Goal: Task Accomplishment & Management: Use online tool/utility

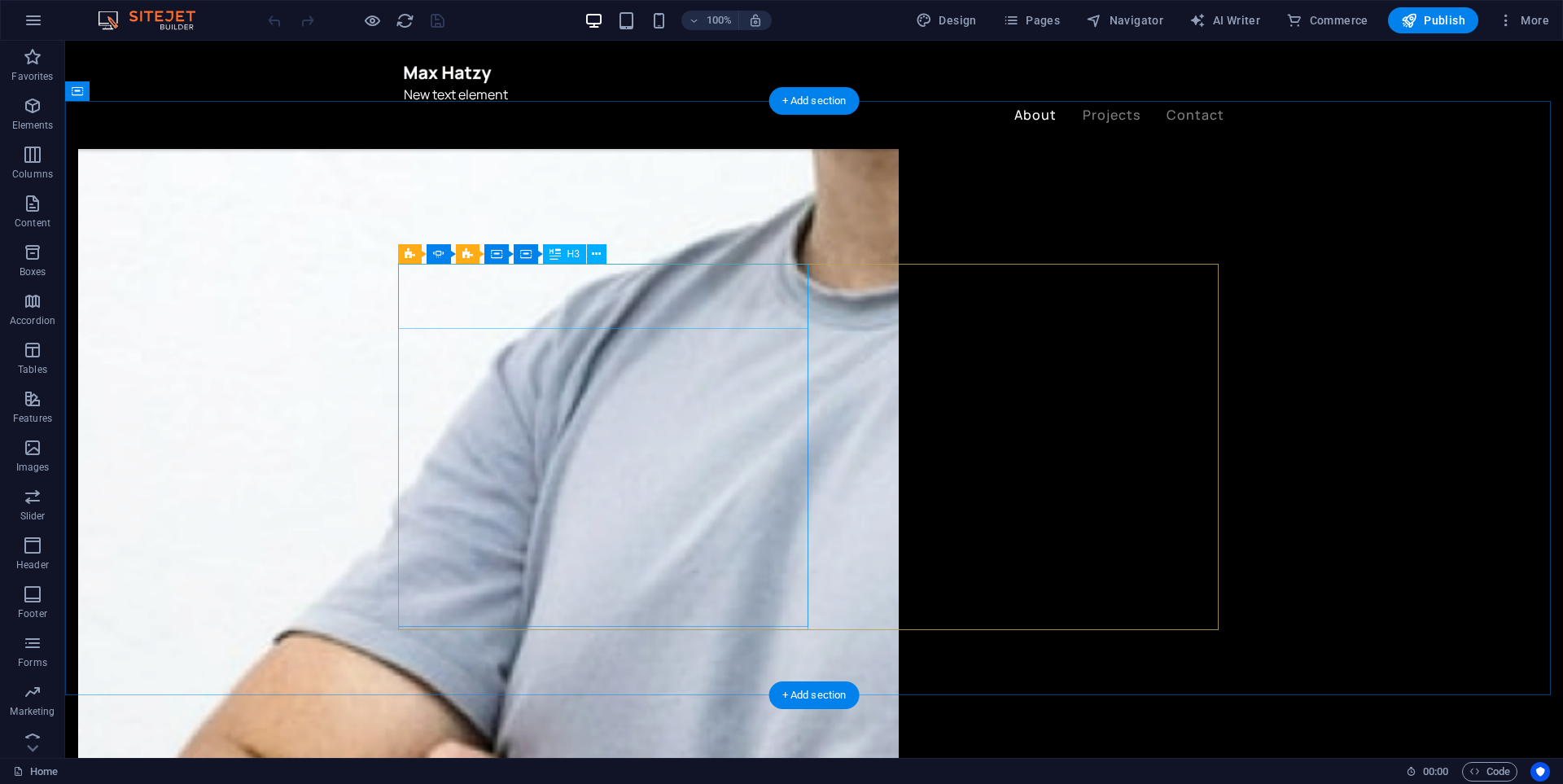
scroll to position [2092, 0]
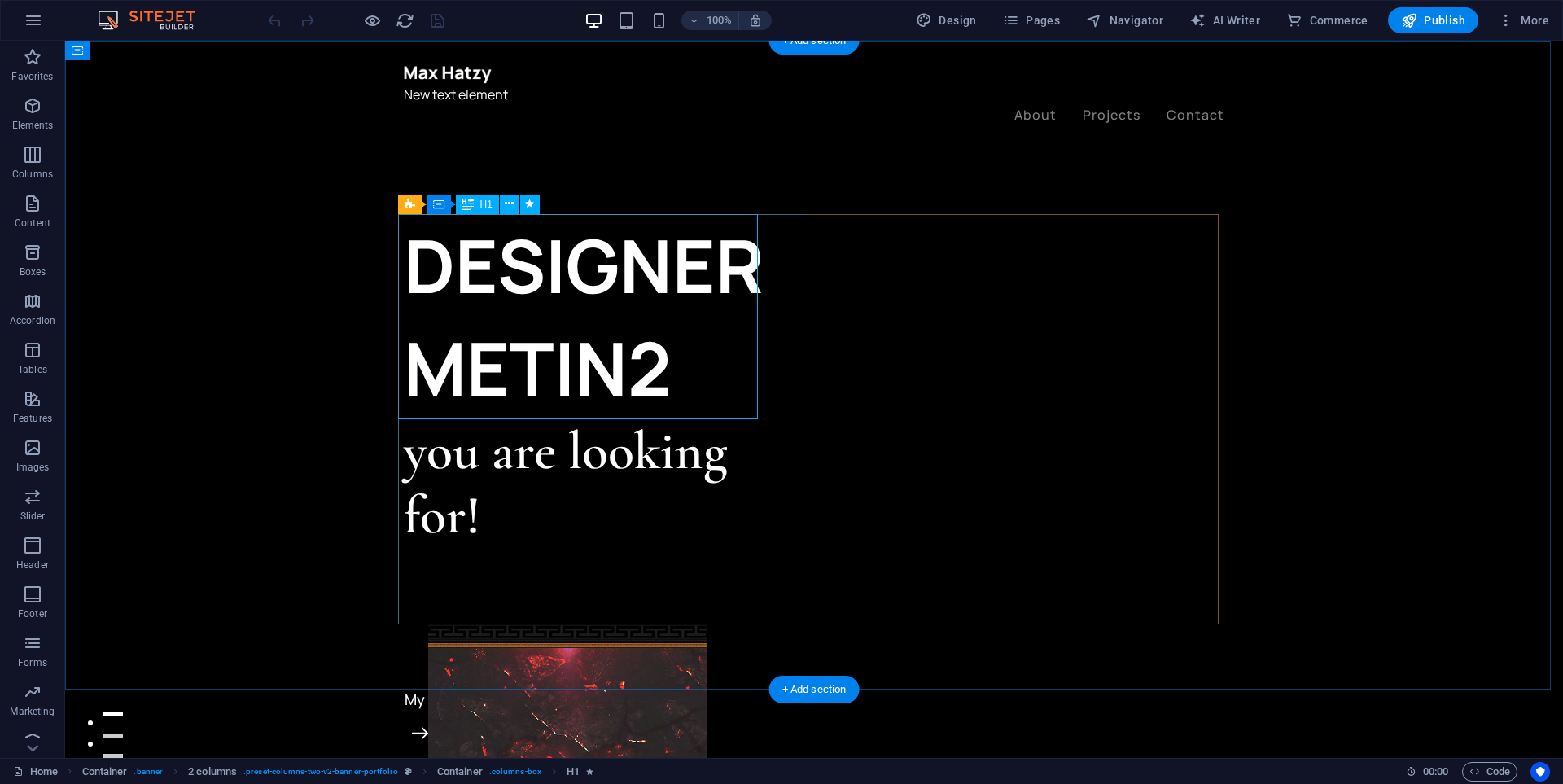
scroll to position [244, 0]
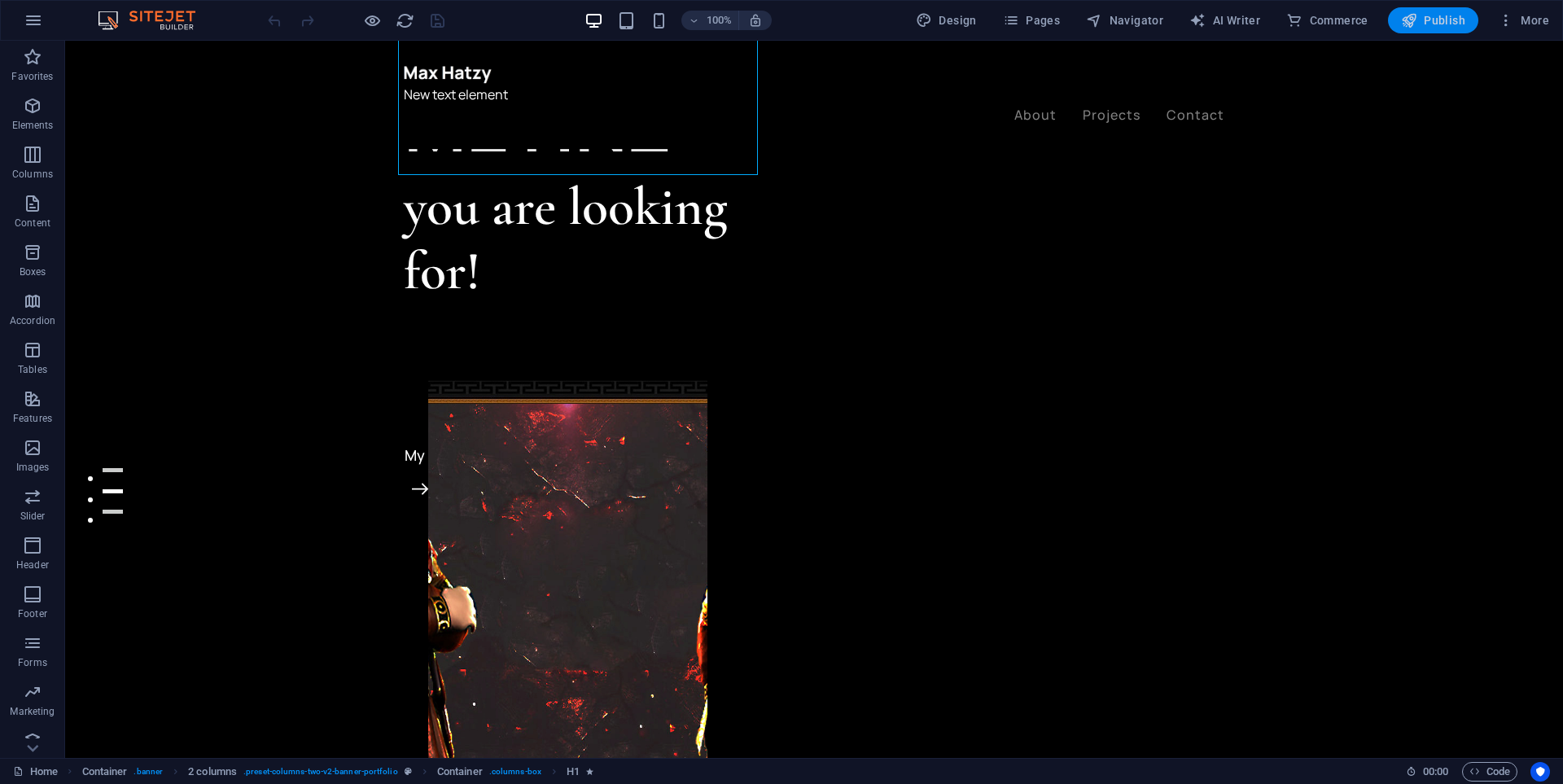
click at [1428, 25] on span "Publish" at bounding box center [1433, 20] width 64 height 17
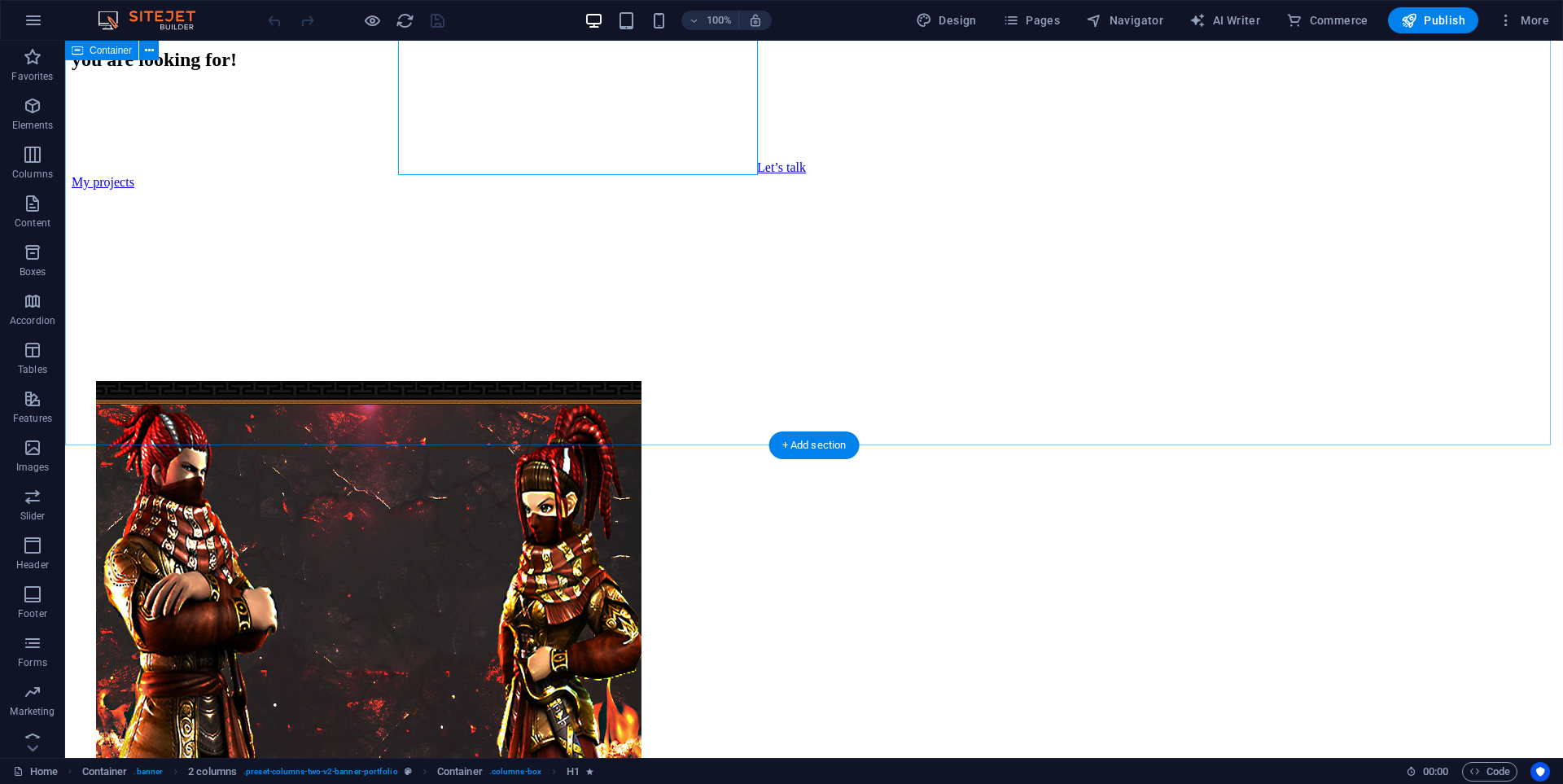
scroll to position [569, 0]
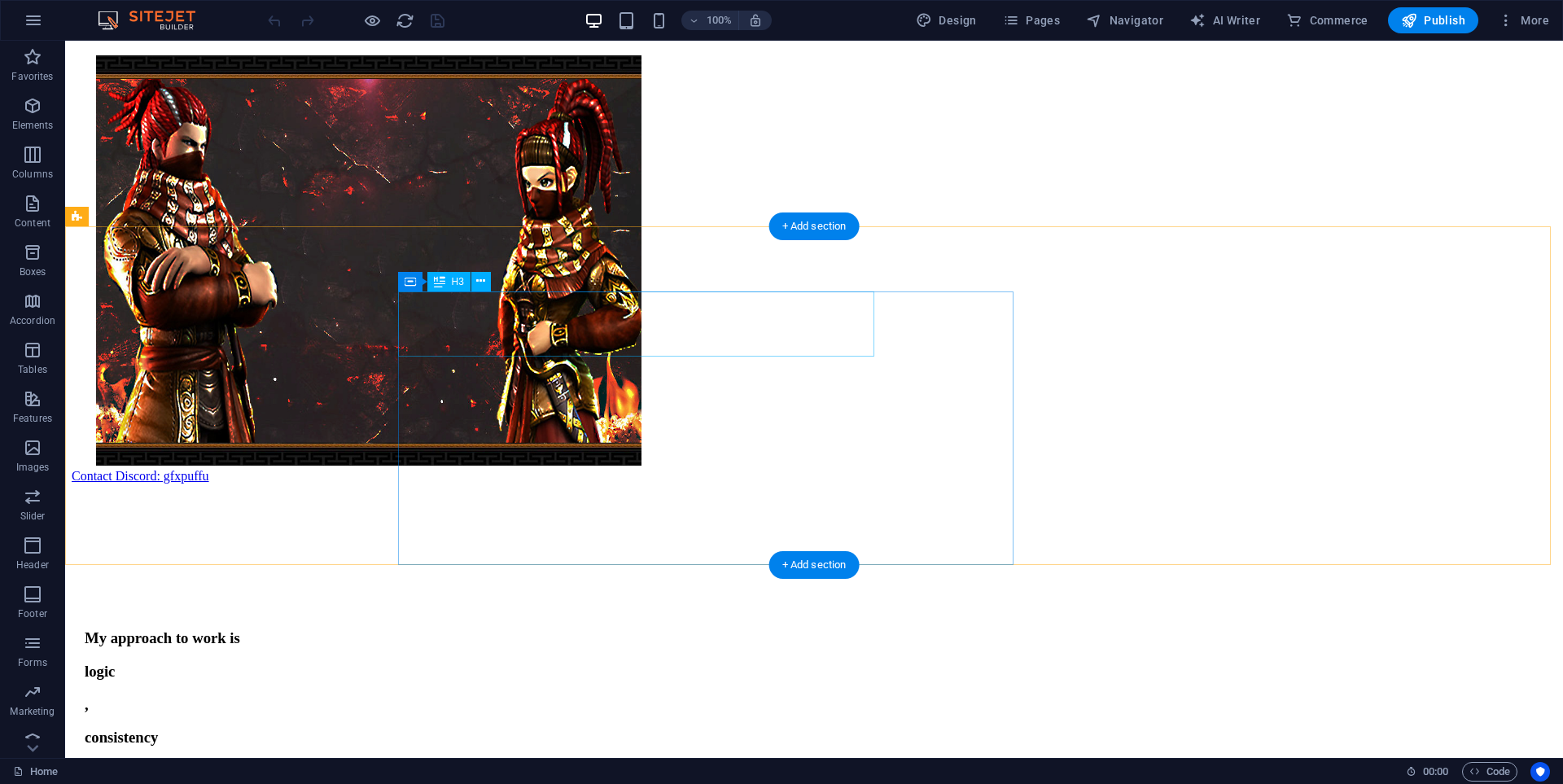
click at [525, 629] on div "My approach to work is" at bounding box center [814, 637] width 1459 height 18
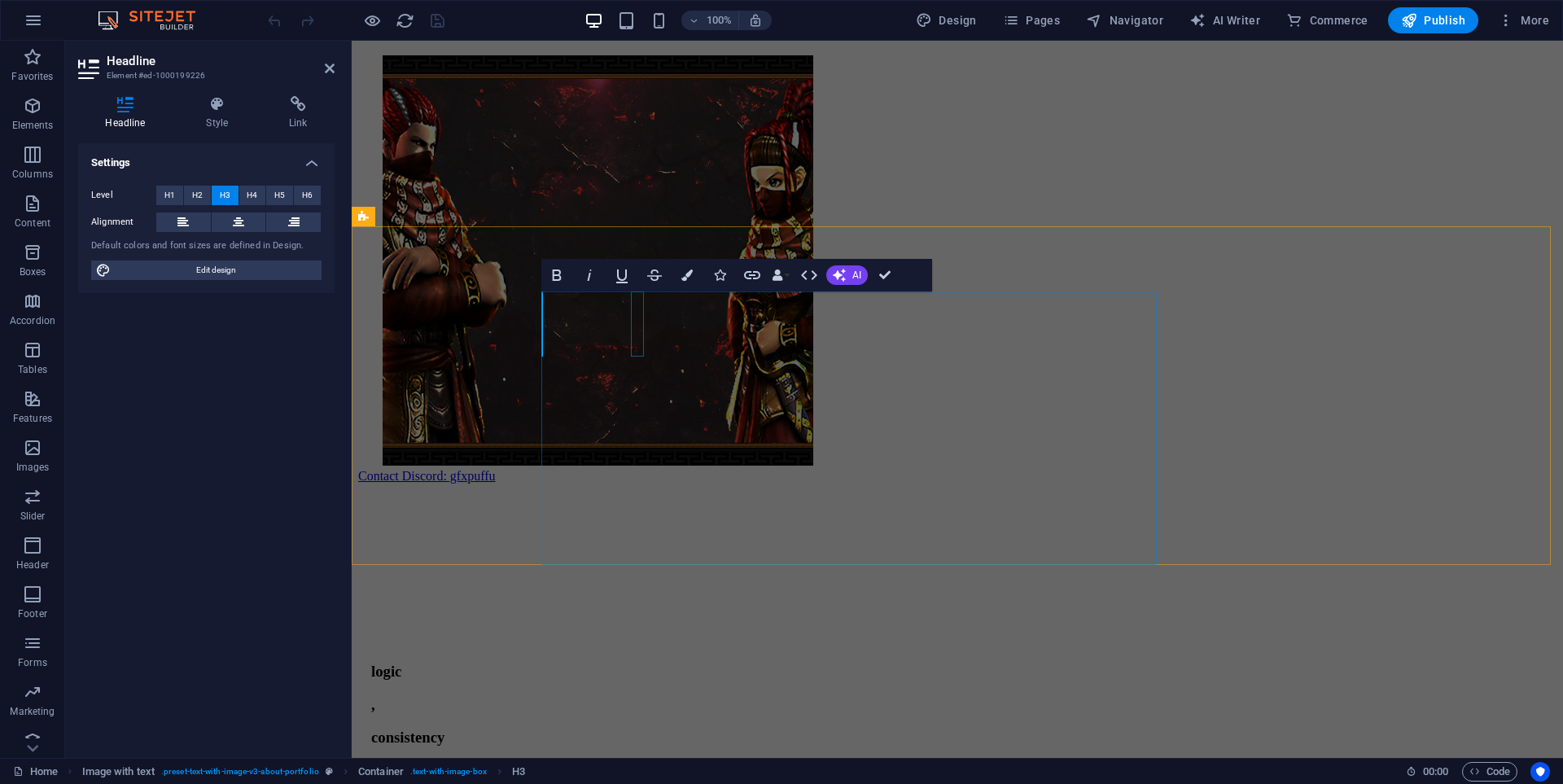
click at [638, 696] on div "," at bounding box center [958, 704] width 1173 height 18
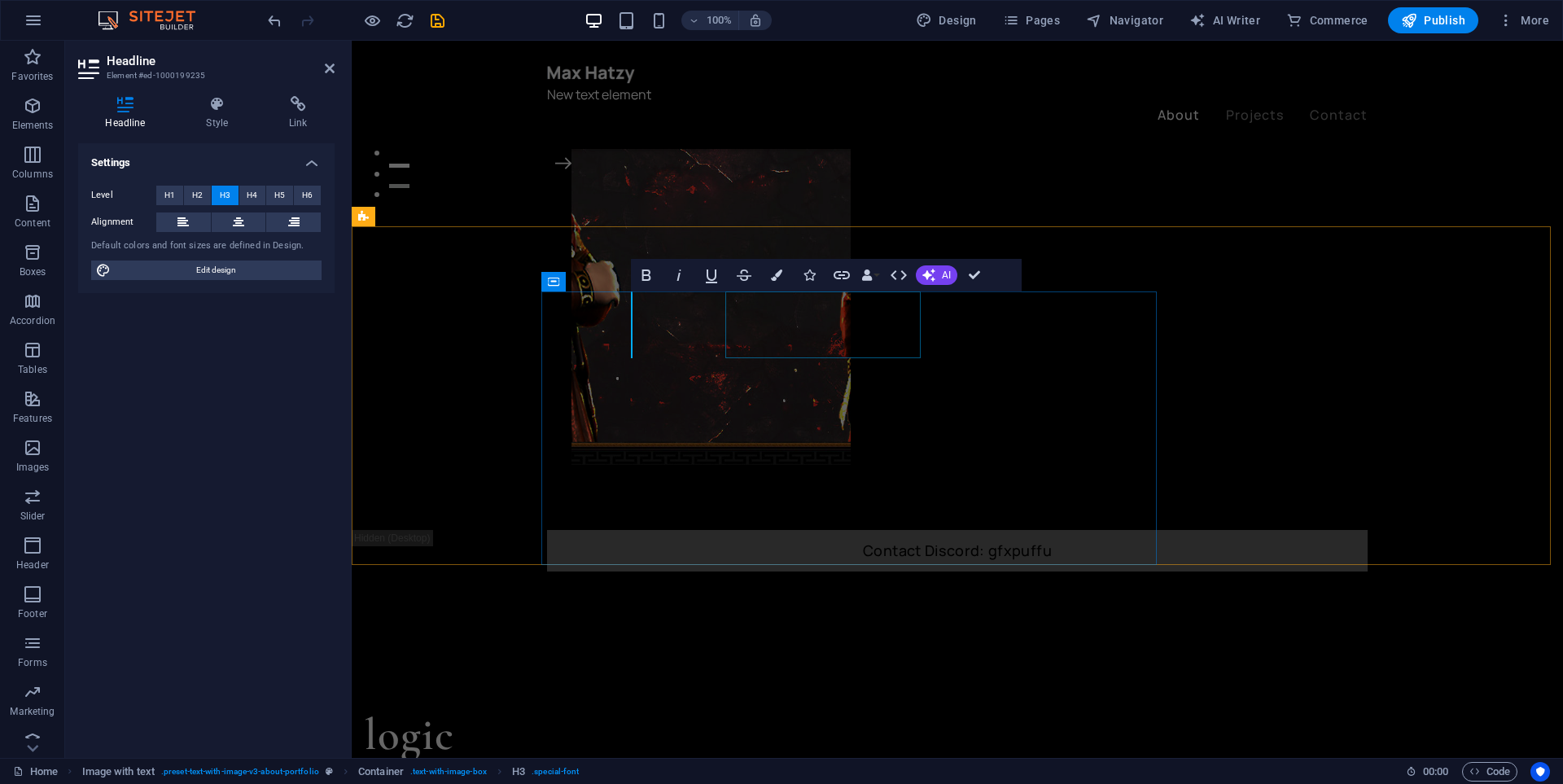
drag, startPoint x: 642, startPoint y: 347, endPoint x: 926, endPoint y: 345, distance: 284.0
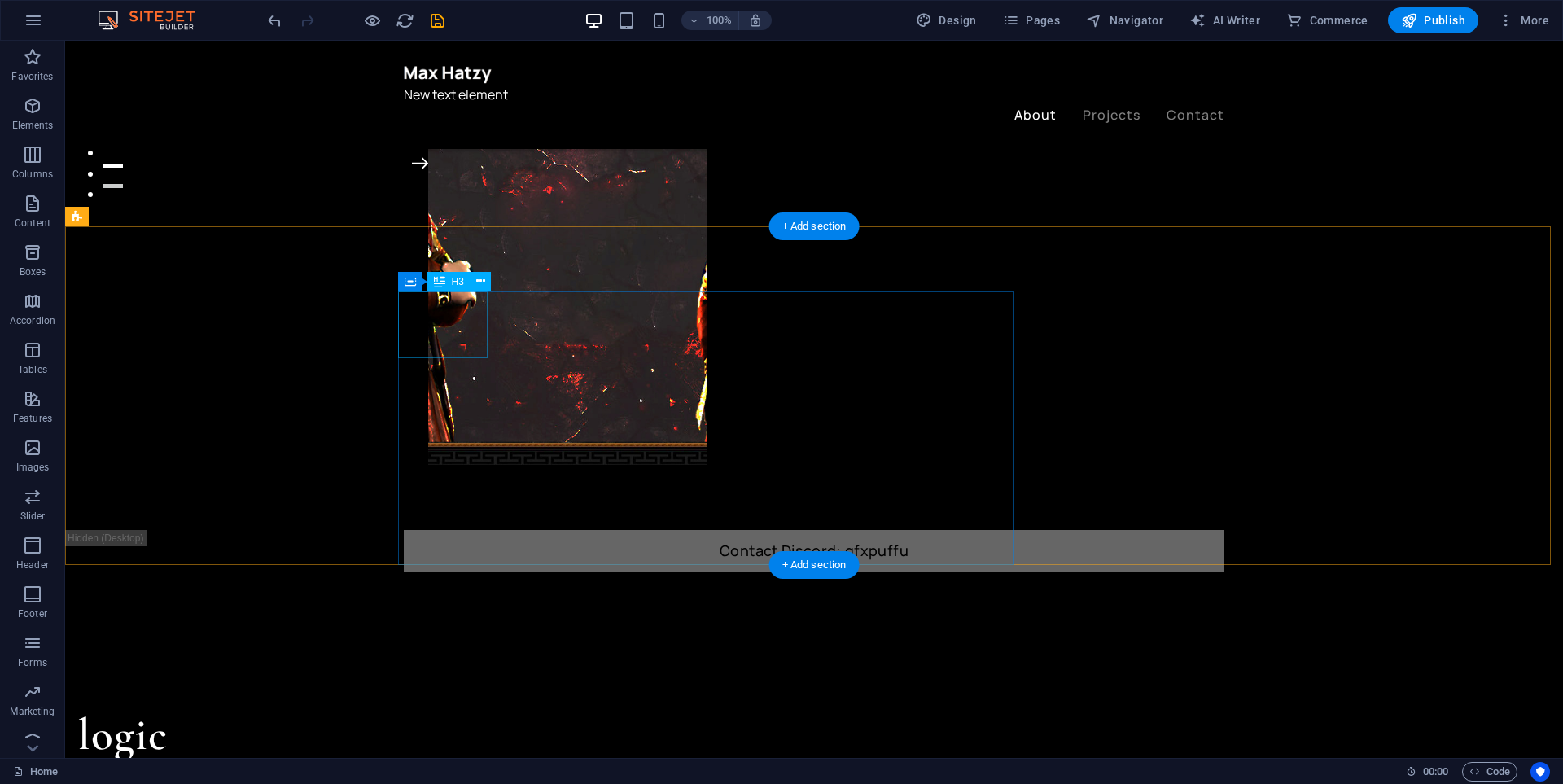
click at [463, 701] on div "logic" at bounding box center [488, 735] width 821 height 68
click at [463, 701] on div "logic ." at bounding box center [488, 767] width 821 height 133
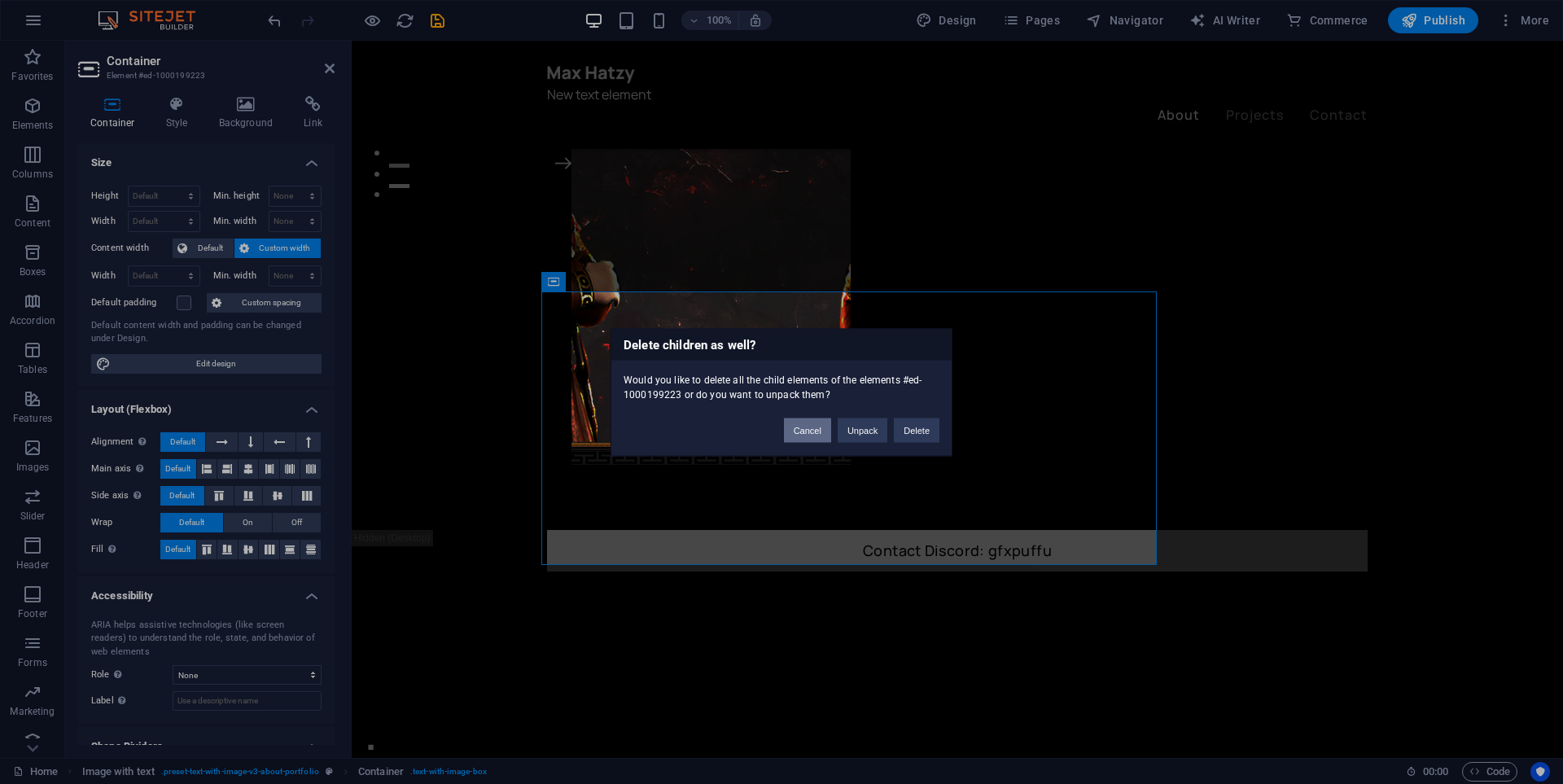
click at [795, 437] on button "Cancel" at bounding box center [808, 429] width 47 height 24
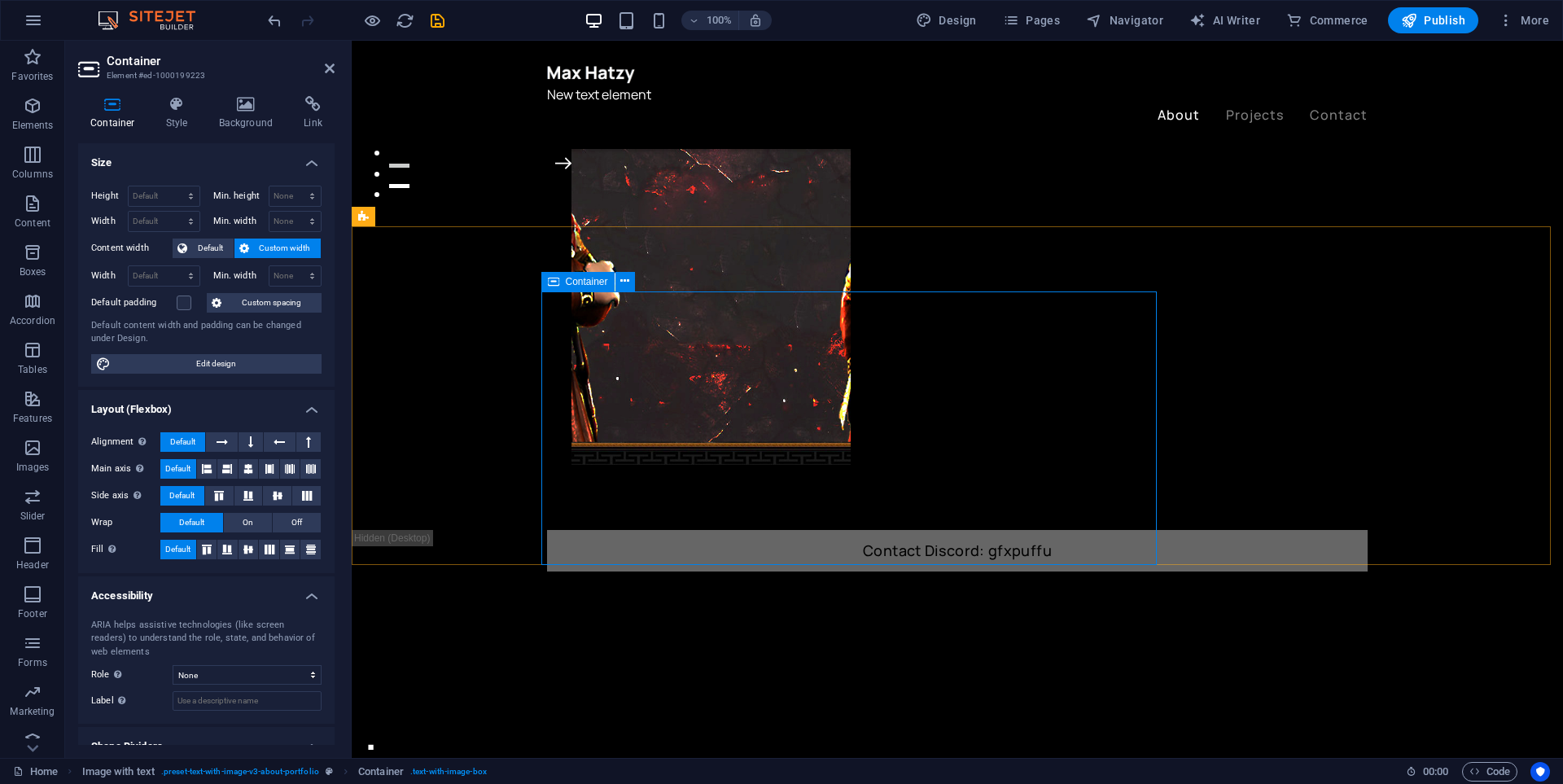
click at [614, 701] on div "." at bounding box center [774, 734] width 821 height 65
click at [646, 701] on div "." at bounding box center [774, 734] width 821 height 65
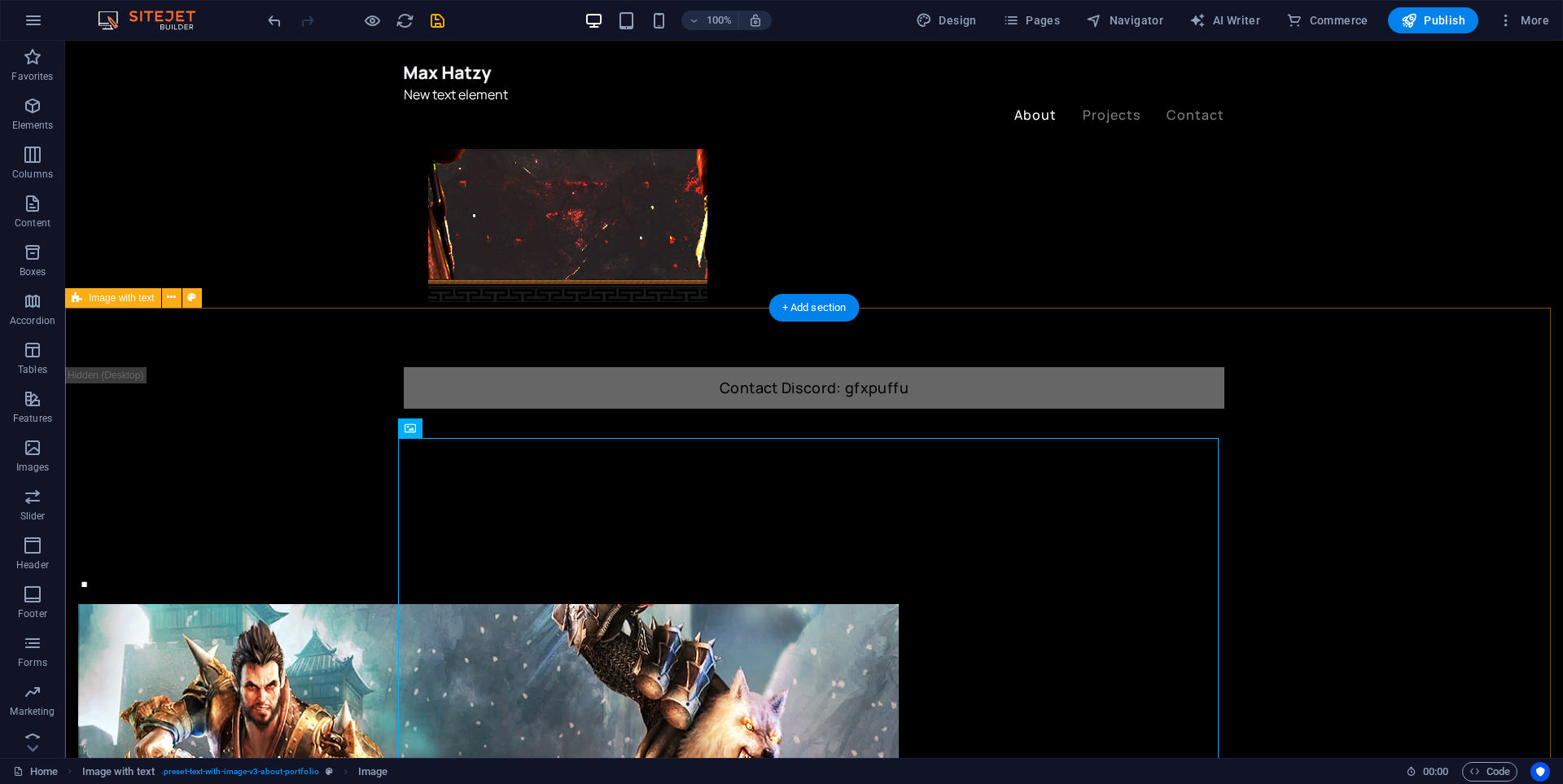
scroll to position [489, 0]
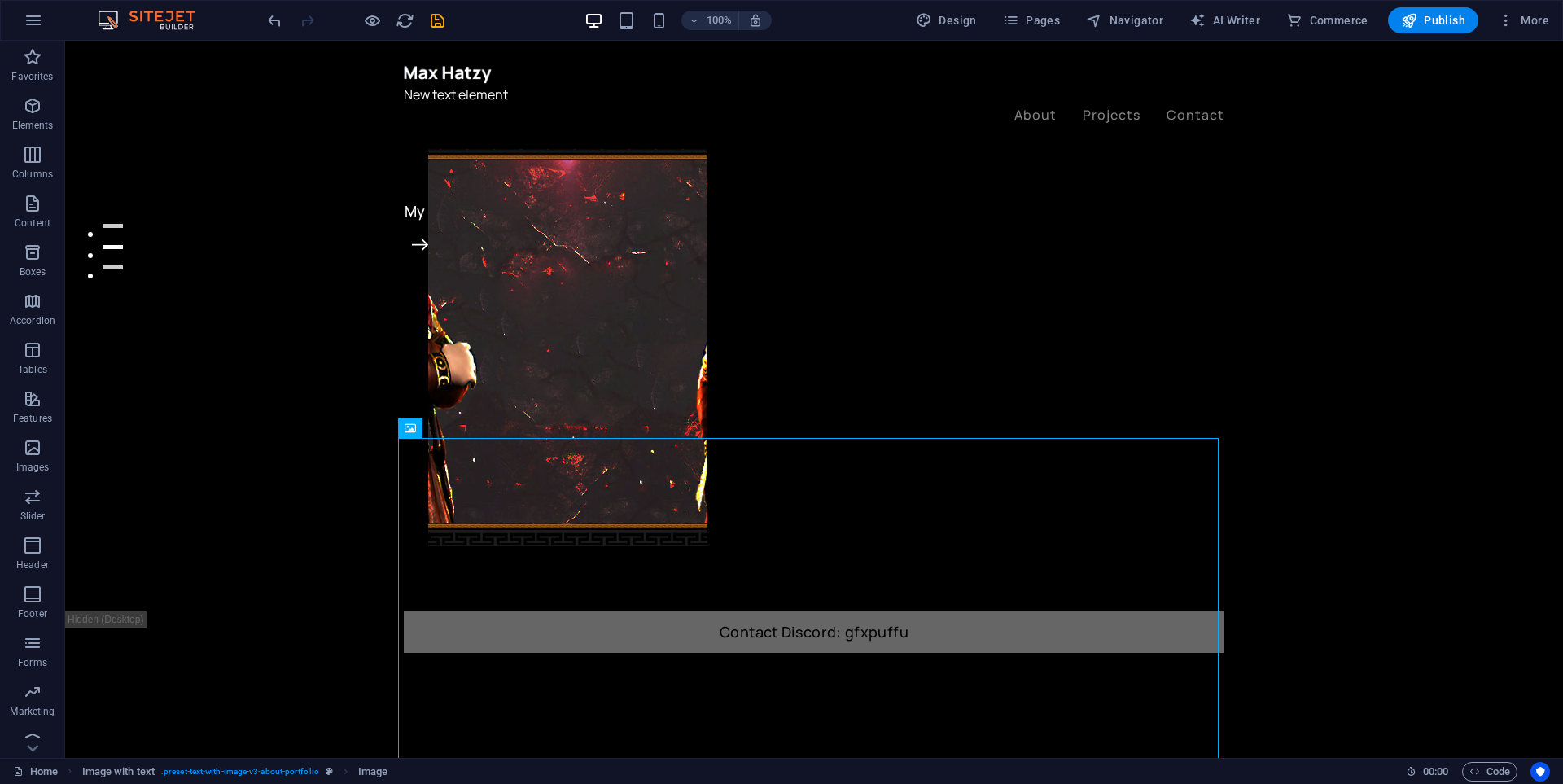
click at [263, 17] on div "100% Design Pages Navigator AI Writer Commerce Publish More" at bounding box center [782, 20] width 1561 height 39
click at [275, 18] on icon "undo" at bounding box center [275, 20] width 19 height 19
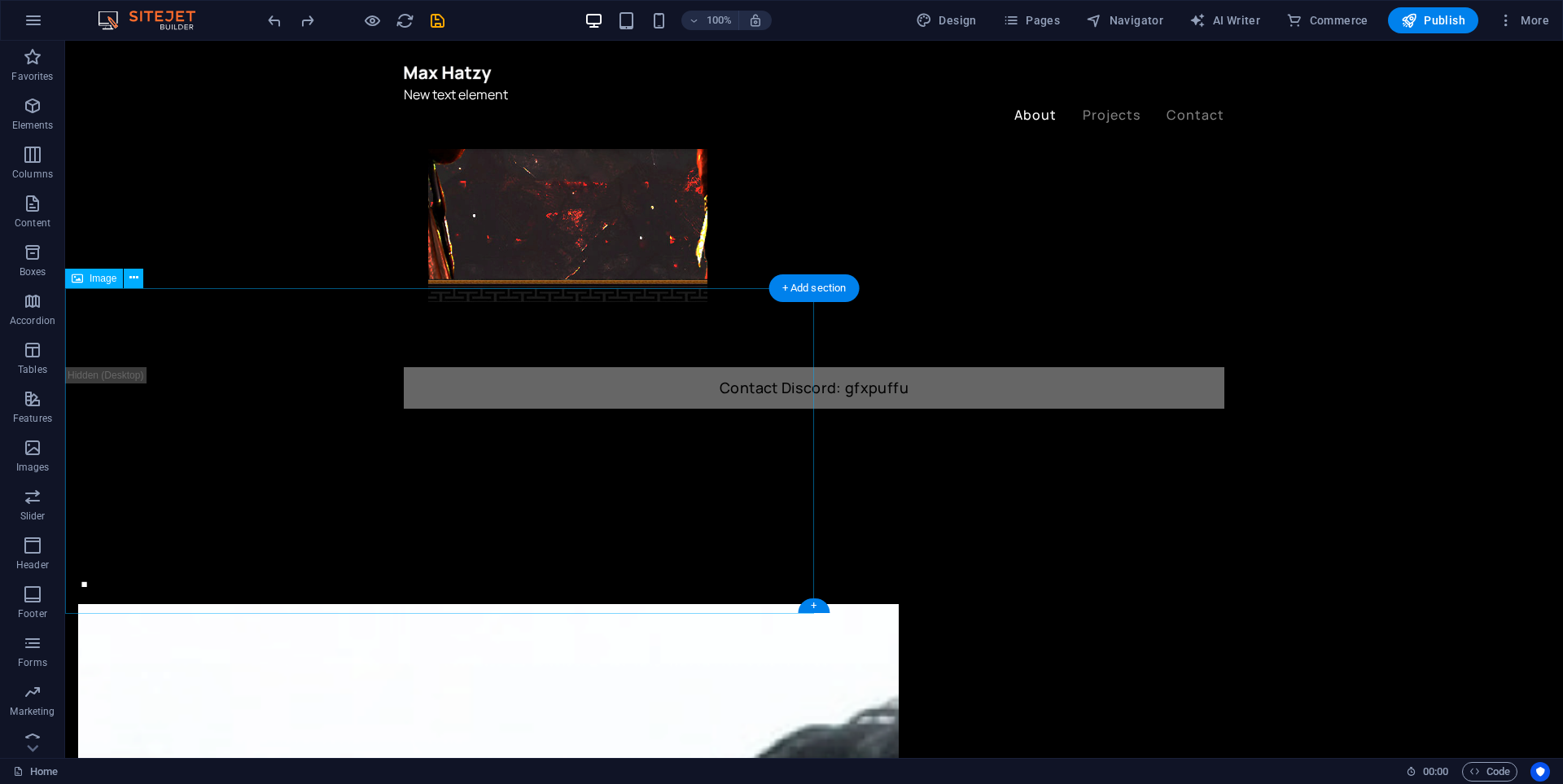
scroll to position [569, 0]
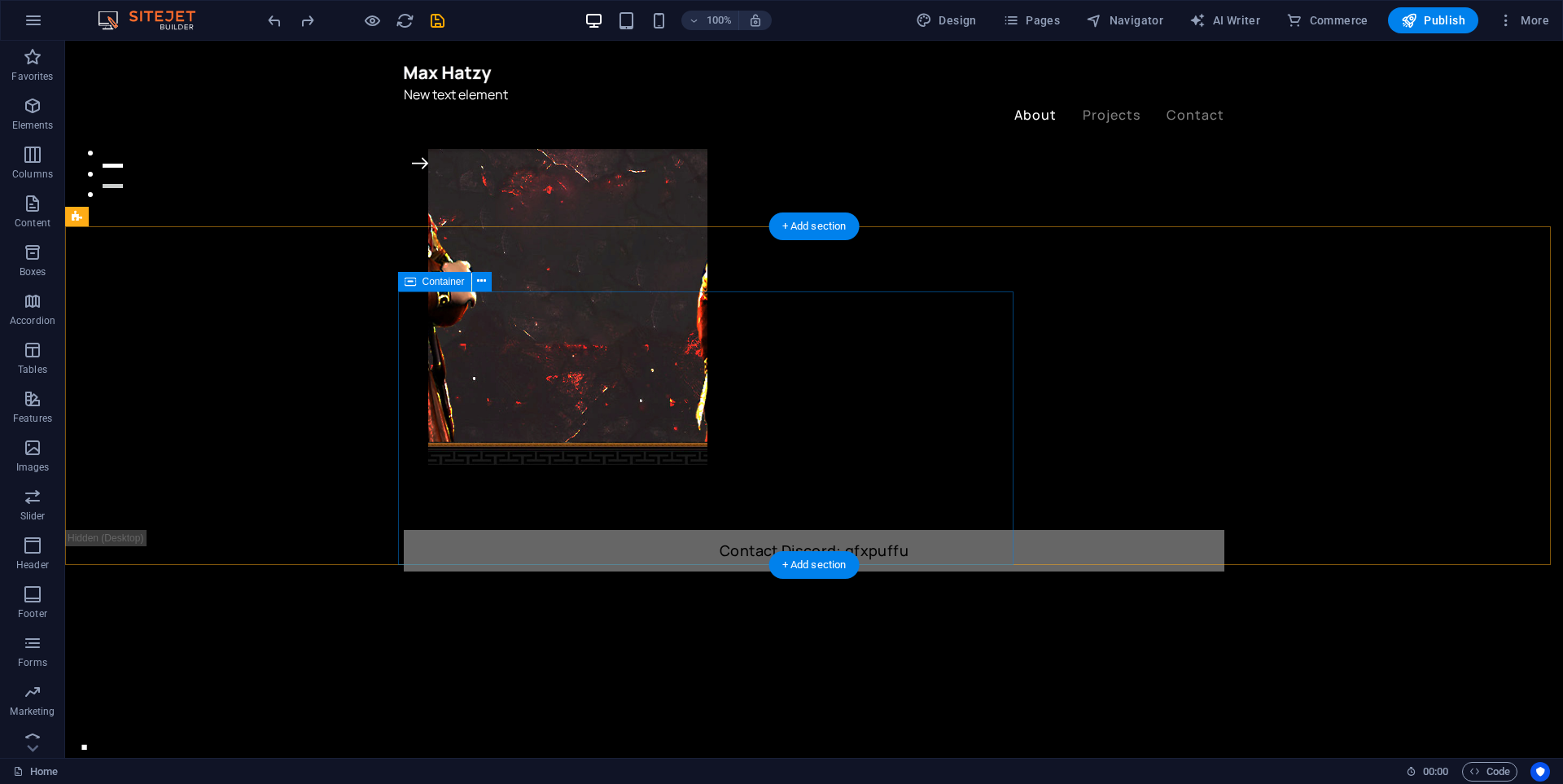
click at [441, 701] on div "." at bounding box center [488, 734] width 821 height 65
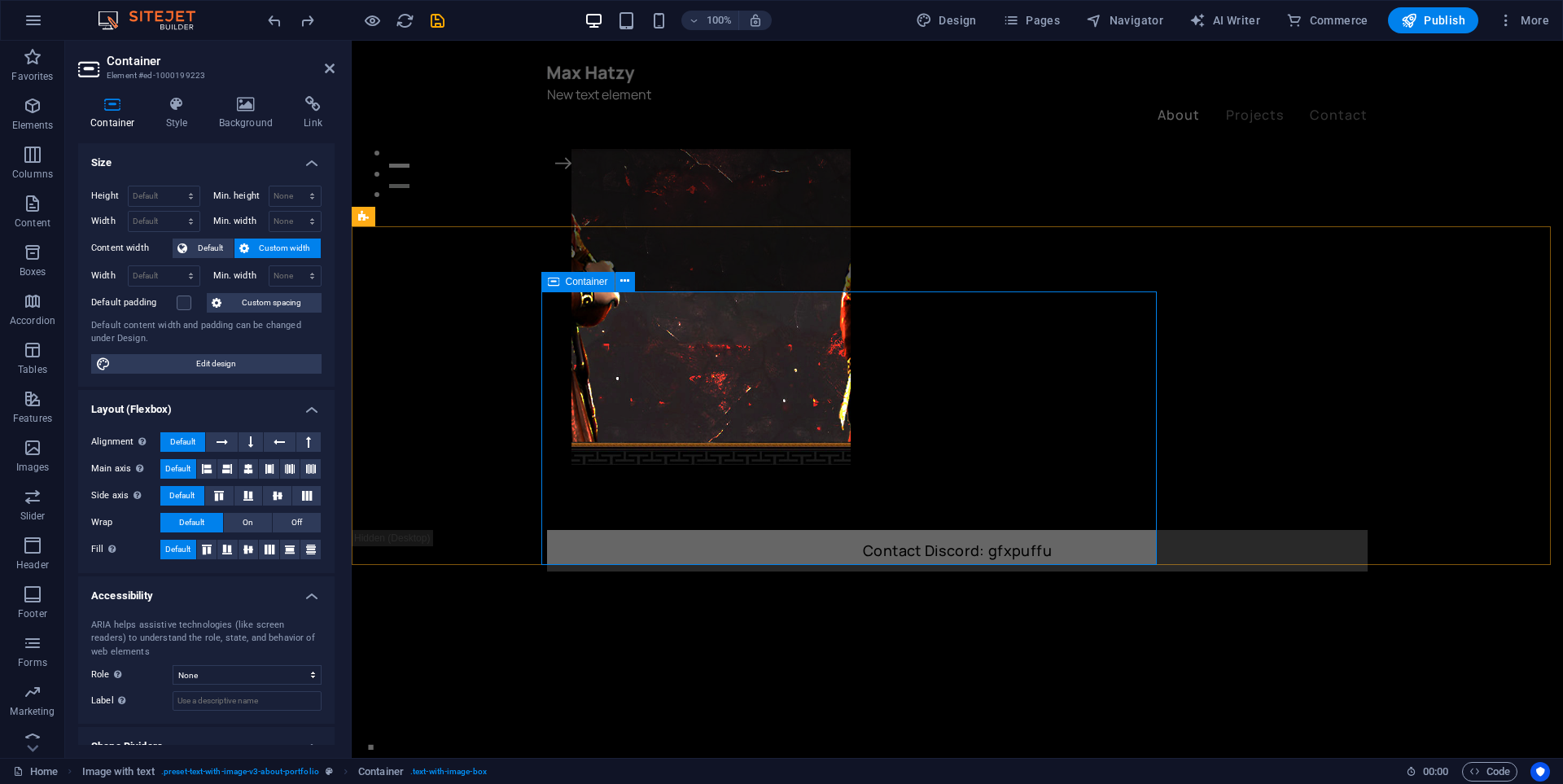
click at [588, 701] on div "." at bounding box center [774, 734] width 821 height 65
click at [595, 701] on div "." at bounding box center [774, 734] width 821 height 65
click at [650, 701] on div "." at bounding box center [774, 734] width 821 height 65
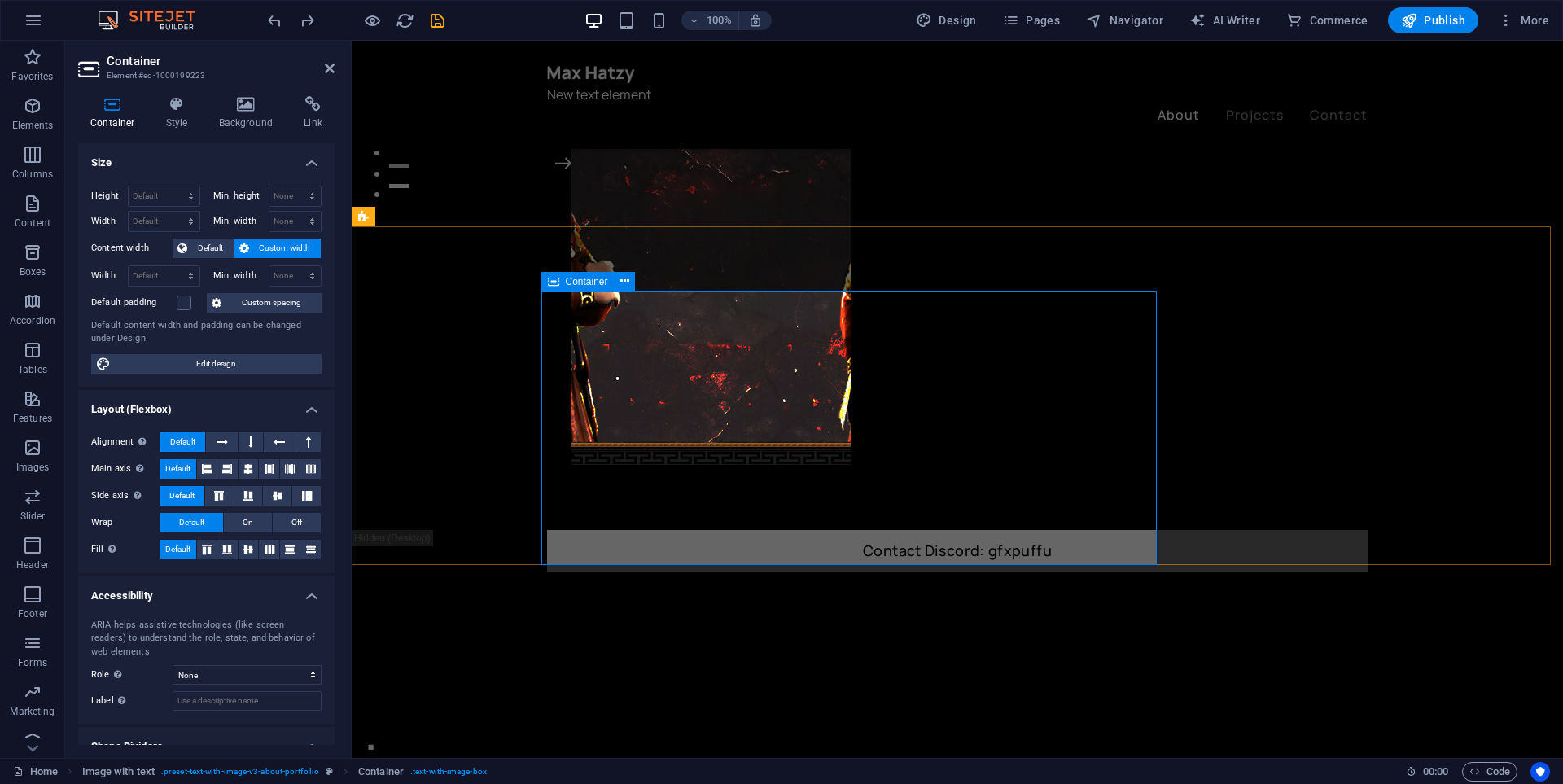
click at [638, 701] on div "." at bounding box center [774, 734] width 821 height 65
click at [338, 73] on aside "Container Element #ed-1000199223 Container Style Background Link Size Height De…" at bounding box center [208, 399] width 286 height 717
click at [325, 73] on icon at bounding box center [330, 69] width 10 height 13
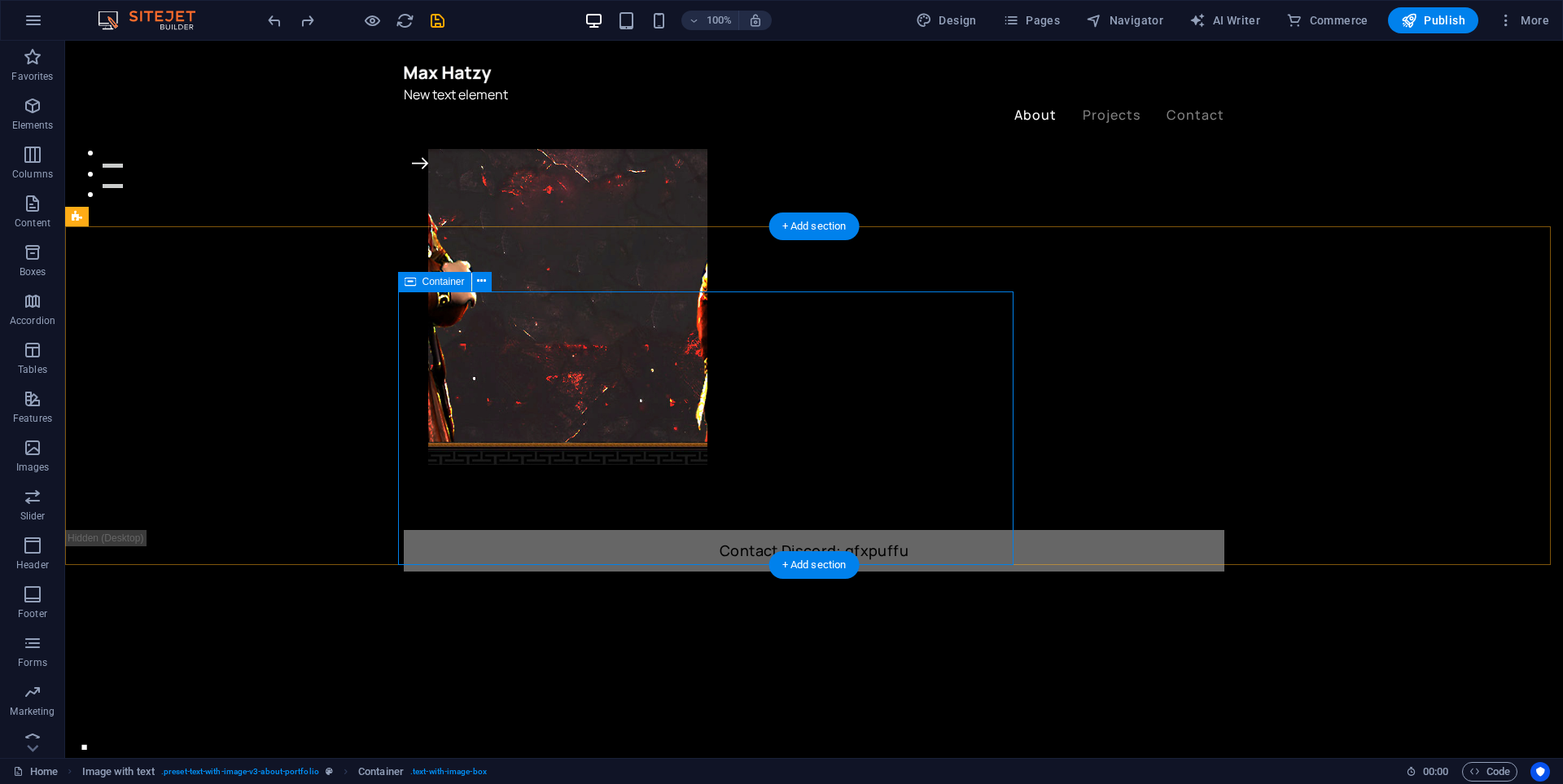
click at [518, 701] on div "." at bounding box center [488, 734] width 821 height 65
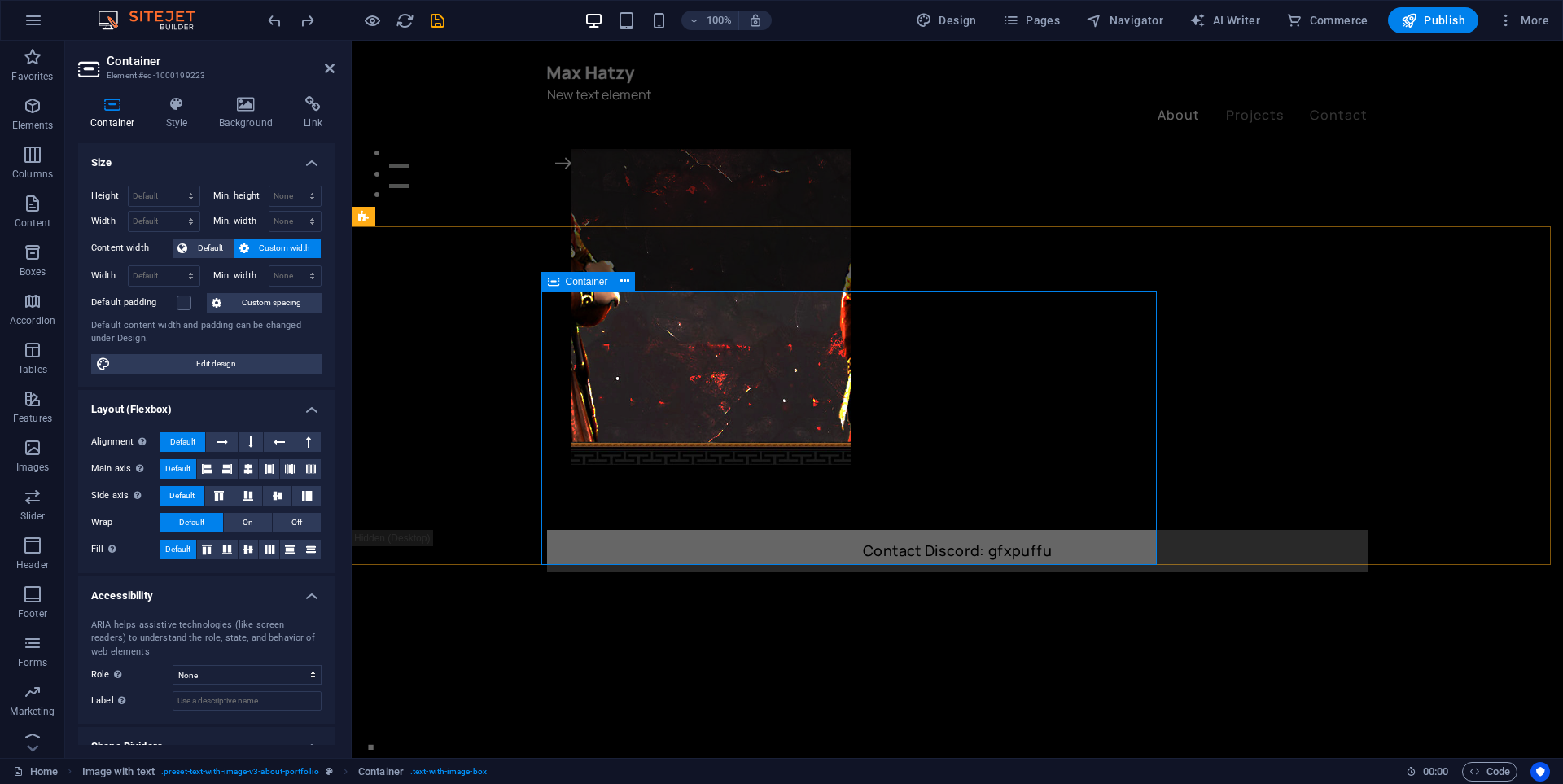
click at [635, 701] on div "." at bounding box center [774, 734] width 821 height 65
click at [325, 70] on icon at bounding box center [330, 69] width 10 height 13
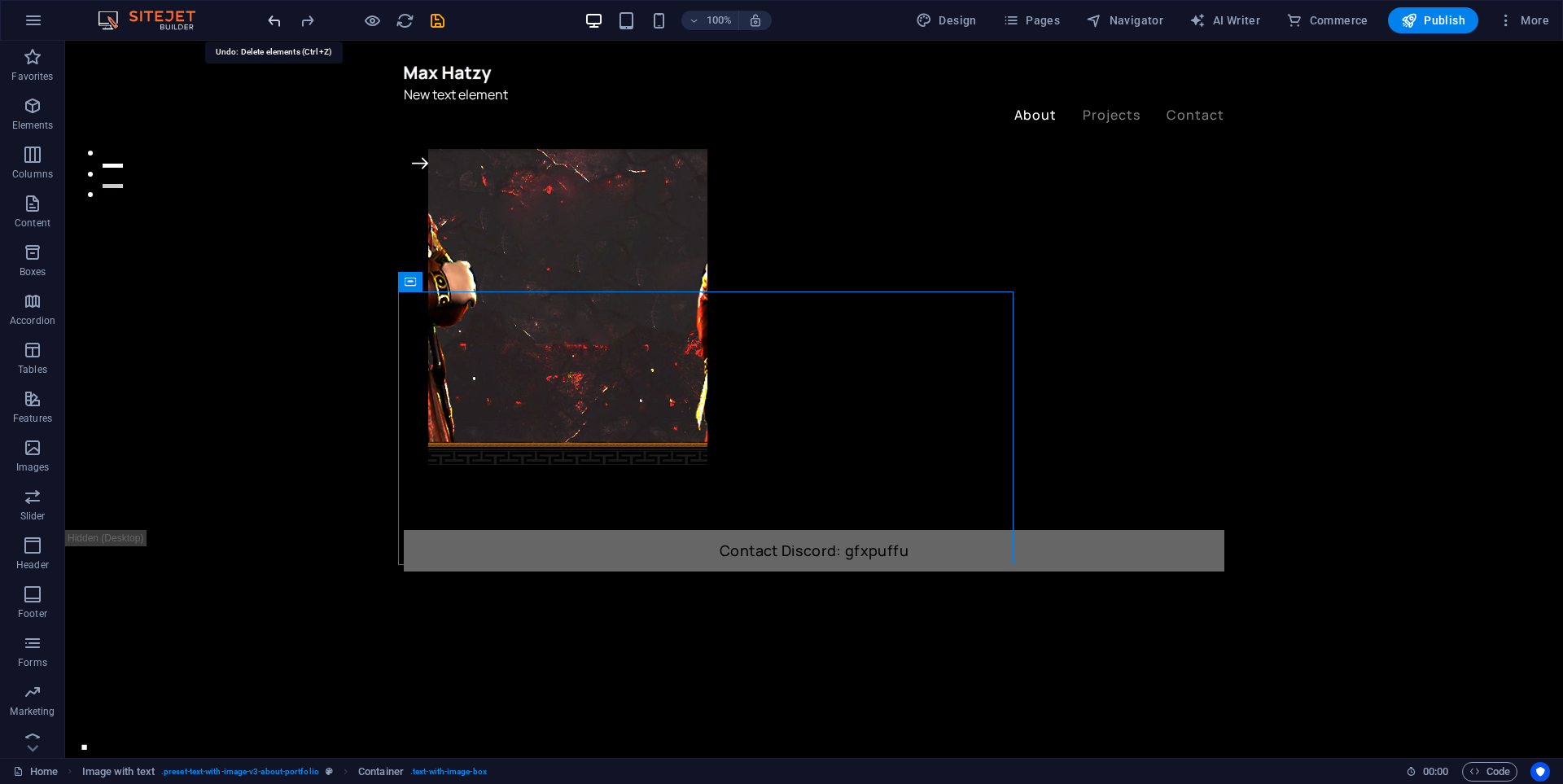
click at [281, 19] on icon "undo" at bounding box center [275, 20] width 19 height 19
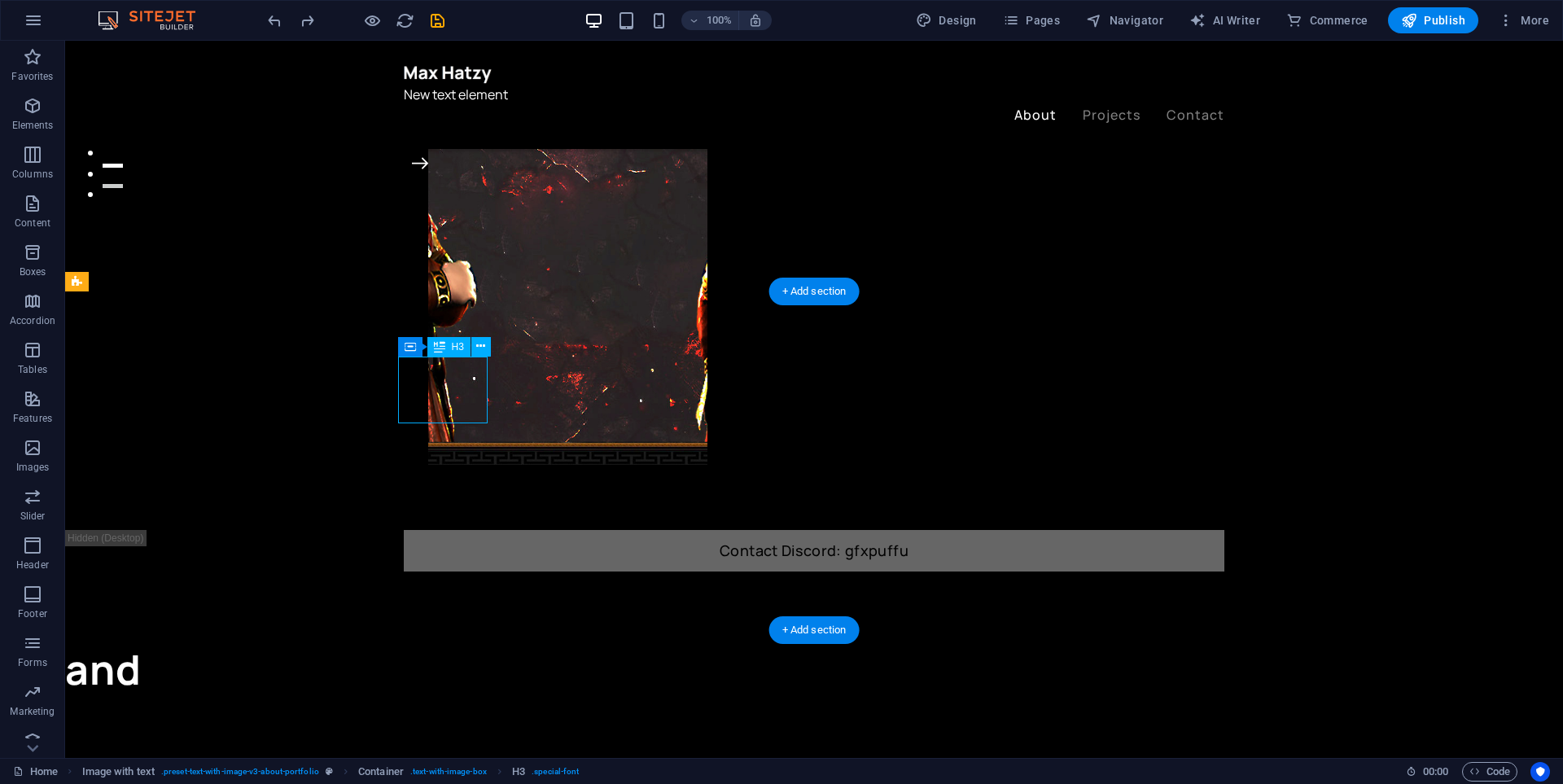
drag, startPoint x: 471, startPoint y: 397, endPoint x: 187, endPoint y: 395, distance: 284.0
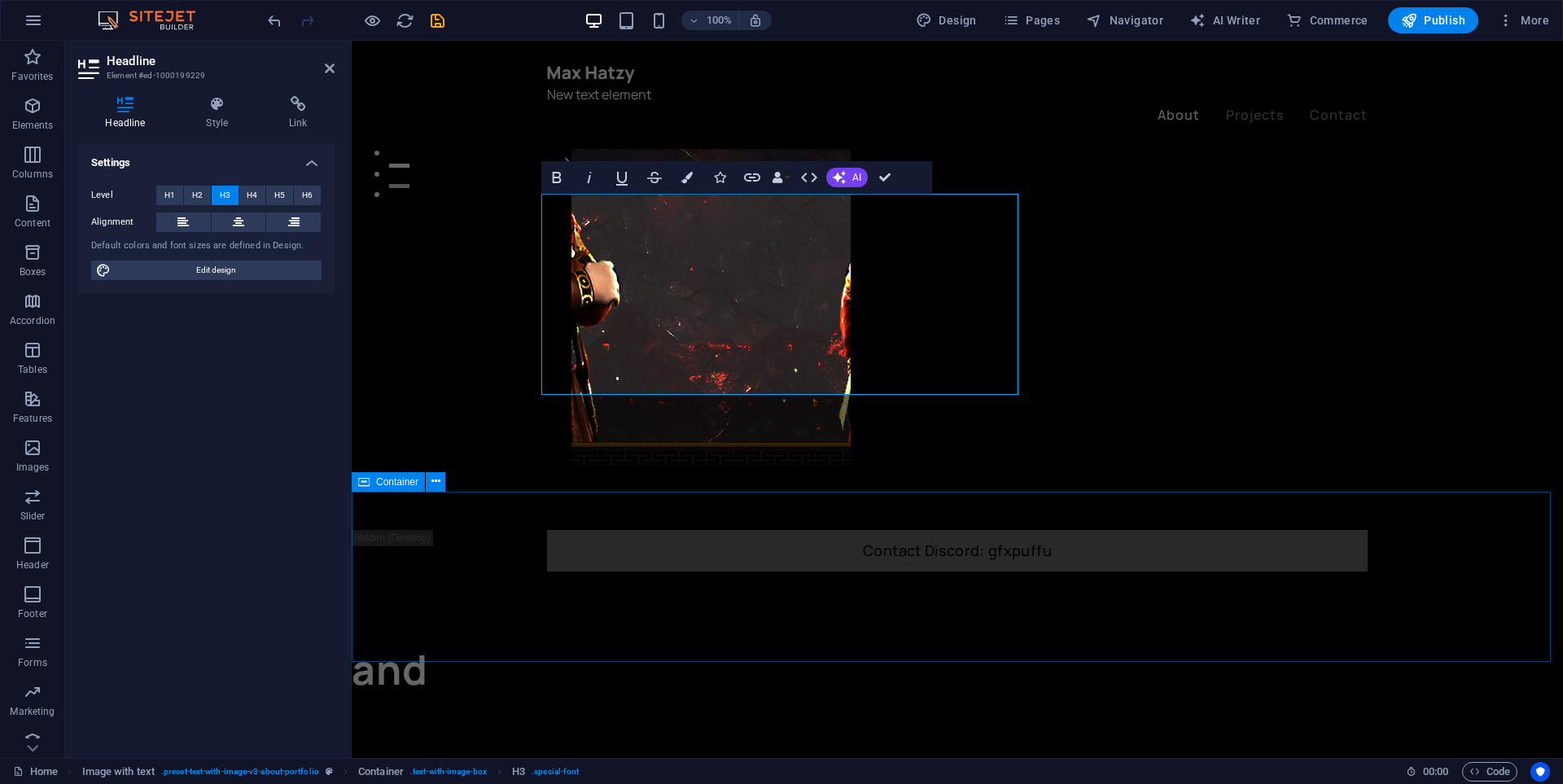
scroll to position [814, 0]
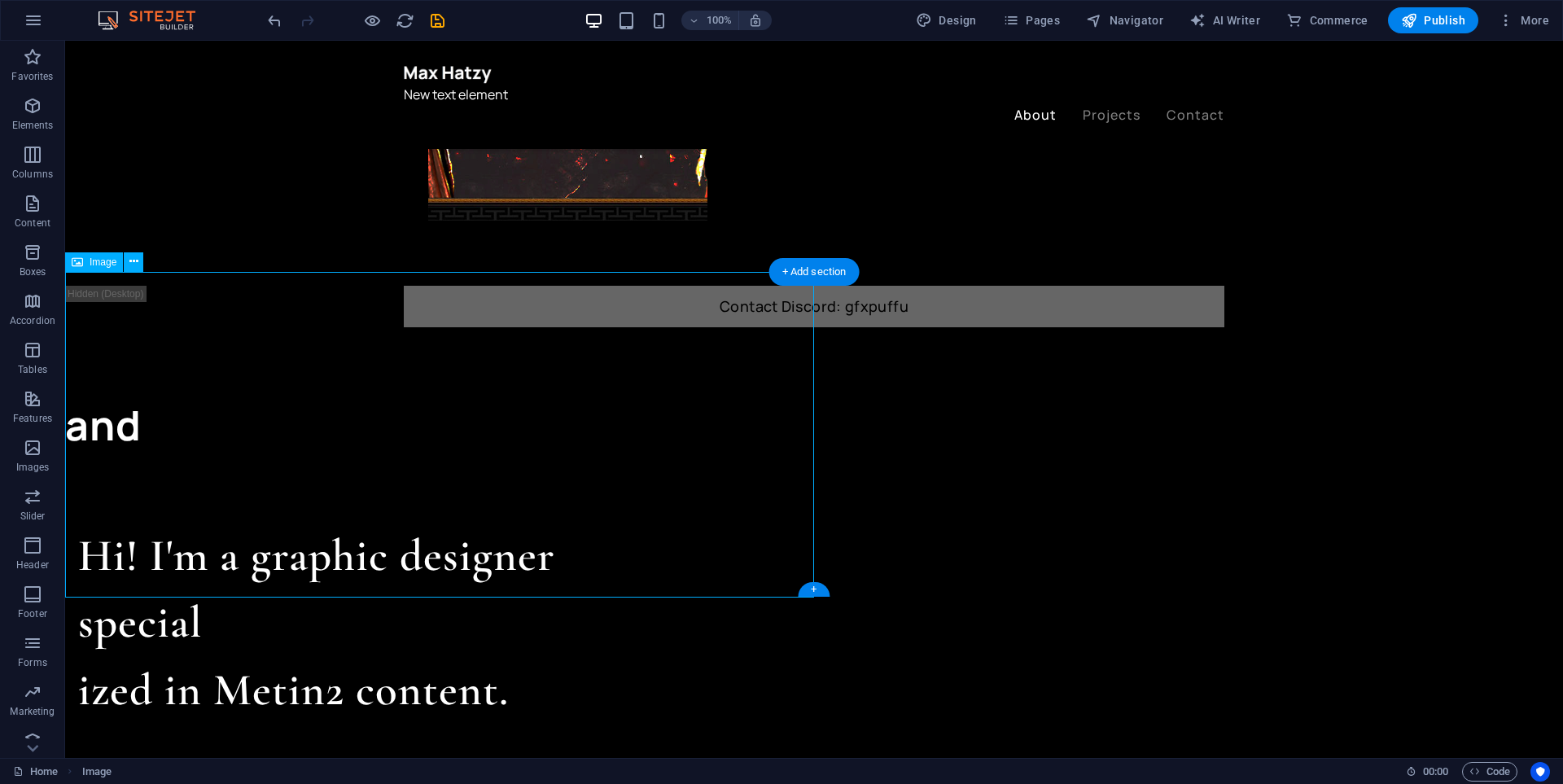
click at [99, 262] on span "Image" at bounding box center [102, 262] width 27 height 10
drag, startPoint x: 174, startPoint y: 302, endPoint x: 109, endPoint y: 308, distance: 65.3
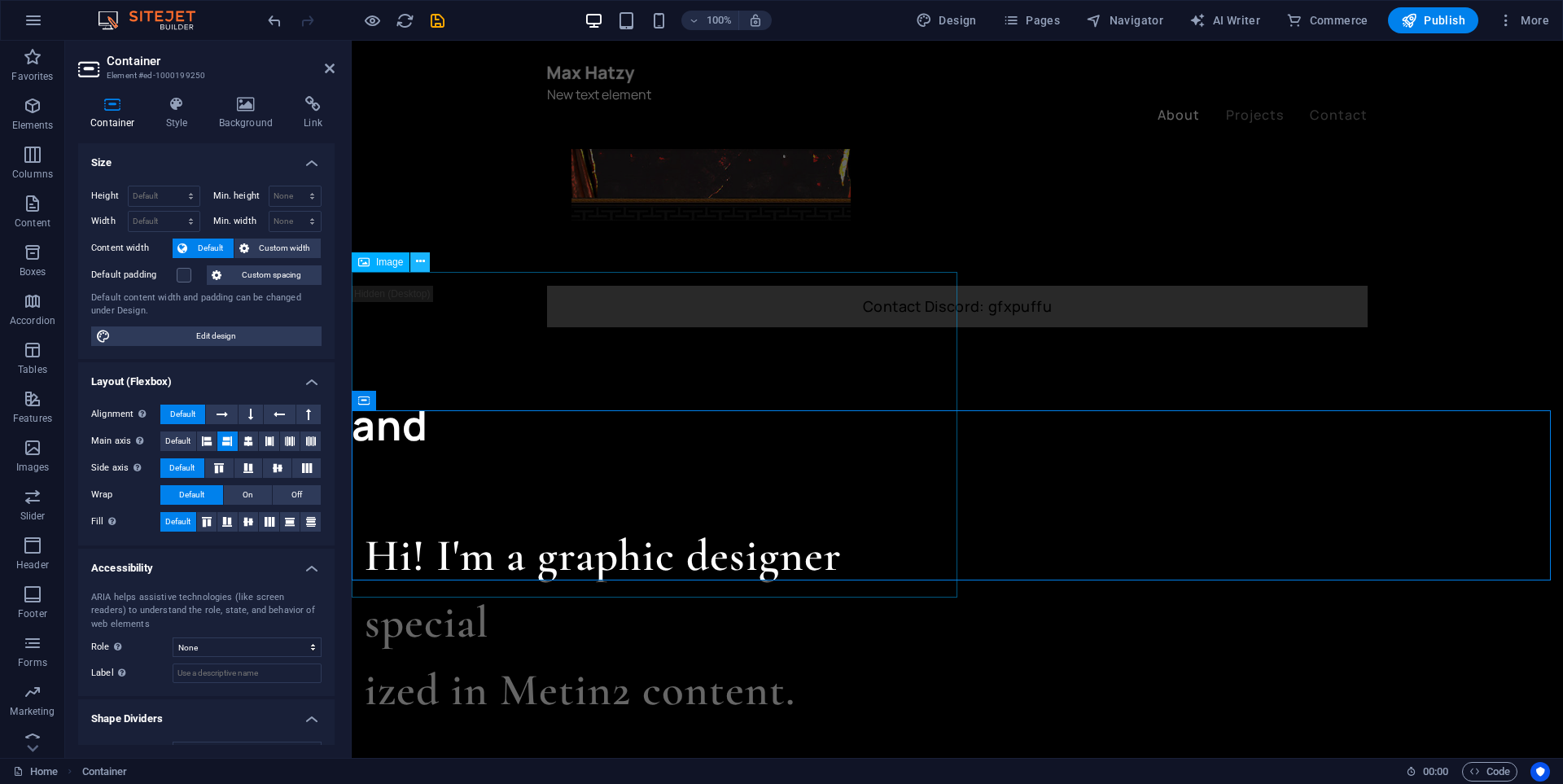
click at [417, 259] on button at bounding box center [420, 262] width 20 height 20
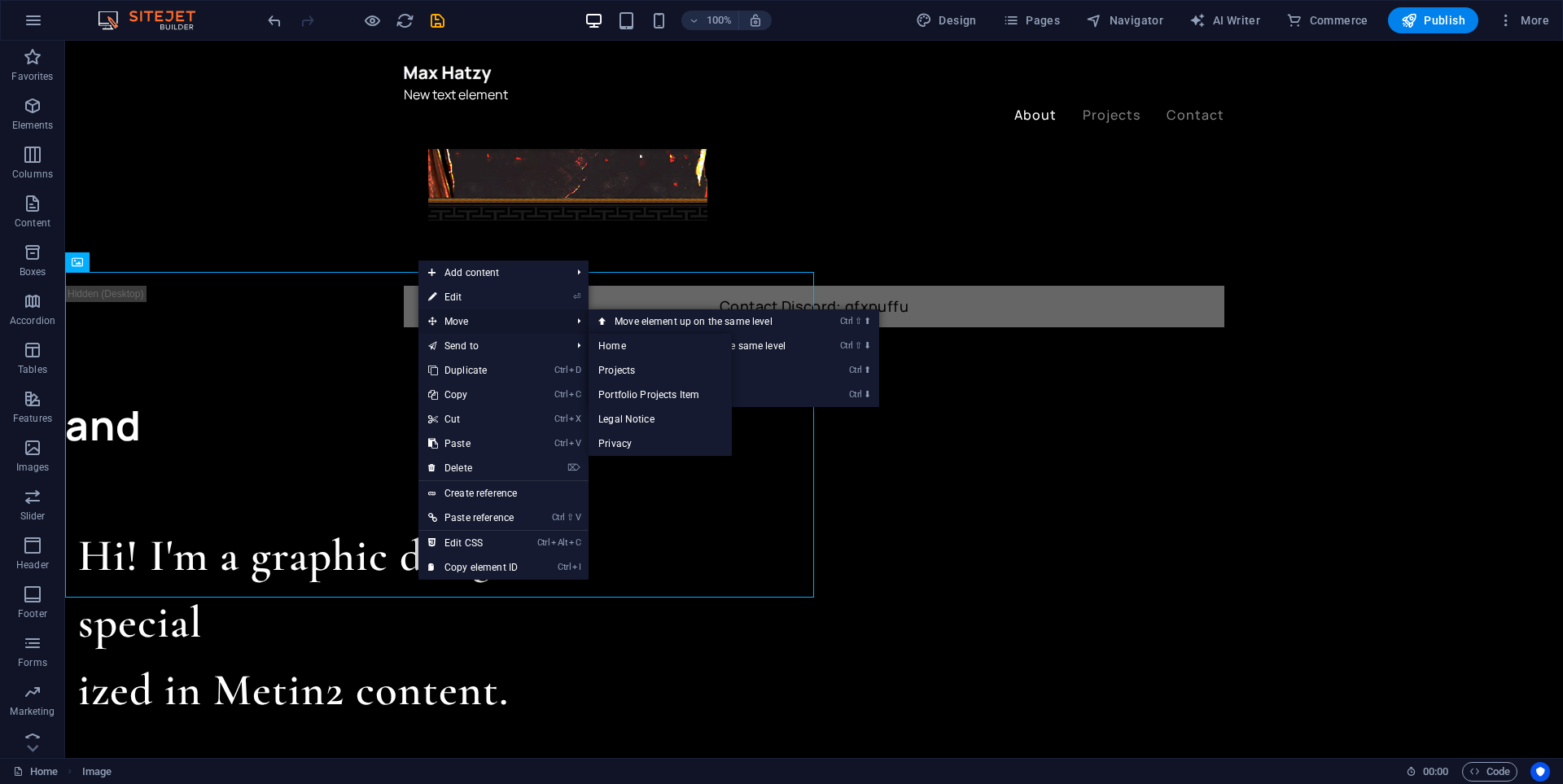
click at [478, 329] on span "Move" at bounding box center [491, 321] width 146 height 24
click at [702, 326] on link "Ctrl ⇧ ⬆ Move element up on the same level" at bounding box center [703, 321] width 230 height 24
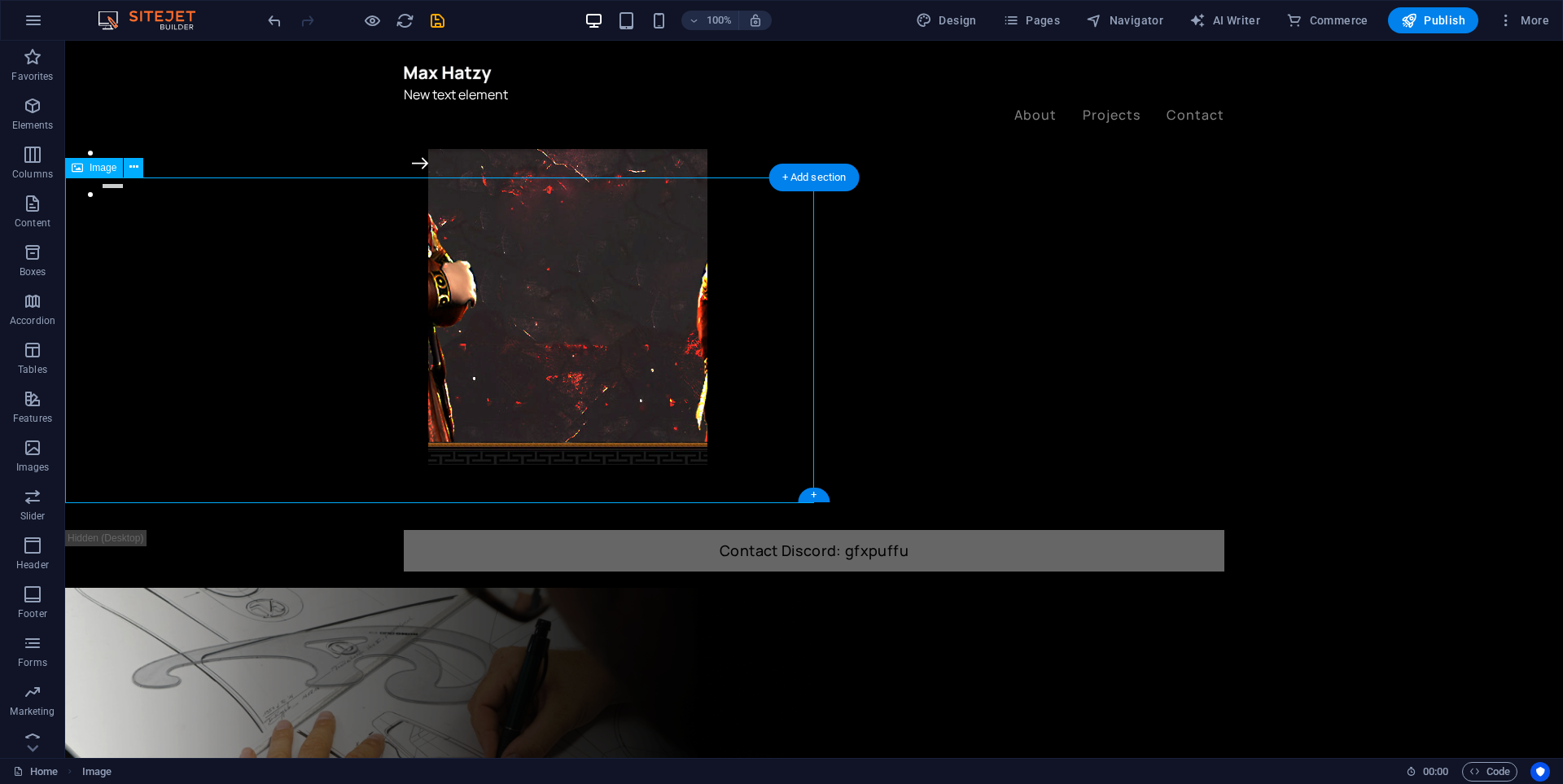
scroll to position [325, 0]
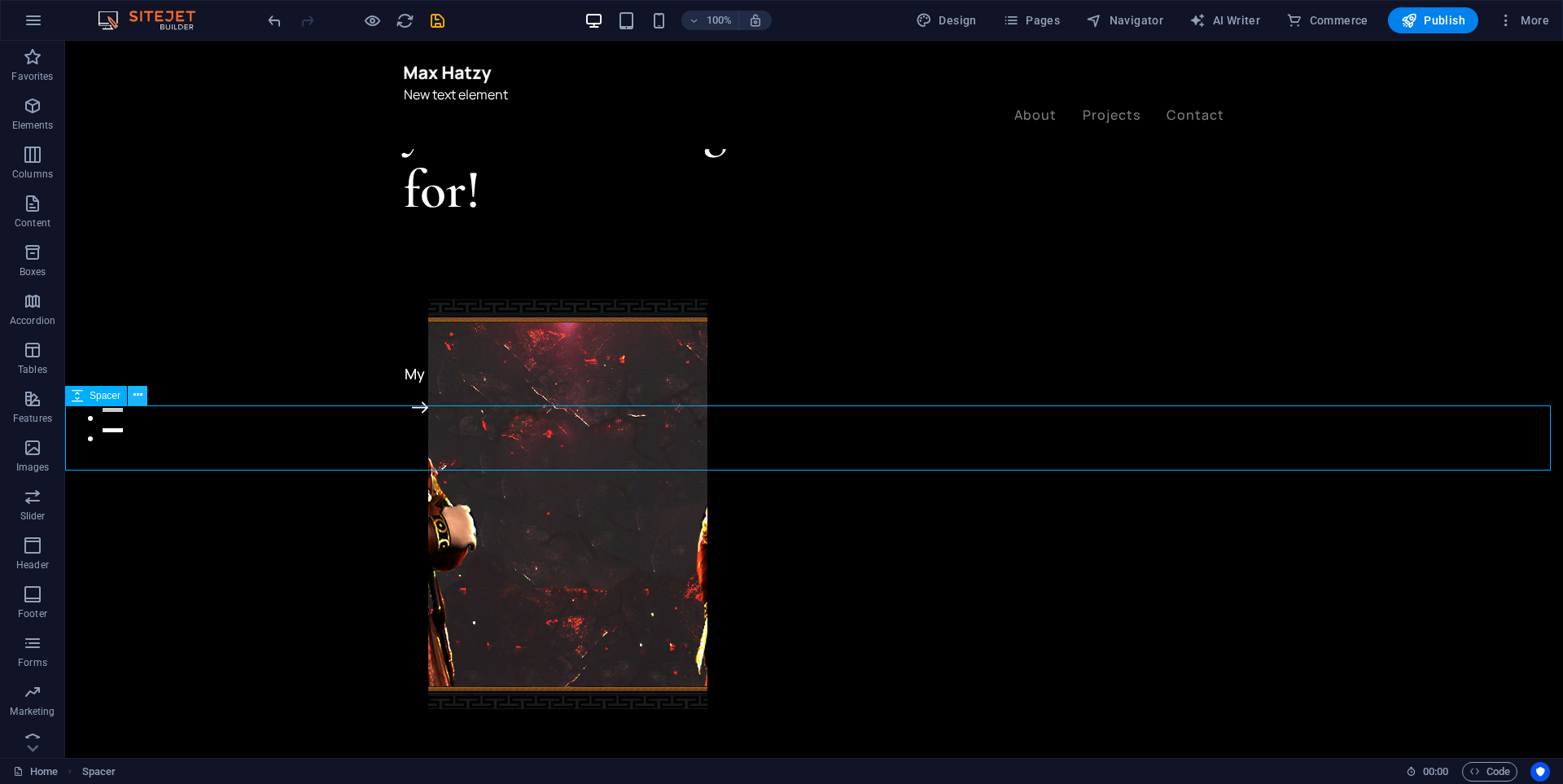
click at [141, 398] on icon at bounding box center [138, 395] width 9 height 17
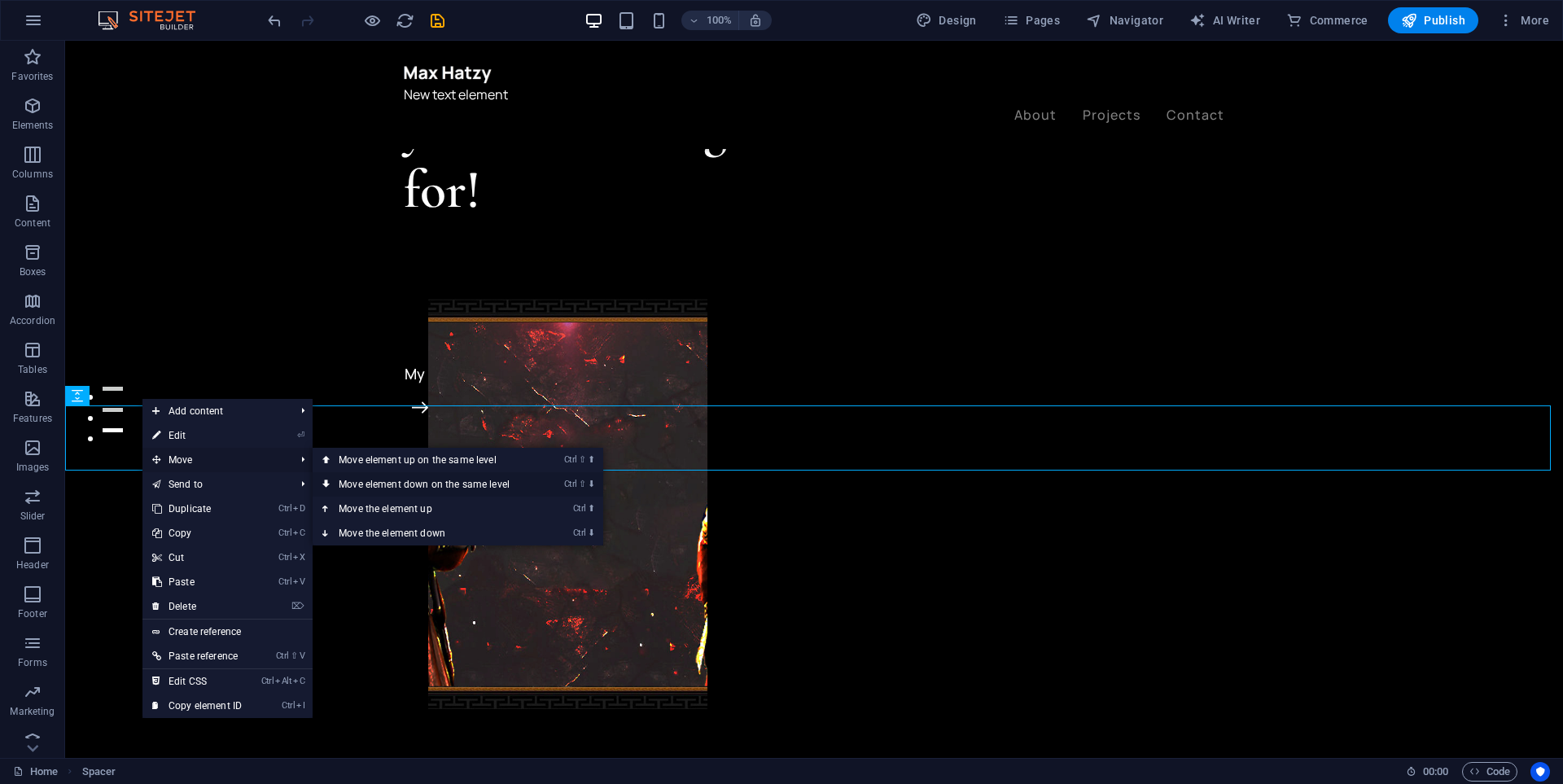
click at [422, 483] on link "Ctrl ⇧ ⬇ Move element down on the same level" at bounding box center [427, 484] width 230 height 24
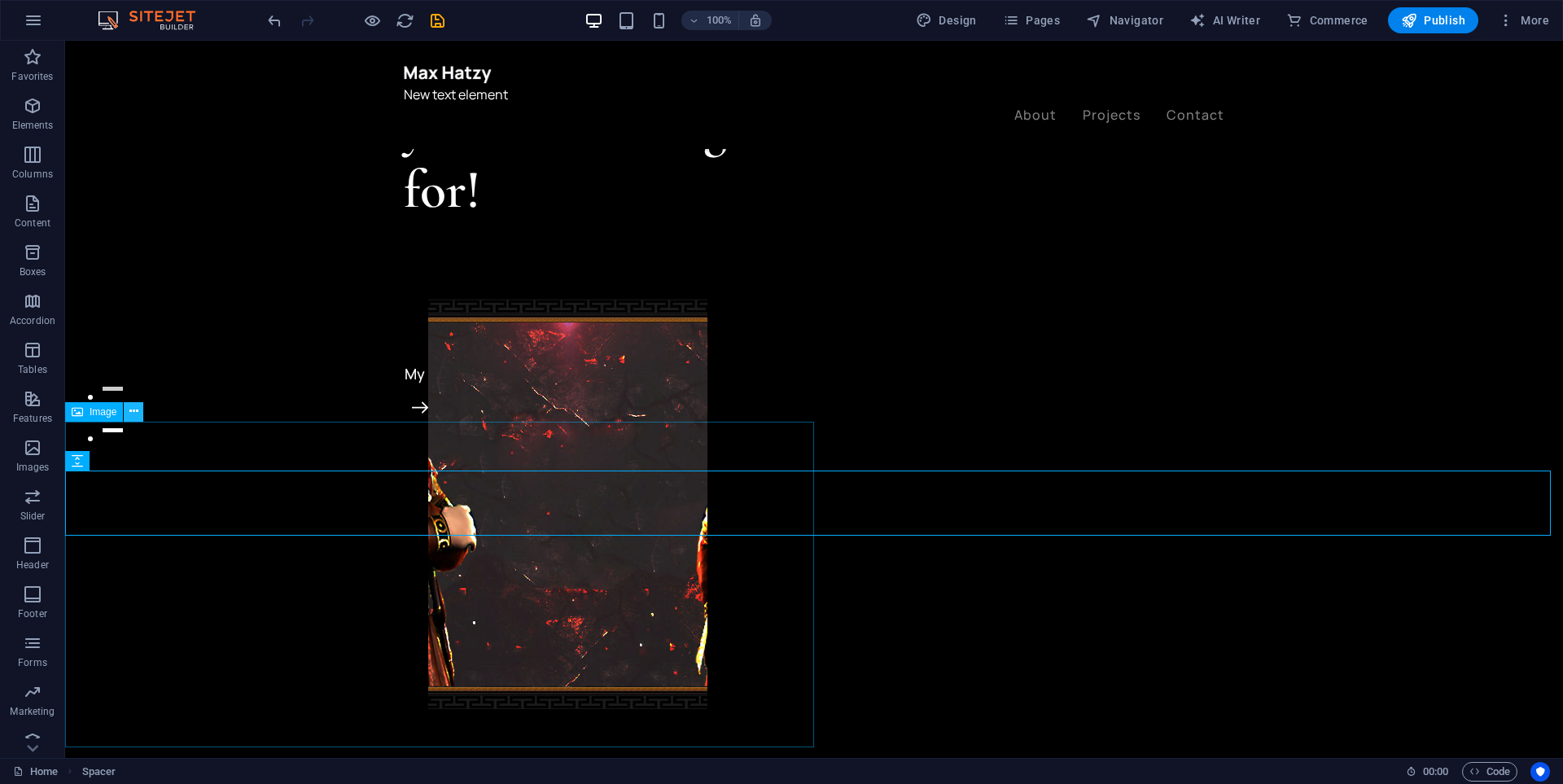
click at [129, 411] on button at bounding box center [133, 412] width 20 height 20
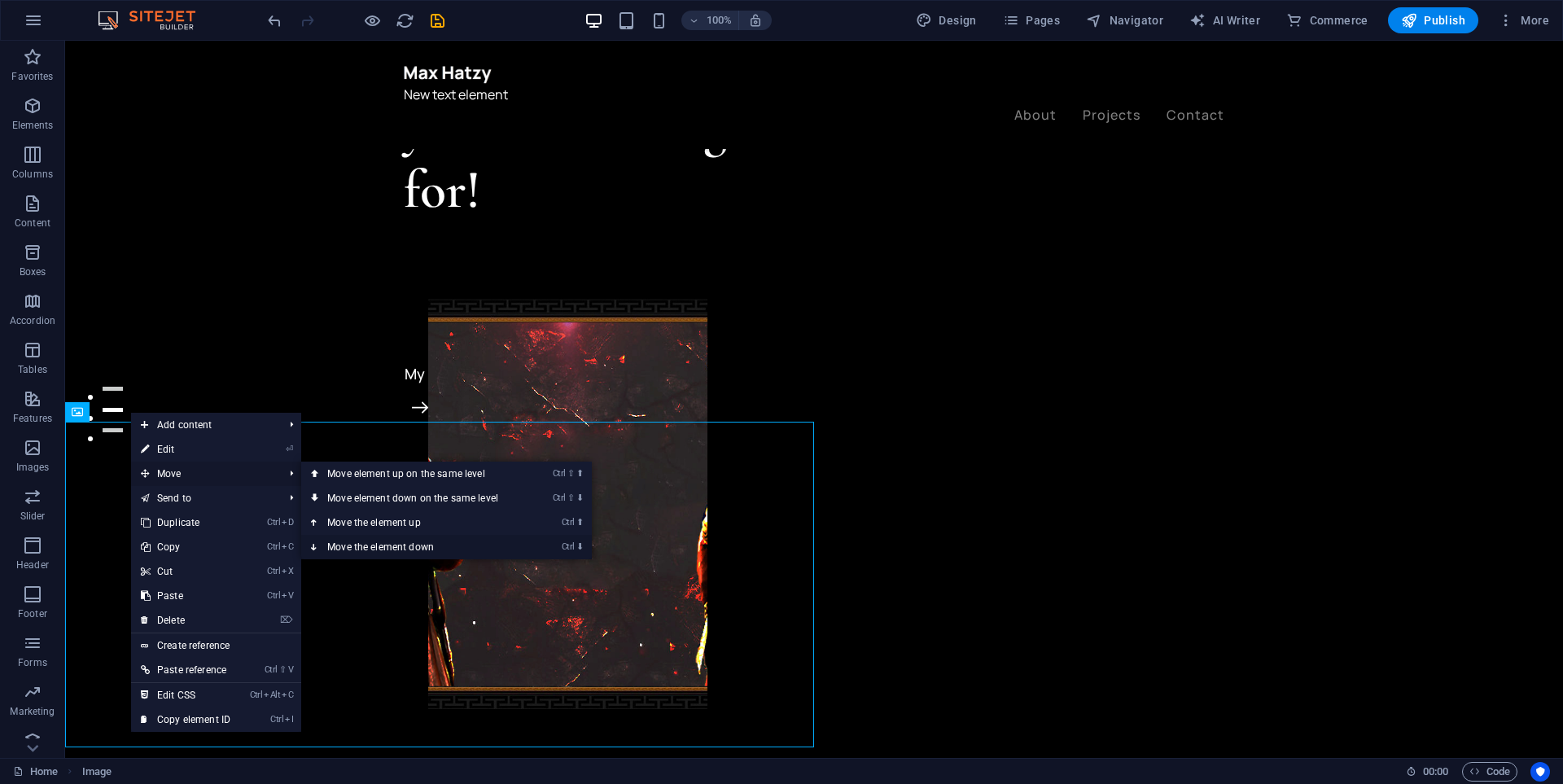
click at [427, 543] on link "Ctrl ⬇ Move the element down" at bounding box center [415, 547] width 230 height 24
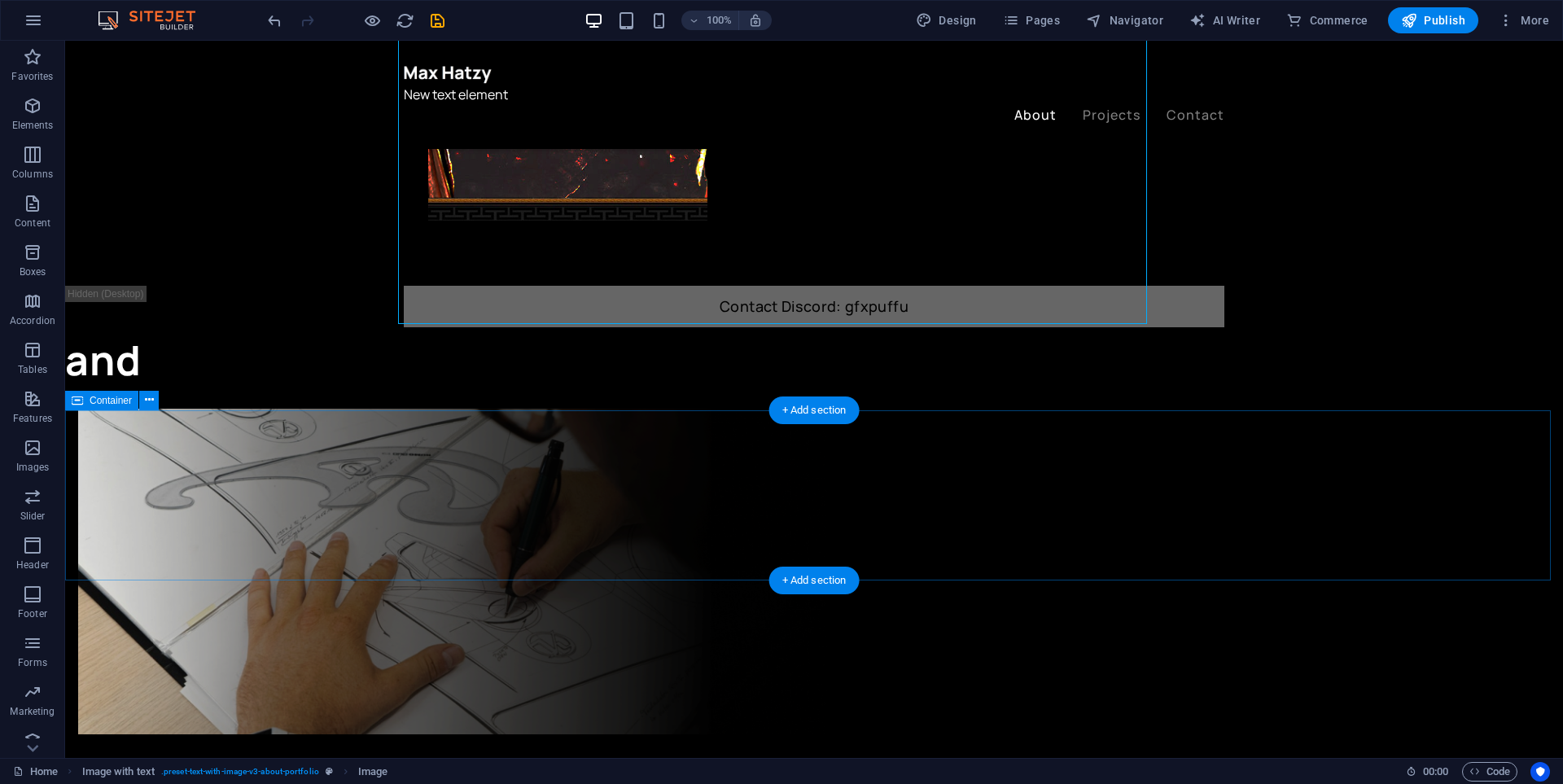
scroll to position [569, 0]
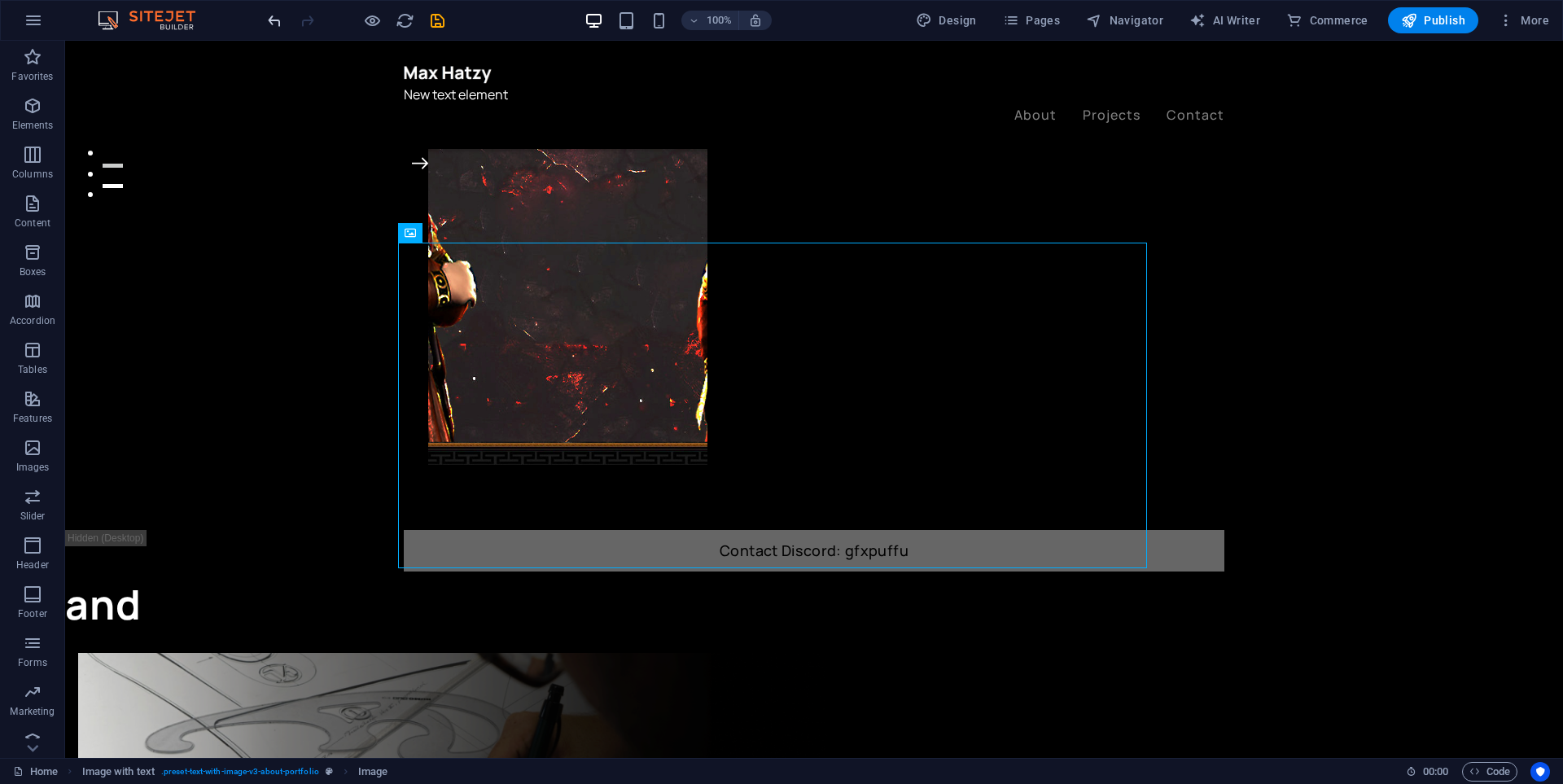
click at [274, 27] on icon "undo" at bounding box center [275, 20] width 19 height 19
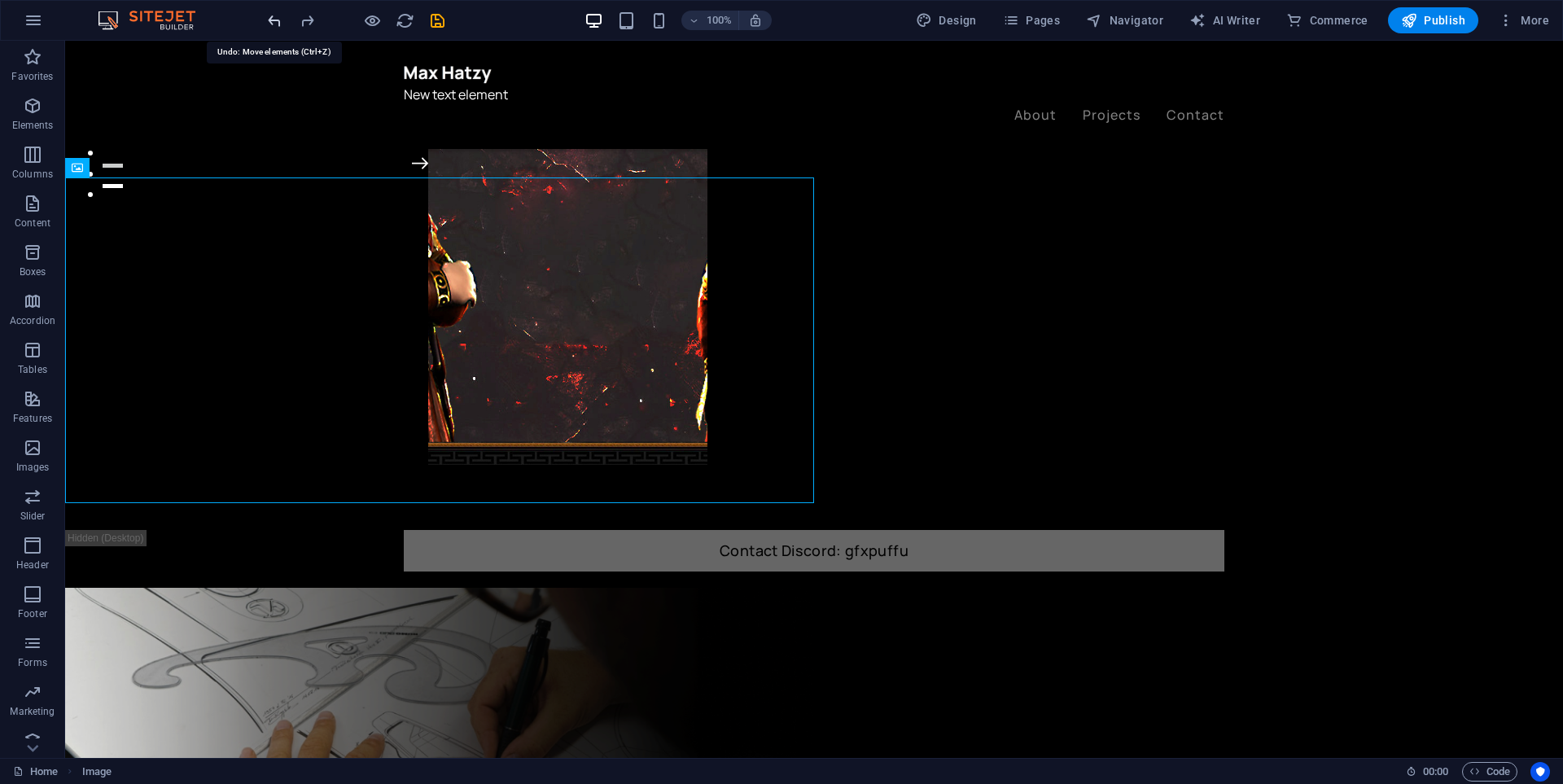
click at [274, 27] on icon "undo" at bounding box center [275, 20] width 19 height 19
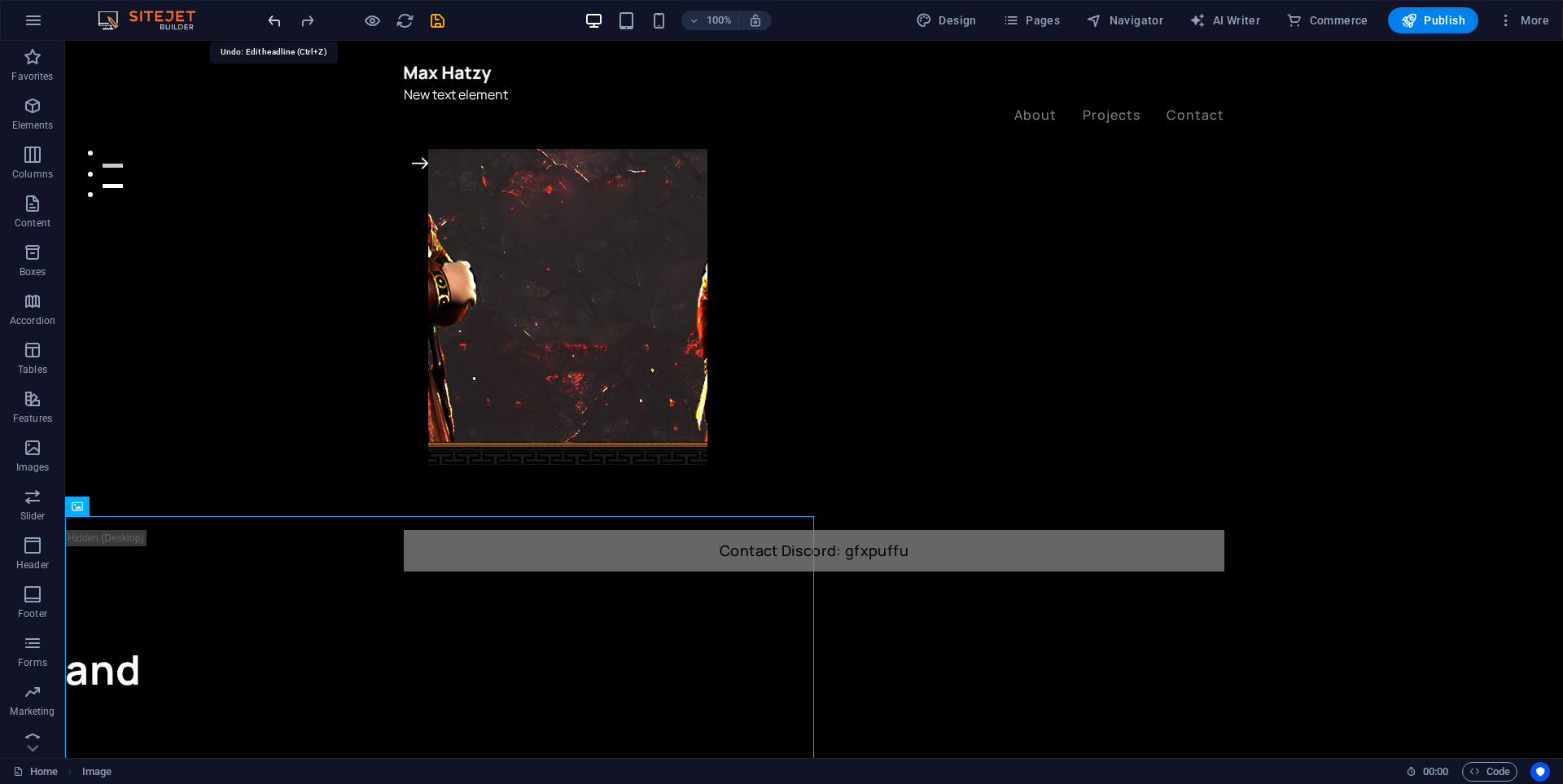
click at [274, 27] on icon "undo" at bounding box center [275, 20] width 19 height 19
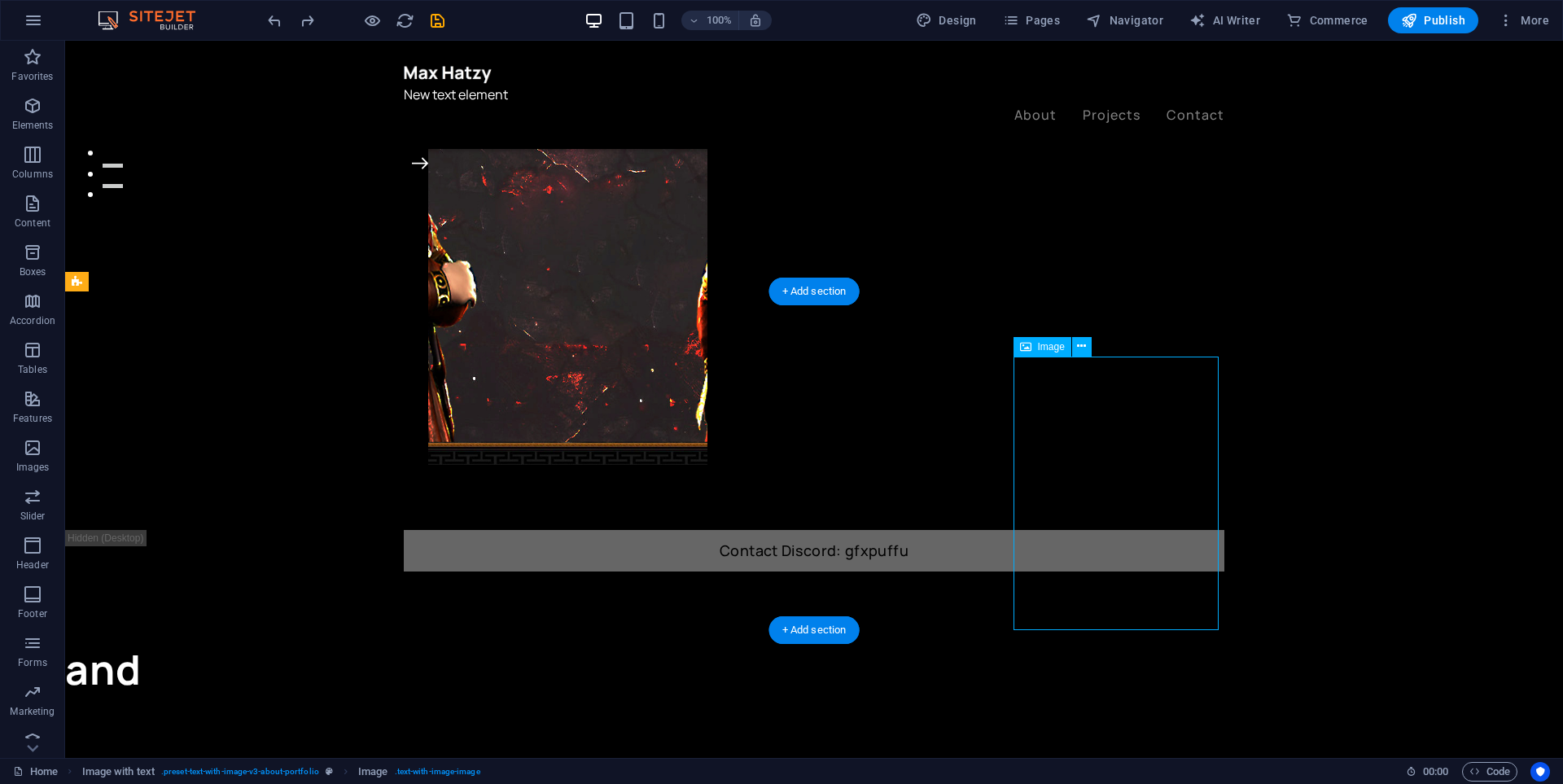
drag, startPoint x: 1081, startPoint y: 430, endPoint x: 1127, endPoint y: 430, distance: 46.0
drag, startPoint x: 1013, startPoint y: 460, endPoint x: 1025, endPoint y: 447, distance: 17.7
click at [1053, 347] on span "Image" at bounding box center [1051, 346] width 27 height 10
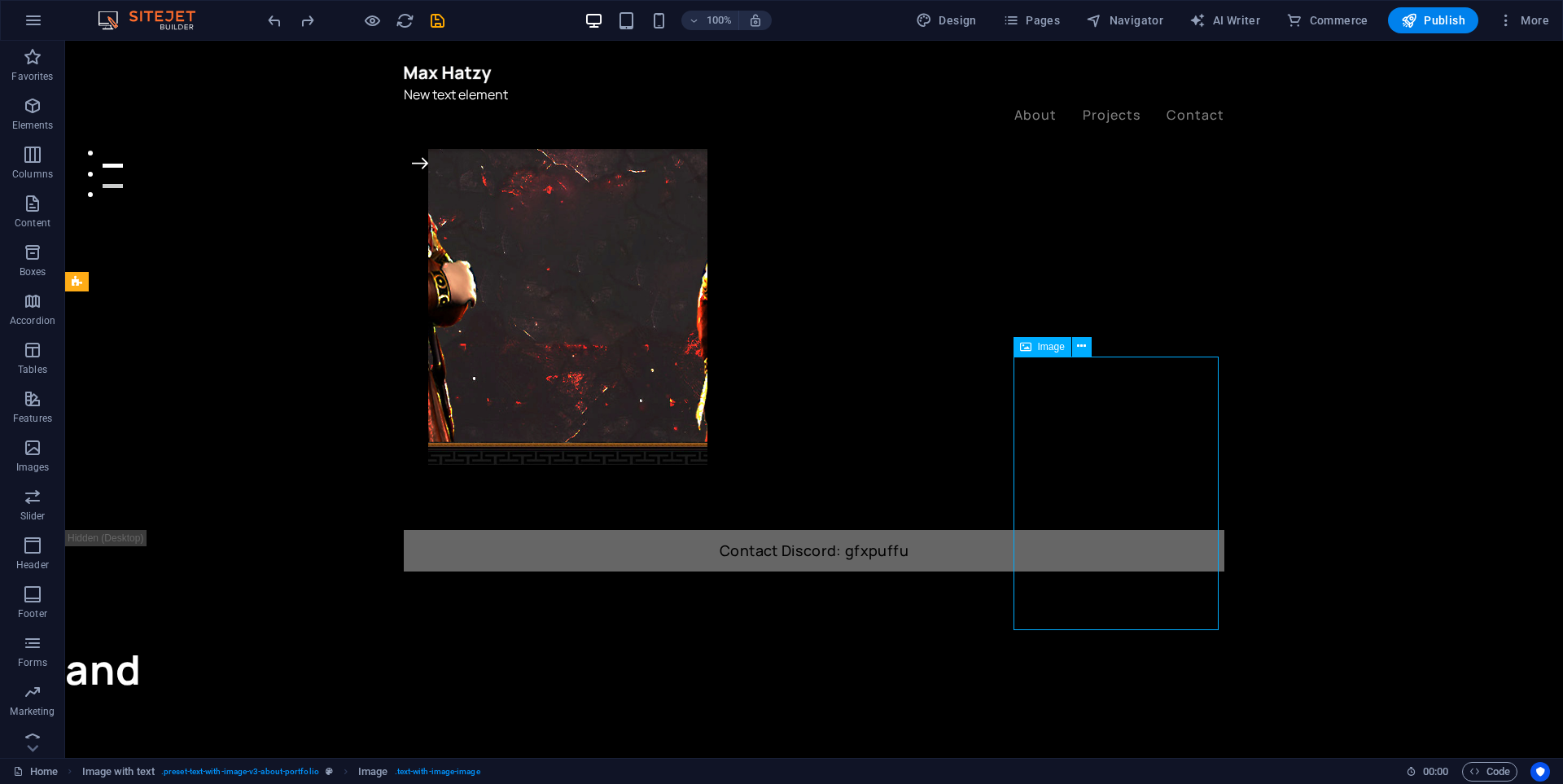
drag, startPoint x: 1058, startPoint y: 347, endPoint x: 1097, endPoint y: 347, distance: 39.0
click at [1097, 347] on div "Image" at bounding box center [1057, 347] width 88 height 20
click at [1086, 347] on icon at bounding box center [1082, 346] width 9 height 17
click at [1083, 350] on icon at bounding box center [1082, 346] width 9 height 17
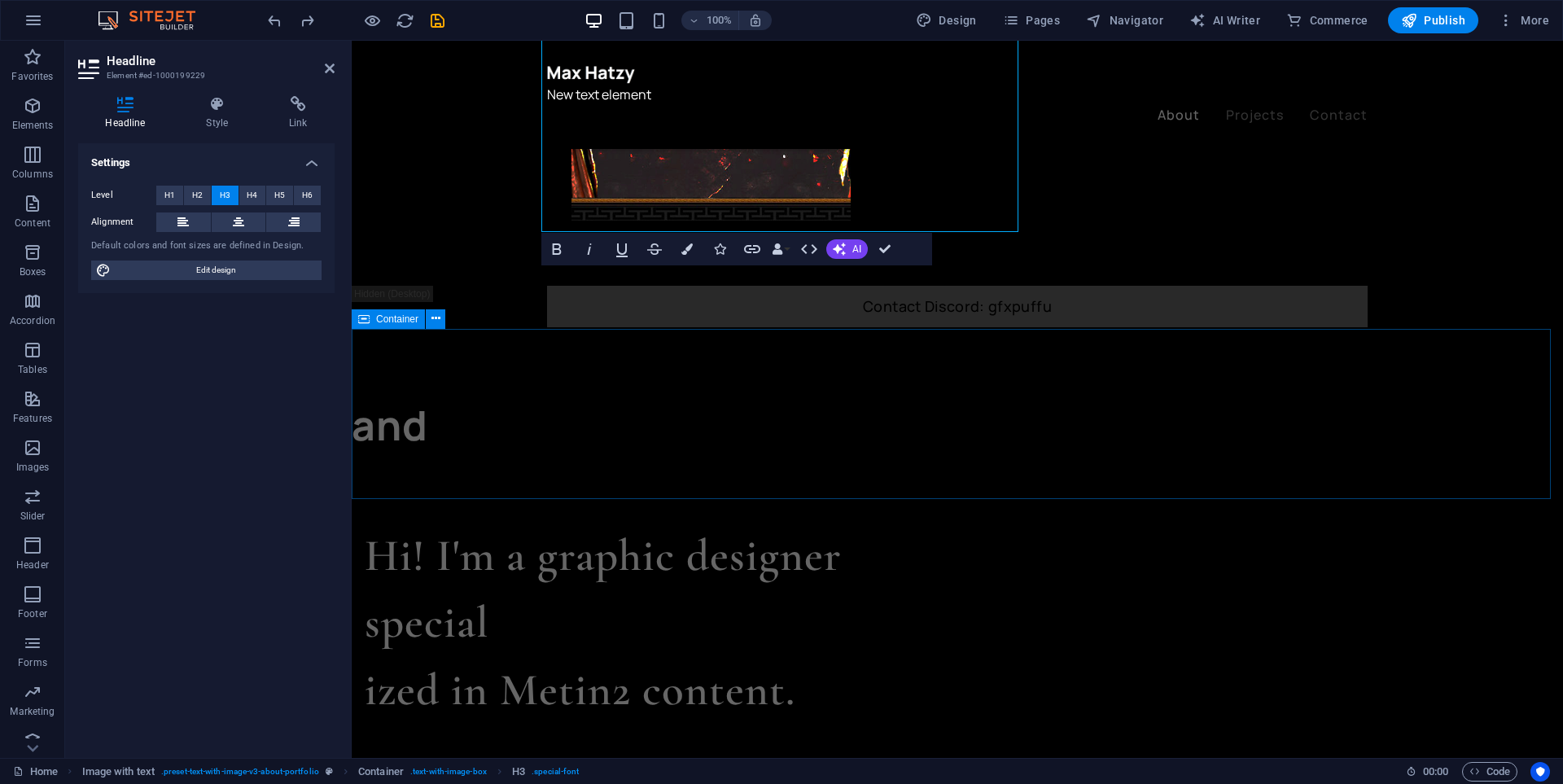
scroll to position [976, 0]
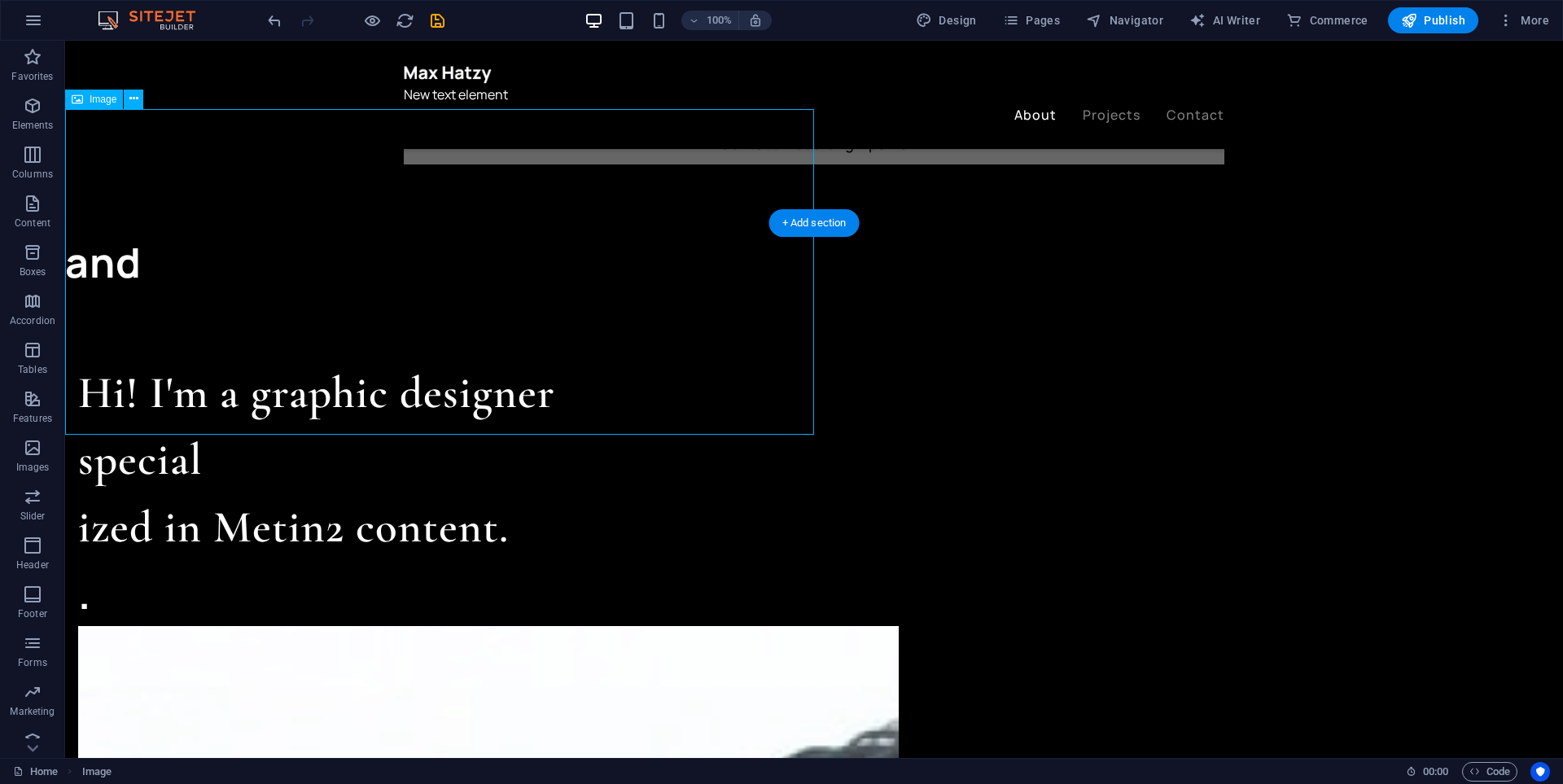
scroll to position [814, 0]
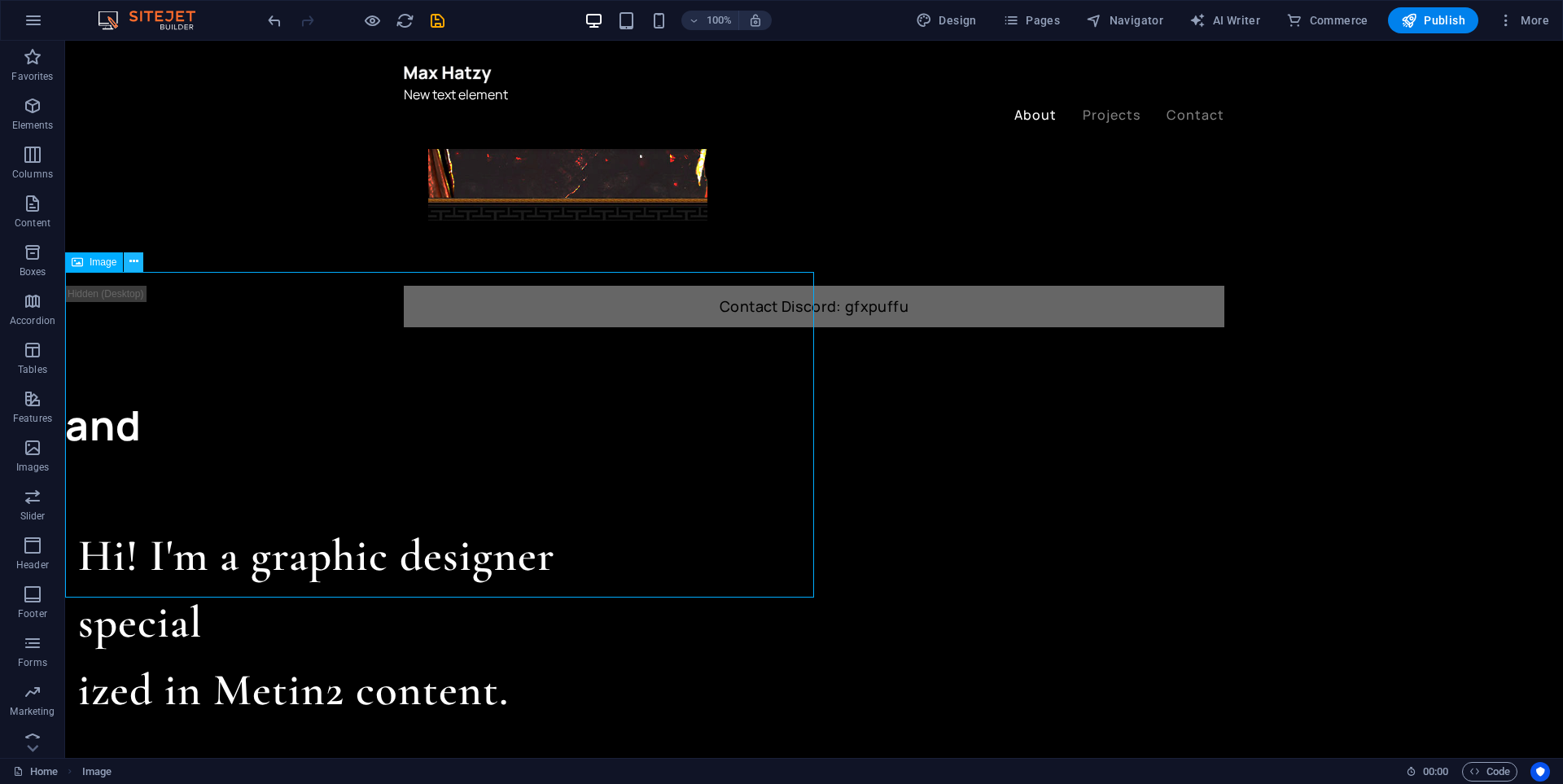
click at [131, 262] on icon at bounding box center [134, 261] width 9 height 17
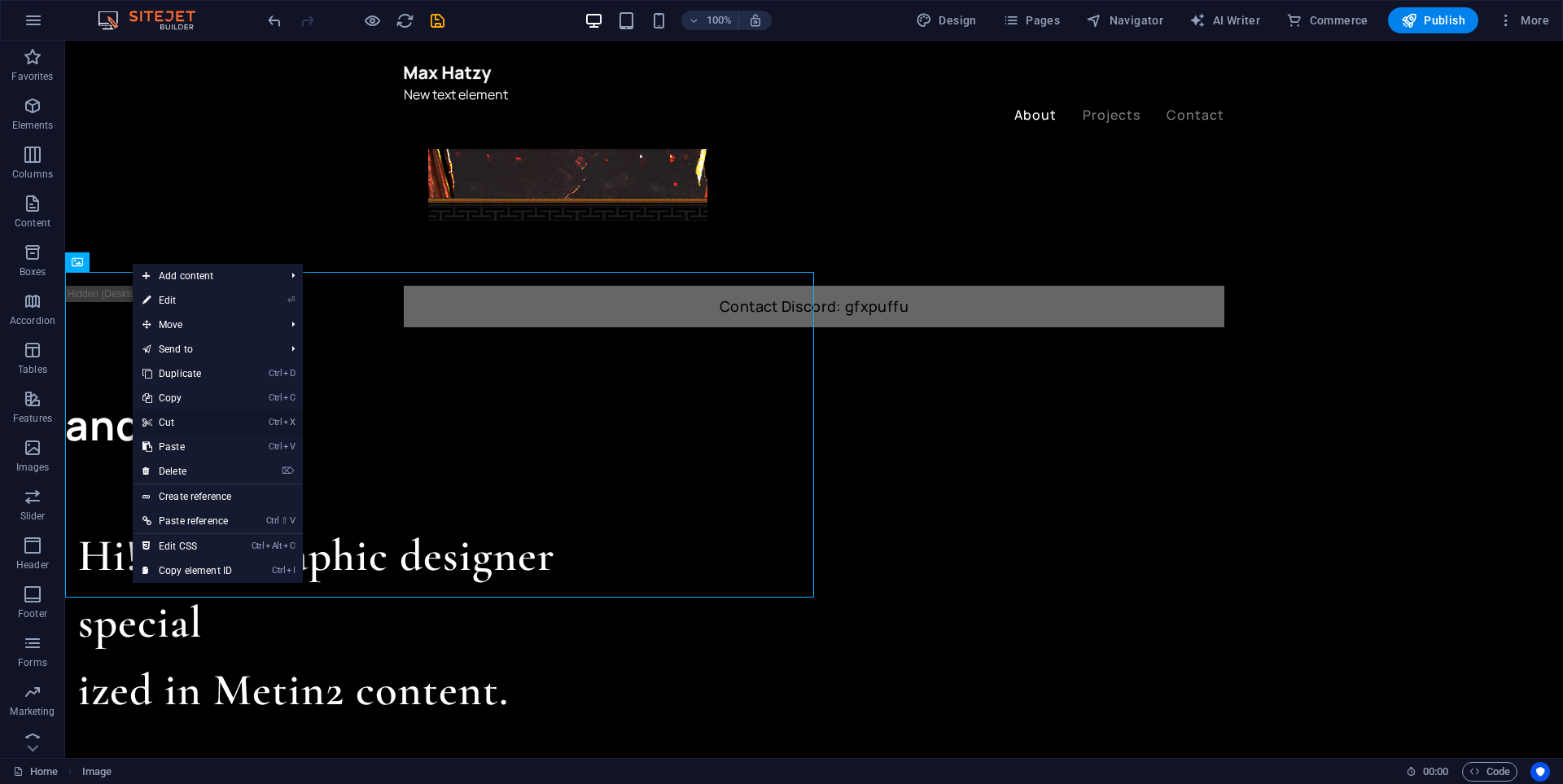
click at [190, 426] on link "Ctrl X Cut" at bounding box center [187, 423] width 109 height 24
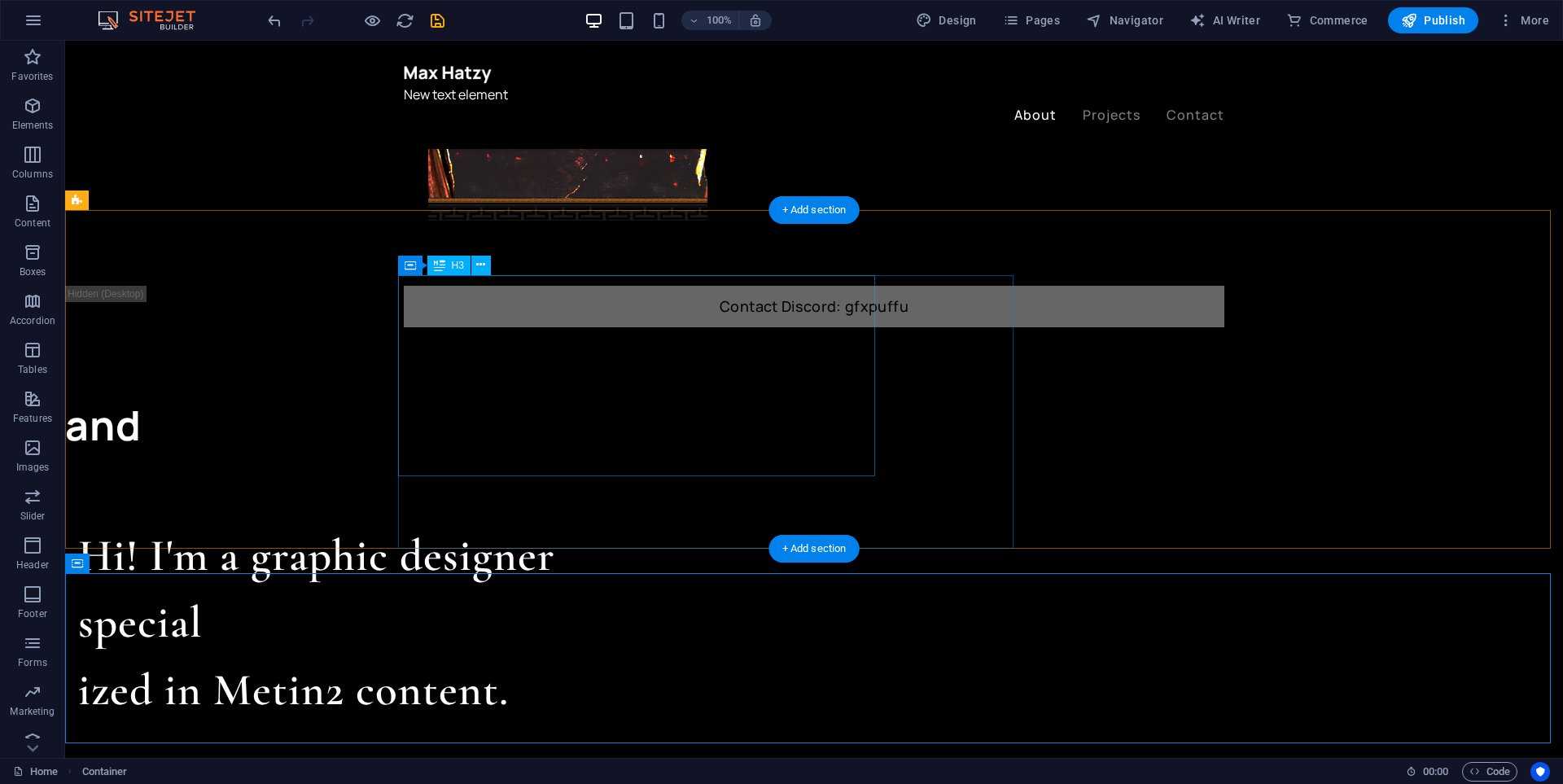
scroll to position [651, 0]
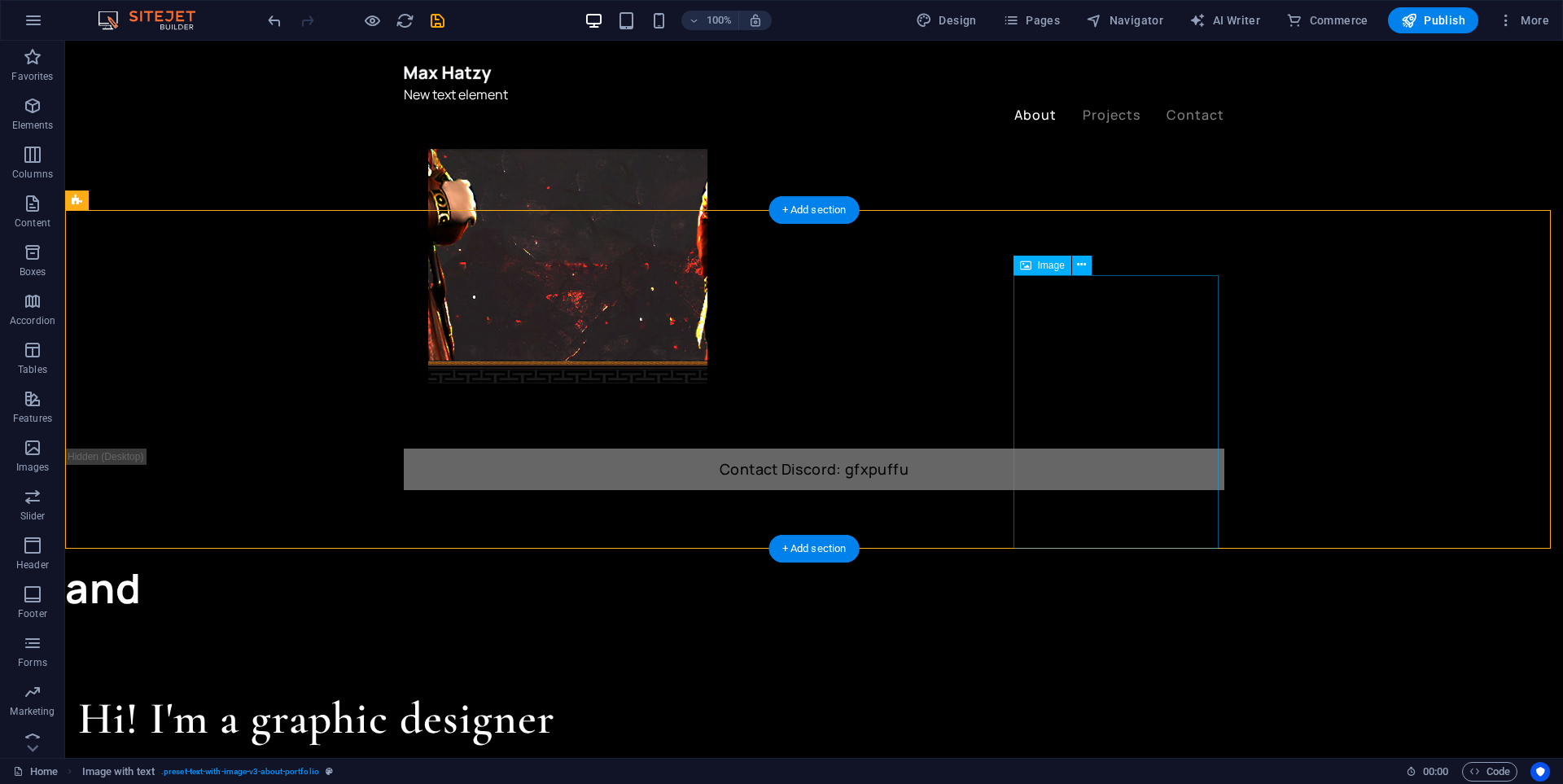
scroll to position [895, 0]
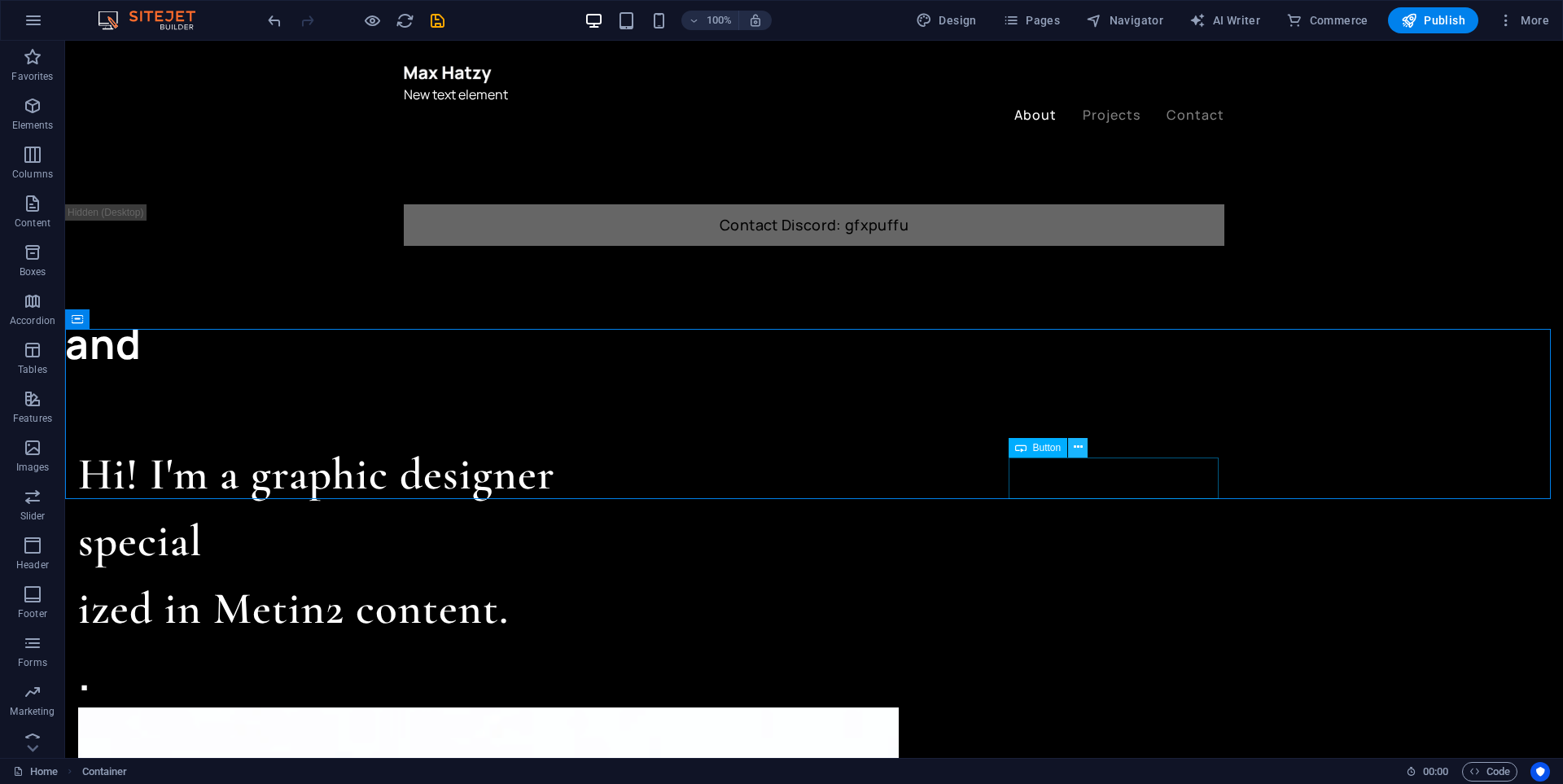
click at [1079, 451] on icon at bounding box center [1079, 447] width 9 height 17
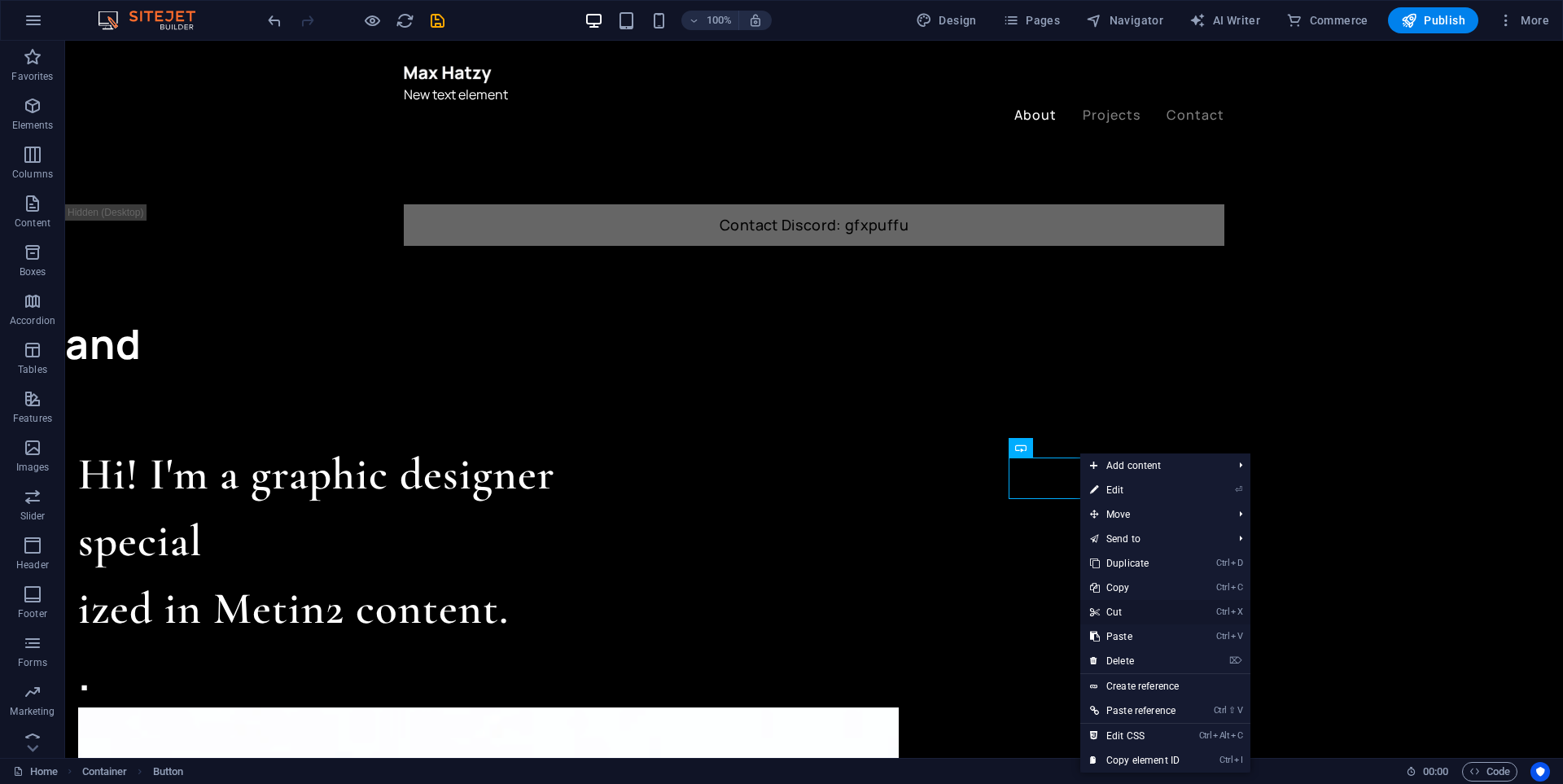
drag, startPoint x: 1119, startPoint y: 614, endPoint x: 1043, endPoint y: 566, distance: 89.9
click at [1119, 614] on link "Ctrl X Cut" at bounding box center [1135, 612] width 109 height 24
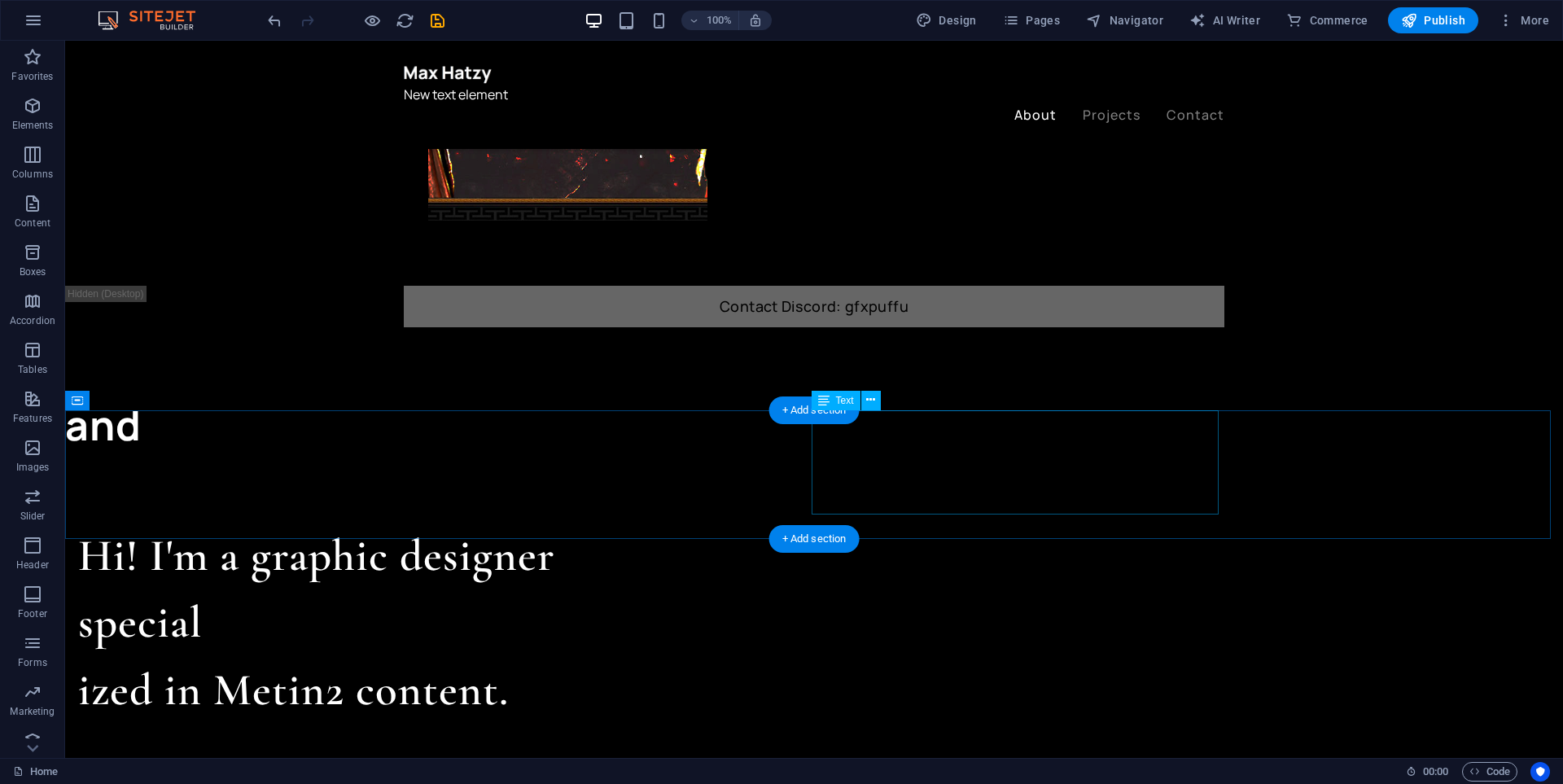
scroll to position [651, 0]
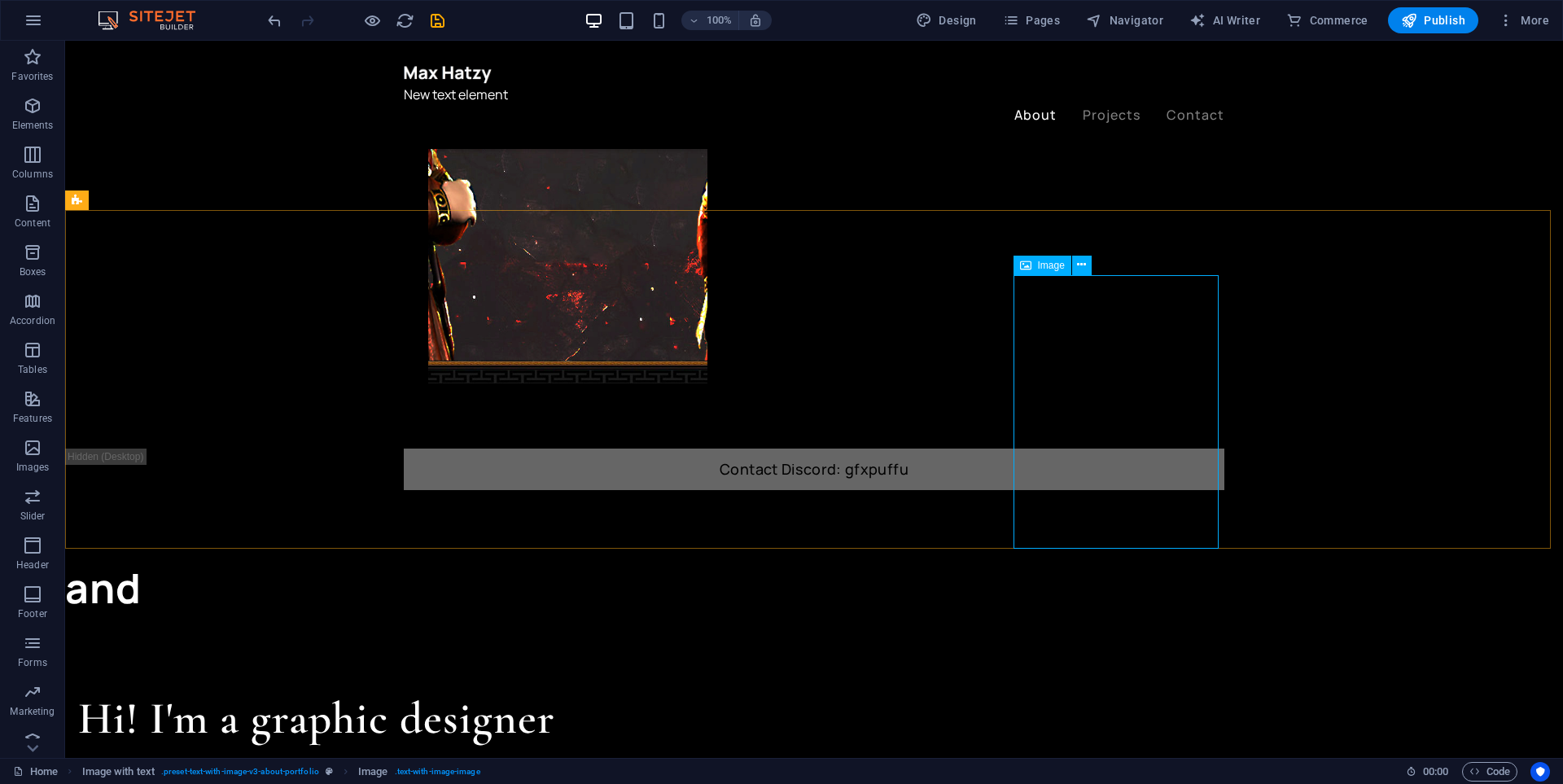
click at [1054, 273] on div "Image" at bounding box center [1043, 265] width 58 height 20
click at [1046, 263] on span "Image" at bounding box center [1051, 265] width 27 height 10
click at [1051, 268] on span "Image" at bounding box center [1051, 265] width 27 height 10
click at [1081, 264] on icon at bounding box center [1082, 265] width 9 height 17
click at [1042, 263] on span "Image" at bounding box center [1051, 265] width 27 height 10
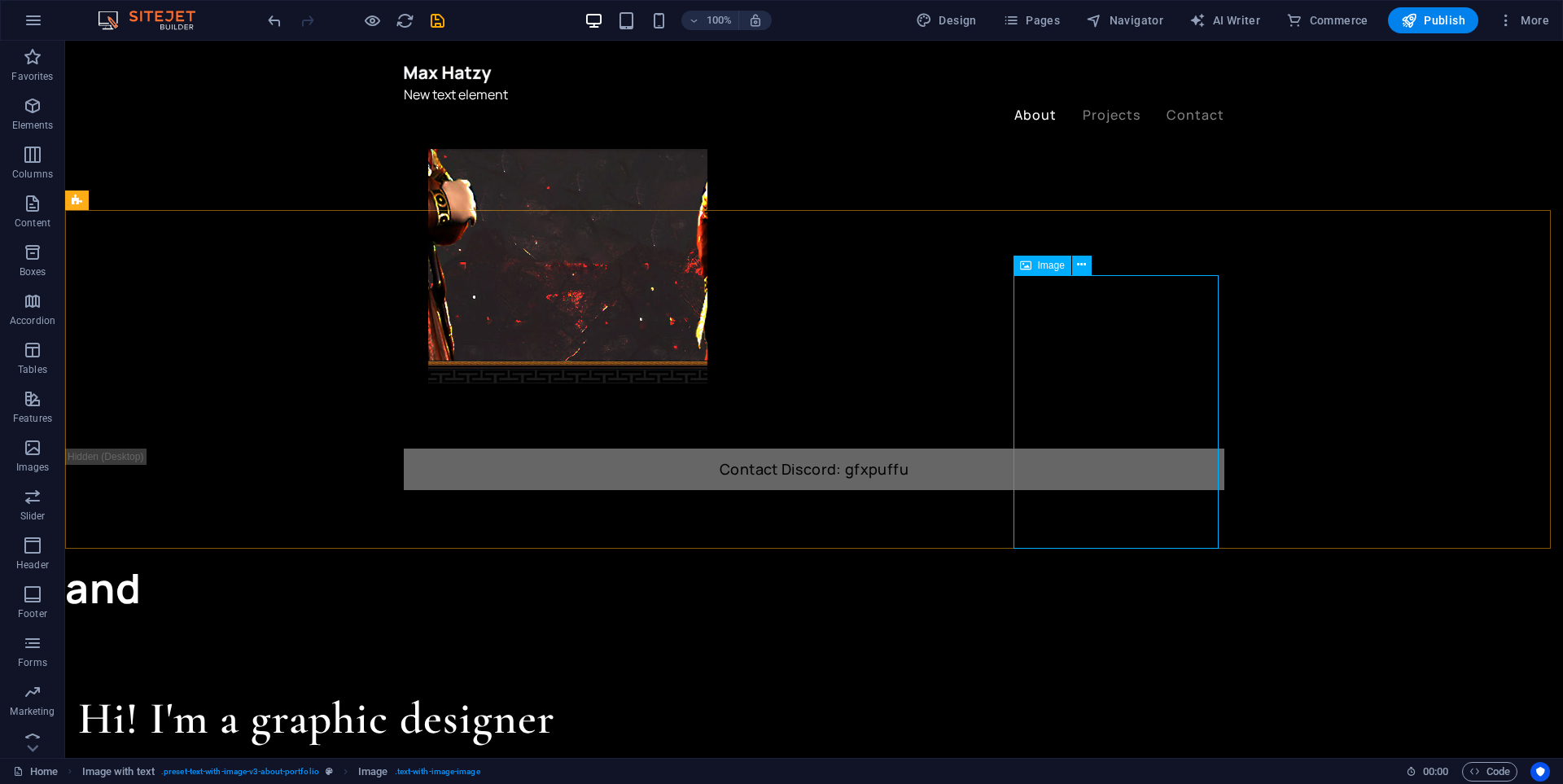
click at [1042, 263] on span "Image" at bounding box center [1051, 265] width 27 height 10
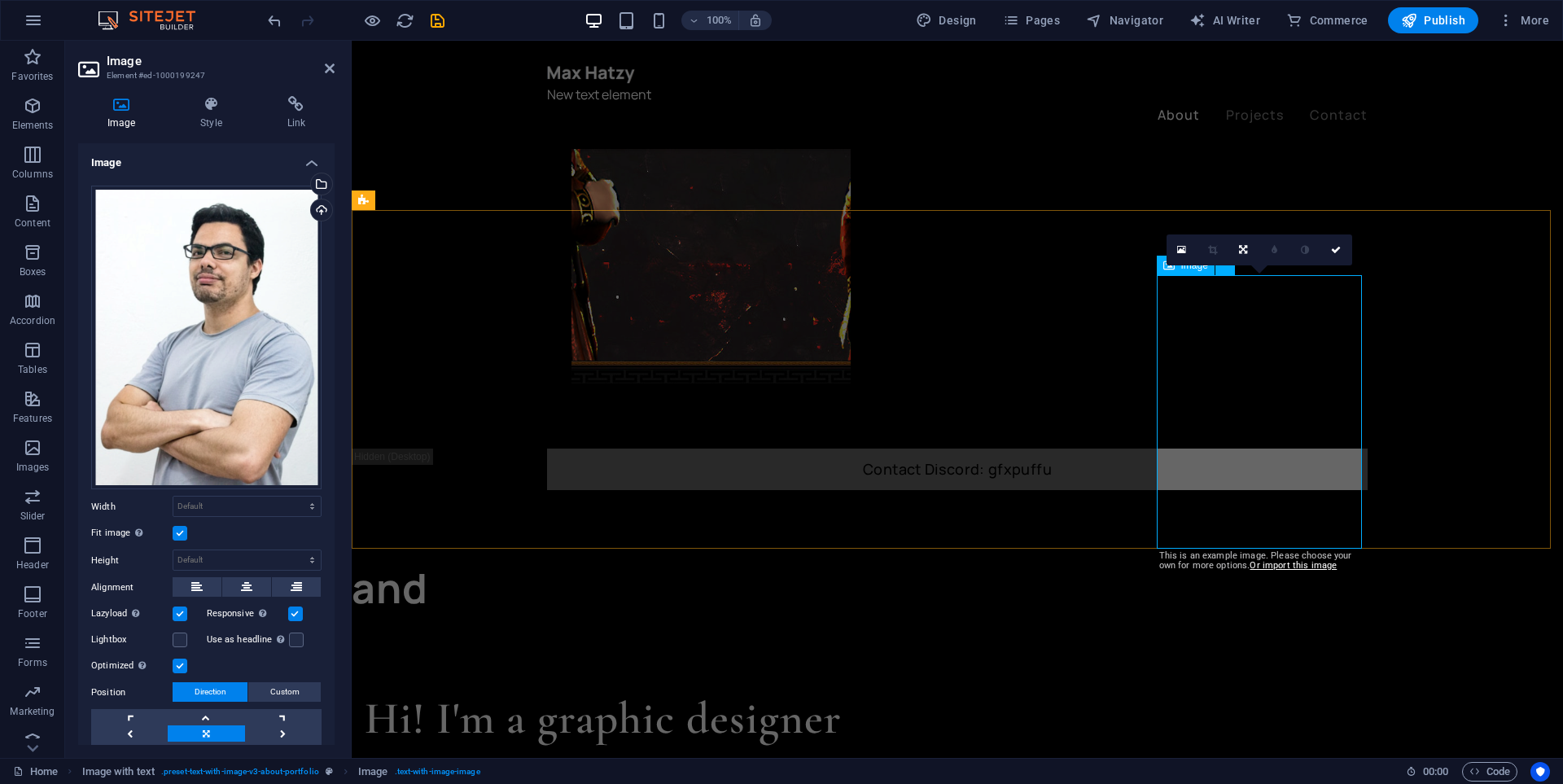
click at [1186, 252] on icon at bounding box center [1182, 250] width 9 height 11
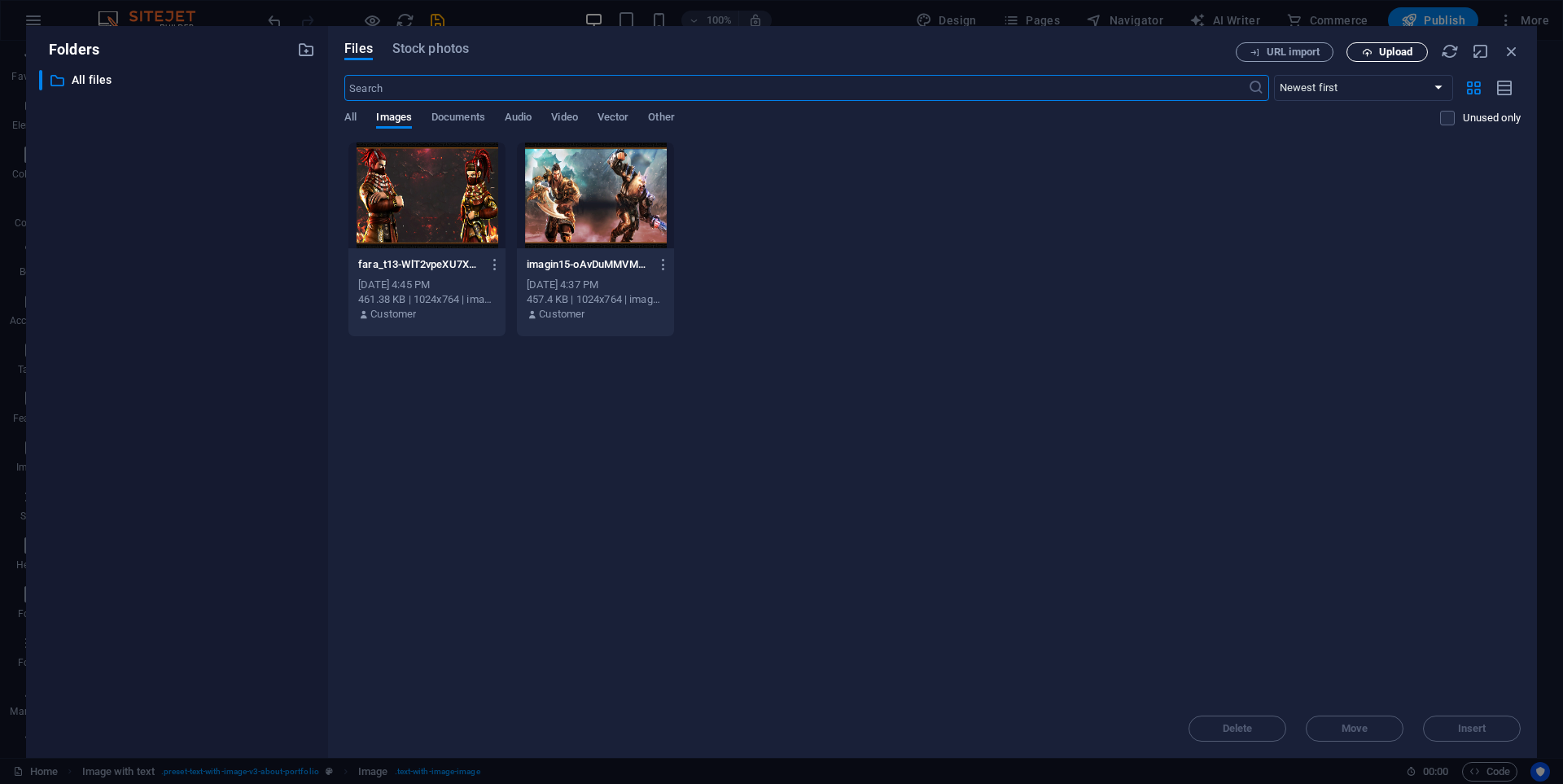
click at [1389, 55] on span "Upload" at bounding box center [1396, 52] width 33 height 10
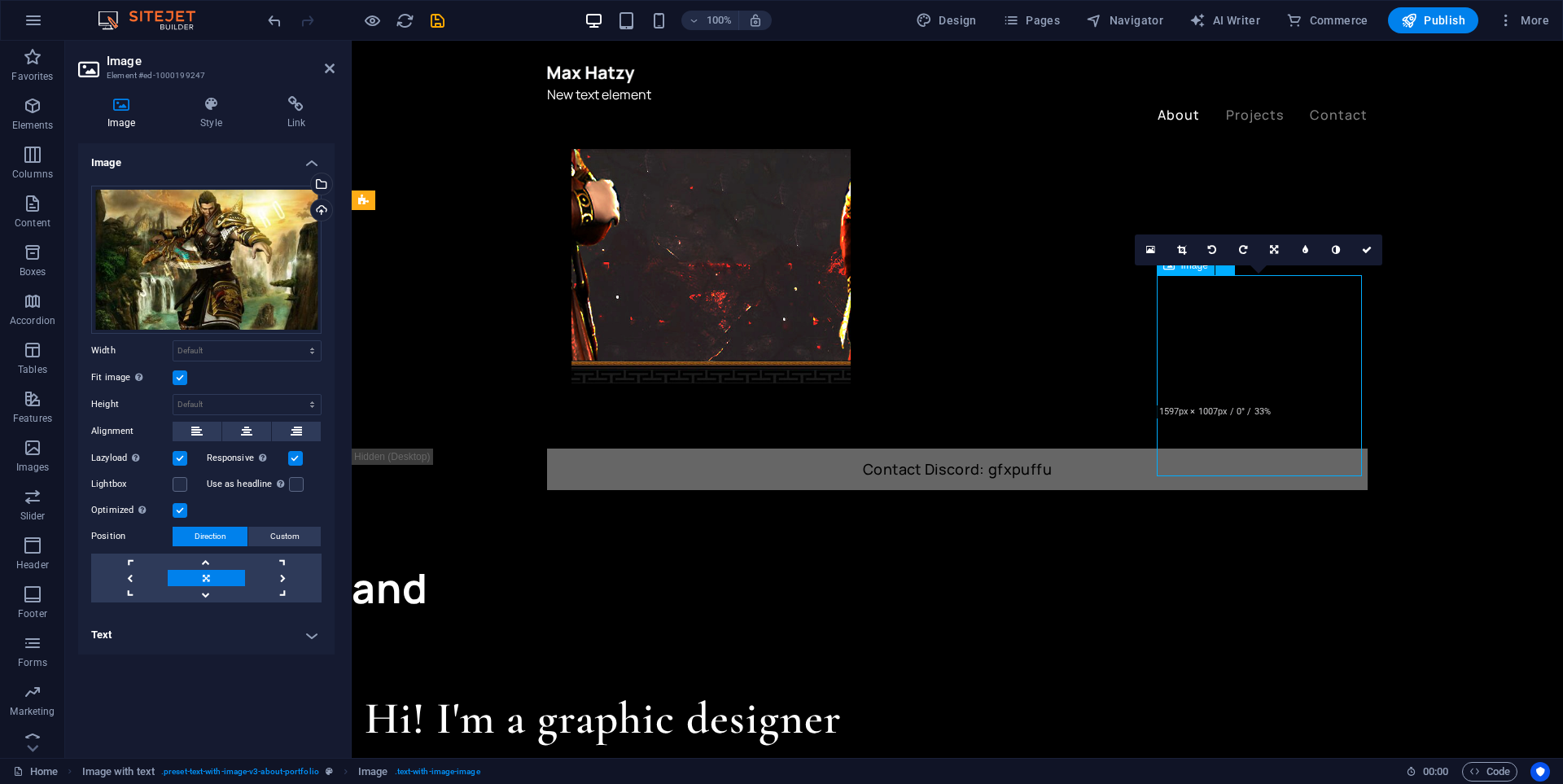
drag, startPoint x: 1259, startPoint y: 341, endPoint x: 1257, endPoint y: 359, distance: 18.1
drag, startPoint x: 1278, startPoint y: 399, endPoint x: 1287, endPoint y: 446, distance: 47.9
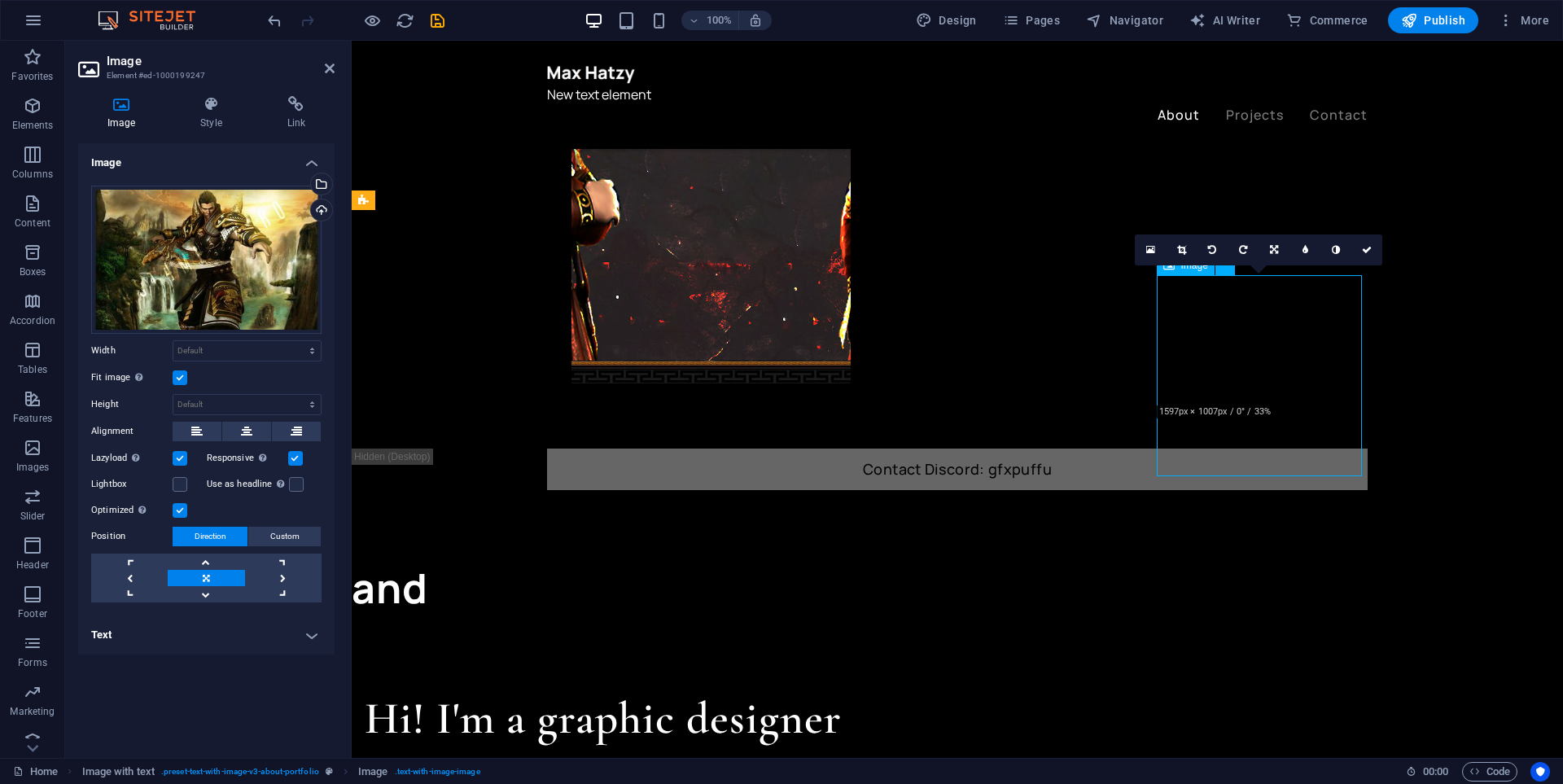
drag, startPoint x: 1277, startPoint y: 401, endPoint x: 1282, endPoint y: 425, distance: 24.5
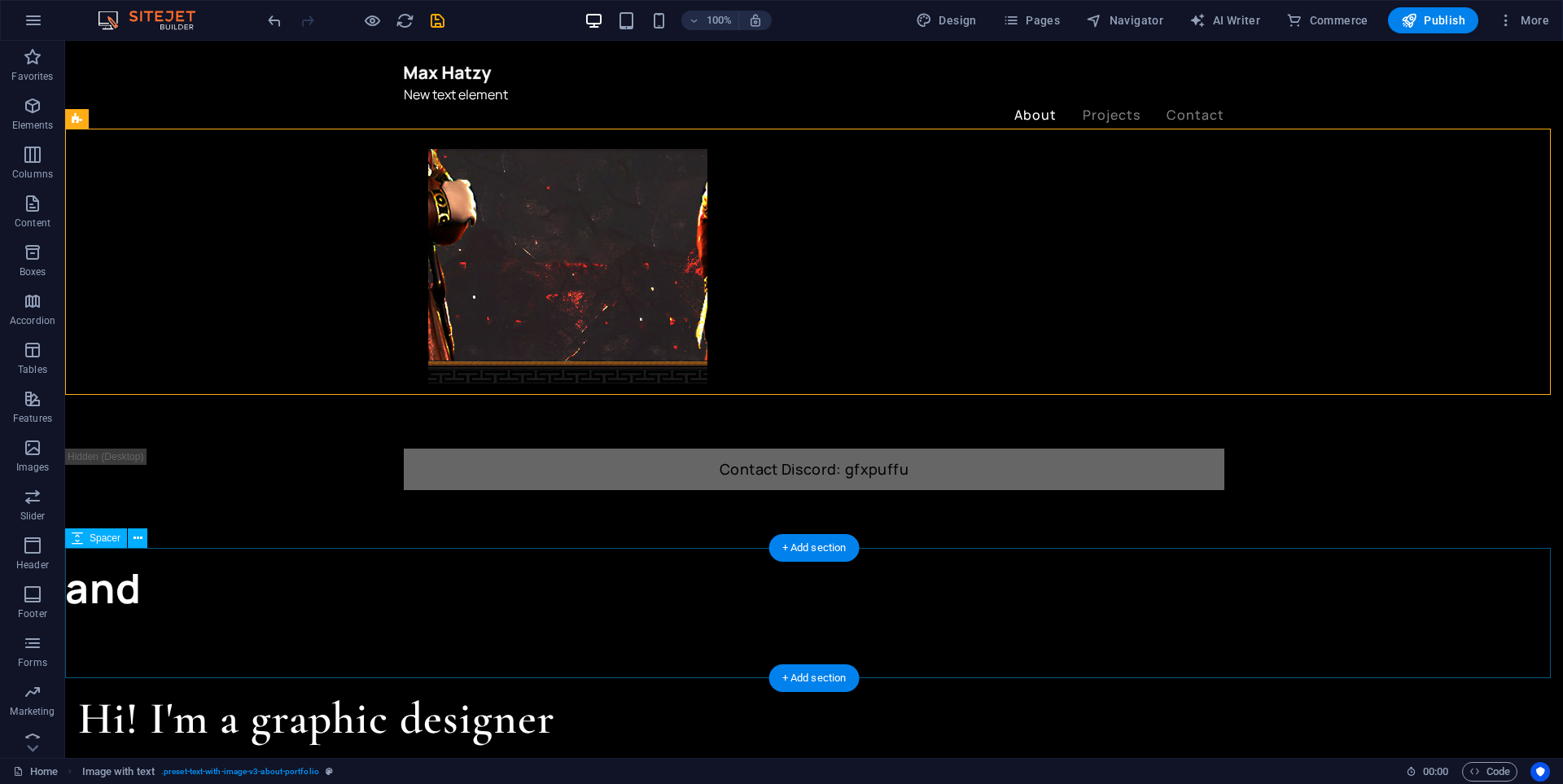
scroll to position [814, 0]
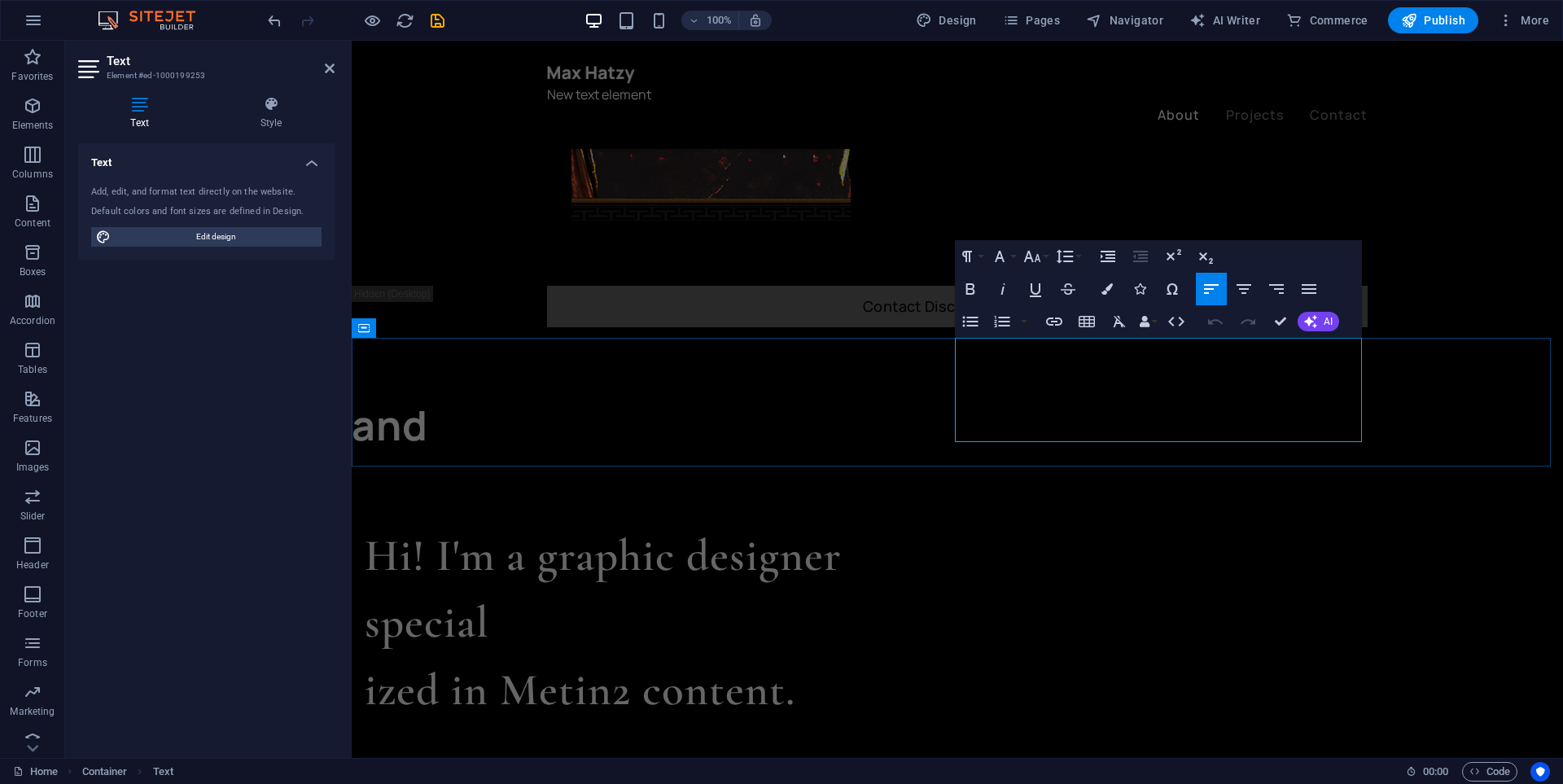
drag, startPoint x: 963, startPoint y: 348, endPoint x: 1277, endPoint y: 443, distance: 328.1
click at [275, 25] on icon "undo" at bounding box center [275, 20] width 19 height 19
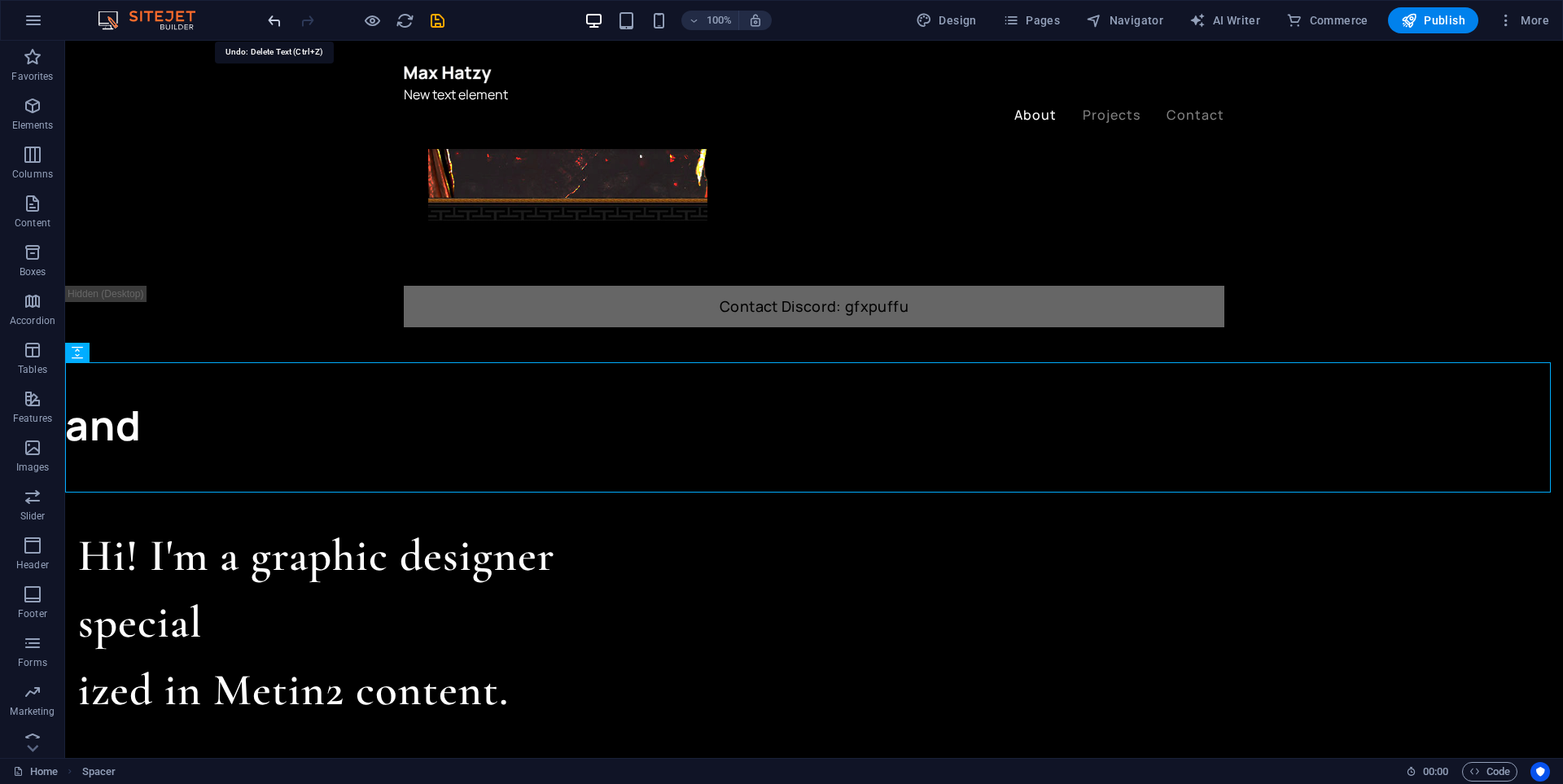
click at [269, 17] on icon "undo" at bounding box center [275, 20] width 19 height 19
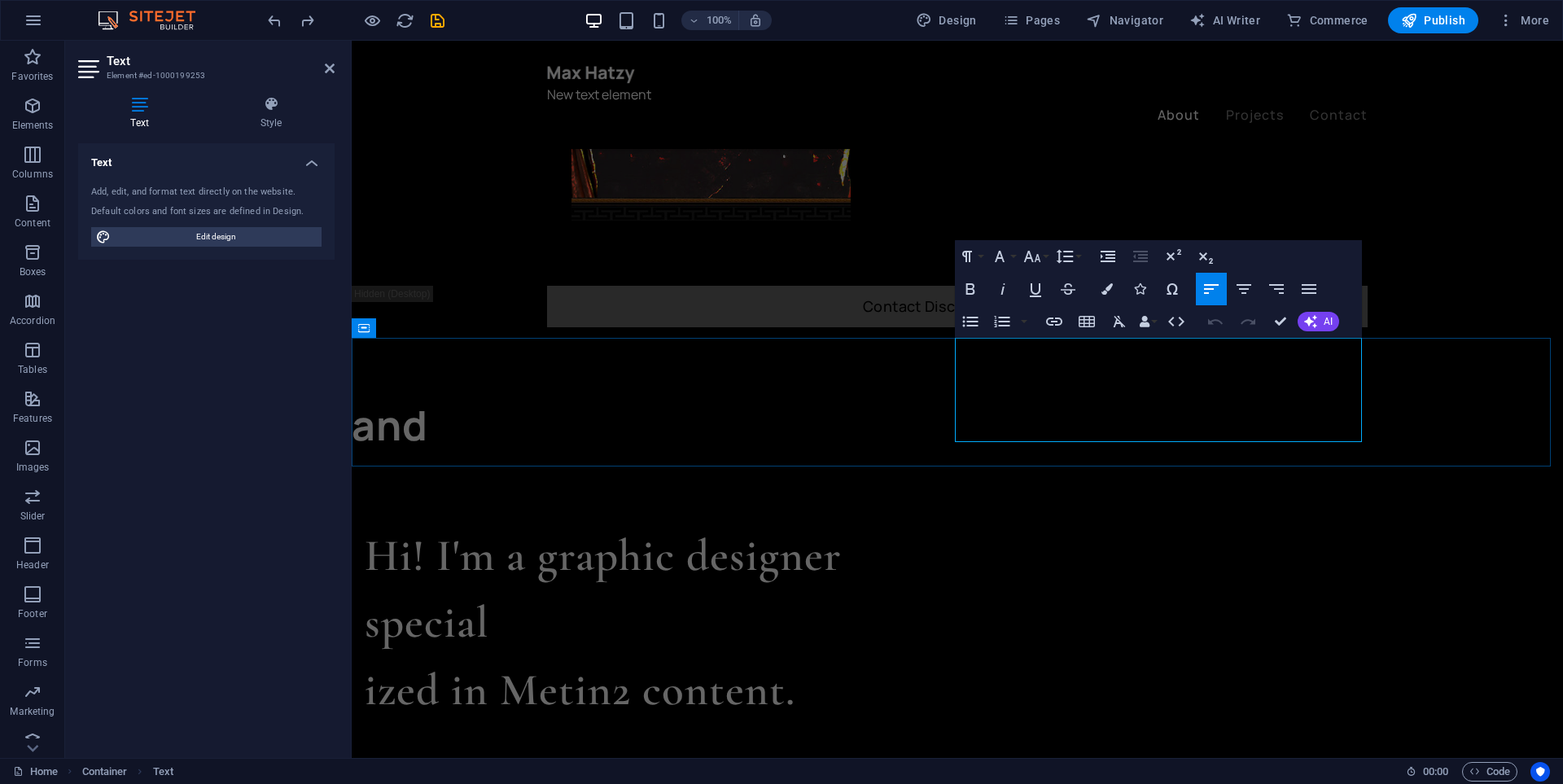
drag, startPoint x: 956, startPoint y: 354, endPoint x: 1295, endPoint y: 434, distance: 348.3
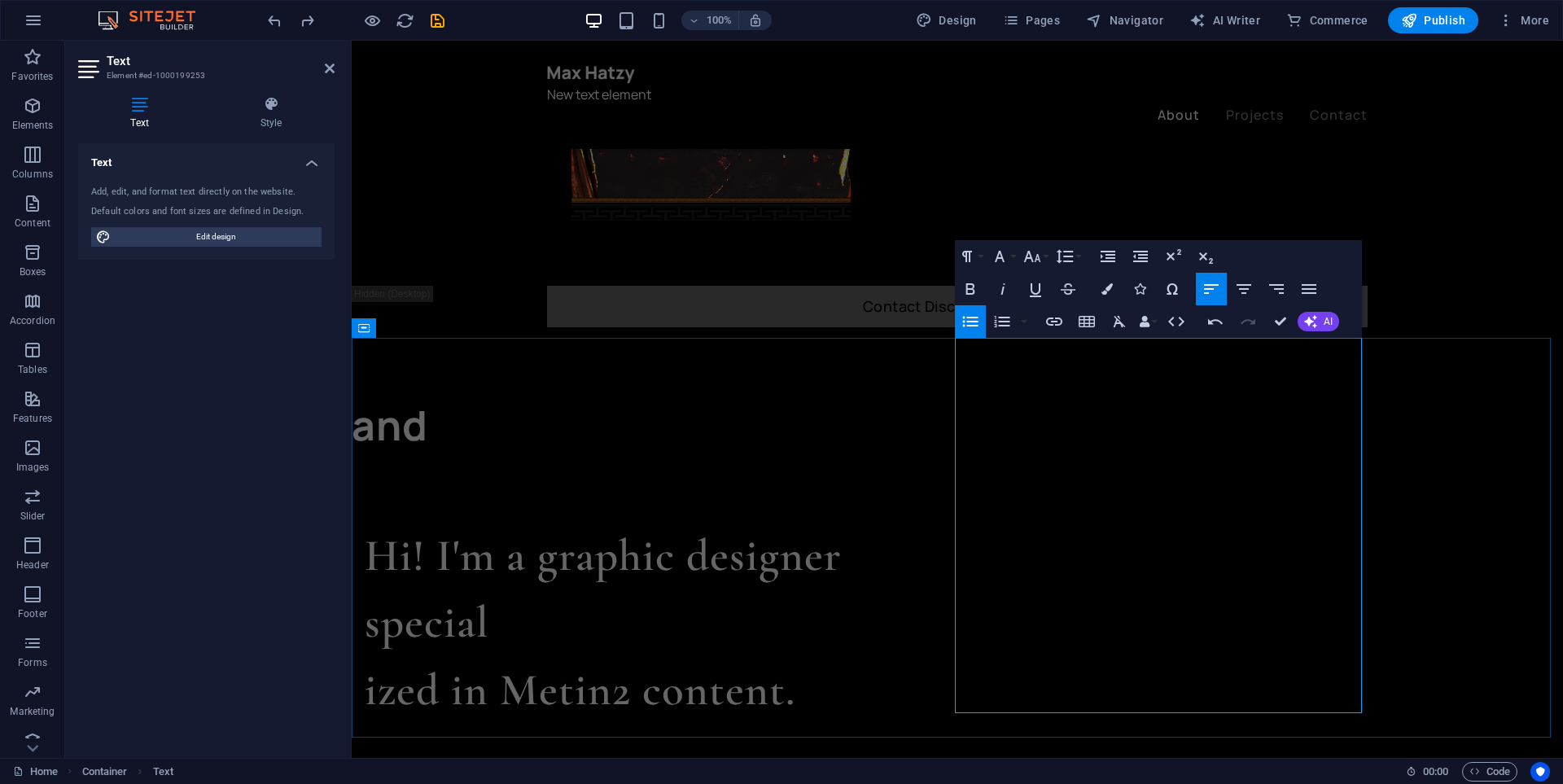
drag, startPoint x: 981, startPoint y: 383, endPoint x: 1015, endPoint y: 545, distance: 165.5
drag, startPoint x: 1015, startPoint y: 545, endPoint x: 1032, endPoint y: 562, distance: 24.0
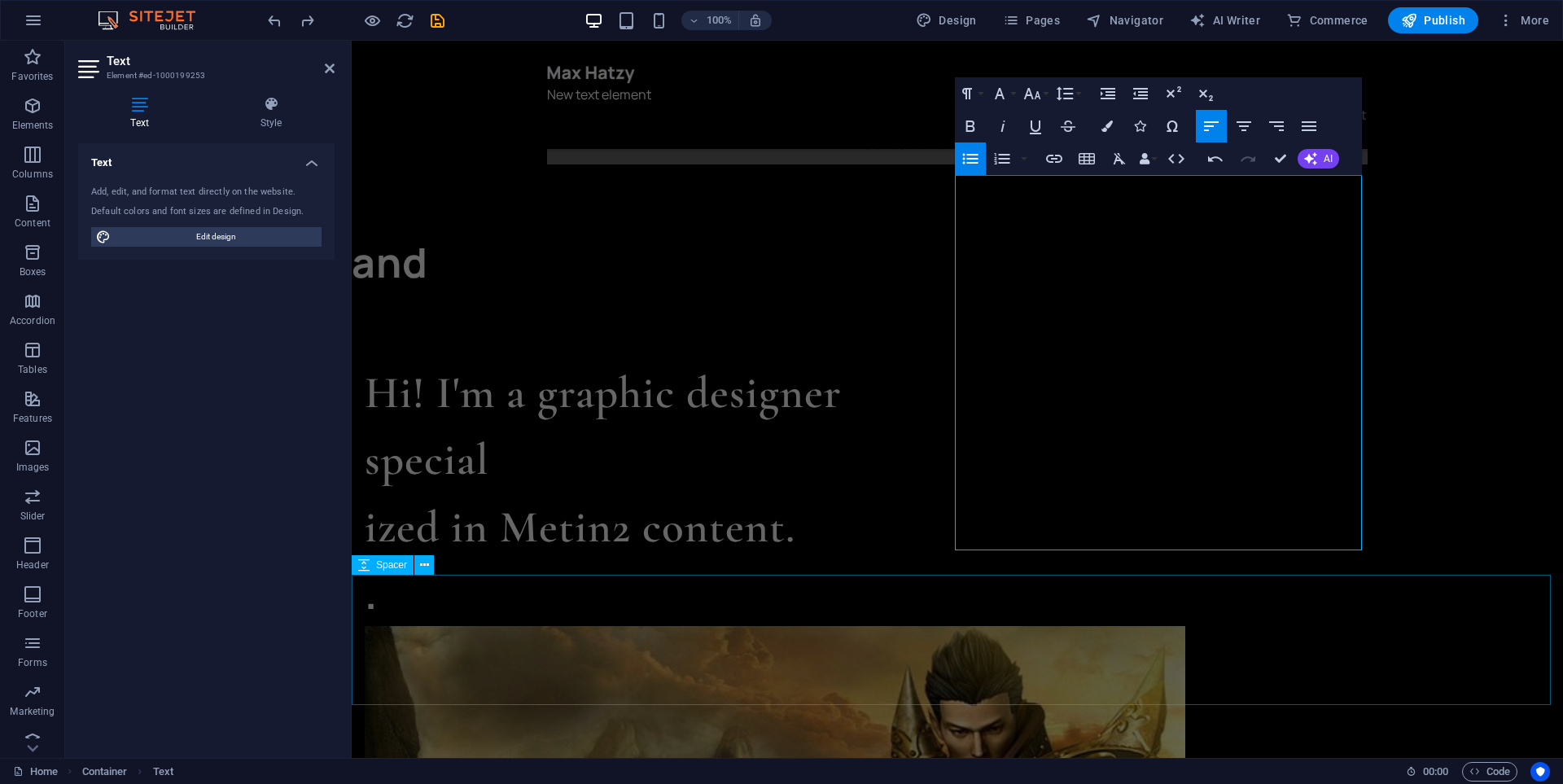
select select "rem"
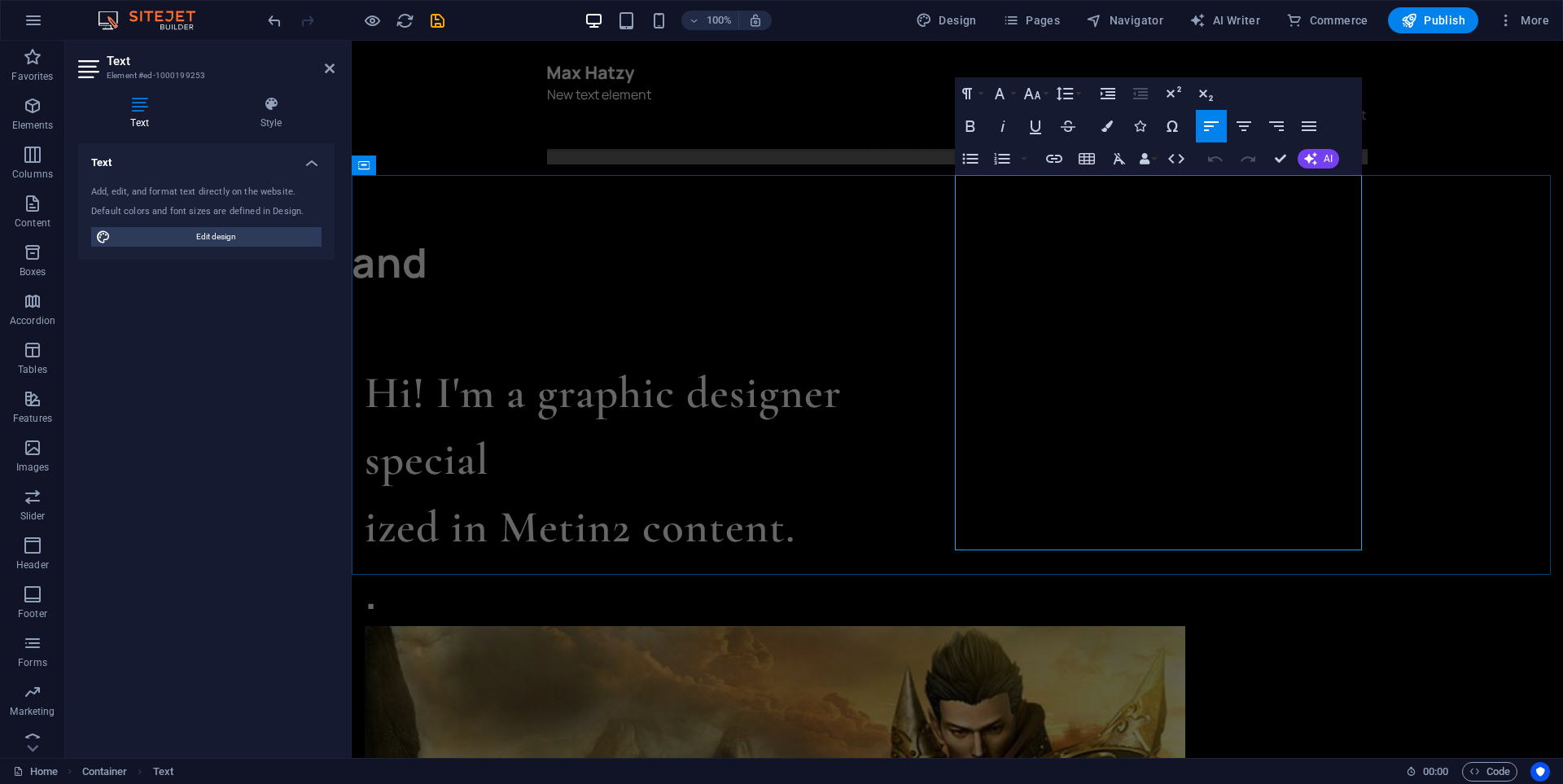
drag, startPoint x: 982, startPoint y: 200, endPoint x: 1094, endPoint y: 224, distance: 114.5
click at [1080, 94] on button "Line Height" at bounding box center [1068, 93] width 31 height 33
click at [1087, 150] on link "Single" at bounding box center [1089, 150] width 72 height 24
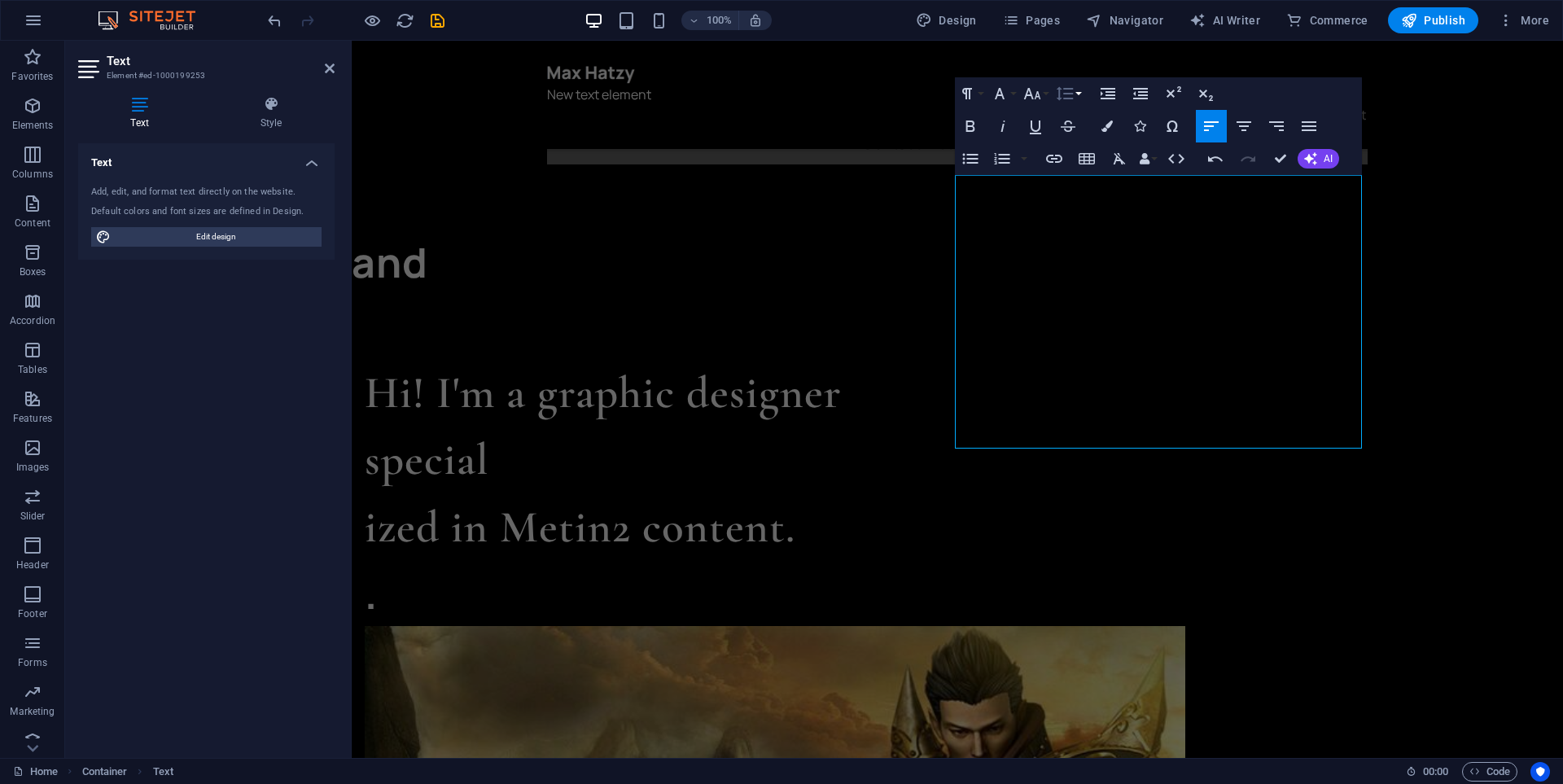
click at [1074, 95] on button "Line Height" at bounding box center [1068, 93] width 31 height 33
click at [1081, 169] on link "1.15" at bounding box center [1089, 174] width 72 height 24
drag, startPoint x: 1077, startPoint y: 97, endPoint x: 1083, endPoint y: 106, distance: 10.8
click at [1077, 97] on button "Line Height" at bounding box center [1068, 93] width 31 height 33
click at [1094, 193] on link "1.5" at bounding box center [1089, 199] width 72 height 24
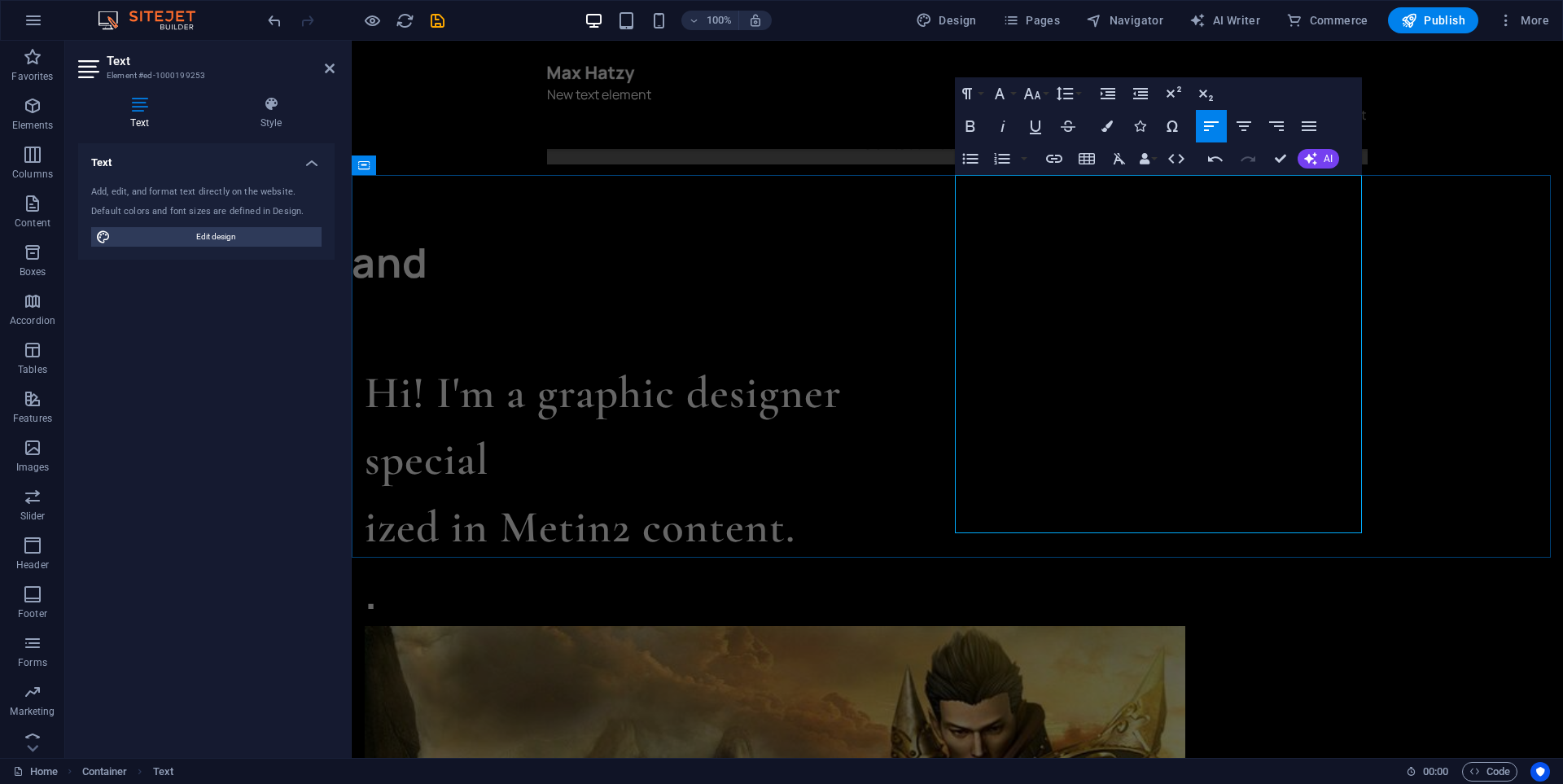
drag, startPoint x: 1162, startPoint y: 520, endPoint x: 977, endPoint y: 191, distance: 377.4
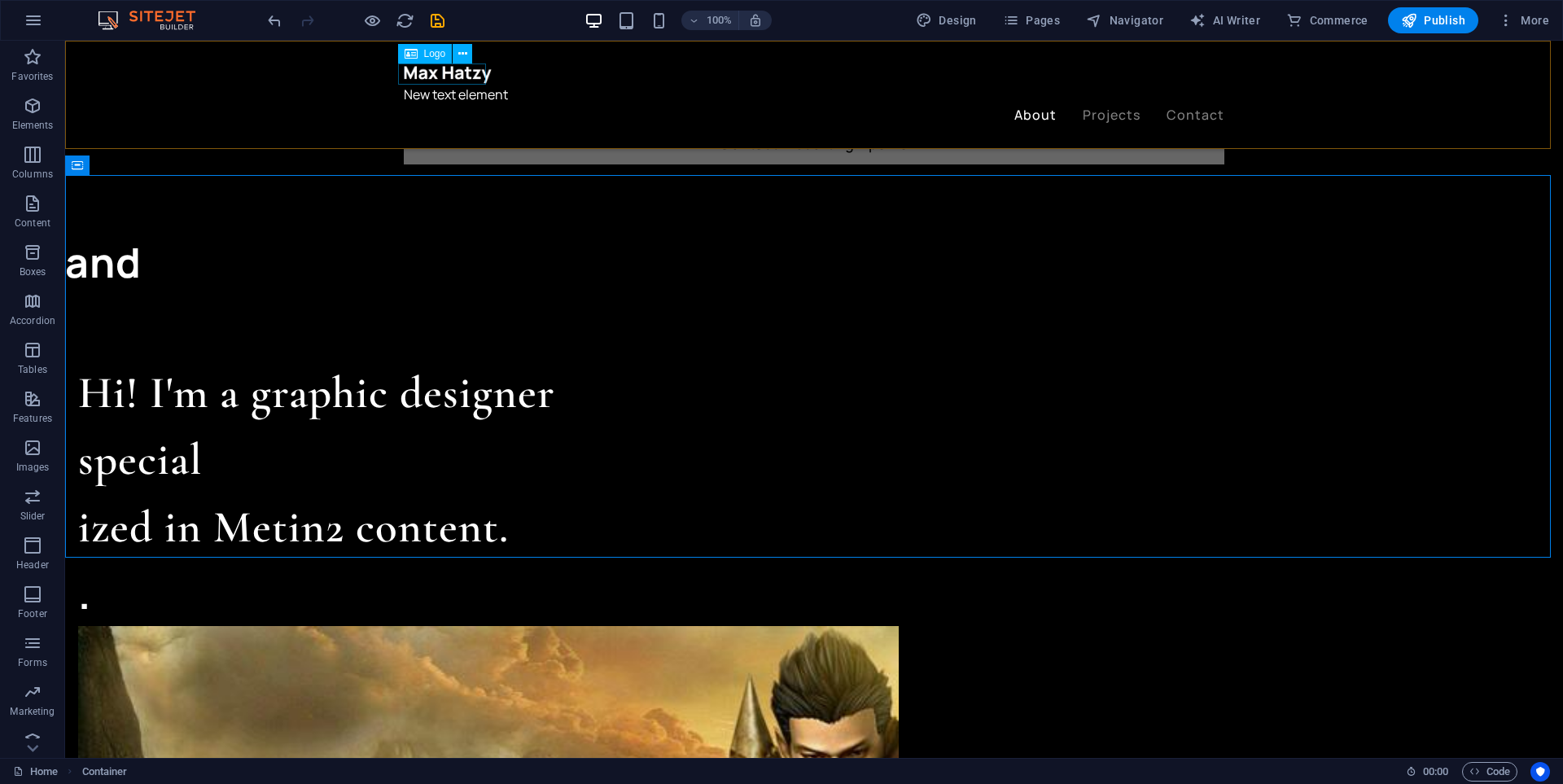
click at [477, 69] on div at bounding box center [814, 73] width 821 height 21
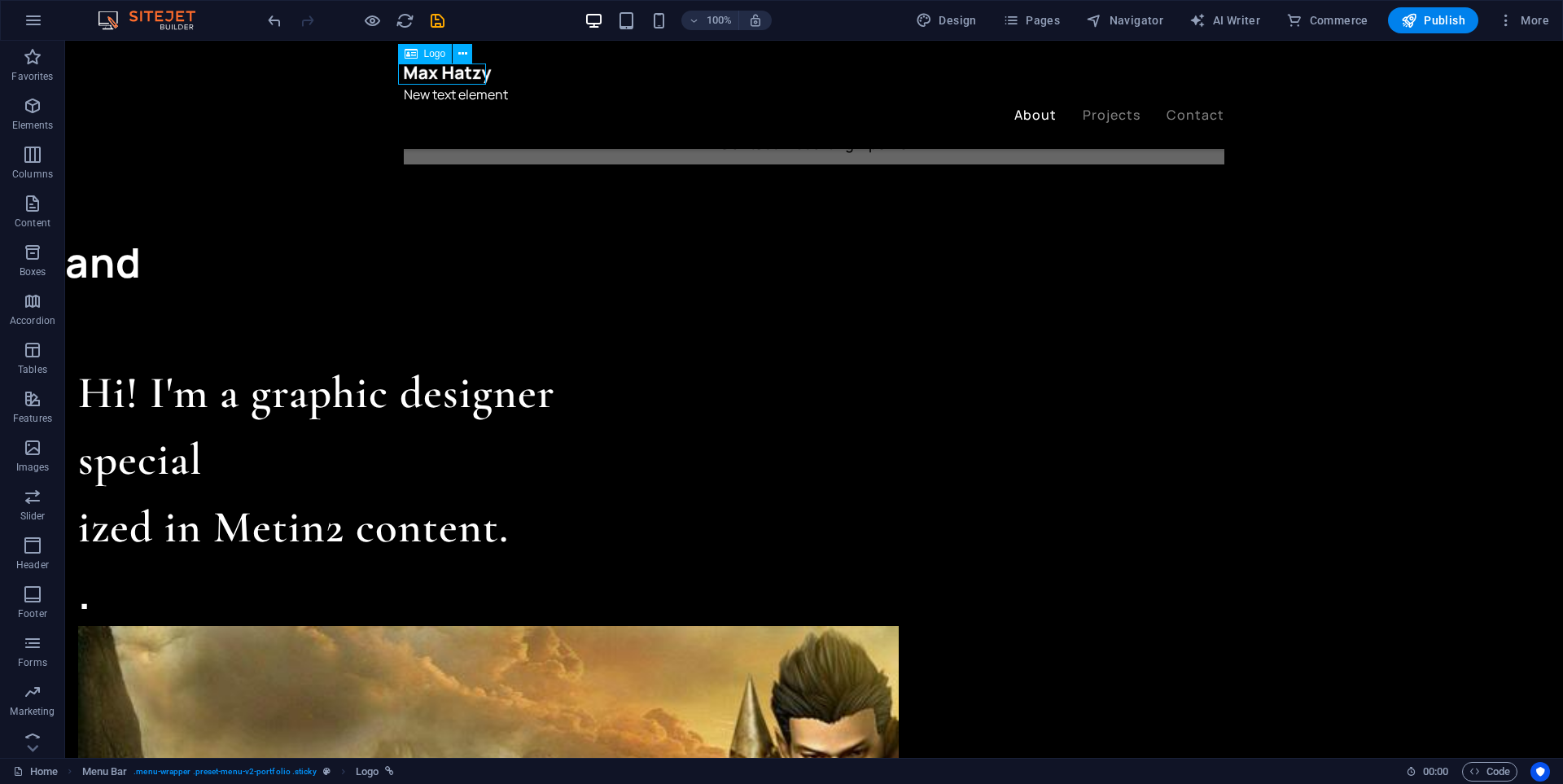
click at [477, 69] on div at bounding box center [814, 73] width 821 height 21
select select "px"
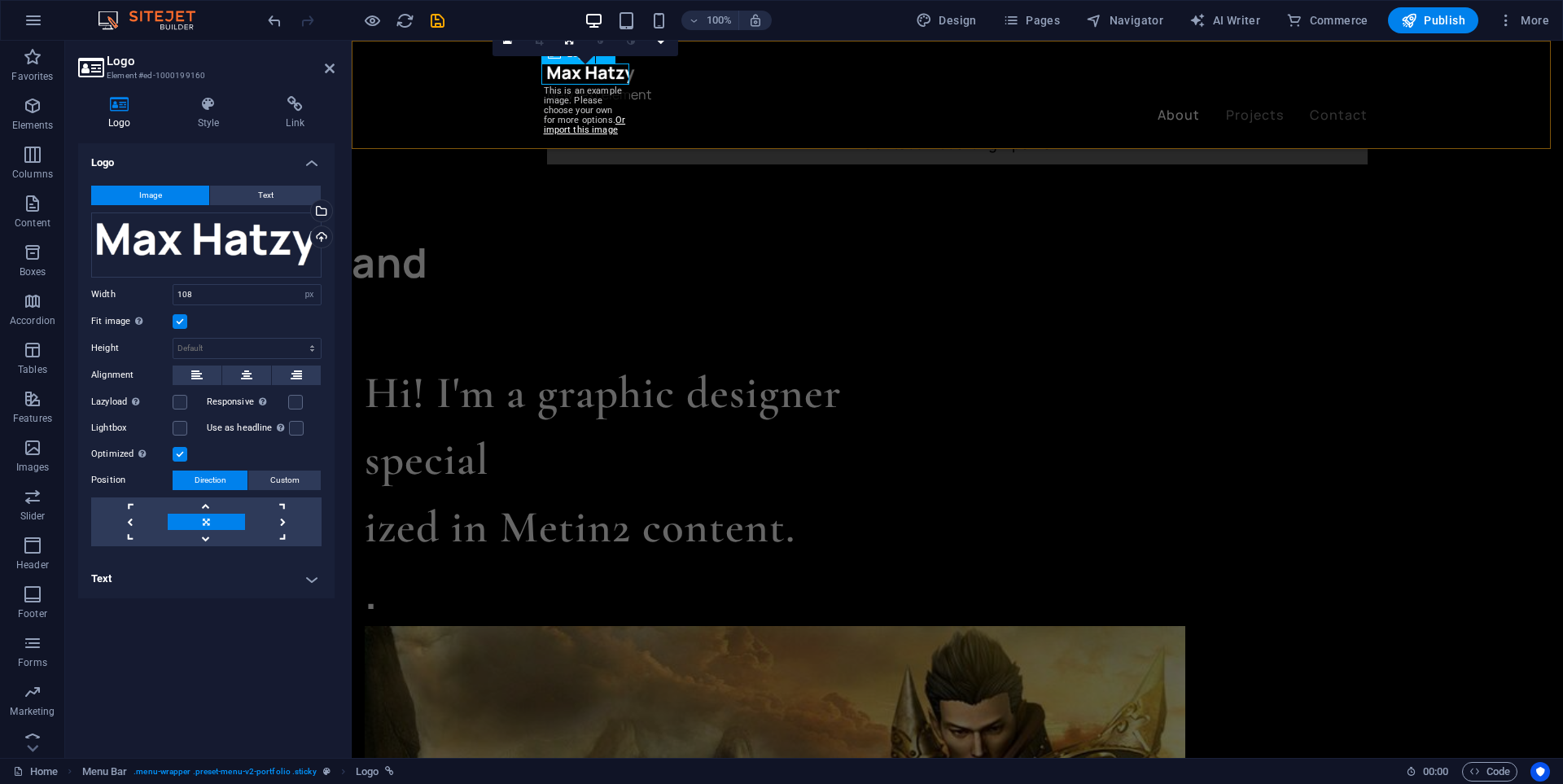
click at [591, 74] on div at bounding box center [957, 73] width 821 height 21
click at [280, 247] on div "Drag files here, click to choose files or select files from Files or our free s…" at bounding box center [206, 245] width 230 height 65
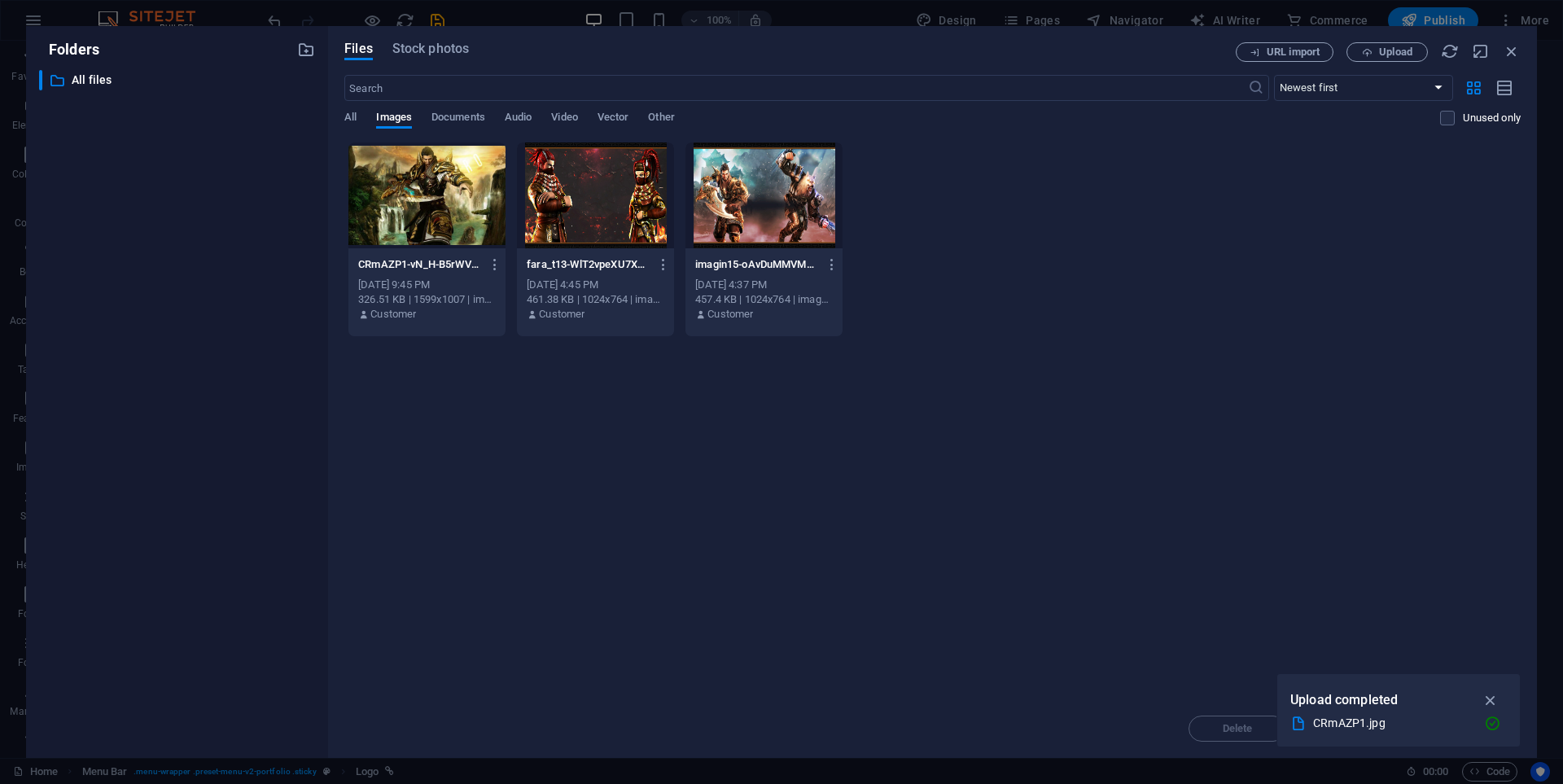
click at [280, 247] on div "​ All files All files" at bounding box center [177, 407] width 276 height 674
click at [1509, 49] on icon "button" at bounding box center [1511, 51] width 18 height 18
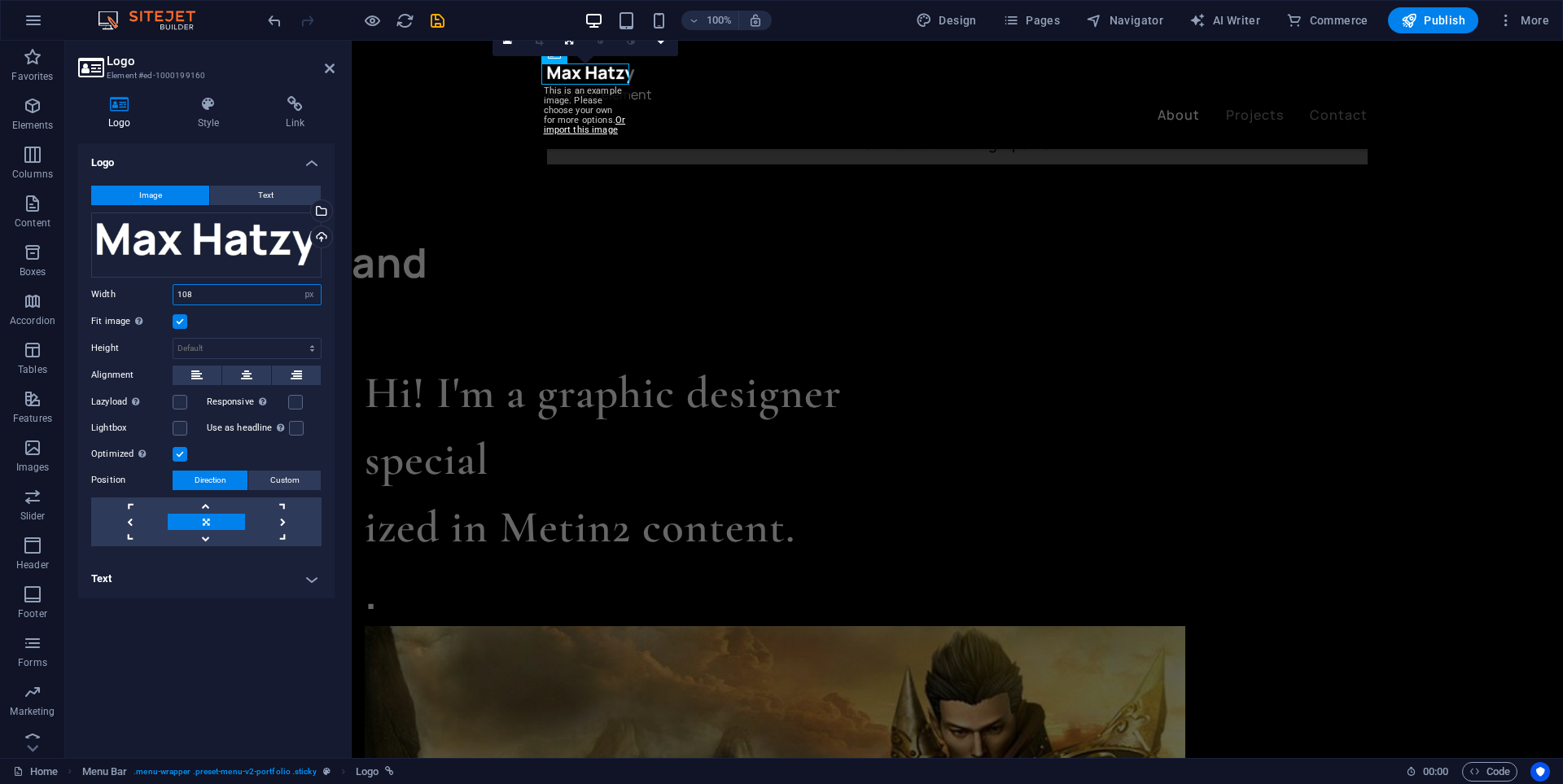
click at [250, 296] on input "108" at bounding box center [247, 294] width 148 height 20
type input "1"
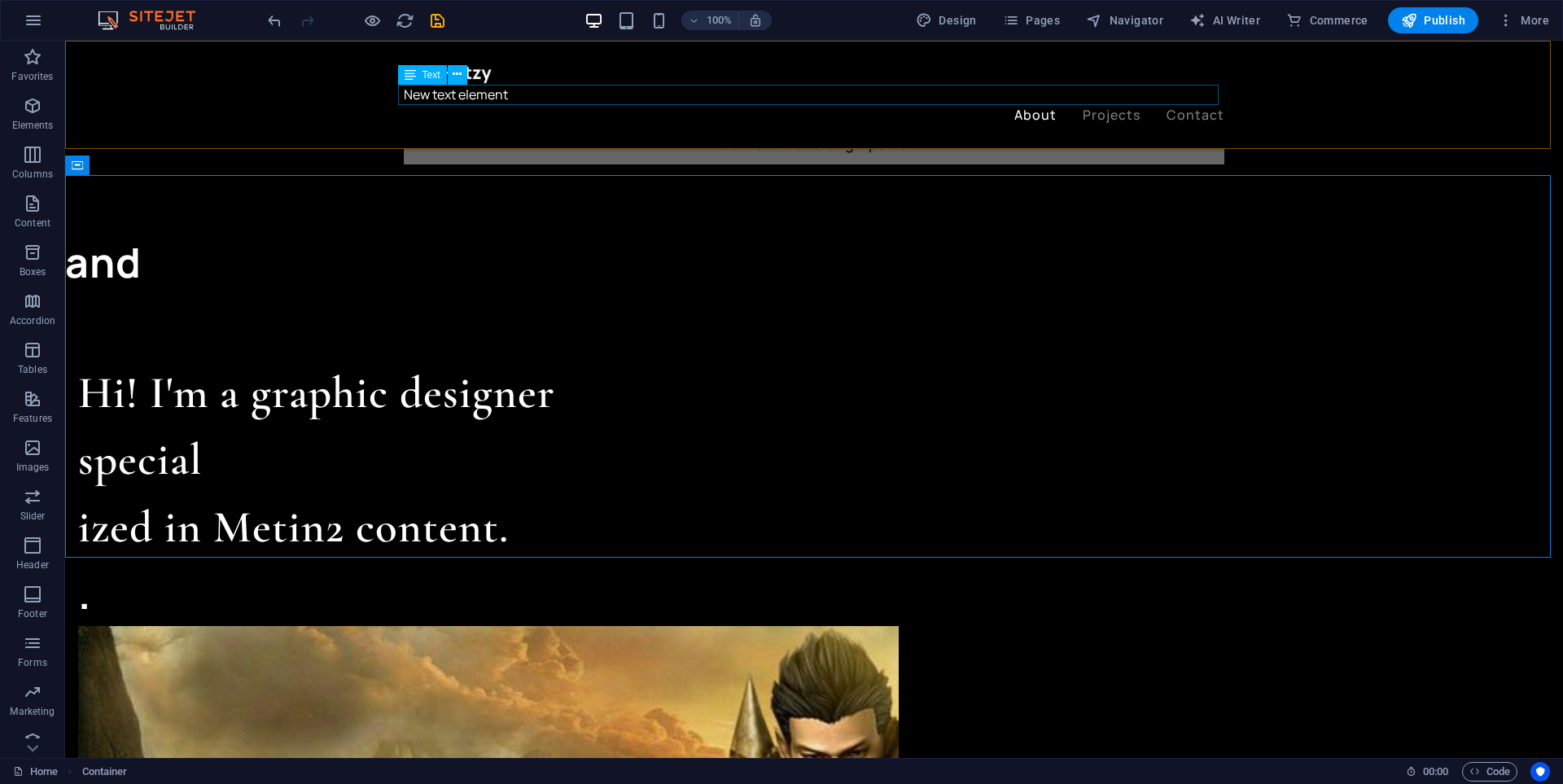
click at [490, 91] on div "New text element" at bounding box center [814, 95] width 821 height 21
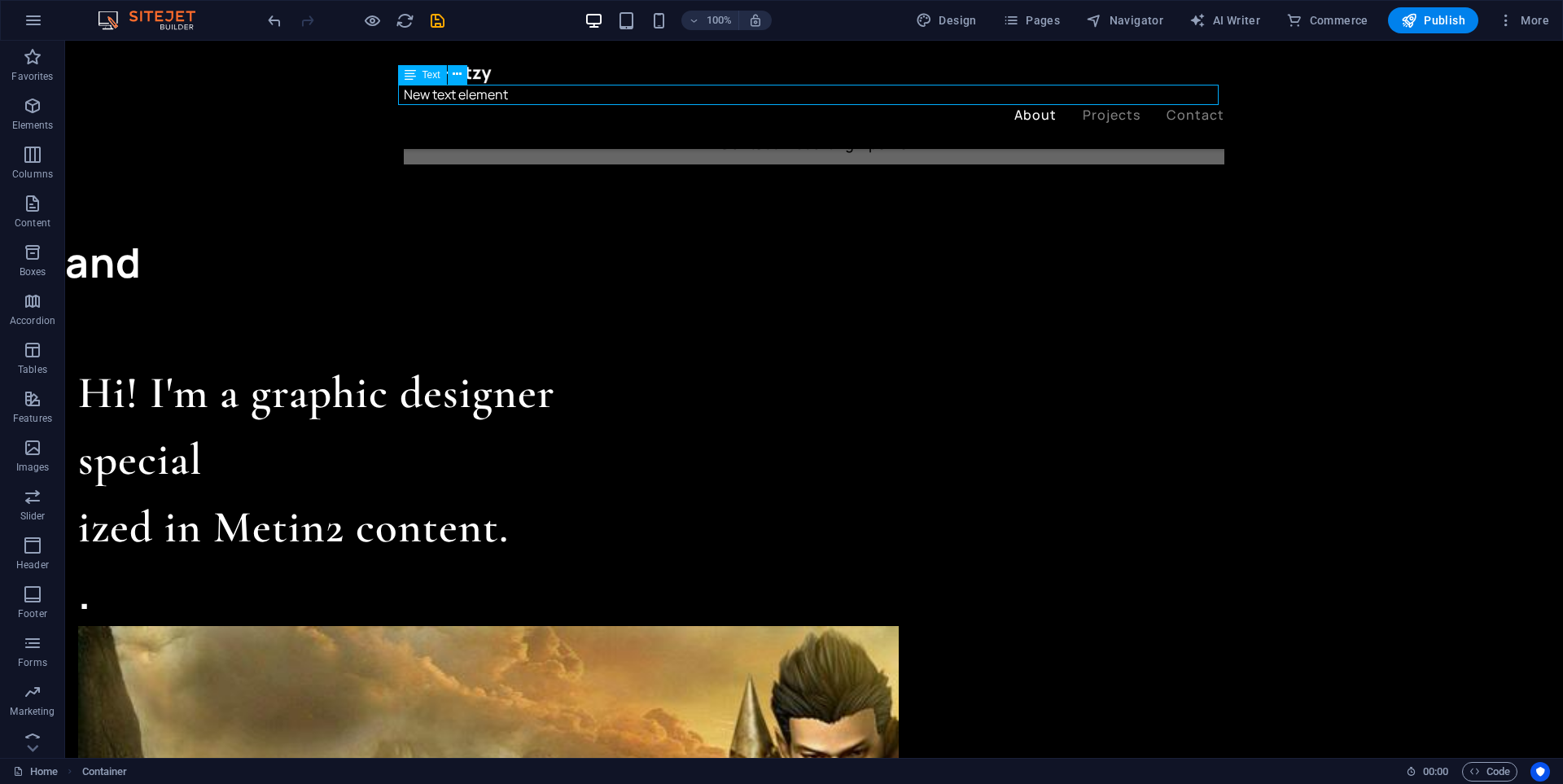
click at [490, 91] on div "New text element" at bounding box center [814, 95] width 821 height 21
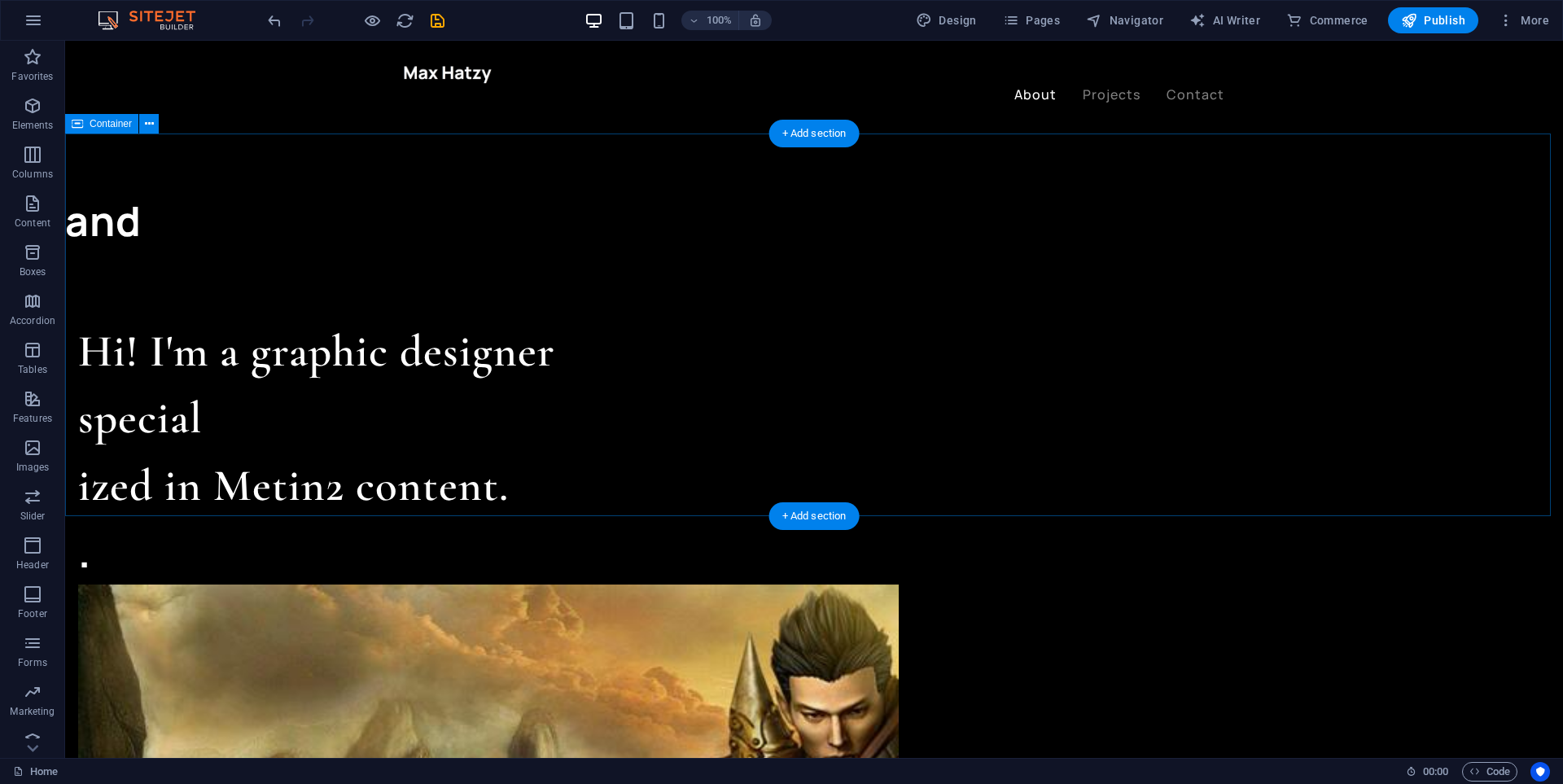
click at [116, 126] on span "Container" at bounding box center [111, 124] width 43 height 10
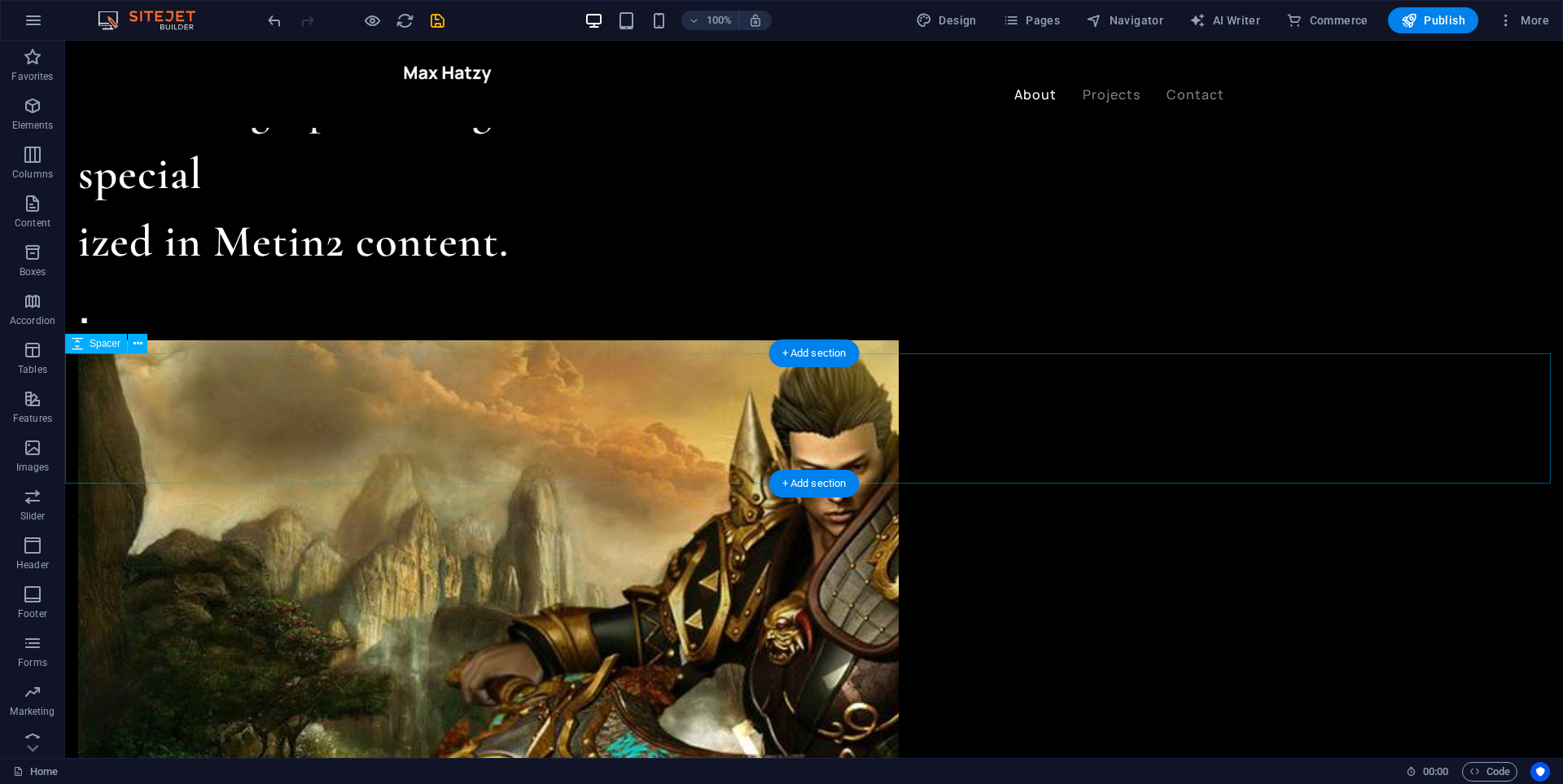
scroll to position [1465, 0]
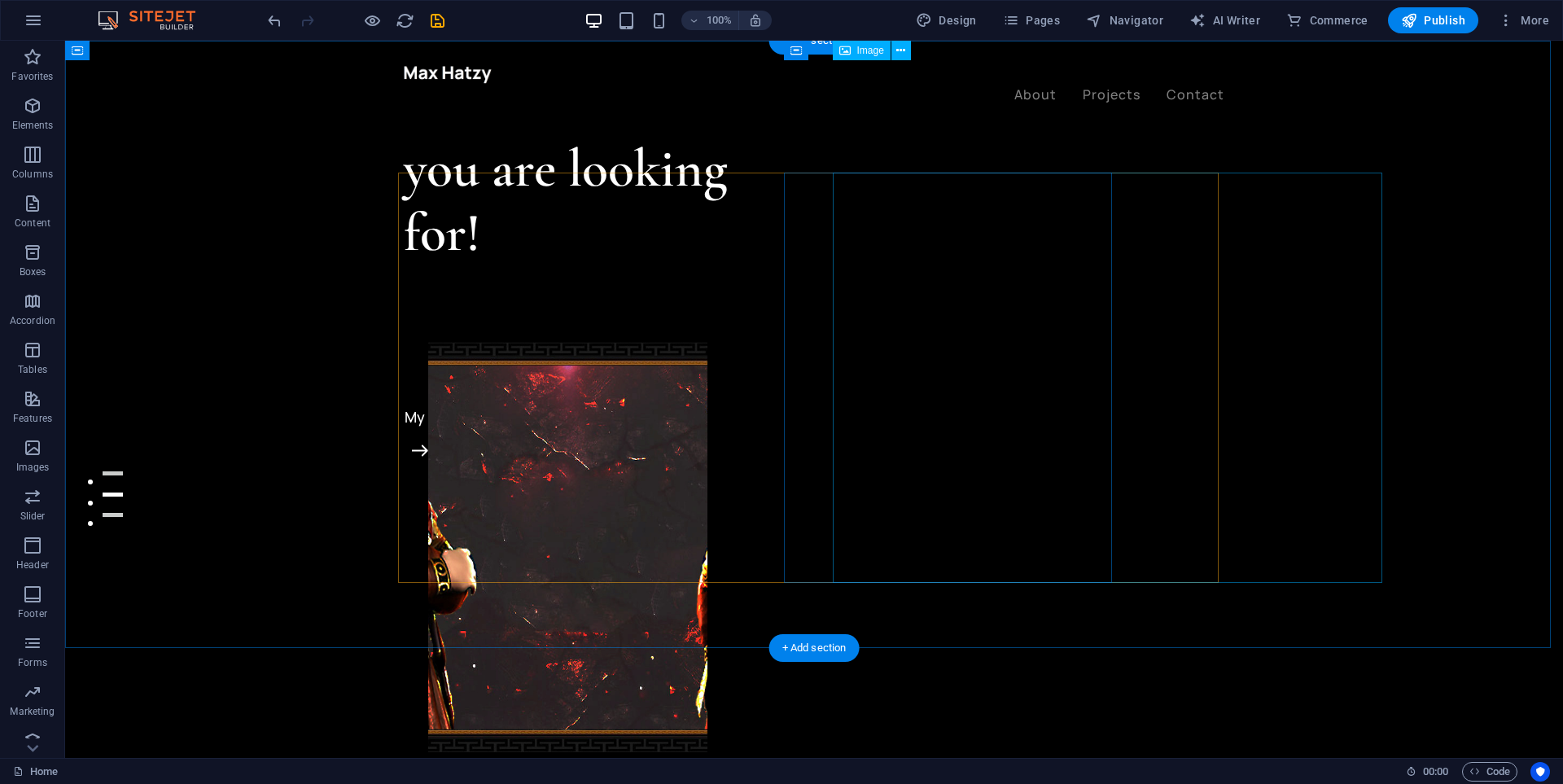
scroll to position [0, 0]
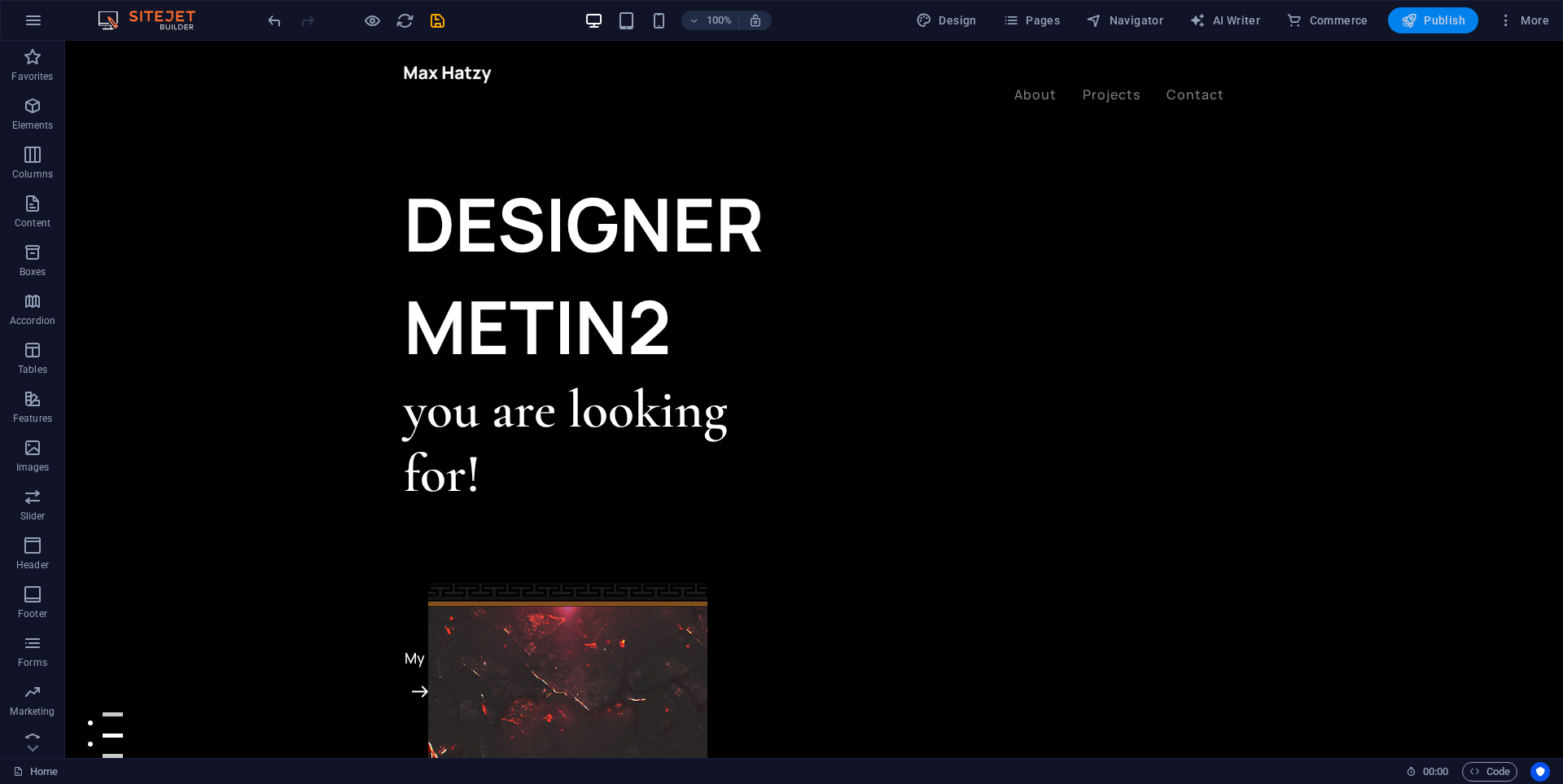
click at [1435, 23] on span "Publish" at bounding box center [1433, 20] width 64 height 17
checkbox input "false"
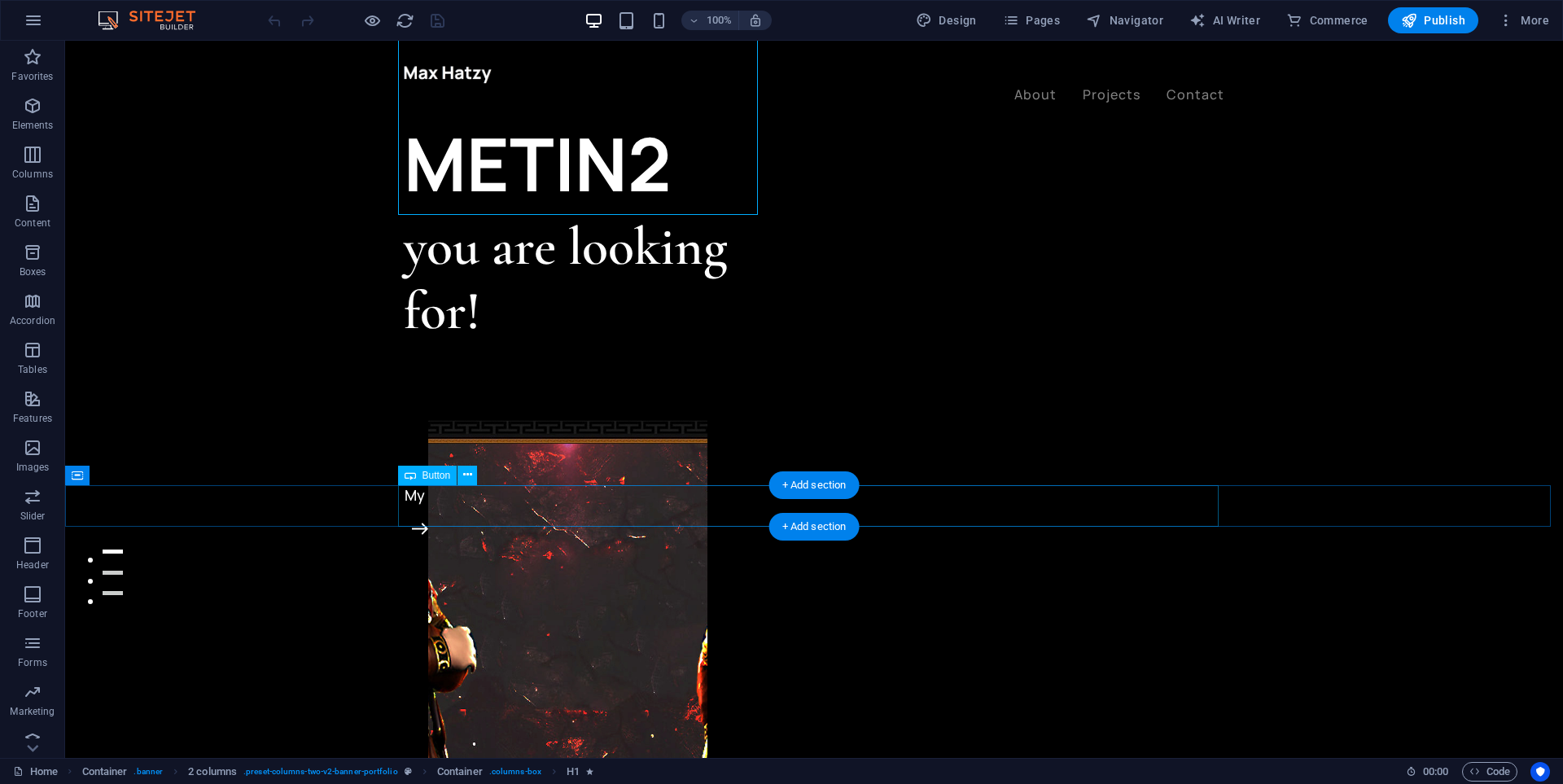
scroll to position [489, 0]
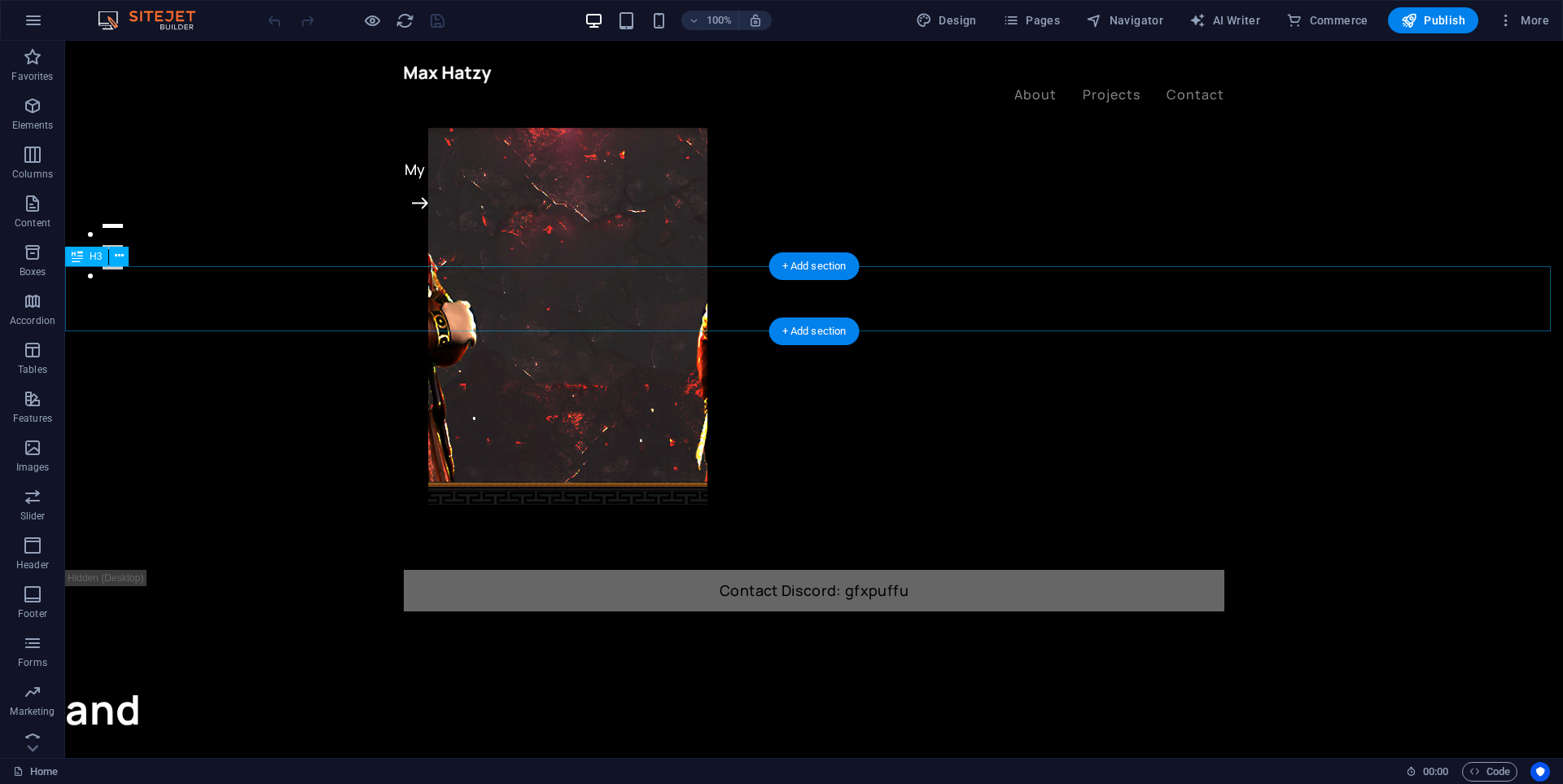
click at [123, 676] on div "and" at bounding box center [814, 709] width 1498 height 65
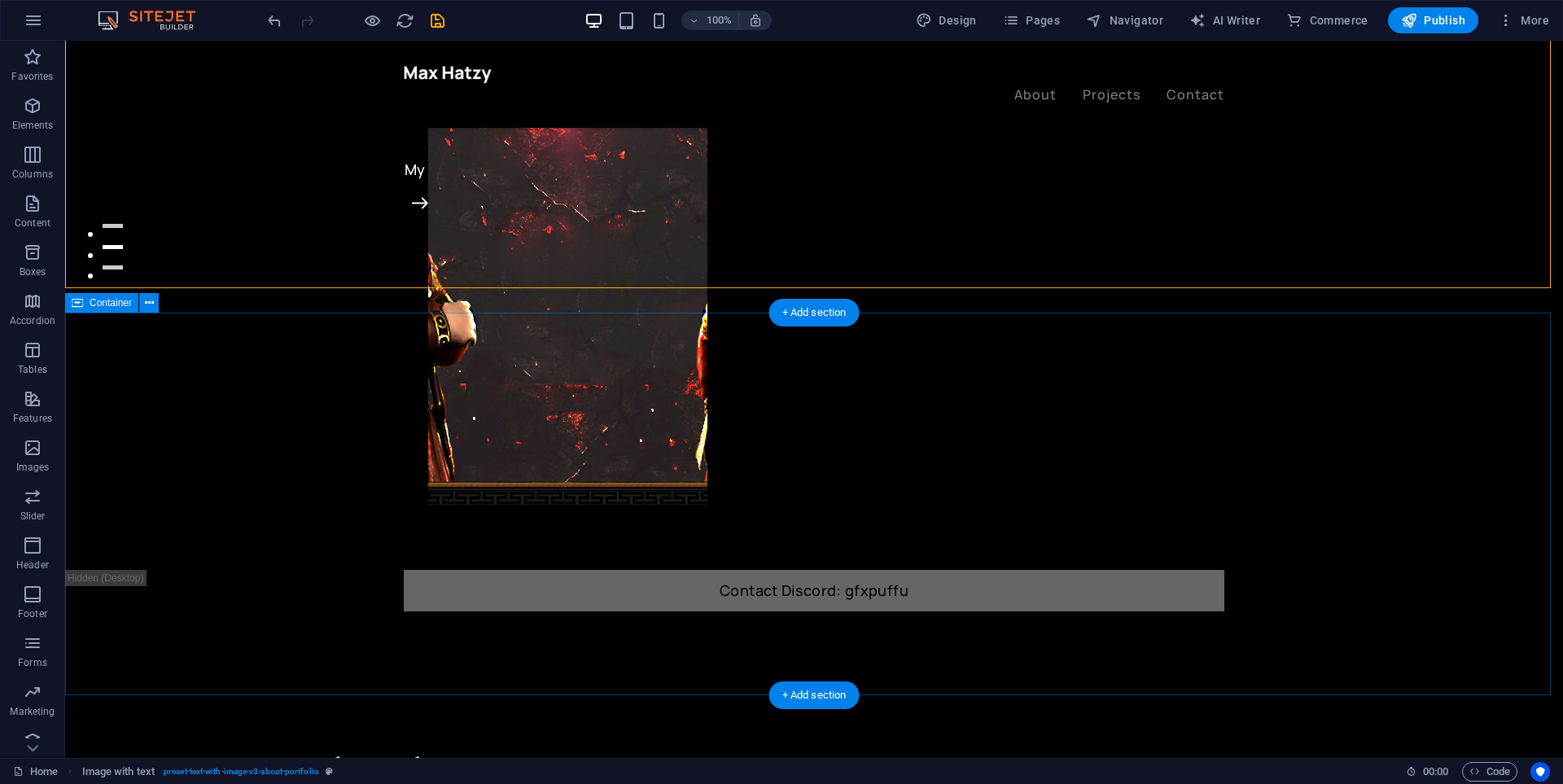
scroll to position [733, 0]
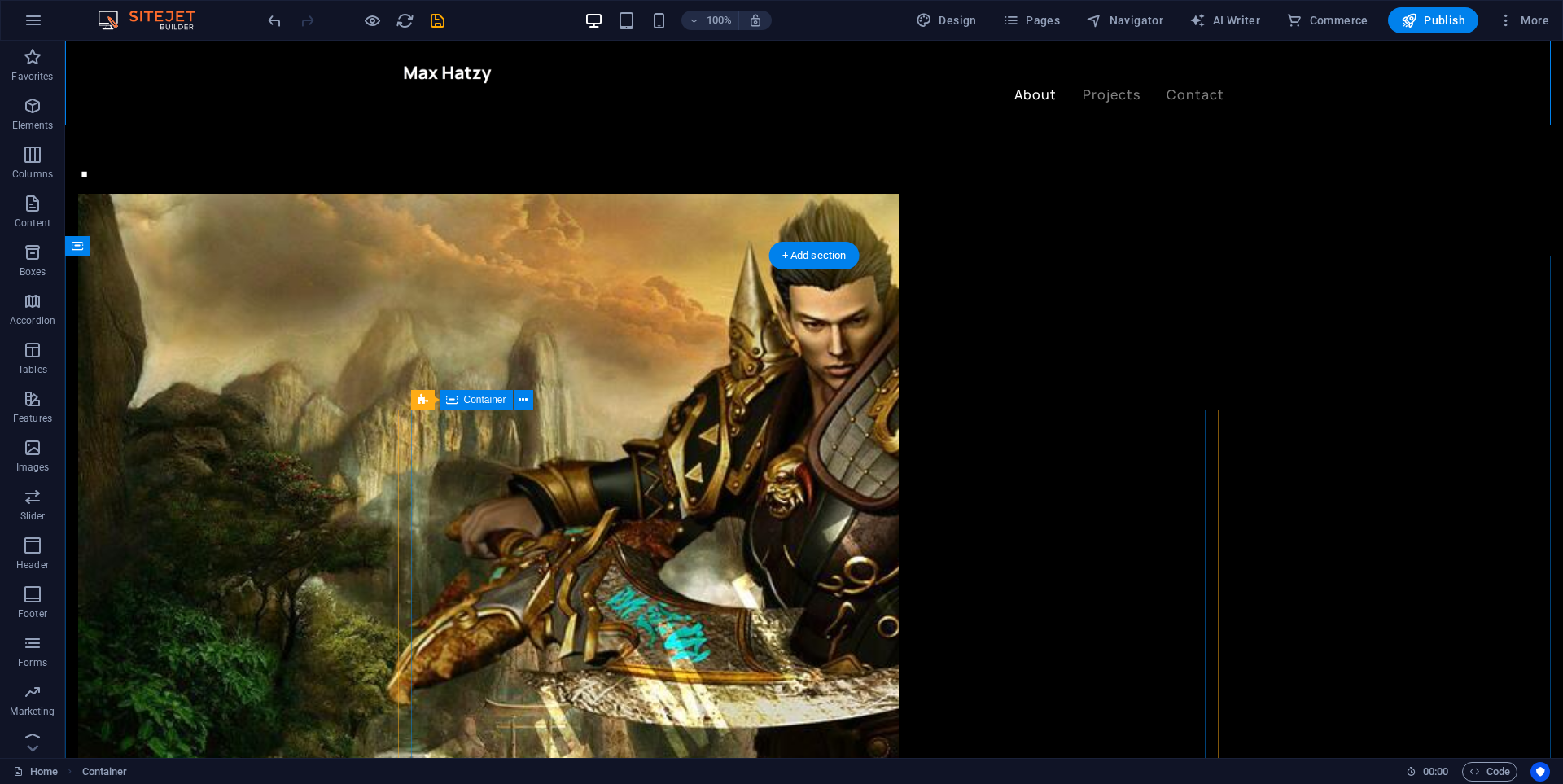
scroll to position [1547, 0]
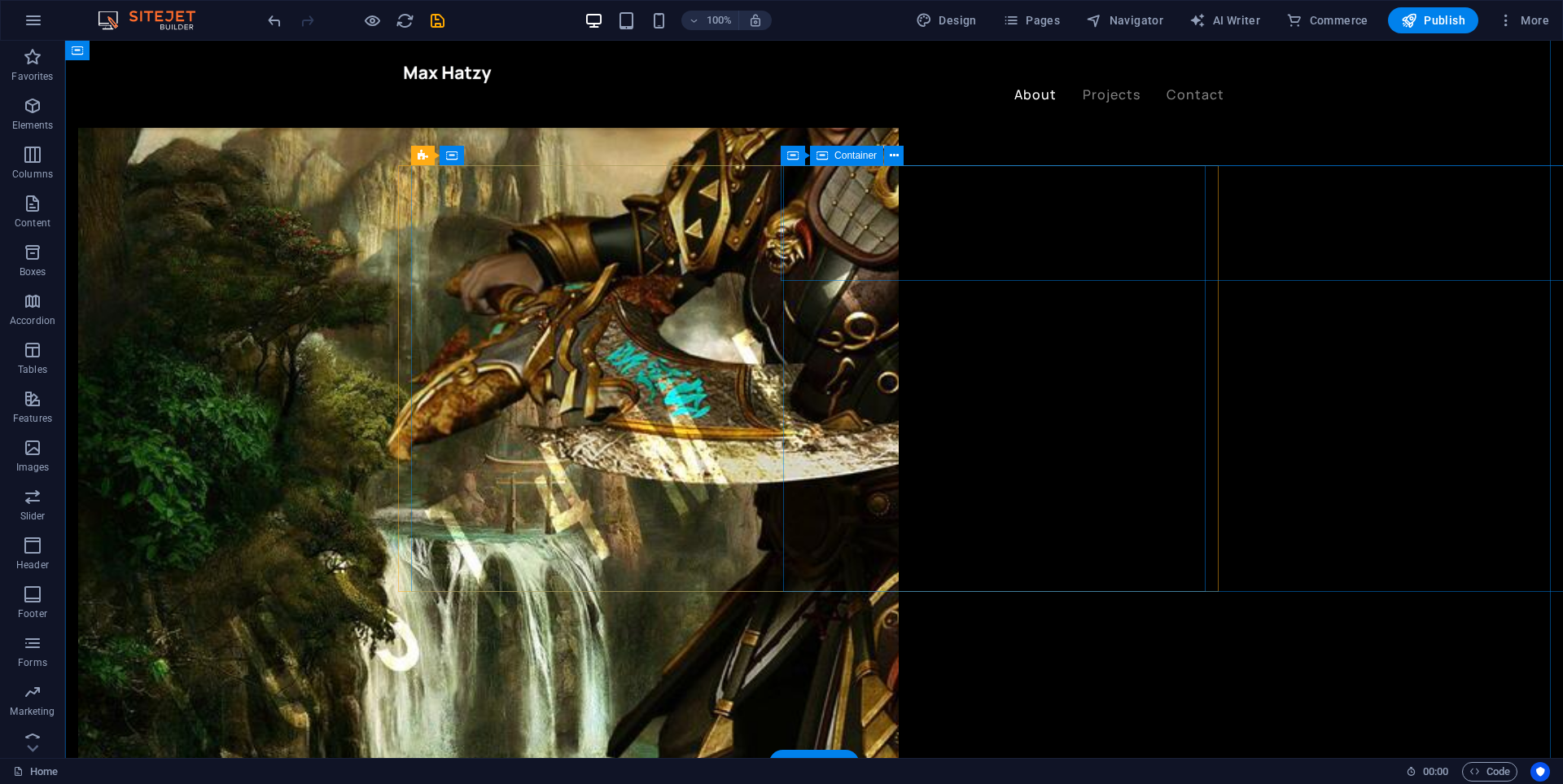
select select "vw"
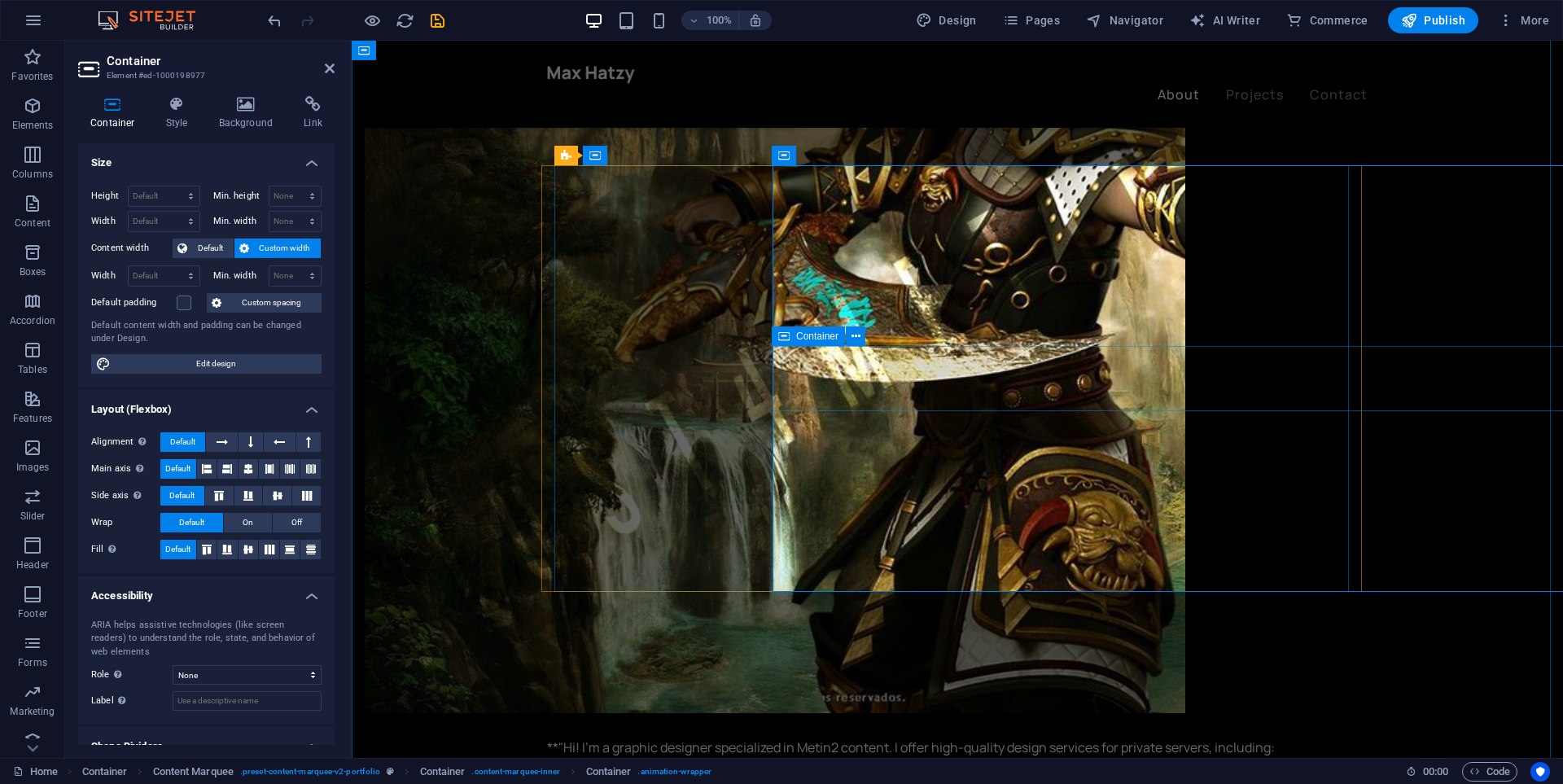
select select "vw"
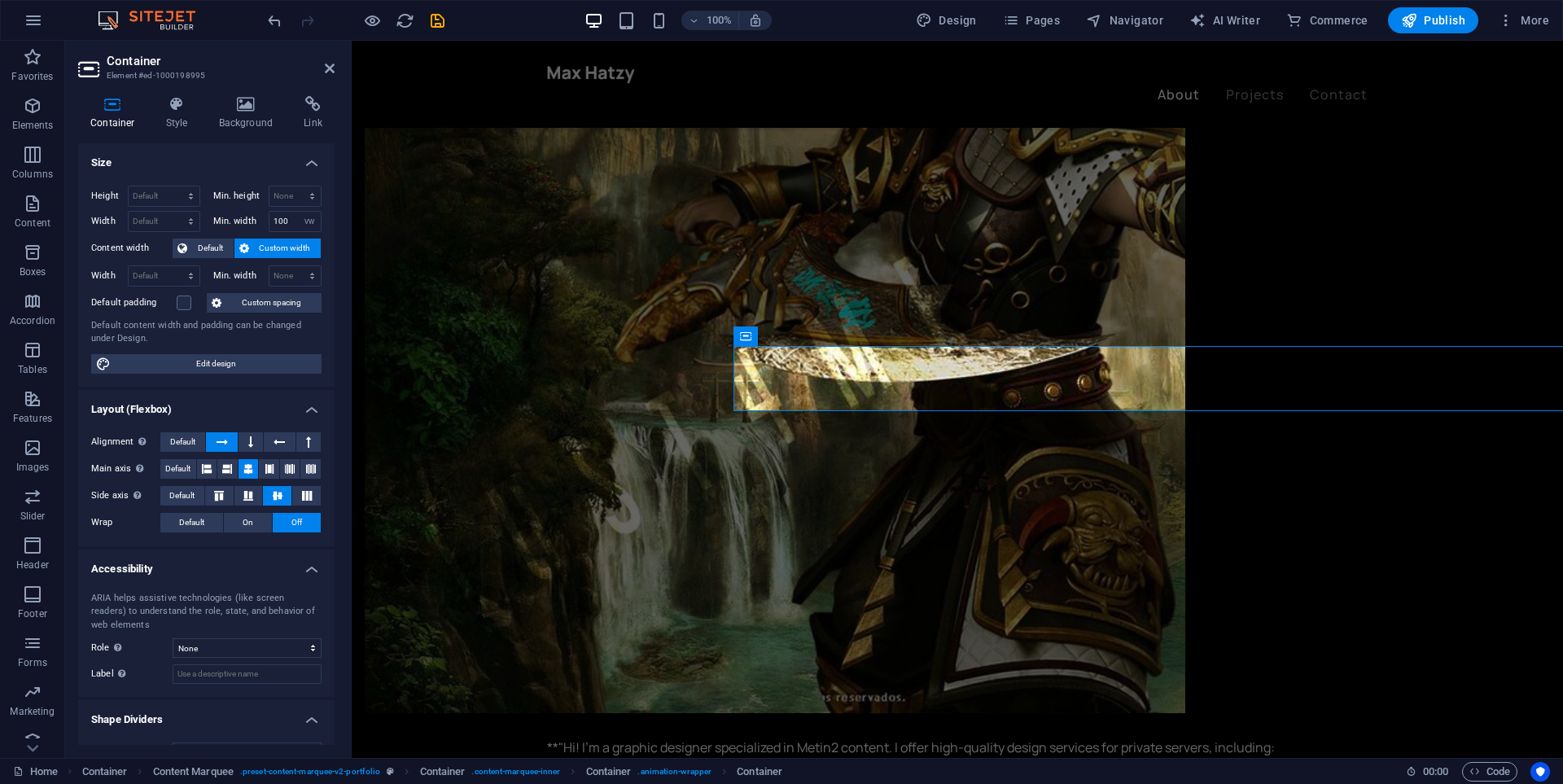
click at [256, 25] on div "100% Design Pages Navigator AI Writer Commerce Publish More" at bounding box center [782, 20] width 1561 height 39
click at [275, 23] on icon "undo" at bounding box center [275, 20] width 19 height 19
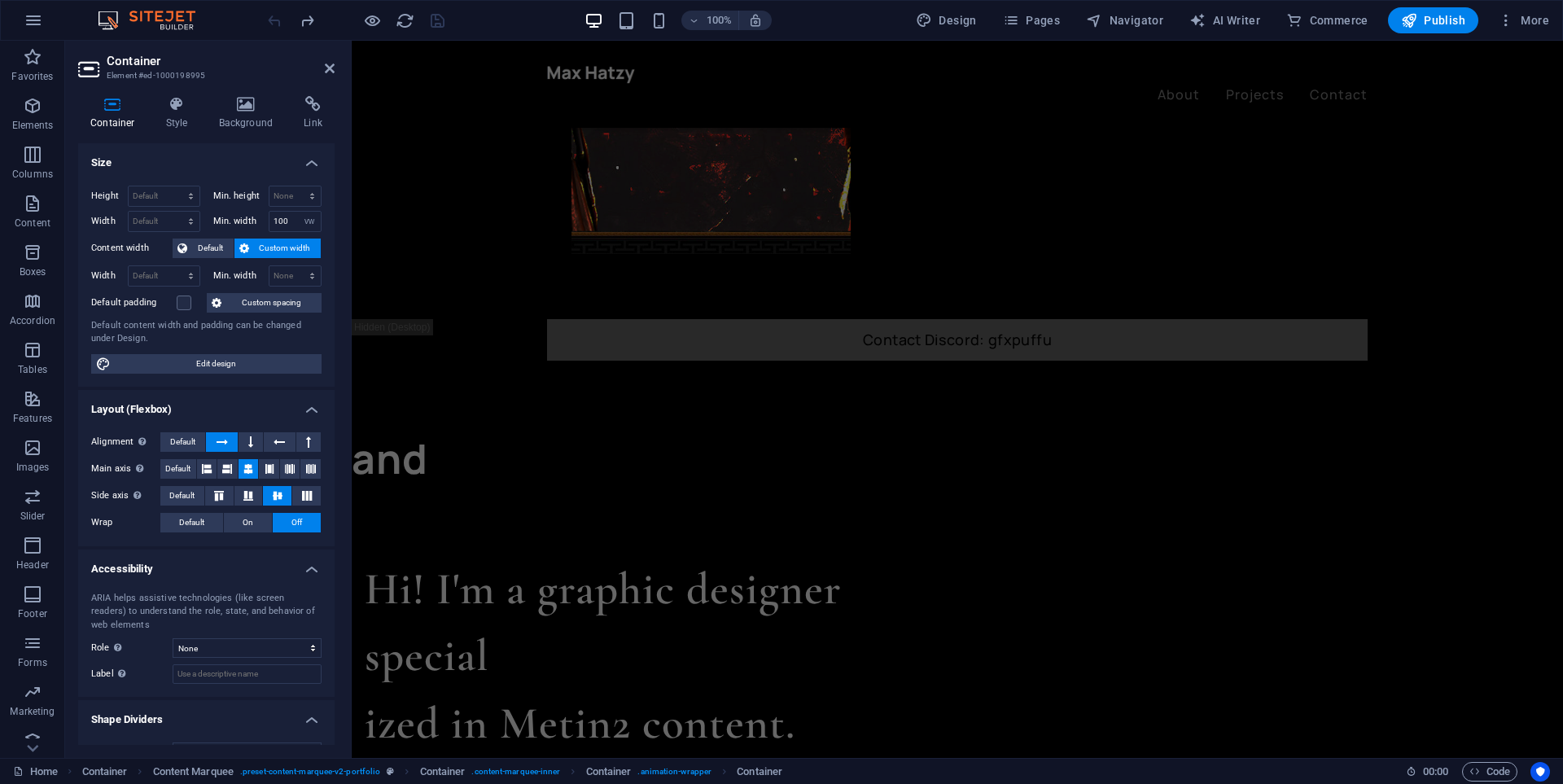
scroll to position [387, 0]
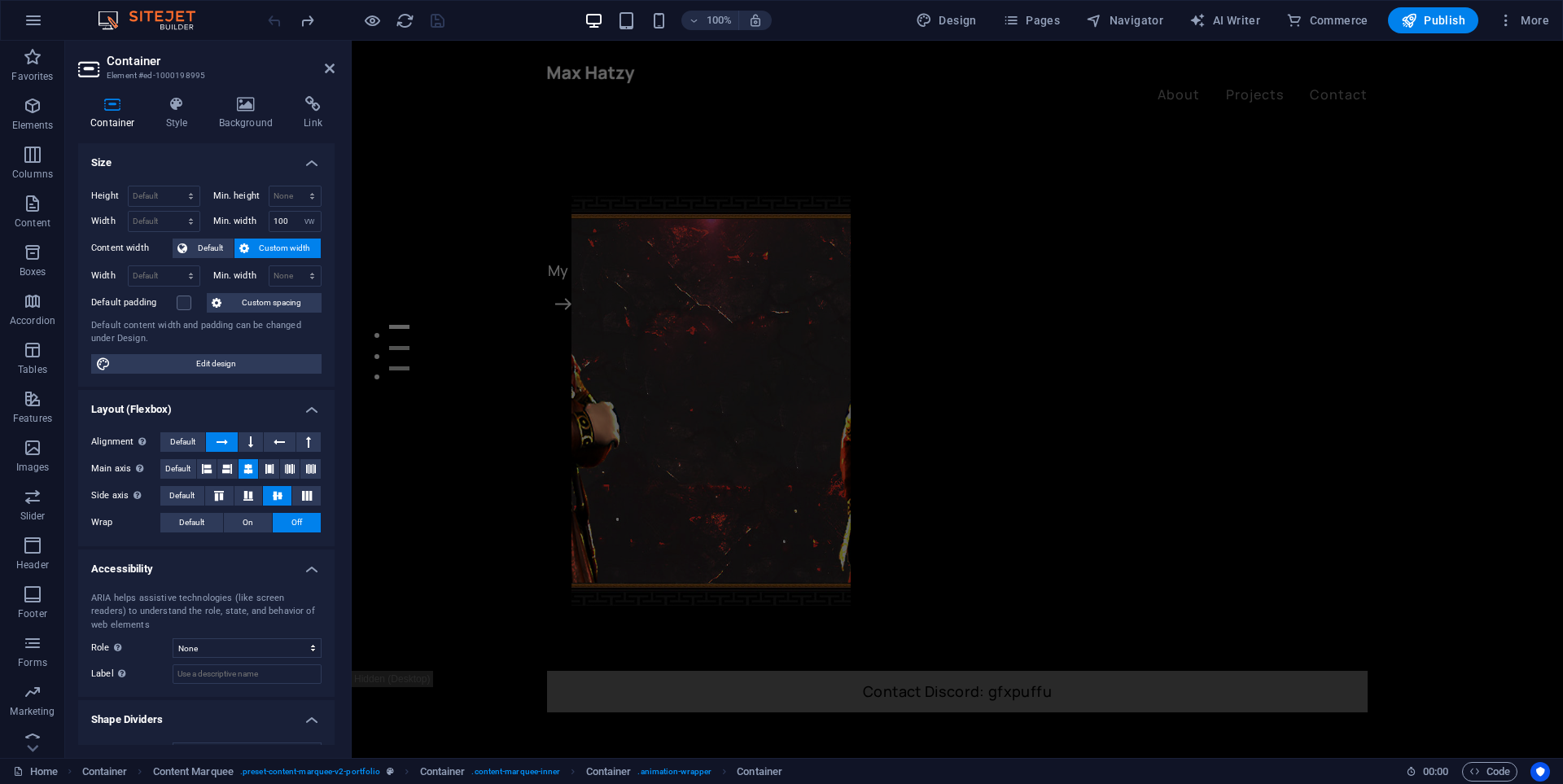
click at [275, 23] on div at bounding box center [356, 20] width 182 height 26
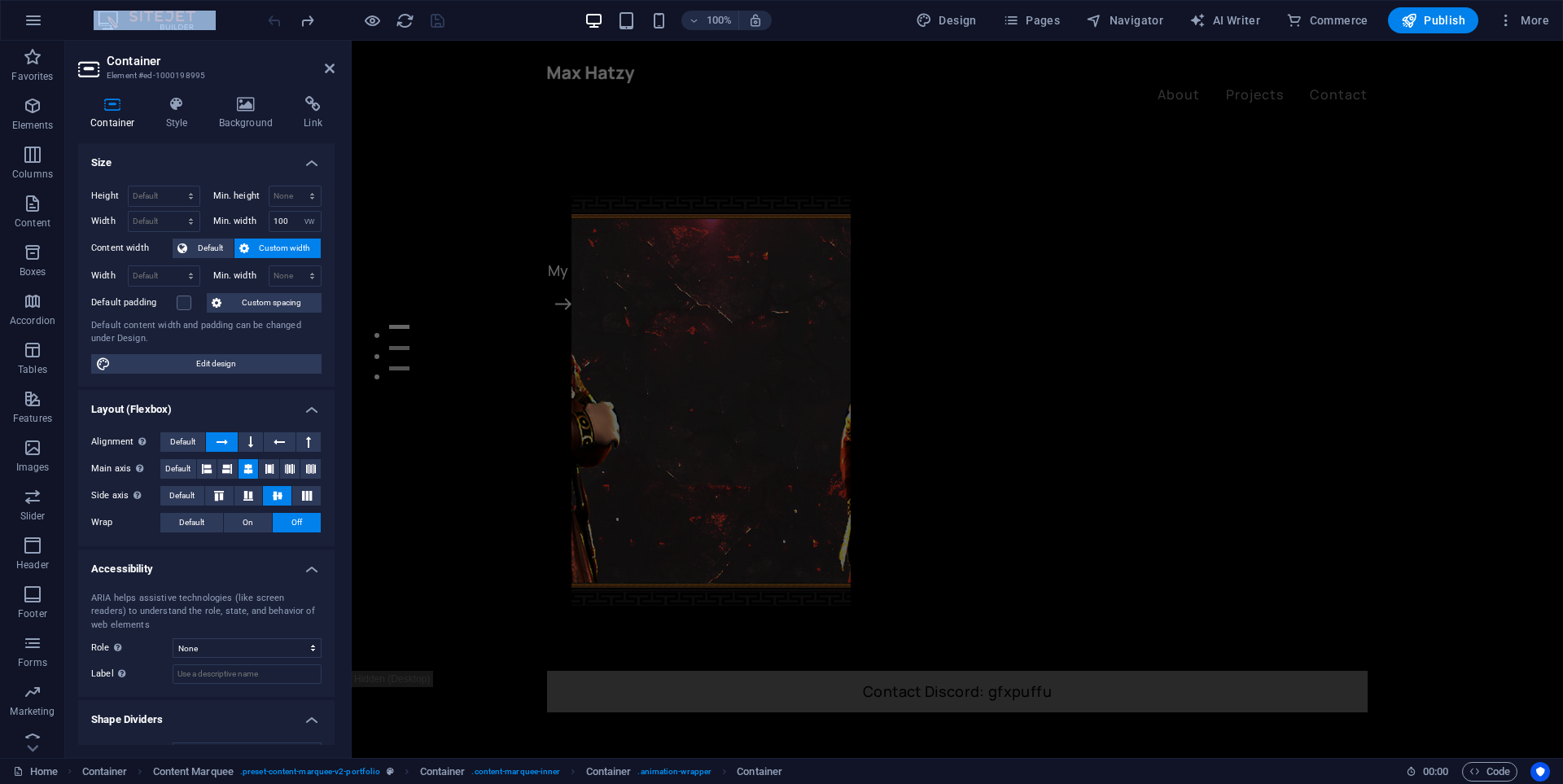
click at [275, 23] on div at bounding box center [356, 20] width 182 height 26
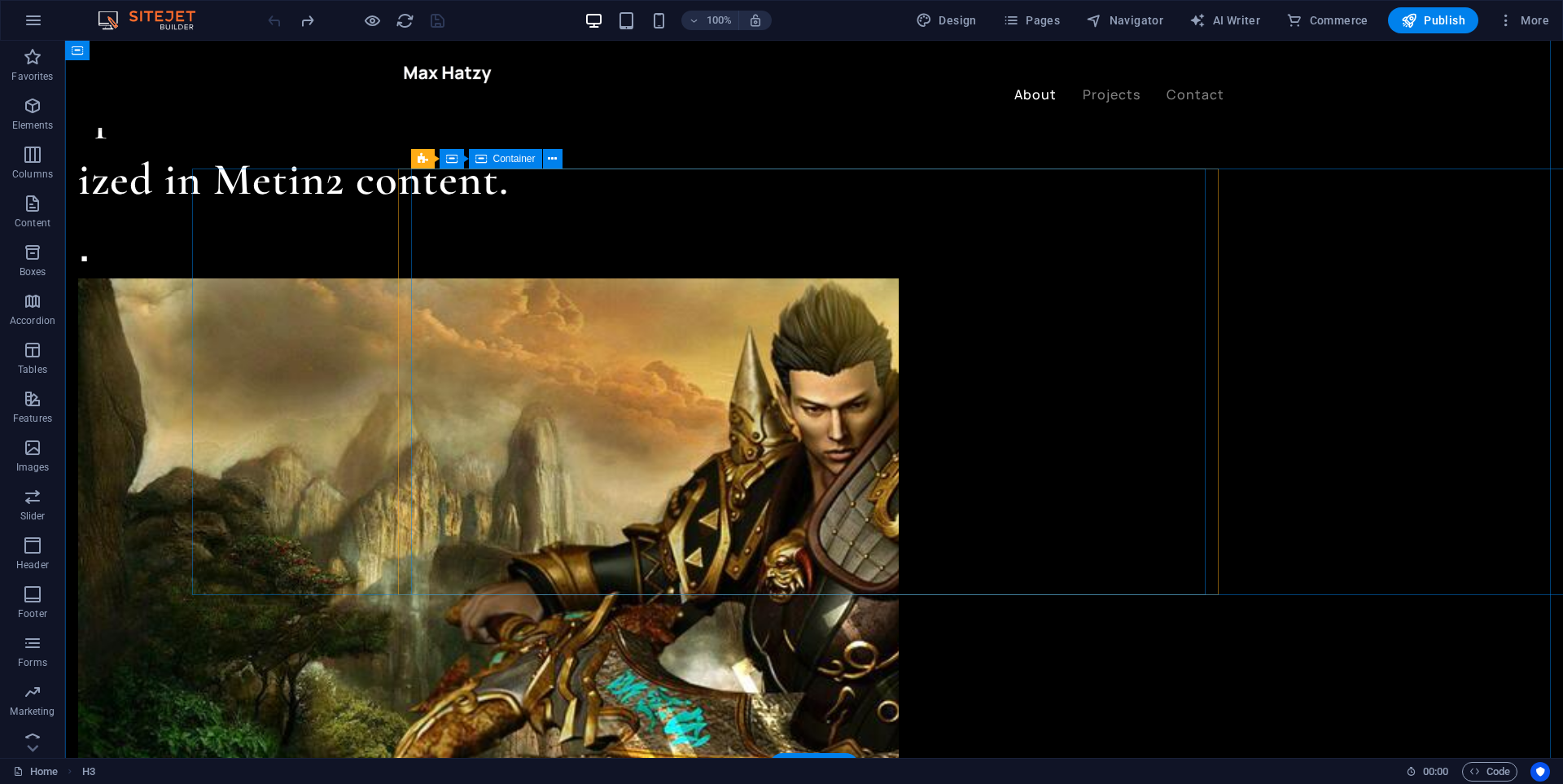
scroll to position [1608, 0]
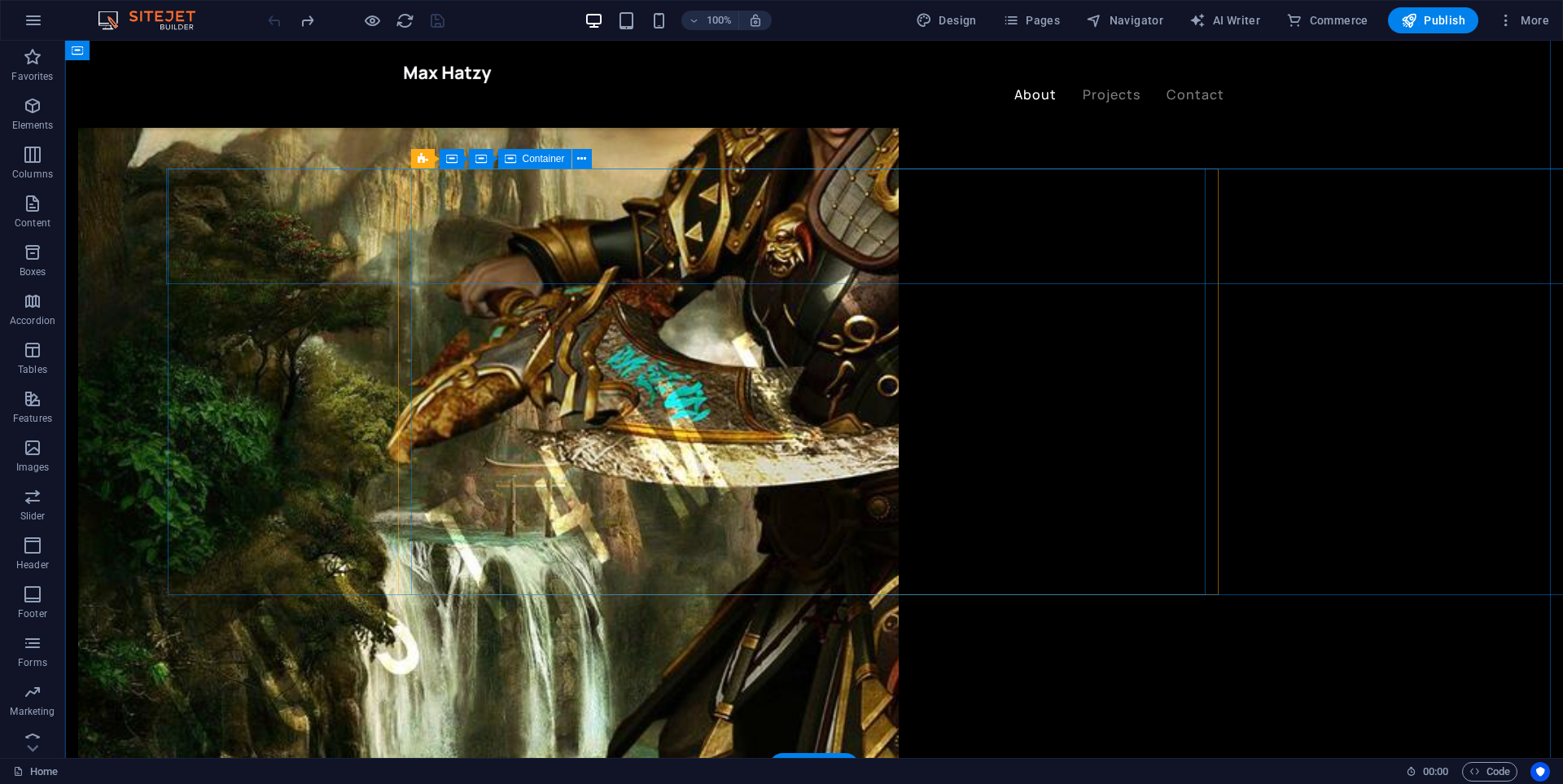
select select "vw"
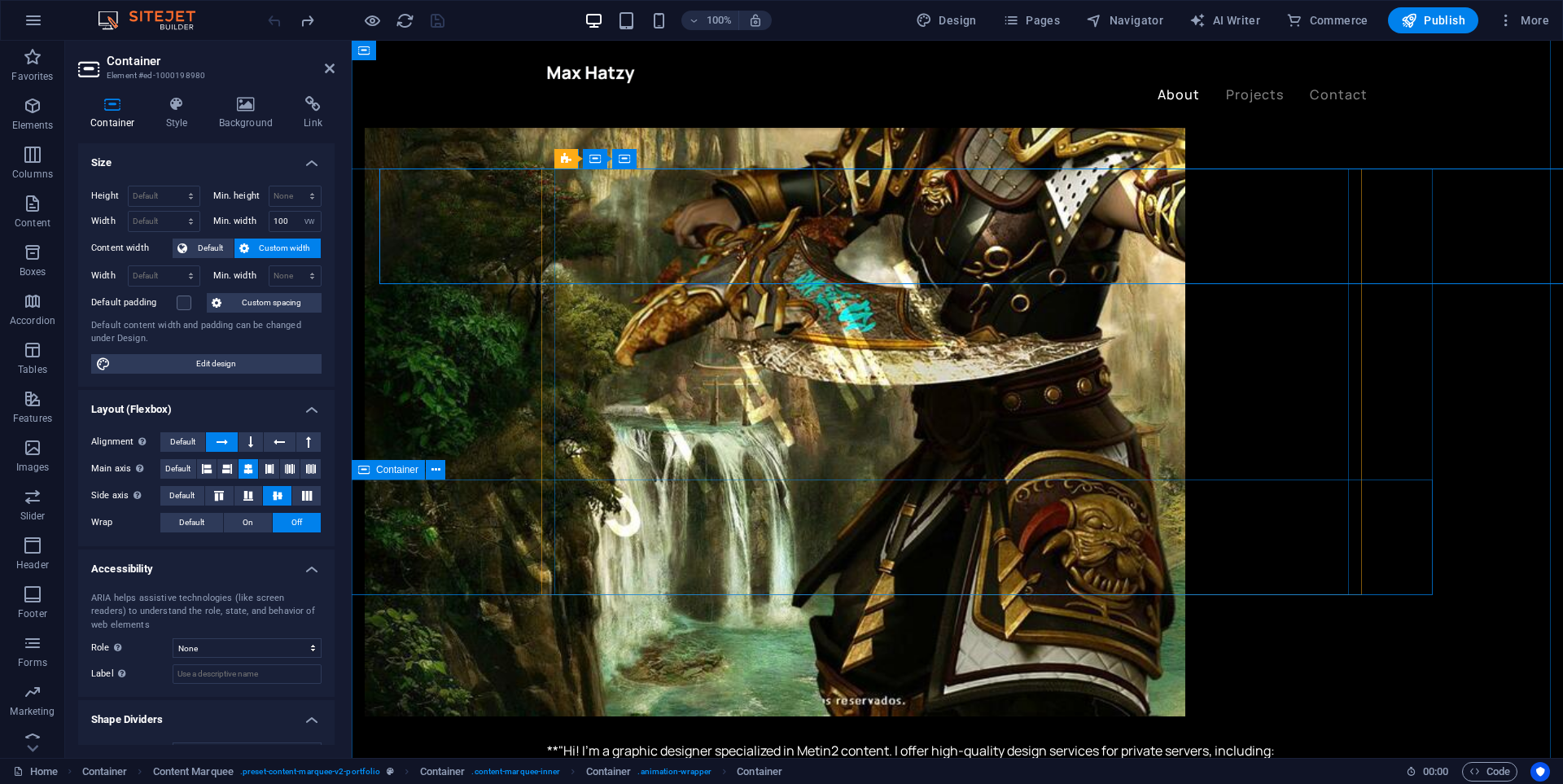
select select "vw"
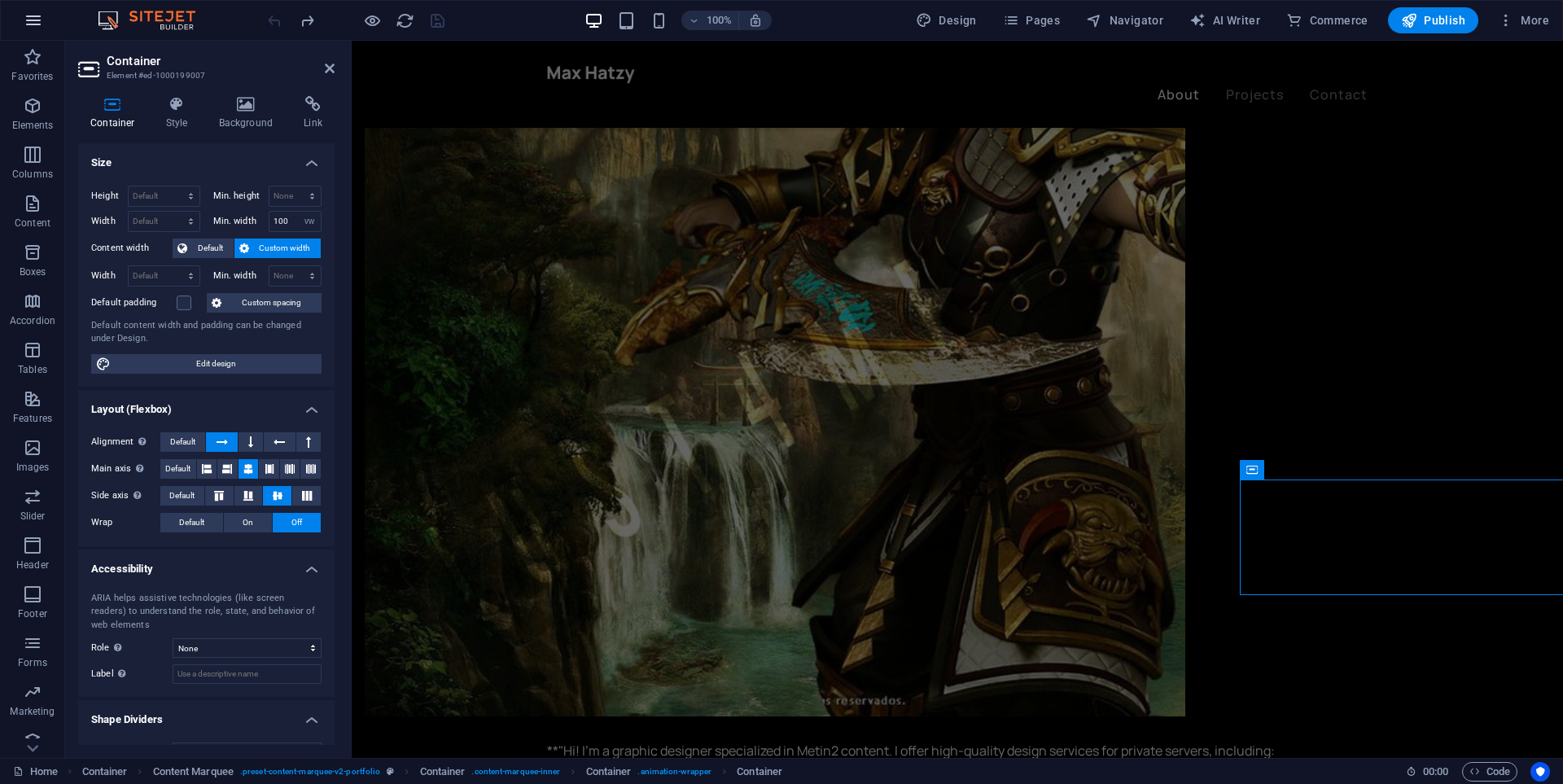
click at [27, 27] on icon "button" at bounding box center [33, 20] width 20 height 20
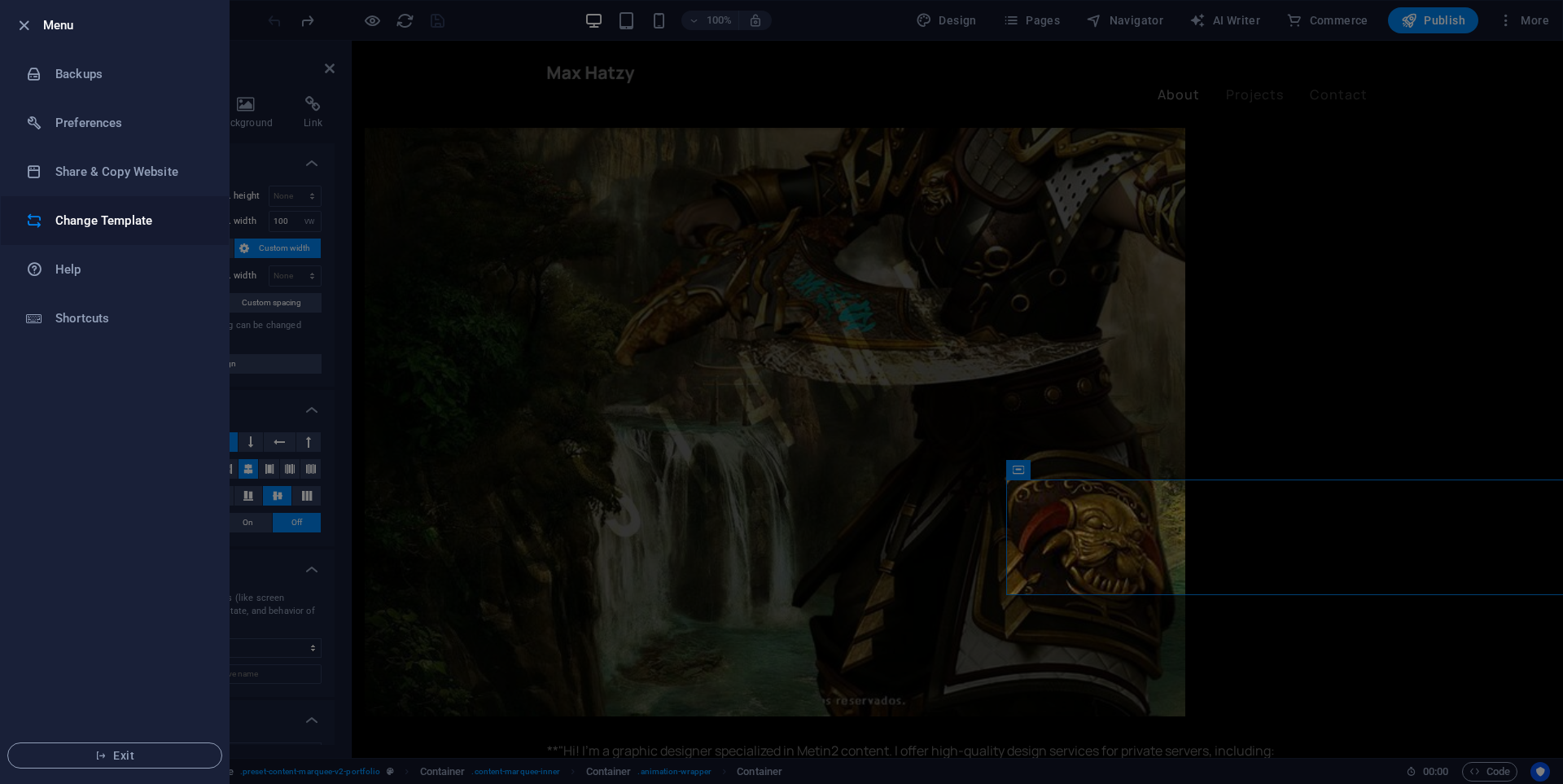
click at [120, 209] on li "Change Template" at bounding box center [114, 220] width 228 height 49
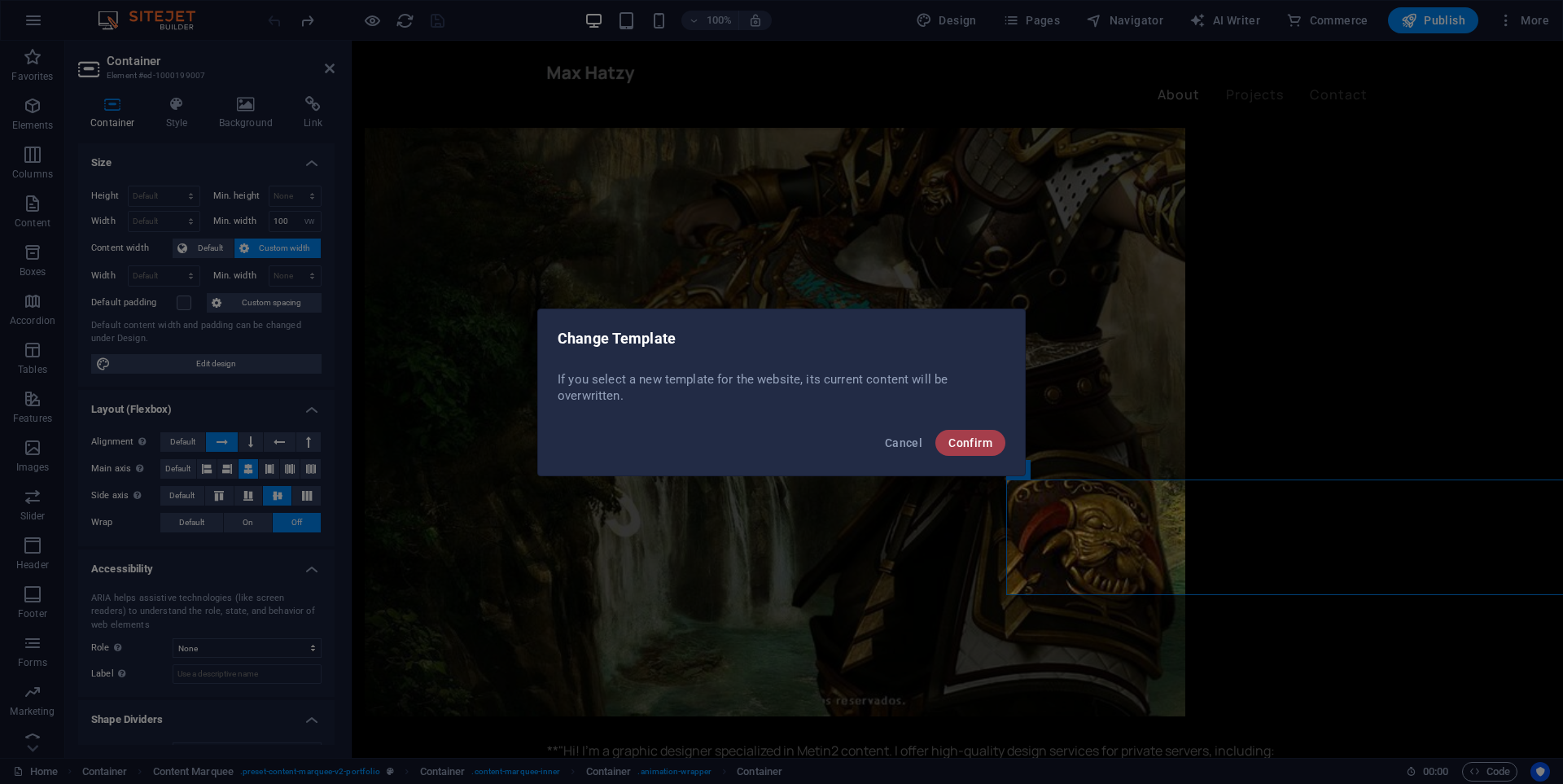
click at [992, 439] on span "Confirm" at bounding box center [970, 443] width 44 height 13
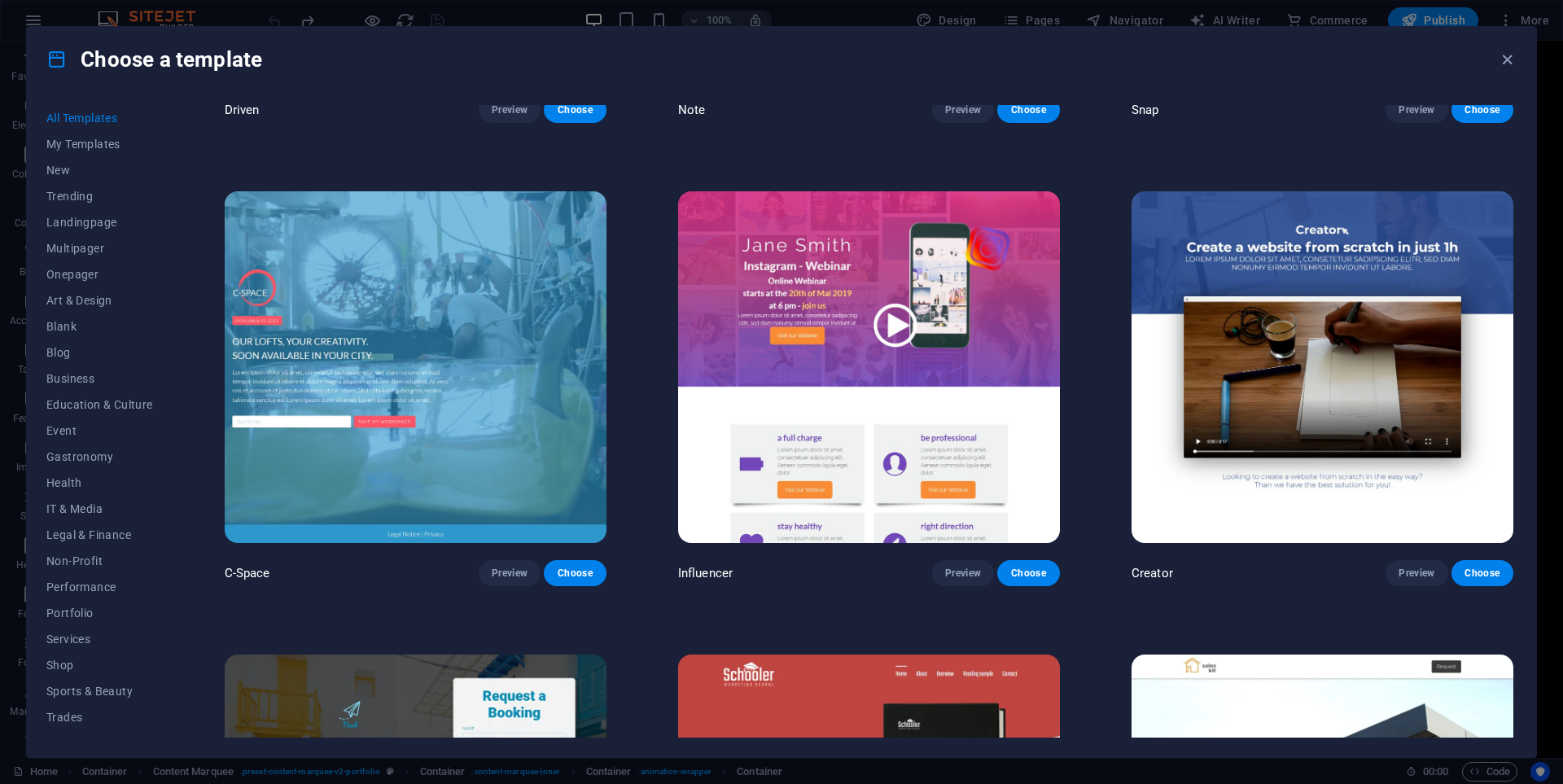
scroll to position [6836, 0]
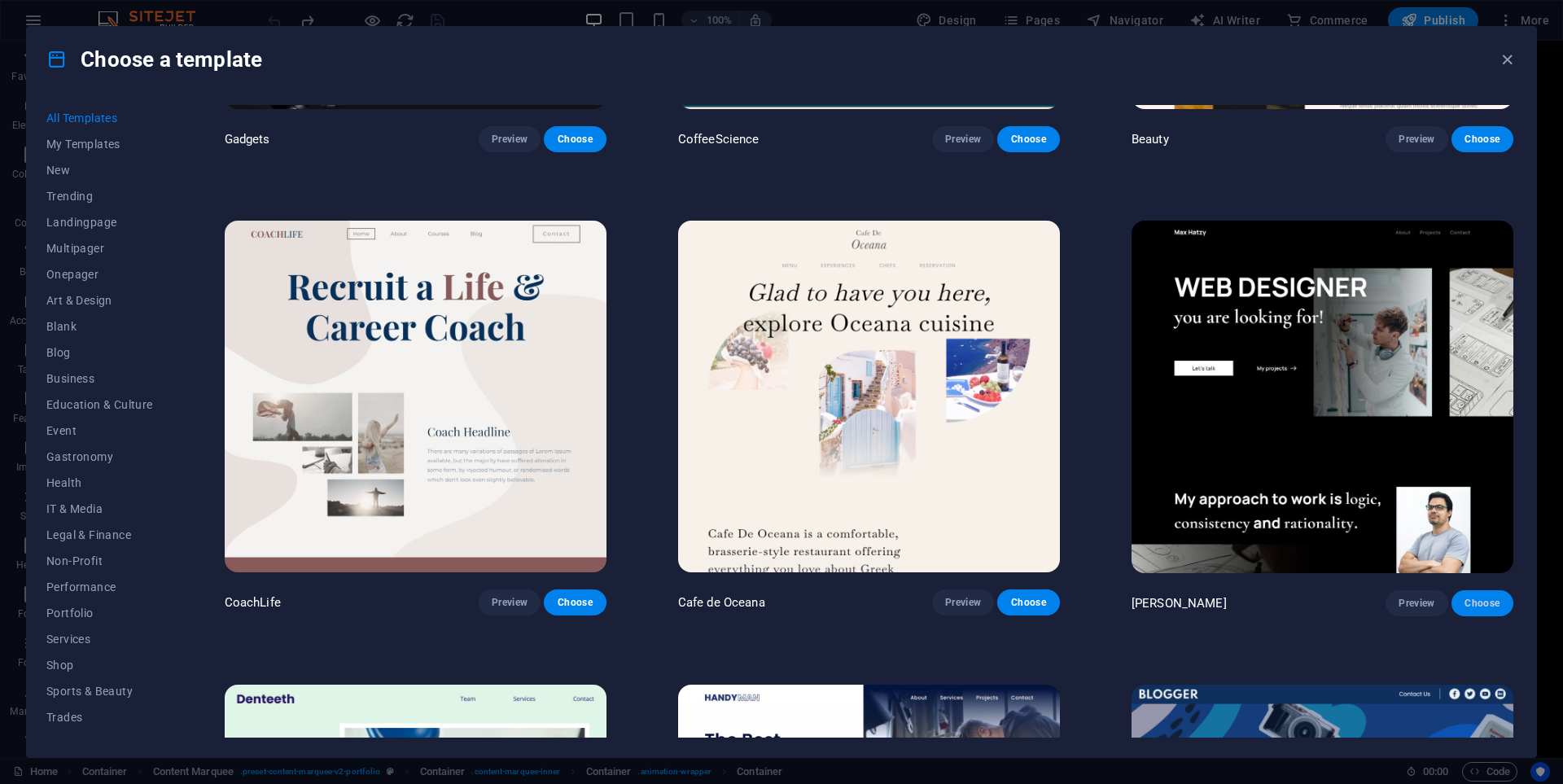
click at [1481, 596] on span "Choose" at bounding box center [1482, 603] width 36 height 13
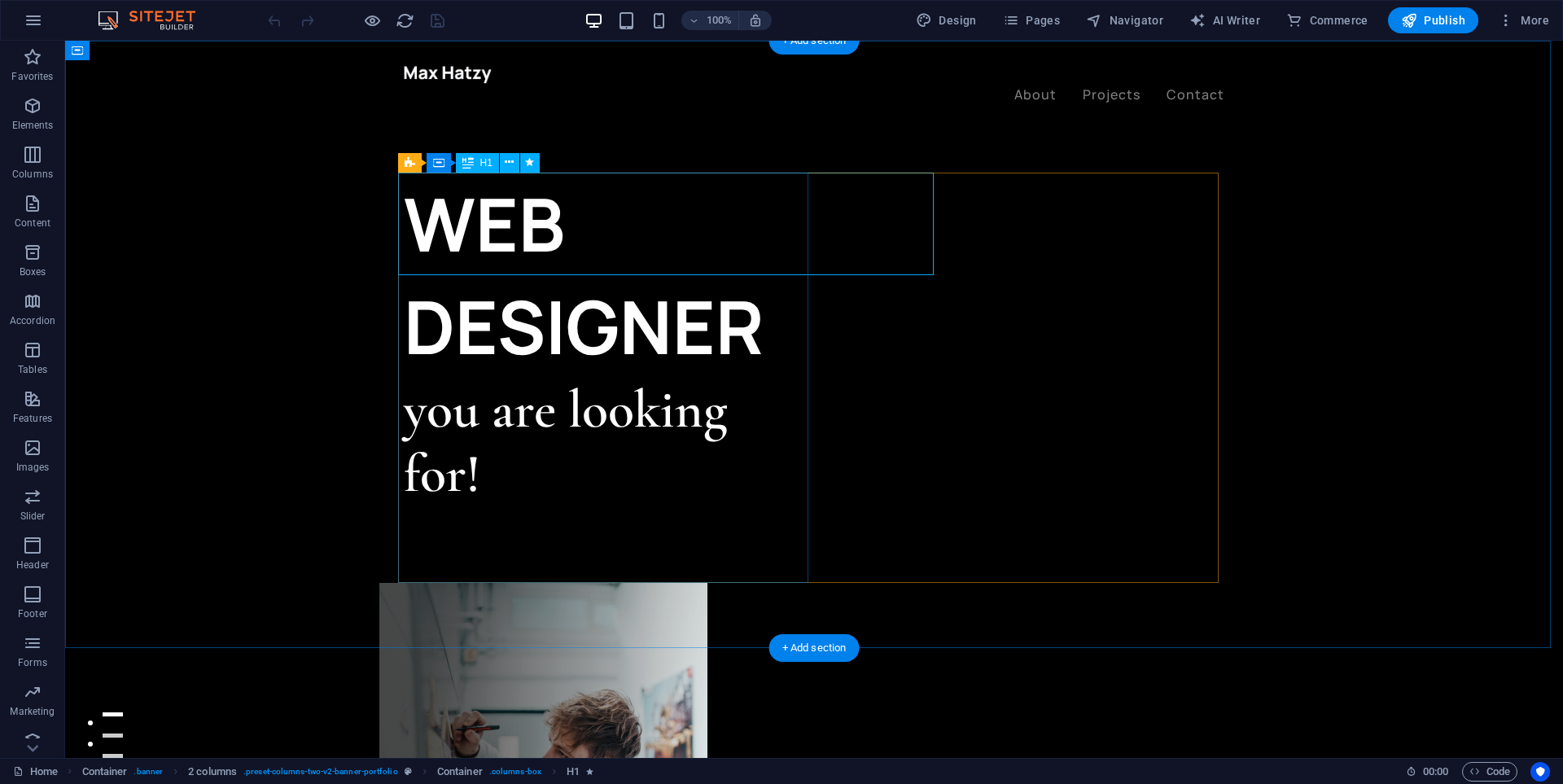
click at [543, 235] on div "WEB DESIGNER" at bounding box center [610, 275] width 411 height 205
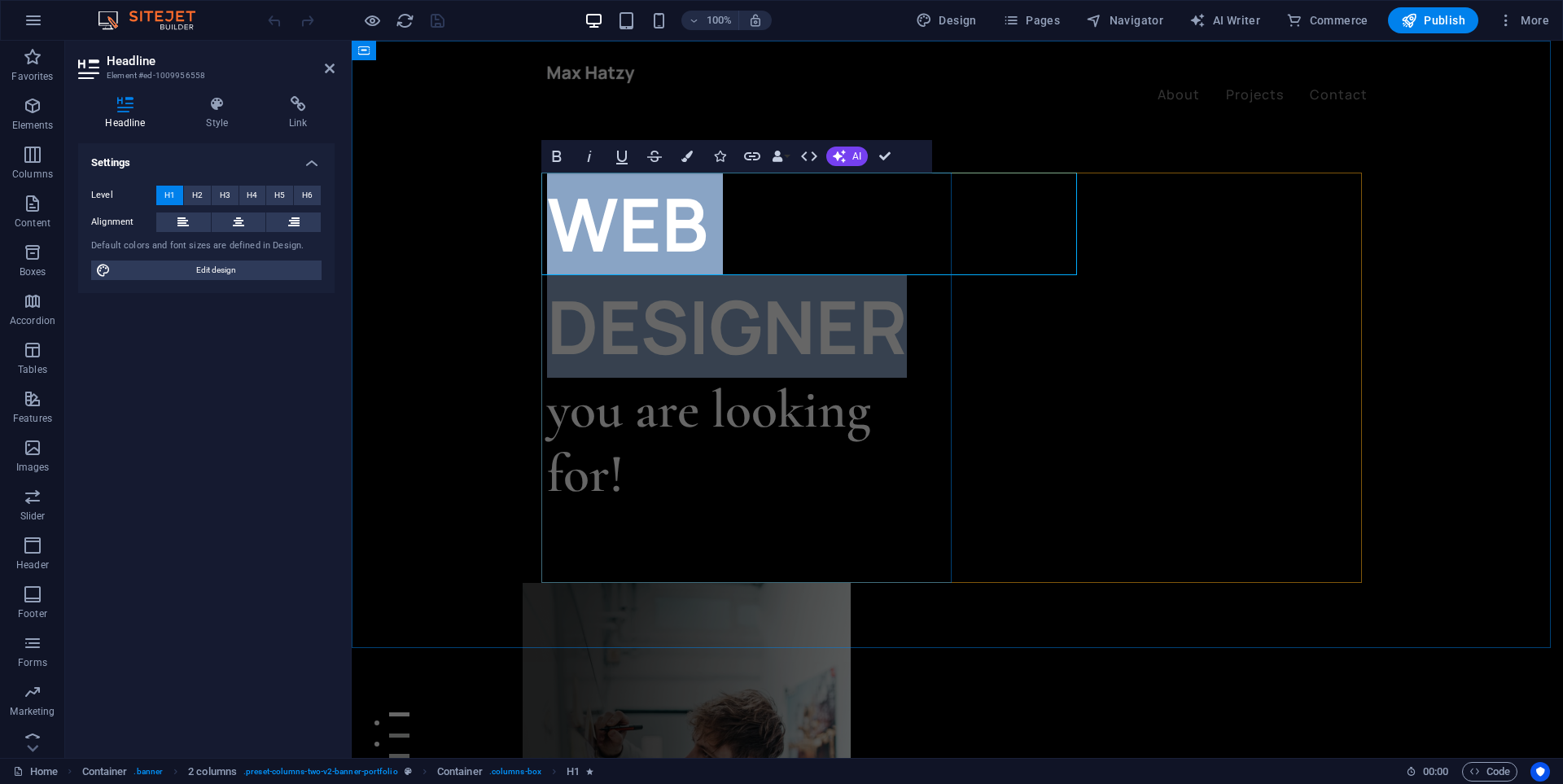
click at [692, 236] on h1 "WEB DESIGNER" at bounding box center [753, 275] width 411 height 205
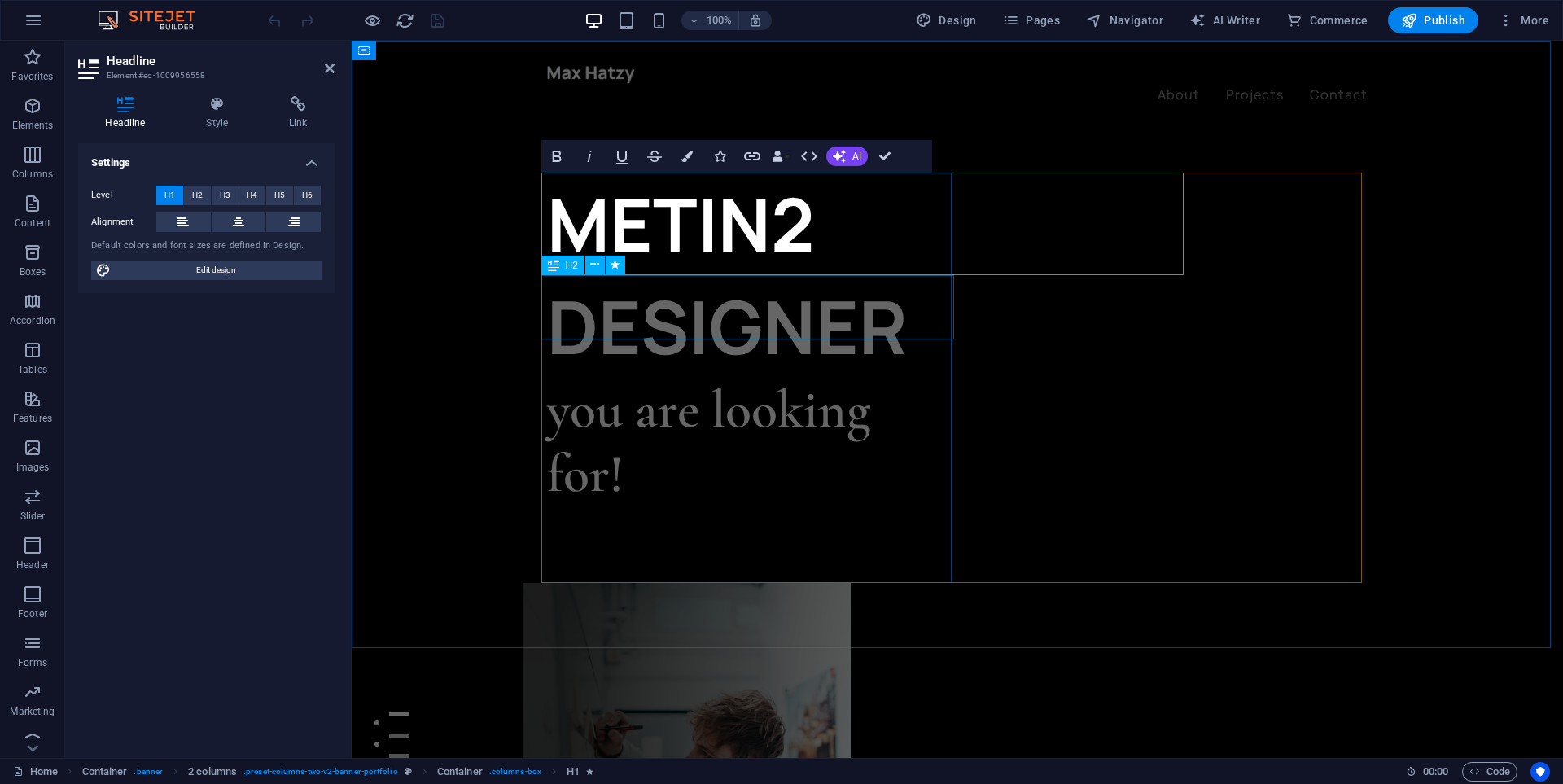
click at [737, 378] on div "you are looking for!" at bounding box center [753, 442] width 411 height 128
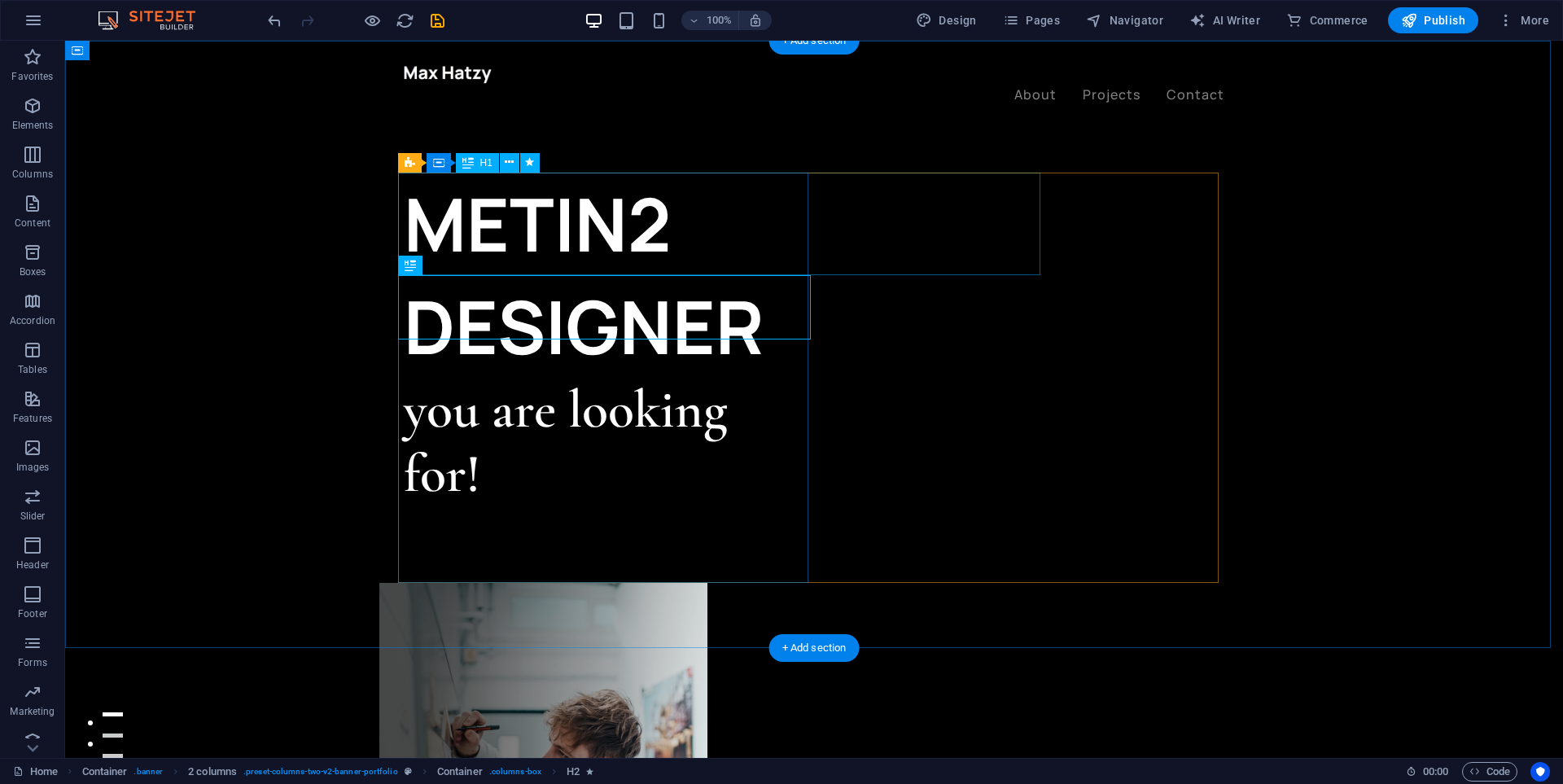
click at [706, 226] on div "METIN2 DESIGNER" at bounding box center [610, 275] width 411 height 205
click at [707, 225] on div "METIN2 DESIGNER" at bounding box center [610, 275] width 411 height 205
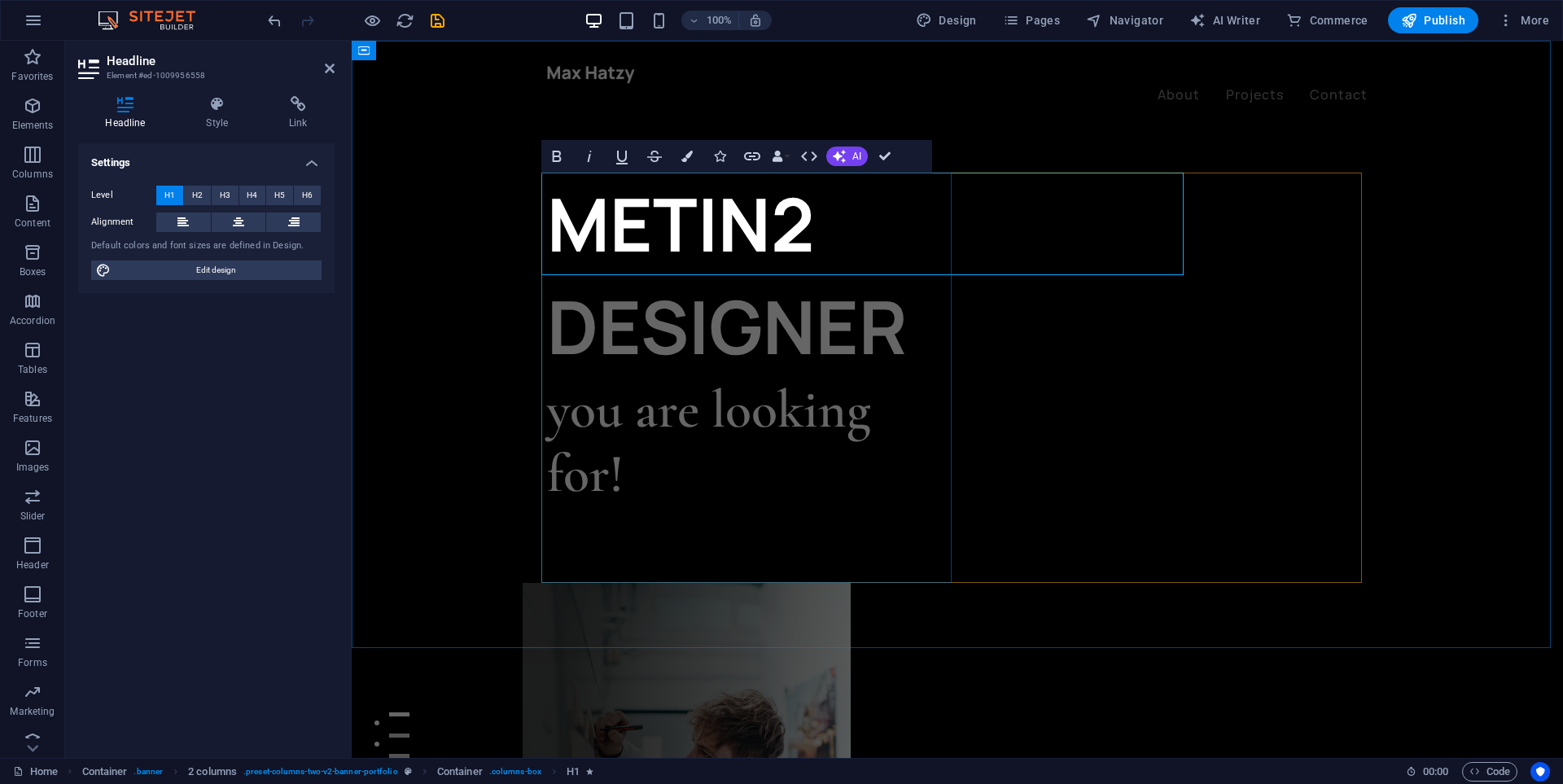
click at [827, 225] on h1 "METIN2 DESIGNER" at bounding box center [753, 275] width 411 height 205
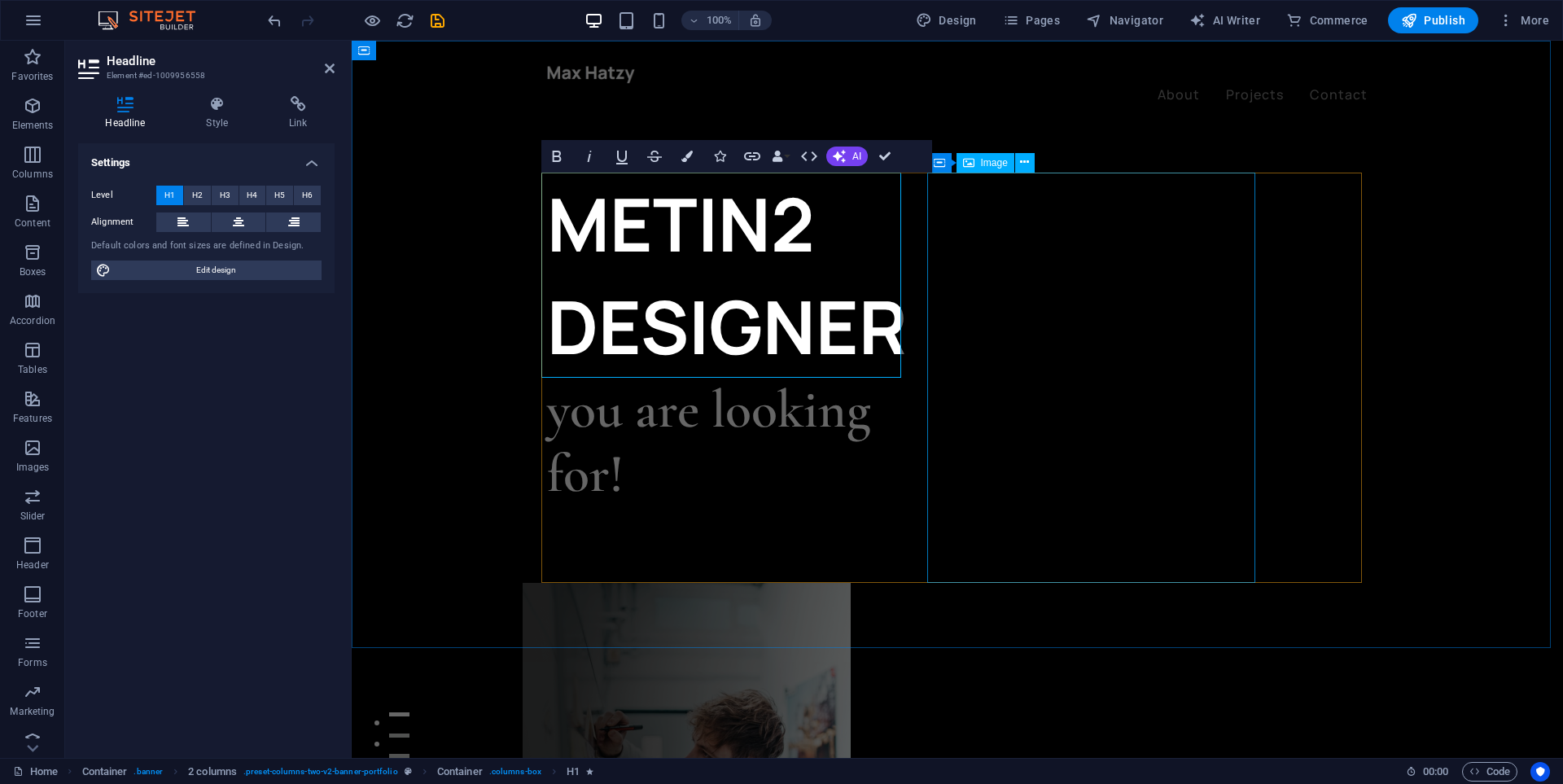
click at [851, 582] on figure at bounding box center [686, 788] width 328 height 411
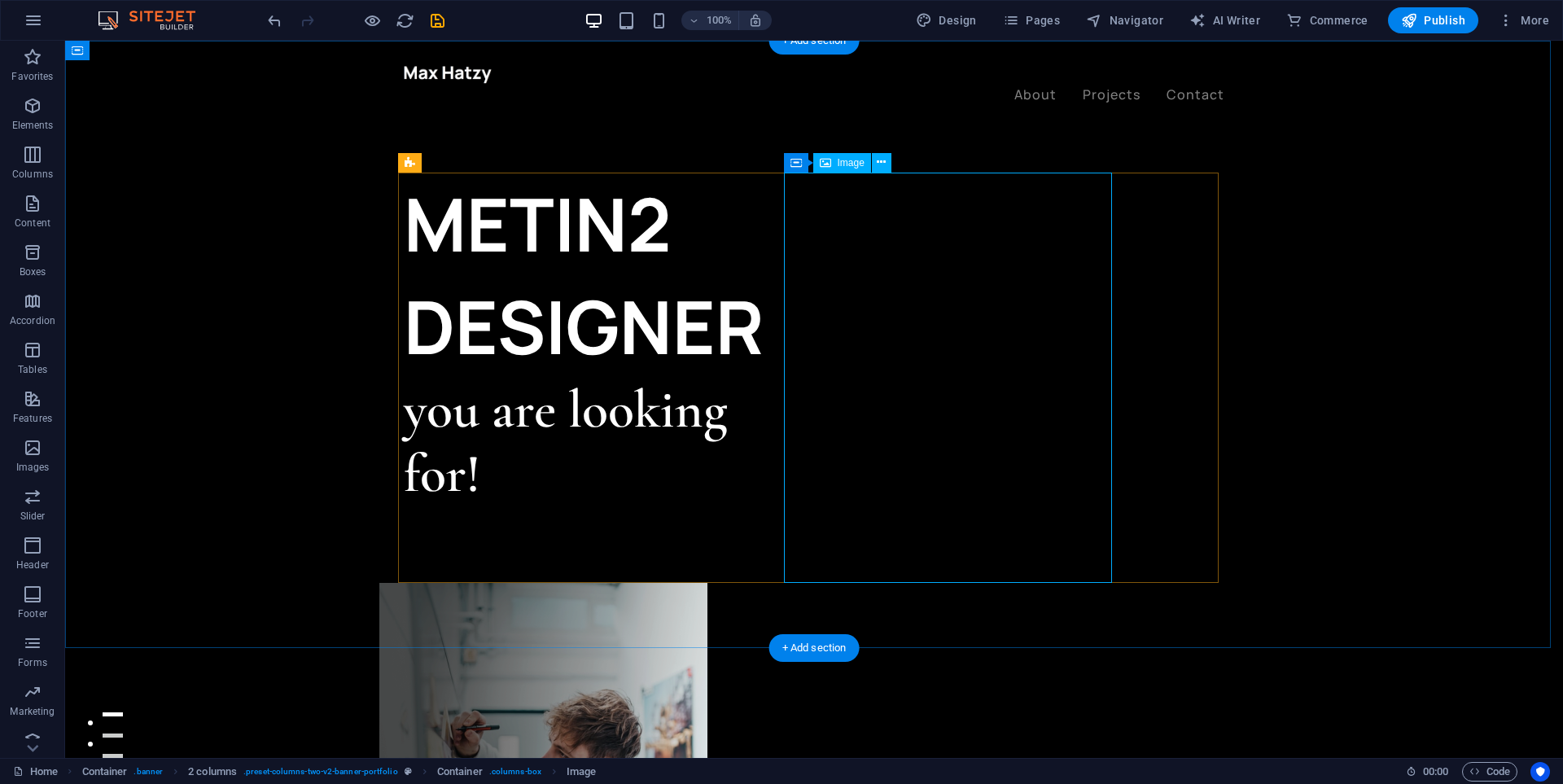
click at [707, 582] on figure at bounding box center [543, 788] width 328 height 411
drag, startPoint x: 973, startPoint y: 364, endPoint x: 1032, endPoint y: 354, distance: 59.8
click at [707, 582] on figure at bounding box center [543, 788] width 328 height 411
drag, startPoint x: 800, startPoint y: 162, endPoint x: 904, endPoint y: 170, distance: 104.3
click at [853, 161] on div "Container" at bounding box center [821, 163] width 73 height 20
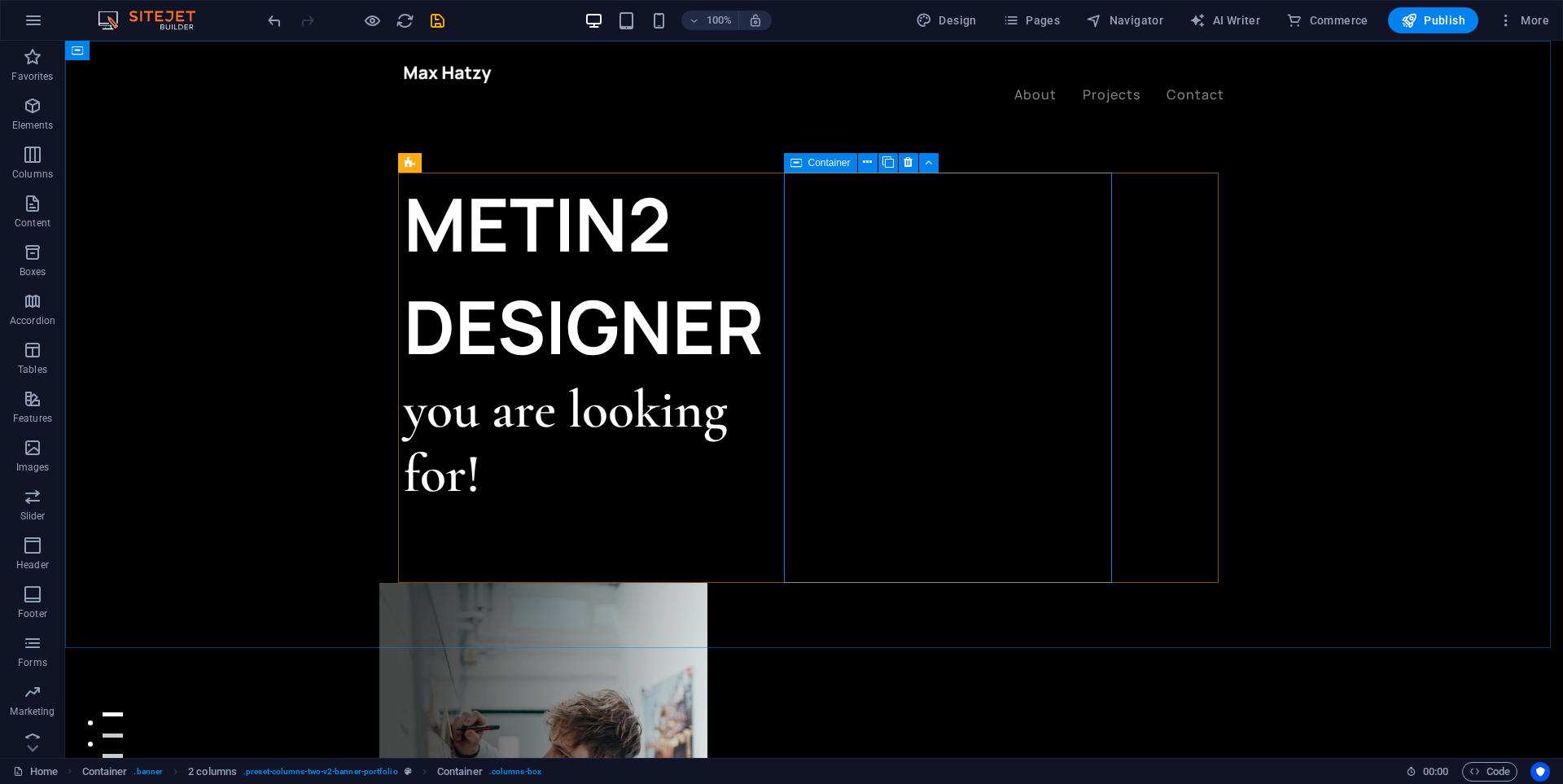
click at [800, 162] on icon at bounding box center [796, 163] width 11 height 20
click at [872, 163] on icon at bounding box center [868, 163] width 9 height 17
drag, startPoint x: 836, startPoint y: 248, endPoint x: 887, endPoint y: 247, distance: 51.0
click at [707, 582] on figure at bounding box center [543, 788] width 328 height 411
drag, startPoint x: 884, startPoint y: 250, endPoint x: 969, endPoint y: 261, distance: 85.7
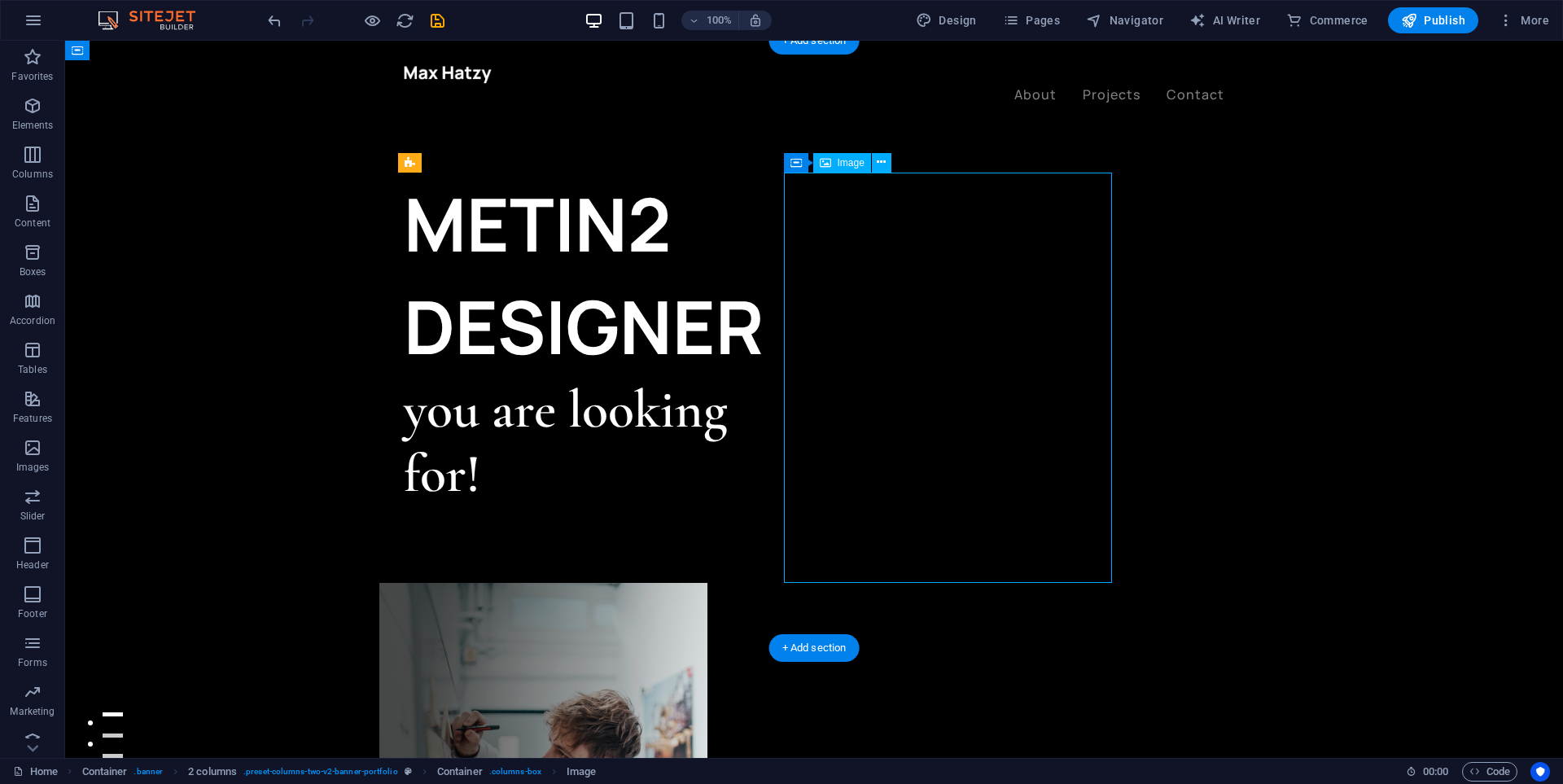
click at [707, 582] on figure at bounding box center [543, 788] width 328 height 411
drag, startPoint x: 914, startPoint y: 259, endPoint x: 1057, endPoint y: 286, distance: 145.5
click at [707, 582] on figure at bounding box center [543, 788] width 328 height 411
drag, startPoint x: 1109, startPoint y: 318, endPoint x: 1099, endPoint y: 318, distance: 10.0
click at [707, 582] on figure at bounding box center [543, 788] width 328 height 411
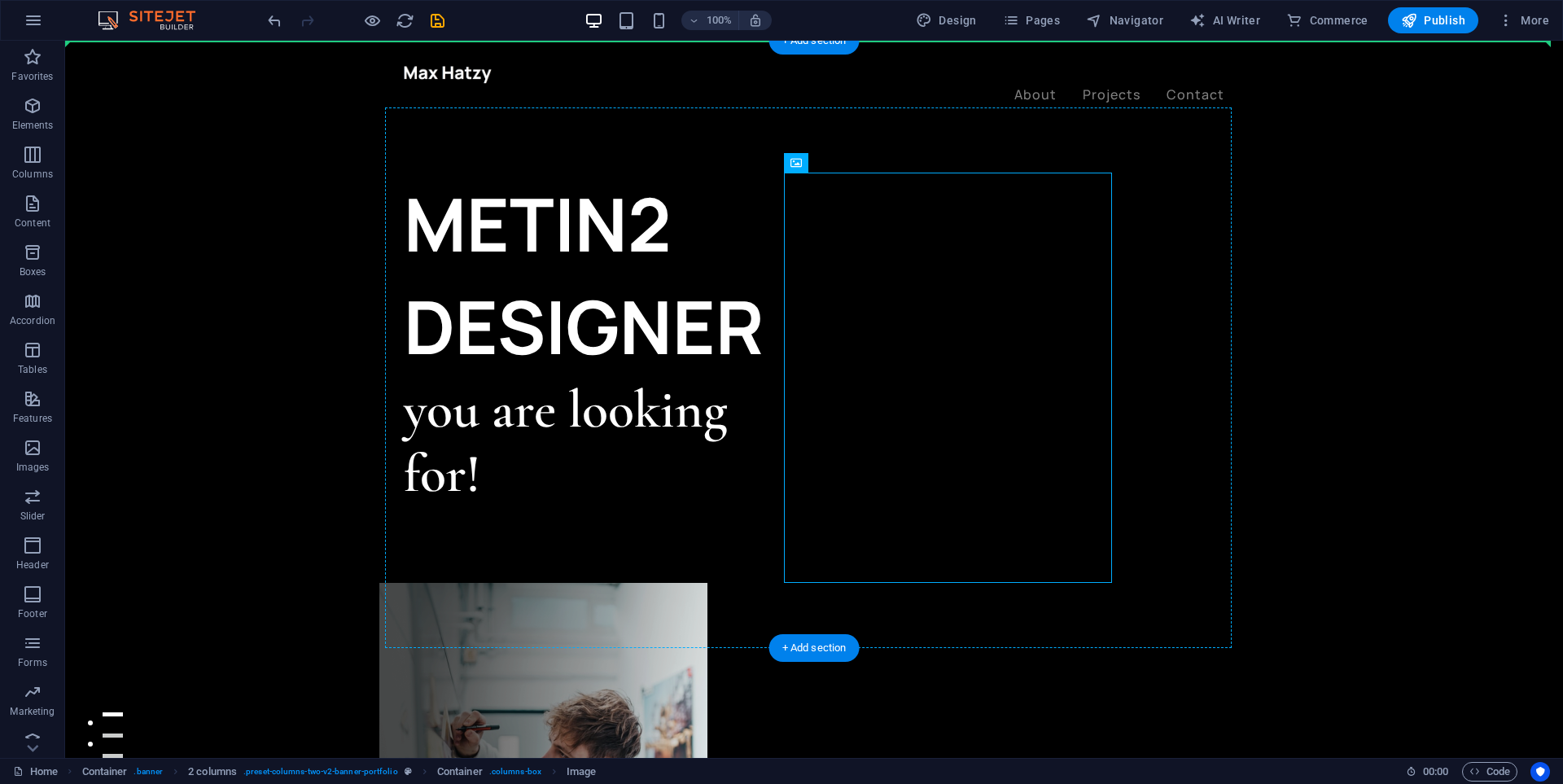
drag, startPoint x: 1093, startPoint y: 315, endPoint x: 1068, endPoint y: 302, distance: 28.2
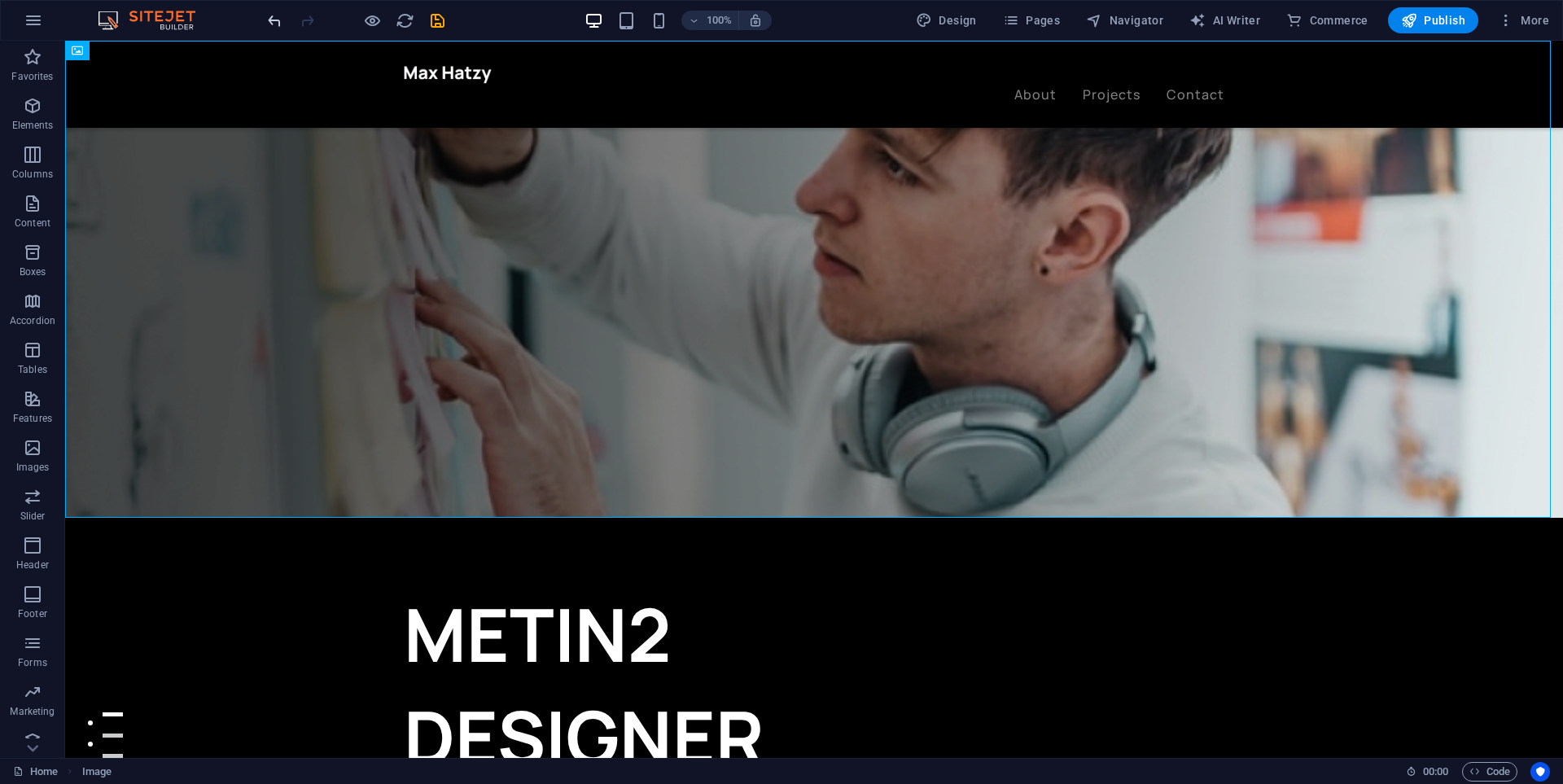
click at [274, 22] on icon "undo" at bounding box center [275, 20] width 19 height 19
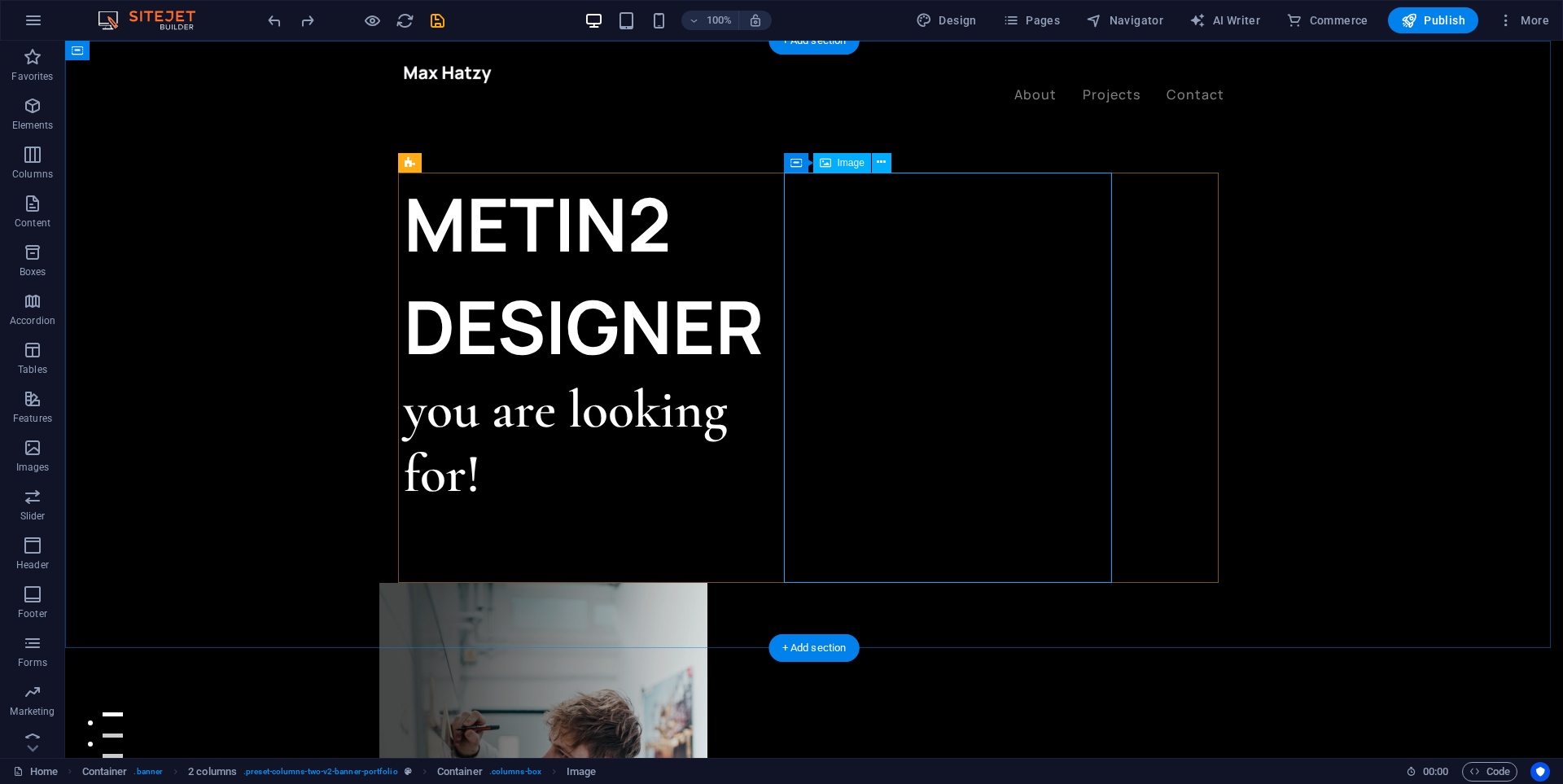
click at [707, 582] on figure at bounding box center [543, 788] width 328 height 411
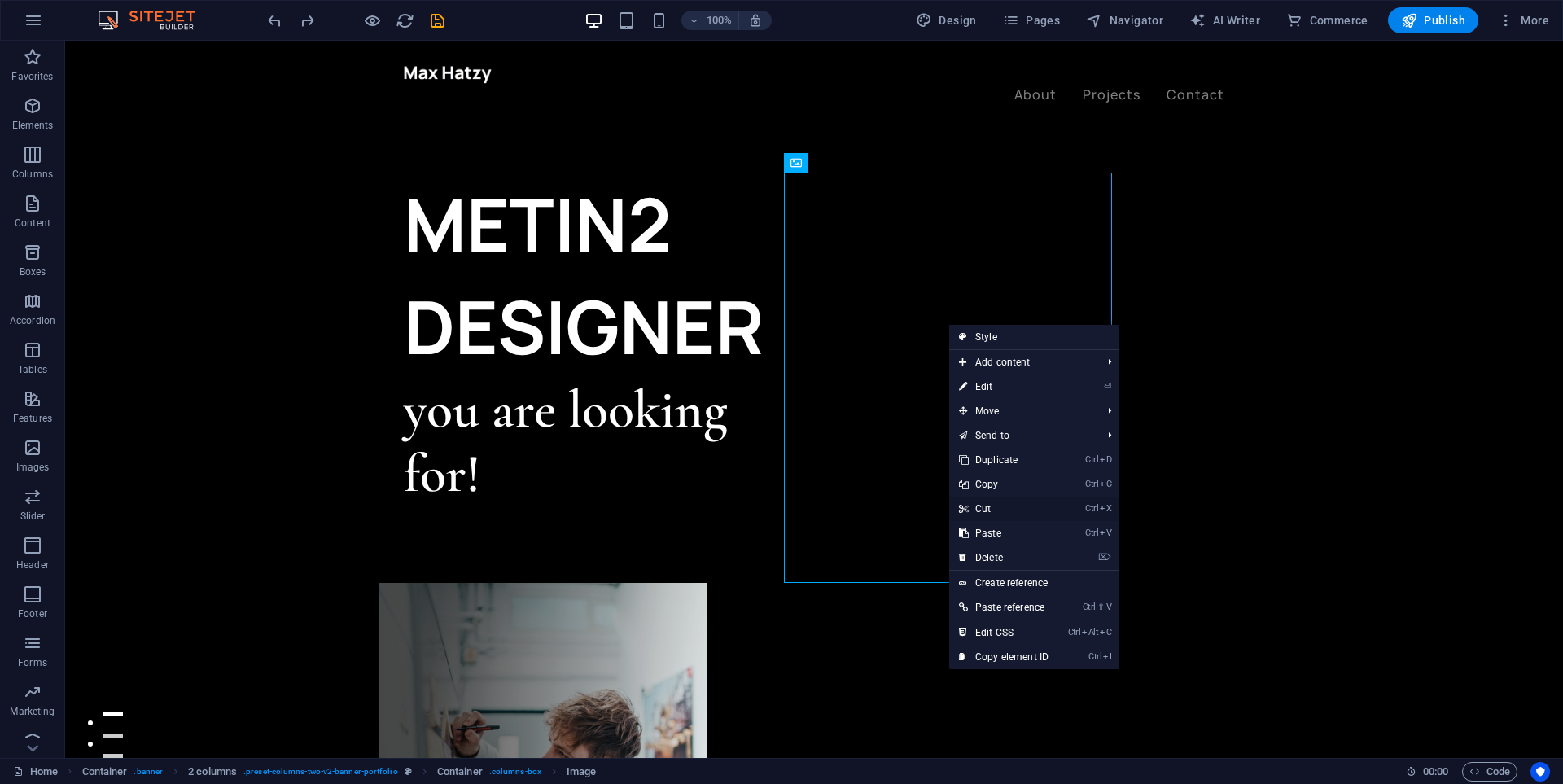
drag, startPoint x: 987, startPoint y: 506, endPoint x: 924, endPoint y: 461, distance: 77.4
click at [987, 506] on link "Ctrl X Cut" at bounding box center [1004, 508] width 109 height 24
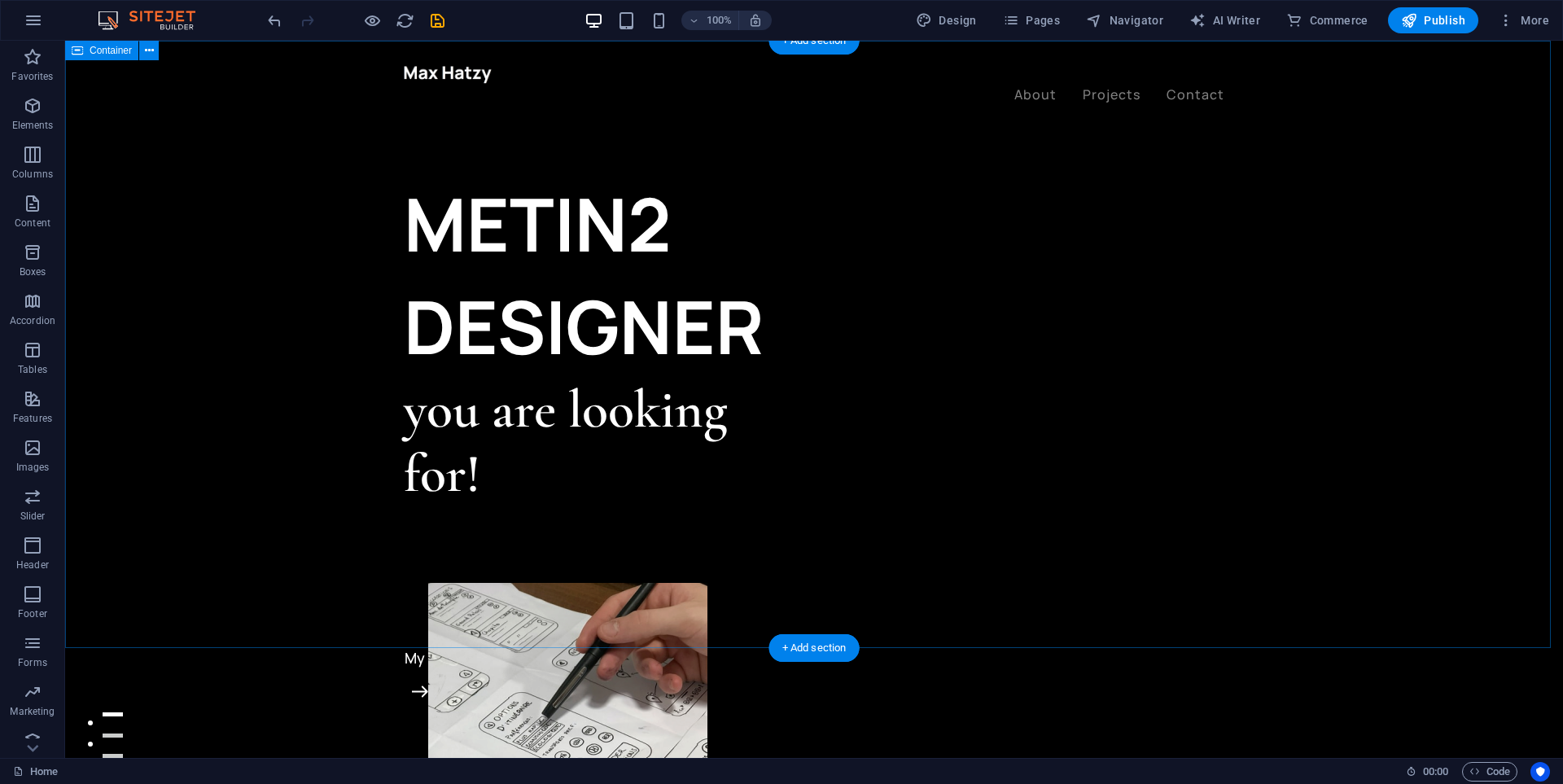
click at [1371, 349] on div "METIN2 DESIGNER you are looking for! Let’s talk My projects" at bounding box center [814, 549] width 1498 height 1017
click at [707, 582] on figure at bounding box center [568, 788] width 280 height 411
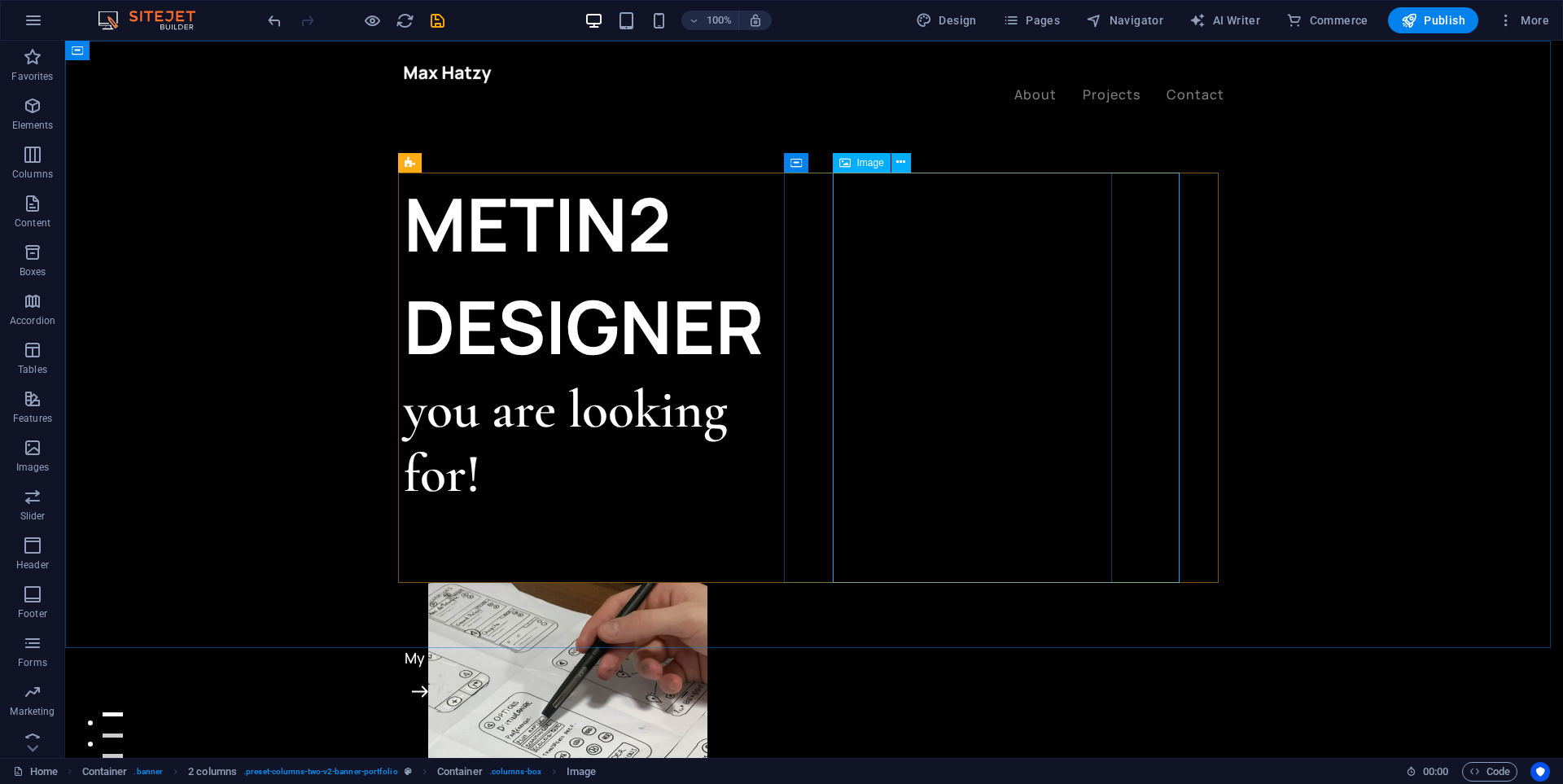
click at [864, 160] on span "Image" at bounding box center [871, 163] width 27 height 10
click at [876, 165] on span "Image" at bounding box center [871, 163] width 27 height 10
select select "%"
select select "px"
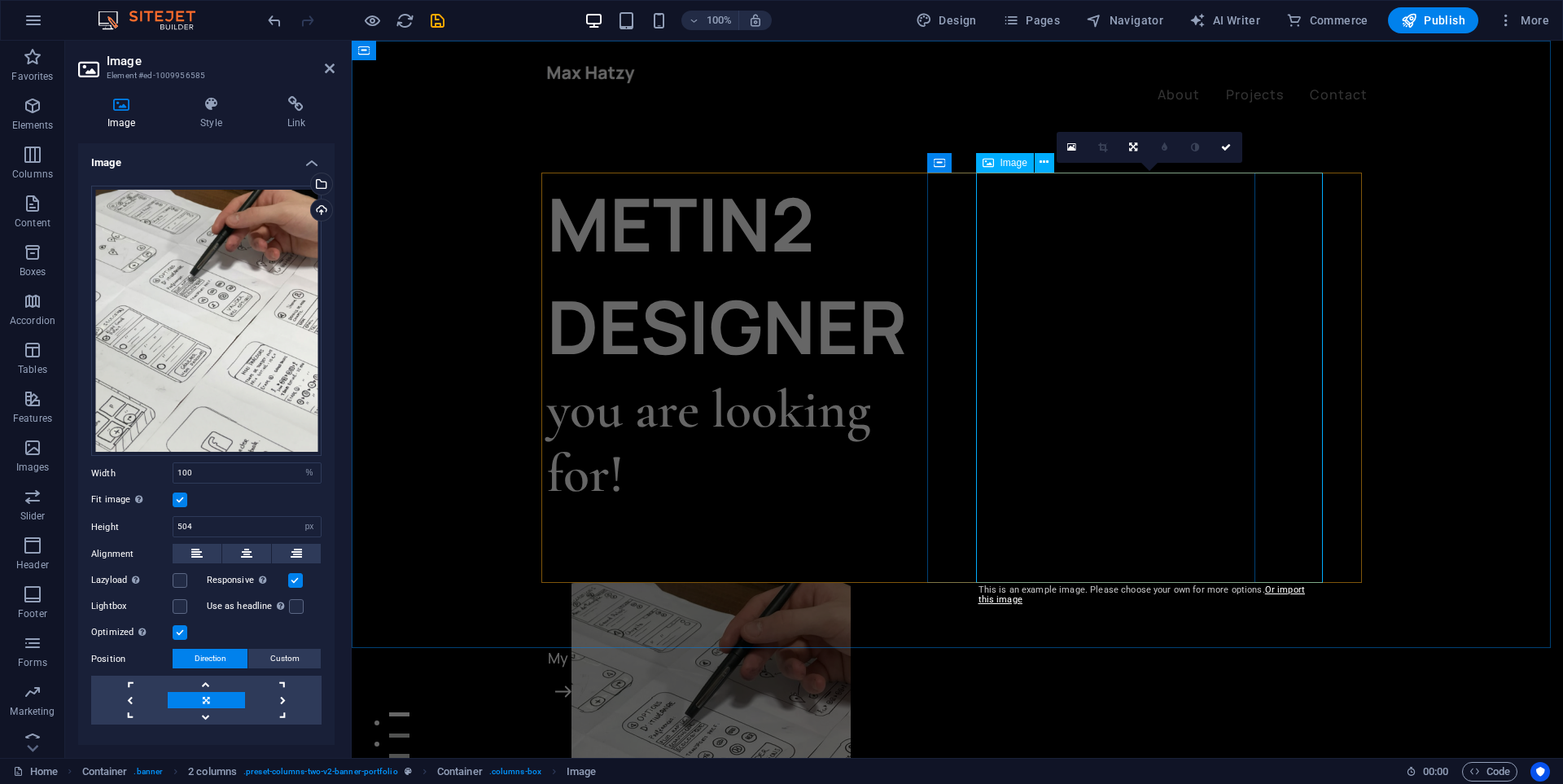
click at [994, 165] on div "Image" at bounding box center [1005, 163] width 58 height 20
click at [984, 162] on icon at bounding box center [988, 163] width 11 height 20
click at [1070, 149] on icon at bounding box center [1072, 147] width 9 height 11
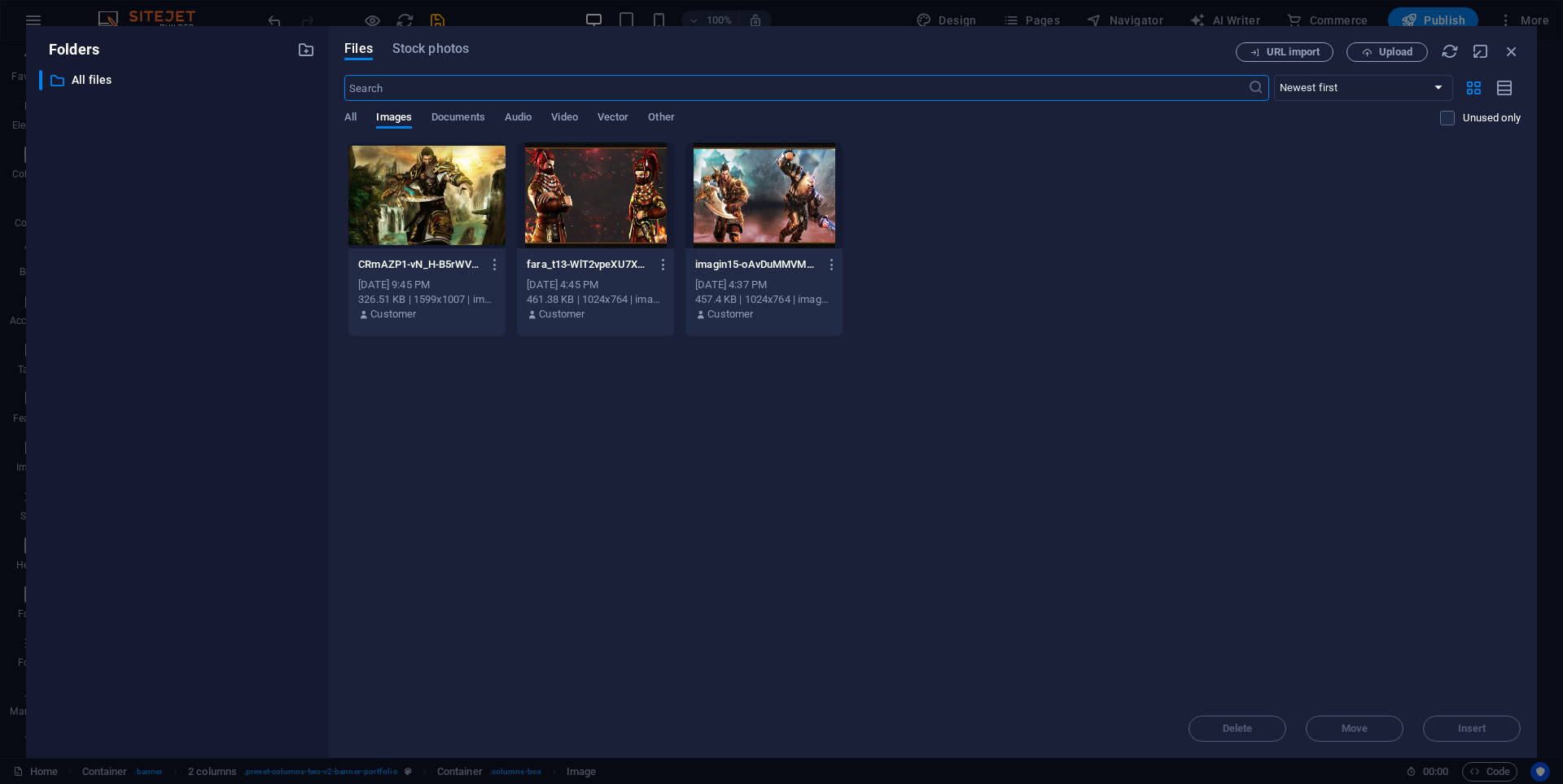
click at [615, 212] on div at bounding box center [595, 195] width 157 height 106
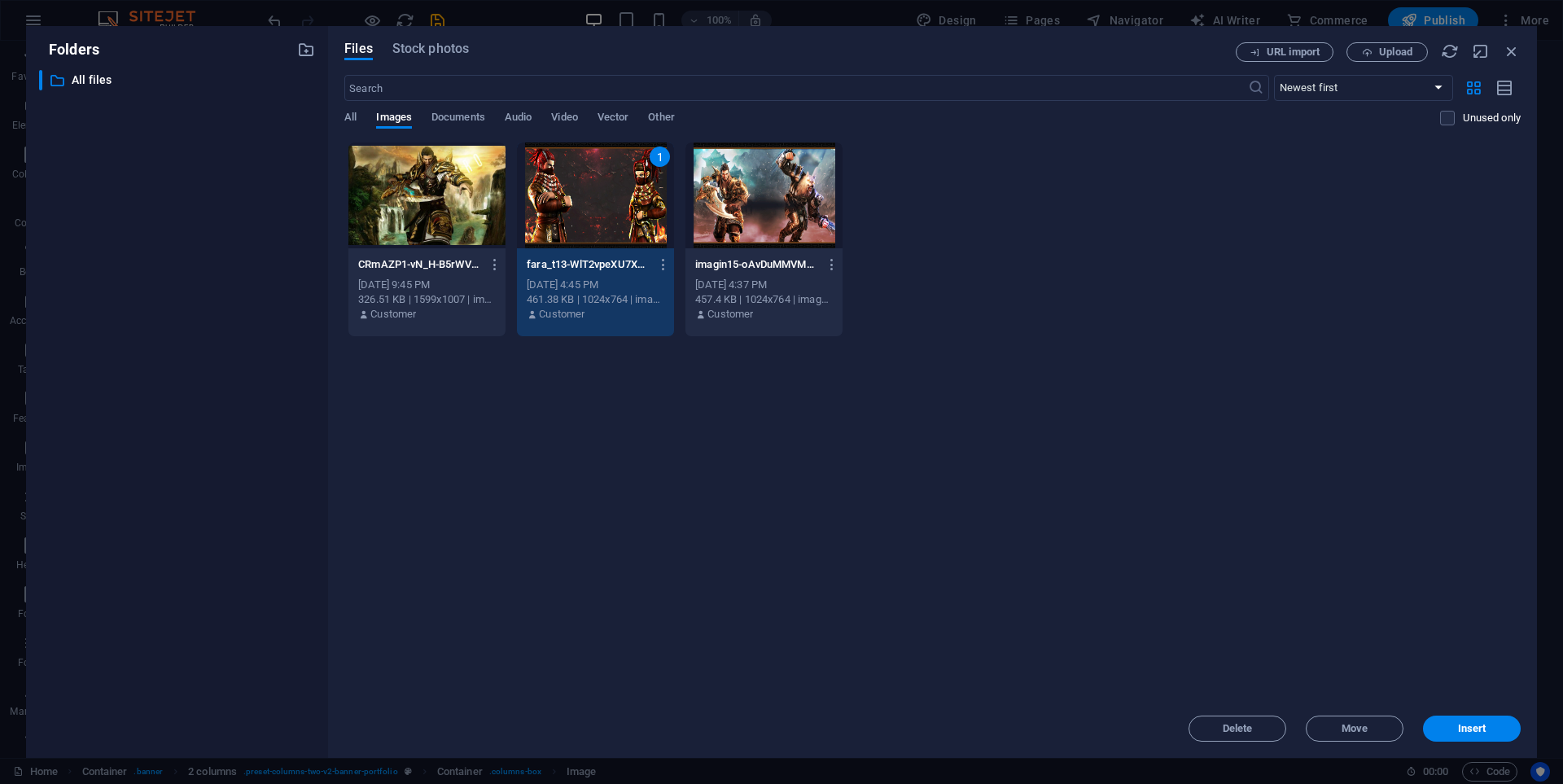
drag, startPoint x: 615, startPoint y: 212, endPoint x: 265, endPoint y: 173, distance: 352.2
click at [615, 212] on div "1" at bounding box center [595, 195] width 157 height 106
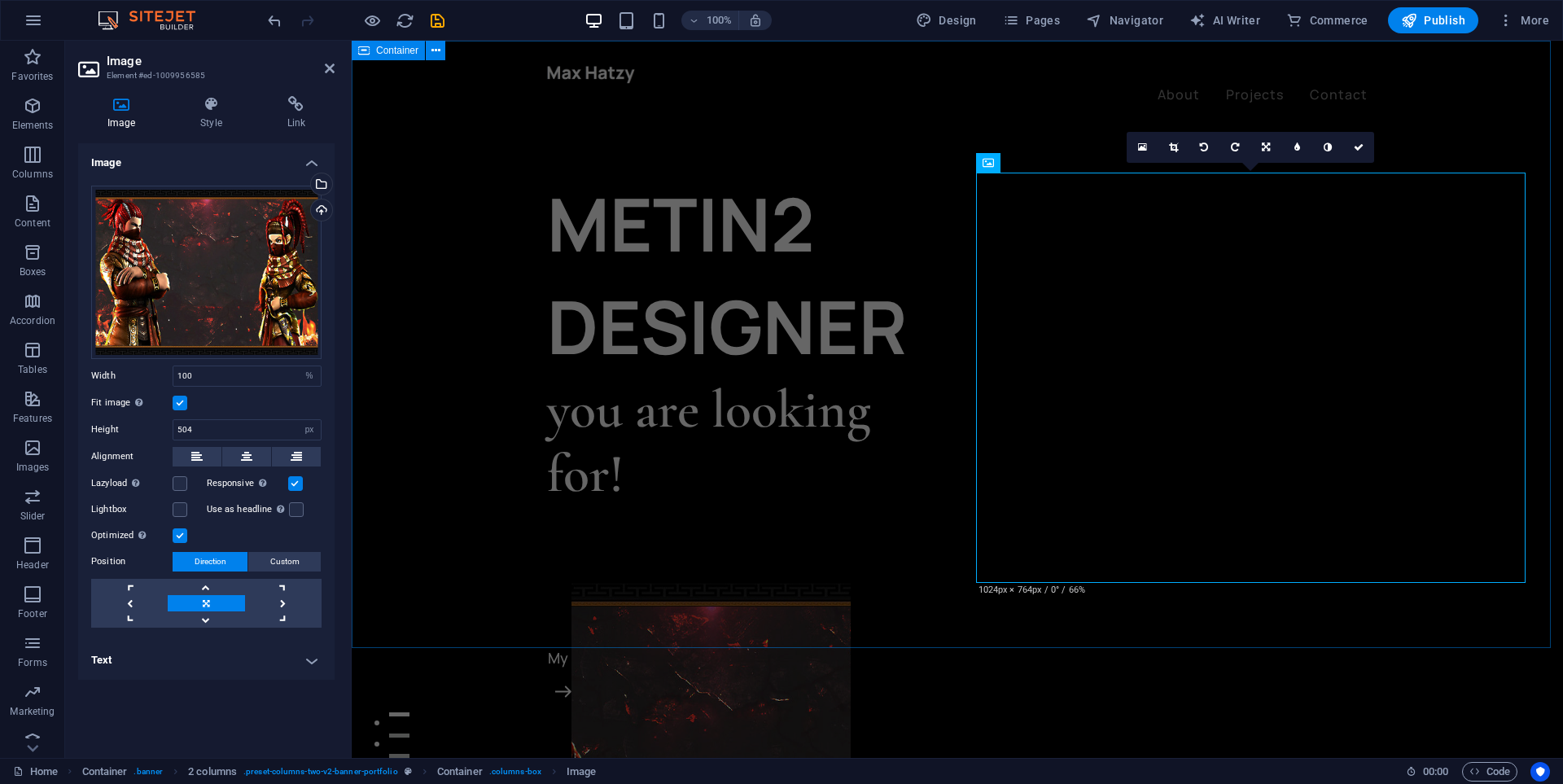
click at [794, 132] on div "METIN2 DESIGNER you are looking for! Let’s talk My projects" at bounding box center [957, 549] width 1212 height 1017
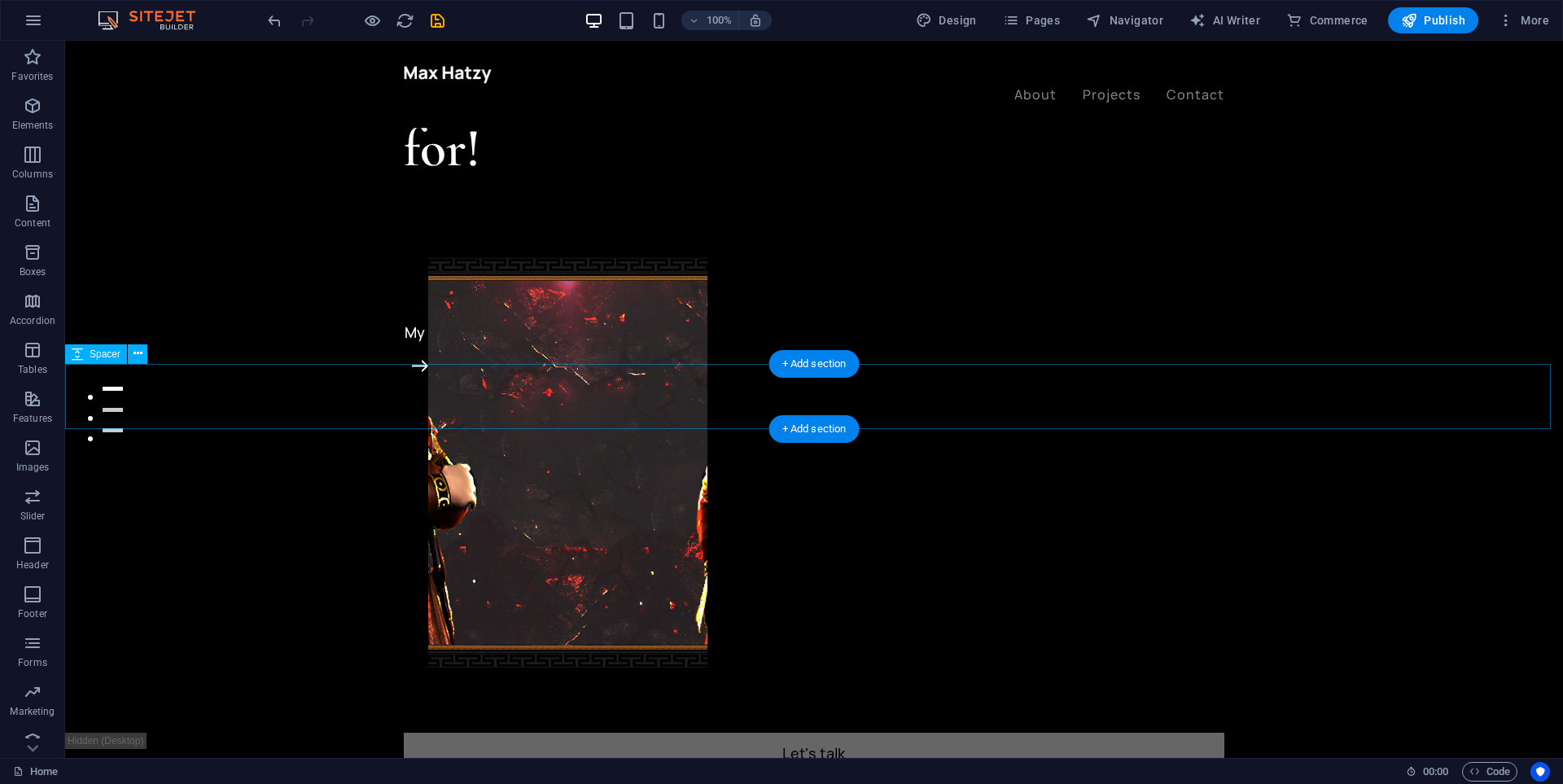
scroll to position [489, 0]
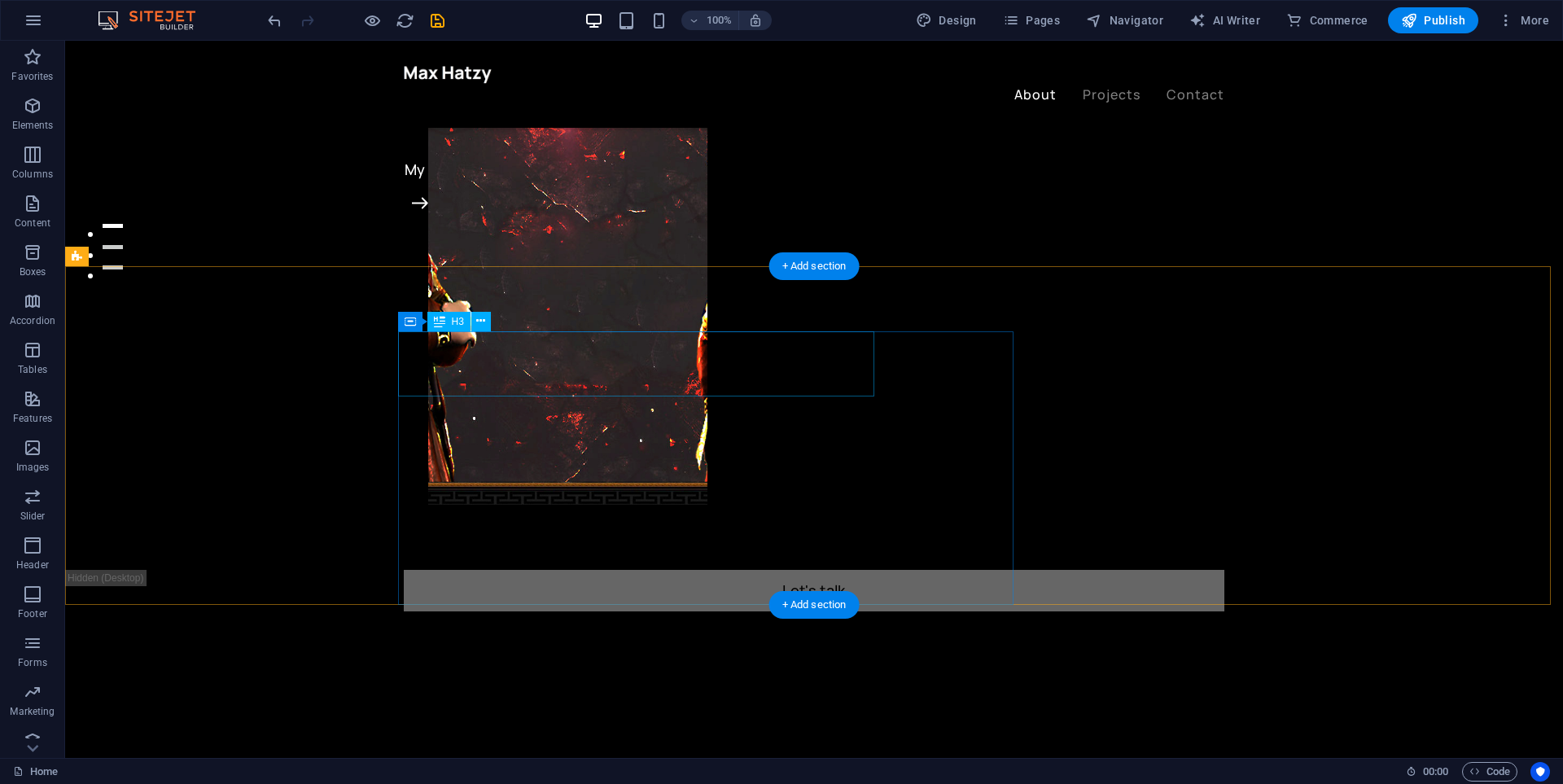
click at [549, 741] on div "My approach to work is" at bounding box center [488, 774] width 821 height 65
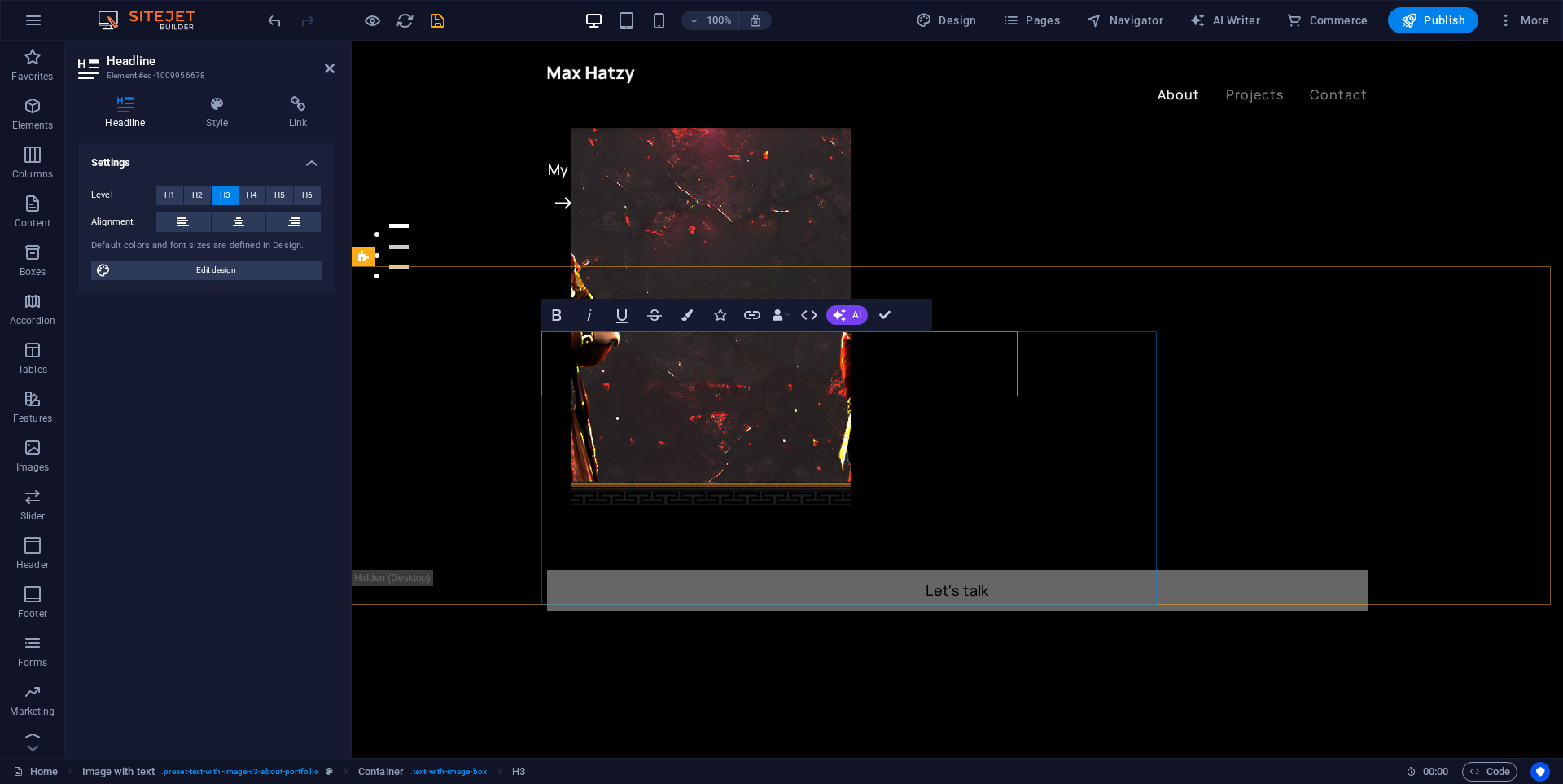
drag, startPoint x: 549, startPoint y: 369, endPoint x: 1052, endPoint y: 440, distance: 508.0
click at [274, 16] on icon "undo" at bounding box center [275, 20] width 19 height 19
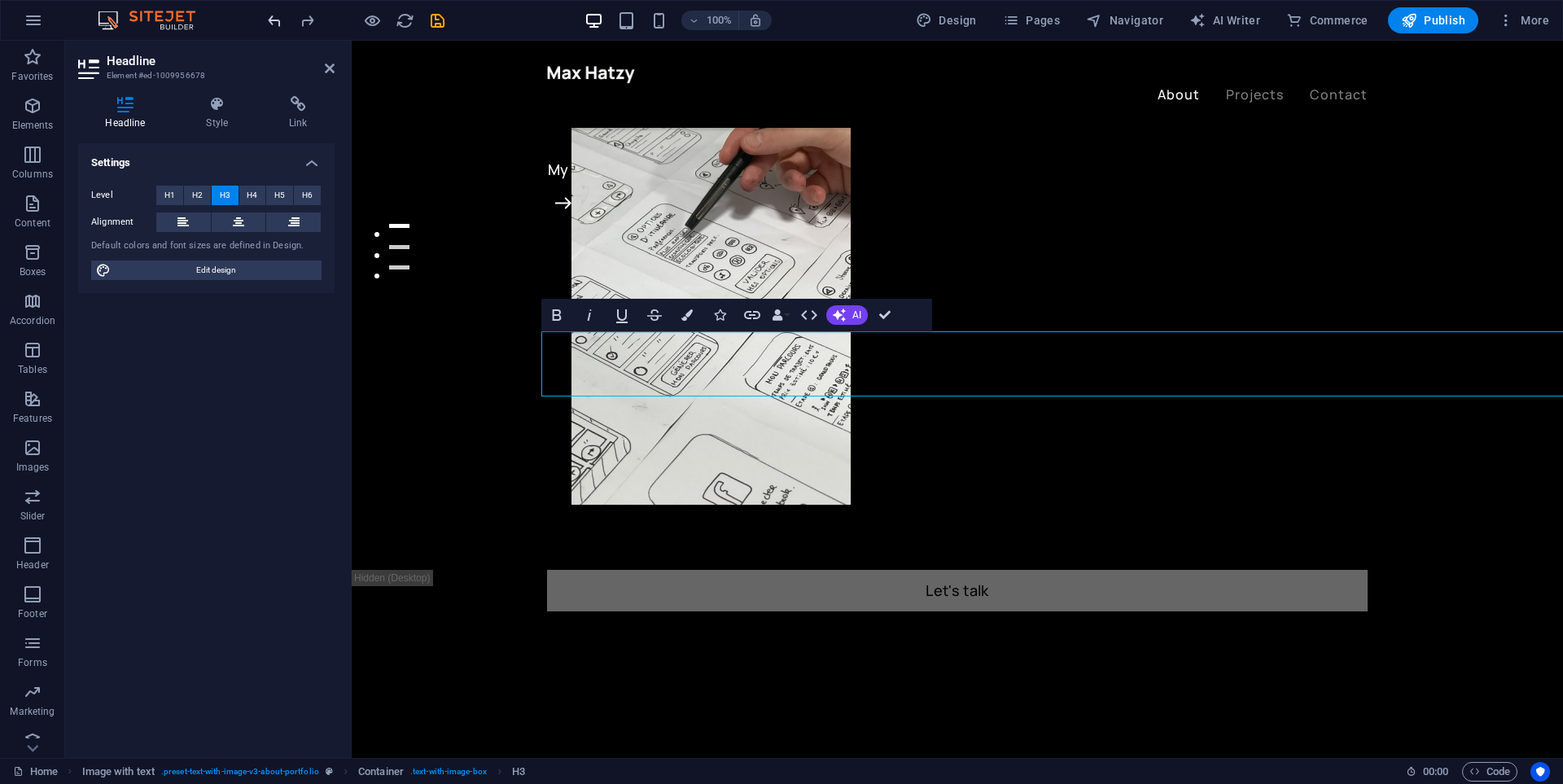
click at [275, 25] on icon "undo" at bounding box center [275, 20] width 19 height 19
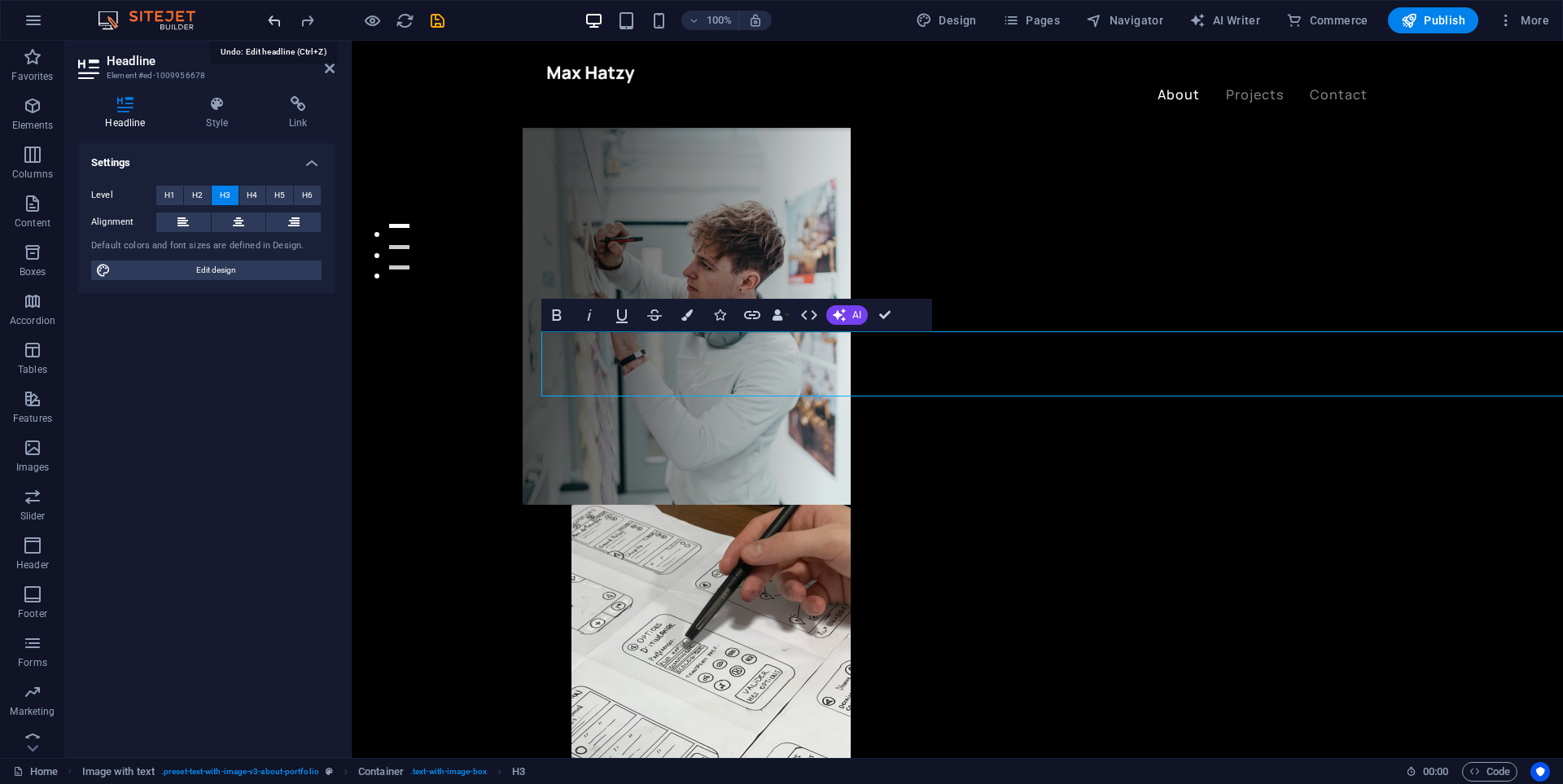
click at [275, 24] on icon "undo" at bounding box center [275, 20] width 19 height 19
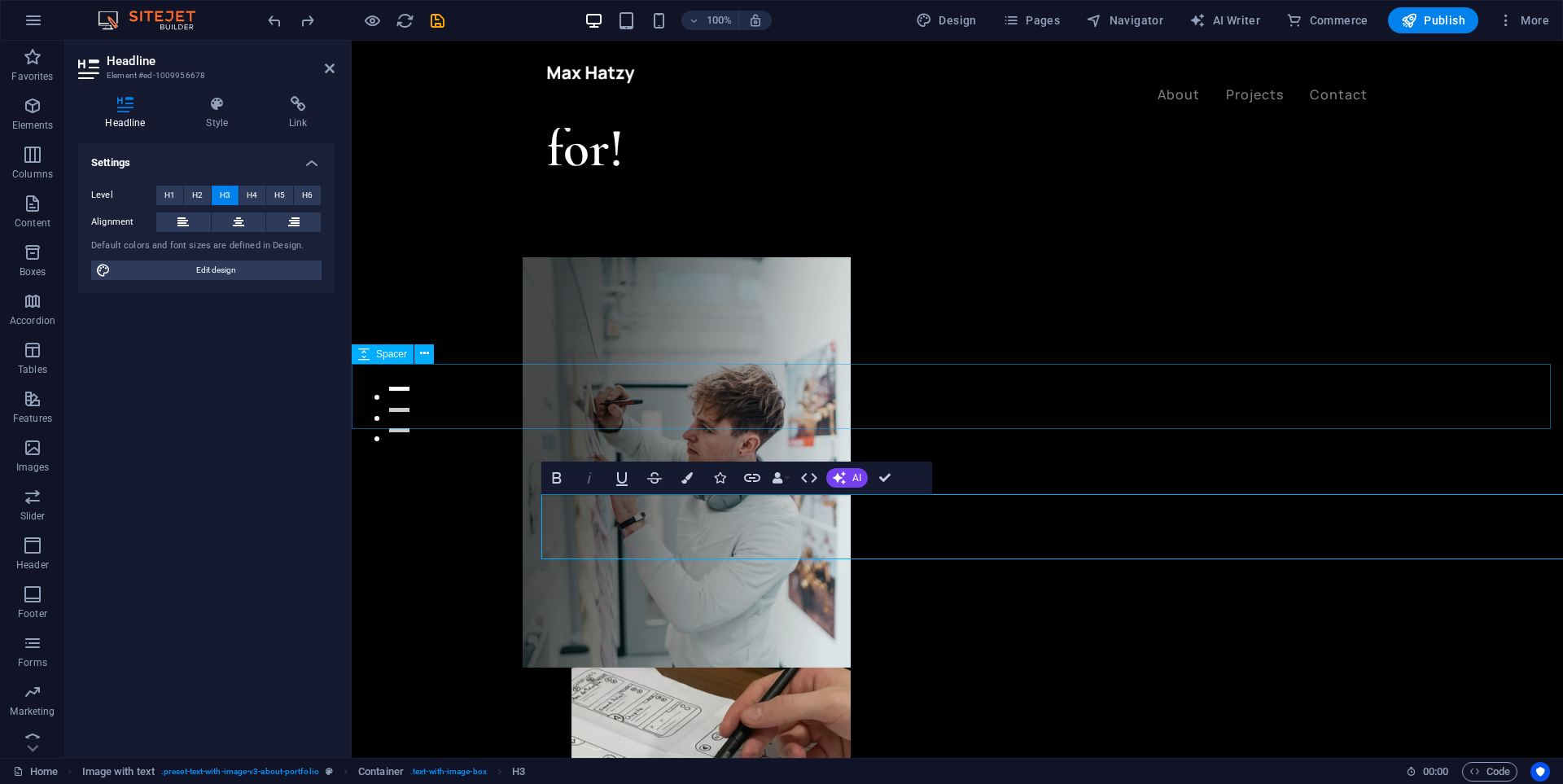
scroll to position [651, 0]
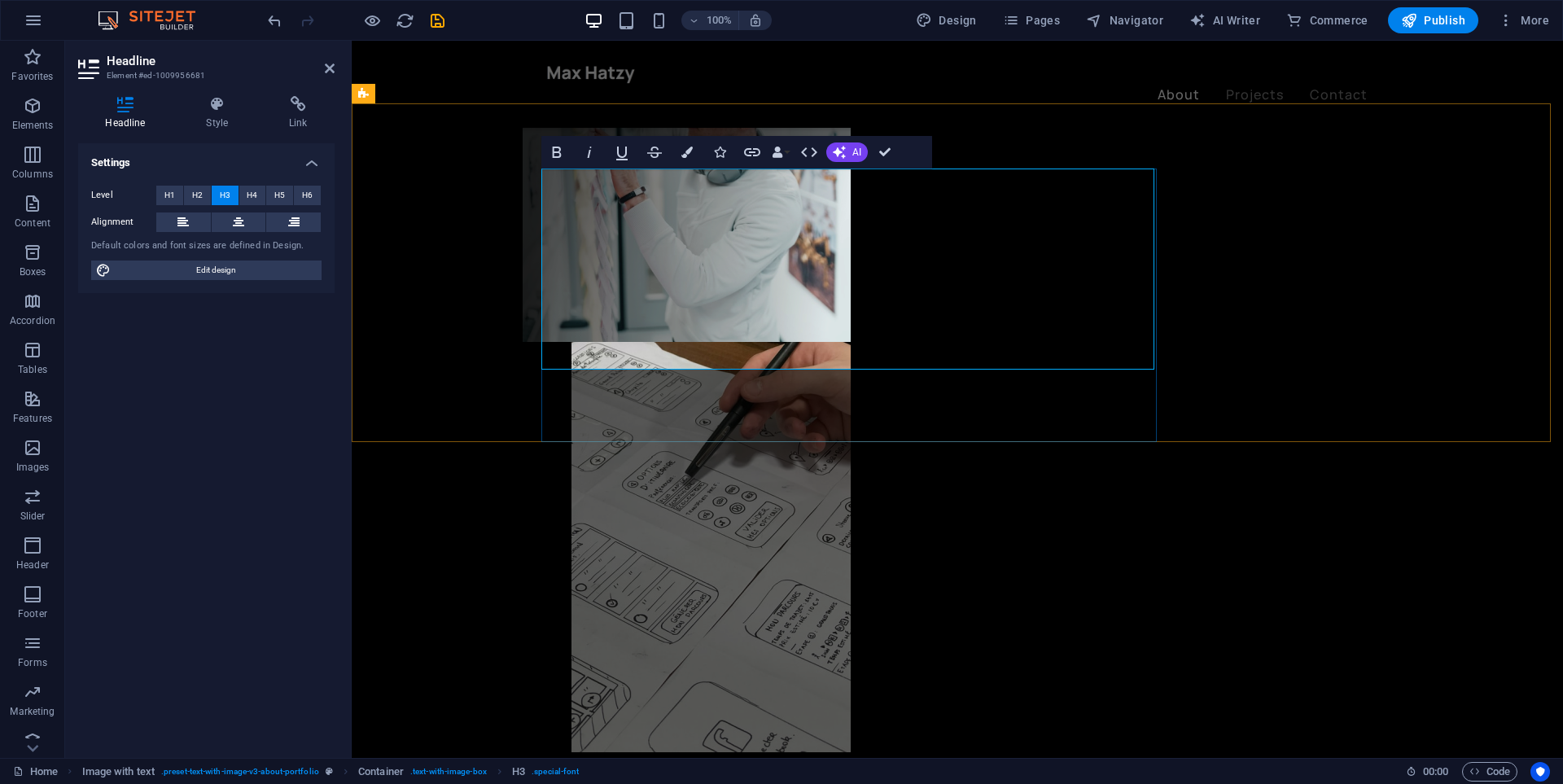
drag, startPoint x: 649, startPoint y: 294, endPoint x: 713, endPoint y: 259, distance: 72.9
click at [279, 22] on icon "undo" at bounding box center [275, 20] width 19 height 19
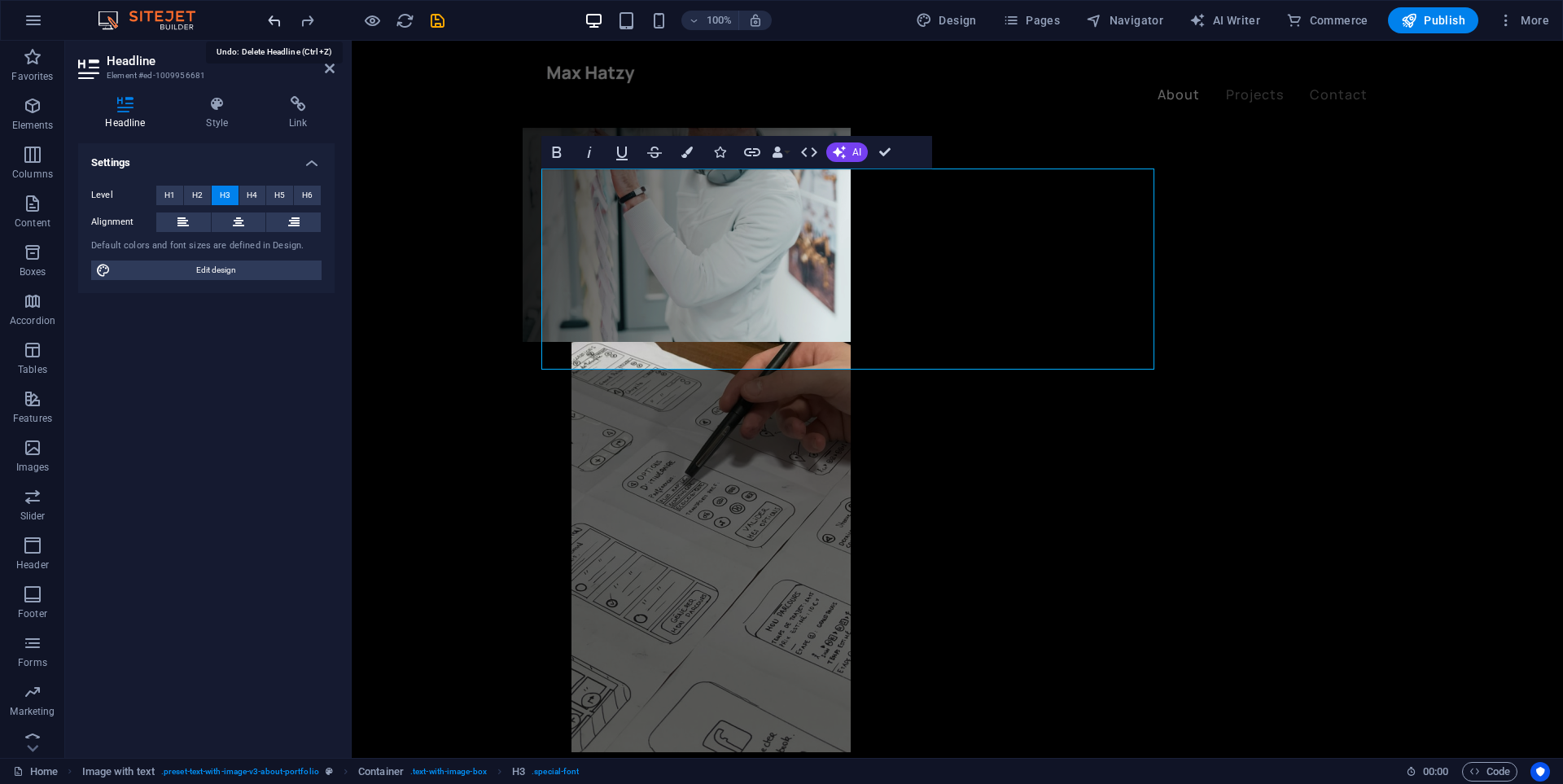
click at [279, 22] on icon "undo" at bounding box center [275, 20] width 19 height 19
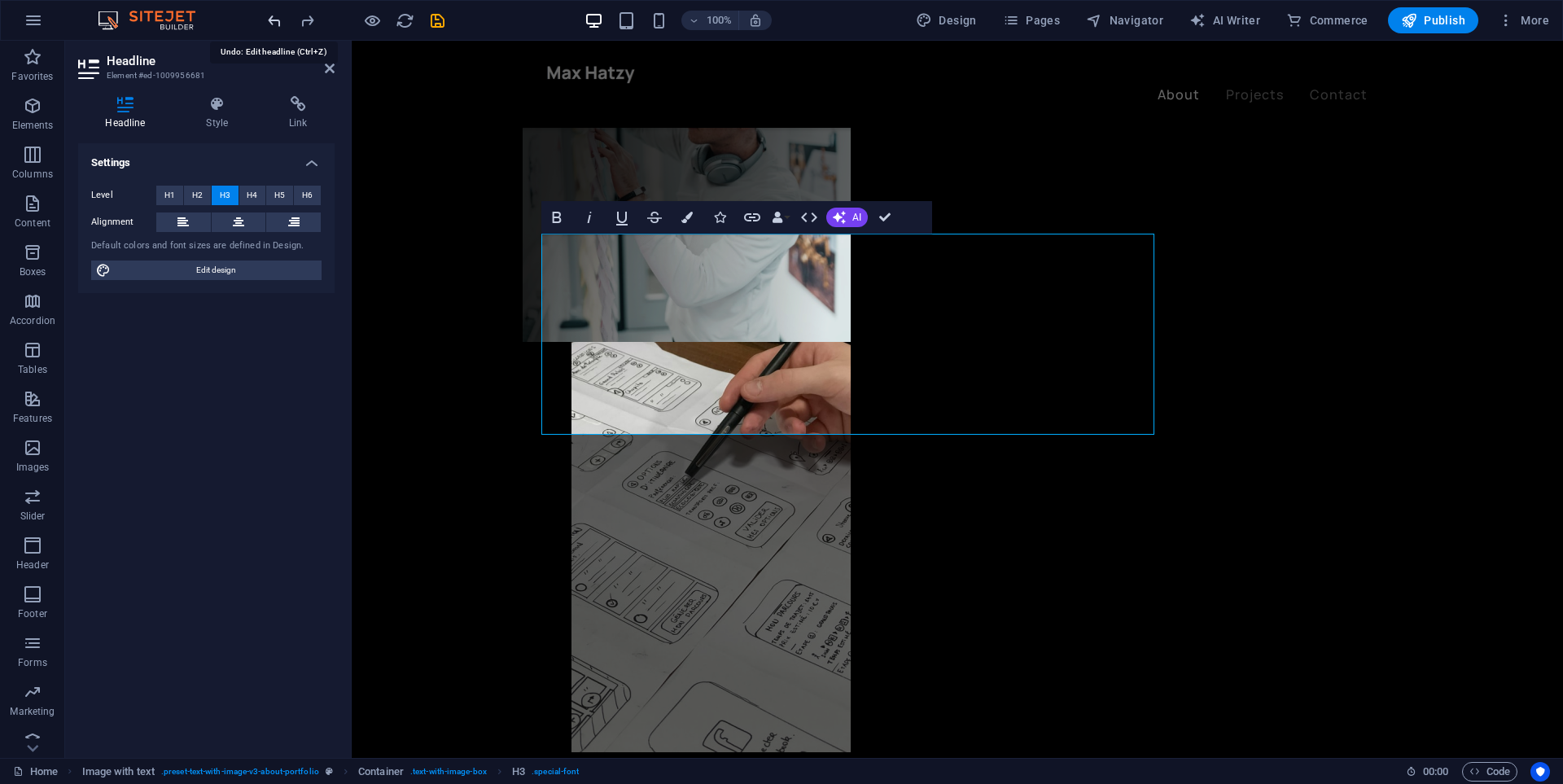
click at [279, 22] on icon "undo" at bounding box center [275, 20] width 19 height 19
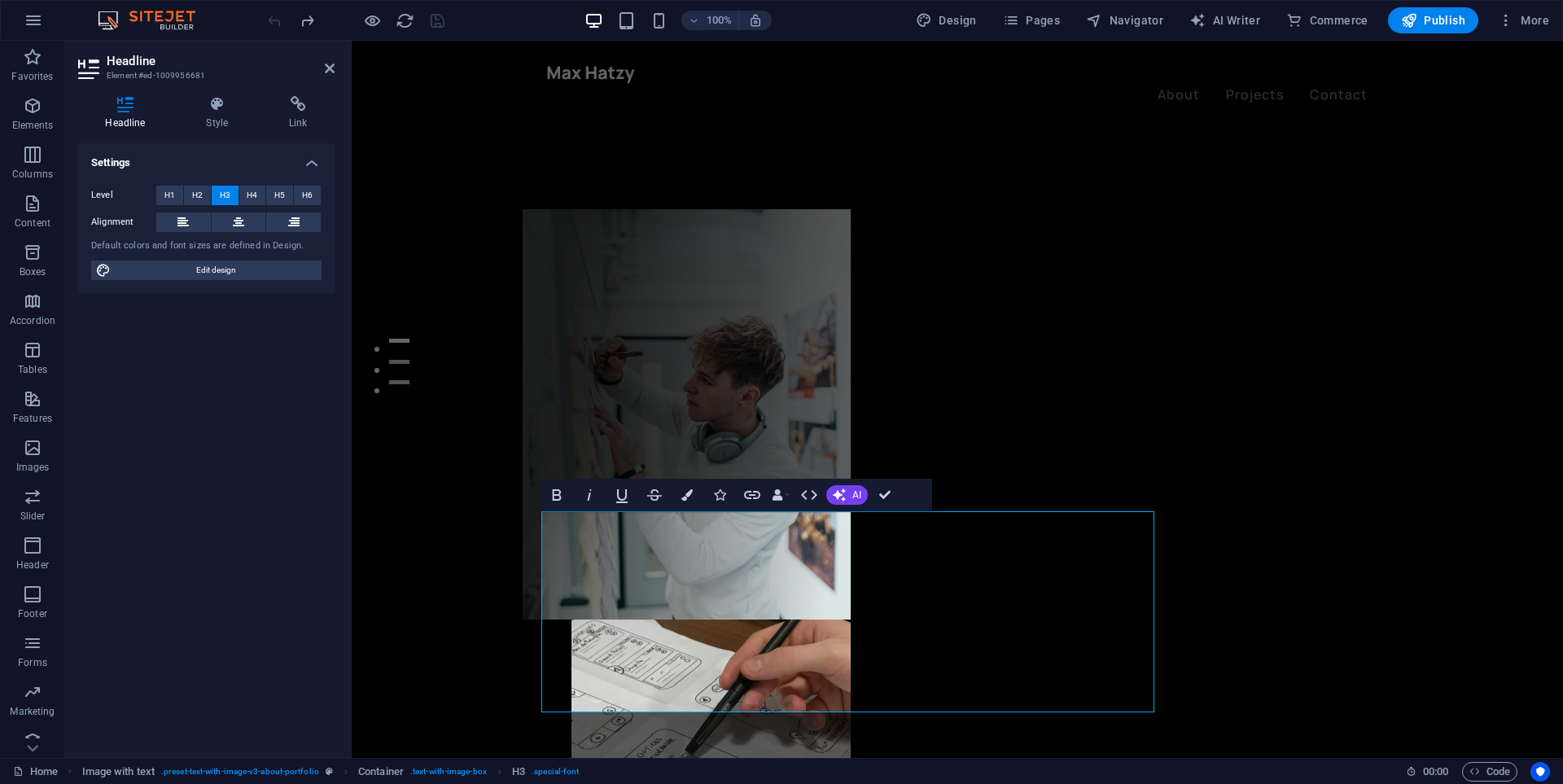
scroll to position [0, 0]
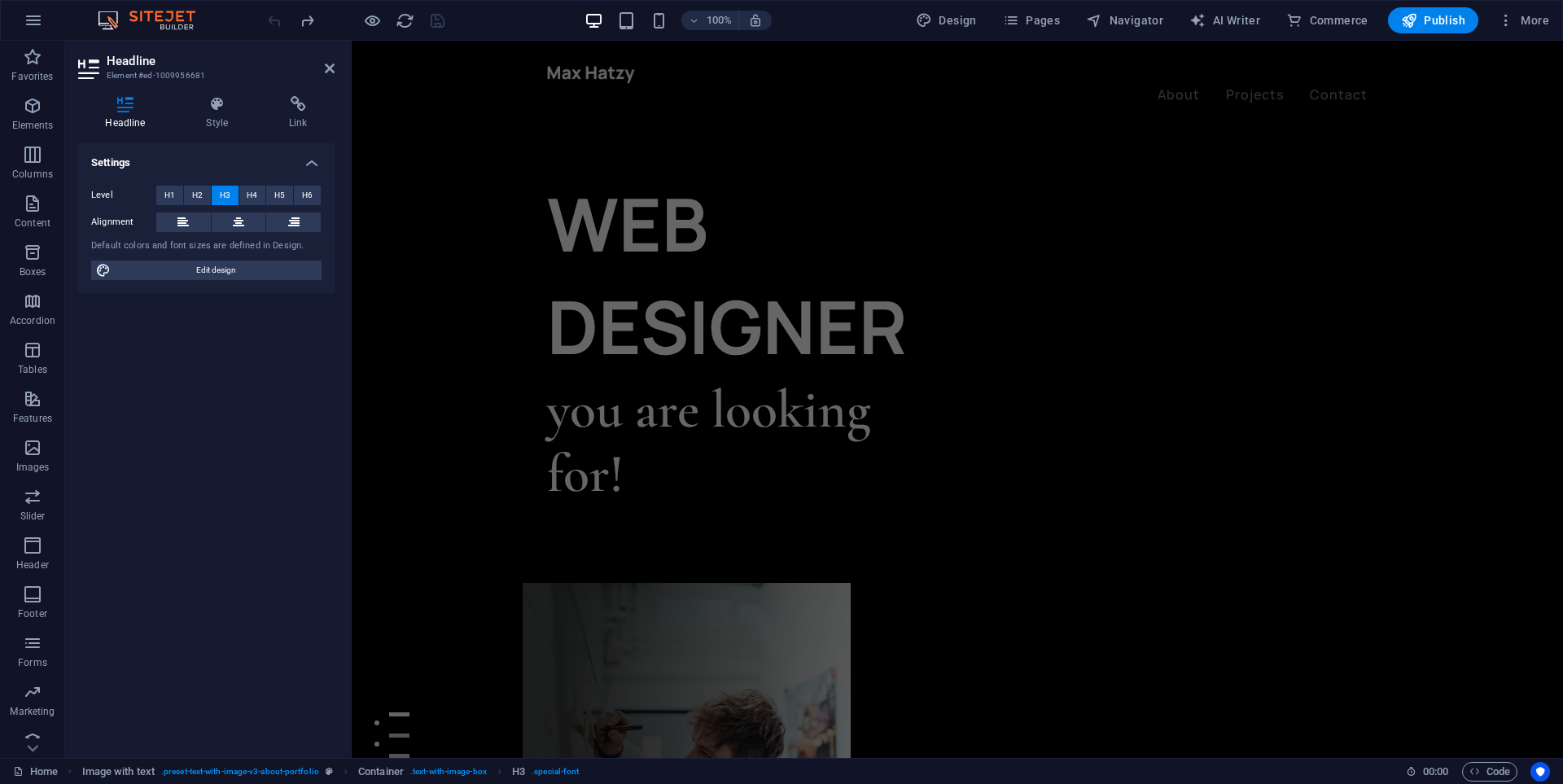
click at [279, 22] on div at bounding box center [356, 20] width 182 height 26
click at [314, 22] on icon "redo" at bounding box center [308, 20] width 19 height 19
click at [314, 23] on icon "redo" at bounding box center [308, 20] width 19 height 19
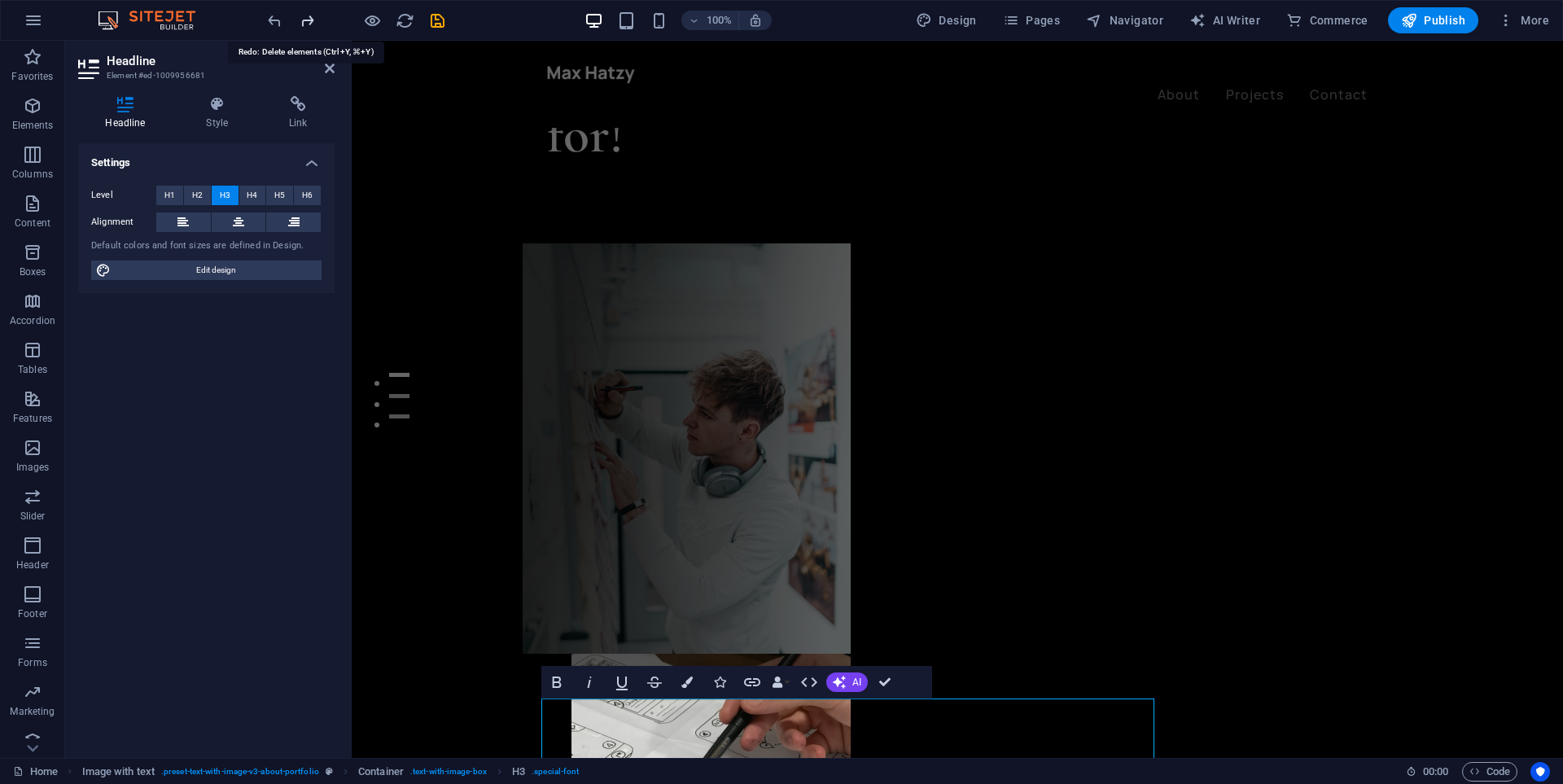
scroll to position [452, 0]
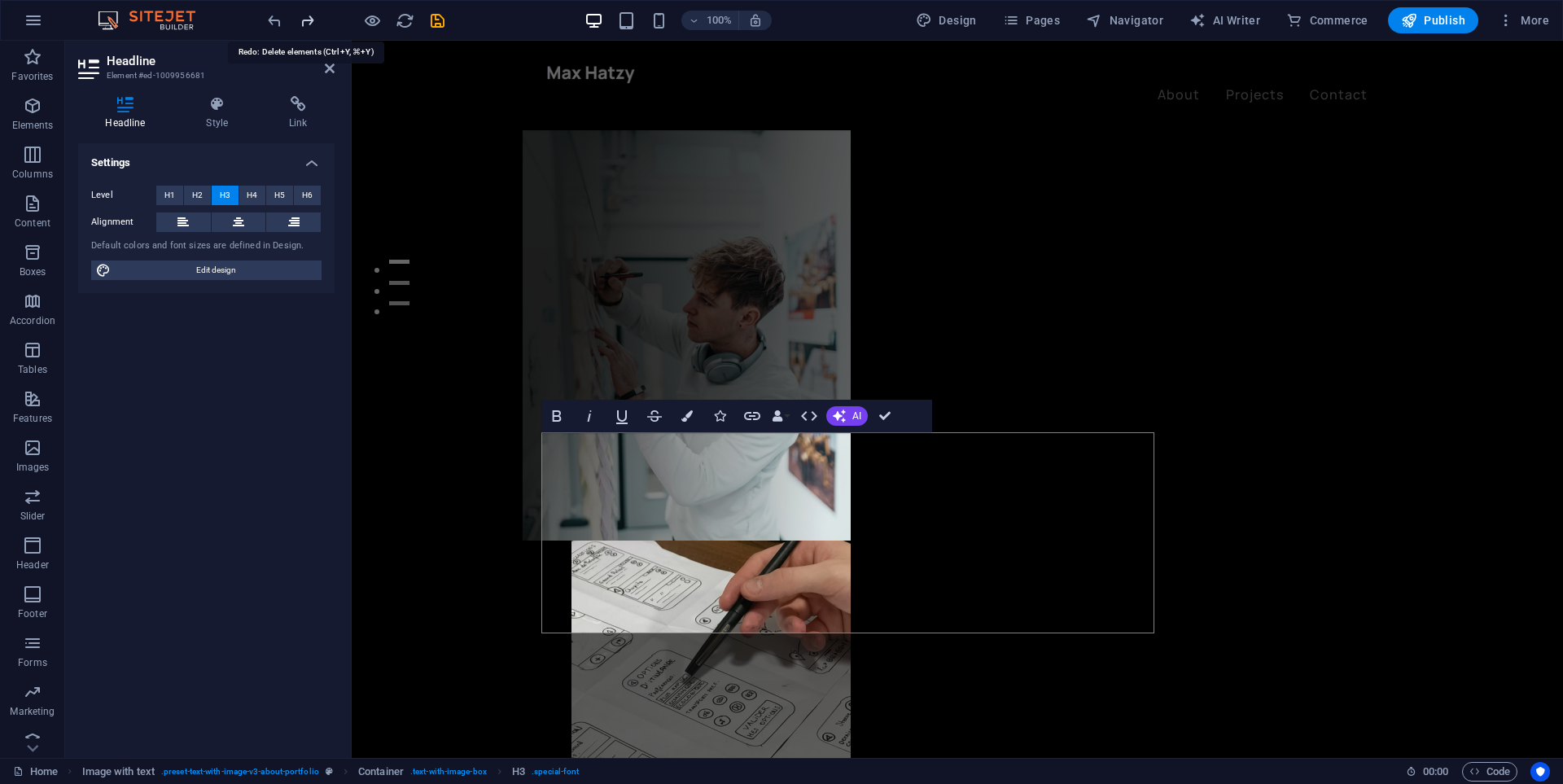
click at [314, 23] on icon "redo" at bounding box center [308, 20] width 19 height 19
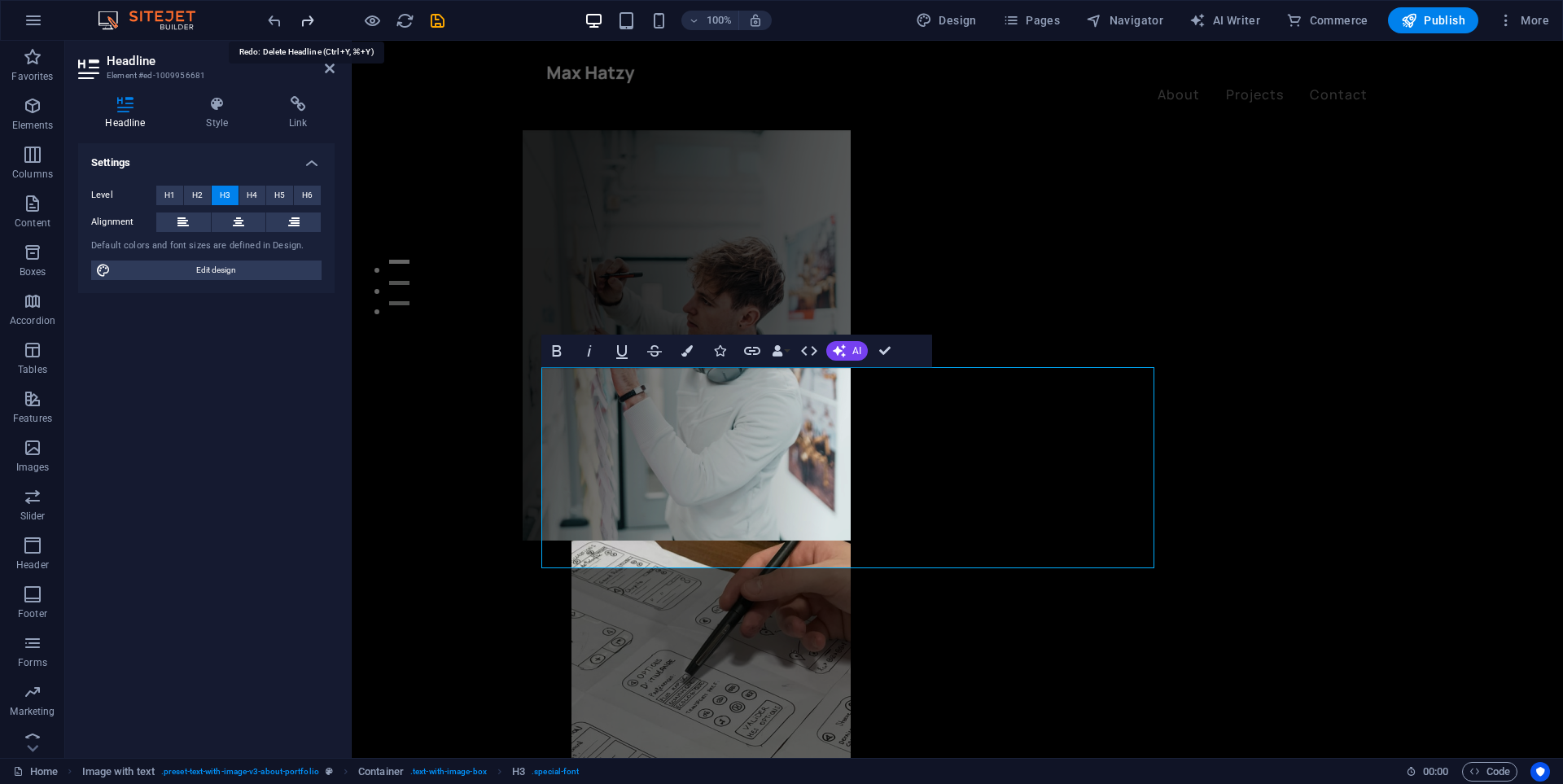
click at [314, 23] on icon "redo" at bounding box center [308, 20] width 19 height 19
click at [314, 23] on div at bounding box center [356, 20] width 182 height 26
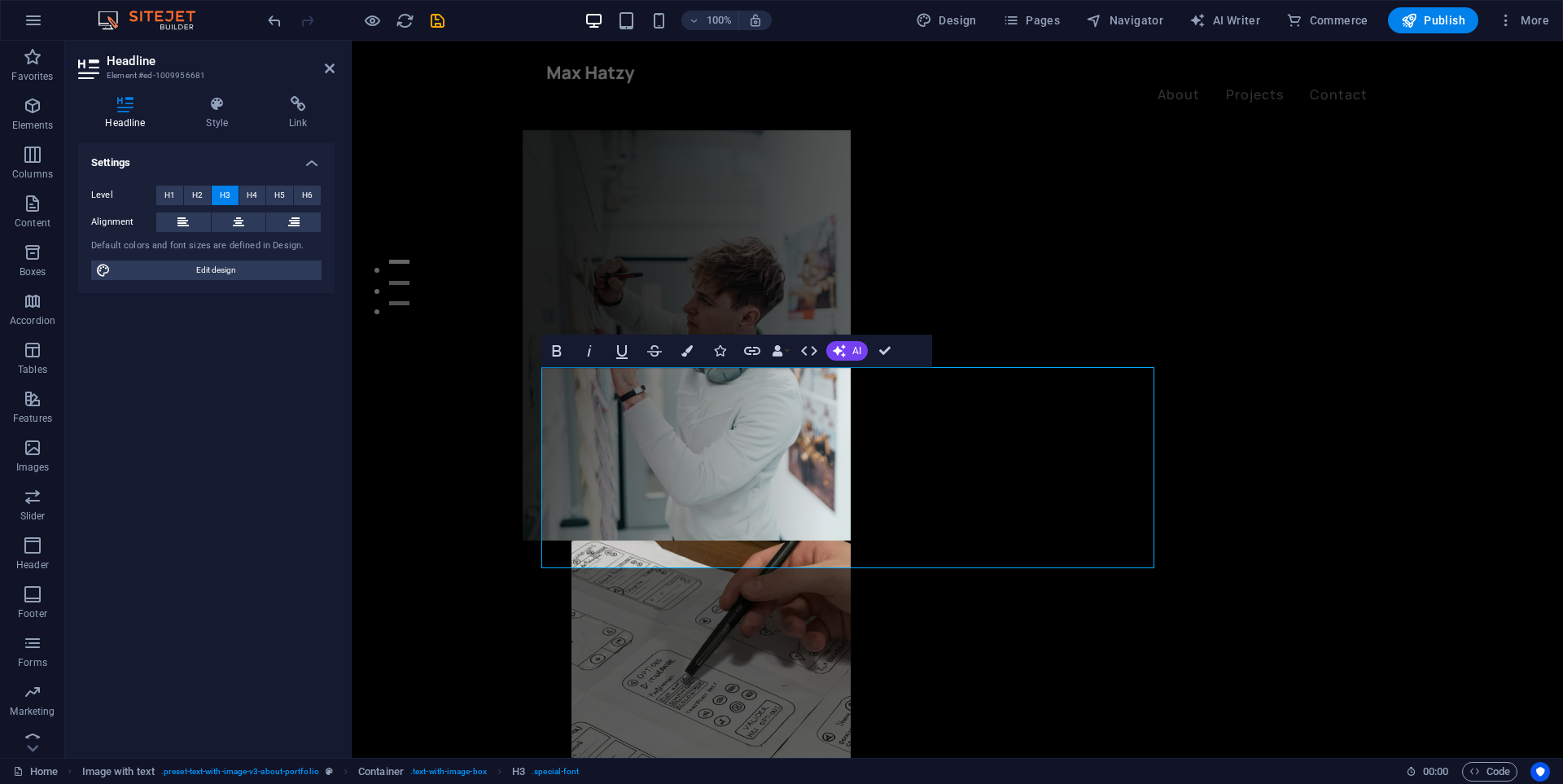
click at [314, 23] on div at bounding box center [356, 20] width 182 height 26
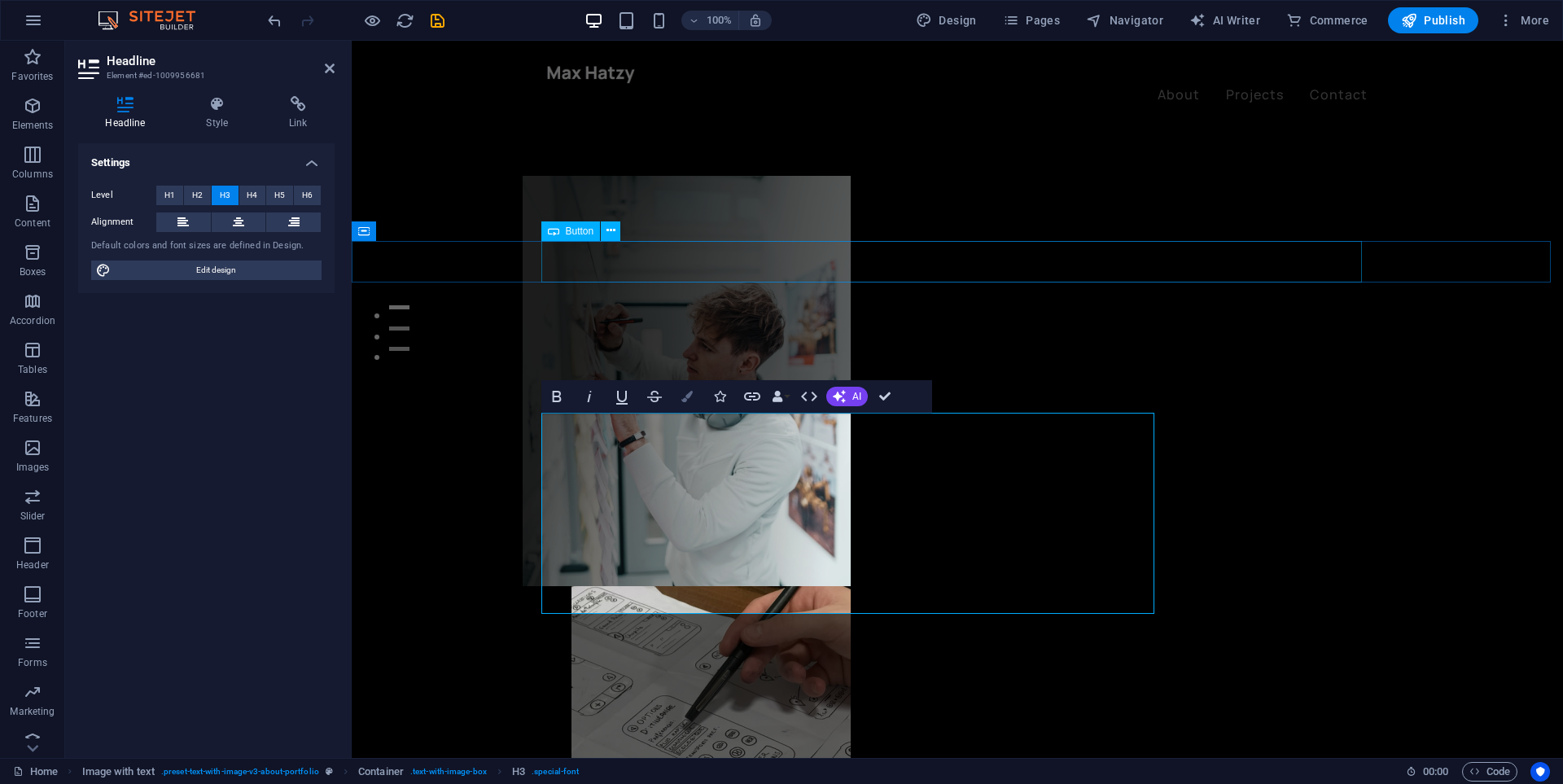
scroll to position [651, 0]
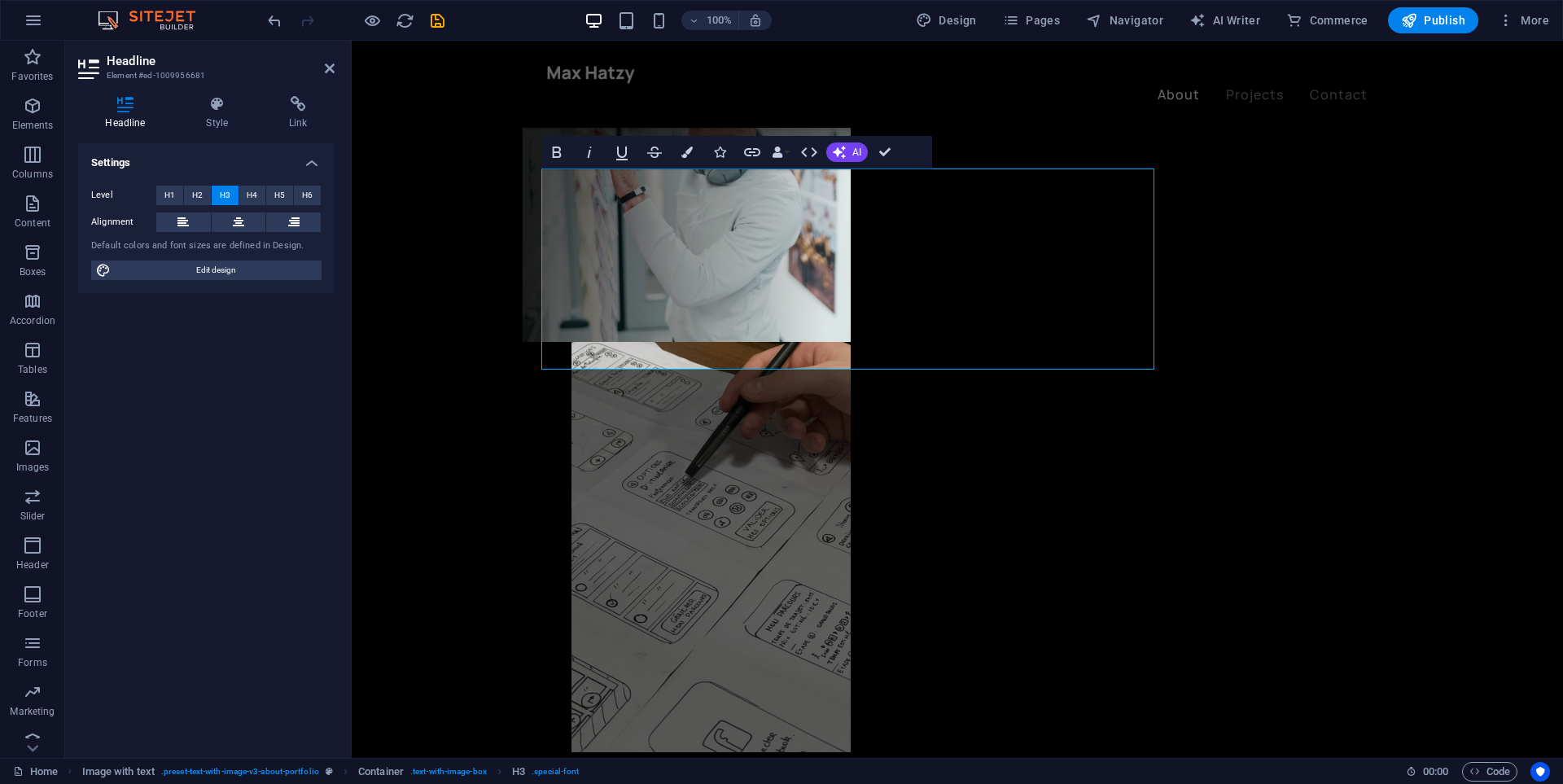
click at [305, 25] on div at bounding box center [356, 20] width 182 height 26
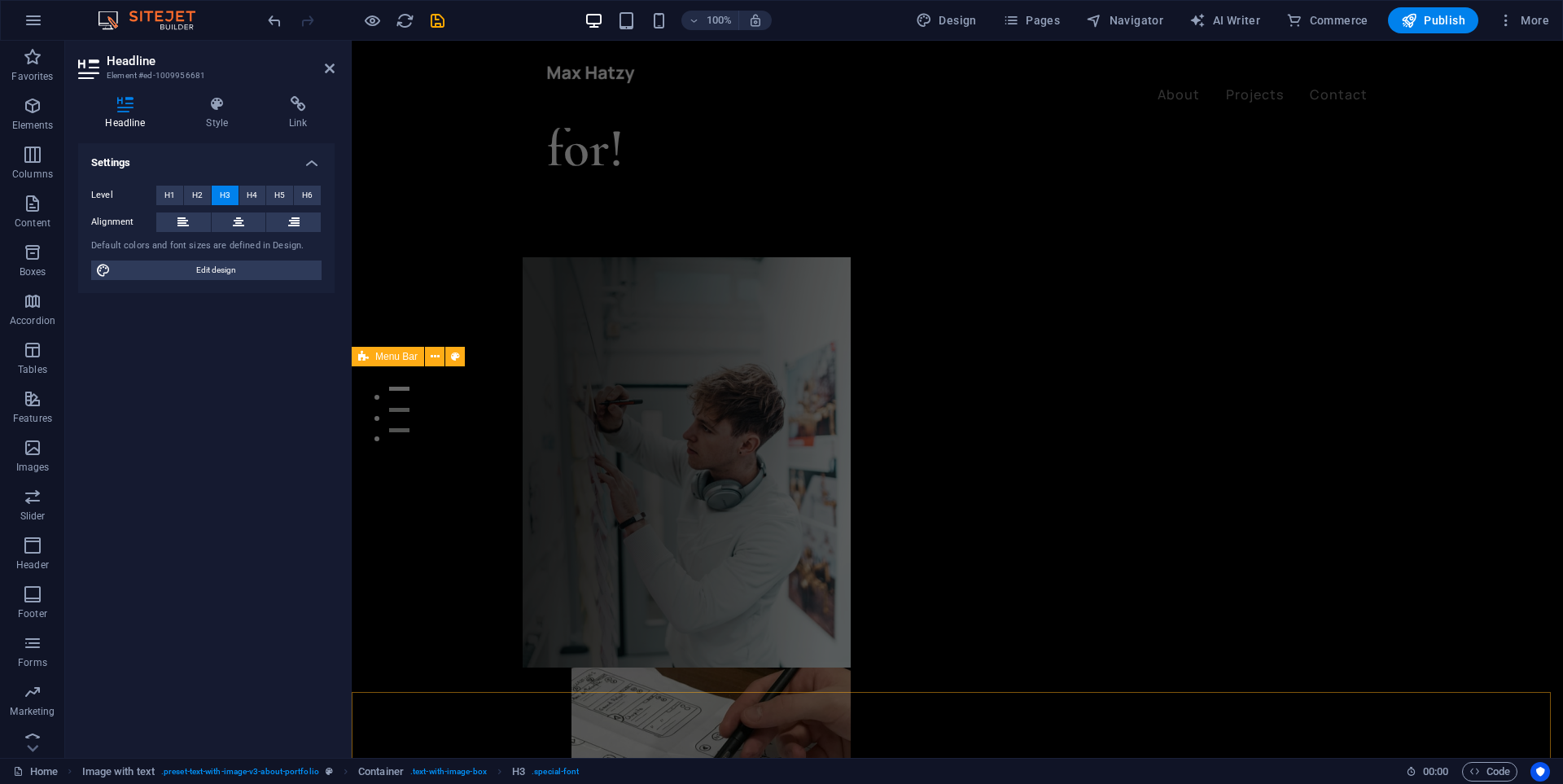
scroll to position [0, 0]
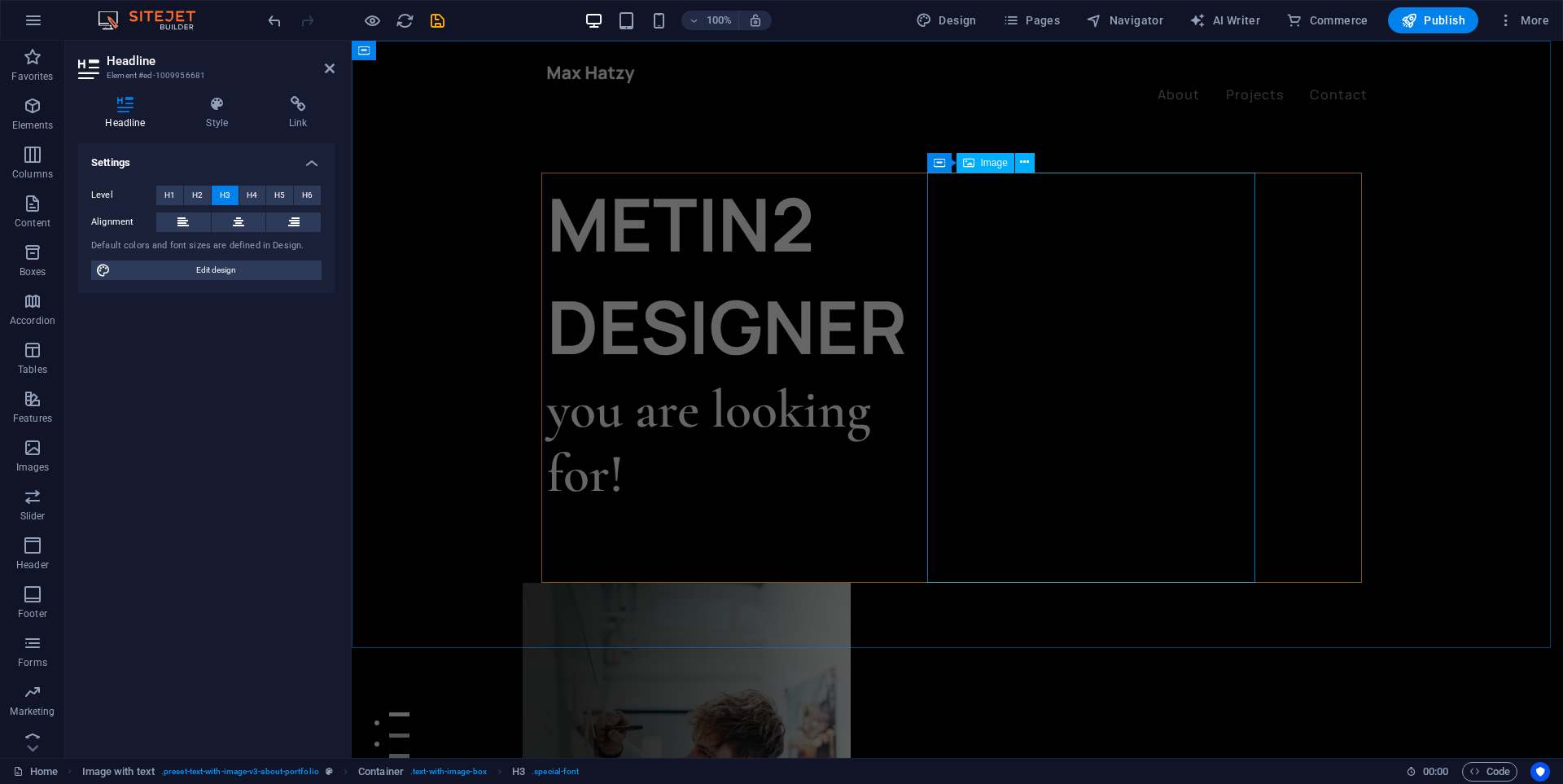
click at [851, 582] on figure at bounding box center [686, 788] width 328 height 411
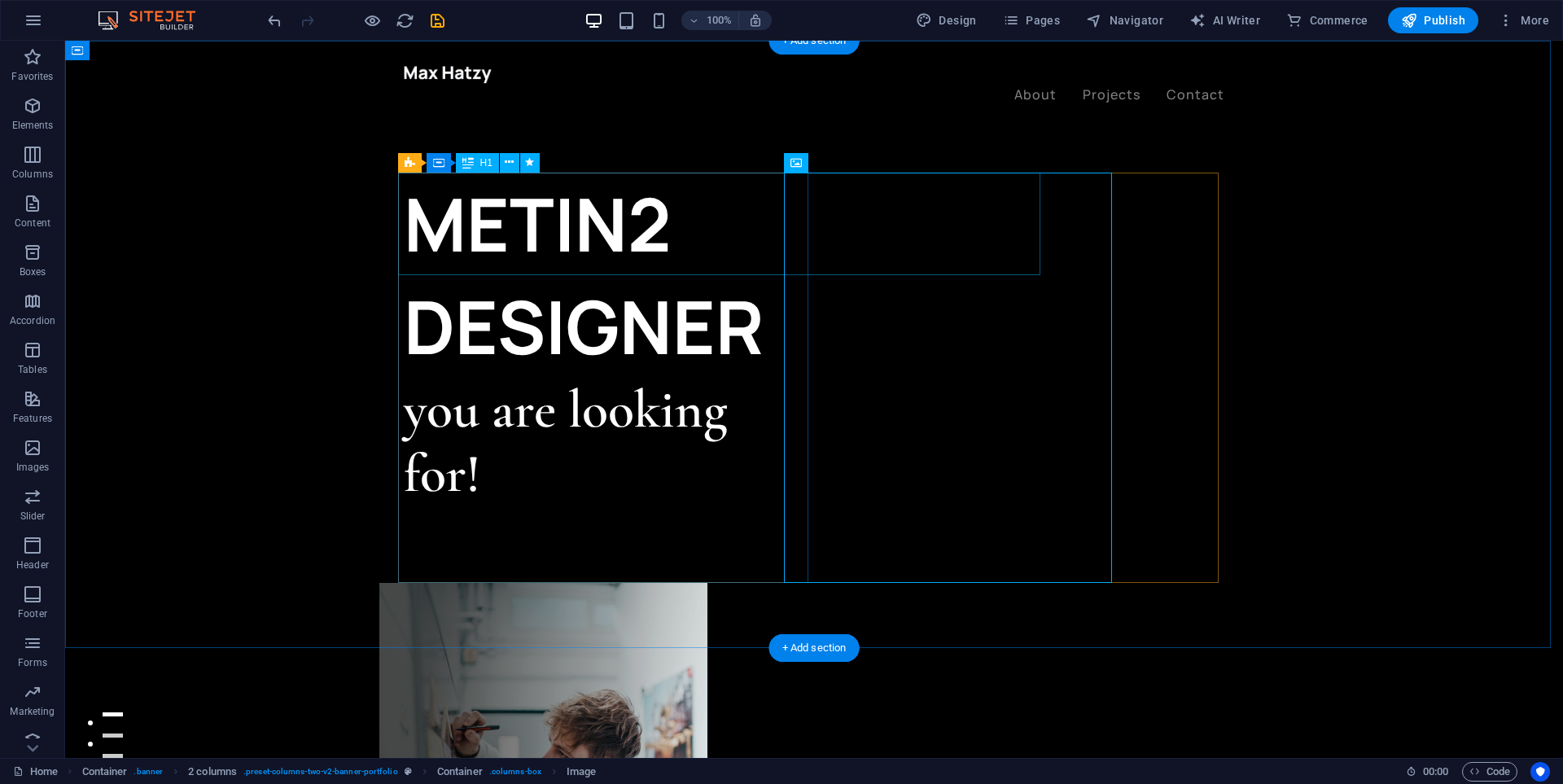
click at [684, 227] on div "METIN2 DESIGNER" at bounding box center [610, 275] width 411 height 205
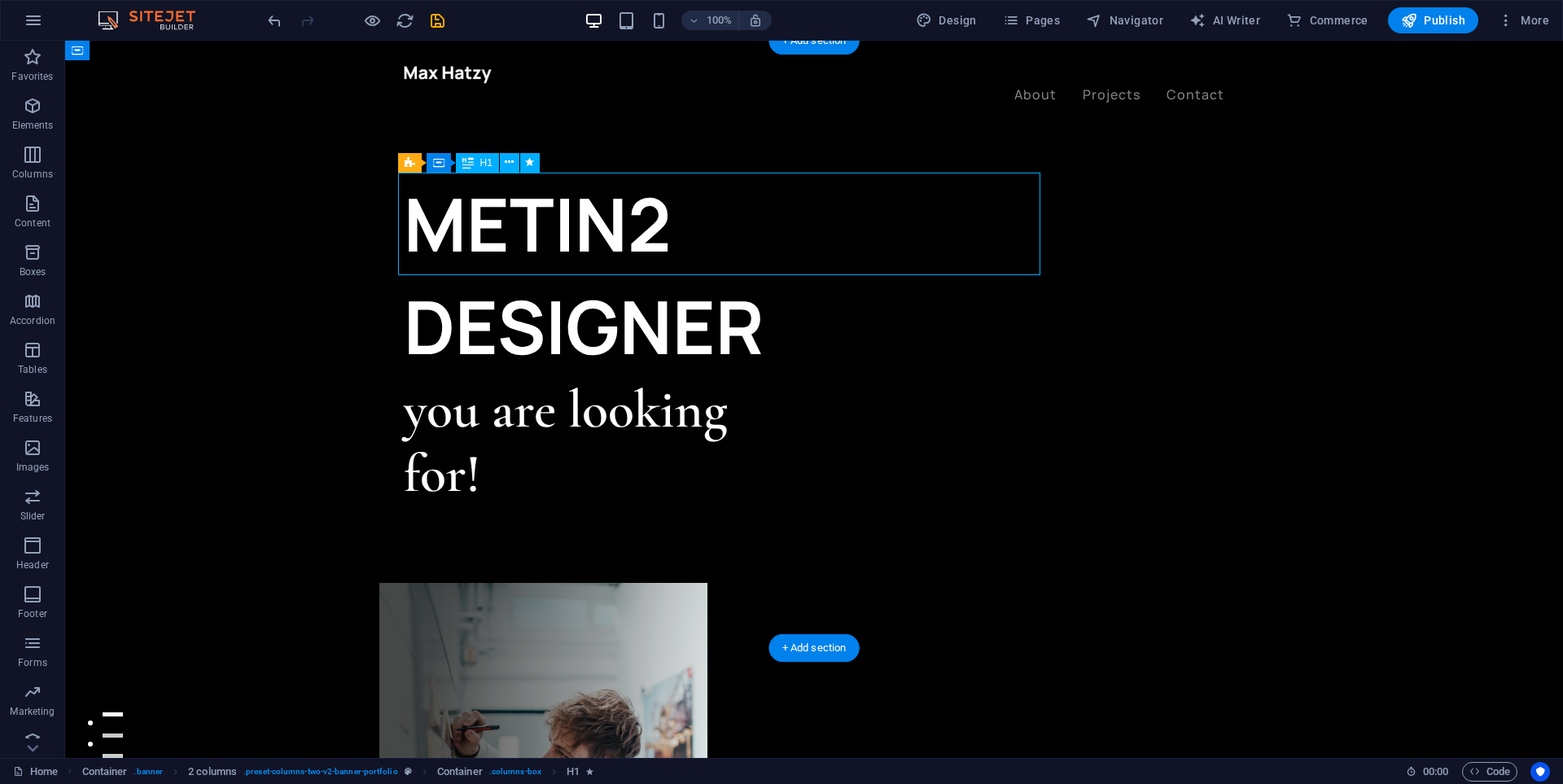
click at [684, 227] on div "METIN2 DESIGNER" at bounding box center [610, 275] width 411 height 205
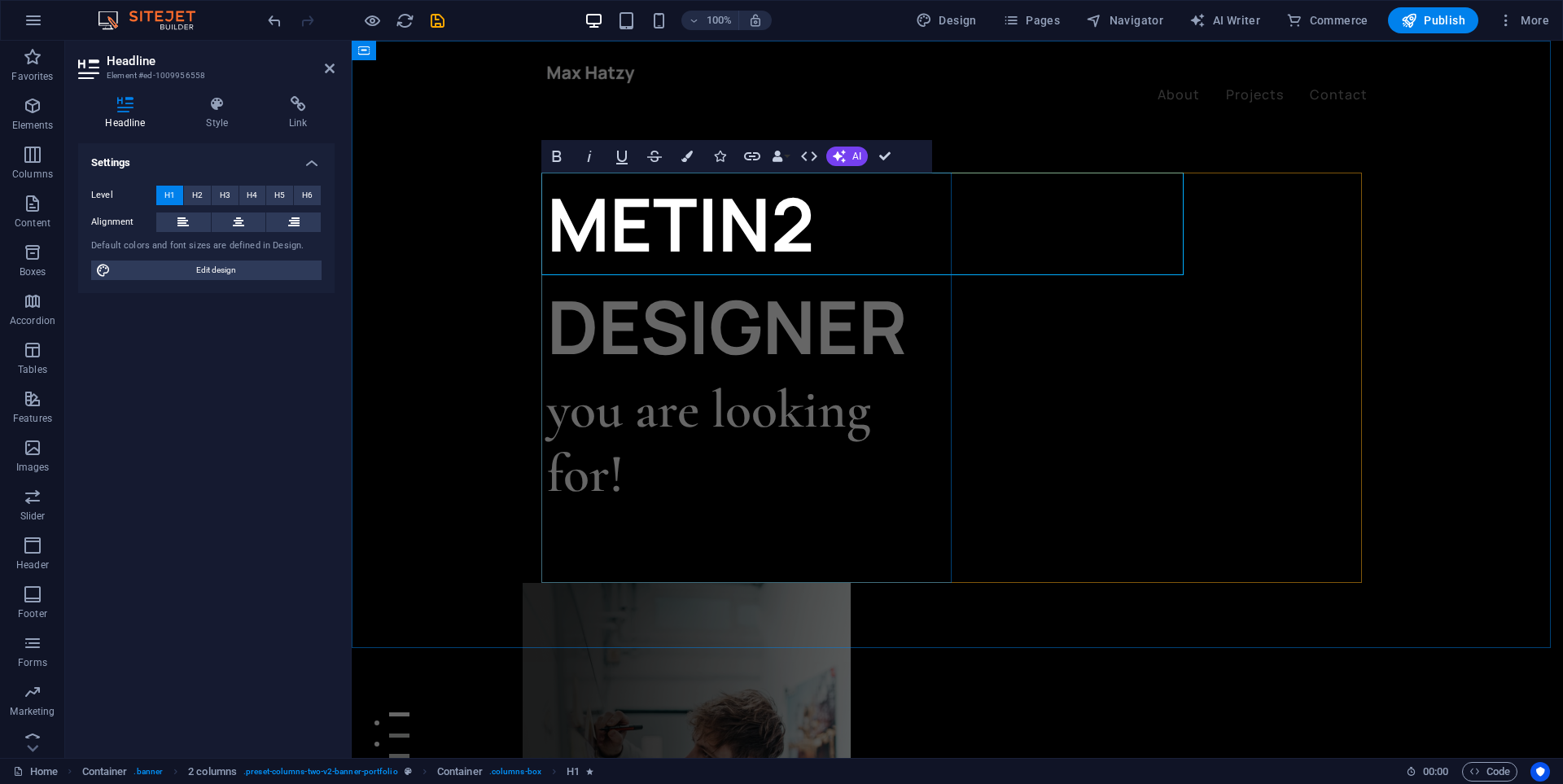
click at [821, 227] on h1 "METIN2 DESIGNER" at bounding box center [753, 275] width 411 height 205
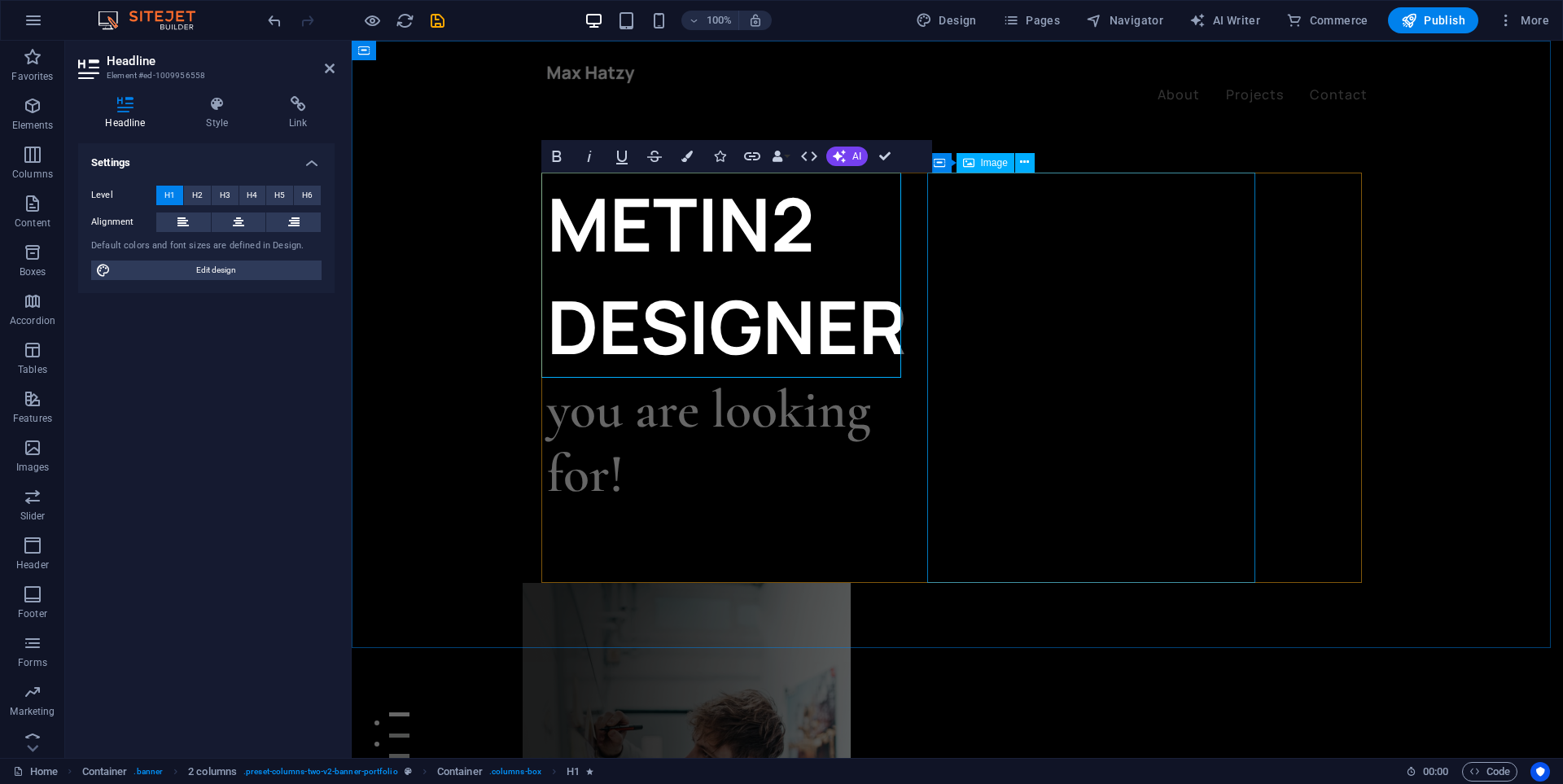
click at [851, 582] on figure at bounding box center [686, 788] width 328 height 411
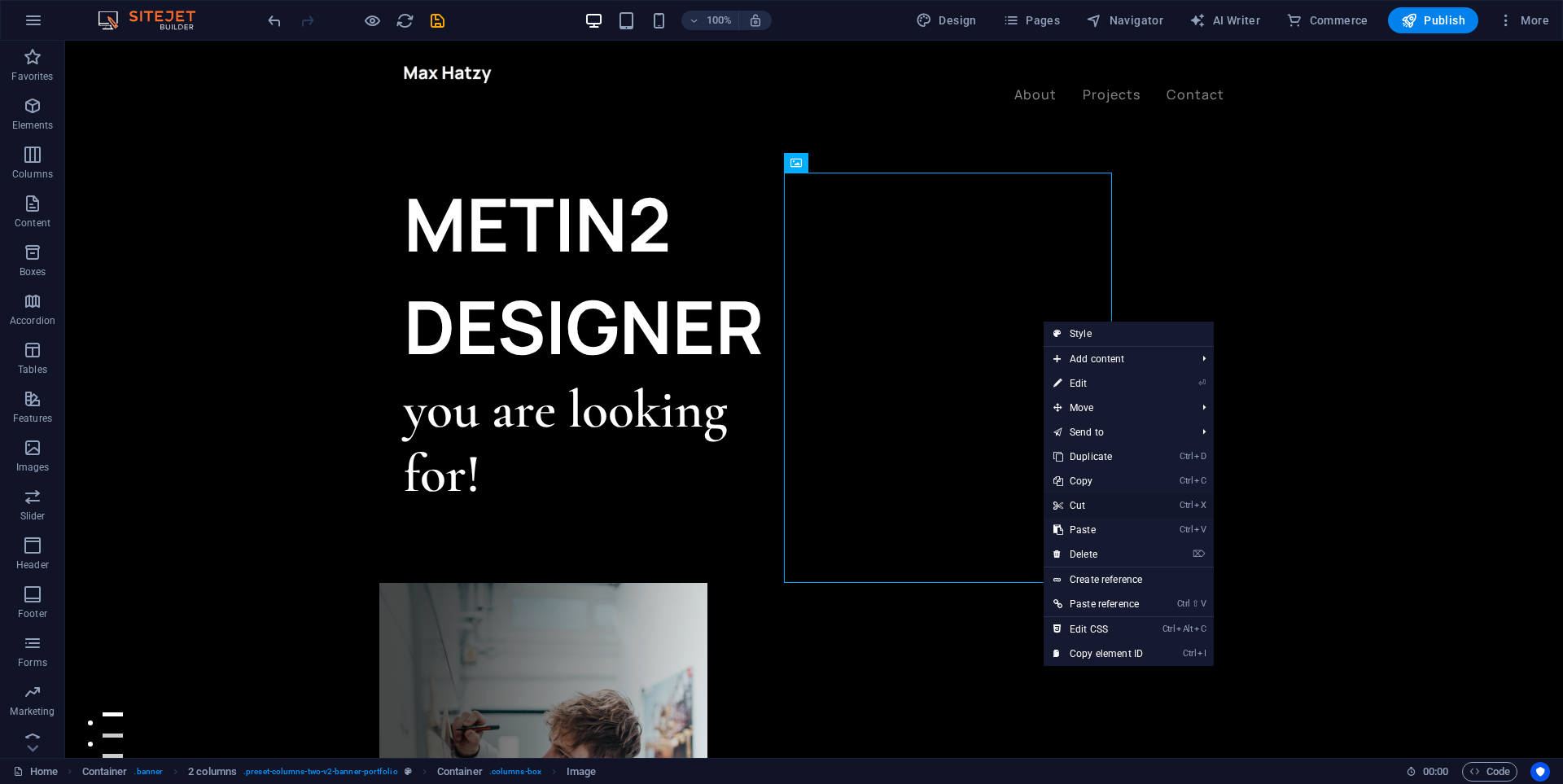
click at [1094, 508] on link "Ctrl X Cut" at bounding box center [1097, 505] width 109 height 24
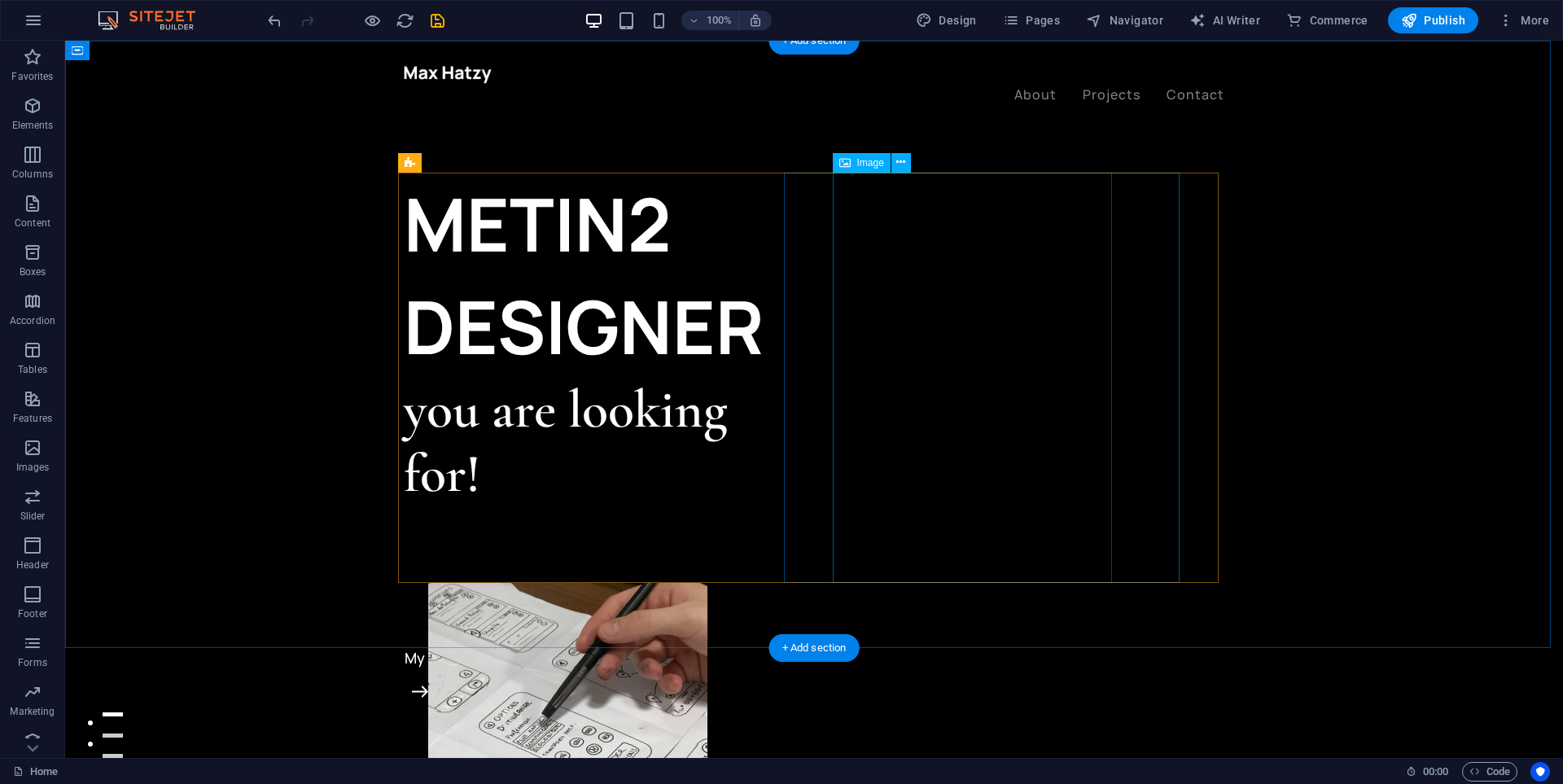
click at [707, 582] on figure at bounding box center [568, 788] width 280 height 411
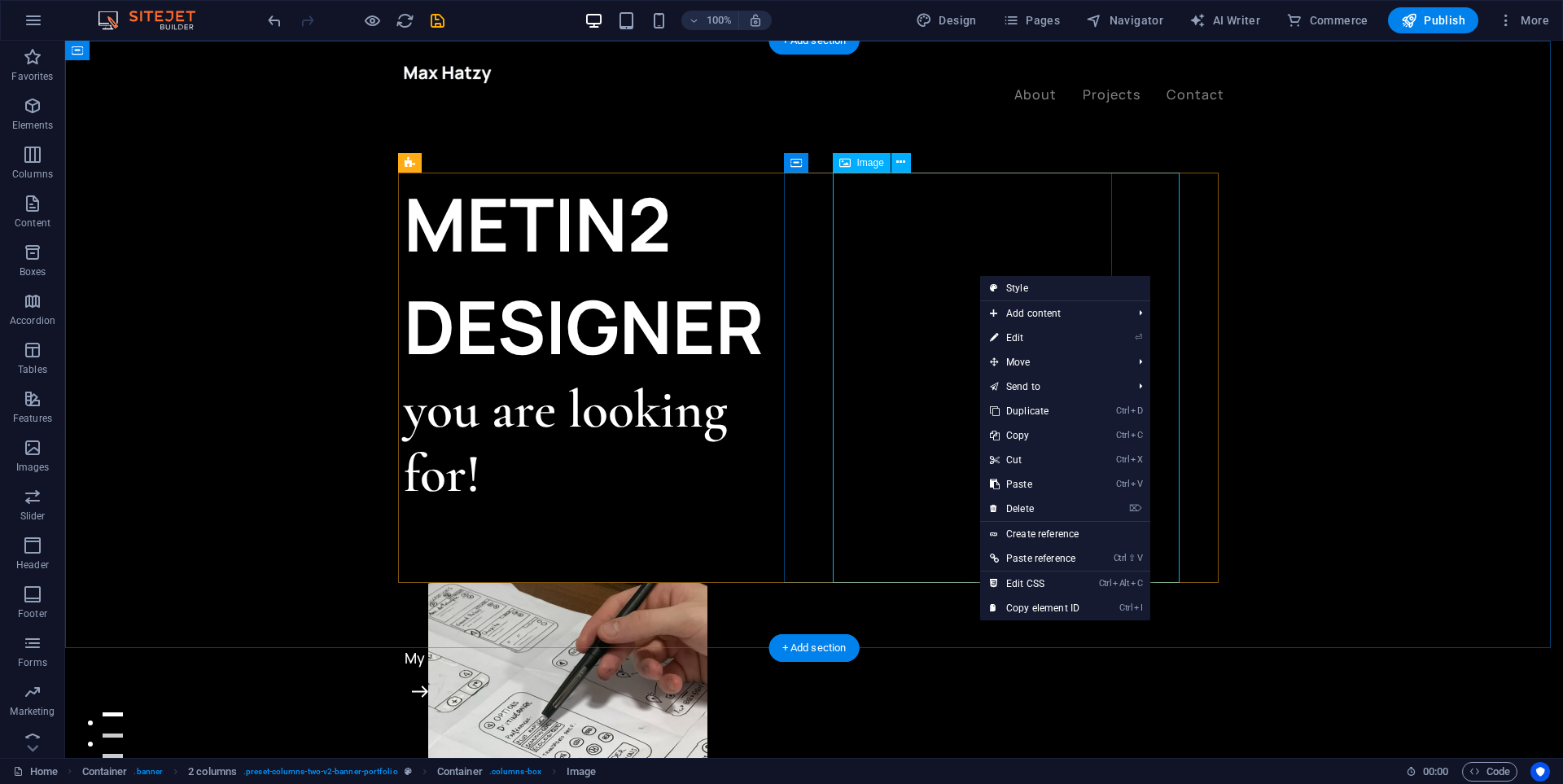
click at [861, 158] on span "Image" at bounding box center [871, 163] width 27 height 10
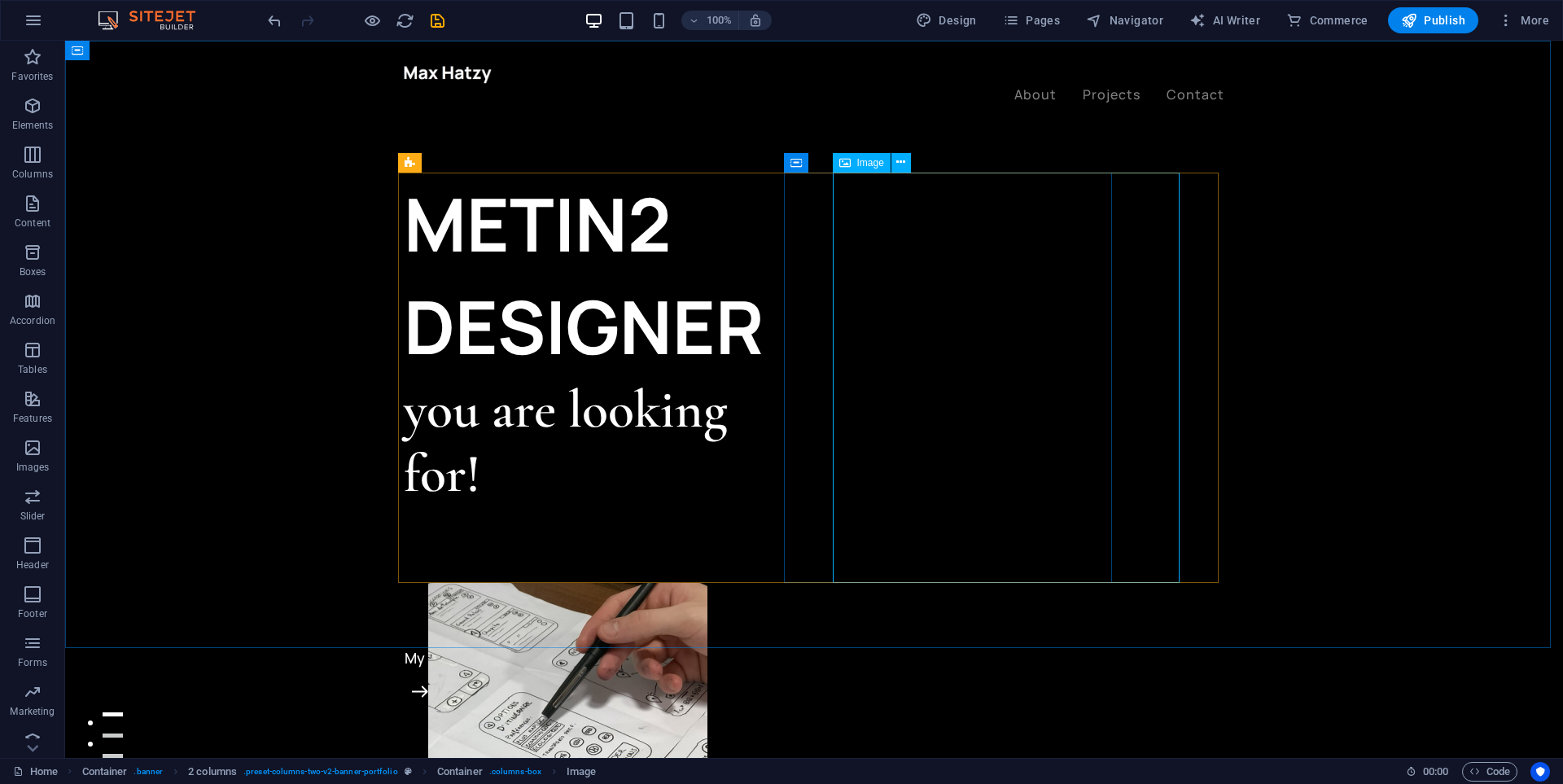
click at [860, 163] on span "Image" at bounding box center [871, 163] width 27 height 10
select select "%"
select select "px"
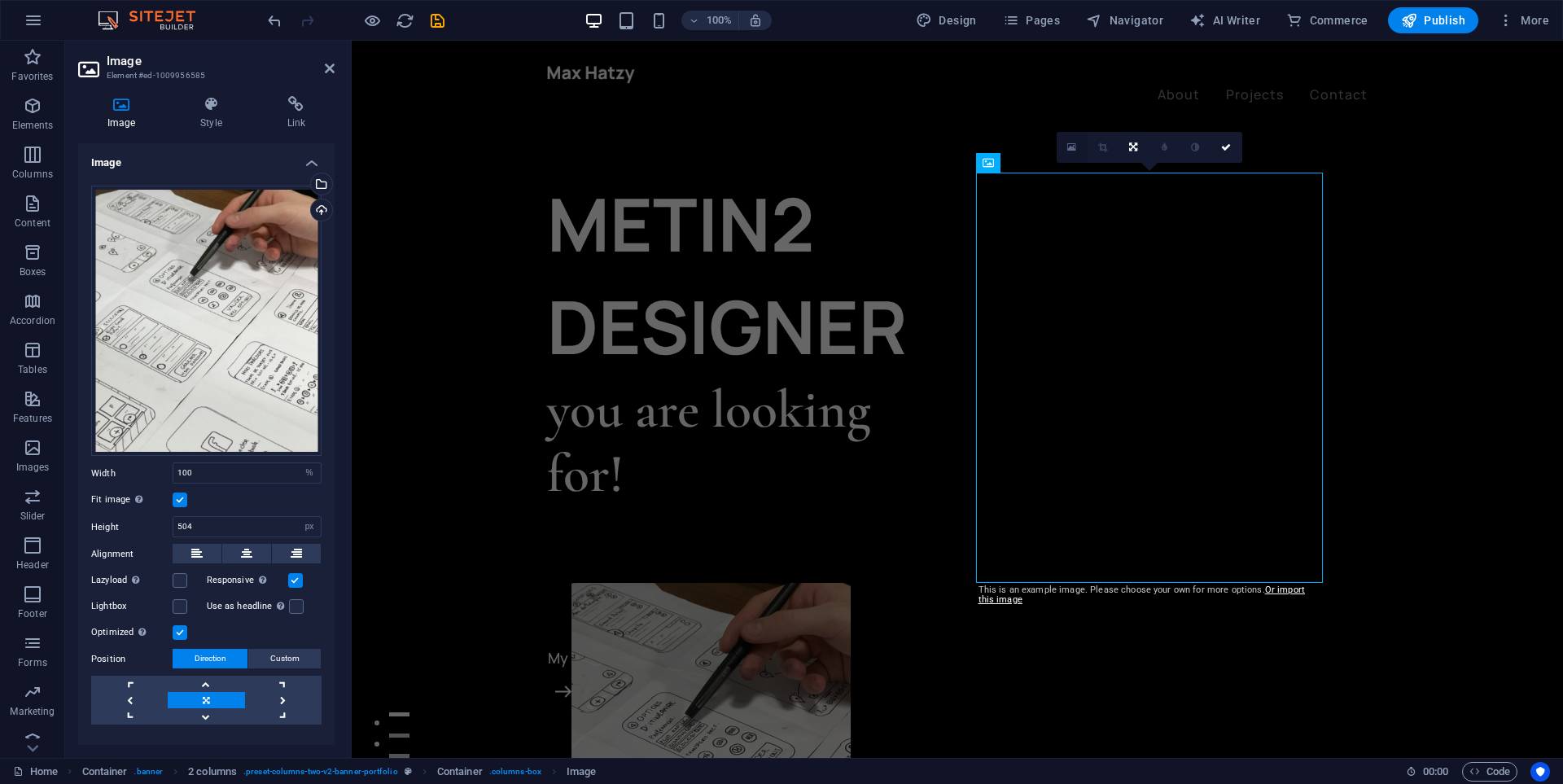
click at [1068, 149] on icon at bounding box center [1072, 147] width 9 height 11
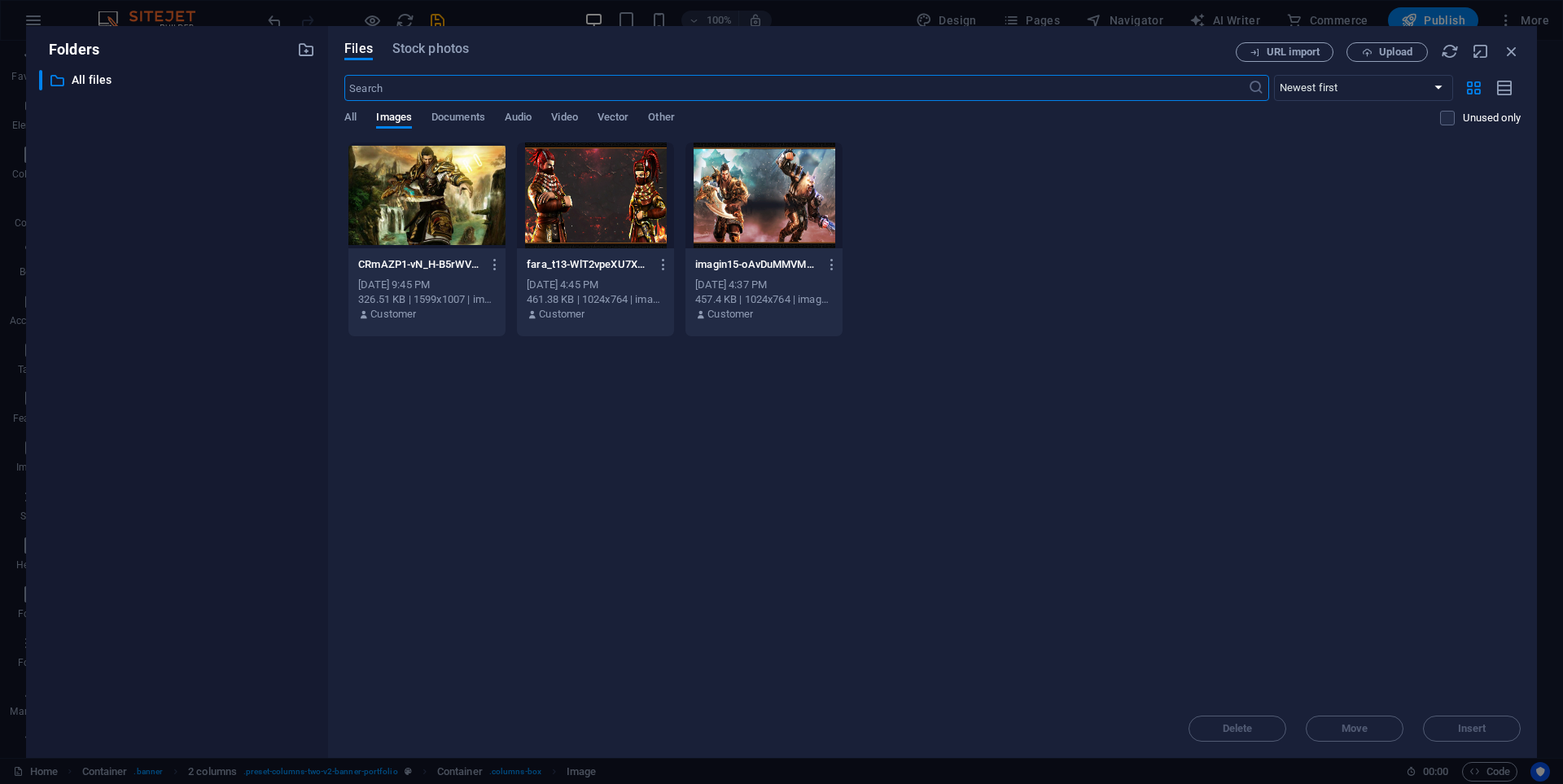
click at [607, 194] on div at bounding box center [595, 195] width 157 height 106
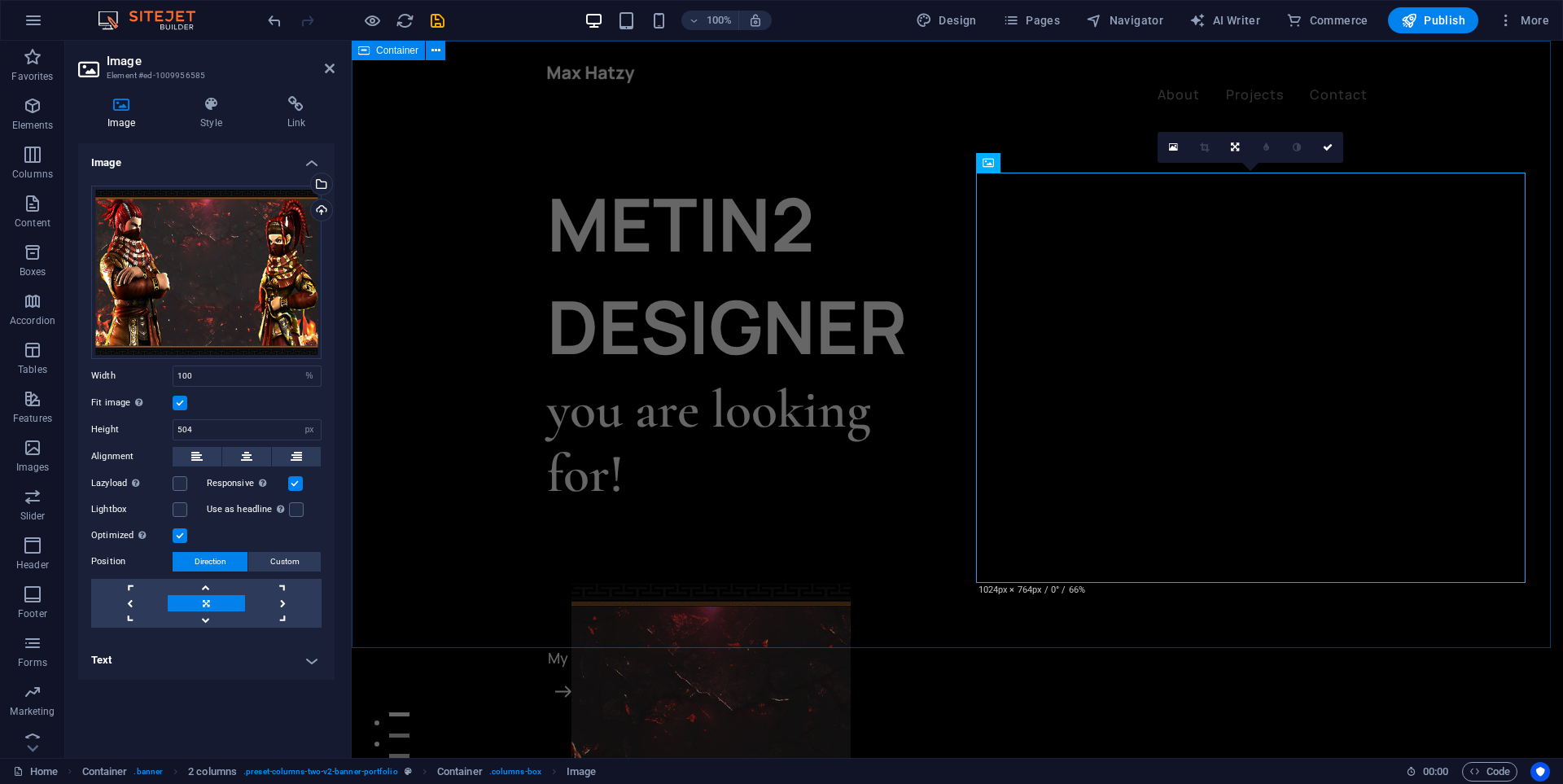
click at [873, 634] on div "METIN2 DESIGNER you are looking for! Let’s talk My projects" at bounding box center [957, 549] width 1212 height 1017
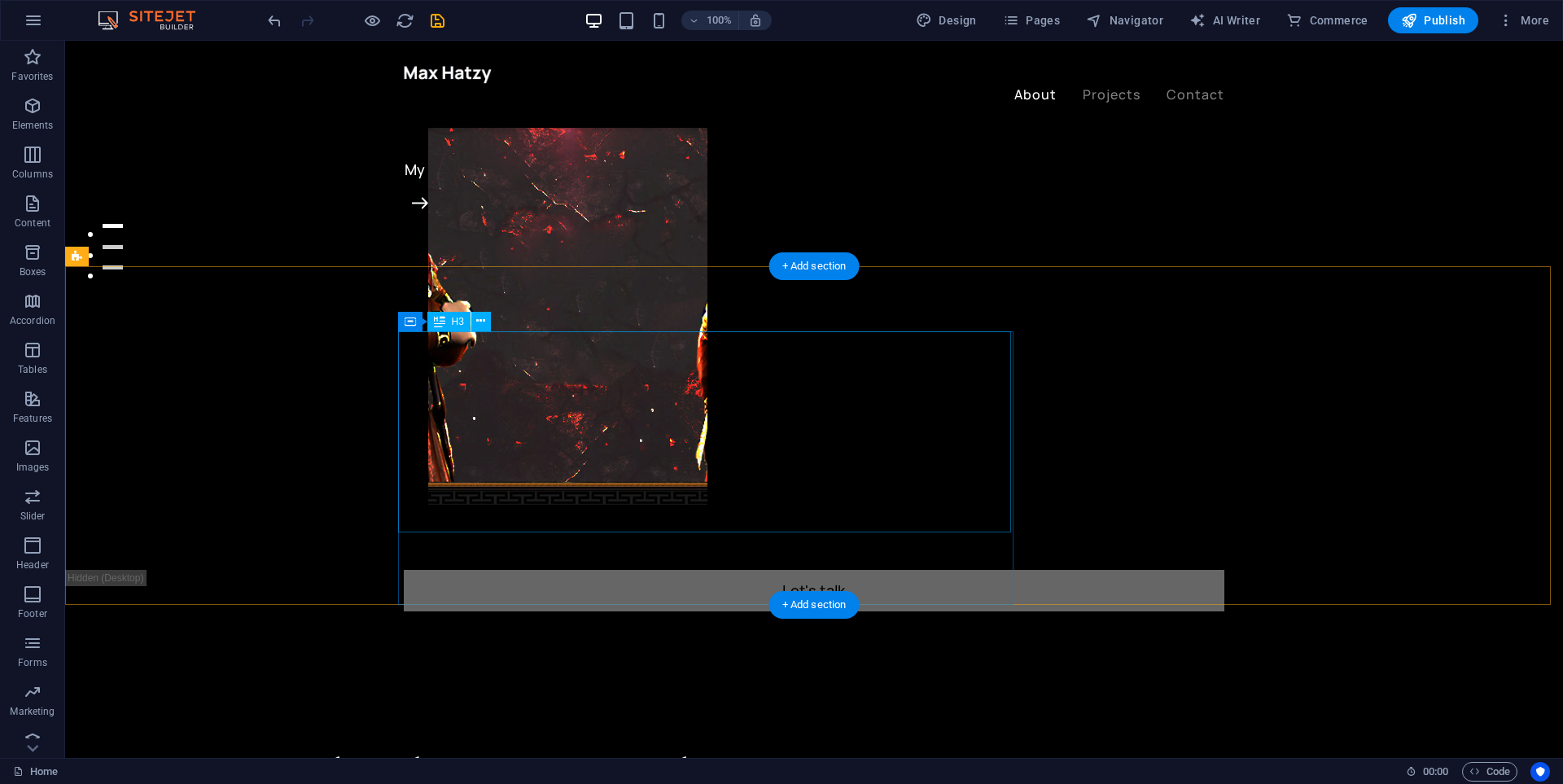
scroll to position [569, 0]
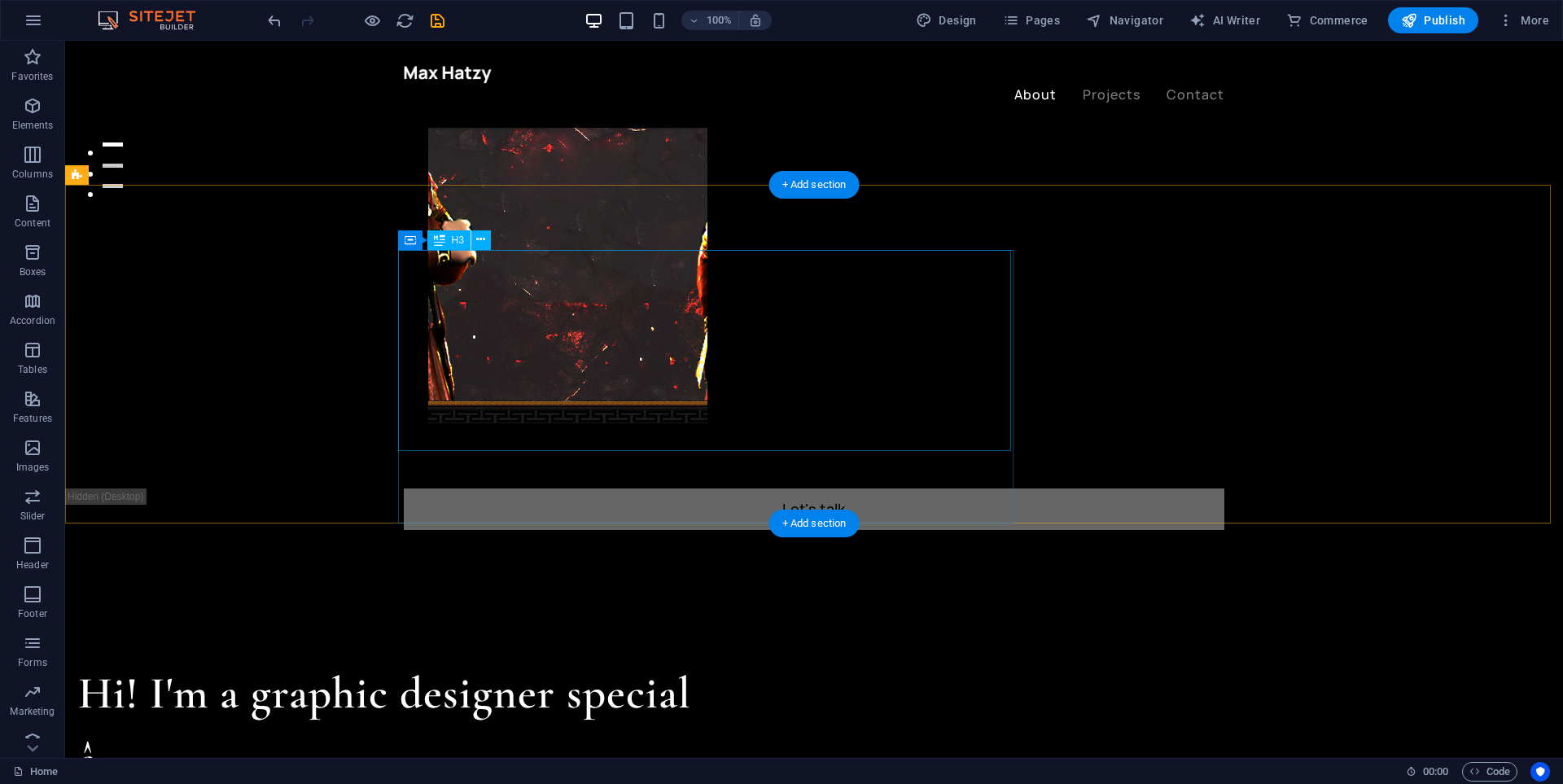
click at [460, 660] on div "Hi! I'm a graphic designer special â ized in Metin2 content." at bounding box center [488, 761] width 821 height 202
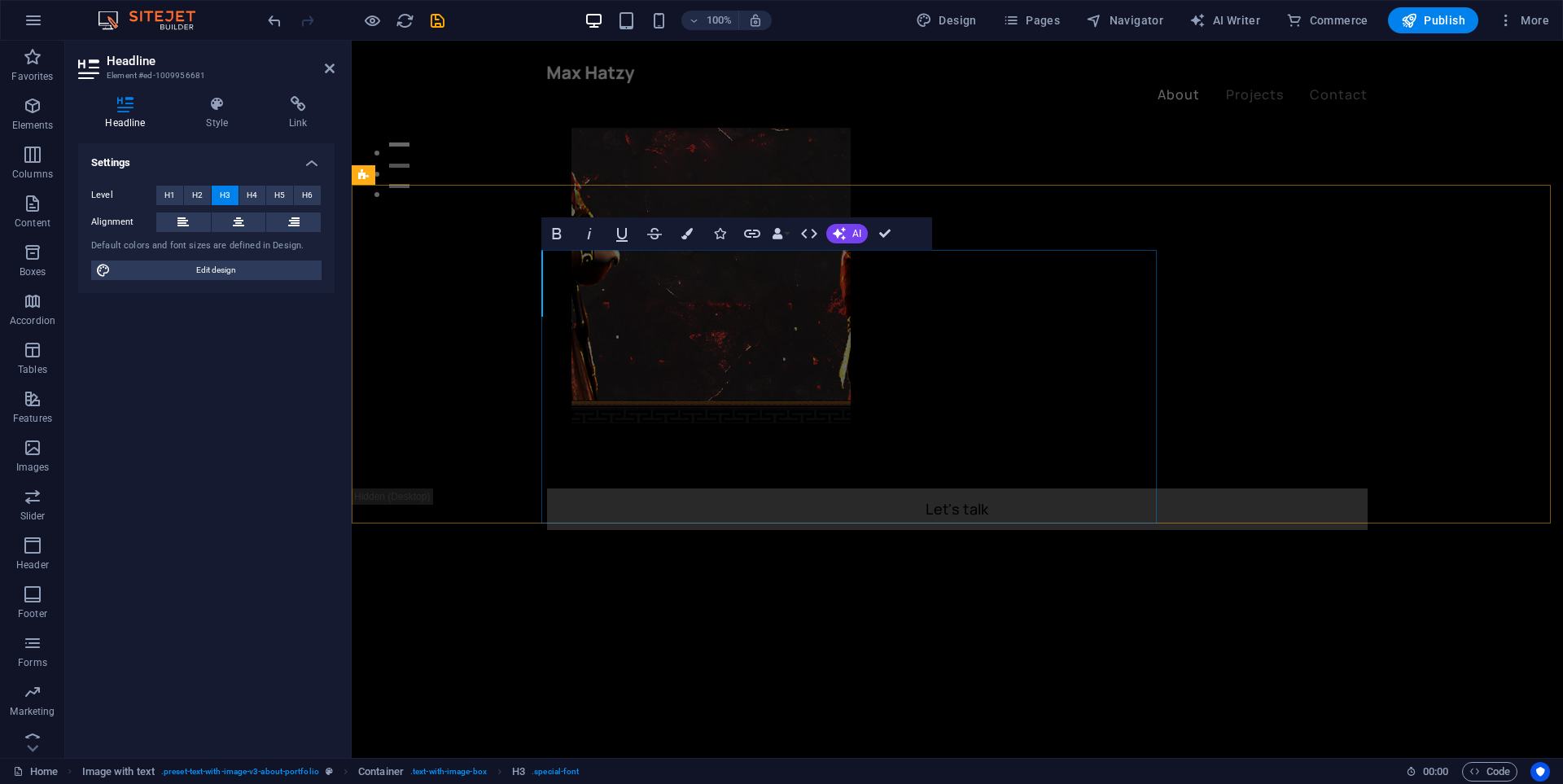
click at [610, 660] on div "​ , ." at bounding box center [774, 759] width 821 height 198
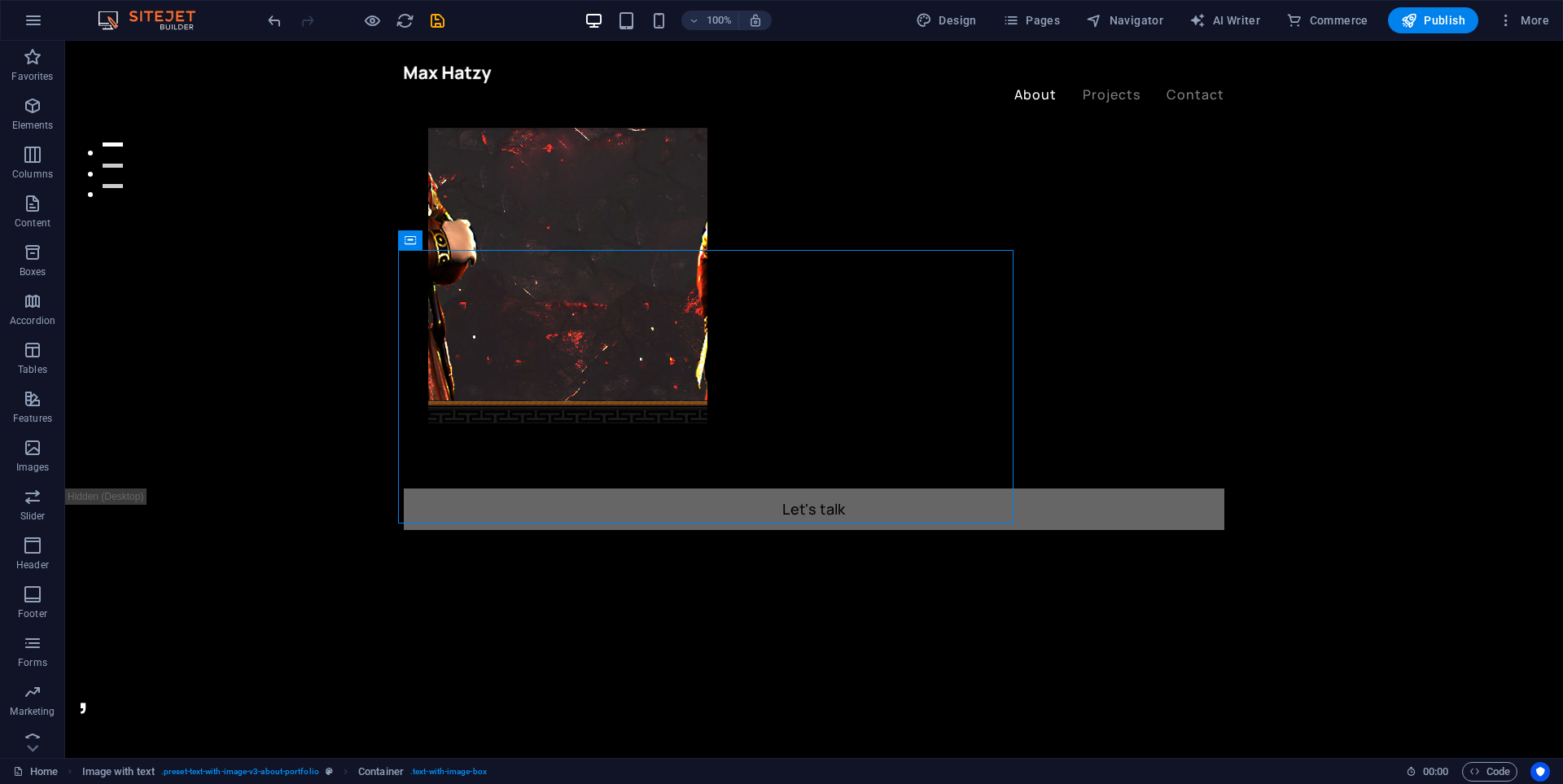
click at [434, 660] on div ", ." at bounding box center [488, 725] width 821 height 130
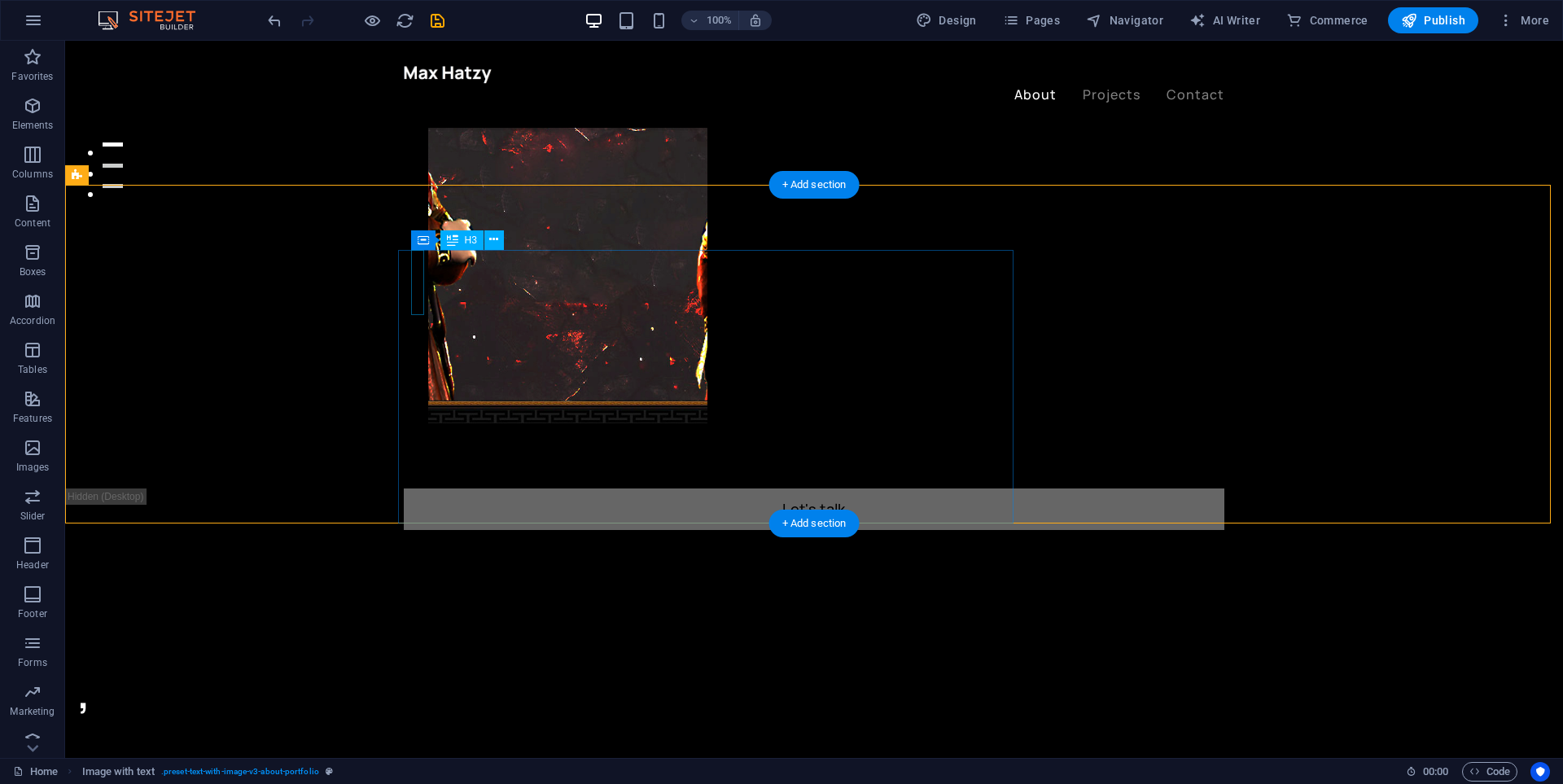
click at [417, 725] on div "." at bounding box center [488, 758] width 821 height 65
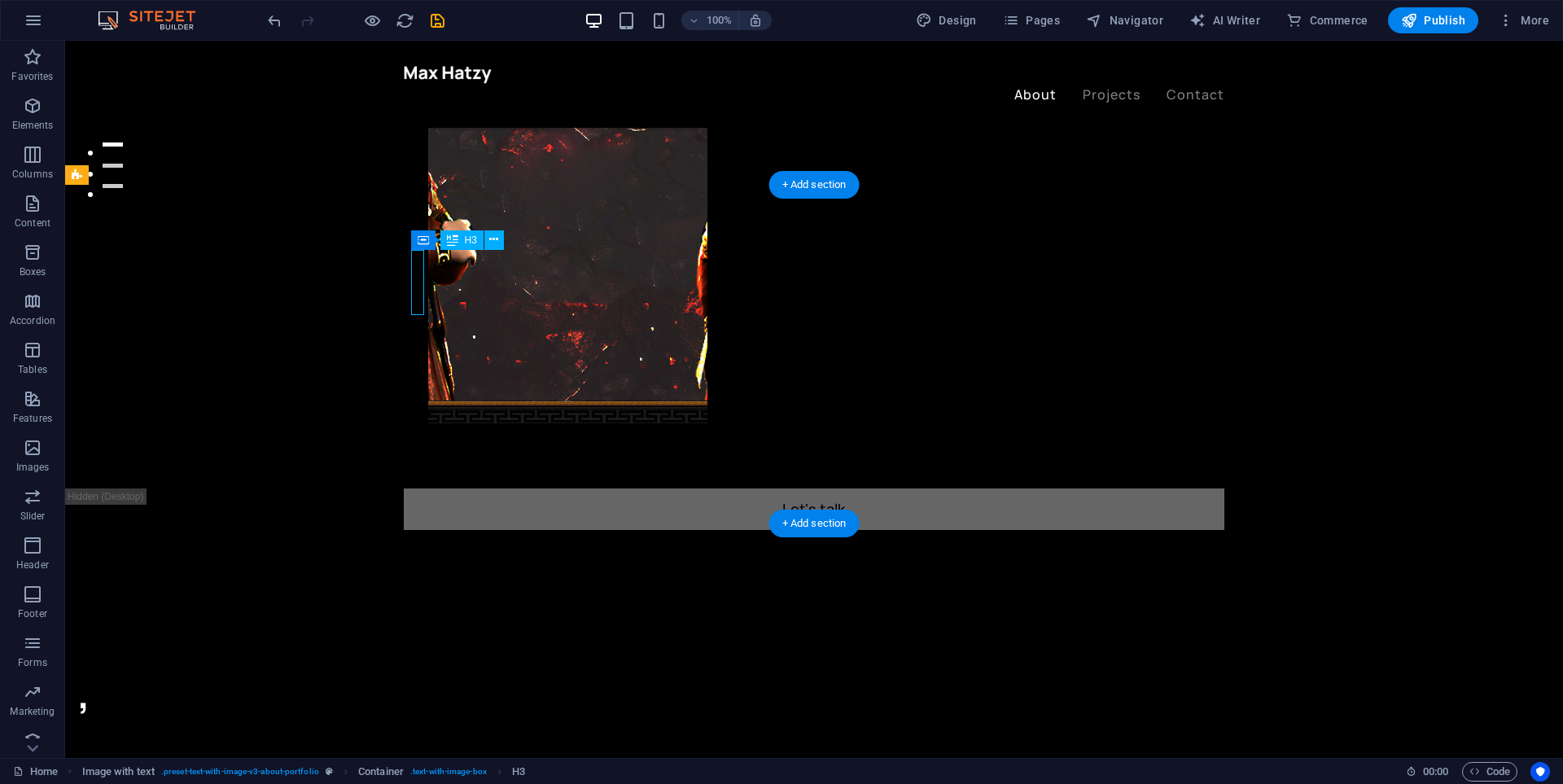
click at [417, 725] on div "." at bounding box center [488, 758] width 821 height 65
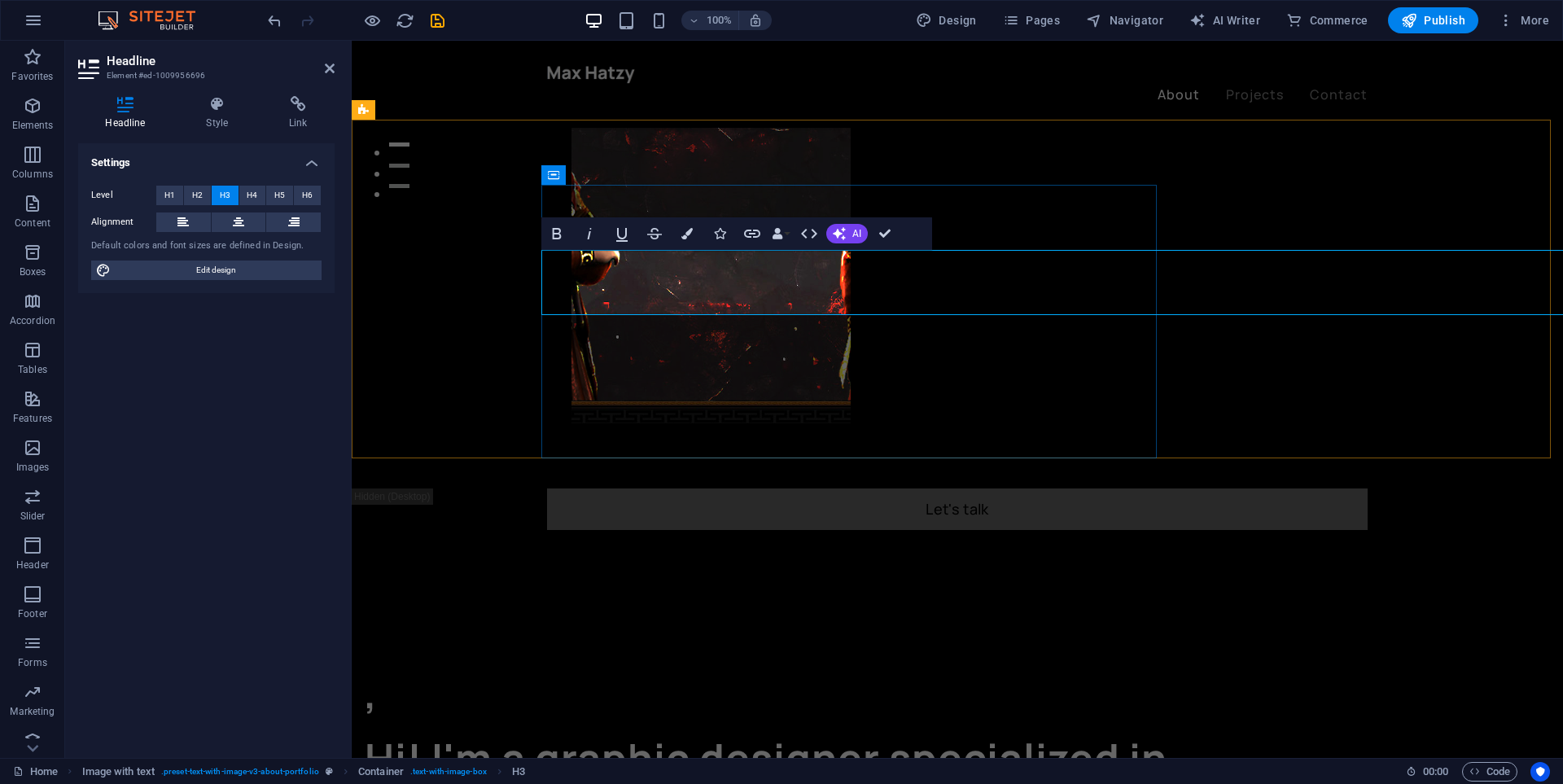
scroll to position [634, 0]
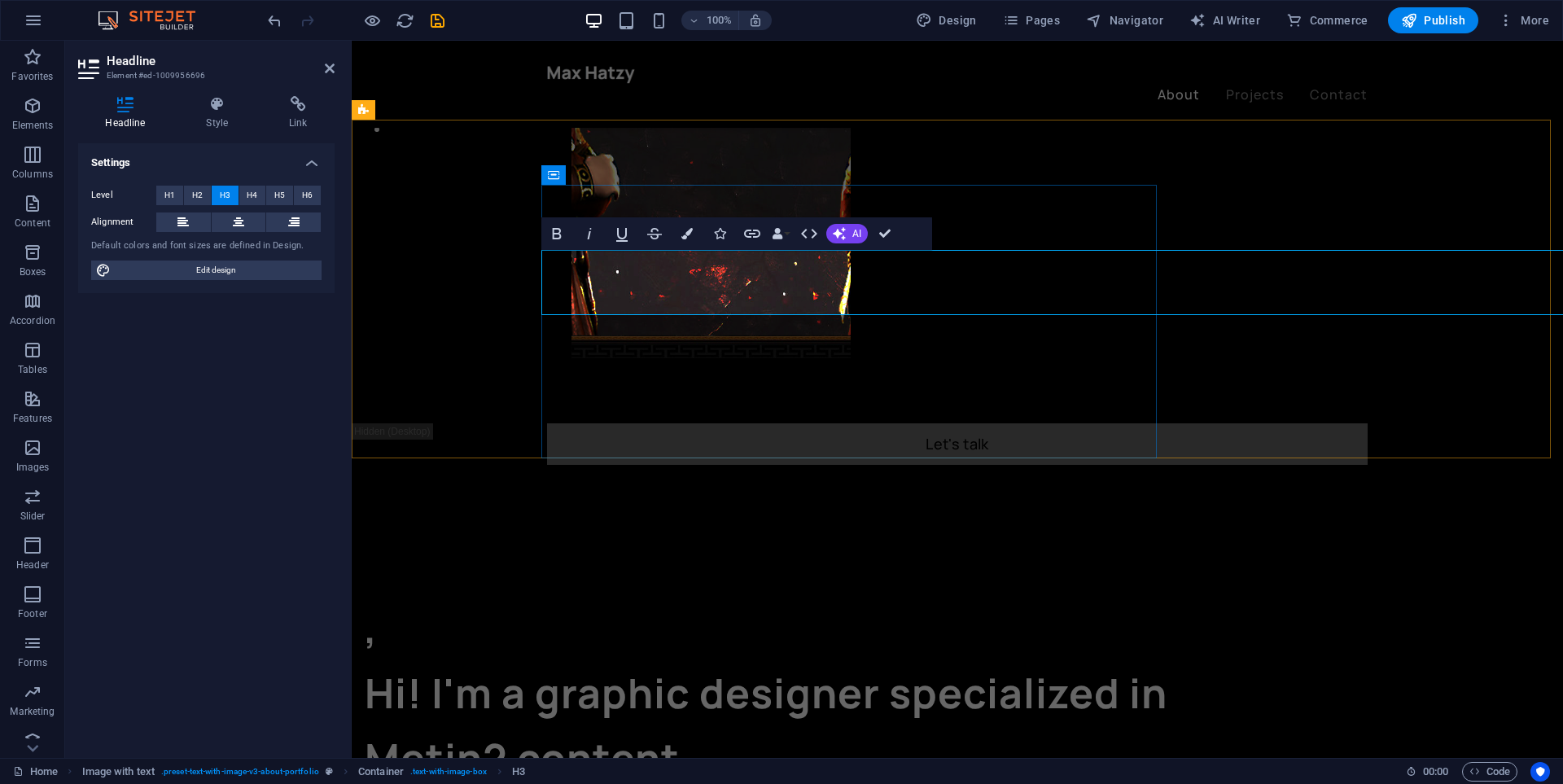
click at [1067, 660] on h3 "Hi! I'm a graphic designer specialized in Metin2 content." at bounding box center [774, 725] width 821 height 130
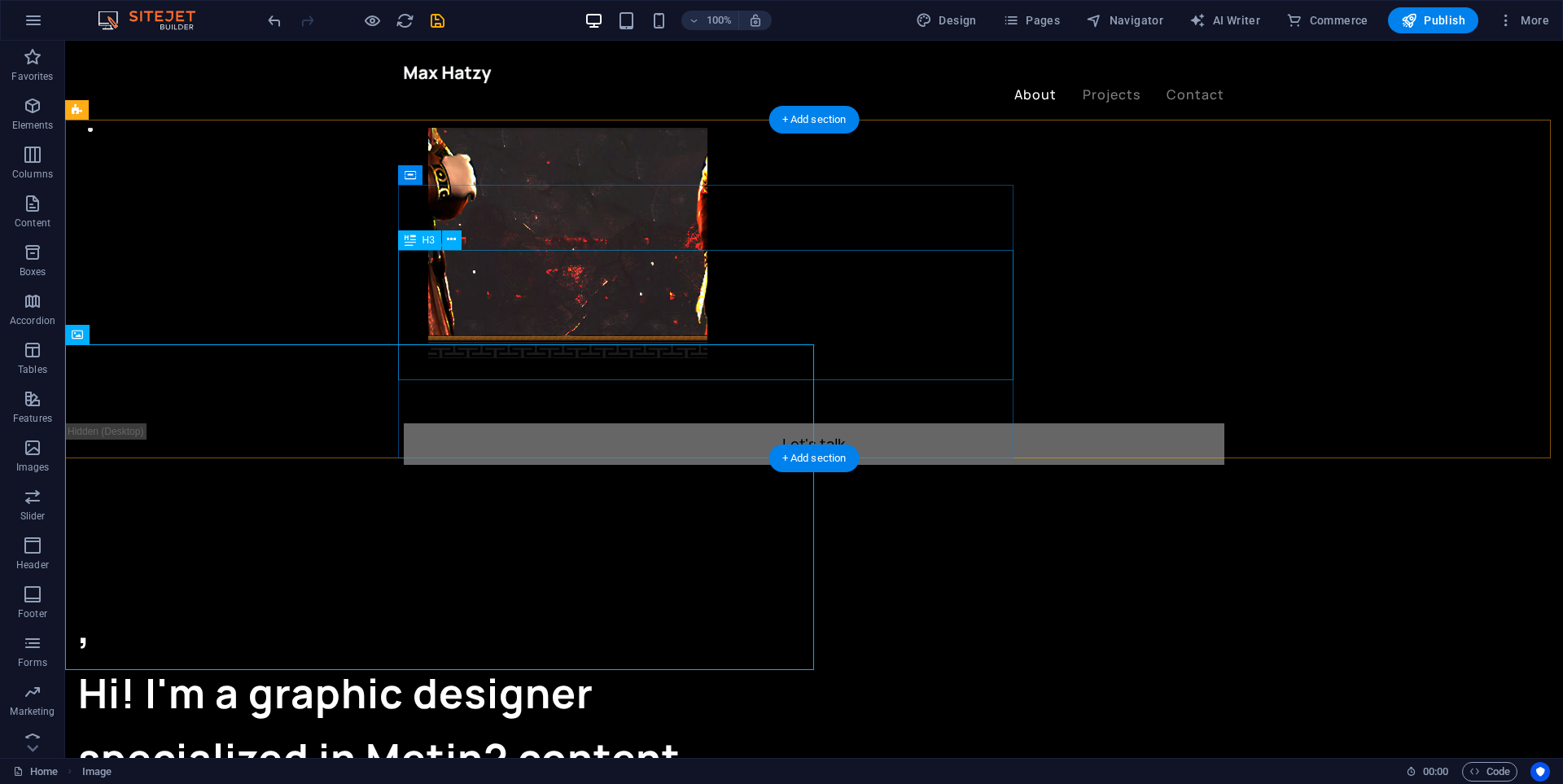
click at [522, 660] on div "Hi! I'm a graphic designer specialized in Metin2 content." at bounding box center [488, 725] width 821 height 130
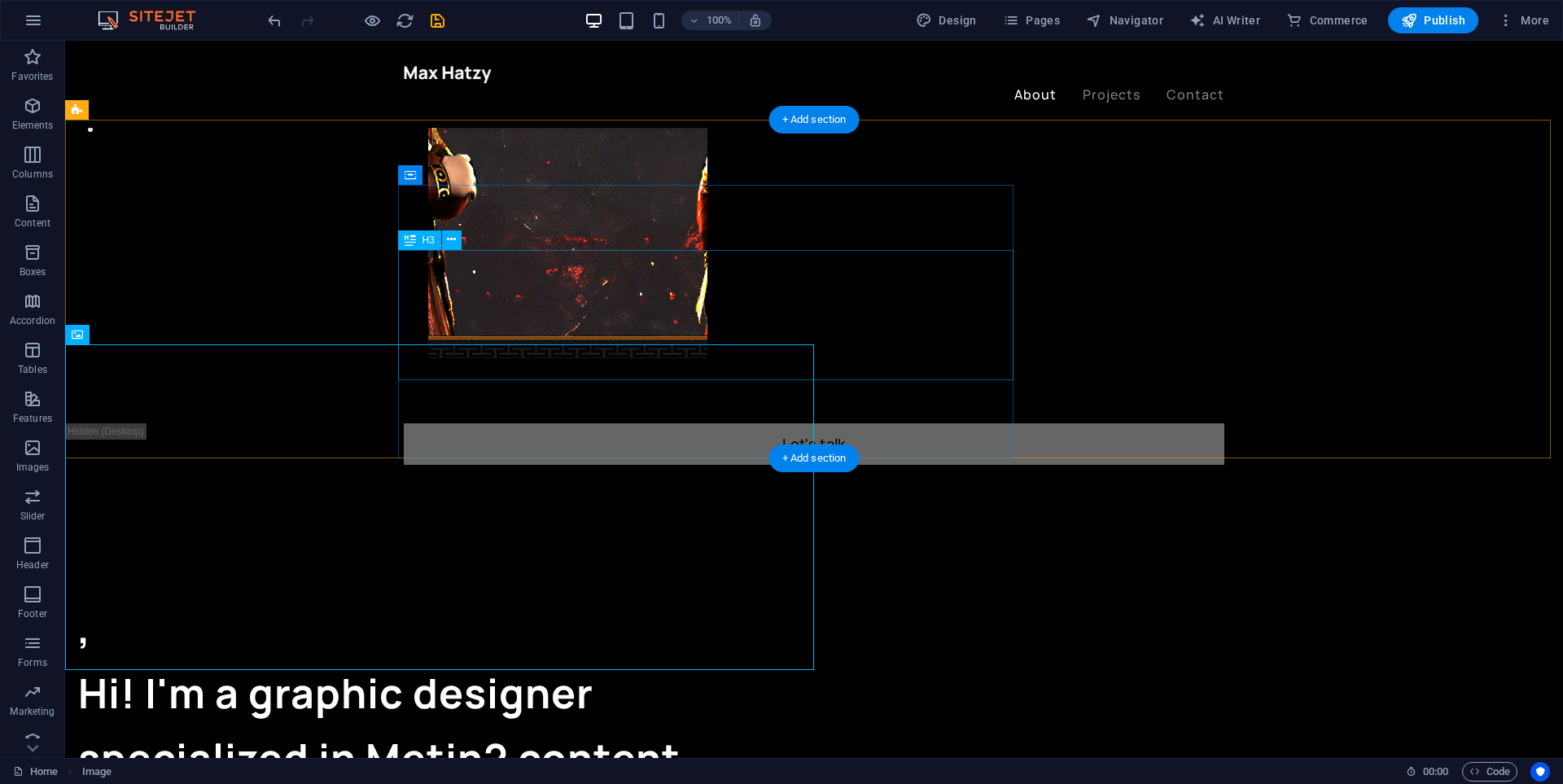
click at [899, 660] on div "Hi! I'm a graphic designer specialized in Metin2 content." at bounding box center [488, 725] width 821 height 130
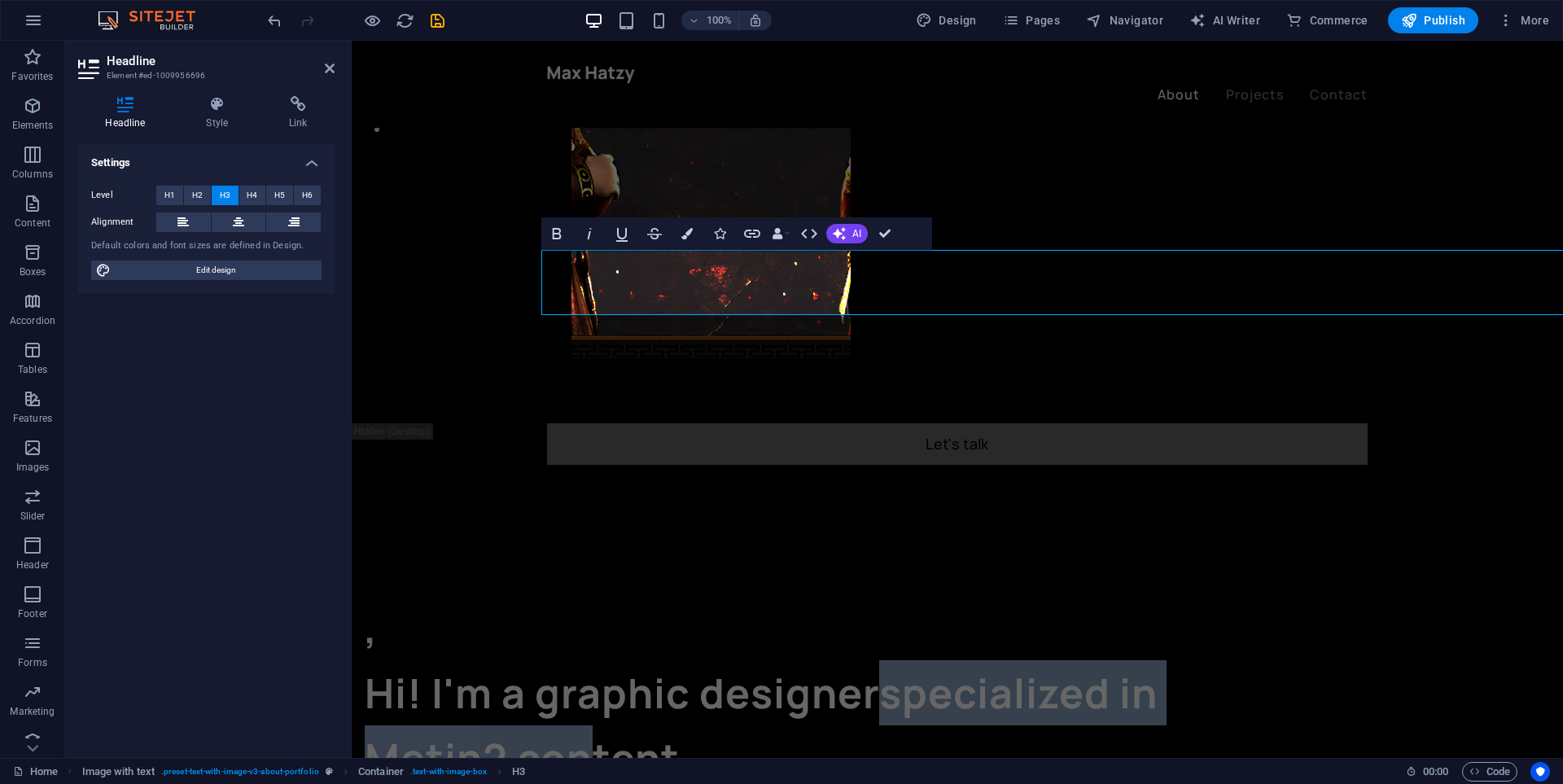
drag, startPoint x: 1064, startPoint y: 285, endPoint x: 1562, endPoint y: 303, distance: 498.3
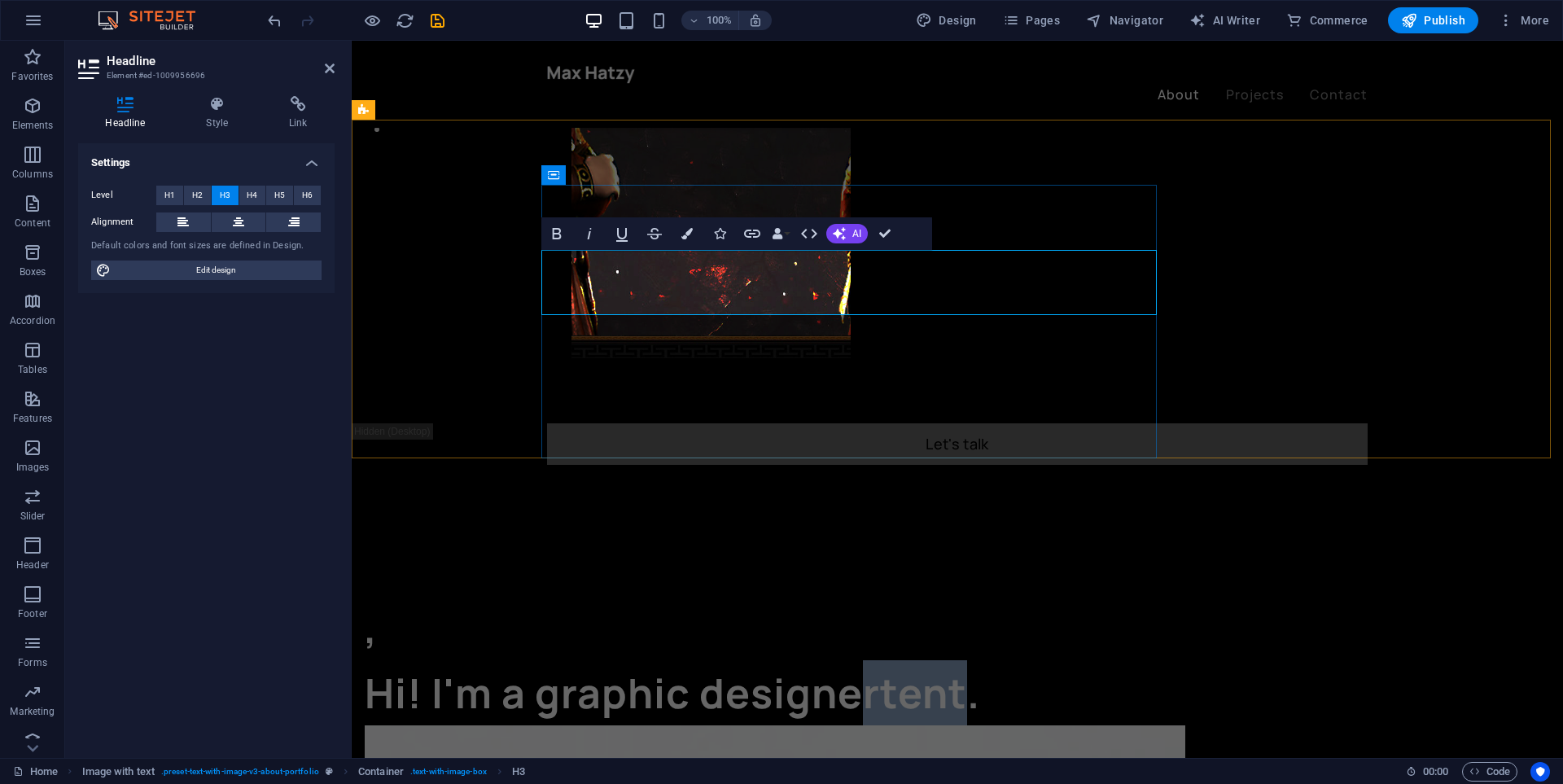
drag, startPoint x: 1149, startPoint y: 284, endPoint x: 1033, endPoint y: 287, distance: 116.0
click at [1033, 660] on h3 "Hi! I'm a graphic designertent." at bounding box center [774, 693] width 821 height 65
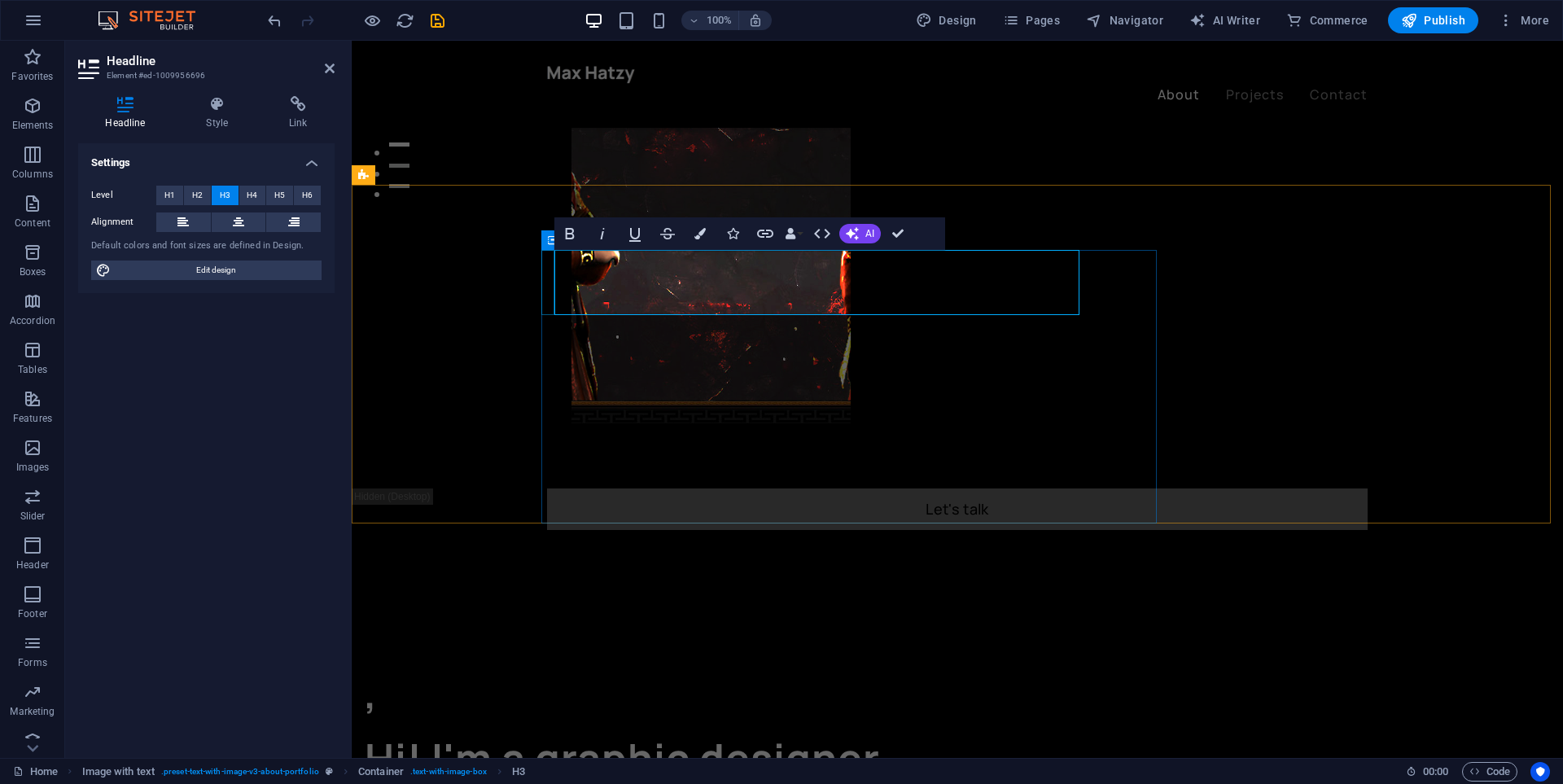
click at [550, 660] on div "," at bounding box center [774, 693] width 821 height 65
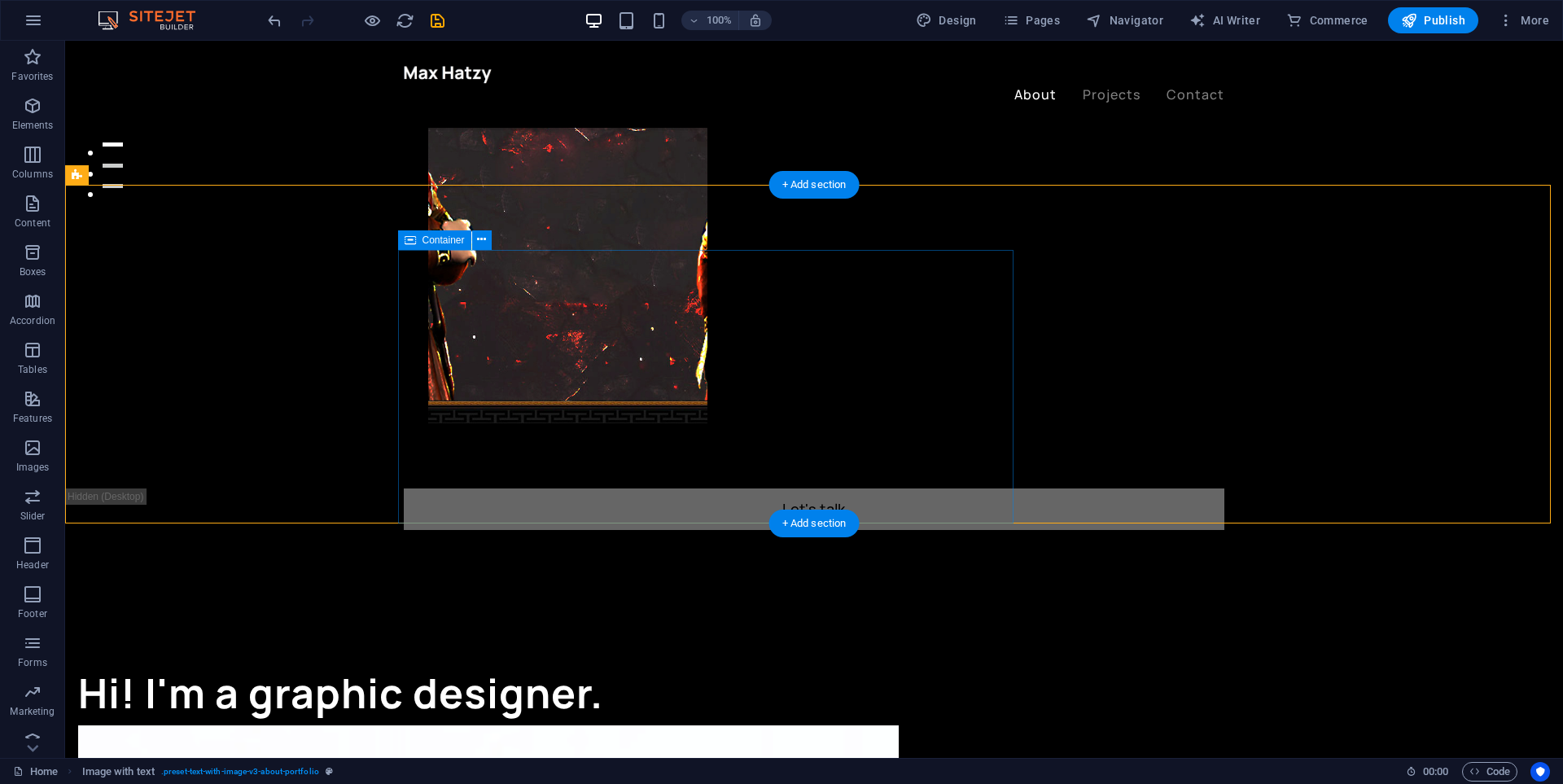
click at [437, 660] on div "Hi! I'm a graphic designer." at bounding box center [488, 693] width 821 height 65
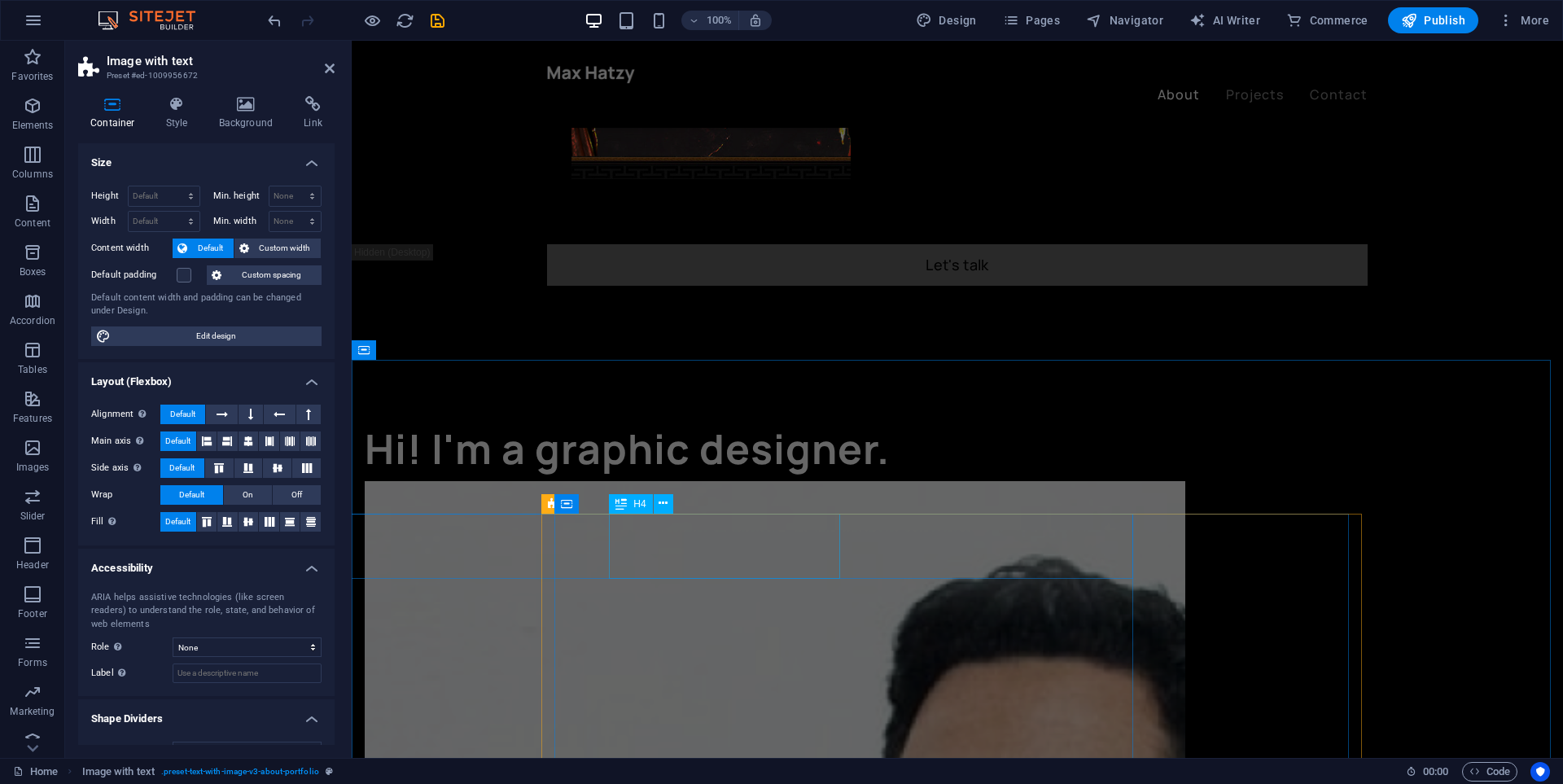
scroll to position [1058, 0]
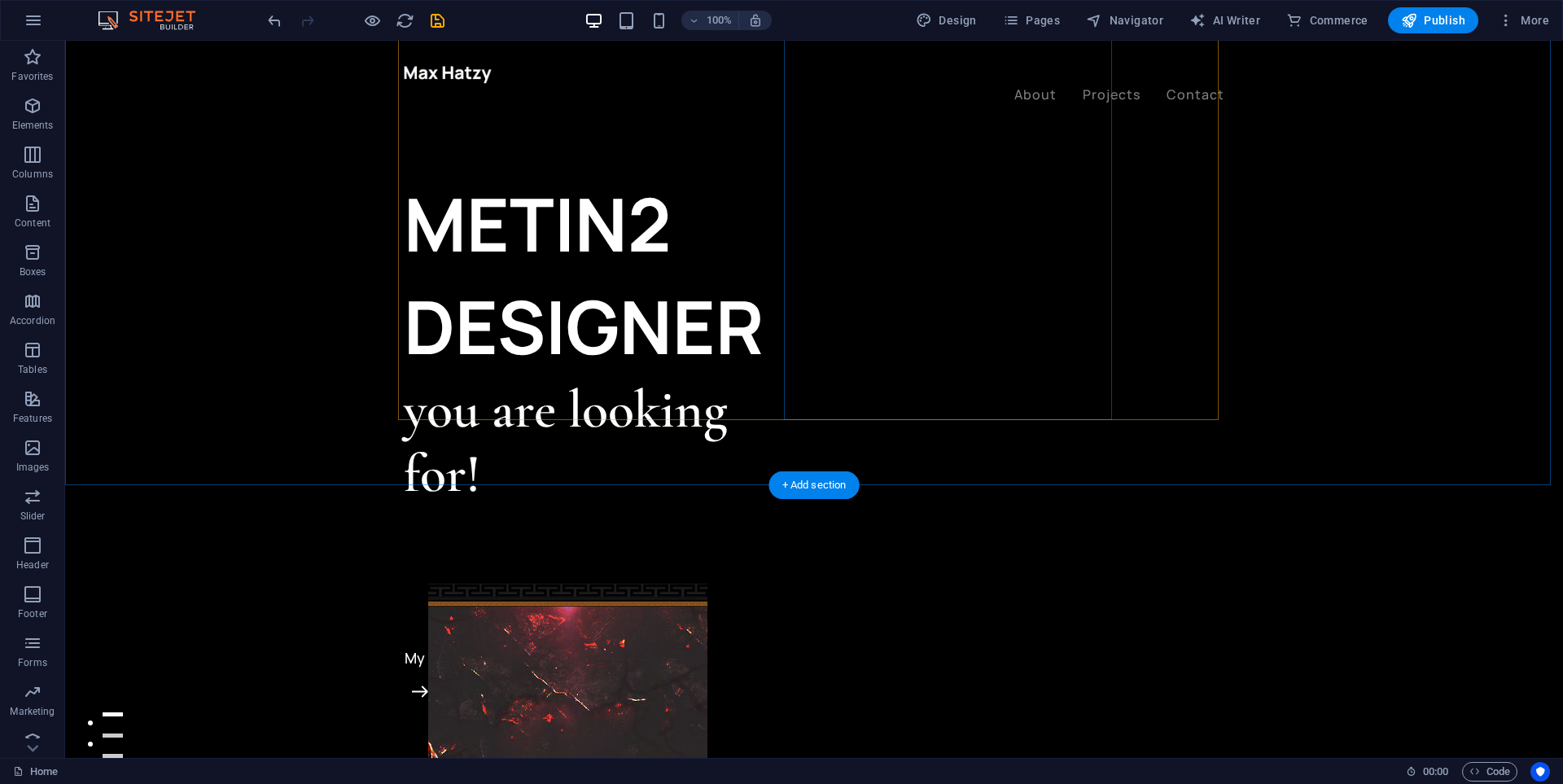
scroll to position [407, 0]
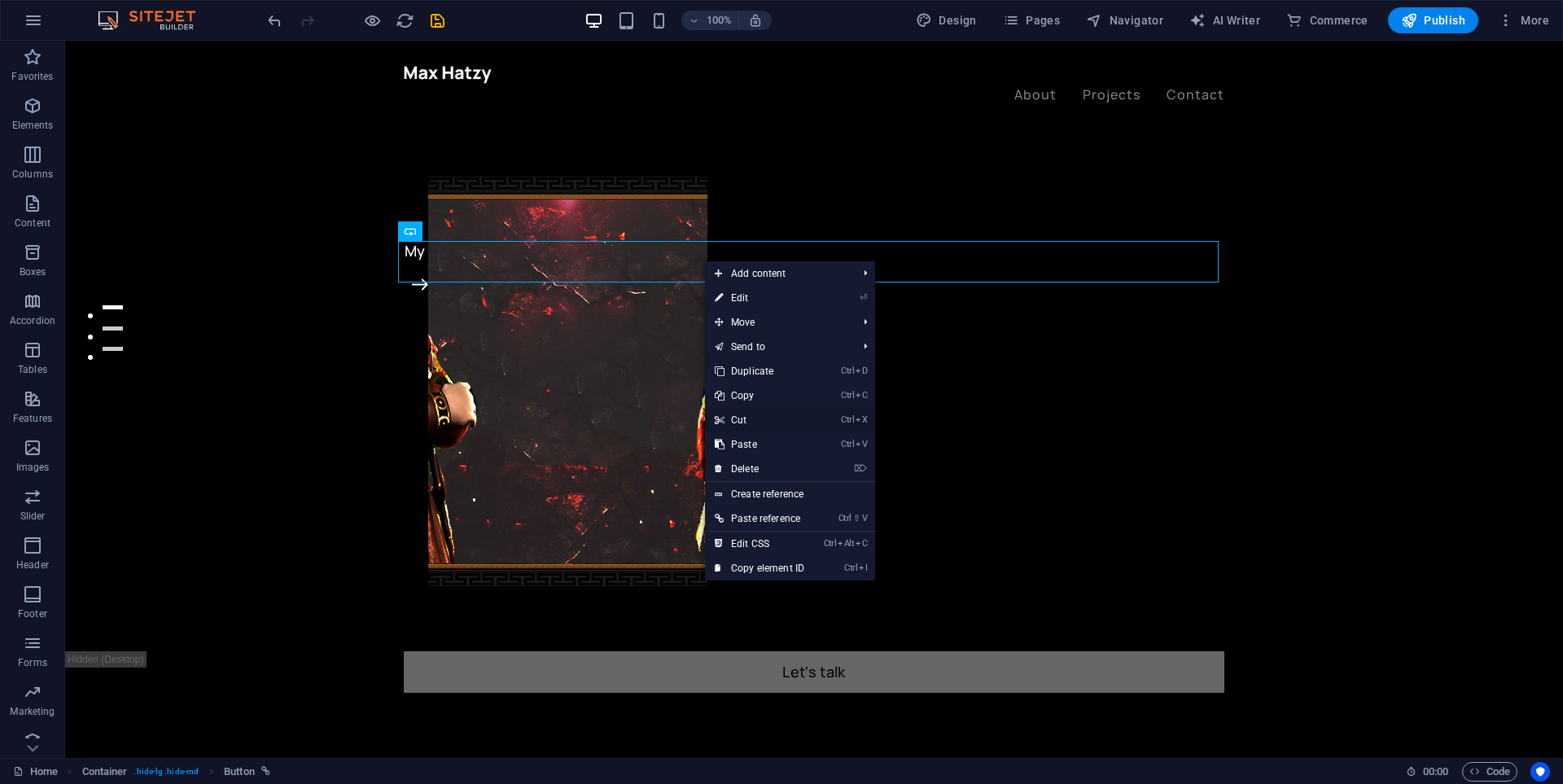
click at [766, 421] on link "Ctrl X Cut" at bounding box center [759, 420] width 109 height 24
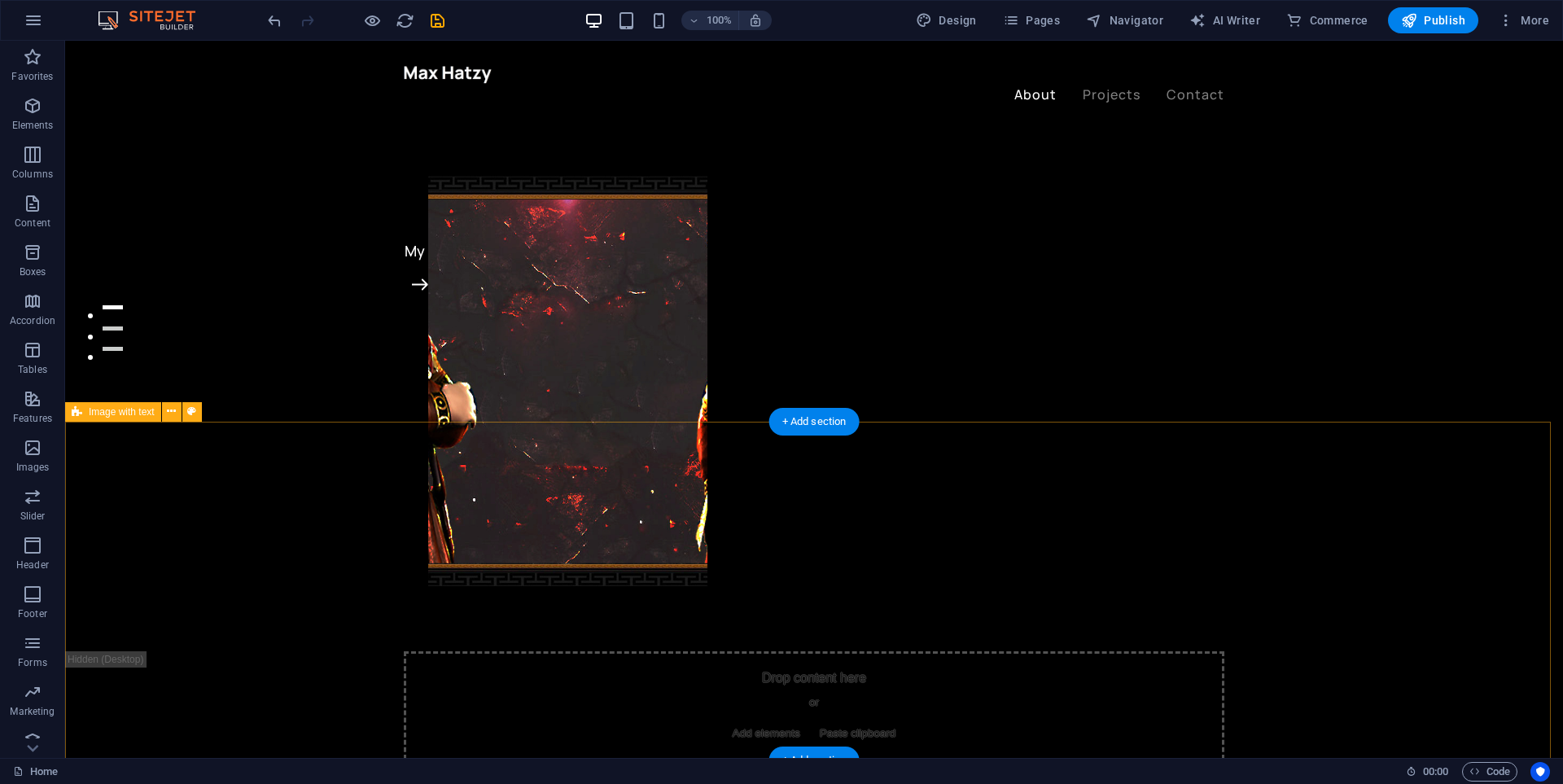
scroll to position [733, 0]
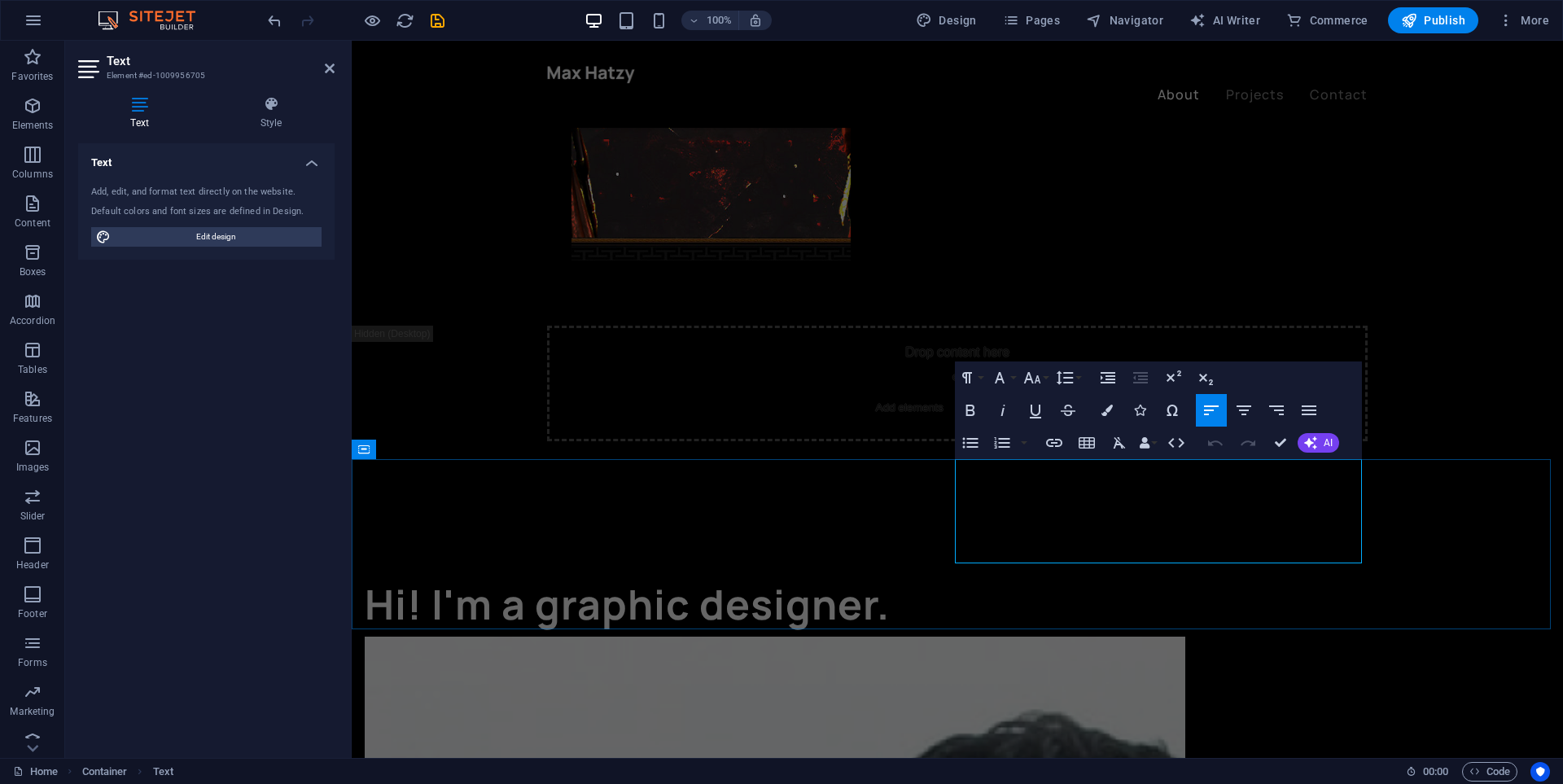
drag, startPoint x: 956, startPoint y: 472, endPoint x: 1299, endPoint y: 559, distance: 353.9
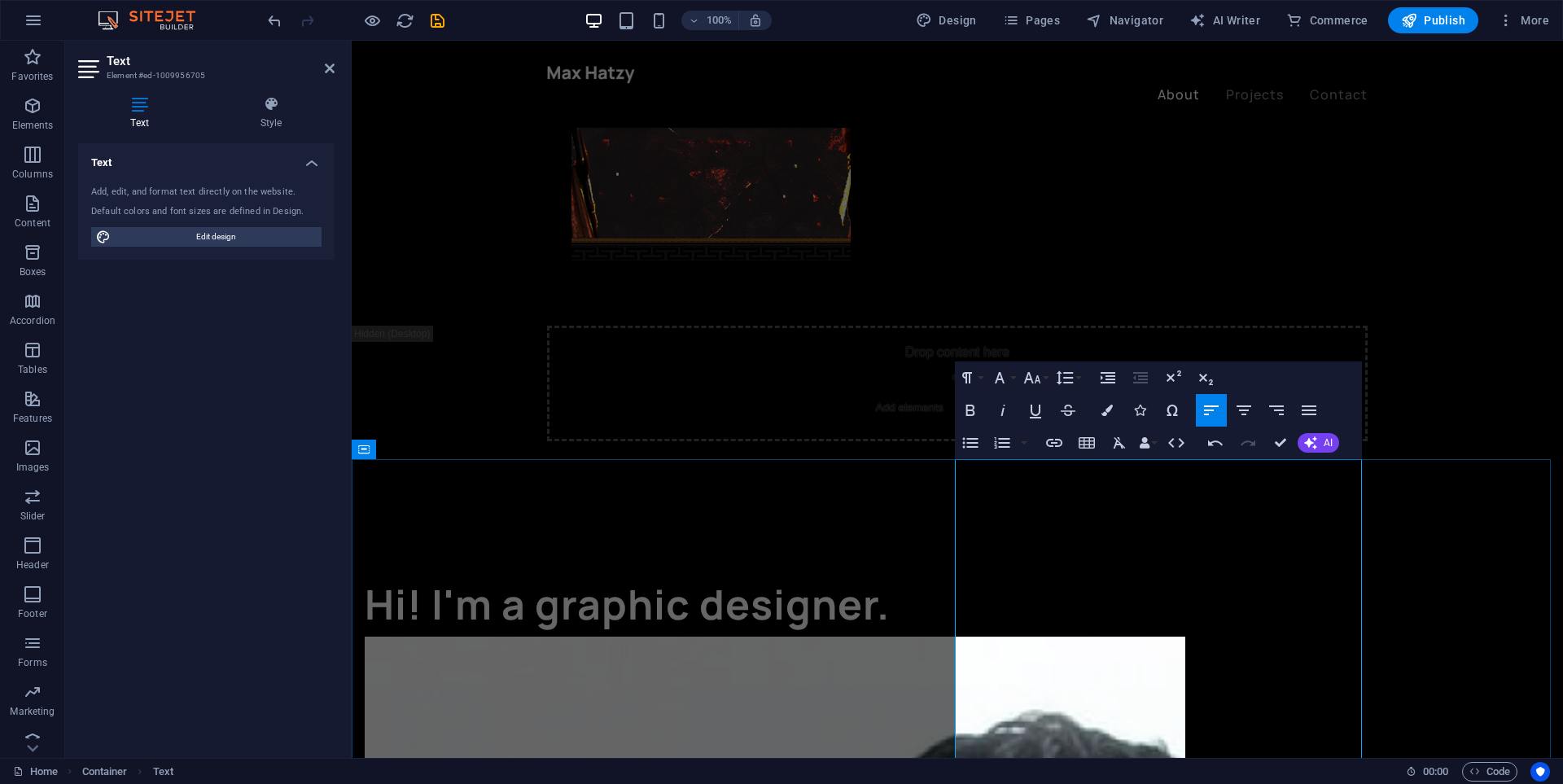
scroll to position [976, 0]
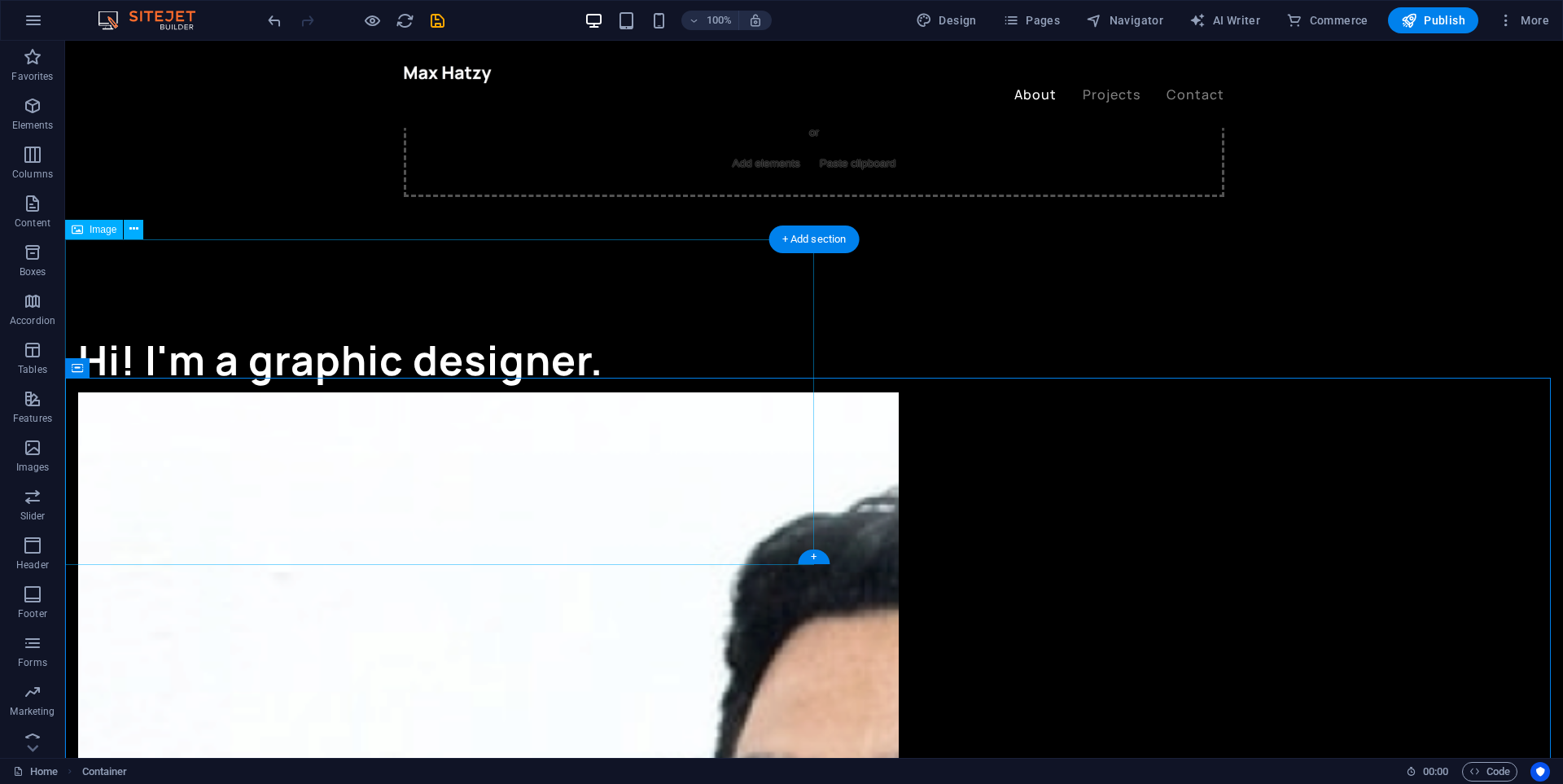
scroll to position [733, 0]
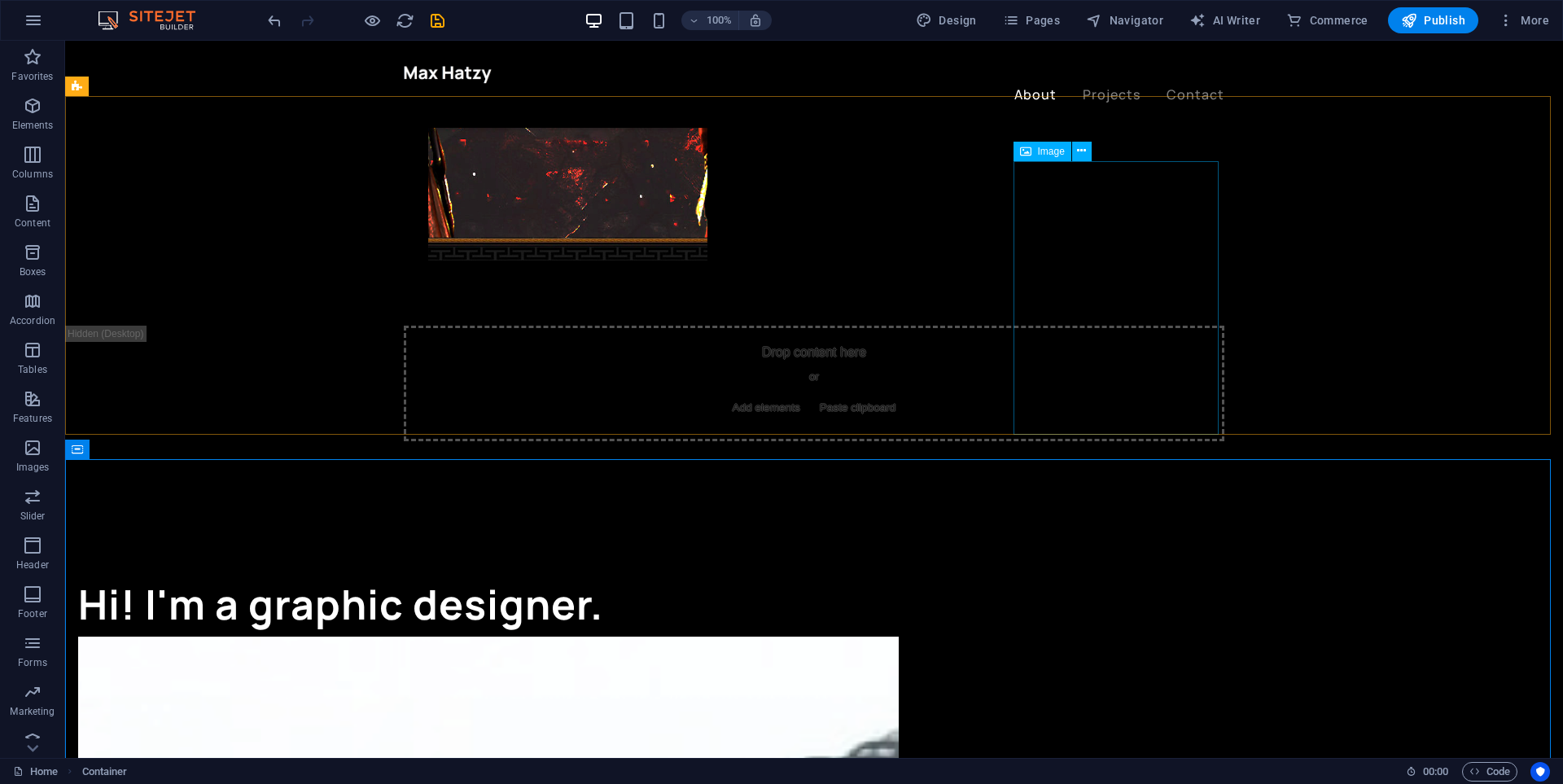
click at [1052, 153] on span "Image" at bounding box center [1051, 151] width 27 height 10
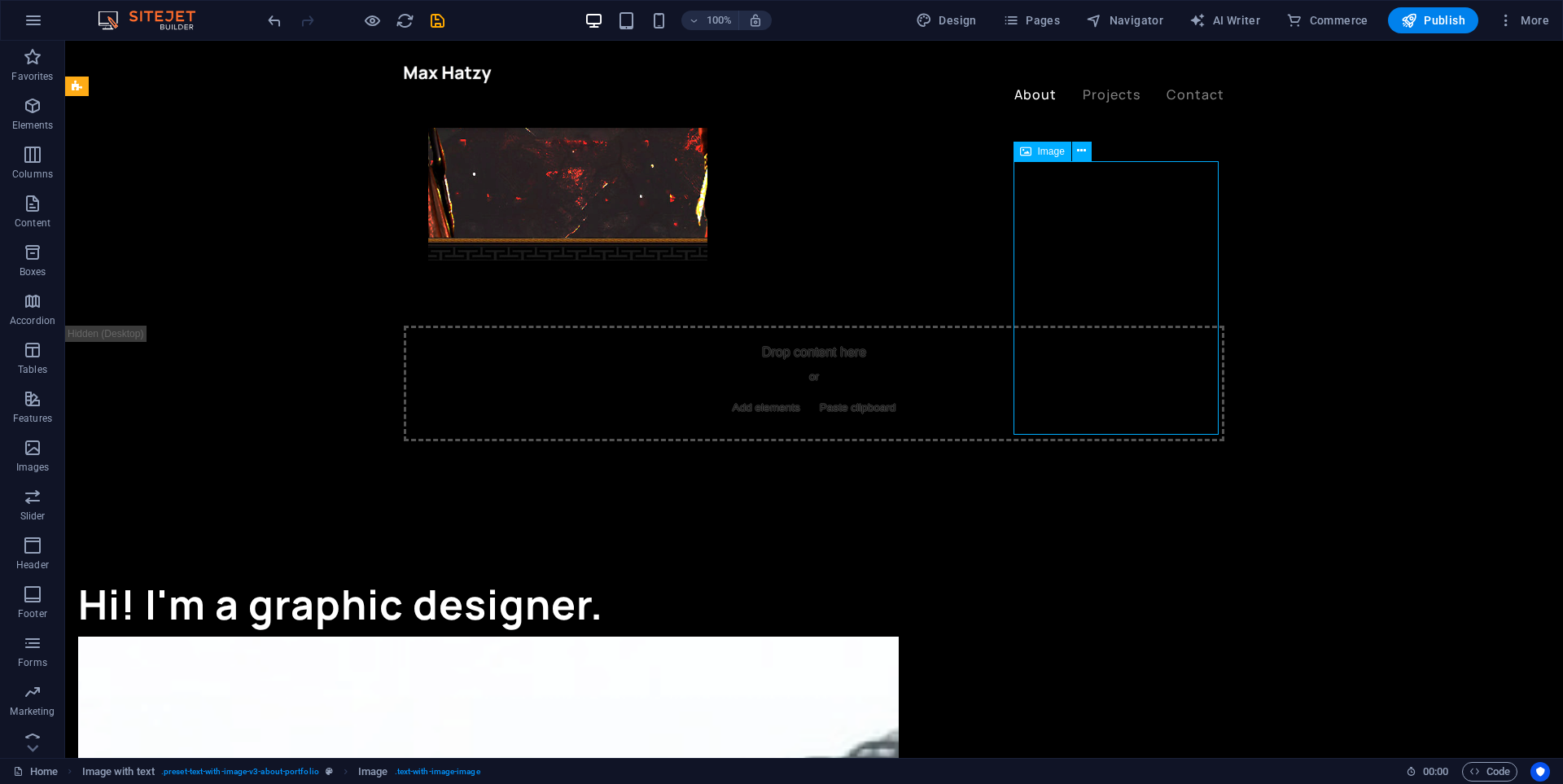
click at [1050, 150] on span "Image" at bounding box center [1051, 151] width 27 height 10
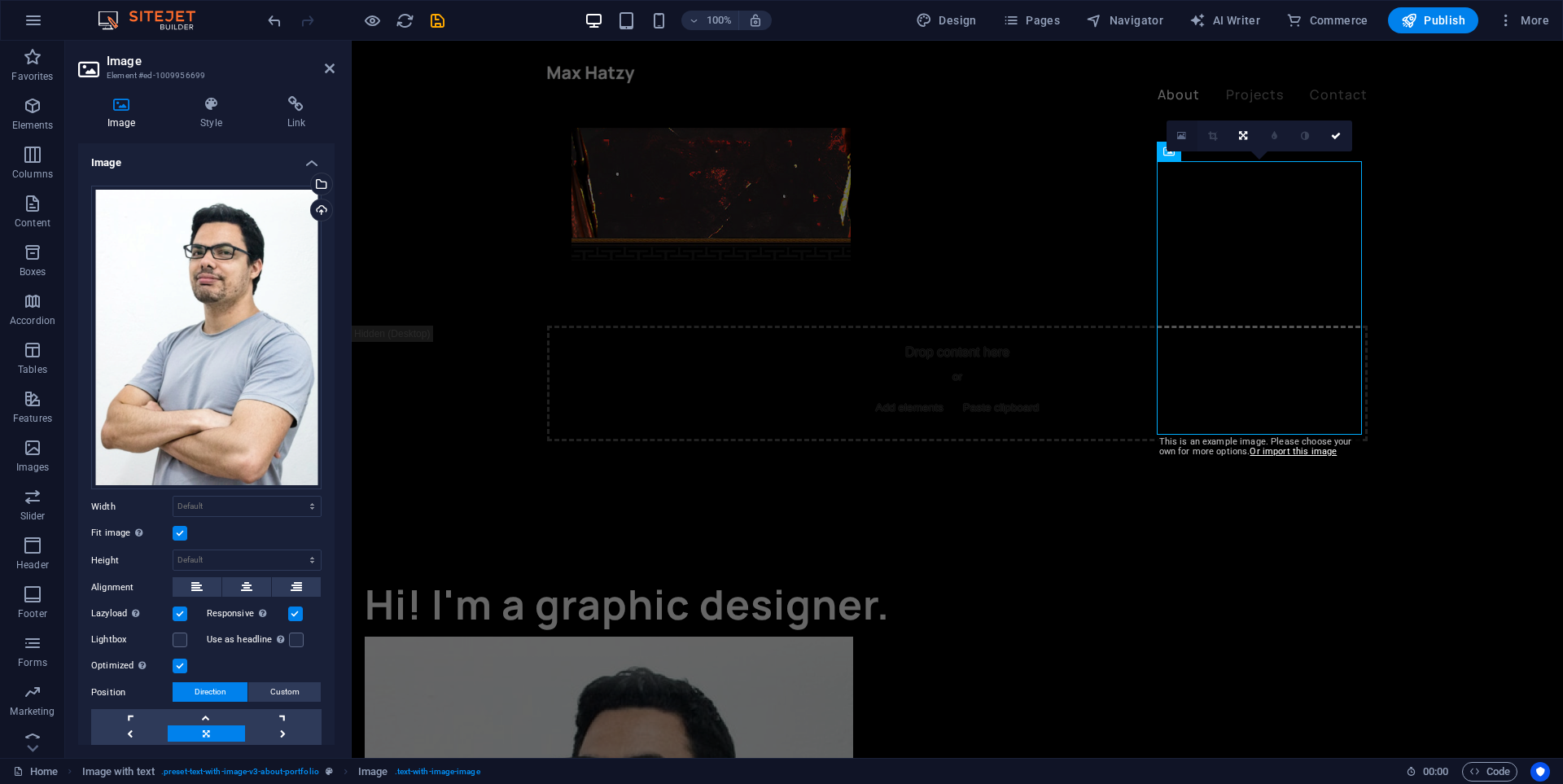
click at [1179, 140] on icon at bounding box center [1182, 136] width 9 height 11
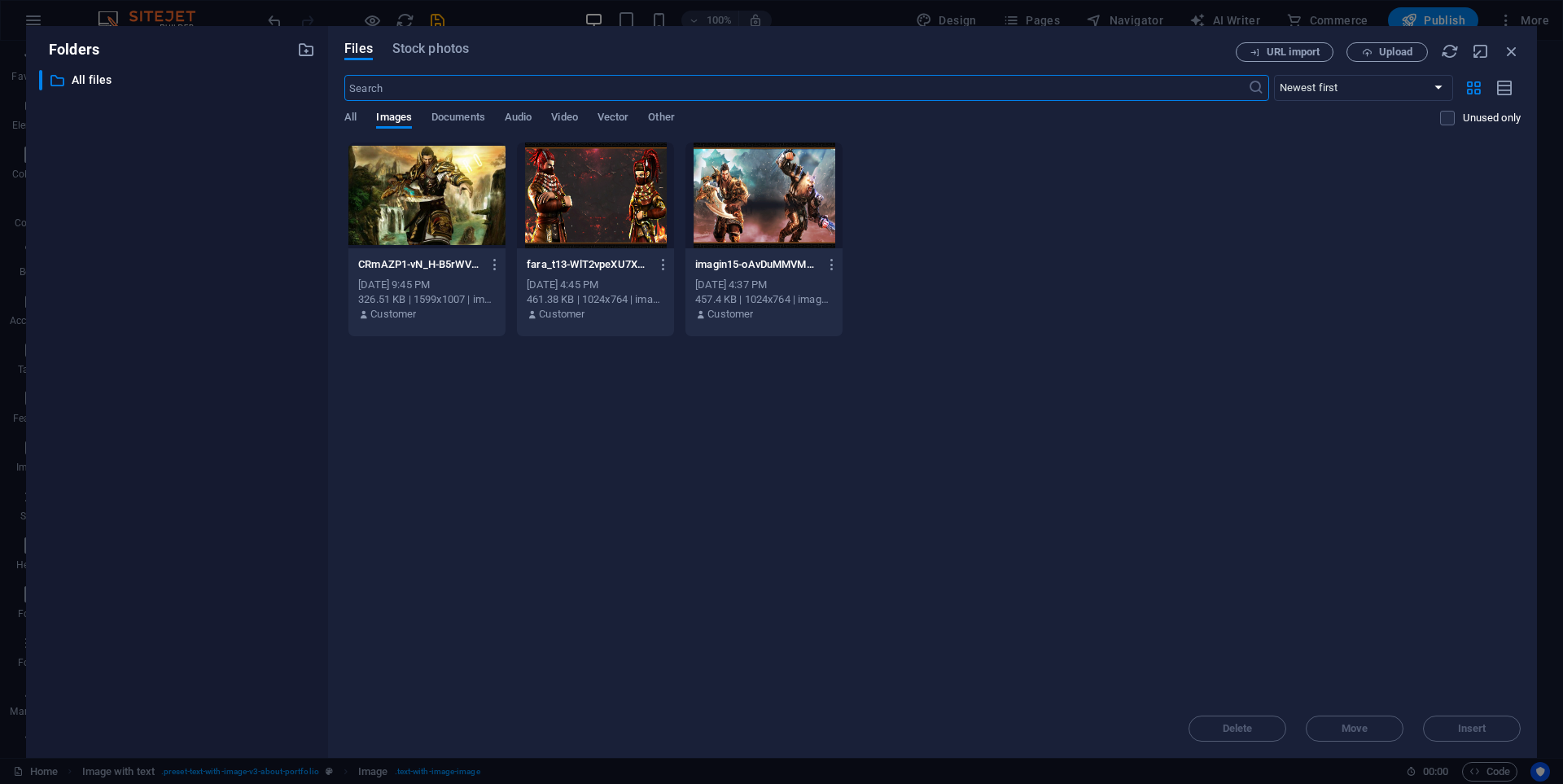
click at [746, 220] on div at bounding box center [764, 195] width 157 height 106
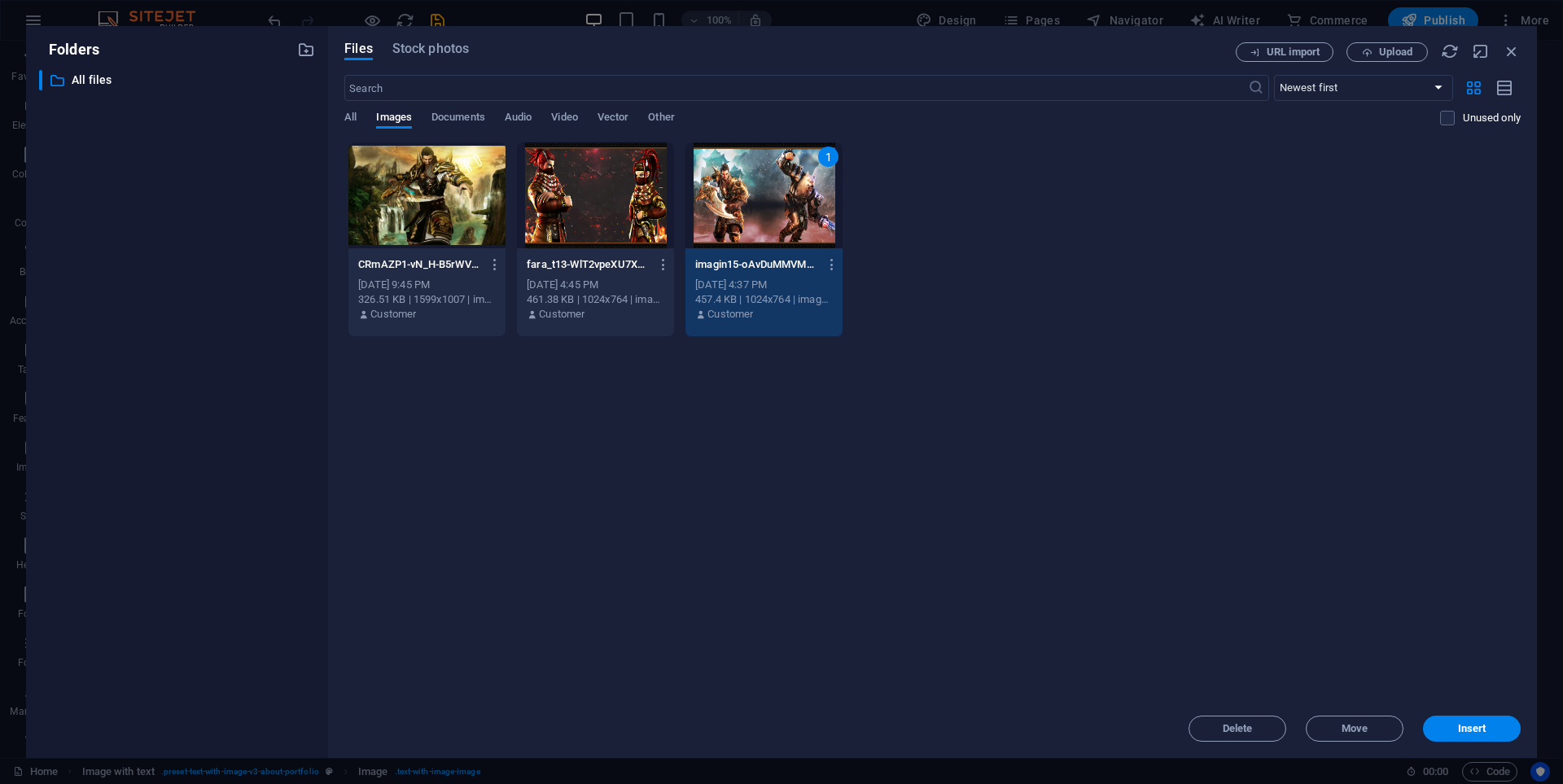
click at [746, 220] on div "1" at bounding box center [764, 195] width 157 height 106
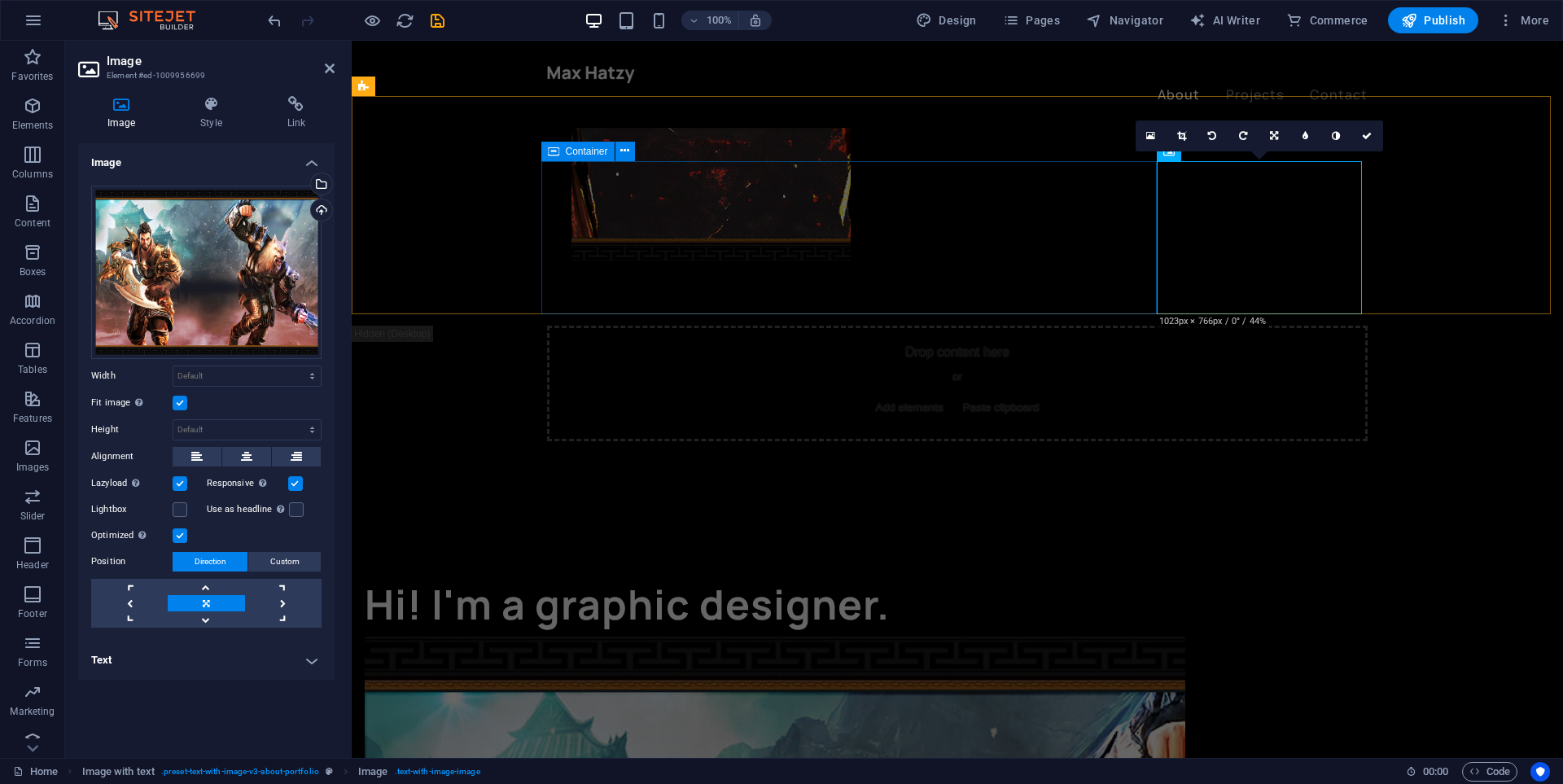
click at [1066, 571] on div "Hi! I'm a graphic designer." at bounding box center [774, 604] width 821 height 65
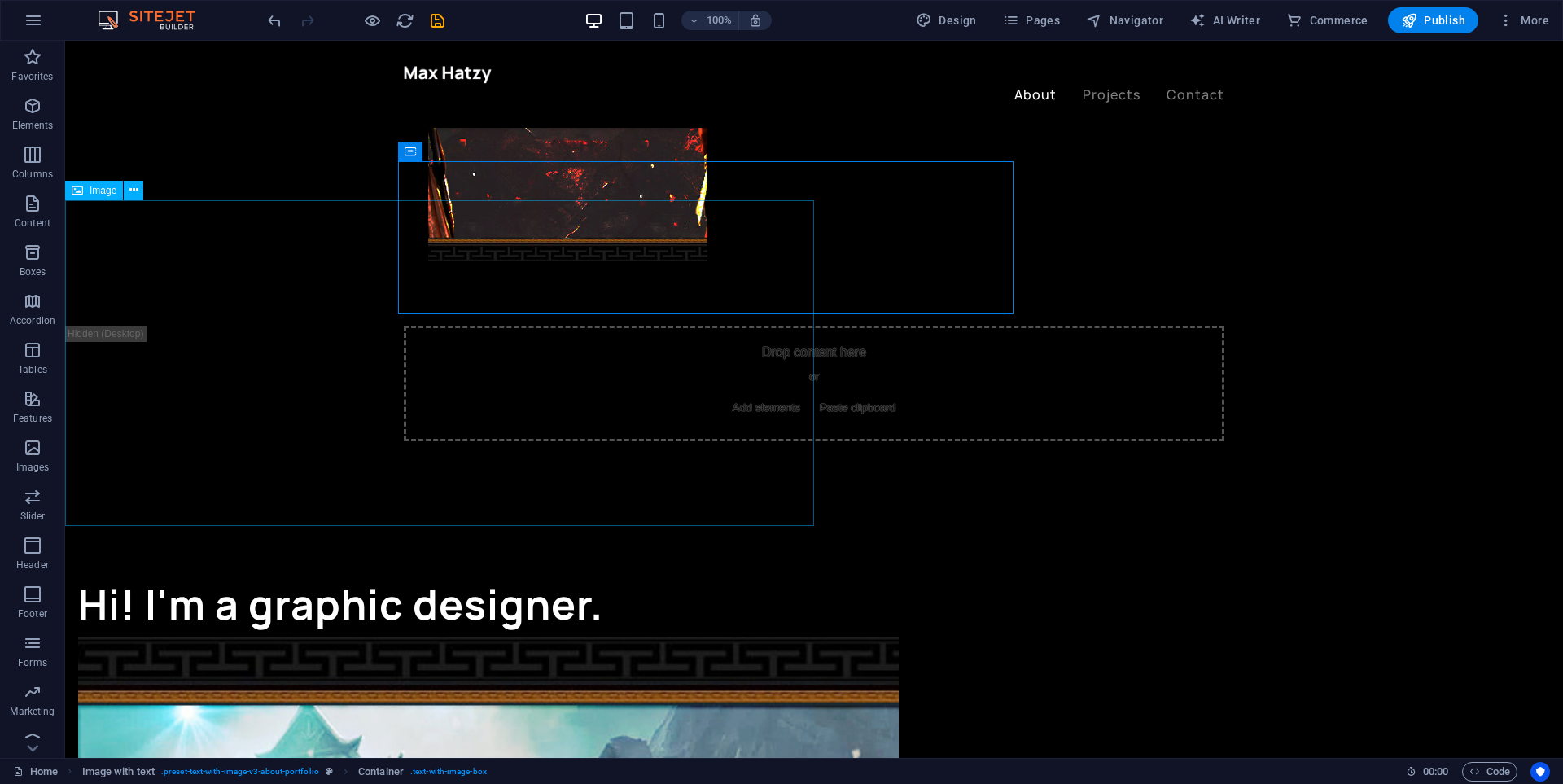
click at [94, 189] on span "Image" at bounding box center [102, 190] width 27 height 10
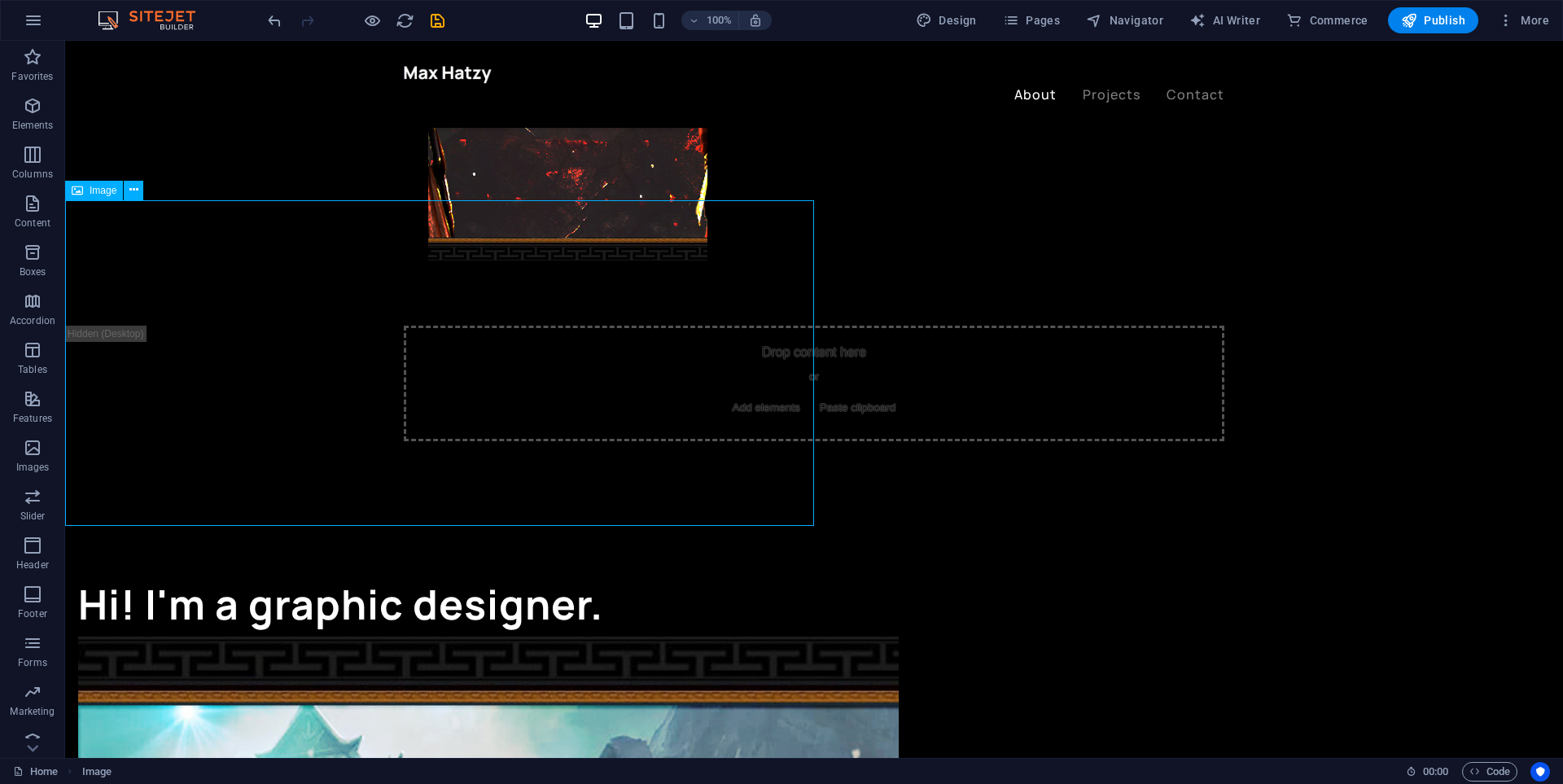
click at [94, 189] on span "Image" at bounding box center [102, 190] width 27 height 10
select select "vw"
select select "px"
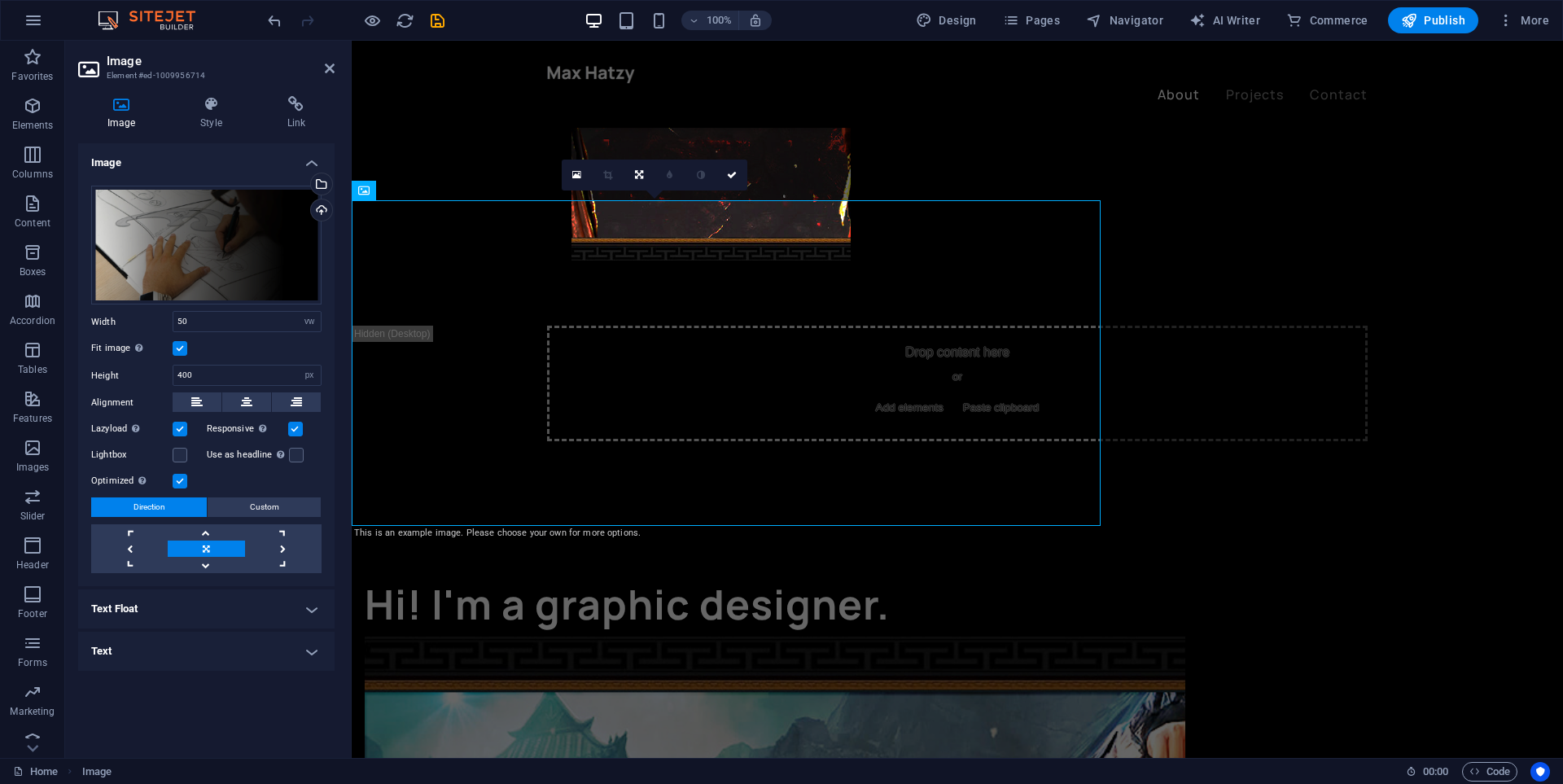
click at [94, 189] on div "Drag files here, click to choose files or select files from Files or our free s…" at bounding box center [206, 245] width 230 height 120
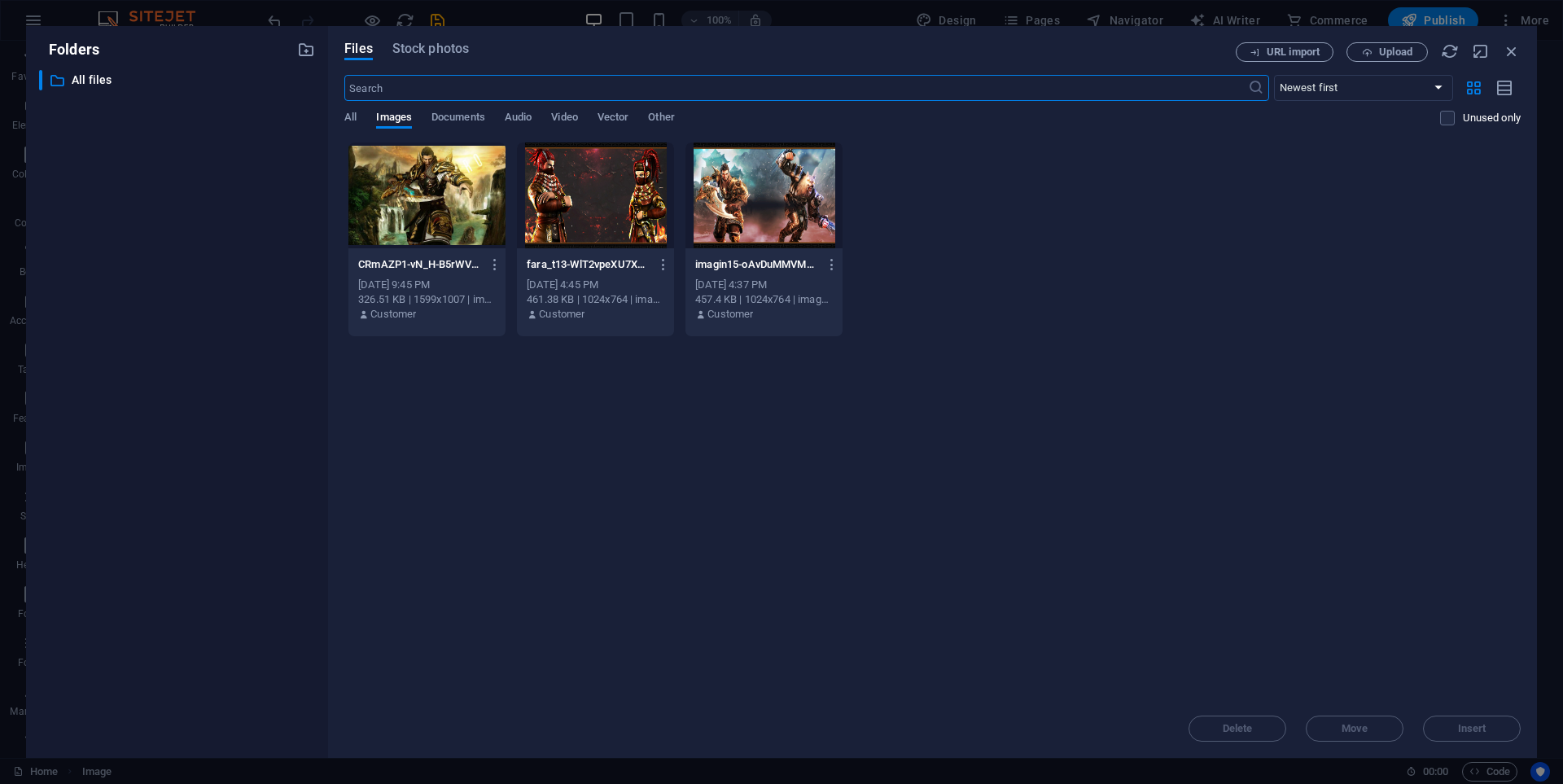
click at [453, 221] on div at bounding box center [427, 195] width 157 height 106
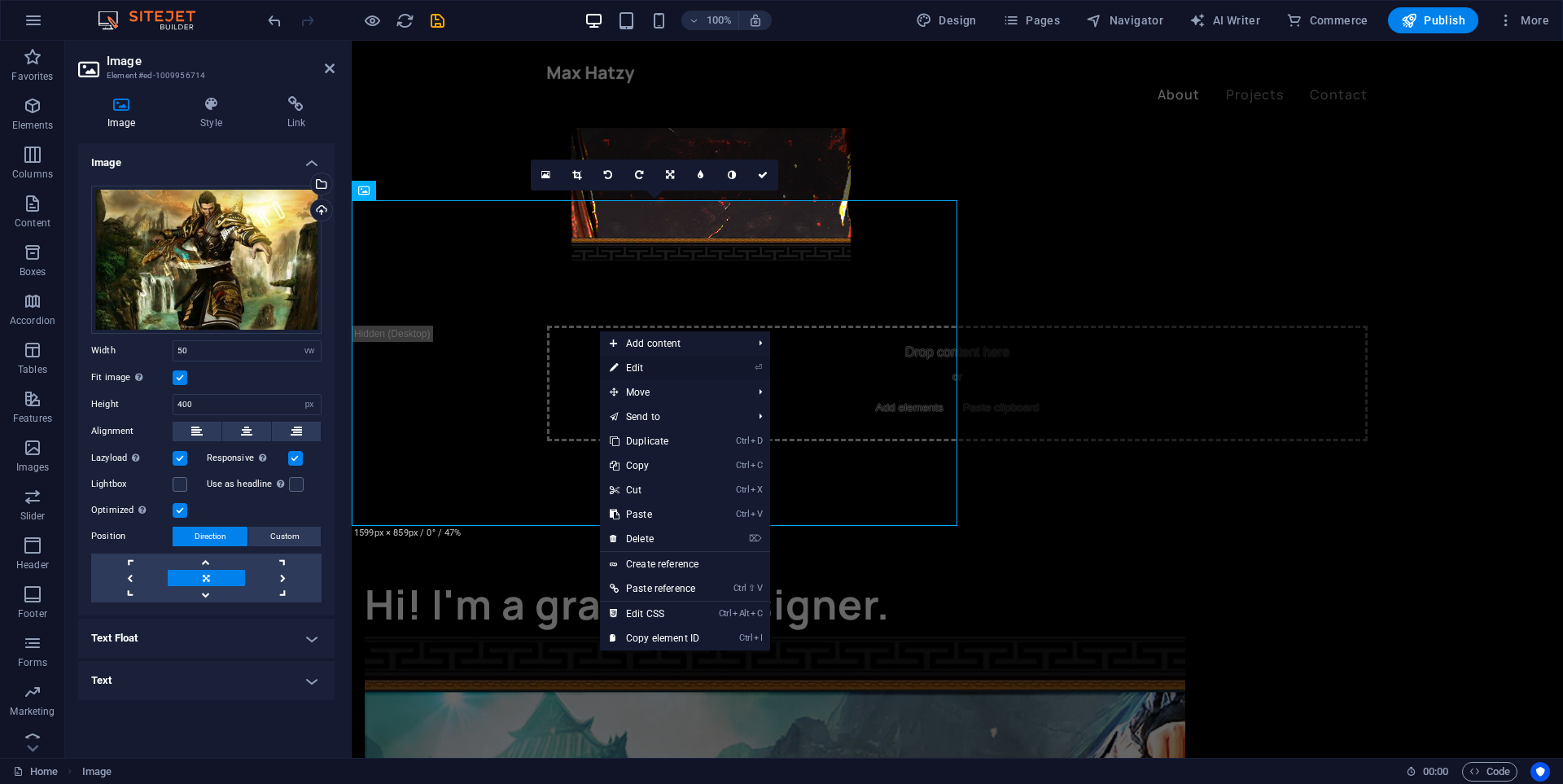
click at [662, 360] on link "⏎ Edit" at bounding box center [654, 368] width 109 height 24
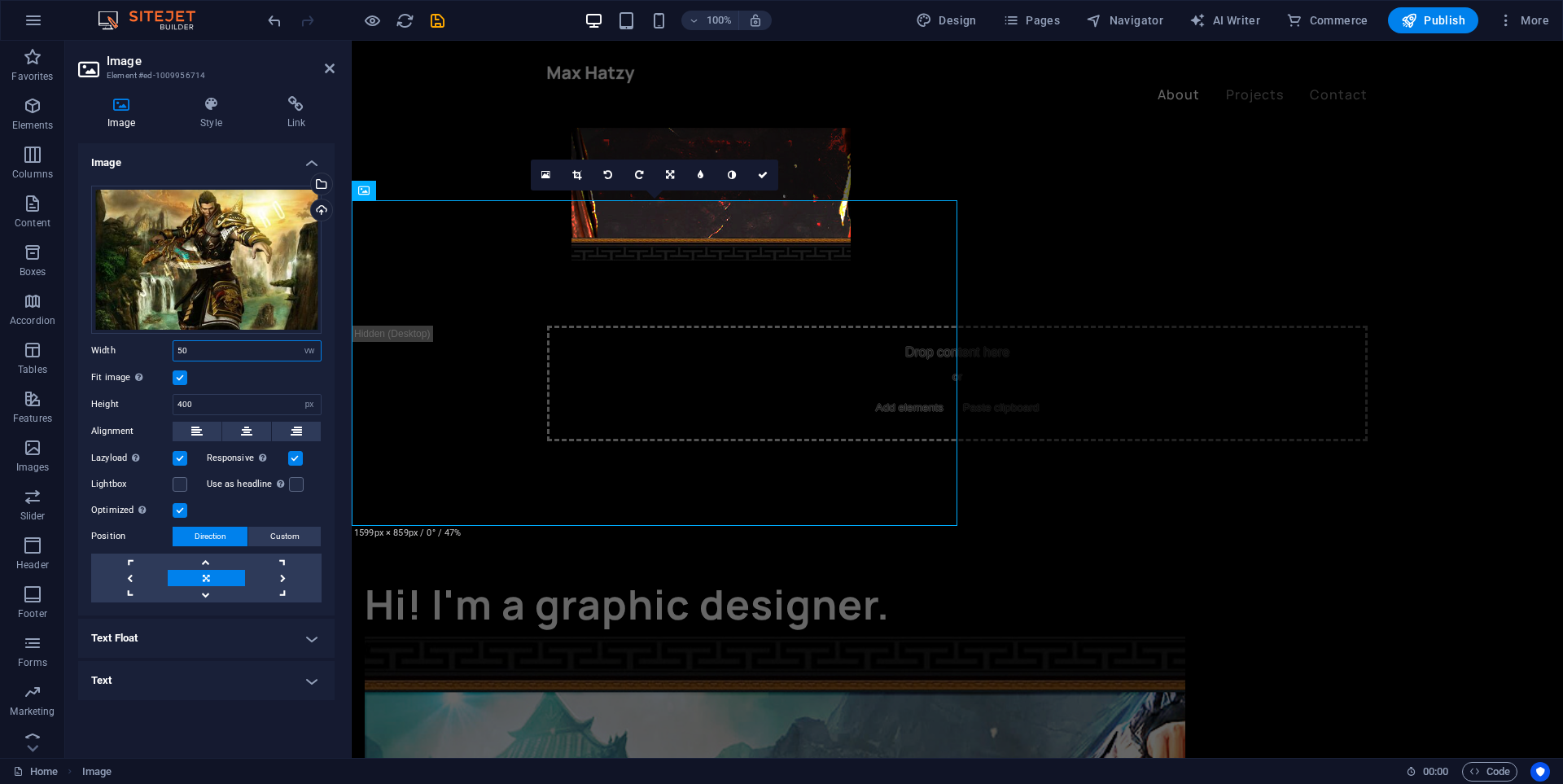
click at [211, 351] on input "50" at bounding box center [247, 350] width 148 height 20
type input "5"
click at [205, 399] on input "400" at bounding box center [247, 404] width 148 height 20
click at [241, 347] on input "40" at bounding box center [247, 350] width 148 height 20
type input "4"
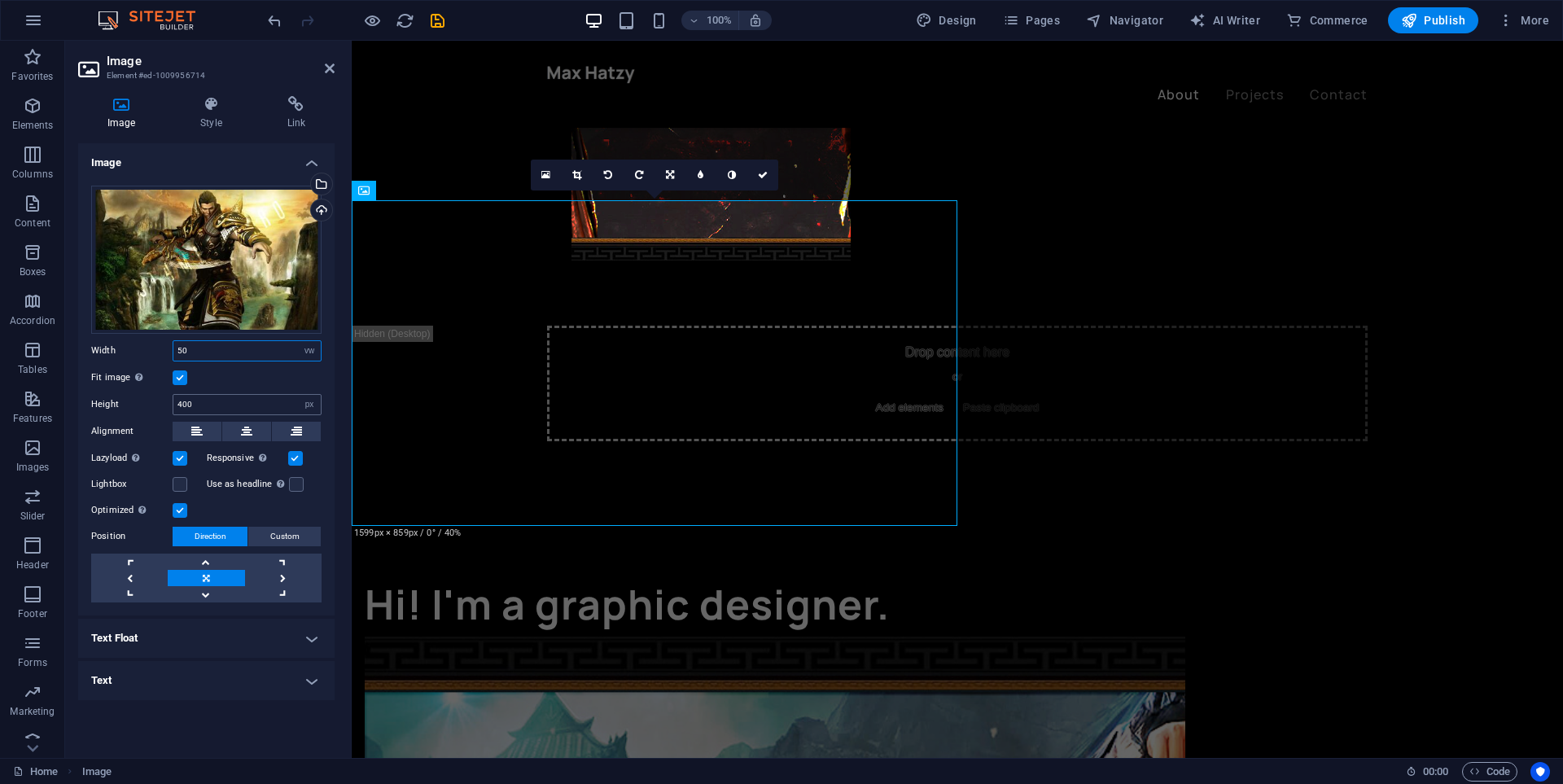
type input "50"
click at [214, 409] on input "400" at bounding box center [247, 404] width 148 height 20
type input "4"
type input "3"
type input "400"
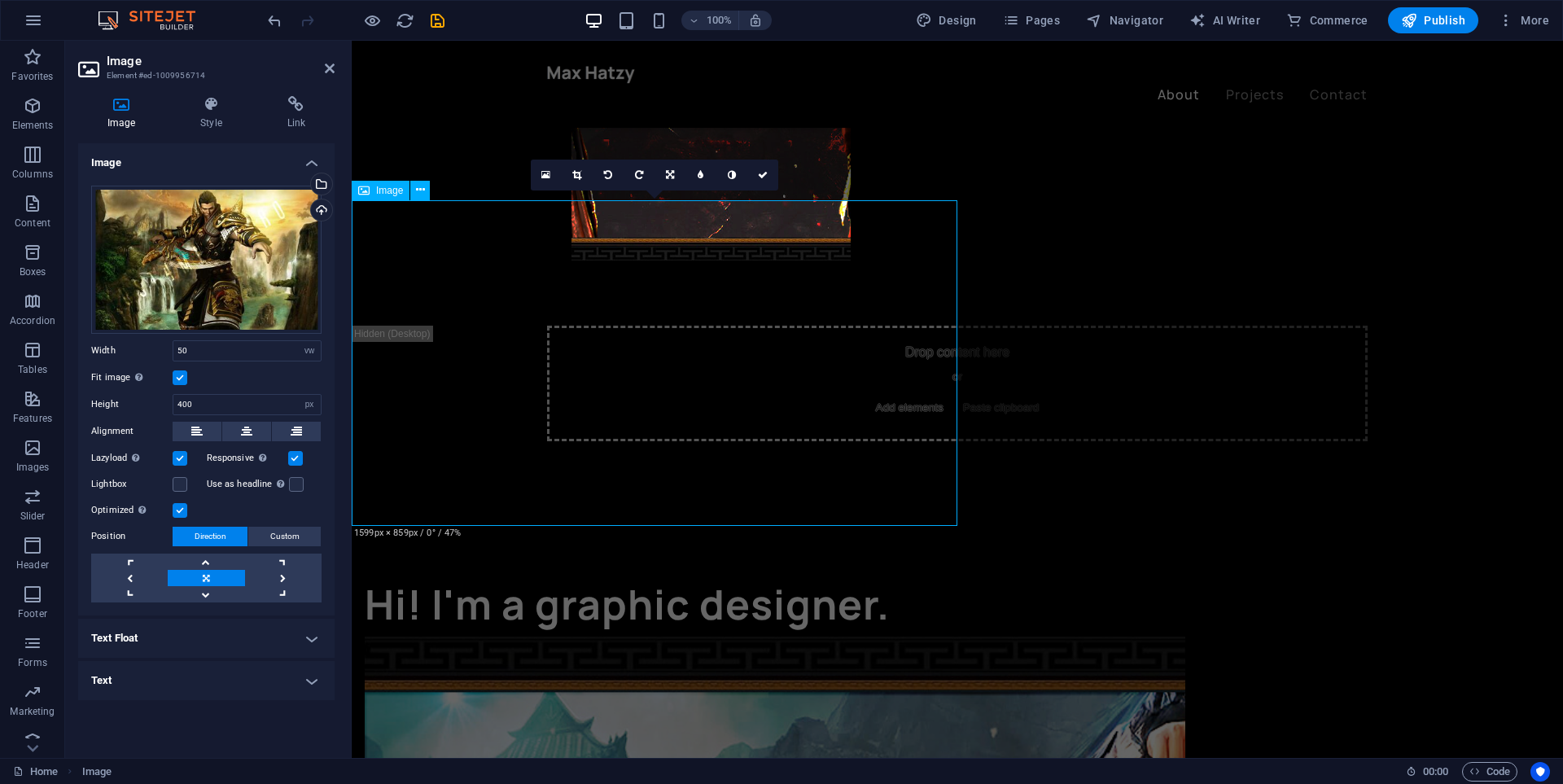
click at [669, 176] on icon at bounding box center [670, 175] width 8 height 10
click at [669, 203] on icon at bounding box center [670, 205] width 10 height 10
click at [667, 179] on icon at bounding box center [670, 175] width 10 height 10
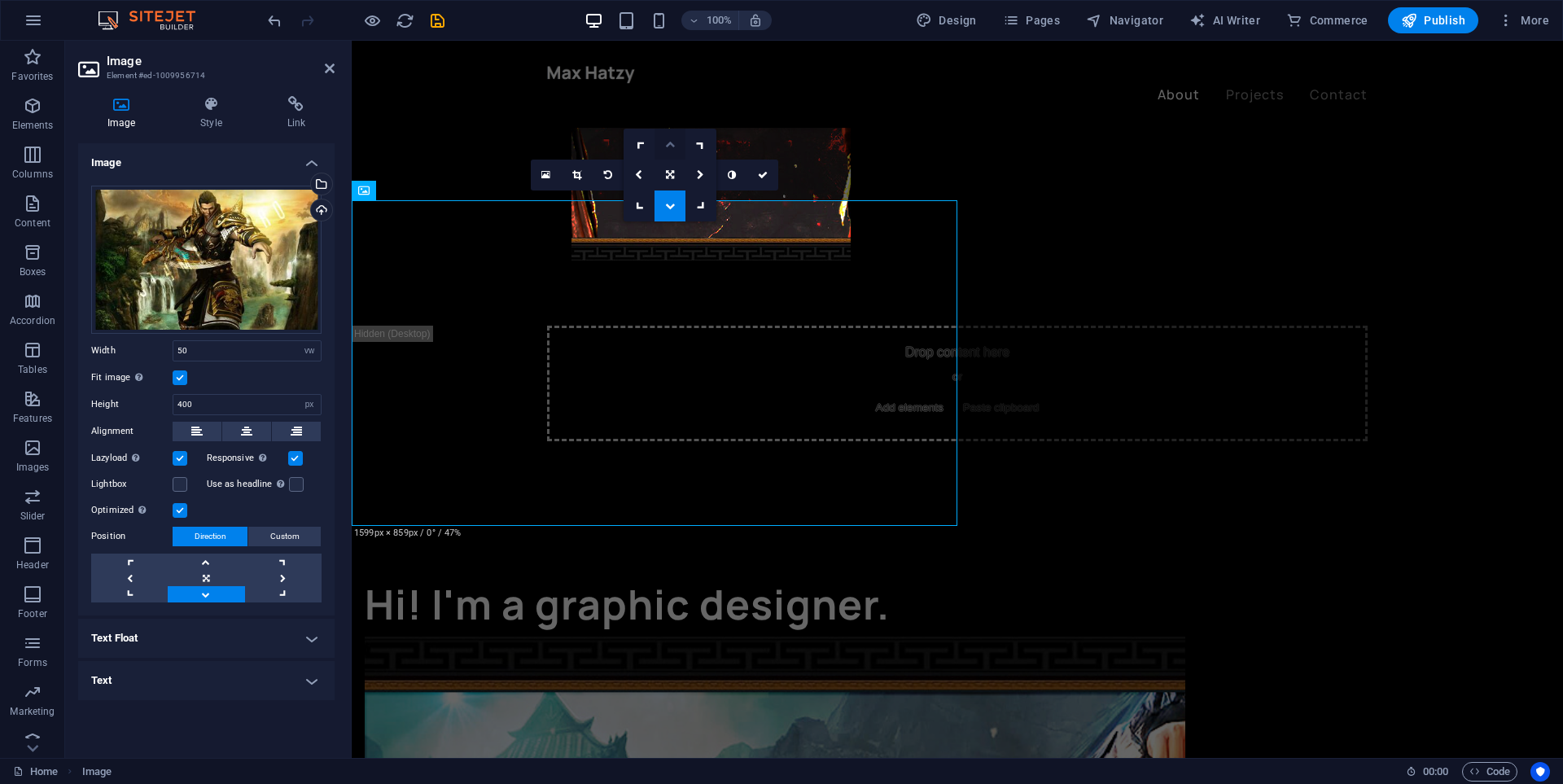
click at [674, 149] on link at bounding box center [669, 143] width 31 height 31
click at [668, 176] on icon at bounding box center [670, 175] width 10 height 10
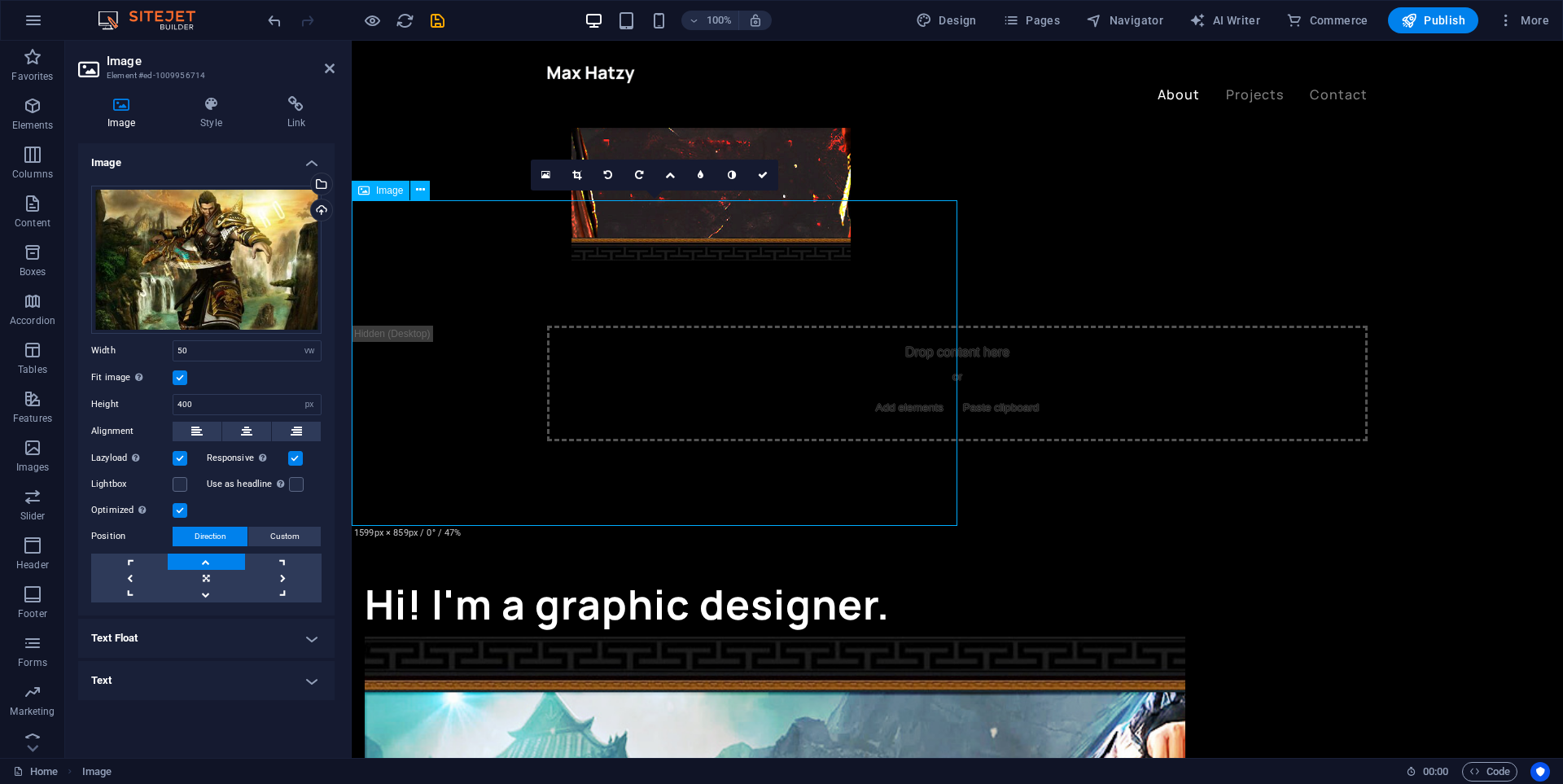
drag, startPoint x: 685, startPoint y: 273, endPoint x: 683, endPoint y: 254, distance: 19.1
click at [670, 178] on icon at bounding box center [670, 175] width 10 height 10
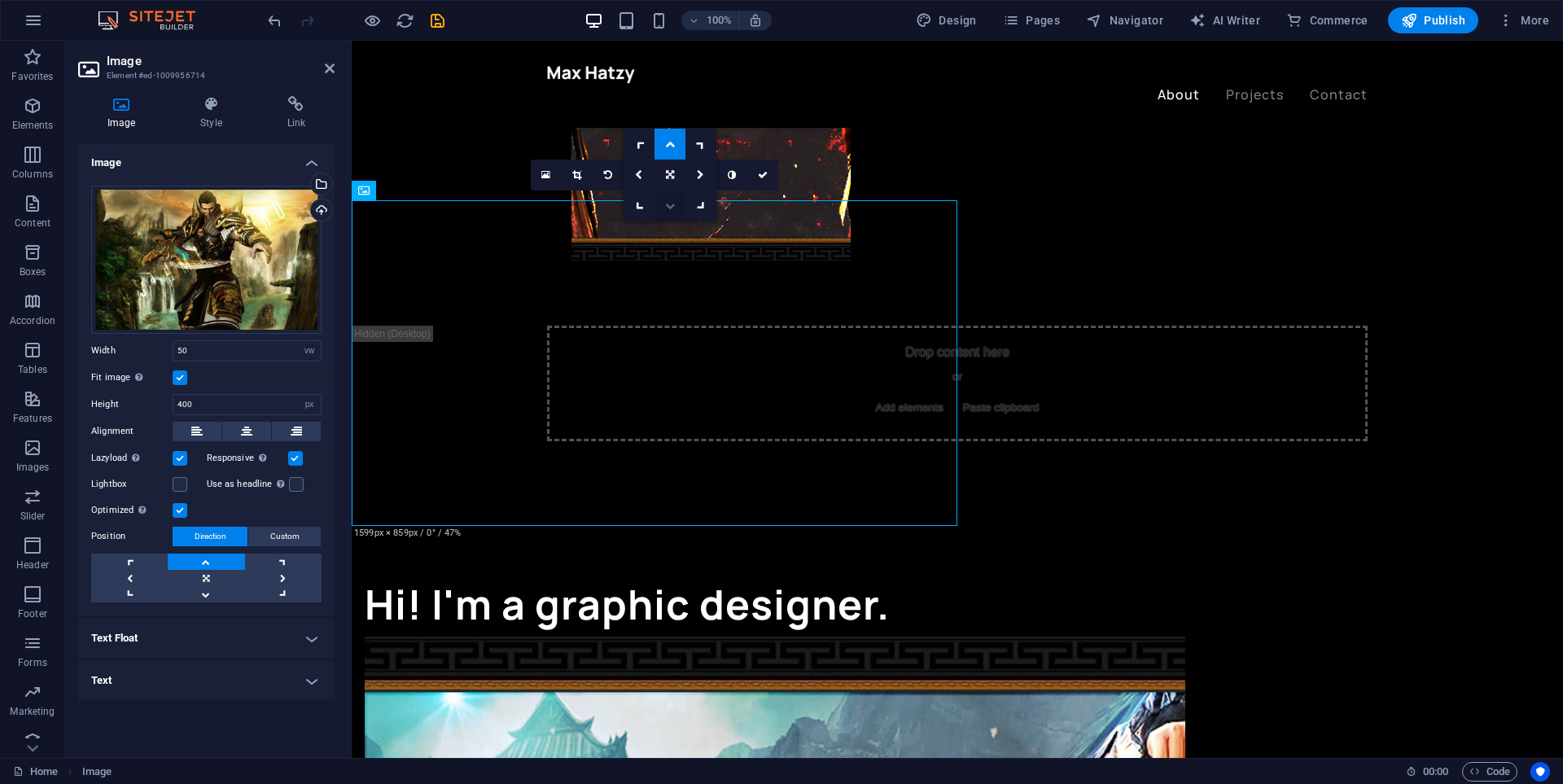
drag, startPoint x: 671, startPoint y: 207, endPoint x: 319, endPoint y: 163, distance: 354.7
click at [671, 207] on icon at bounding box center [670, 205] width 10 height 10
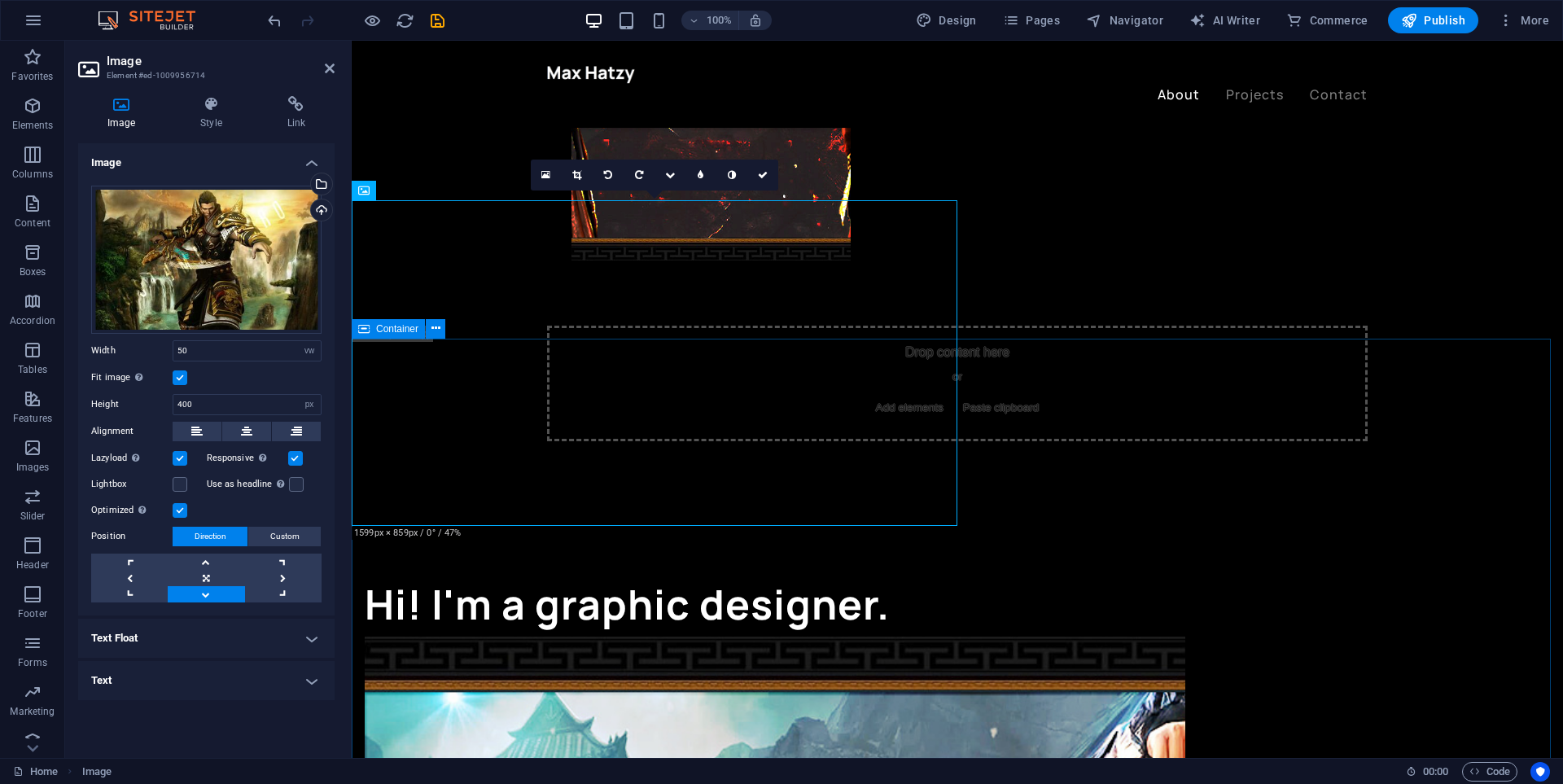
drag, startPoint x: 626, startPoint y: 526, endPoint x: 913, endPoint y: 542, distance: 287.4
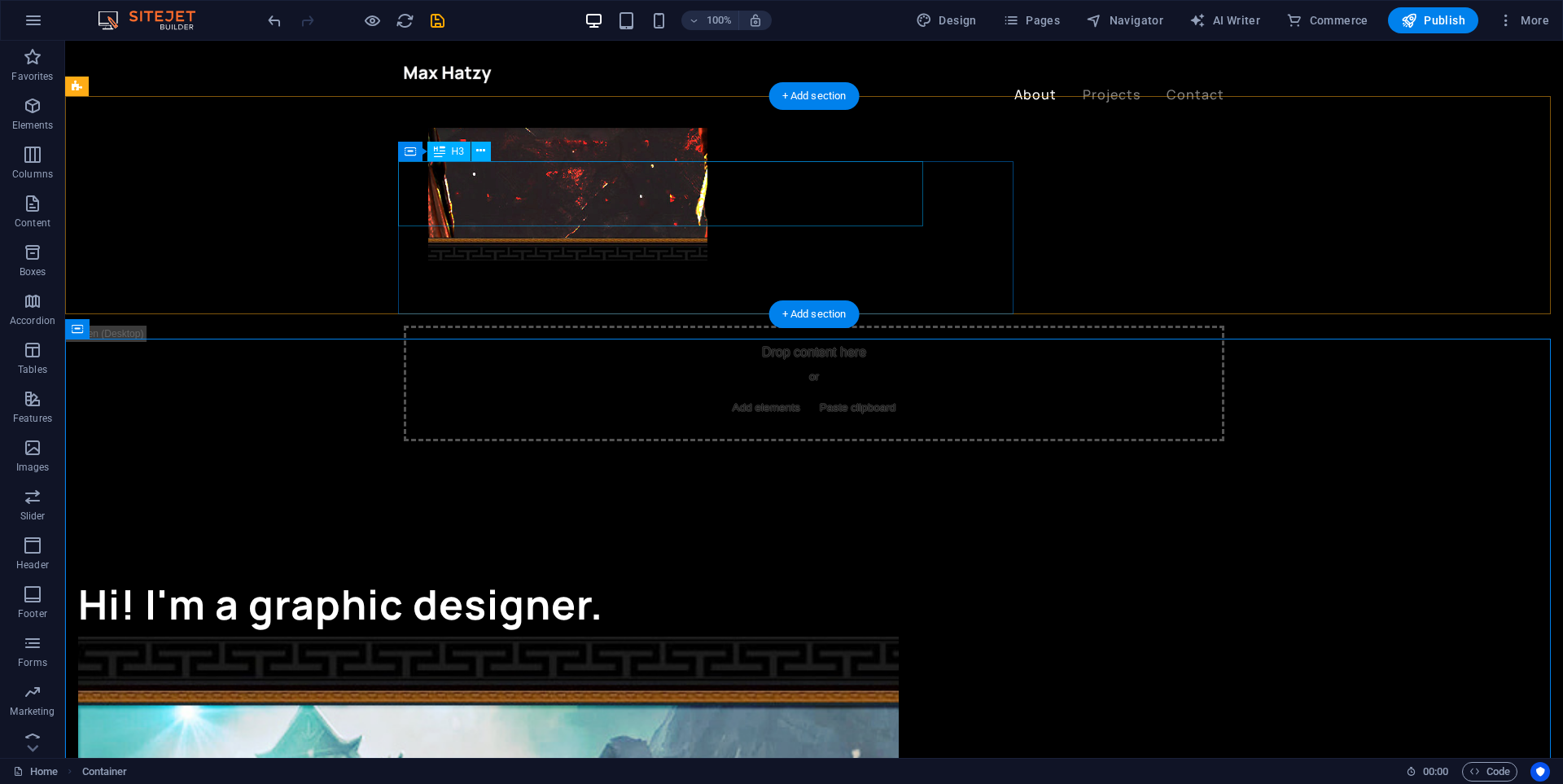
click at [571, 571] on div "Hi! I'm a graphic designer." at bounding box center [488, 604] width 821 height 65
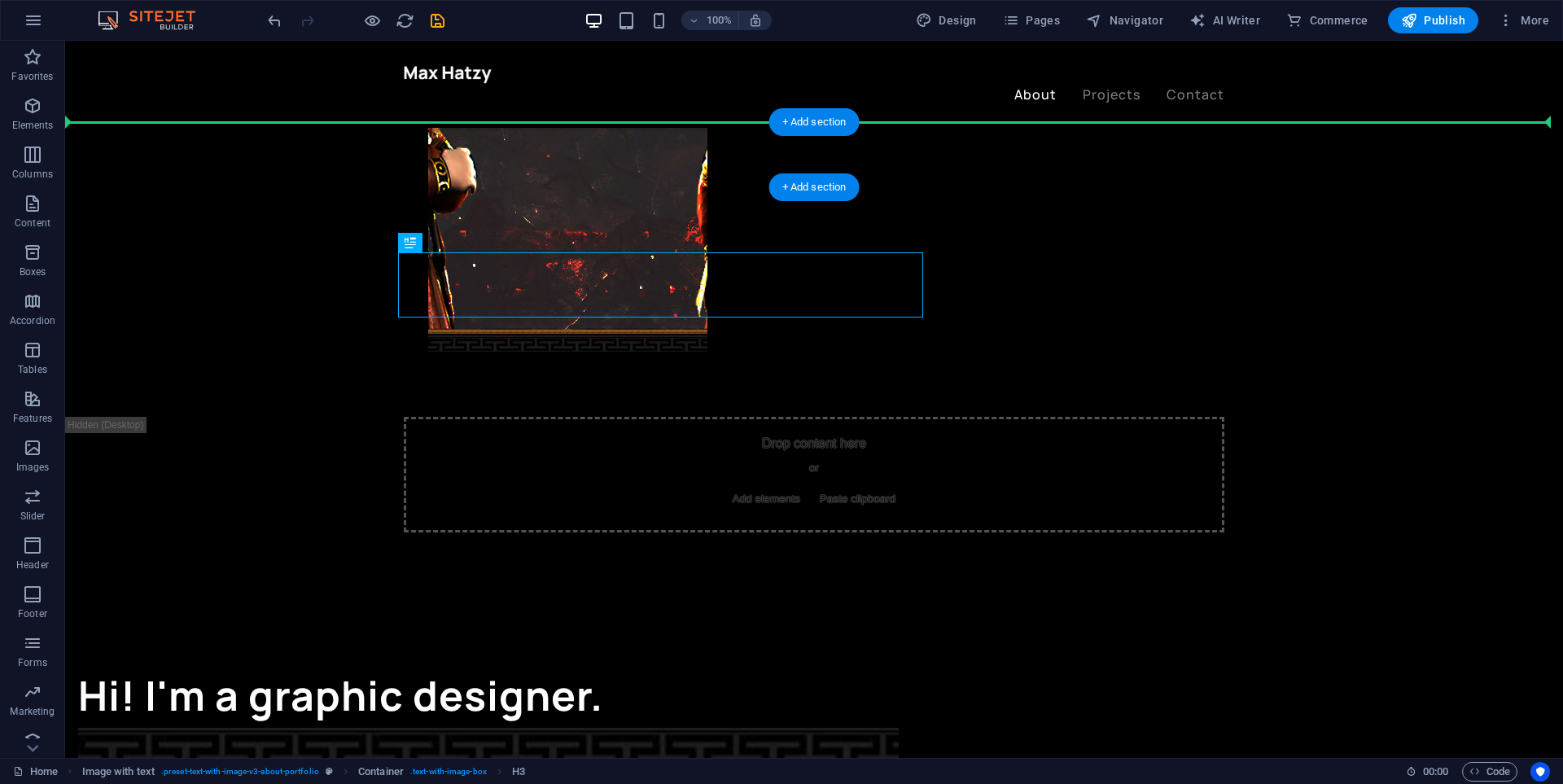
scroll to position [634, 0]
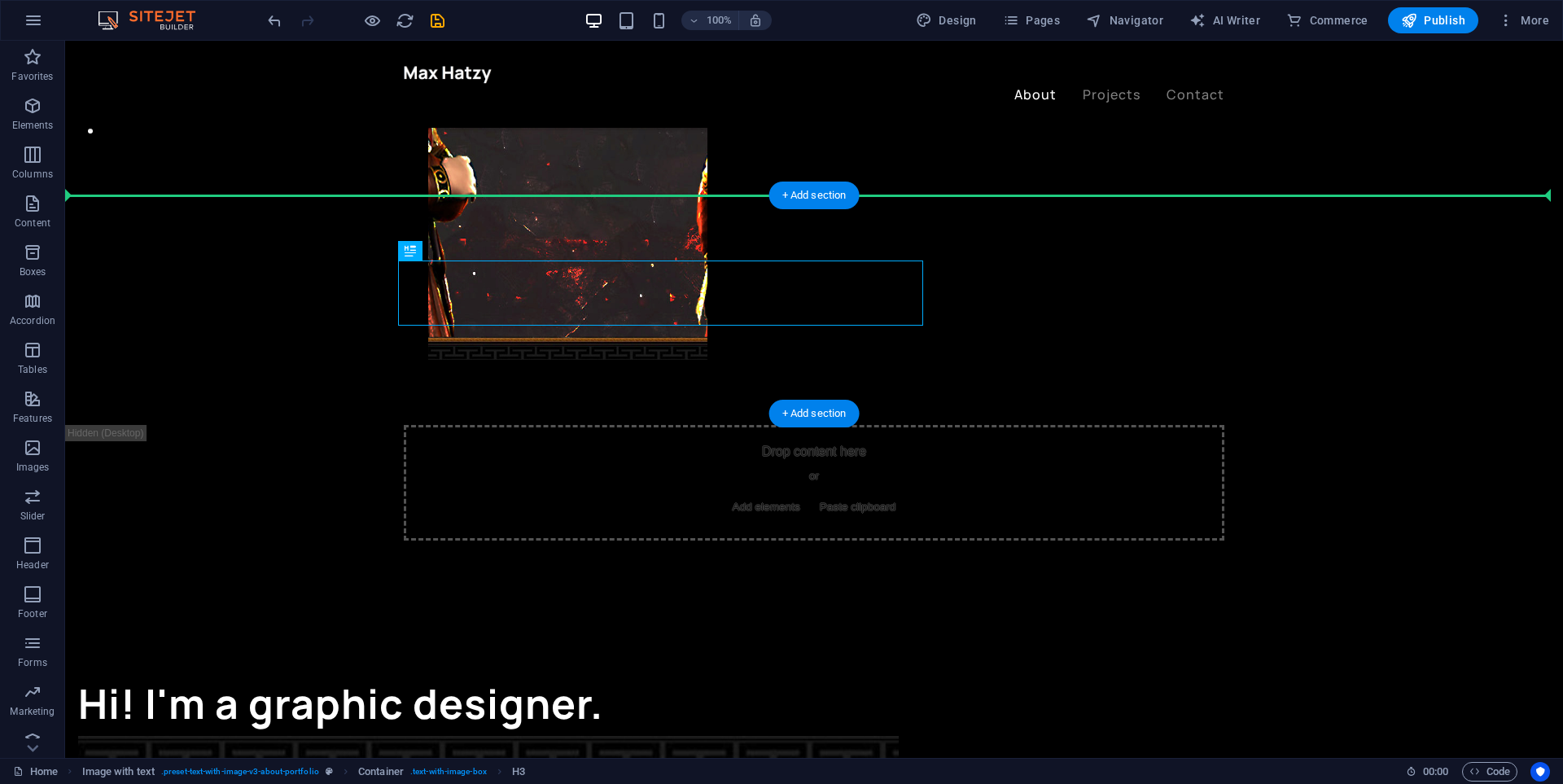
drag, startPoint x: 525, startPoint y: 188, endPoint x: 529, endPoint y: 202, distance: 14.6
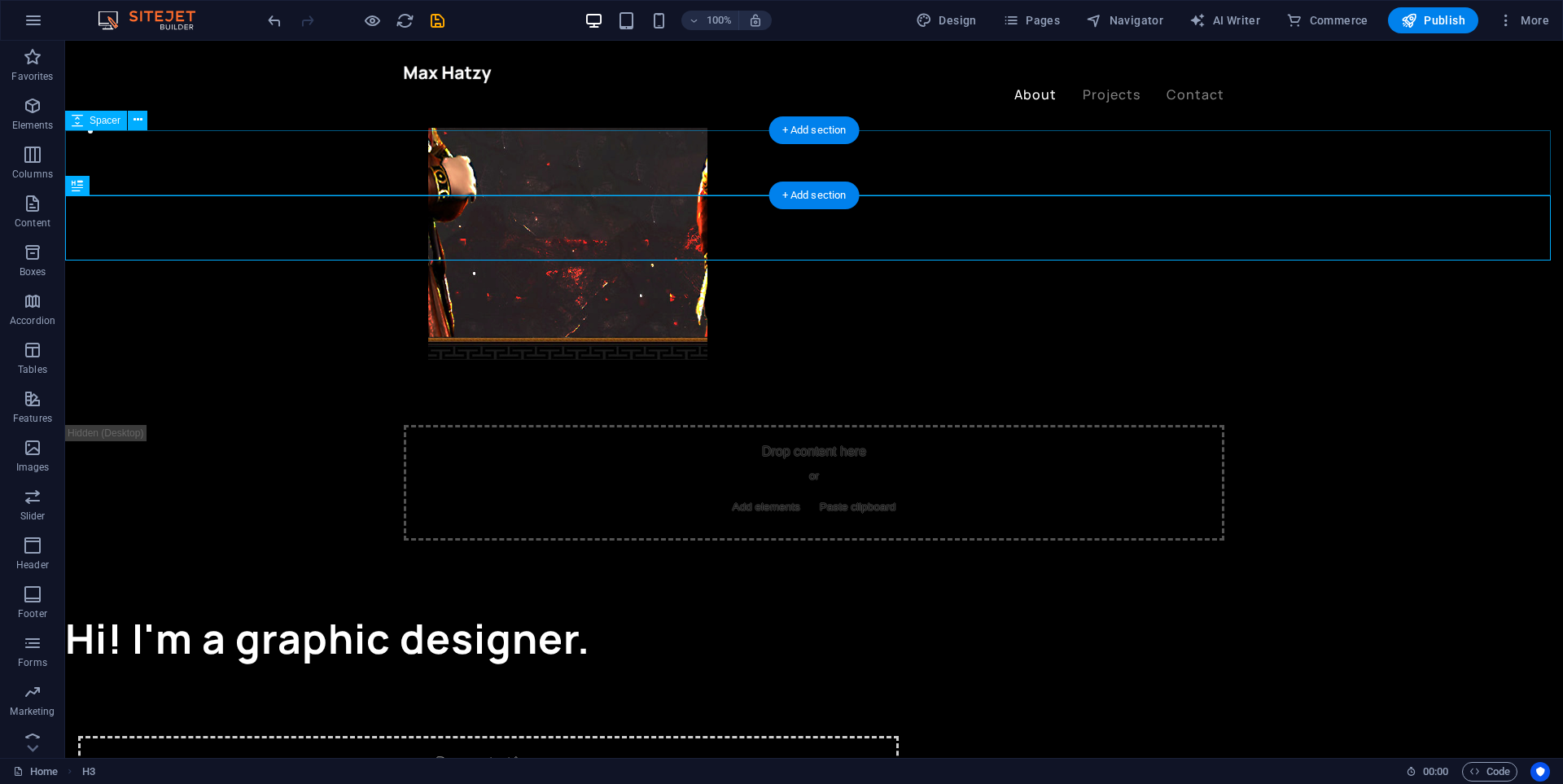
click at [266, 541] on div at bounding box center [814, 573] width 1498 height 65
click at [296, 606] on div "Hi! I'm a graphic designer." at bounding box center [814, 638] width 1498 height 65
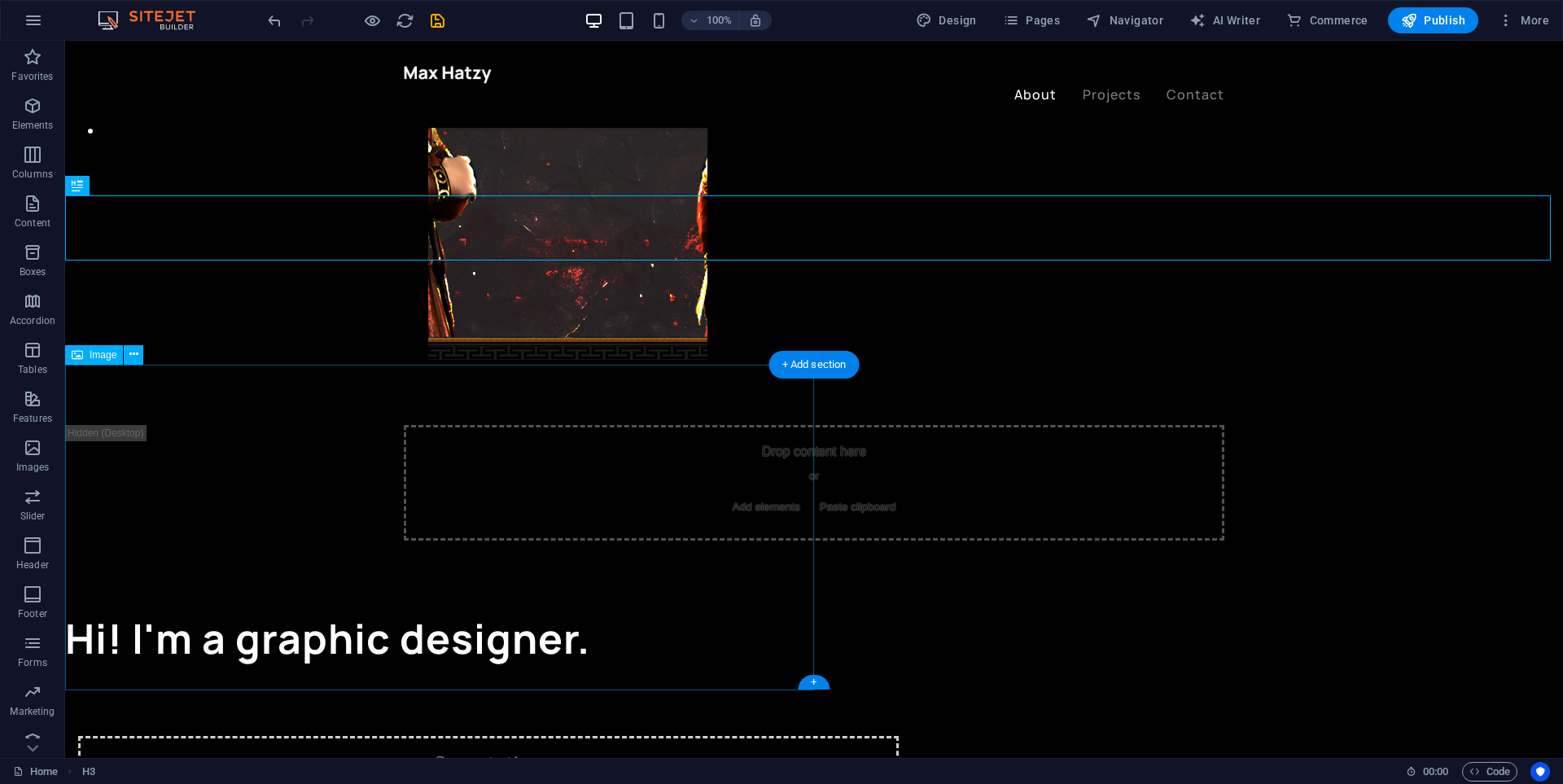
scroll to position [877, 0]
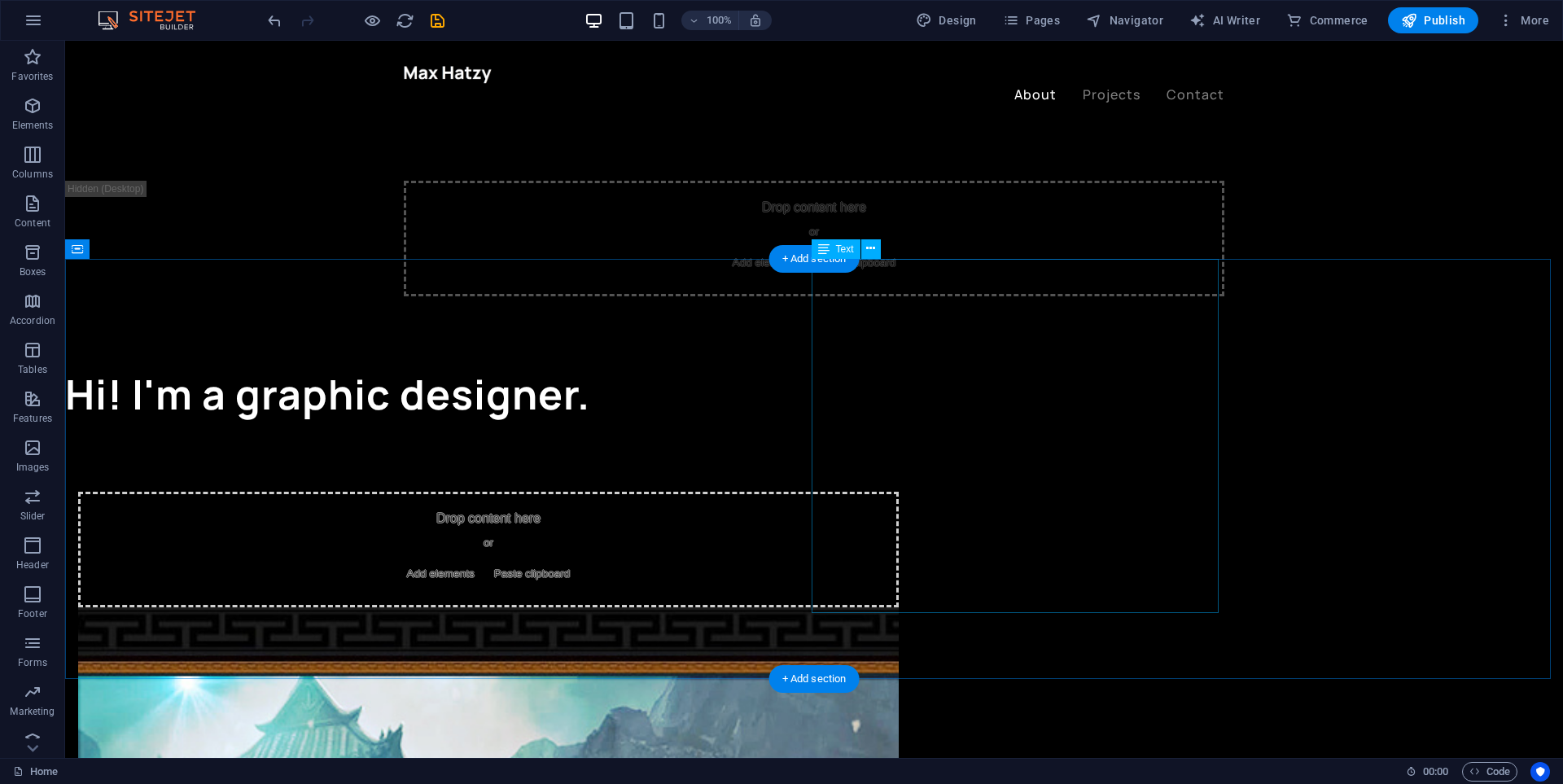
drag, startPoint x: 913, startPoint y: 317, endPoint x: 1108, endPoint y: 346, distance: 197.1
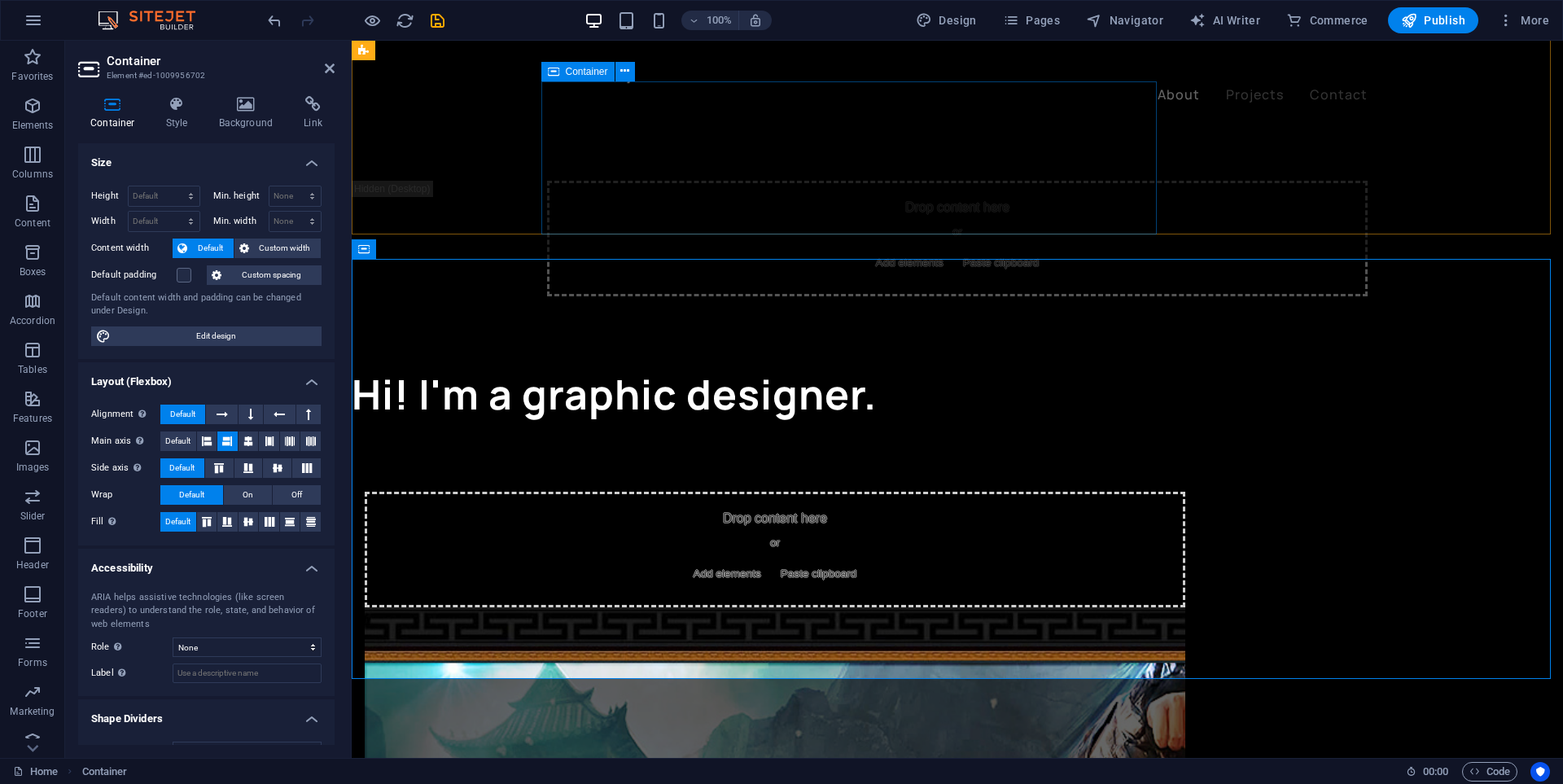
click at [1006, 491] on div "Drop content here or Add elements Paste clipboard" at bounding box center [774, 549] width 821 height 115
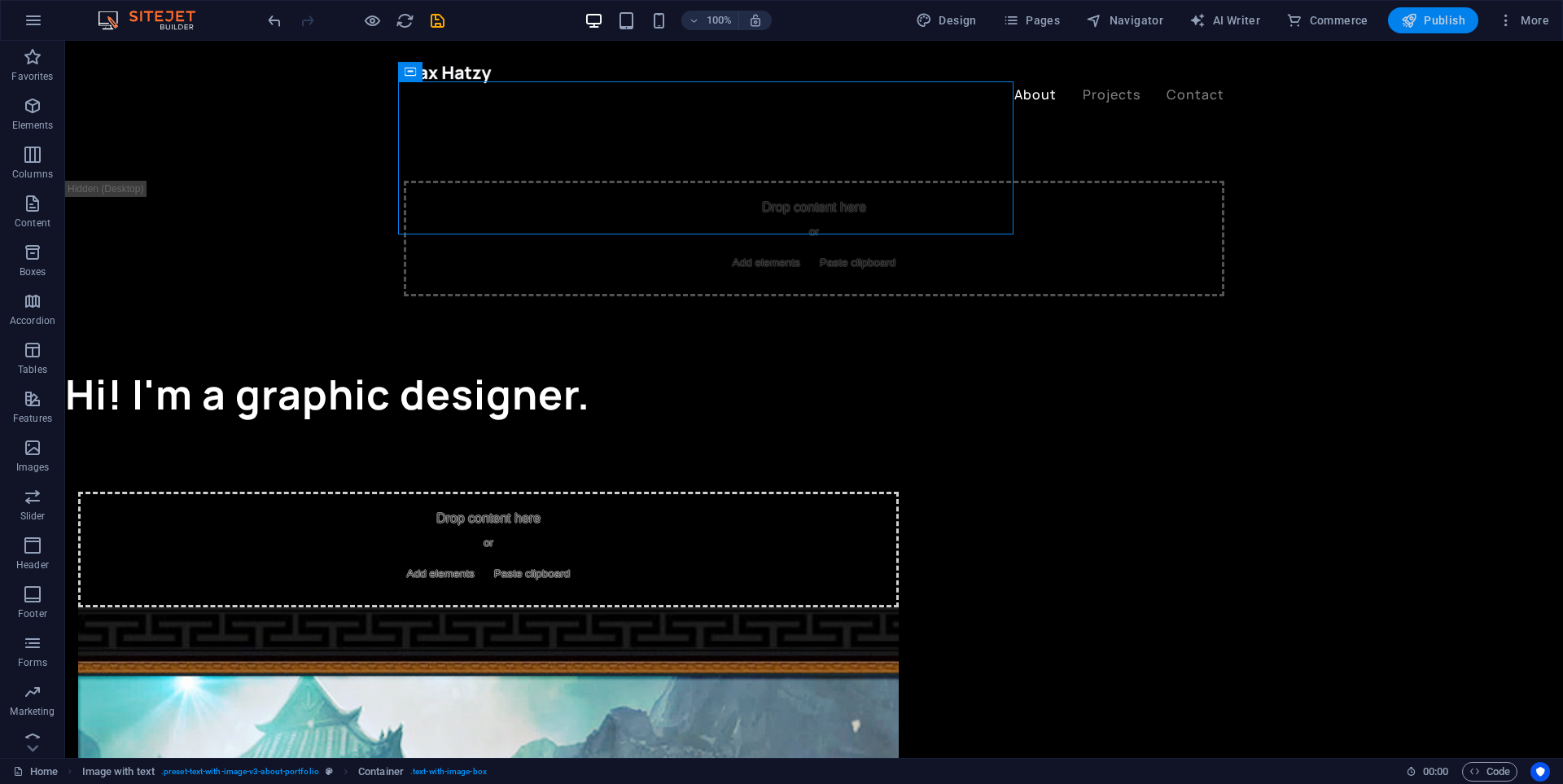
click at [1429, 17] on span "Publish" at bounding box center [1433, 20] width 64 height 17
checkbox input "false"
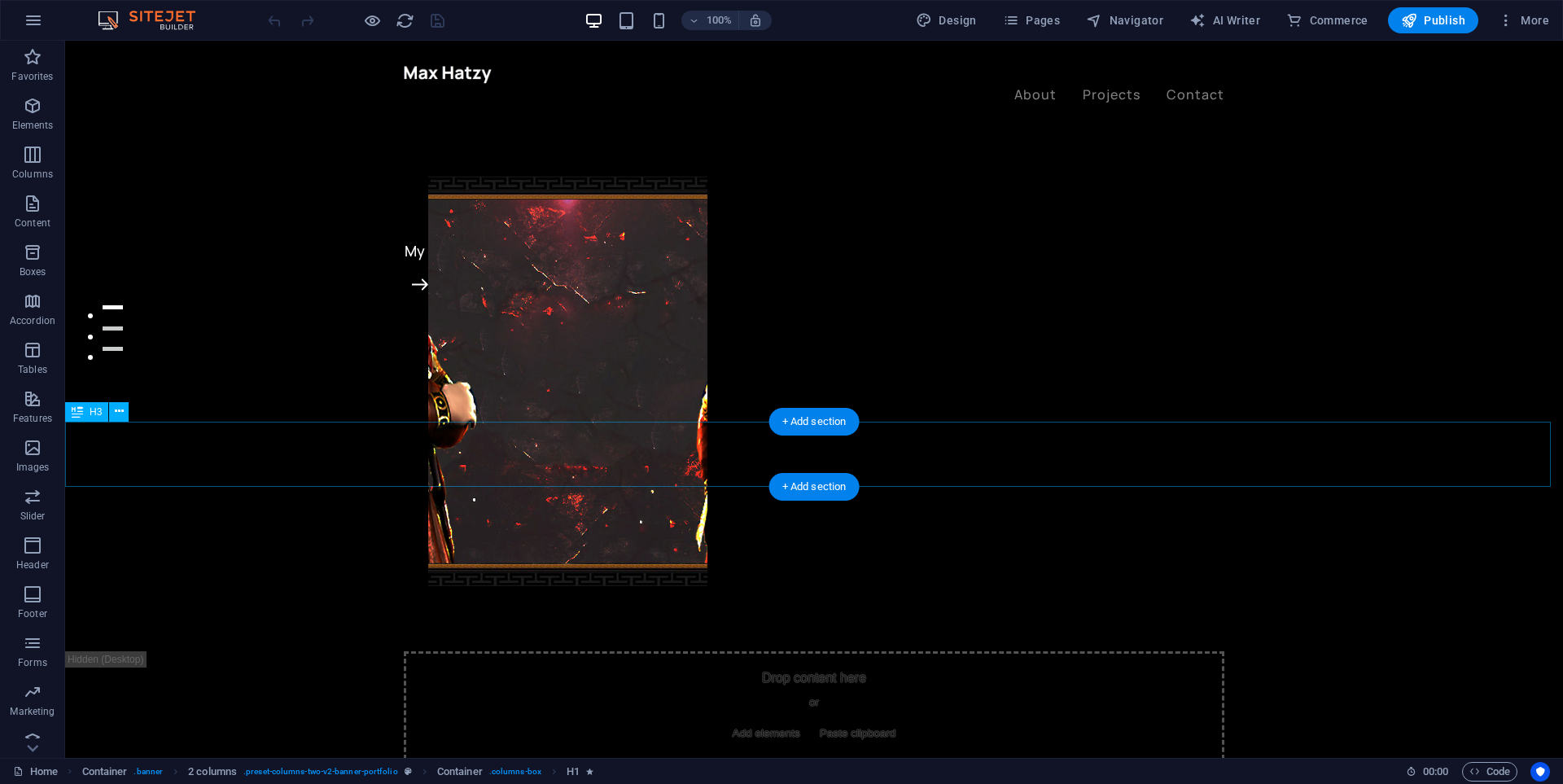
scroll to position [733, 0]
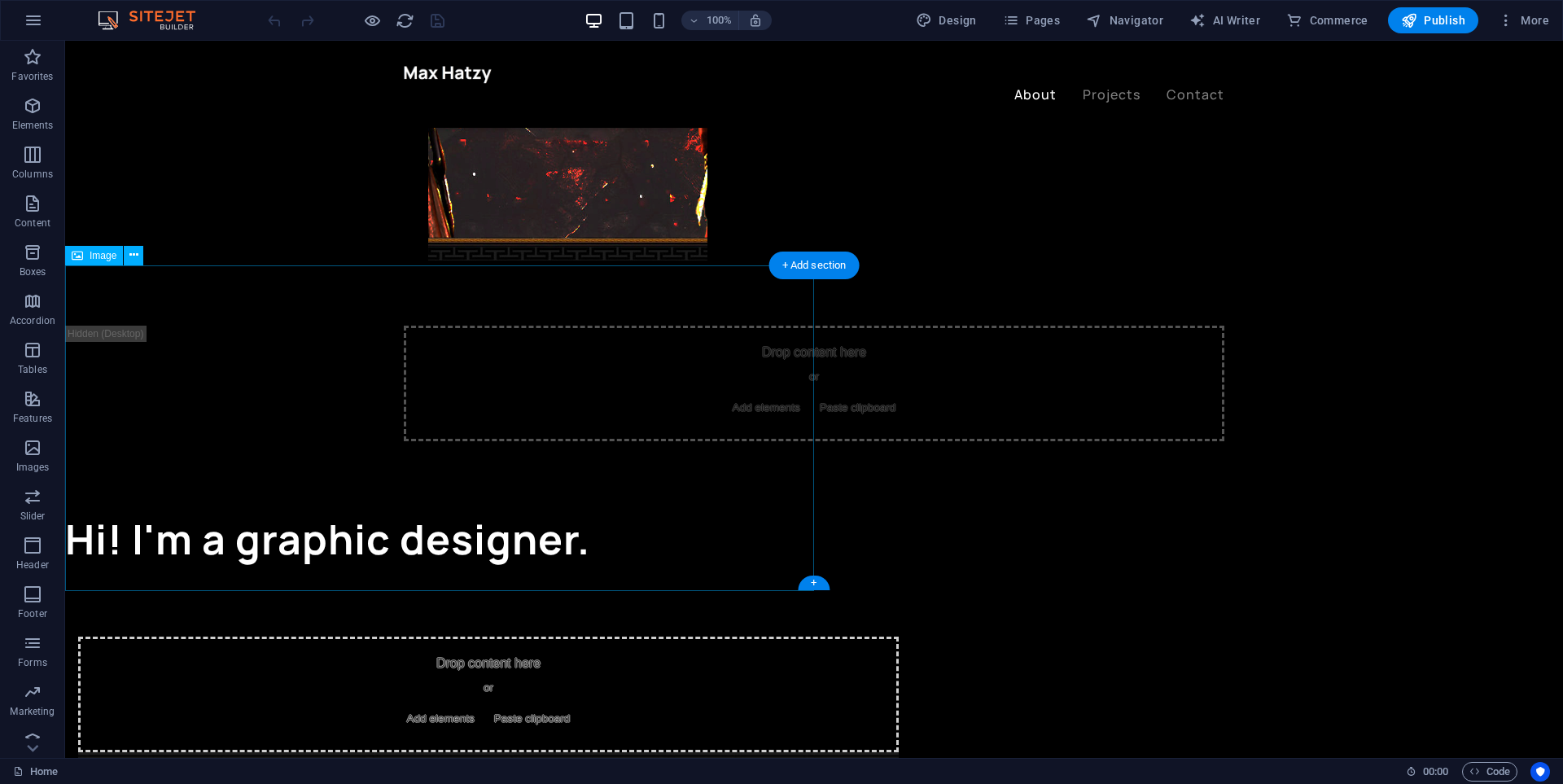
click at [99, 264] on div "Image" at bounding box center [94, 255] width 58 height 20
click at [86, 253] on div "Image" at bounding box center [94, 255] width 58 height 20
select select "vw"
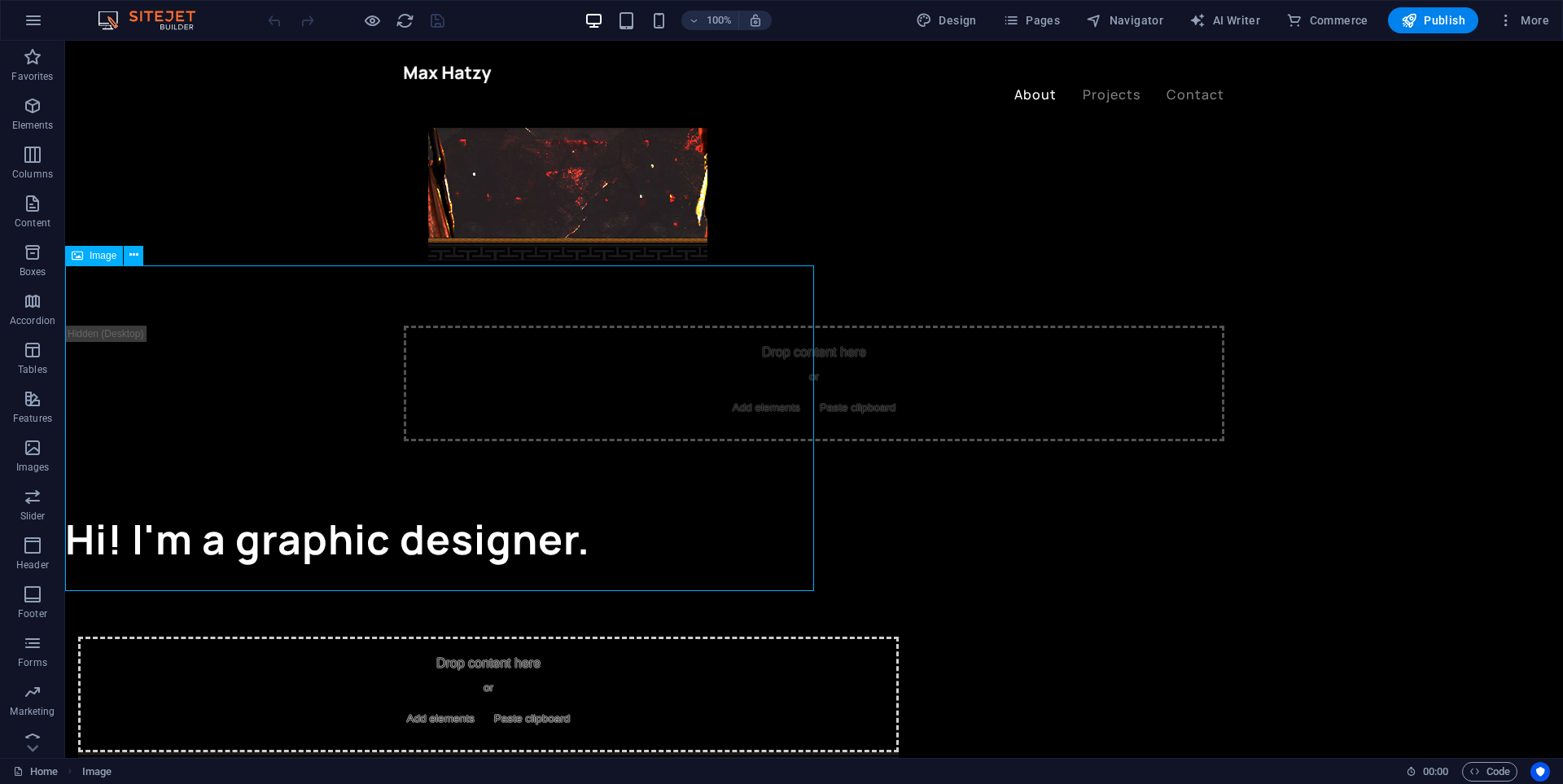
select select "px"
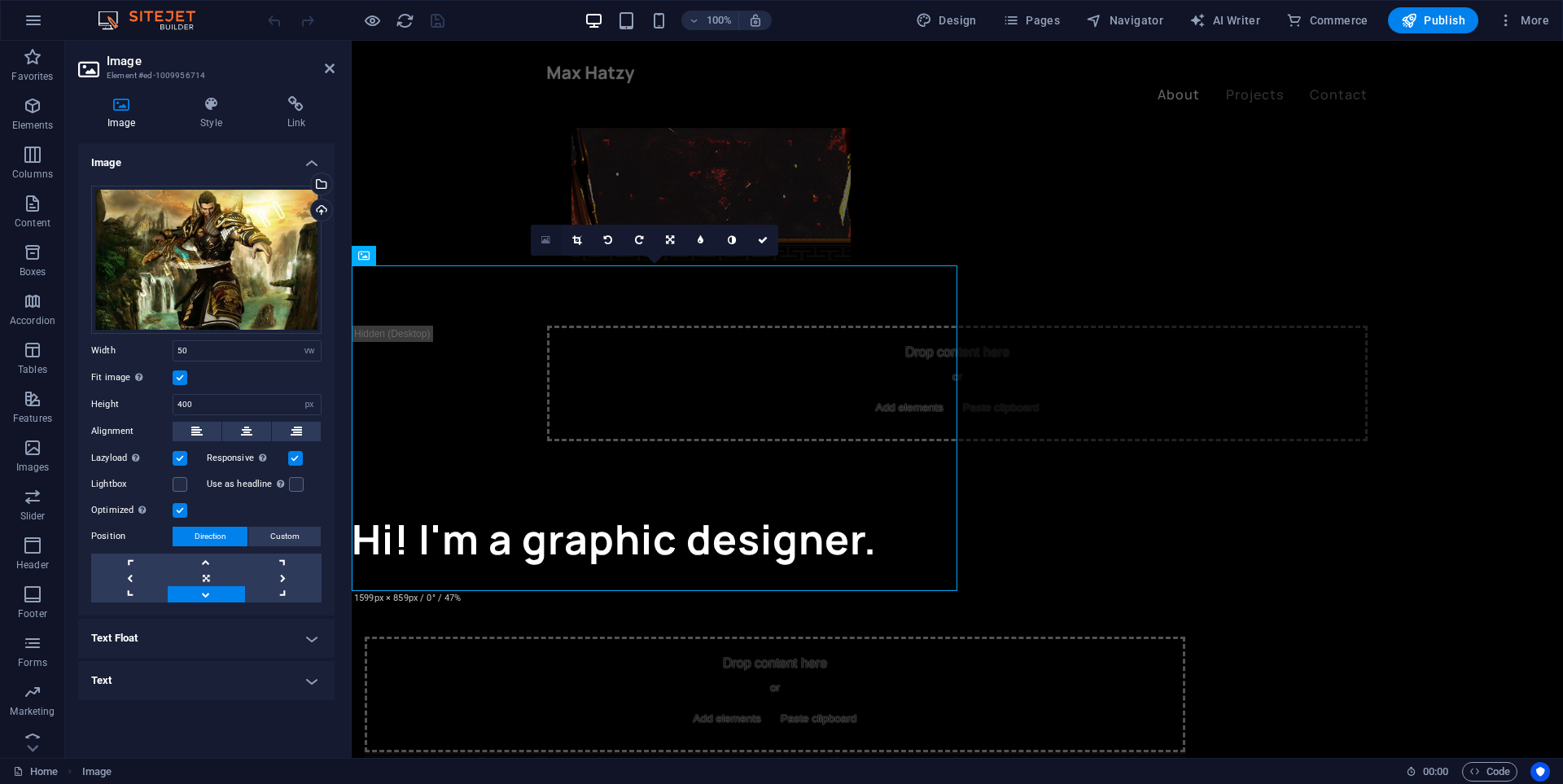
click at [549, 241] on icon at bounding box center [546, 240] width 9 height 11
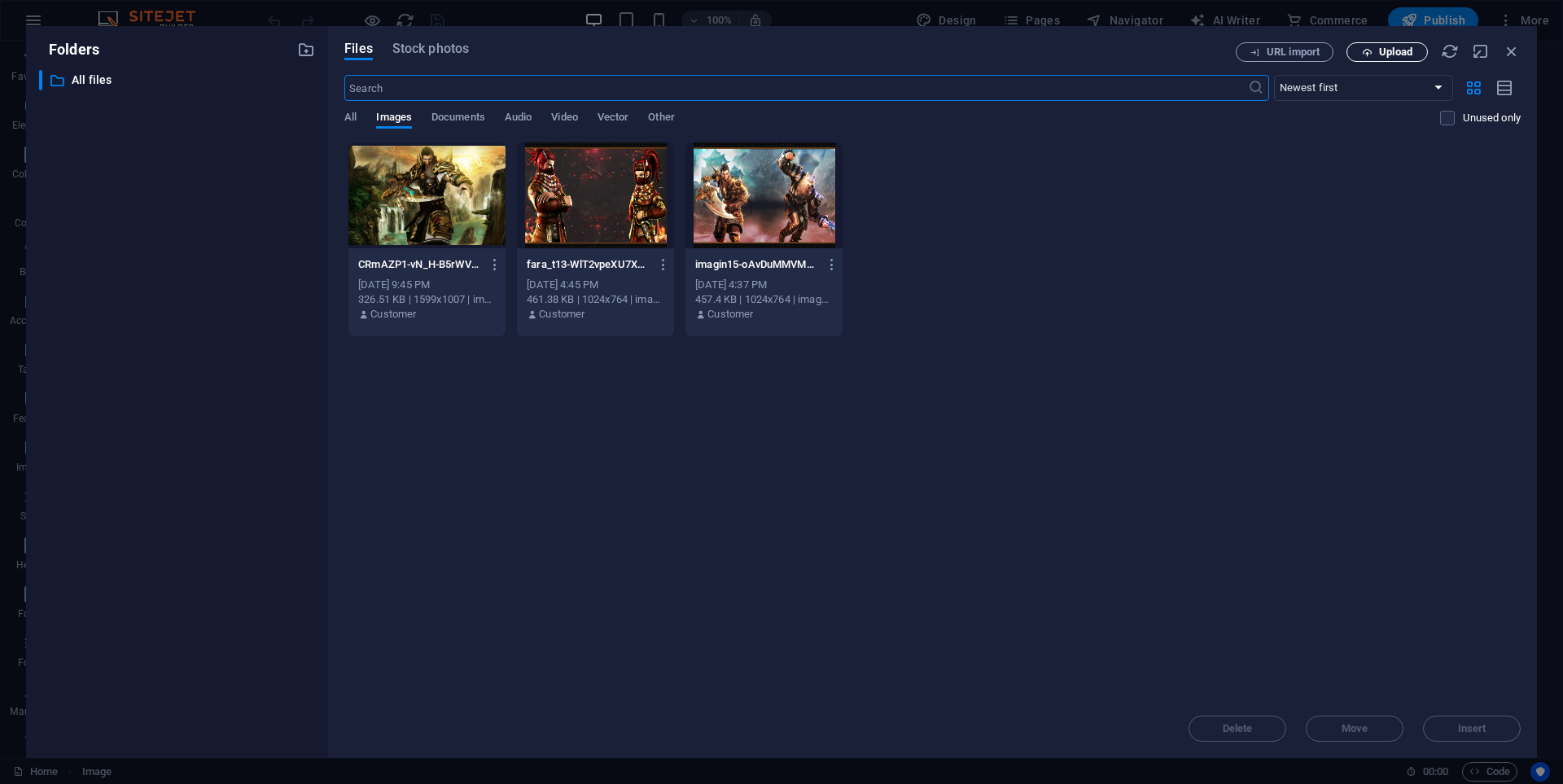
click at [1382, 59] on button "Upload" at bounding box center [1387, 52] width 82 height 20
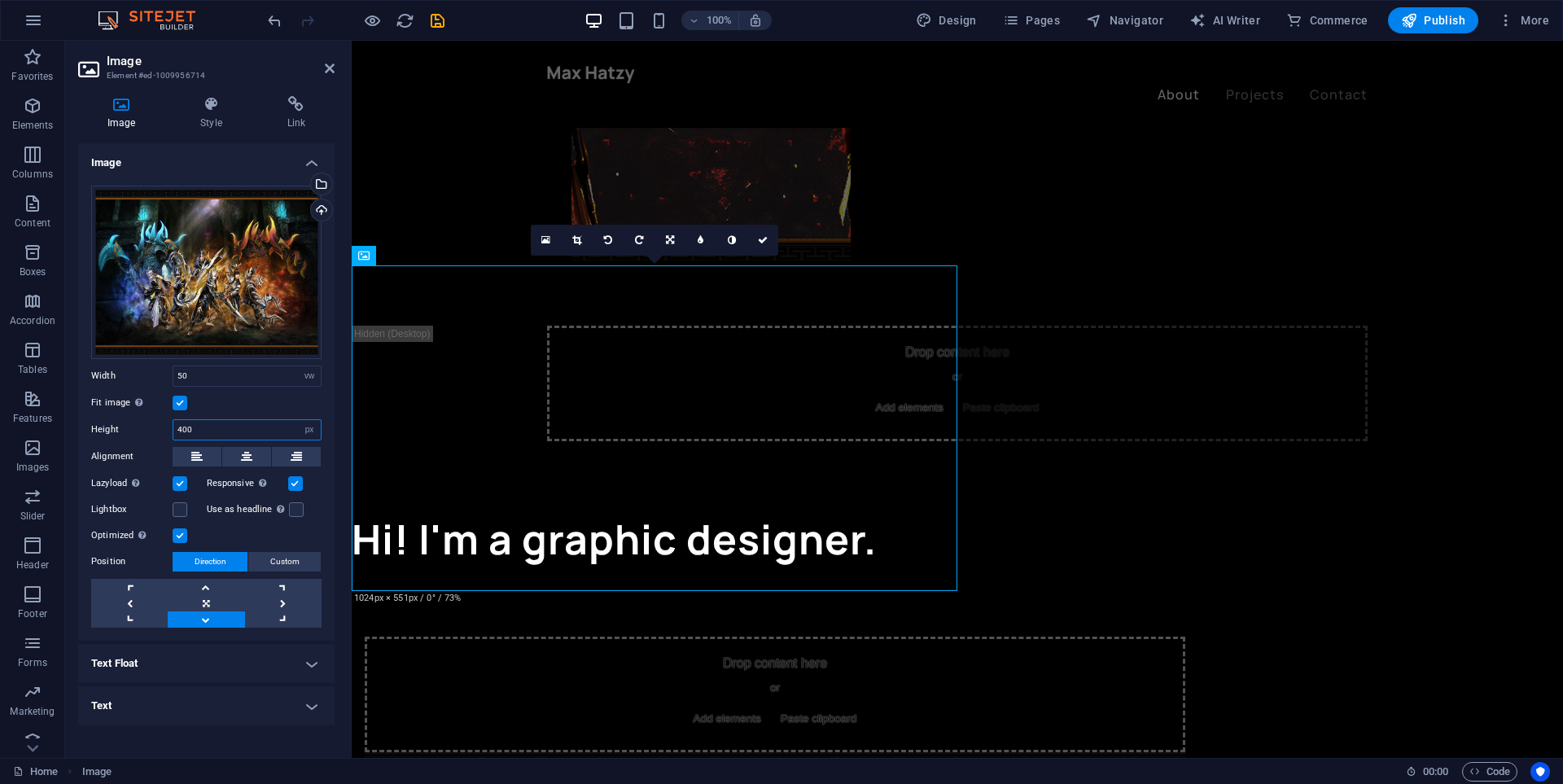
click at [252, 435] on input "400" at bounding box center [247, 429] width 148 height 20
type input "4"
type input "3"
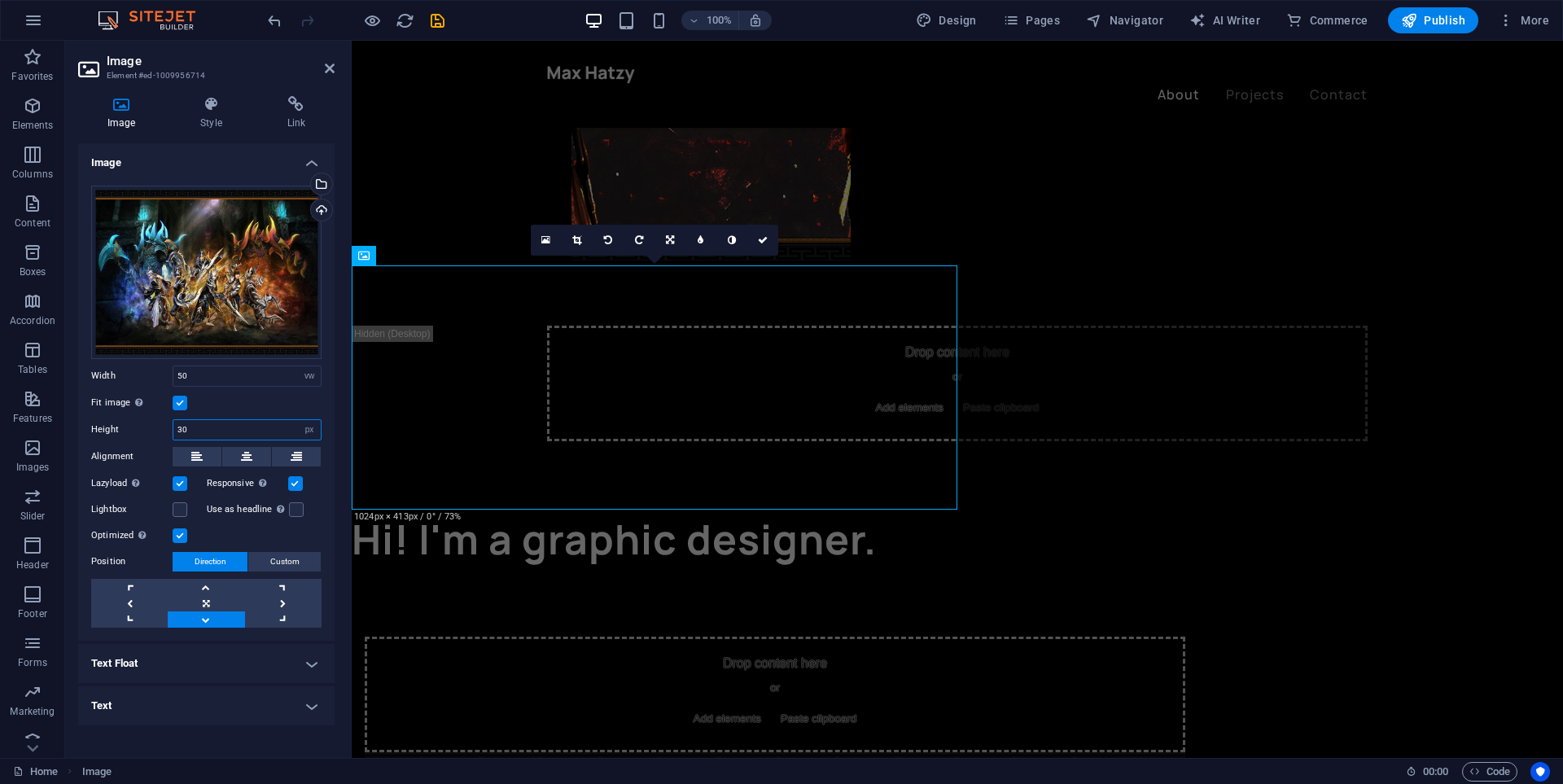
type input "3"
type input "400"
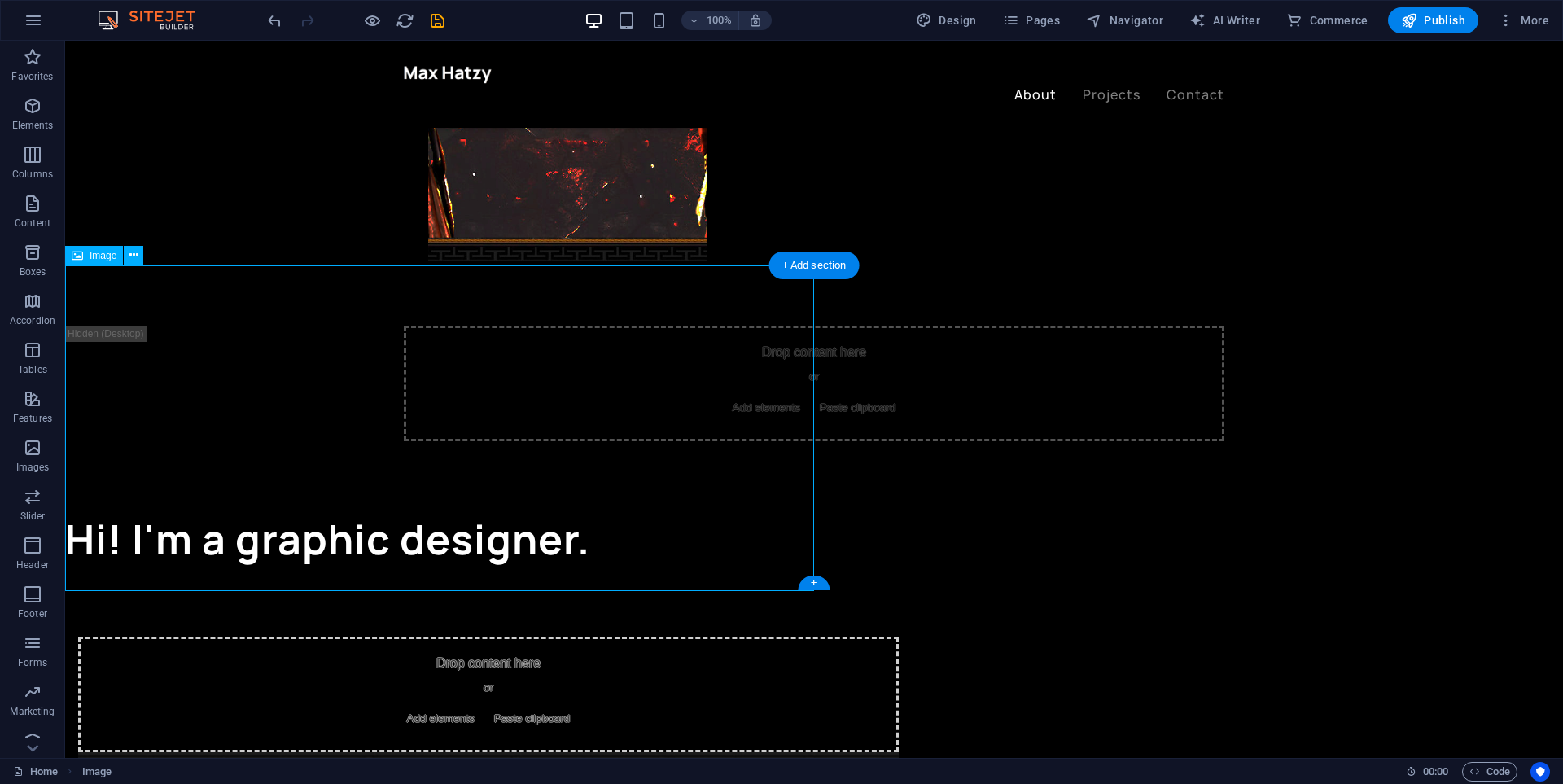
drag, startPoint x: 402, startPoint y: 312, endPoint x: 411, endPoint y: 359, distance: 47.9
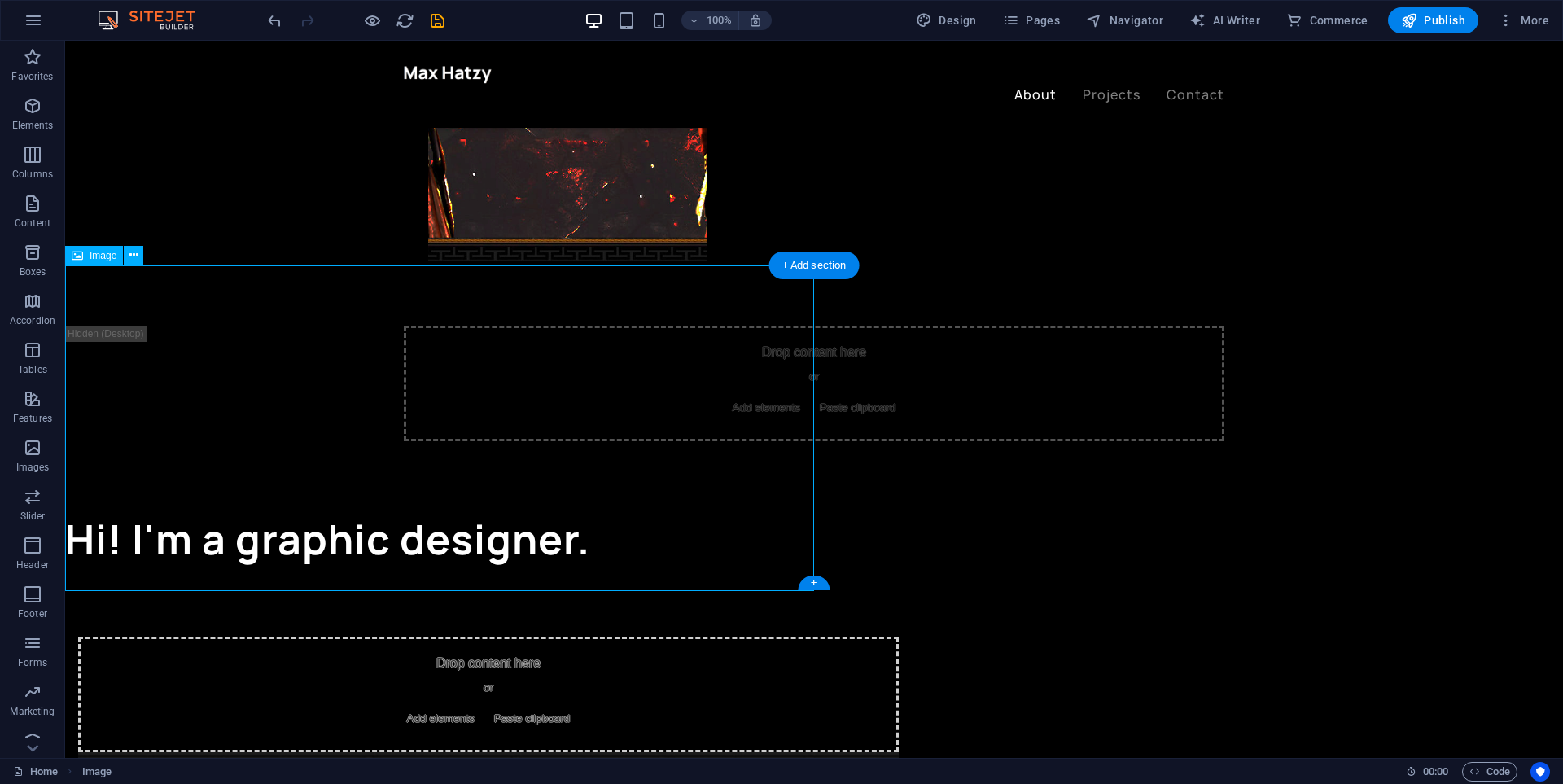
select select "vw"
select select "px"
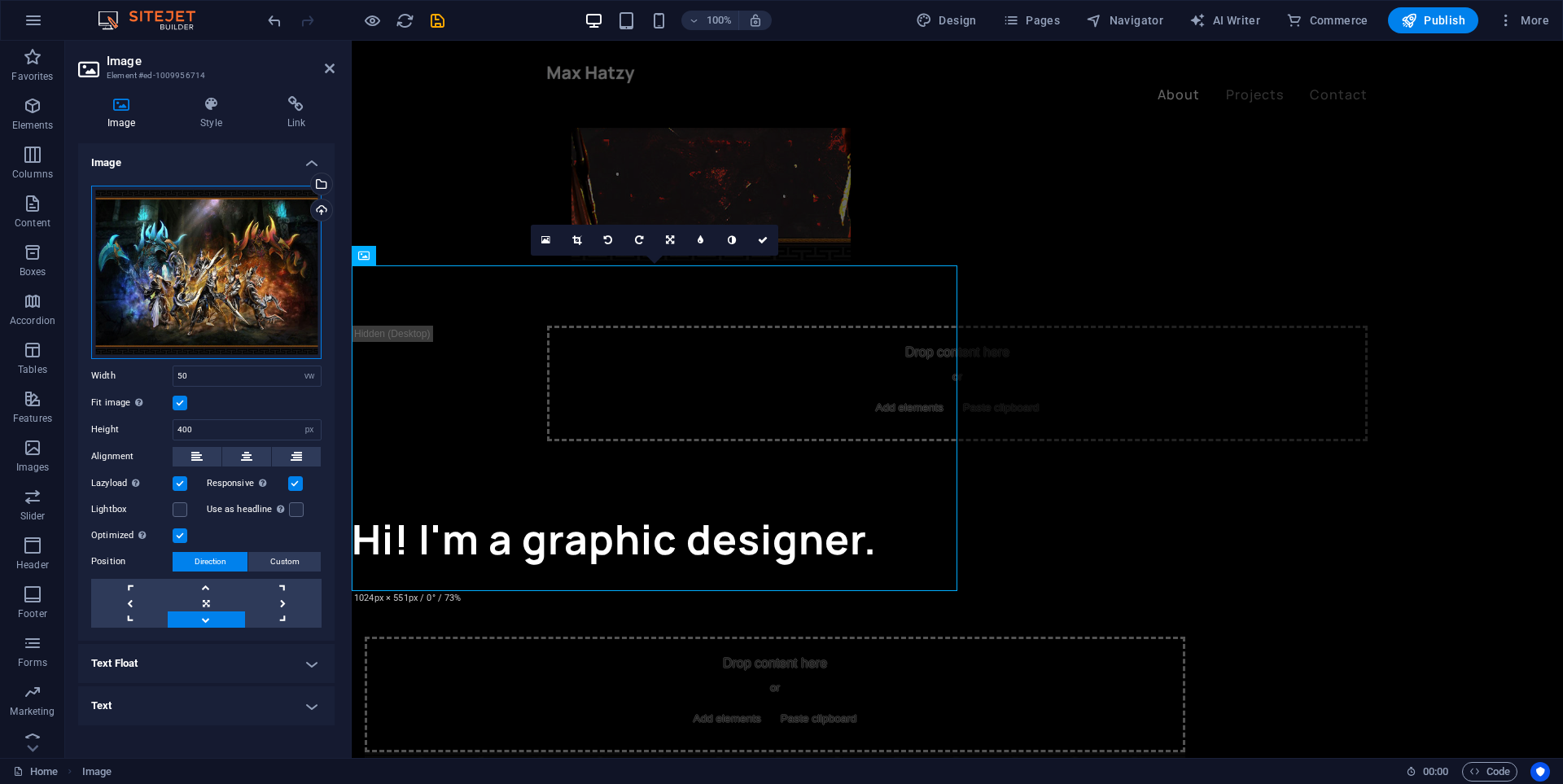
drag, startPoint x: 211, startPoint y: 244, endPoint x: 214, endPoint y: 269, distance: 25.2
click at [214, 269] on div "Drag files here, click to choose files or select files from Files or our free s…" at bounding box center [206, 272] width 230 height 174
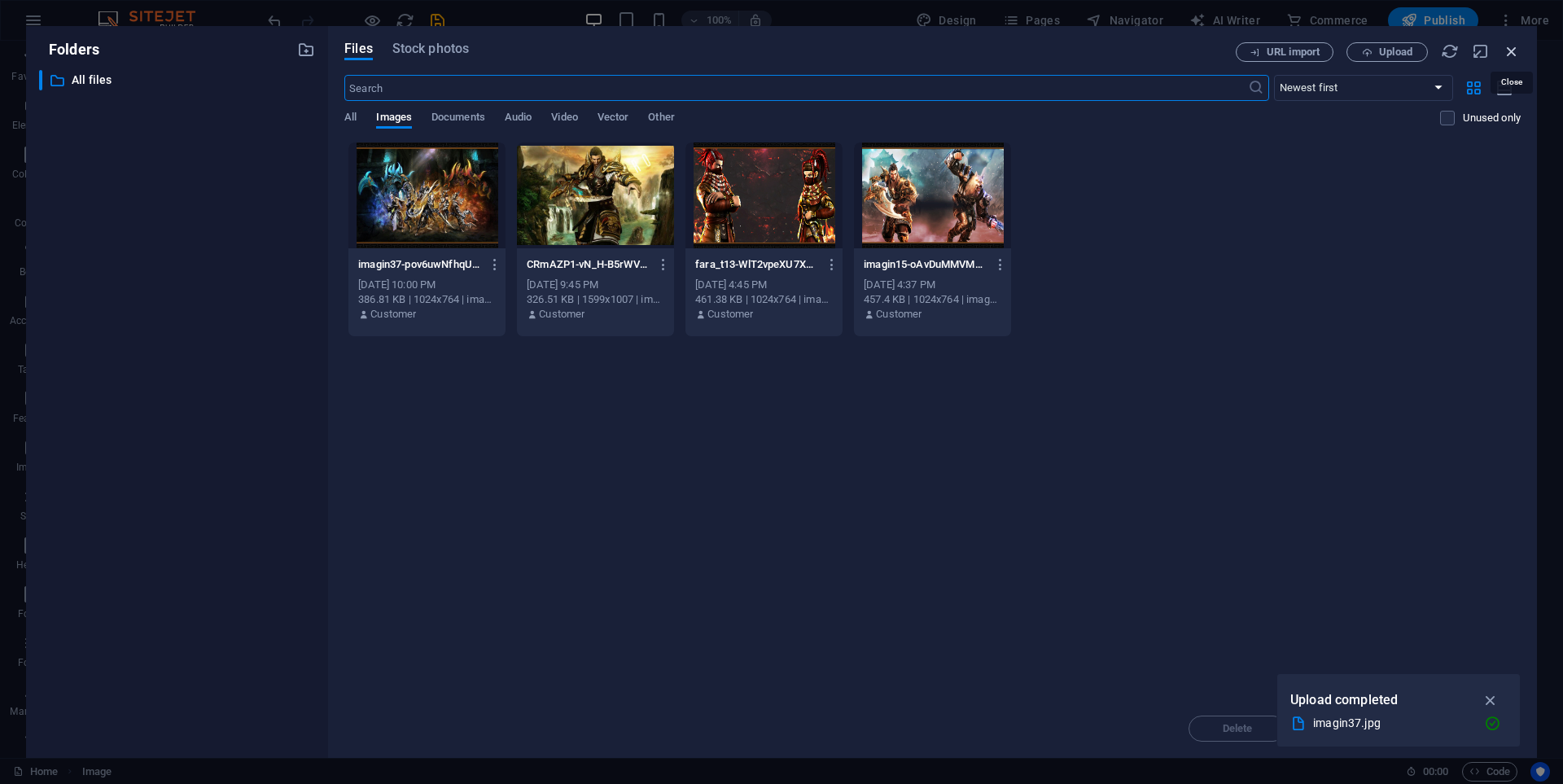
click at [1515, 50] on icon "button" at bounding box center [1511, 51] width 18 height 18
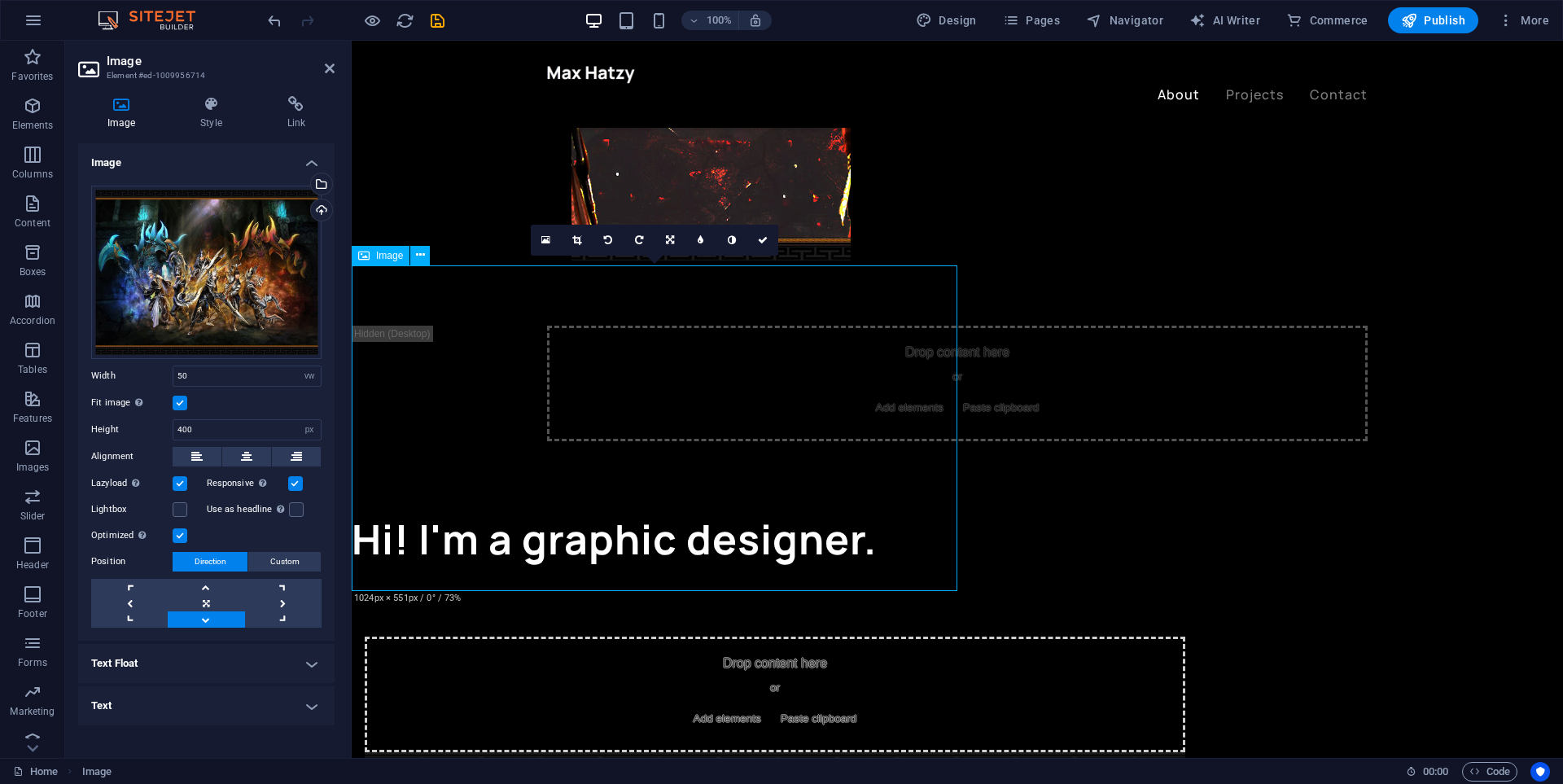
drag, startPoint x: 577, startPoint y: 346, endPoint x: 582, endPoint y: 393, distance: 47.3
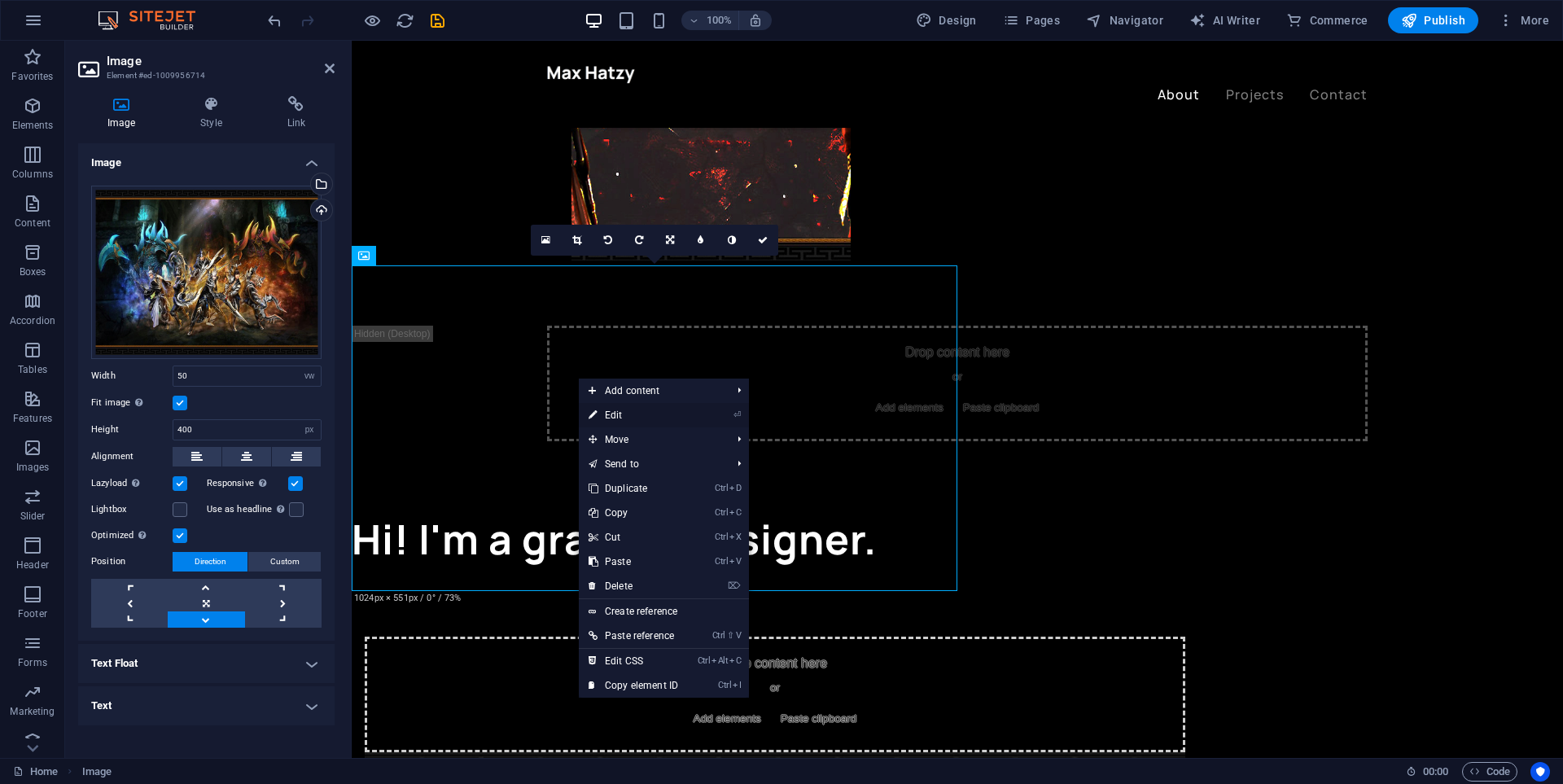
click at [649, 417] on link "⏎ Edit" at bounding box center [633, 415] width 109 height 24
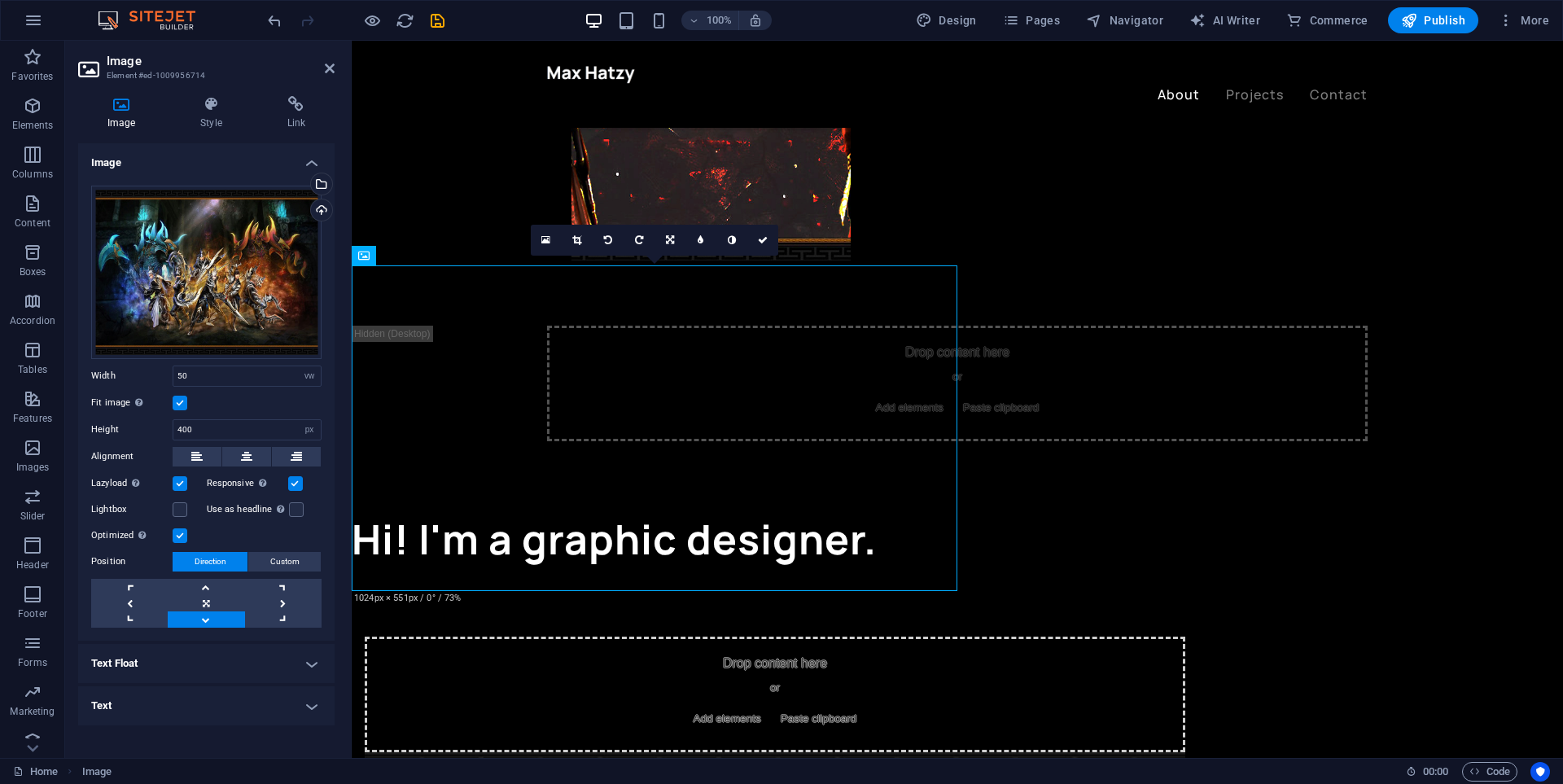
click at [178, 485] on label at bounding box center [180, 484] width 15 height 15
click at [0, 0] on input "Lazyload Loading images after the page loads improves page speed." at bounding box center [0, 0] width 0 height 0
click at [182, 535] on label at bounding box center [180, 536] width 15 height 15
click at [0, 0] on input "Optimized Images are compressed to improve page speed." at bounding box center [0, 0] width 0 height 0
click at [181, 481] on label at bounding box center [180, 484] width 15 height 15
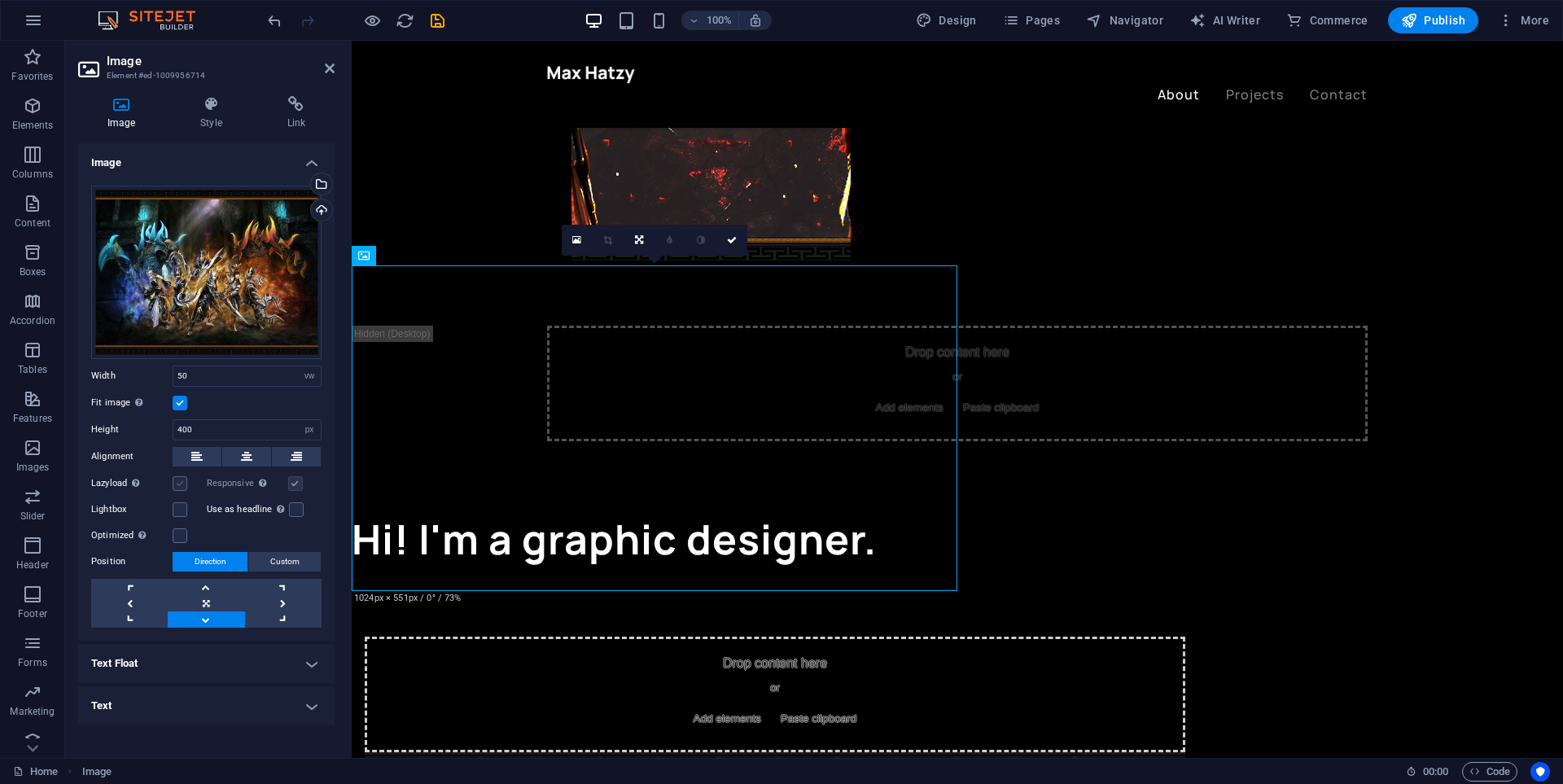
click at [0, 0] on input "Lazyload Loading images after the page loads improves page speed." at bounding box center [0, 0] width 0 height 0
click at [277, 560] on span "Custom" at bounding box center [285, 561] width 30 height 20
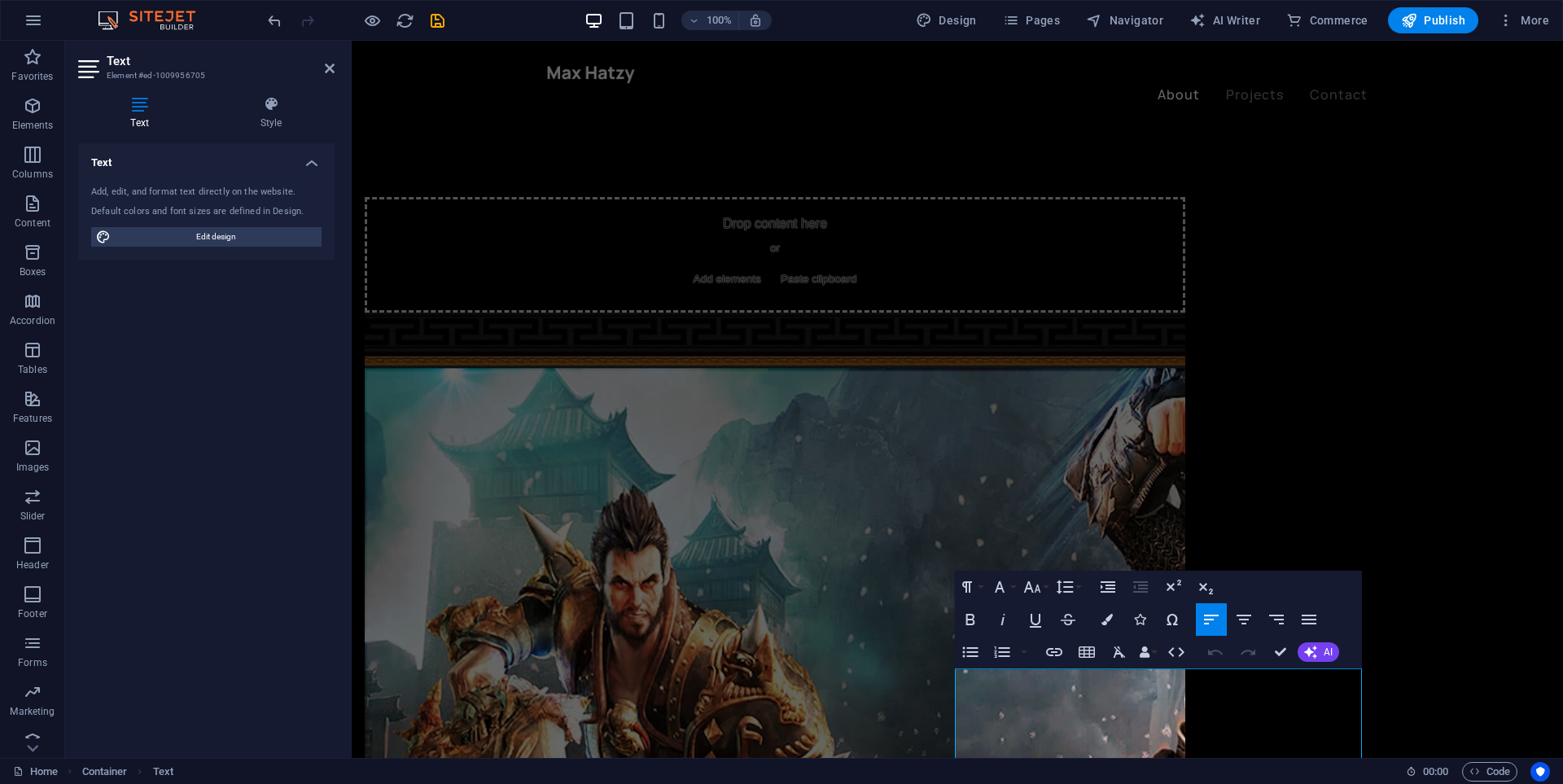
scroll to position [1250, 0]
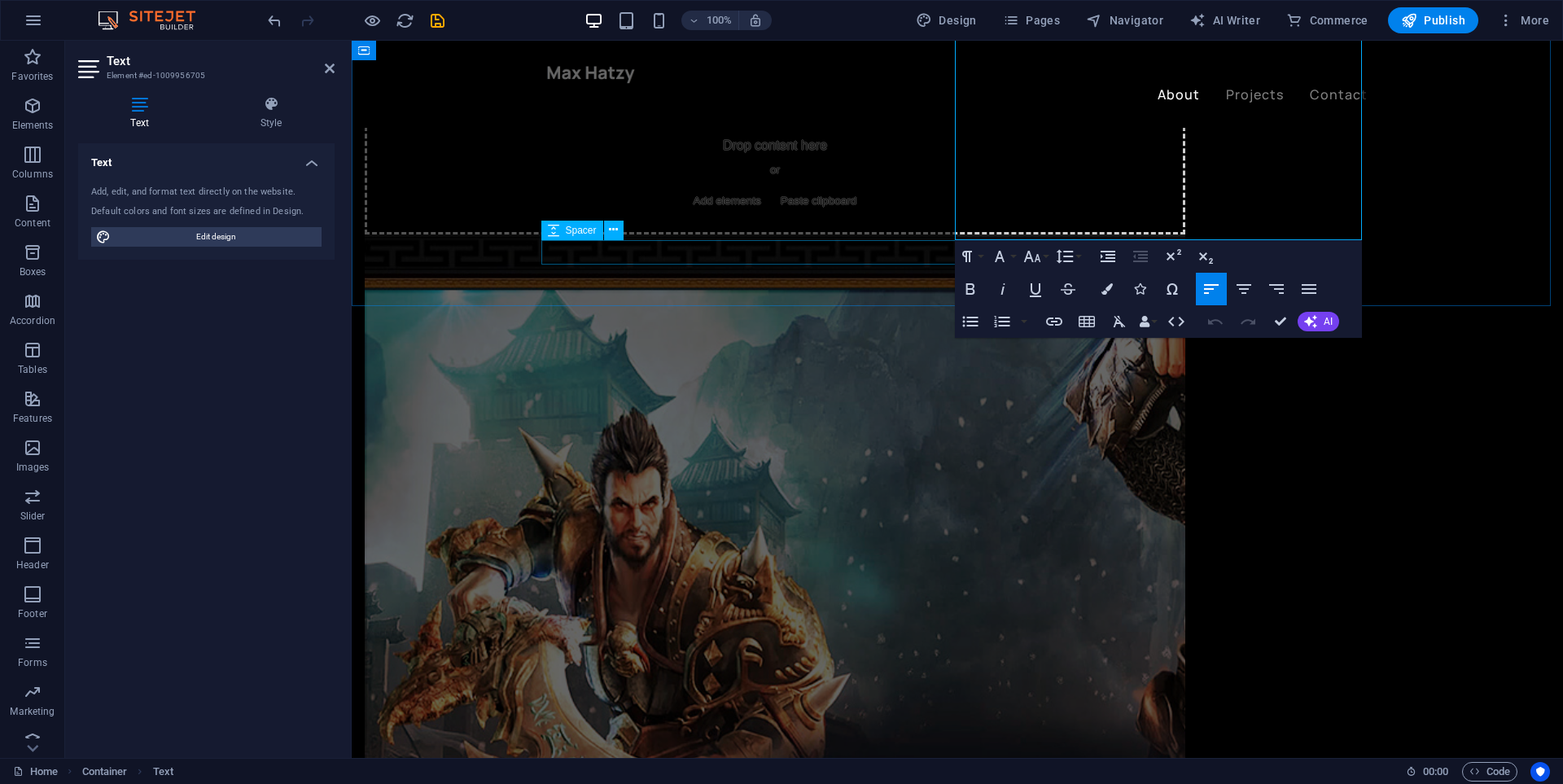
drag, startPoint x: 962, startPoint y: 417, endPoint x: 1182, endPoint y: 254, distance: 273.8
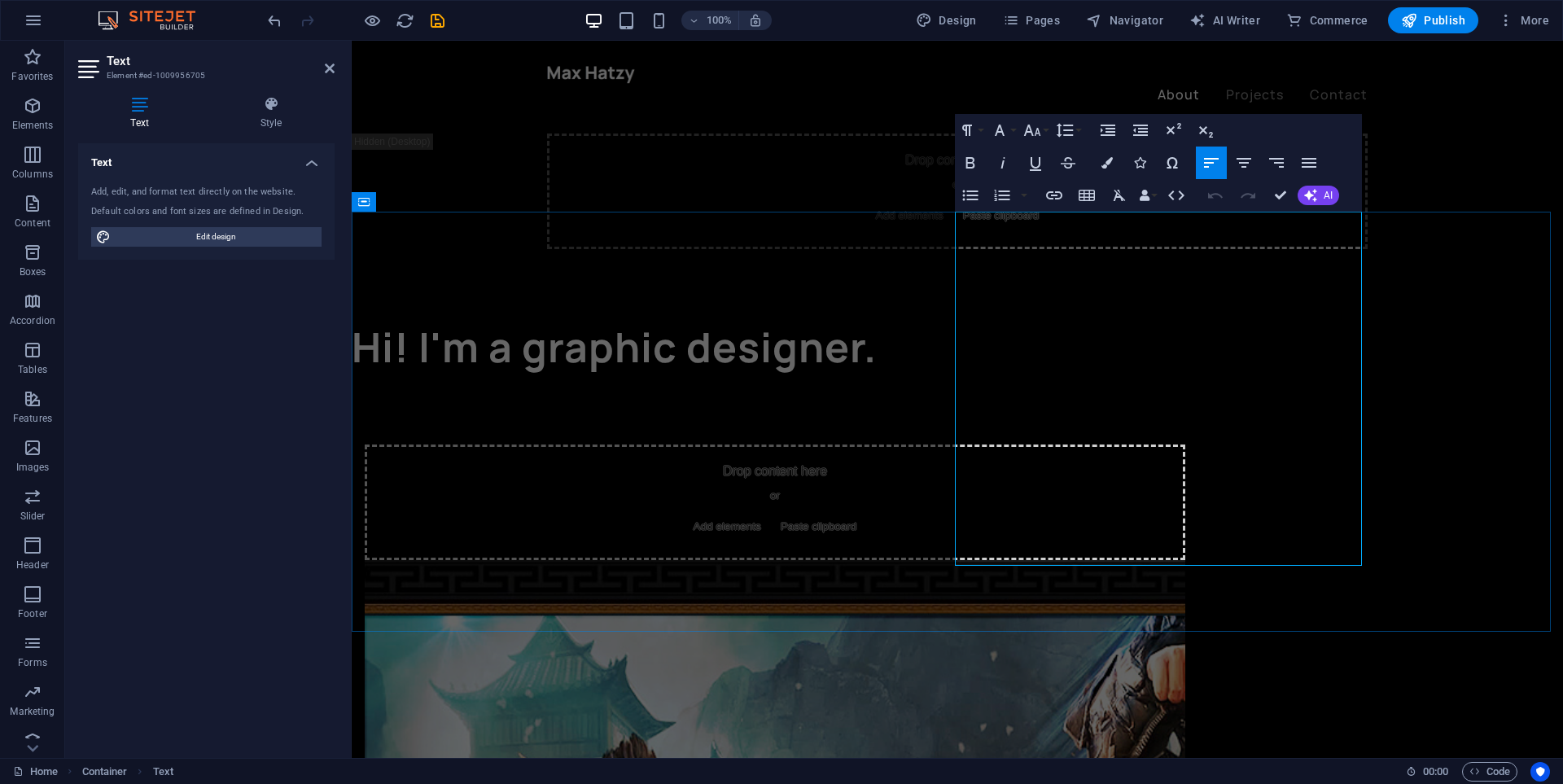
scroll to position [843, 0]
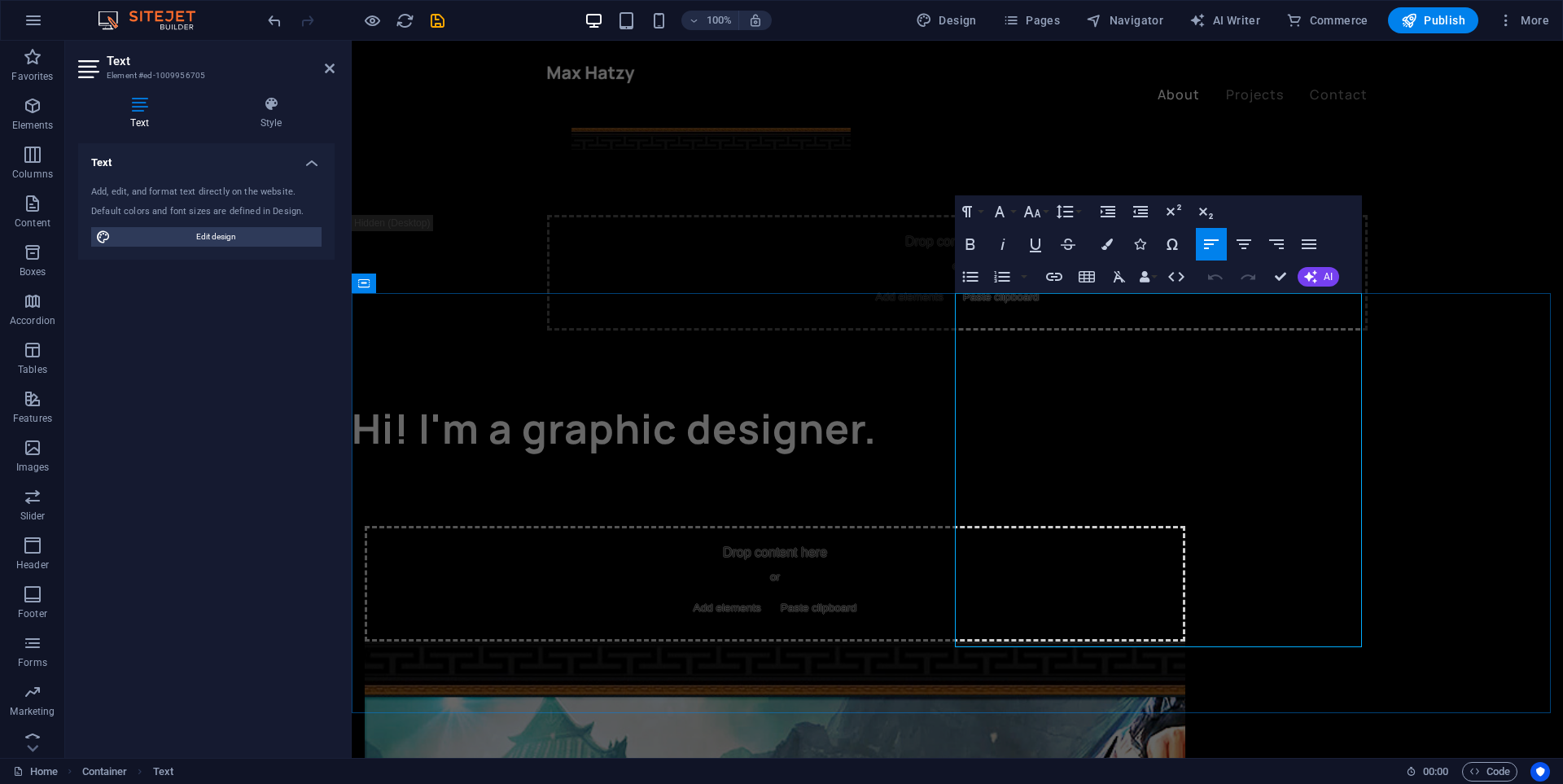
drag, startPoint x: 956, startPoint y: 307, endPoint x: 1215, endPoint y: 634, distance: 417.1
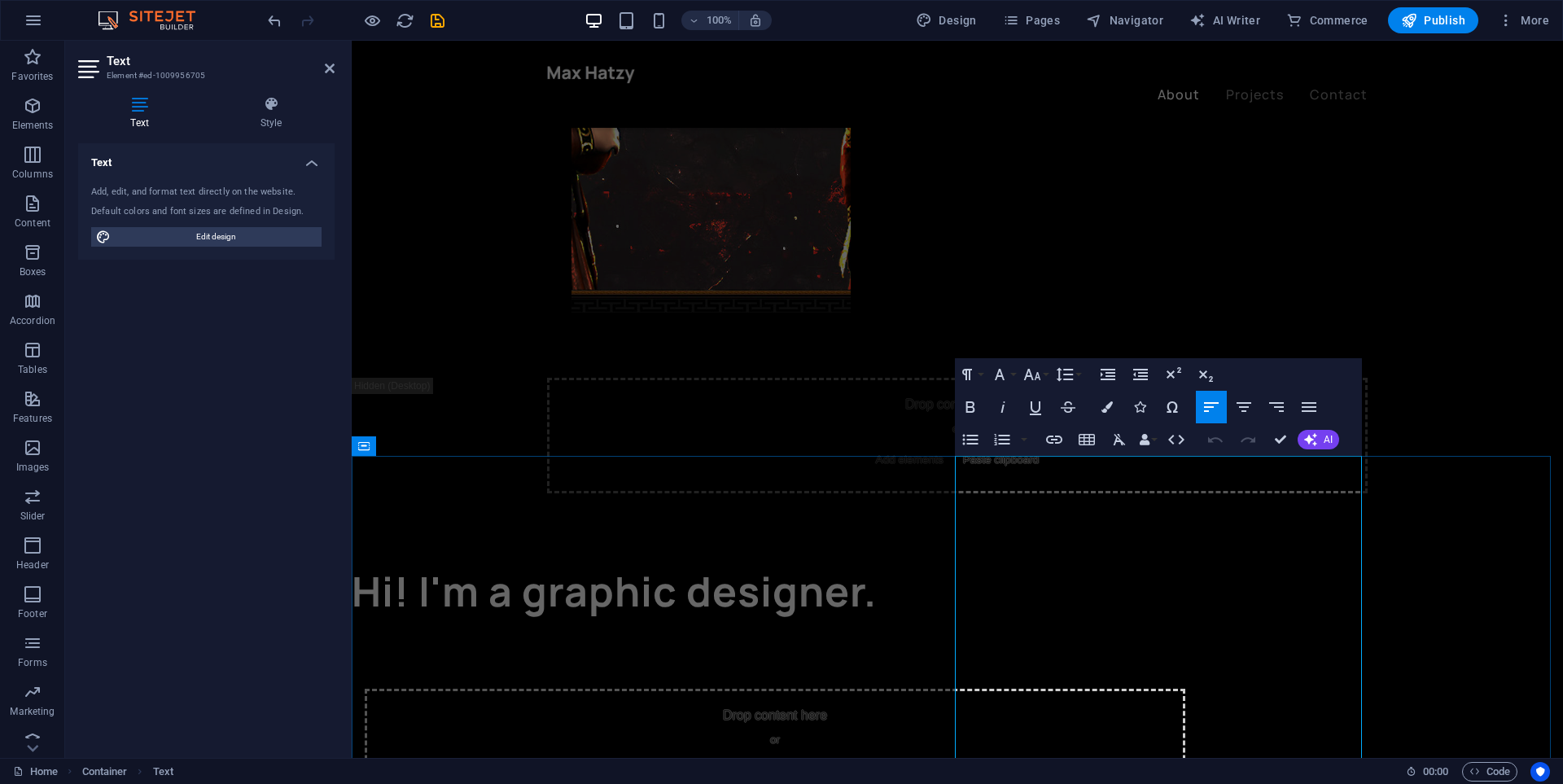
scroll to position [924, 0]
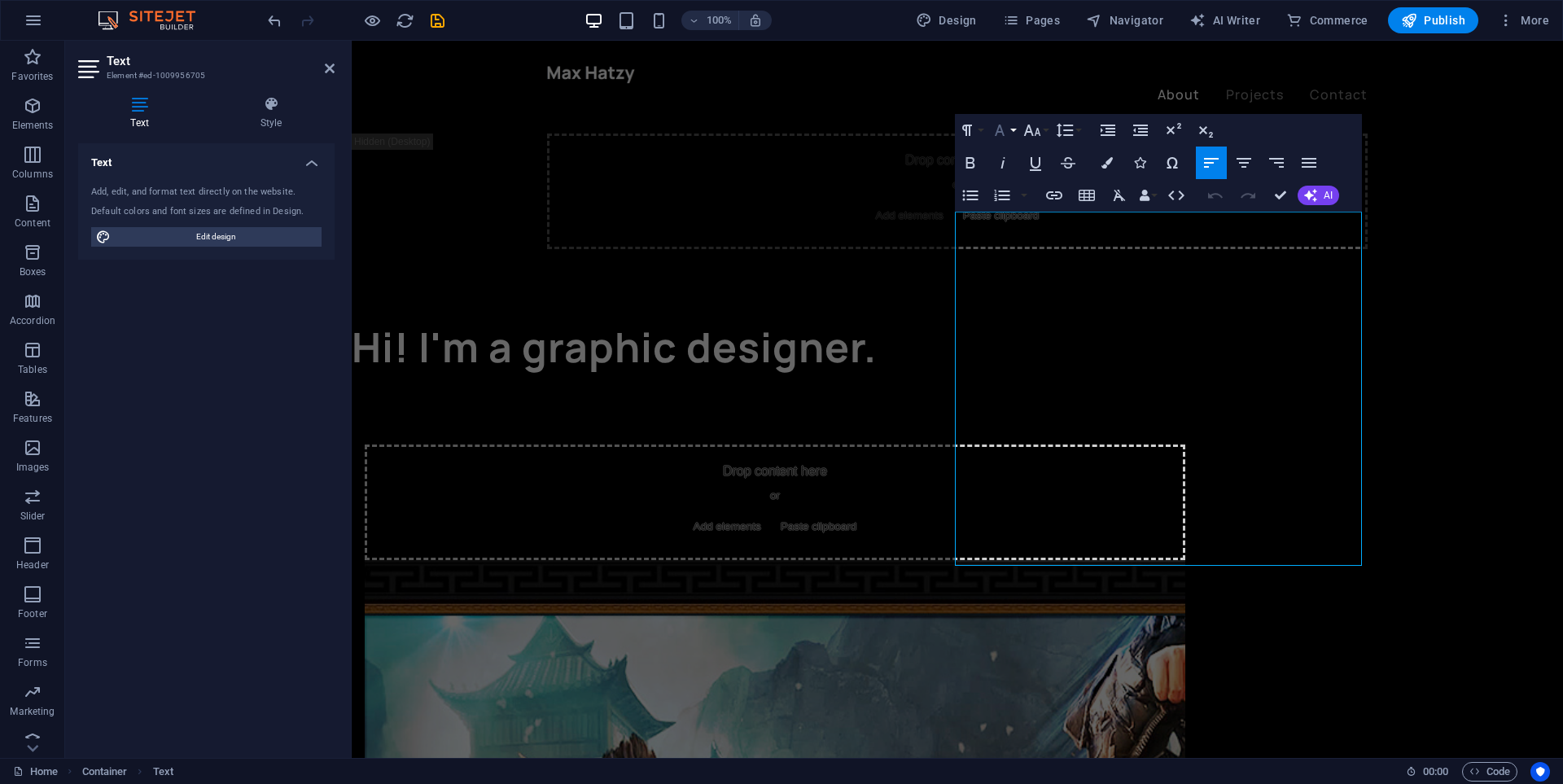
click at [1011, 135] on button "Font Family" at bounding box center [1003, 130] width 31 height 33
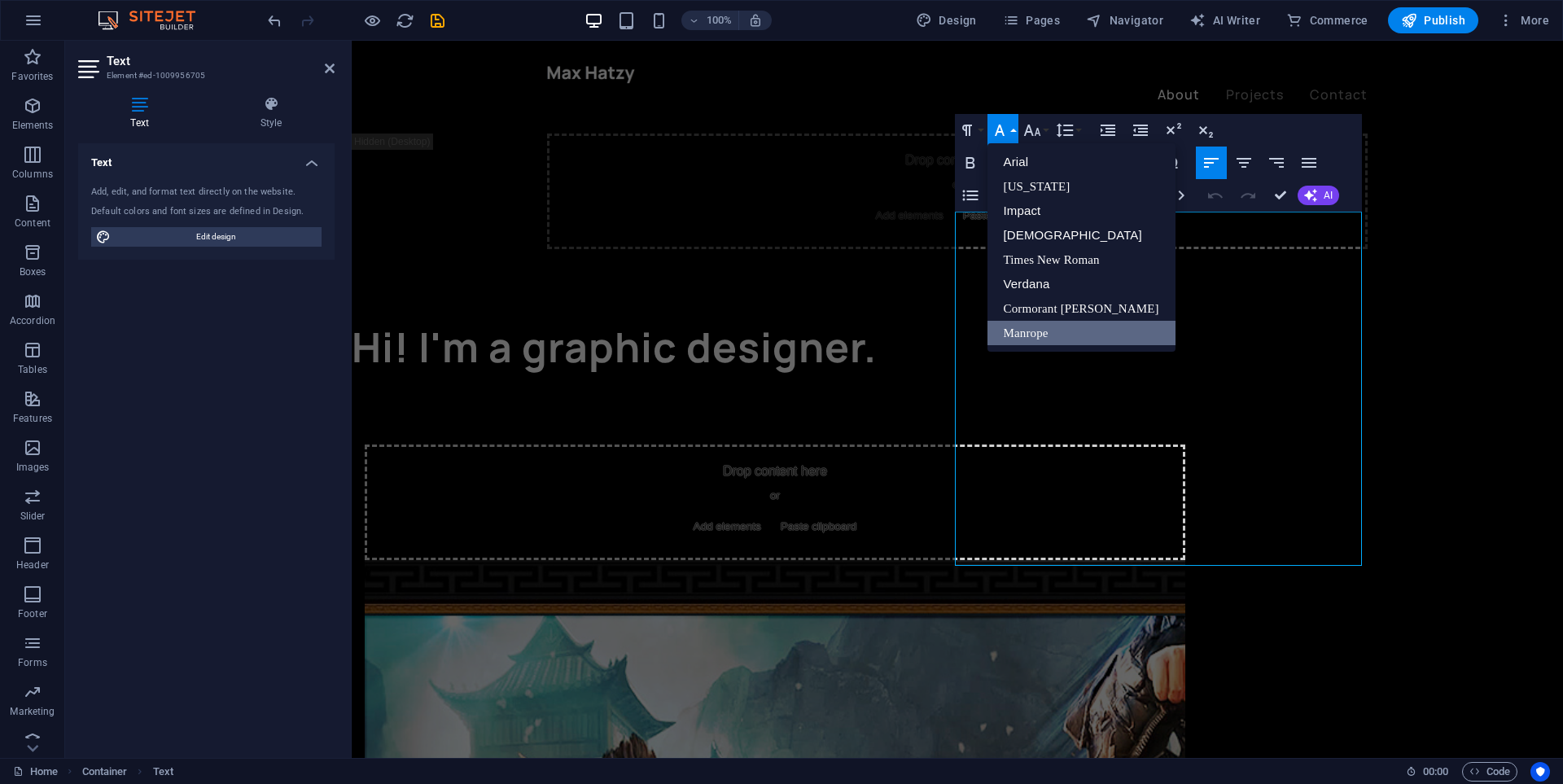
scroll to position [0, 0]
click at [1031, 193] on link "[US_STATE]" at bounding box center [1082, 186] width 188 height 24
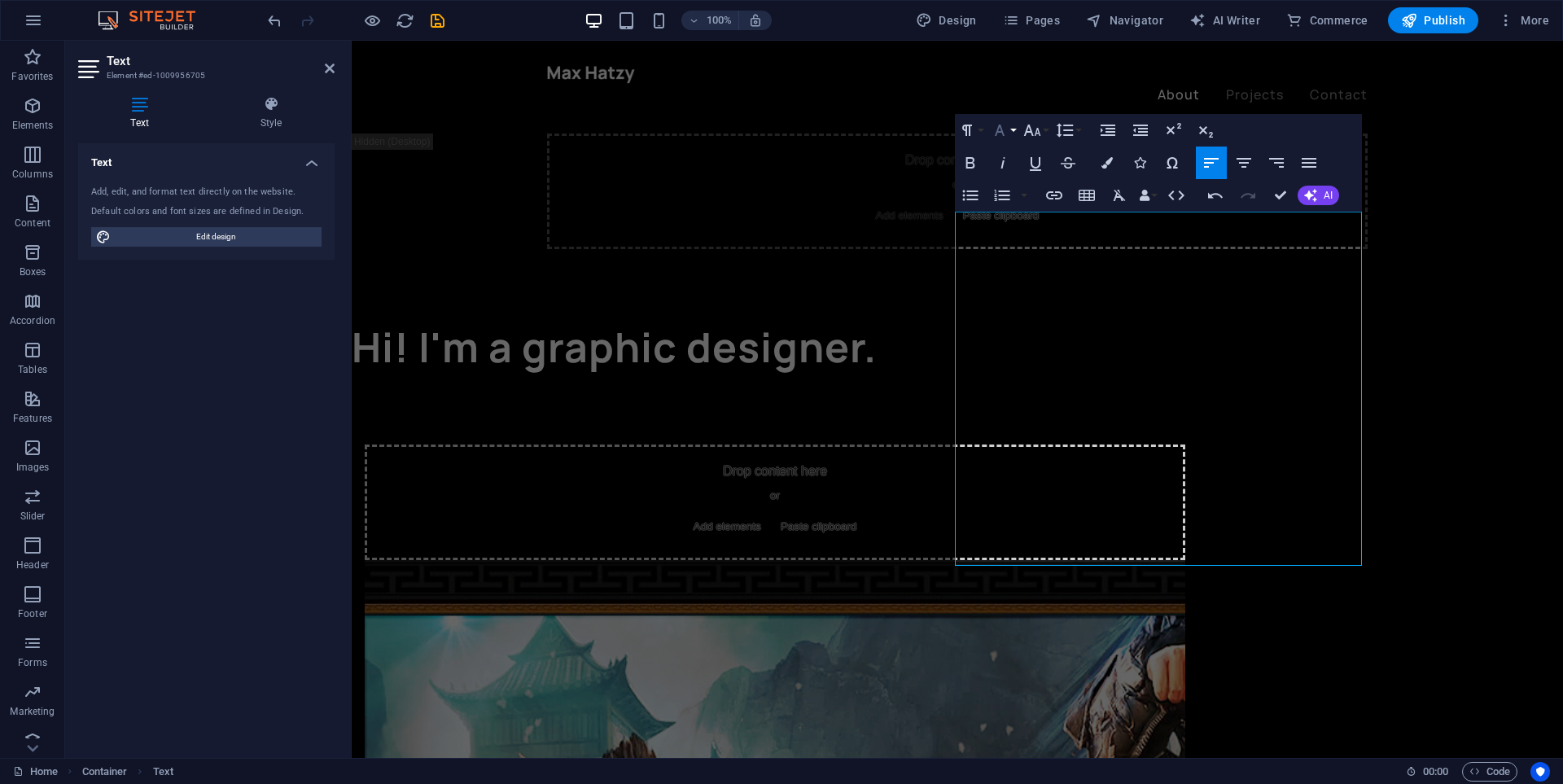
click at [1016, 134] on button "Font Family" at bounding box center [1003, 130] width 31 height 33
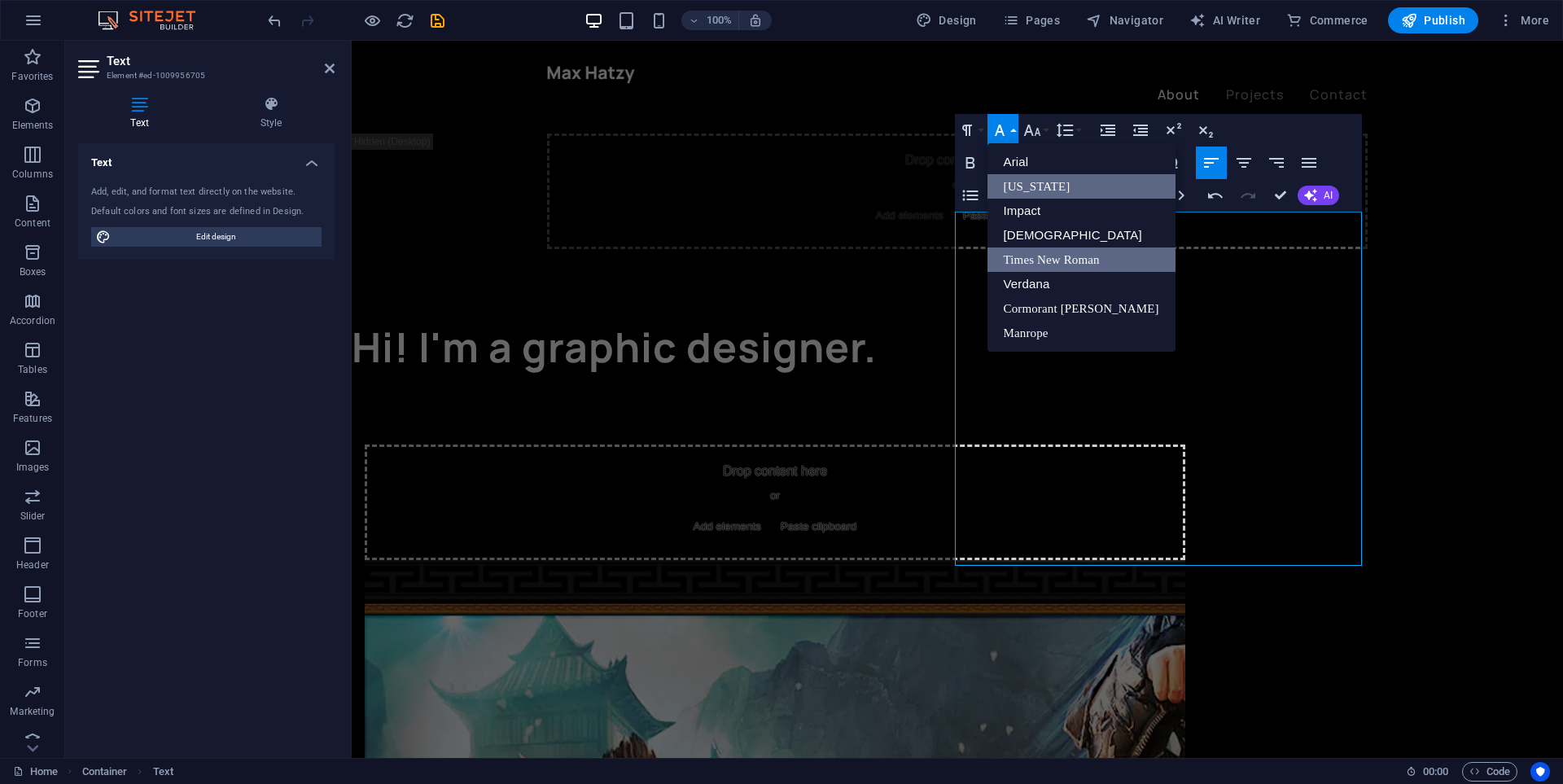
click at [1055, 266] on link "Times New Roman" at bounding box center [1082, 259] width 188 height 24
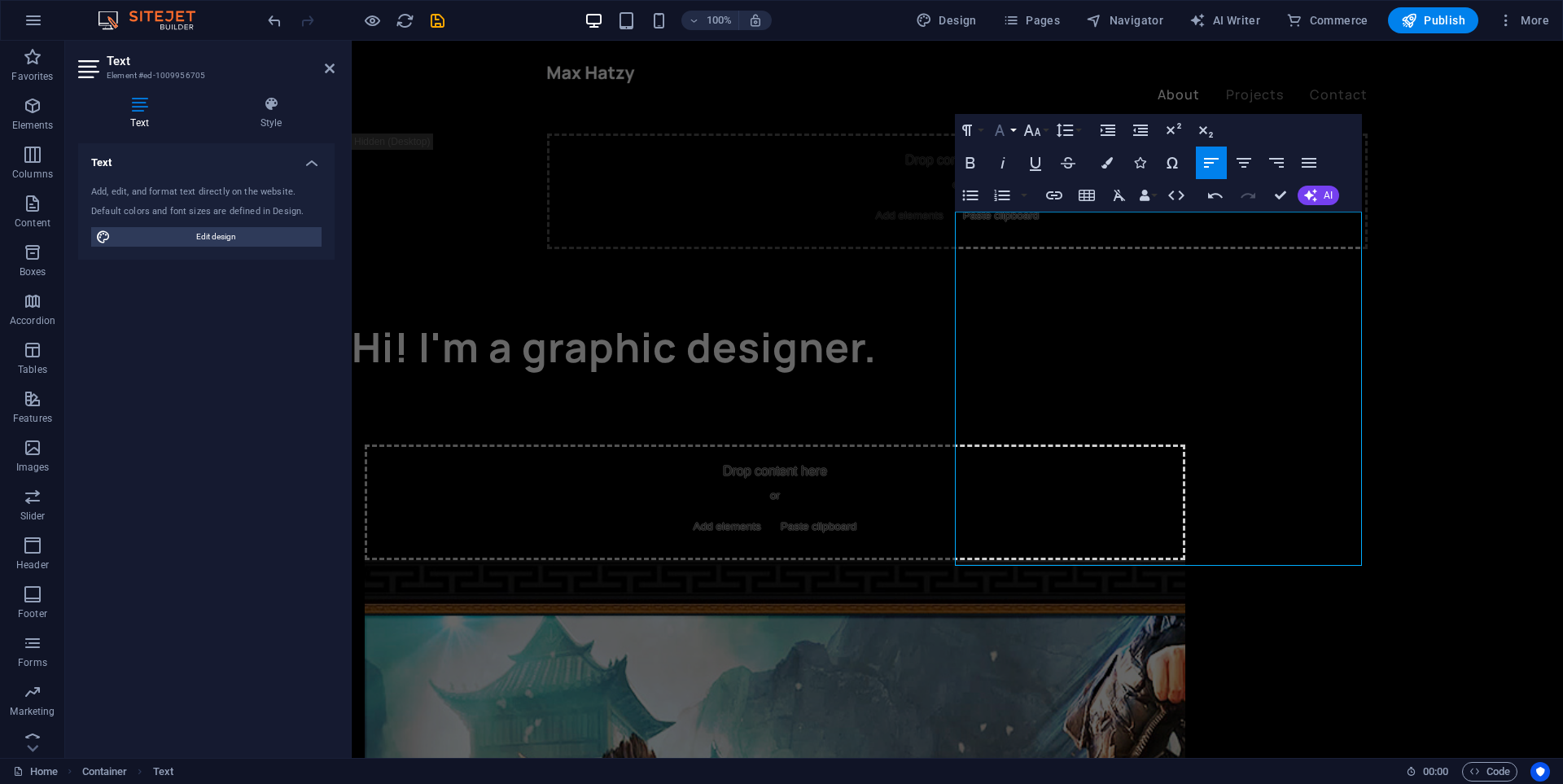
click at [1016, 128] on button "Font Family" at bounding box center [1003, 130] width 31 height 33
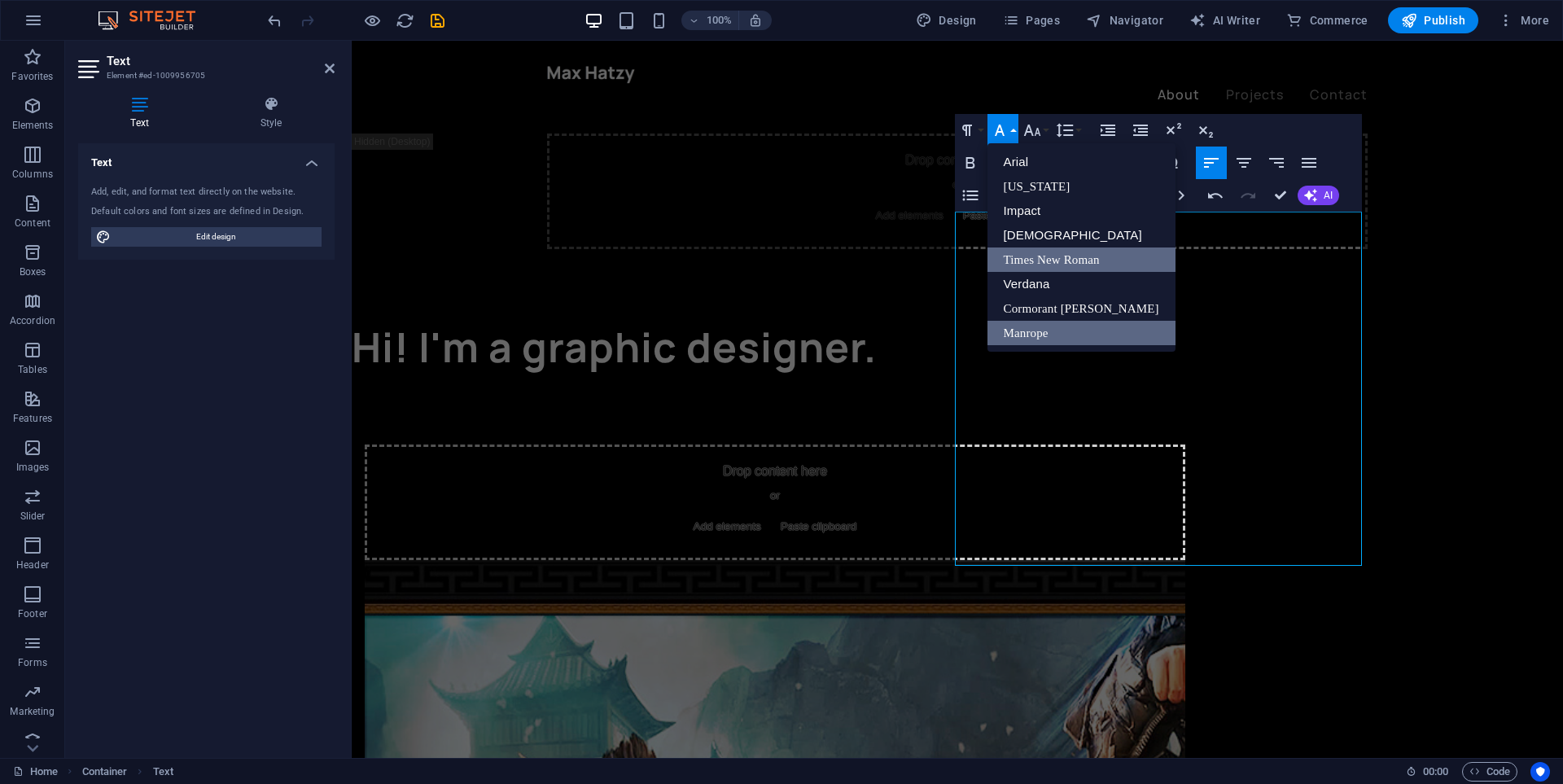
click at [1042, 325] on link "Manrope" at bounding box center [1082, 333] width 188 height 24
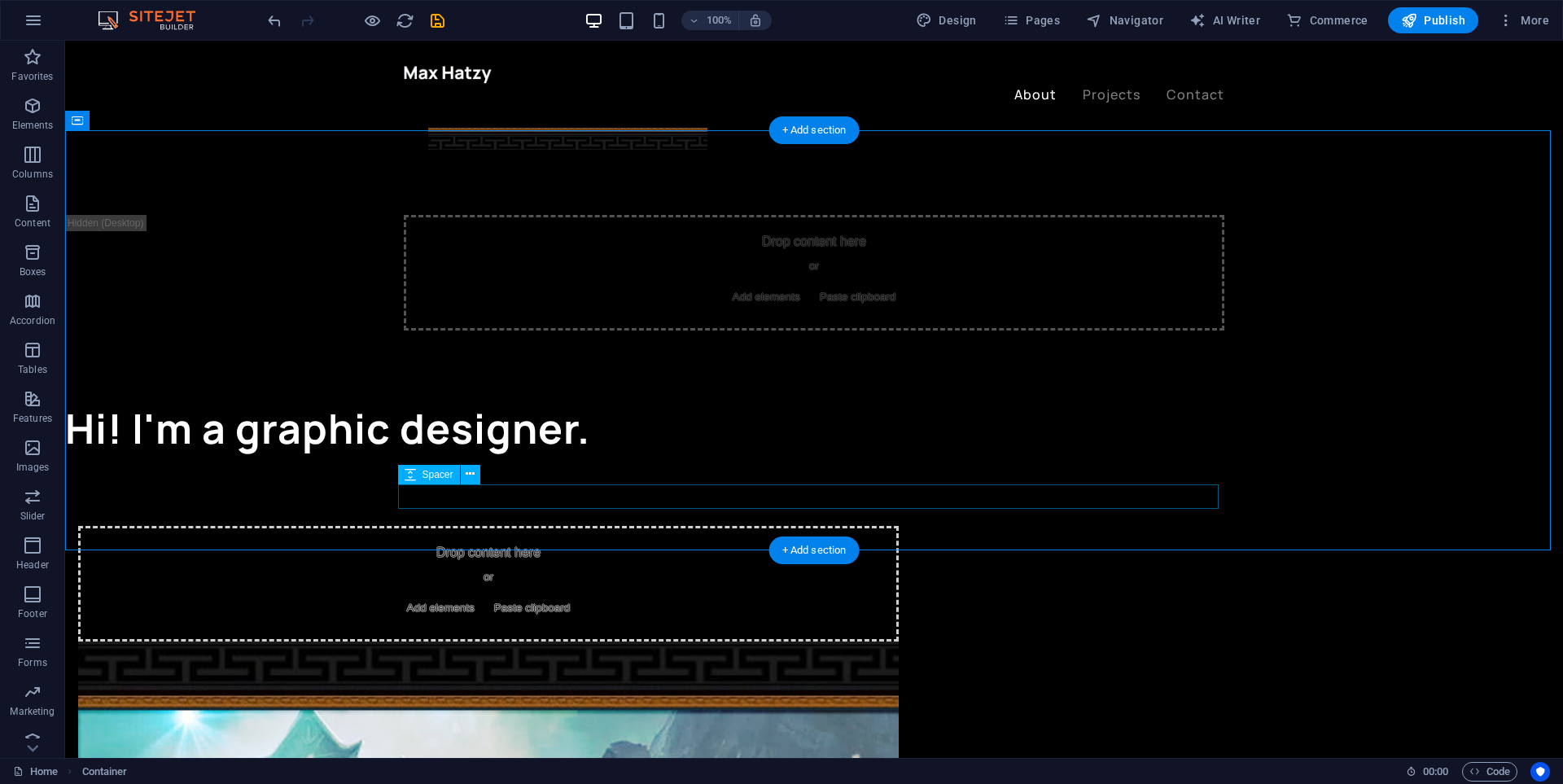
scroll to position [1006, 0]
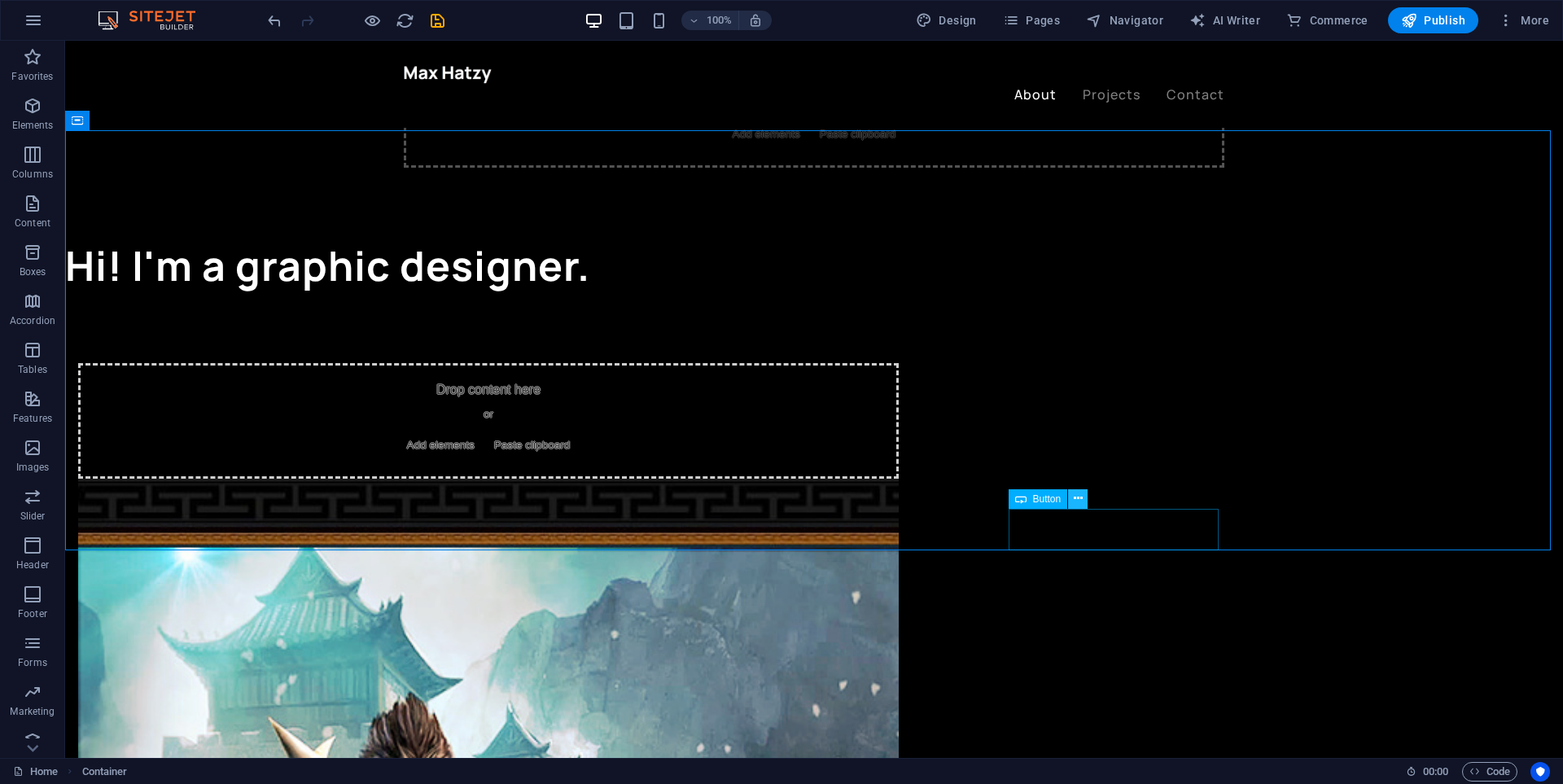
click at [1082, 500] on icon at bounding box center [1079, 498] width 9 height 17
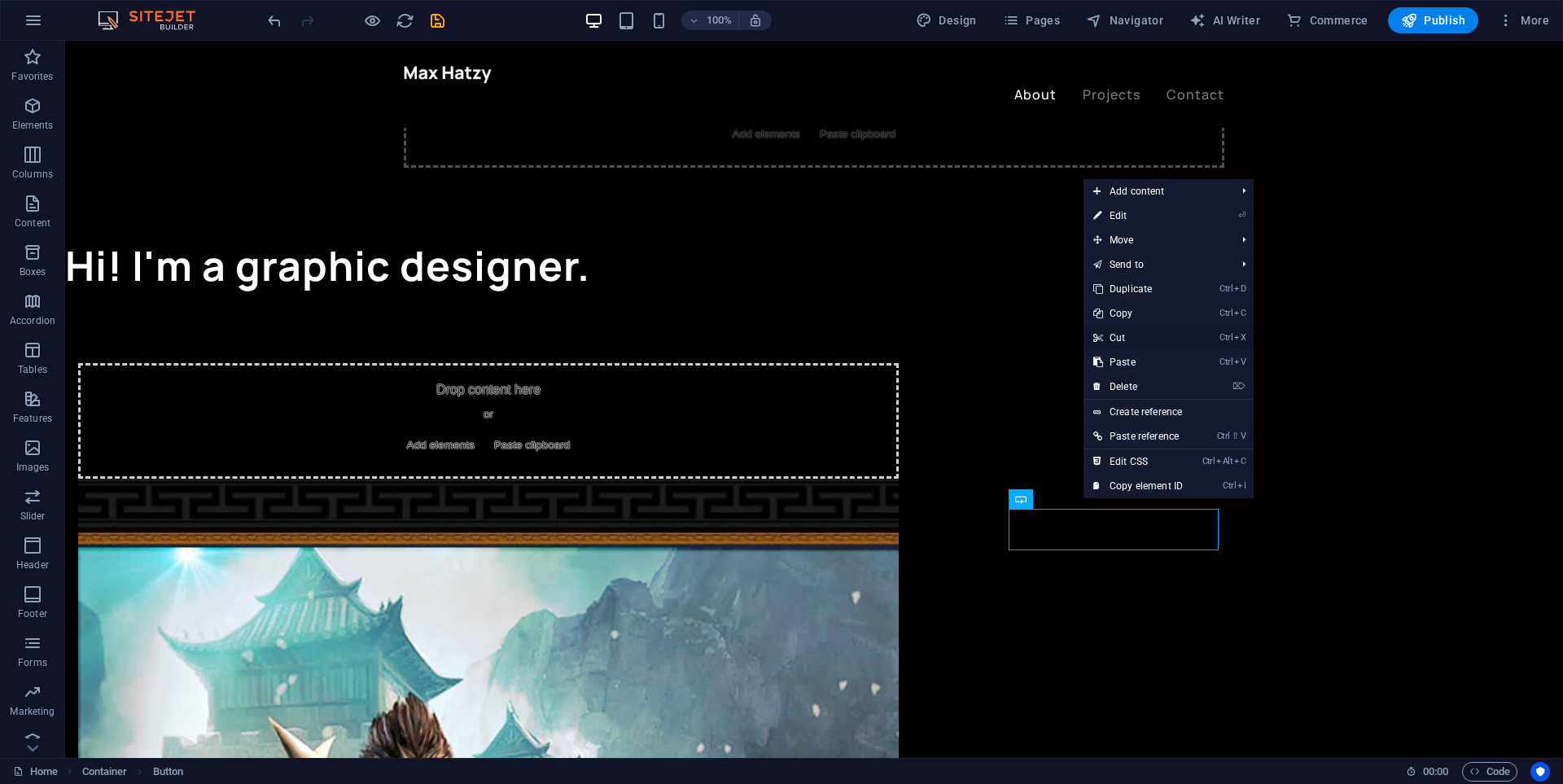
click at [1127, 336] on link "Ctrl X Cut" at bounding box center [1137, 337] width 109 height 24
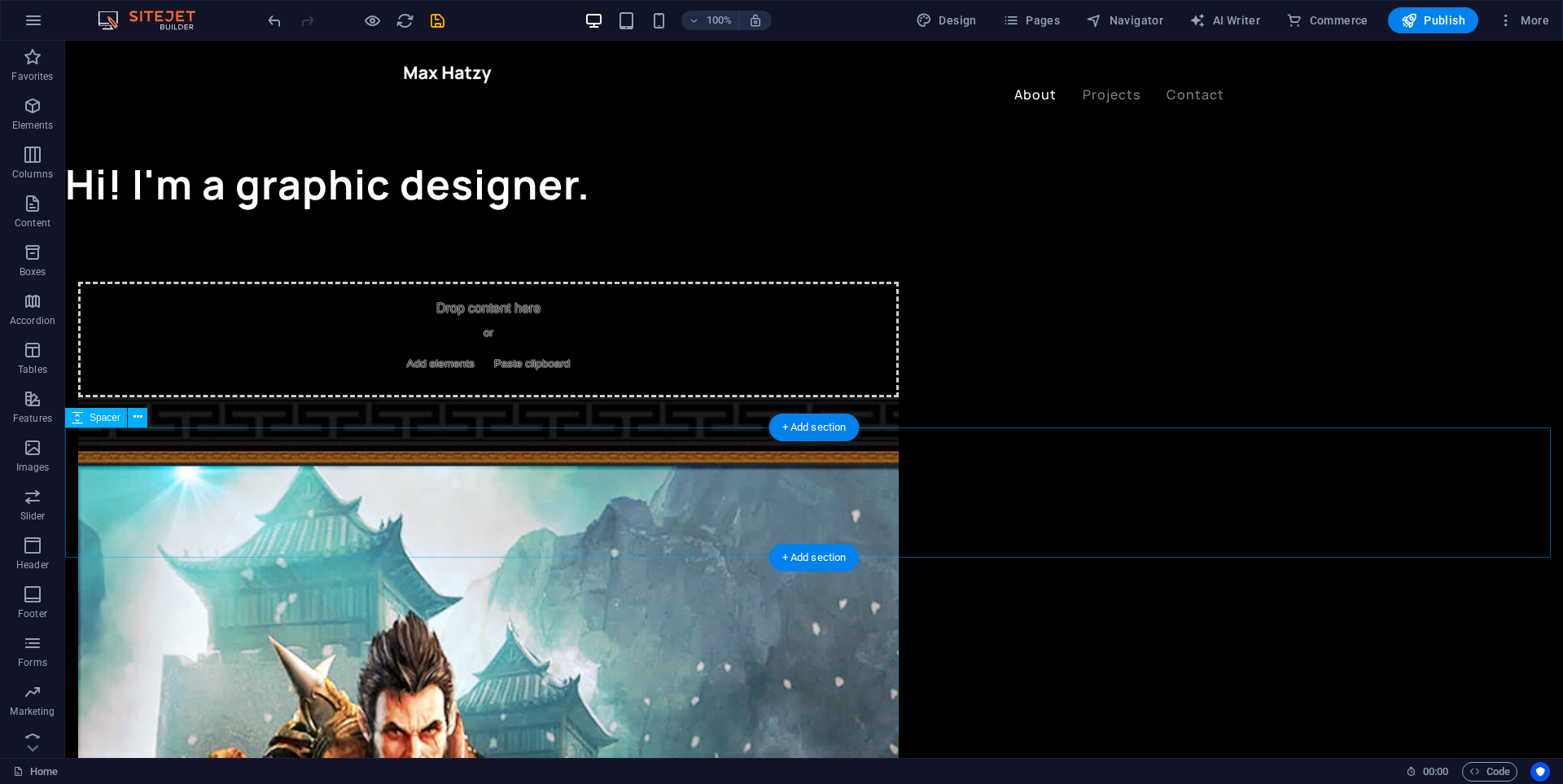
scroll to position [924, 0]
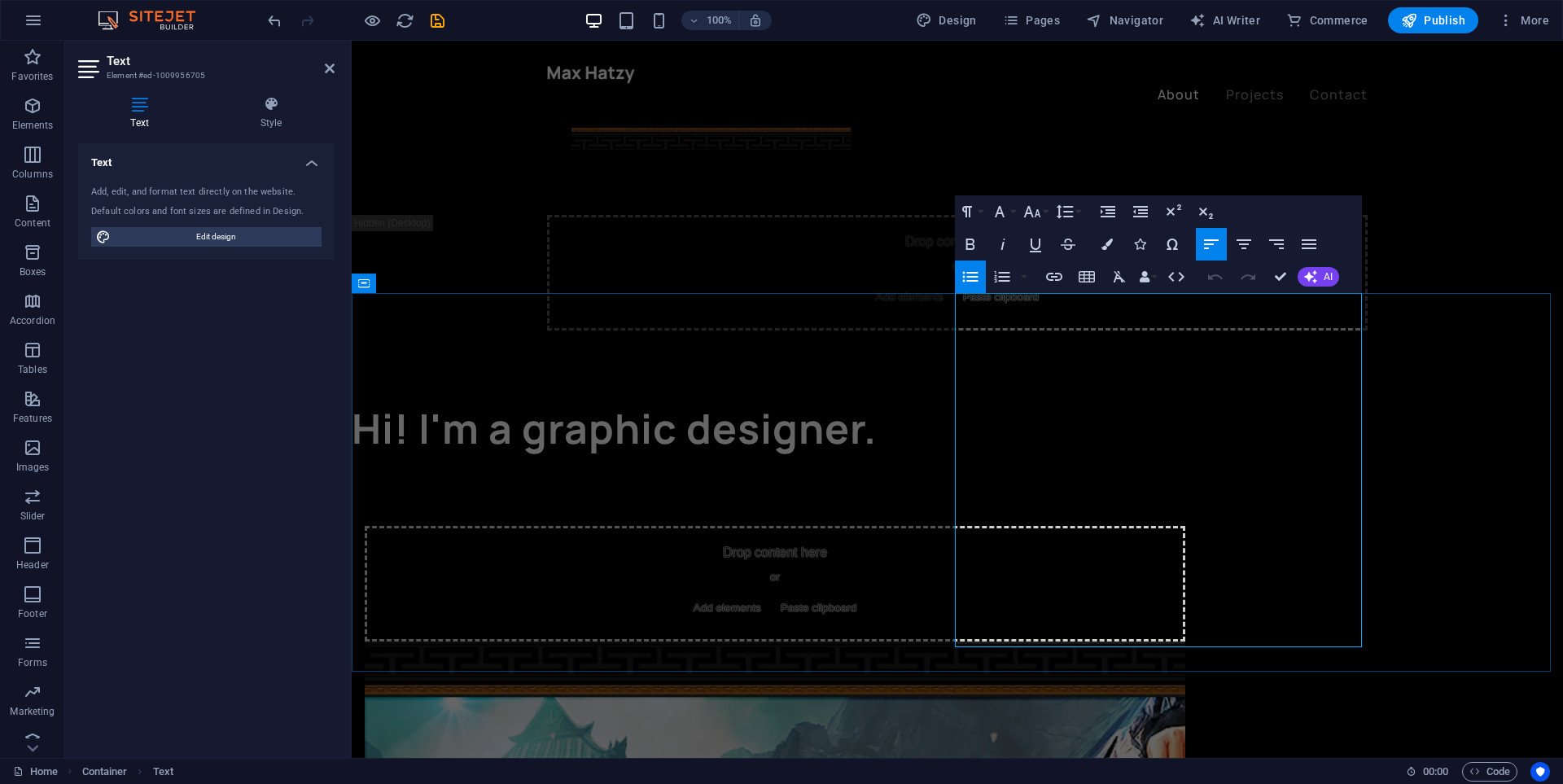
drag, startPoint x: 1147, startPoint y: 633, endPoint x: 1107, endPoint y: 520, distance: 119.9
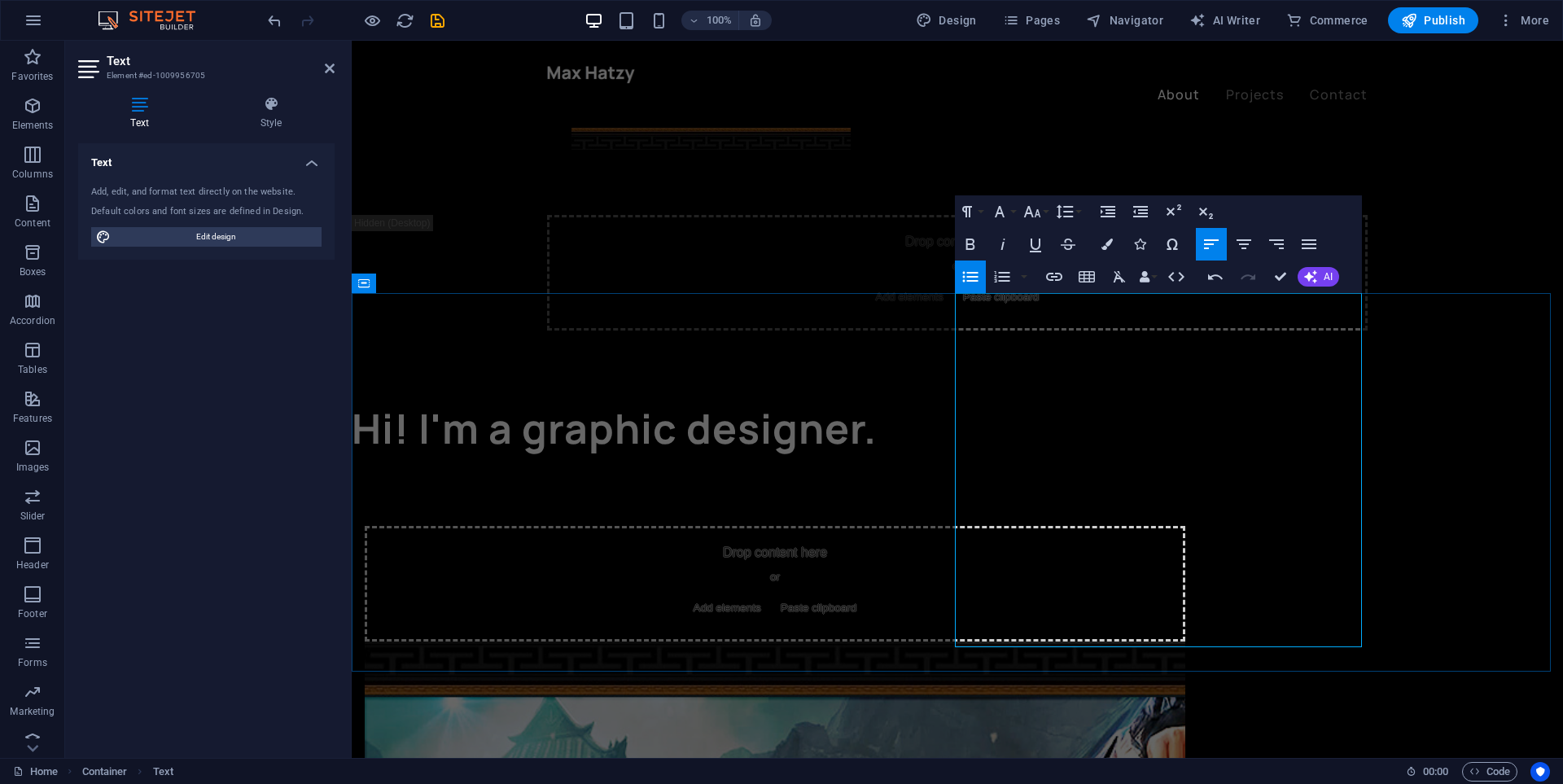
scroll to position [924, 0]
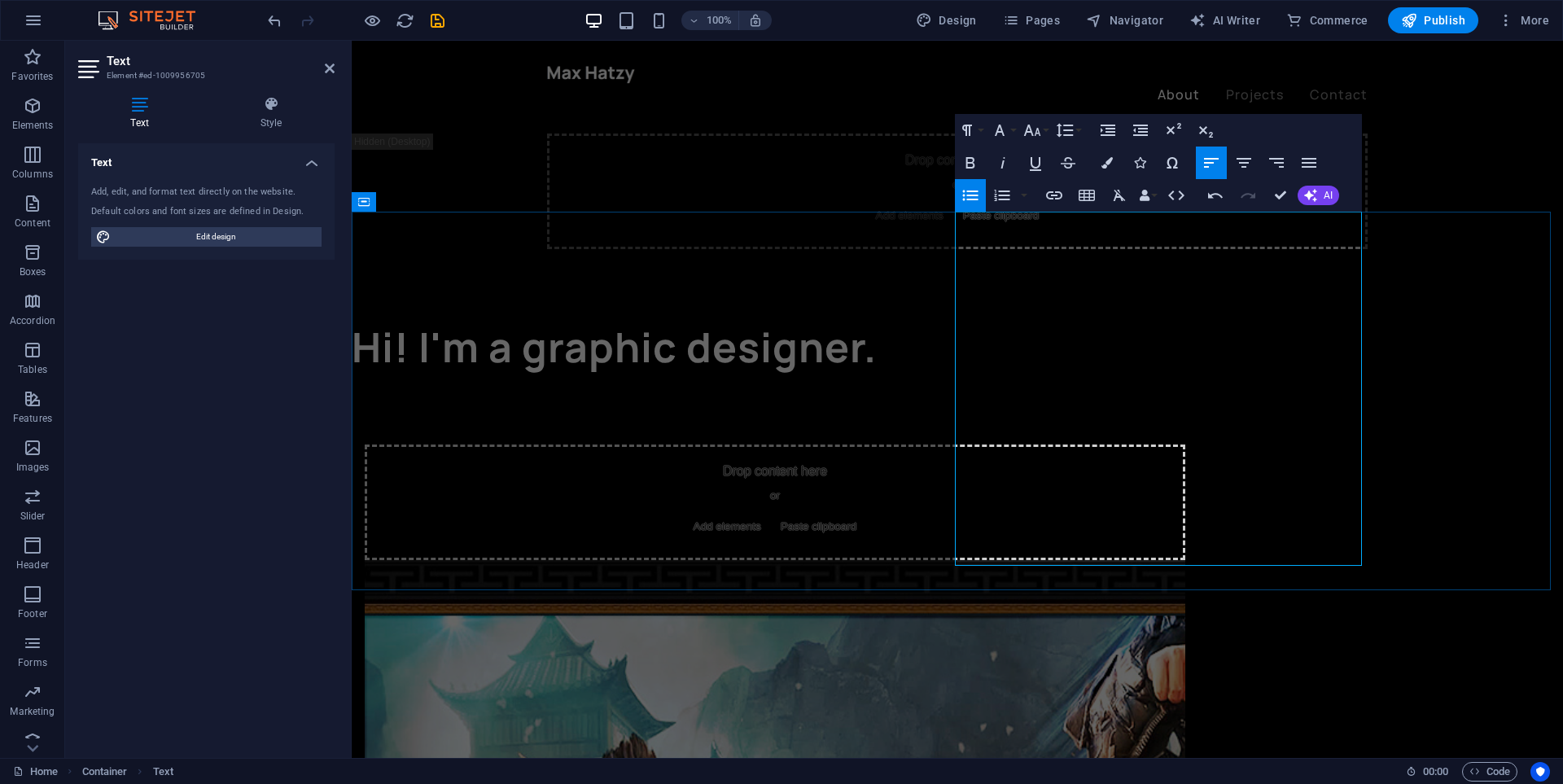
drag, startPoint x: 1161, startPoint y: 555, endPoint x: 941, endPoint y: 220, distance: 400.8
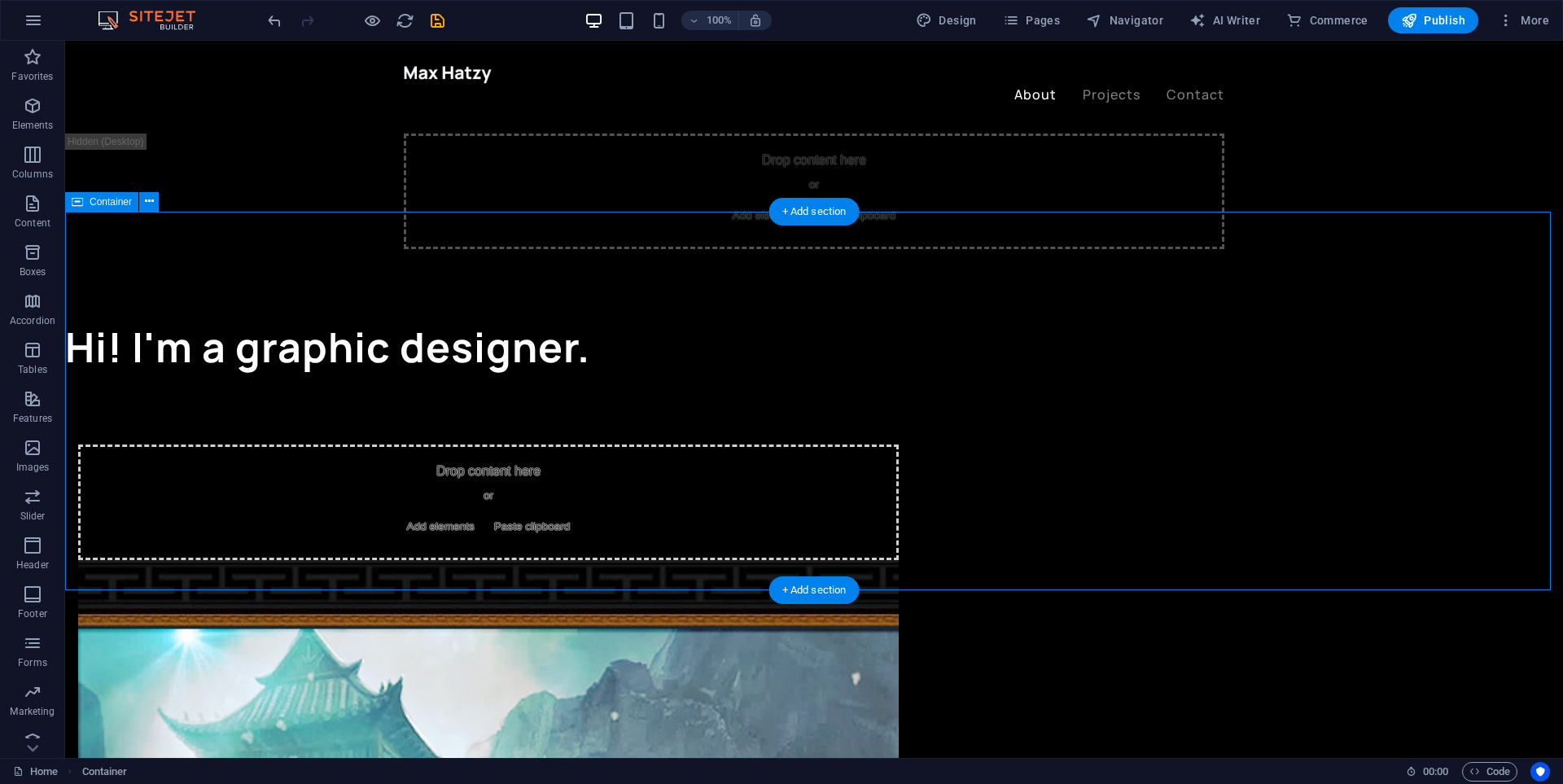
scroll to position [762, 0]
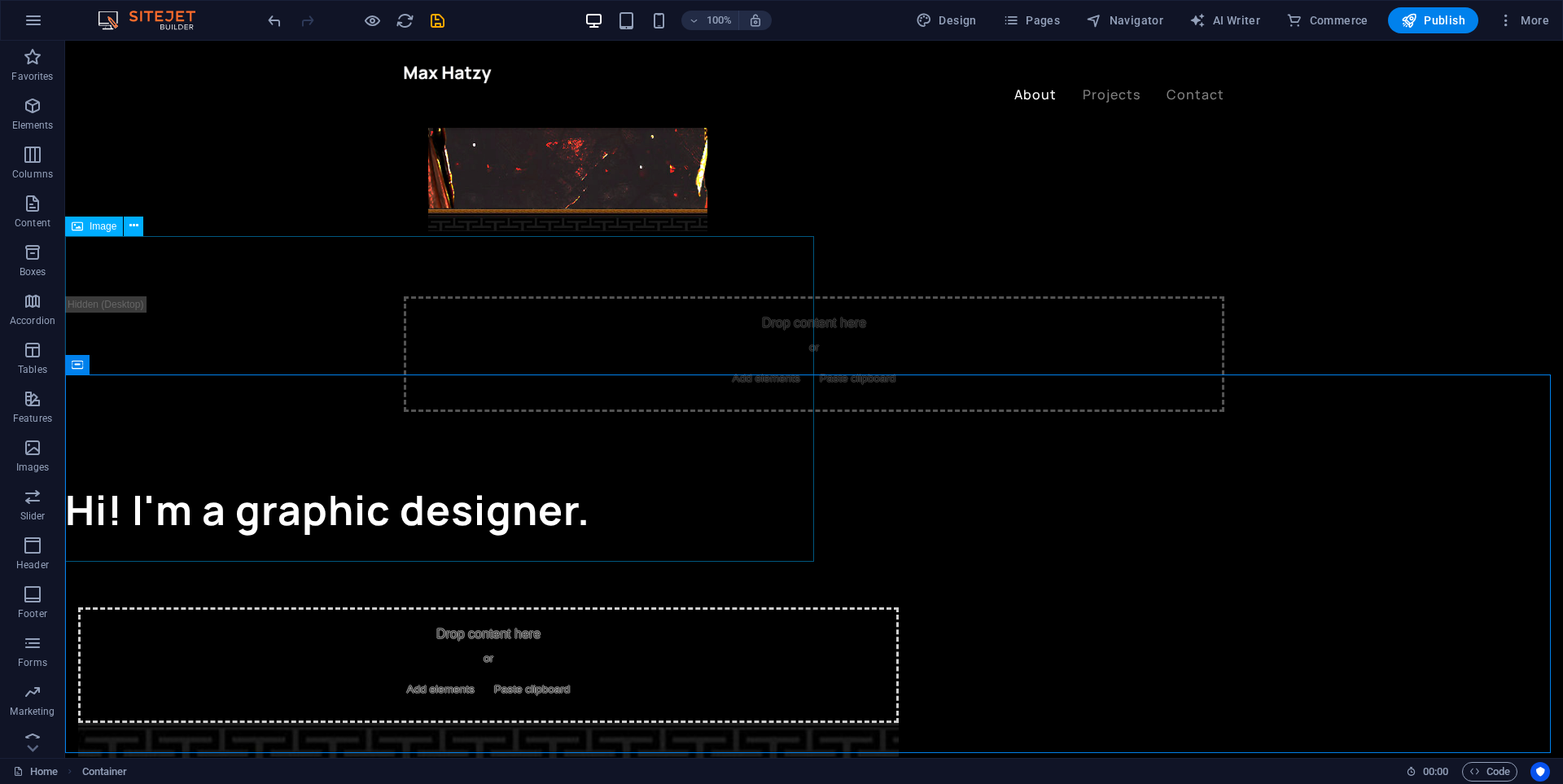
click at [101, 227] on span "Image" at bounding box center [102, 226] width 27 height 10
select select "vw"
select select "px"
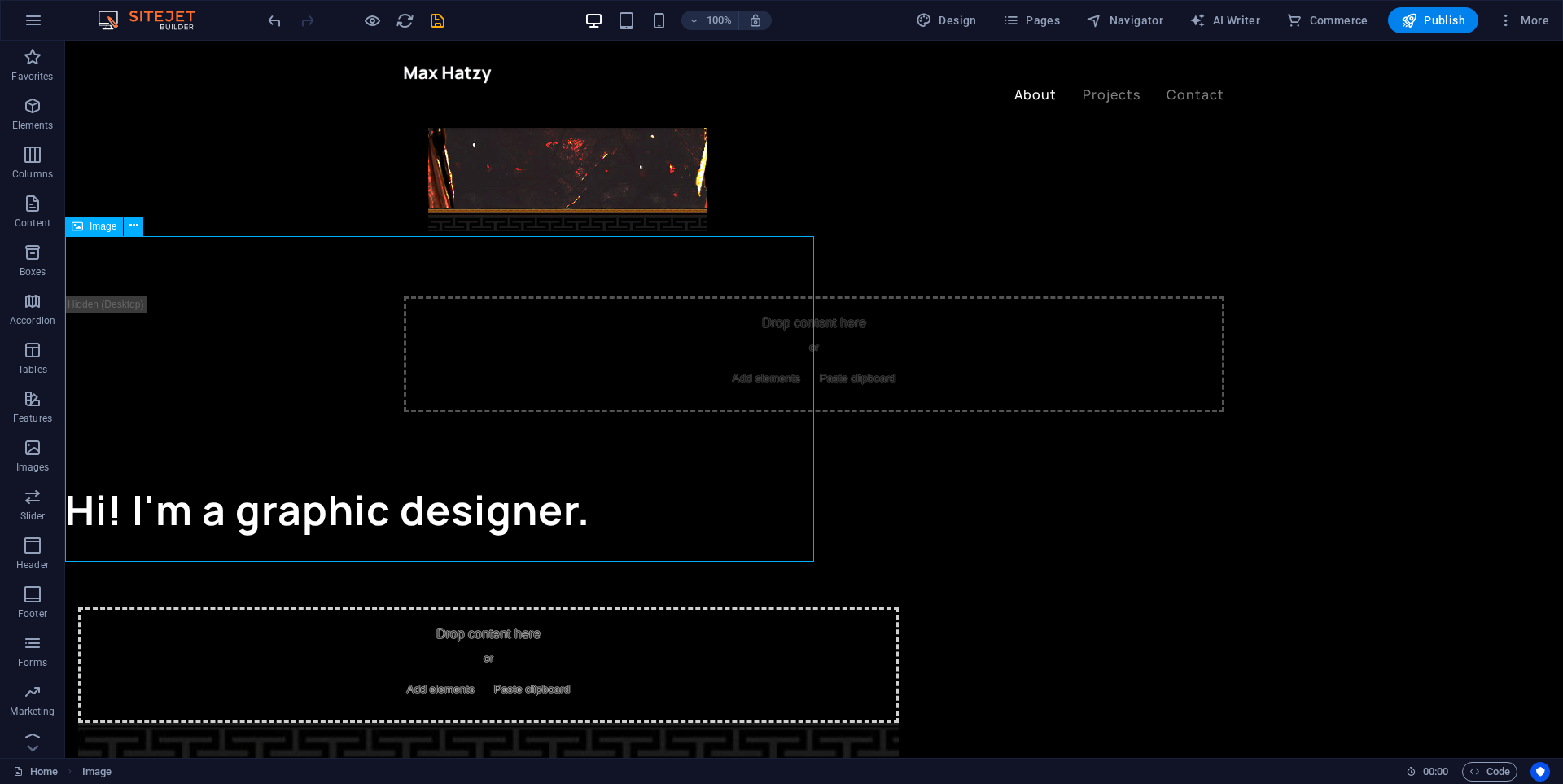
select select "%"
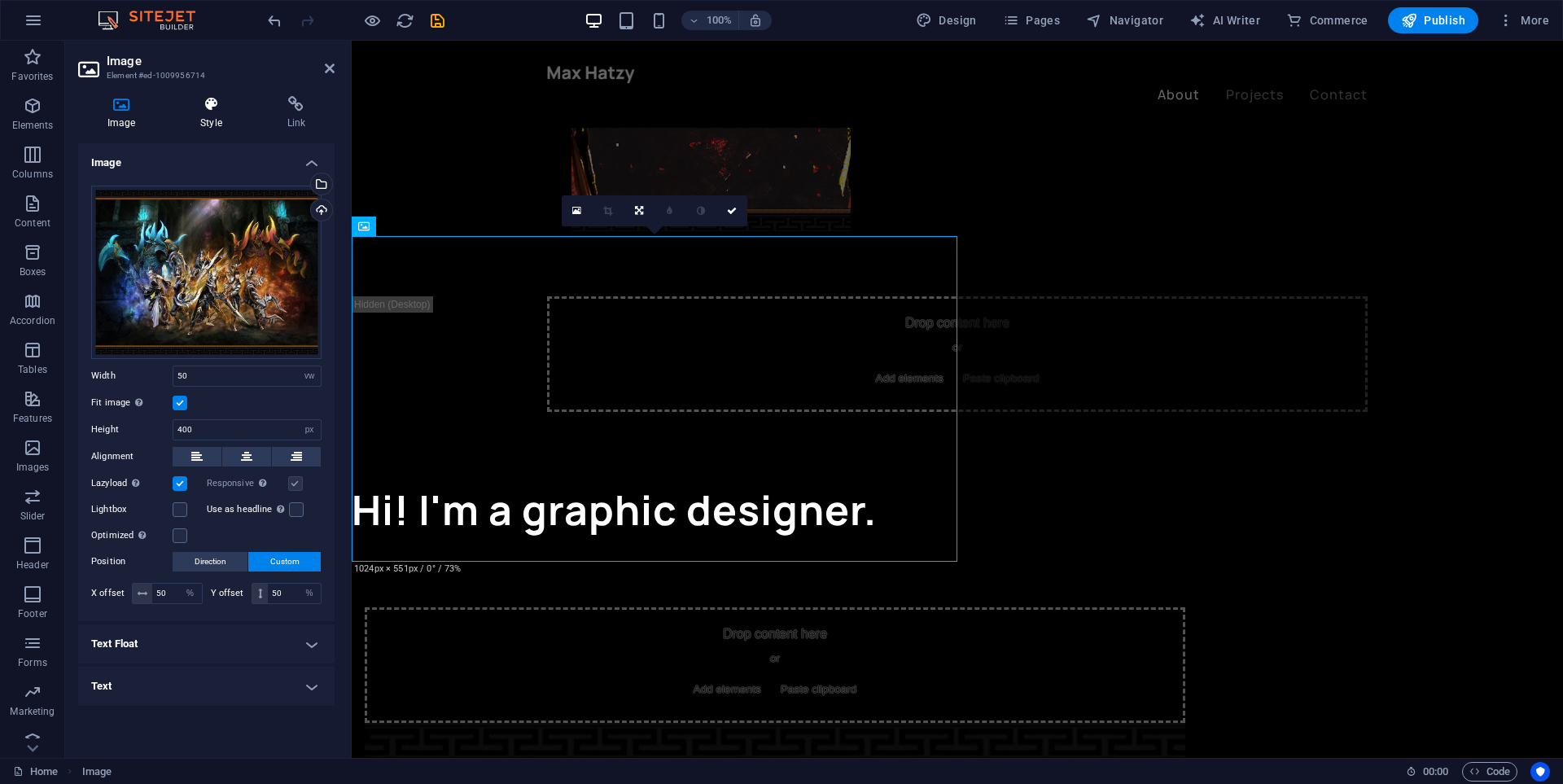
click at [232, 111] on icon at bounding box center [211, 104] width 80 height 17
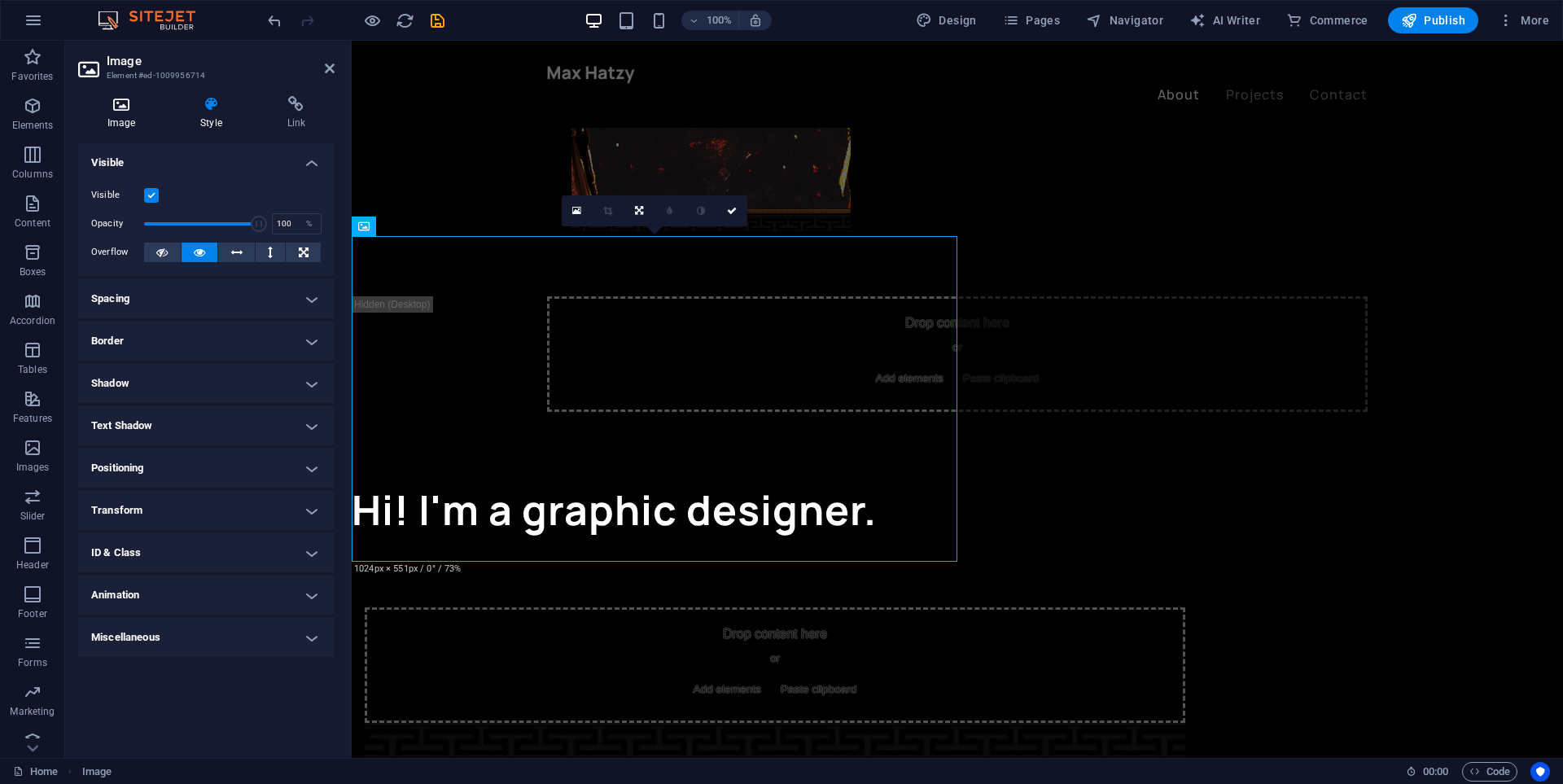
click at [135, 122] on h4 "Image" at bounding box center [125, 112] width 93 height 34
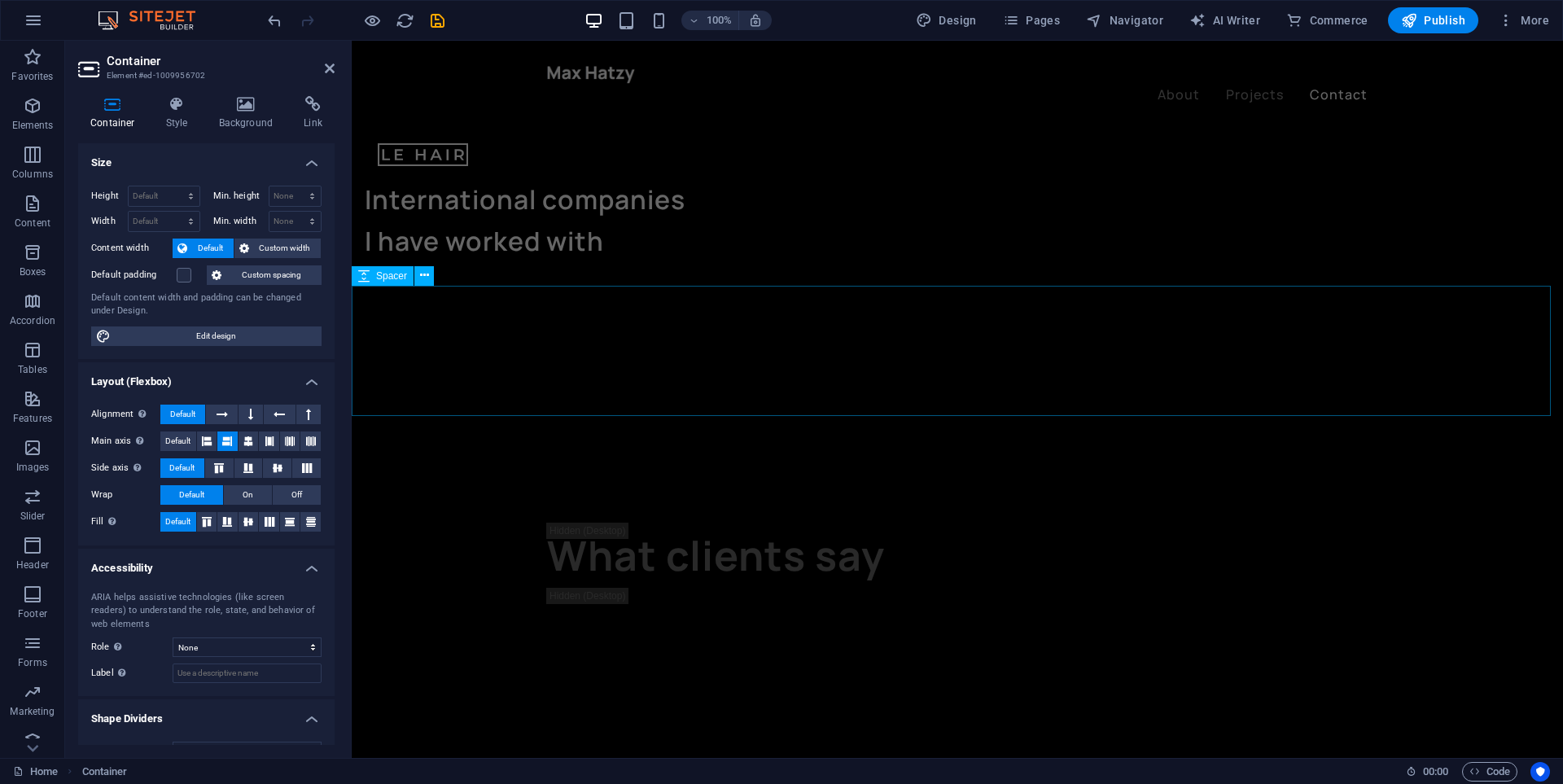
scroll to position [3823, 0]
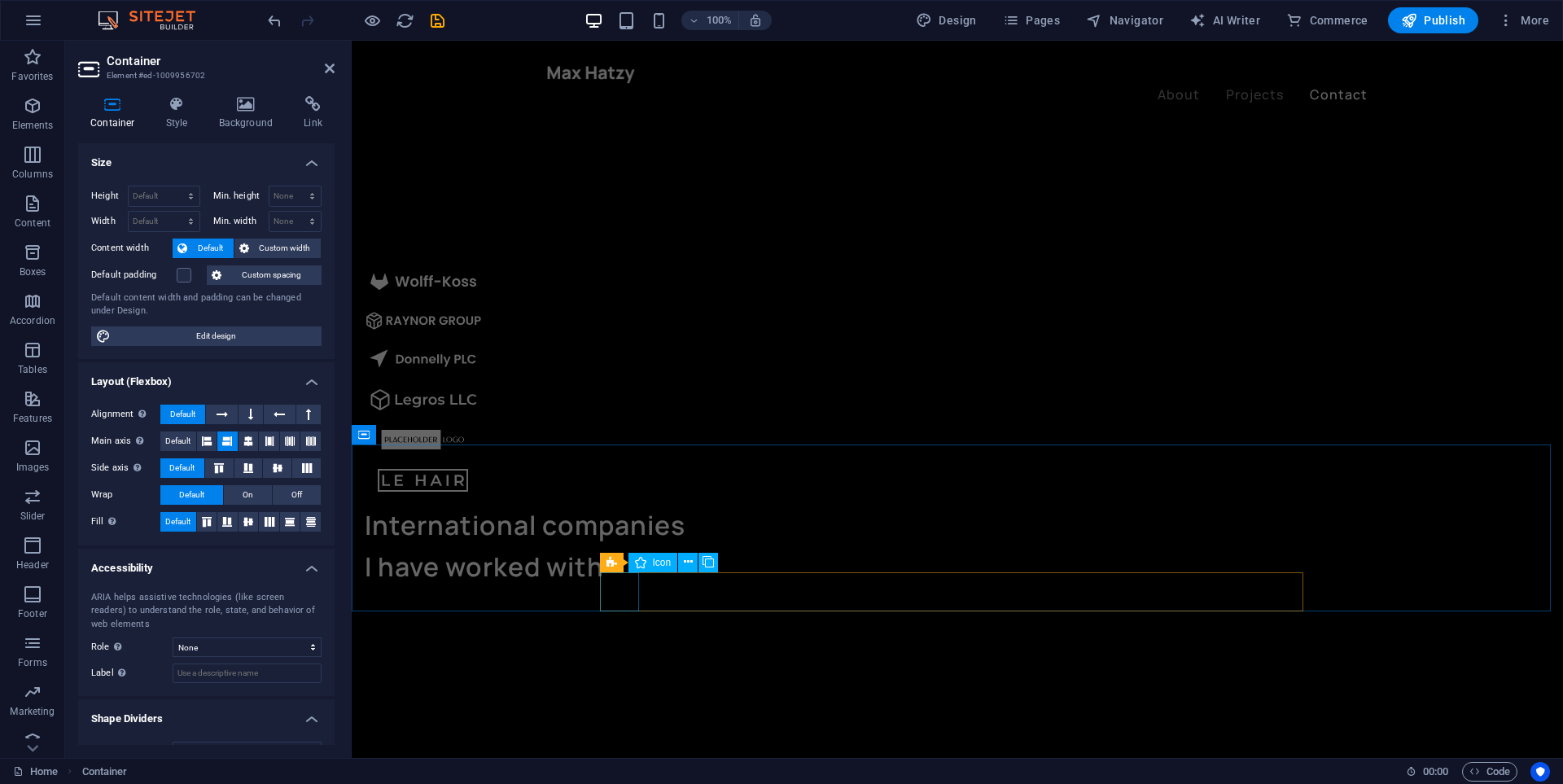
select select "xMidYMid"
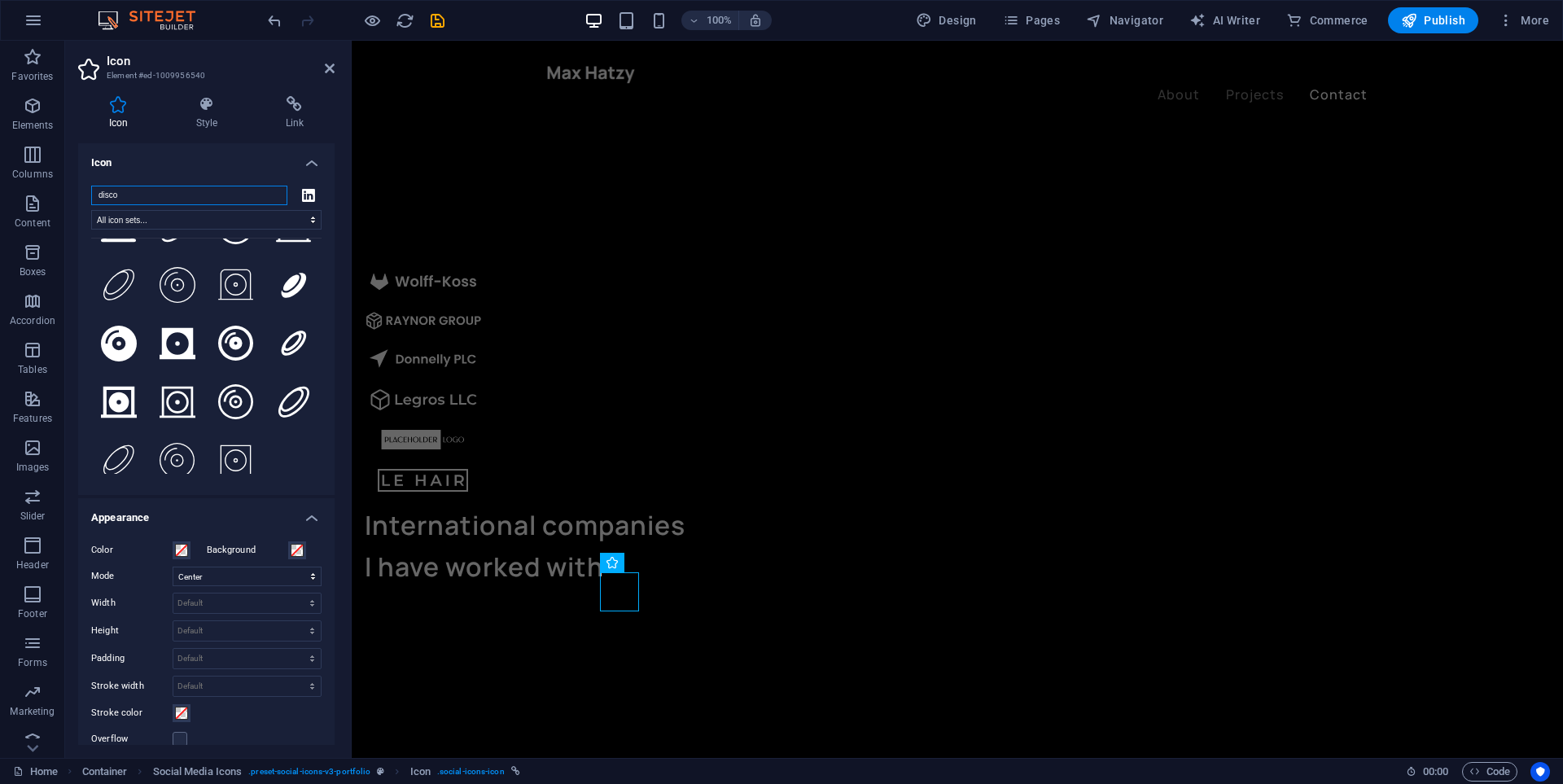
scroll to position [0, 0]
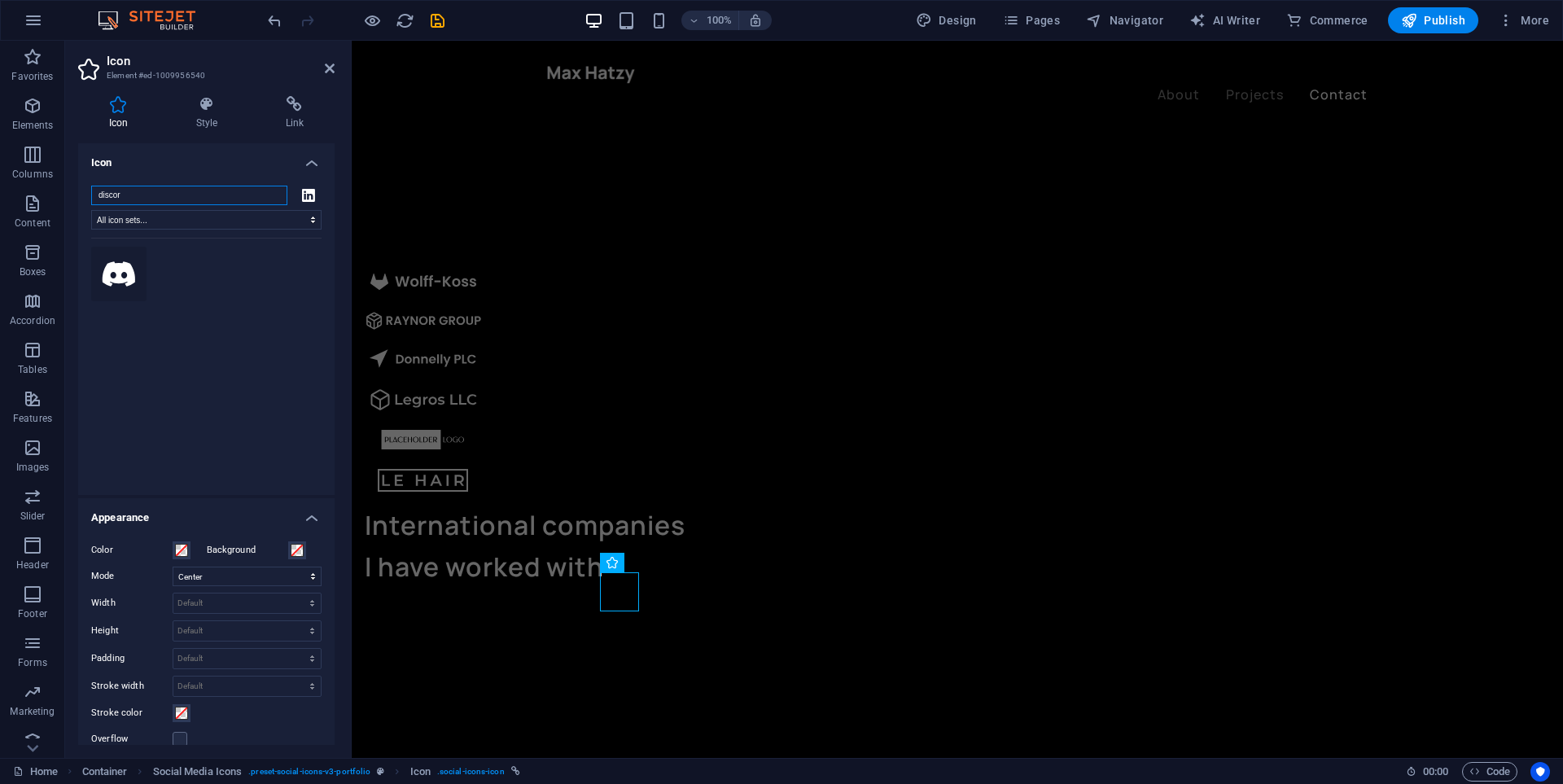
type input "discor"
click at [131, 275] on icon at bounding box center [118, 273] width 33 height 25
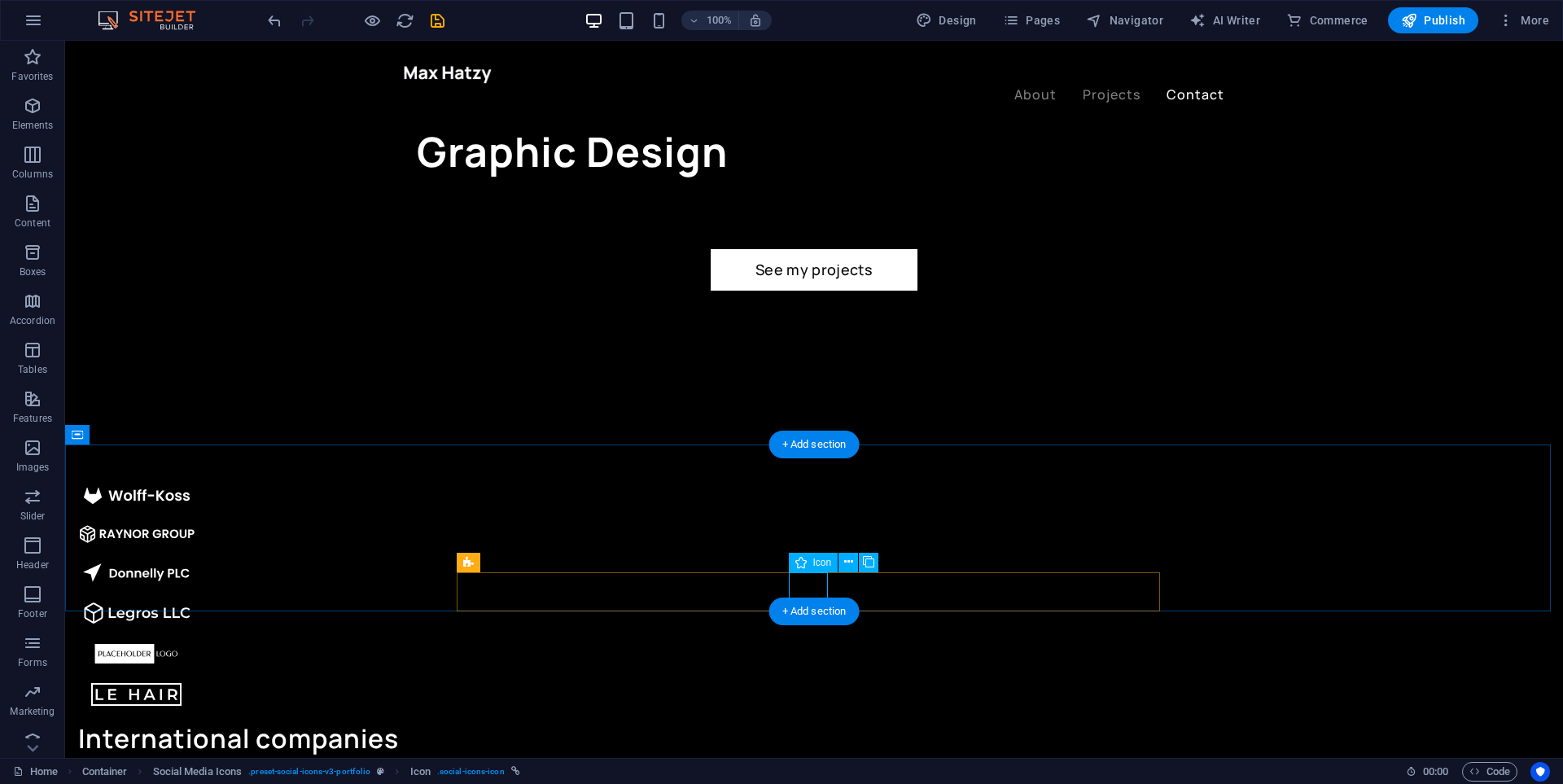
select select "xMidYMid"
select select "px"
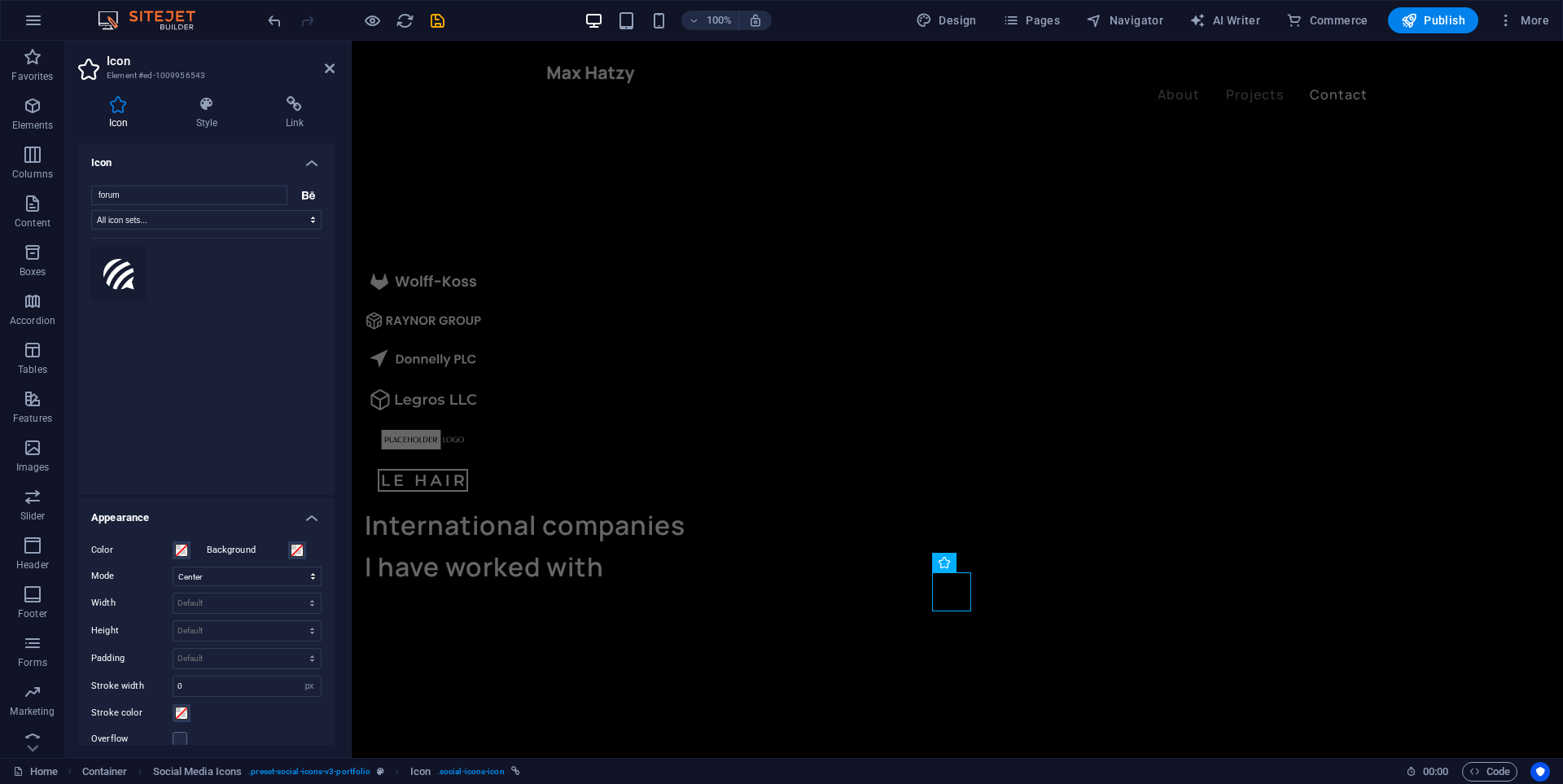
type input "forum"
click at [122, 280] on icon at bounding box center [118, 274] width 31 height 36
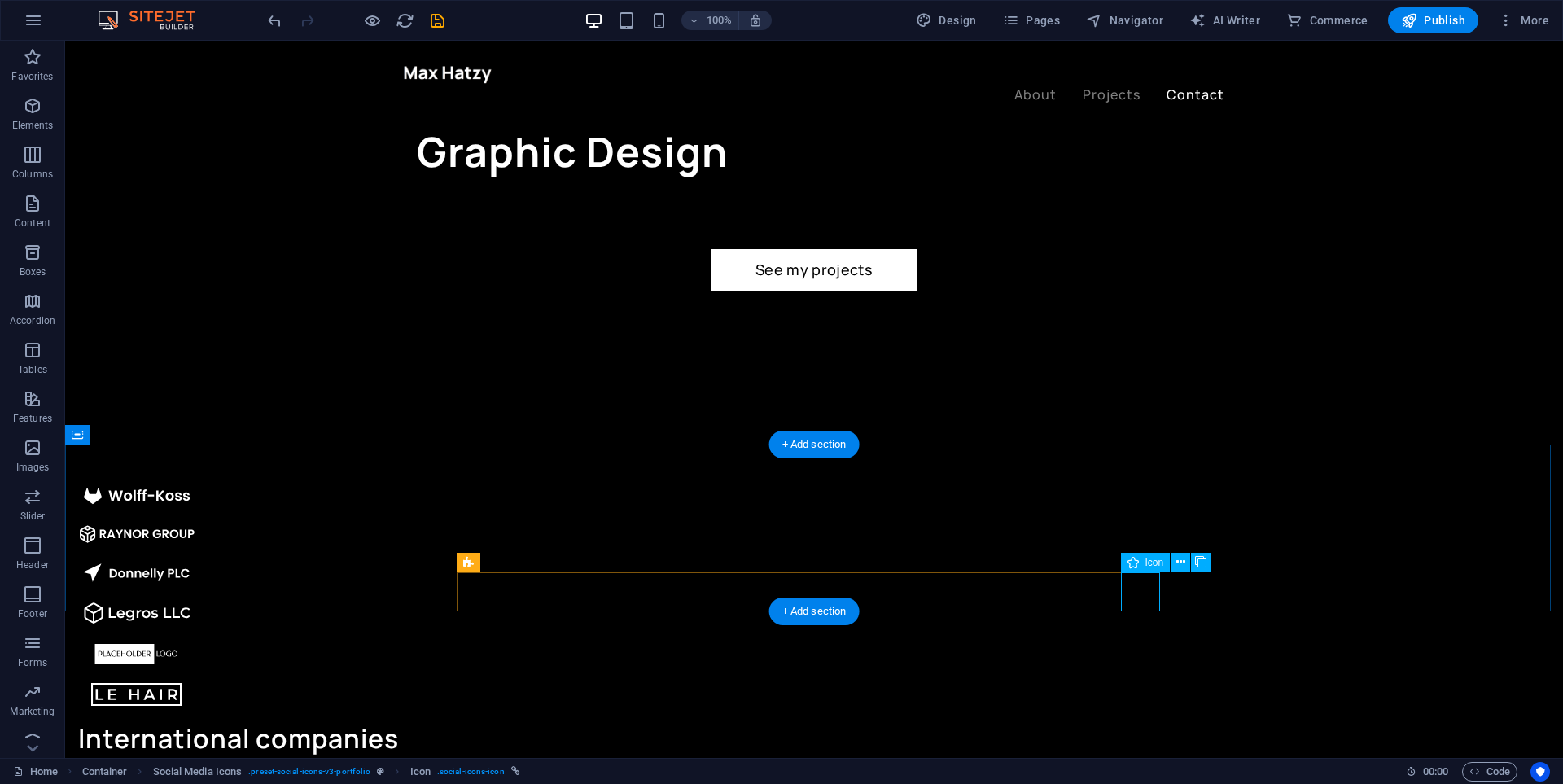
select select "xMidYMid"
select select "px"
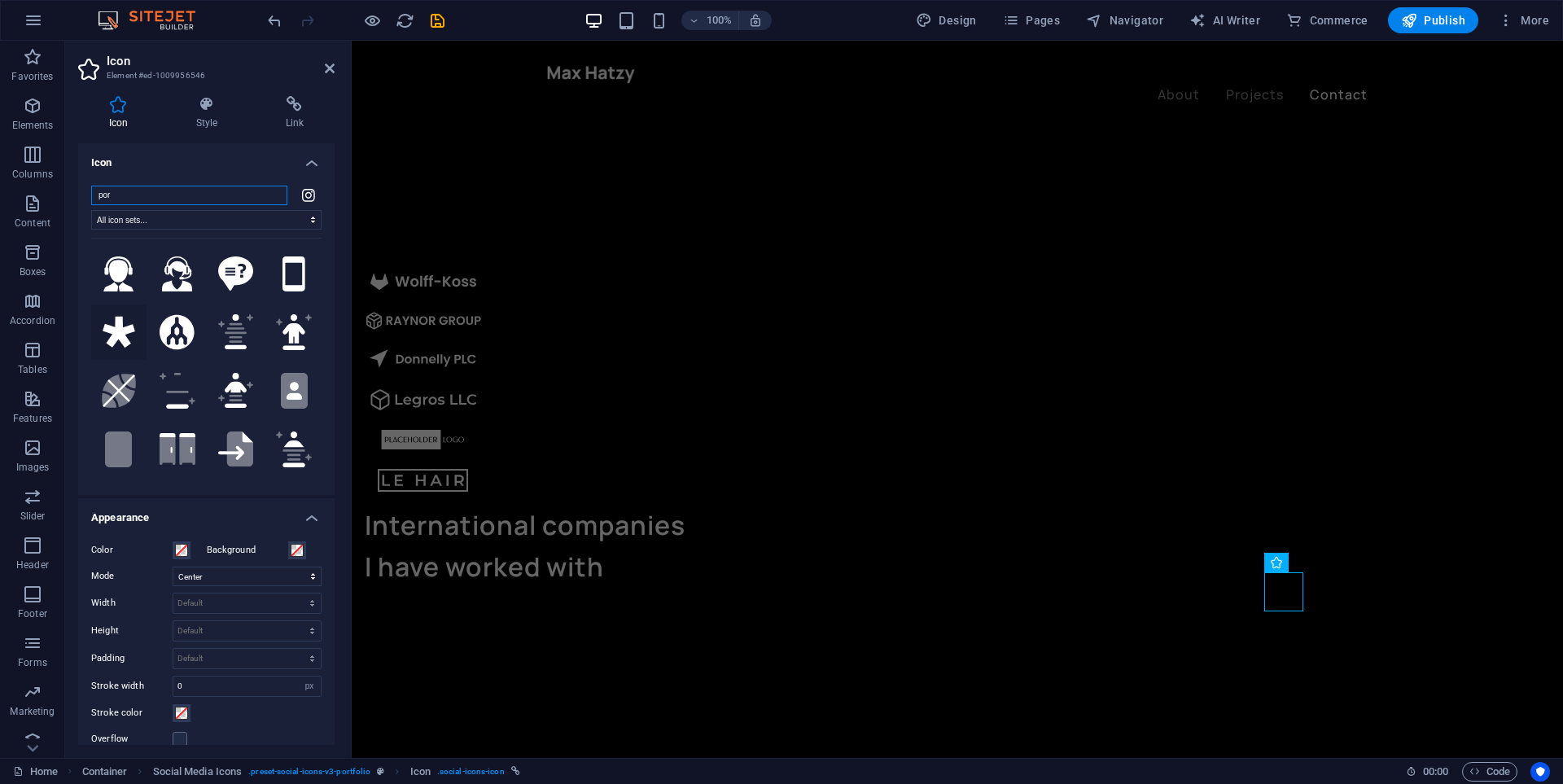
type input "por"
click at [127, 326] on icon at bounding box center [118, 332] width 32 height 31
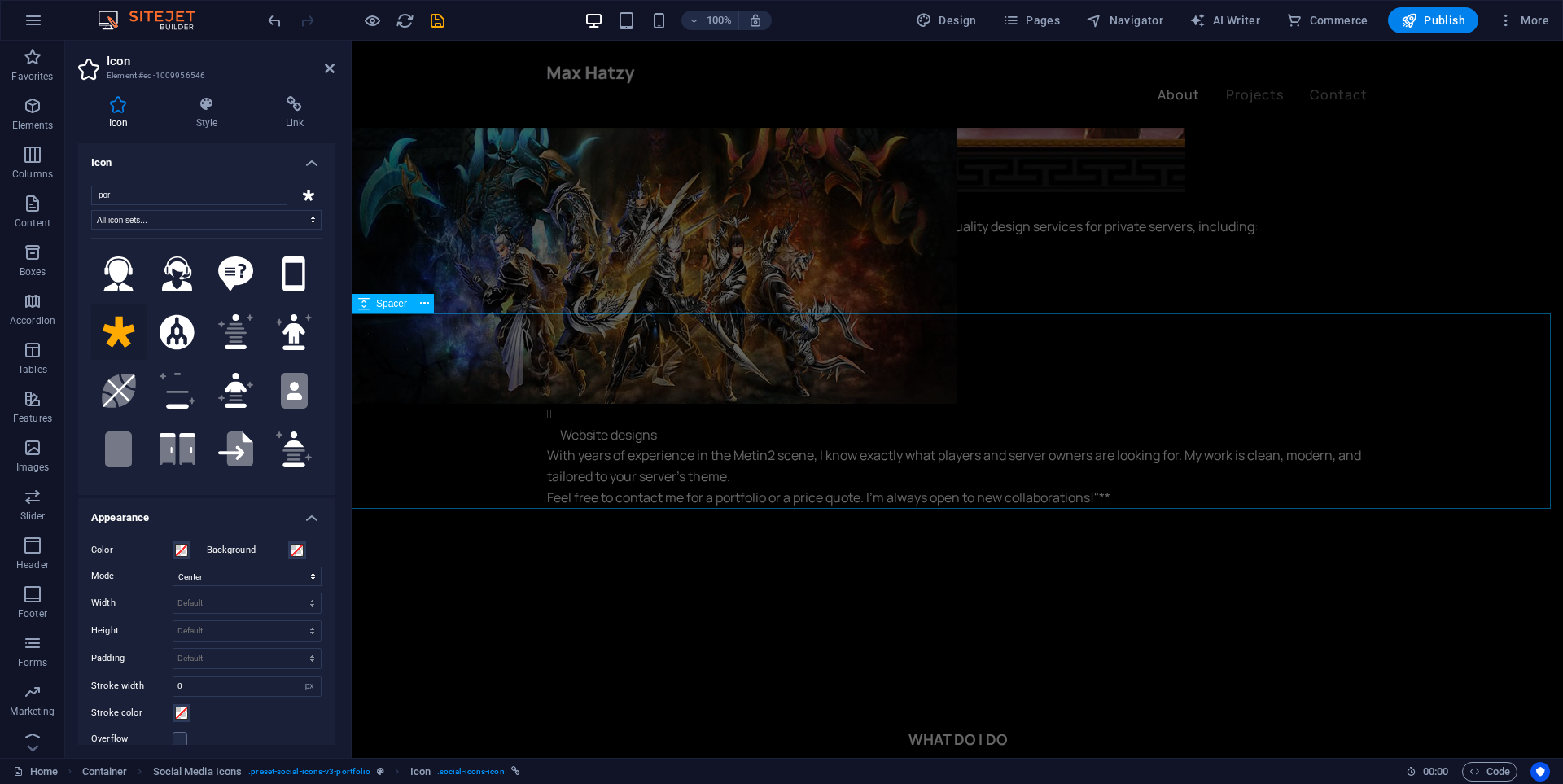
scroll to position [2033, 0]
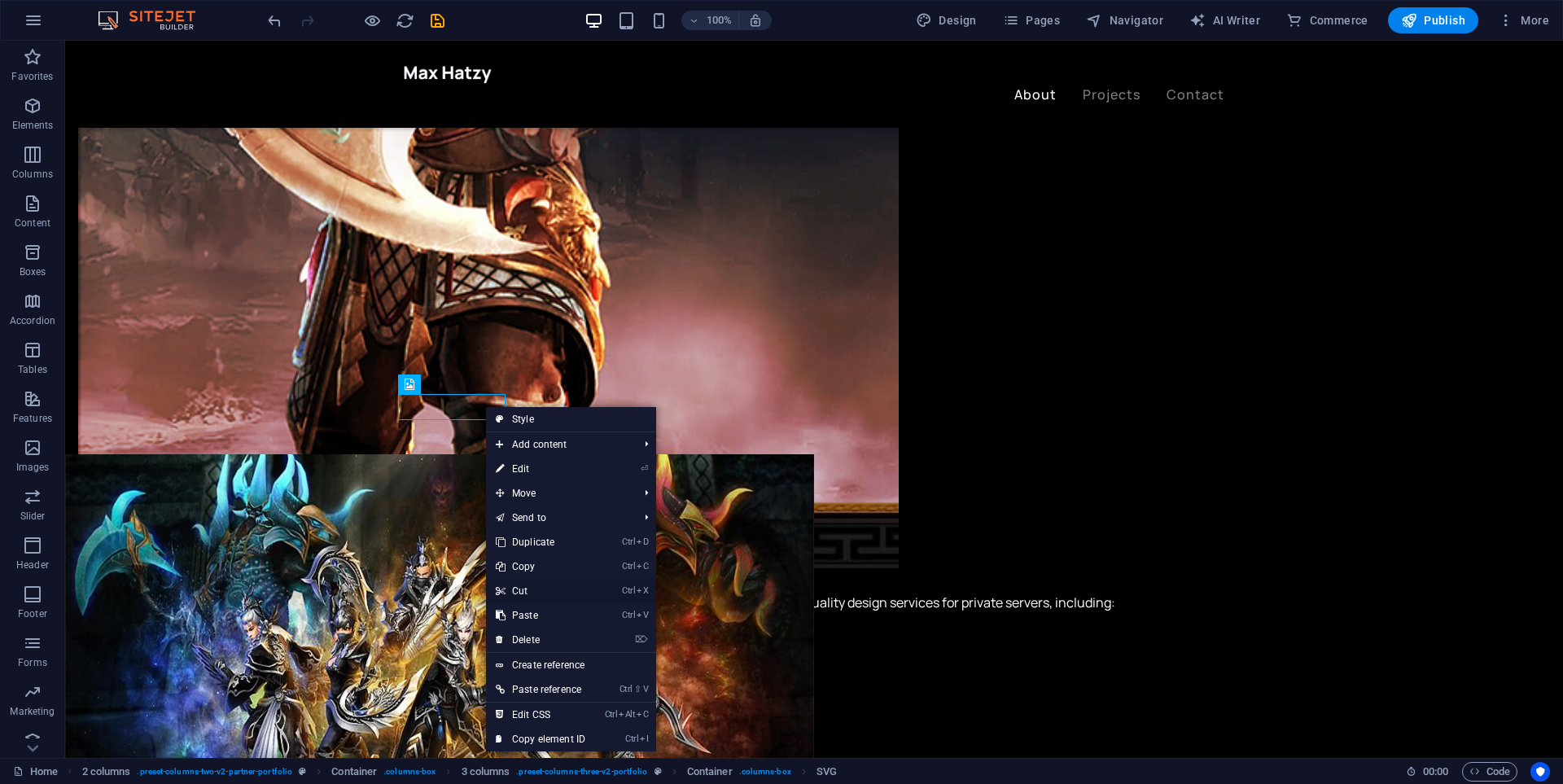
click at [527, 594] on link "Ctrl X Cut" at bounding box center [540, 591] width 109 height 24
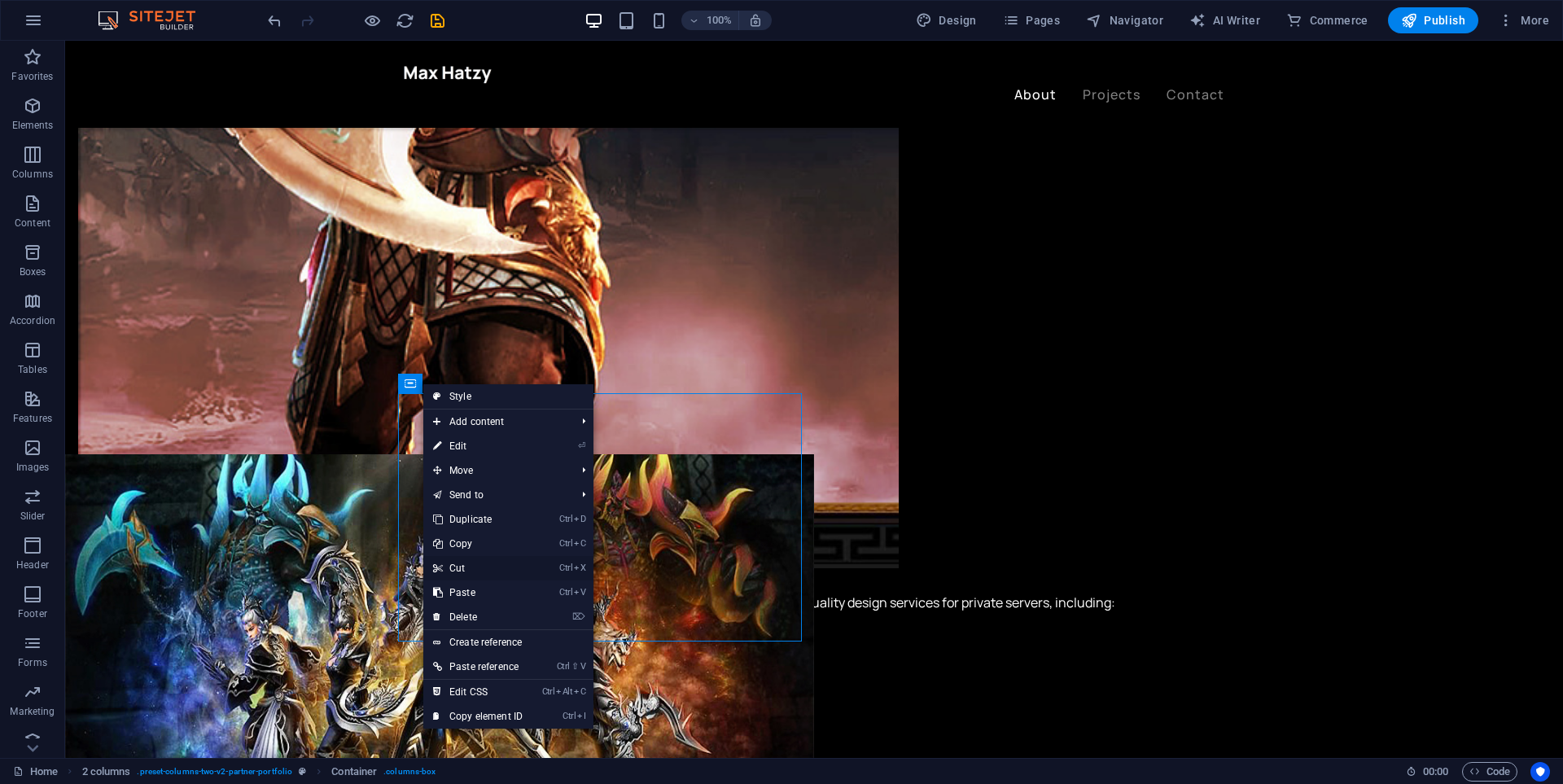
click at [485, 568] on link "Ctrl X Cut" at bounding box center [478, 568] width 109 height 24
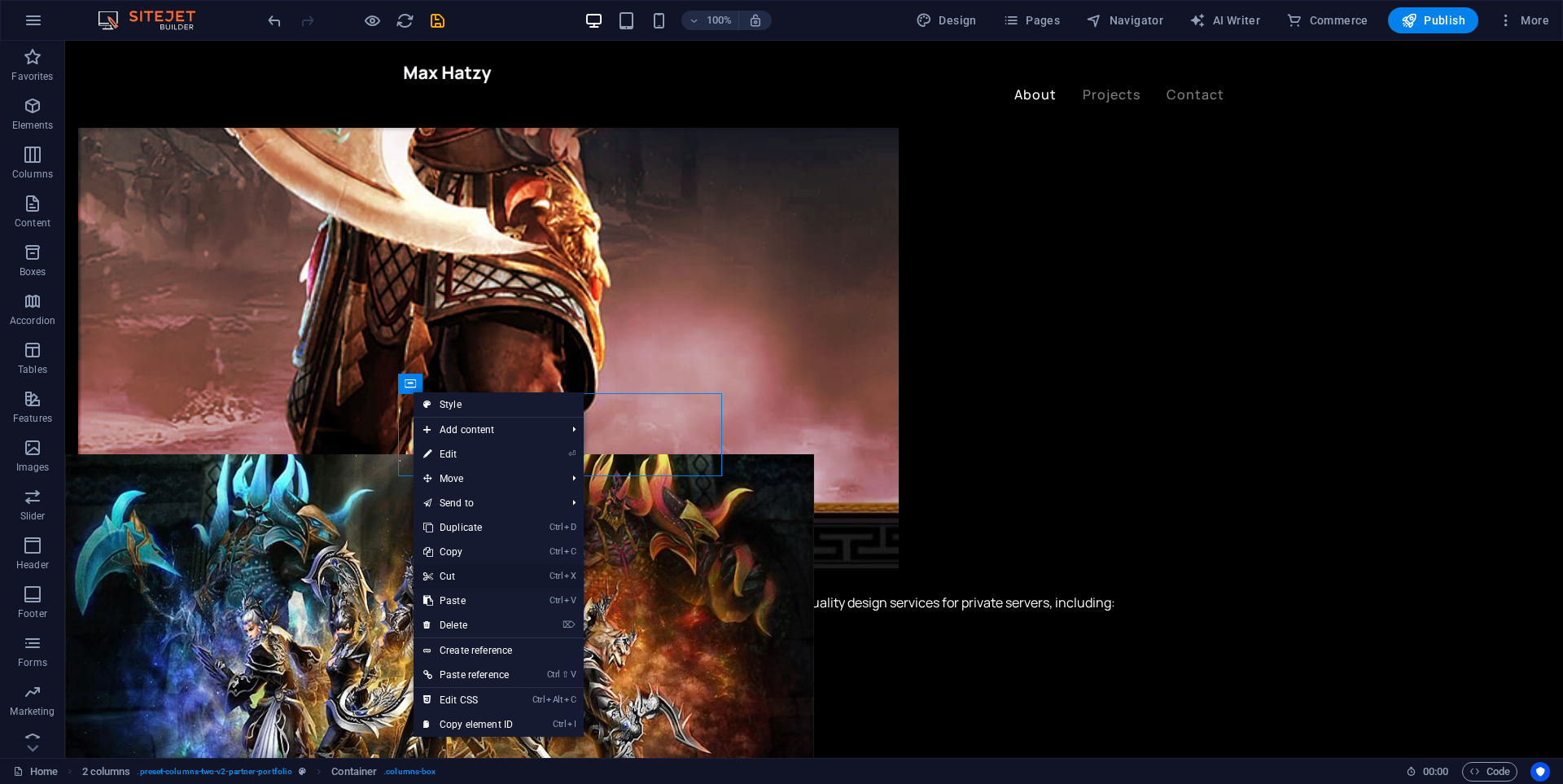
click at [478, 578] on link "Ctrl X Cut" at bounding box center [467, 576] width 109 height 24
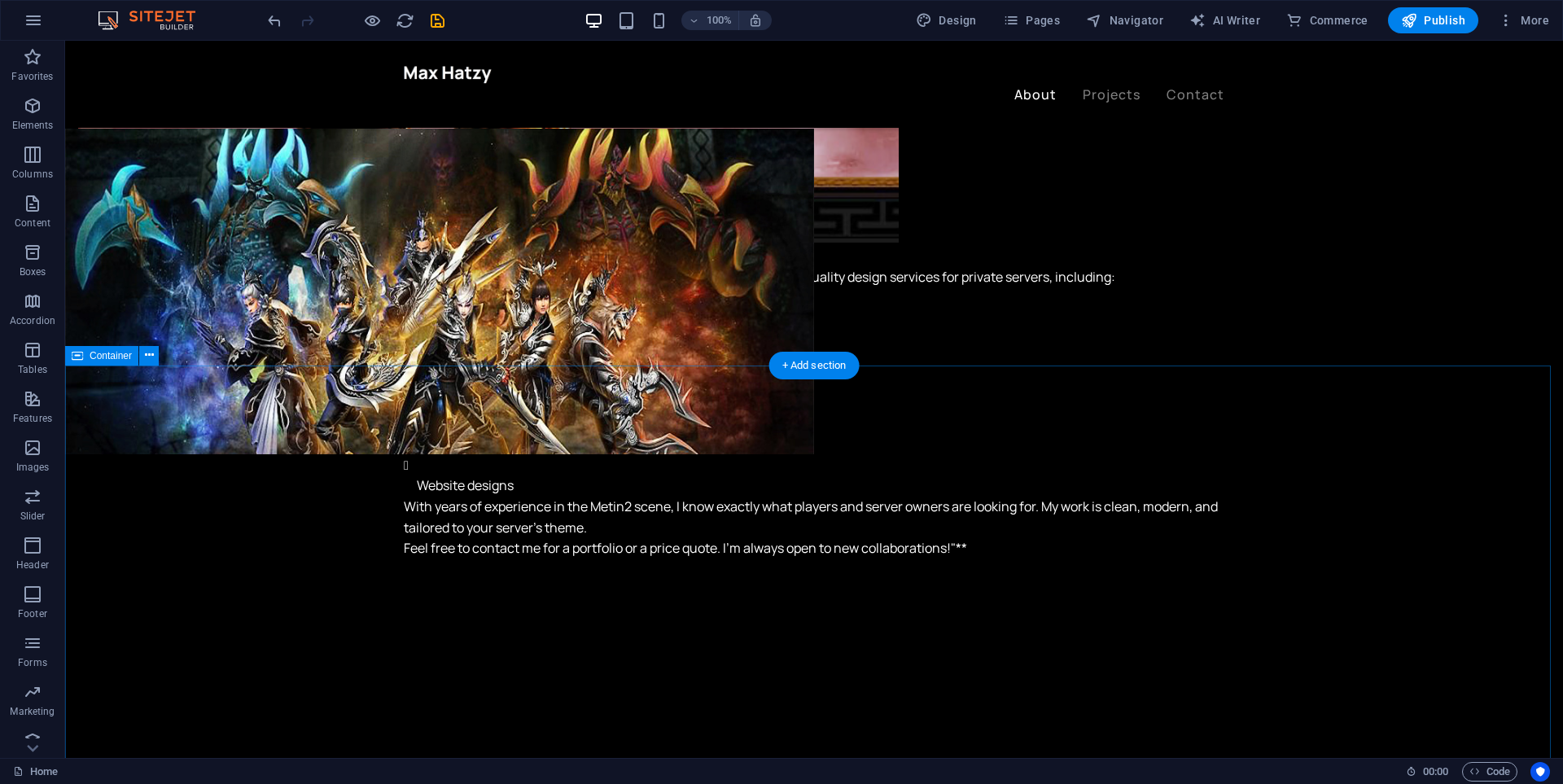
scroll to position [2603, 0]
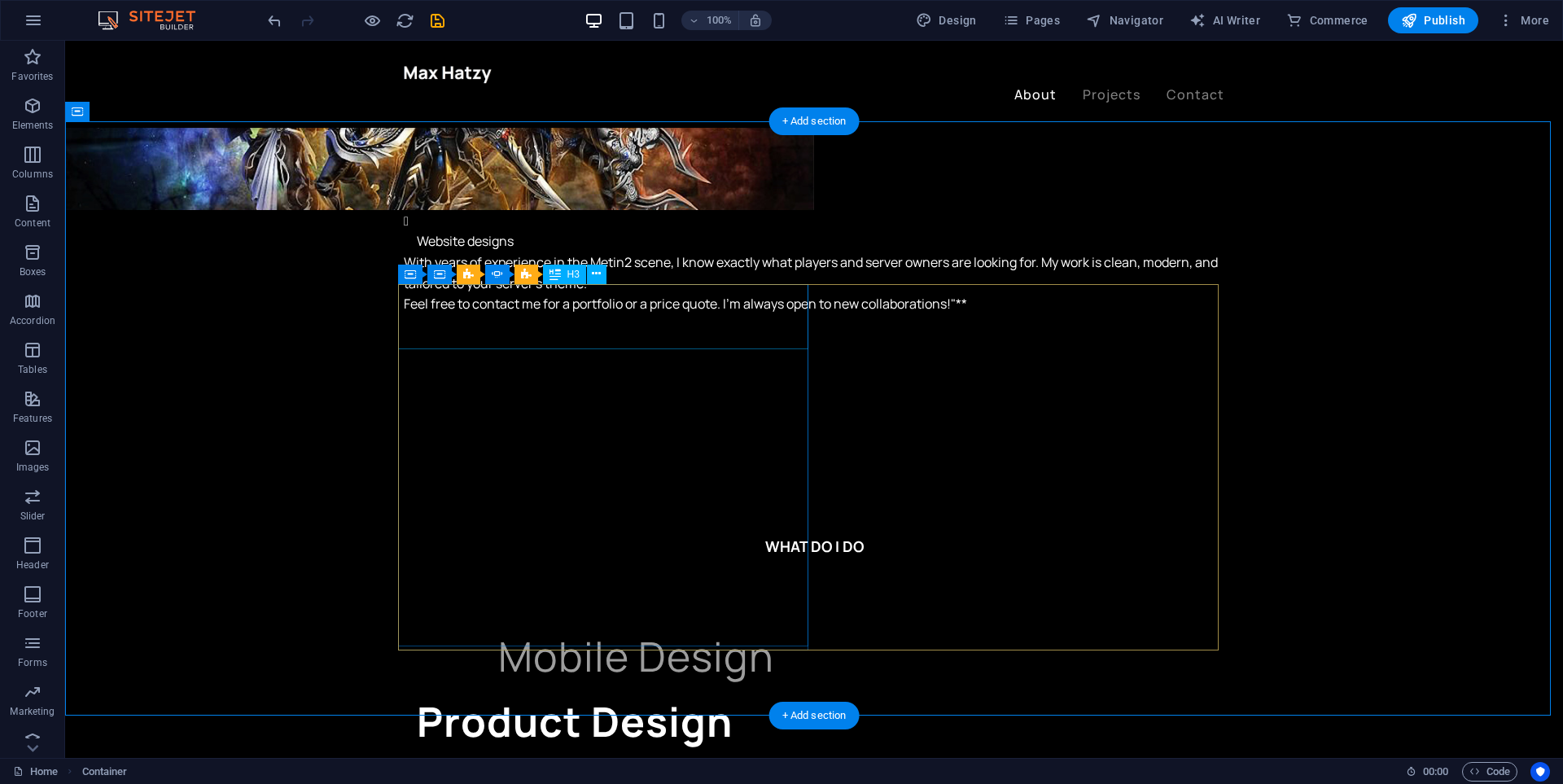
scroll to position [2521, 0]
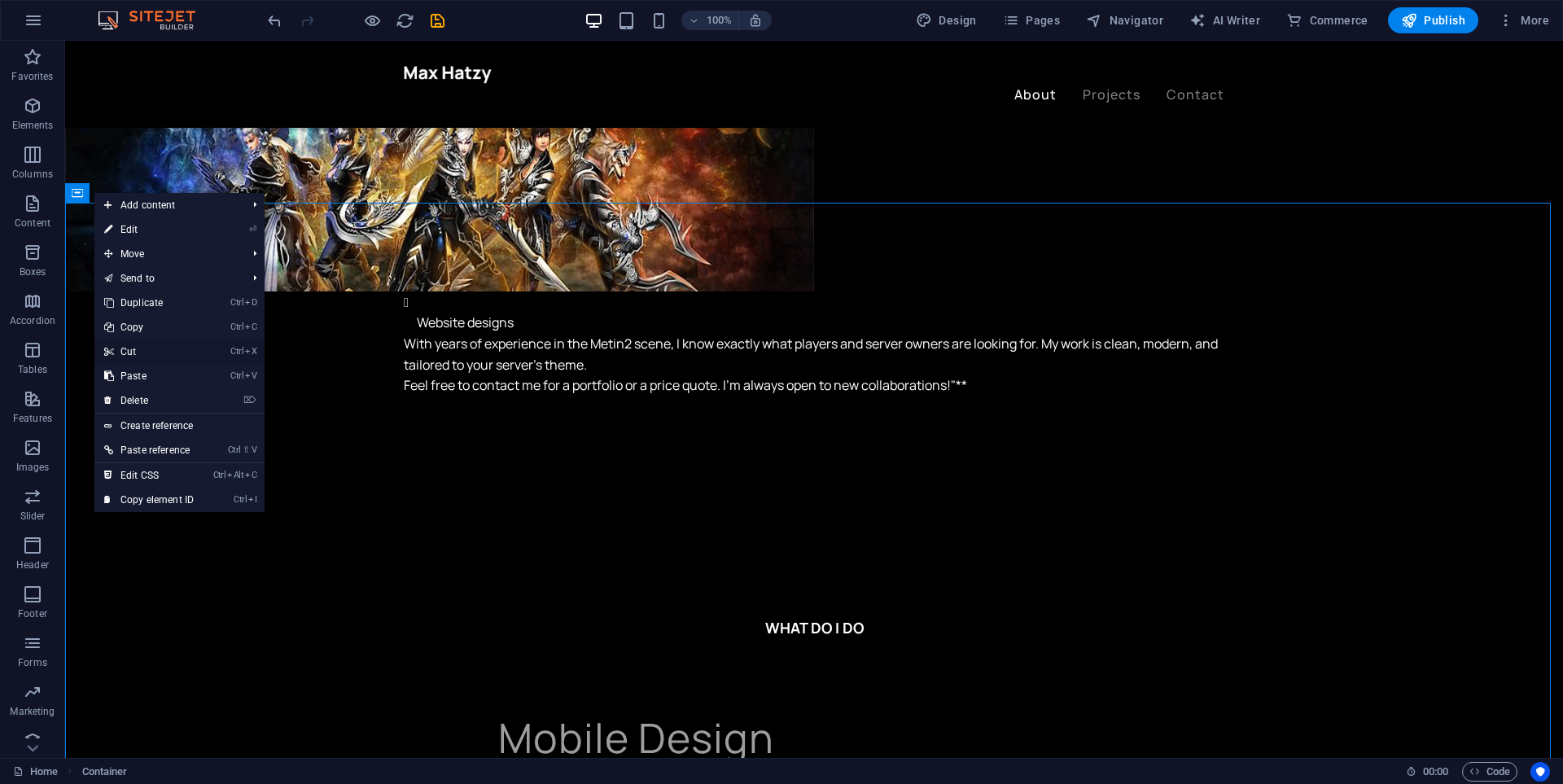
click at [159, 346] on link "Ctrl X Cut" at bounding box center [149, 351] width 109 height 24
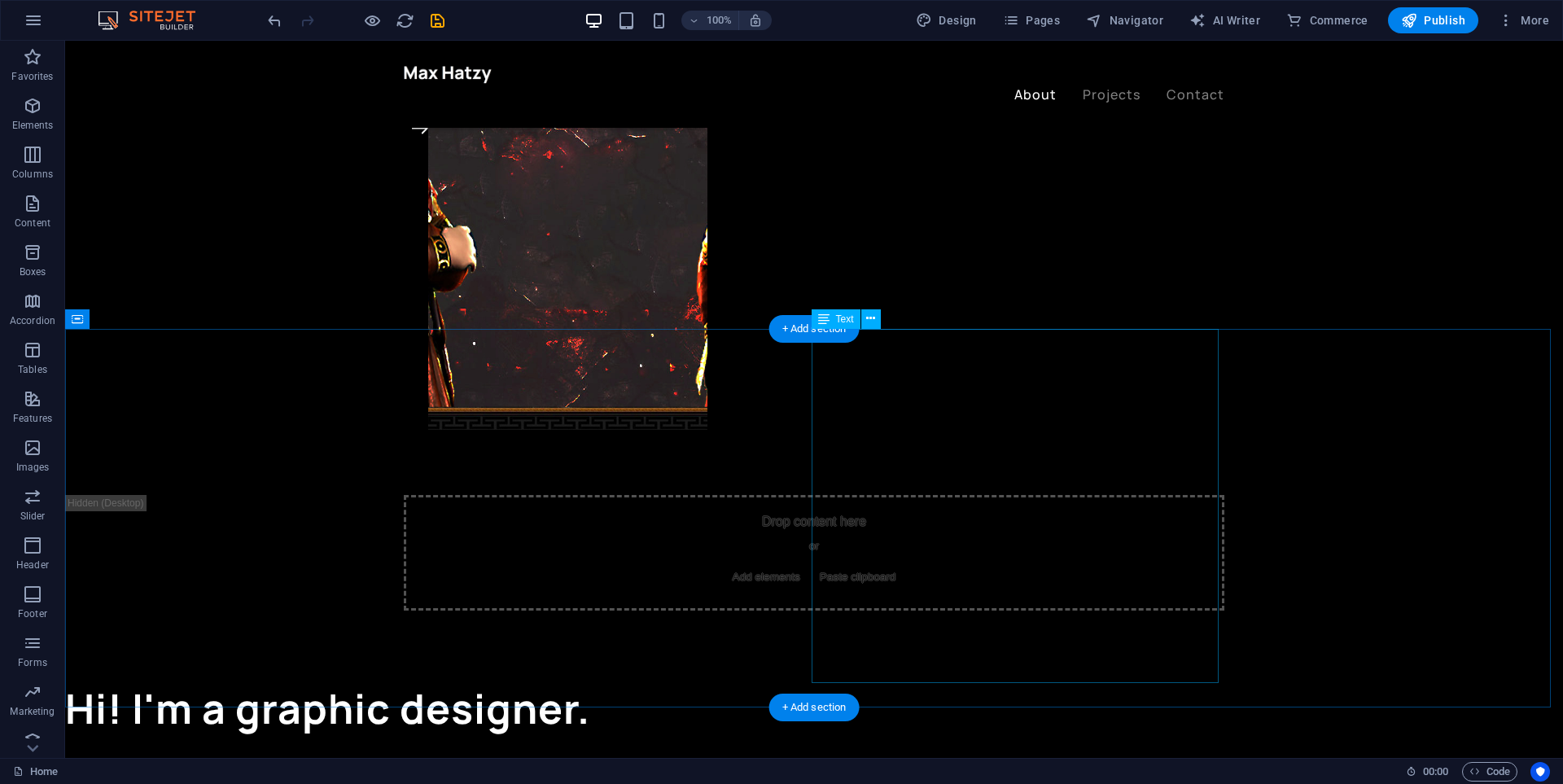
scroll to position [807, 0]
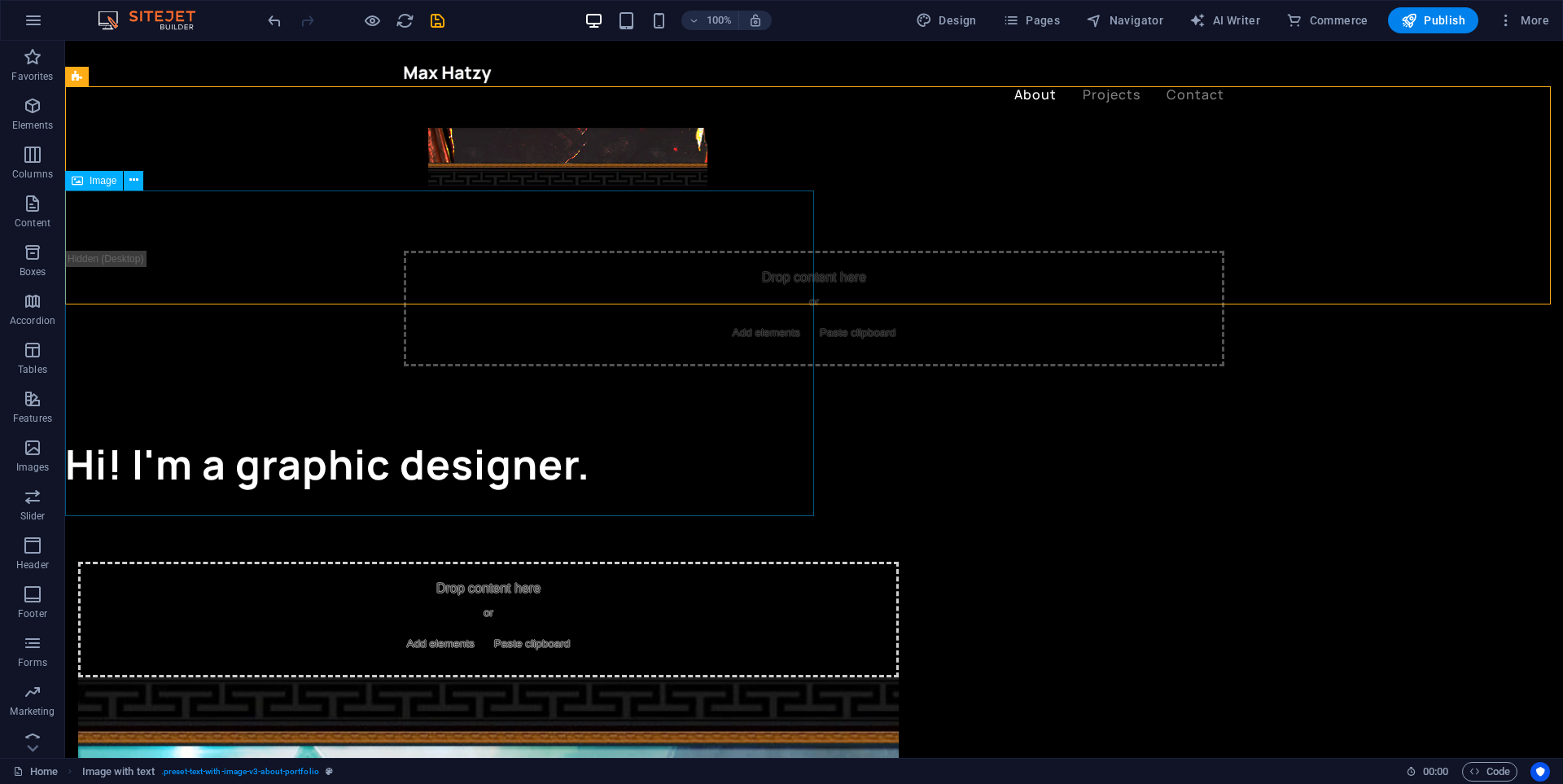
click at [105, 176] on span "Image" at bounding box center [102, 180] width 27 height 10
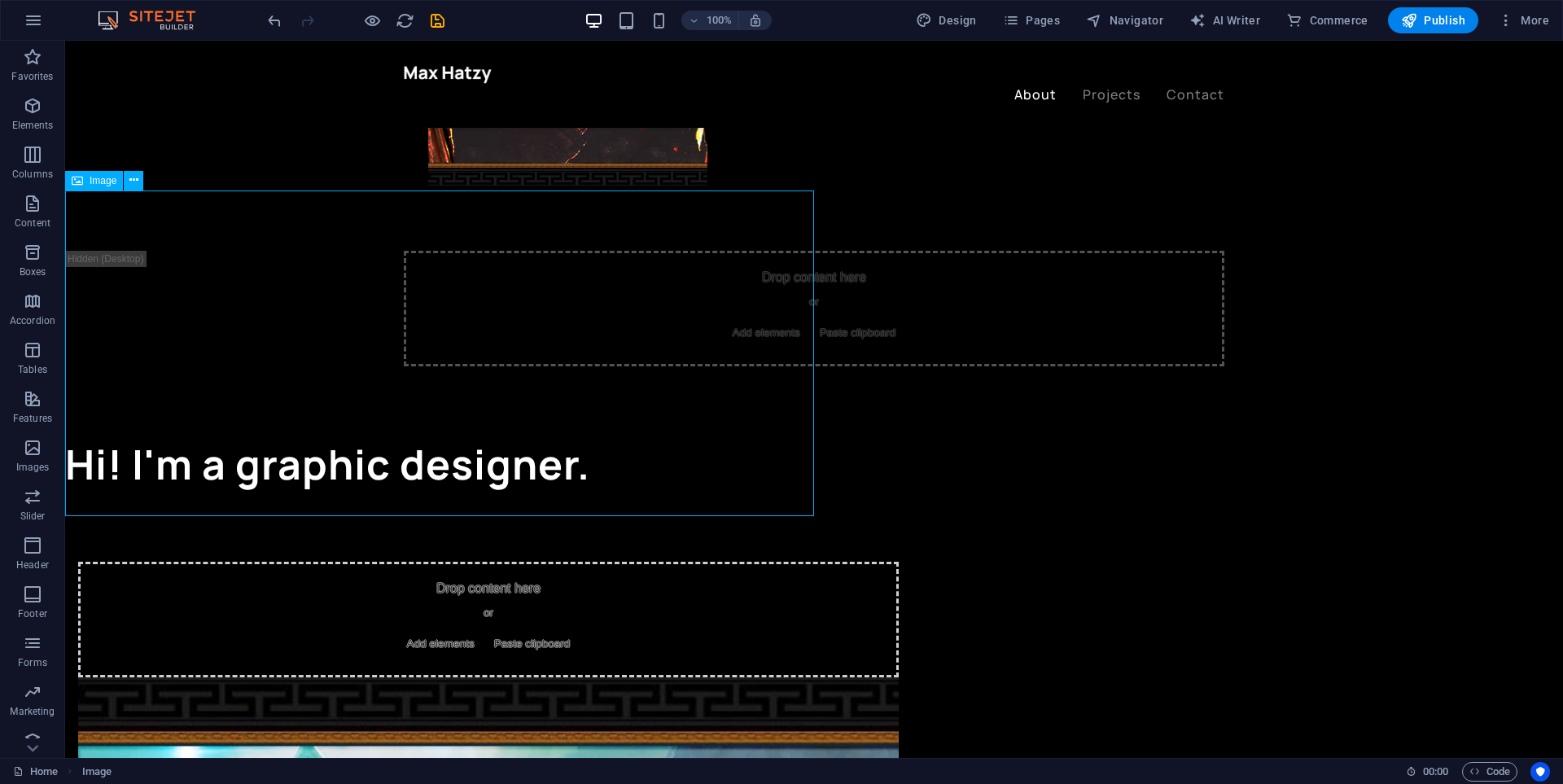
click at [108, 179] on span "Image" at bounding box center [102, 180] width 27 height 10
click at [106, 181] on span "Image" at bounding box center [102, 180] width 27 height 10
select select "vw"
select select "px"
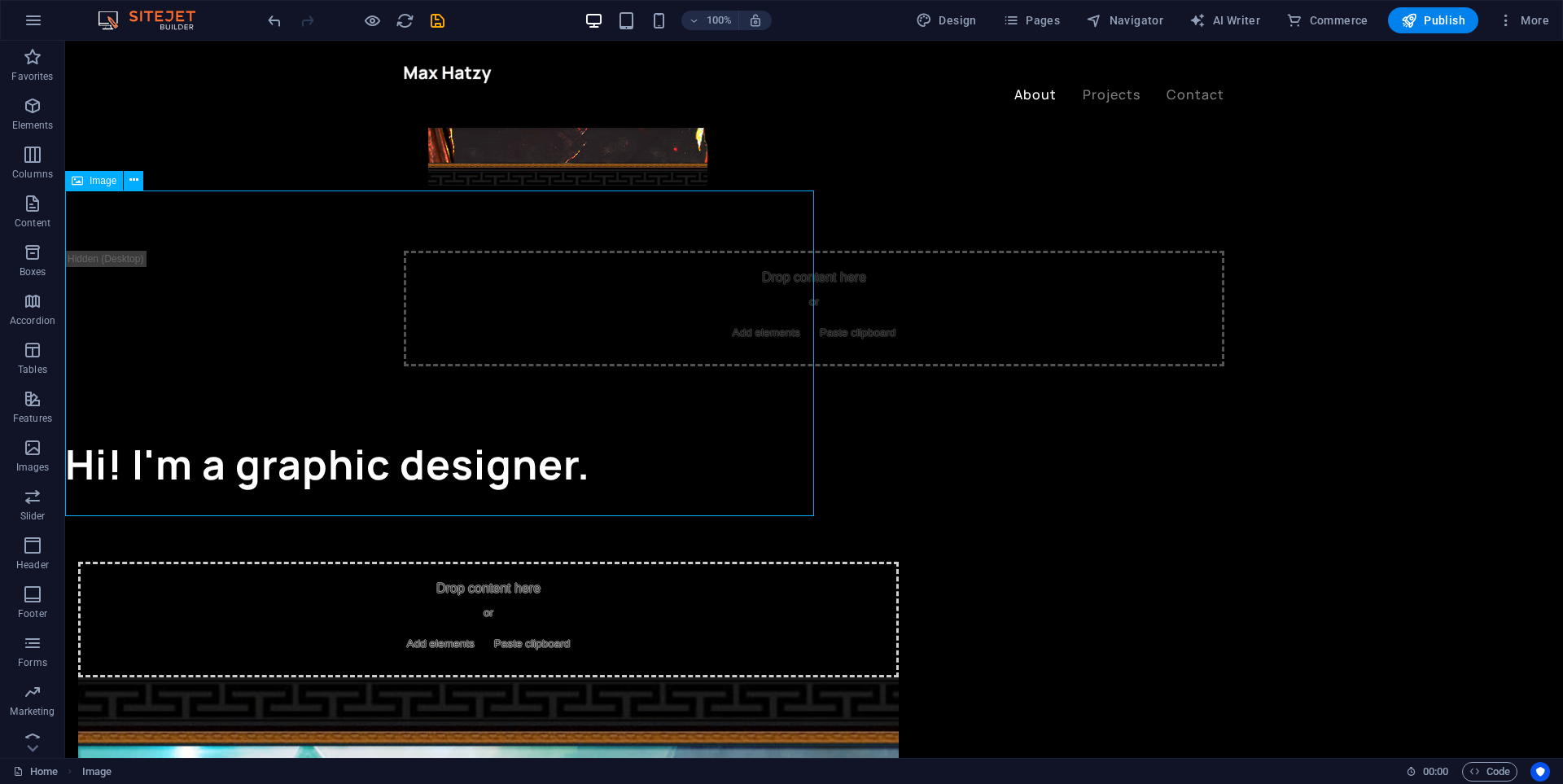
select select "%"
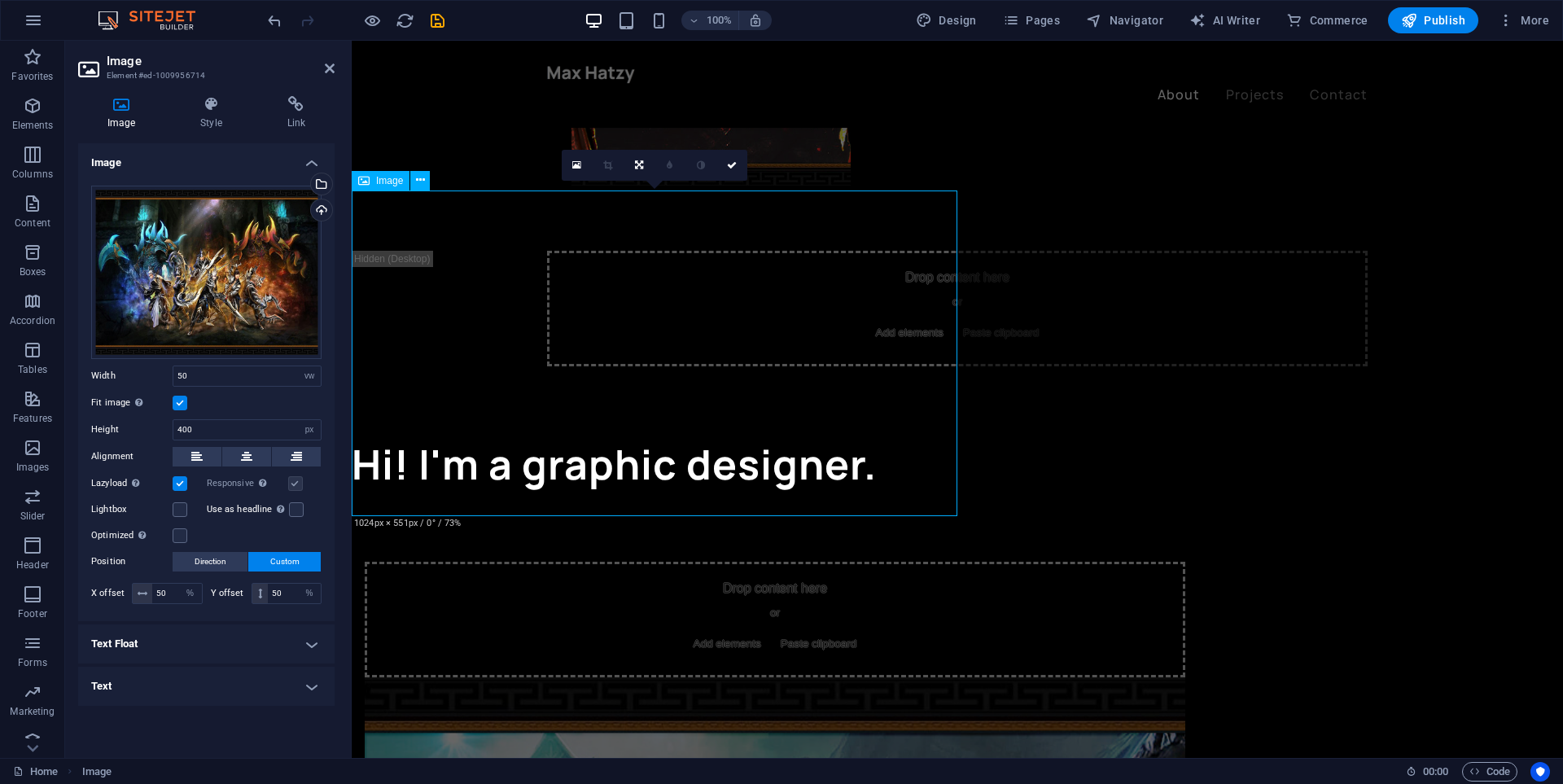
click at [373, 180] on div "Image" at bounding box center [380, 180] width 58 height 20
click at [573, 174] on link at bounding box center [577, 164] width 31 height 31
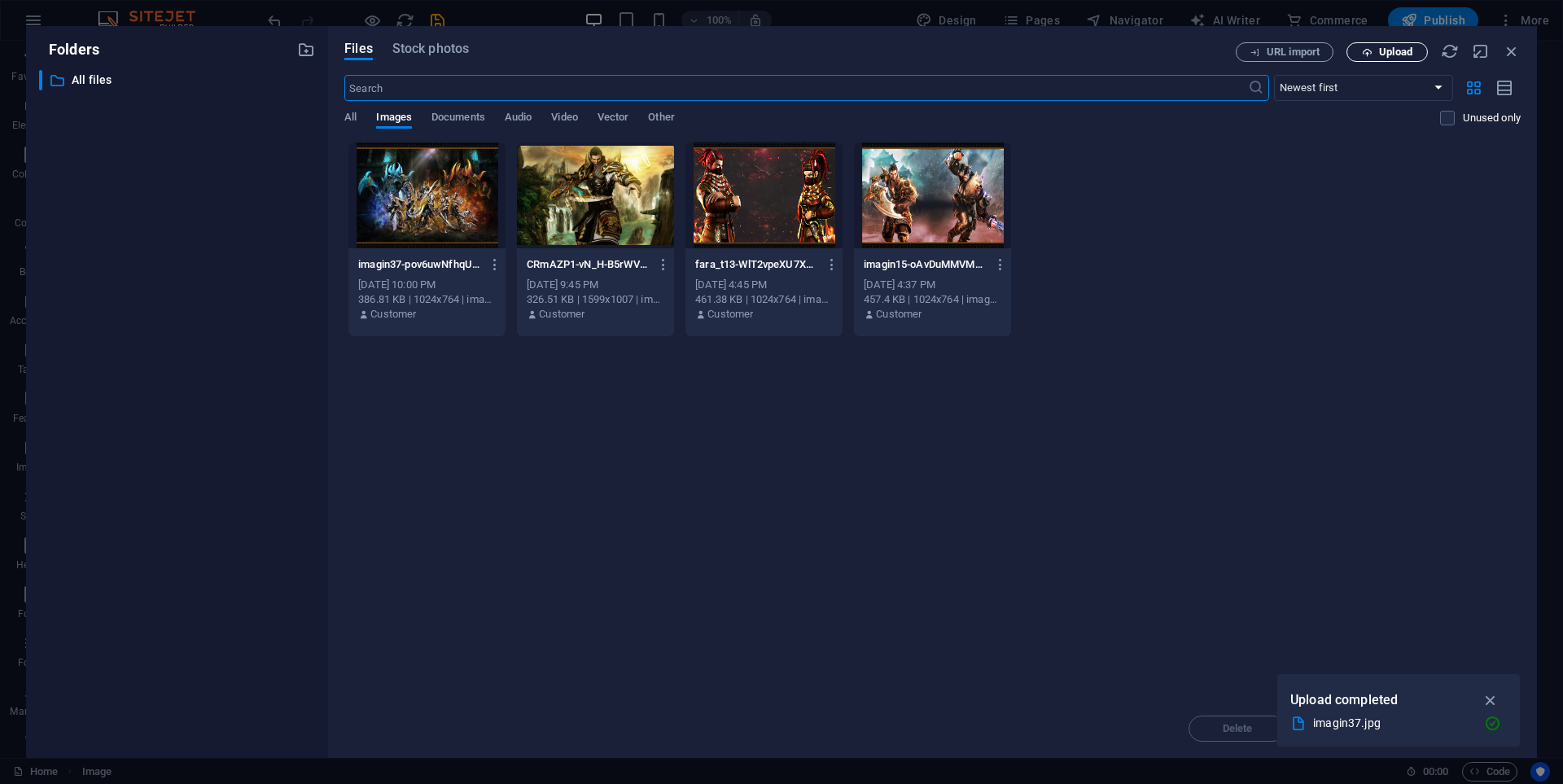
click at [1371, 51] on icon "button" at bounding box center [1367, 52] width 10 height 10
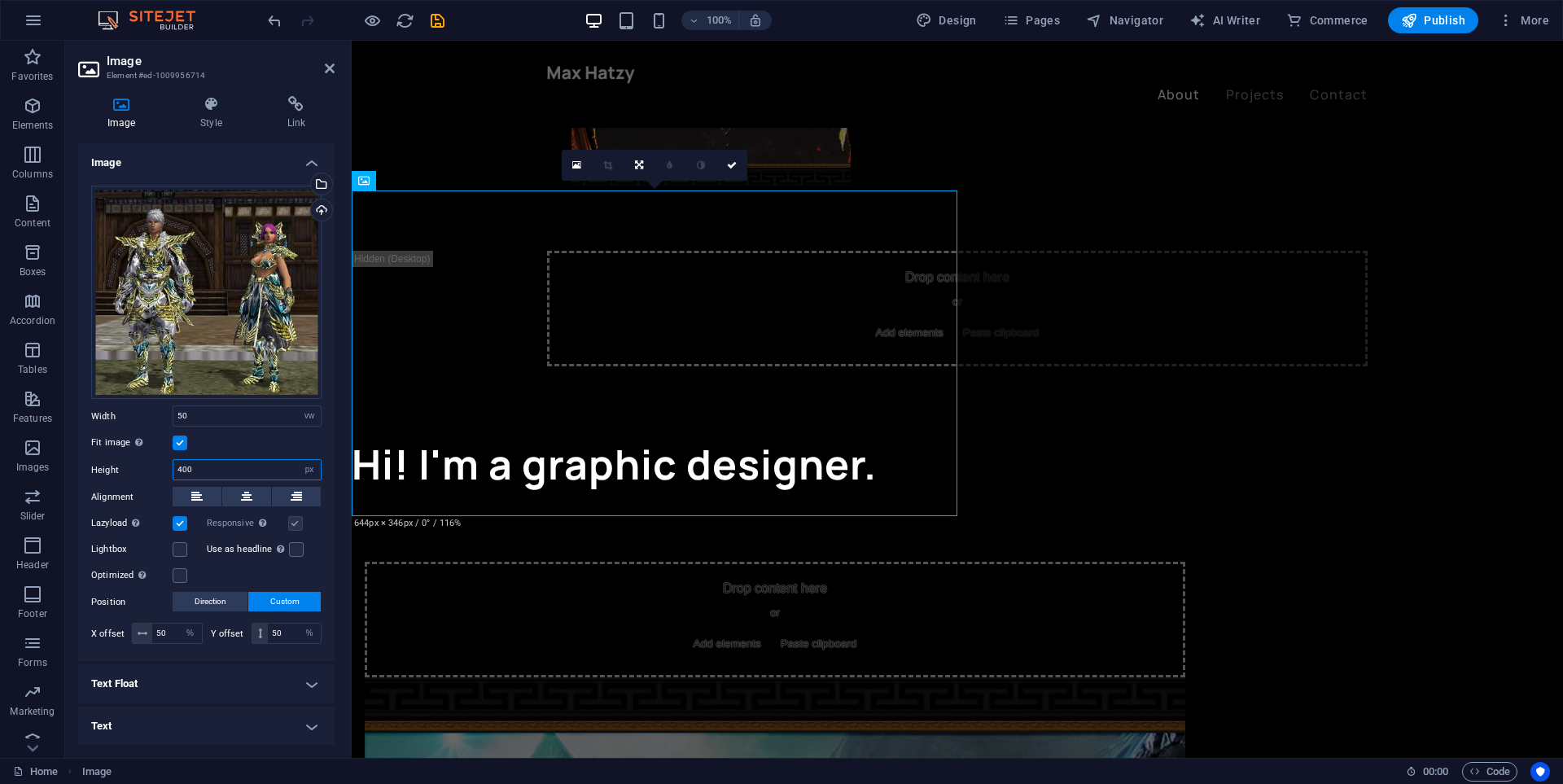
drag, startPoint x: 215, startPoint y: 467, endPoint x: 174, endPoint y: 468, distance: 41.0
click at [174, 468] on input "400" at bounding box center [247, 469] width 148 height 20
drag, startPoint x: 210, startPoint y: 417, endPoint x: 169, endPoint y: 419, distance: 41.0
click at [169, 419] on div "Width 50 Default auto px rem % em vh vw" at bounding box center [206, 415] width 230 height 21
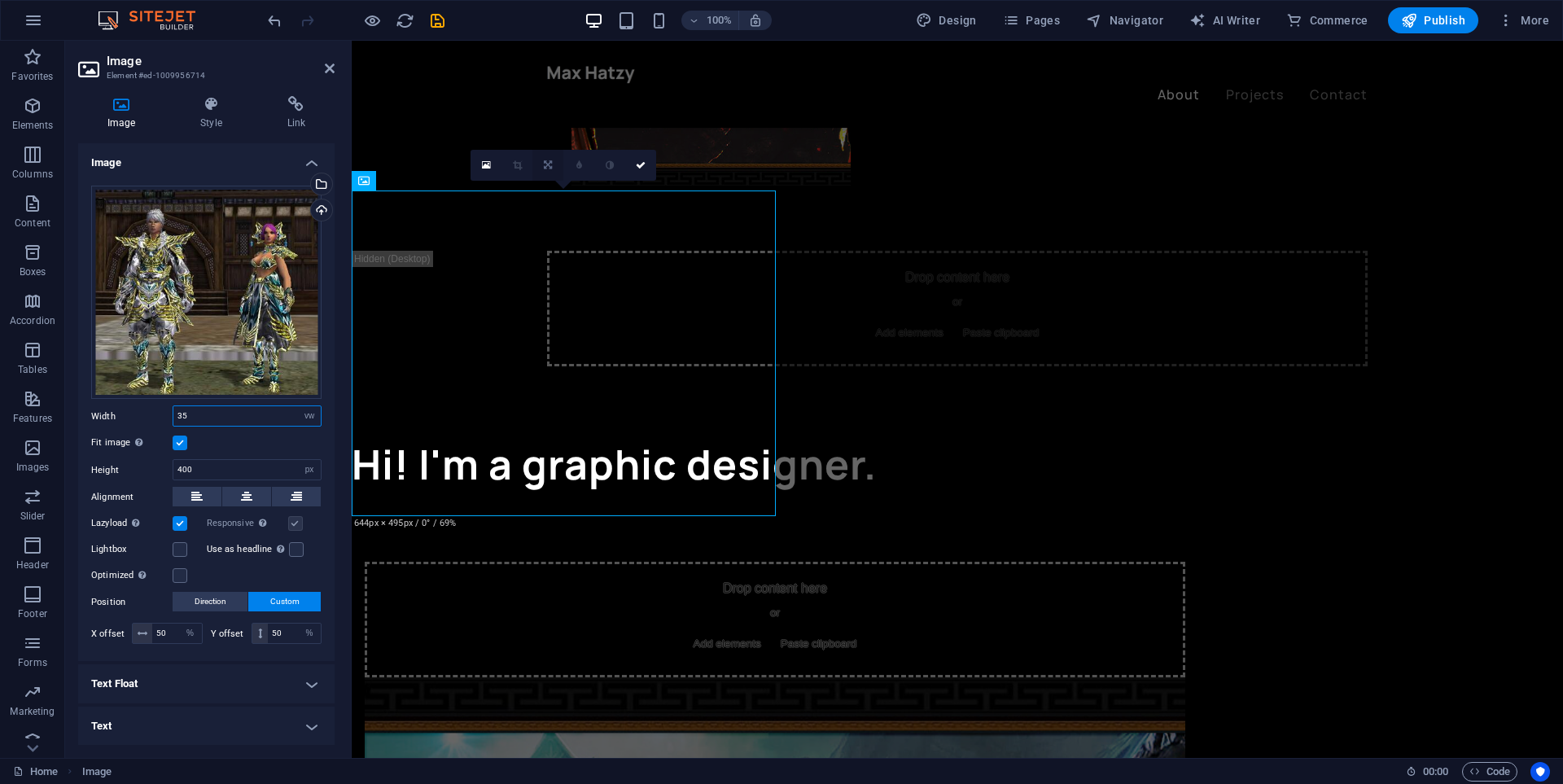
type input "35"
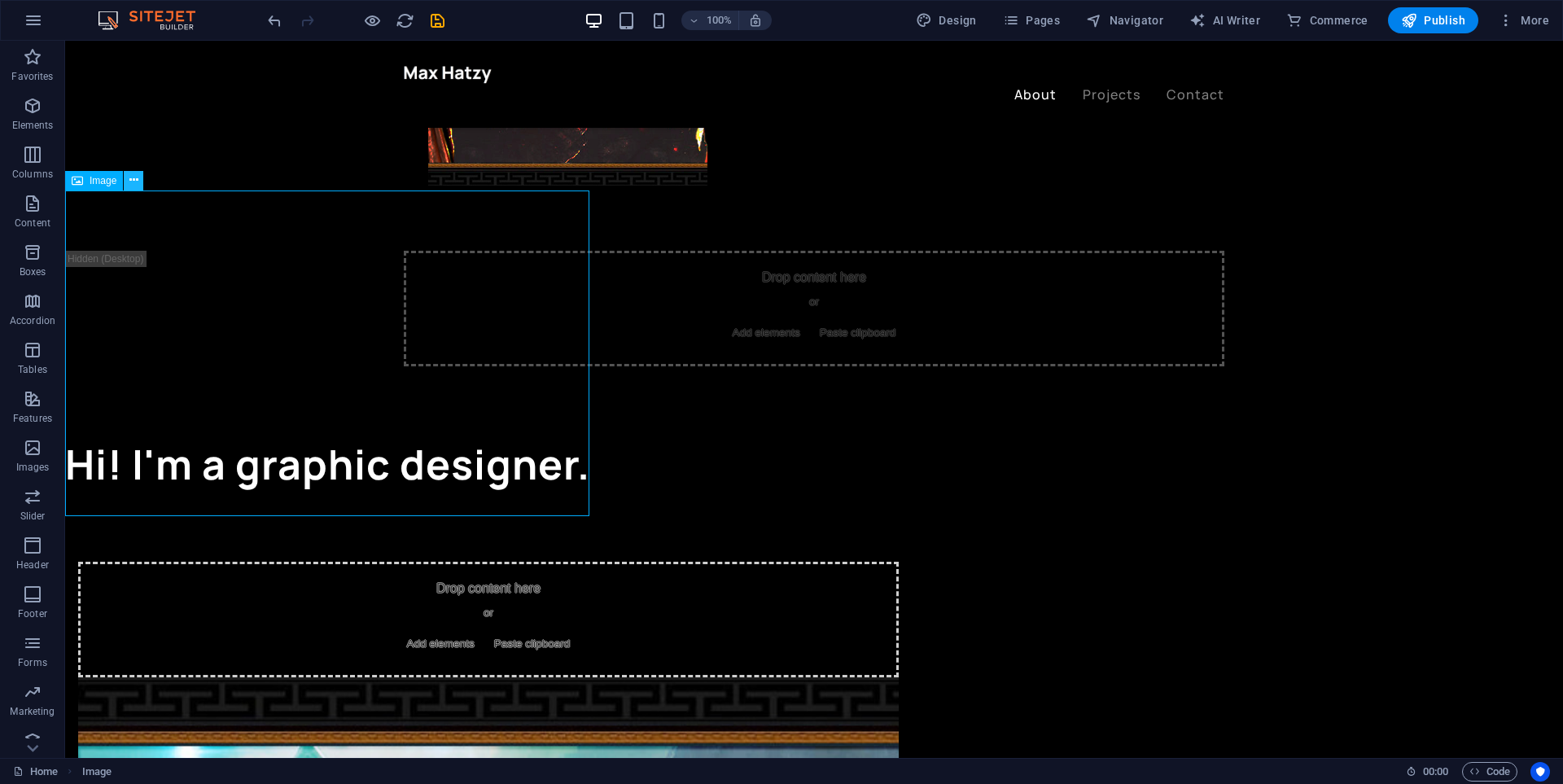
click at [138, 181] on icon at bounding box center [134, 180] width 9 height 17
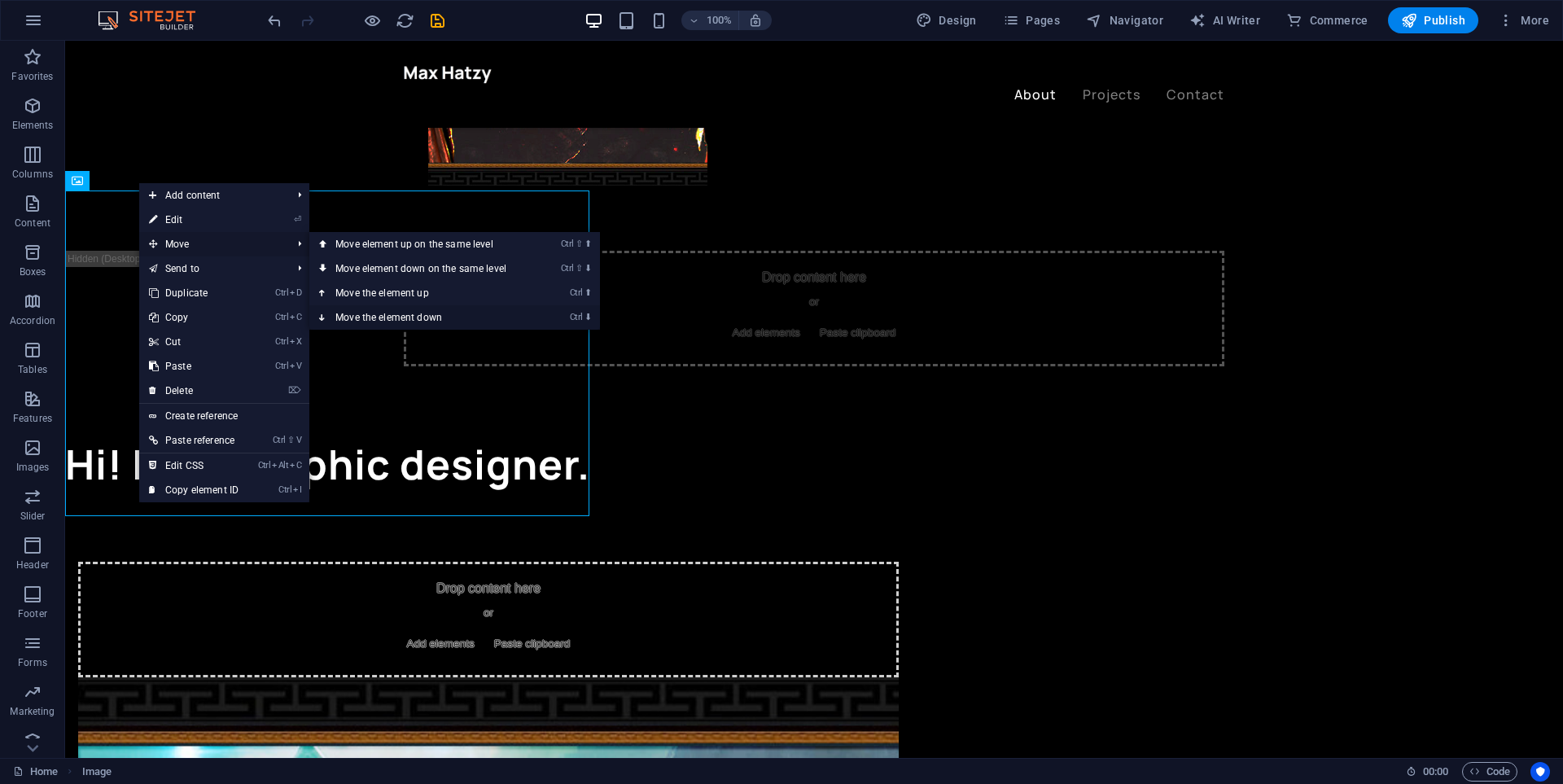
click at [393, 319] on link "Ctrl ⬇ Move the element down" at bounding box center [424, 318] width 230 height 24
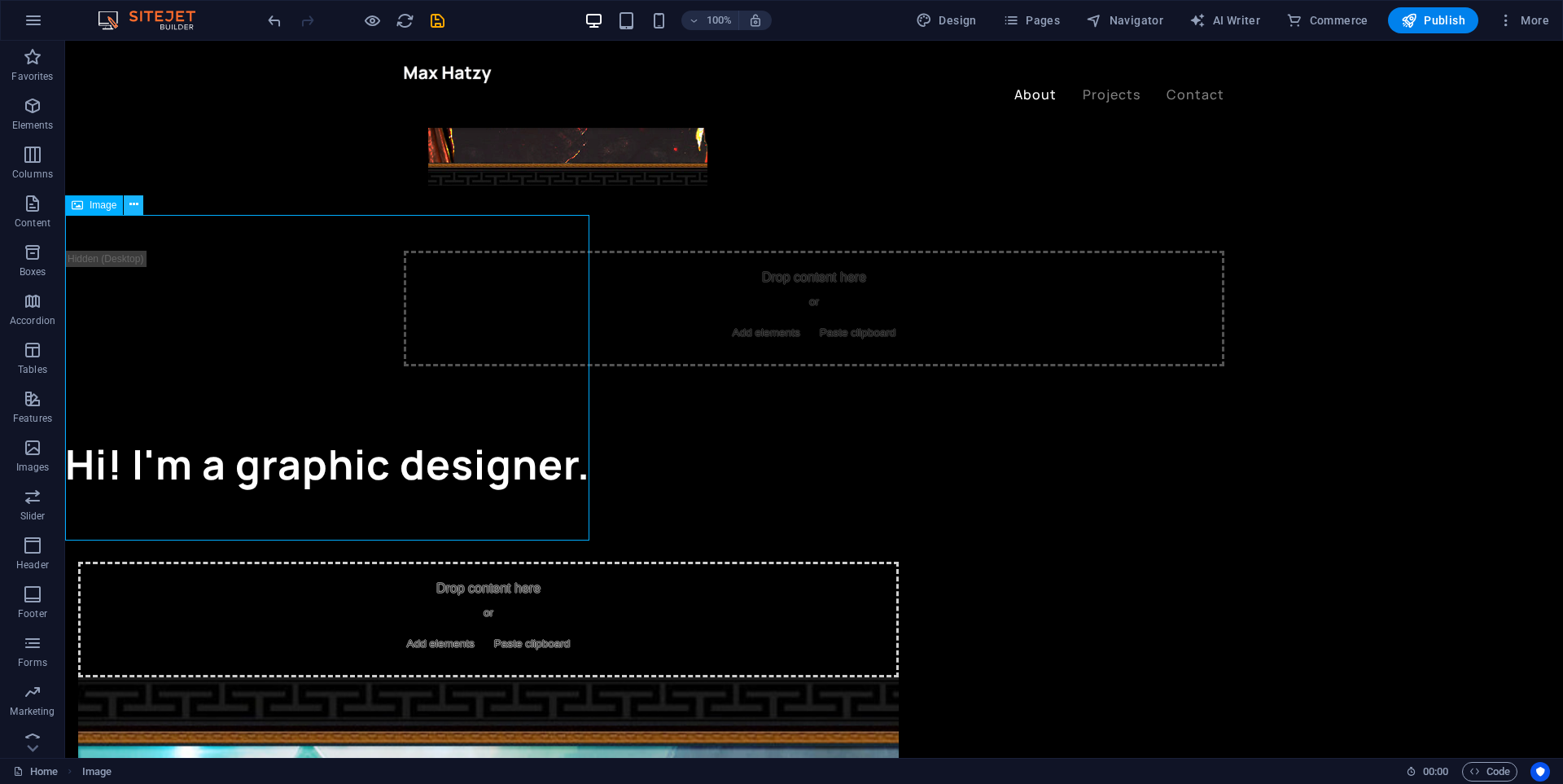
click at [138, 213] on icon at bounding box center [134, 204] width 9 height 17
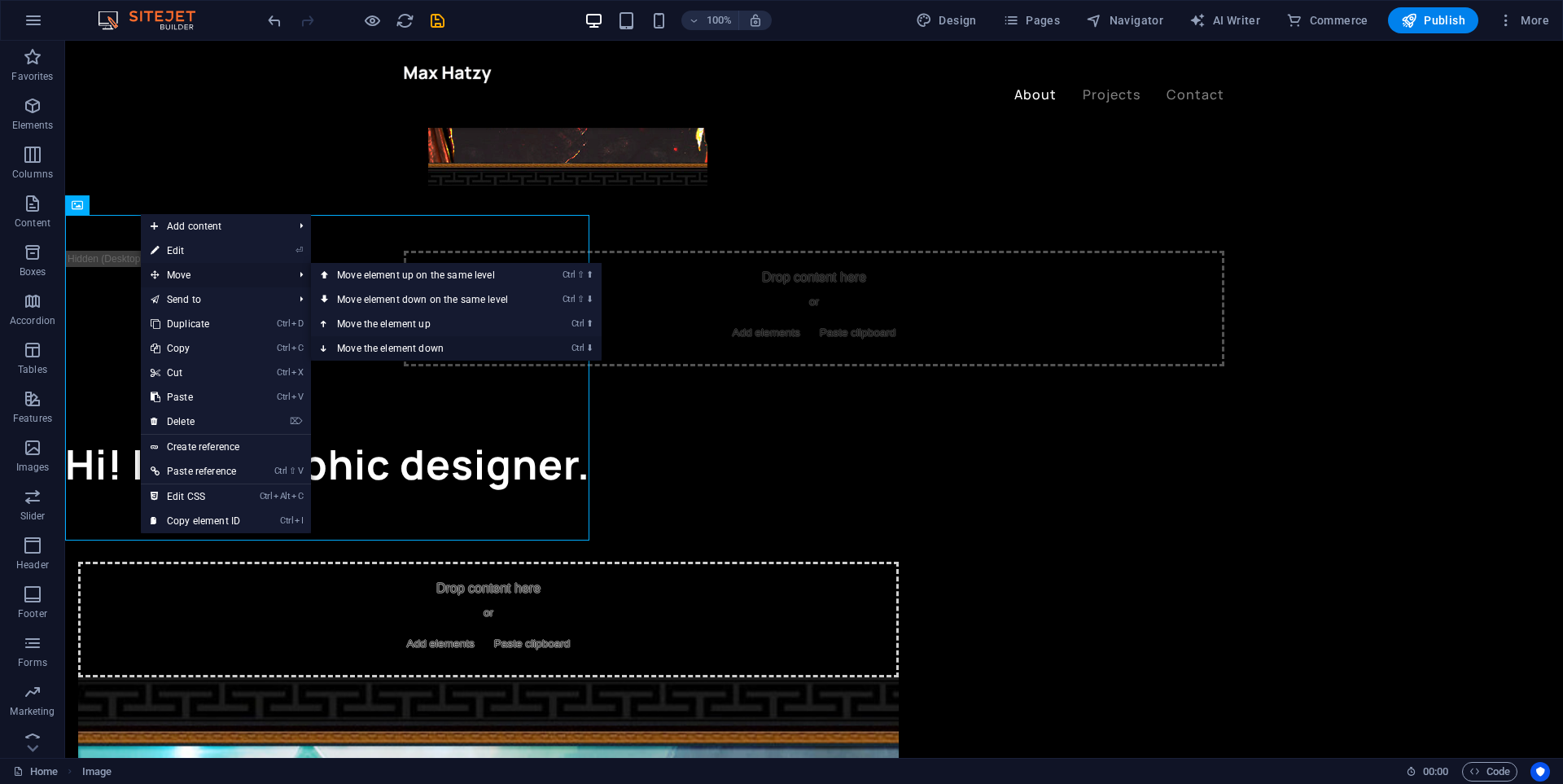
click at [410, 344] on link "Ctrl ⬇ Move the element down" at bounding box center [426, 348] width 230 height 24
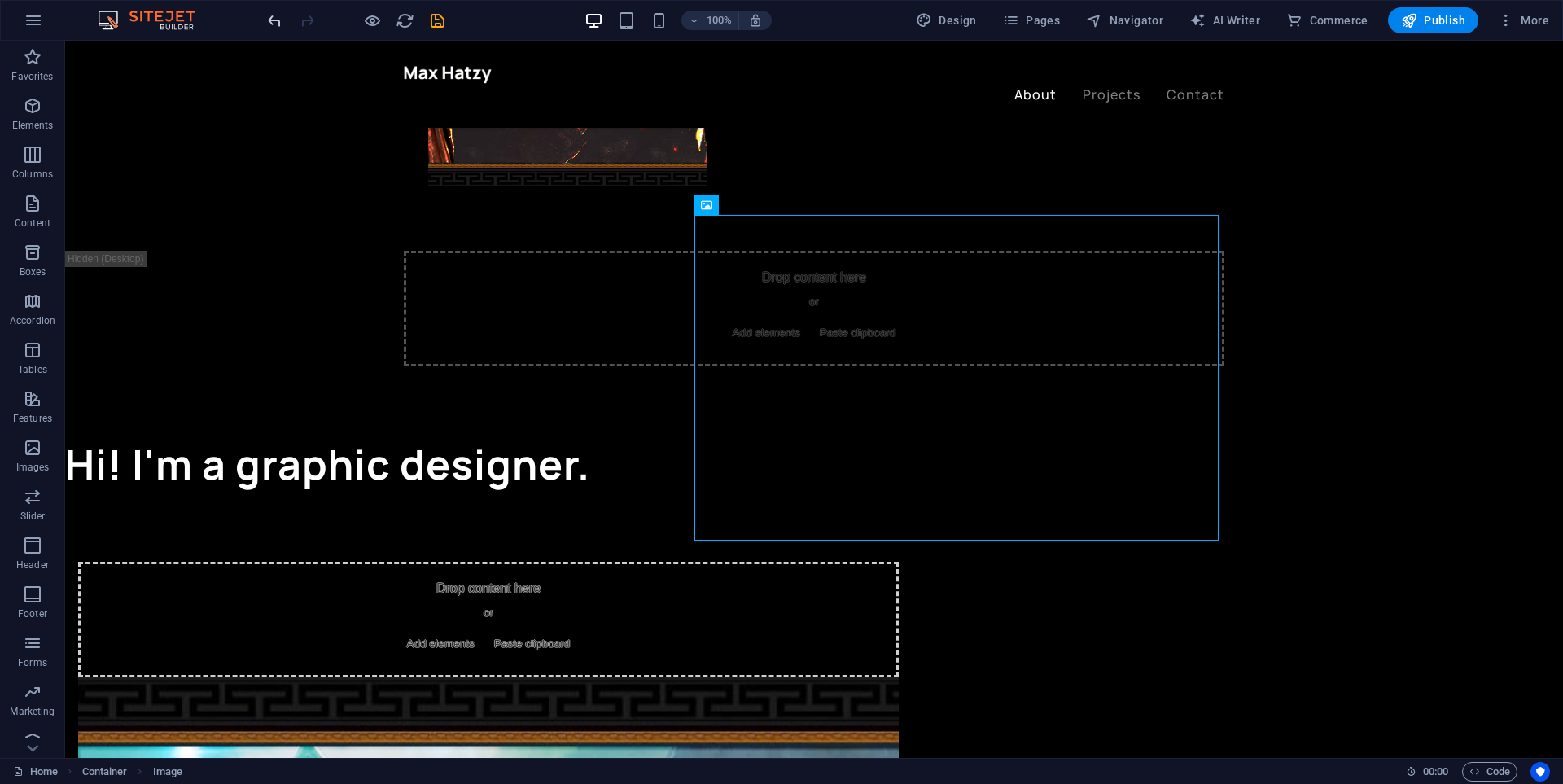
click at [280, 26] on icon "undo" at bounding box center [275, 20] width 19 height 19
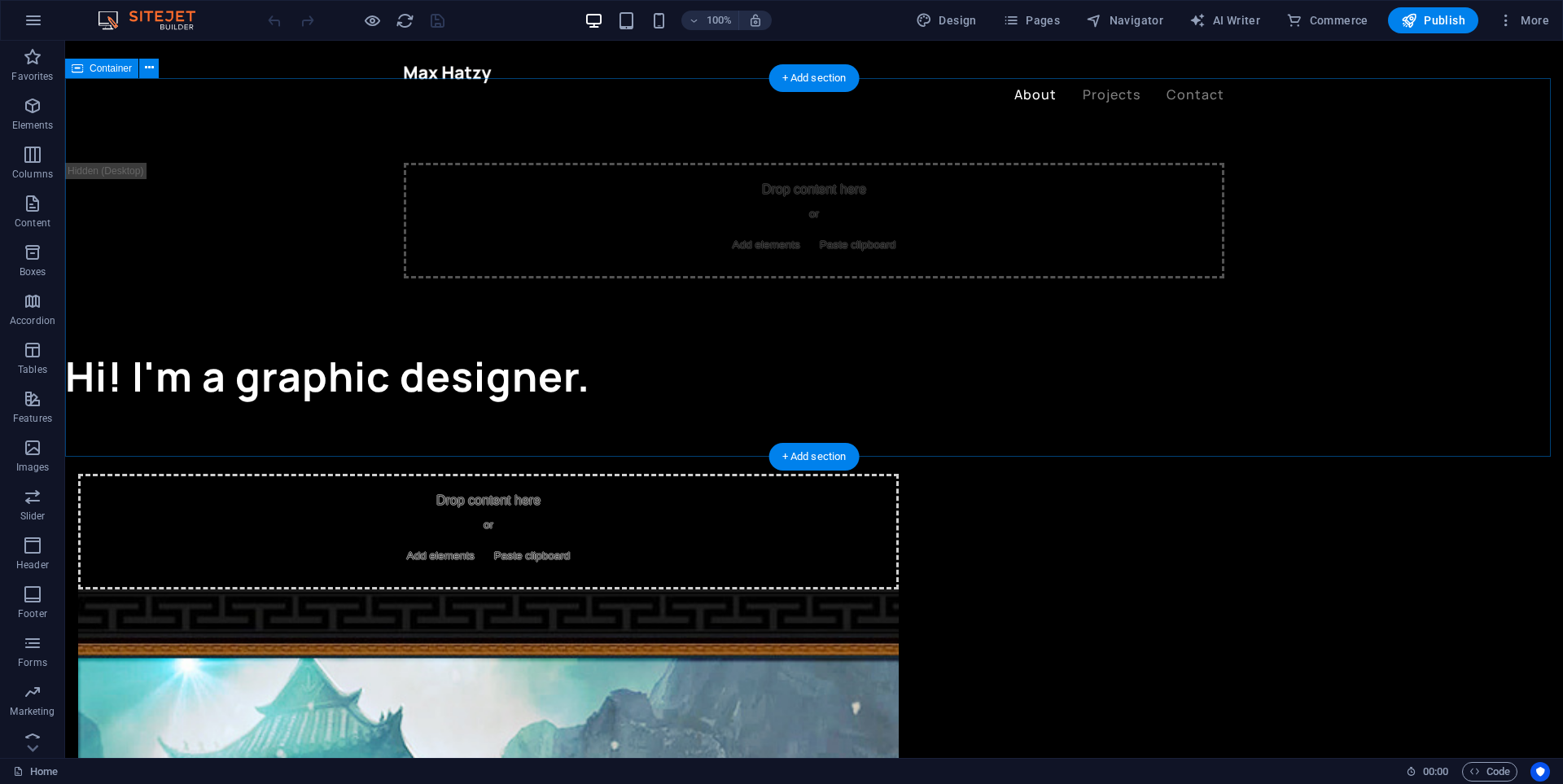
scroll to position [814, 0]
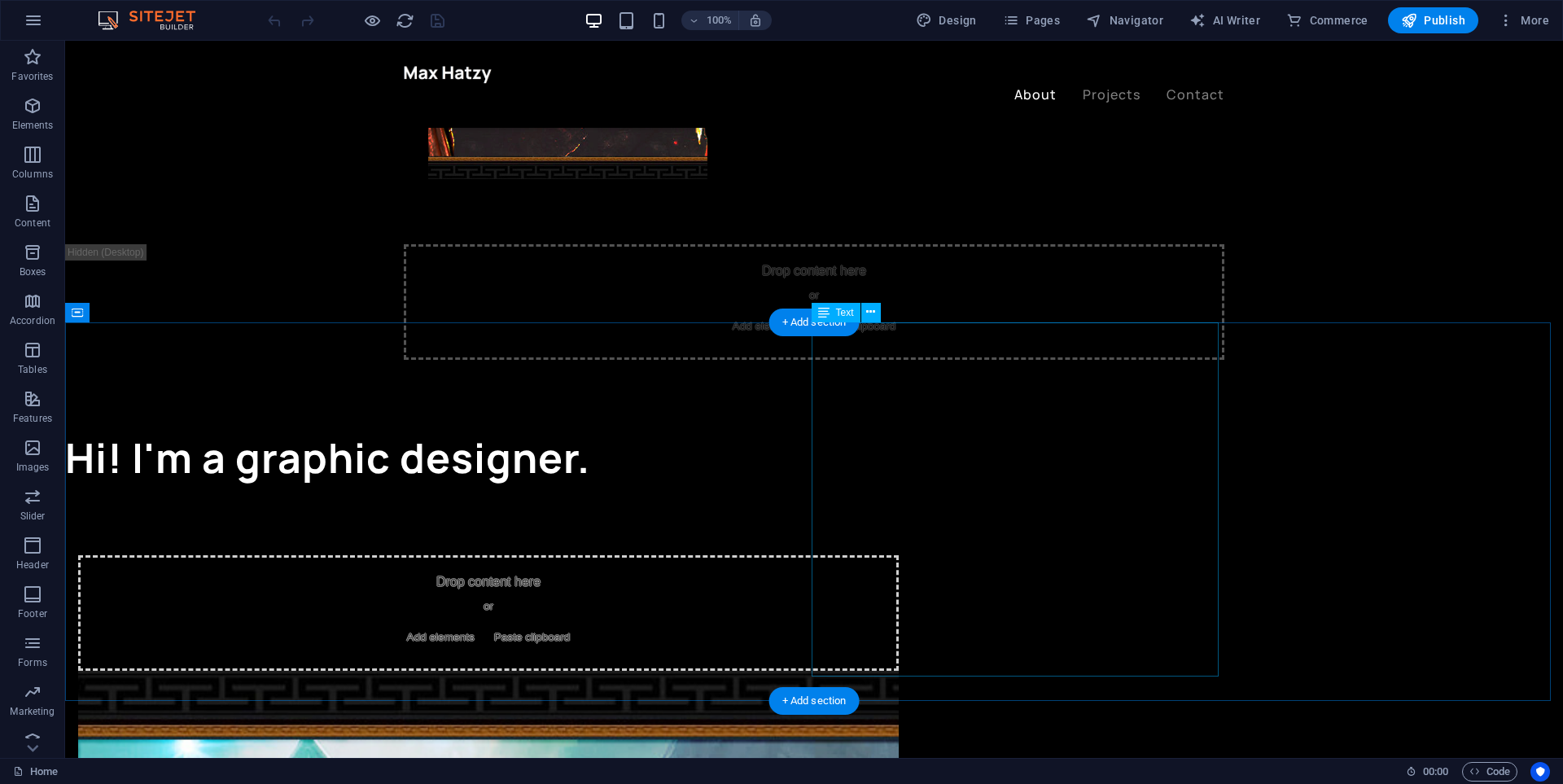
click at [871, 311] on icon at bounding box center [871, 312] width 9 height 17
click at [872, 314] on icon at bounding box center [871, 312] width 9 height 17
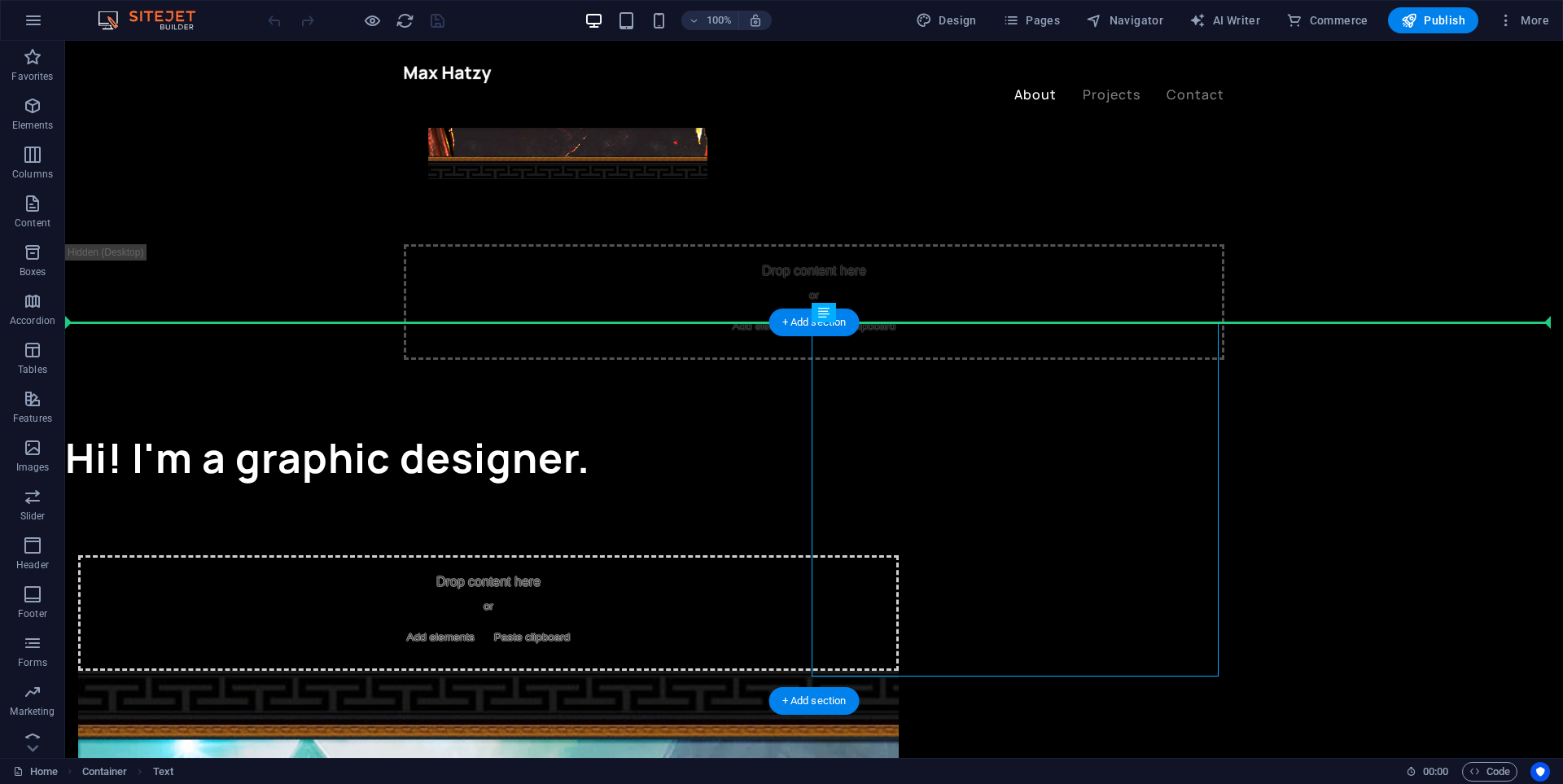
drag, startPoint x: 849, startPoint y: 394, endPoint x: 608, endPoint y: 378, distance: 241.5
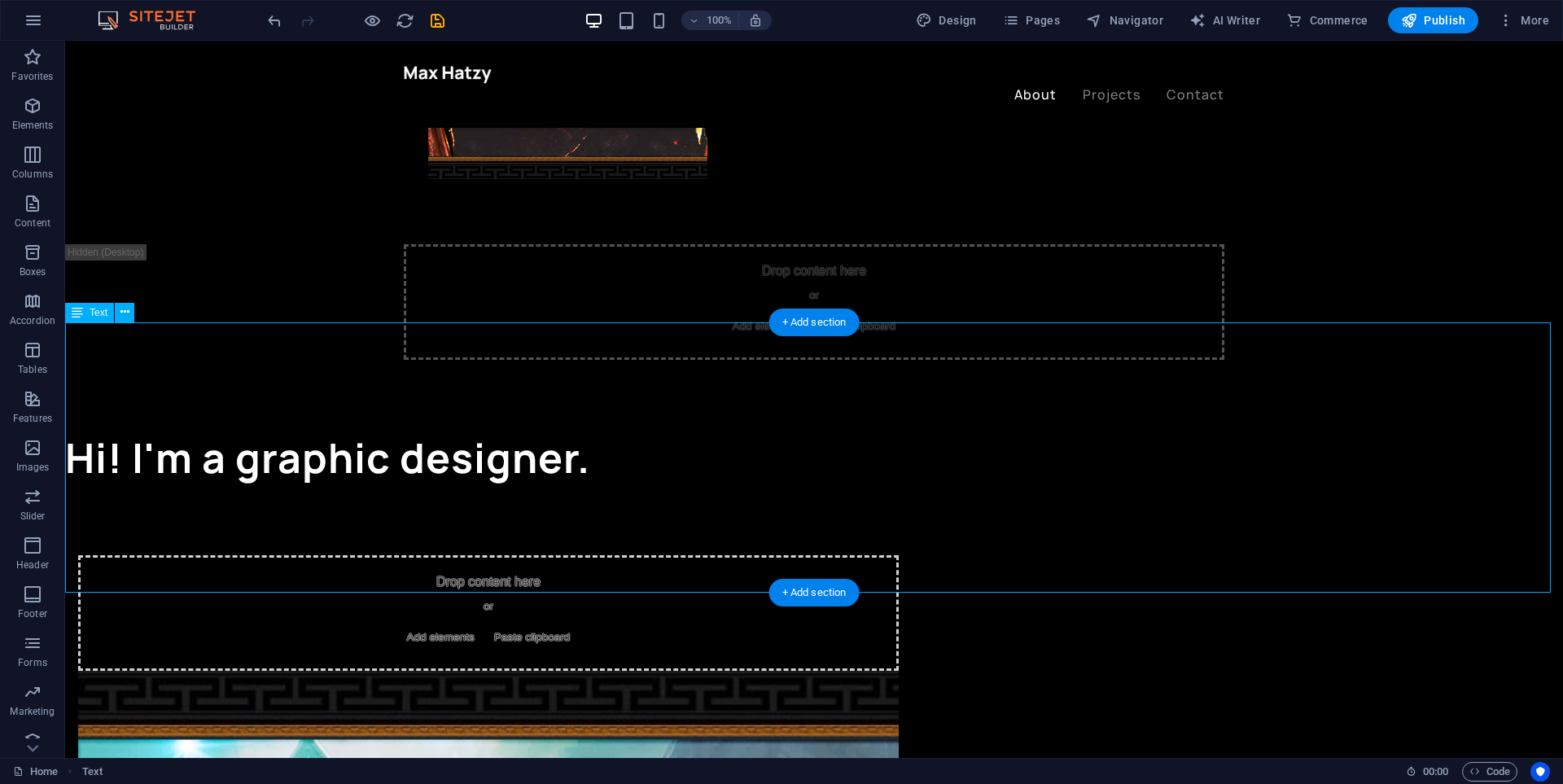
drag, startPoint x: 588, startPoint y: 425, endPoint x: 809, endPoint y: 428, distance: 221.0
click at [280, 27] on icon "undo" at bounding box center [275, 20] width 19 height 19
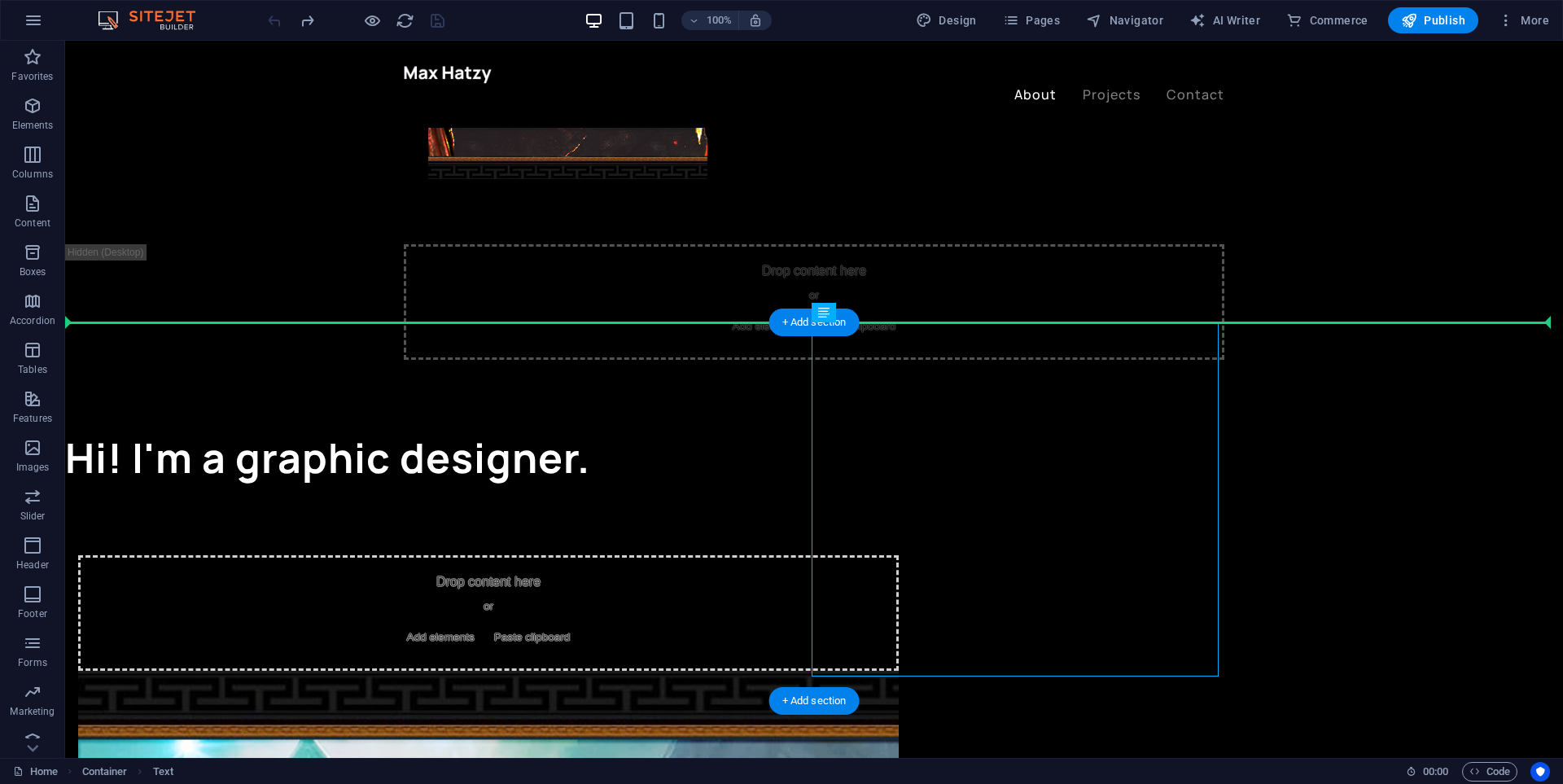
drag, startPoint x: 837, startPoint y: 389, endPoint x: 734, endPoint y: 394, distance: 103.1
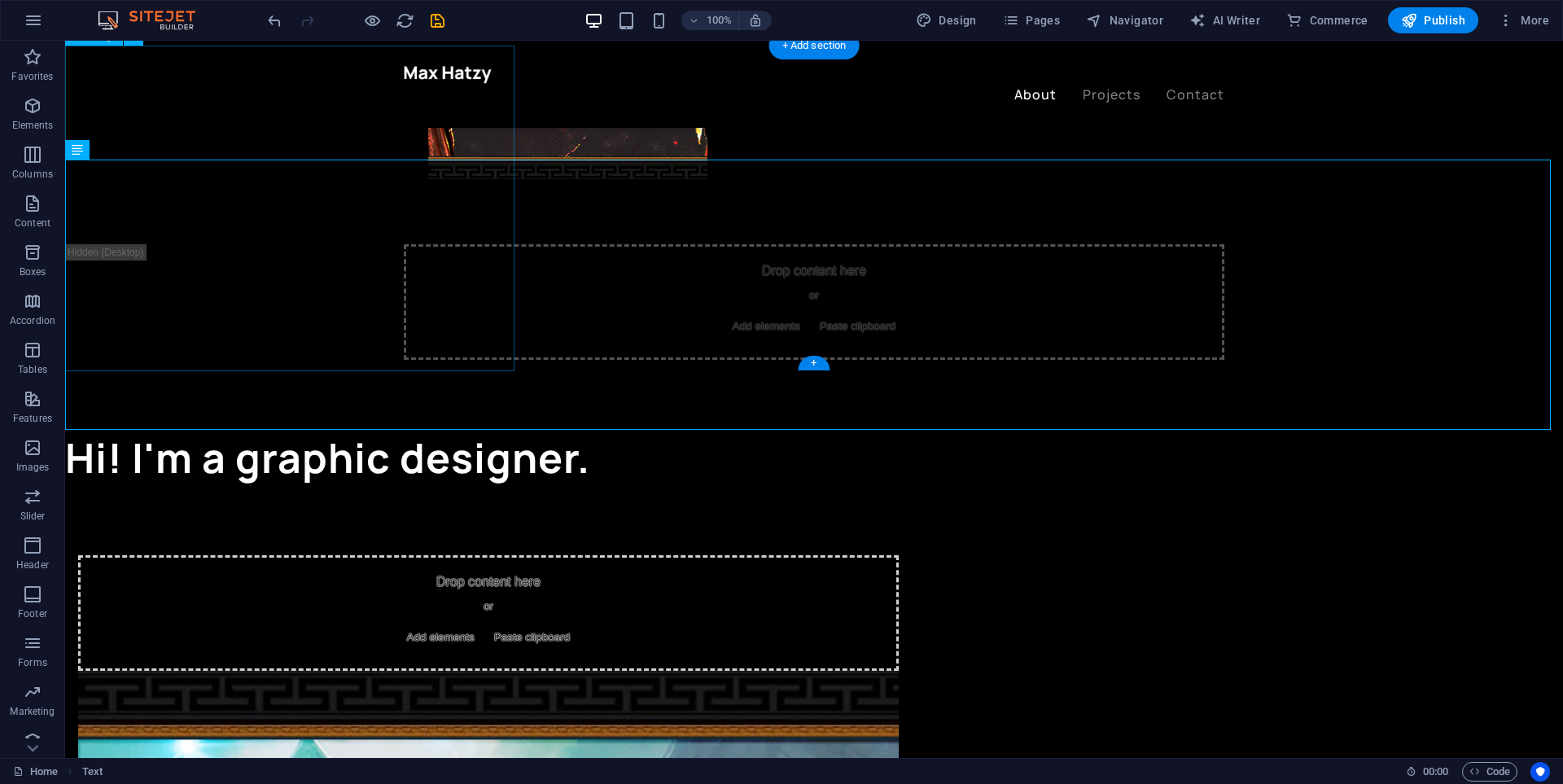
scroll to position [976, 0]
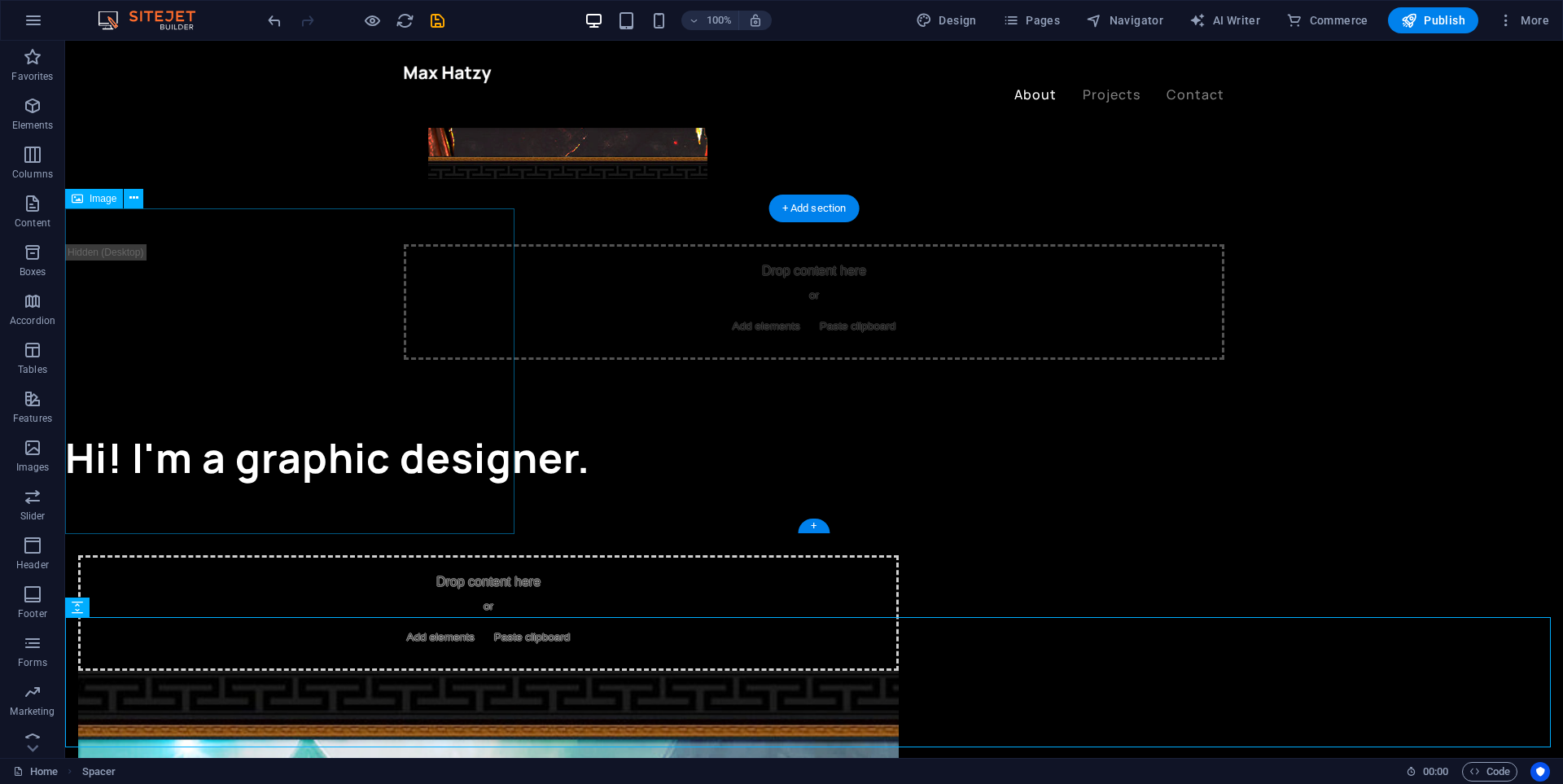
scroll to position [651, 0]
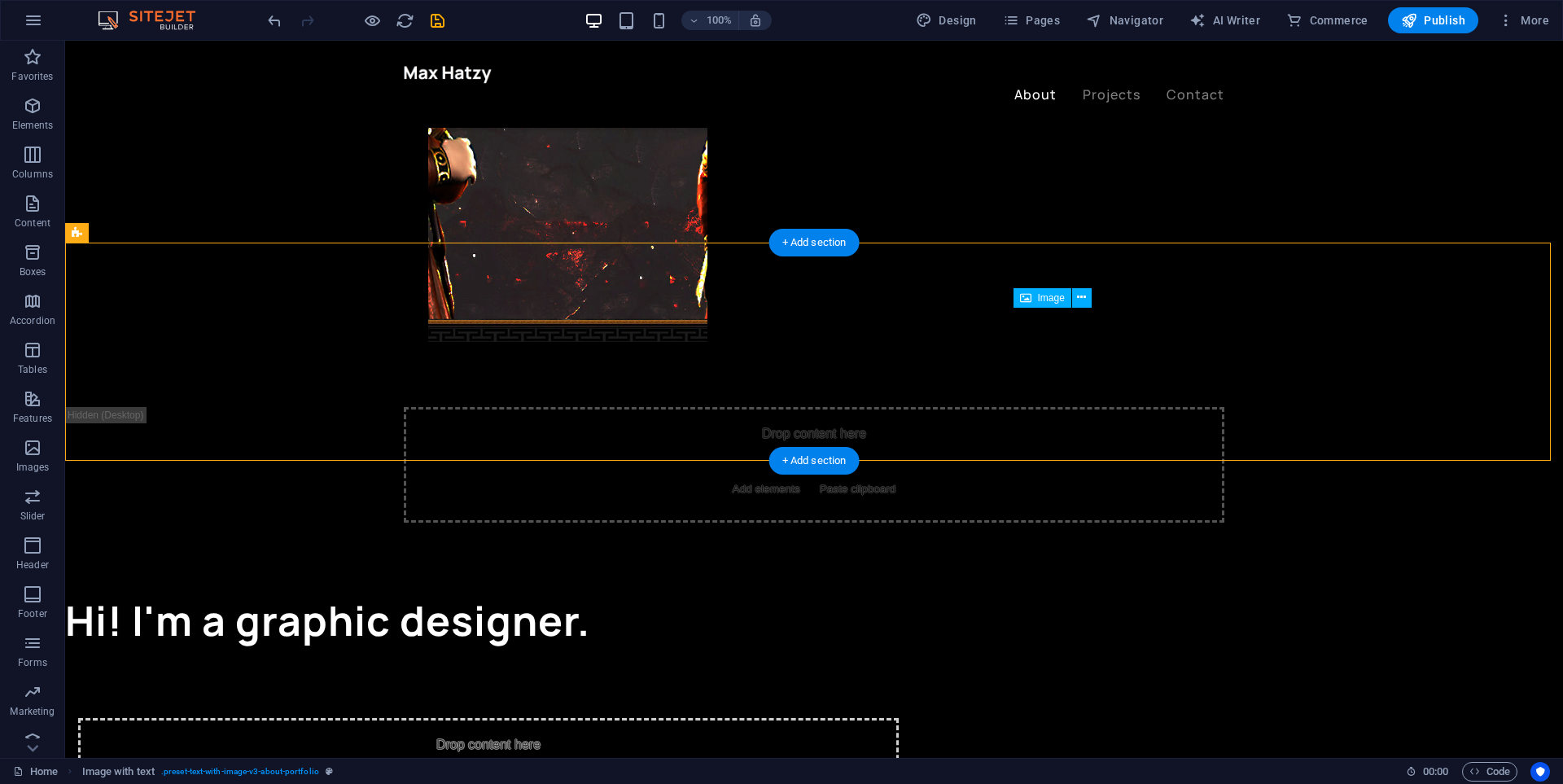
drag, startPoint x: 1135, startPoint y: 372, endPoint x: 1192, endPoint y: 311, distance: 83.5
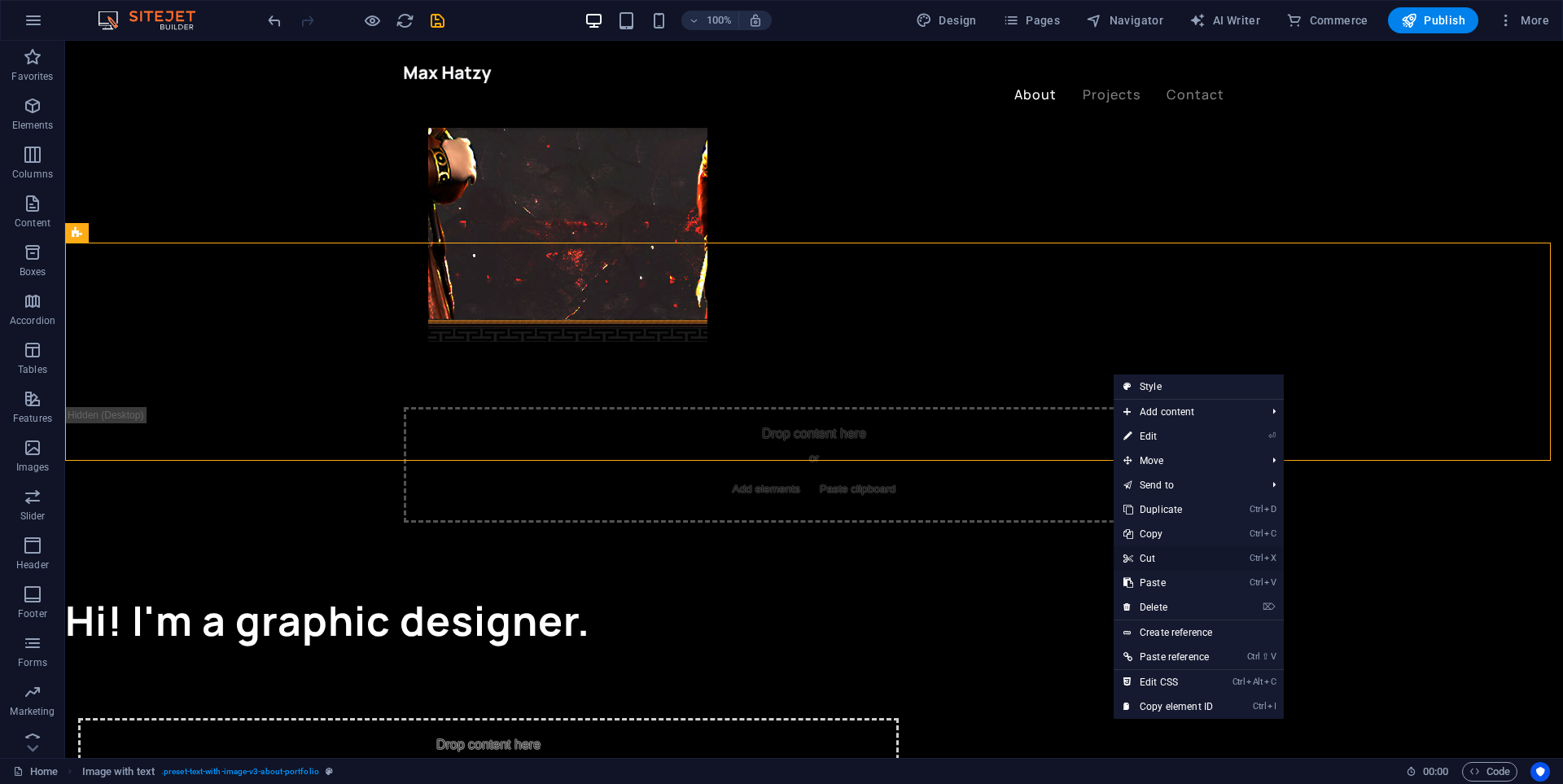
click at [1163, 558] on link "Ctrl X Cut" at bounding box center [1168, 558] width 109 height 24
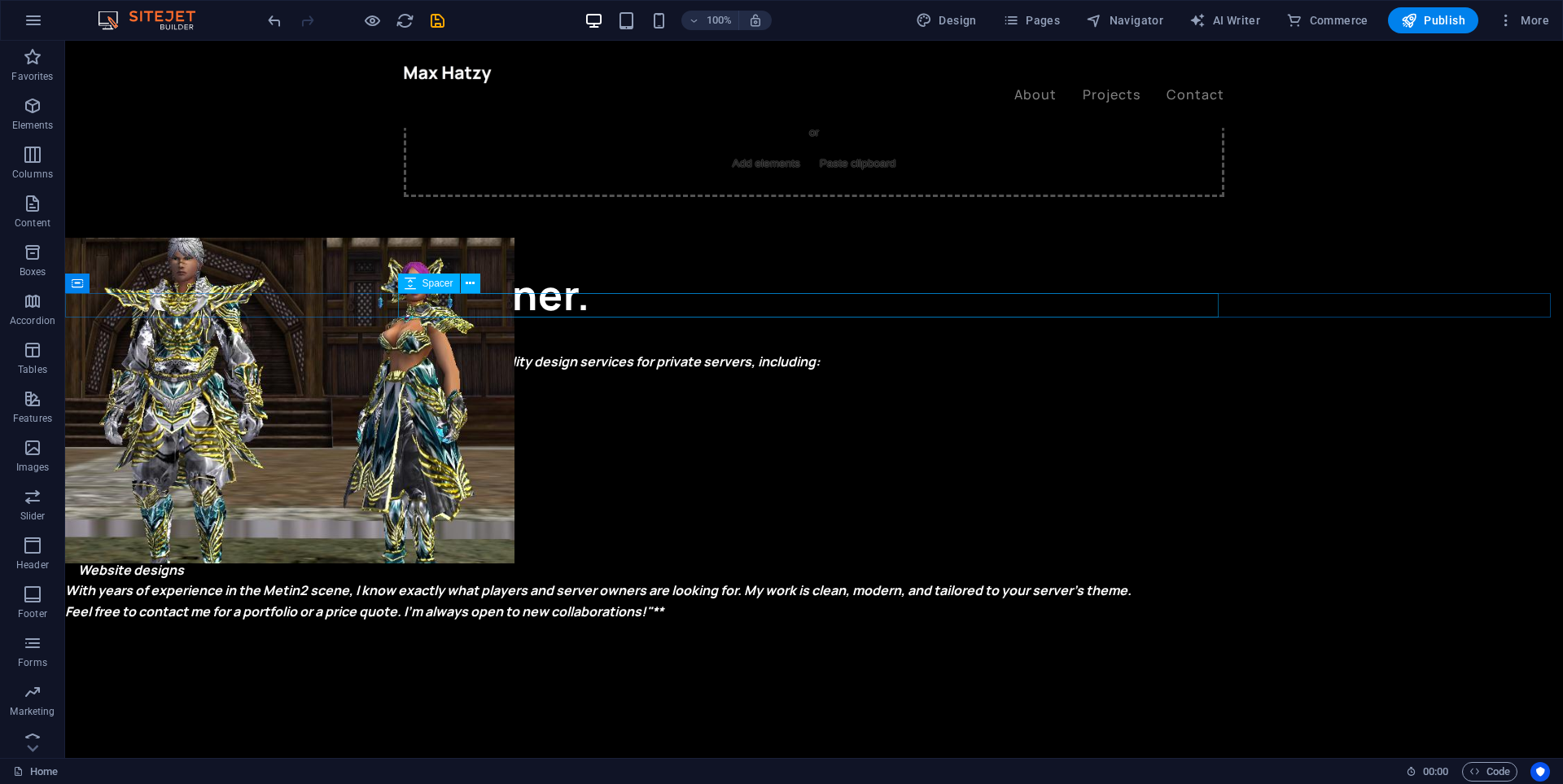
scroll to position [895, 0]
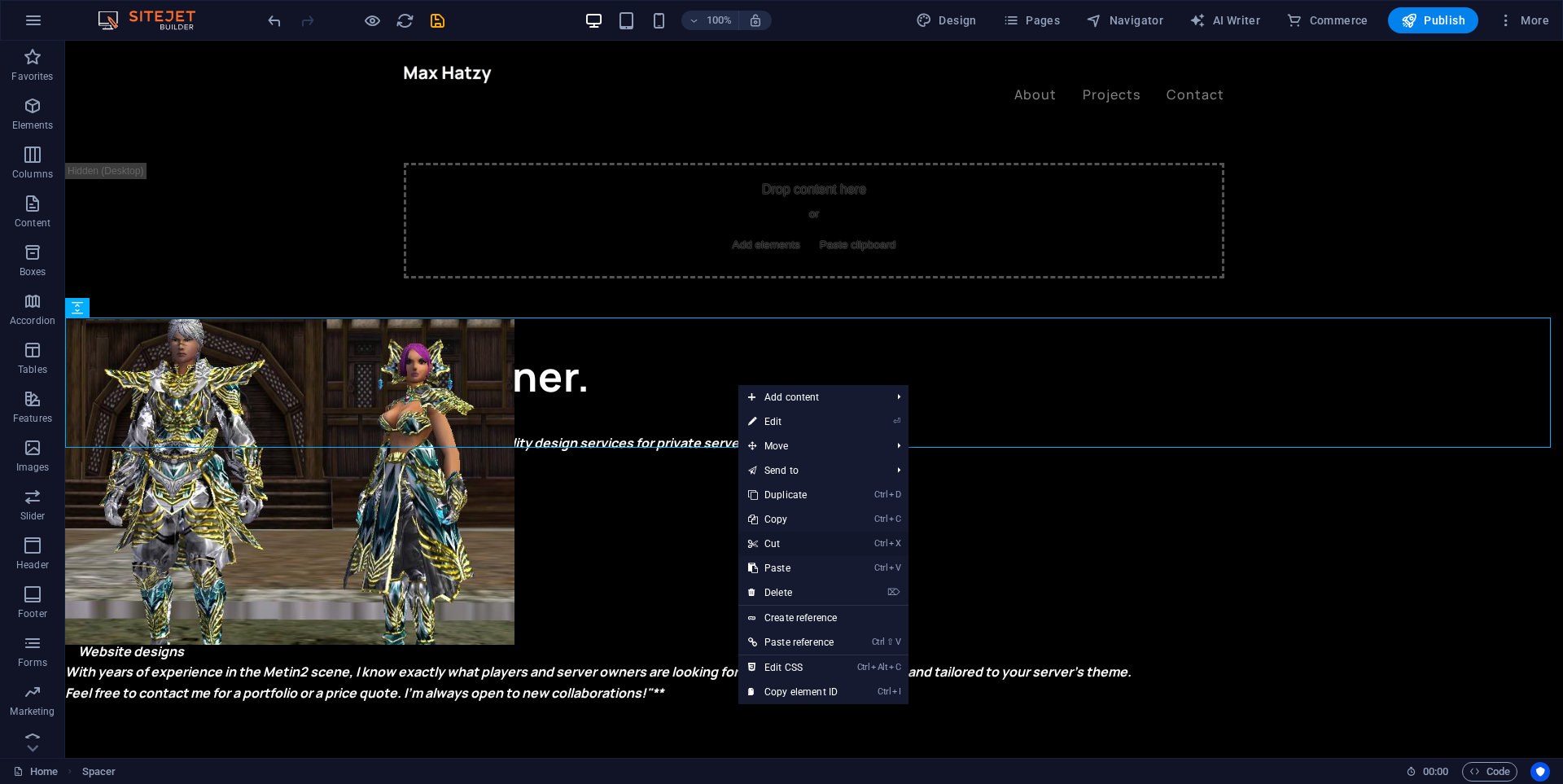
click at [795, 538] on link "Ctrl X Cut" at bounding box center [793, 543] width 109 height 24
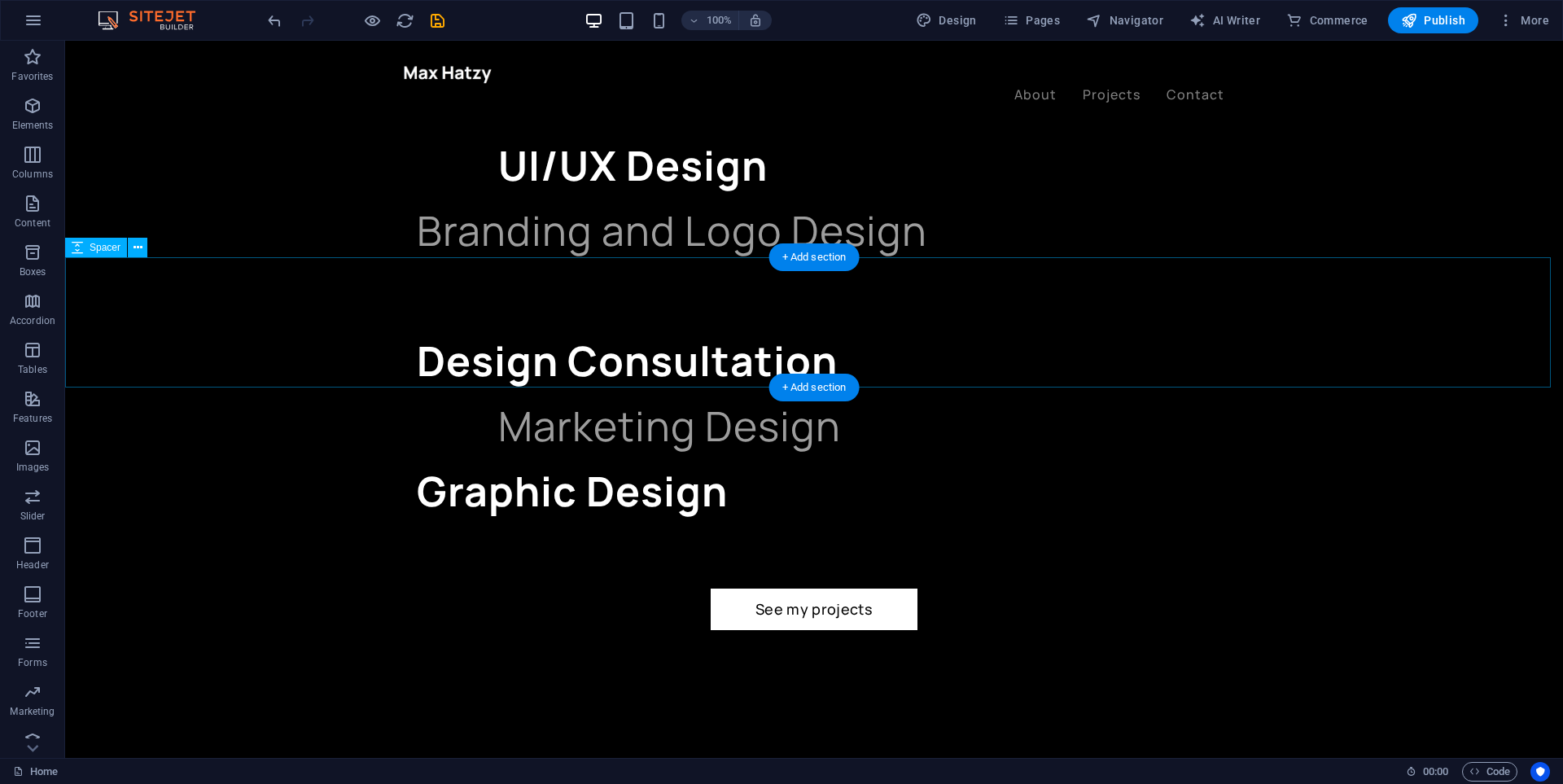
scroll to position [1790, 0]
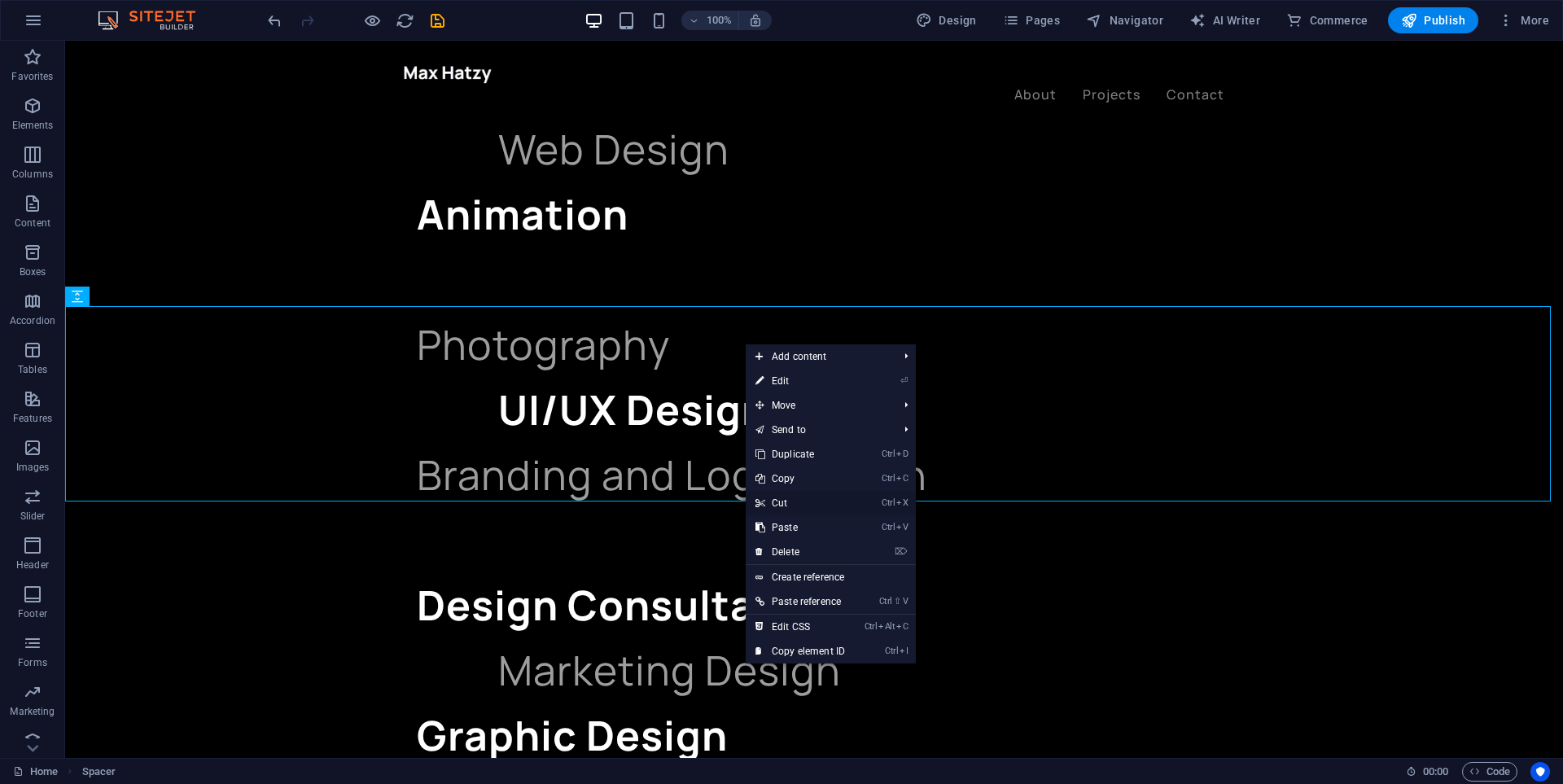
click at [791, 503] on link "Ctrl X Cut" at bounding box center [800, 503] width 109 height 24
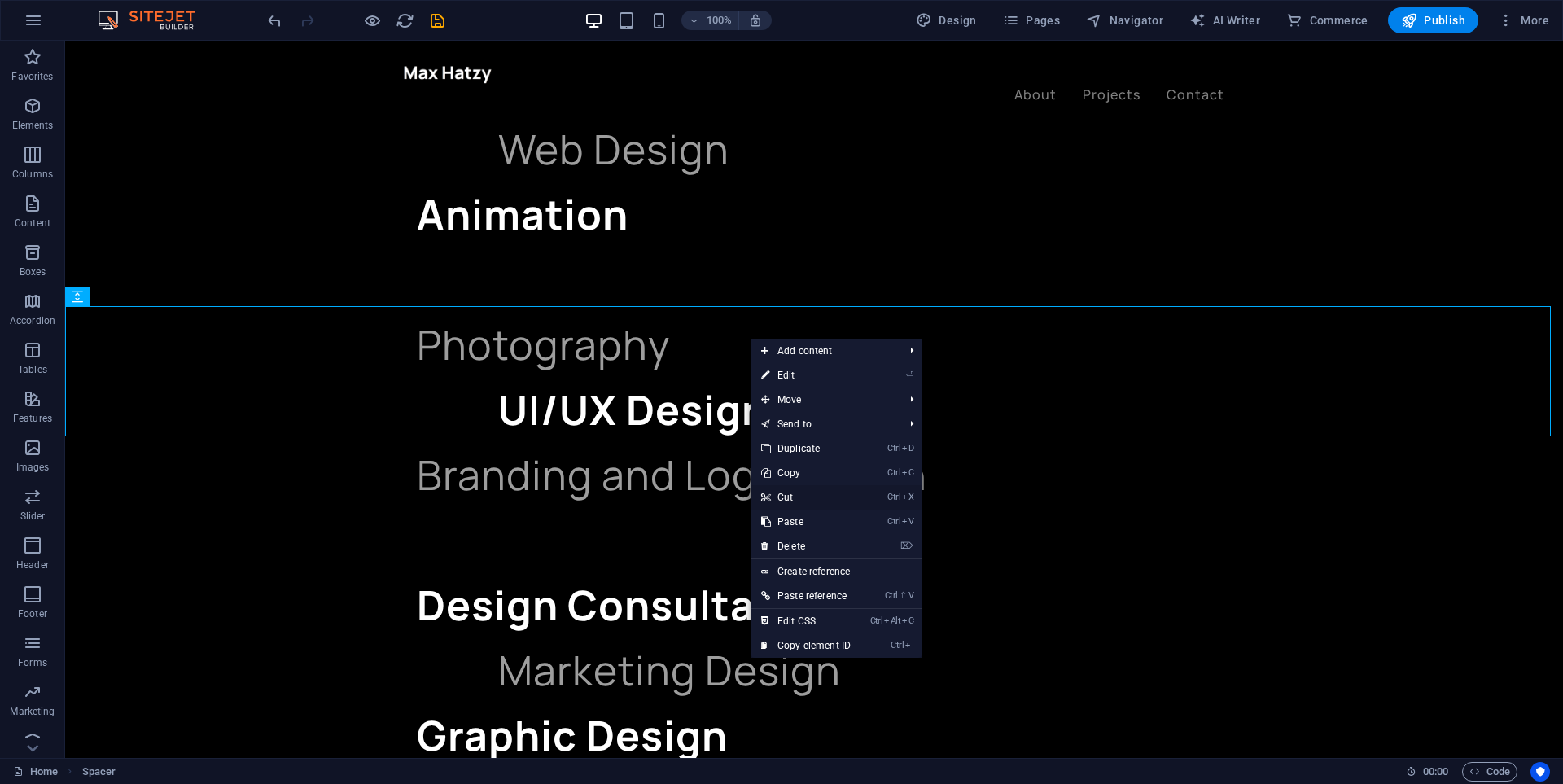
click at [802, 495] on link "Ctrl X Cut" at bounding box center [806, 497] width 109 height 24
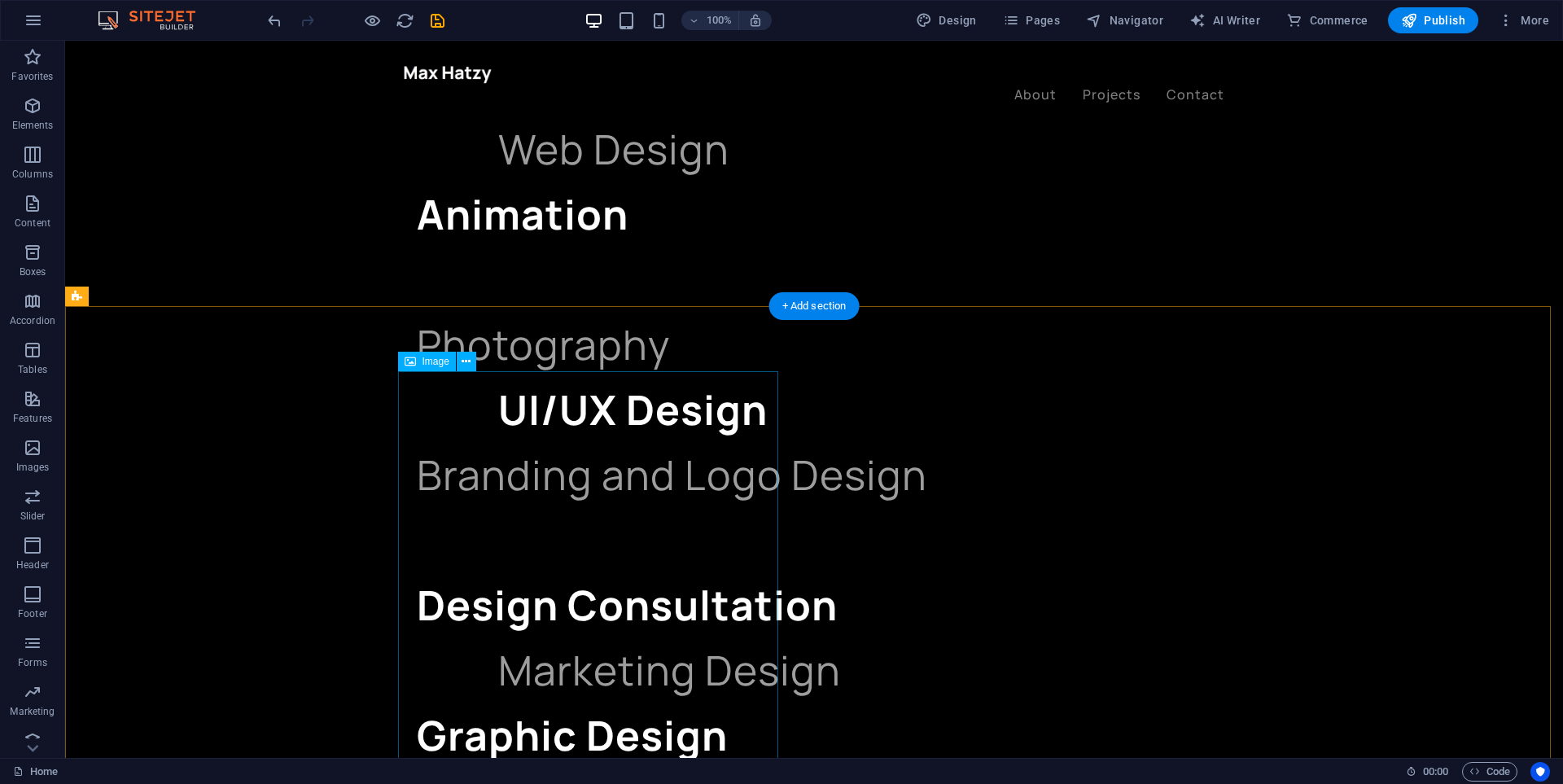
scroll to position [1547, 0]
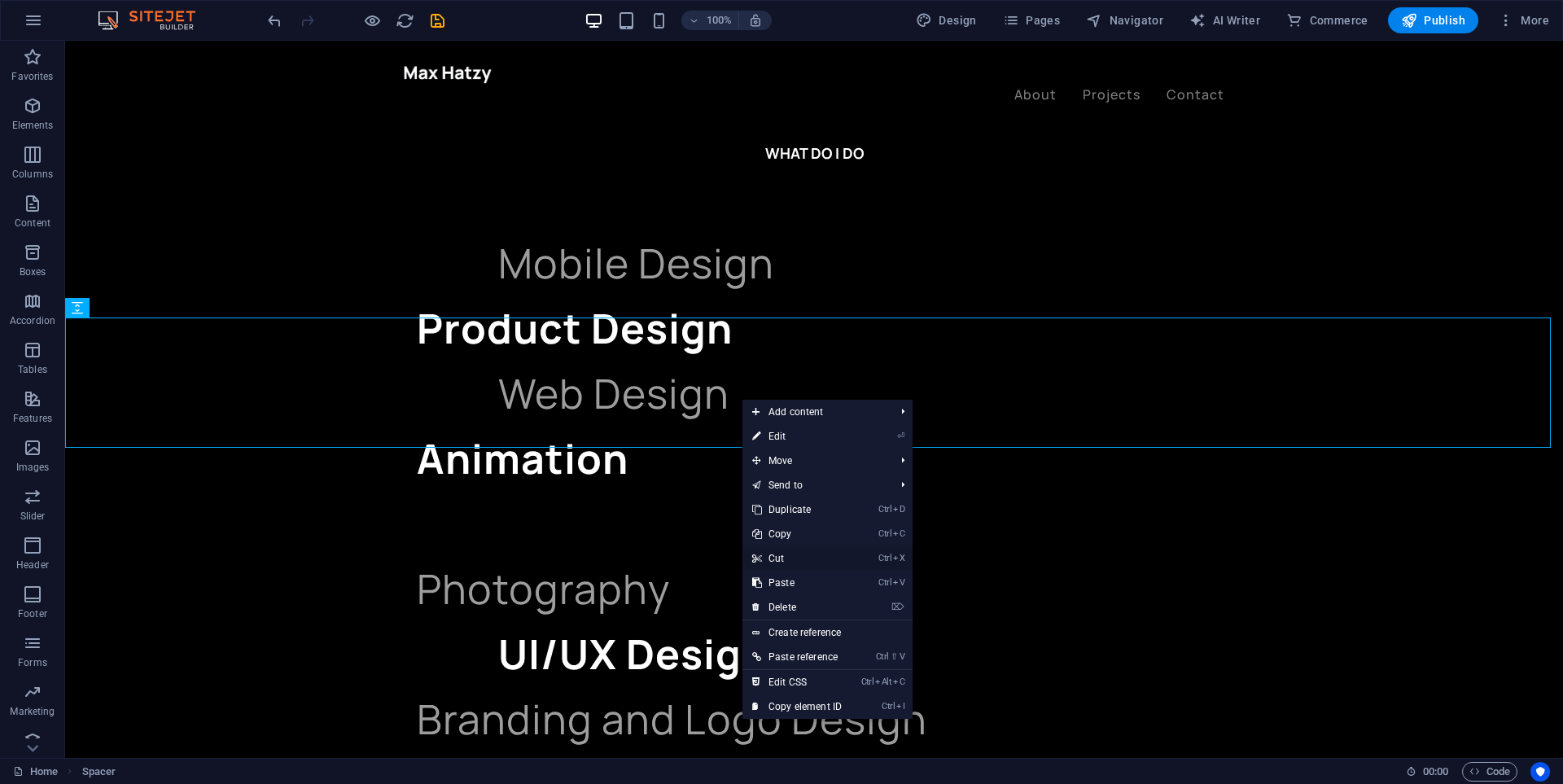
drag, startPoint x: 787, startPoint y: 557, endPoint x: 712, endPoint y: 461, distance: 121.8
click at [787, 557] on link "Ctrl X Cut" at bounding box center [796, 558] width 109 height 24
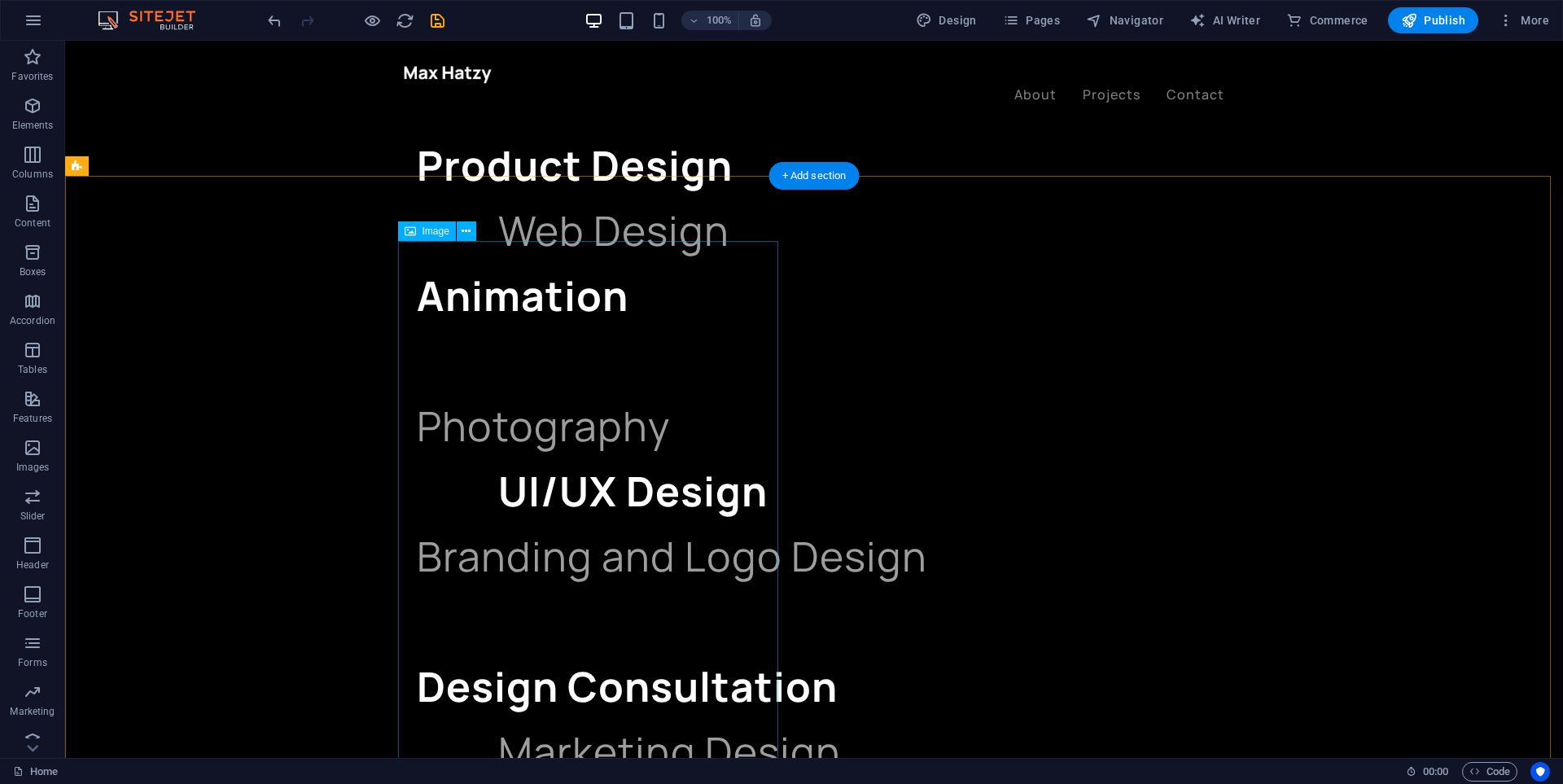
scroll to position [1627, 0]
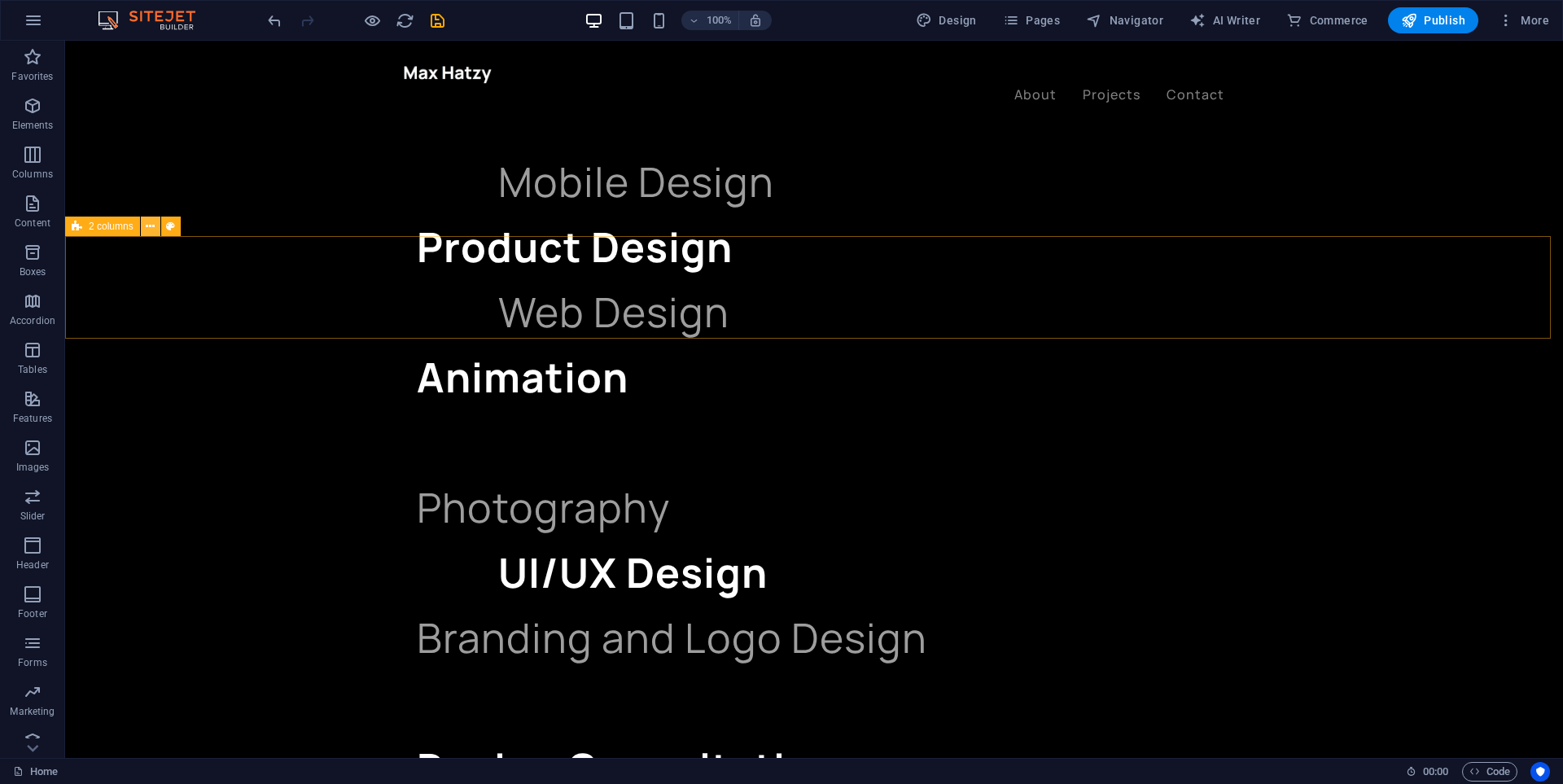
click at [159, 229] on button at bounding box center [151, 226] width 20 height 20
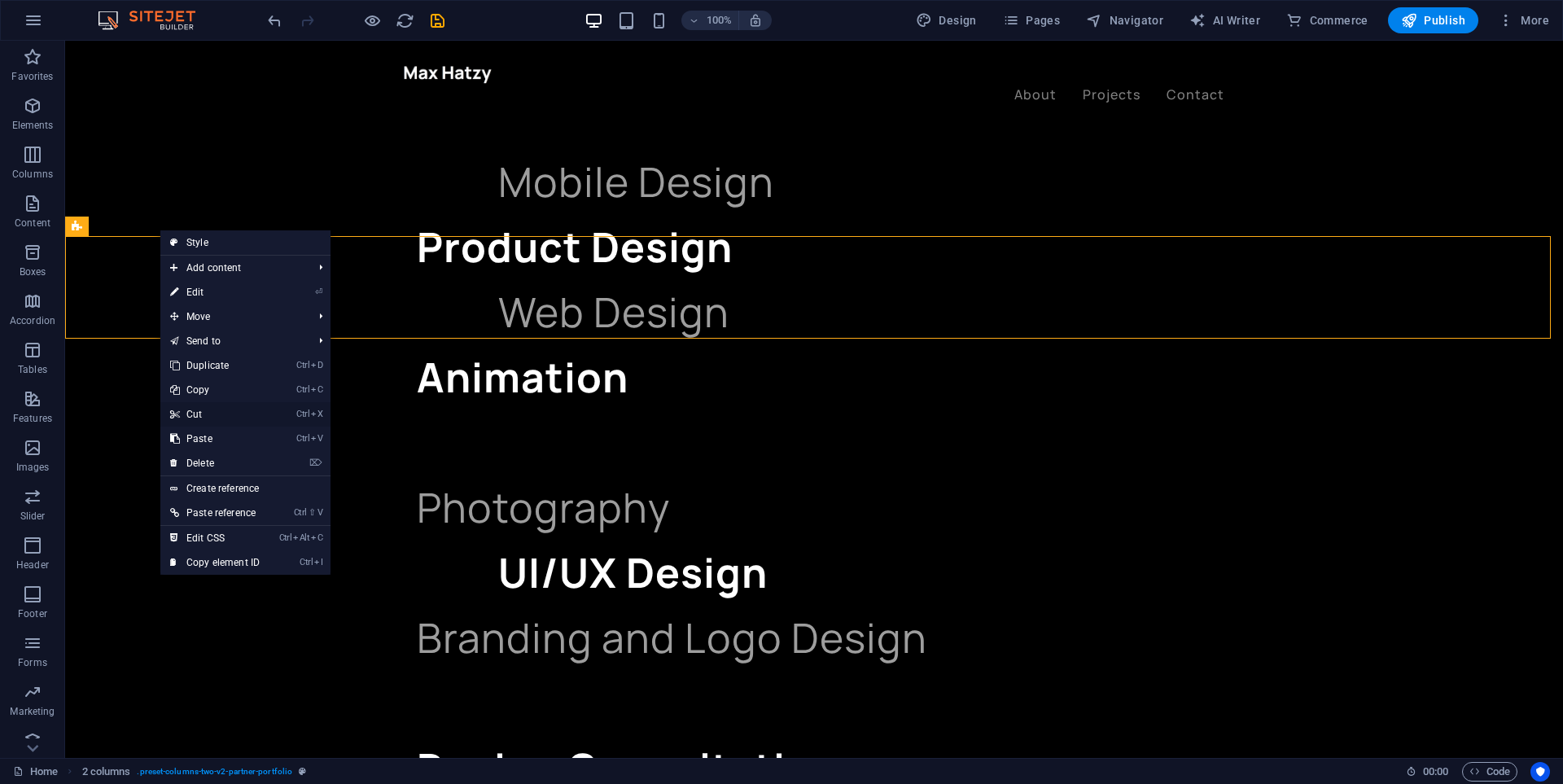
click at [217, 417] on link "Ctrl X Cut" at bounding box center [215, 414] width 109 height 24
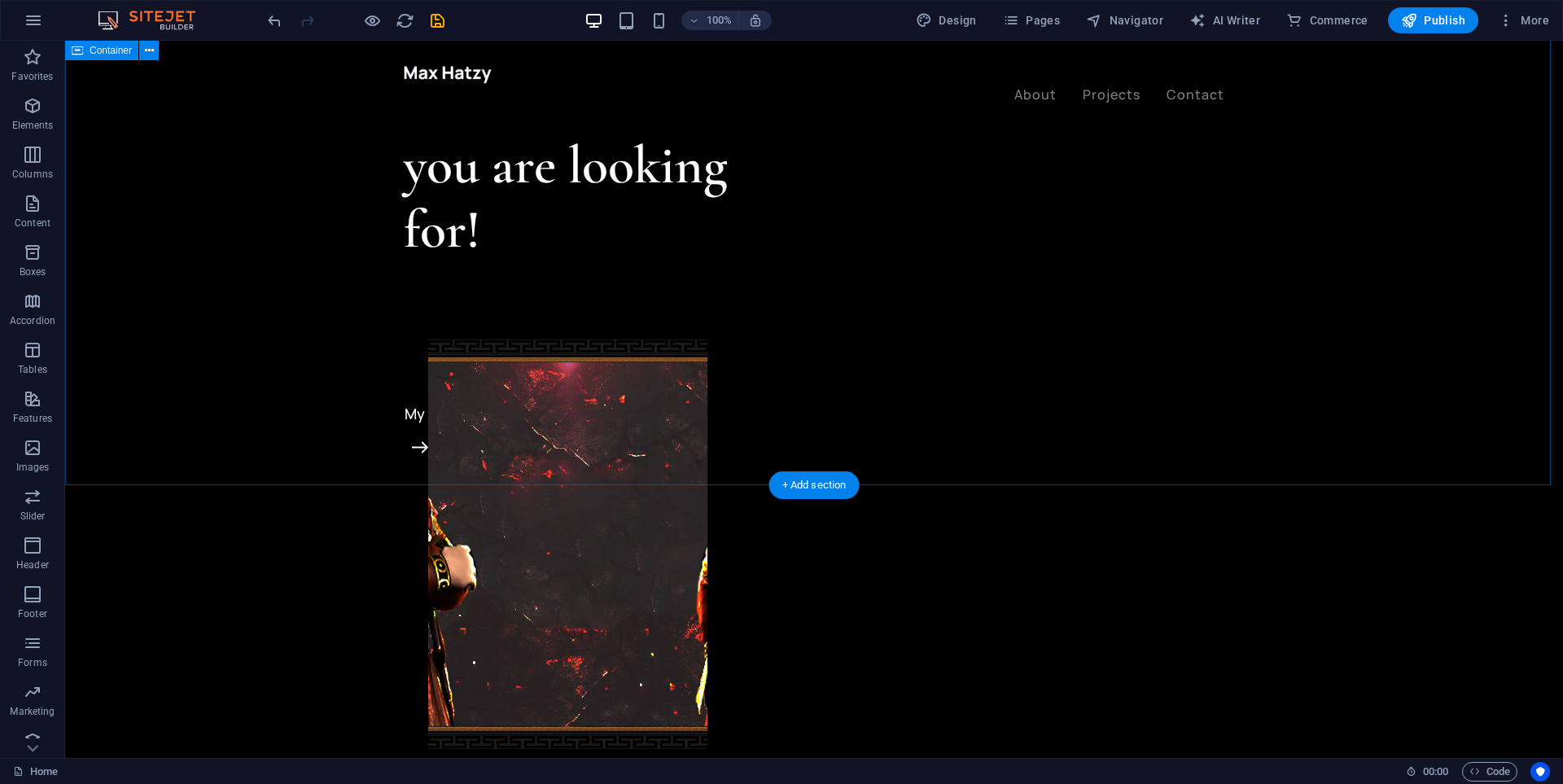
scroll to position [163, 0]
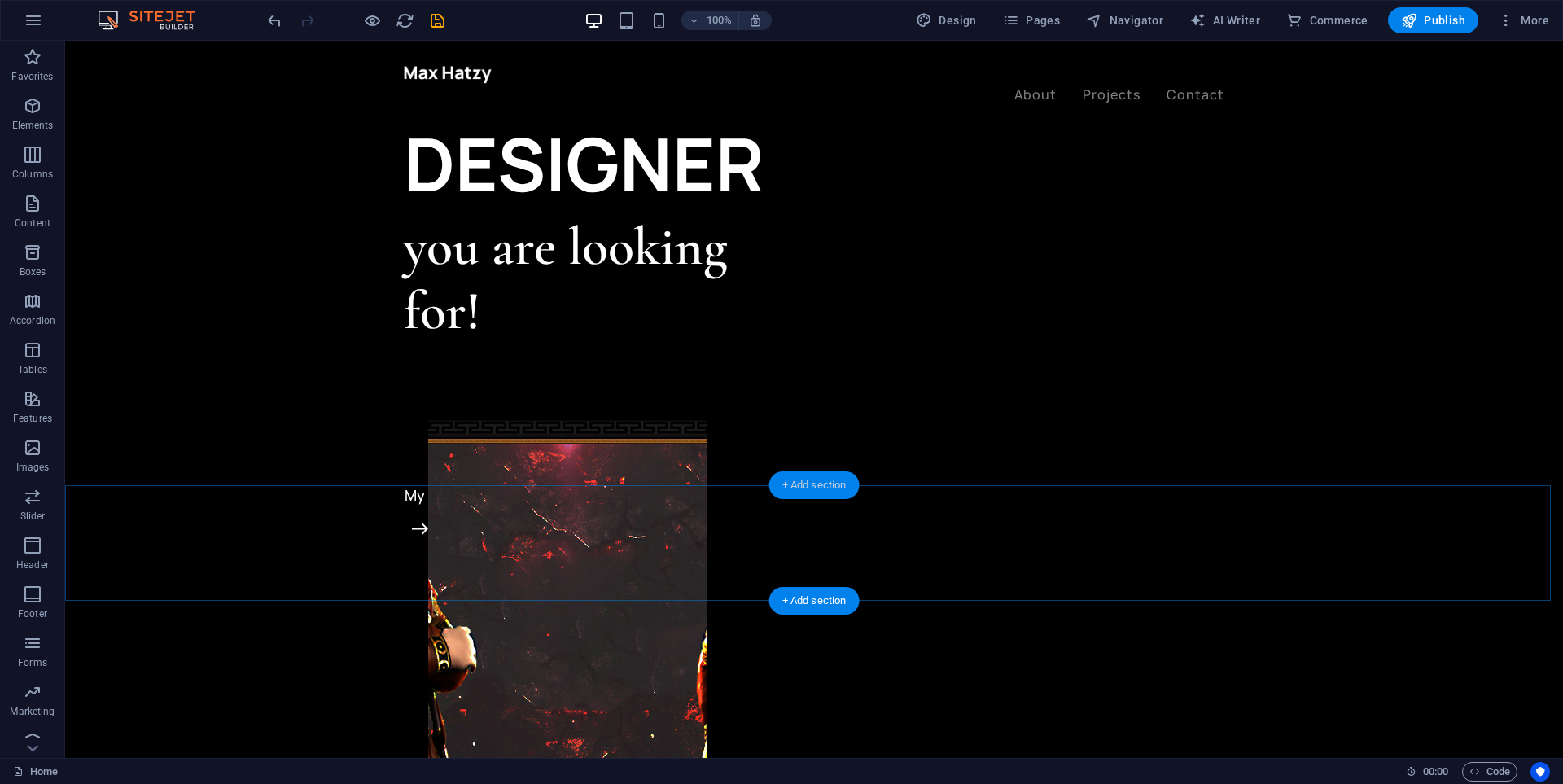
click at [828, 486] on div "+ Add section" at bounding box center [814, 485] width 90 height 28
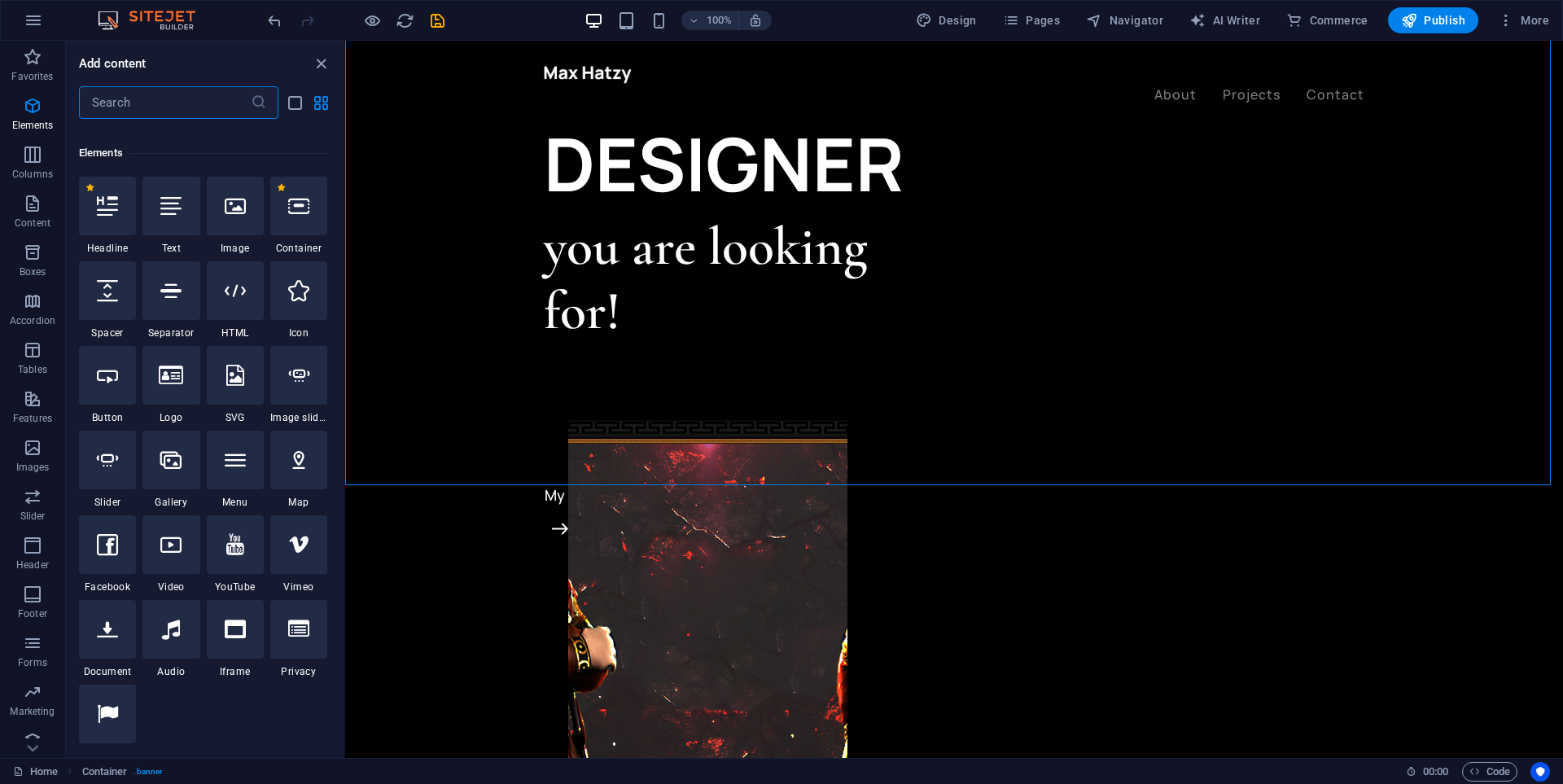
scroll to position [0, 0]
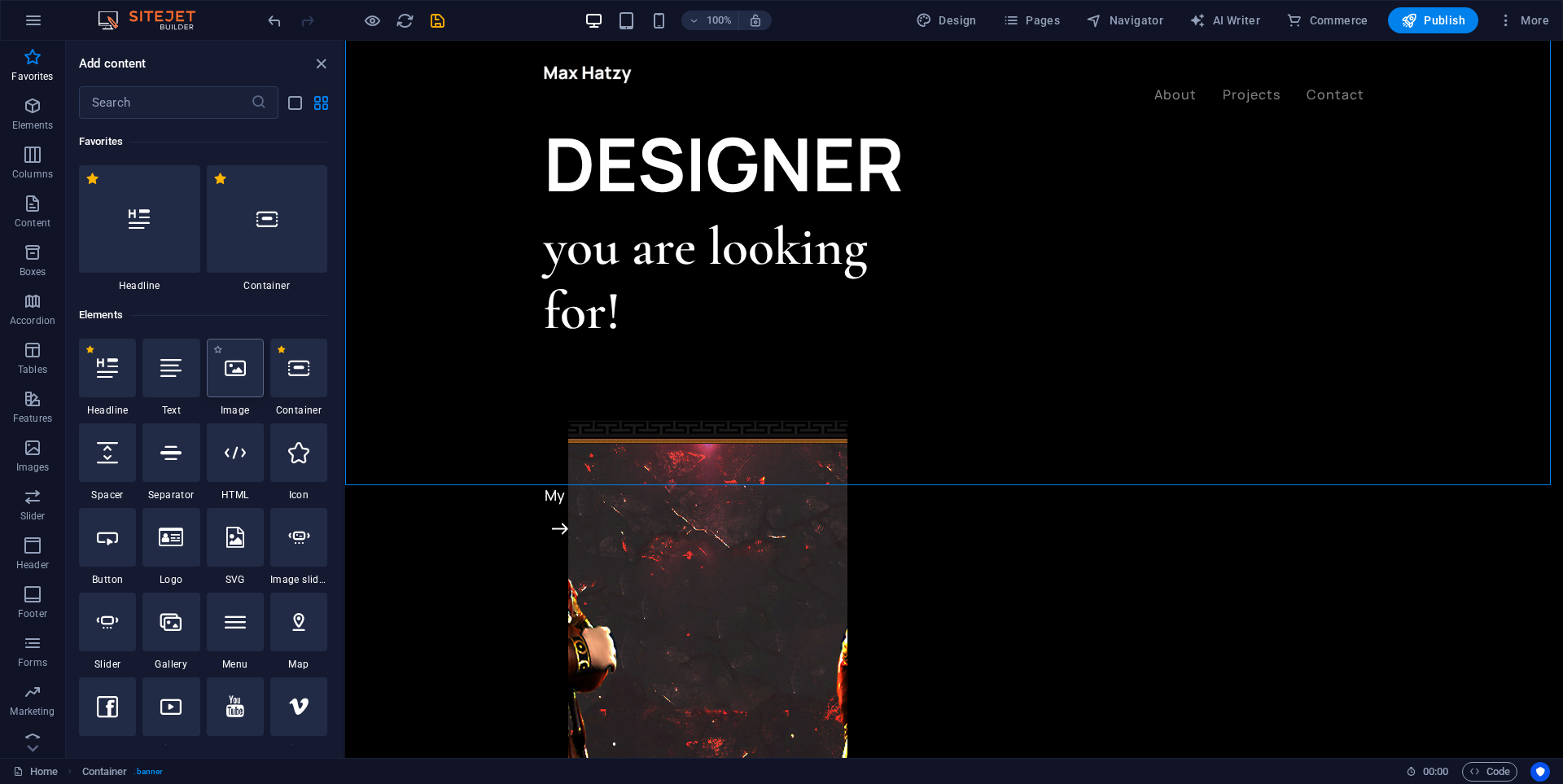
click at [248, 378] on div at bounding box center [235, 367] width 57 height 59
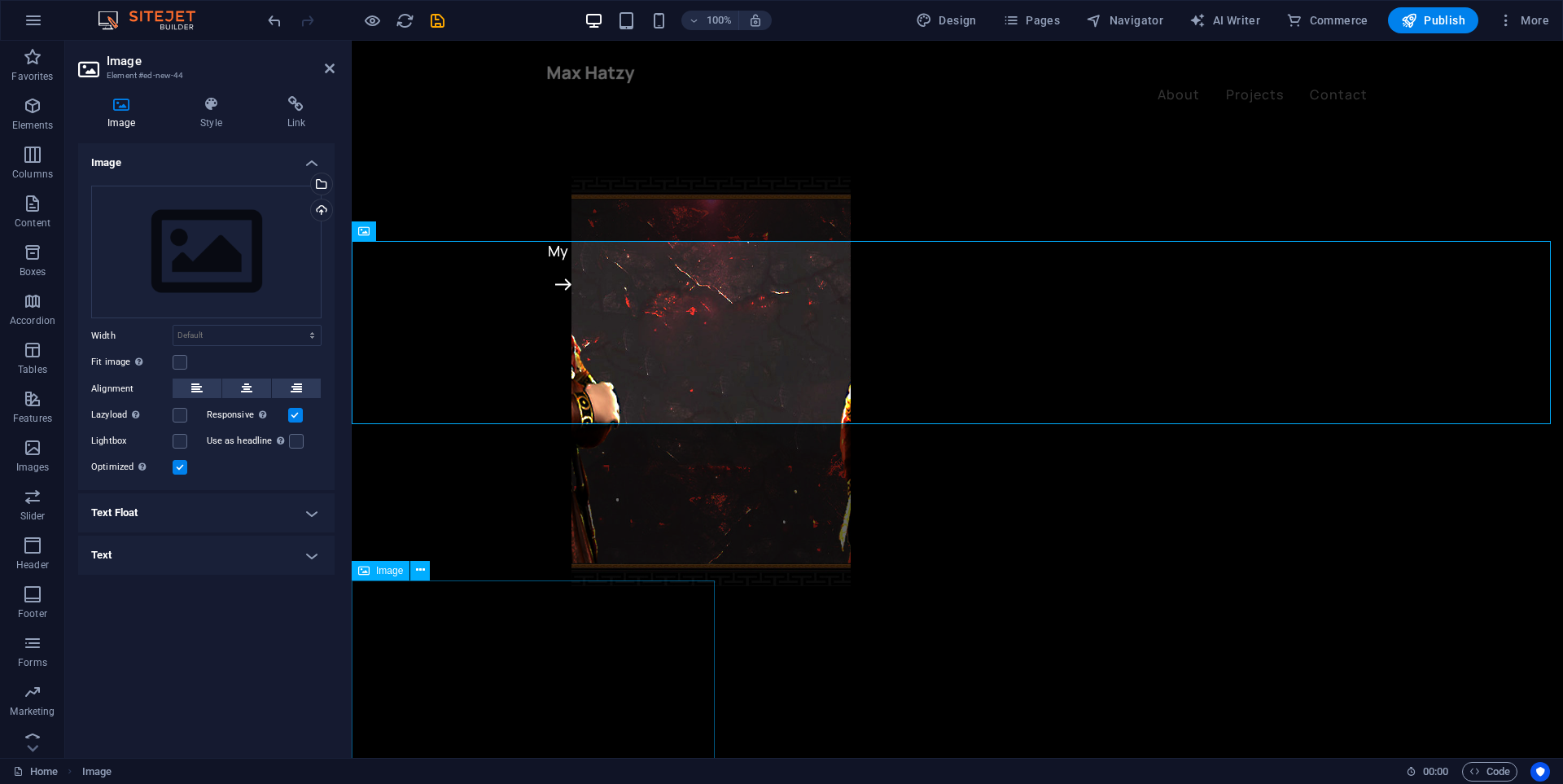
scroll to position [651, 0]
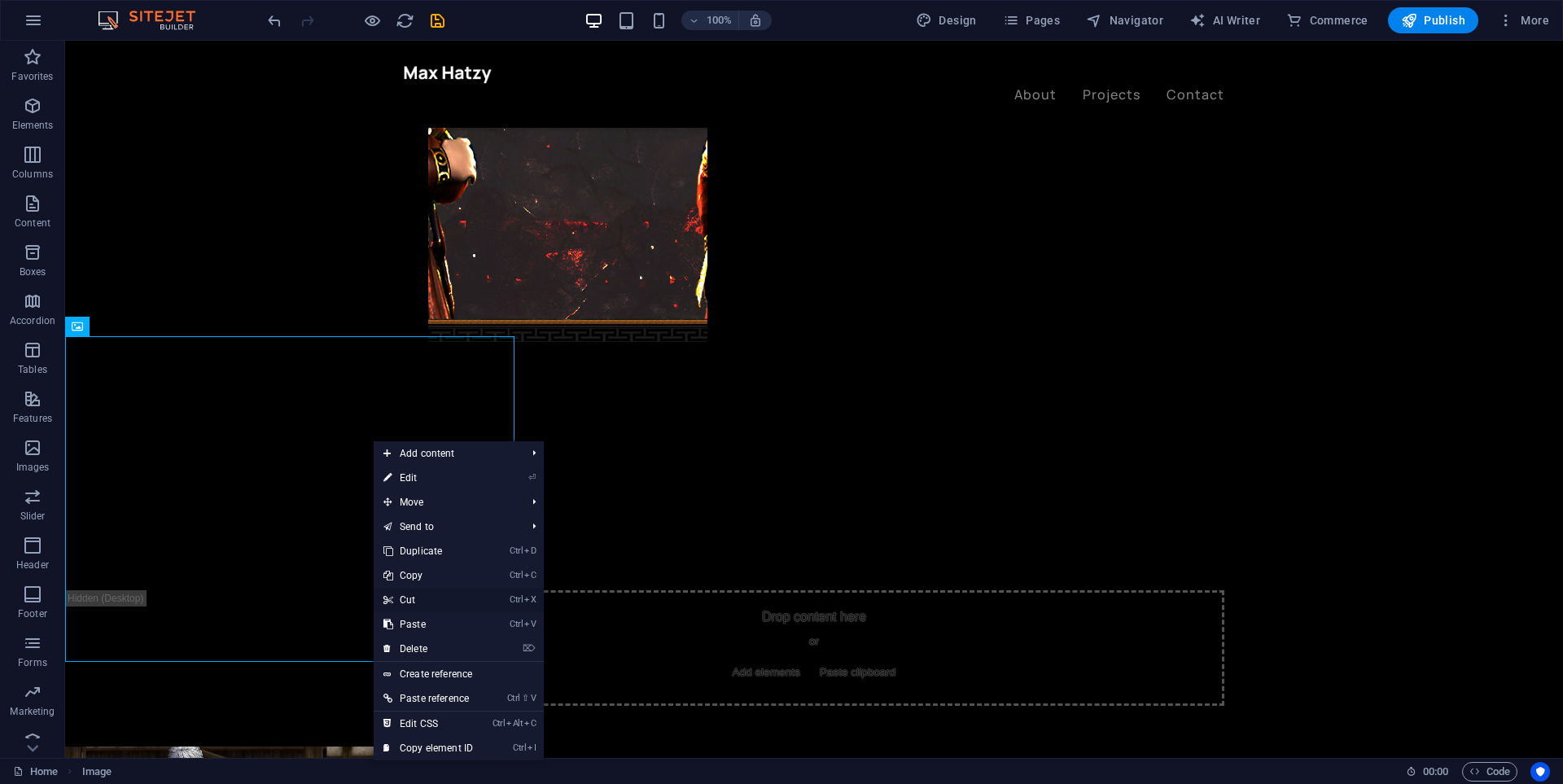
click at [430, 597] on link "Ctrl X Cut" at bounding box center [427, 600] width 109 height 24
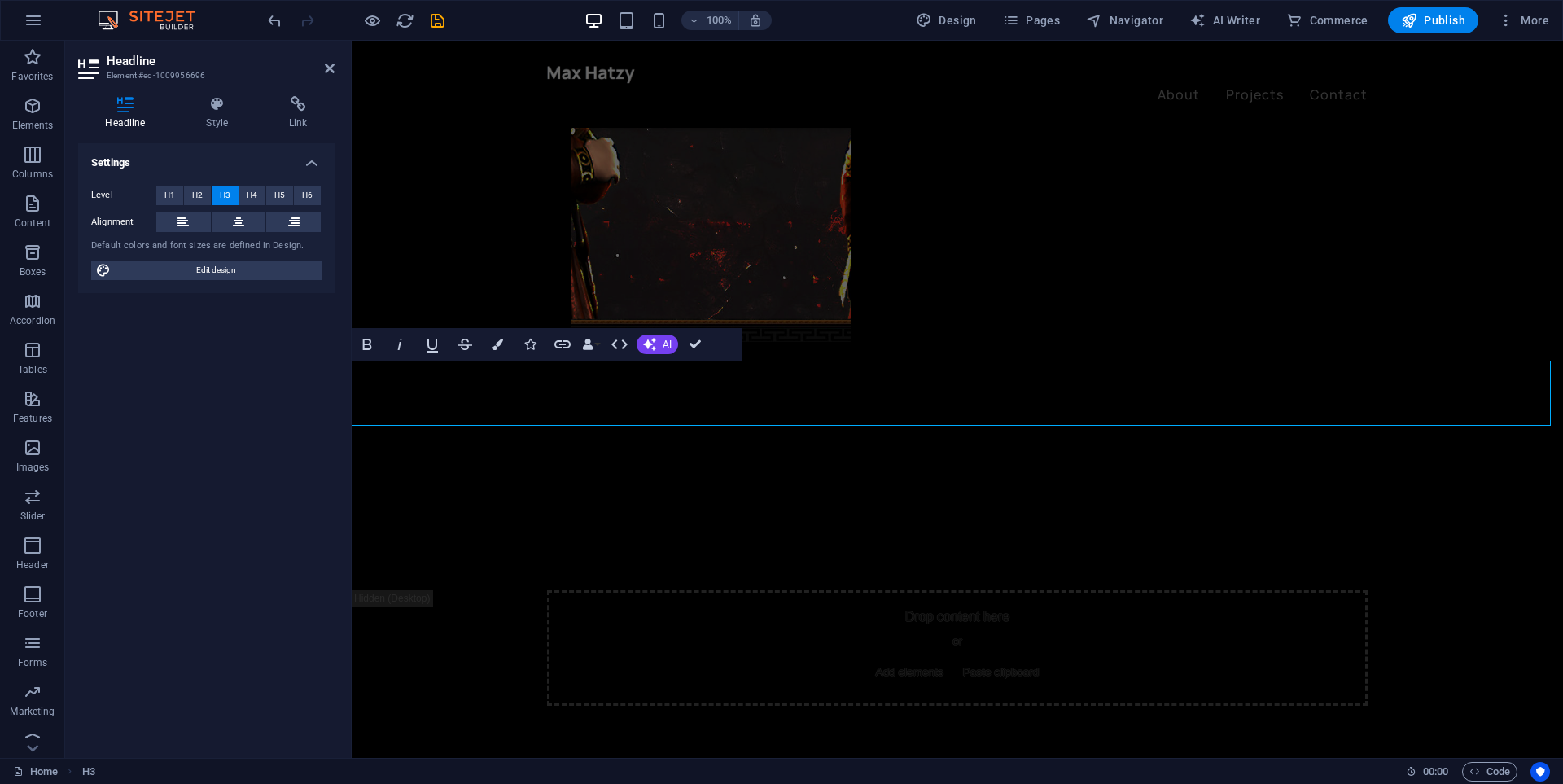
click at [280, 30] on div at bounding box center [356, 20] width 182 height 26
click at [281, 25] on icon "undo" at bounding box center [275, 20] width 19 height 19
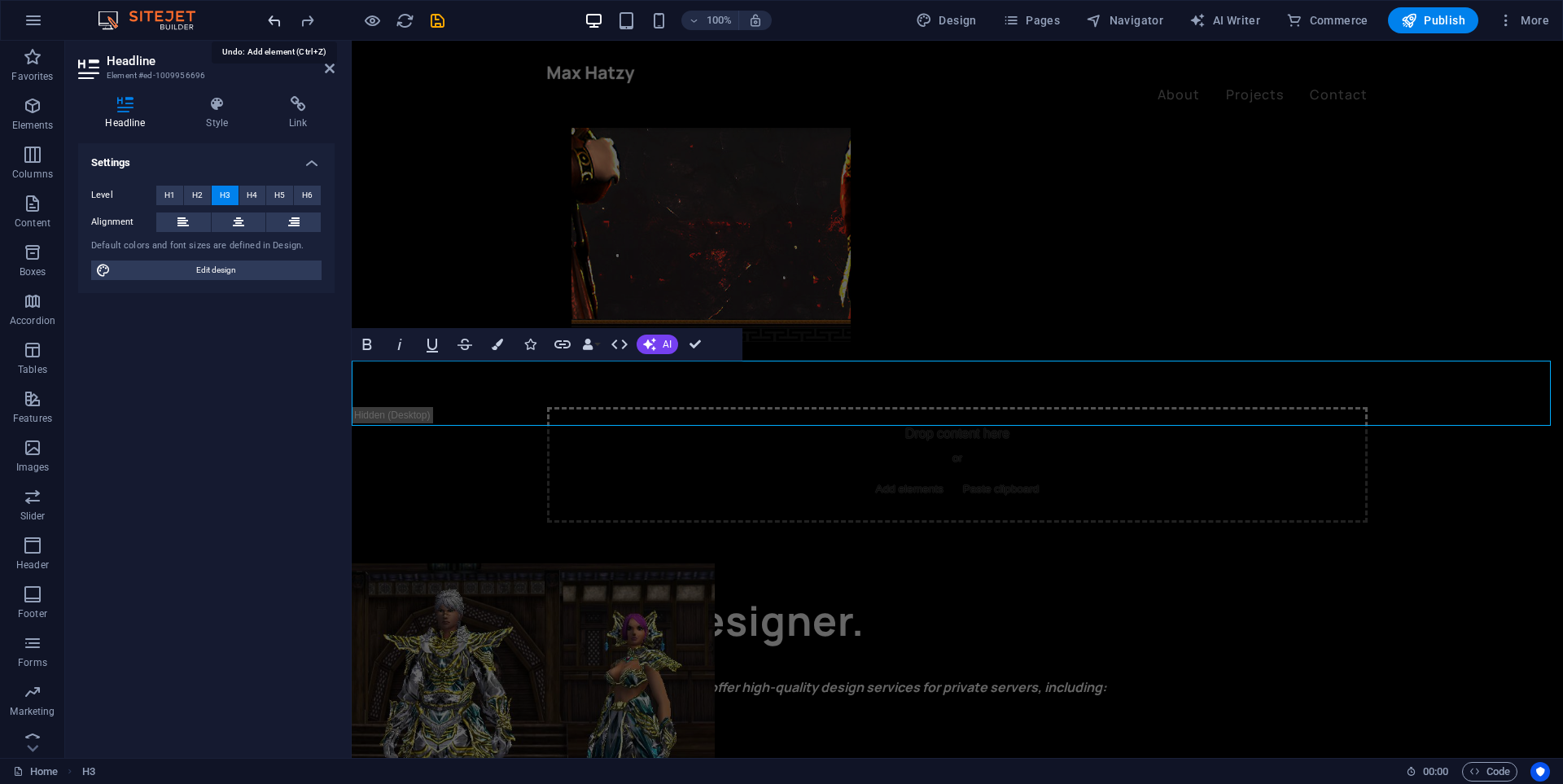
scroll to position [468, 0]
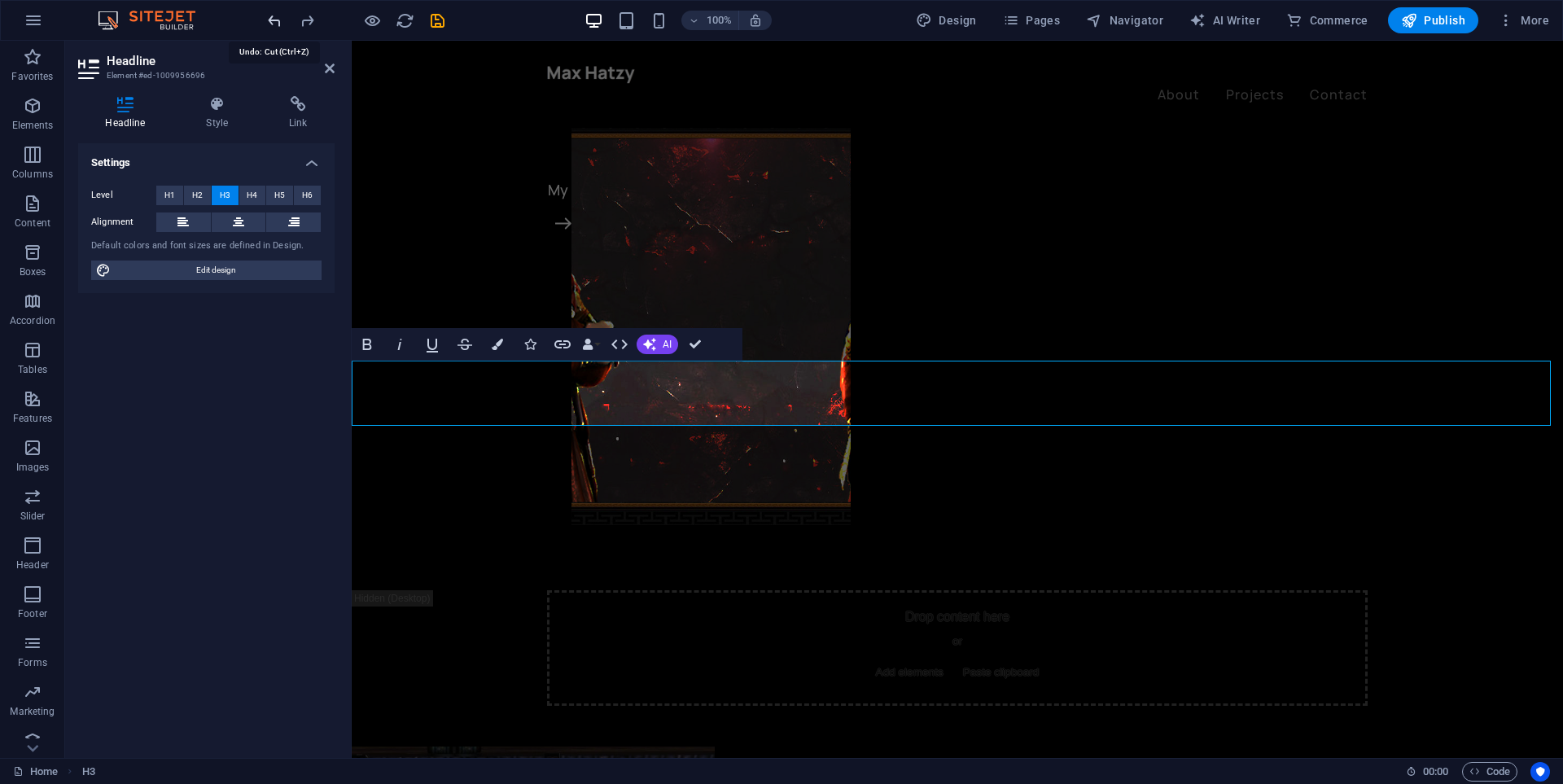
click at [270, 19] on icon "undo" at bounding box center [275, 20] width 19 height 19
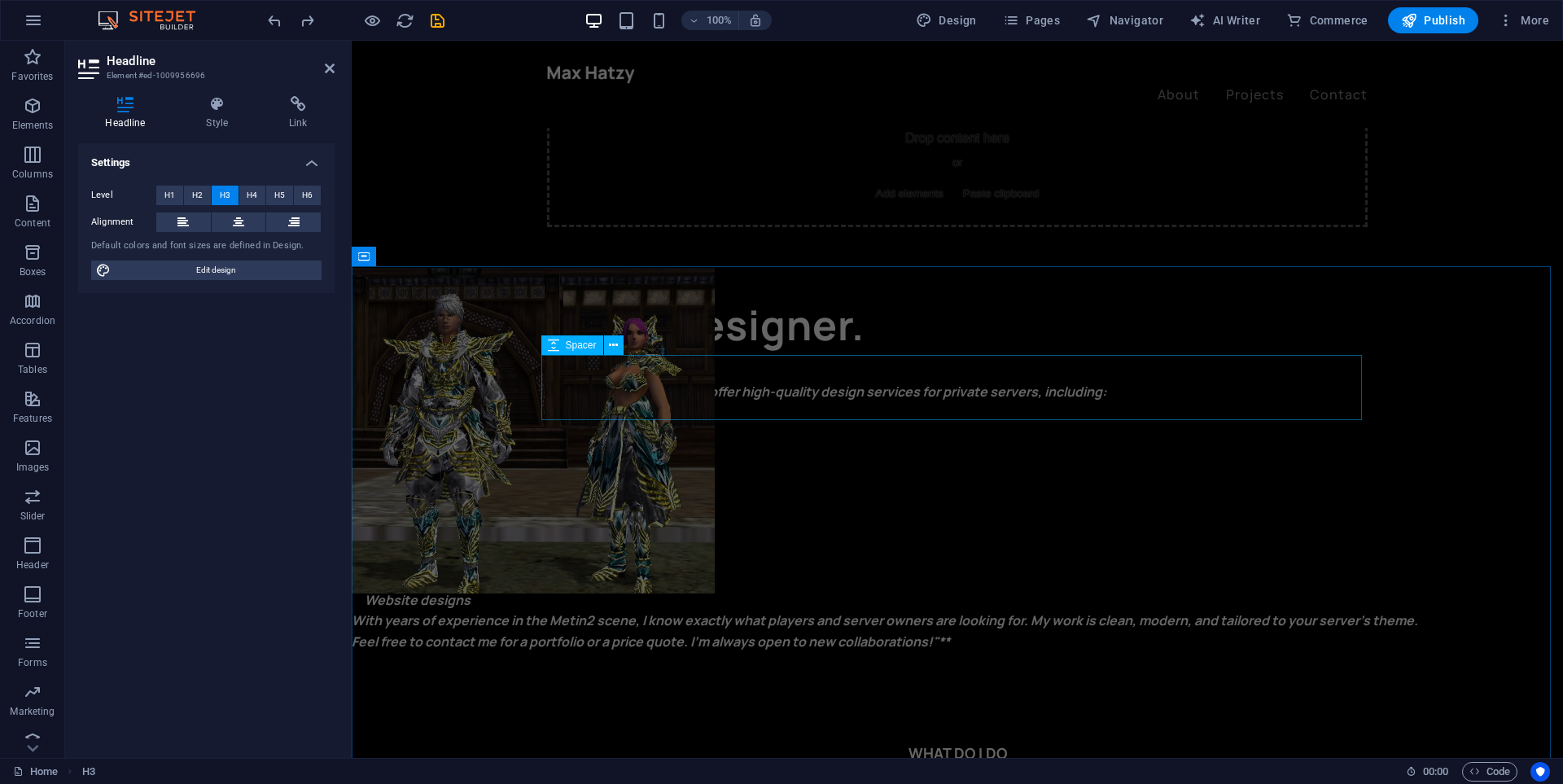
scroll to position [784, 0]
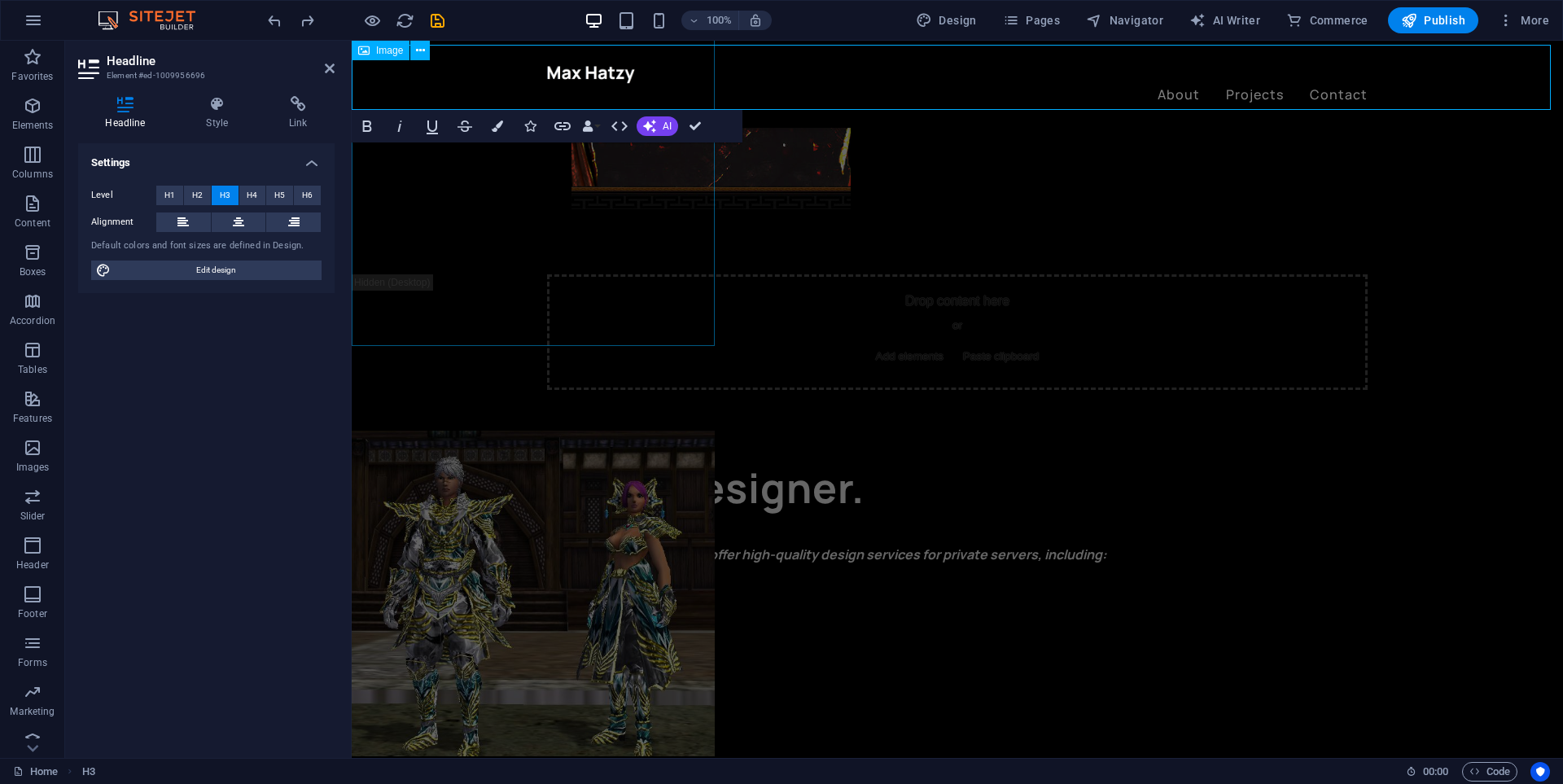
click at [641, 430] on figure at bounding box center [532, 593] width 363 height 325
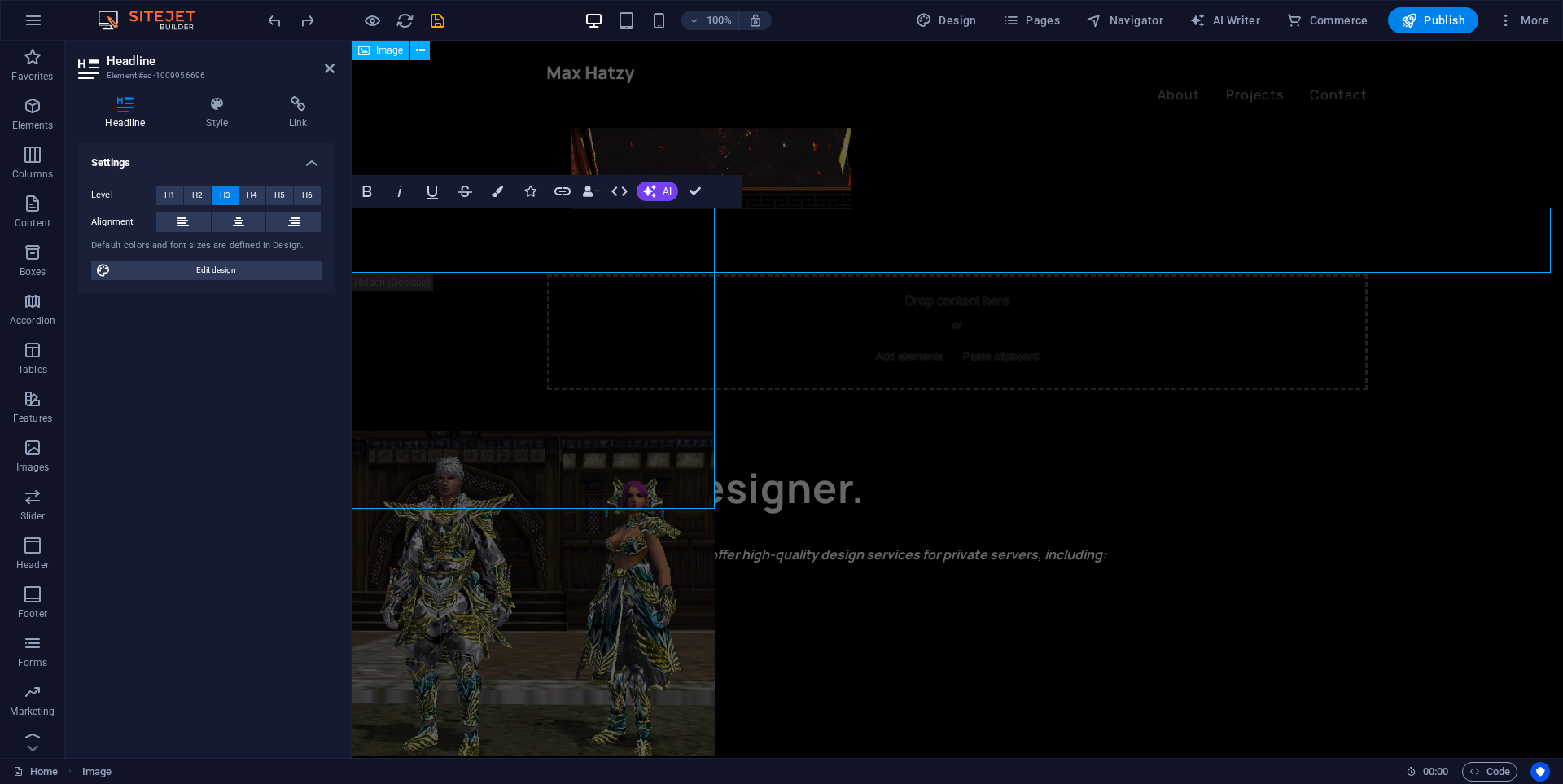
scroll to position [540, 0]
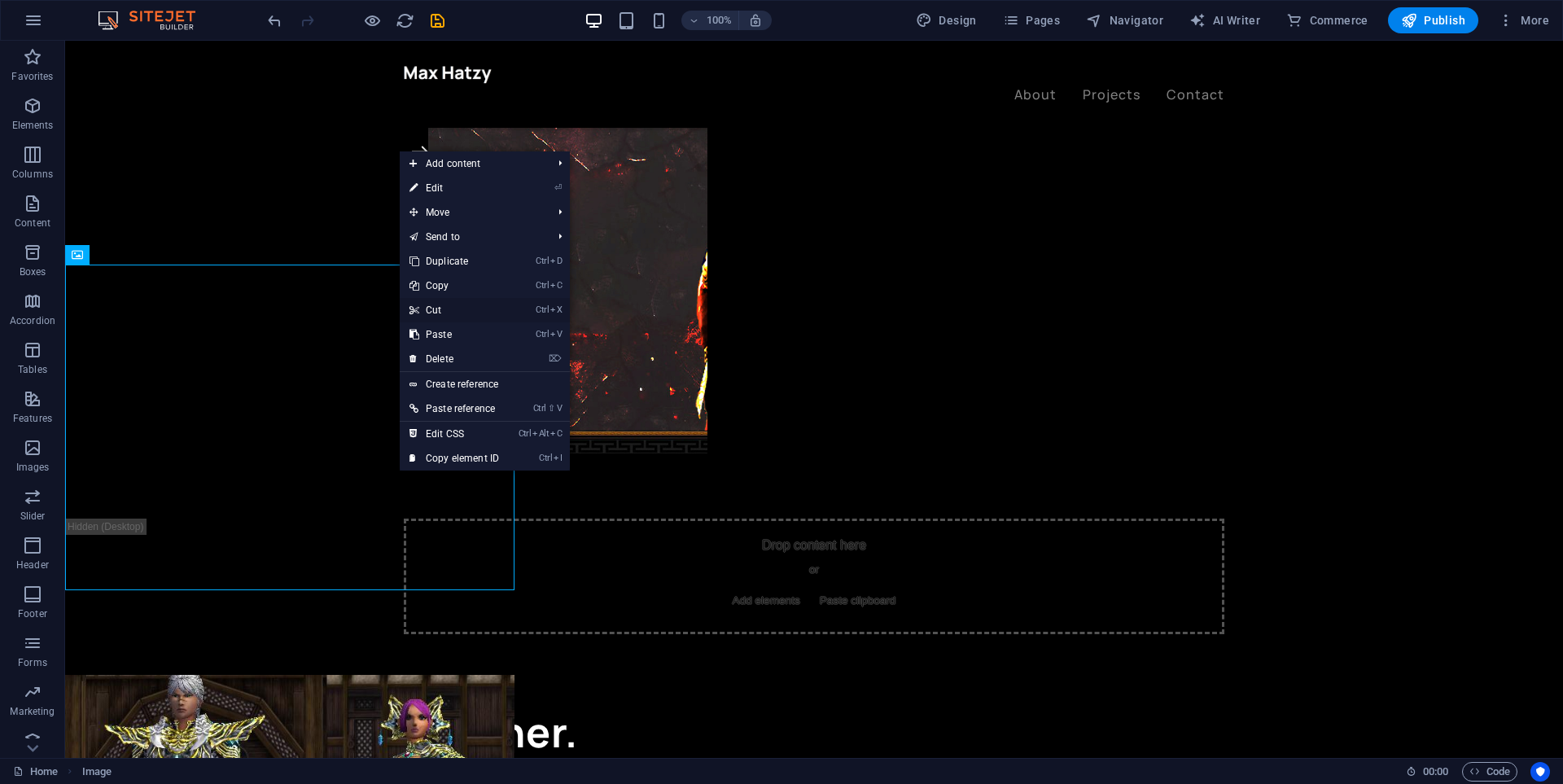
click at [456, 310] on link "Ctrl X Cut" at bounding box center [453, 310] width 109 height 24
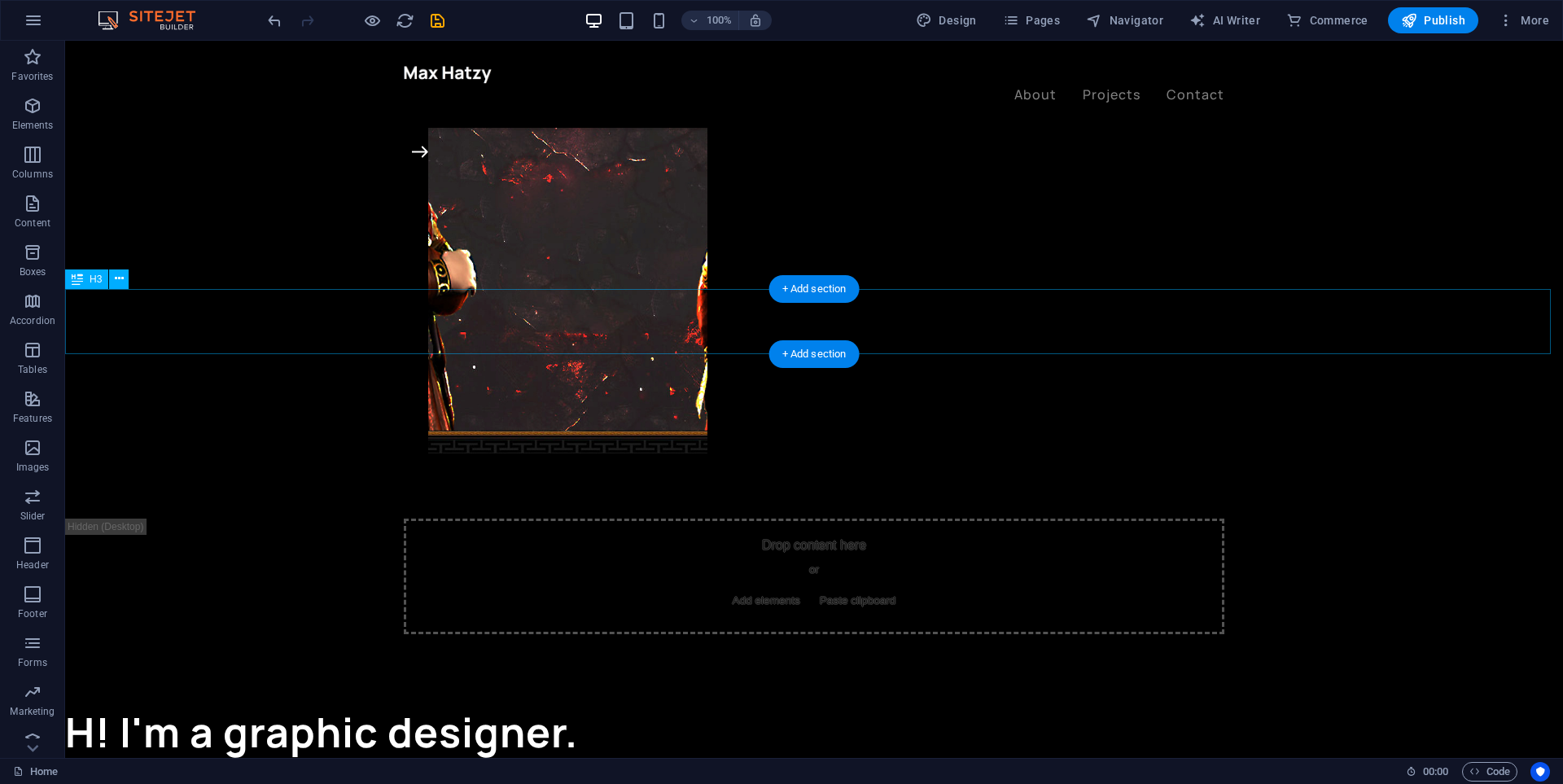
click at [96, 699] on div "H! I'm a graphic designer." at bounding box center [814, 732] width 1498 height 65
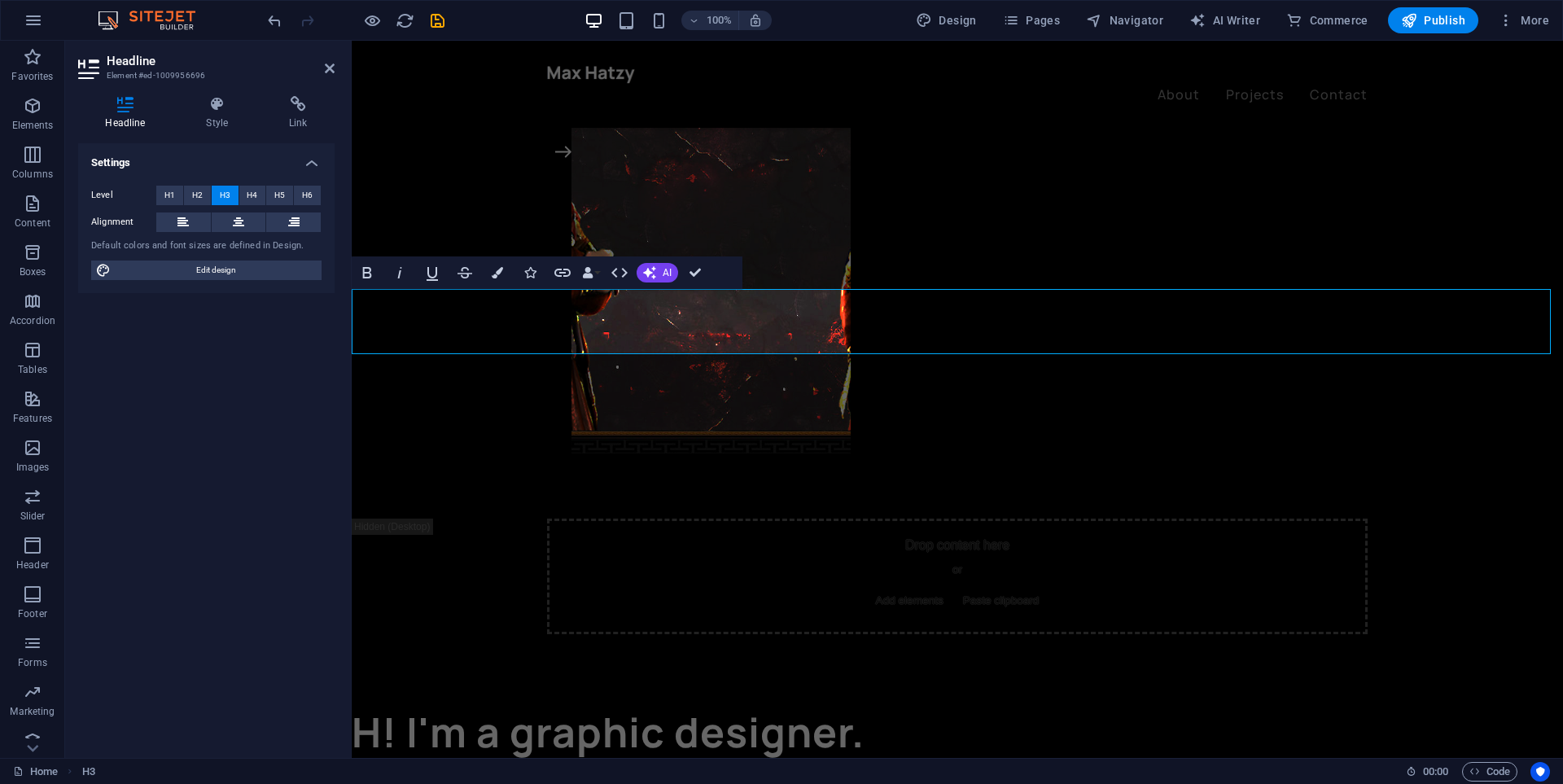
click at [382, 699] on h3 "H! I'm a graphic designer." at bounding box center [957, 732] width 1212 height 65
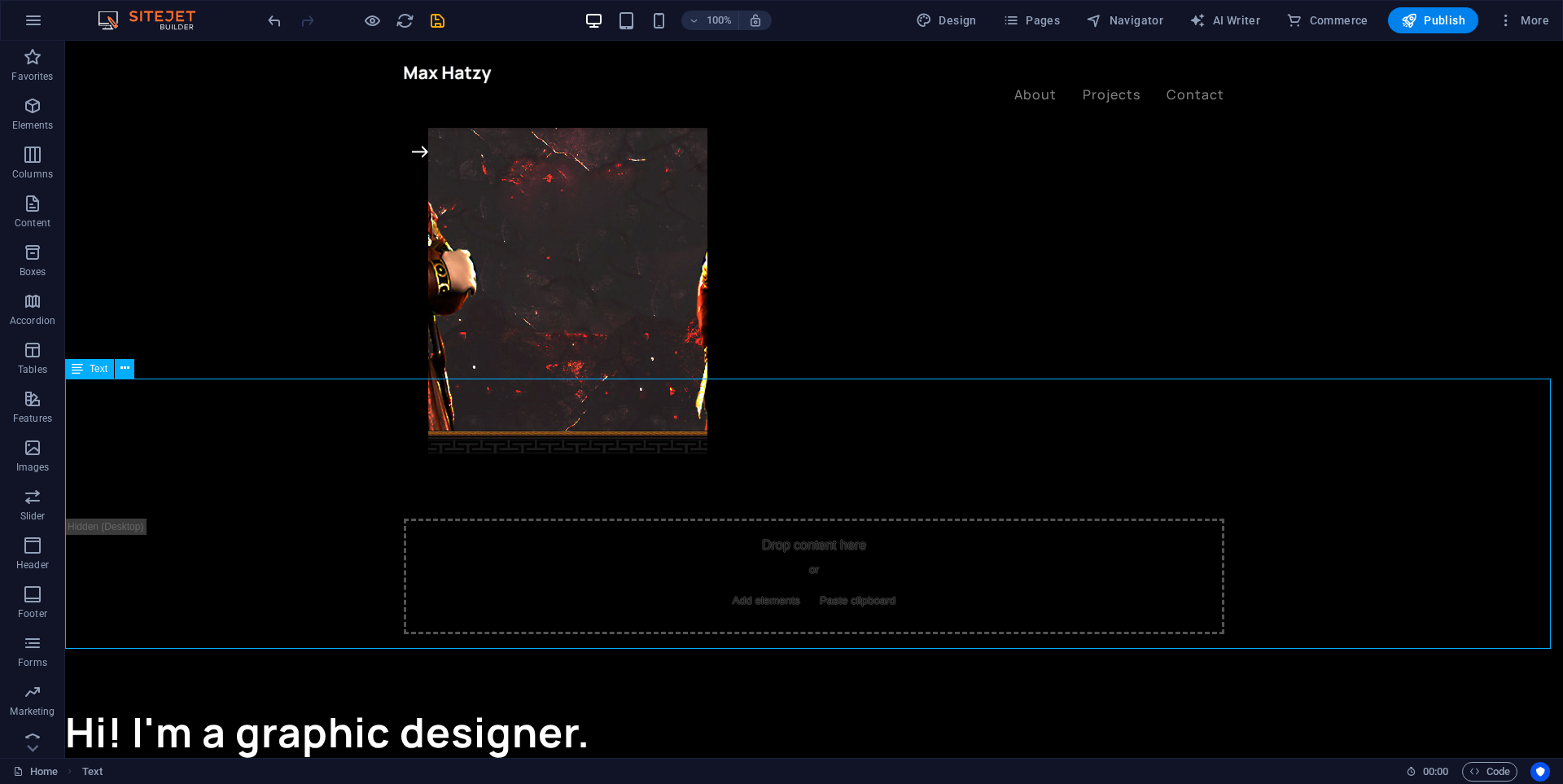
drag, startPoint x: 319, startPoint y: 456, endPoint x: 385, endPoint y: 496, distance: 77.2
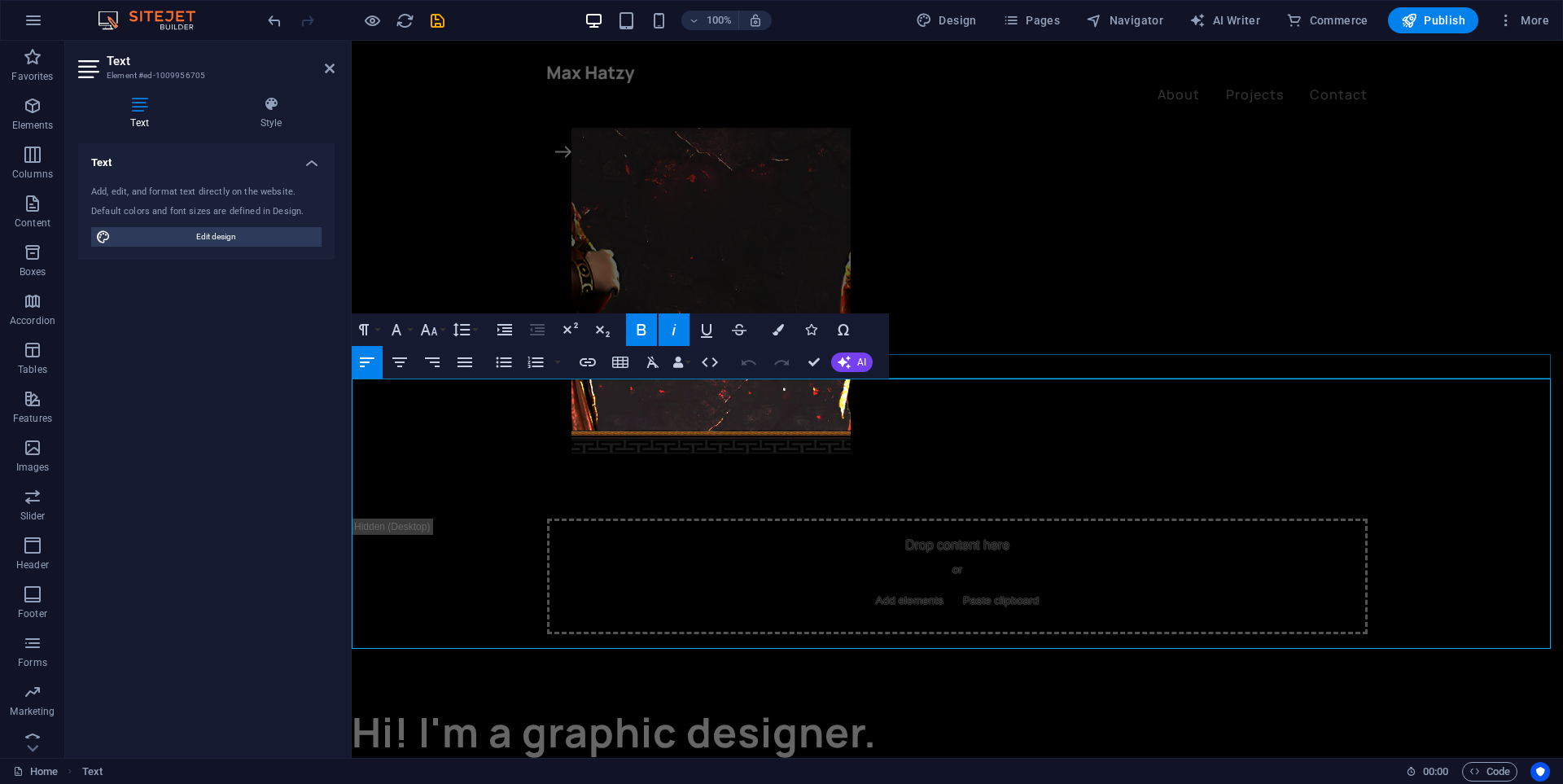
click at [987, 764] on div at bounding box center [957, 777] width 1212 height 24
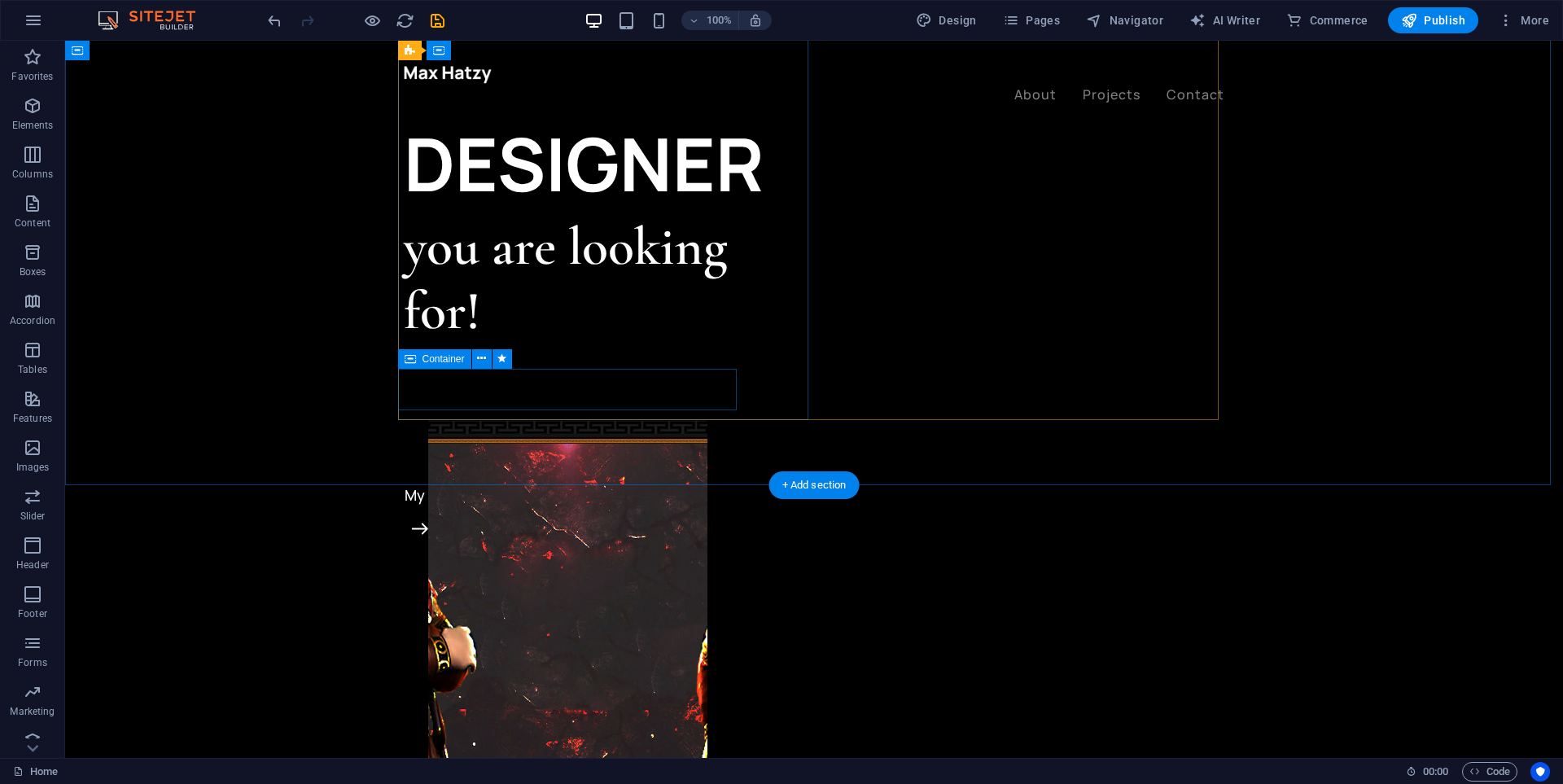
scroll to position [244, 0]
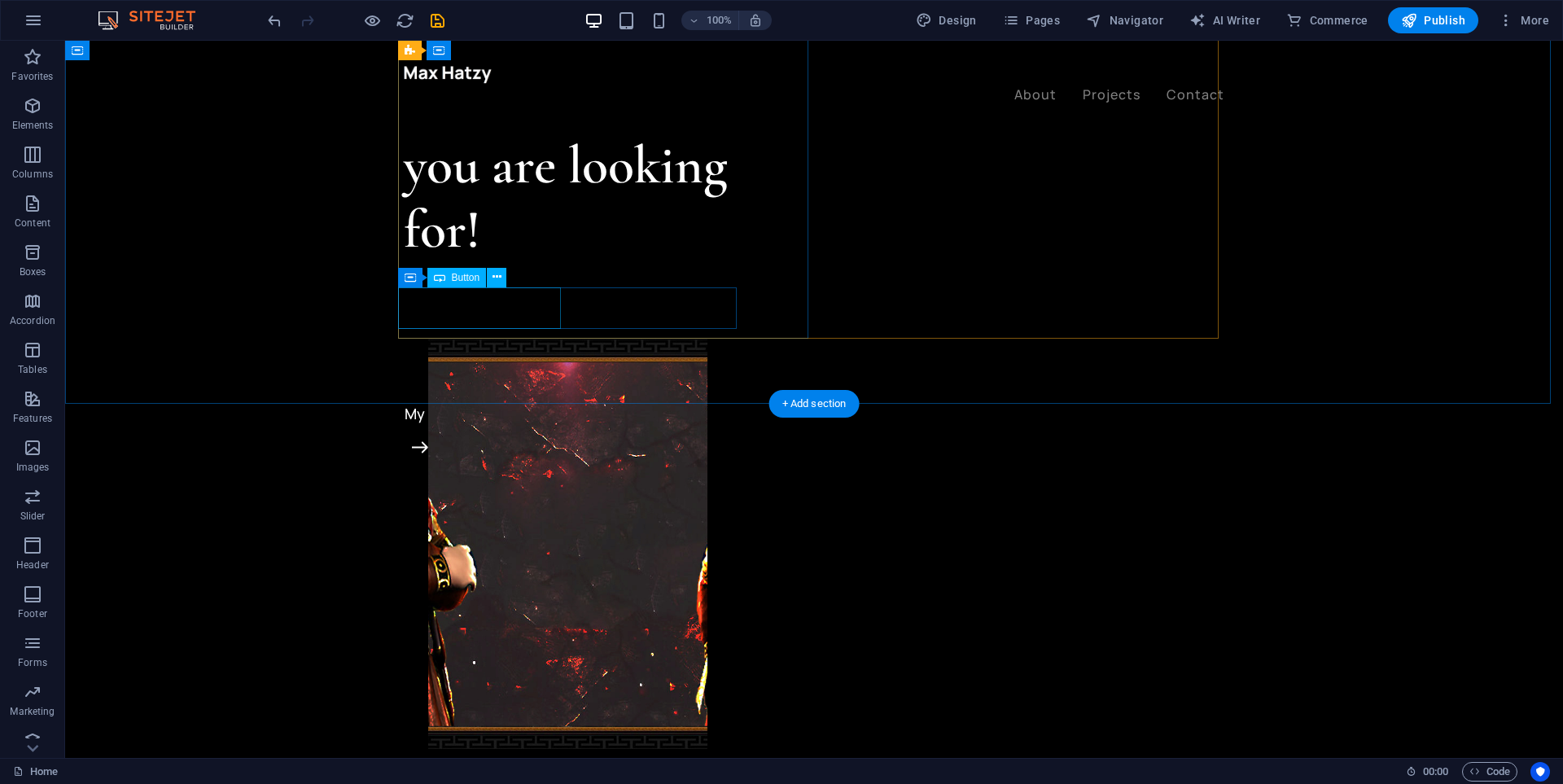
click at [503, 351] on div "Let’s talk" at bounding box center [576, 372] width 345 height 42
click at [505, 351] on div "Let’s talk" at bounding box center [576, 372] width 345 height 42
click at [457, 351] on div "Let’s talk" at bounding box center [576, 372] width 345 height 42
click at [446, 351] on div "Let’s talk" at bounding box center [576, 372] width 345 height 42
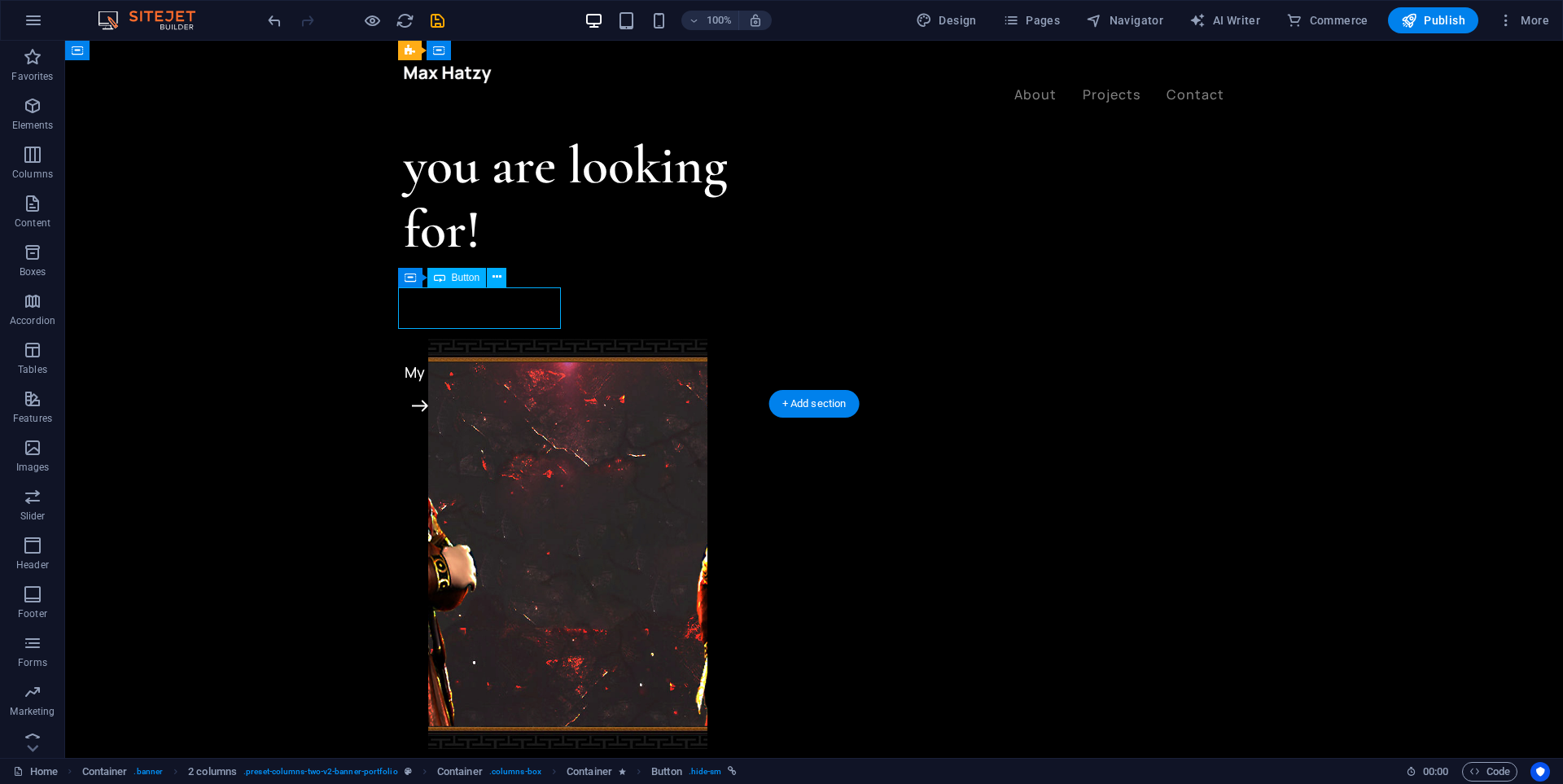
select select "px"
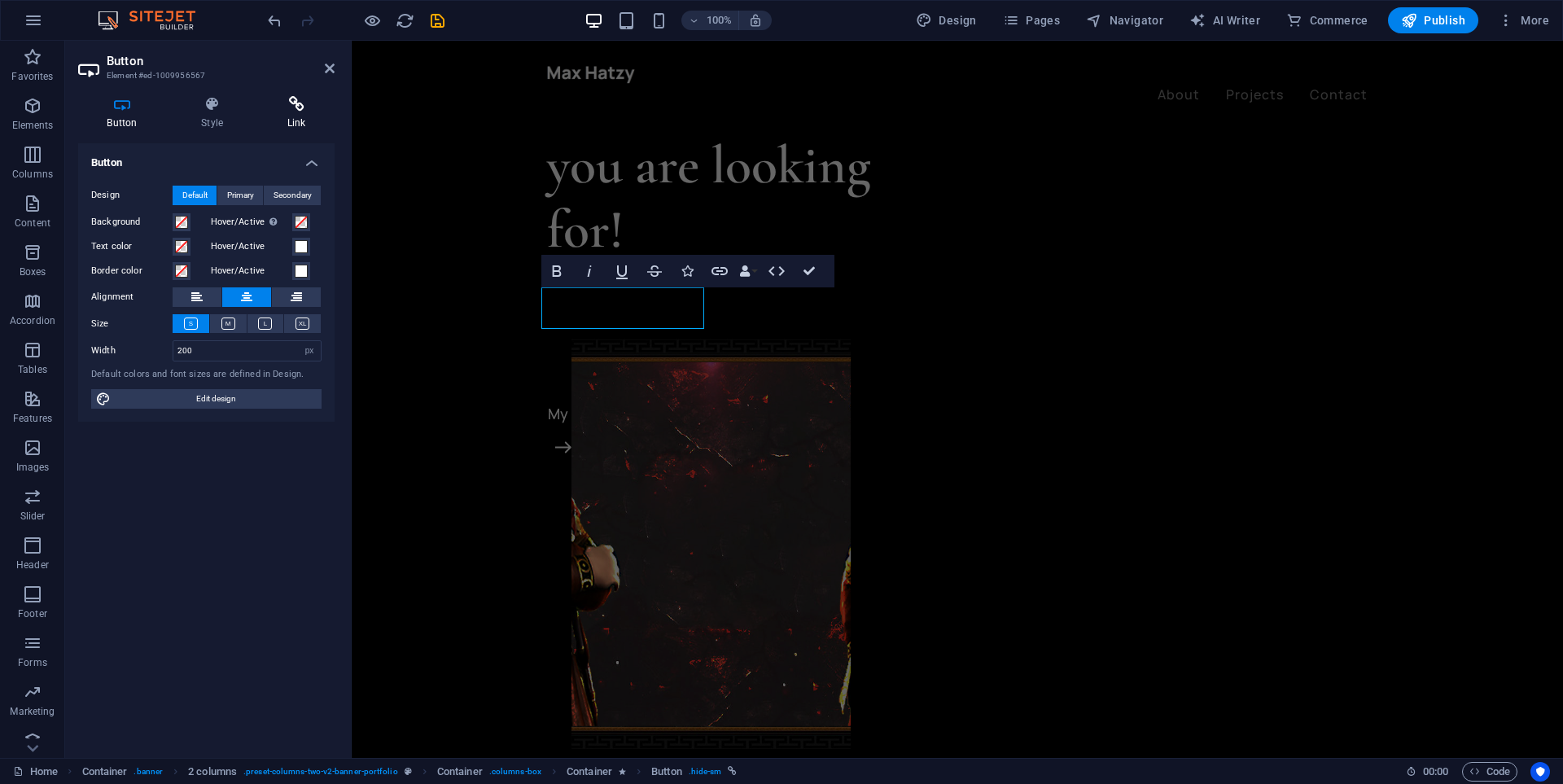
click at [286, 115] on h4 "Link" at bounding box center [296, 112] width 76 height 34
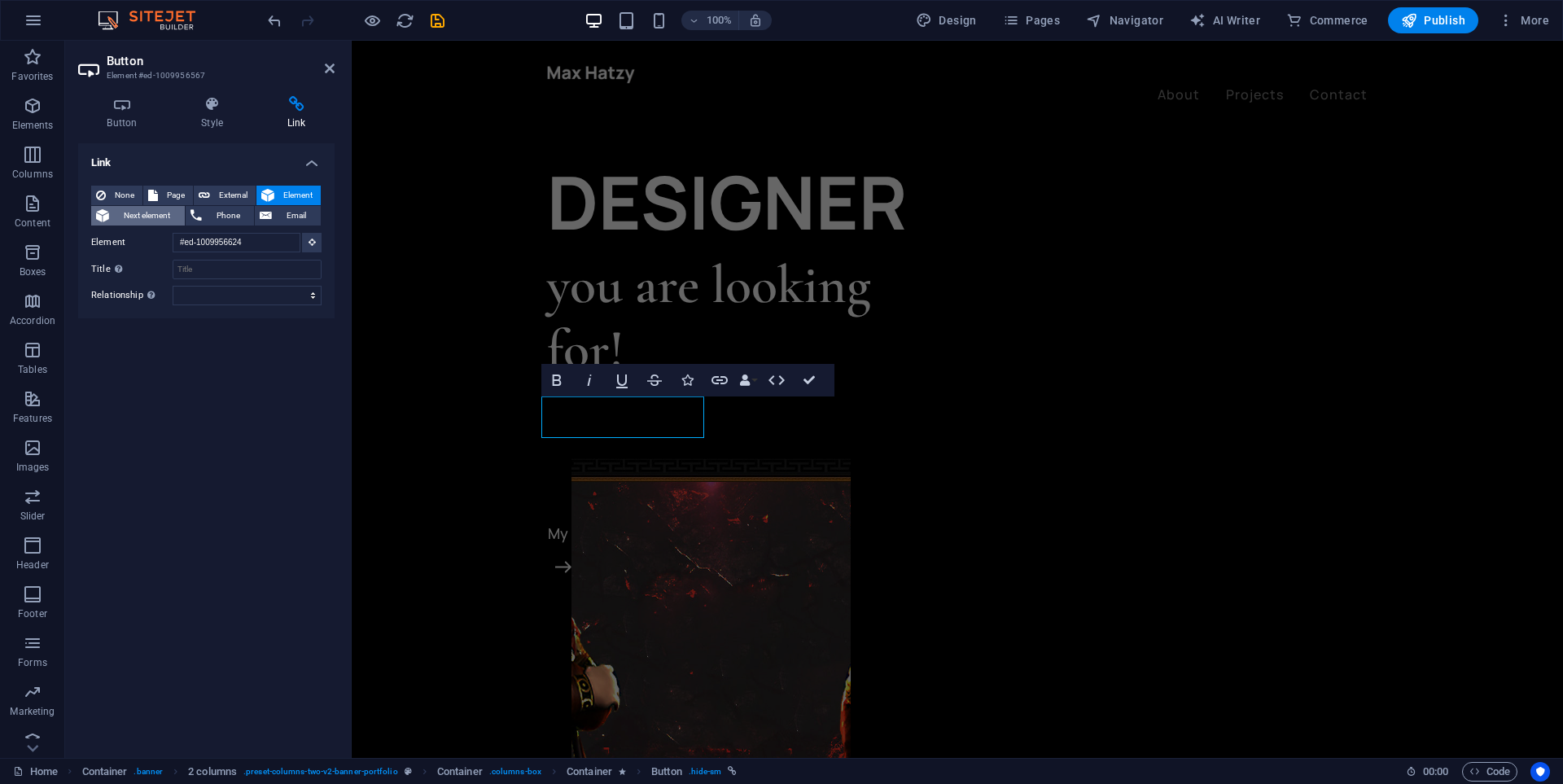
scroll to position [111, 0]
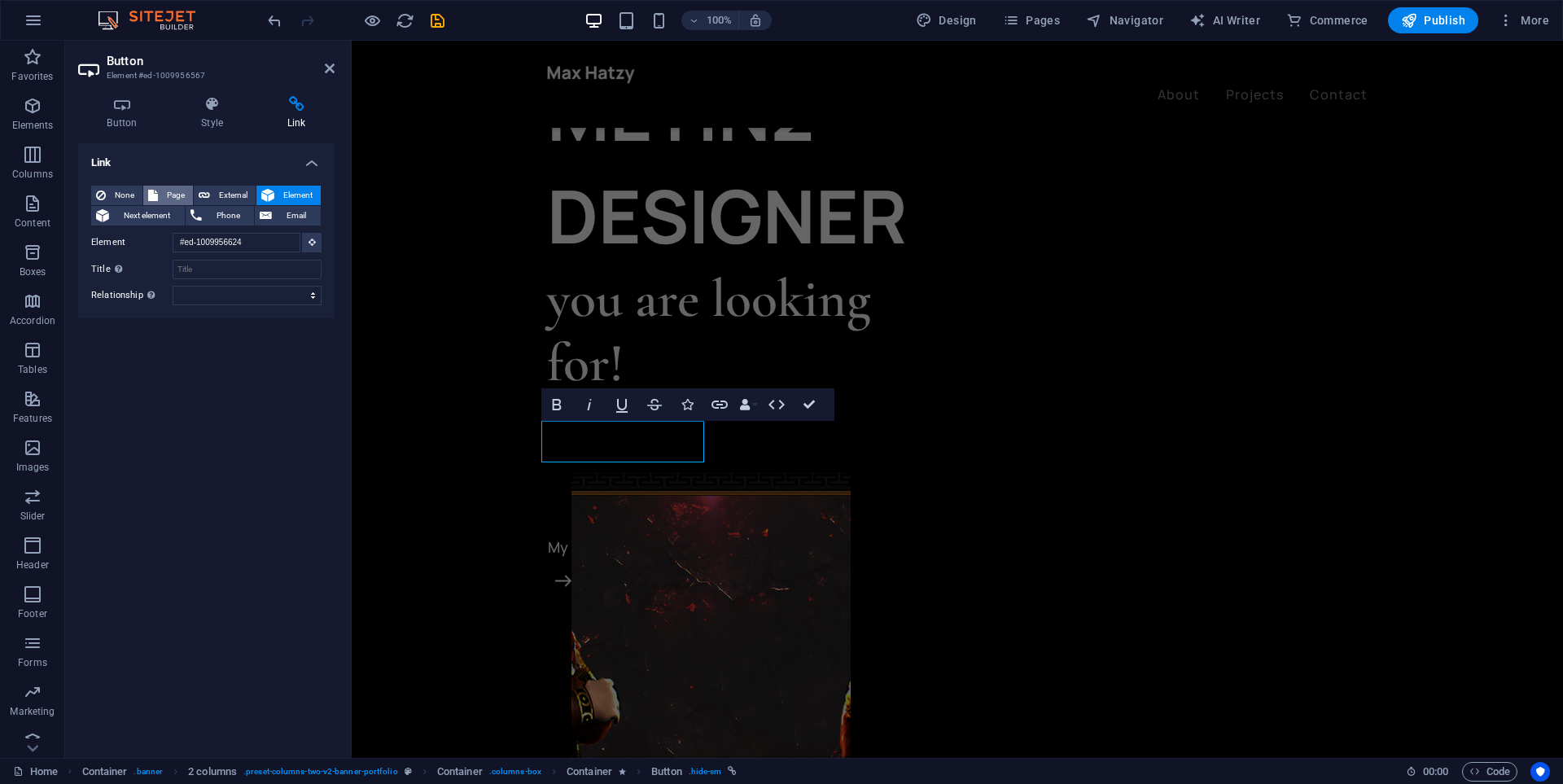
click at [157, 195] on icon at bounding box center [152, 195] width 10 height 20
select select
click at [231, 240] on select "Home Projects Legal Notice Privacy" at bounding box center [247, 242] width 149 height 20
click at [232, 240] on select "Home Projects Legal Notice Privacy" at bounding box center [247, 242] width 149 height 20
click at [217, 188] on span "External" at bounding box center [232, 195] width 36 height 20
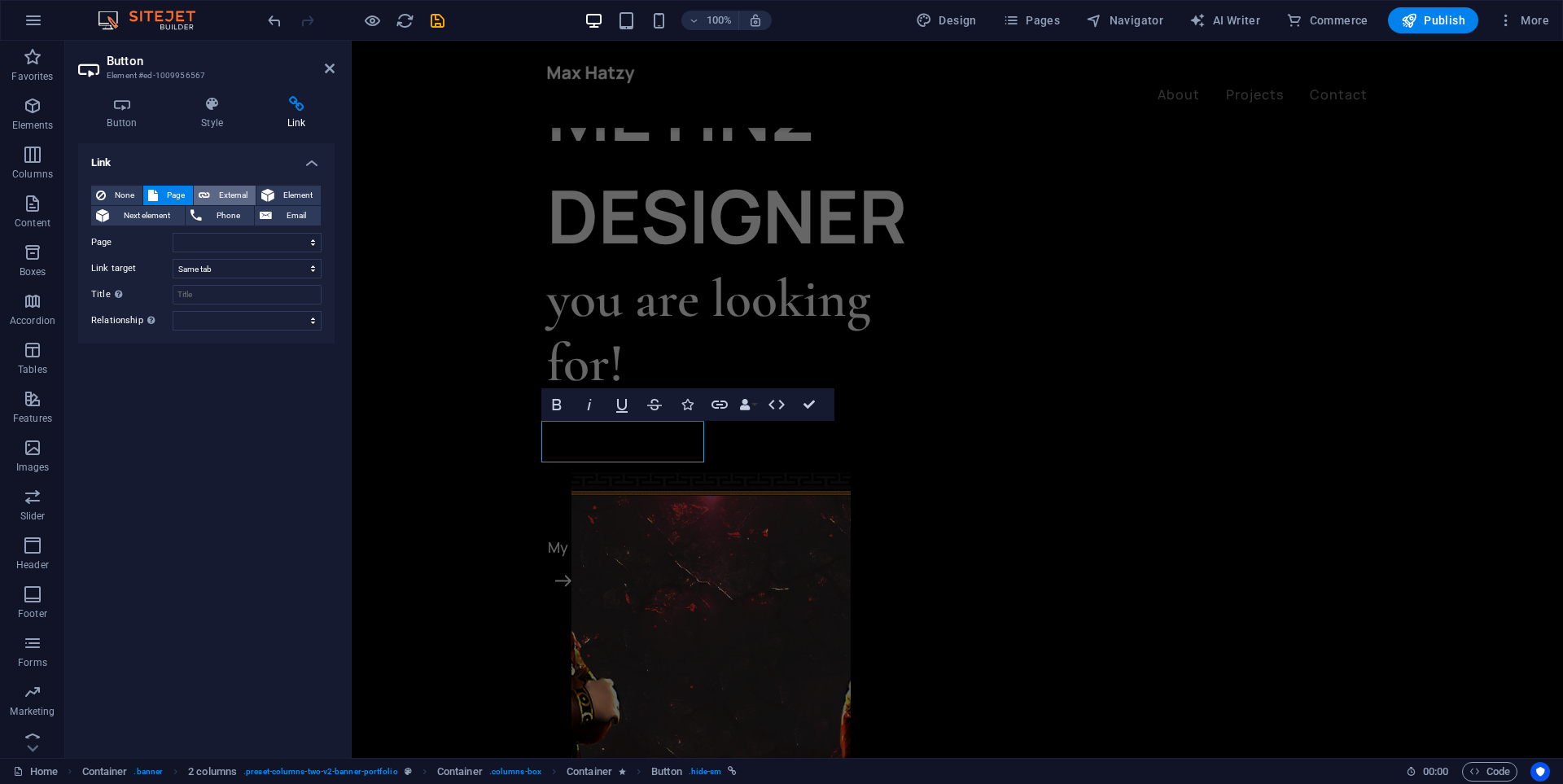
select select "blank"
type input "D"
click at [638, 485] on link "Let’s talk" at bounding box center [719, 505] width 163 height 42
click at [554, 408] on icon "button" at bounding box center [557, 404] width 9 height 11
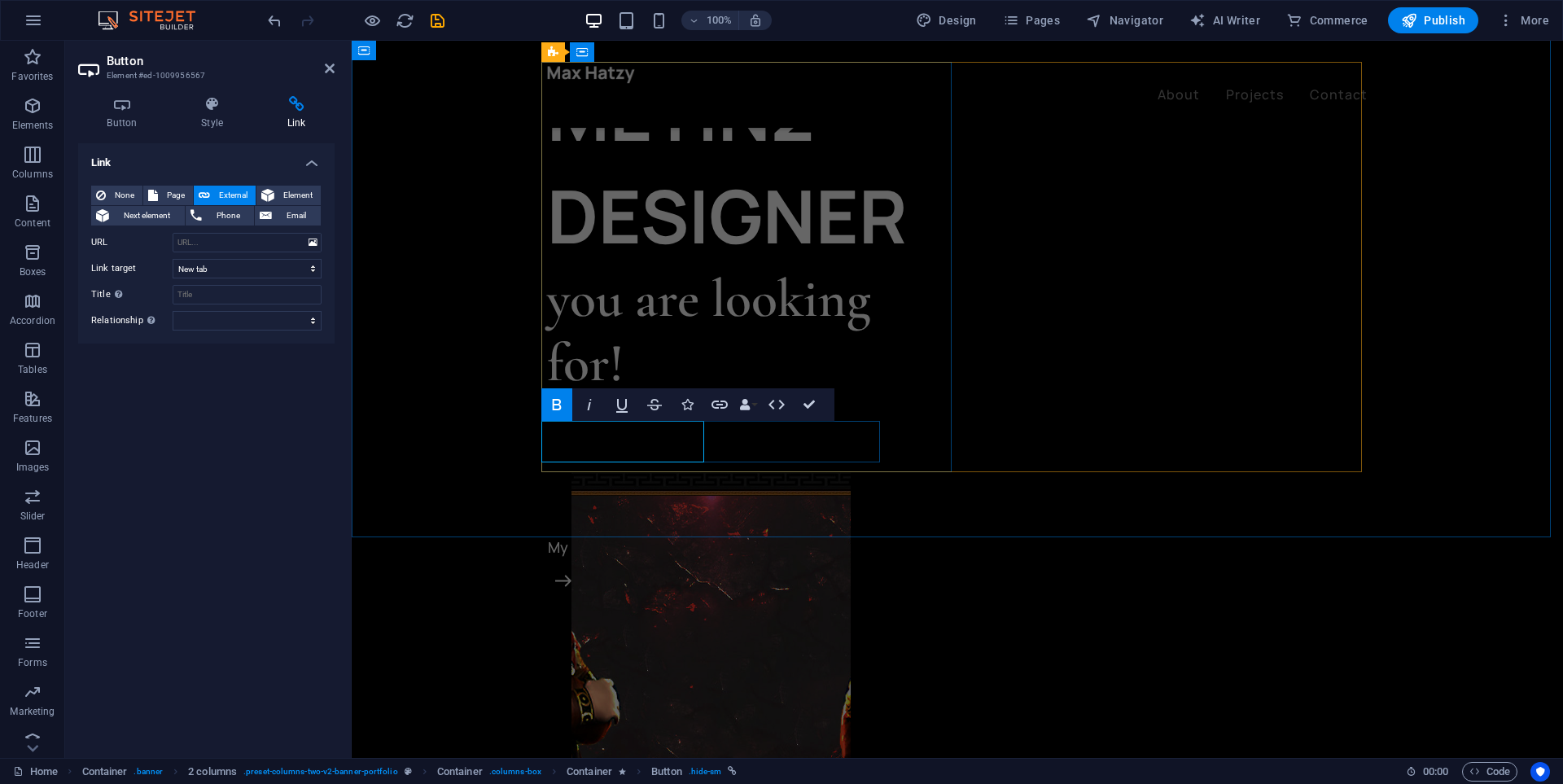
click at [644, 485] on link "DISCORD ​" at bounding box center [719, 505] width 163 height 42
click at [667, 485] on link "DISCORD ​" at bounding box center [719, 505] width 163 height 42
click at [247, 246] on input "URL" at bounding box center [247, 242] width 149 height 20
paste input "[URL][DOMAIN_NAME]"
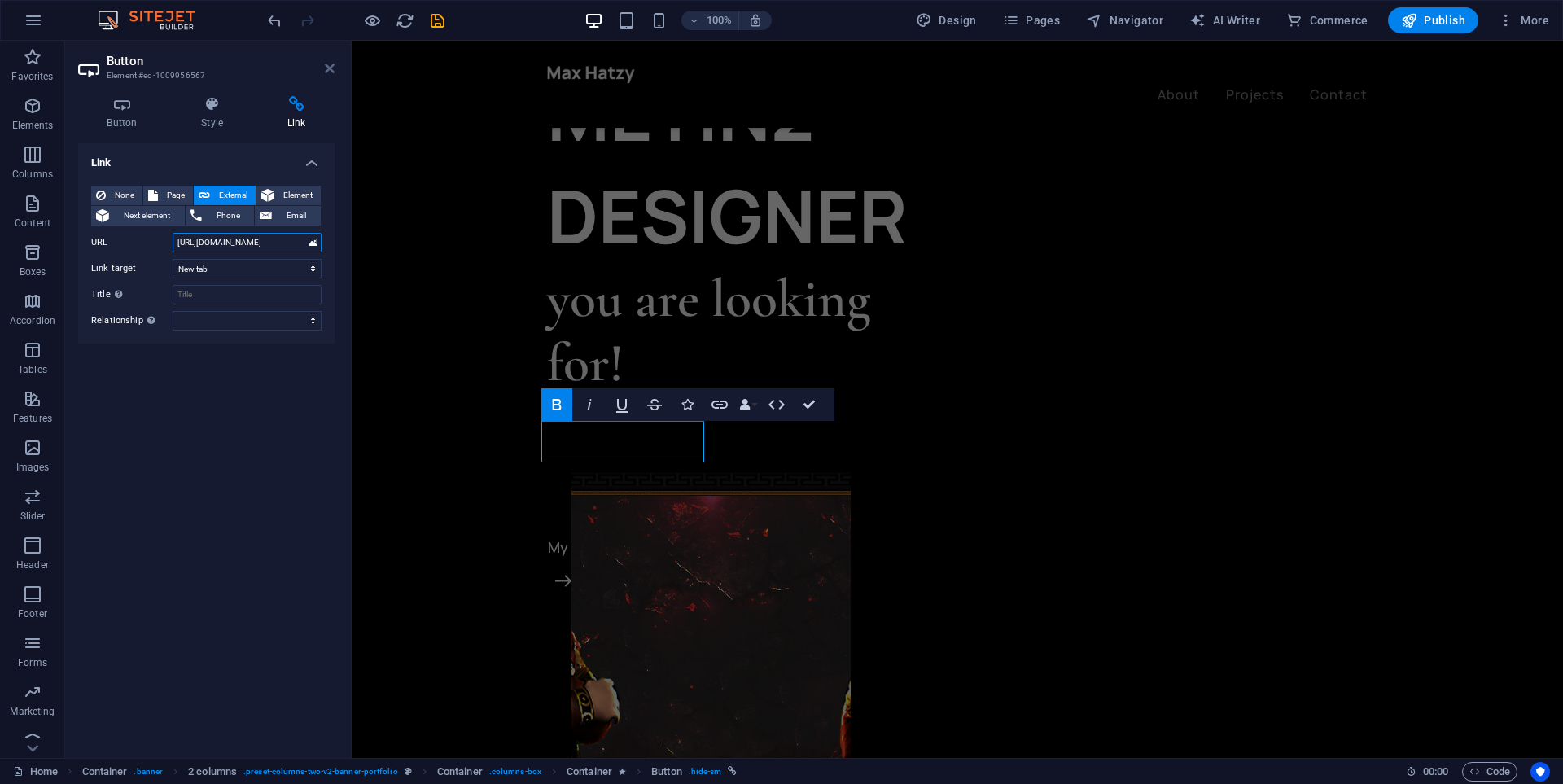
type input "[URL][DOMAIN_NAME]"
click at [333, 70] on icon at bounding box center [330, 69] width 10 height 13
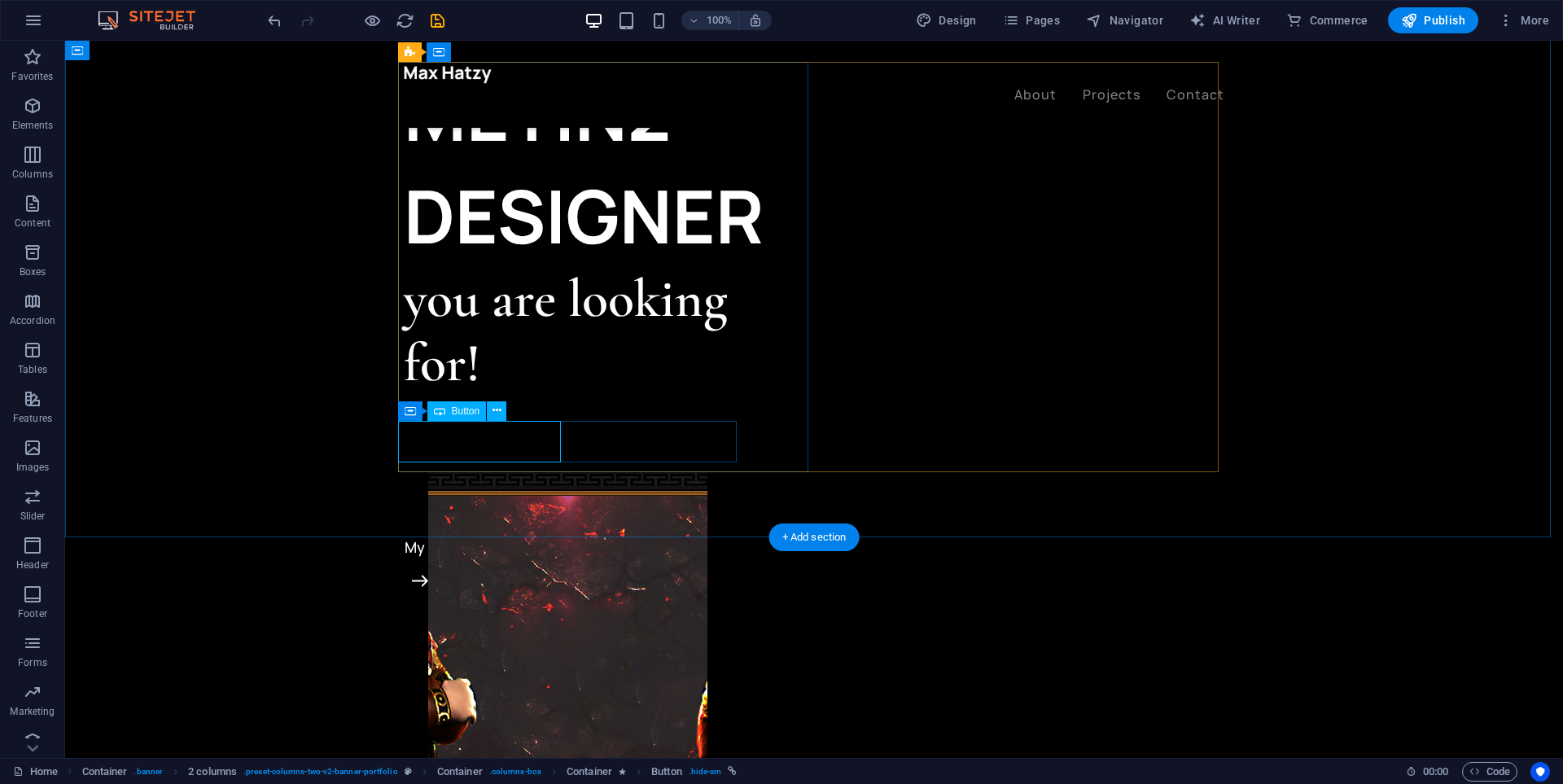
click at [492, 485] on div "DISCORD" at bounding box center [576, 505] width 345 height 42
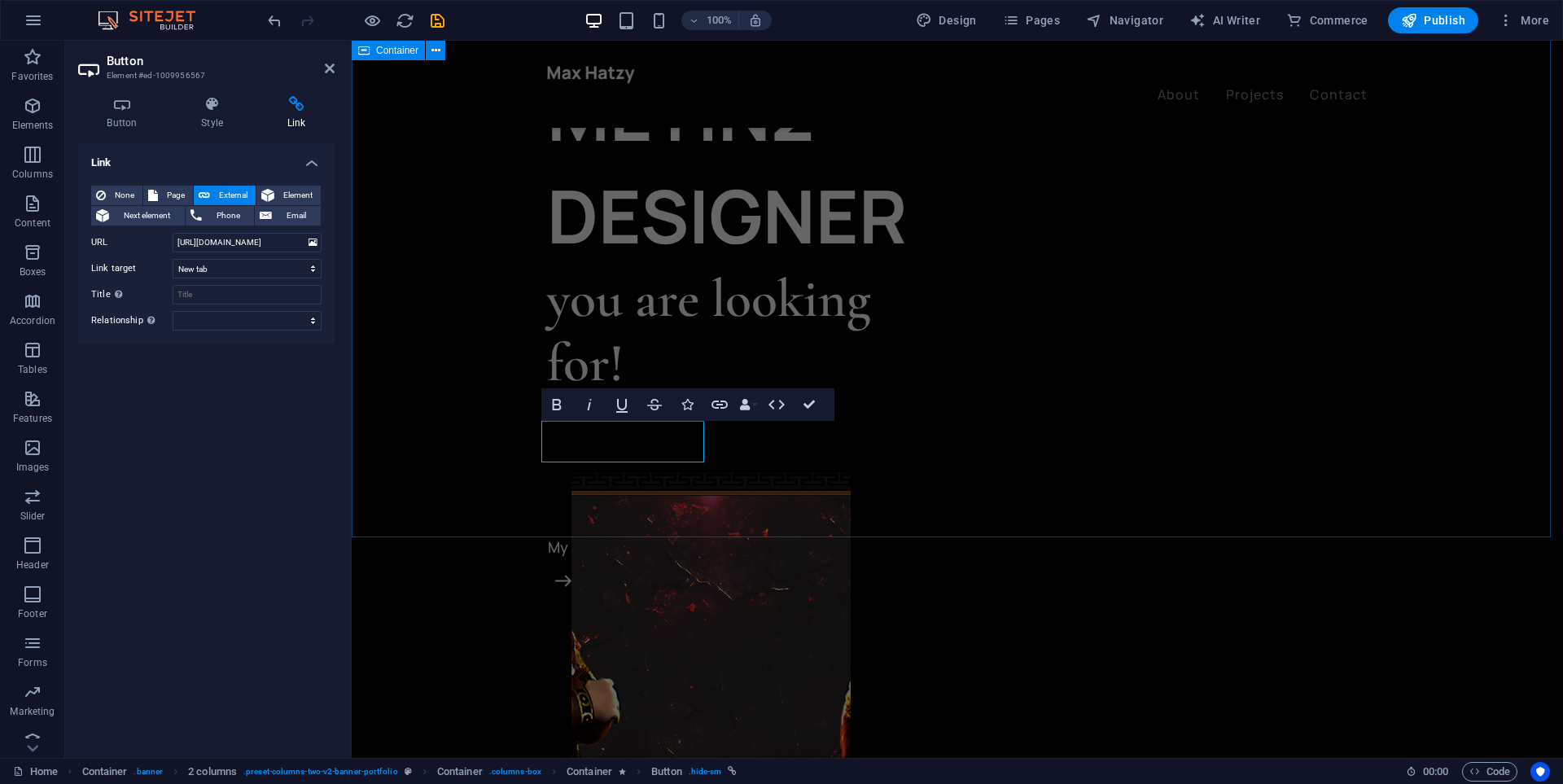
scroll to position [0, 0]
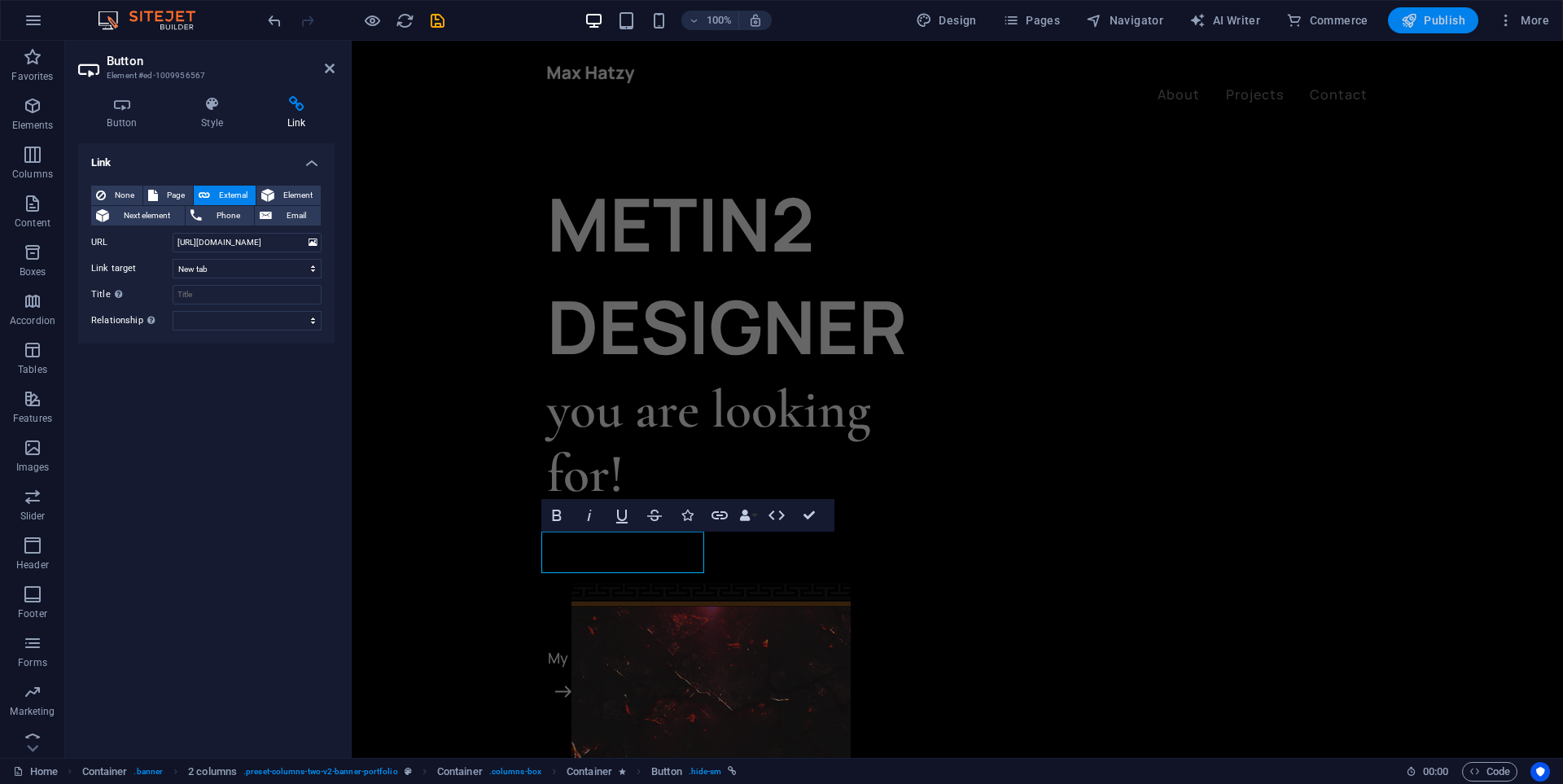
click at [1429, 30] on button "Publish" at bounding box center [1433, 20] width 90 height 26
checkbox input "false"
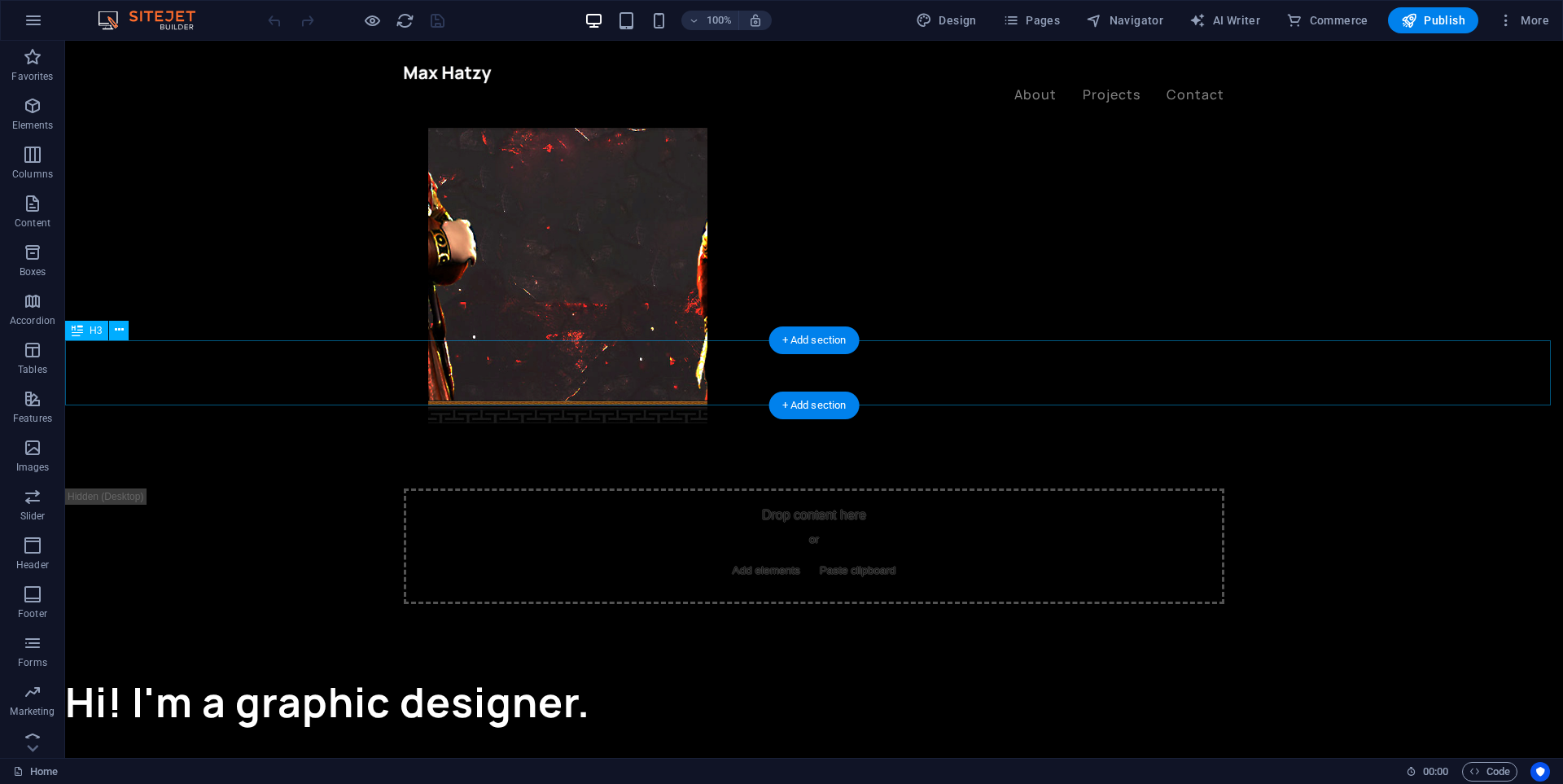
scroll to position [489, 0]
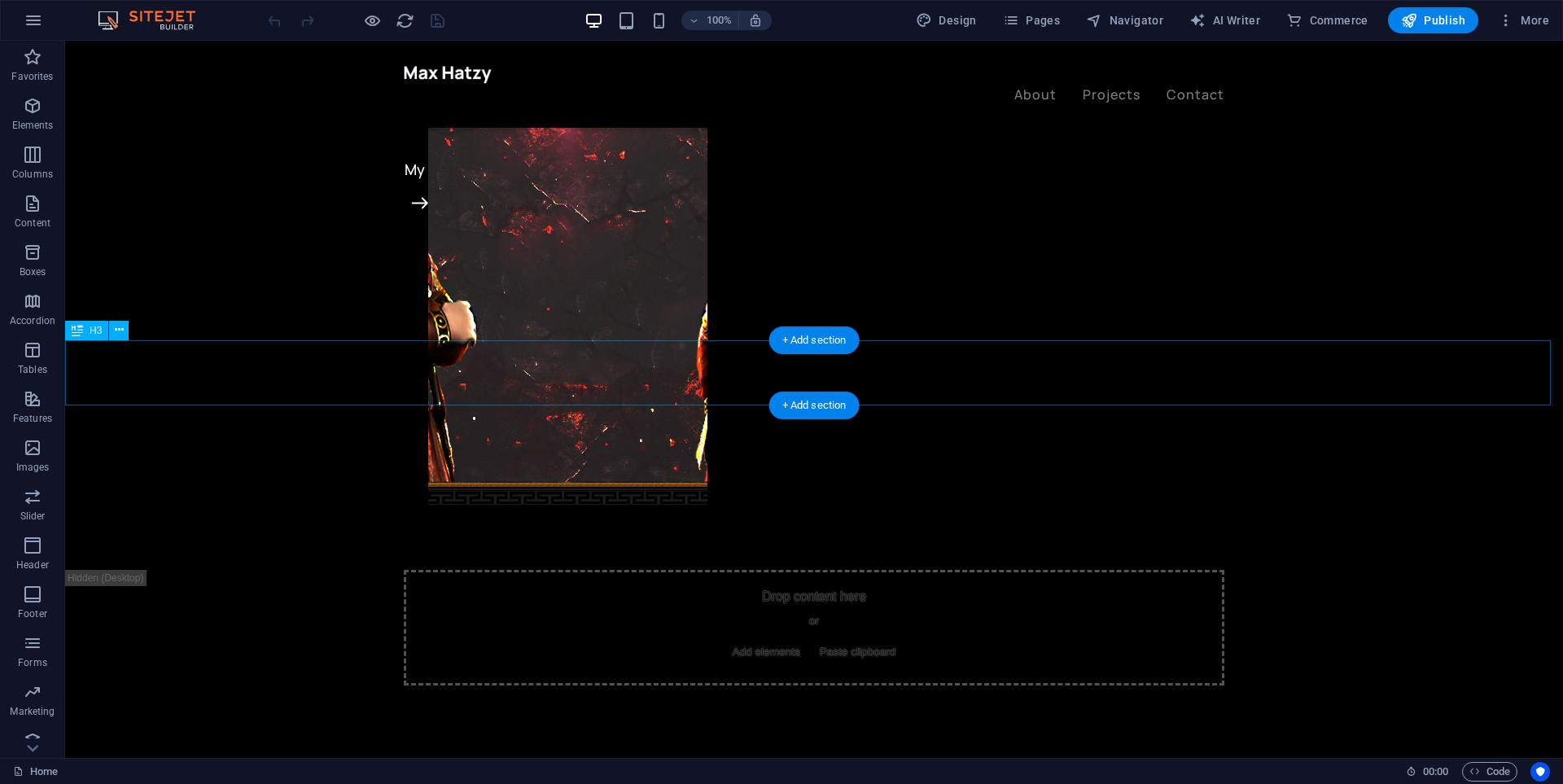
click at [318, 751] on div "Hi! I'm a graphic designer." at bounding box center [814, 783] width 1498 height 65
drag, startPoint x: 318, startPoint y: 382, endPoint x: 384, endPoint y: 423, distance: 77.7
click at [318, 751] on div "Hi! I'm a graphic designer." at bounding box center [814, 783] width 1498 height 65
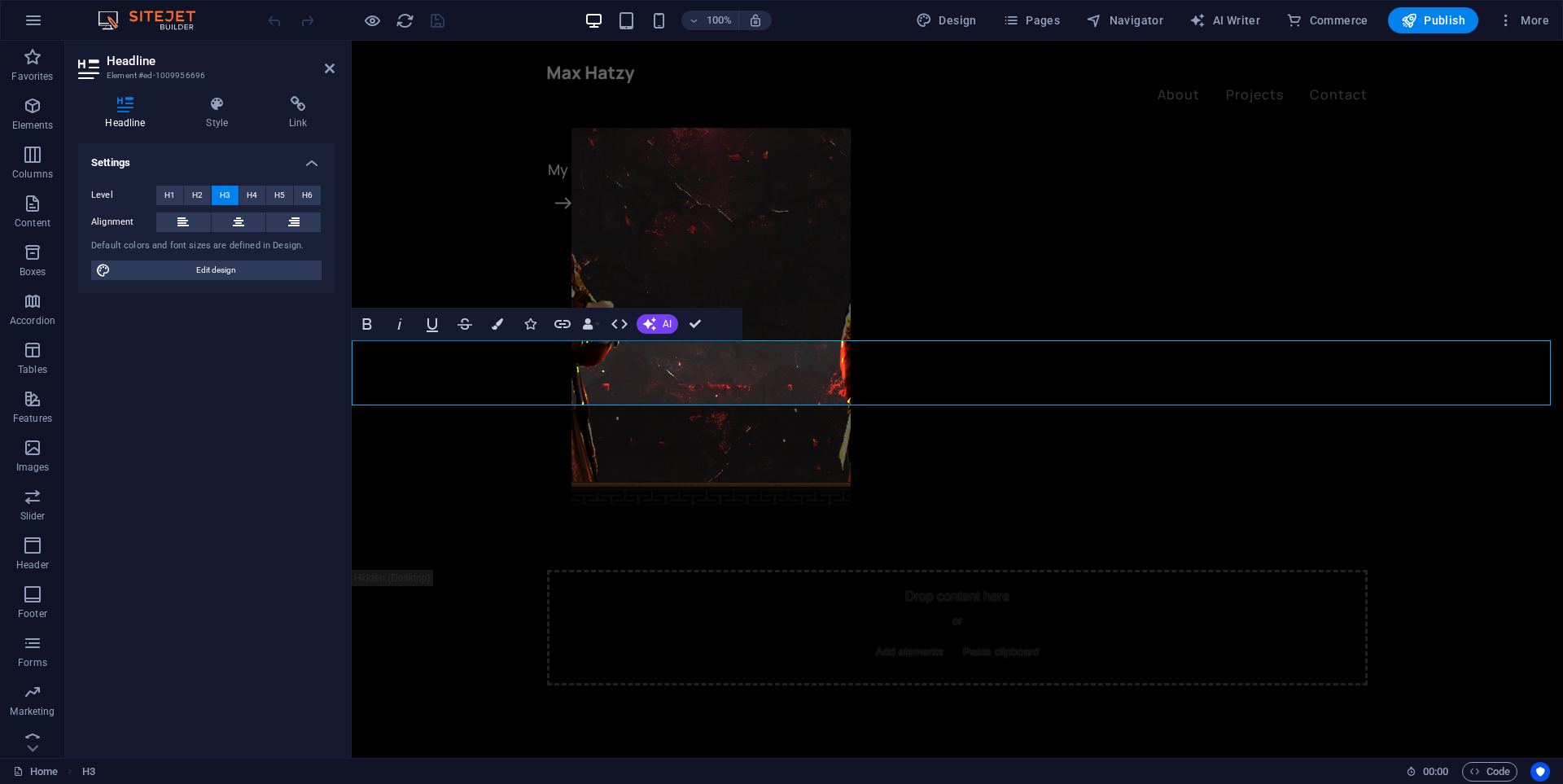
click at [365, 751] on h3 "Hi! I'm a graphic designer." at bounding box center [957, 783] width 1212 height 65
click at [355, 751] on h3 "Hi! I'm a graphic designer." at bounding box center [957, 783] width 1212 height 65
click at [358, 751] on h3 "Hi! I'm a graphic designer." at bounding box center [957, 783] width 1212 height 65
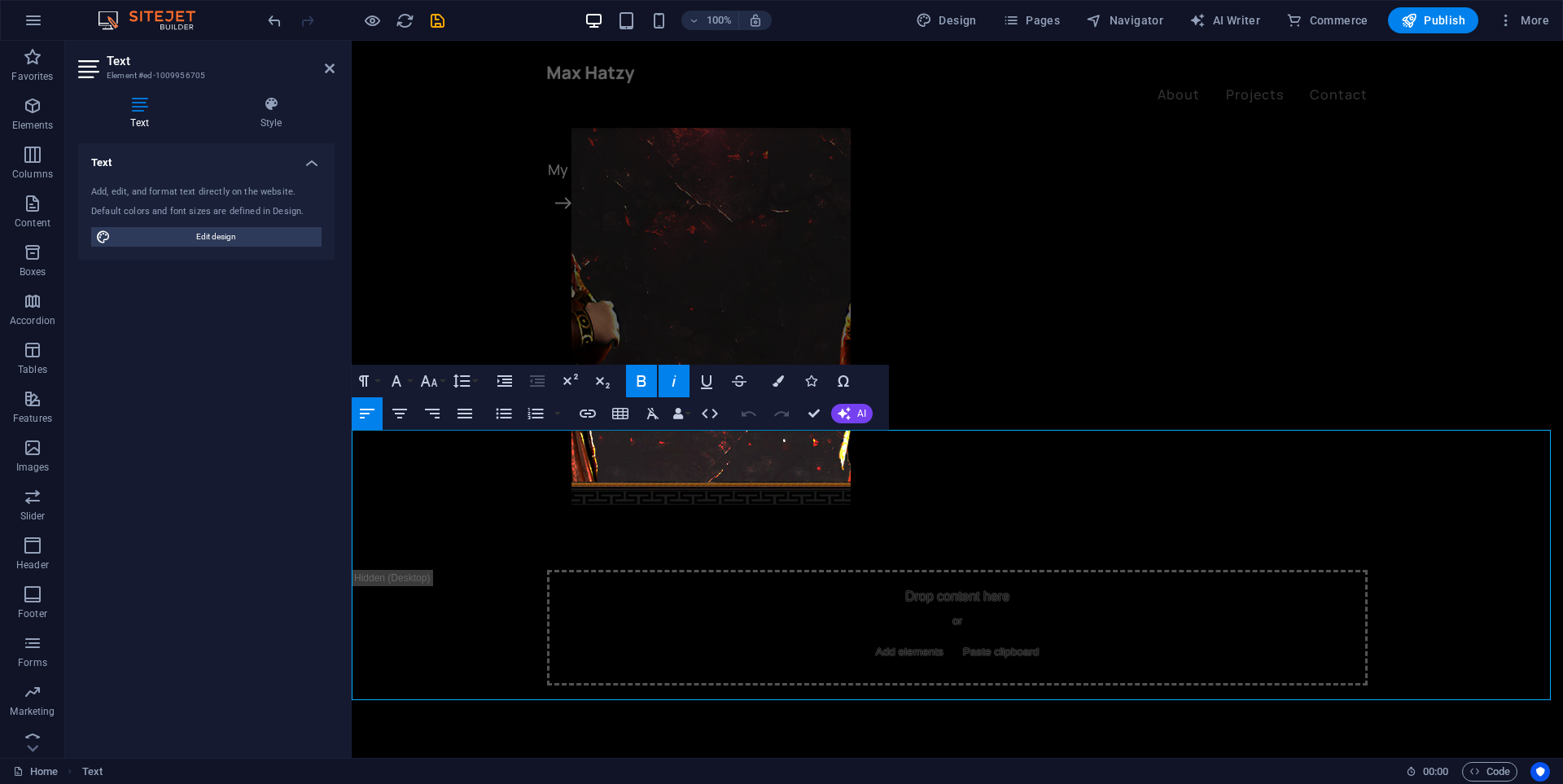
drag, startPoint x: 353, startPoint y: 442, endPoint x: 701, endPoint y: 444, distance: 348.0
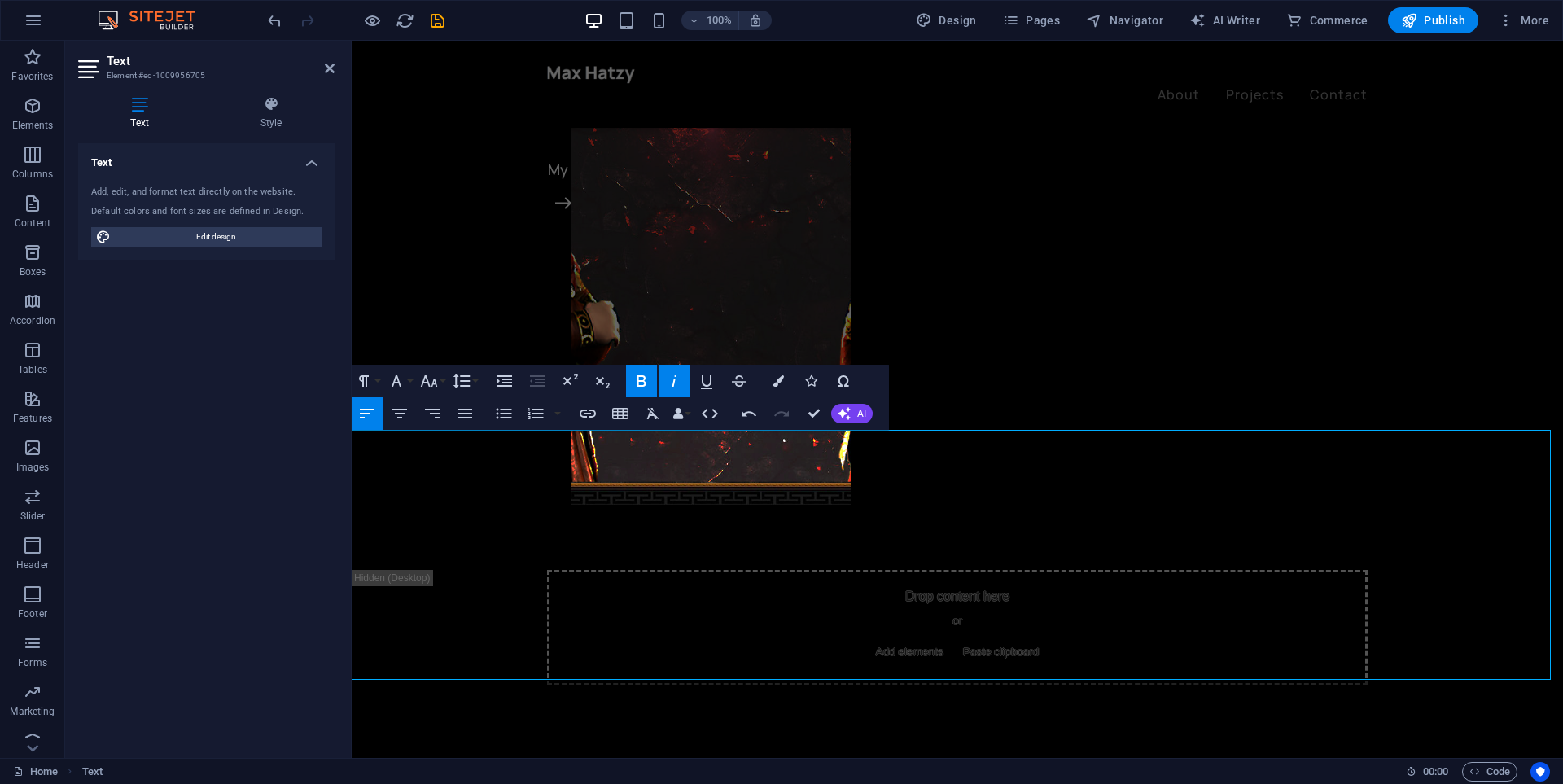
click at [255, 25] on div "100% Design Pages Navigator AI Writer Commerce Publish More" at bounding box center [782, 20] width 1561 height 39
click at [268, 25] on icon "undo" at bounding box center [275, 20] width 19 height 19
click at [270, 25] on icon "undo" at bounding box center [275, 20] width 19 height 19
click at [272, 24] on icon "undo" at bounding box center [275, 20] width 19 height 19
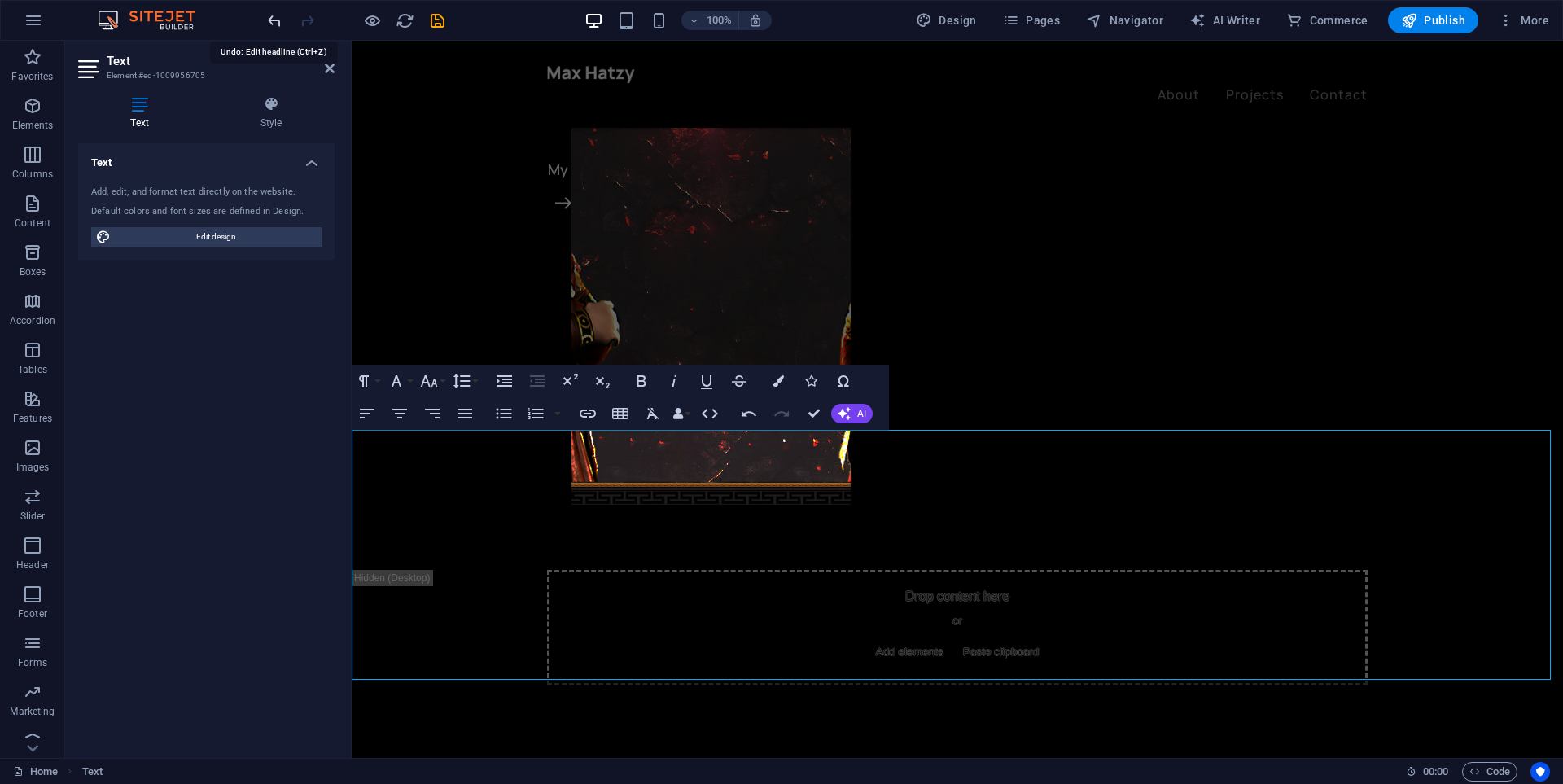
click at [275, 22] on icon "undo" at bounding box center [275, 20] width 19 height 19
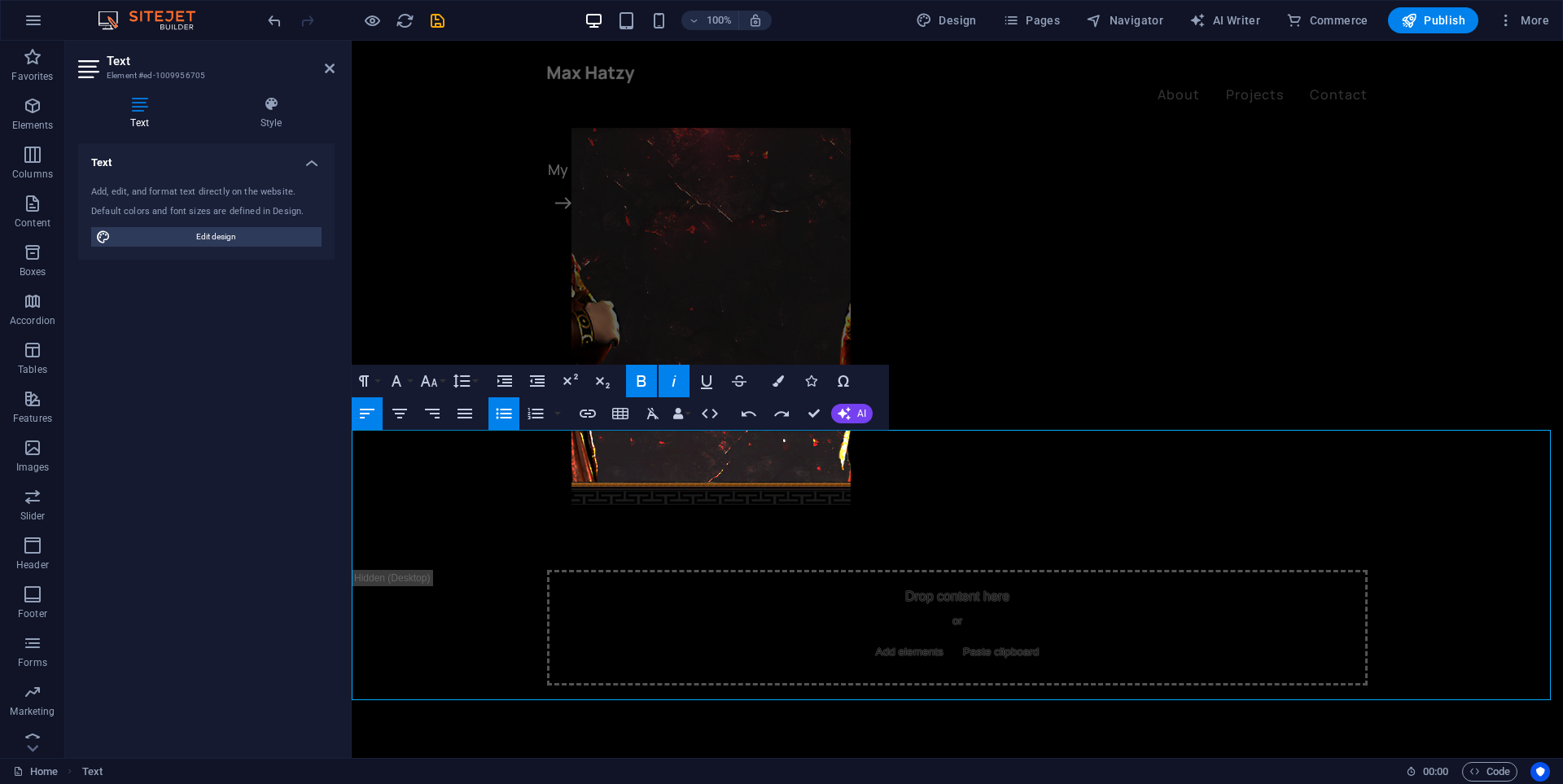
drag, startPoint x: 504, startPoint y: 673, endPoint x: 351, endPoint y: 660, distance: 153.6
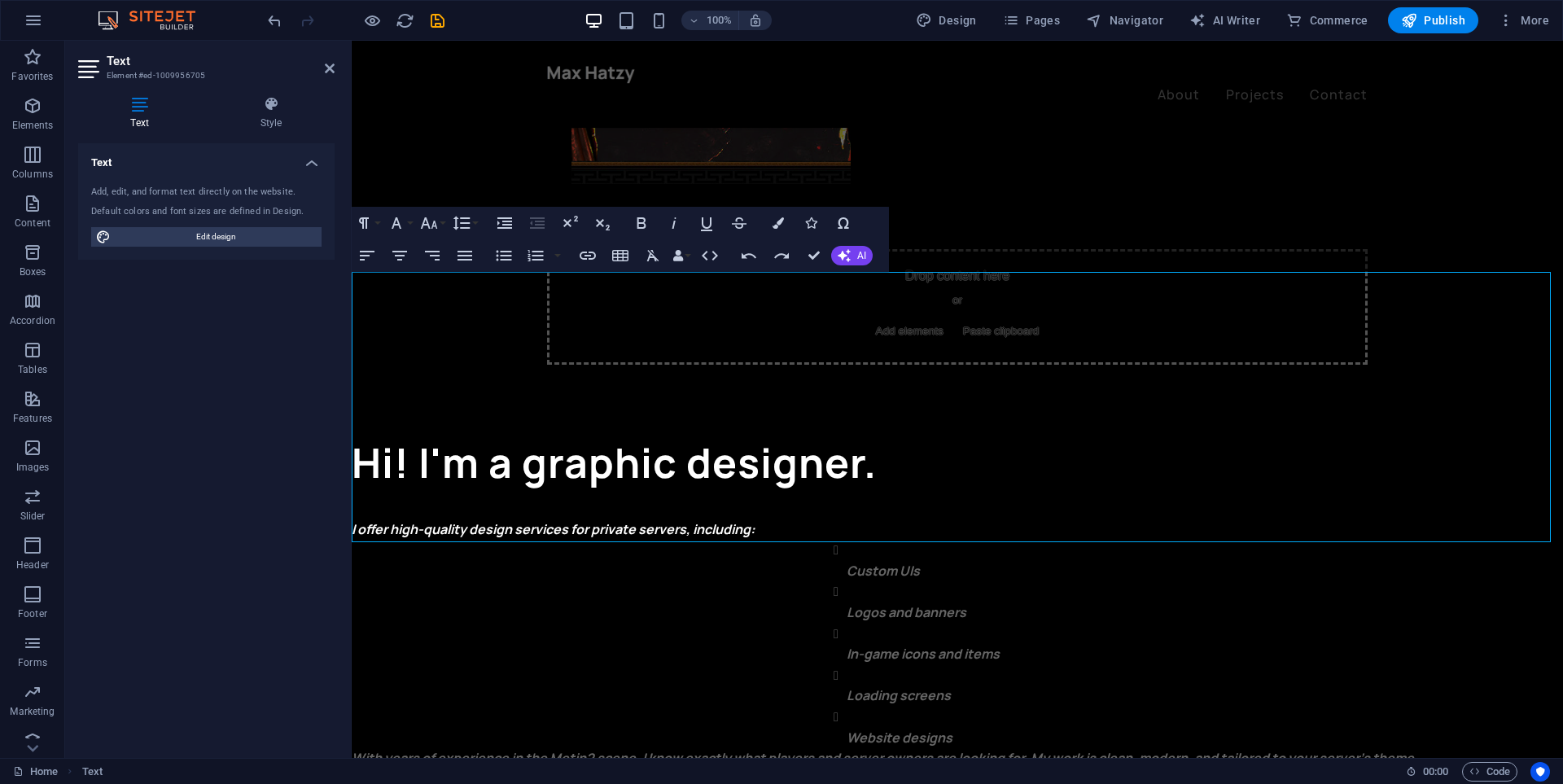
scroll to position [565, 0]
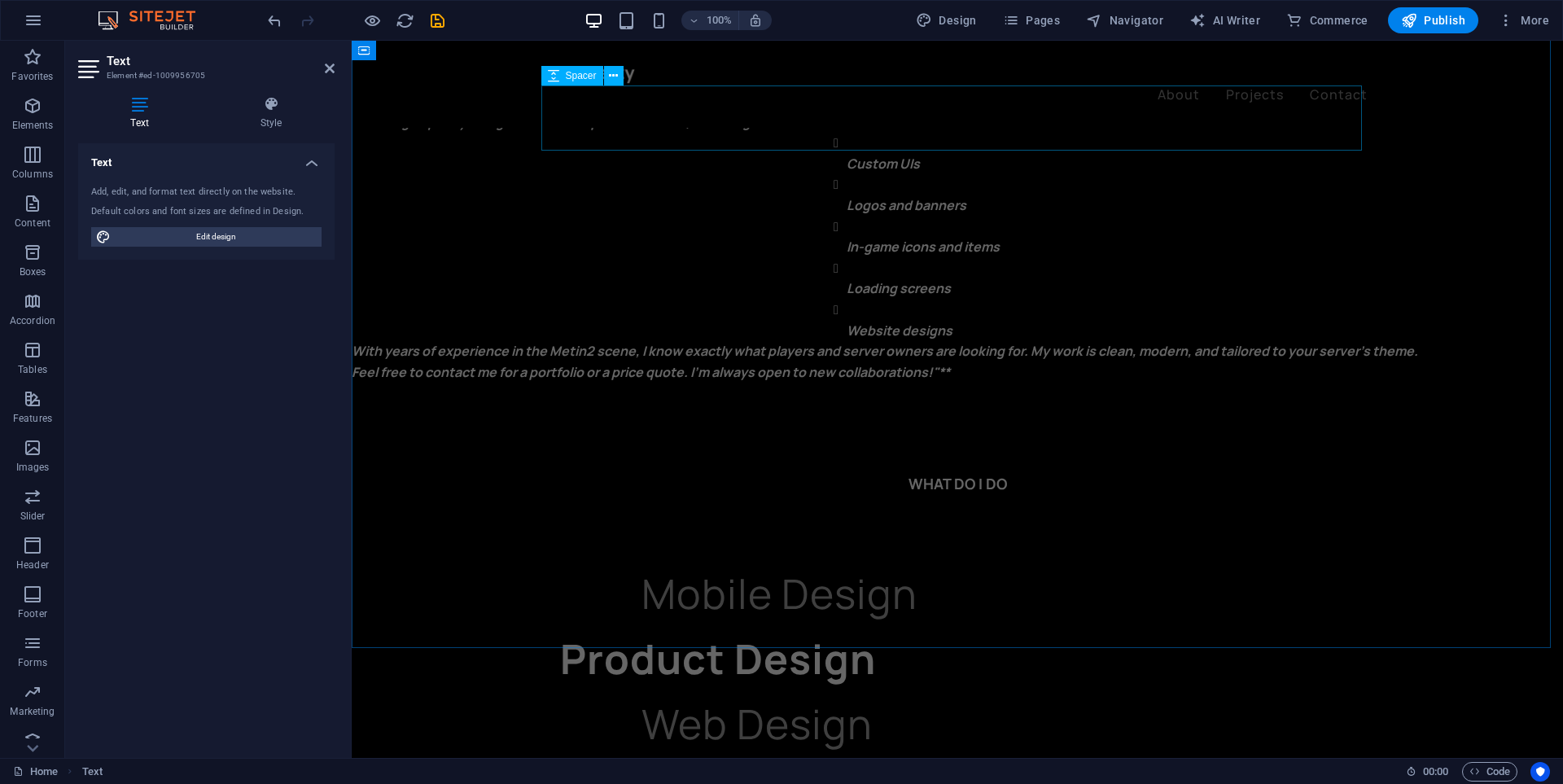
scroll to position [890, 0]
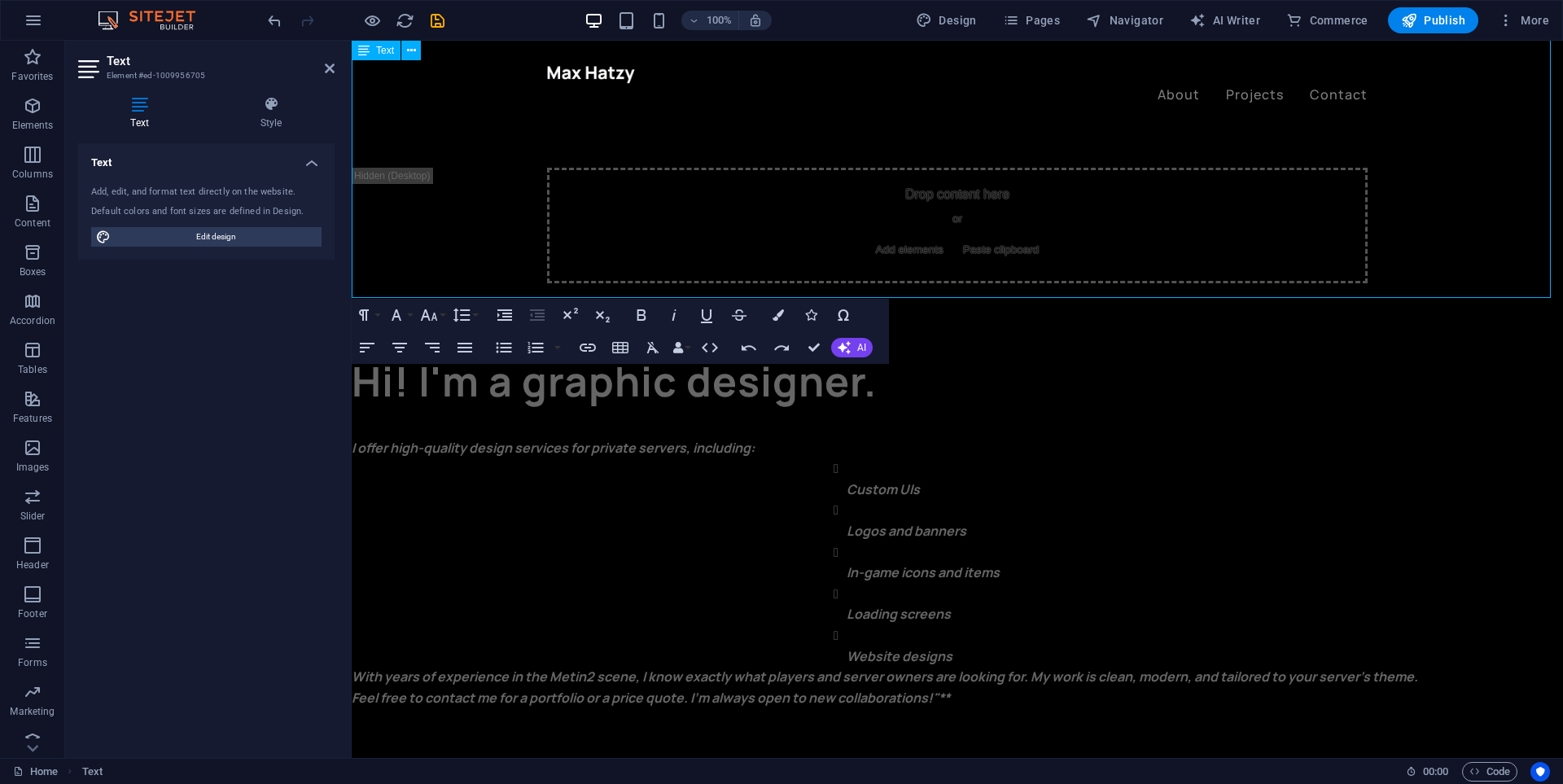
click at [361, 667] on strong "With years of experience in the Metin2 scene, I know exactly what players and s…" at bounding box center [885, 675] width 1067 height 18
click at [363, 667] on strong "With years of experience in the Metin2 scene, I know exactly what players and s…" at bounding box center [885, 675] width 1067 height 18
click at [358, 667] on strong "W ith years of experience in the Metin2 scene, I know exactly what players and …" at bounding box center [885, 675] width 1067 height 18
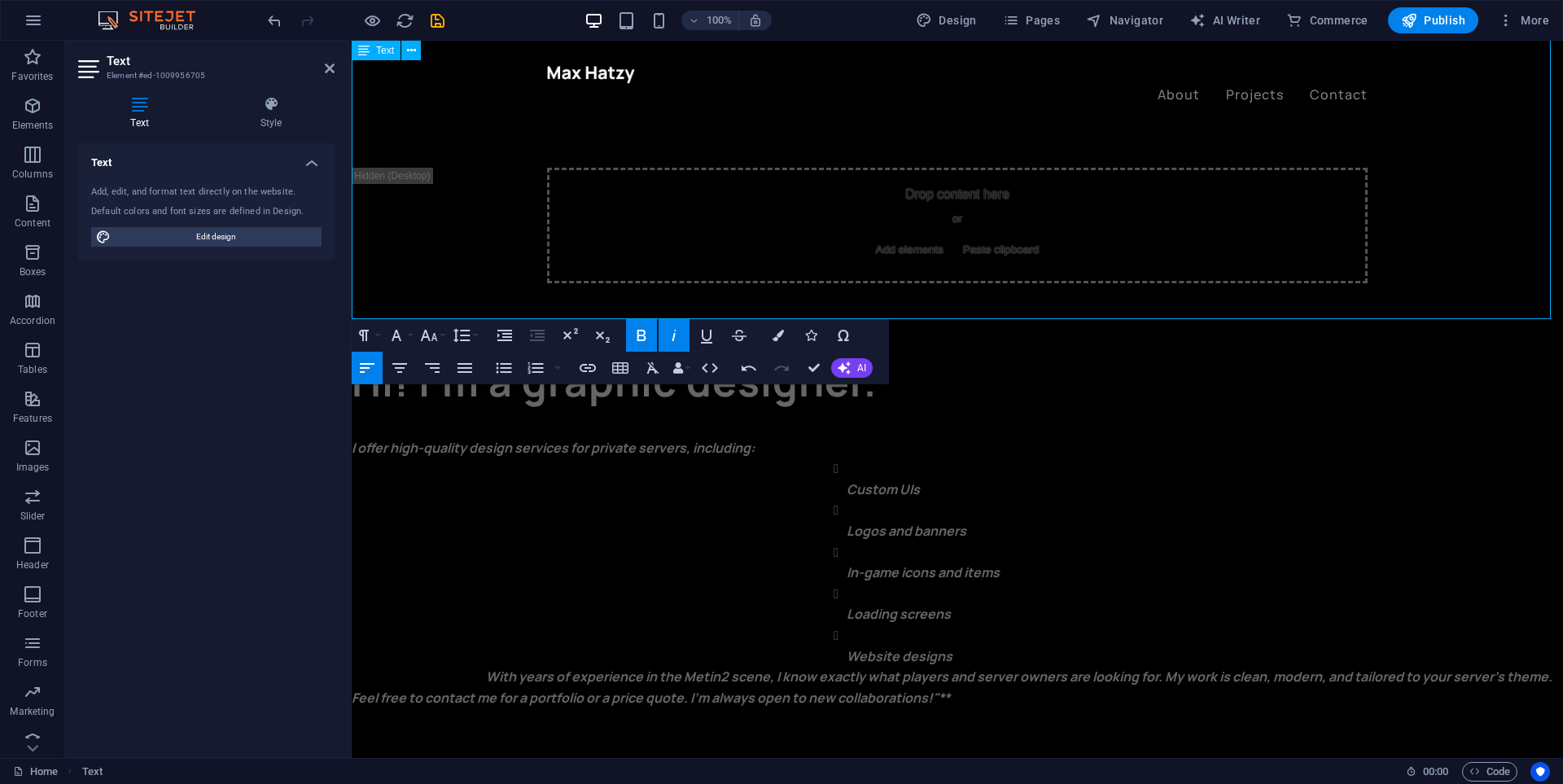
scroll to position [565, 0]
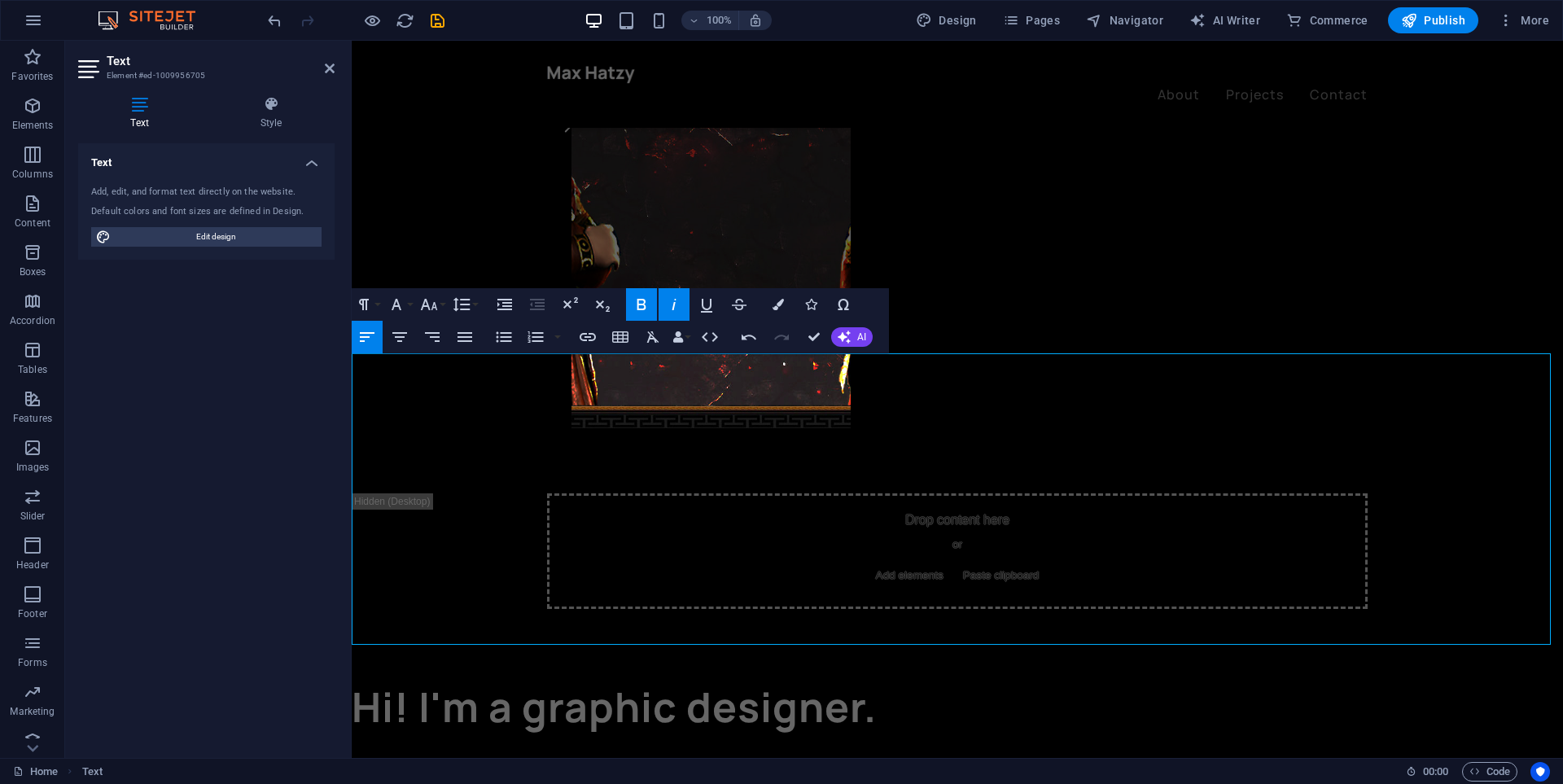
click at [726, 764] on strong "I offer high-quality design services for private servers, including:" at bounding box center [553, 773] width 403 height 18
click at [721, 764] on strong "I offer high-quality design services for private servers, including:" at bounding box center [553, 773] width 403 height 18
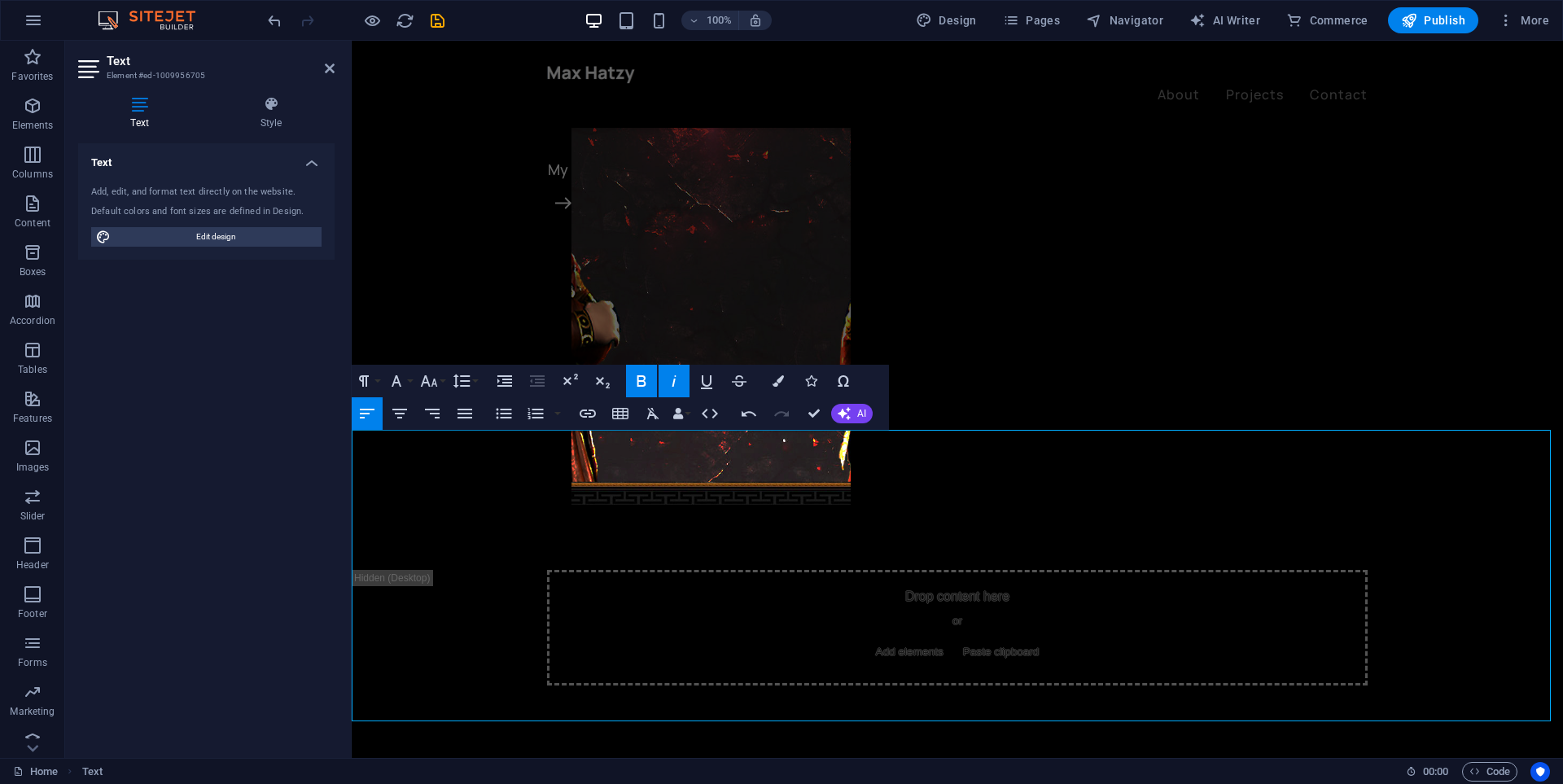
scroll to position [651, 0]
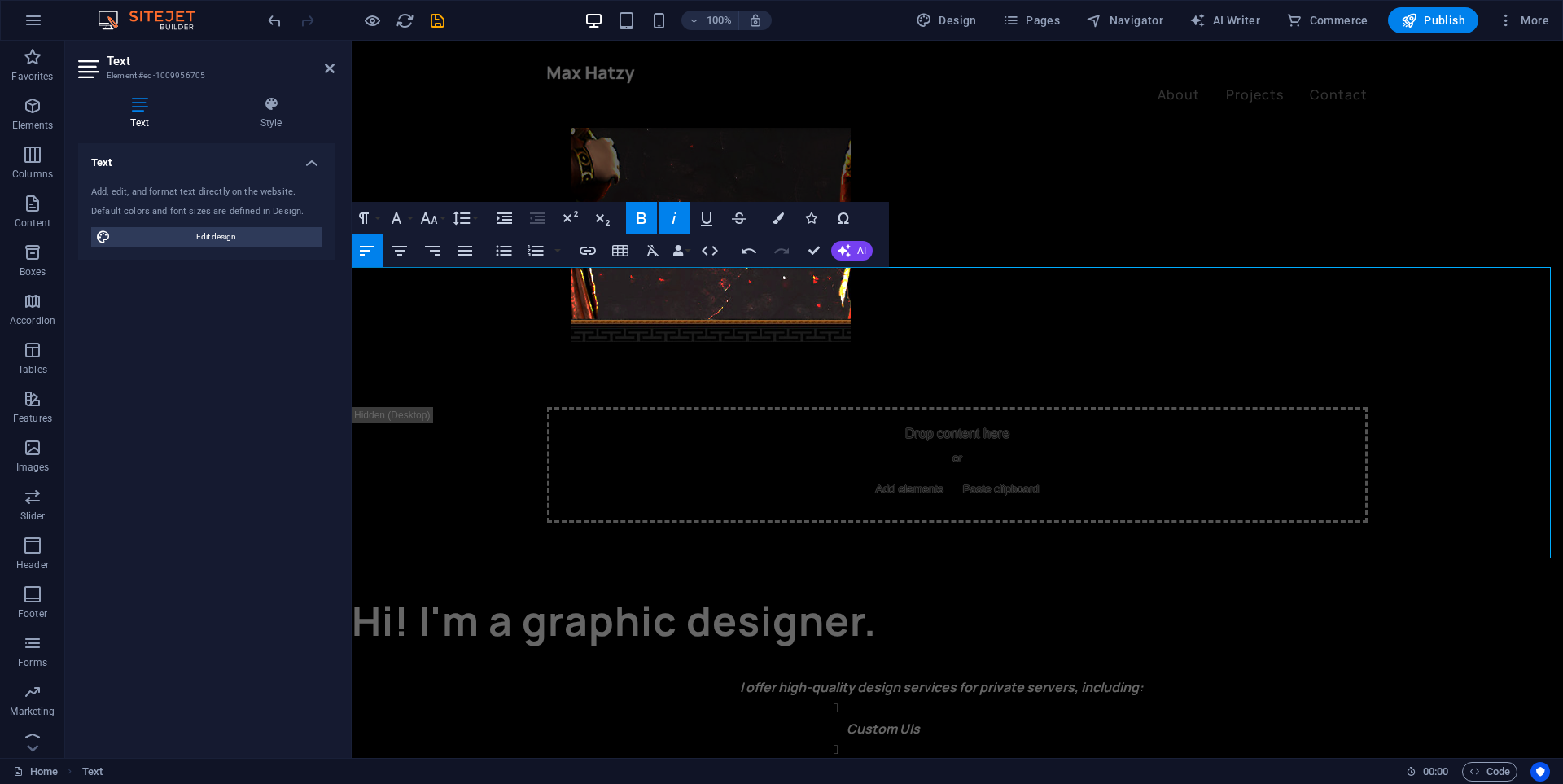
drag, startPoint x: 350, startPoint y: 544, endPoint x: 6, endPoint y: 503, distance: 346.4
click at [350, 544] on div at bounding box center [349, 399] width 4 height 717
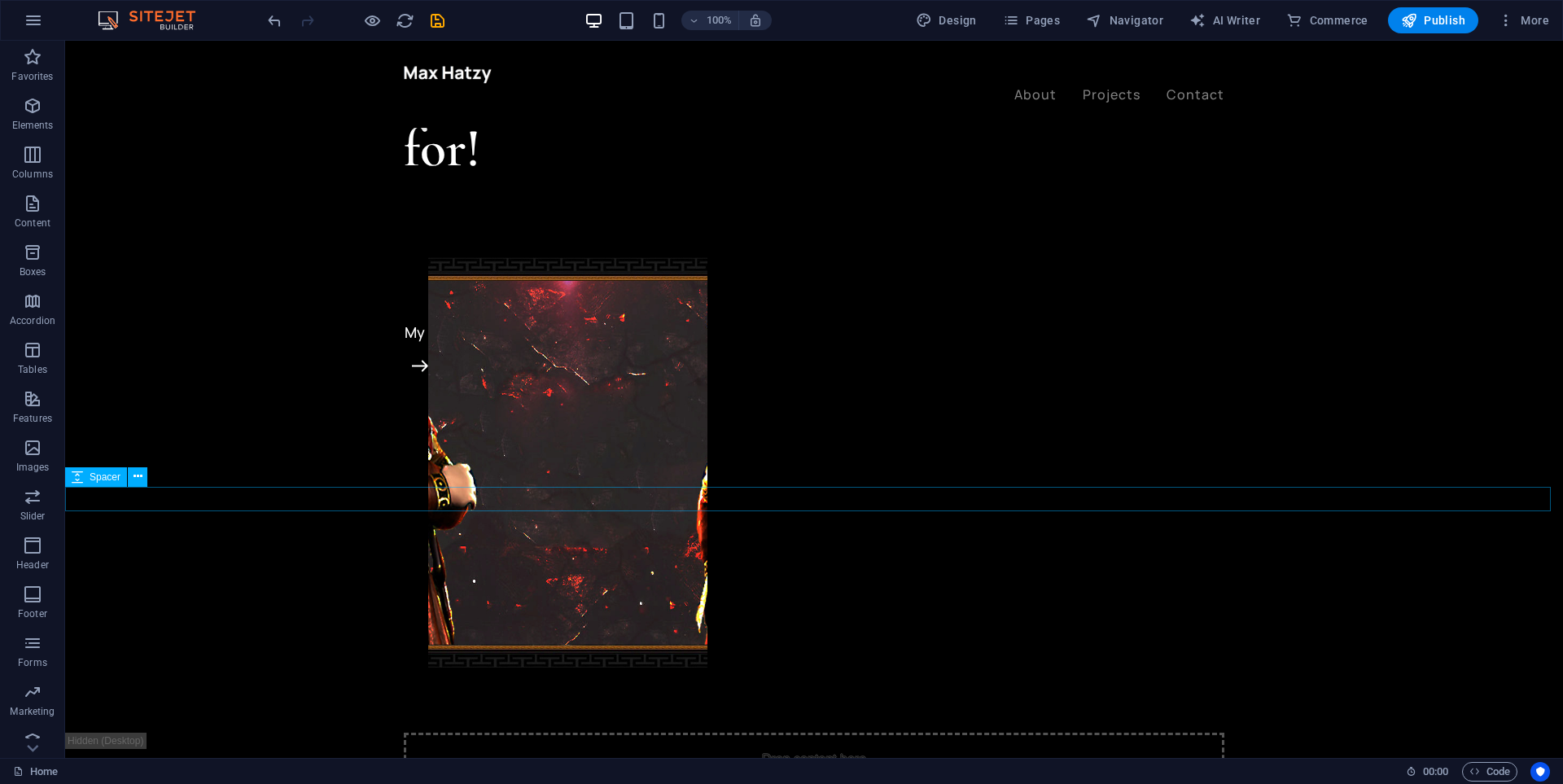
scroll to position [569, 0]
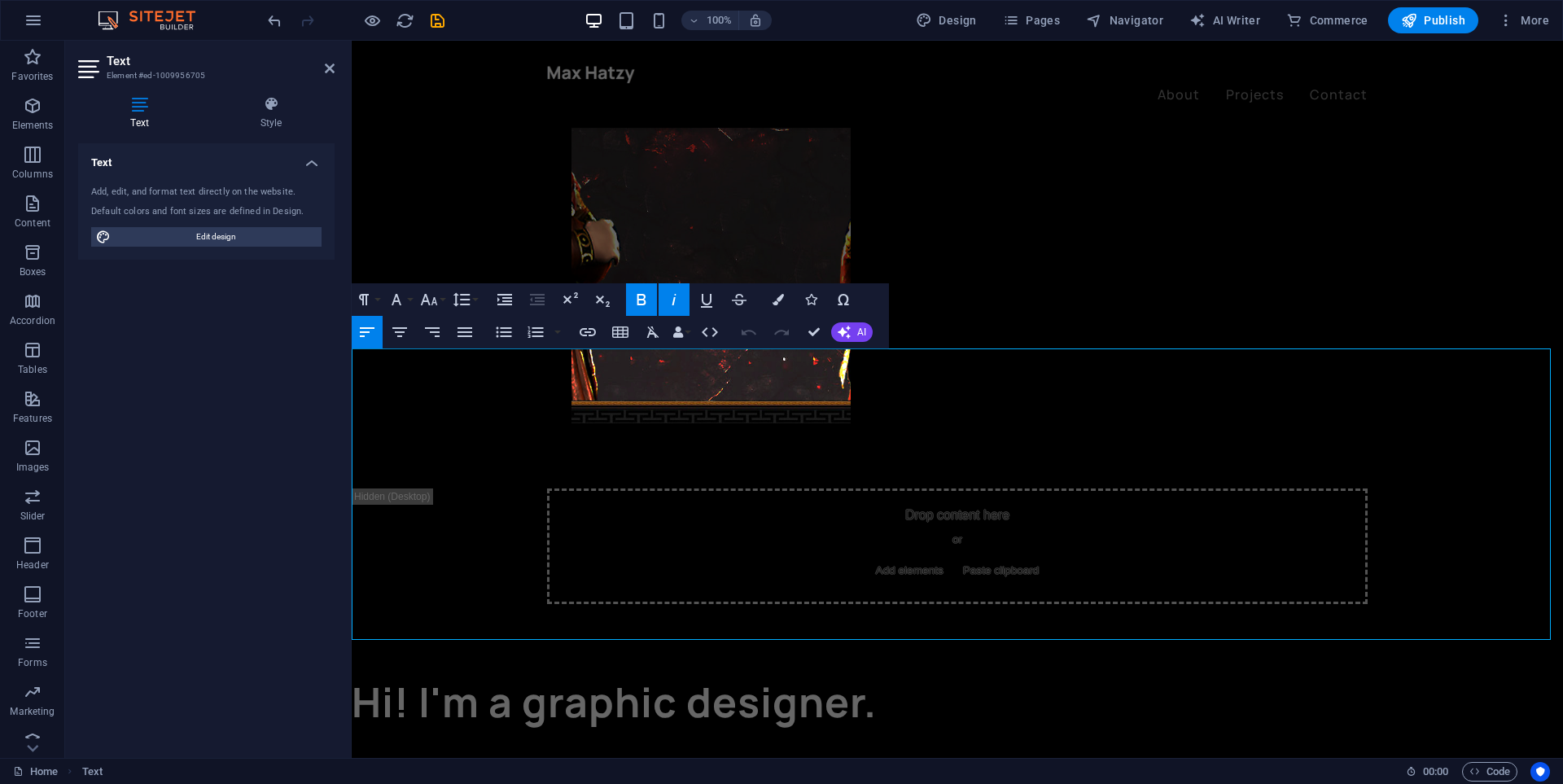
click at [739, 759] on strong "I offer high-quality design services for private servers, including:" at bounding box center [553, 767] width 403 height 18
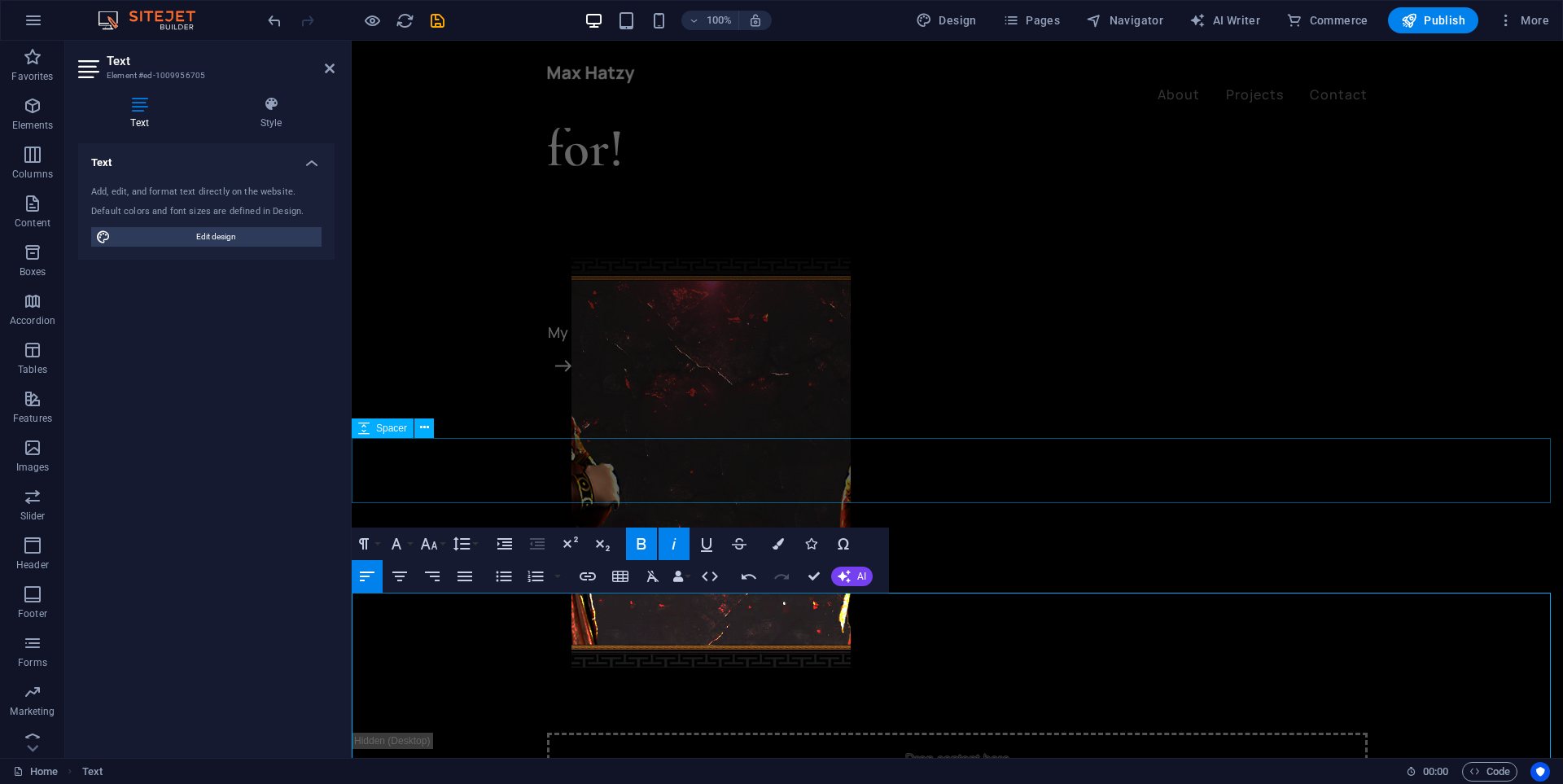
scroll to position [733, 0]
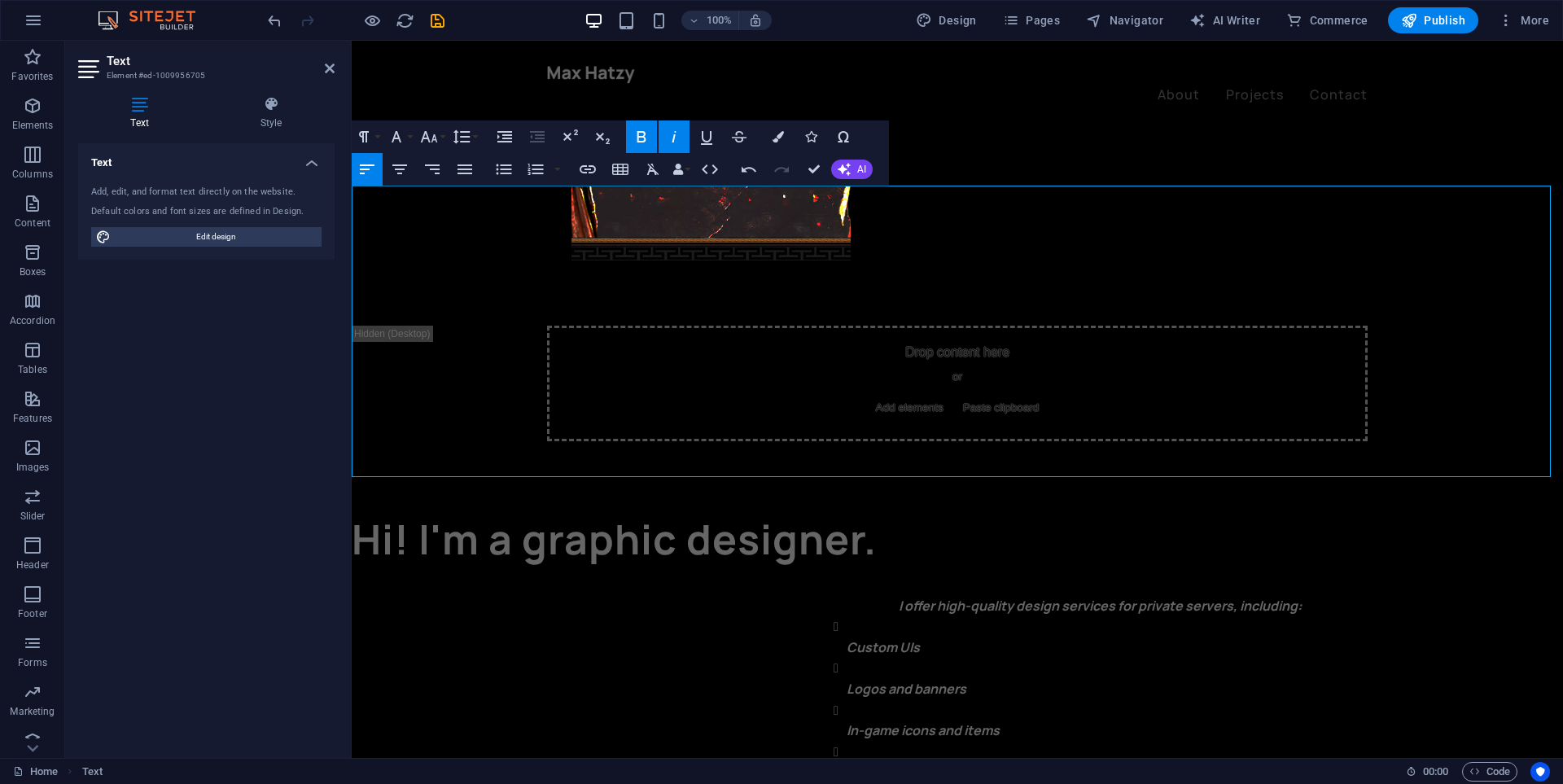
click at [830, 616] on ul "Custom UIs Logos and banners In-game icons and items Loading screens Website de…" at bounding box center [1191, 720] width 742 height 208
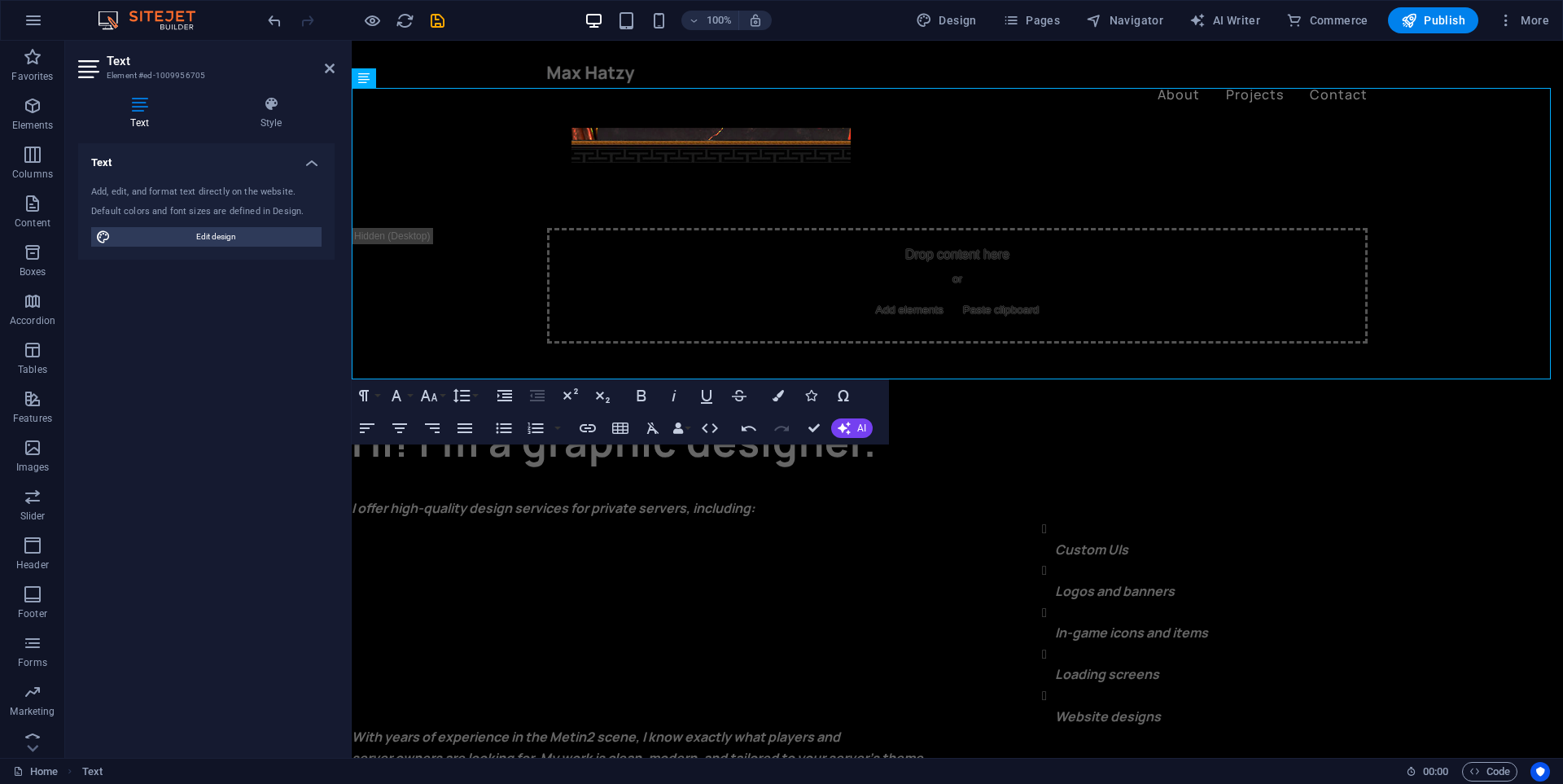
scroll to position [504, 0]
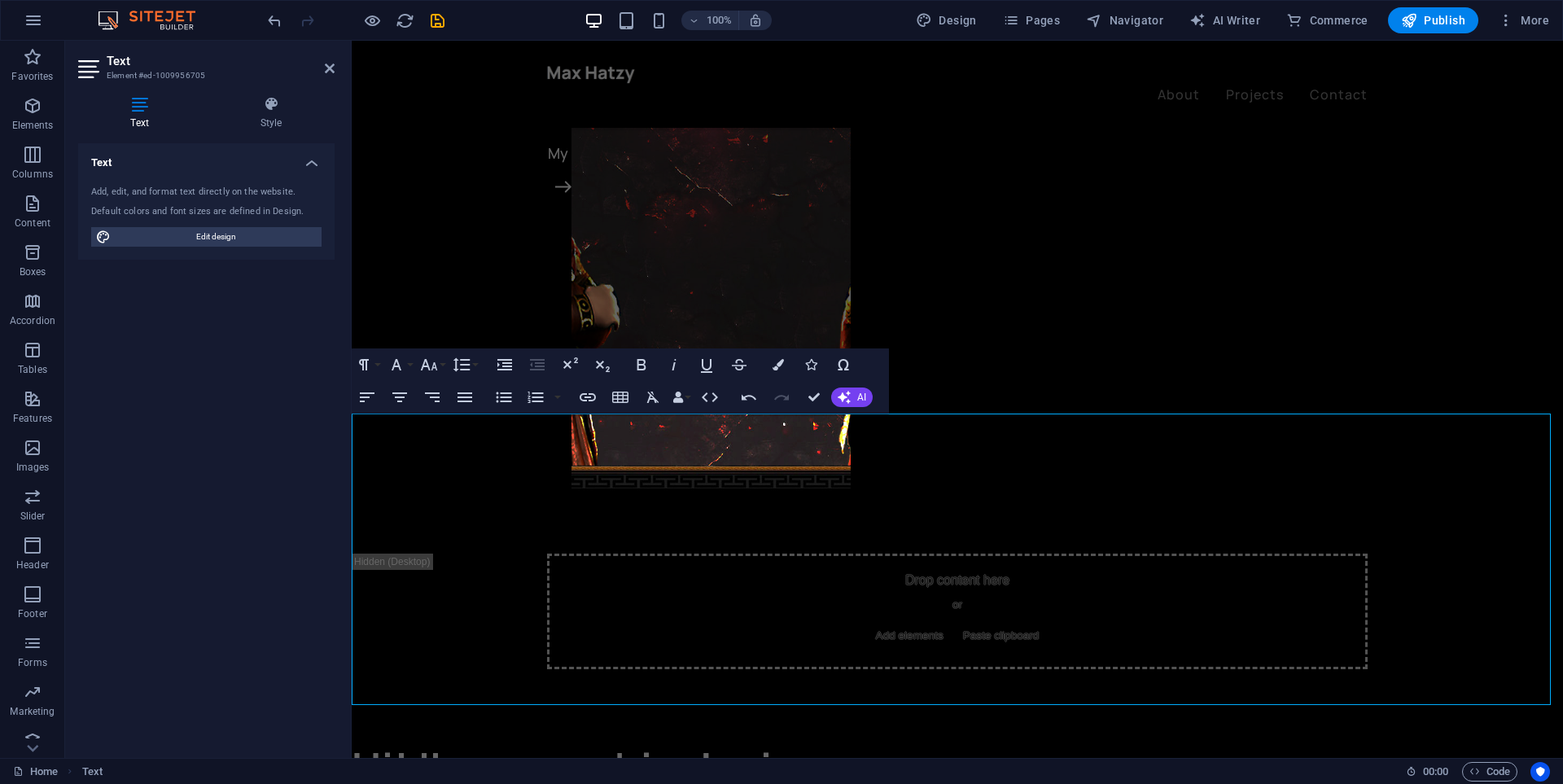
click at [495, 669] on div at bounding box center [957, 701] width 1212 height 65
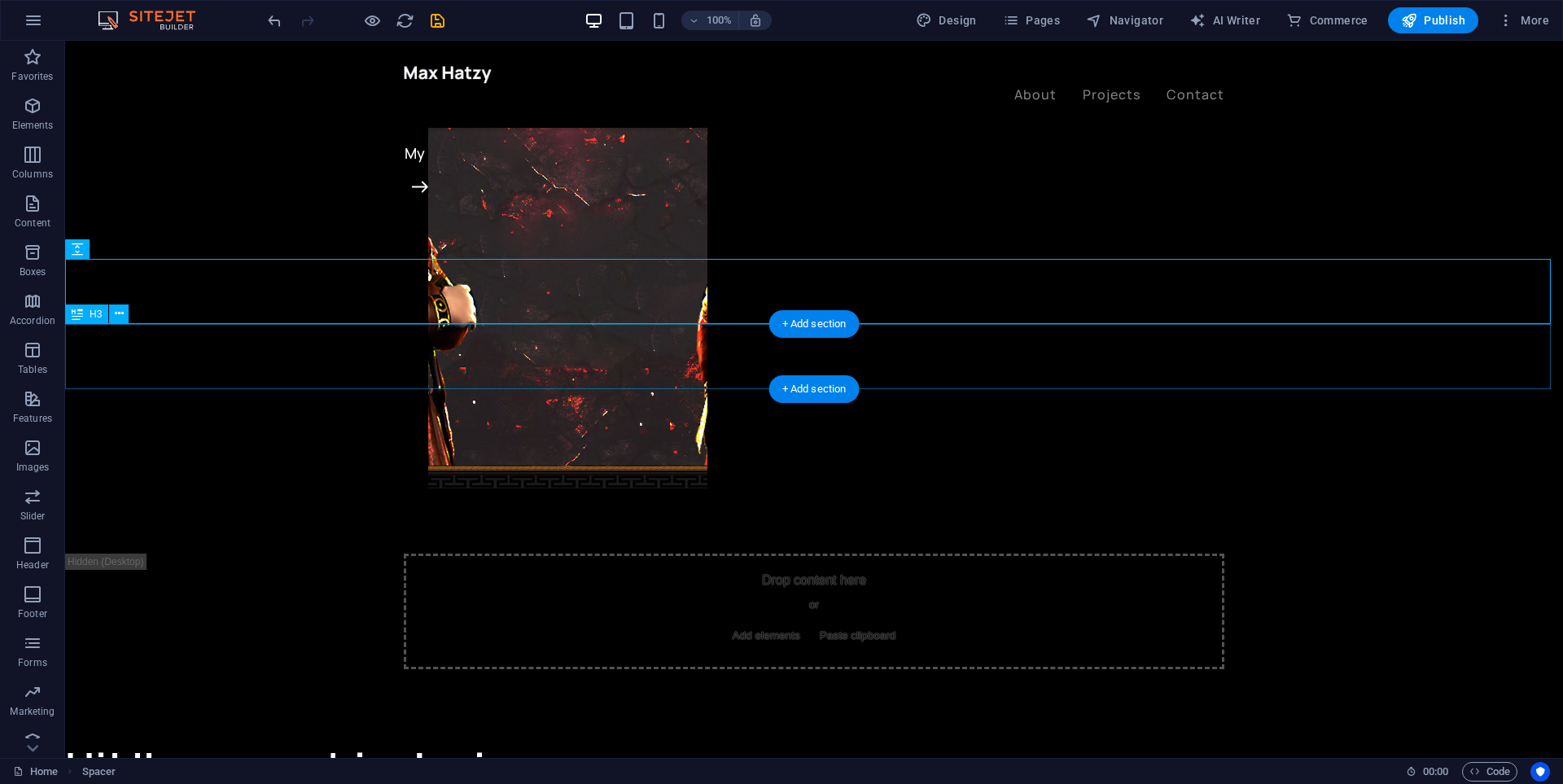
click at [456, 734] on div "Hi! I'm a graphic designer." at bounding box center [814, 766] width 1498 height 65
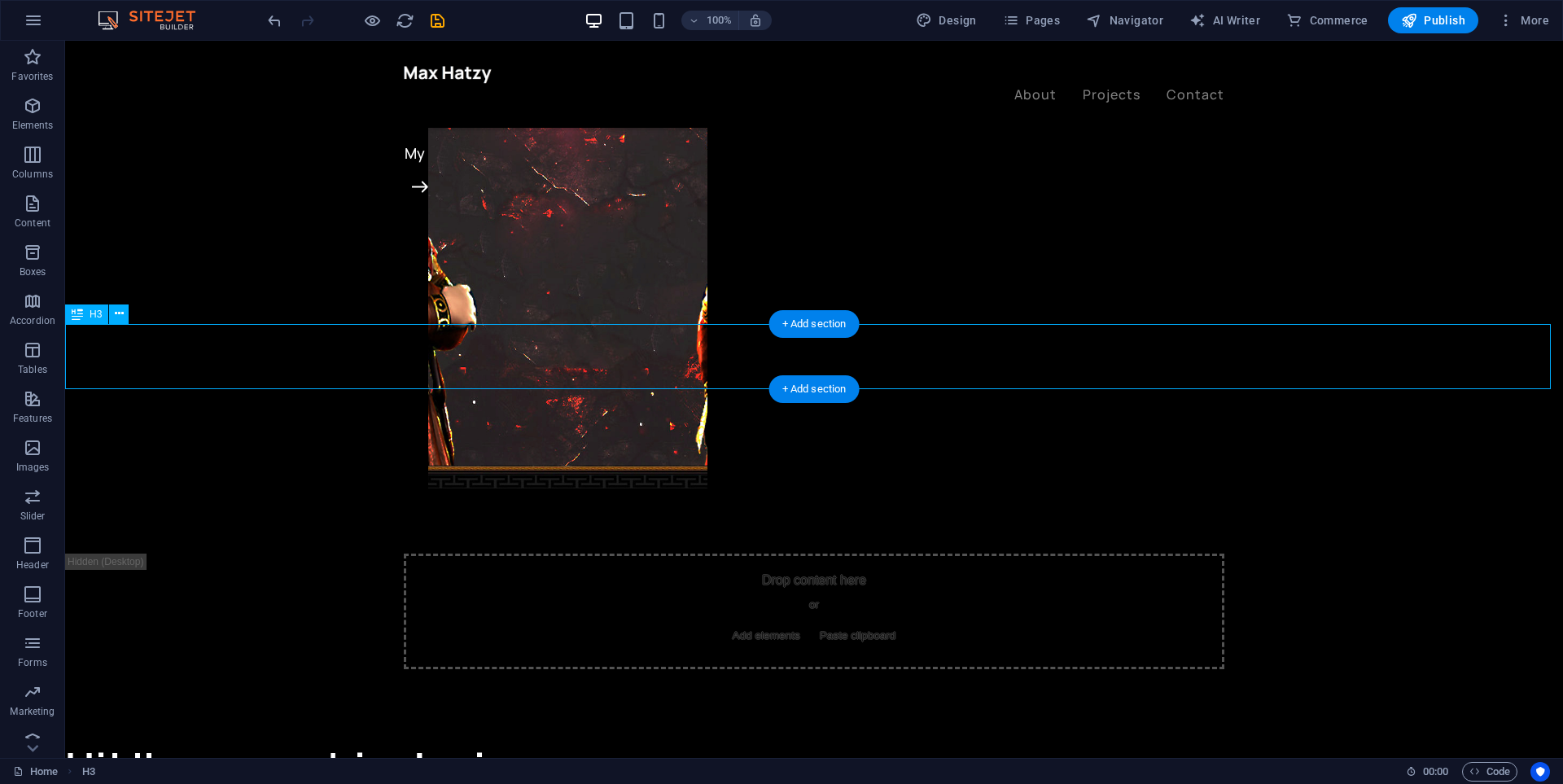
click at [456, 734] on div "Hi! I'm a graphic designer." at bounding box center [814, 766] width 1498 height 65
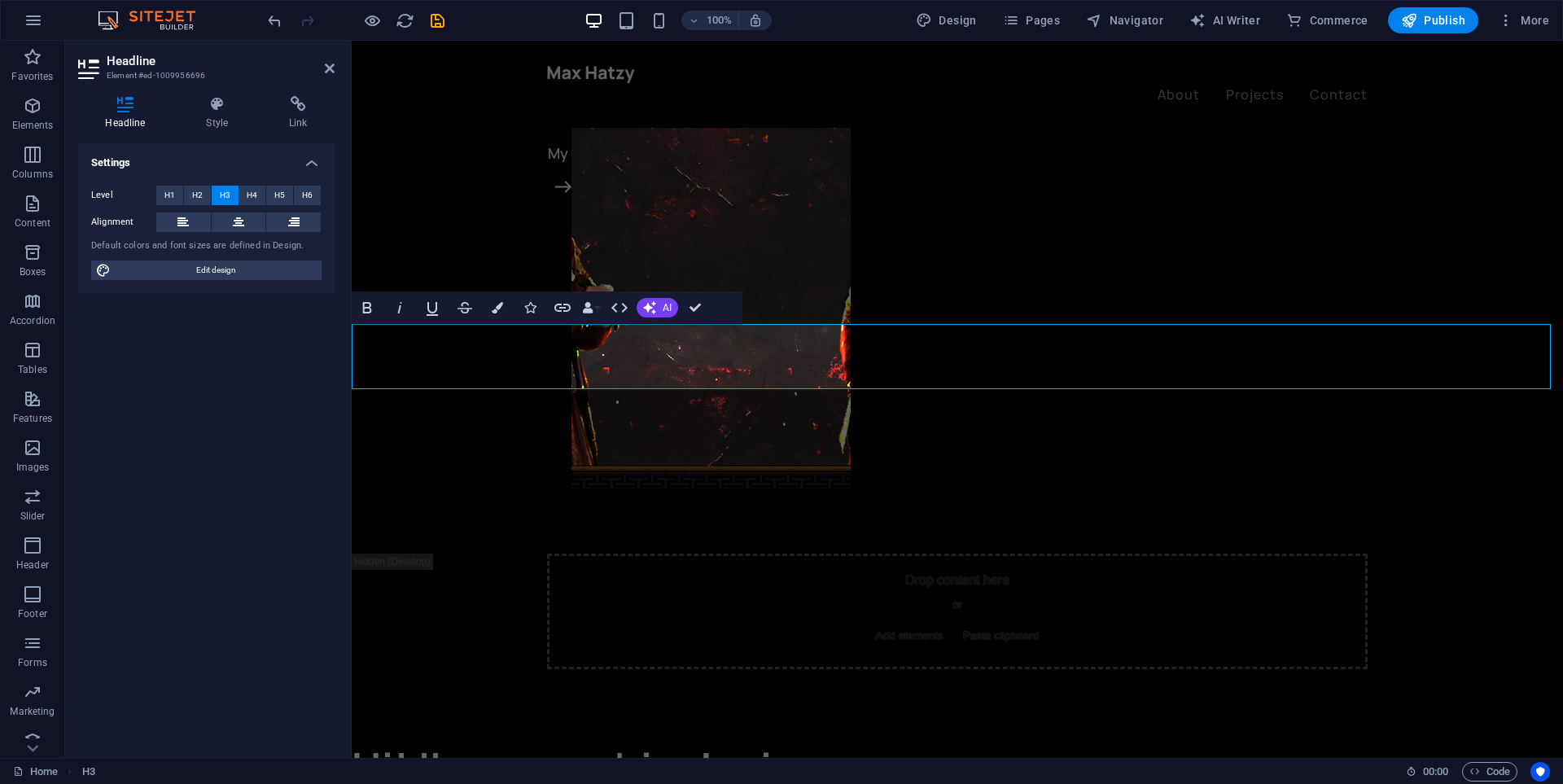
click at [727, 734] on h3 "Hi! I'm a graphic designer." at bounding box center [957, 766] width 1212 height 65
click at [462, 554] on div "Drop content here or Add elements Paste clipboard" at bounding box center [957, 611] width 1212 height 115
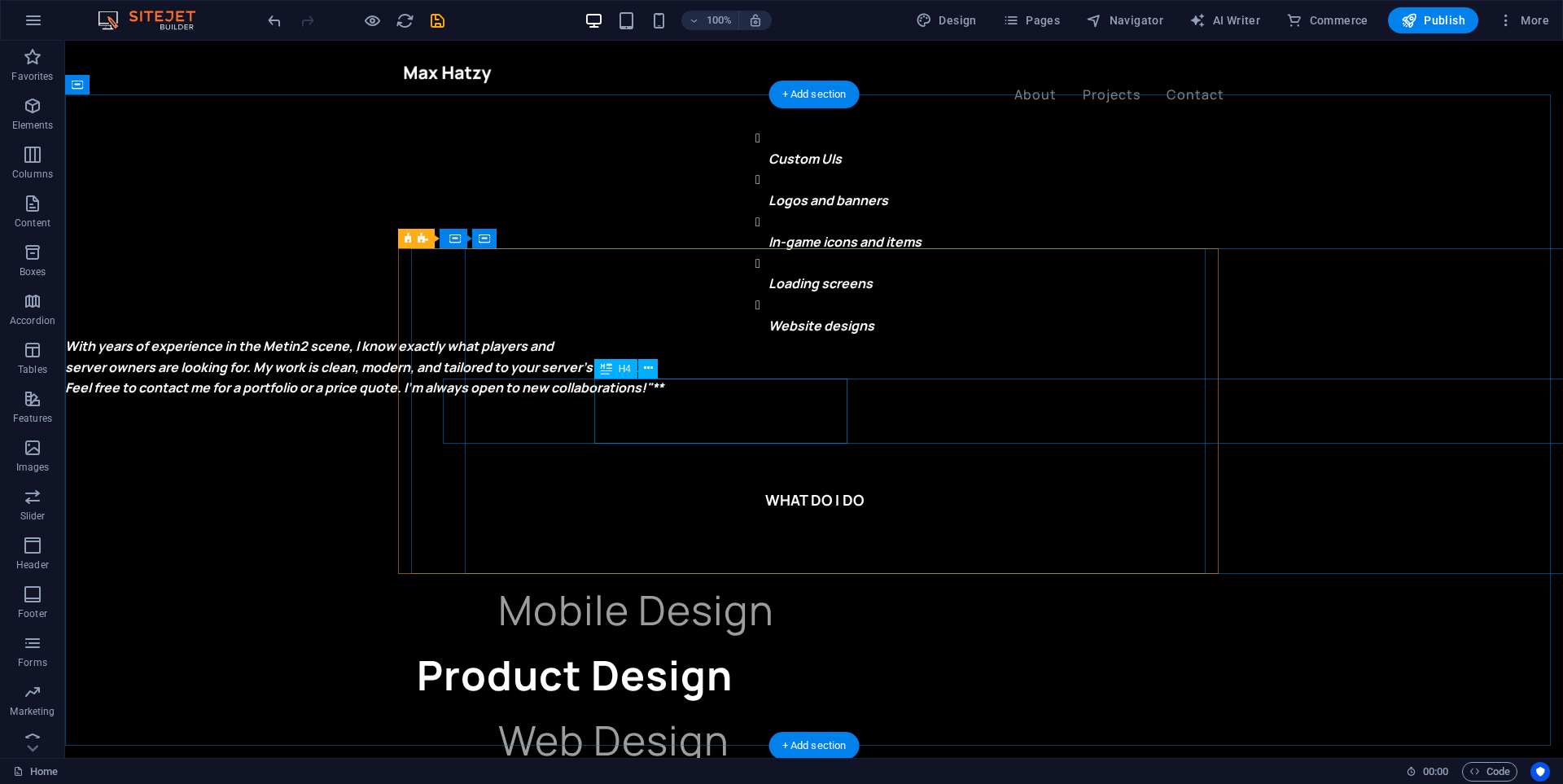
scroll to position [1140, 0]
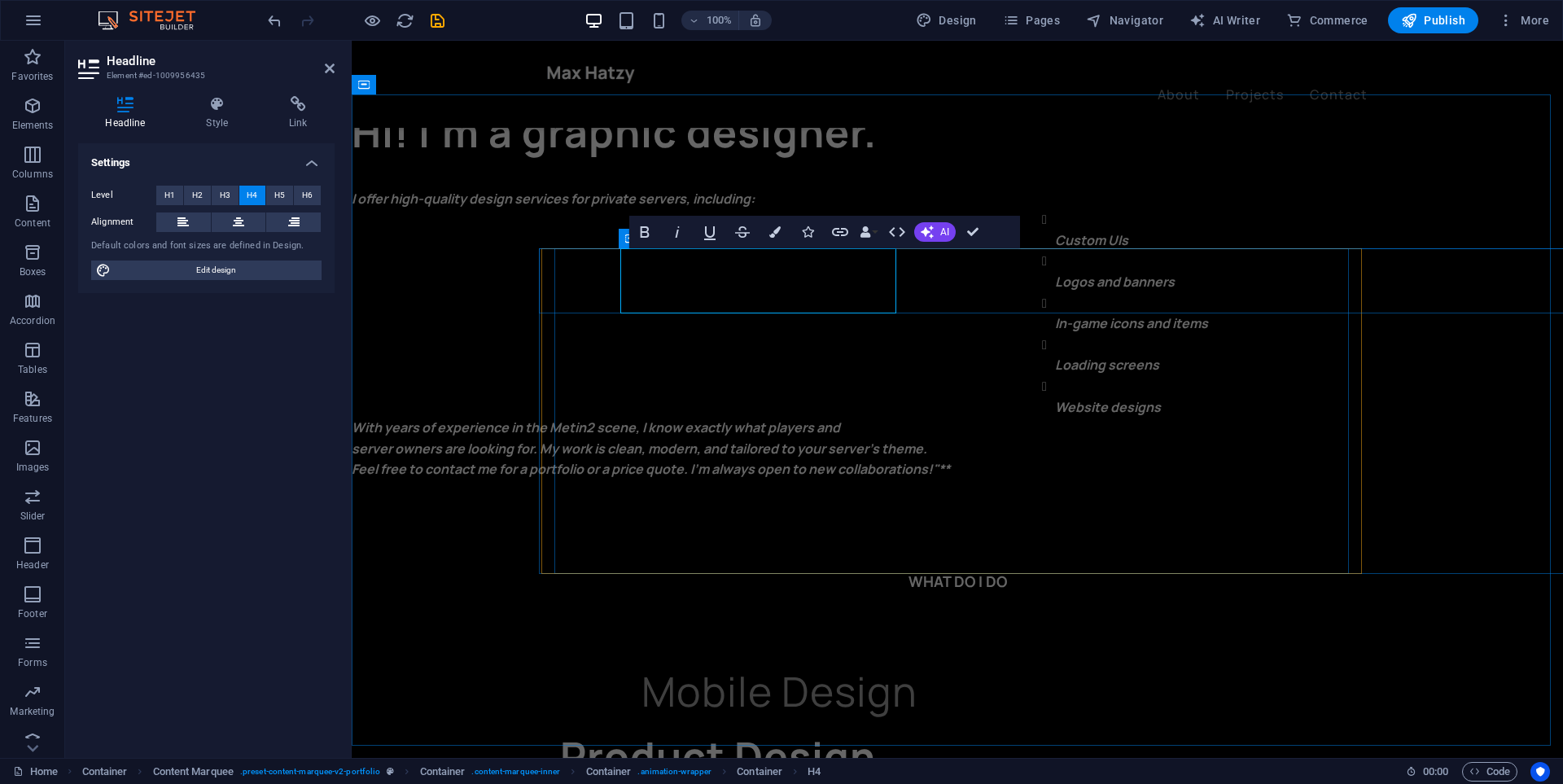
drag, startPoint x: 705, startPoint y: 294, endPoint x: 650, endPoint y: 363, distance: 88.2
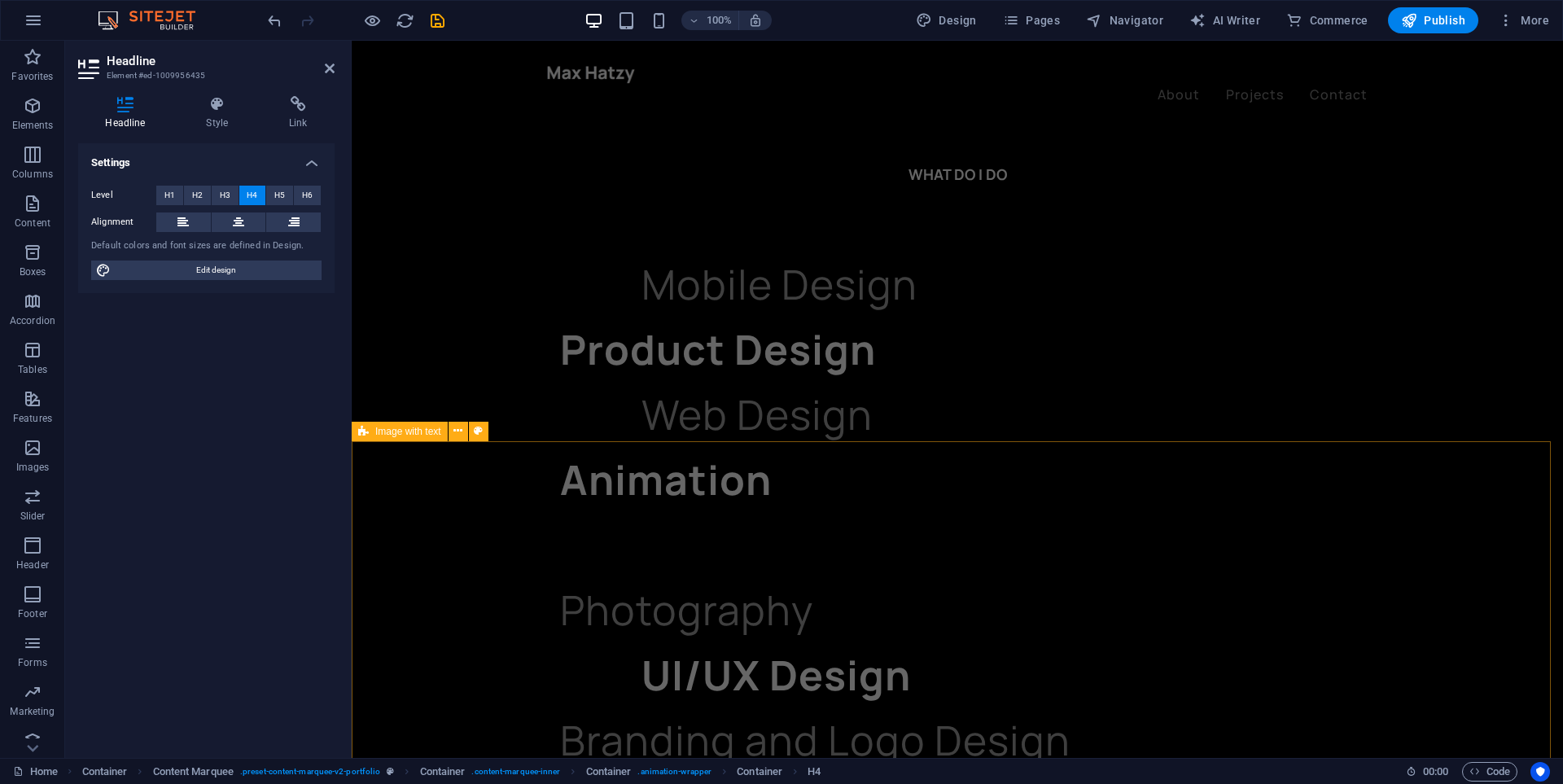
scroll to position [1872, 0]
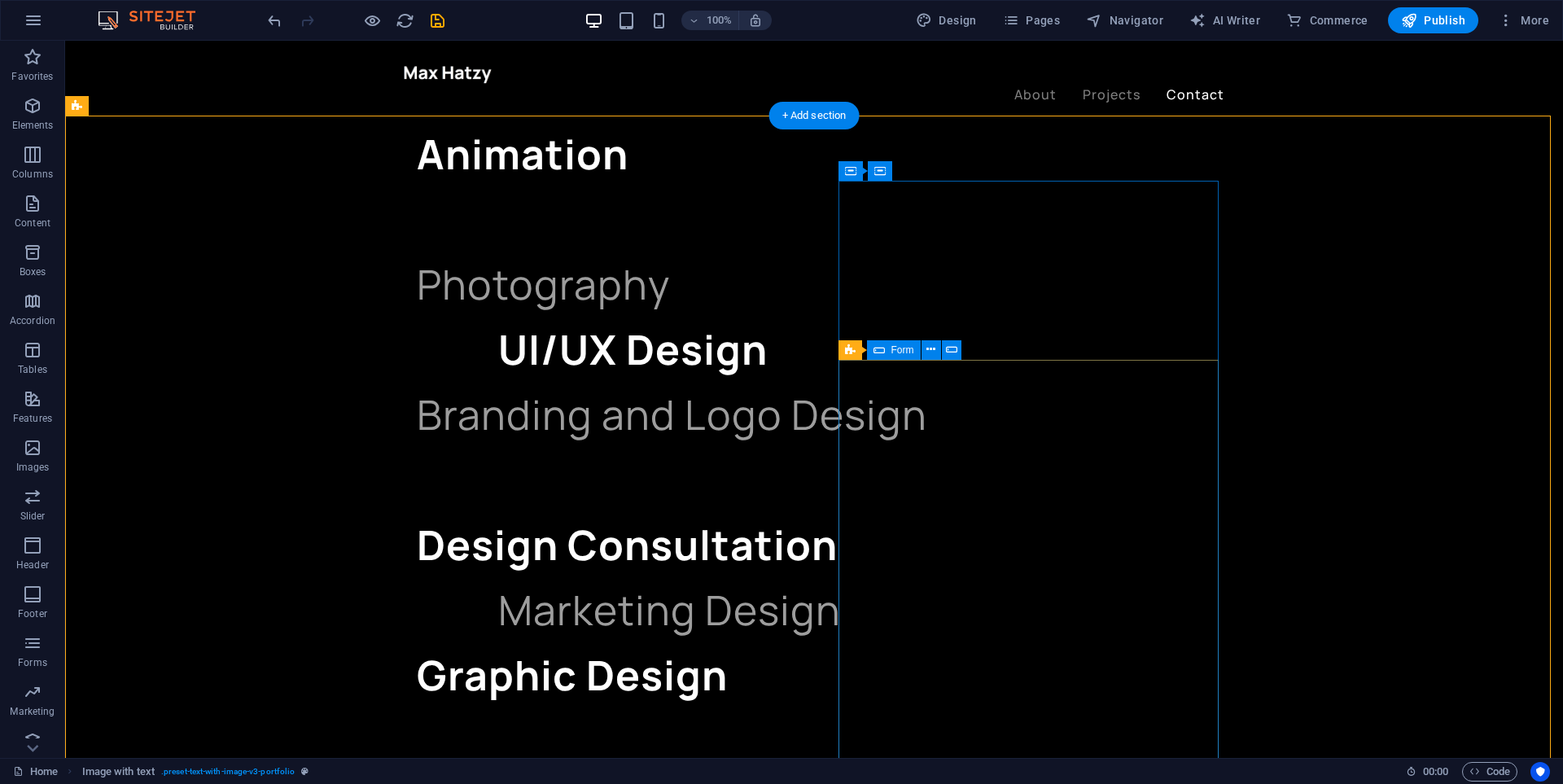
scroll to position [1709, 0]
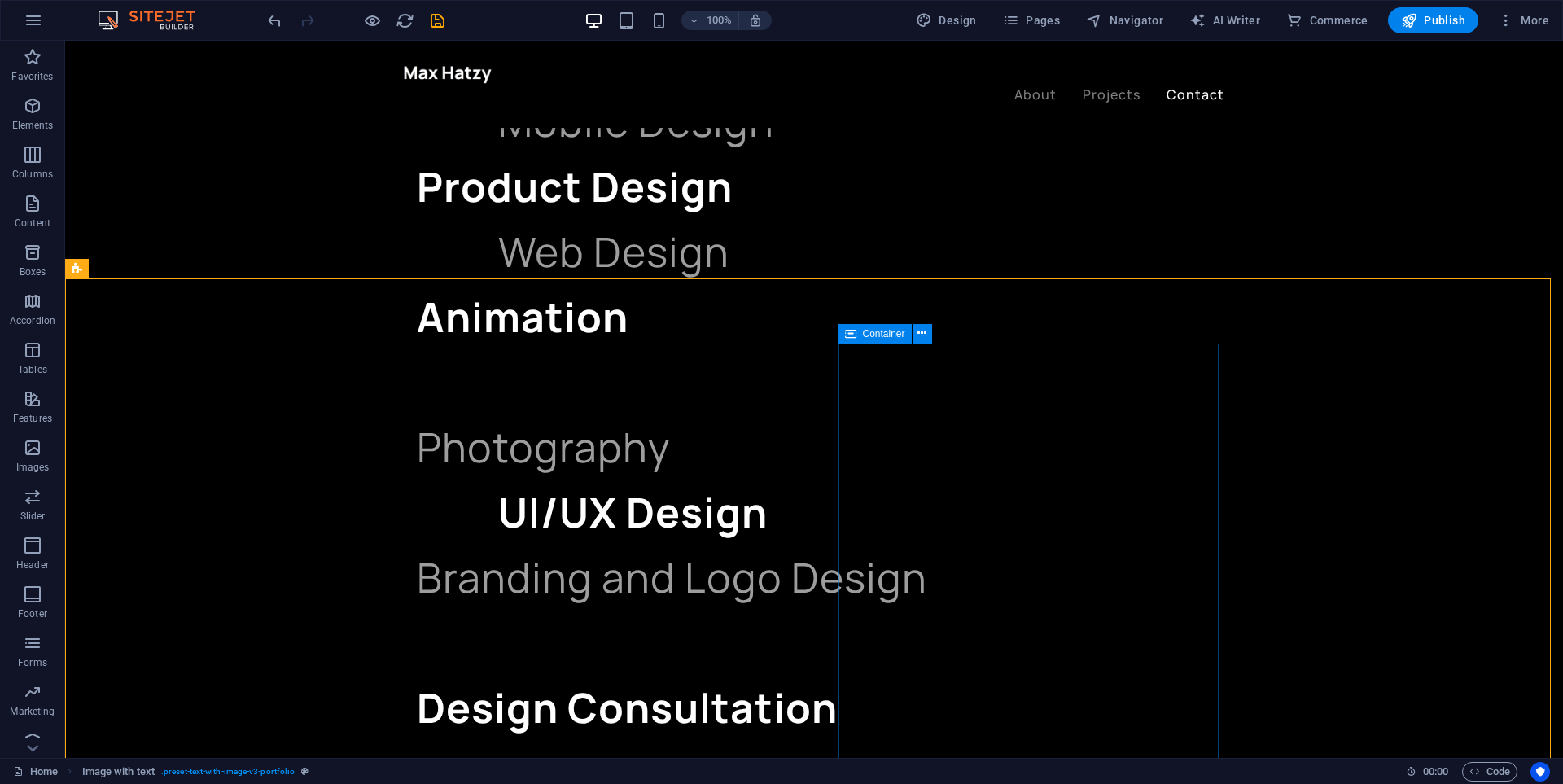
click at [858, 338] on div "Container" at bounding box center [874, 333] width 73 height 20
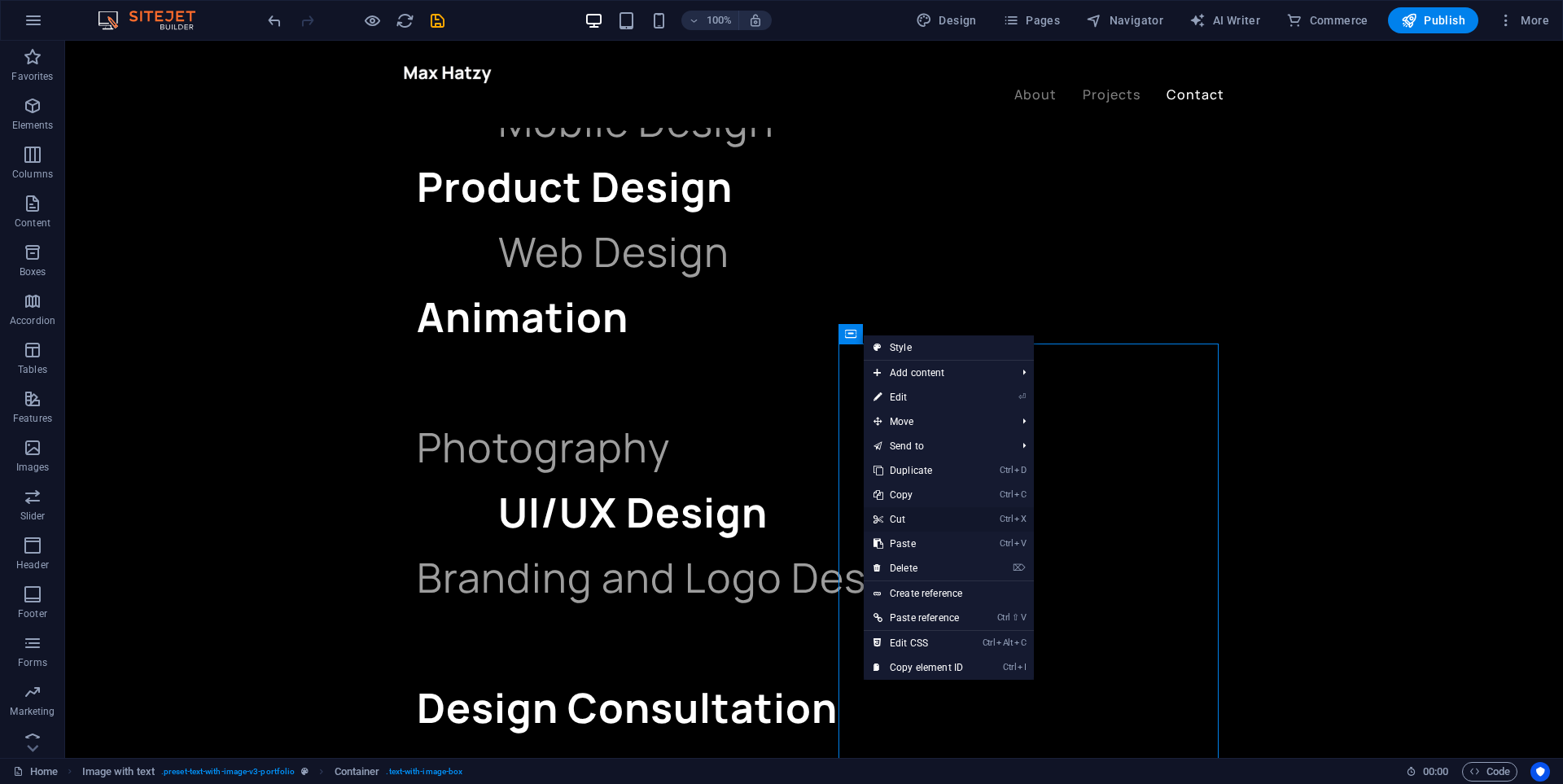
click at [921, 516] on link "Ctrl X Cut" at bounding box center [918, 519] width 109 height 24
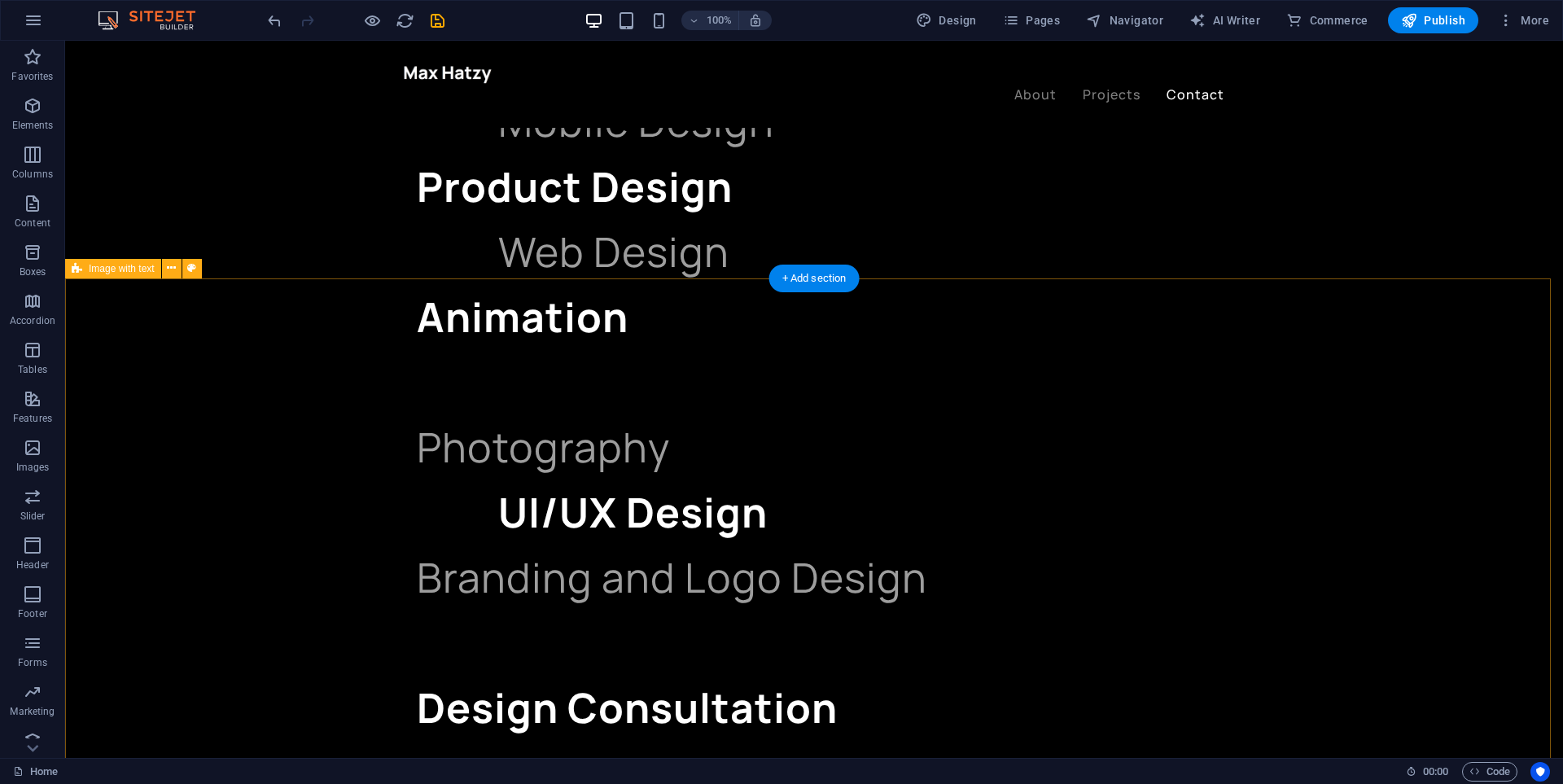
scroll to position [1627, 0]
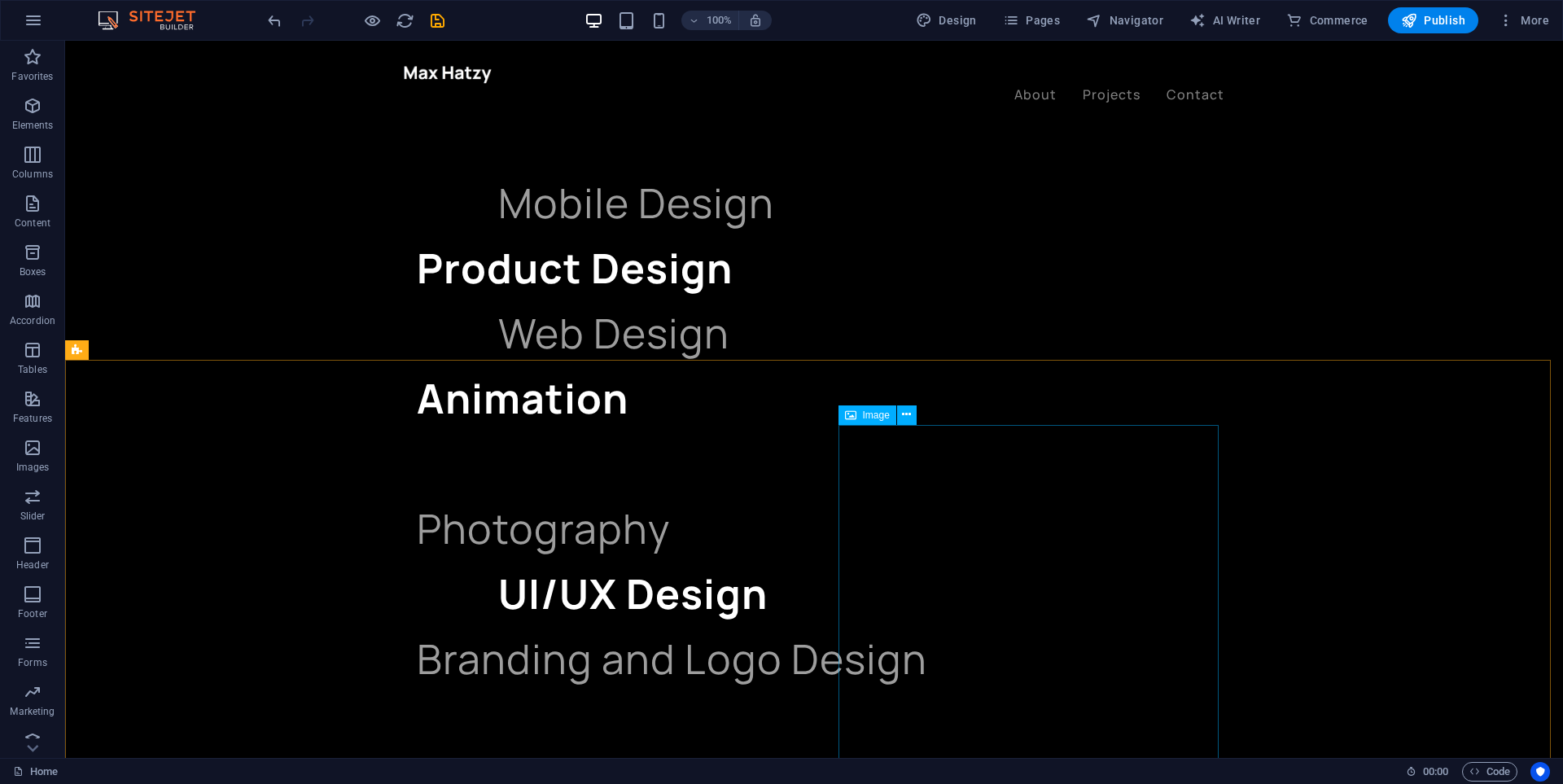
click at [859, 419] on div "Image" at bounding box center [867, 414] width 58 height 20
select select "%"
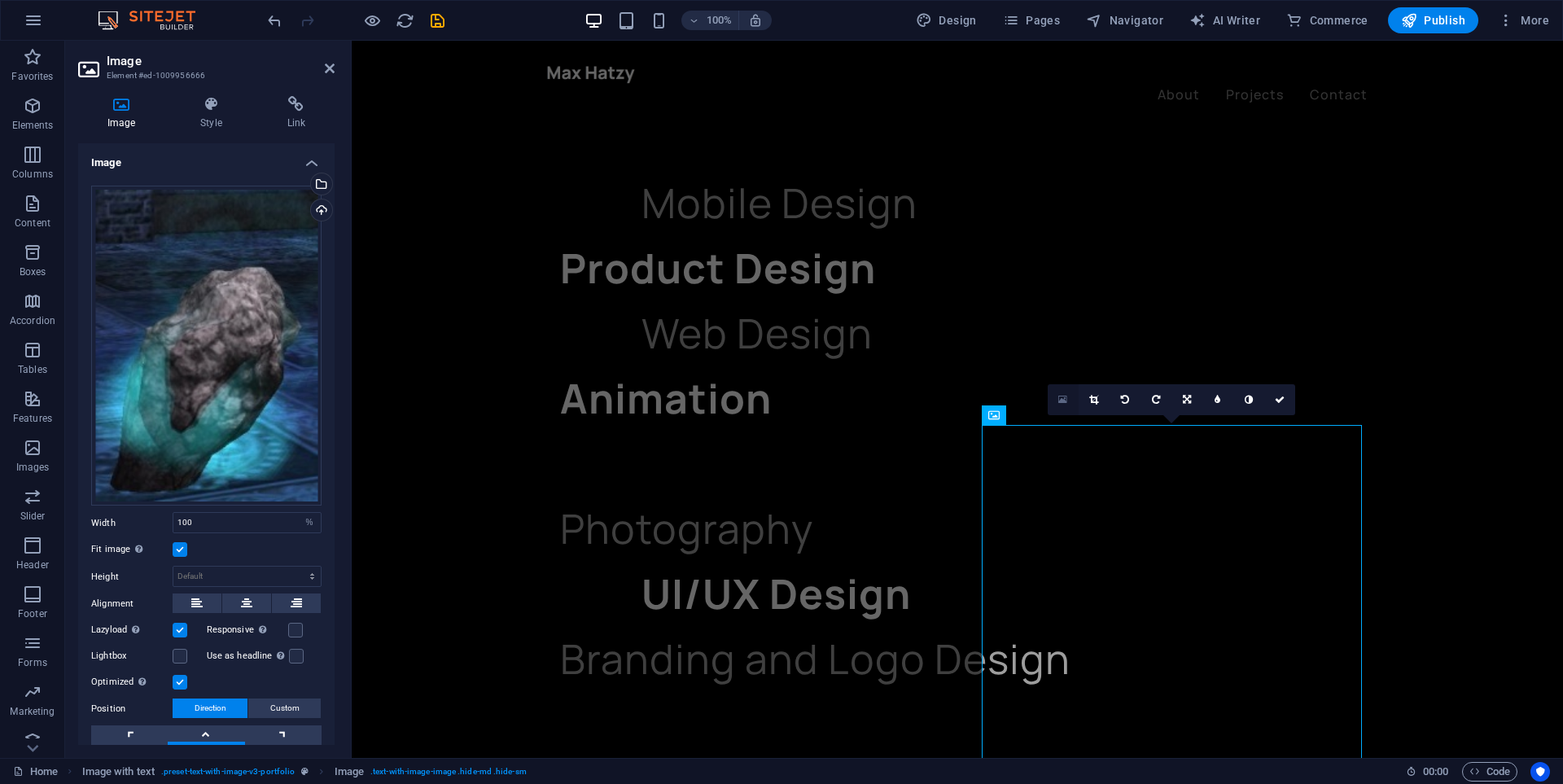
click at [1067, 403] on icon at bounding box center [1063, 399] width 9 height 11
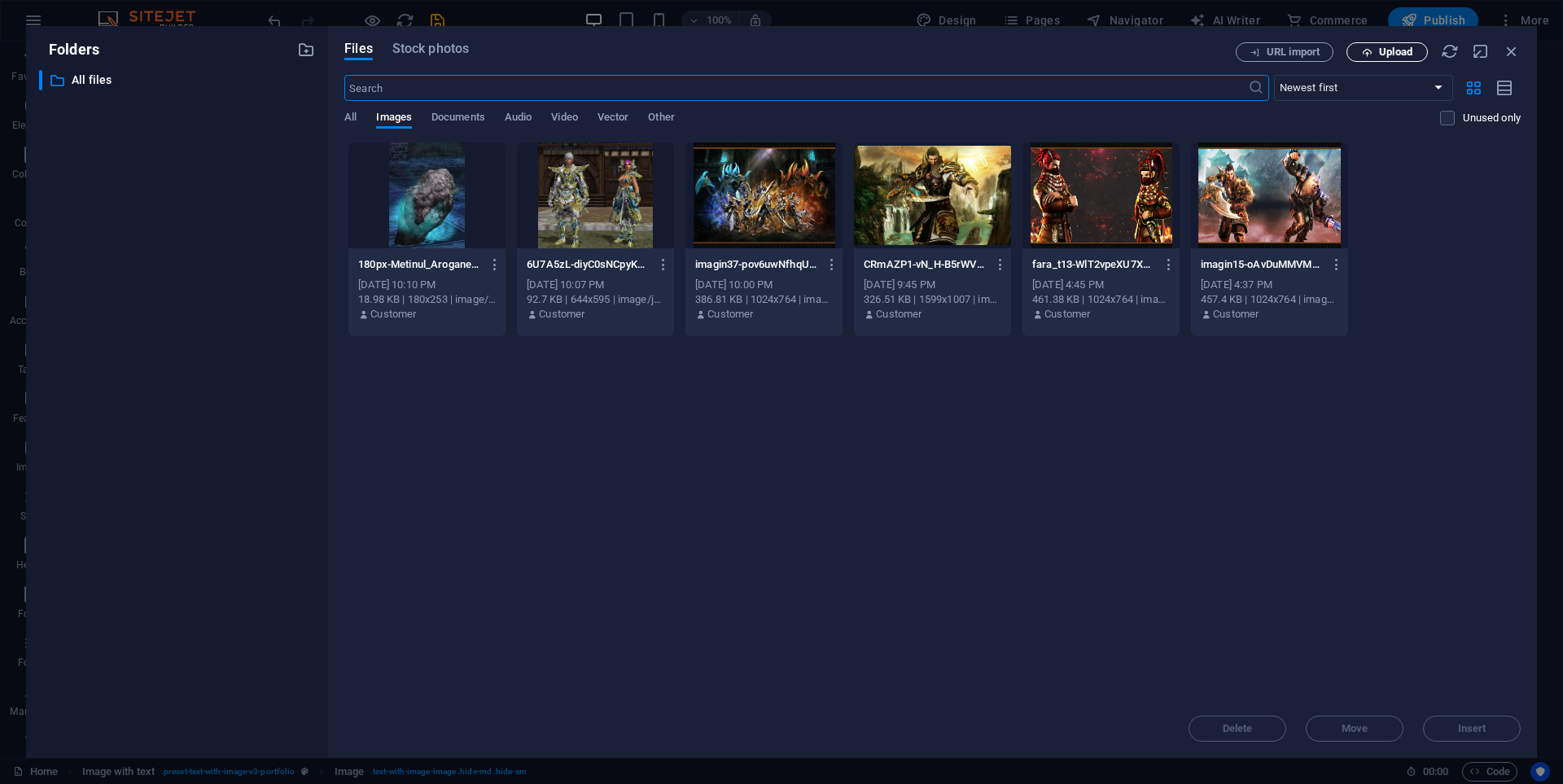
click at [1387, 56] on span "Upload" at bounding box center [1396, 52] width 33 height 10
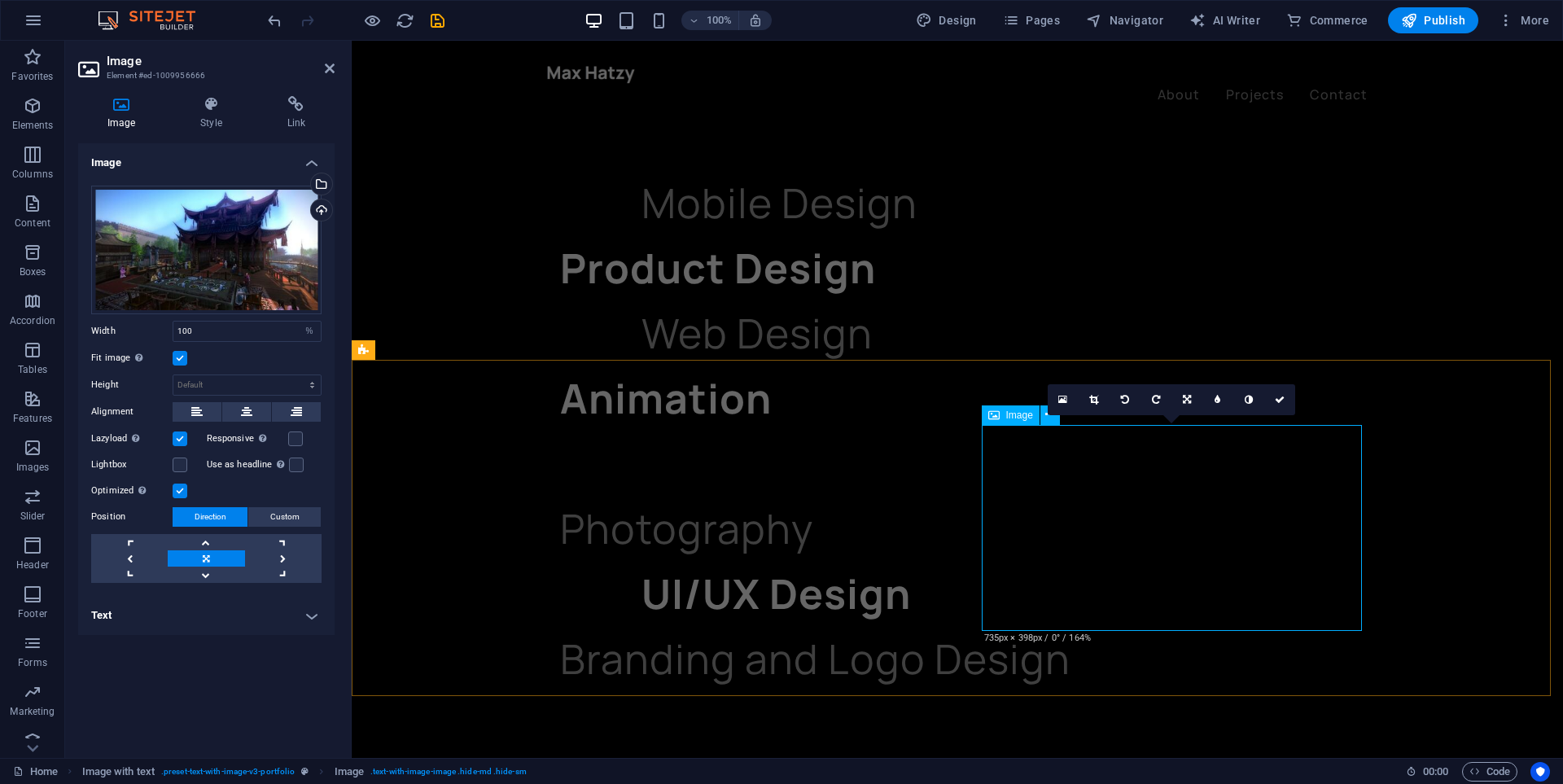
scroll to position [1790, 0]
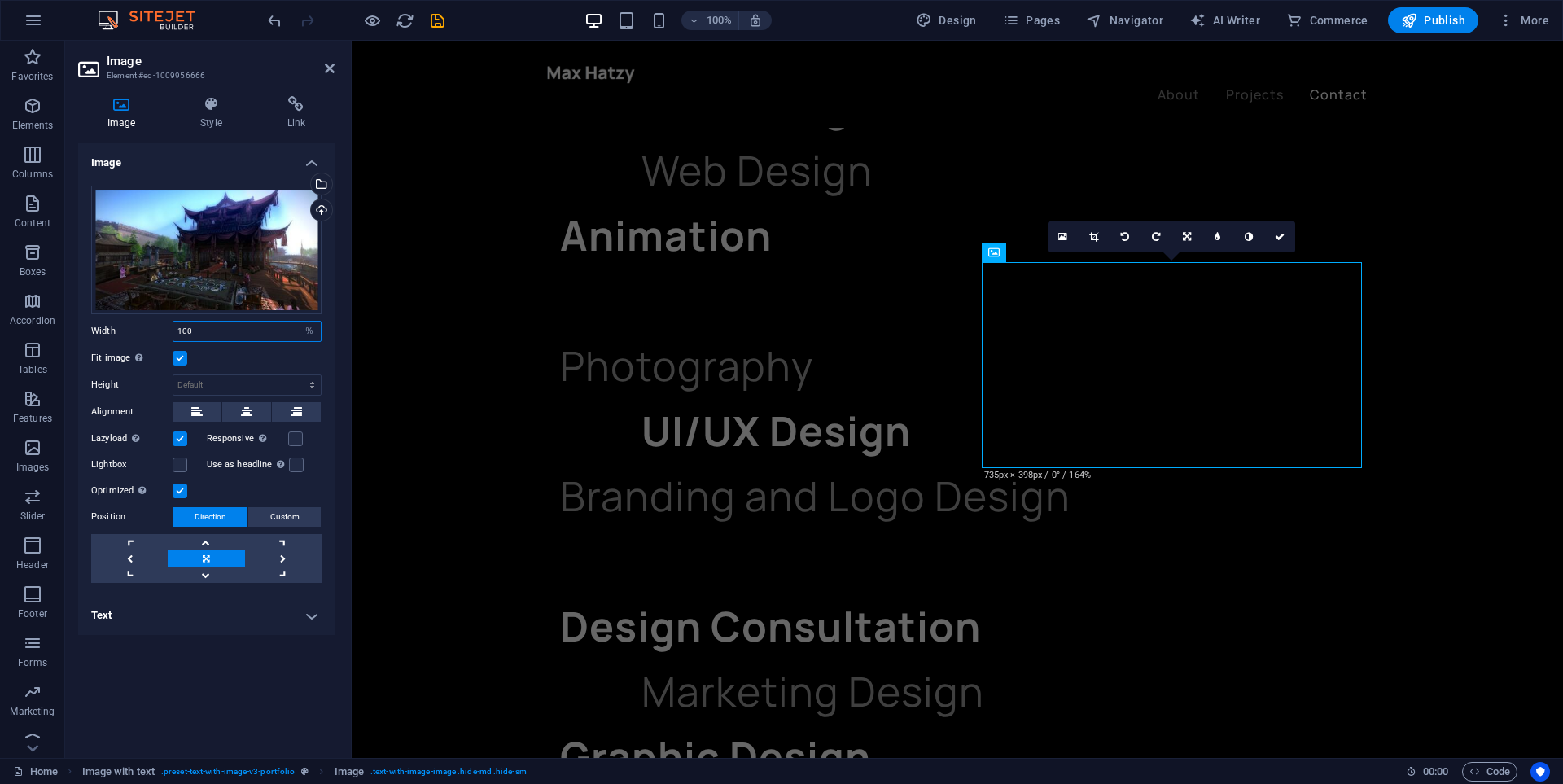
click at [249, 340] on input "100" at bounding box center [247, 331] width 148 height 20
type input "1"
click at [179, 354] on label at bounding box center [180, 359] width 15 height 15
click at [0, 0] on input "Fit image Automatically fit image to a fixed width and height" at bounding box center [0, 0] width 0 height 0
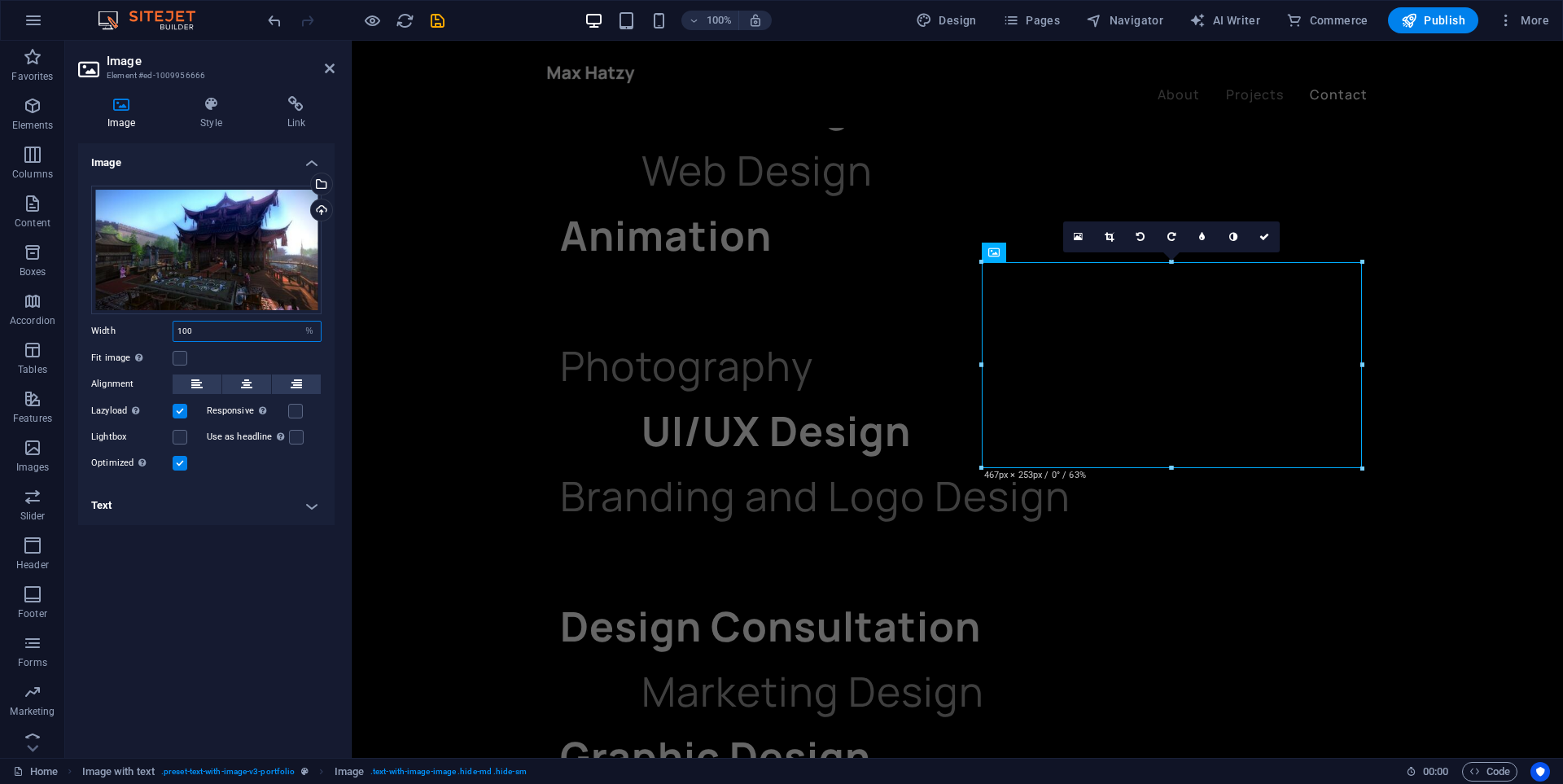
drag, startPoint x: 239, startPoint y: 332, endPoint x: 174, endPoint y: 335, distance: 65.1
click at [174, 335] on input "100" at bounding box center [247, 331] width 148 height 20
click at [247, 552] on div "Image Drag files here, click to choose files or select files from Files or our …" at bounding box center [206, 443] width 256 height 601
click at [220, 322] on input "100" at bounding box center [247, 331] width 148 height 20
click at [175, 407] on label at bounding box center [180, 412] width 15 height 15
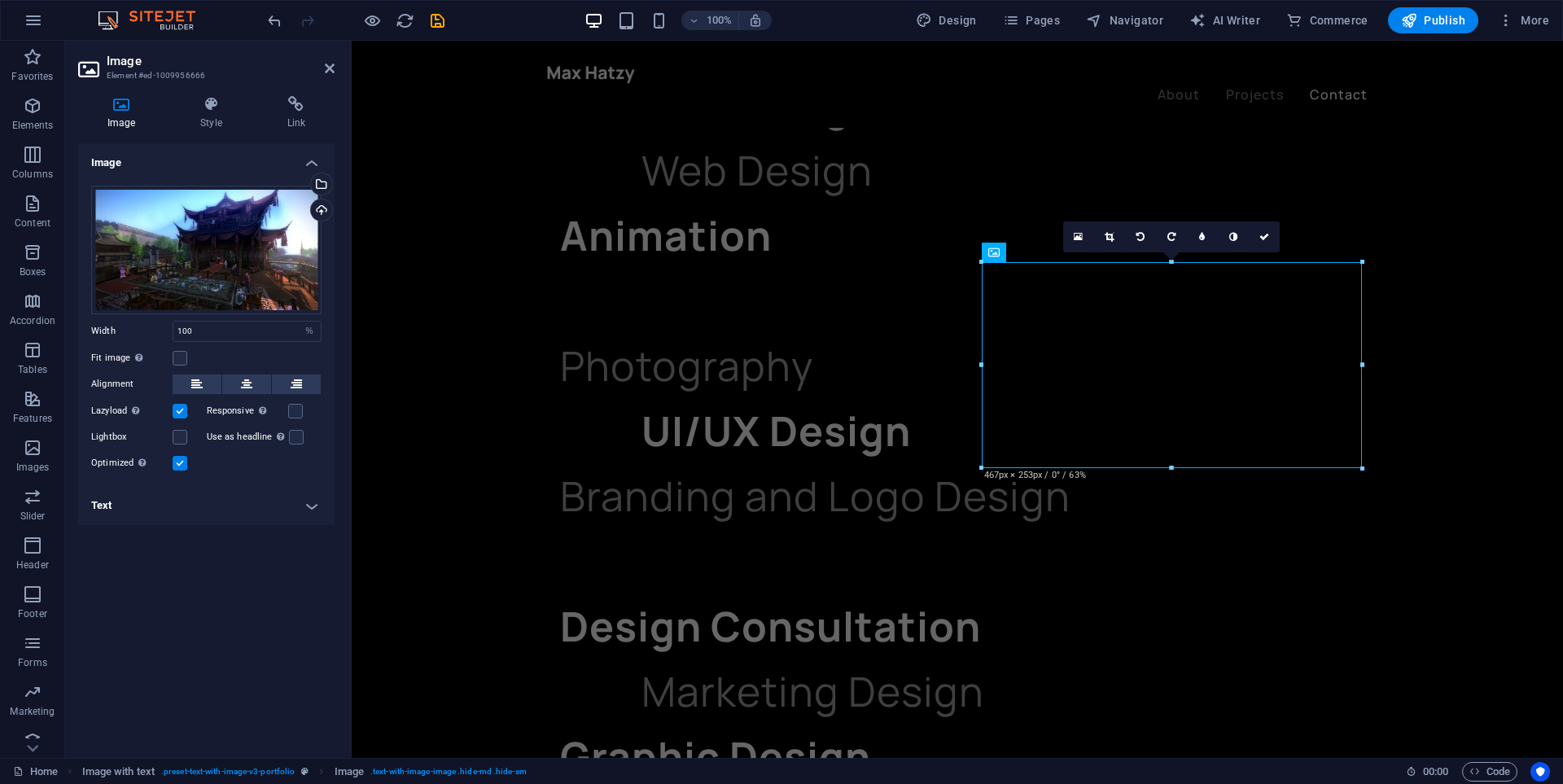
click at [0, 0] on input "Lazyload Loading images after the page loads improves page speed." at bounding box center [0, 0] width 0 height 0
click at [184, 470] on div "Optimized Images are compressed to improve page speed." at bounding box center [206, 463] width 230 height 20
click at [181, 456] on label at bounding box center [180, 464] width 15 height 15
click at [0, 0] on input "Optimized Images are compressed to improve page speed." at bounding box center [0, 0] width 0 height 0
drag, startPoint x: 206, startPoint y: 332, endPoint x: 169, endPoint y: 335, distance: 37.1
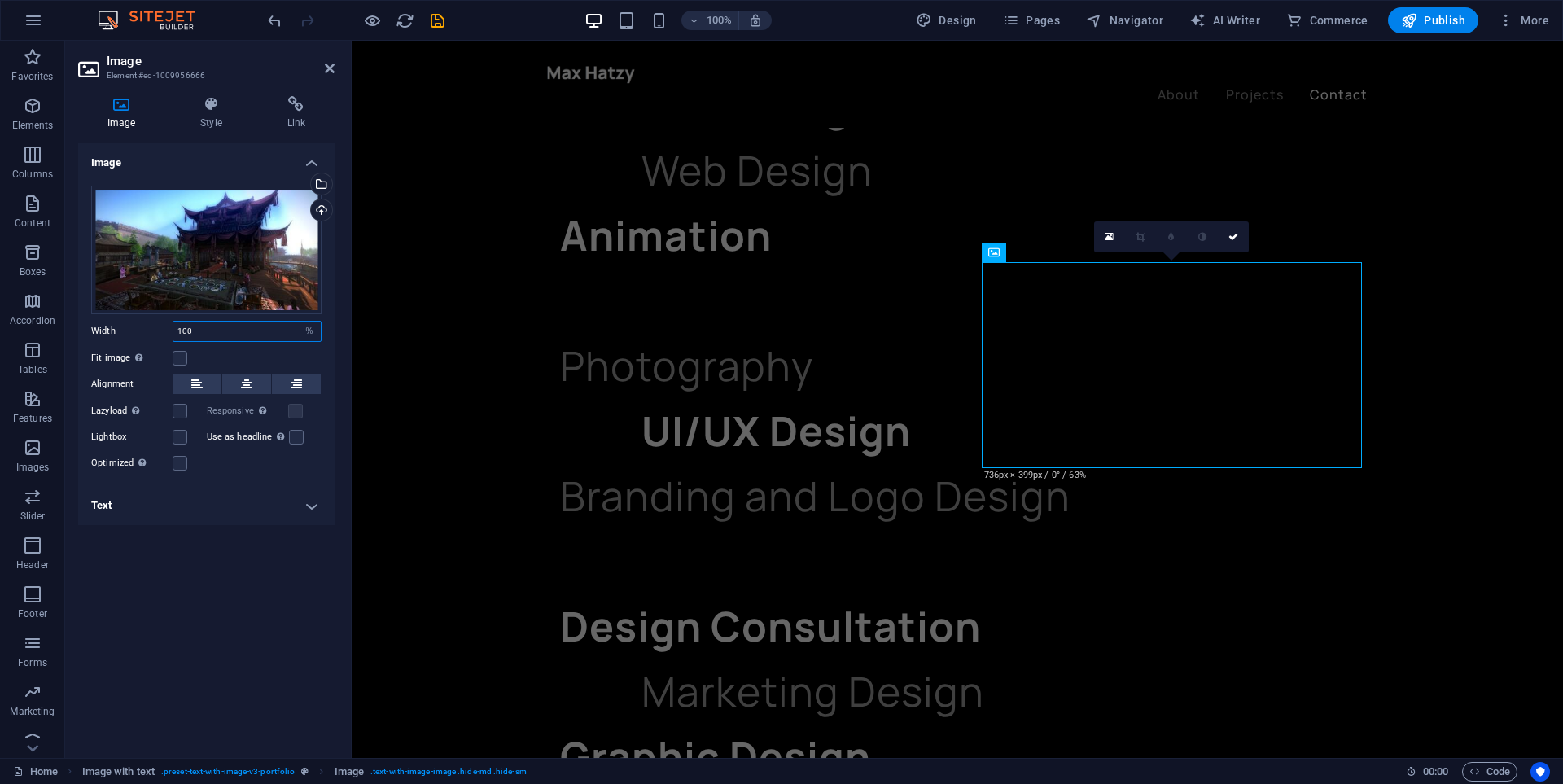
click at [169, 335] on div "Width 100 Default auto px rem % em vh vw" at bounding box center [206, 331] width 230 height 21
type input "100"
drag, startPoint x: 735, startPoint y: 702, endPoint x: 1134, endPoint y: 561, distance: 423.2
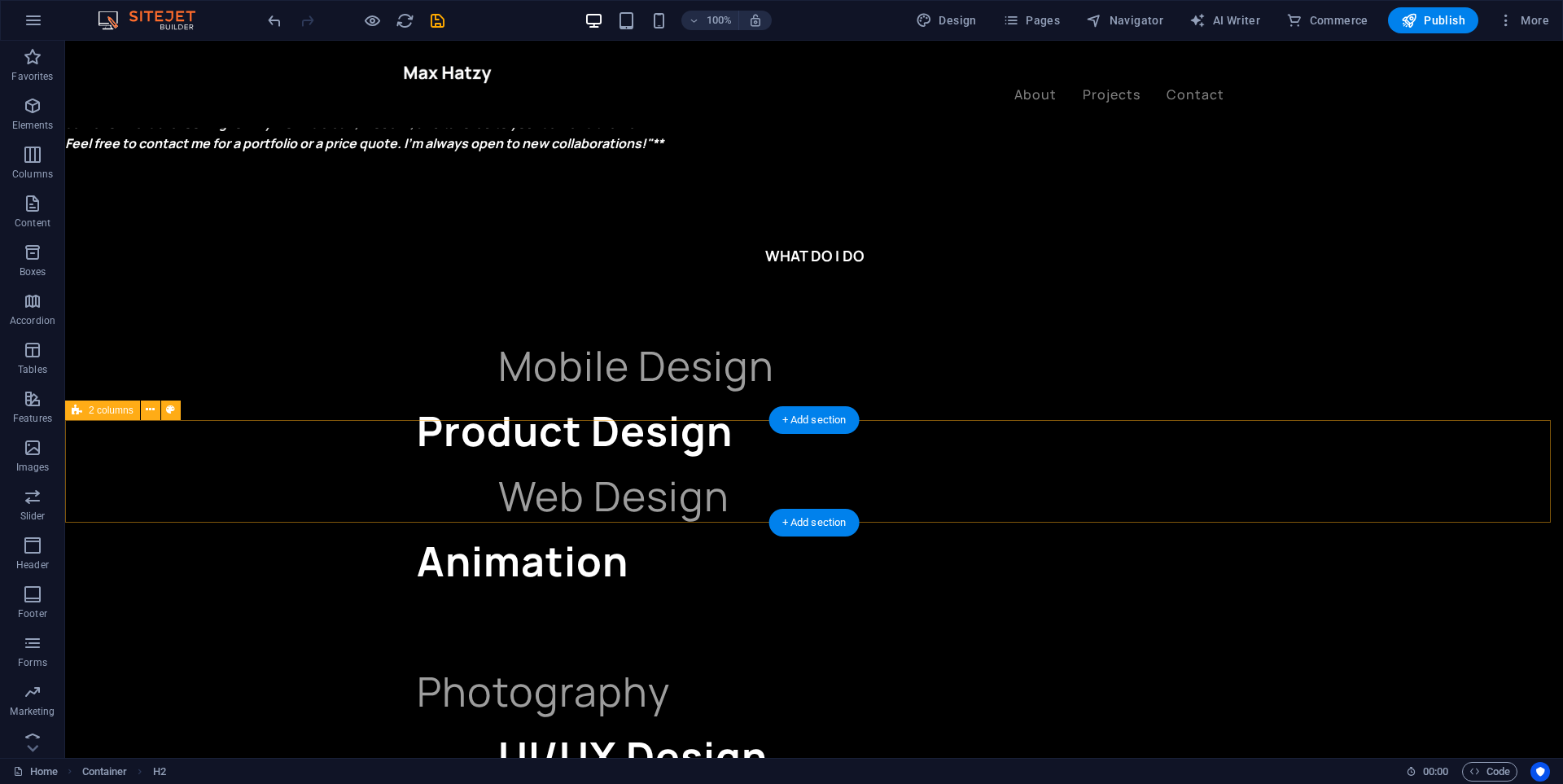
scroll to position [1627, 0]
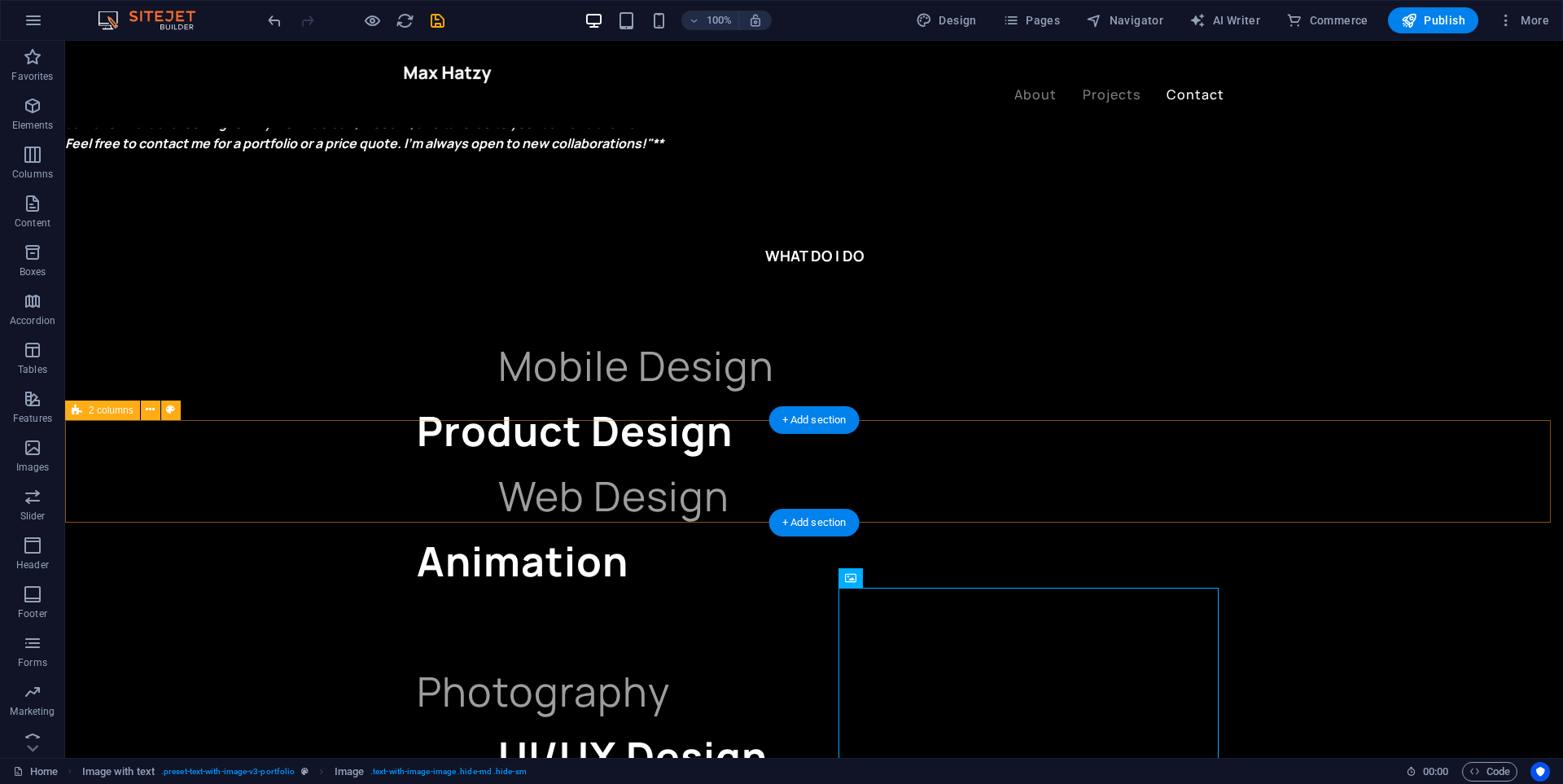
scroll to position [1709, 0]
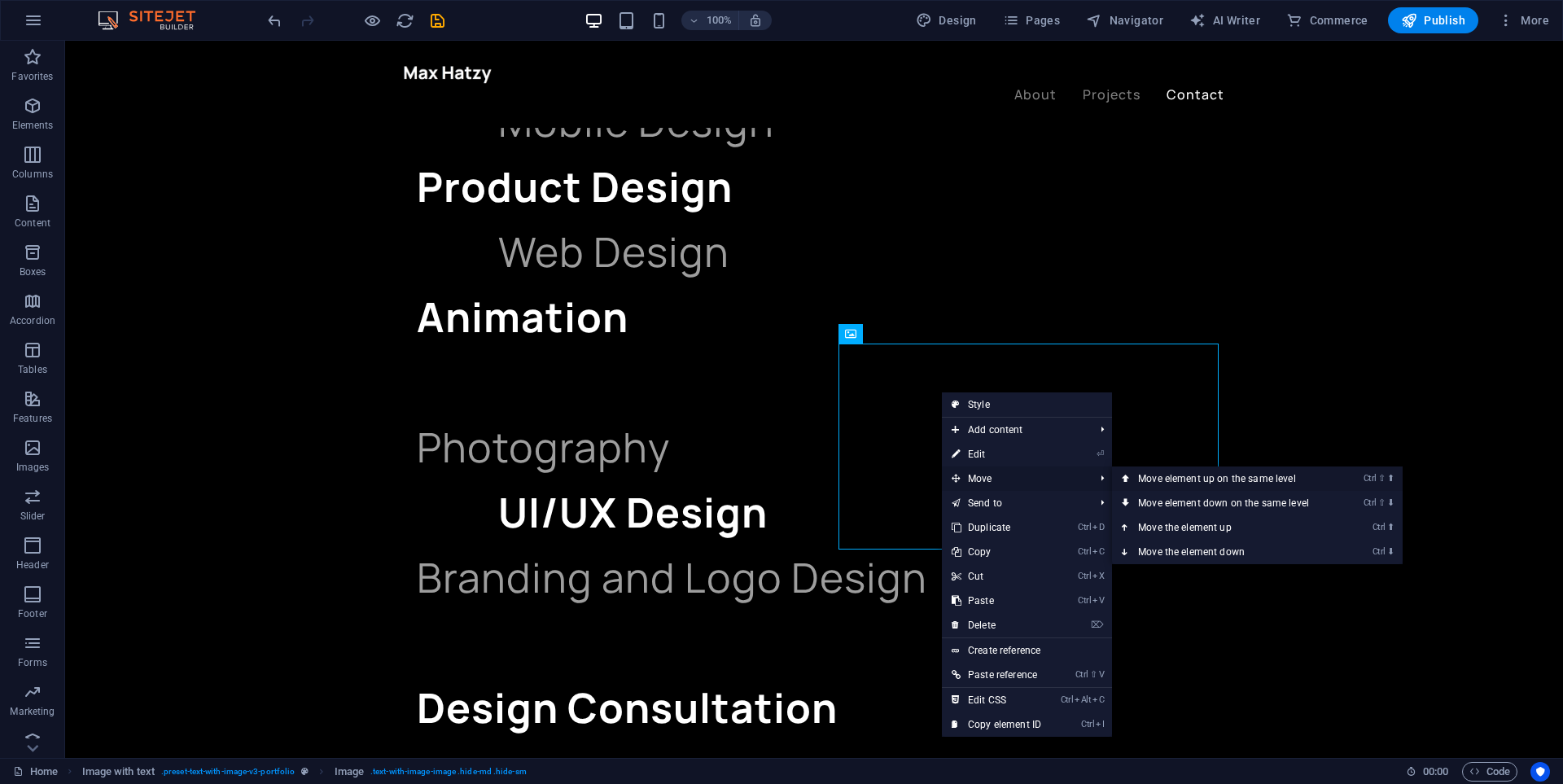
click at [1220, 483] on link "Ctrl ⇧ ⬆ Move element up on the same level" at bounding box center [1227, 478] width 230 height 24
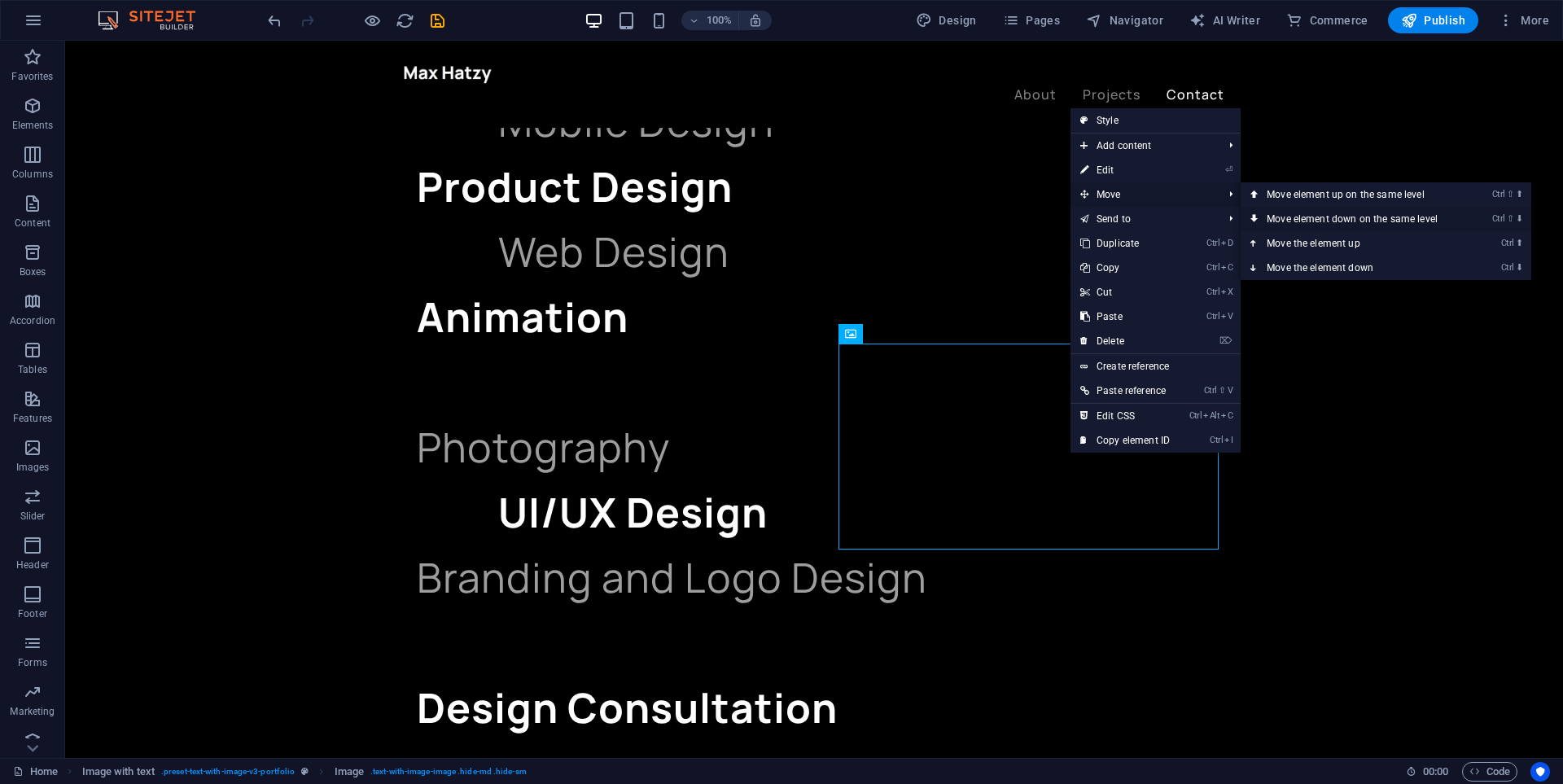
click at [1318, 218] on link "Ctrl ⇧ ⬇ Move element down on the same level" at bounding box center [1355, 219] width 230 height 24
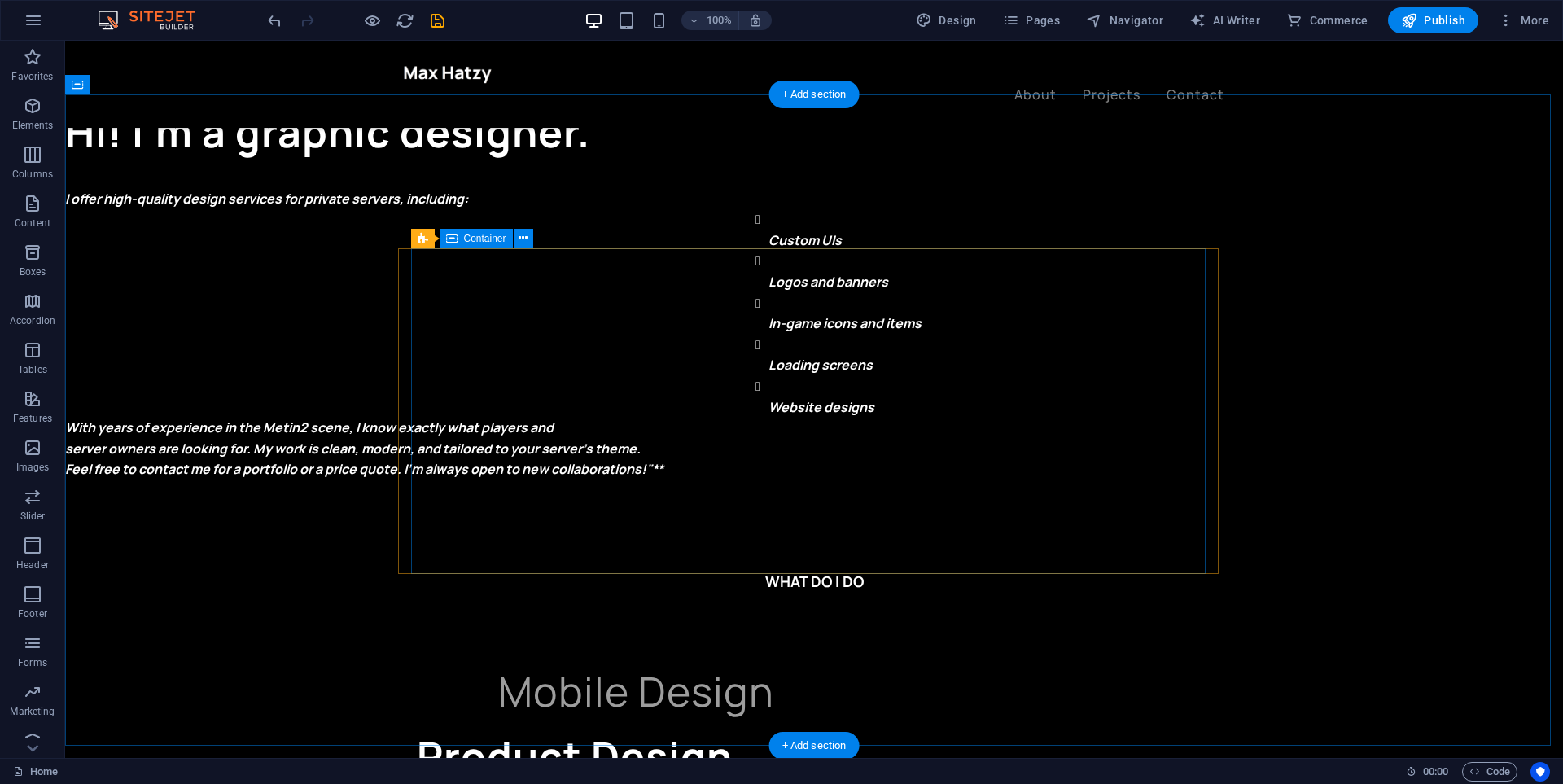
scroll to position [895, 0]
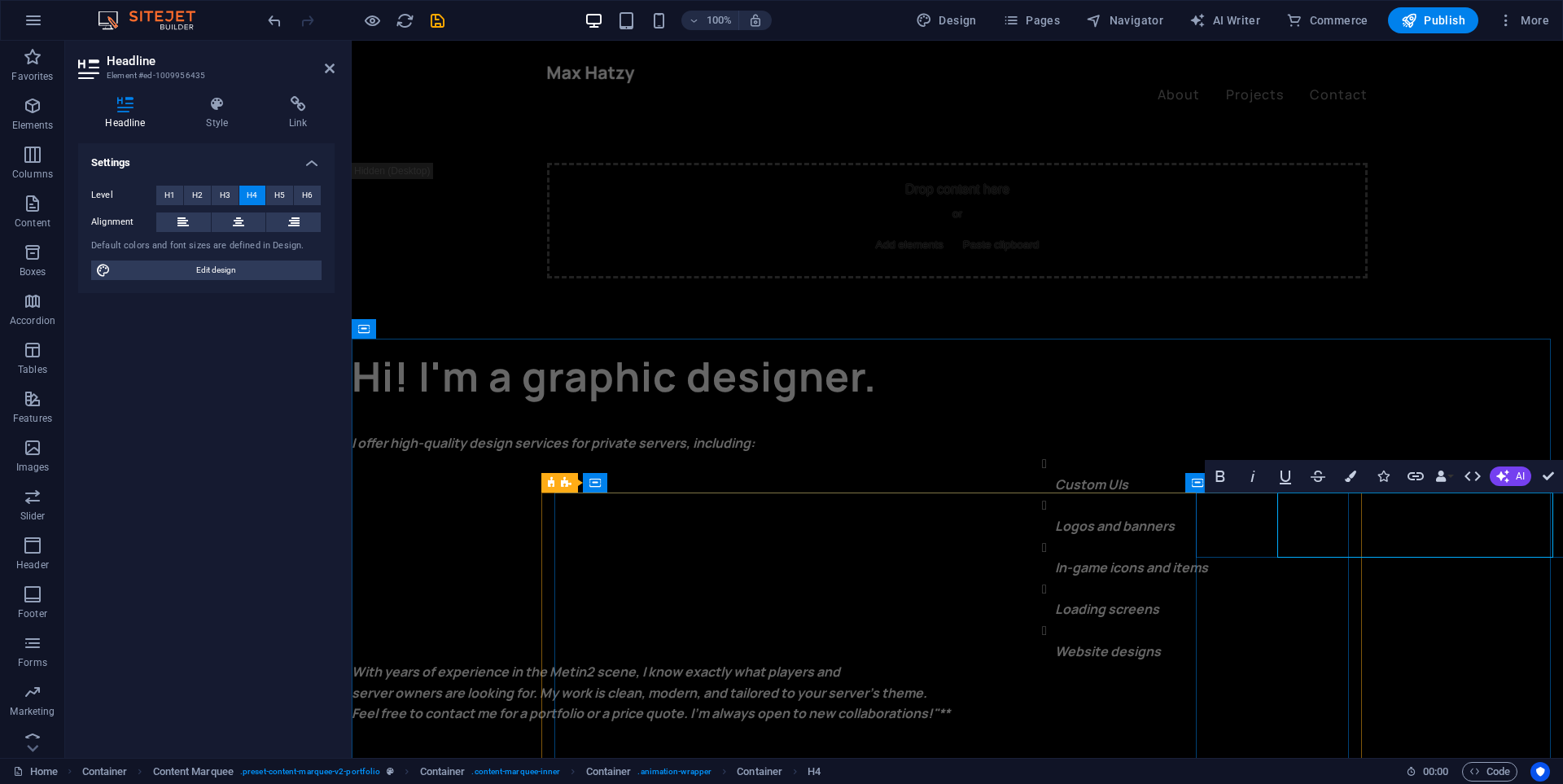
drag, startPoint x: 1348, startPoint y: 529, endPoint x: 1199, endPoint y: 535, distance: 149.1
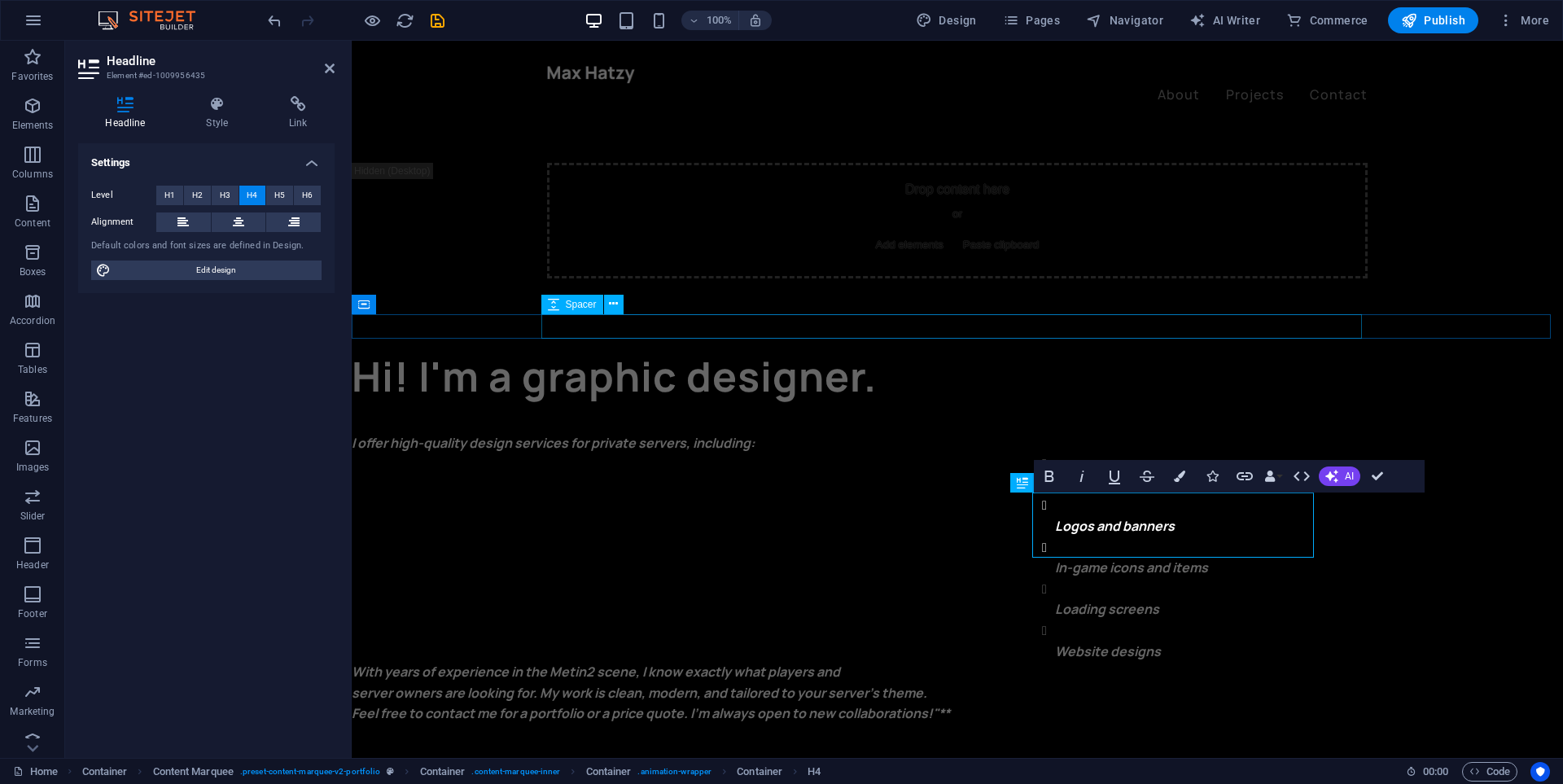
click at [691, 433] on div "I offer high-quality design services for private servers, including: Custom UIs…" at bounding box center [957, 579] width 1212 height 292
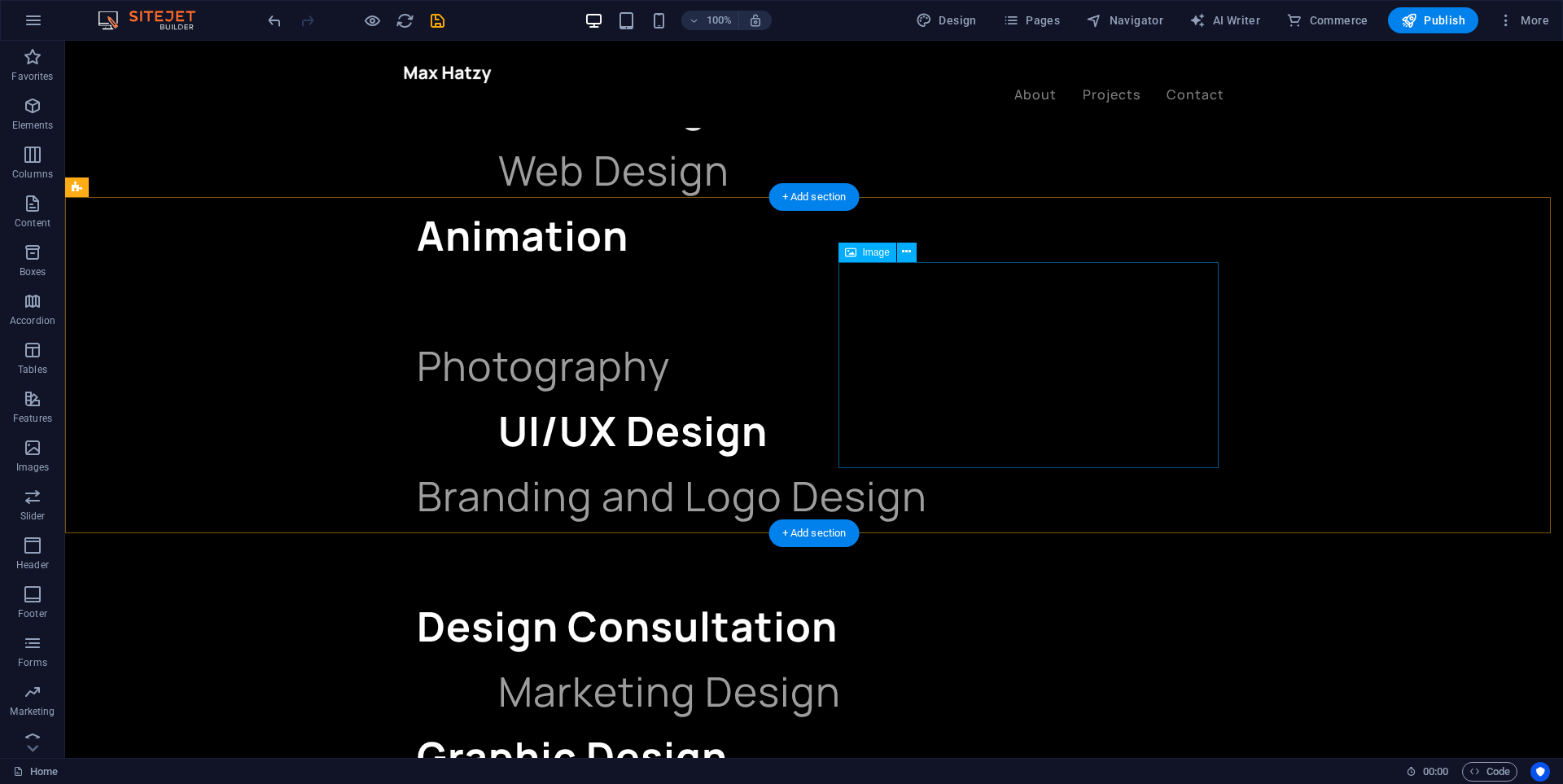
scroll to position [1627, 0]
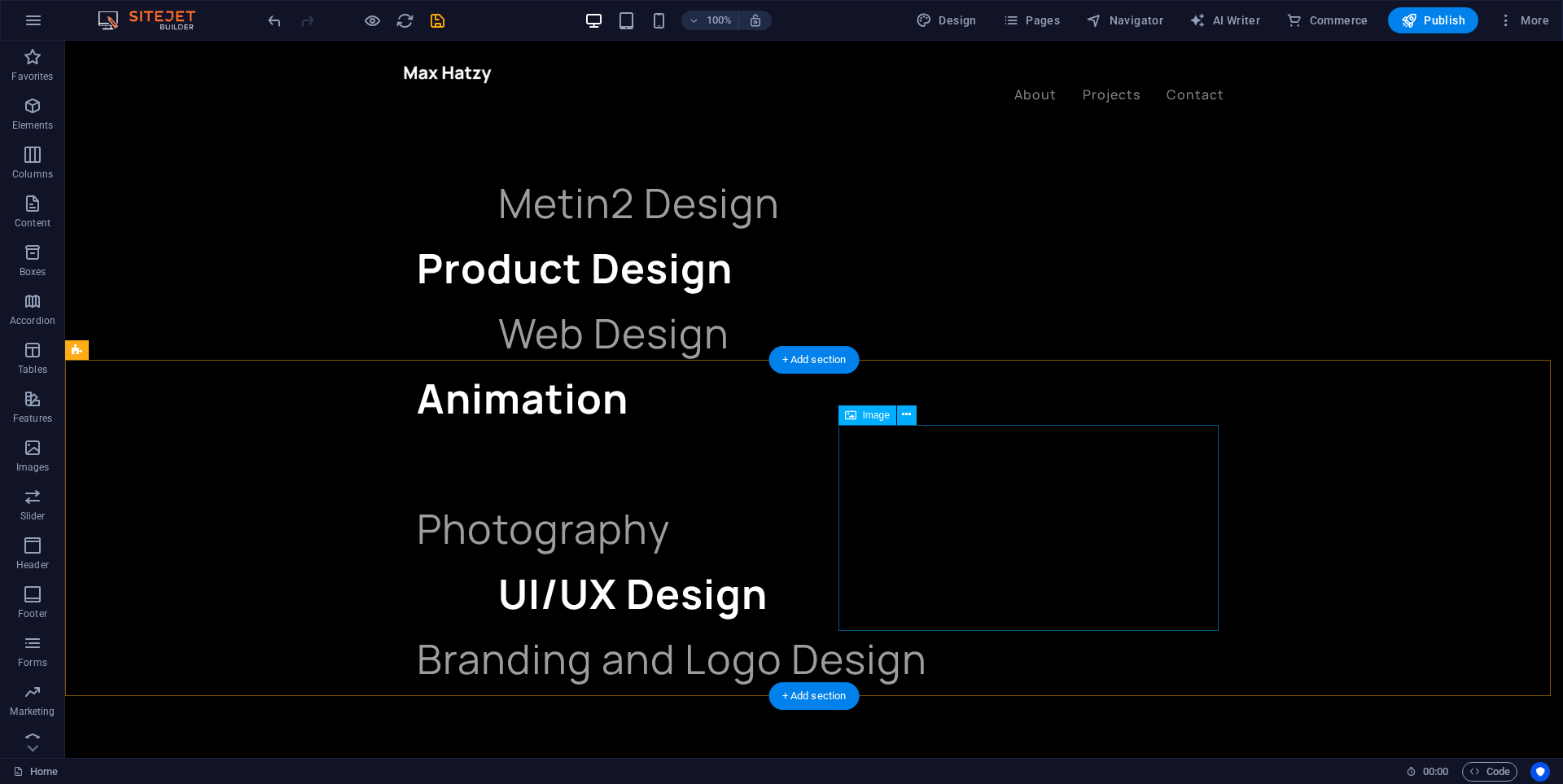
click at [913, 407] on button at bounding box center [906, 414] width 20 height 20
drag, startPoint x: 1009, startPoint y: 427, endPoint x: 1007, endPoint y: 445, distance: 18.1
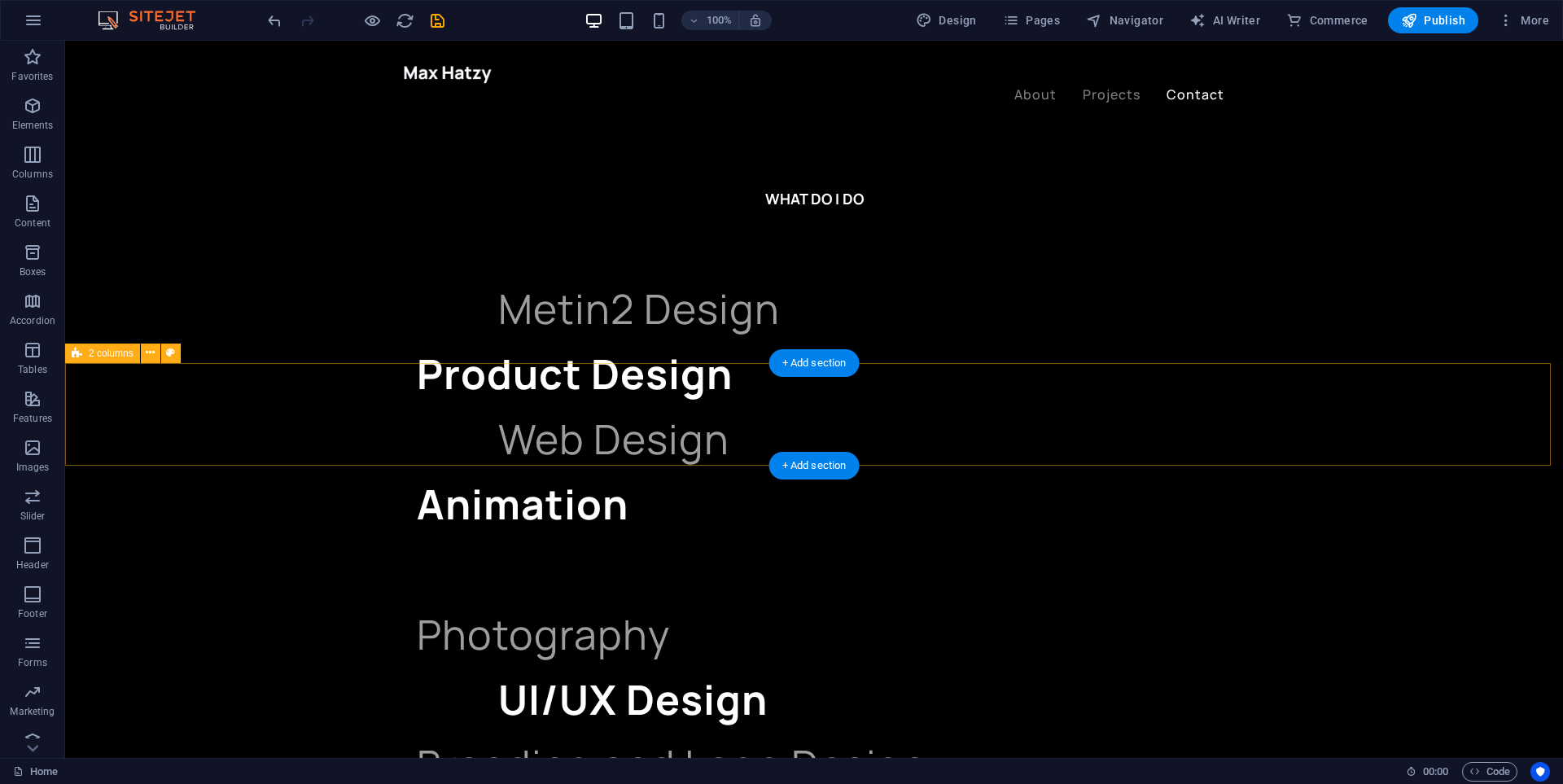
scroll to position [1766, 0]
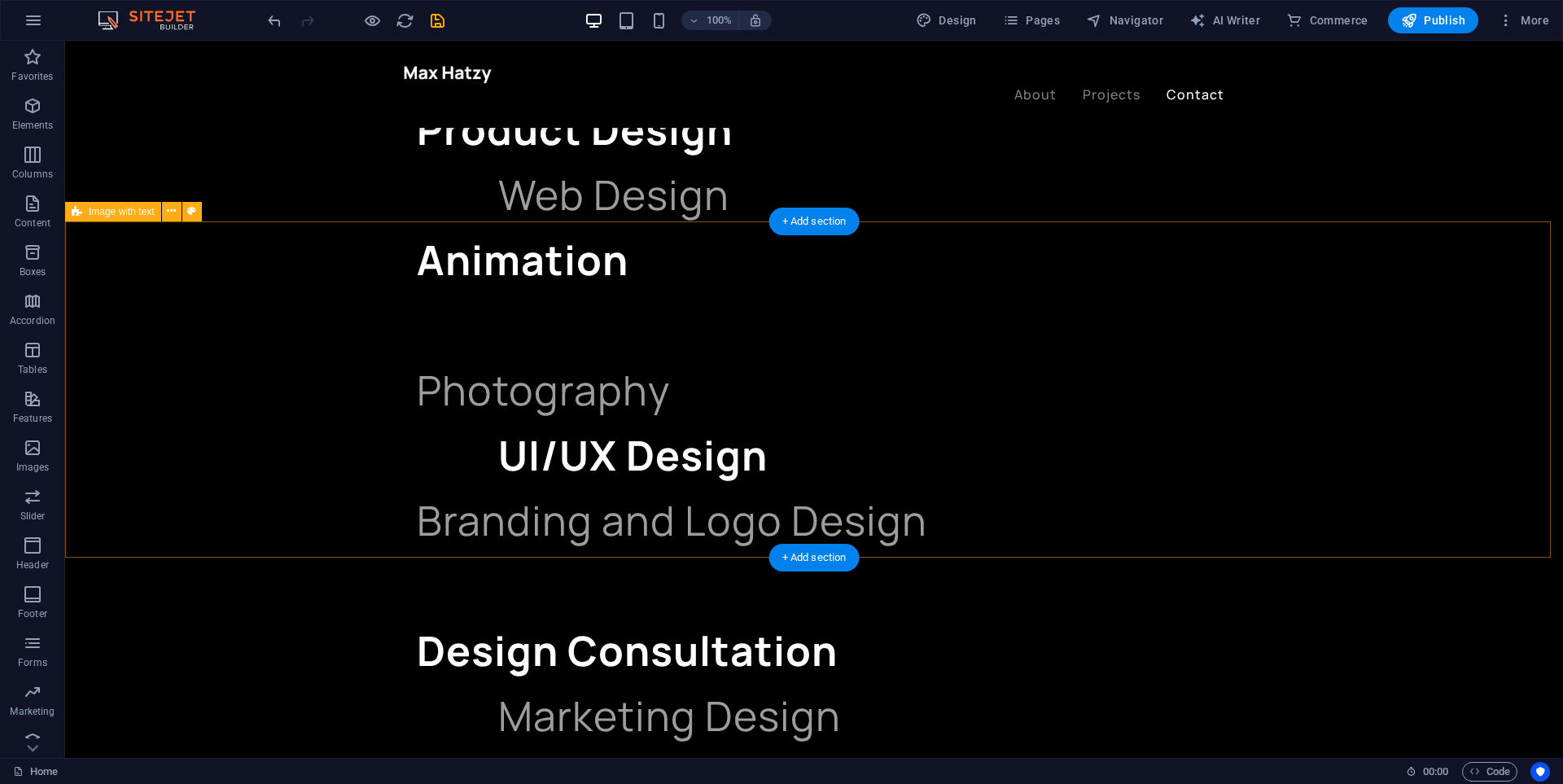
click at [118, 215] on span "Image with text" at bounding box center [121, 212] width 66 height 10
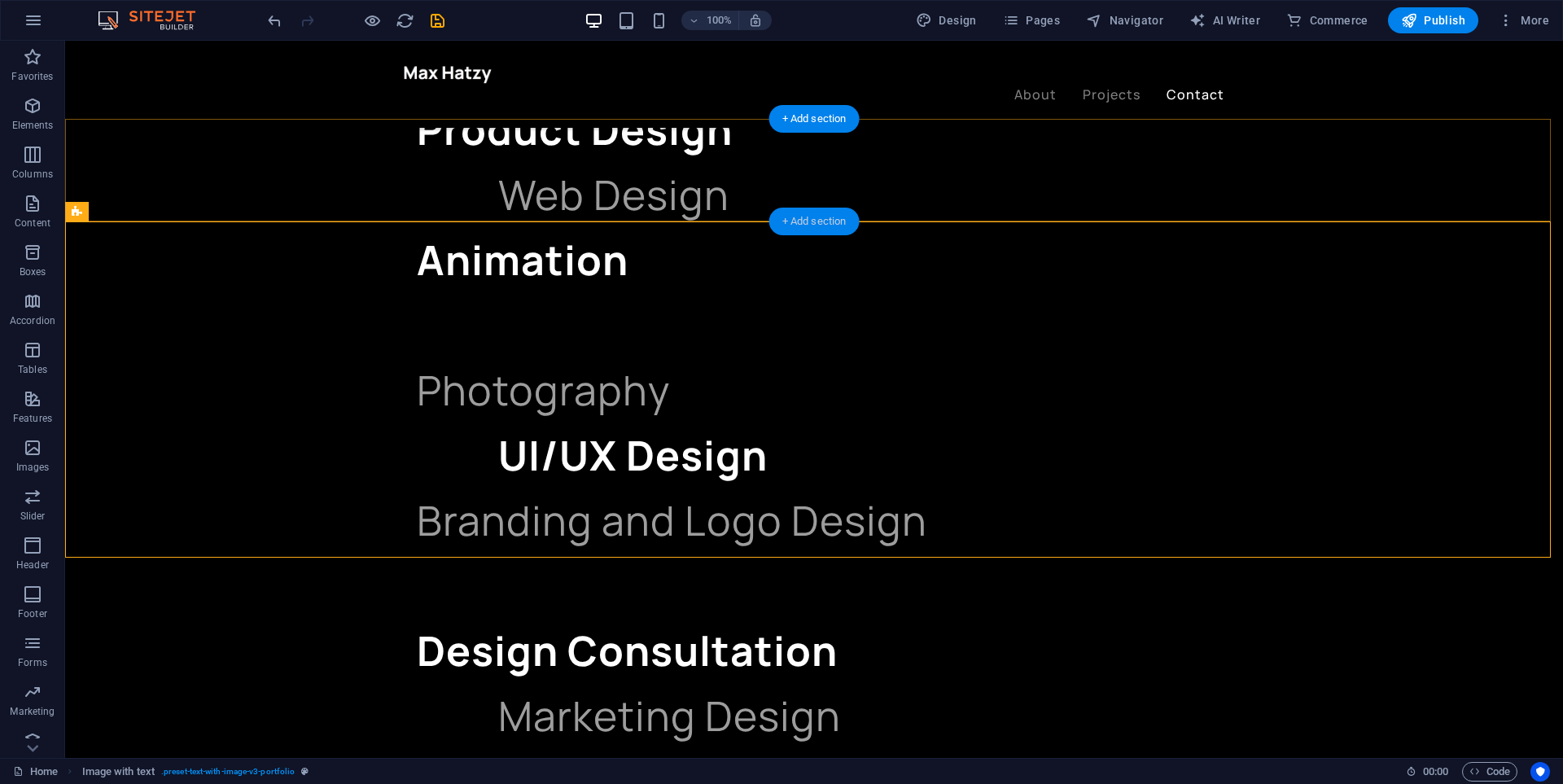
click at [810, 218] on div "+ Add section" at bounding box center [814, 221] width 90 height 28
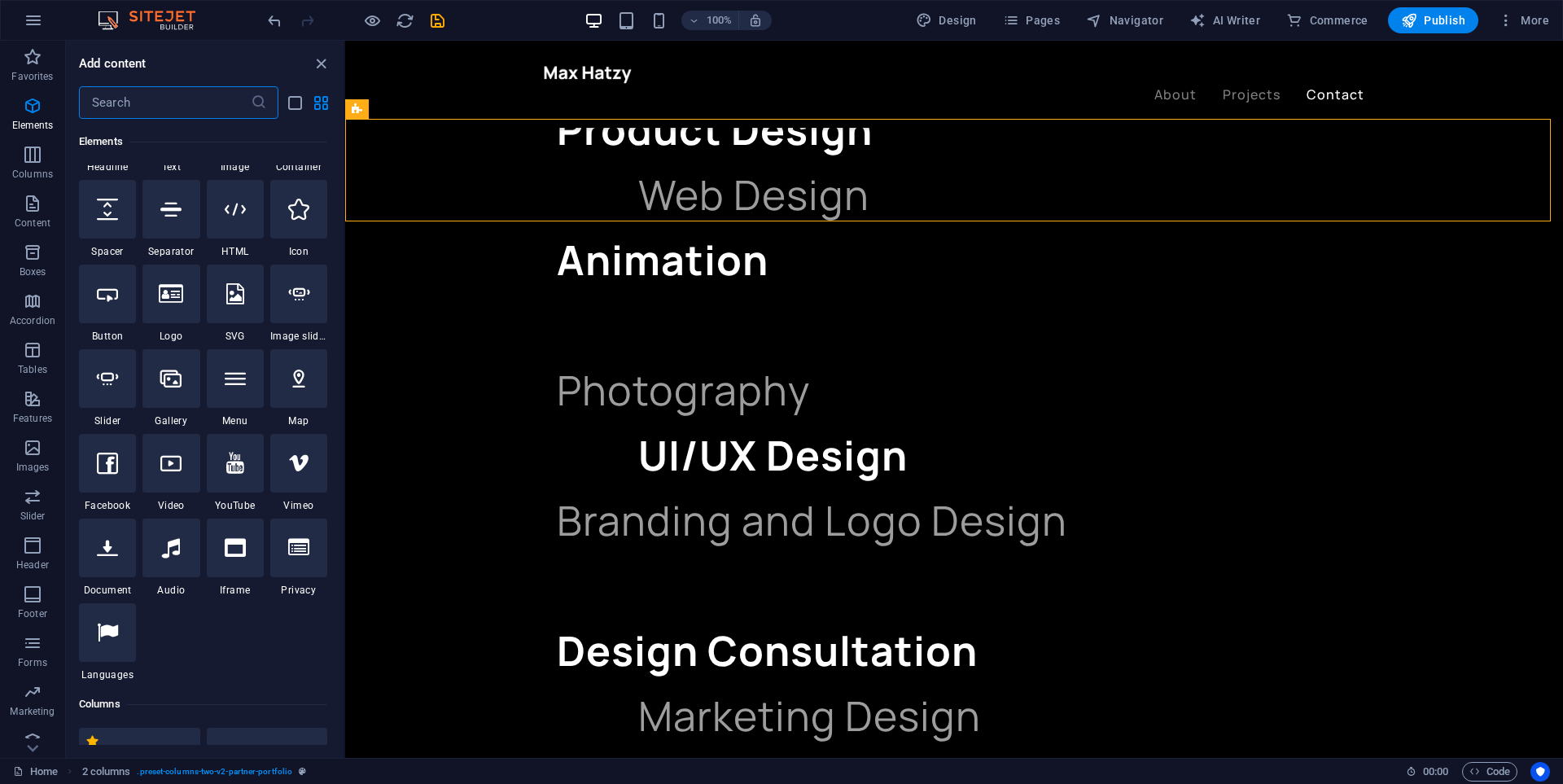
scroll to position [0, 0]
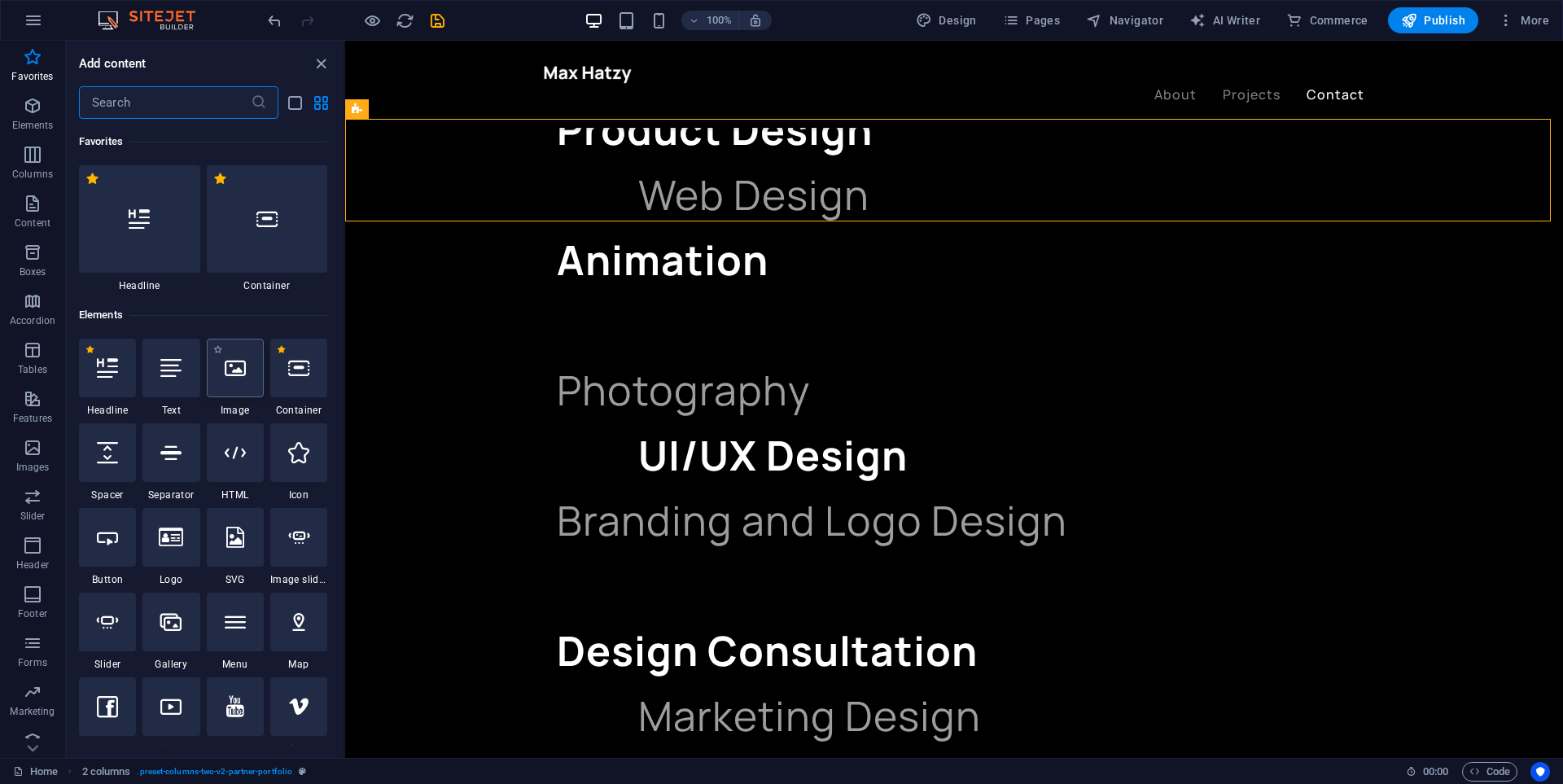
click at [239, 374] on icon at bounding box center [235, 368] width 21 height 21
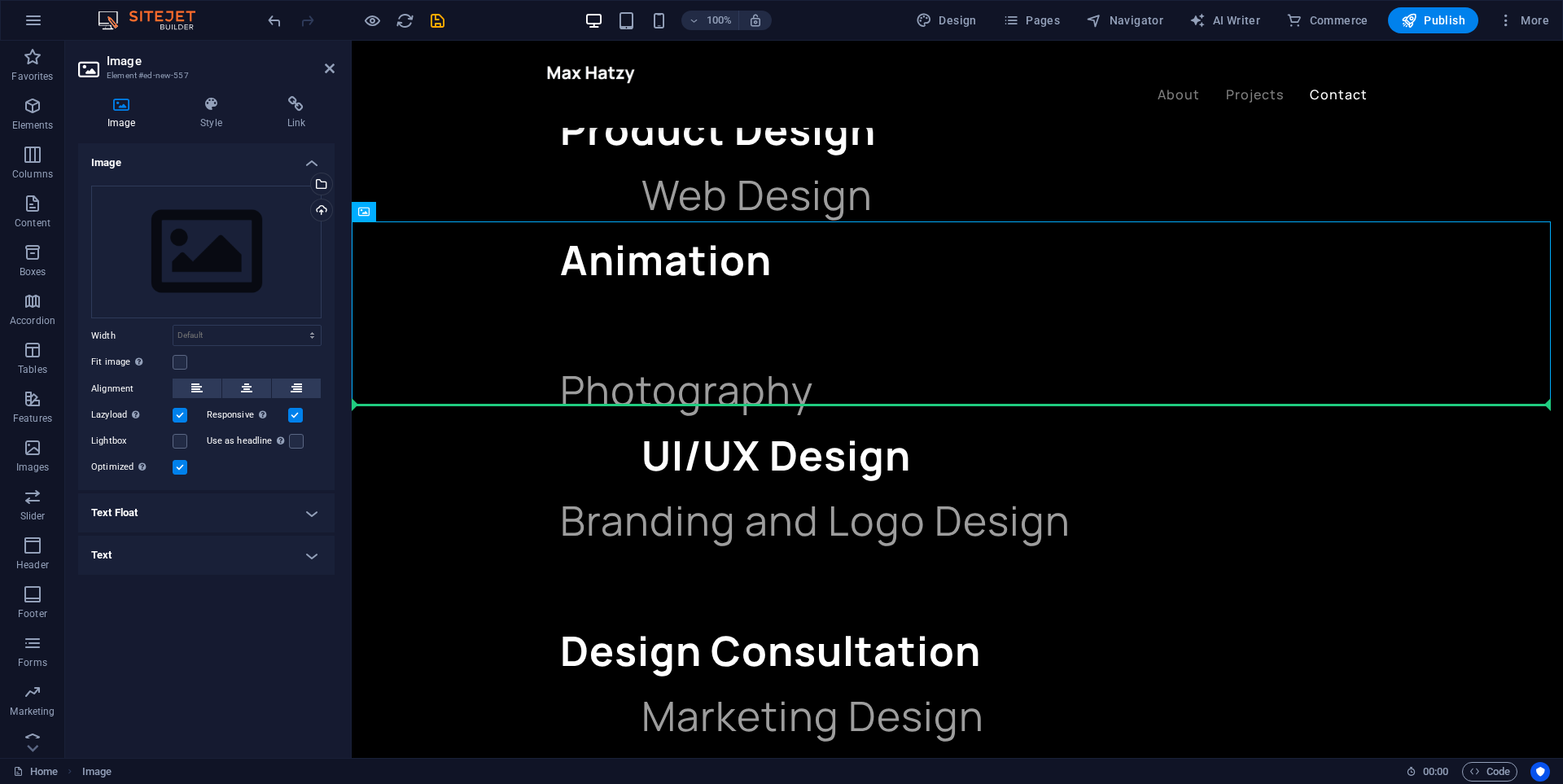
drag, startPoint x: 404, startPoint y: 237, endPoint x: 552, endPoint y: 496, distance: 298.3
drag, startPoint x: 728, startPoint y: 251, endPoint x: 637, endPoint y: 558, distance: 320.2
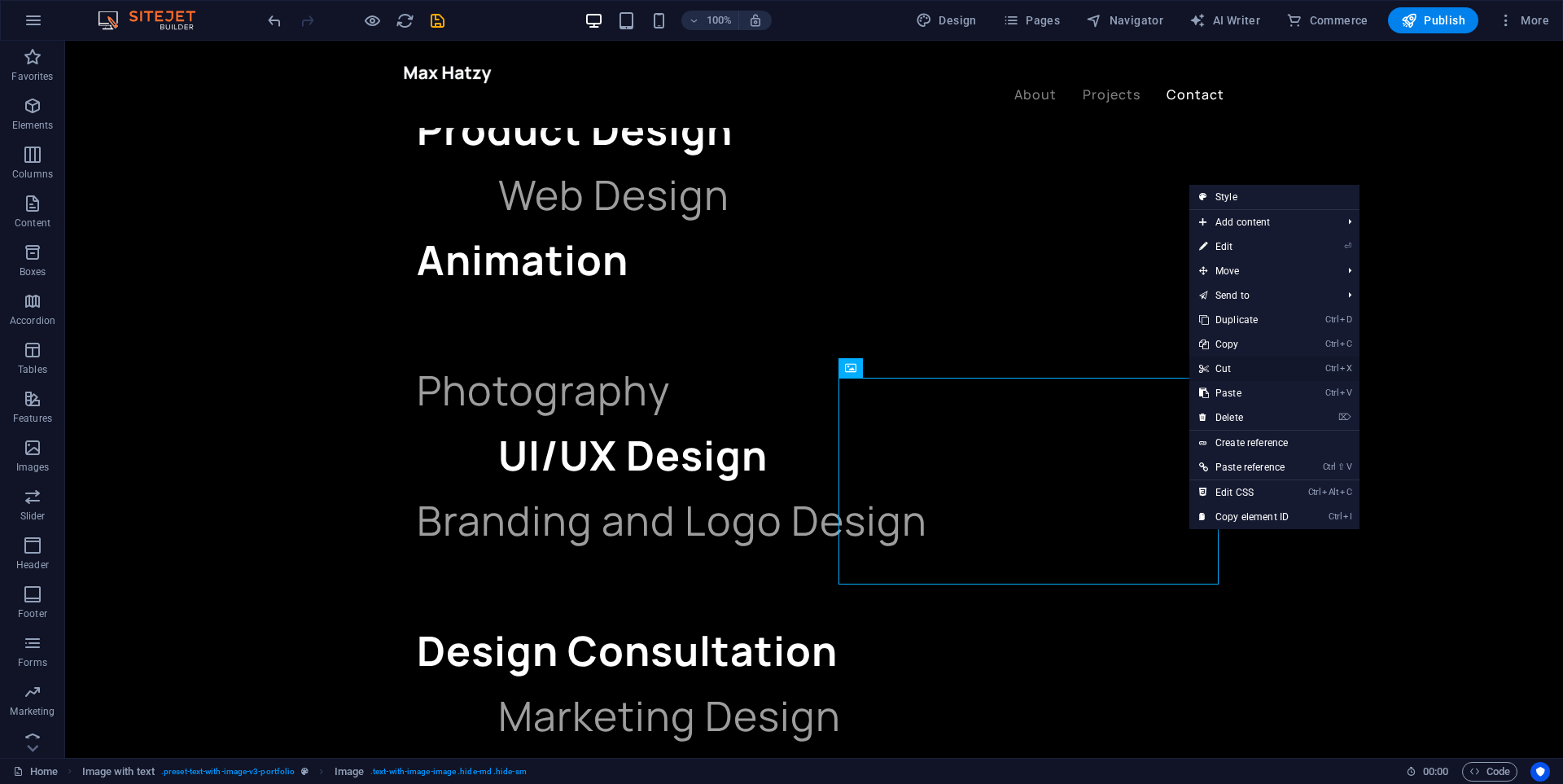
click at [1229, 362] on link "Ctrl X Cut" at bounding box center [1243, 369] width 109 height 24
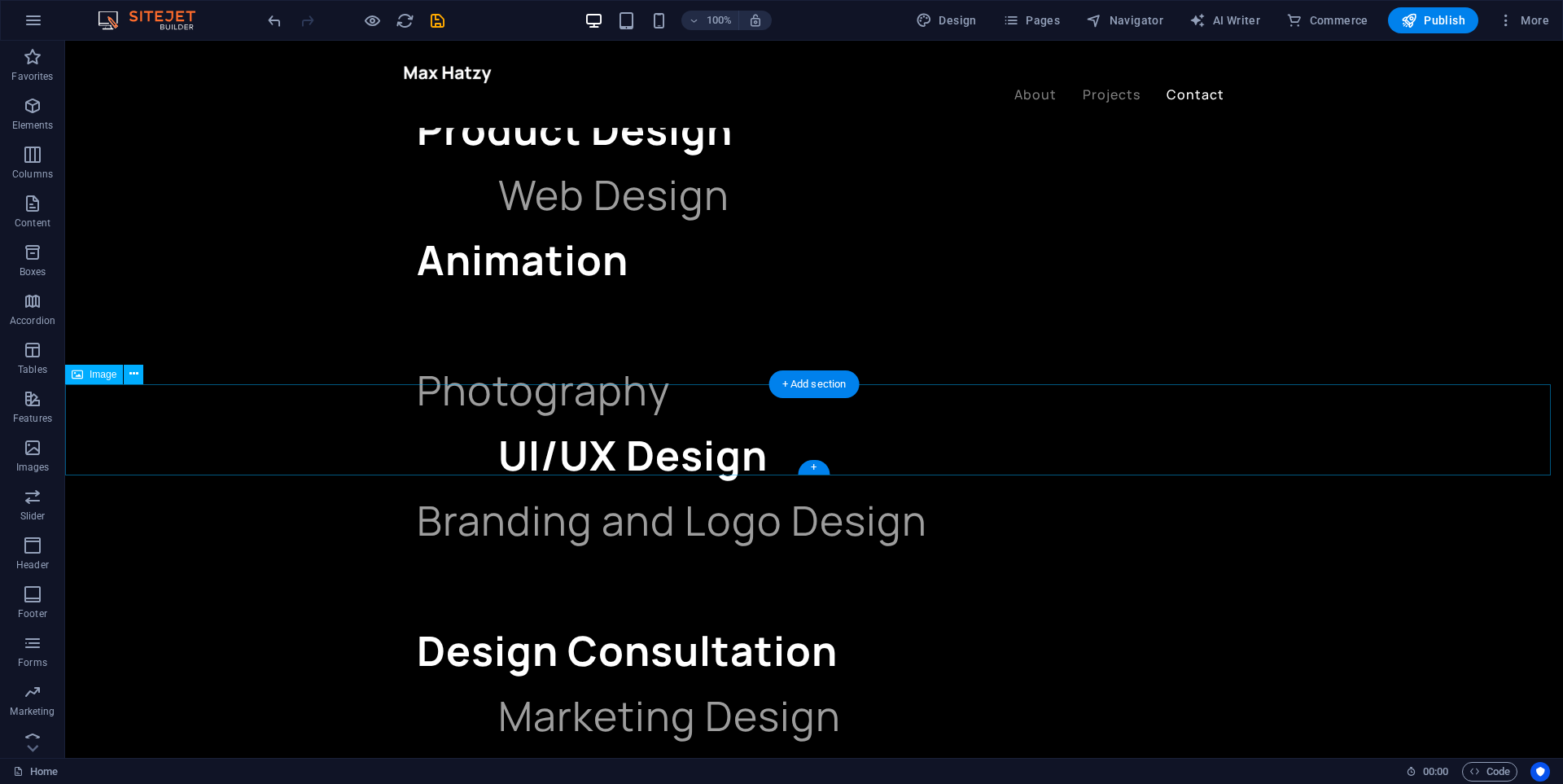
scroll to position [1603, 0]
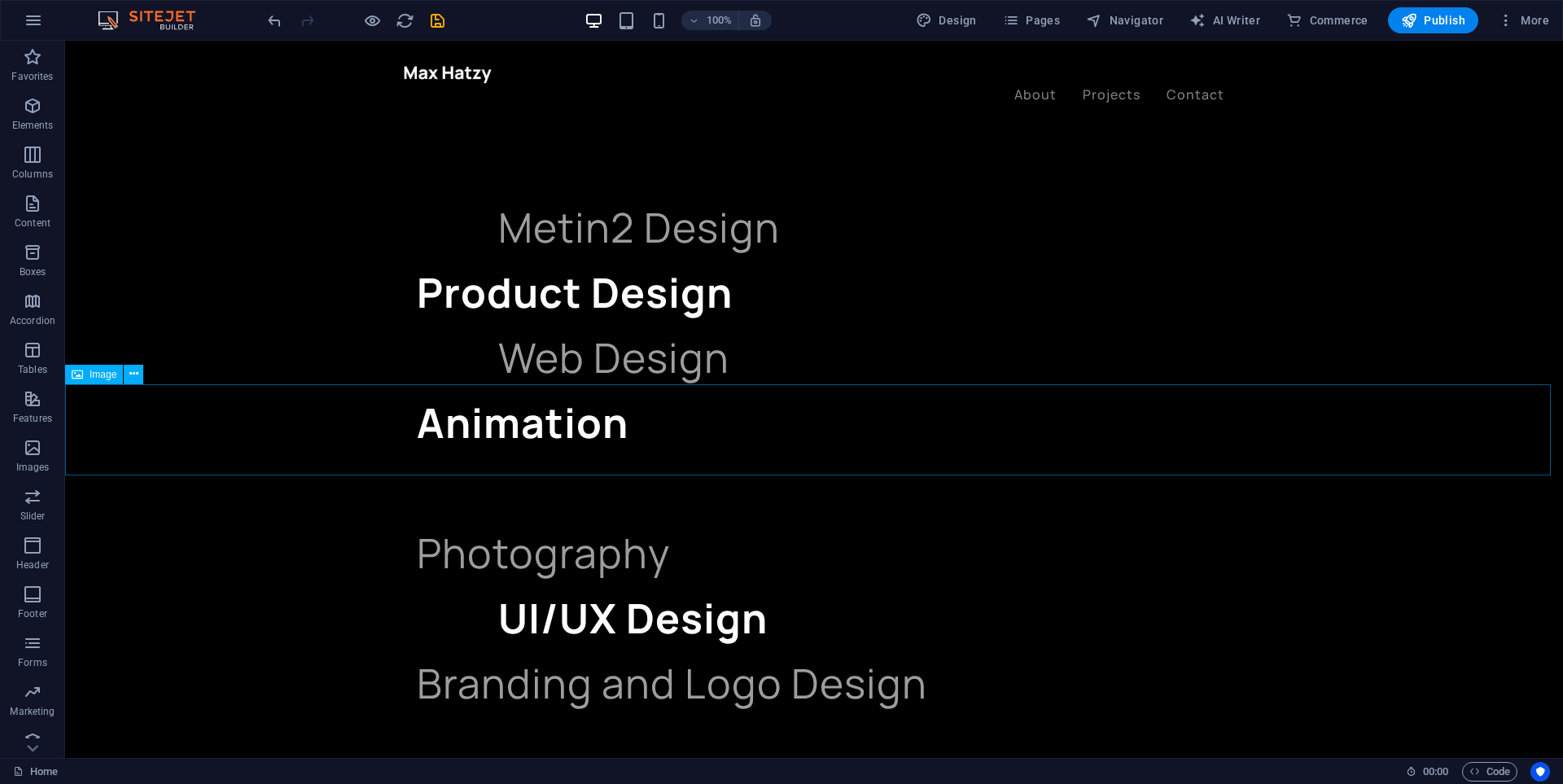
click at [104, 376] on span "Image" at bounding box center [102, 374] width 27 height 10
click at [108, 374] on span "Image" at bounding box center [102, 374] width 27 height 10
click at [109, 374] on span "Image" at bounding box center [102, 374] width 27 height 10
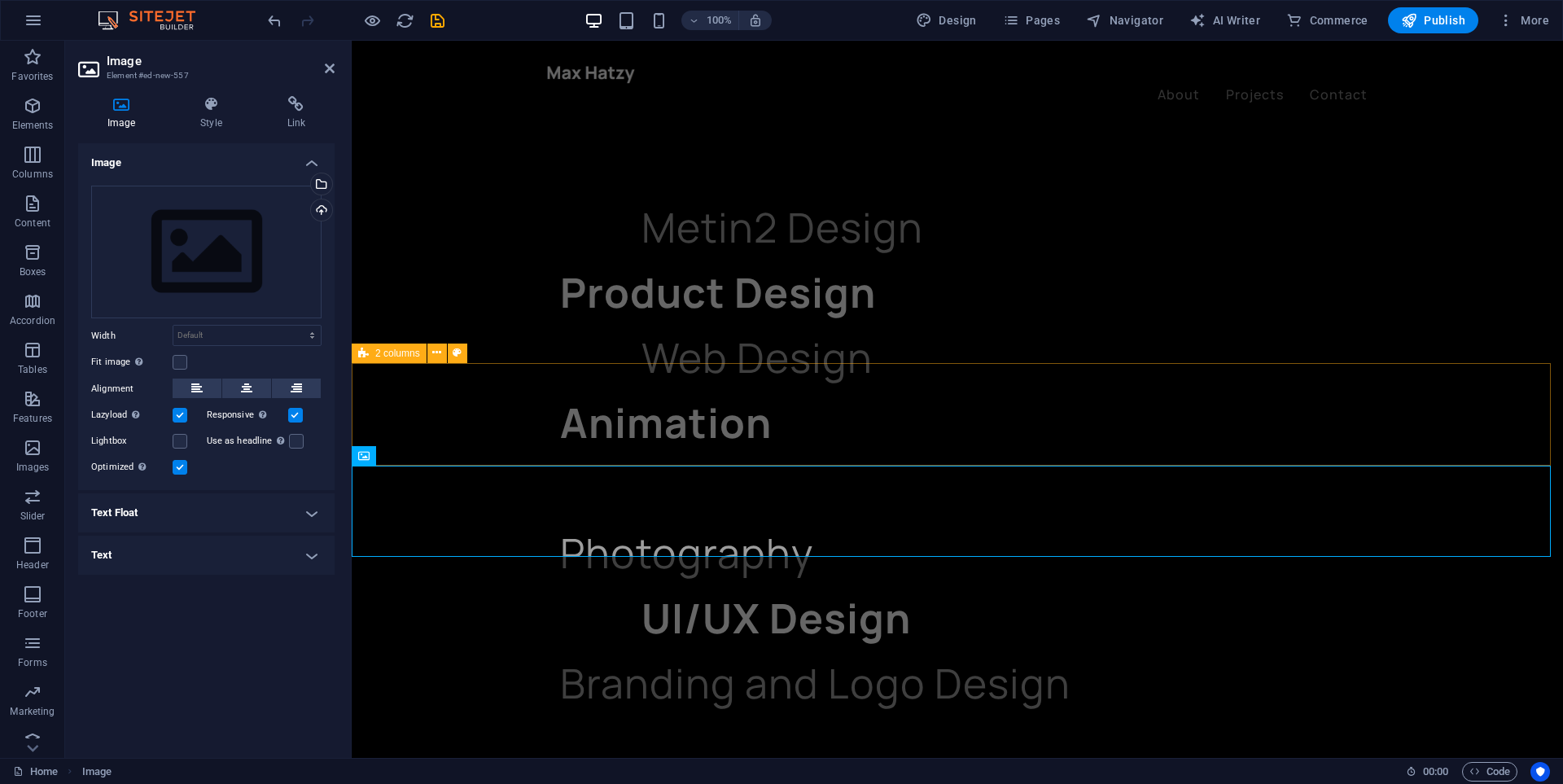
scroll to position [1441, 0]
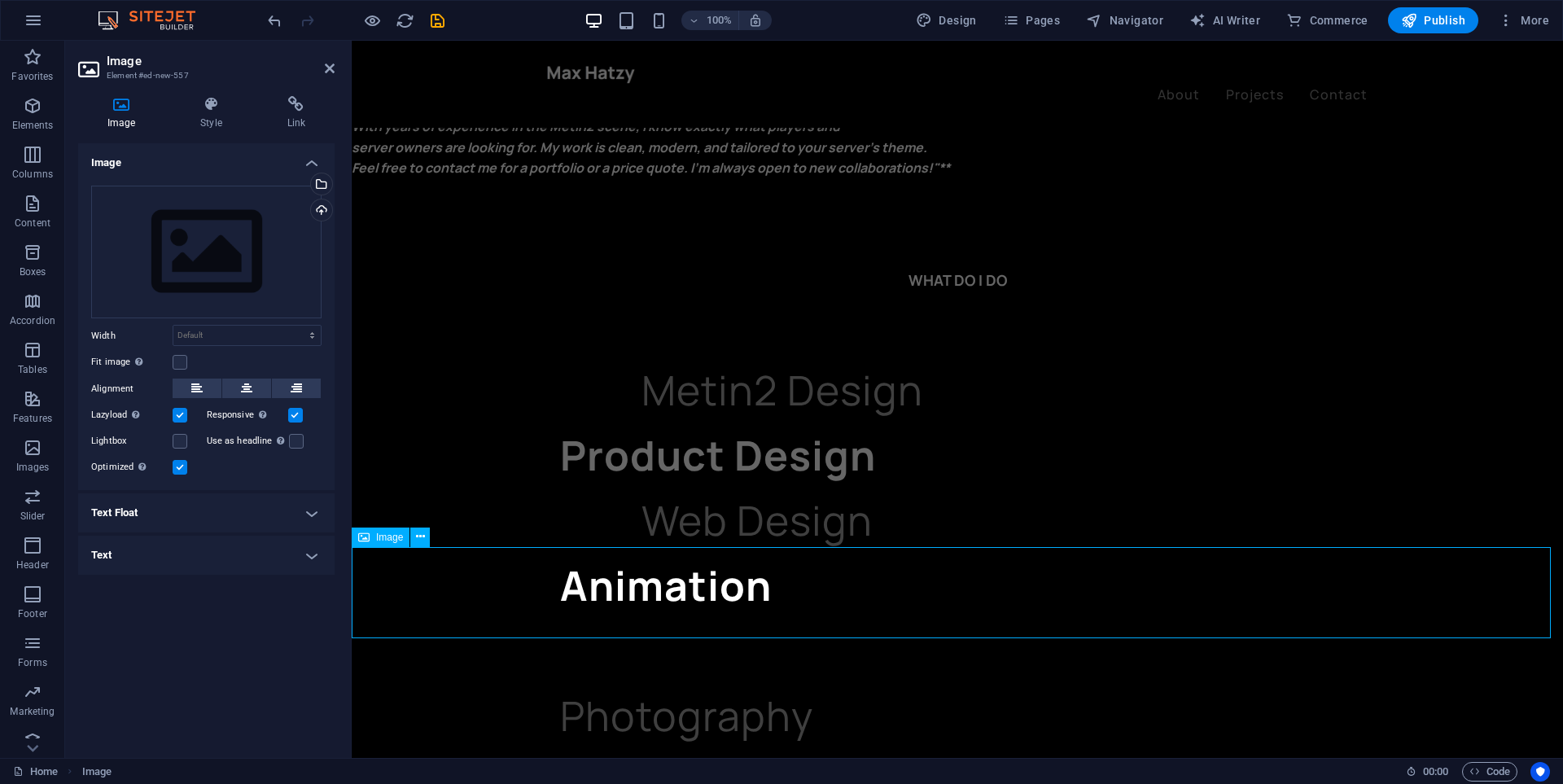
click at [368, 539] on icon at bounding box center [363, 537] width 11 height 20
click at [366, 536] on icon at bounding box center [363, 537] width 11 height 20
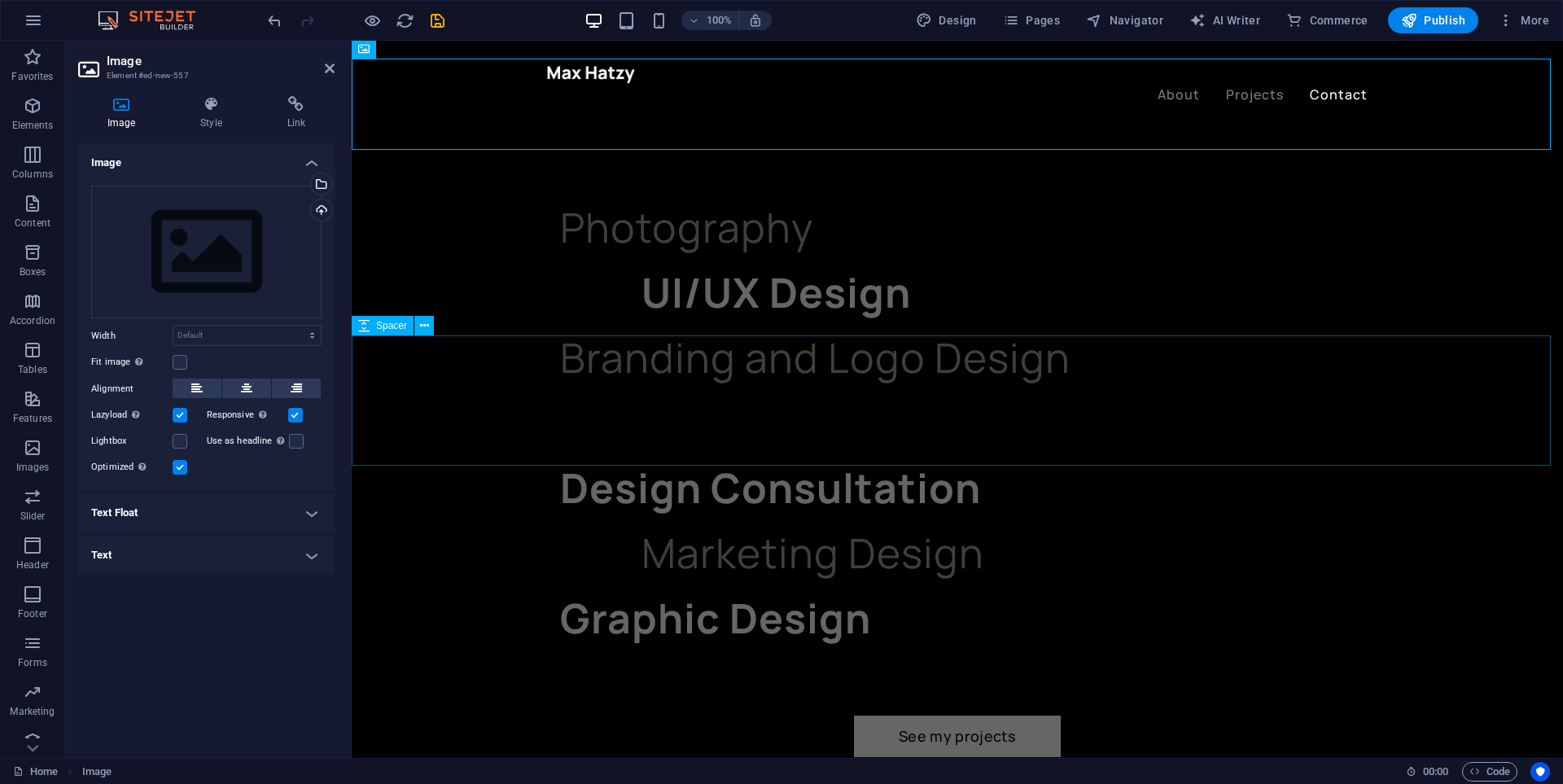
scroll to position [1766, 0]
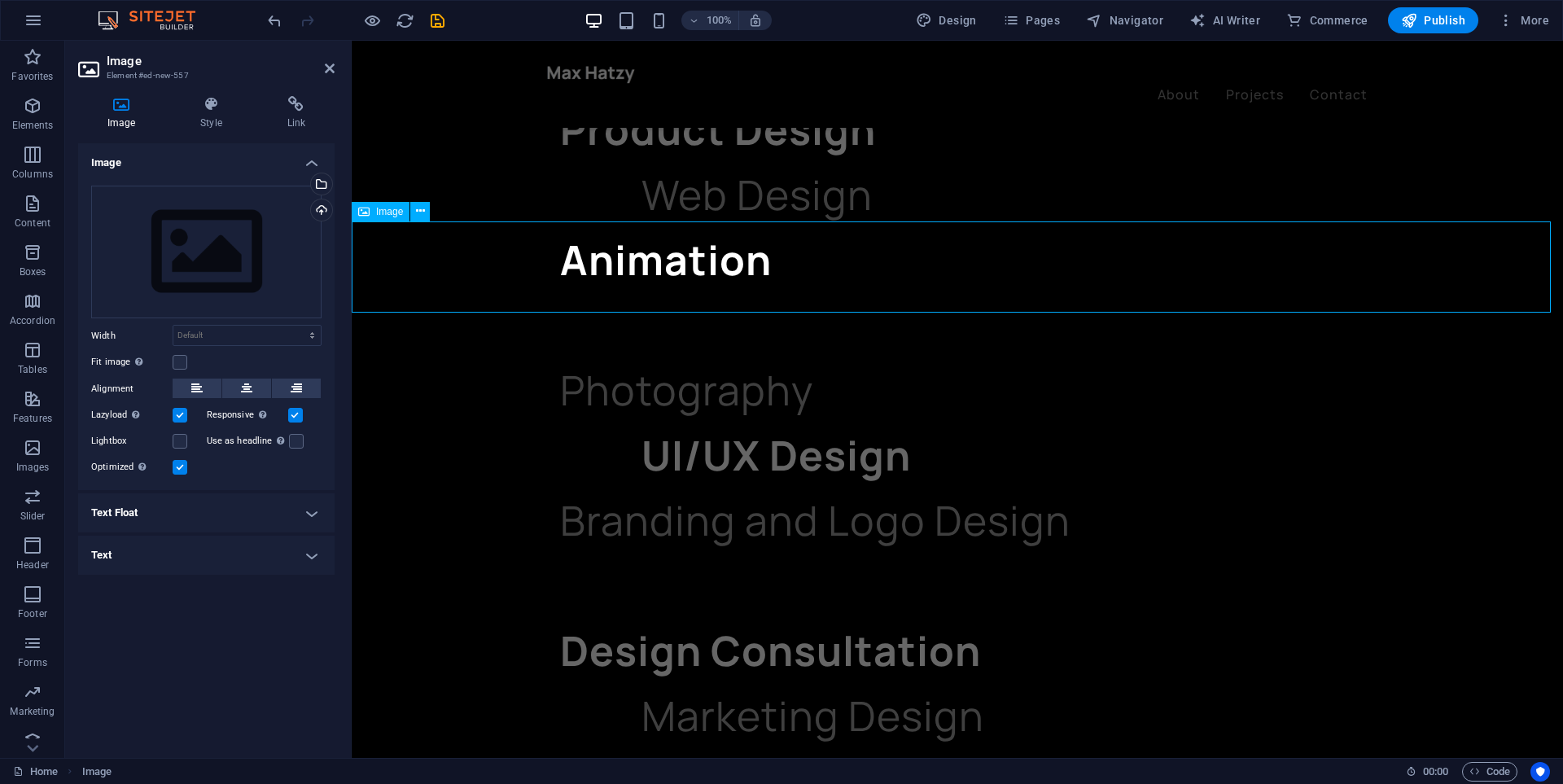
click at [379, 215] on span "Image" at bounding box center [389, 212] width 27 height 10
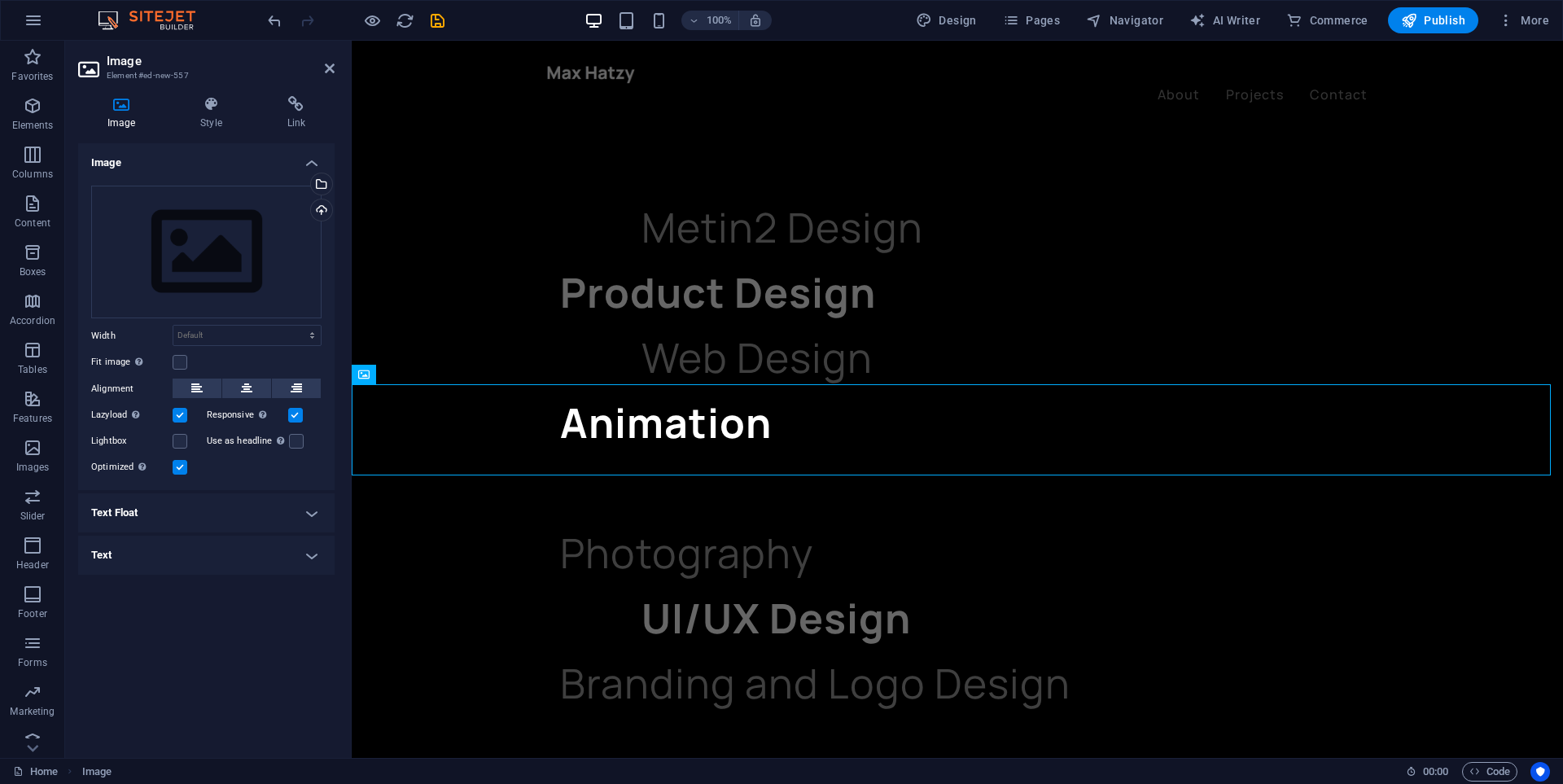
click at [115, 104] on icon at bounding box center [121, 104] width 86 height 17
click at [122, 104] on icon at bounding box center [121, 104] width 86 height 17
click at [422, 369] on icon at bounding box center [421, 373] width 9 height 17
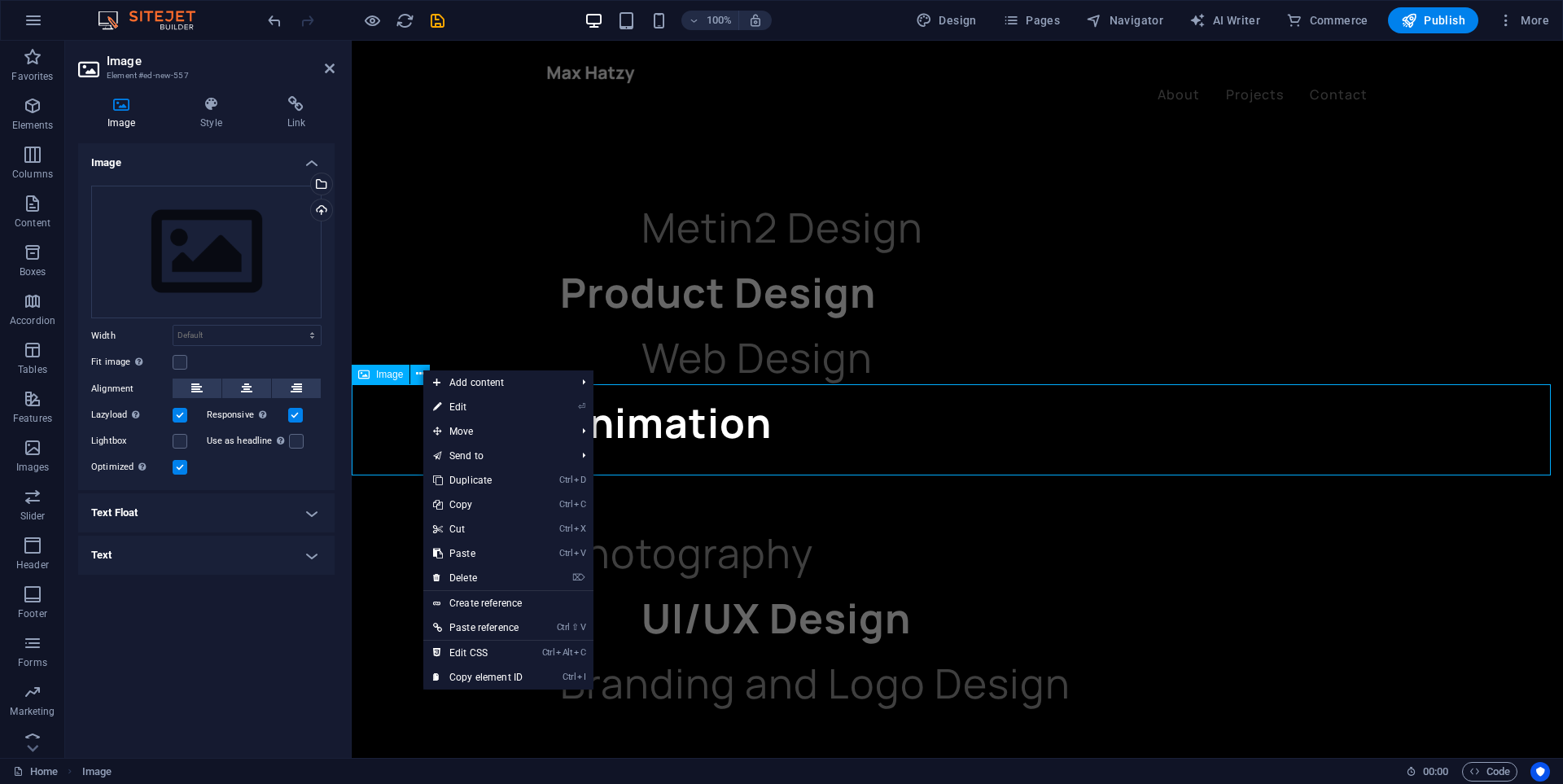
click at [391, 370] on span "Image" at bounding box center [389, 374] width 27 height 10
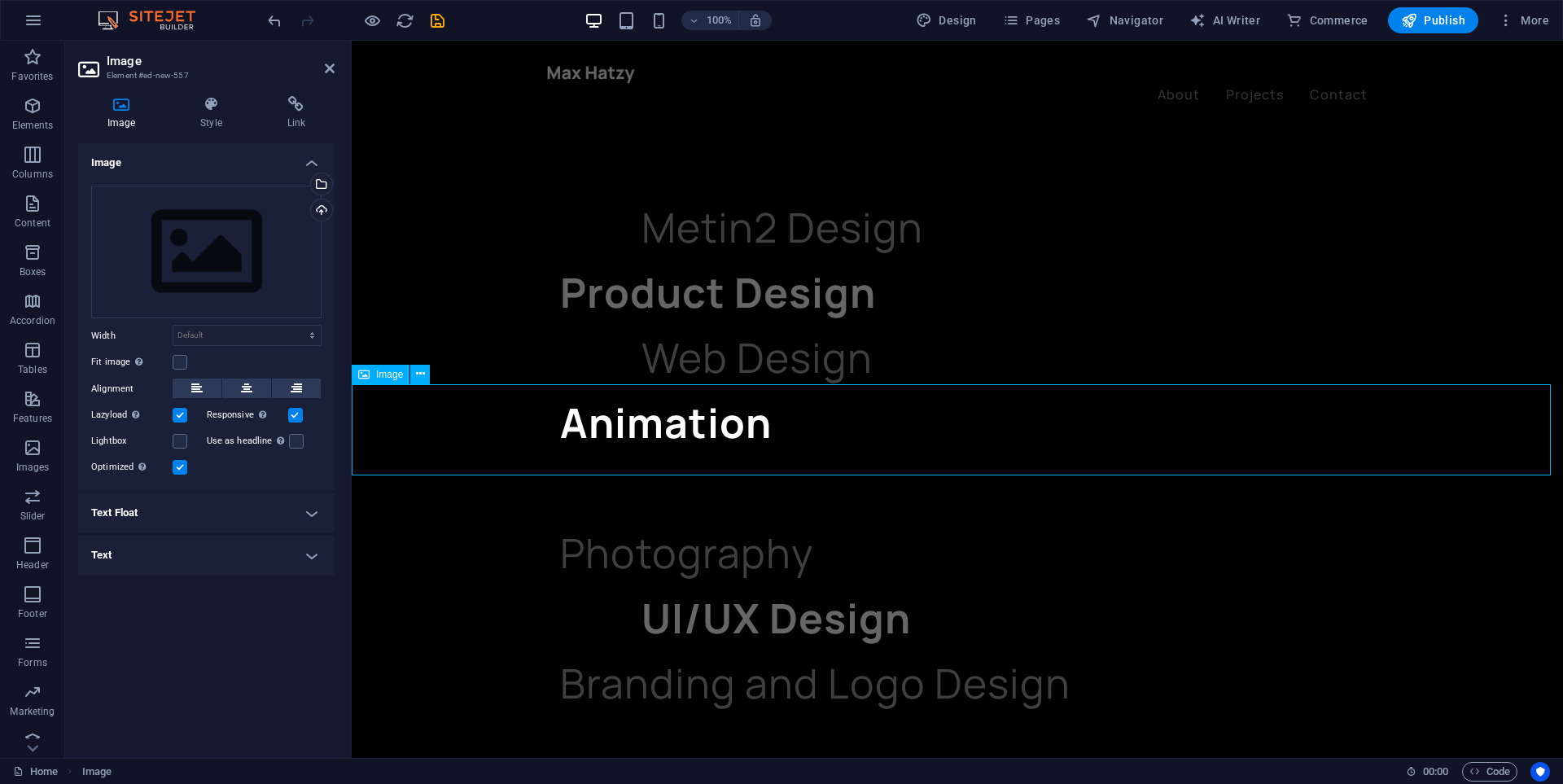
click at [391, 370] on span "Image" at bounding box center [389, 374] width 27 height 10
click at [387, 372] on span "Image" at bounding box center [389, 374] width 27 height 10
click at [333, 68] on icon at bounding box center [330, 69] width 10 height 13
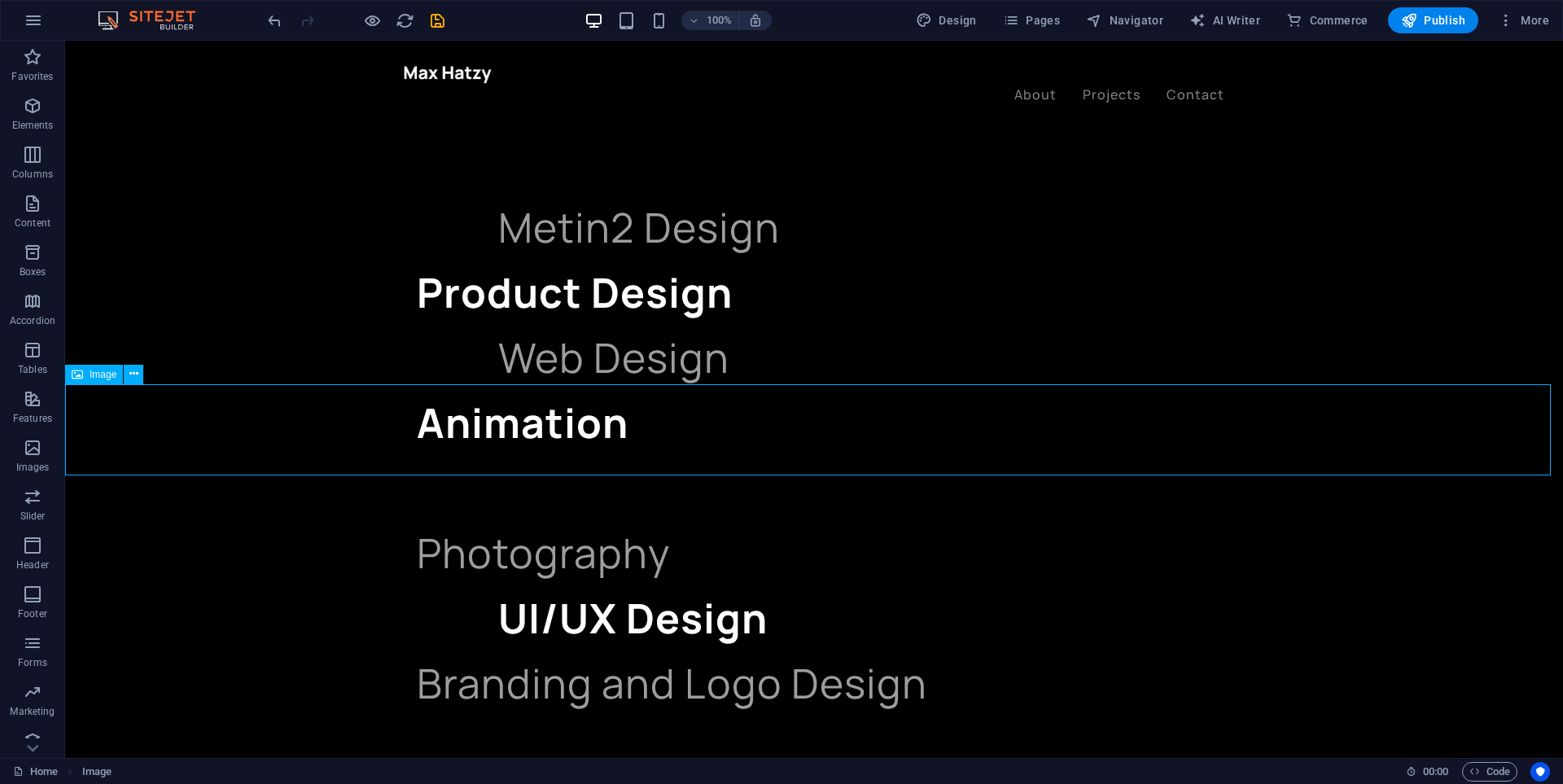
click at [78, 380] on icon at bounding box center [77, 373] width 11 height 20
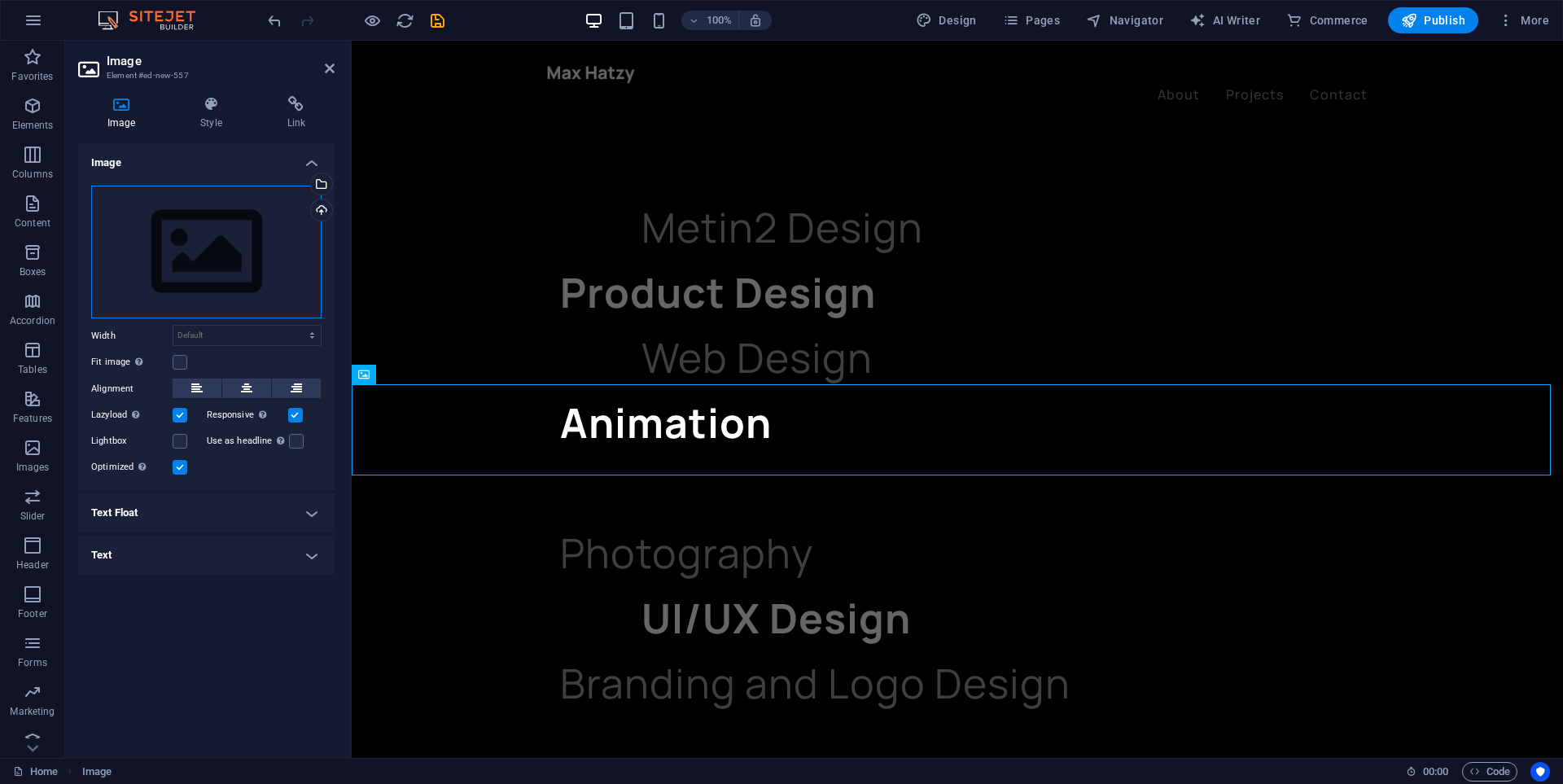
click at [149, 218] on div "Drag files here, click to choose files or select files from Files or our free s…" at bounding box center [206, 253] width 230 height 134
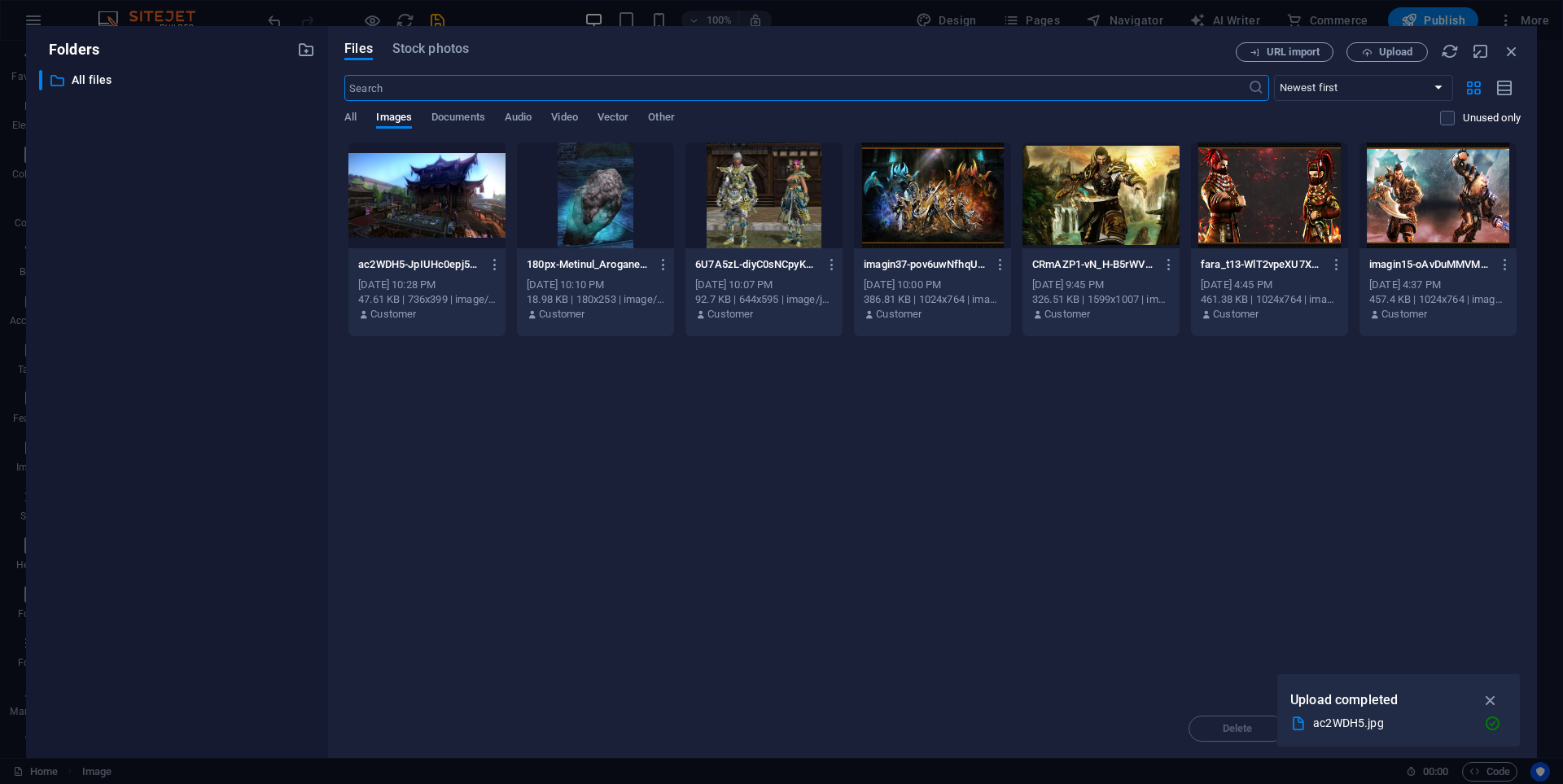
click at [395, 203] on div at bounding box center [427, 195] width 157 height 106
drag, startPoint x: 395, startPoint y: 203, endPoint x: 45, endPoint y: 161, distance: 352.5
click at [395, 203] on div "1" at bounding box center [427, 195] width 157 height 106
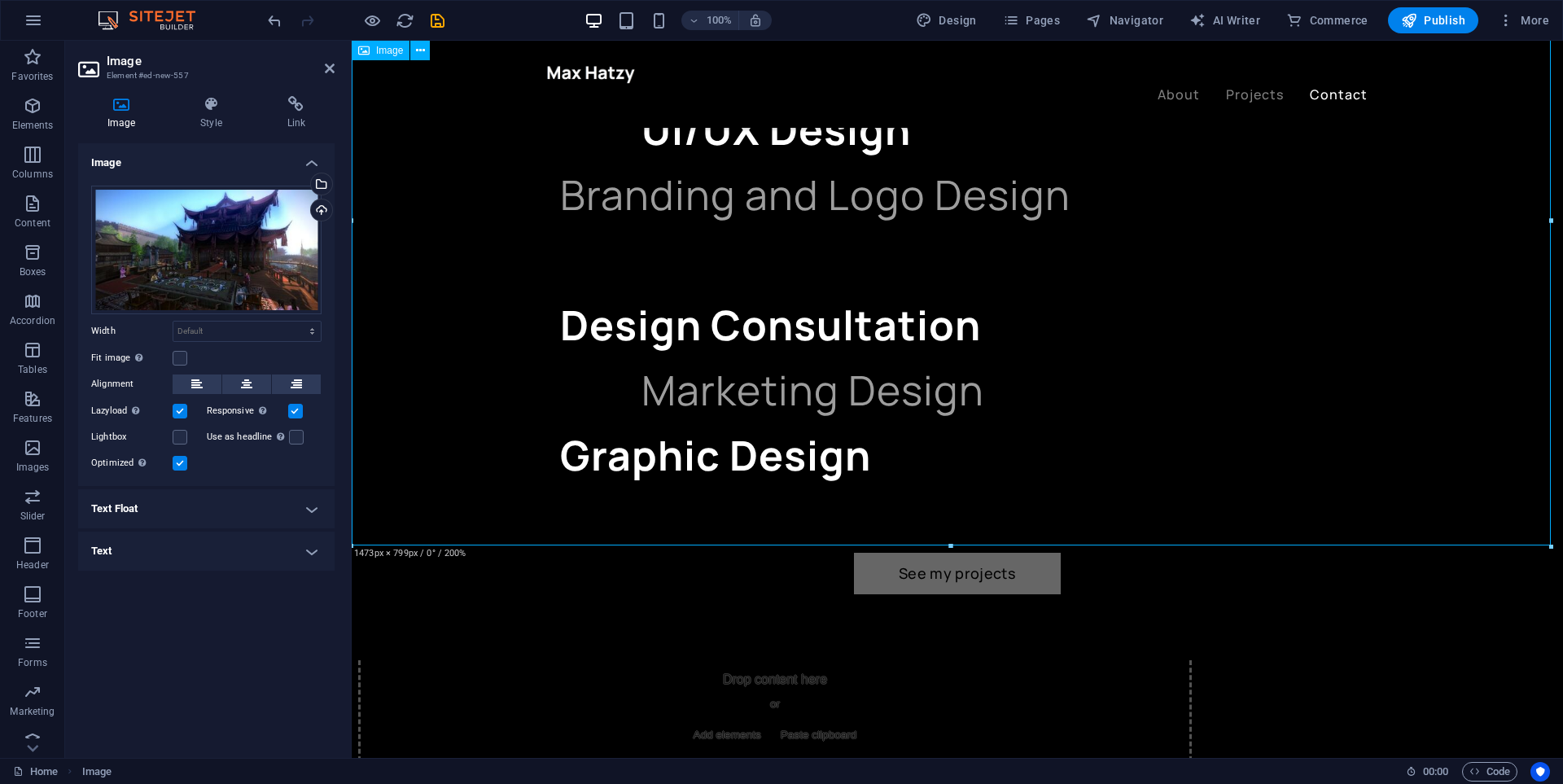
scroll to position [2010, 0]
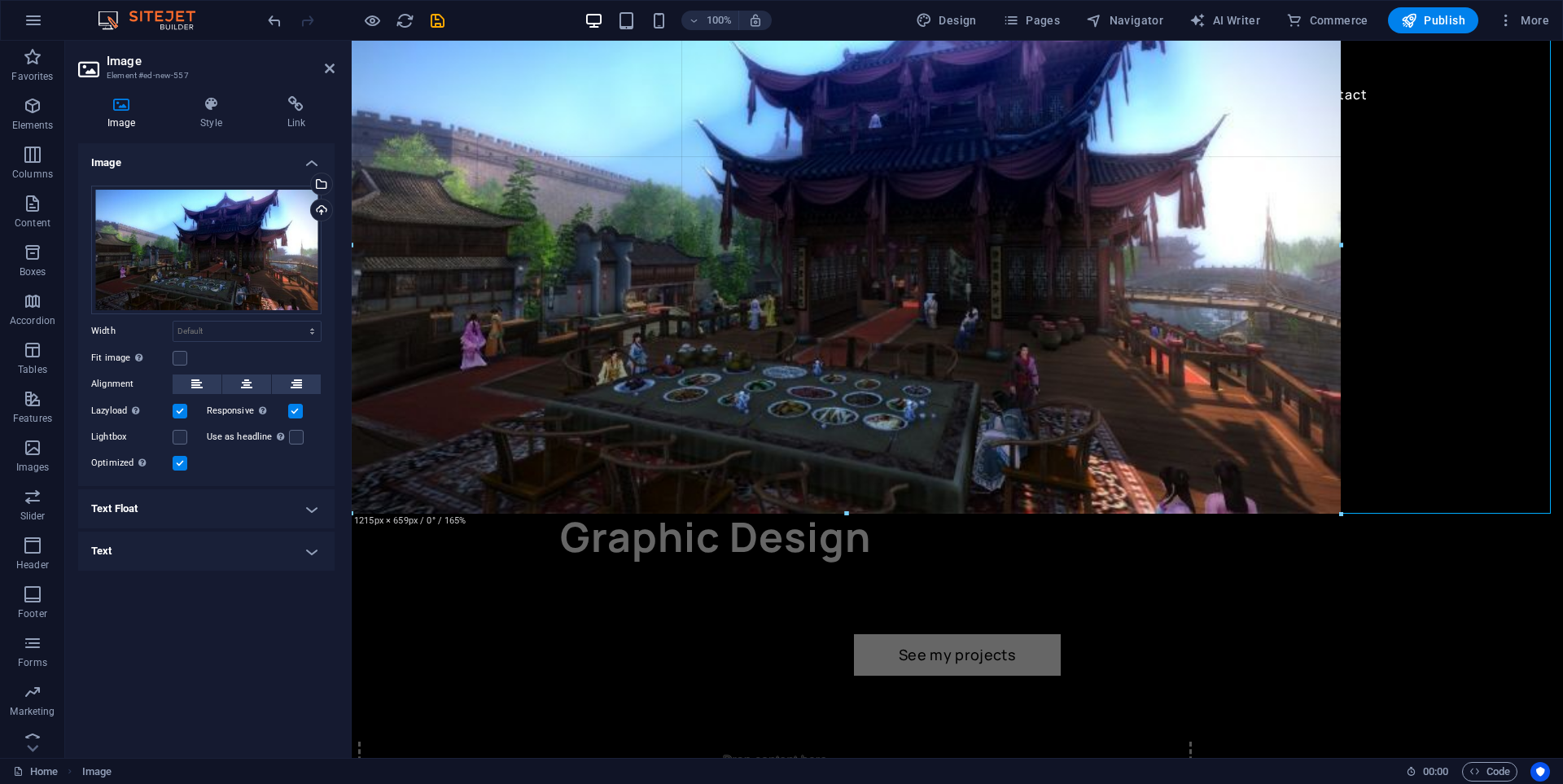
drag, startPoint x: 950, startPoint y: 626, endPoint x: 947, endPoint y: 509, distance: 117.0
type input "1215"
select select "px"
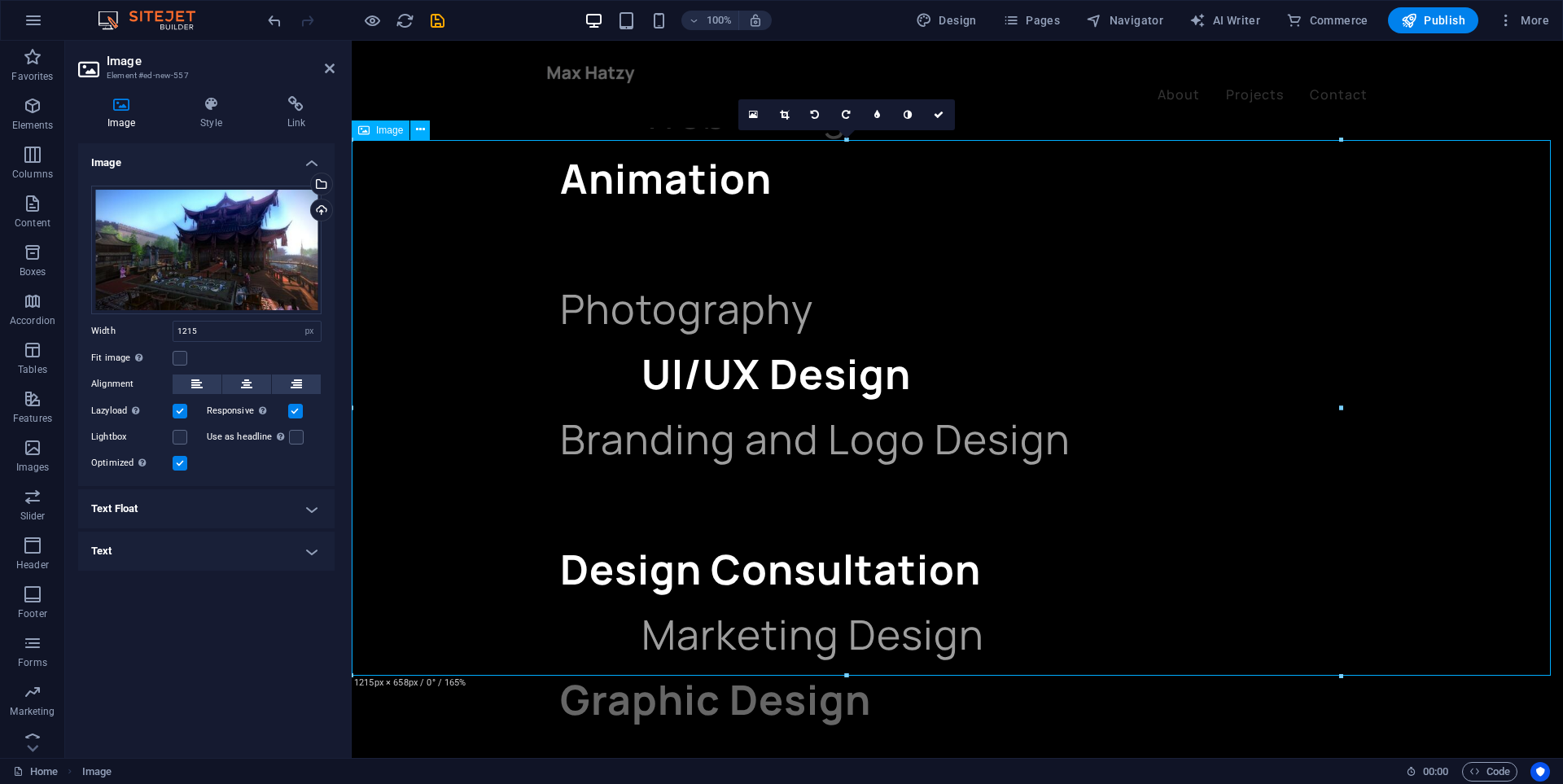
scroll to position [1766, 0]
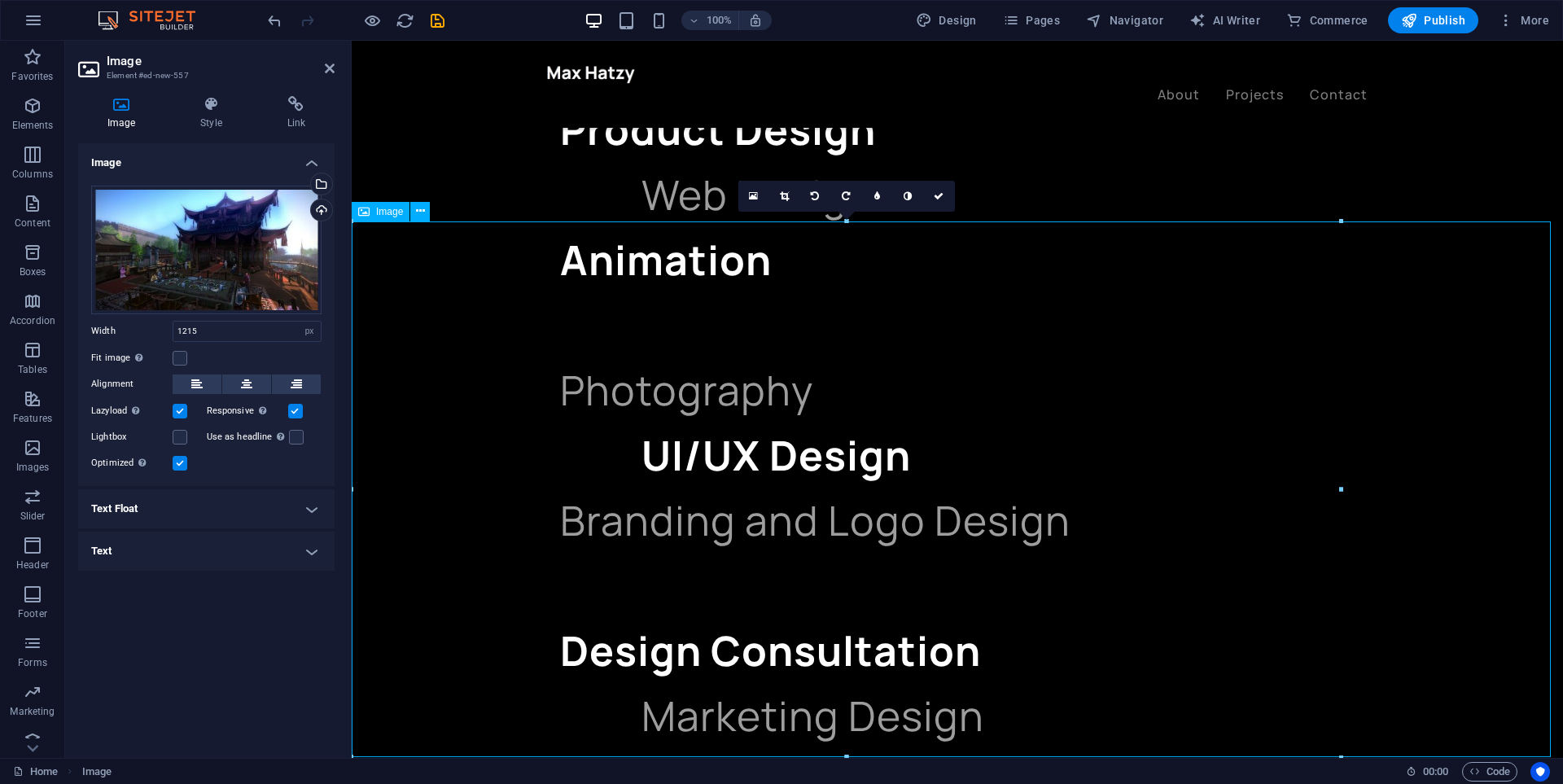
drag, startPoint x: 797, startPoint y: 333, endPoint x: 1359, endPoint y: 390, distance: 564.9
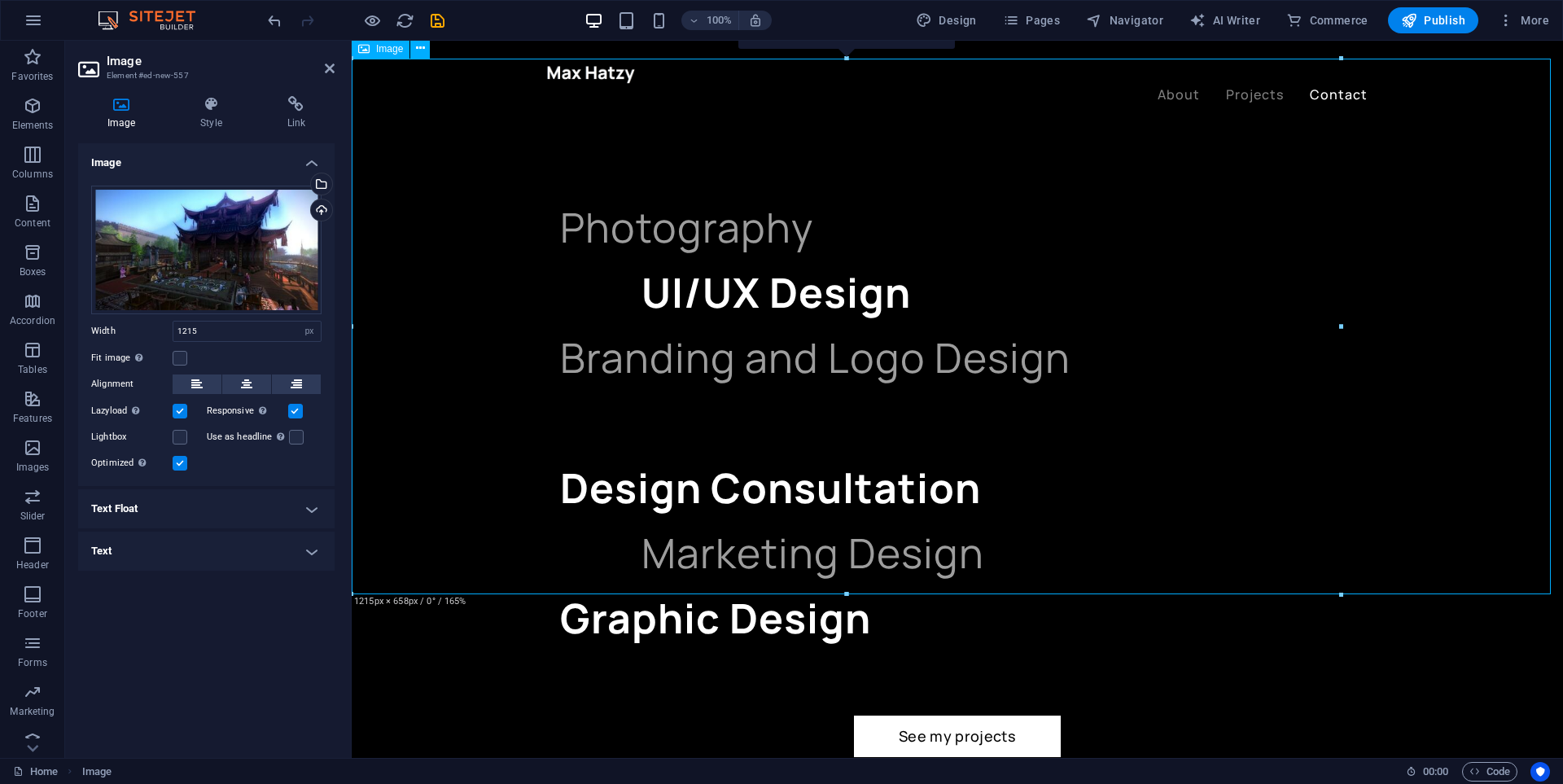
scroll to position [1848, 0]
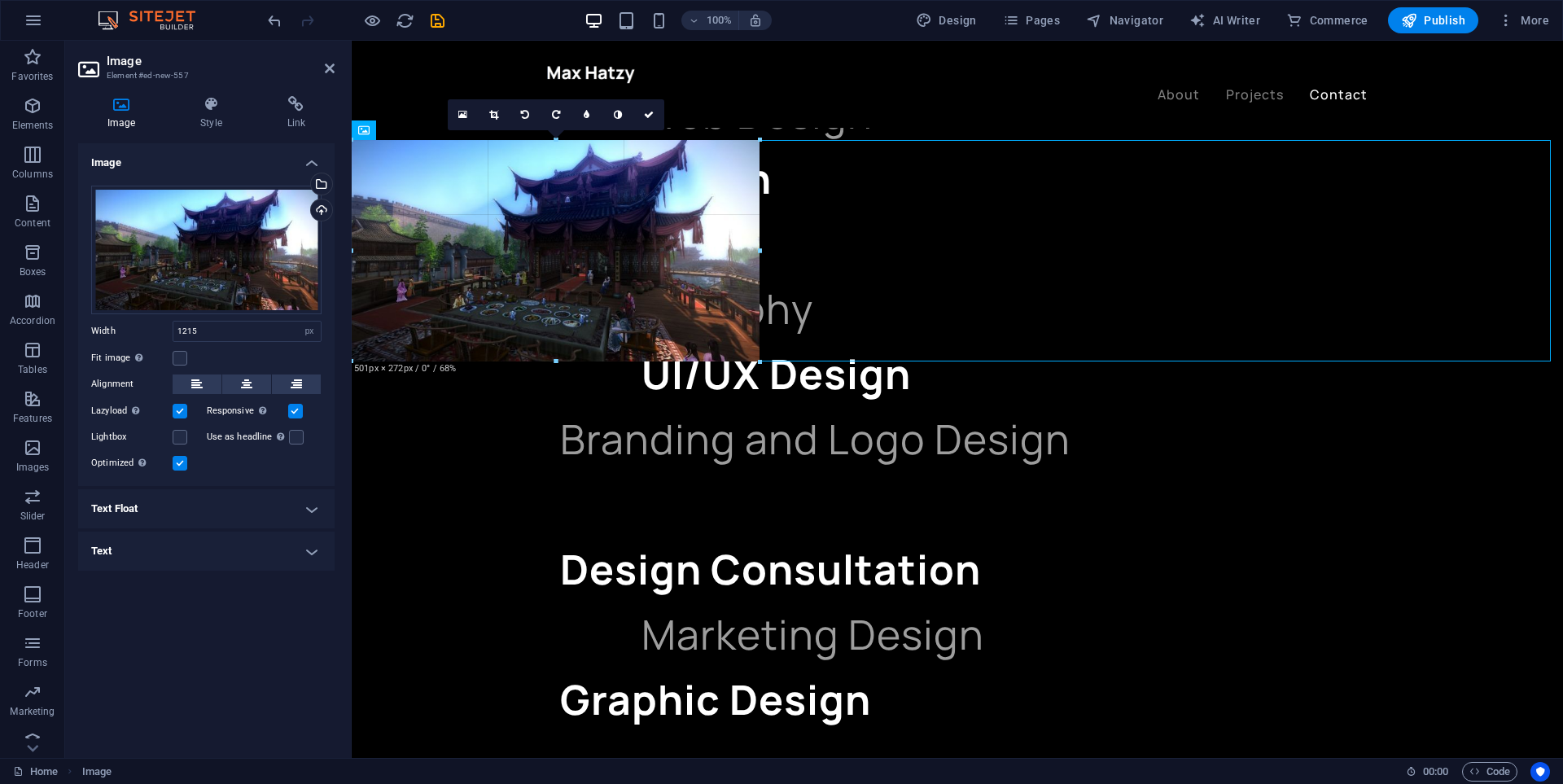
drag, startPoint x: 846, startPoint y: 673, endPoint x: 496, endPoint y: 244, distance: 553.7
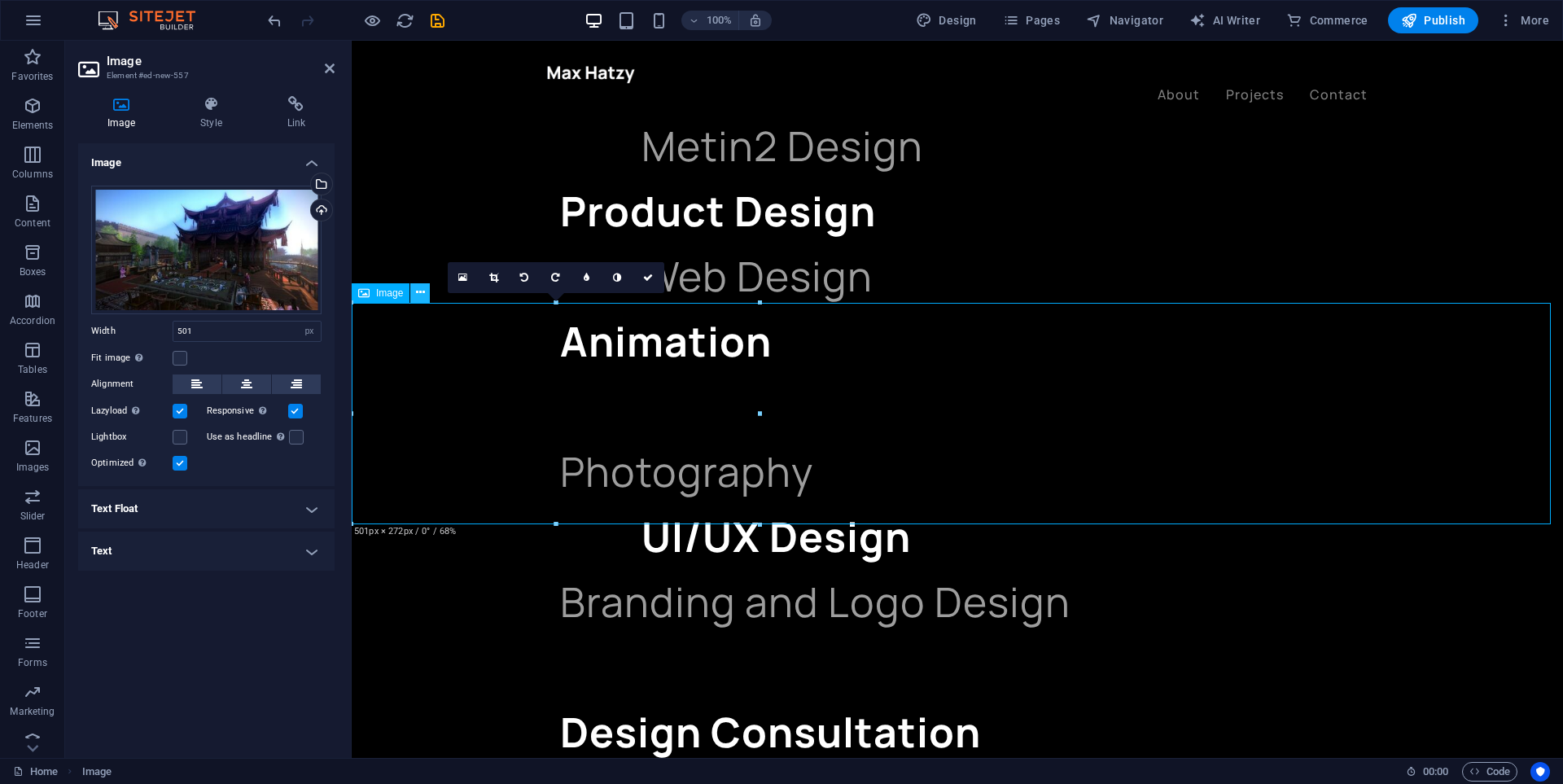
click at [423, 293] on icon at bounding box center [421, 293] width 9 height 17
click at [458, 278] on icon at bounding box center [463, 278] width 9 height 11
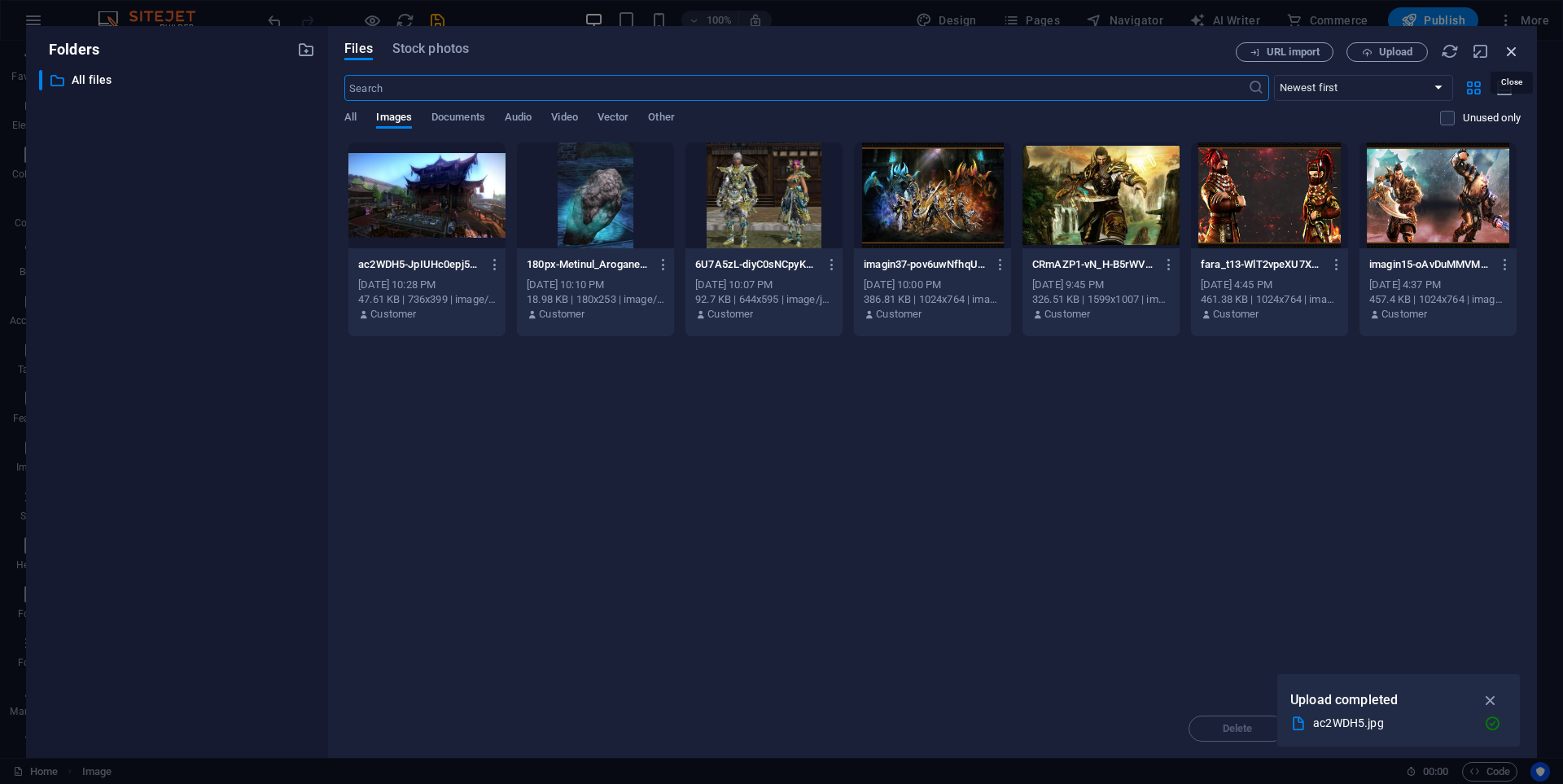
click at [1515, 58] on icon "button" at bounding box center [1511, 51] width 18 height 18
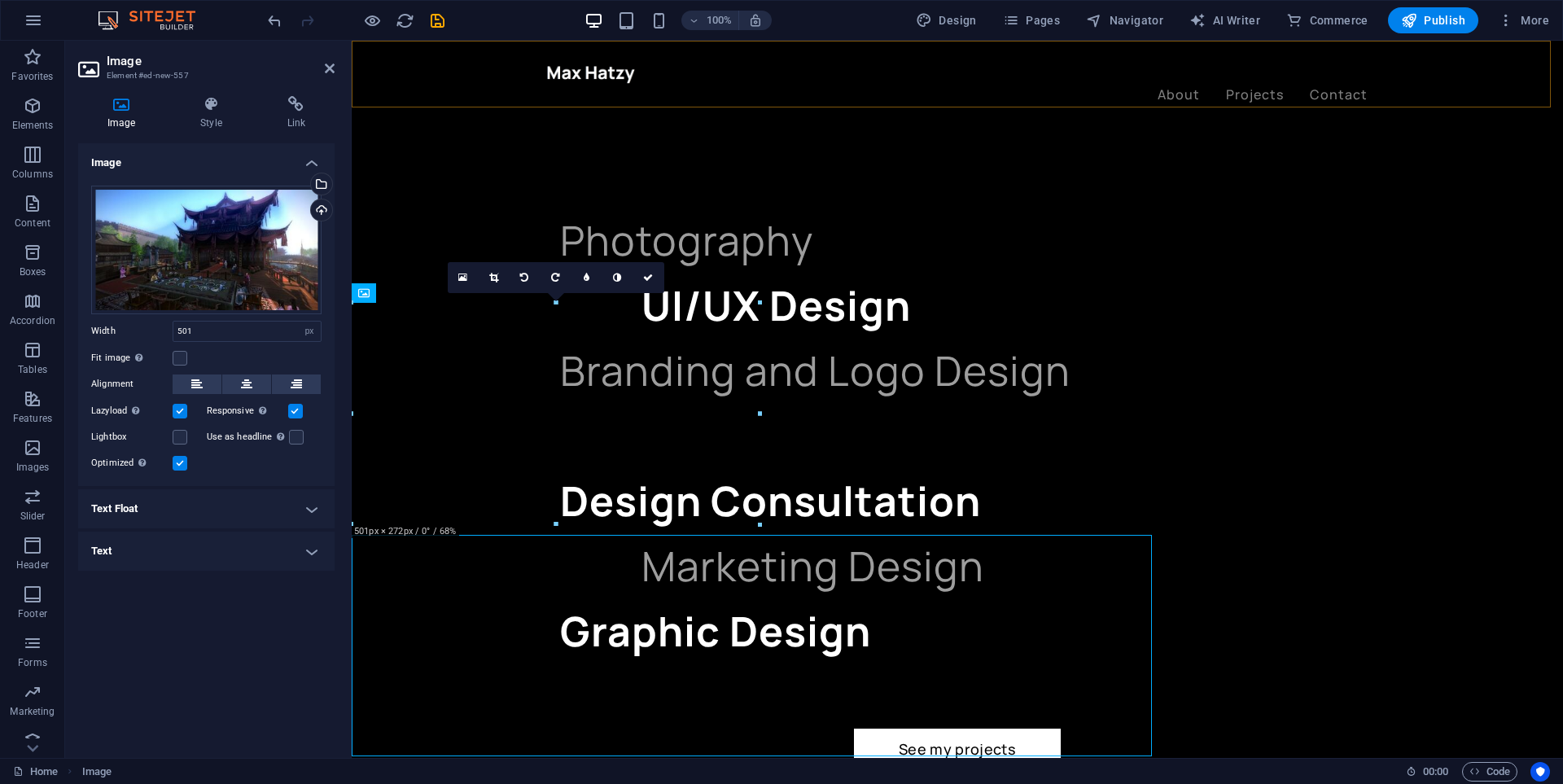
scroll to position [1685, 0]
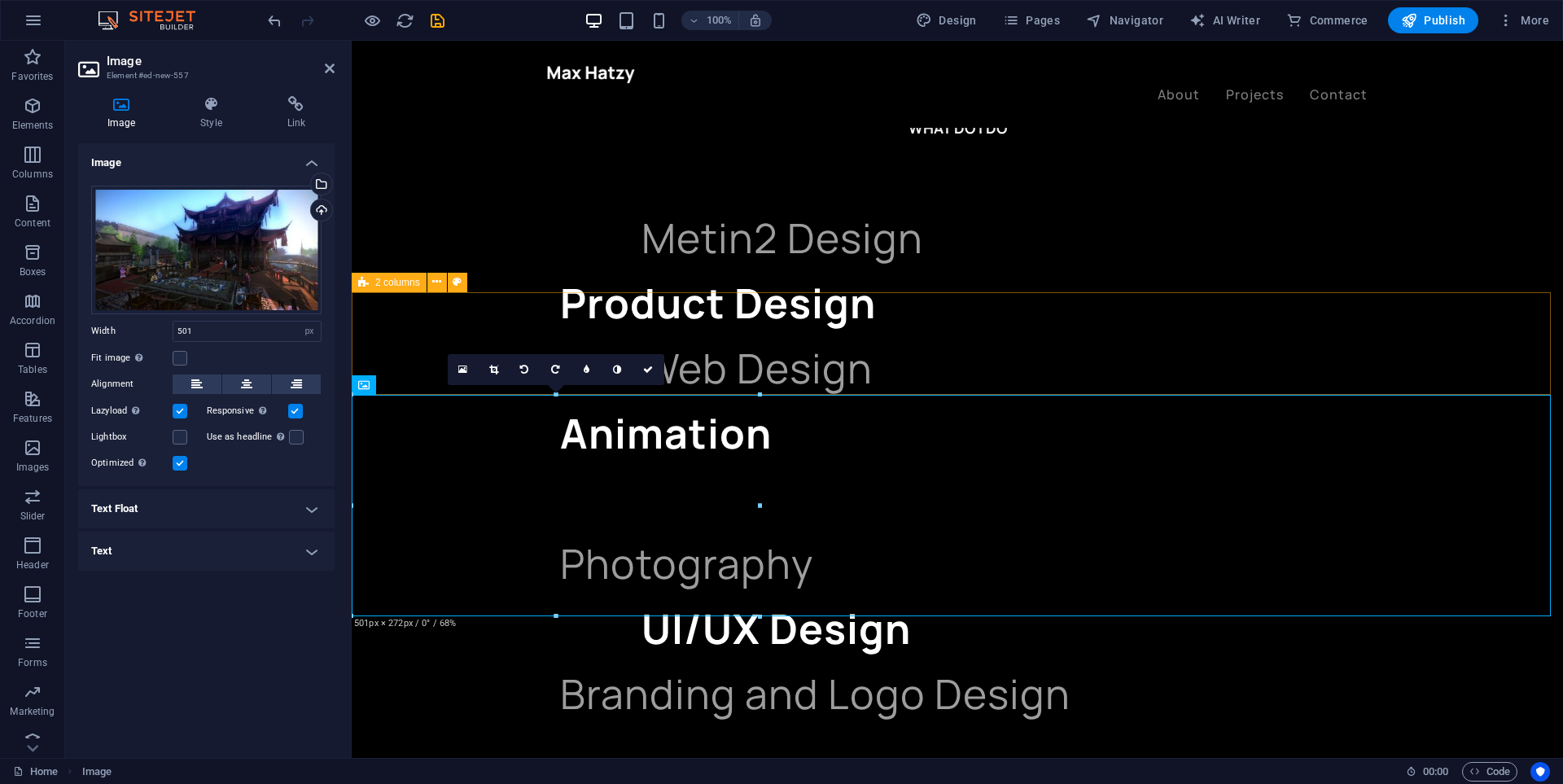
scroll to position [1511, 0]
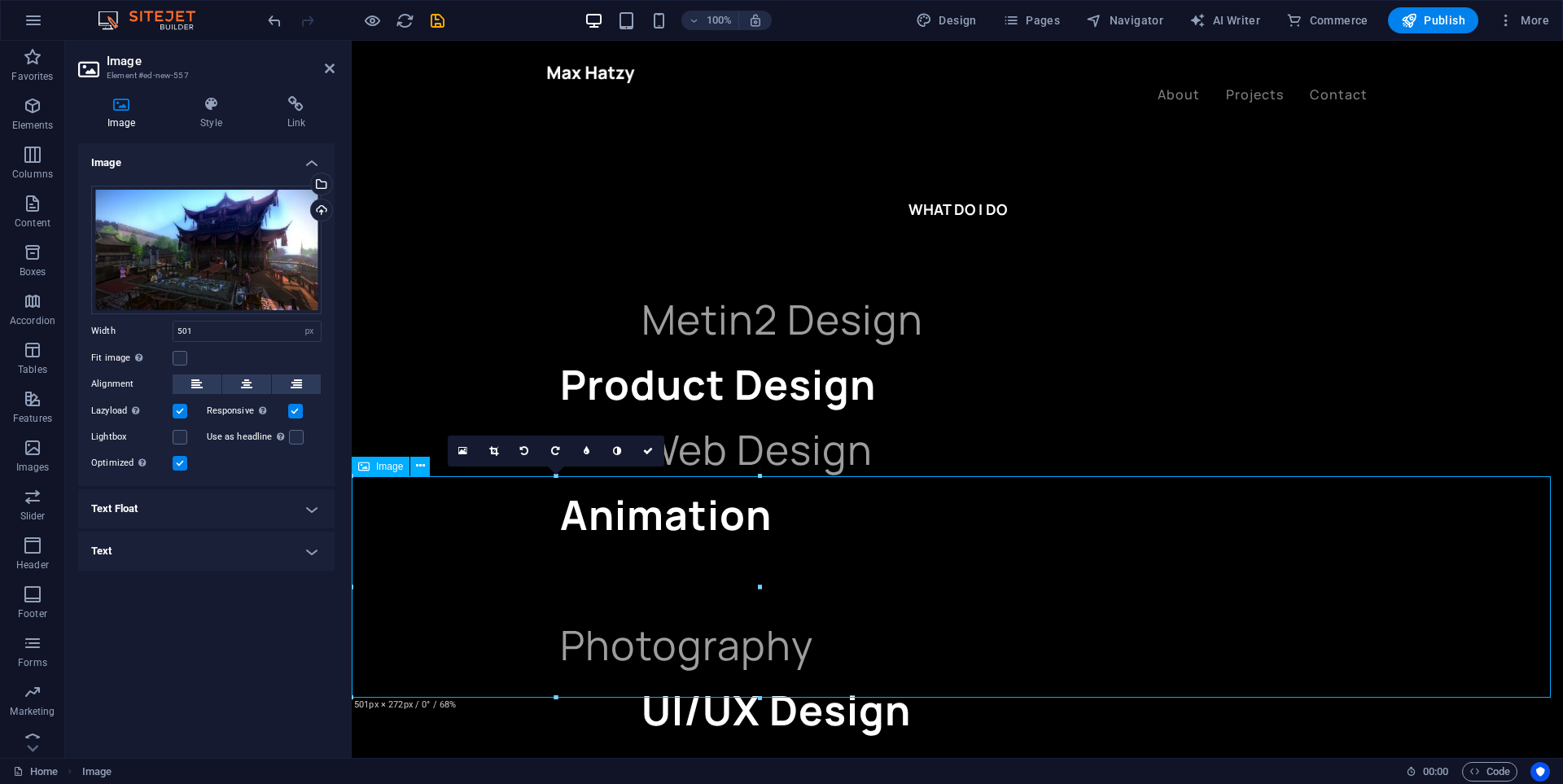
drag, startPoint x: 613, startPoint y: 594, endPoint x: 617, endPoint y: 580, distance: 14.6
drag, startPoint x: 526, startPoint y: 542, endPoint x: 1141, endPoint y: 565, distance: 615.4
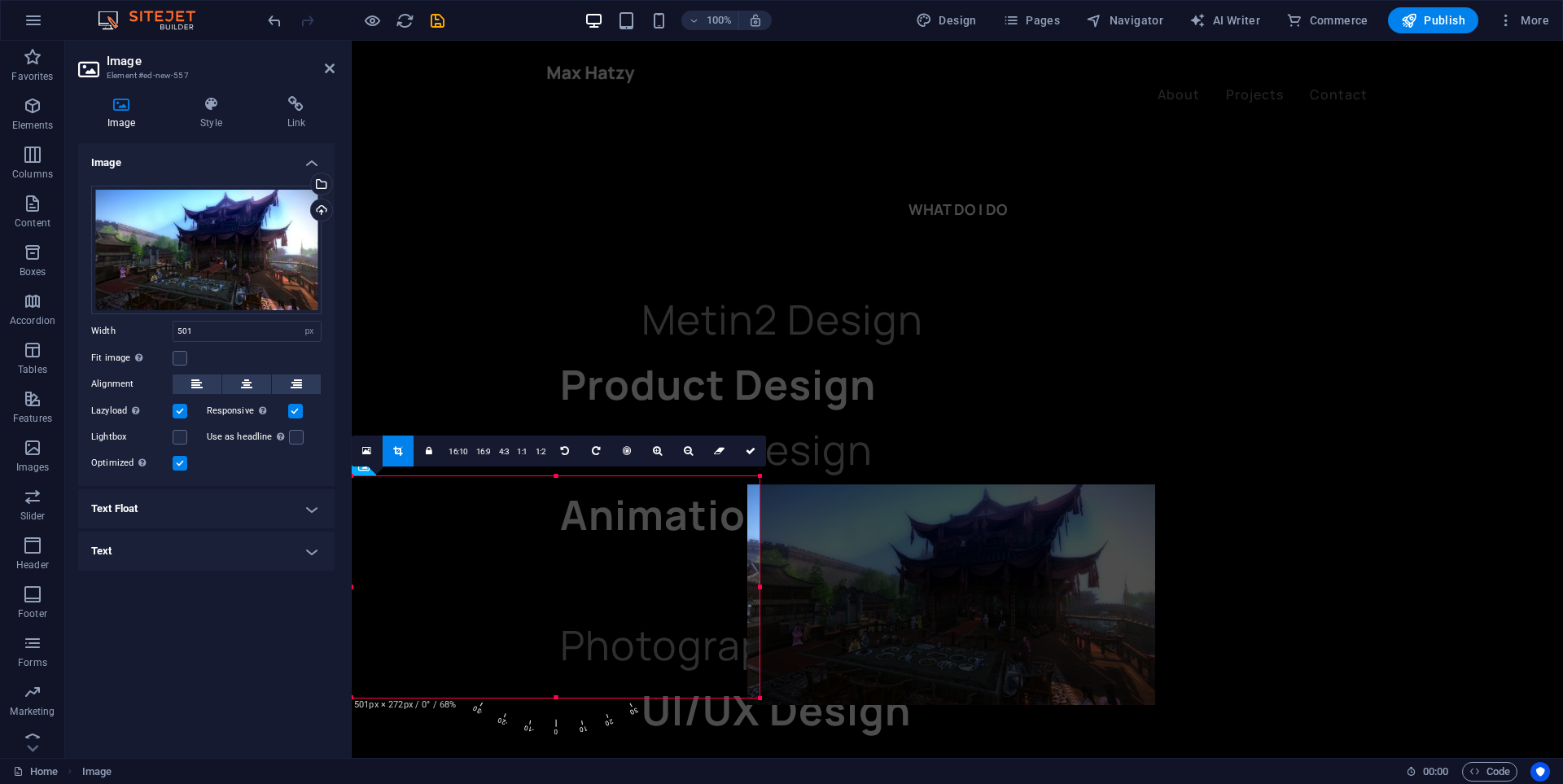
drag, startPoint x: 657, startPoint y: 568, endPoint x: 1058, endPoint y: 579, distance: 401.2
click at [1058, 579] on div at bounding box center [951, 595] width 408 height 221
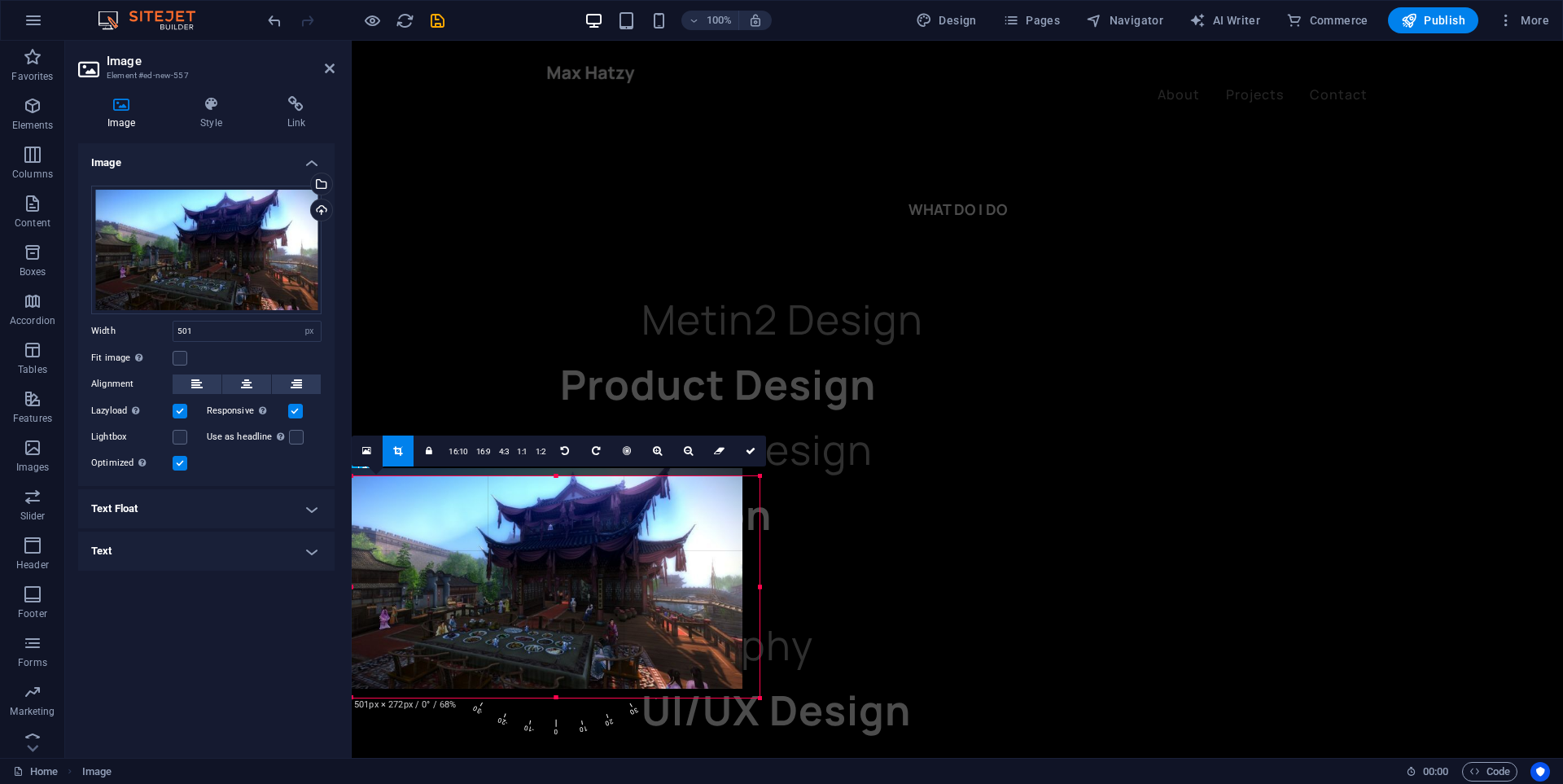
drag, startPoint x: 260, startPoint y: 520, endPoint x: 681, endPoint y: 552, distance: 422.2
click at [610, 552] on div at bounding box center [538, 579] width 408 height 221
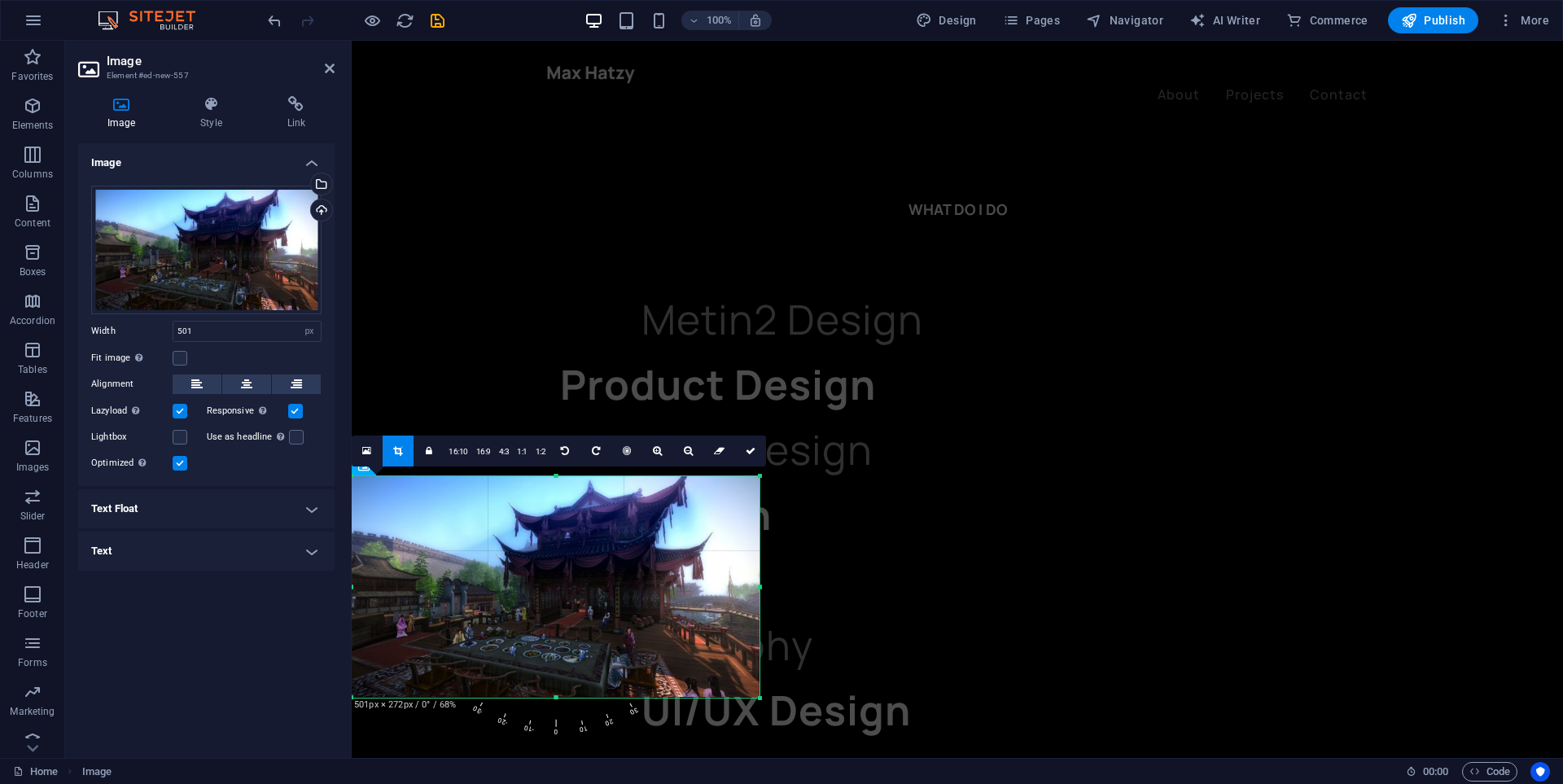
drag, startPoint x: 763, startPoint y: 584, endPoint x: 426, endPoint y: 544, distance: 339.4
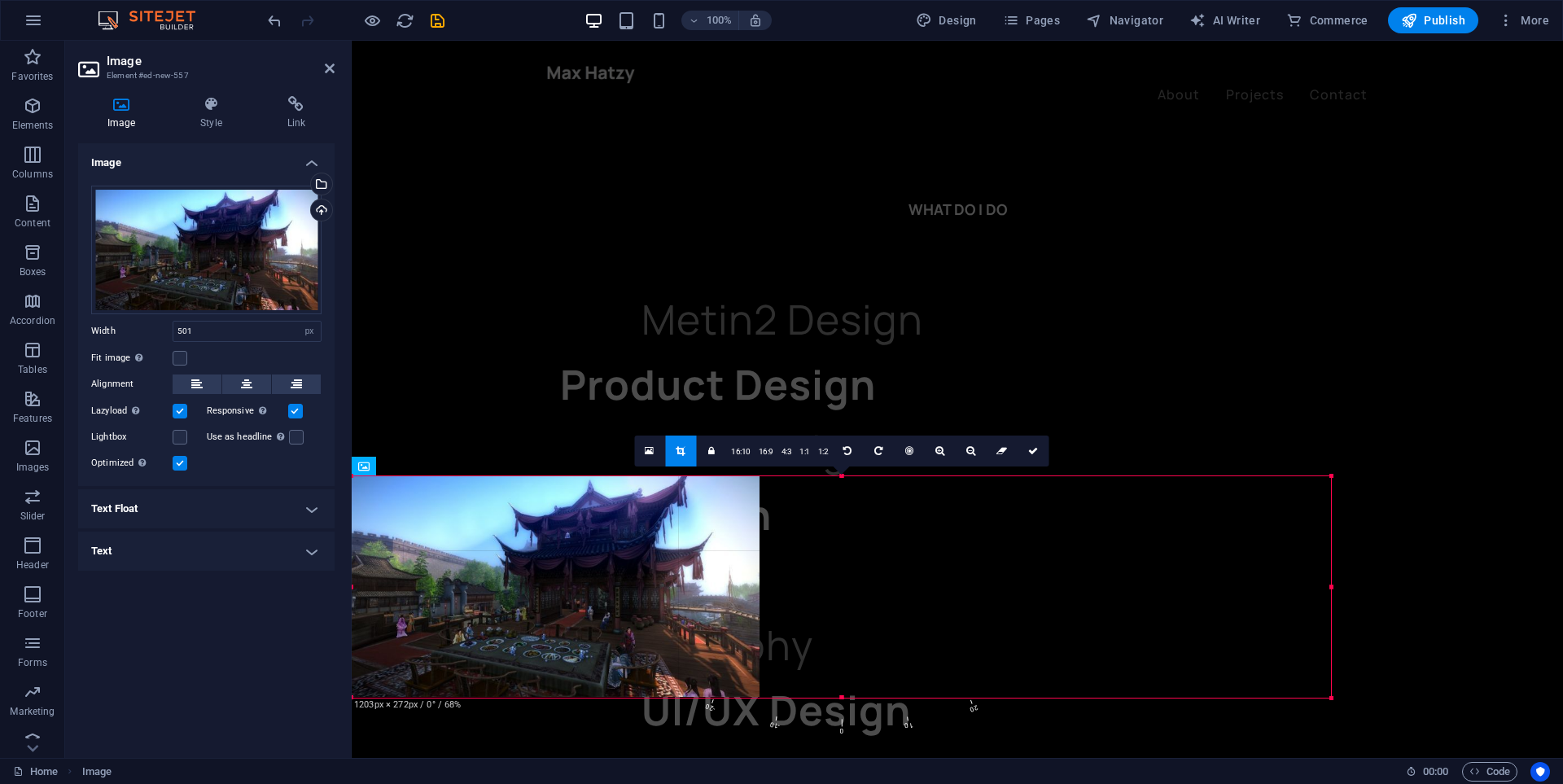
drag, startPoint x: 759, startPoint y: 591, endPoint x: 1331, endPoint y: 589, distance: 572.0
click at [1331, 589] on div at bounding box center [1332, 587] width 6 height 221
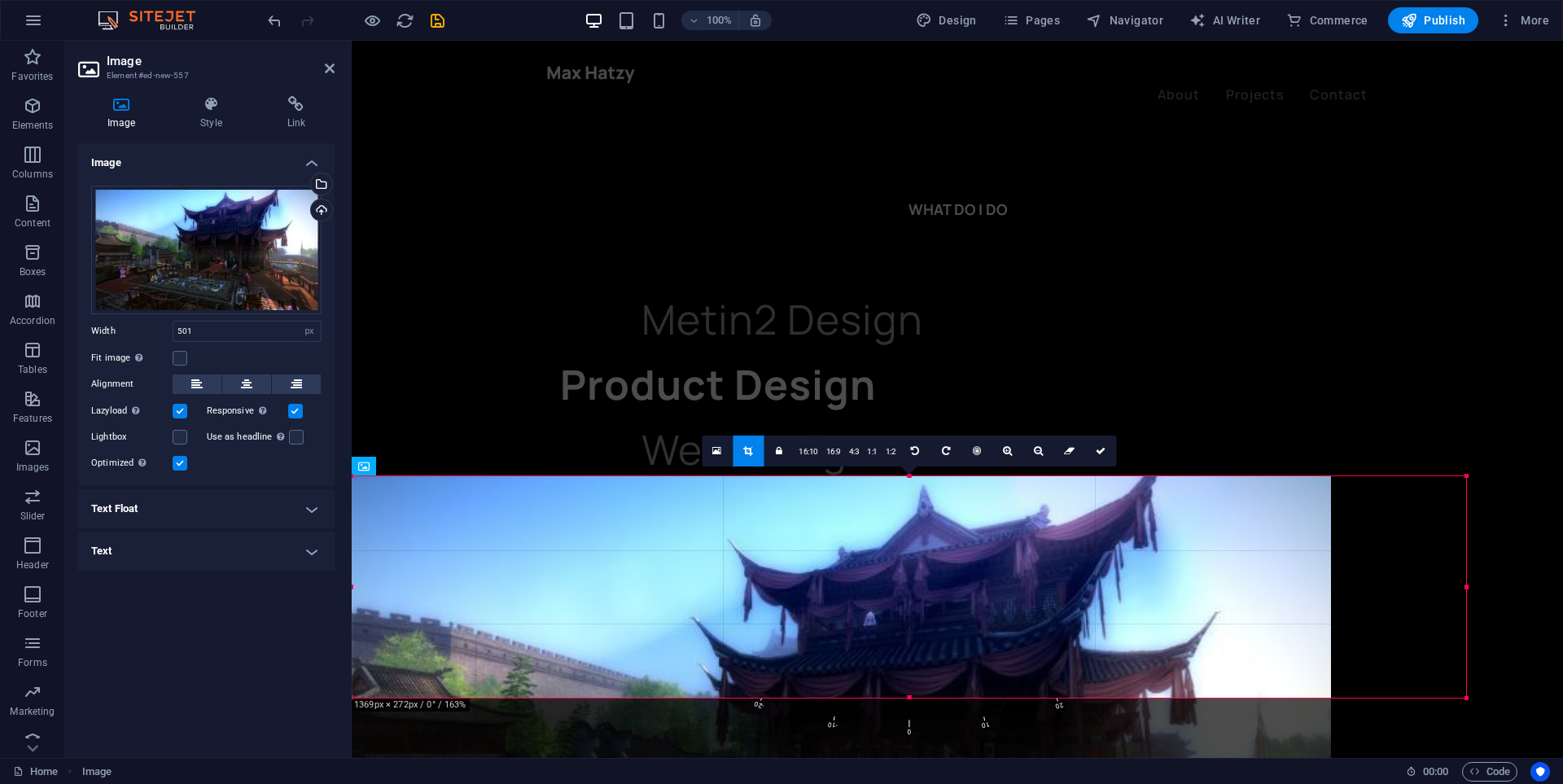
drag, startPoint x: 353, startPoint y: 587, endPoint x: 240, endPoint y: 584, distance: 113.0
click at [226, 587] on div "Image Element #ed-new-557 Image Style Link Image Drag files here, click to choo…" at bounding box center [814, 399] width 1498 height 717
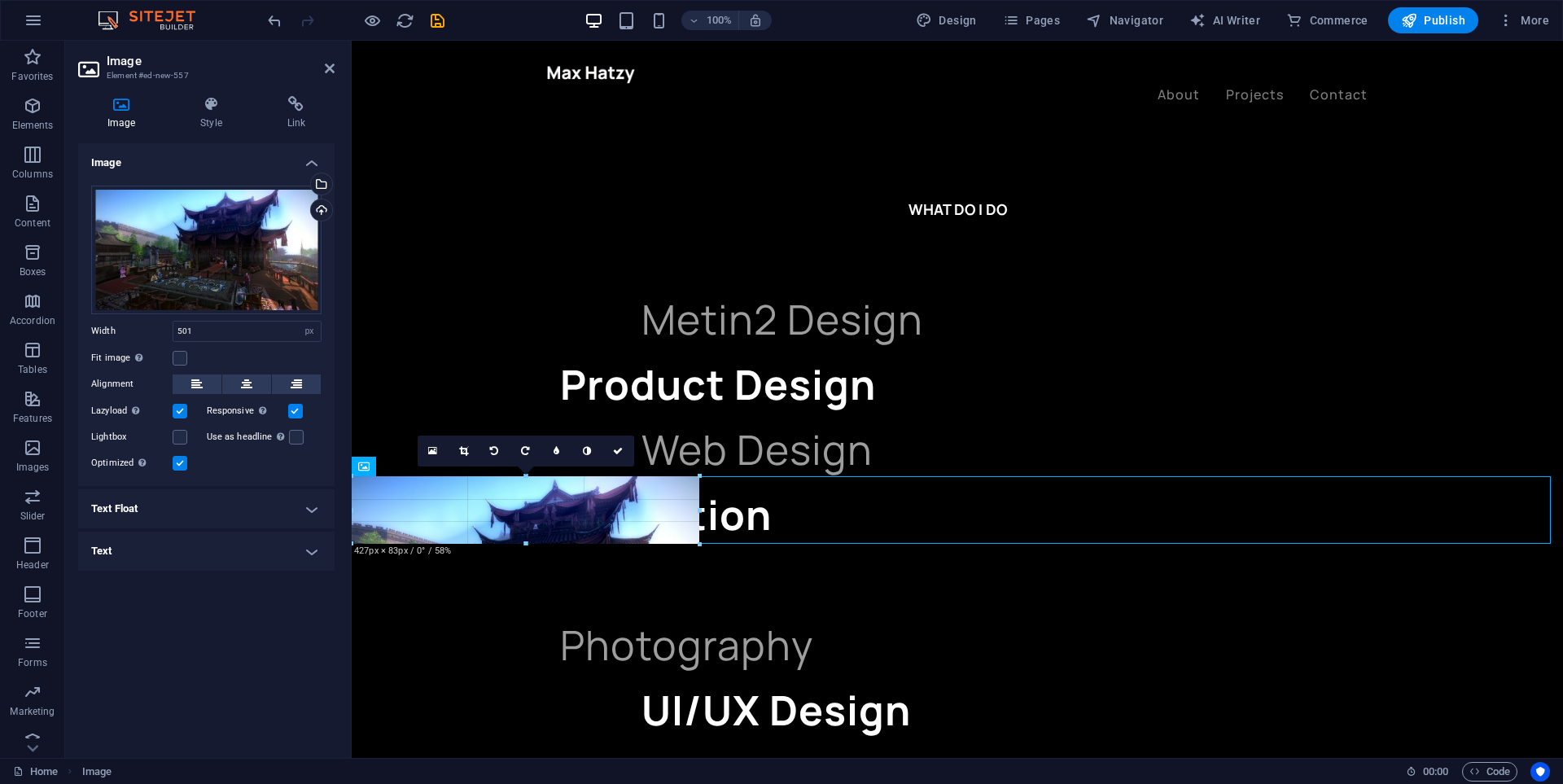
drag, startPoint x: 352, startPoint y: 523, endPoint x: 760, endPoint y: 472, distance: 411.2
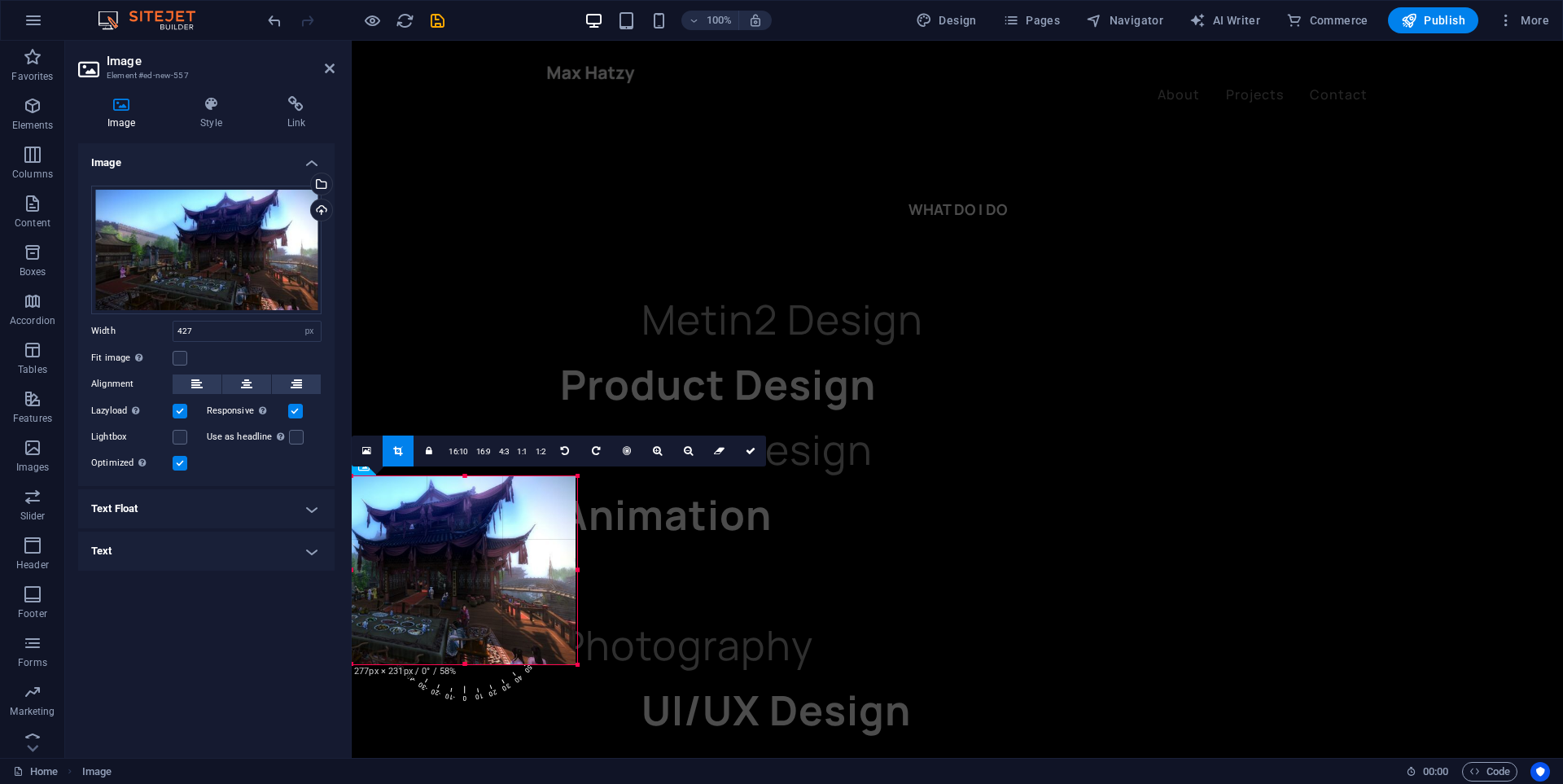
drag, startPoint x: 352, startPoint y: 570, endPoint x: 477, endPoint y: 564, distance: 125.1
click at [477, 564] on div "180 170 160 150 140 130 120 110 100 90 80 70 60 50 40 30 20 10 0 -10 -20 -30 -4…" at bounding box center [464, 570] width 226 height 188
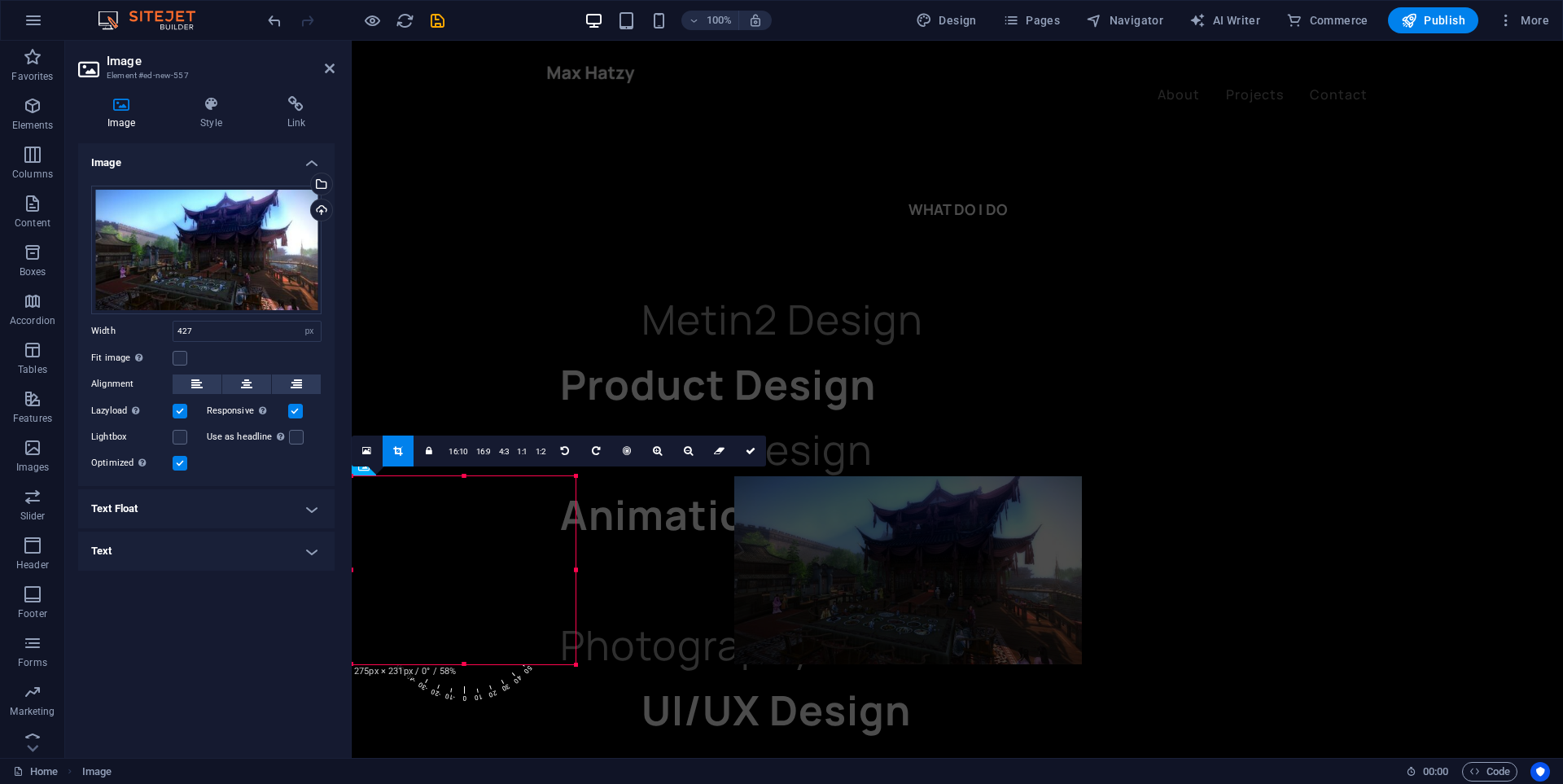
drag, startPoint x: 462, startPoint y: 579, endPoint x: 616, endPoint y: 537, distance: 159.6
click at [968, 578] on div at bounding box center [908, 570] width 348 height 188
drag, startPoint x: 647, startPoint y: 591, endPoint x: 1039, endPoint y: 586, distance: 392.0
click at [1039, 586] on div at bounding box center [918, 570] width 348 height 188
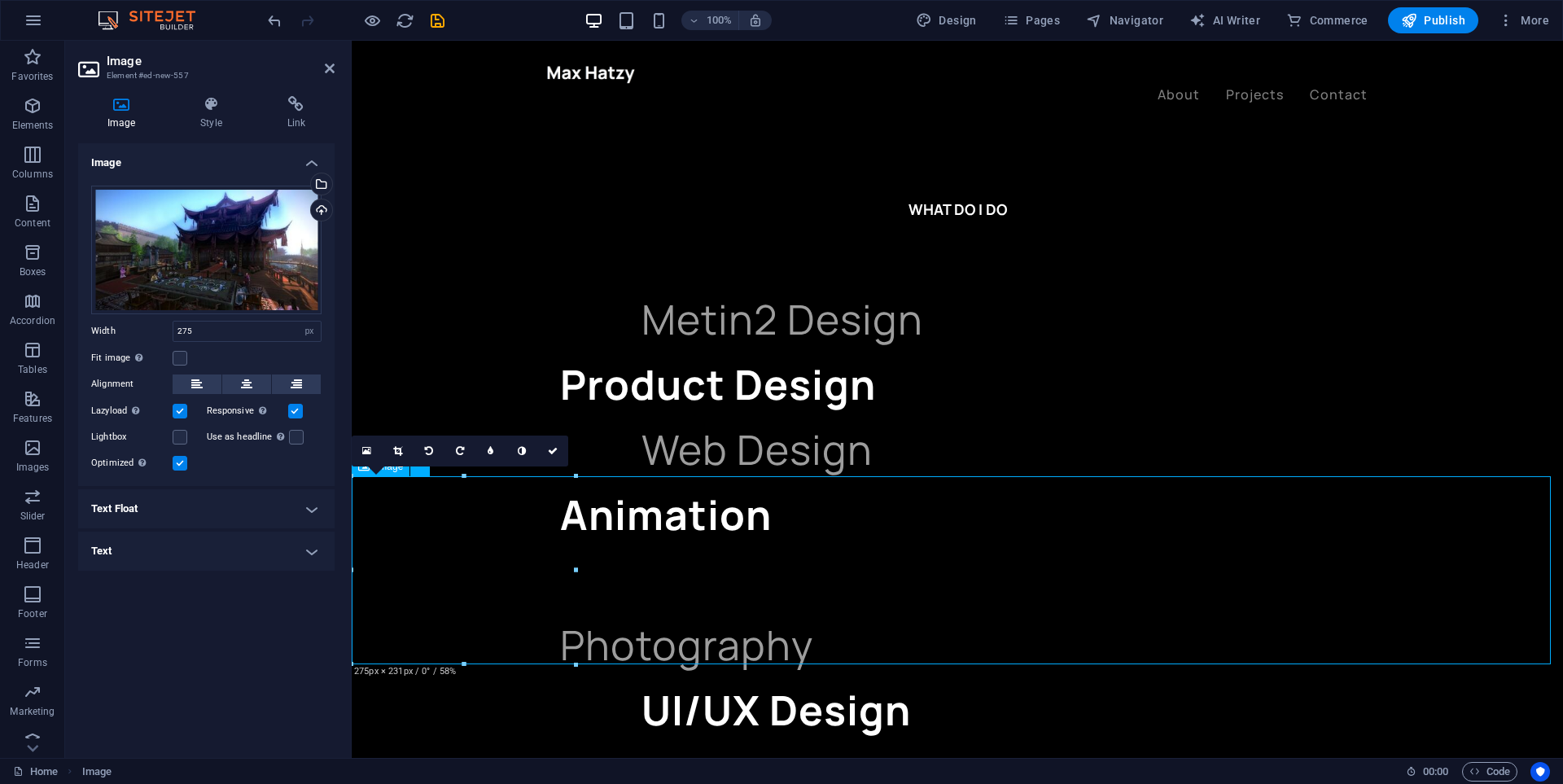
drag, startPoint x: 505, startPoint y: 568, endPoint x: 868, endPoint y: 575, distance: 363.1
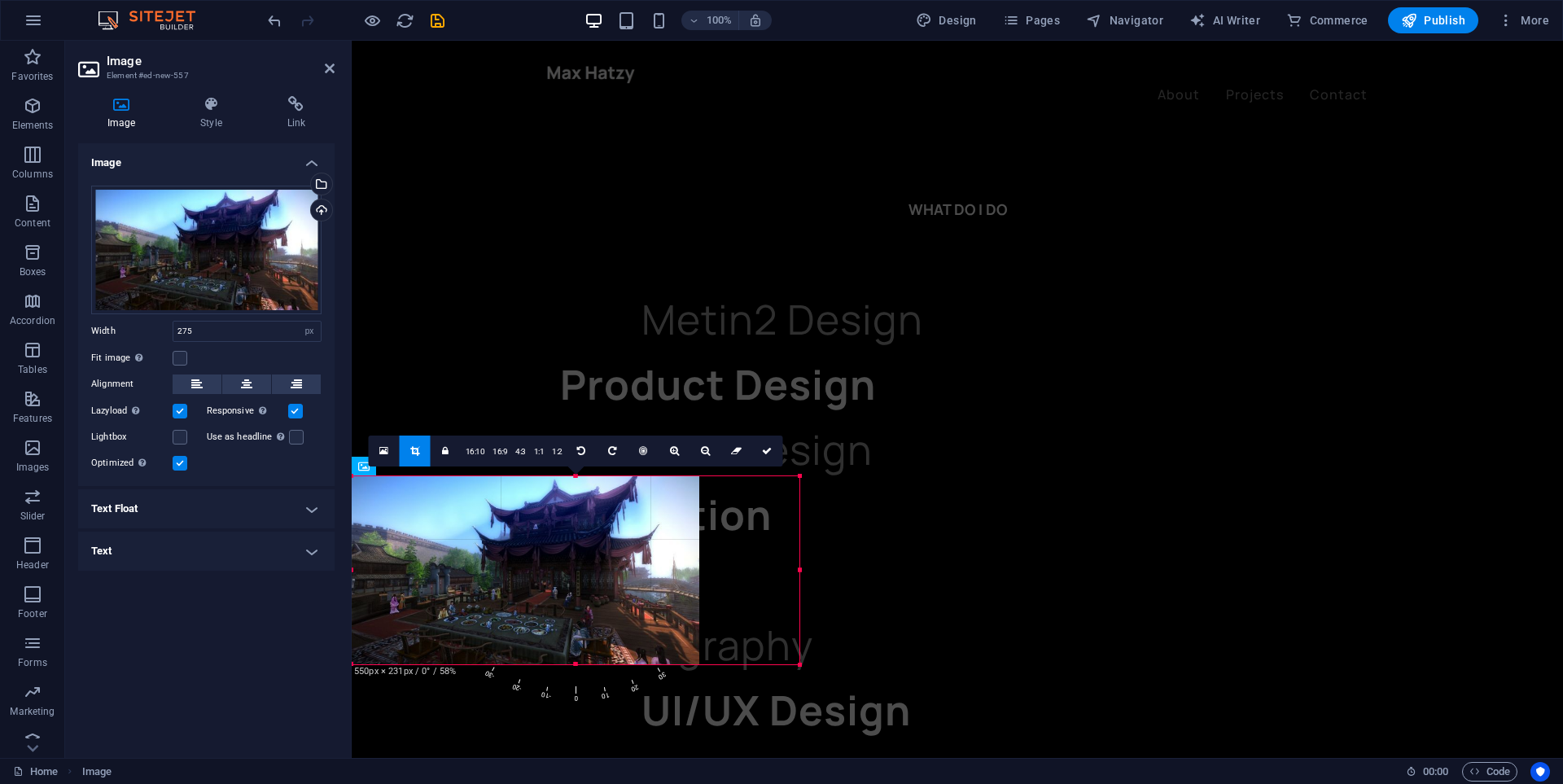
drag, startPoint x: 576, startPoint y: 562, endPoint x: 450, endPoint y: 525, distance: 131.3
click at [800, 565] on div at bounding box center [800, 570] width 6 height 188
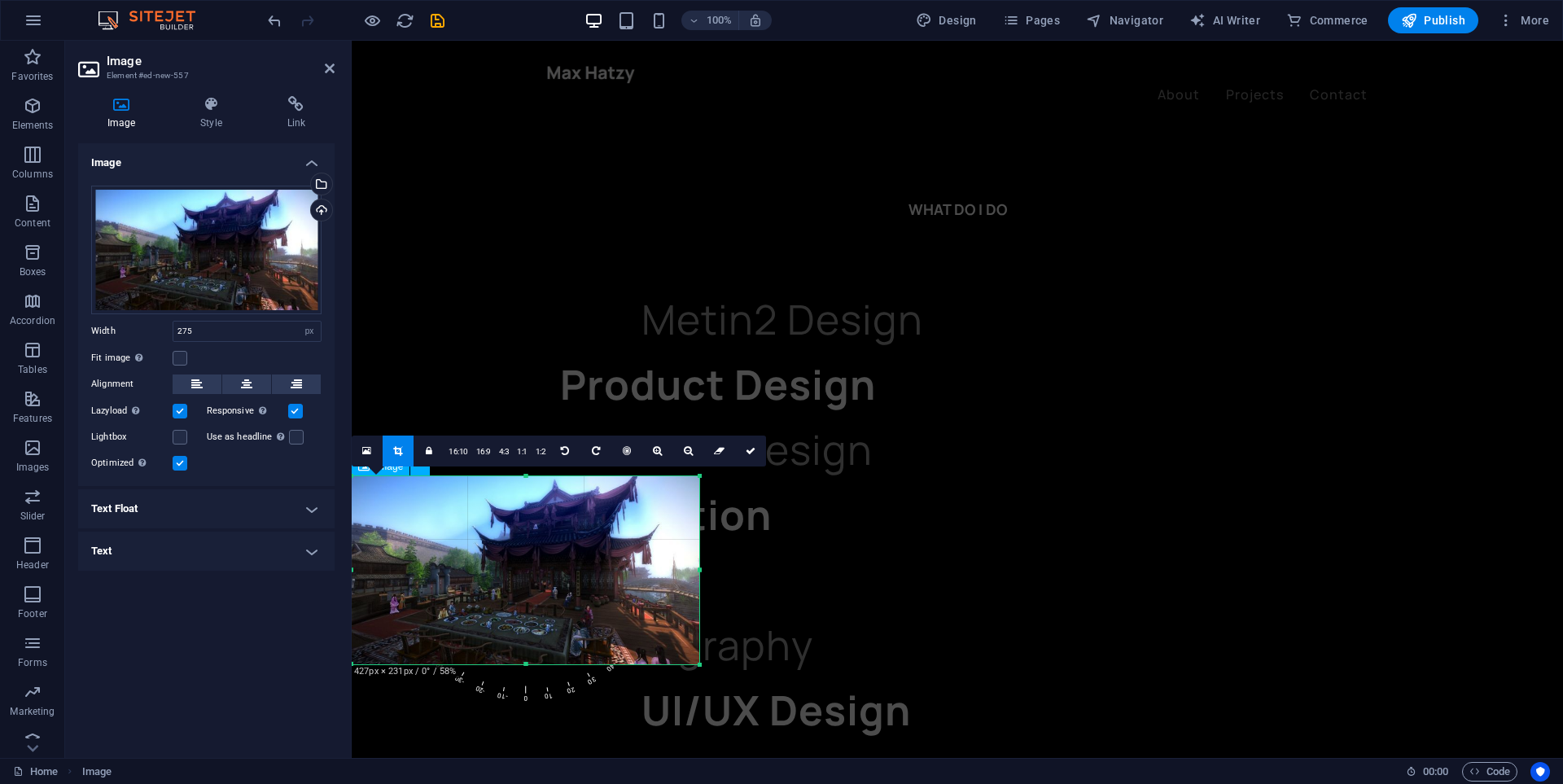
type input "427"
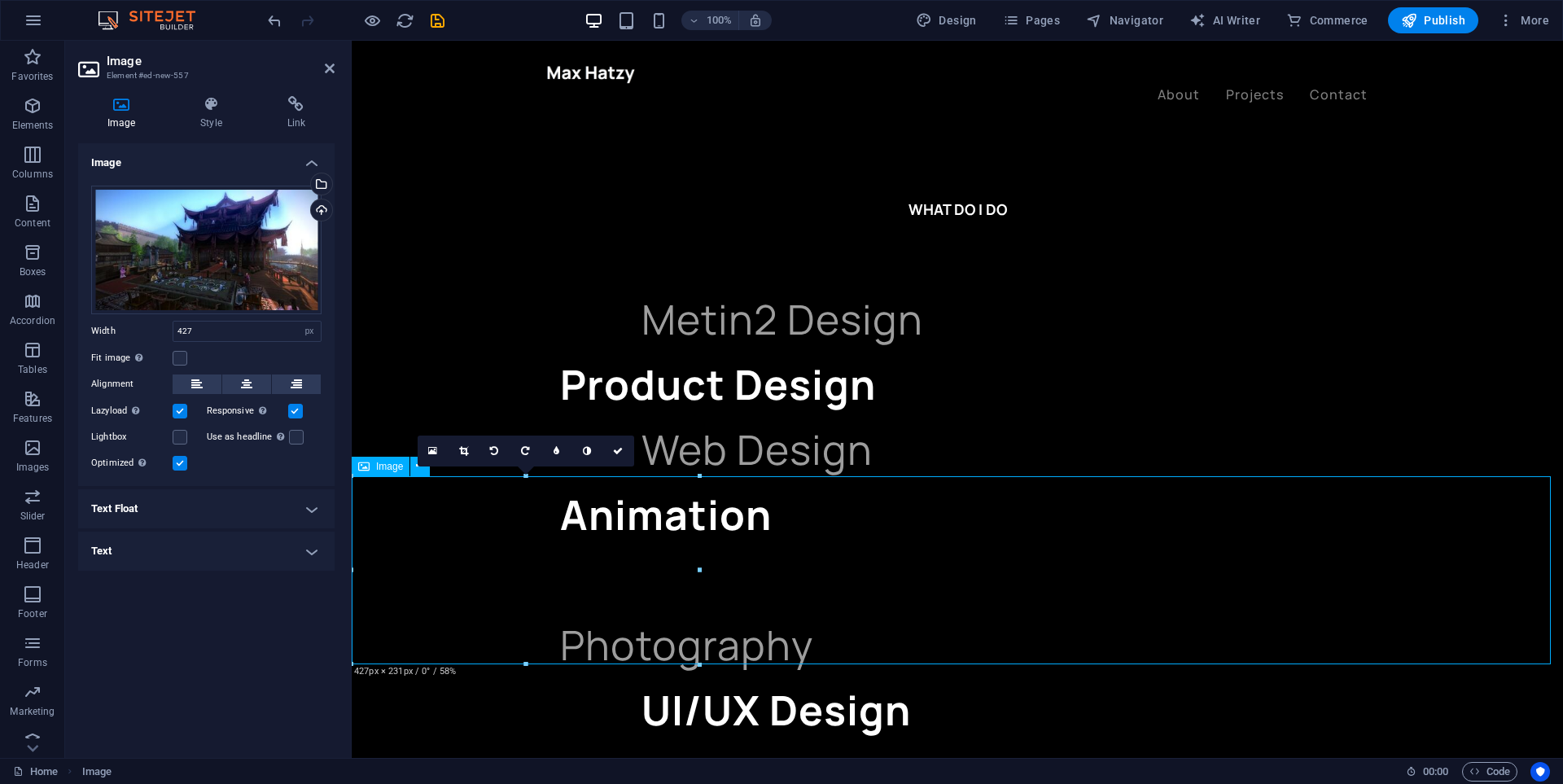
drag, startPoint x: 574, startPoint y: 578, endPoint x: 793, endPoint y: 573, distance: 219.1
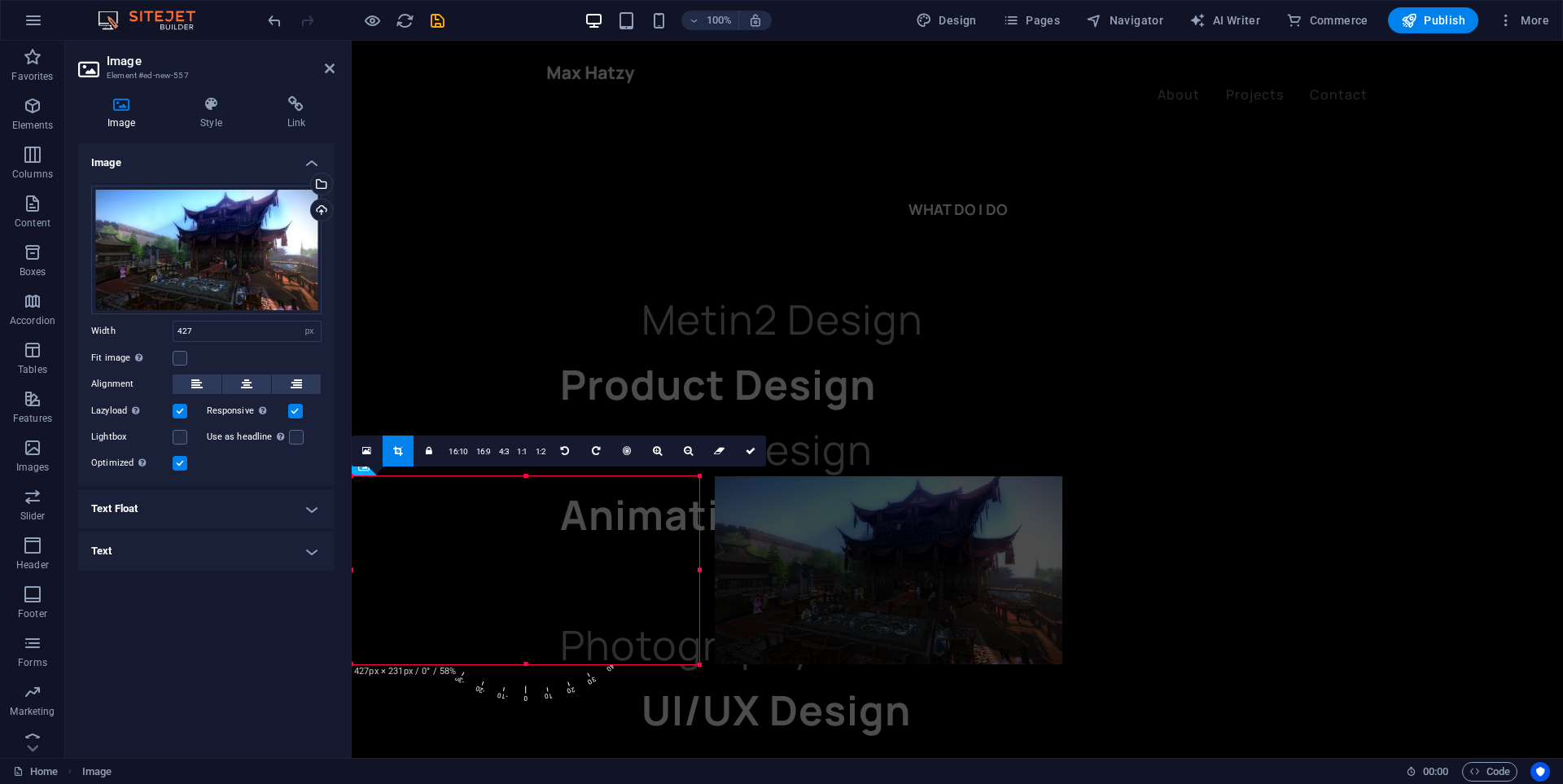
drag, startPoint x: 442, startPoint y: 619, endPoint x: 453, endPoint y: 579, distance: 41.5
click at [805, 620] on div at bounding box center [888, 570] width 348 height 188
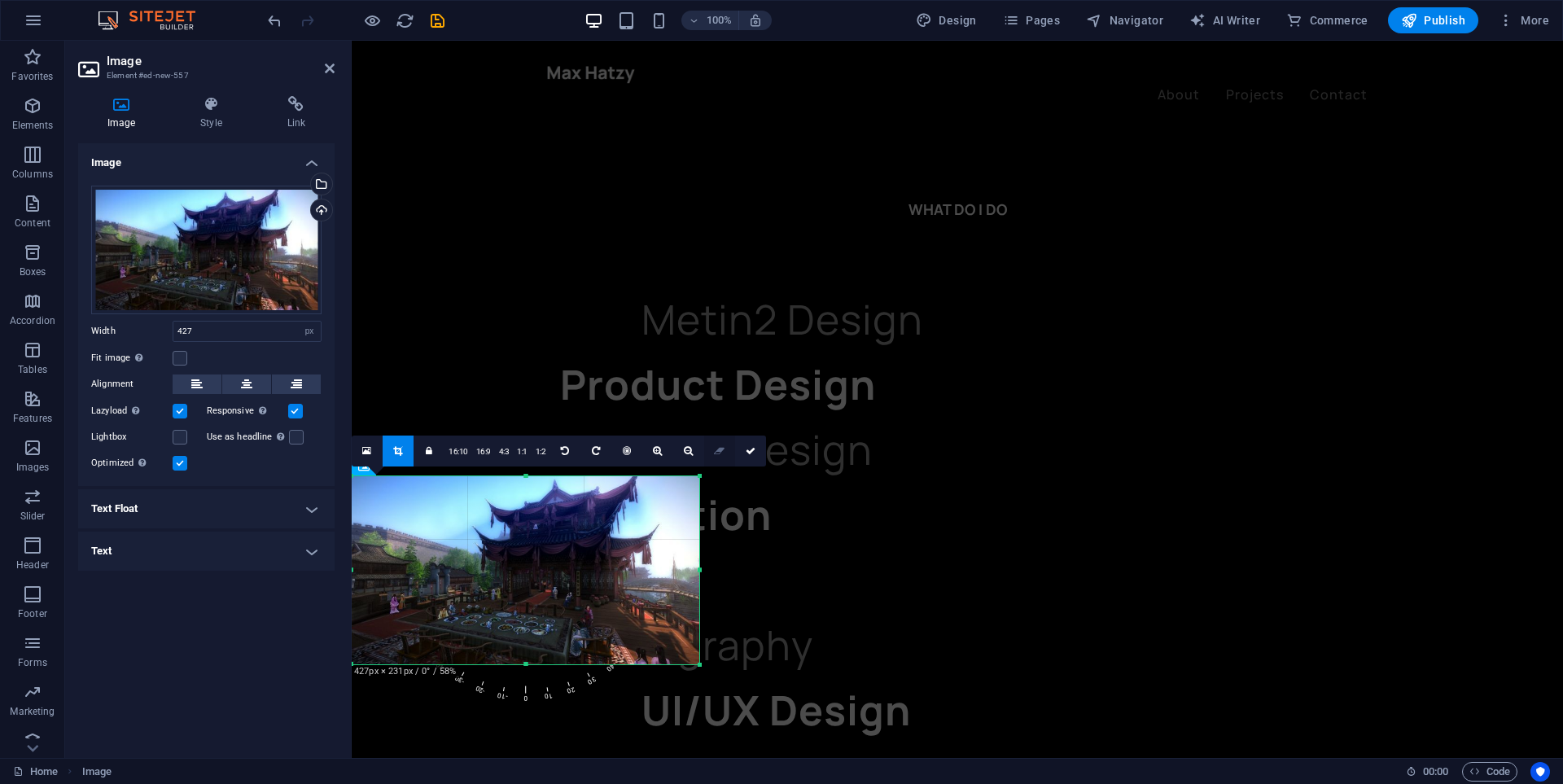
click at [717, 452] on icon at bounding box center [718, 451] width 10 height 10
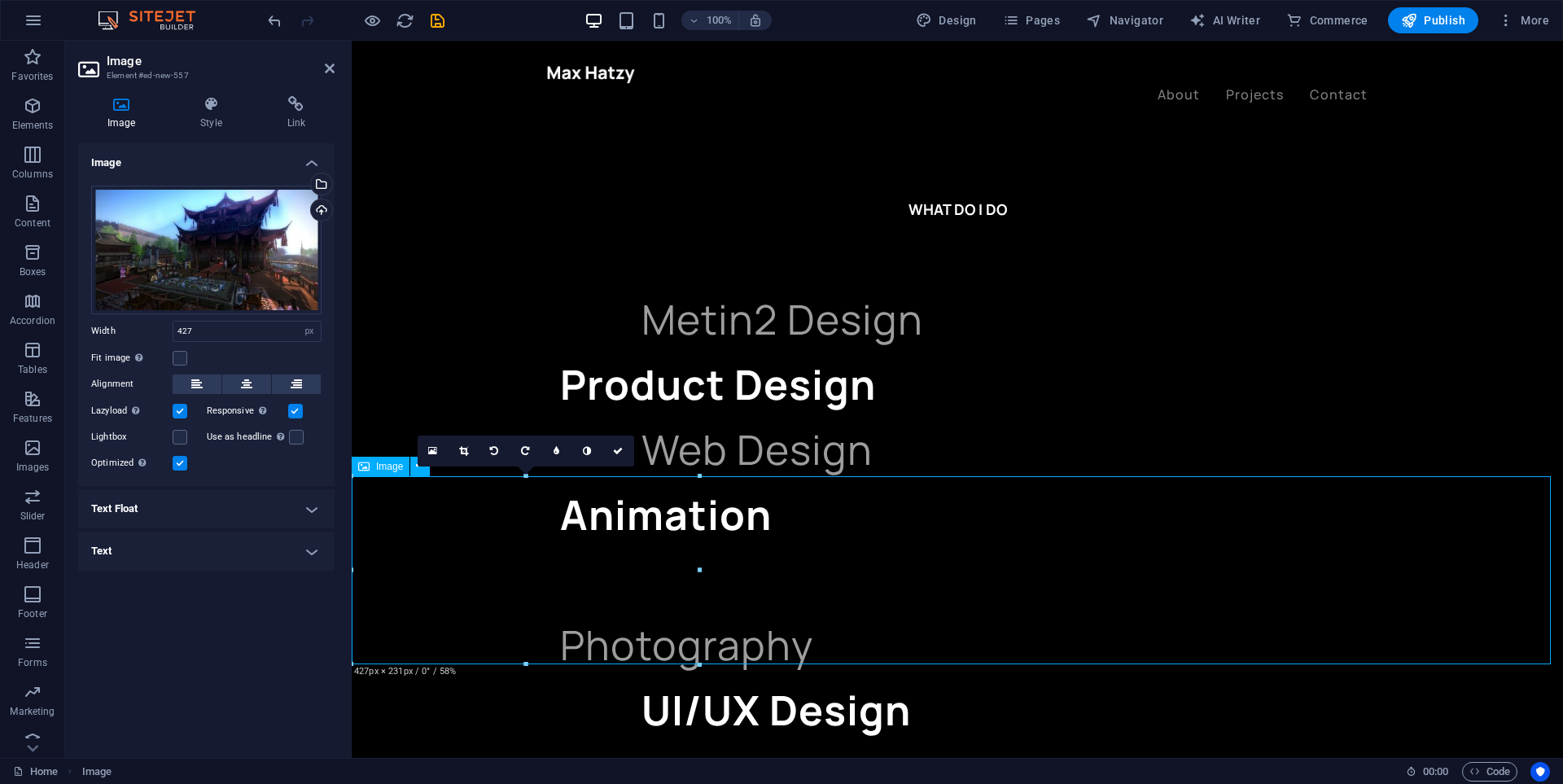
drag, startPoint x: 554, startPoint y: 555, endPoint x: 838, endPoint y: 555, distance: 284.0
click at [467, 457] on link at bounding box center [464, 451] width 31 height 31
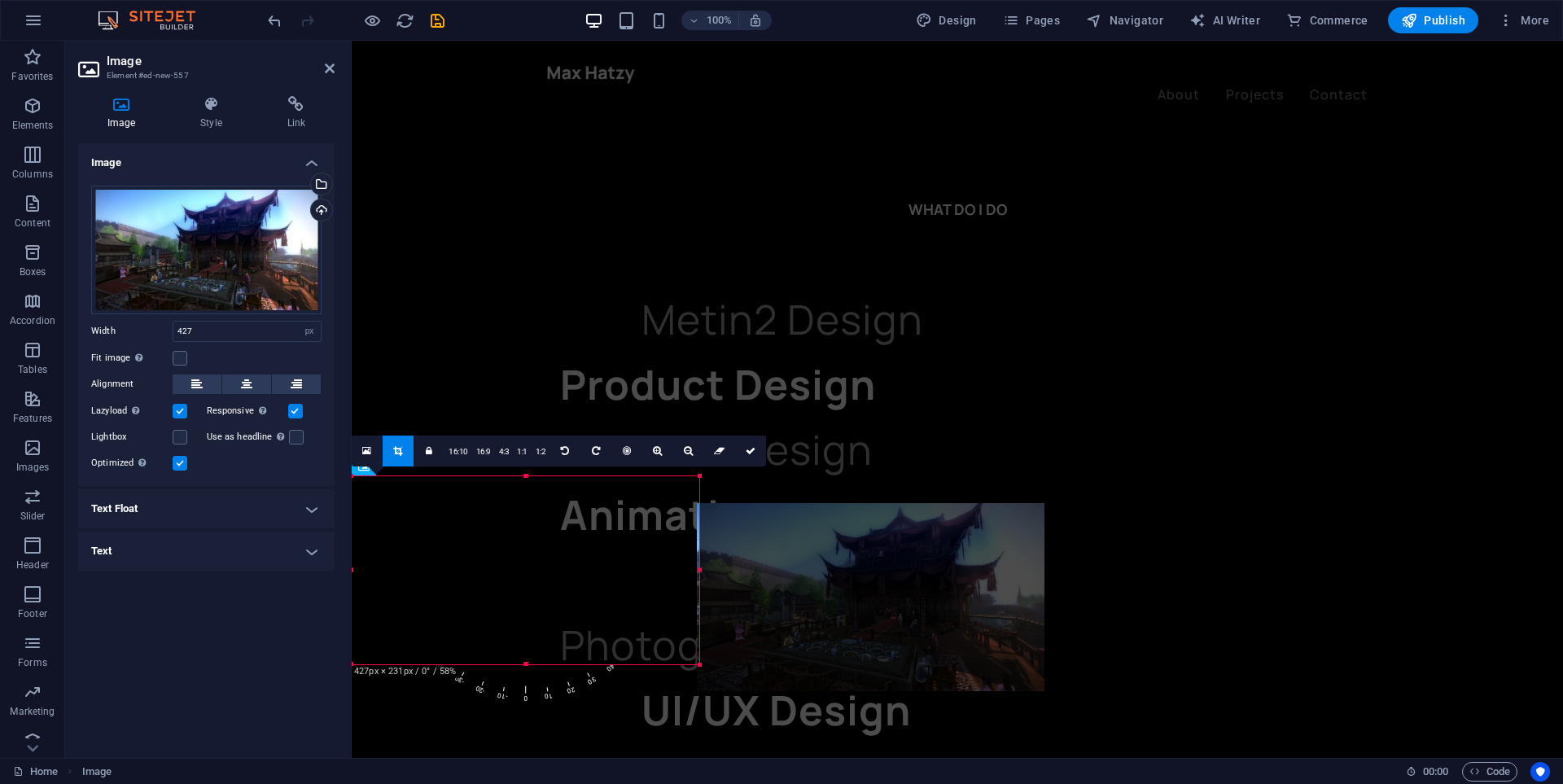
drag, startPoint x: 563, startPoint y: 513, endPoint x: 857, endPoint y: 550, distance: 296.3
click at [857, 550] on div at bounding box center [871, 596] width 348 height 188
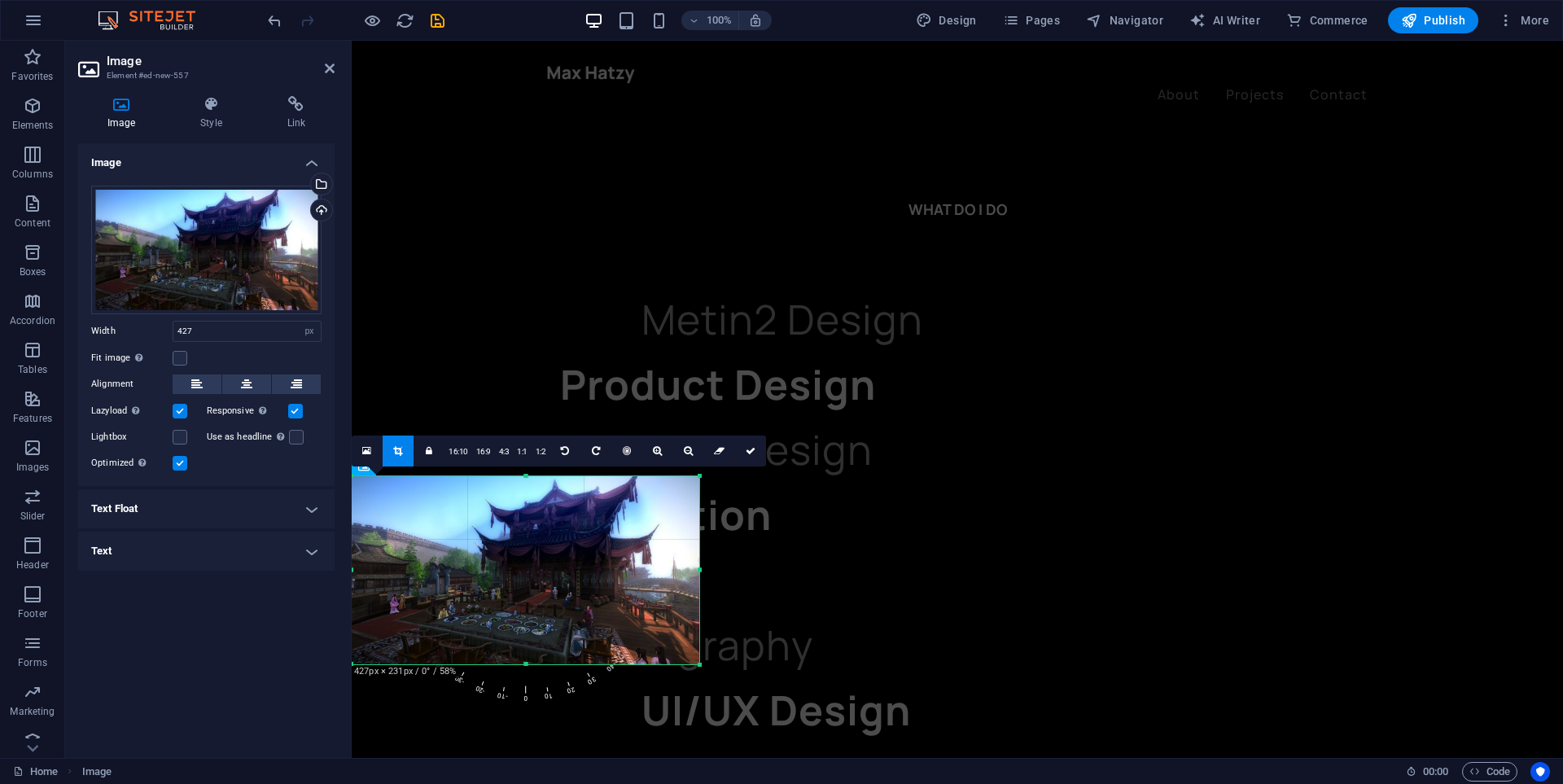
click at [361, 575] on div at bounding box center [525, 570] width 348 height 188
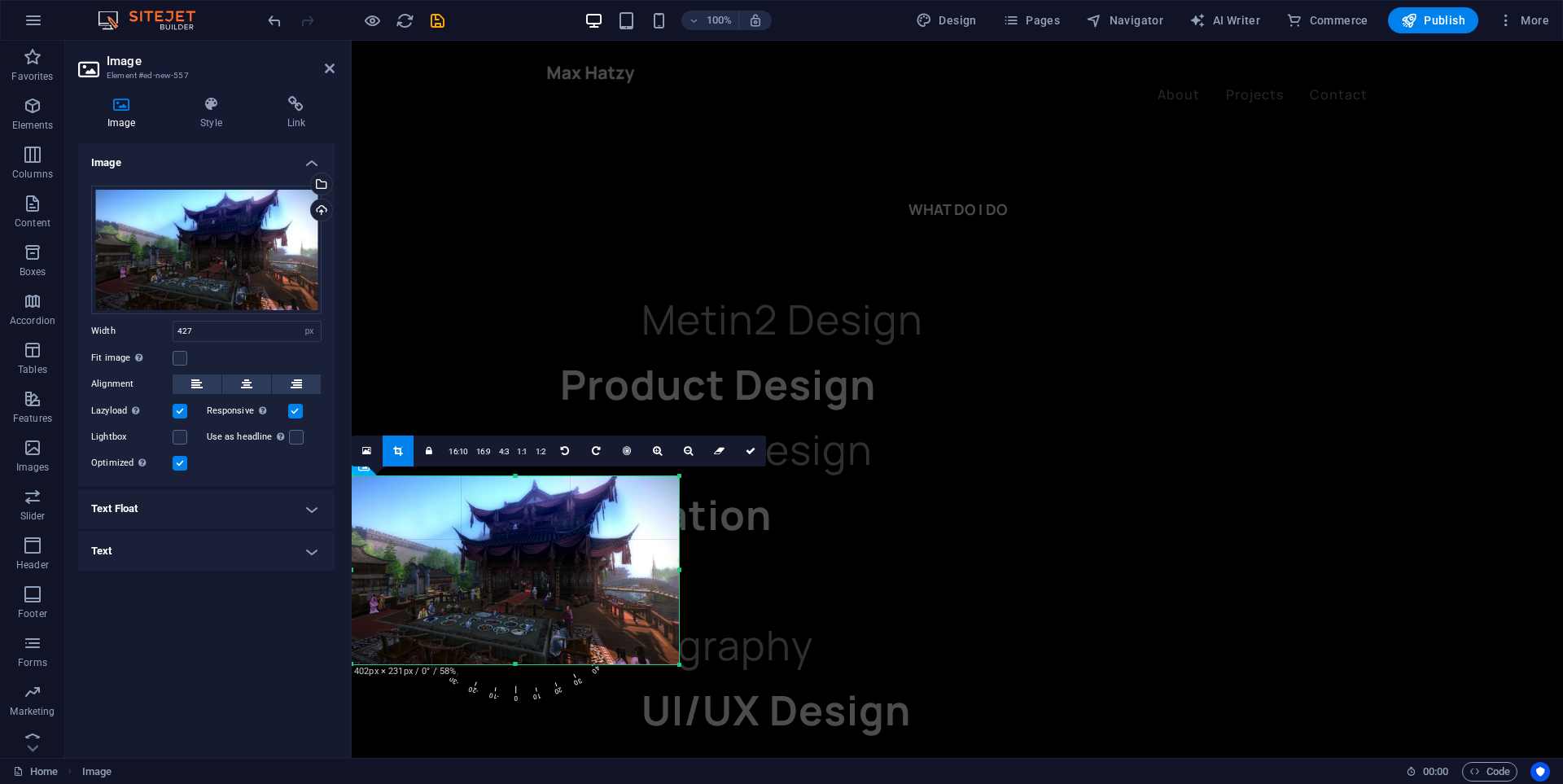
drag, startPoint x: 352, startPoint y: 571, endPoint x: 532, endPoint y: 571, distance: 180.0
click at [532, 571] on div "180 170 160 150 140 130 120 110 100 90 80 70 60 50 40 30 20 10 0 -10 -20 -30 -4…" at bounding box center [515, 570] width 327 height 188
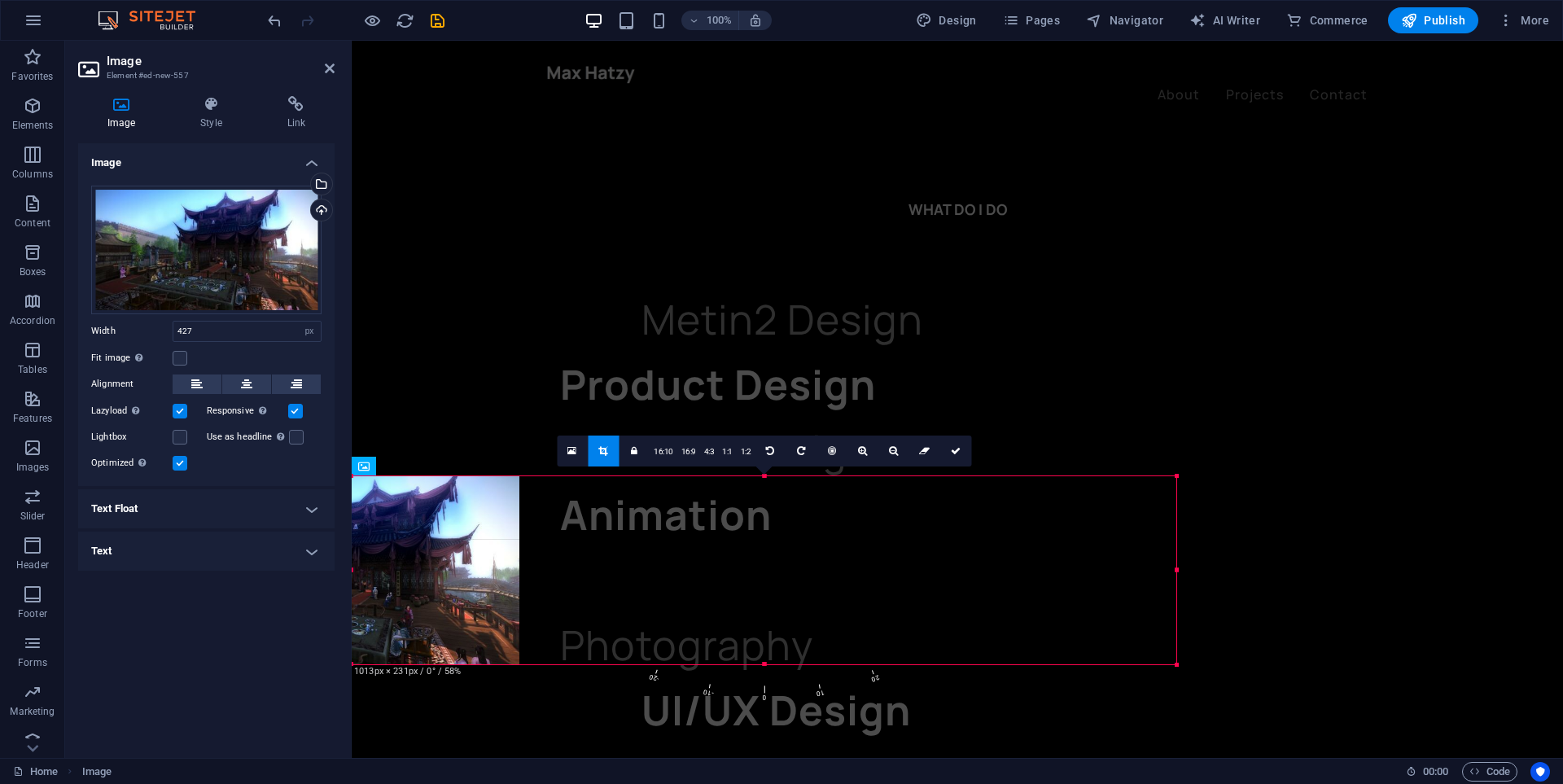
drag, startPoint x: 520, startPoint y: 575, endPoint x: 825, endPoint y: 534, distance: 307.7
click at [1177, 575] on div at bounding box center [1176, 570] width 6 height 188
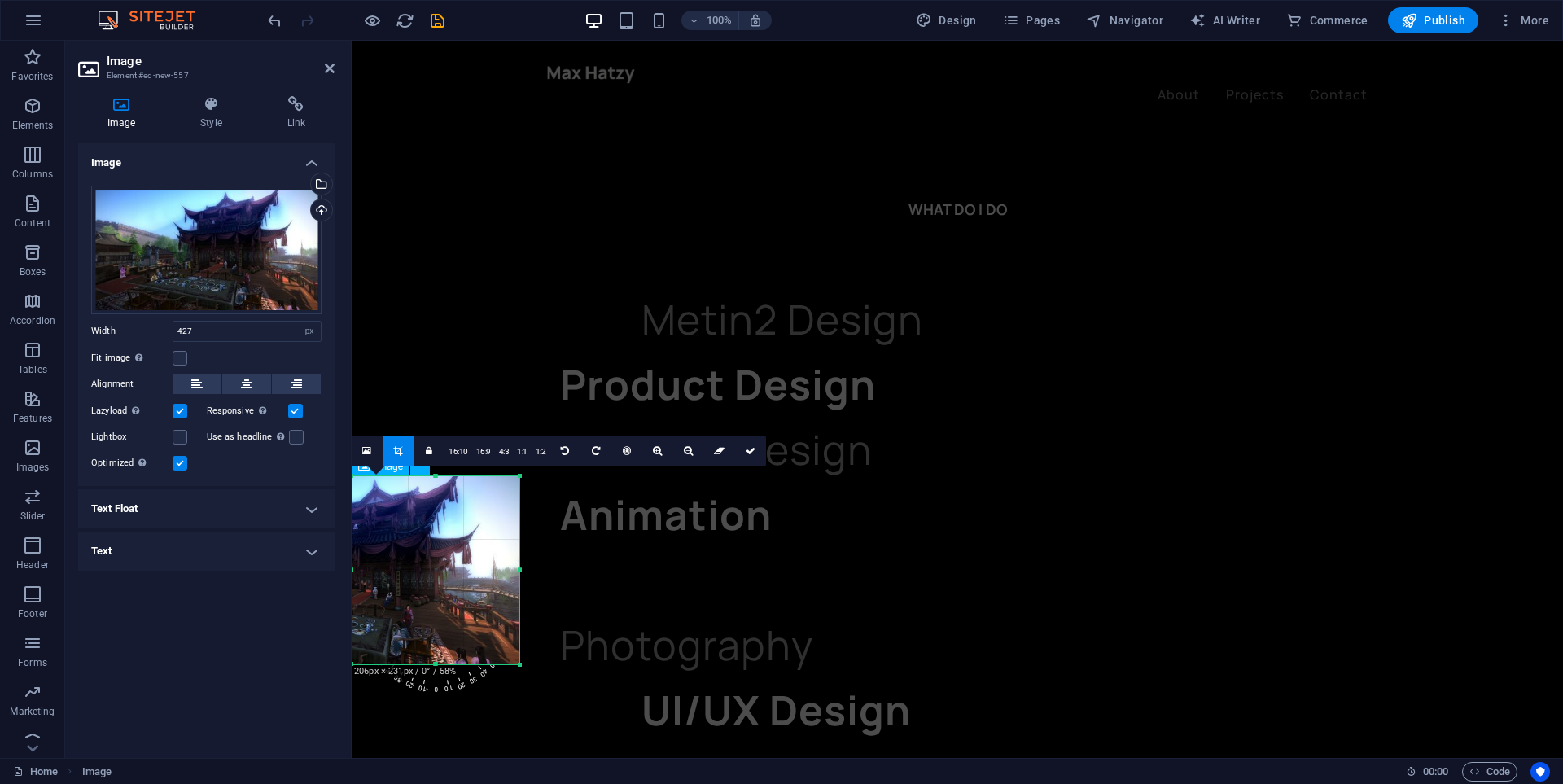
click at [326, 73] on icon at bounding box center [330, 69] width 10 height 13
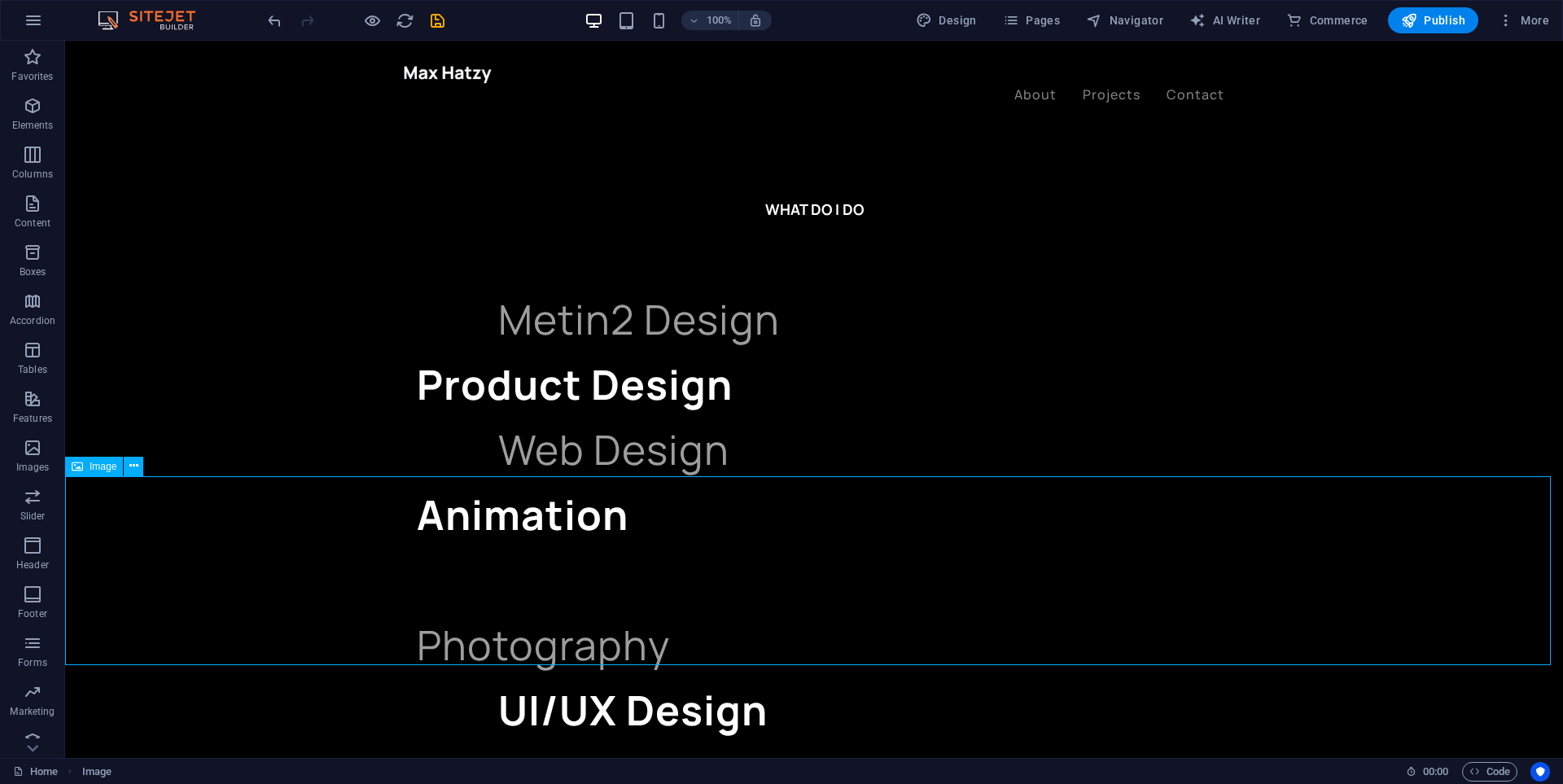
click at [104, 468] on span "Image" at bounding box center [102, 466] width 27 height 10
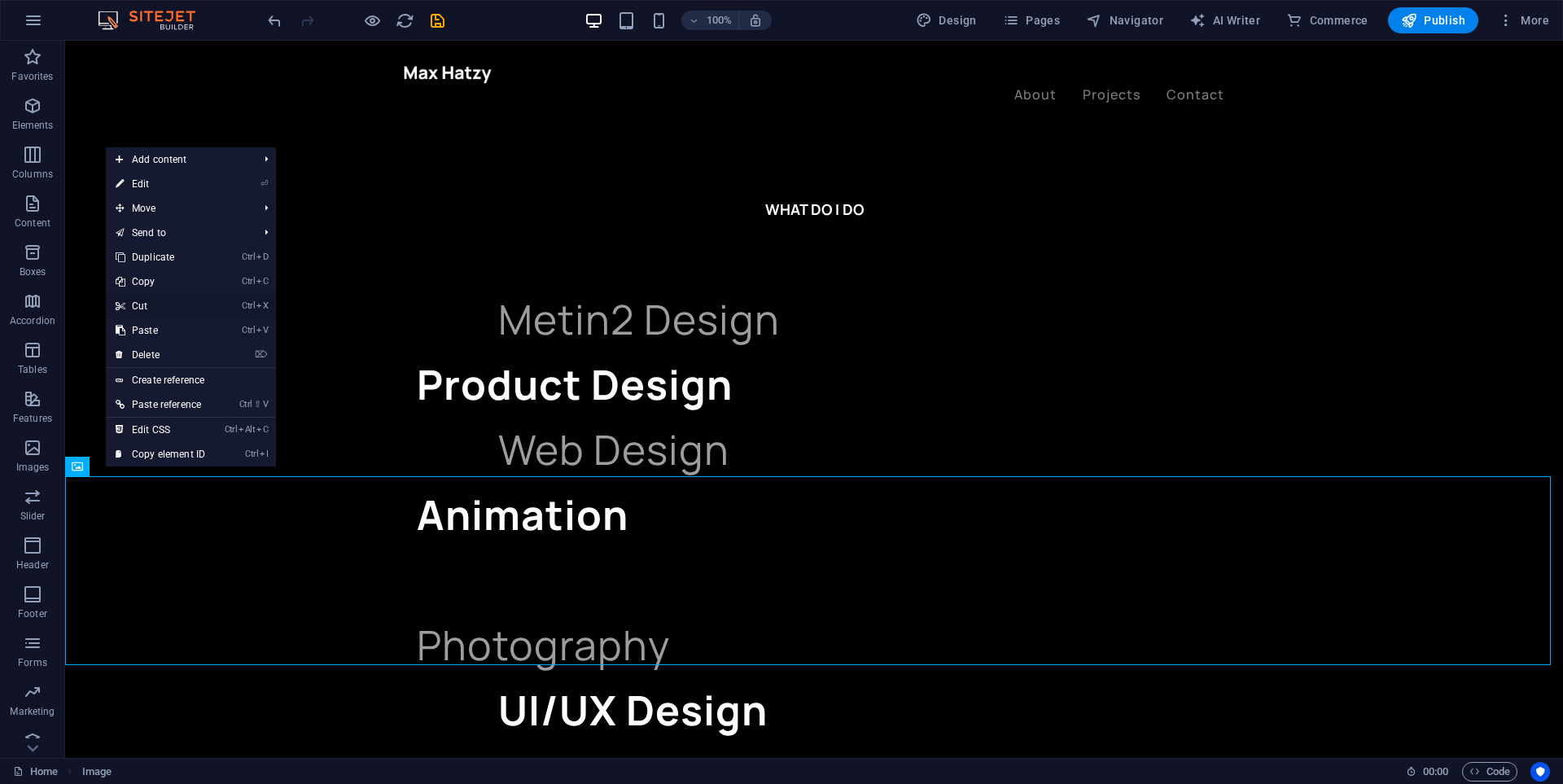
click at [154, 309] on link "Ctrl X Cut" at bounding box center [160, 306] width 109 height 24
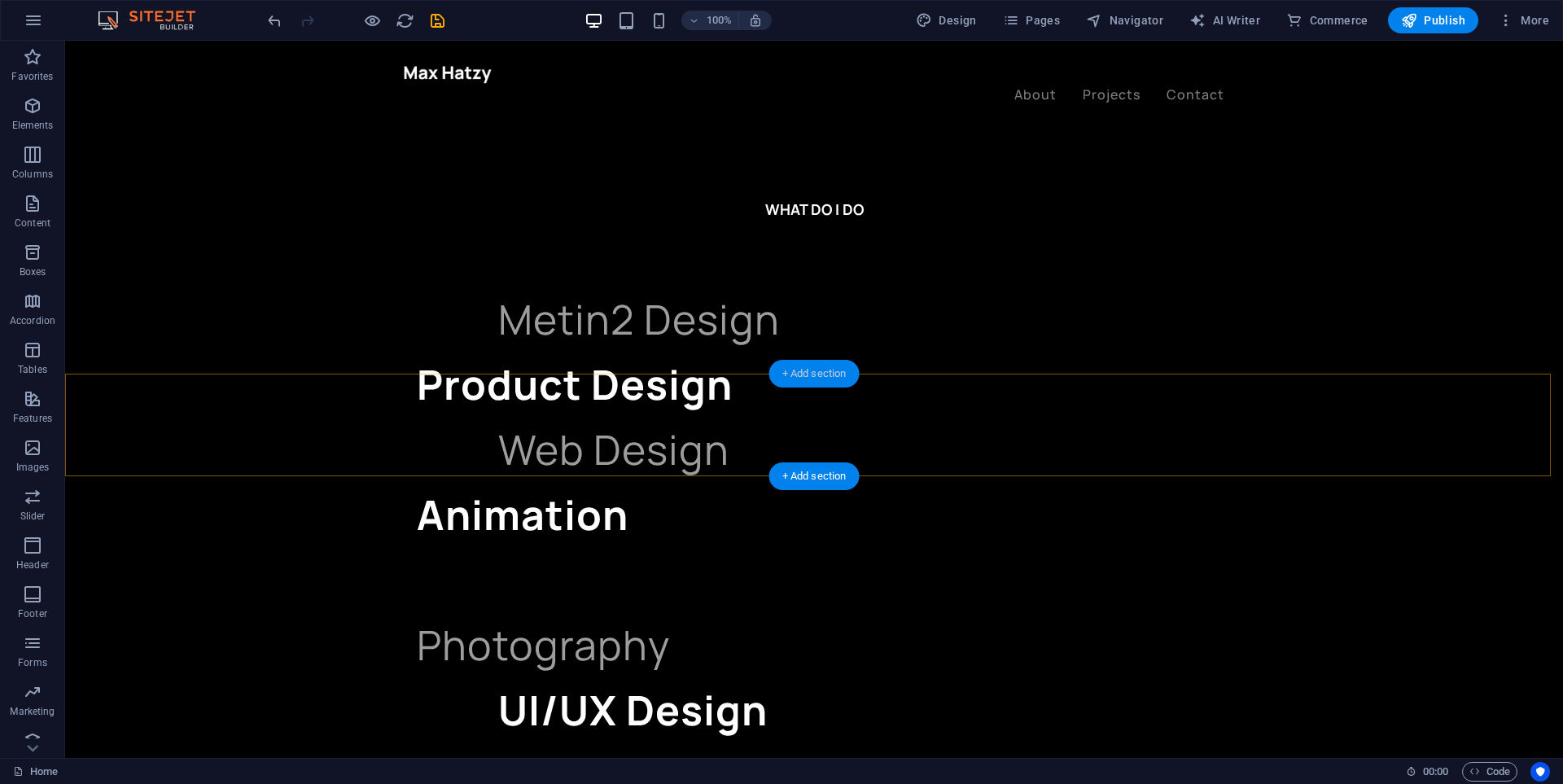
click at [808, 375] on div "+ Add section" at bounding box center [814, 373] width 90 height 28
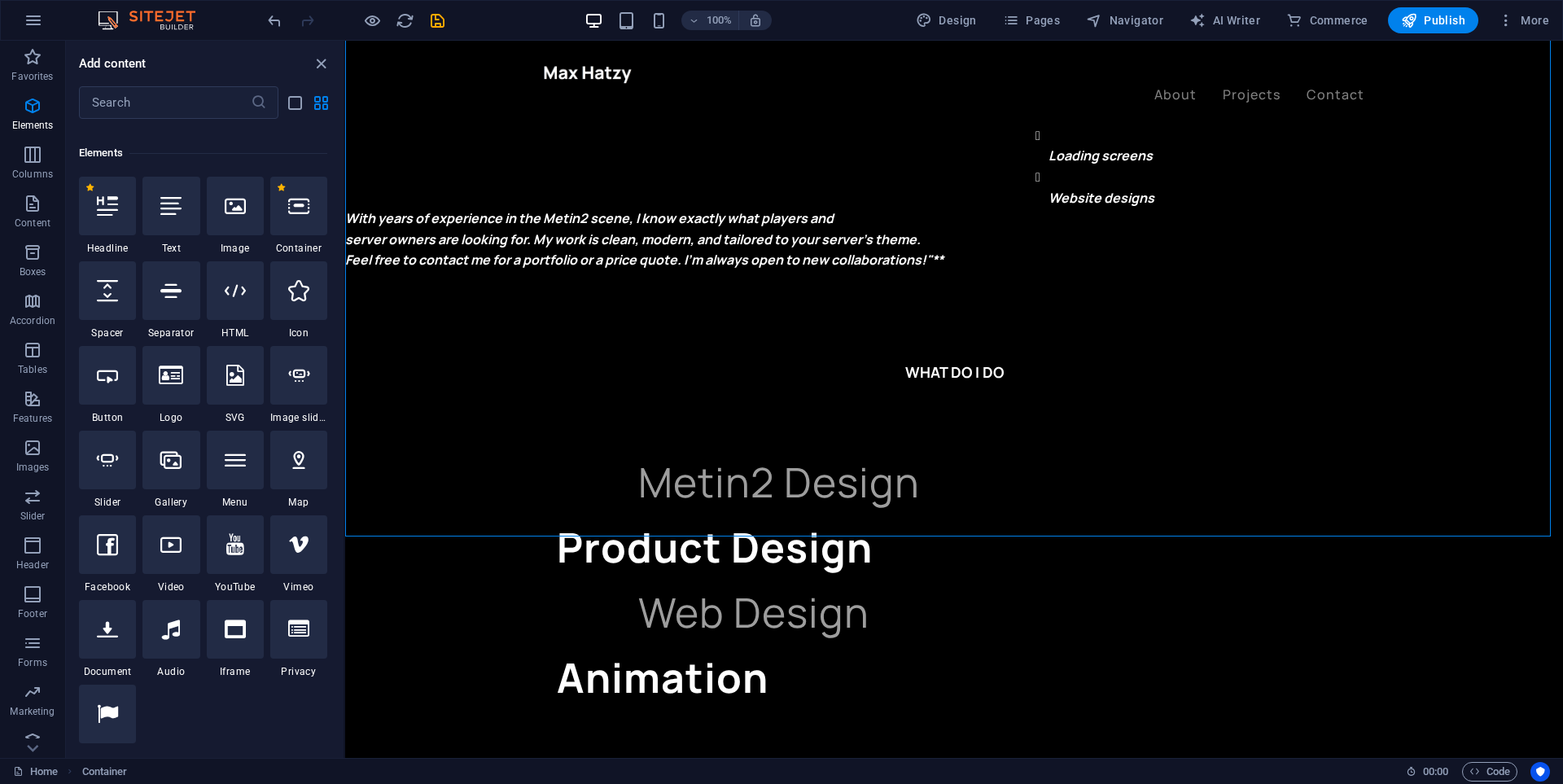
scroll to position [0, 0]
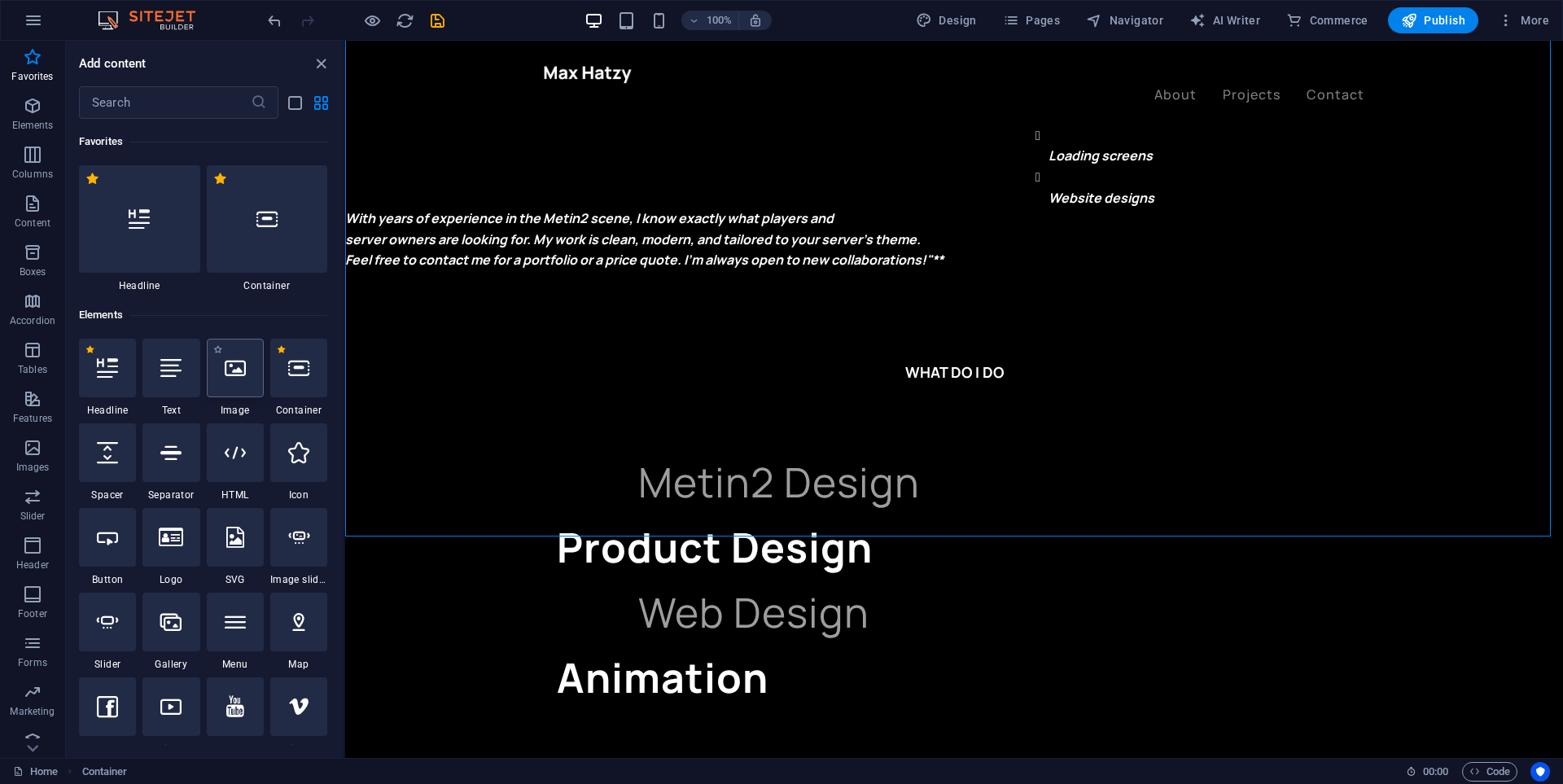
click at [246, 378] on div at bounding box center [235, 367] width 57 height 59
click at [345, 378] on div "Drag here to replace the existing content. Press “Ctrl” if you want to create a…" at bounding box center [953, 399] width 1218 height 717
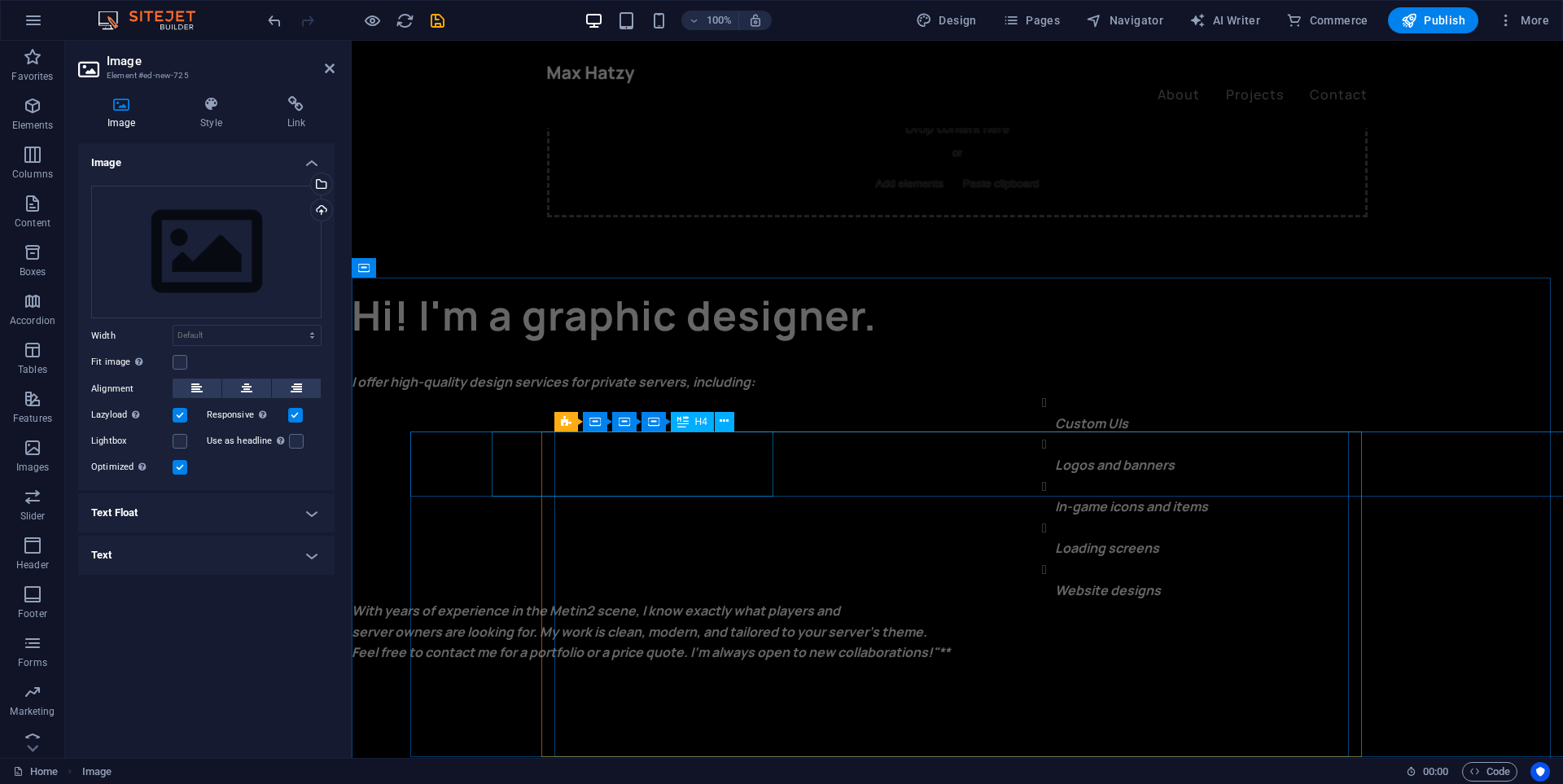
scroll to position [712, 0]
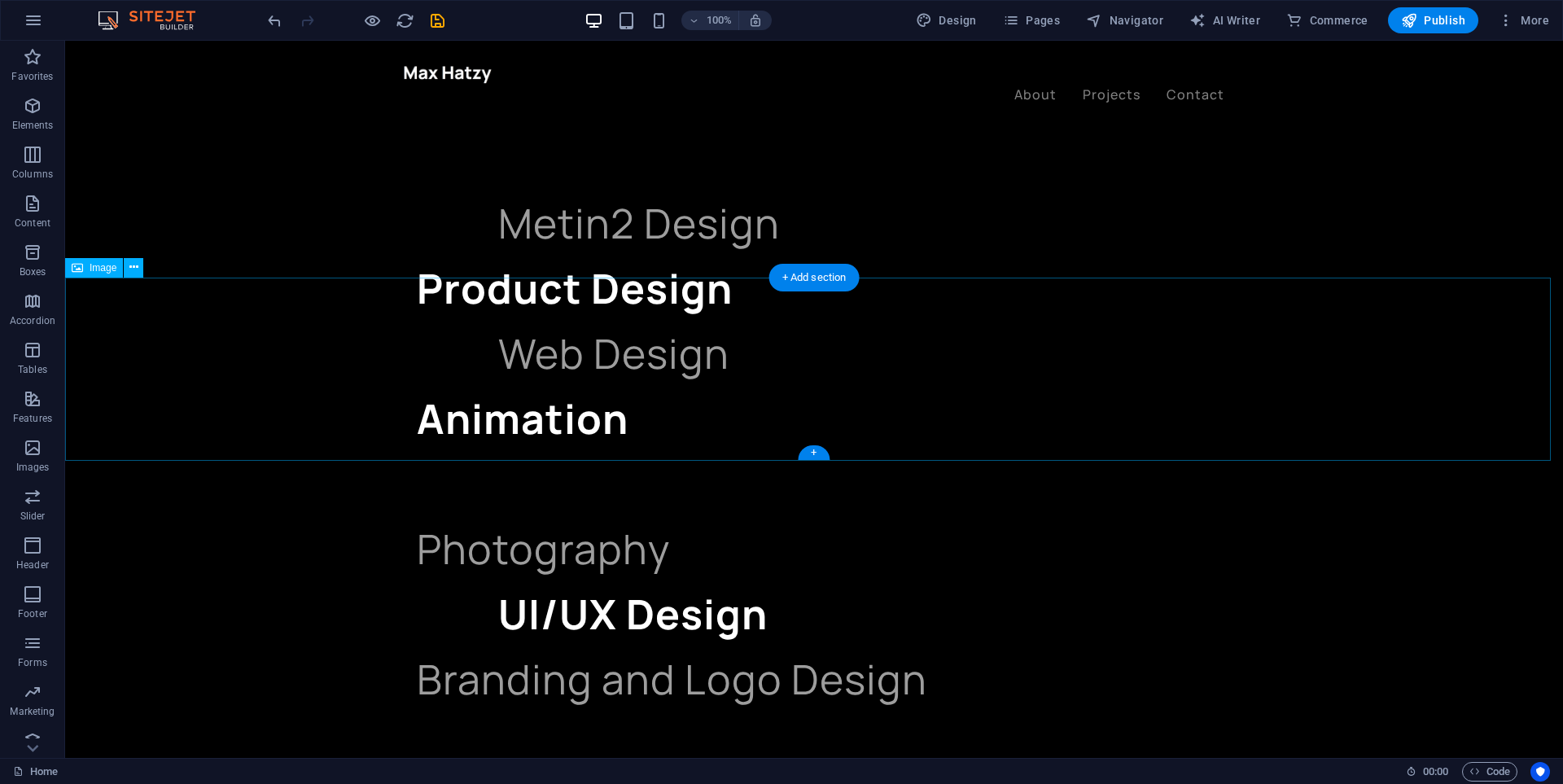
scroll to position [1526, 0]
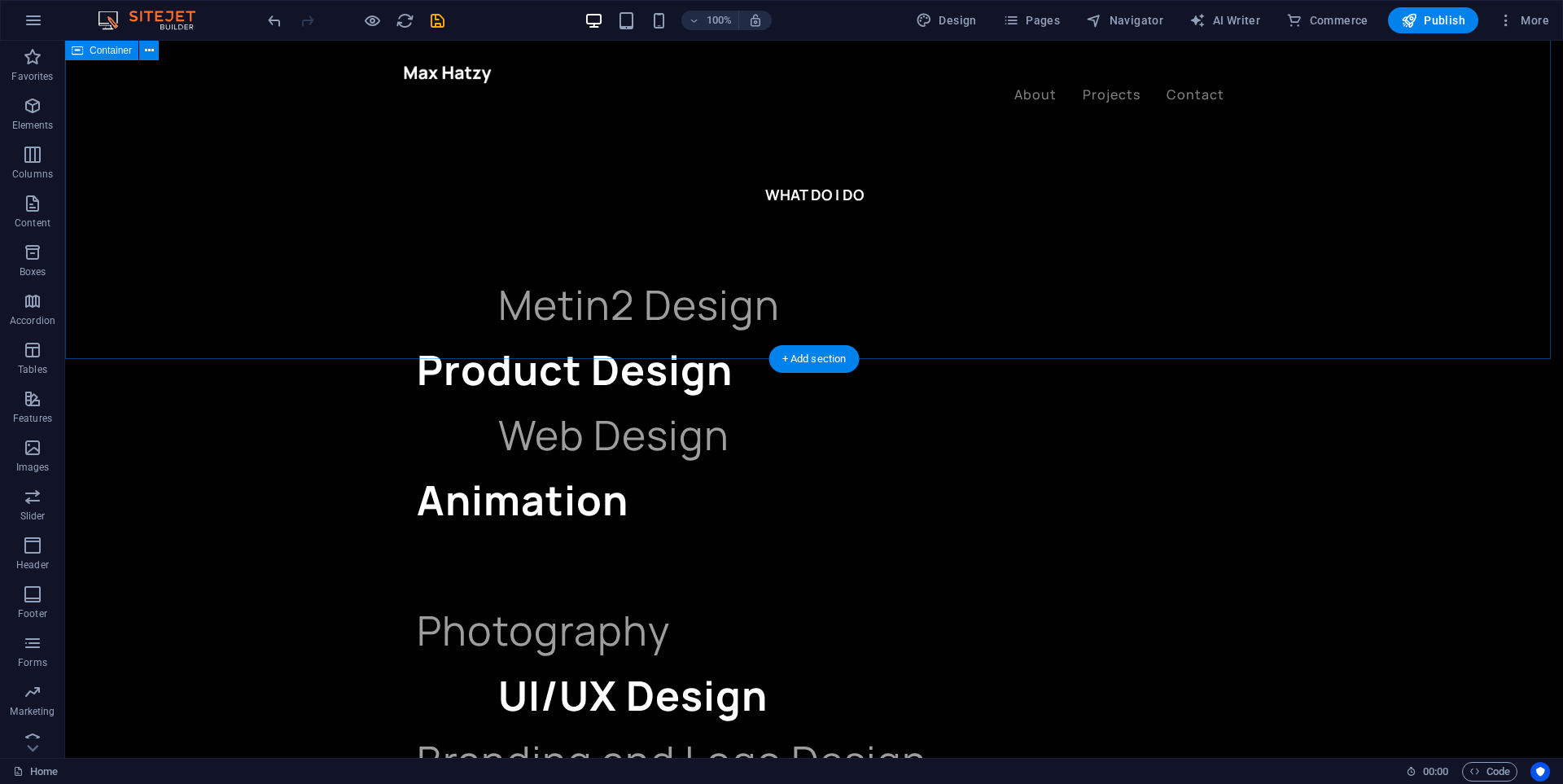
click at [525, 262] on div "WHAT DO I DO Metin2 Design Product Design Web Design Animation Photography UI/U…" at bounding box center [814, 672] width 1498 height 1107
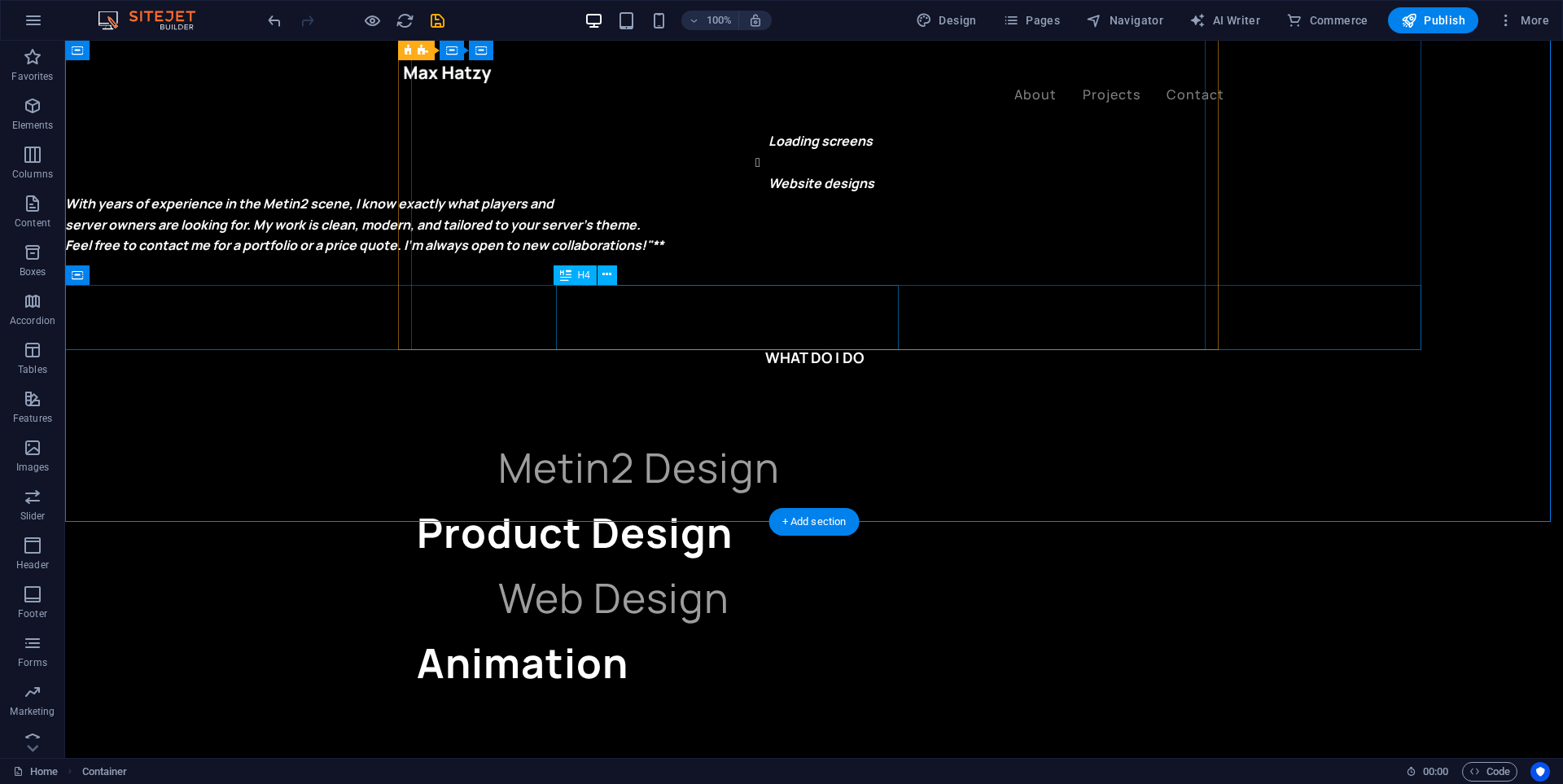
scroll to position [1607, 0]
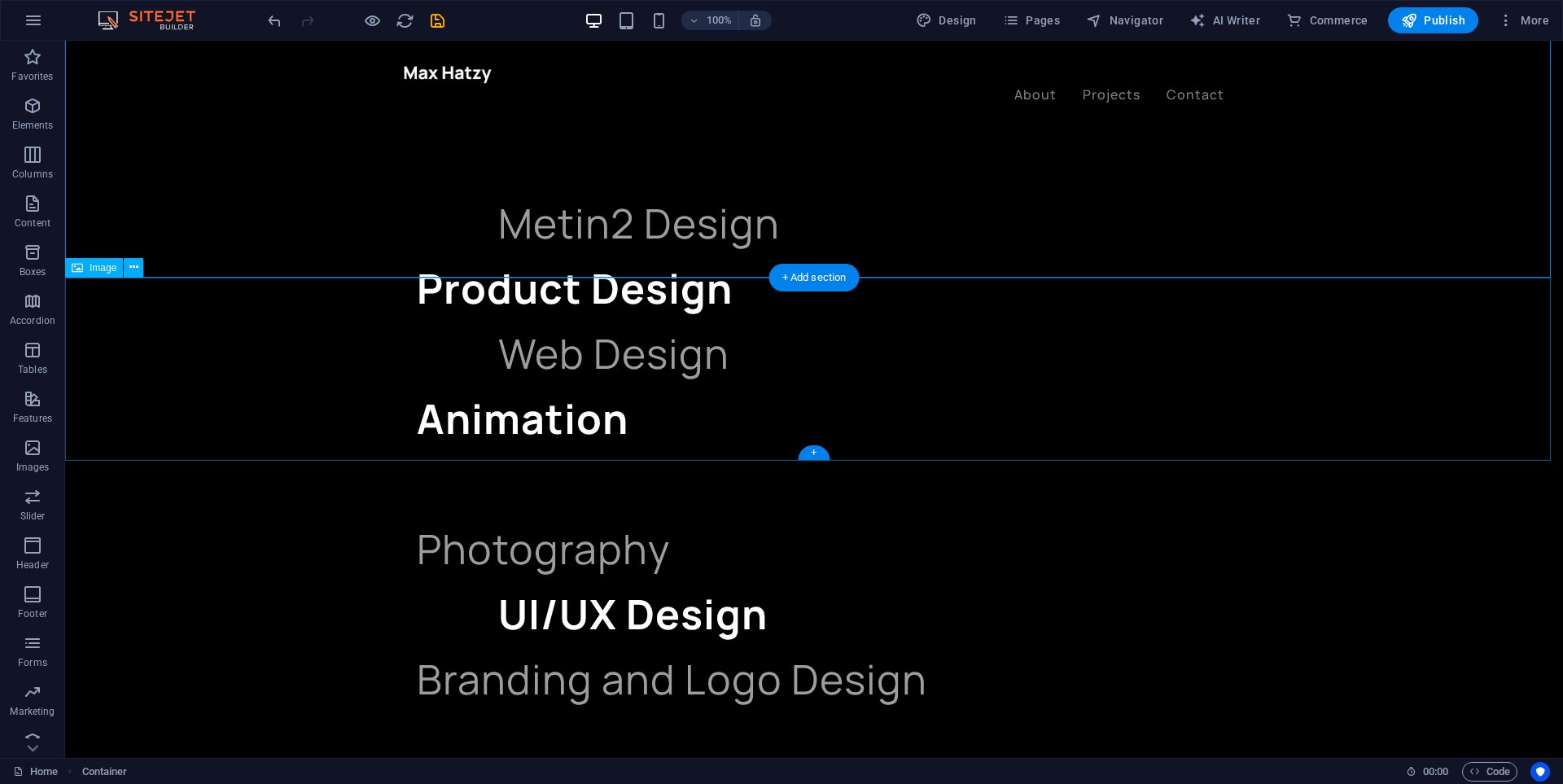
click at [94, 269] on span "Image" at bounding box center [102, 268] width 27 height 10
click at [95, 269] on span "Image" at bounding box center [102, 268] width 27 height 10
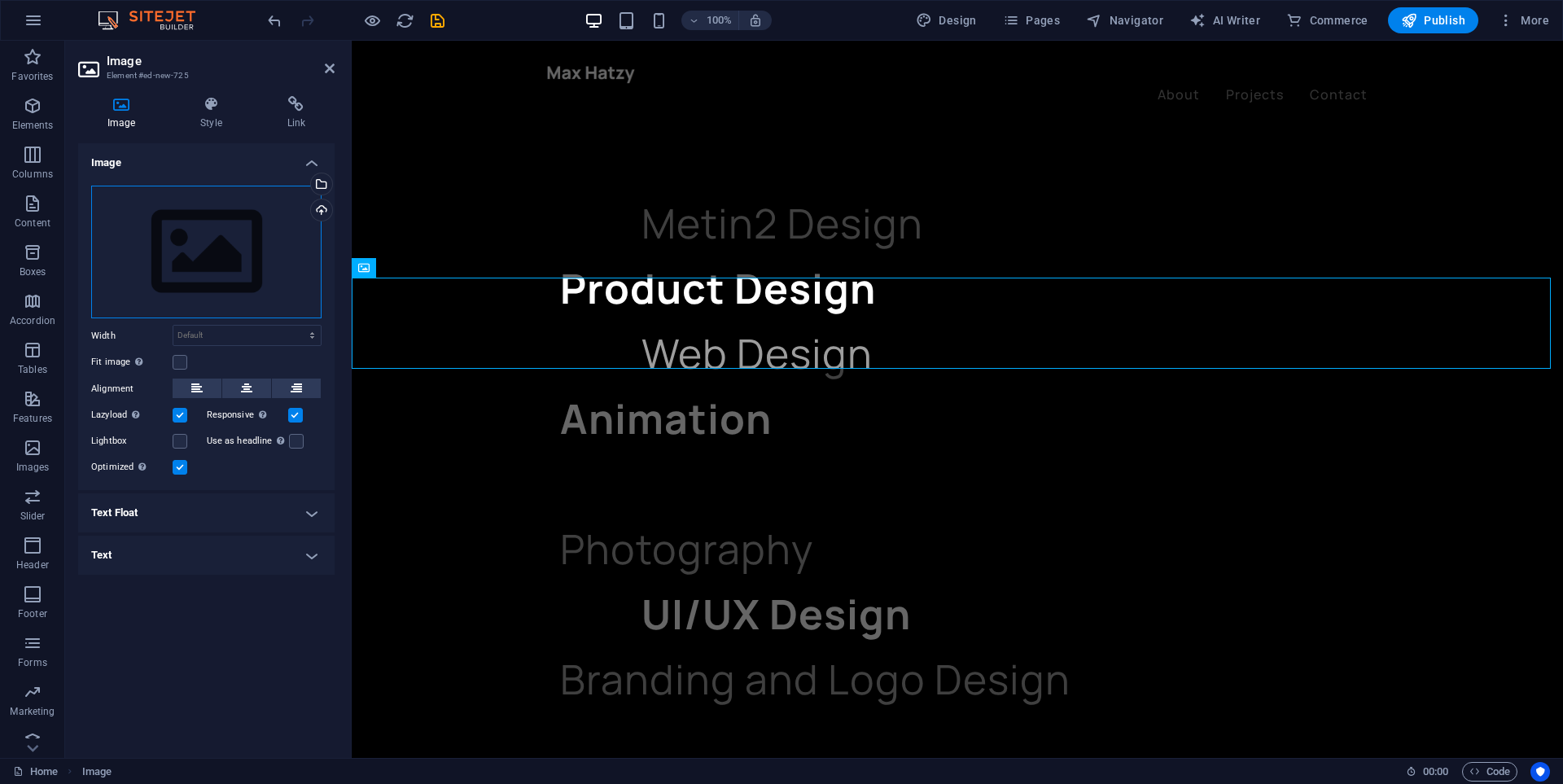
click at [151, 233] on div "Drag files here, click to choose files or select files from Files or our free s…" at bounding box center [206, 253] width 230 height 134
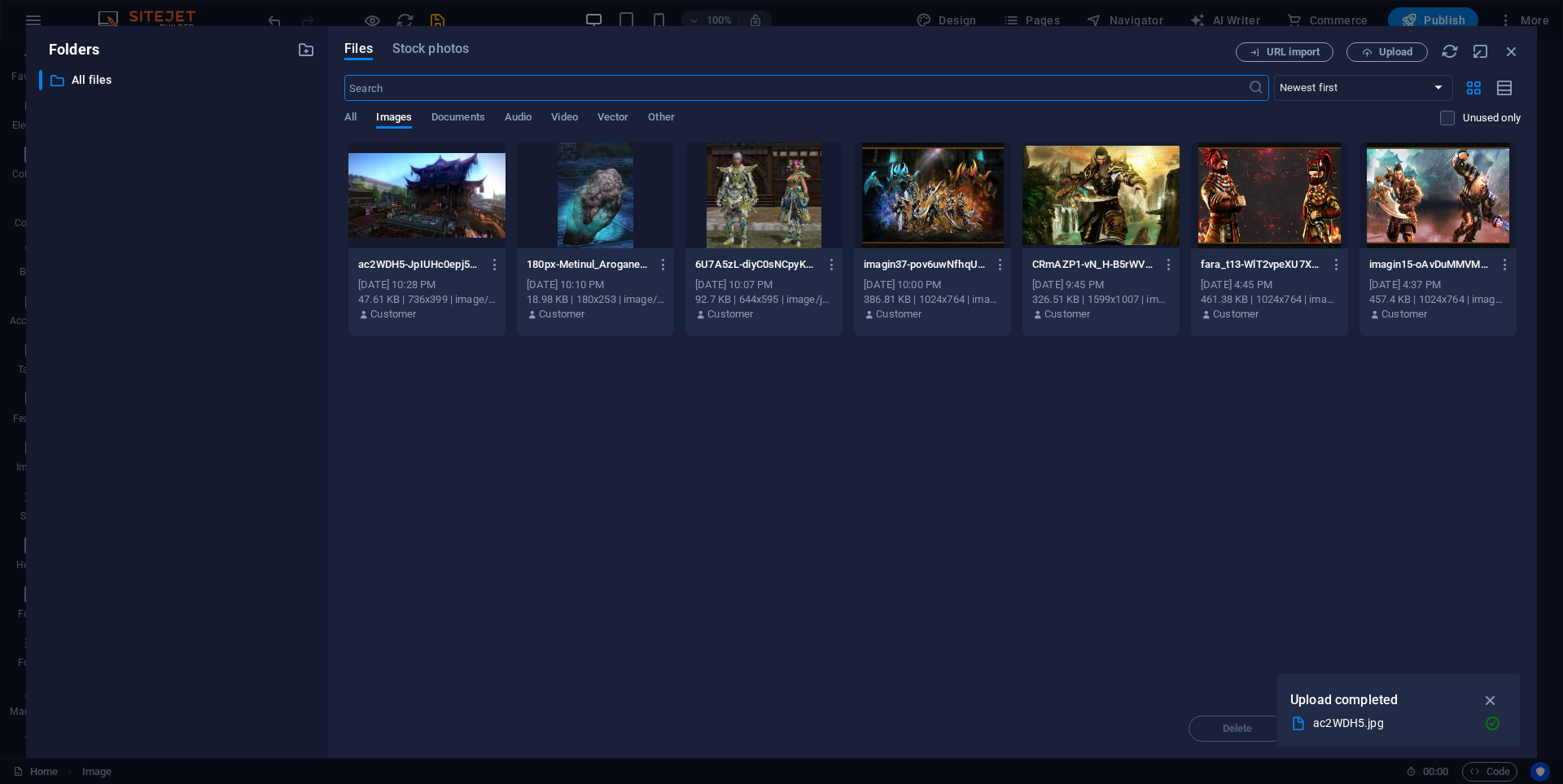
click at [453, 245] on div at bounding box center [427, 195] width 157 height 106
click at [453, 245] on div "1" at bounding box center [427, 195] width 157 height 106
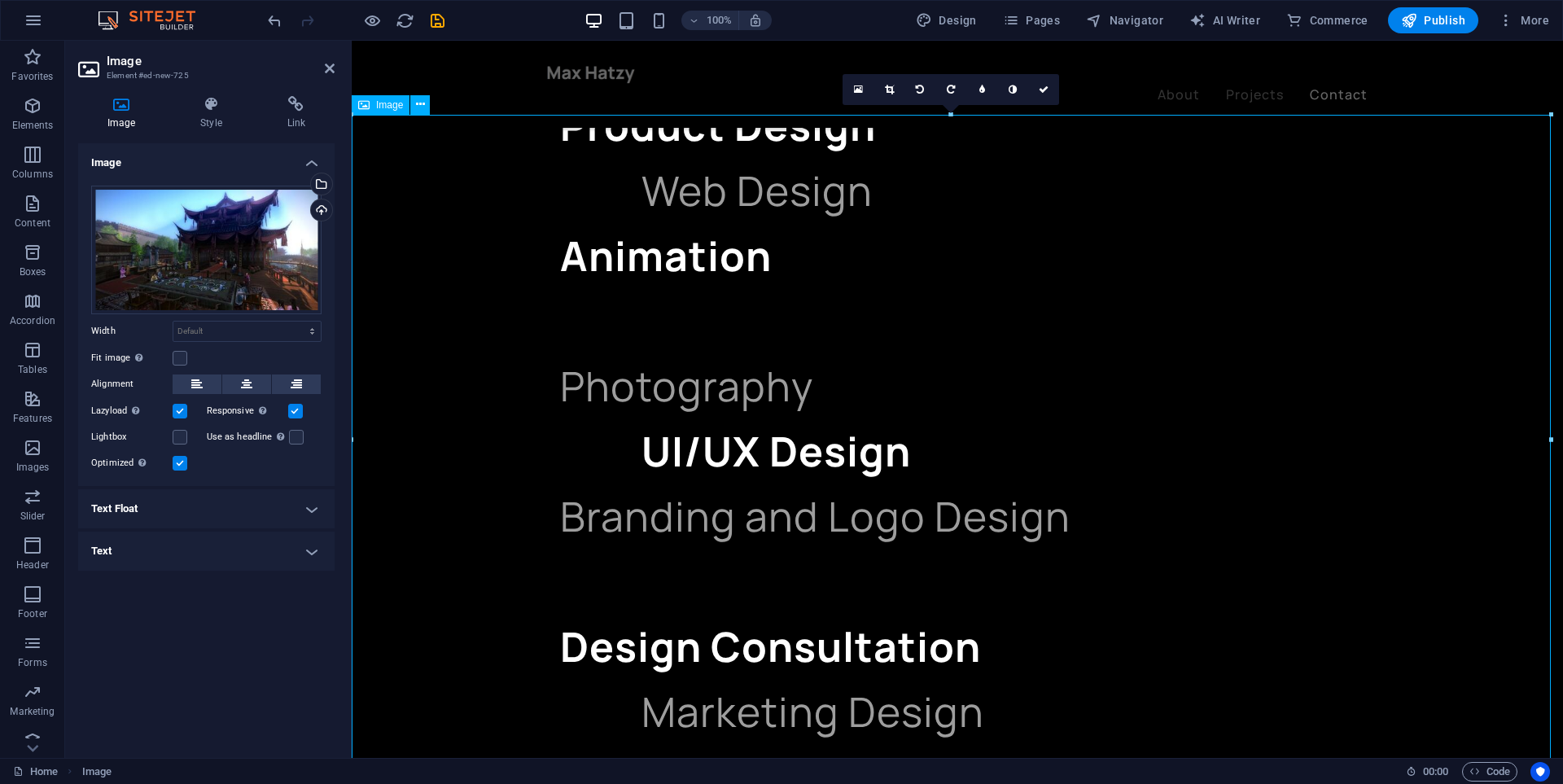
scroll to position [1933, 0]
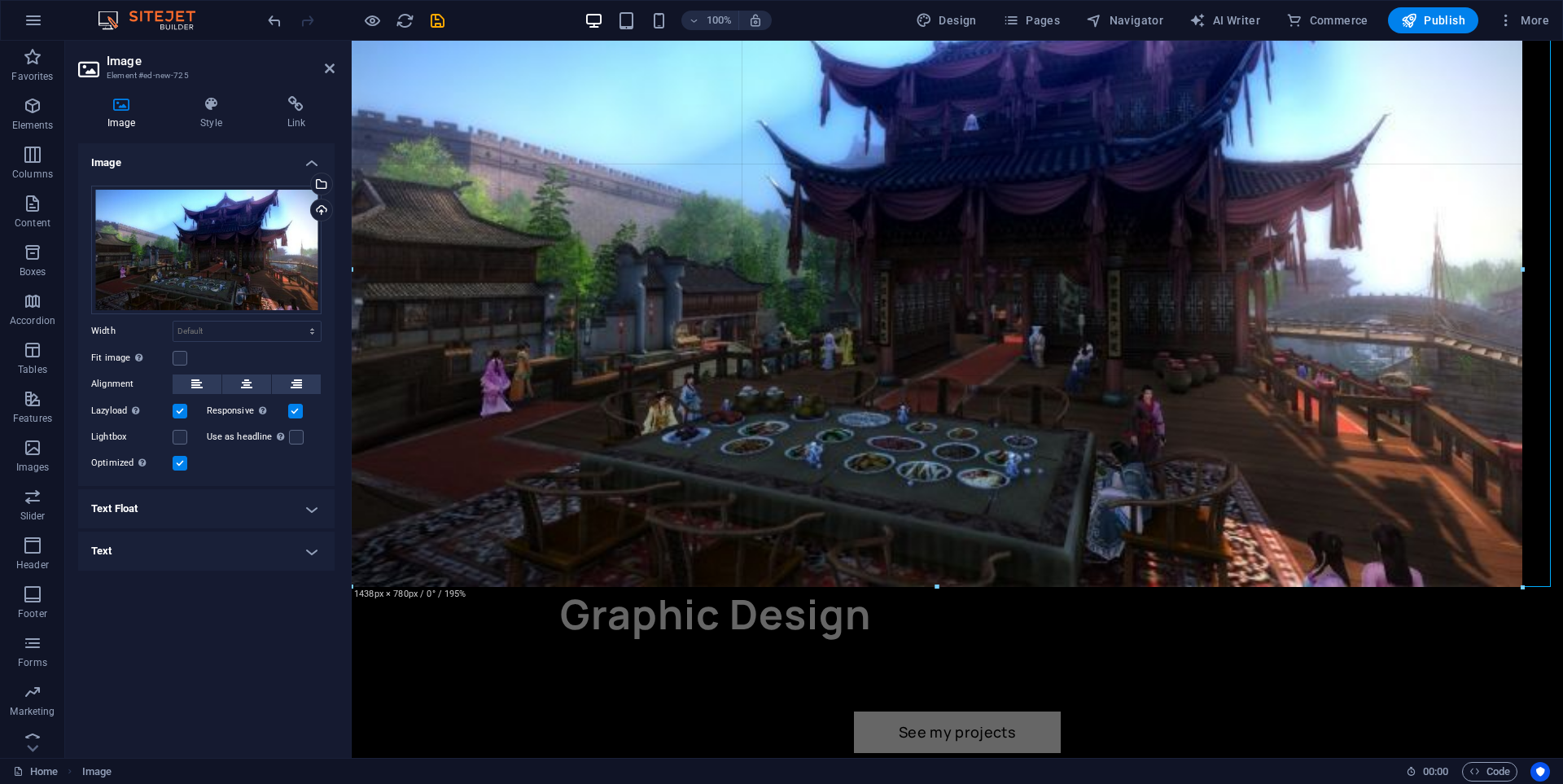
drag, startPoint x: 951, startPoint y: 601, endPoint x: 956, endPoint y: 582, distance: 19.6
type input "1438"
select select "px"
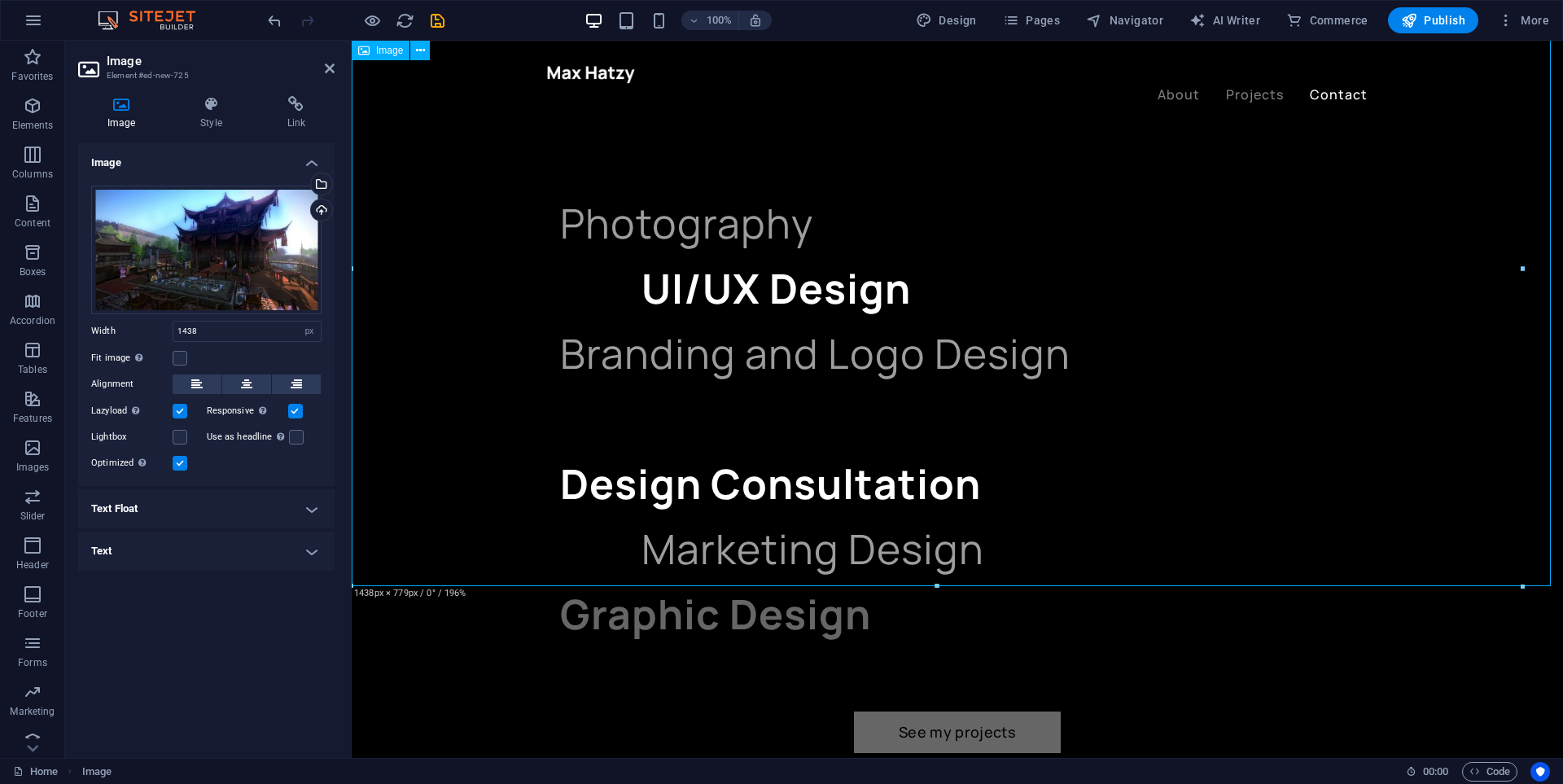
drag, startPoint x: 1291, startPoint y: 624, endPoint x: 970, endPoint y: 438, distance: 371.0
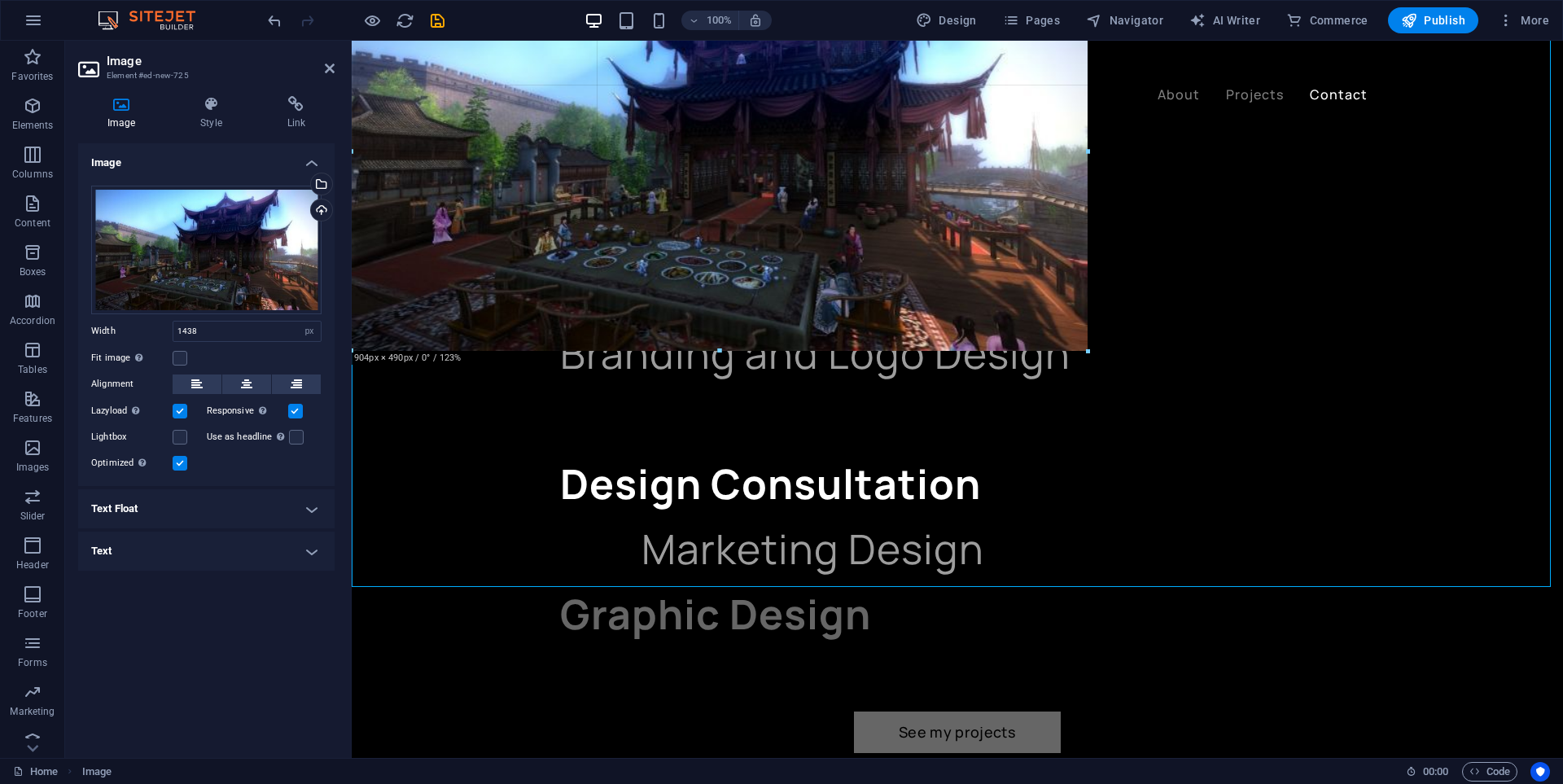
drag, startPoint x: 939, startPoint y: 582, endPoint x: 938, endPoint y: 300, distance: 282.0
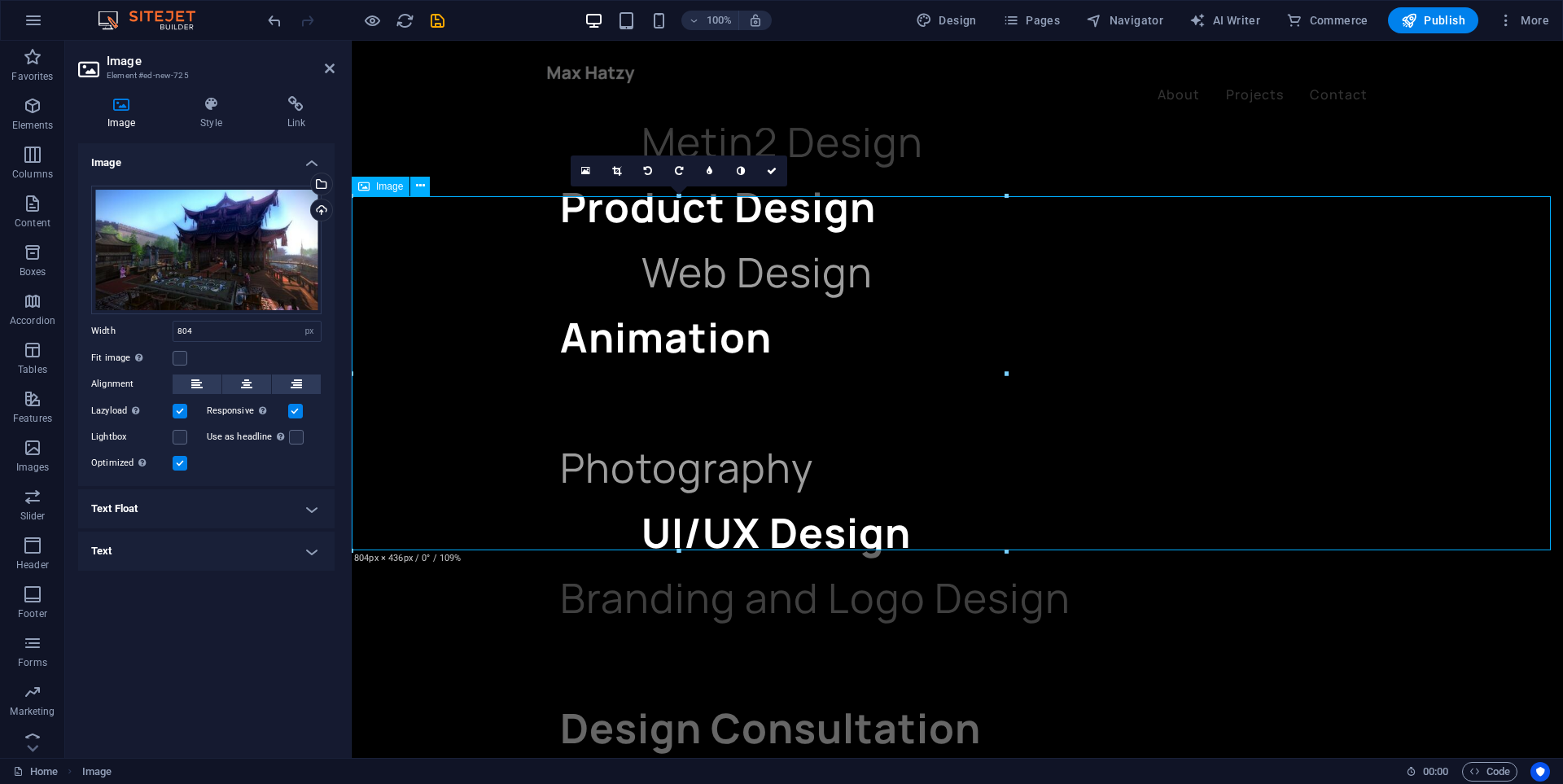
scroll to position [1607, 0]
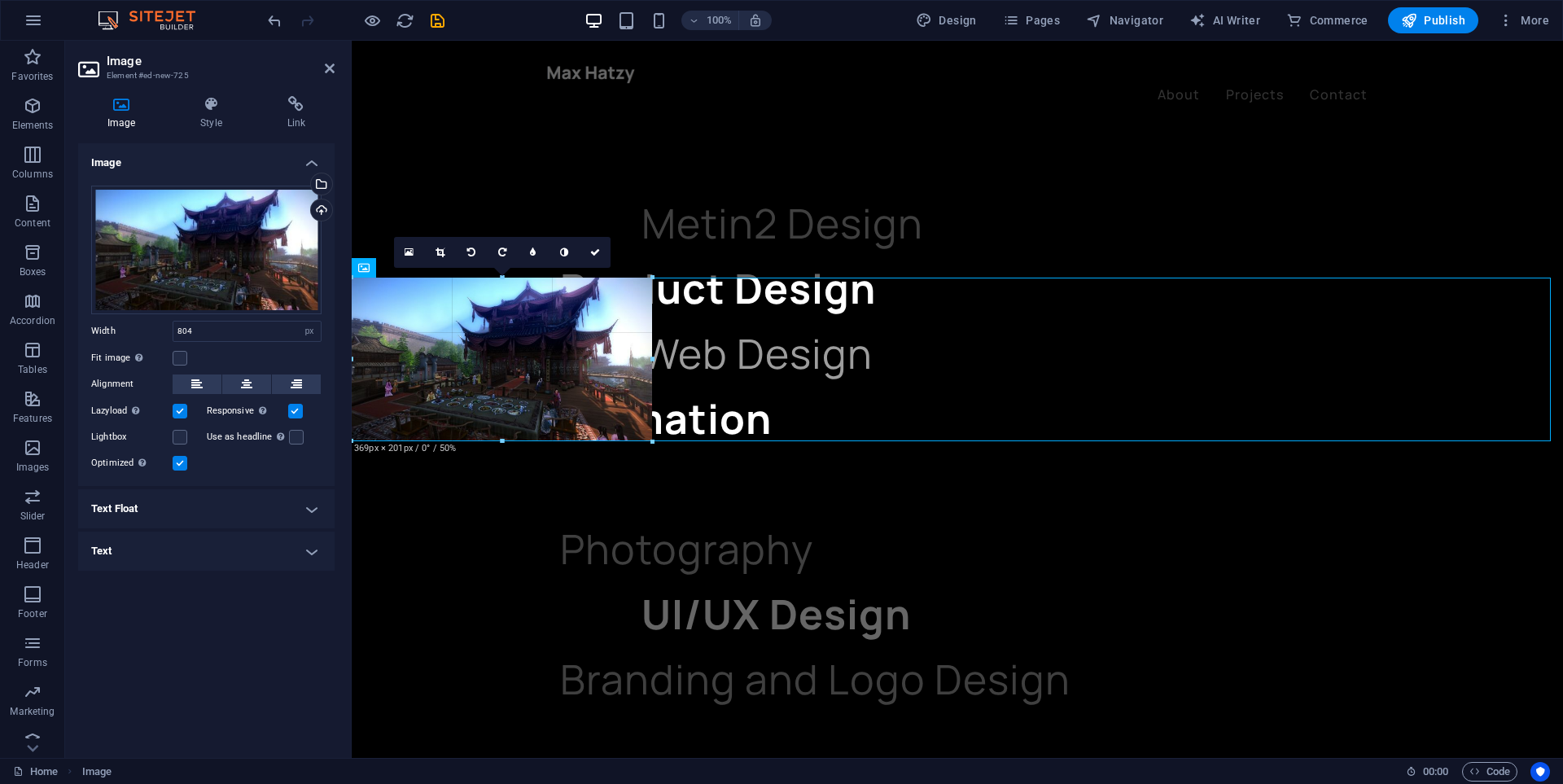
drag, startPoint x: 680, startPoint y: 631, endPoint x: 332, endPoint y: 396, distance: 419.9
type input "367"
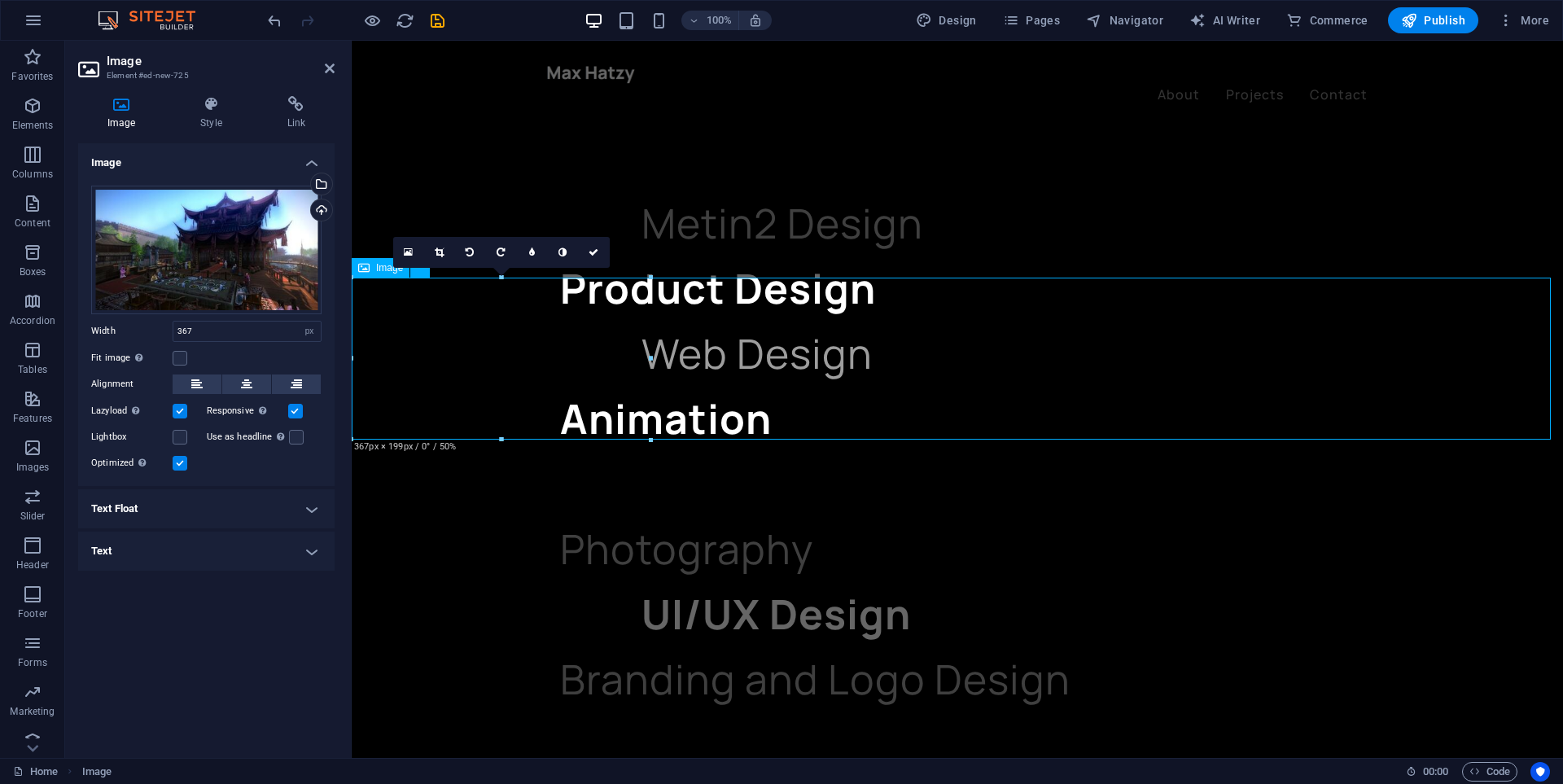
drag, startPoint x: 860, startPoint y: 333, endPoint x: 867, endPoint y: 328, distance: 8.6
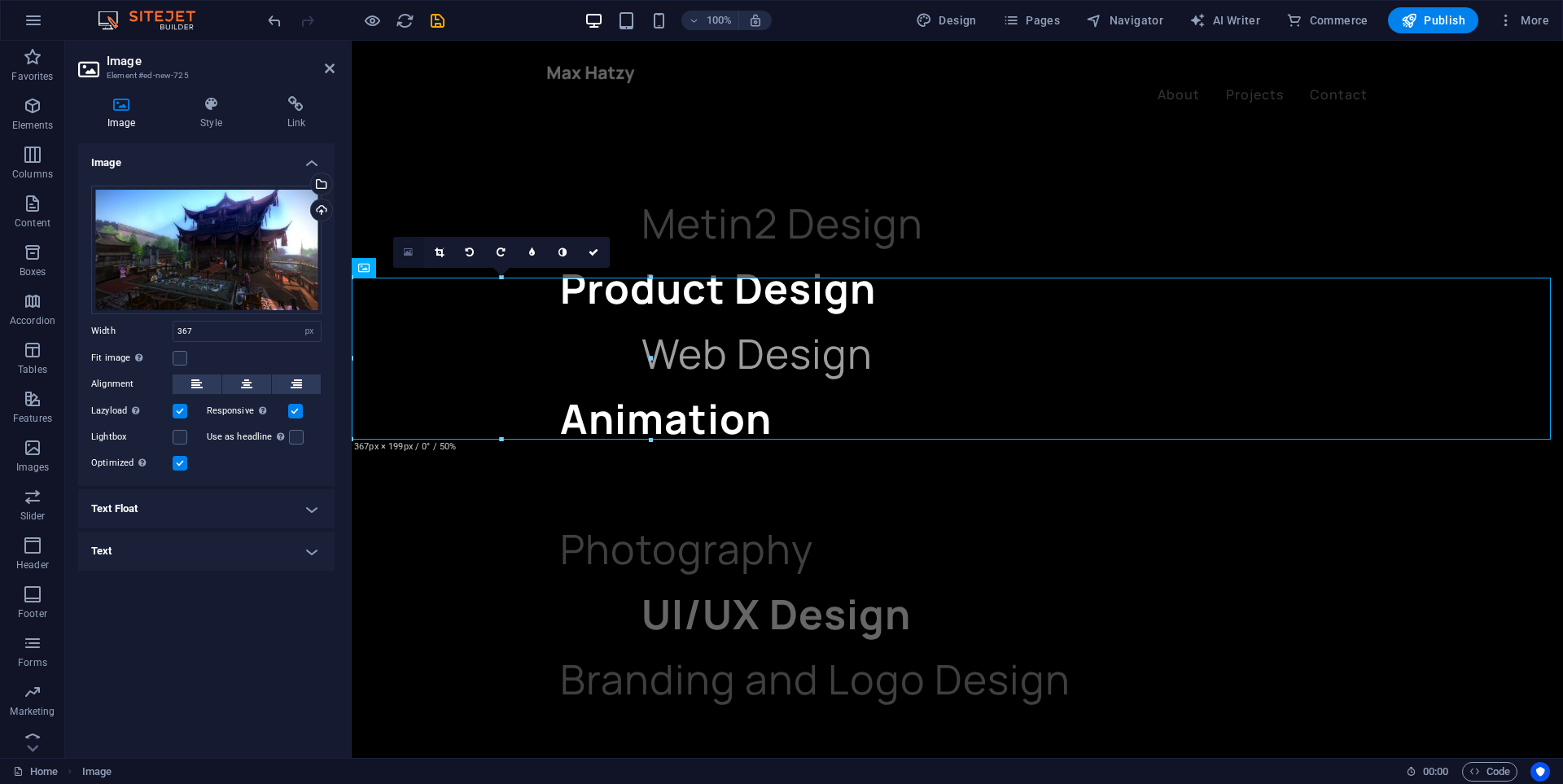
click at [405, 253] on icon at bounding box center [409, 252] width 9 height 11
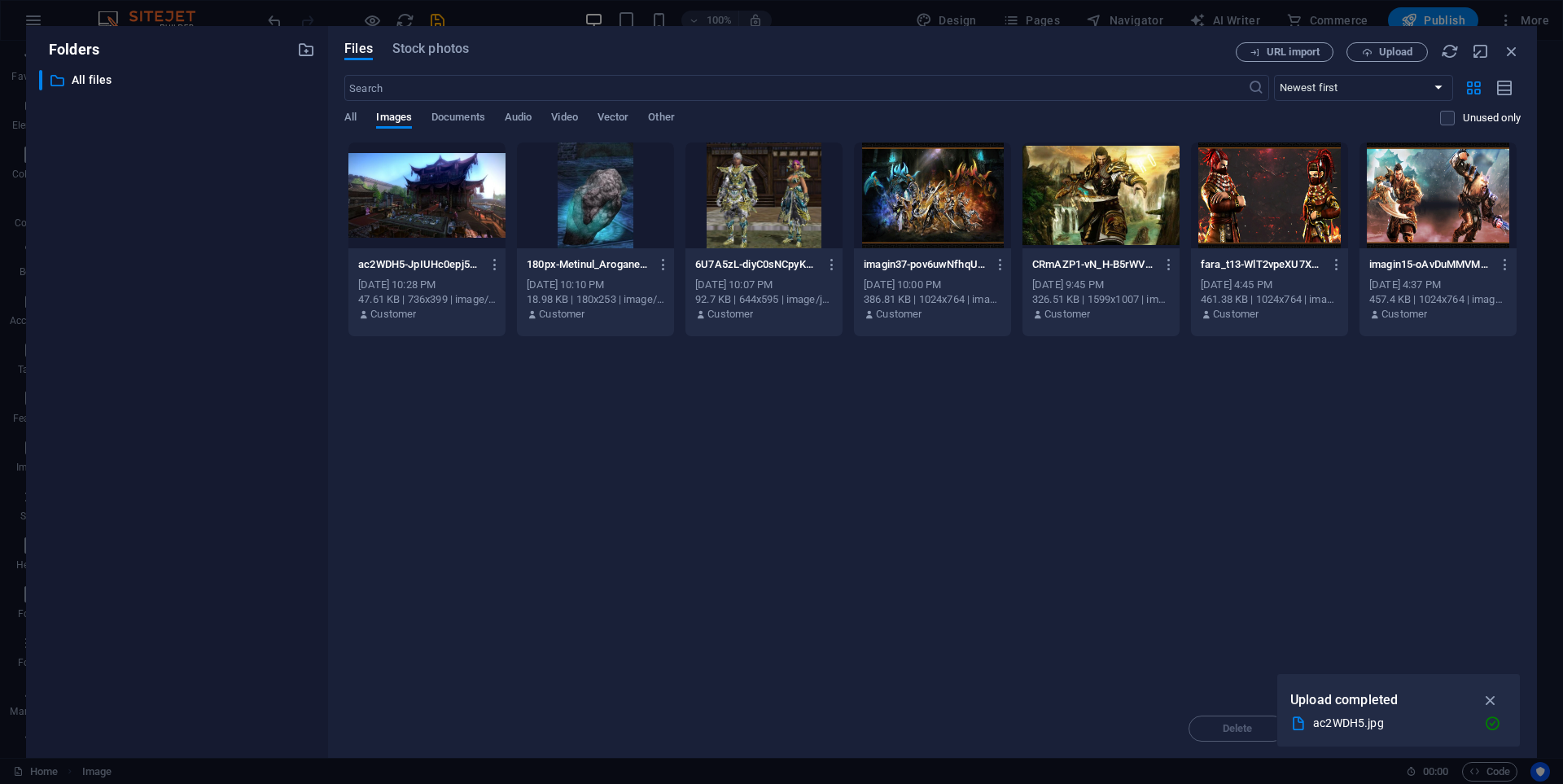
click at [1087, 216] on div at bounding box center [1100, 195] width 157 height 106
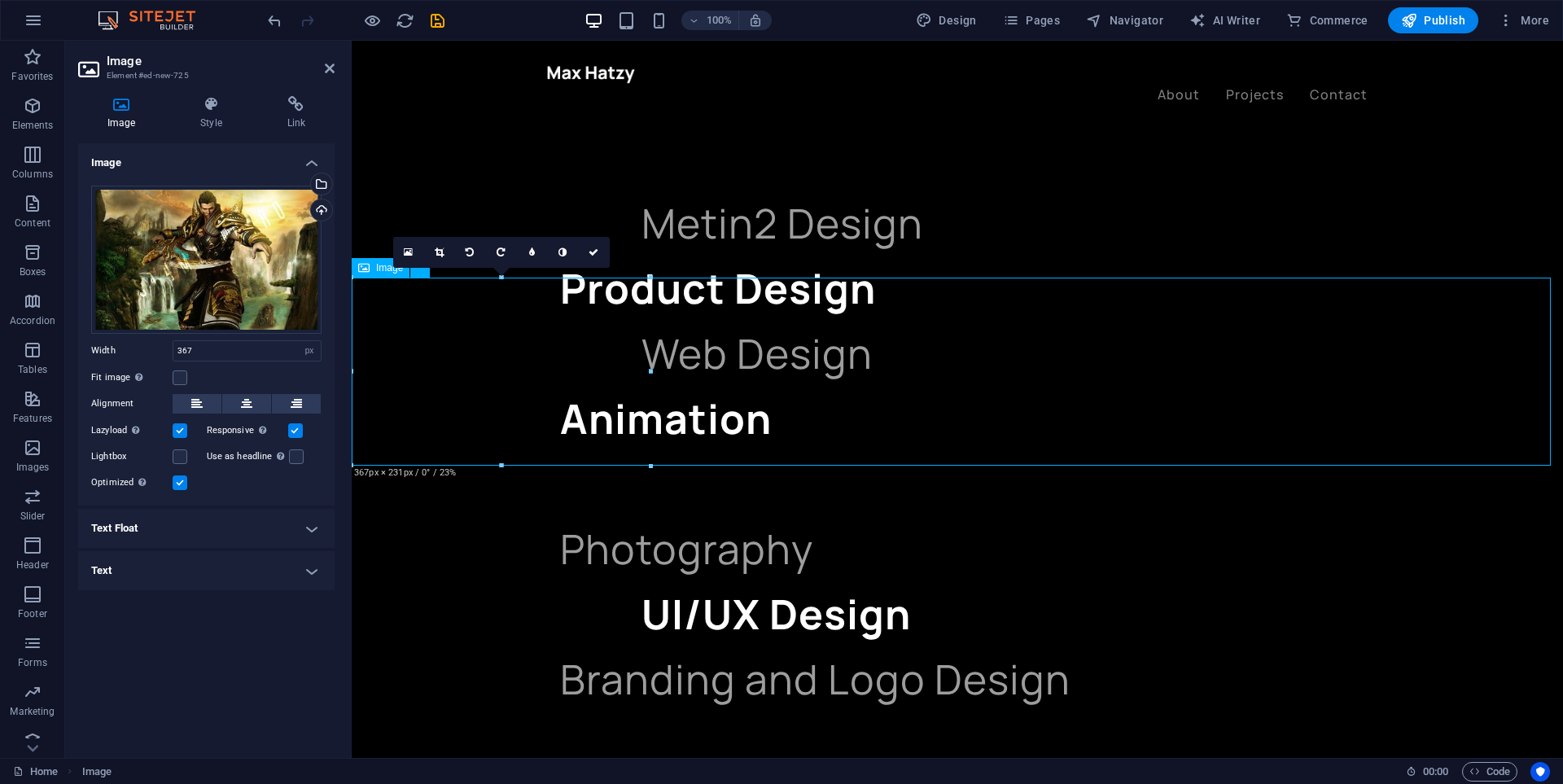
drag, startPoint x: 608, startPoint y: 350, endPoint x: 785, endPoint y: 350, distance: 177.0
click at [466, 254] on icon at bounding box center [469, 252] width 8 height 10
click at [276, 25] on icon "undo" at bounding box center [275, 20] width 19 height 19
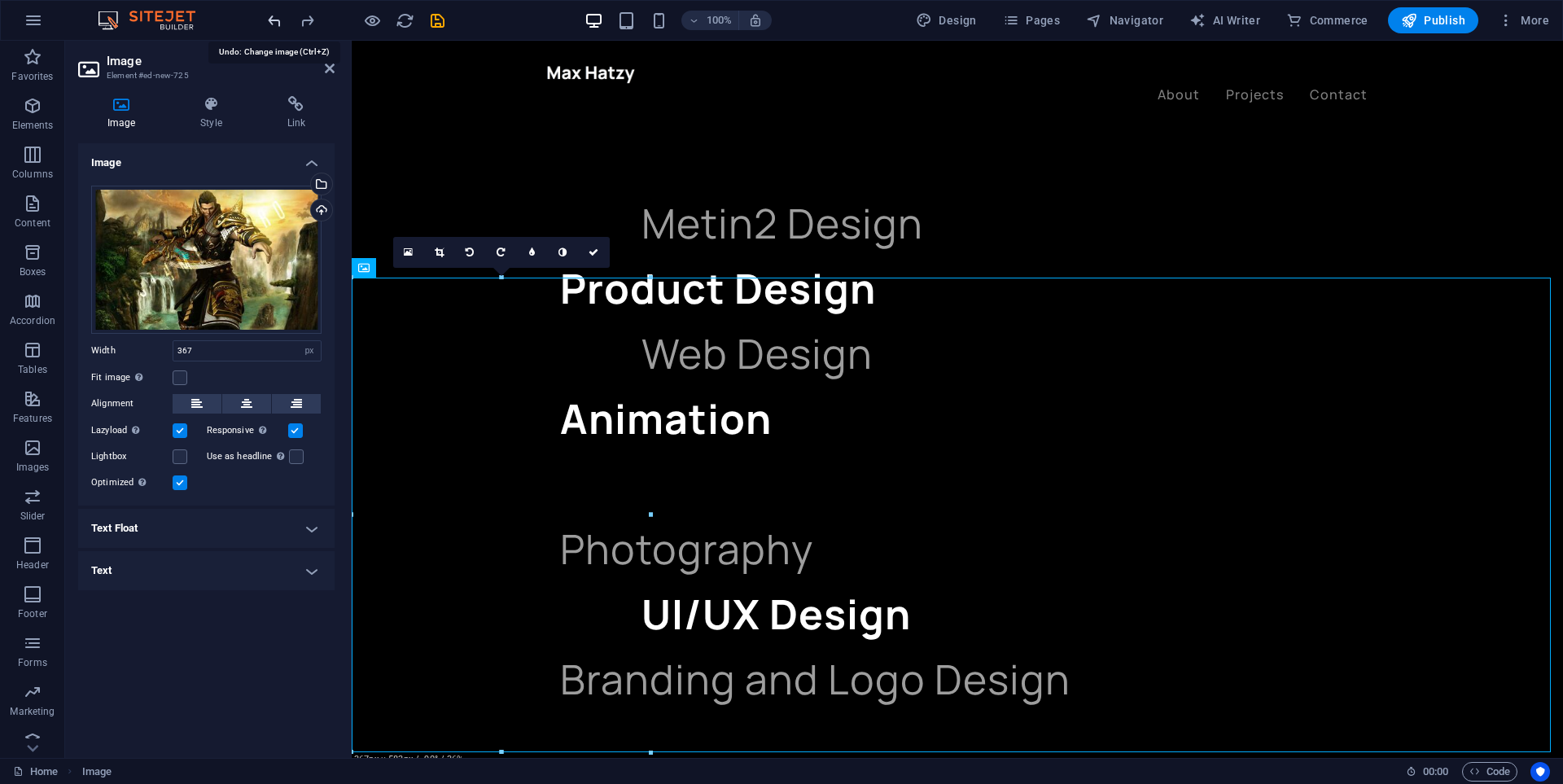
click at [276, 25] on icon "undo" at bounding box center [275, 20] width 19 height 19
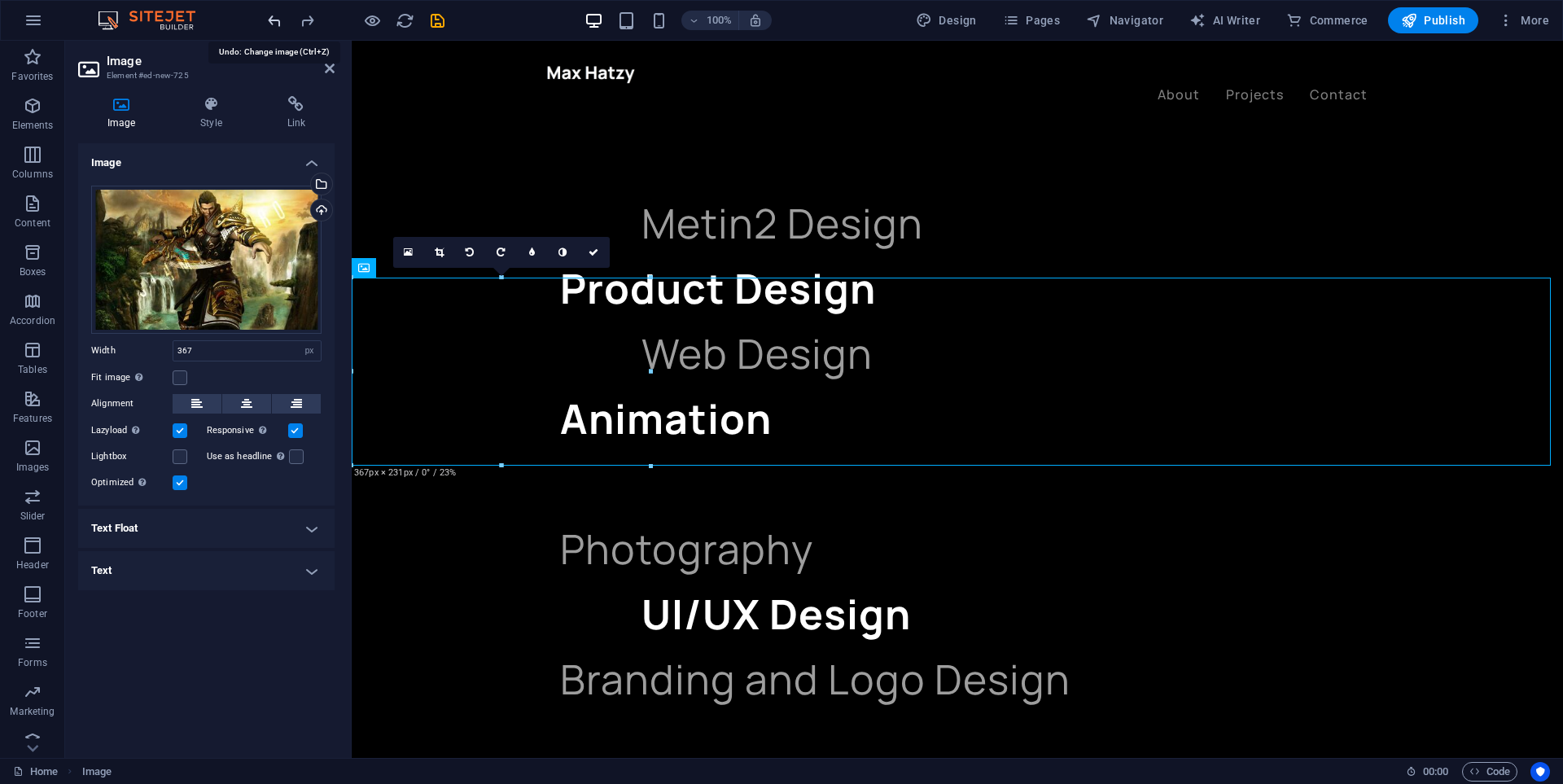
click at [276, 25] on icon "undo" at bounding box center [275, 20] width 19 height 19
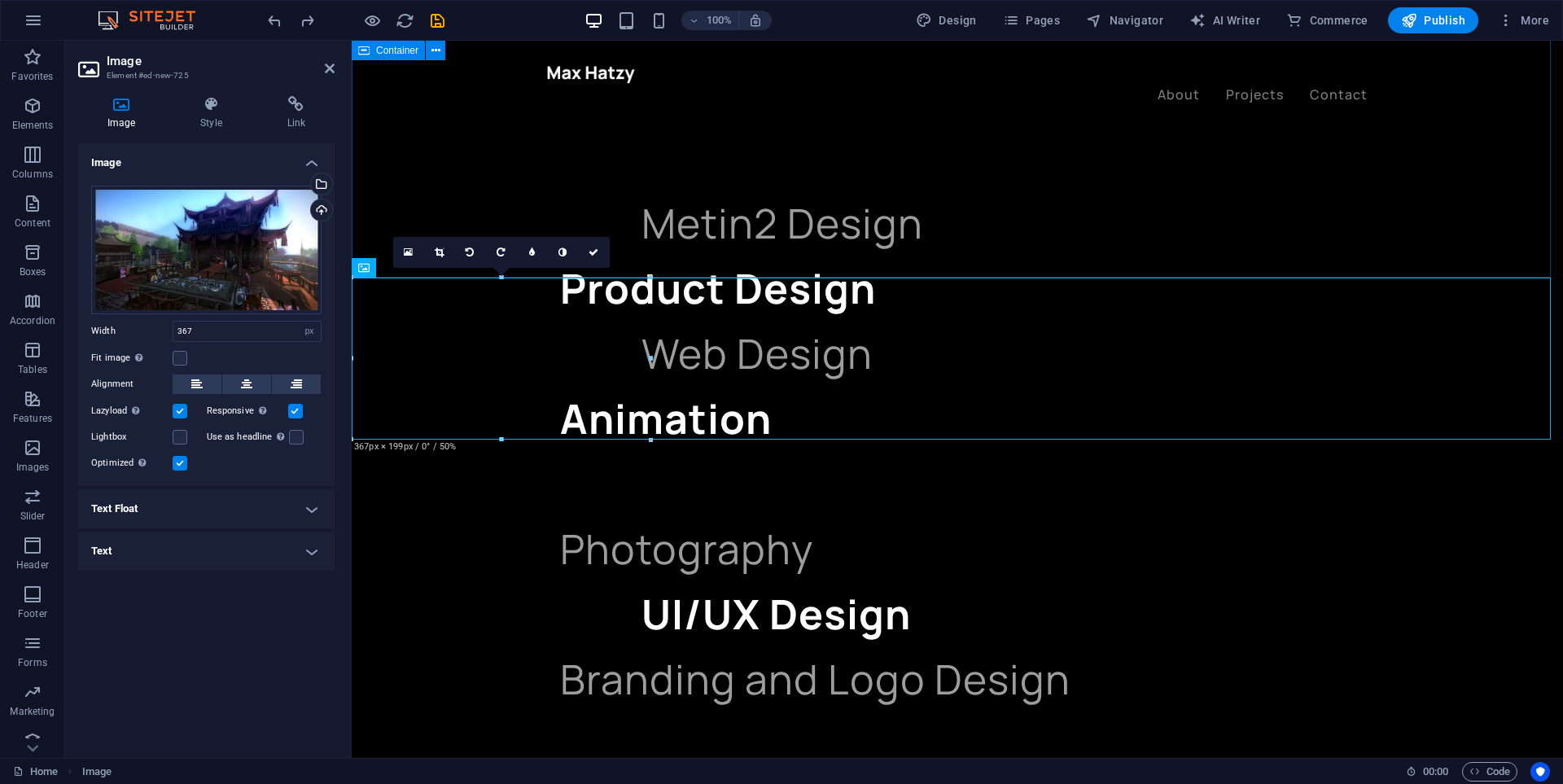
click at [699, 229] on div "WHAT DO I DO Metin2 Design Product Design Web Design Animation Photography UI/U…" at bounding box center [957, 590] width 1212 height 1107
select select "%"
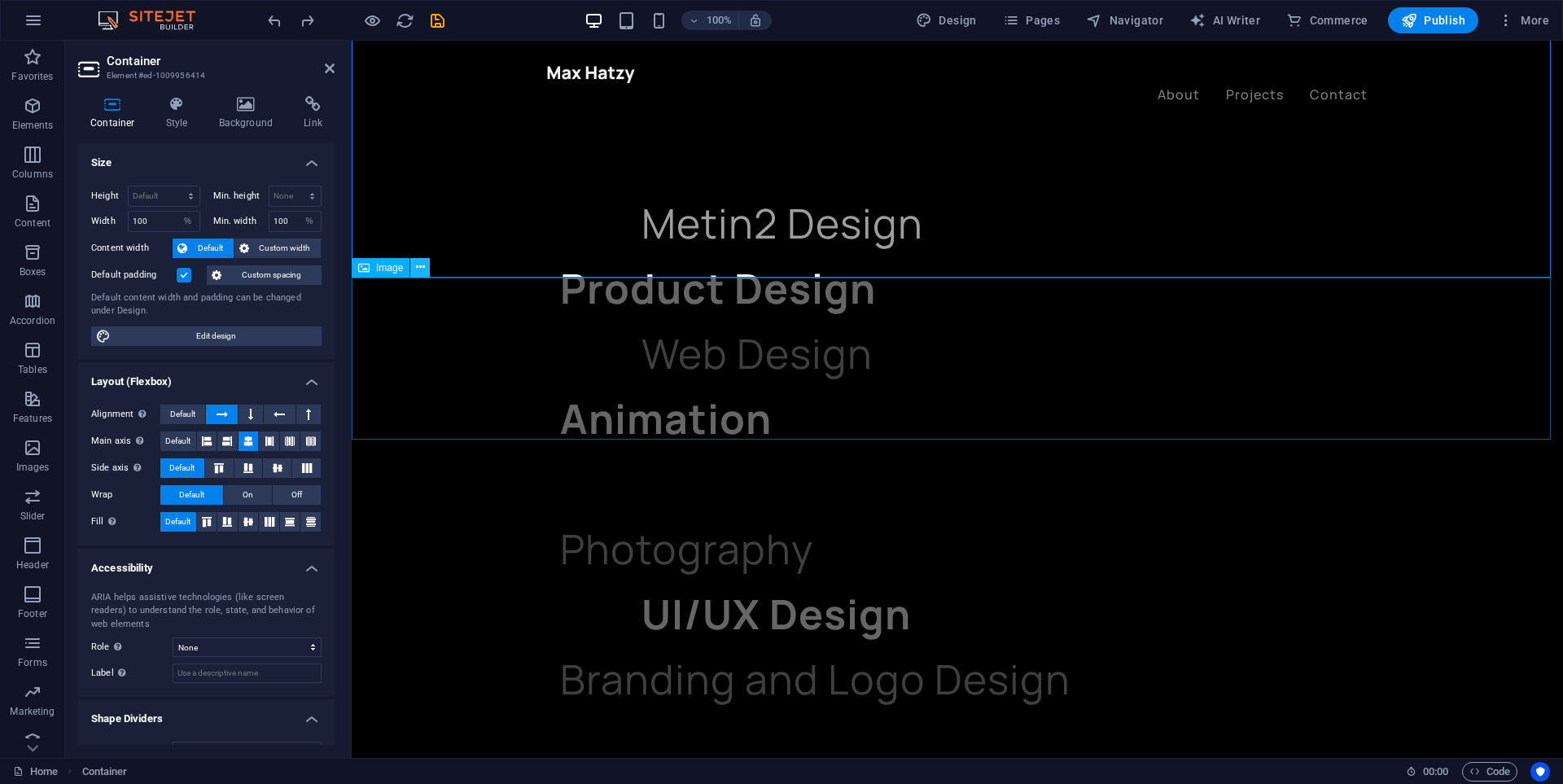
click at [421, 268] on icon at bounding box center [421, 268] width 9 height 17
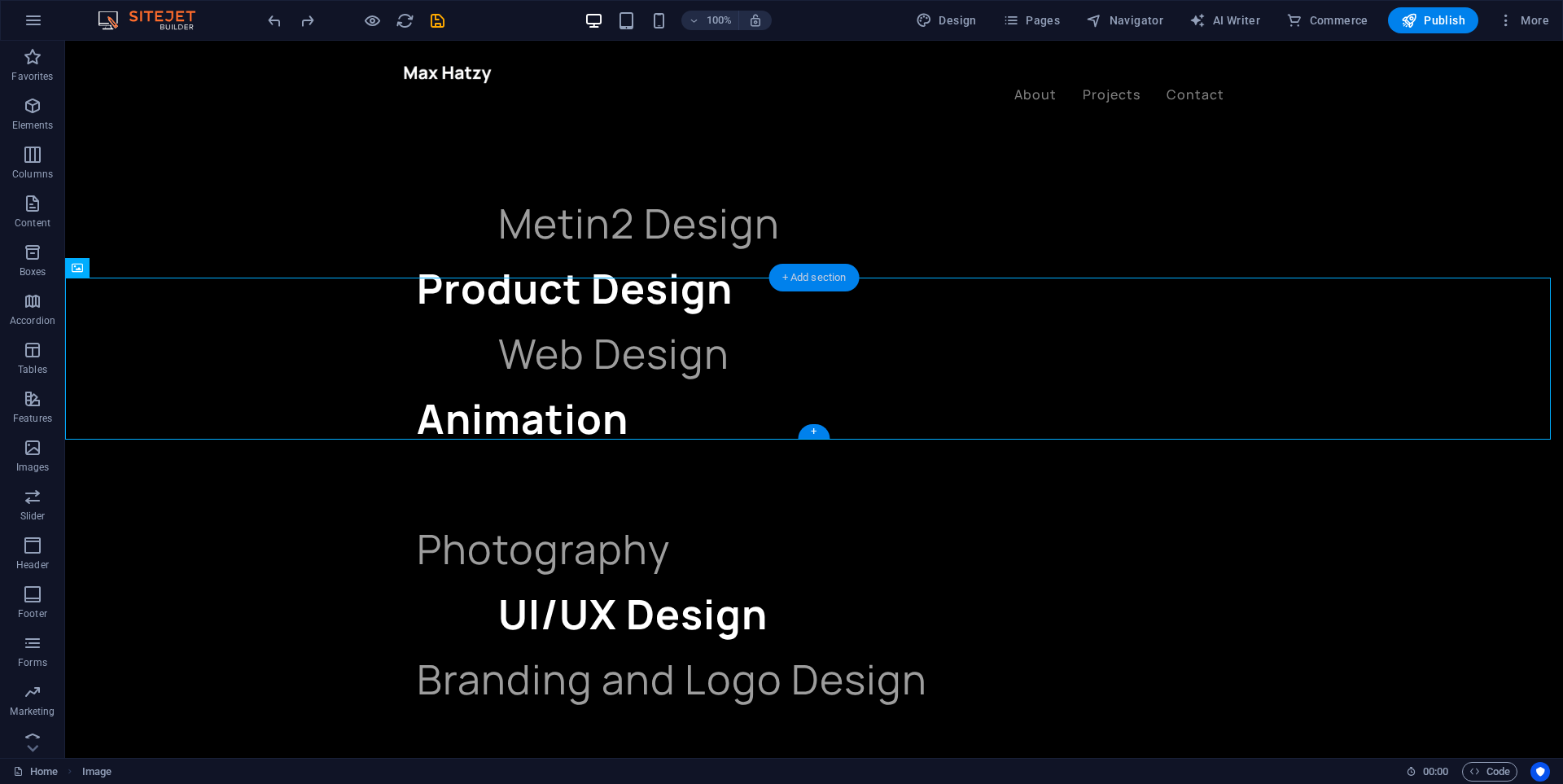
click at [811, 282] on div "+ Add section" at bounding box center [814, 278] width 90 height 28
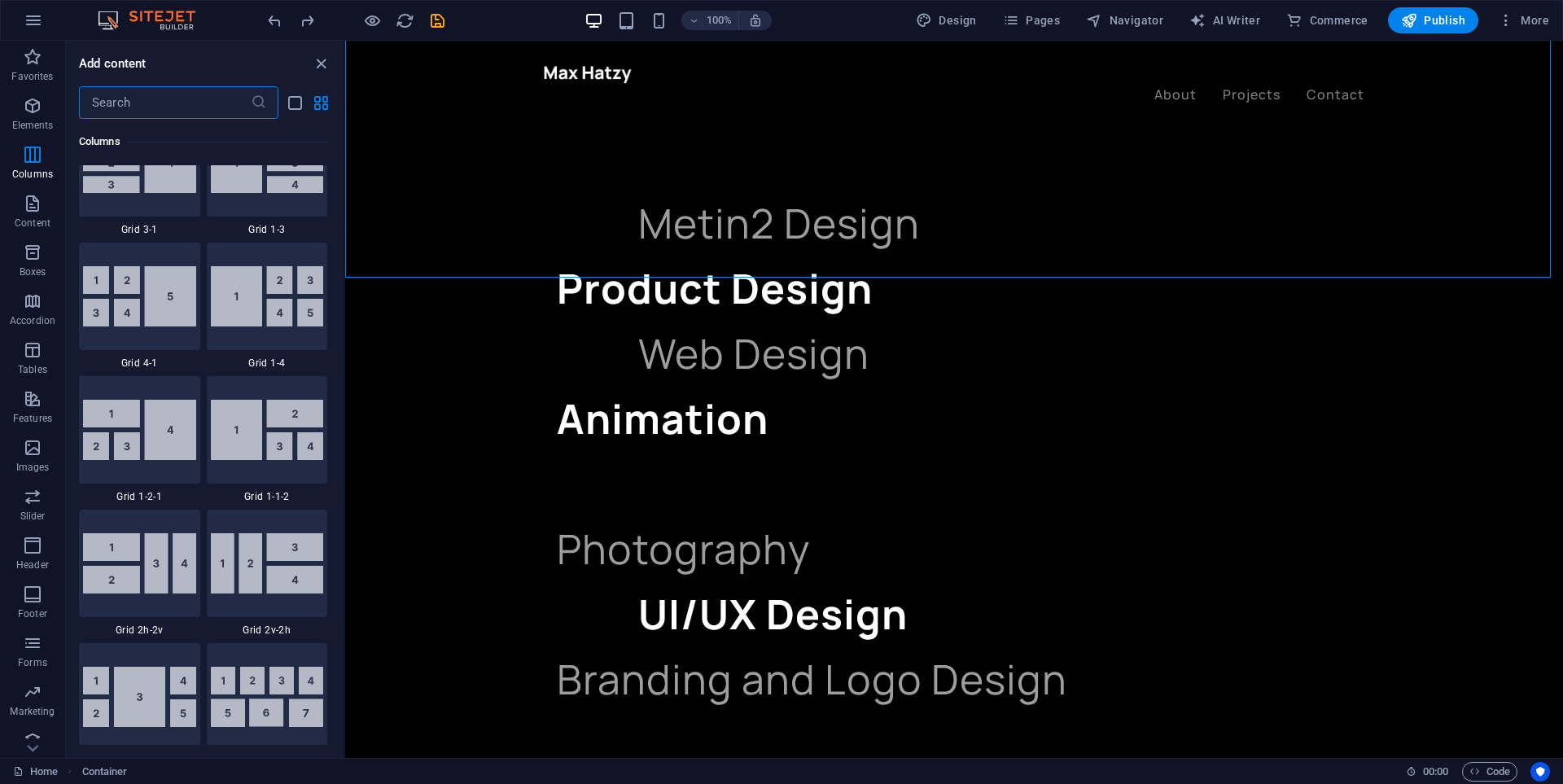
scroll to position [0, 0]
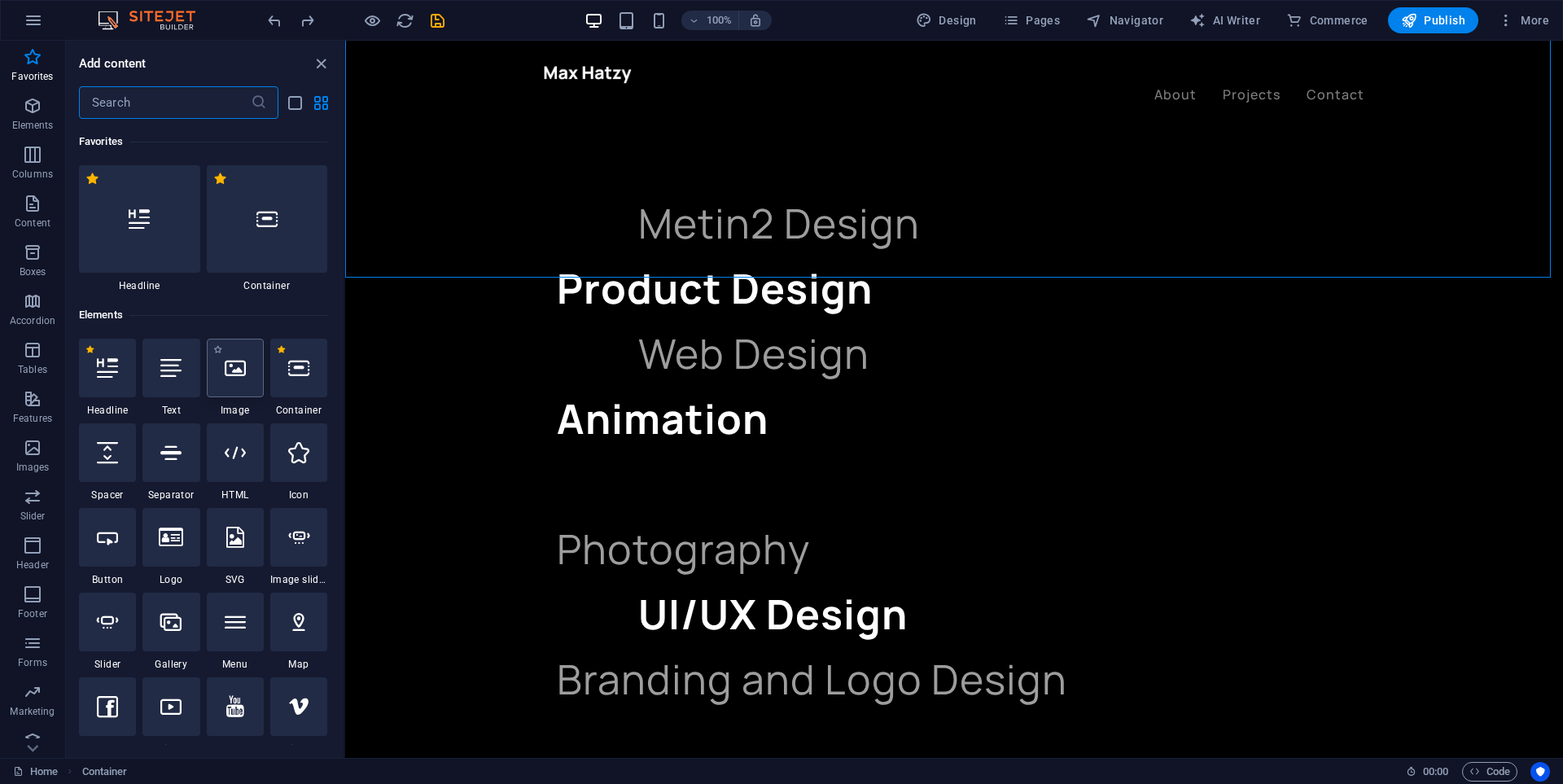
click at [233, 391] on div at bounding box center [235, 367] width 57 height 59
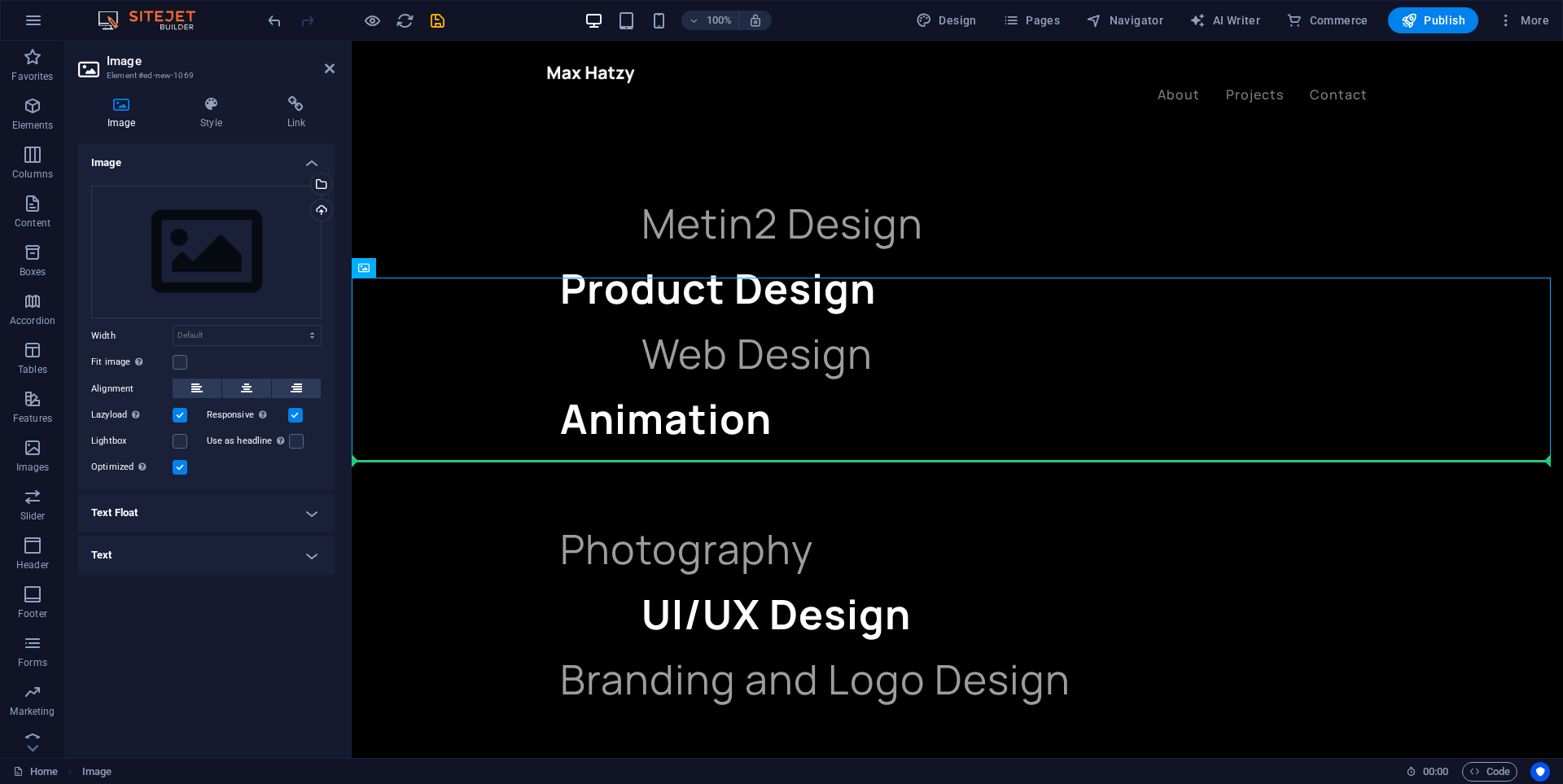
drag, startPoint x: 608, startPoint y: 349, endPoint x: 862, endPoint y: 542, distance: 319.0
drag, startPoint x: 744, startPoint y: 302, endPoint x: 856, endPoint y: 556, distance: 277.6
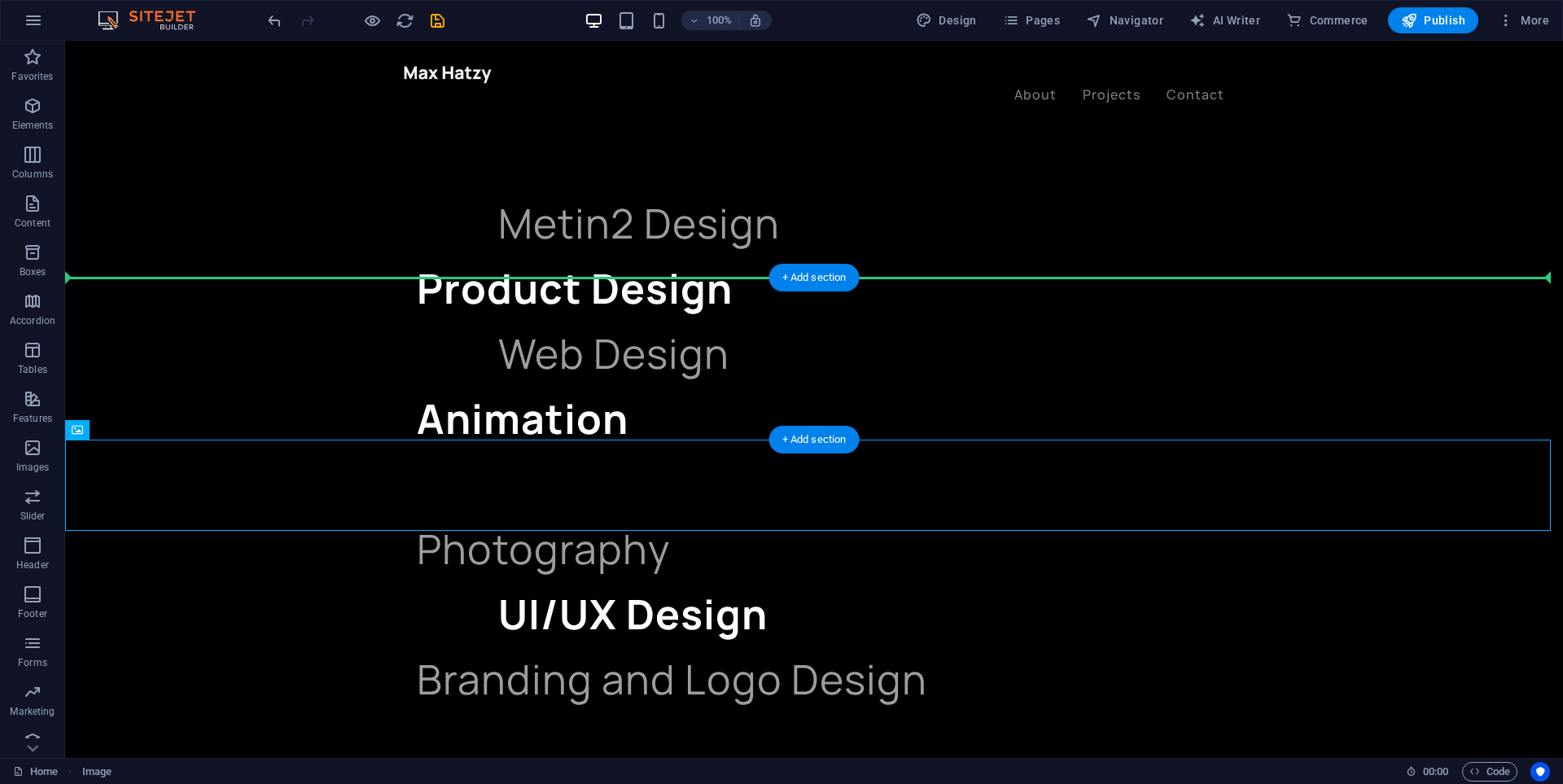
drag, startPoint x: 159, startPoint y: 470, endPoint x: 563, endPoint y: 338, distance: 425.0
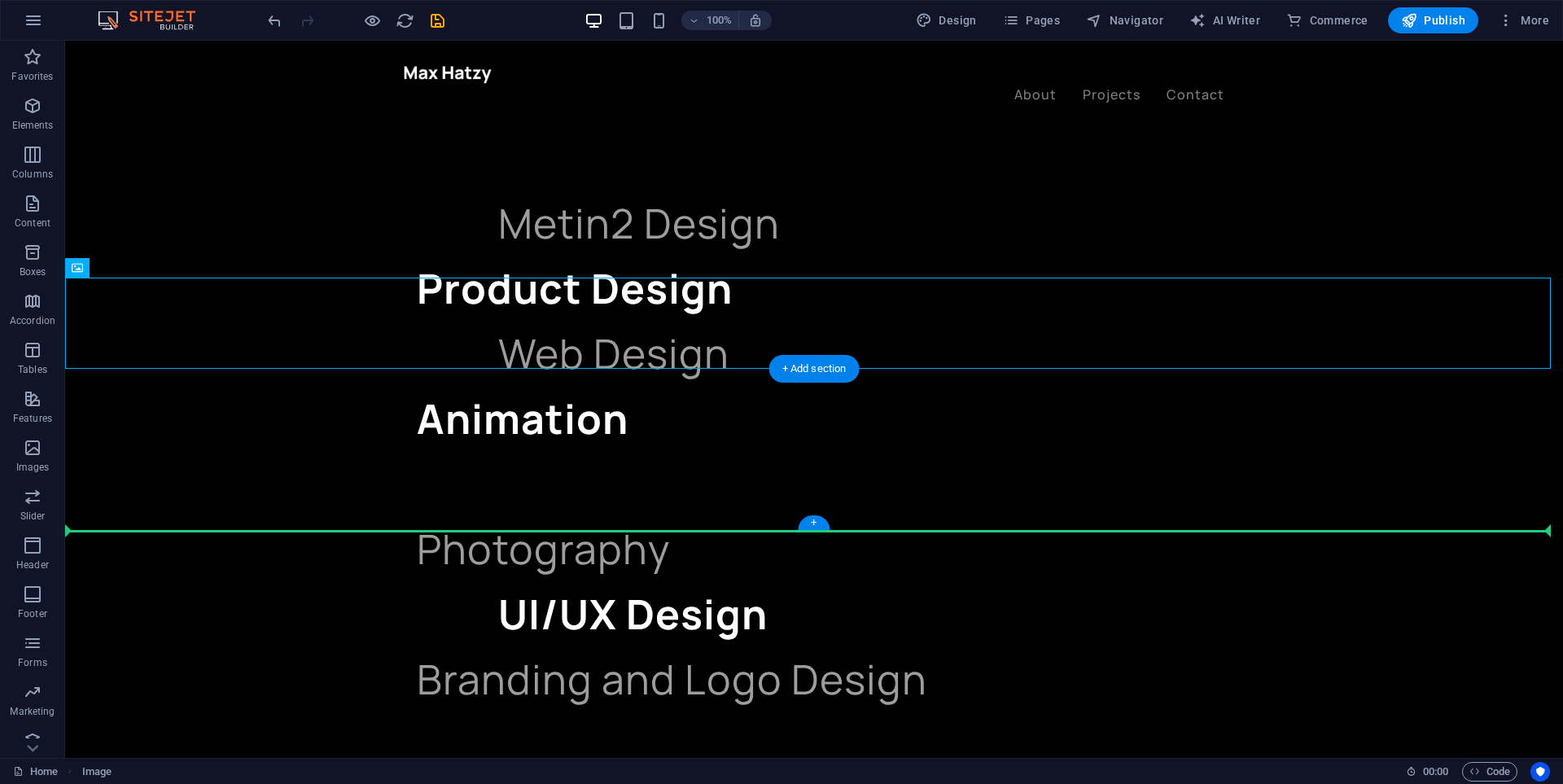
drag, startPoint x: 162, startPoint y: 309, endPoint x: 559, endPoint y: 478, distance: 431.5
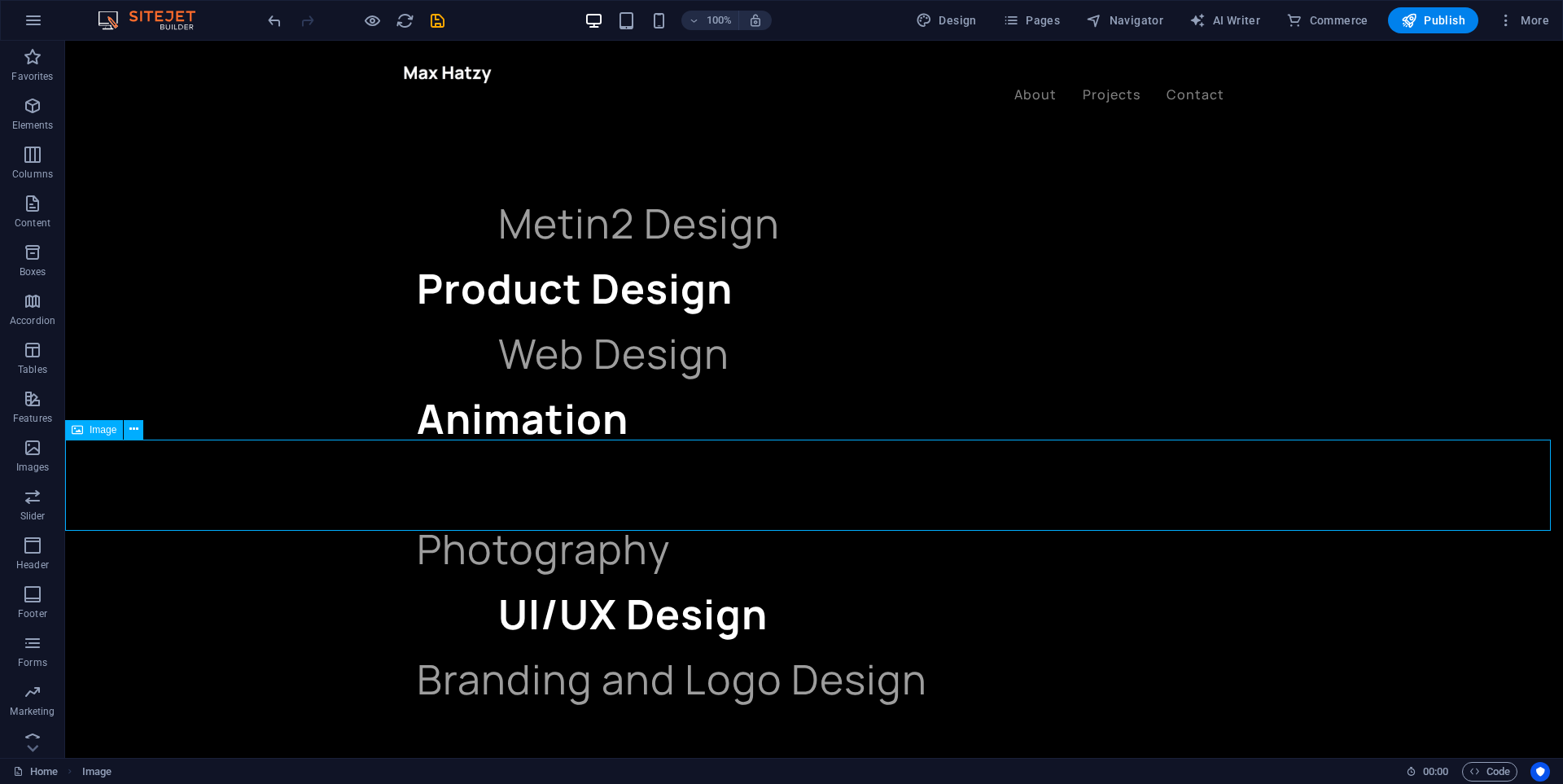
click at [102, 425] on span "Image" at bounding box center [102, 429] width 27 height 10
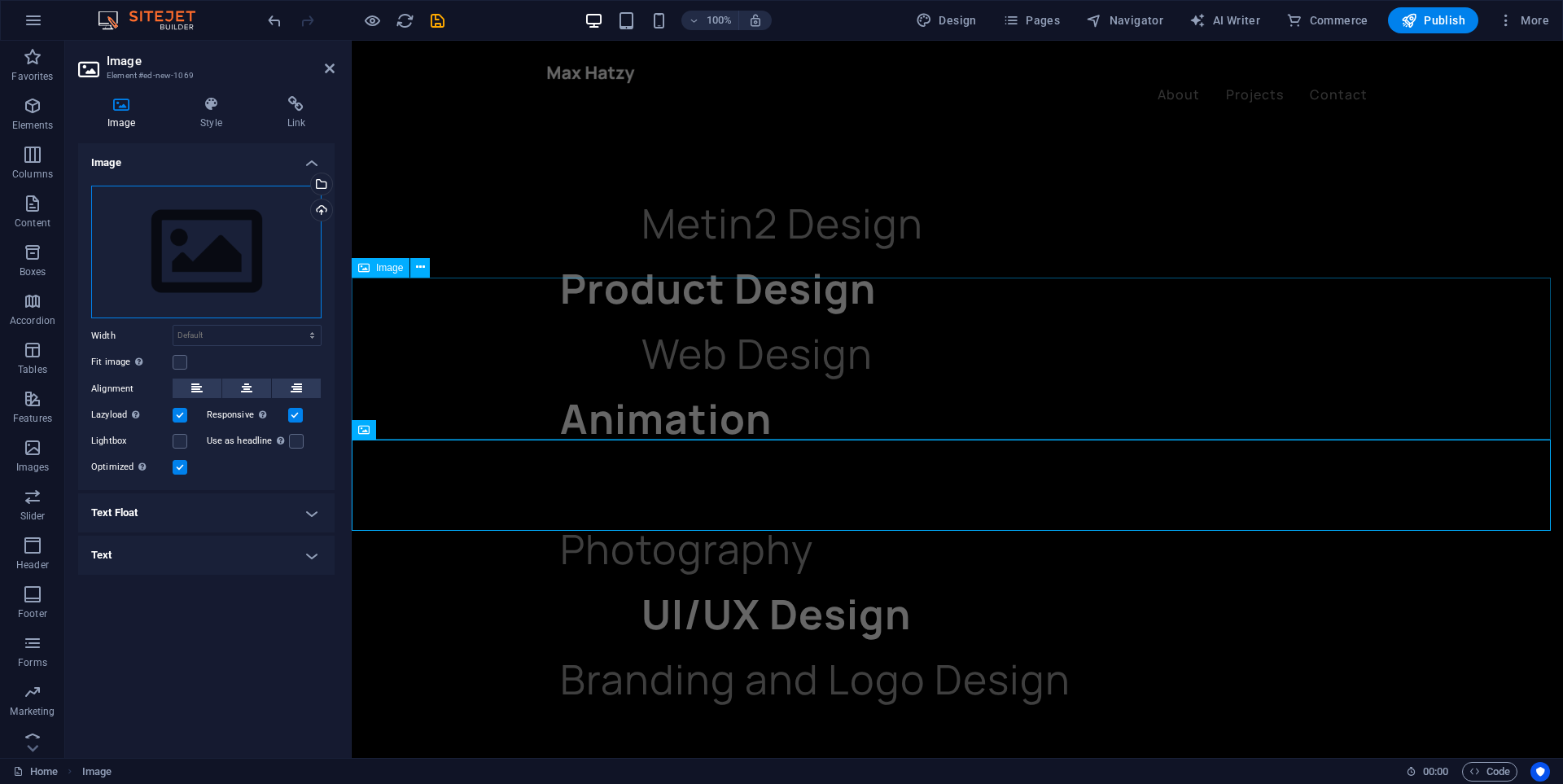
click at [185, 246] on div "Drag files here, click to choose files or select files from Files or our free s…" at bounding box center [206, 253] width 230 height 134
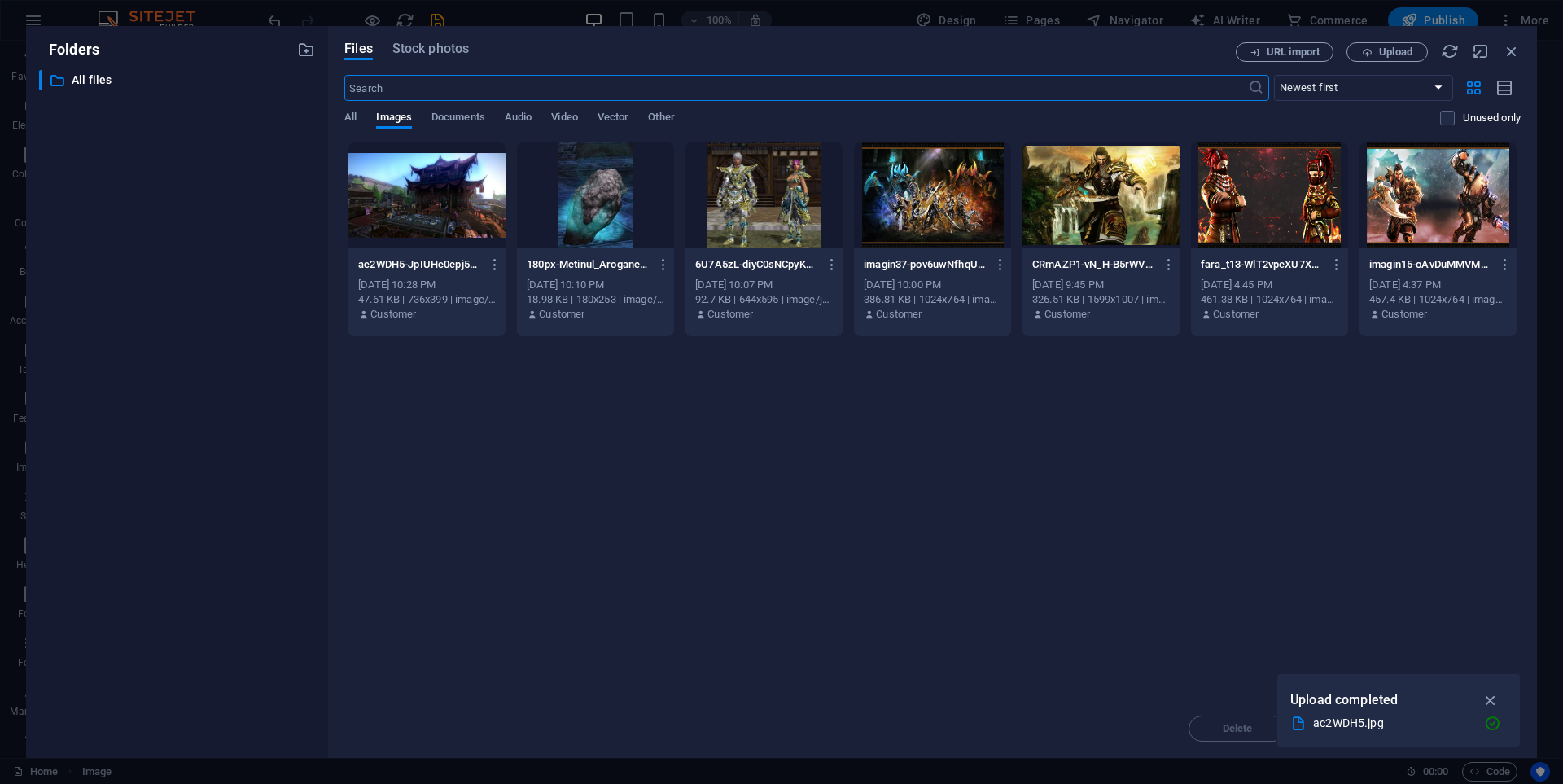
click at [558, 214] on div at bounding box center [595, 195] width 157 height 106
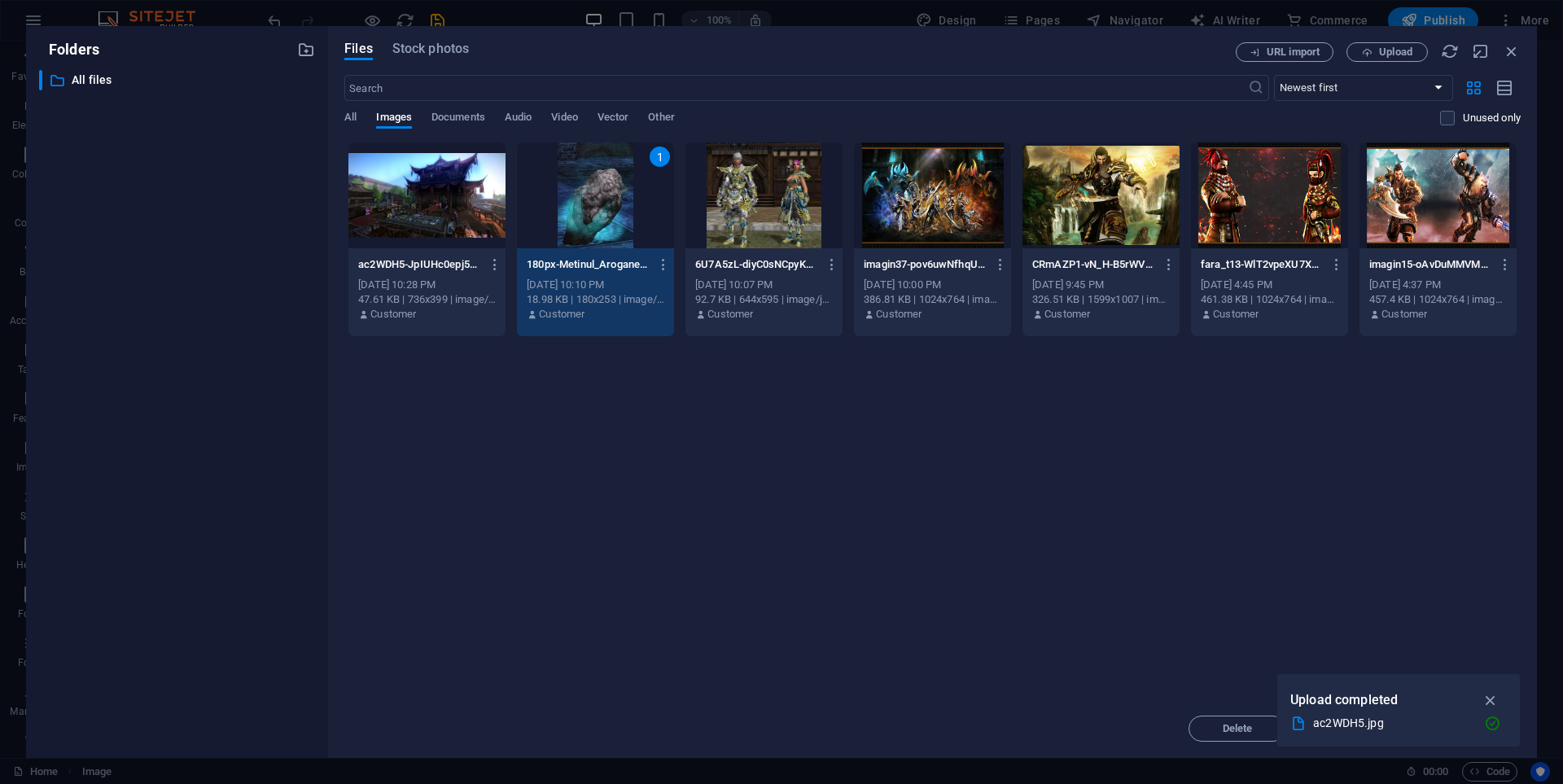
drag, startPoint x: 558, startPoint y: 214, endPoint x: 209, endPoint y: 174, distance: 351.3
click at [558, 214] on div "1" at bounding box center [595, 195] width 157 height 106
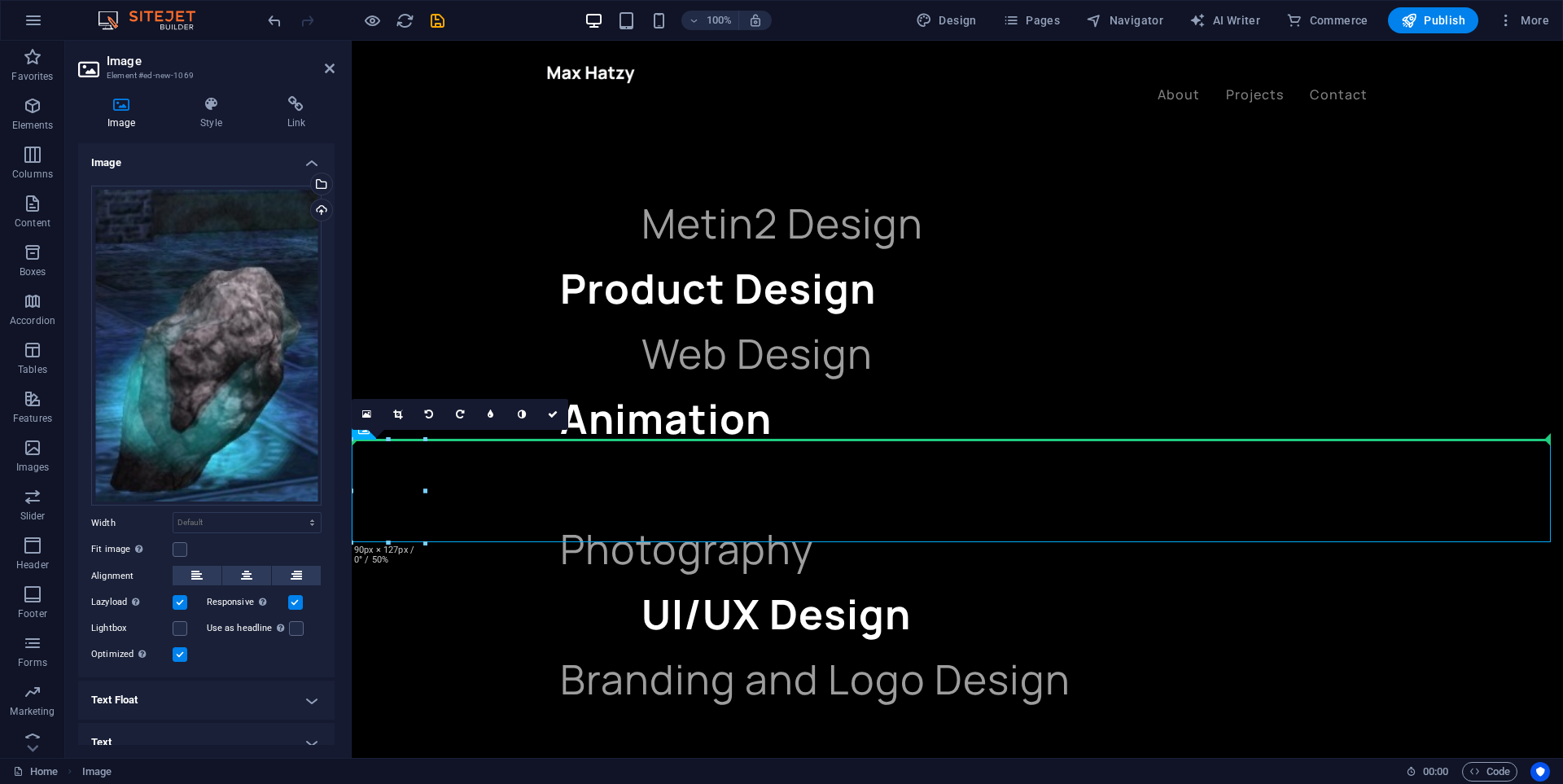
drag, startPoint x: 392, startPoint y: 496, endPoint x: 775, endPoint y: 363, distance: 405.4
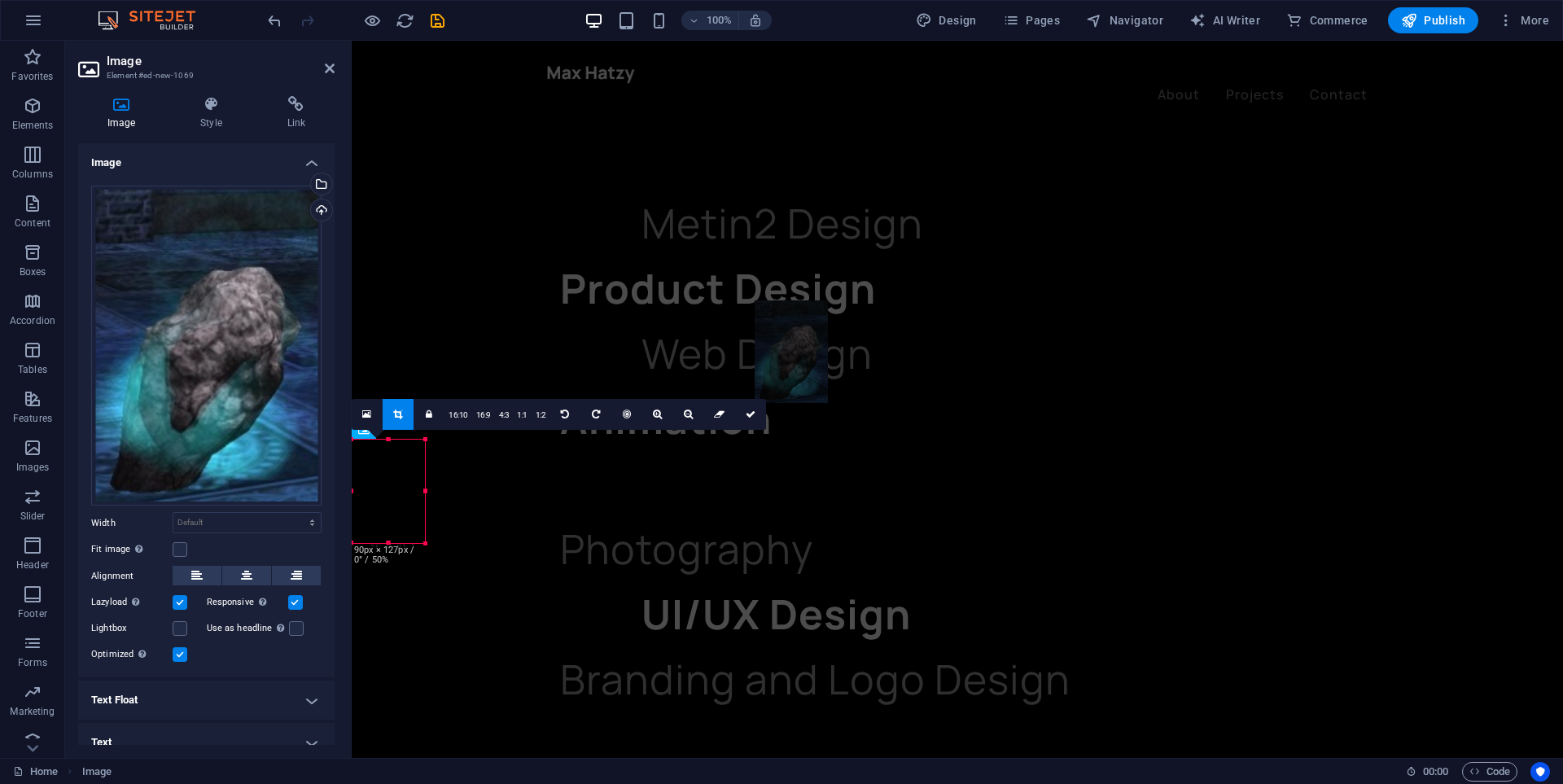
drag, startPoint x: 391, startPoint y: 490, endPoint x: 443, endPoint y: 309, distance: 188.3
click at [795, 350] on div at bounding box center [791, 351] width 73 height 103
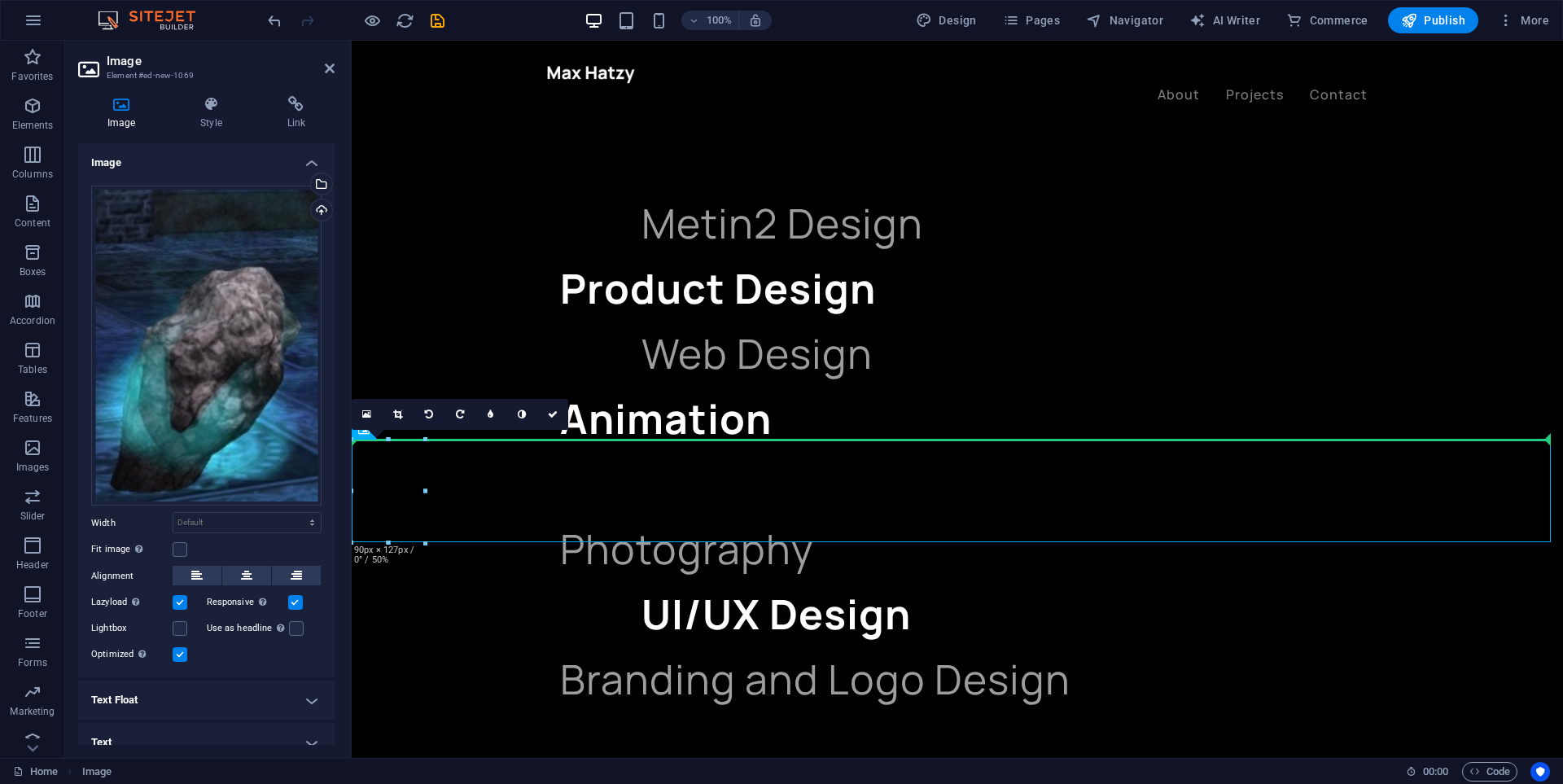
drag, startPoint x: 408, startPoint y: 503, endPoint x: 759, endPoint y: 359, distance: 379.4
drag, startPoint x: 401, startPoint y: 491, endPoint x: 598, endPoint y: 410, distance: 213.0
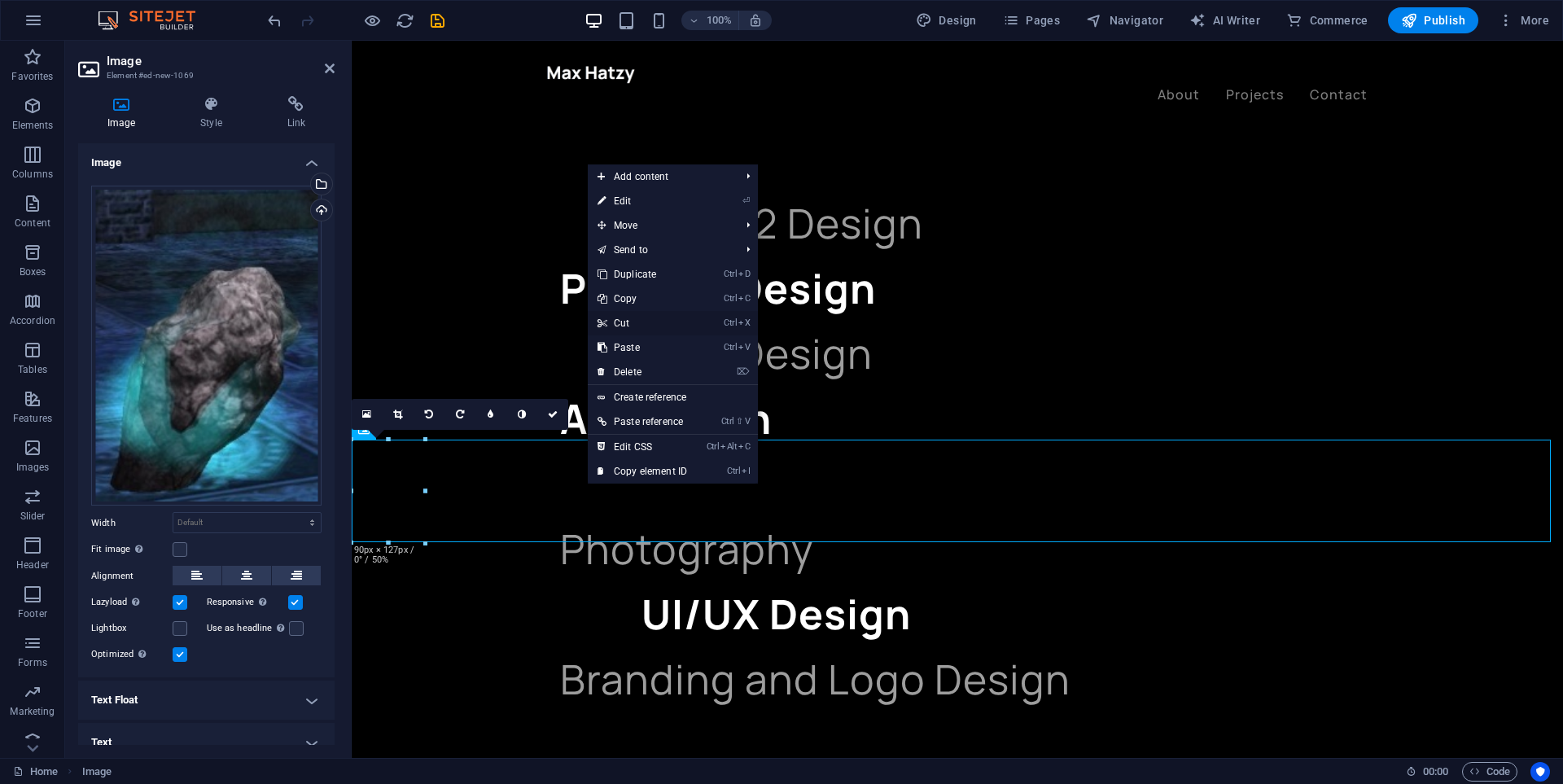
click at [631, 329] on link "Ctrl X Cut" at bounding box center [642, 323] width 109 height 24
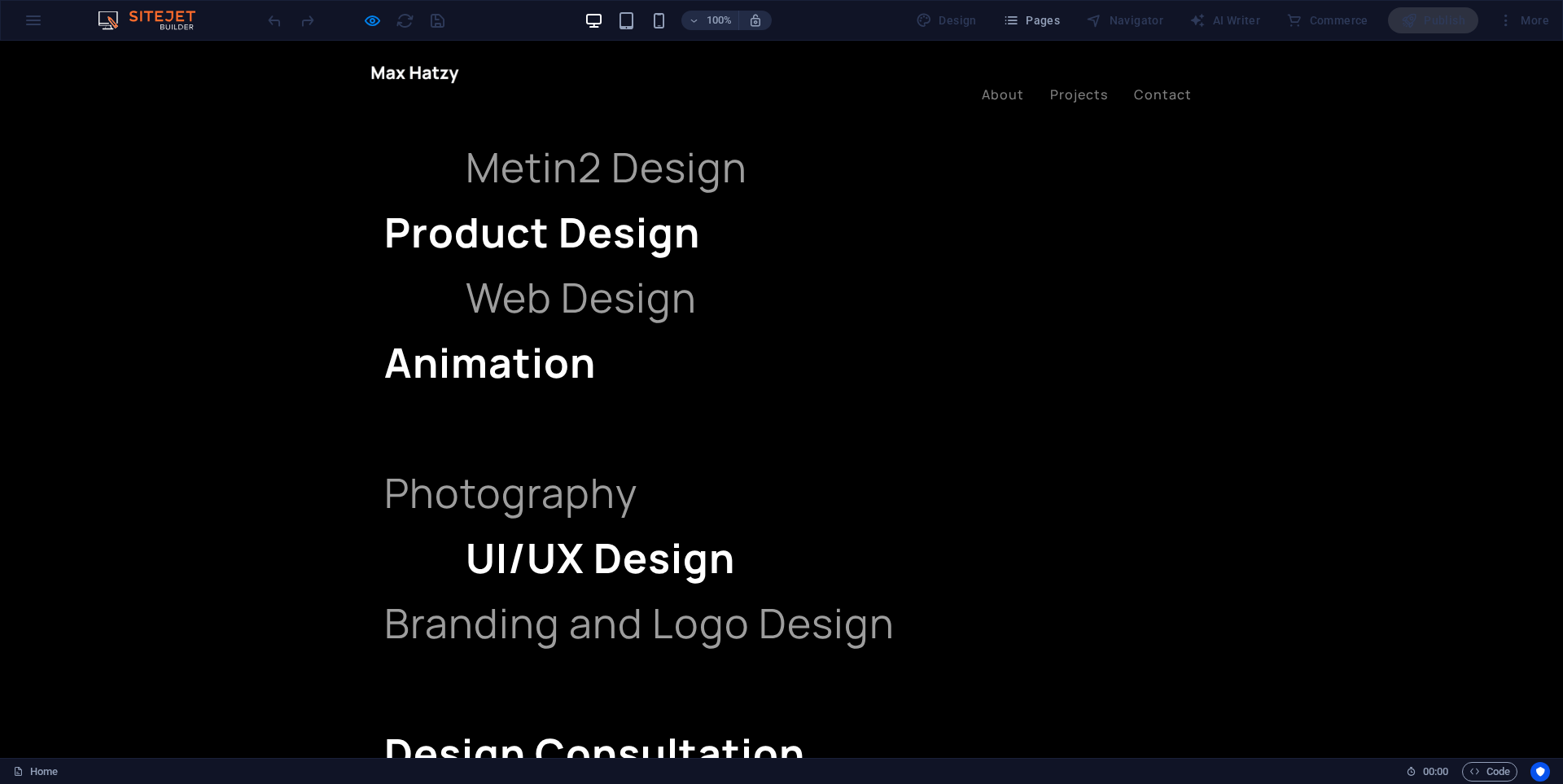
scroll to position [1385, 0]
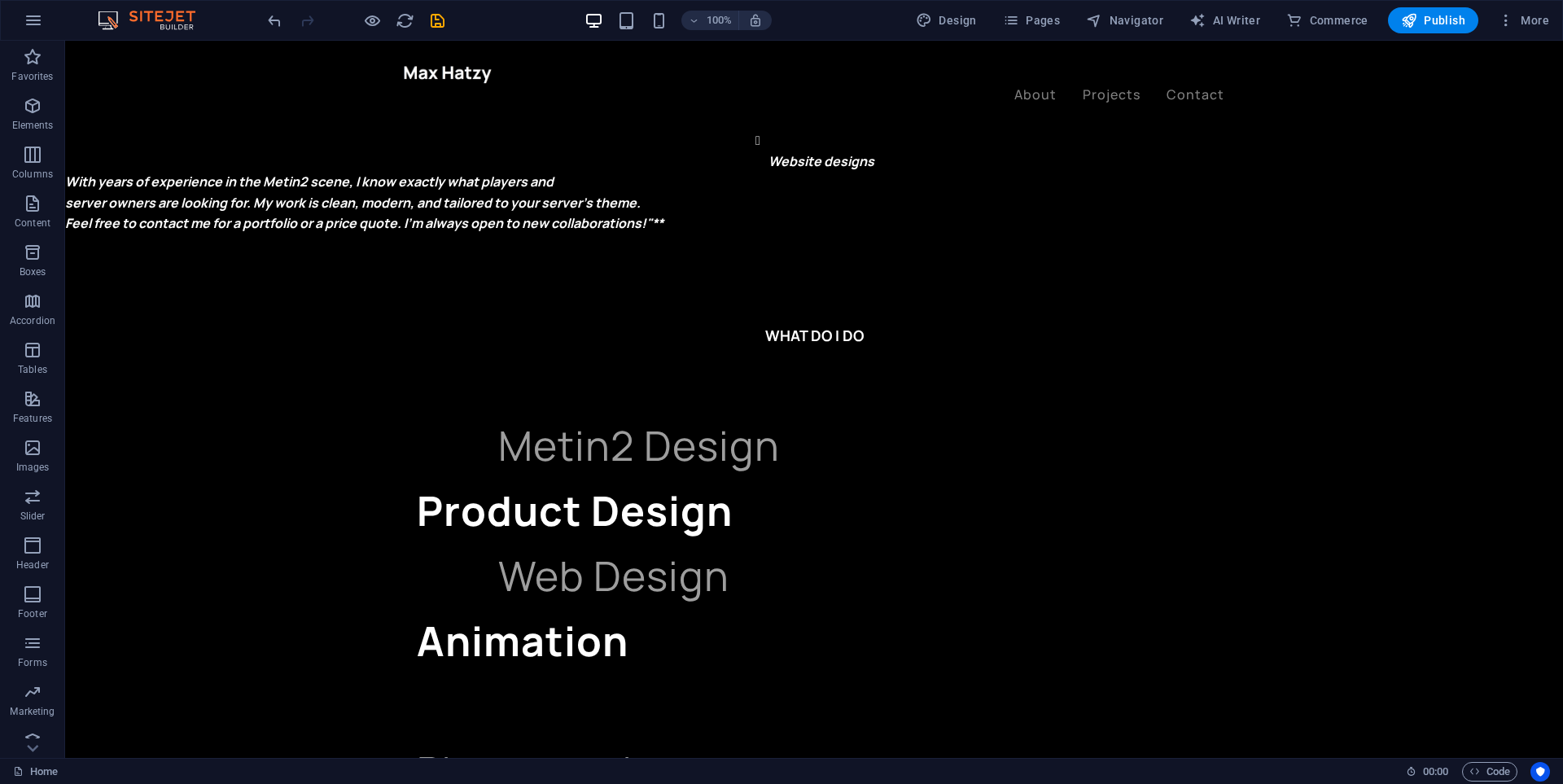
click at [286, 27] on div at bounding box center [356, 20] width 182 height 26
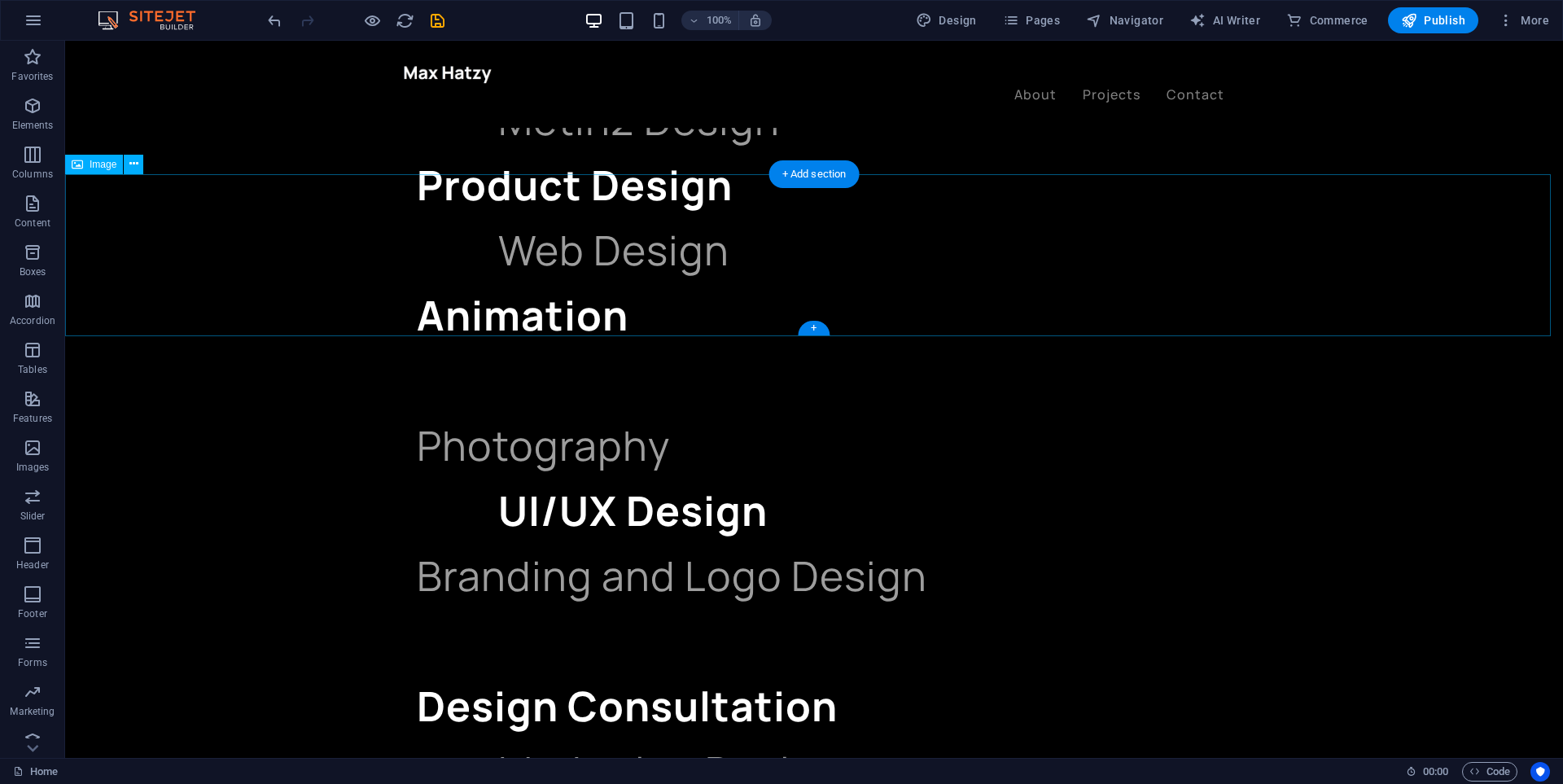
drag, startPoint x: 246, startPoint y: 259, endPoint x: 973, endPoint y: 259, distance: 727.0
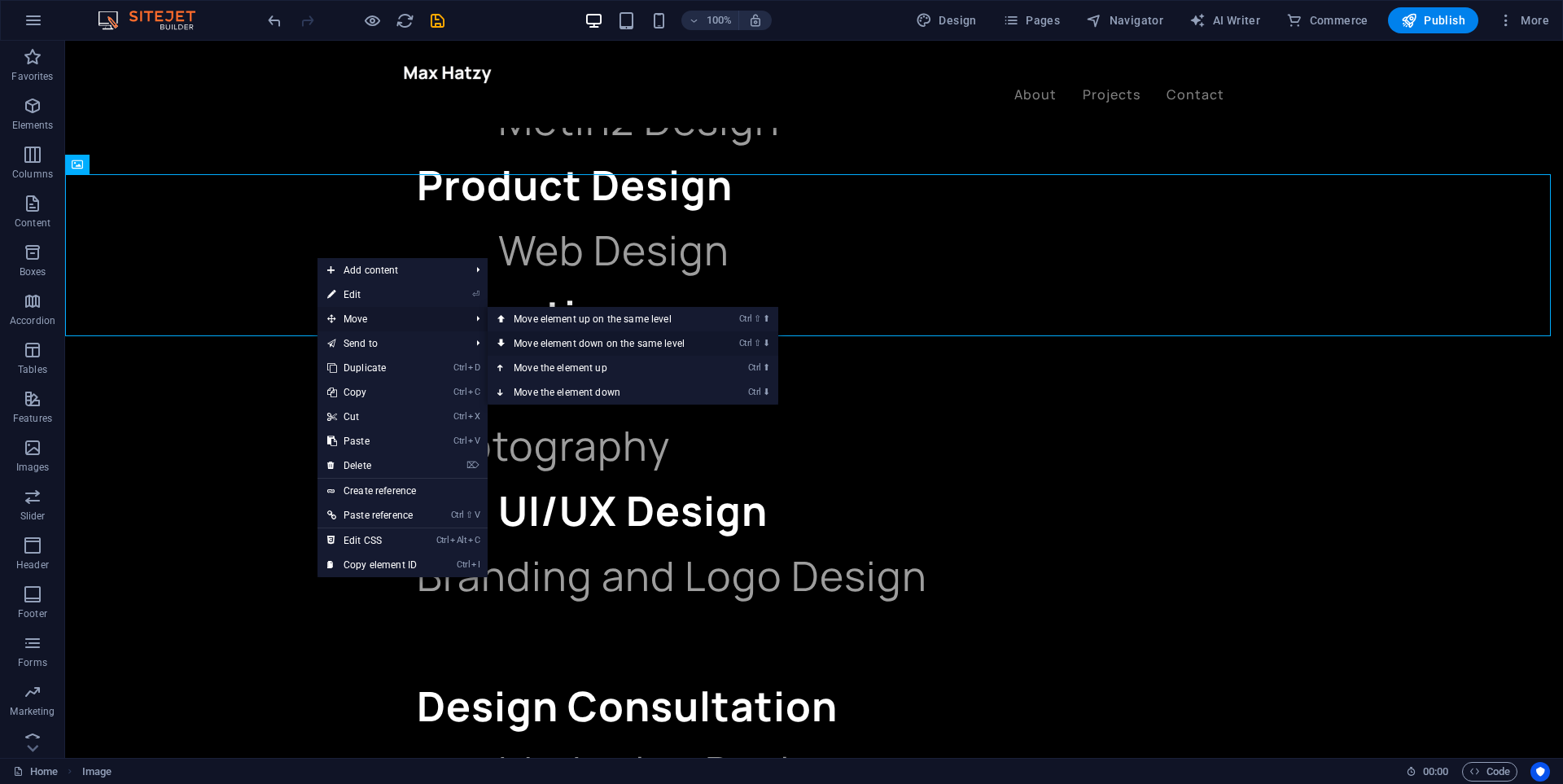
click at [605, 340] on link "Ctrl ⇧ ⬇ Move element down on the same level" at bounding box center [602, 344] width 230 height 24
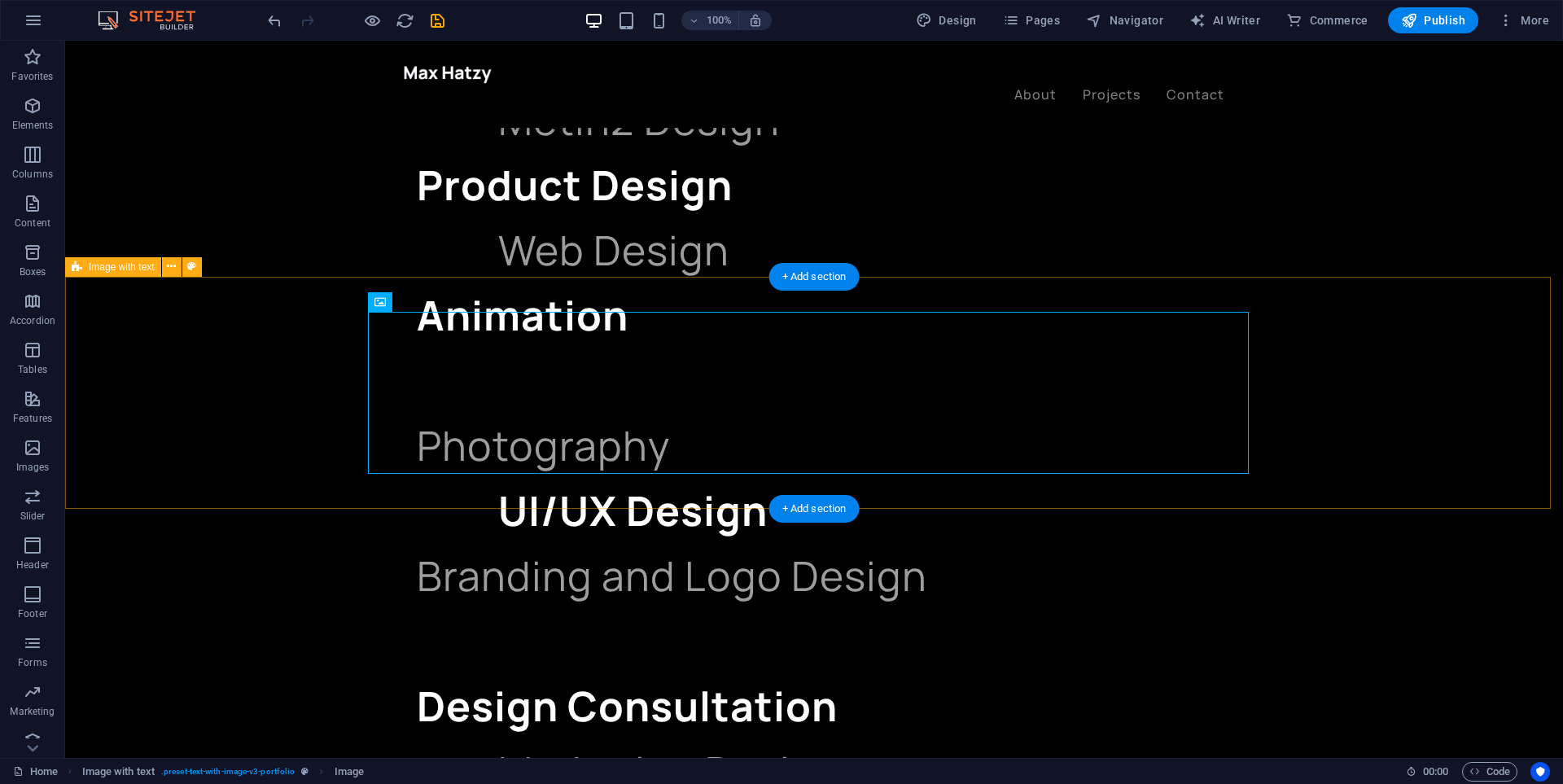
select select "px"
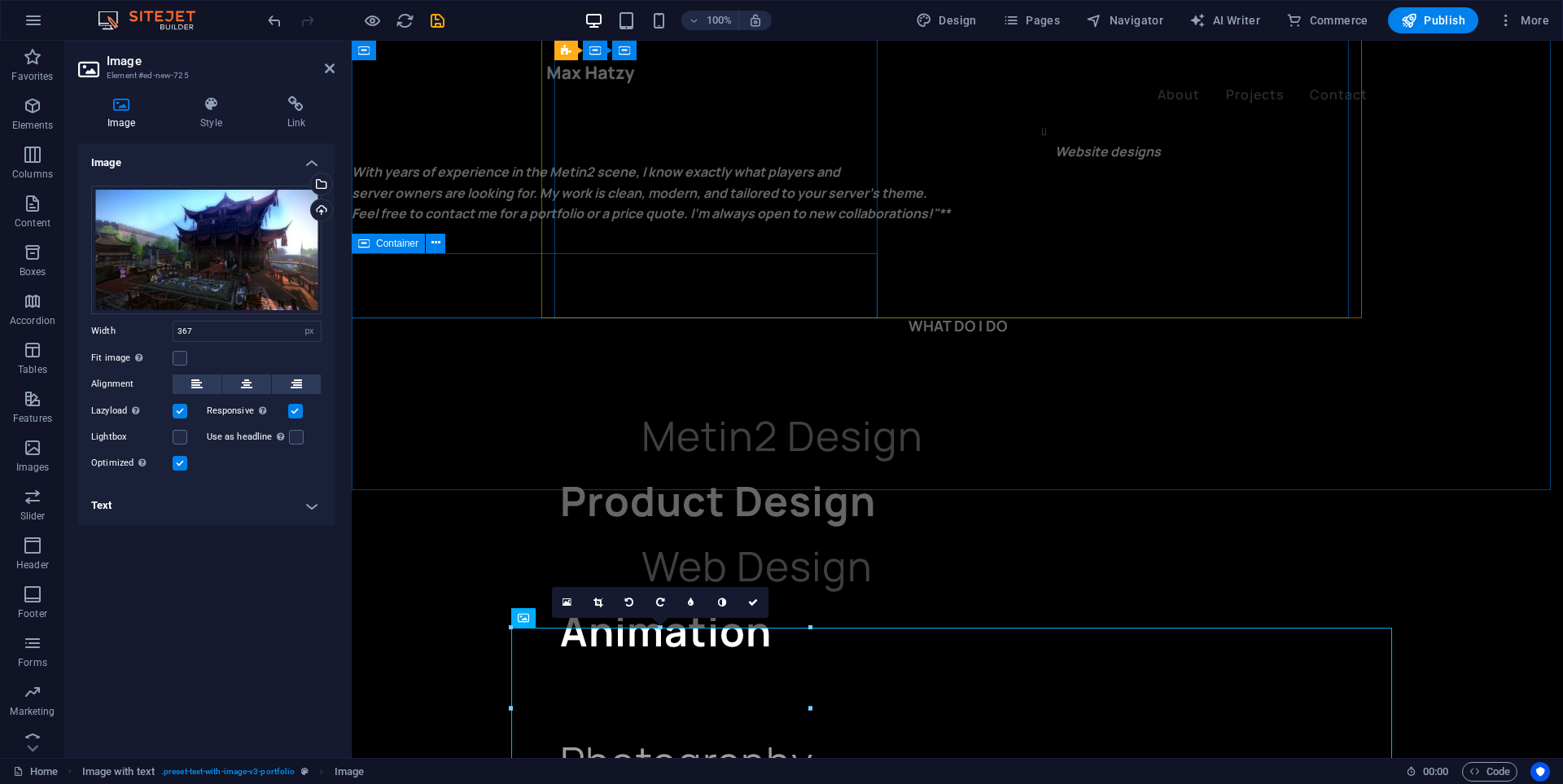
scroll to position [1720, 0]
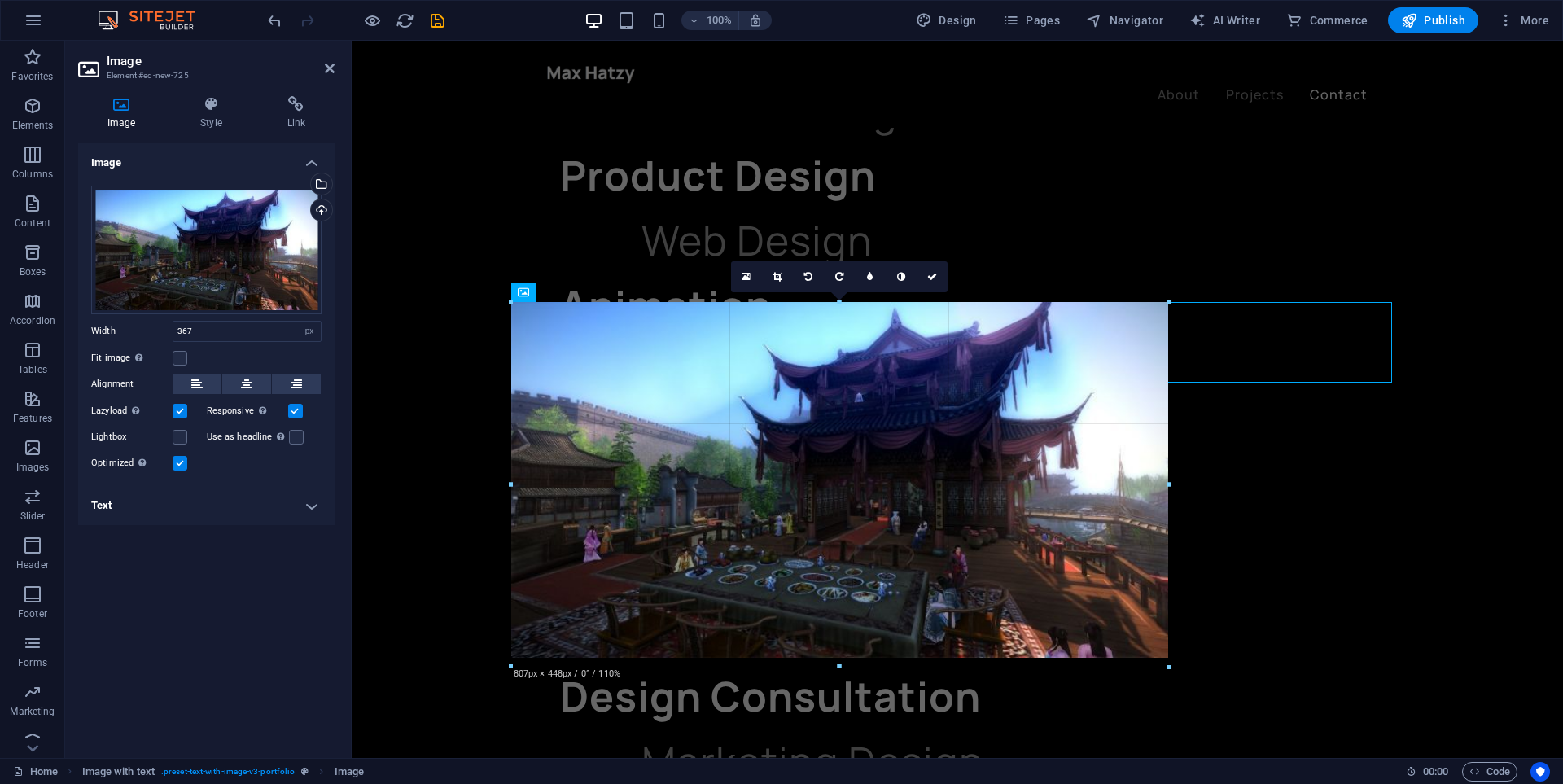
drag, startPoint x: 509, startPoint y: 378, endPoint x: 338, endPoint y: 358, distance: 172.2
type input "807"
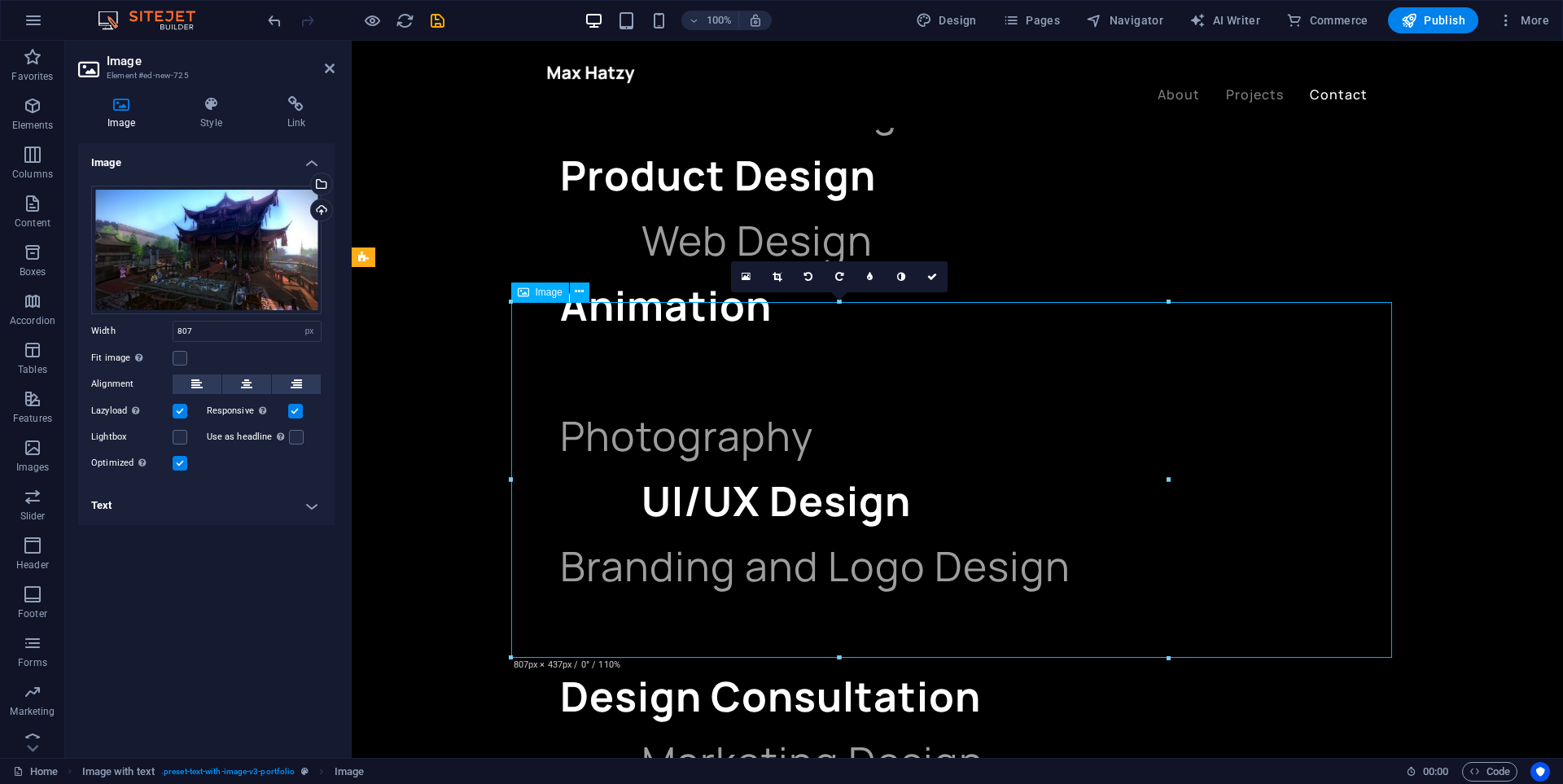
drag, startPoint x: 903, startPoint y: 441, endPoint x: 980, endPoint y: 441, distance: 77.0
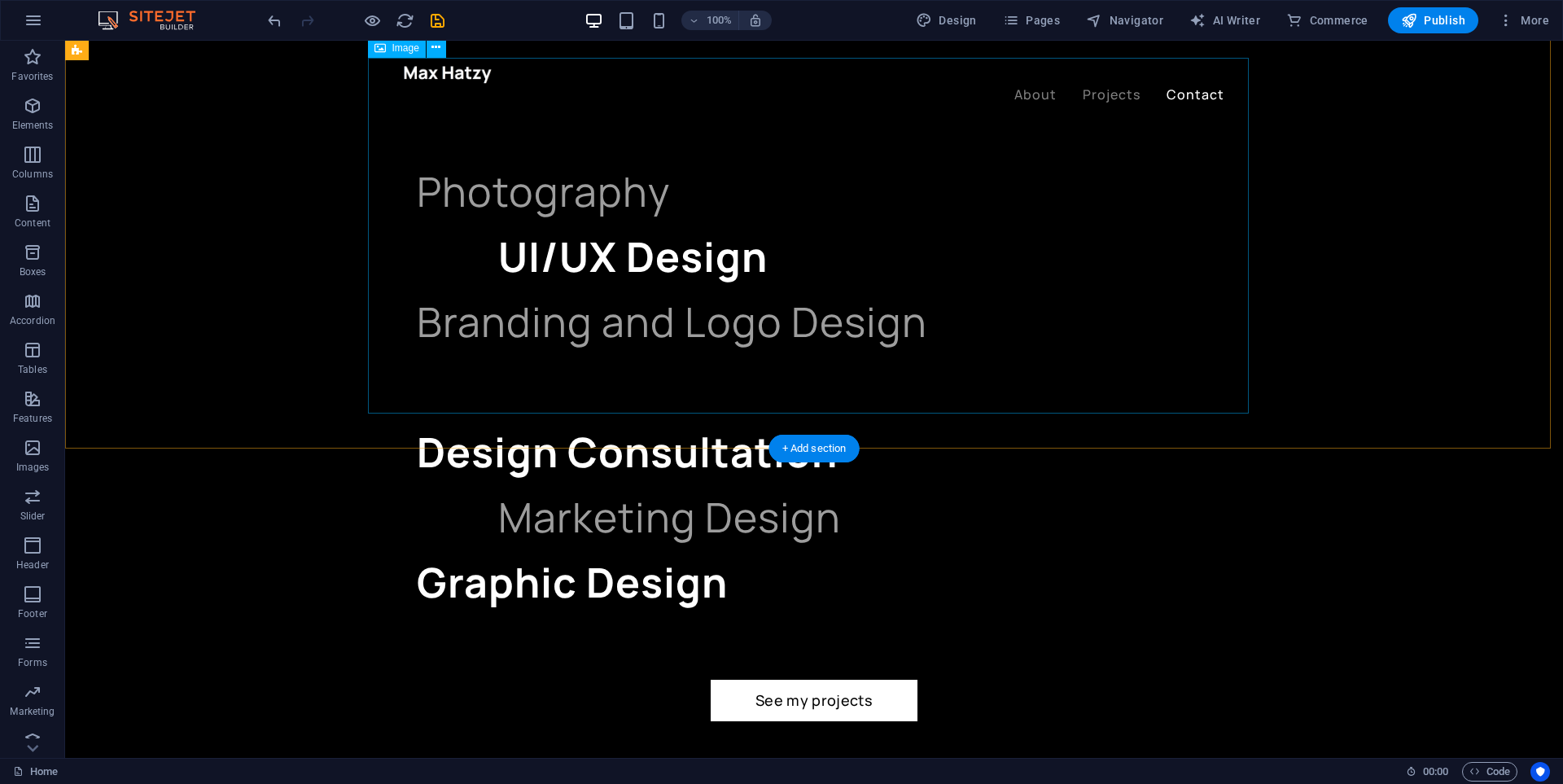
scroll to position [1802, 0]
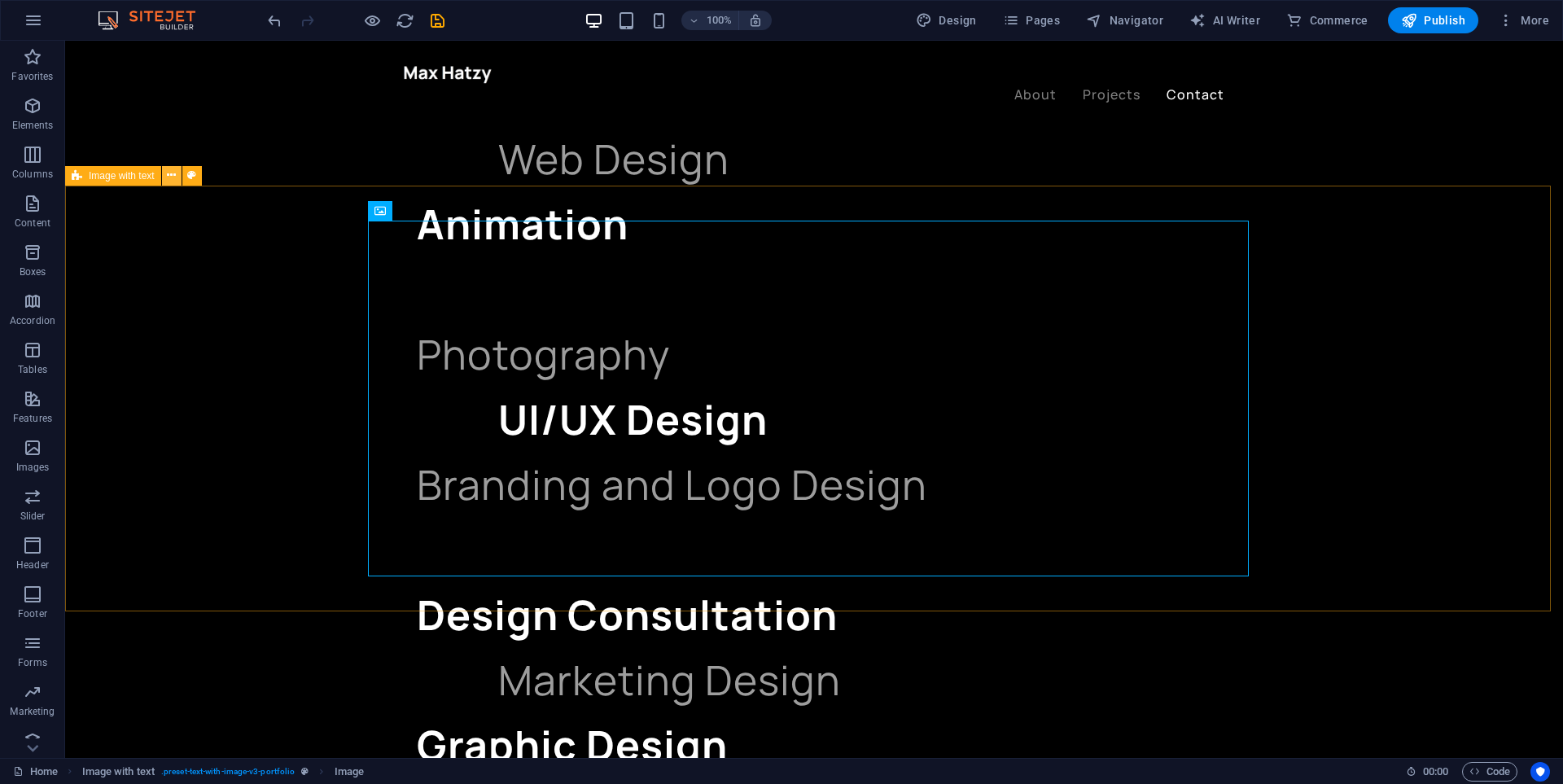
click at [170, 174] on icon at bounding box center [172, 176] width 9 height 17
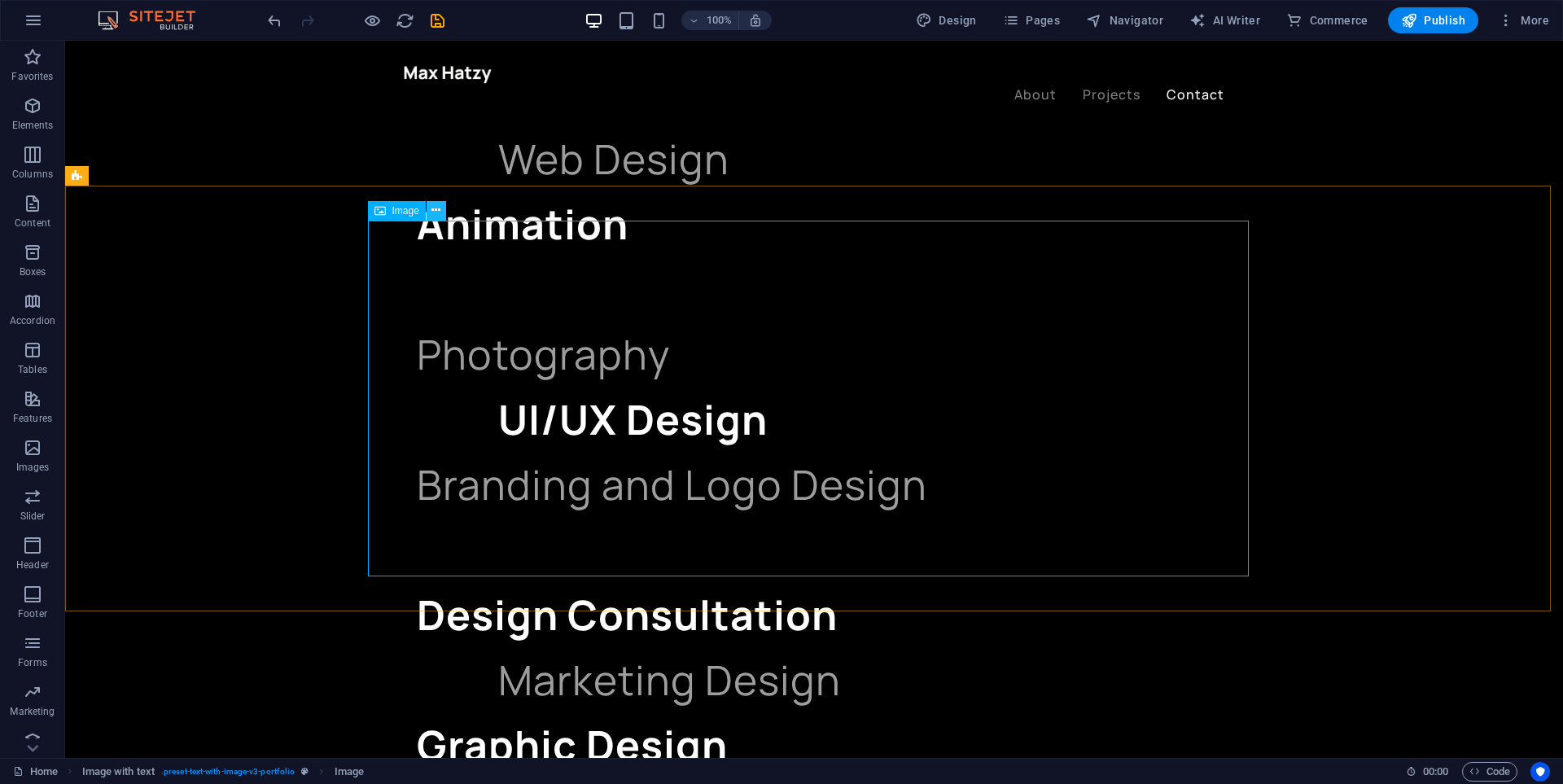
click at [434, 214] on icon at bounding box center [436, 210] width 9 height 17
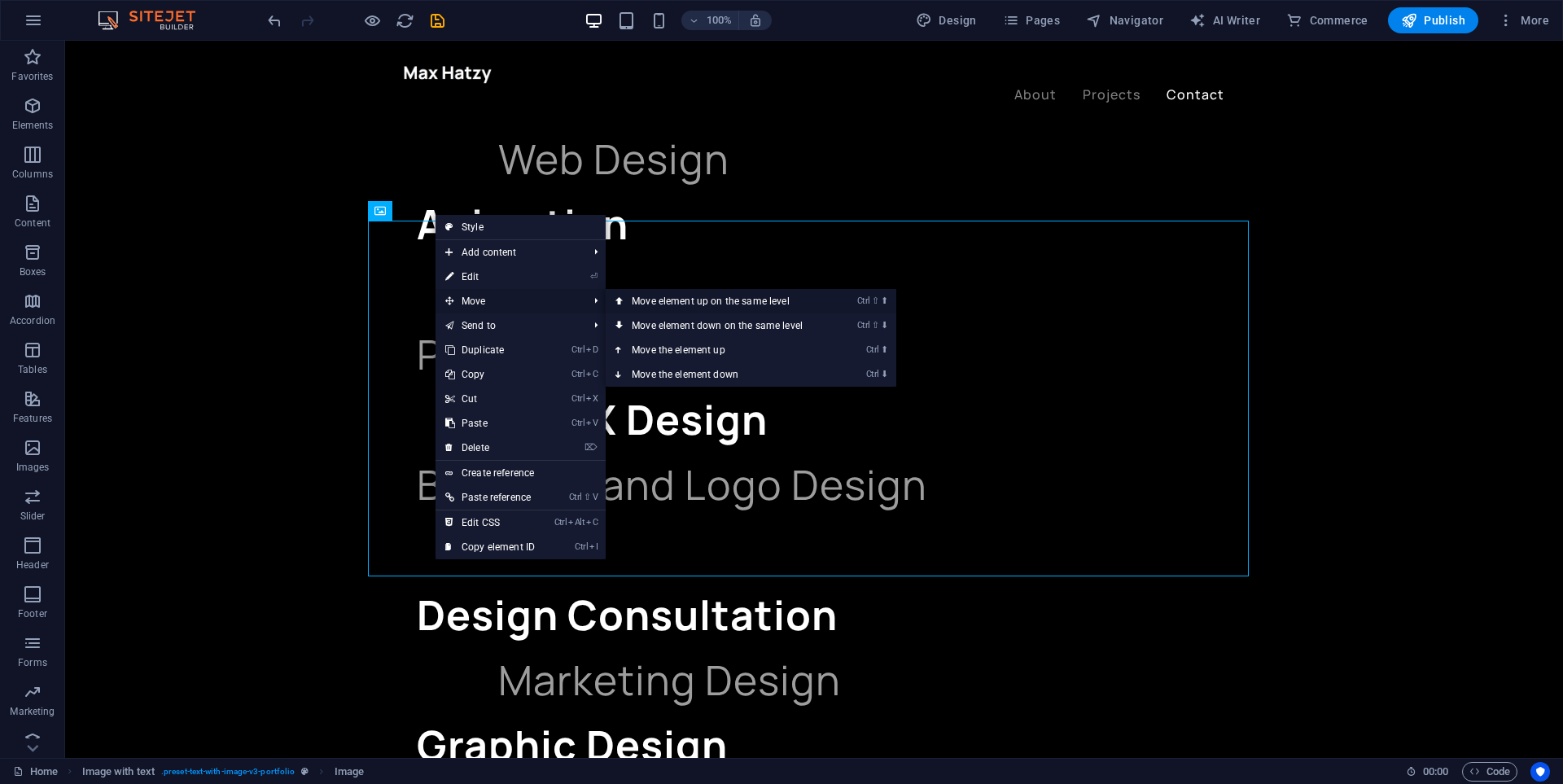
click at [730, 302] on link "Ctrl ⇧ ⬆ Move element up on the same level" at bounding box center [720, 301] width 230 height 24
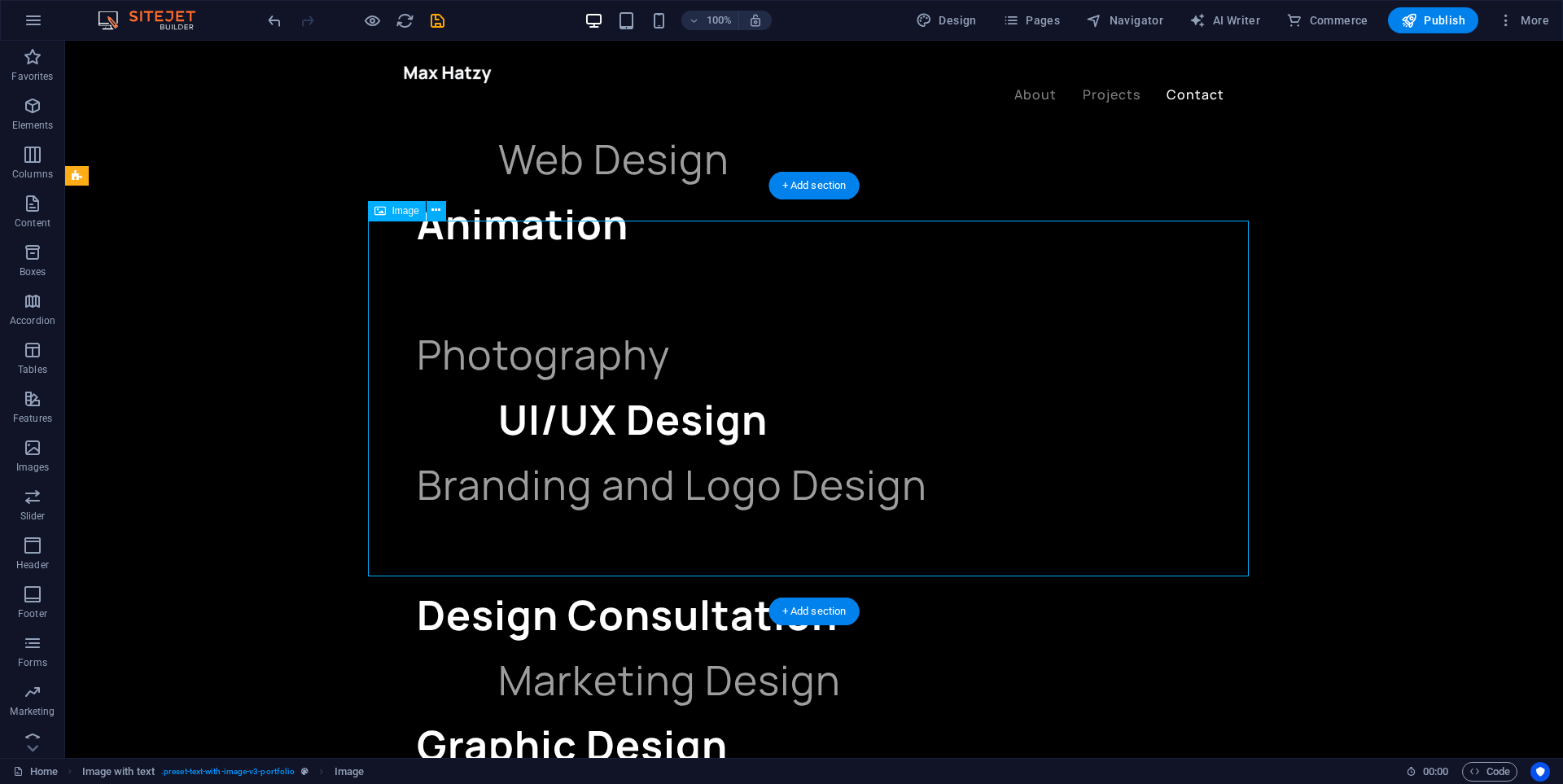
drag, startPoint x: 368, startPoint y: 365, endPoint x: 598, endPoint y: 351, distance: 230.4
drag, startPoint x: 982, startPoint y: 417, endPoint x: 1064, endPoint y: 438, distance: 84.6
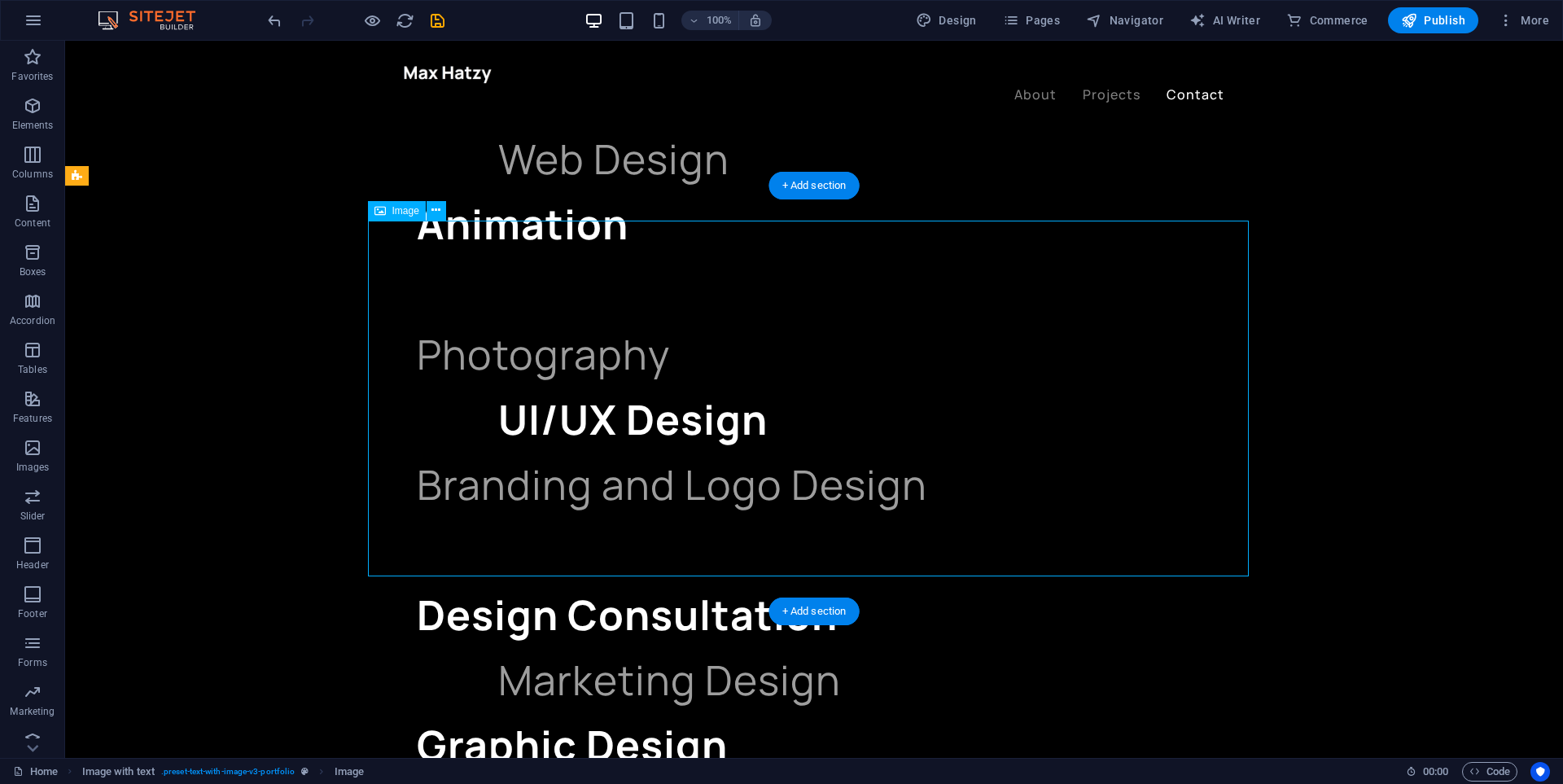
select select "px"
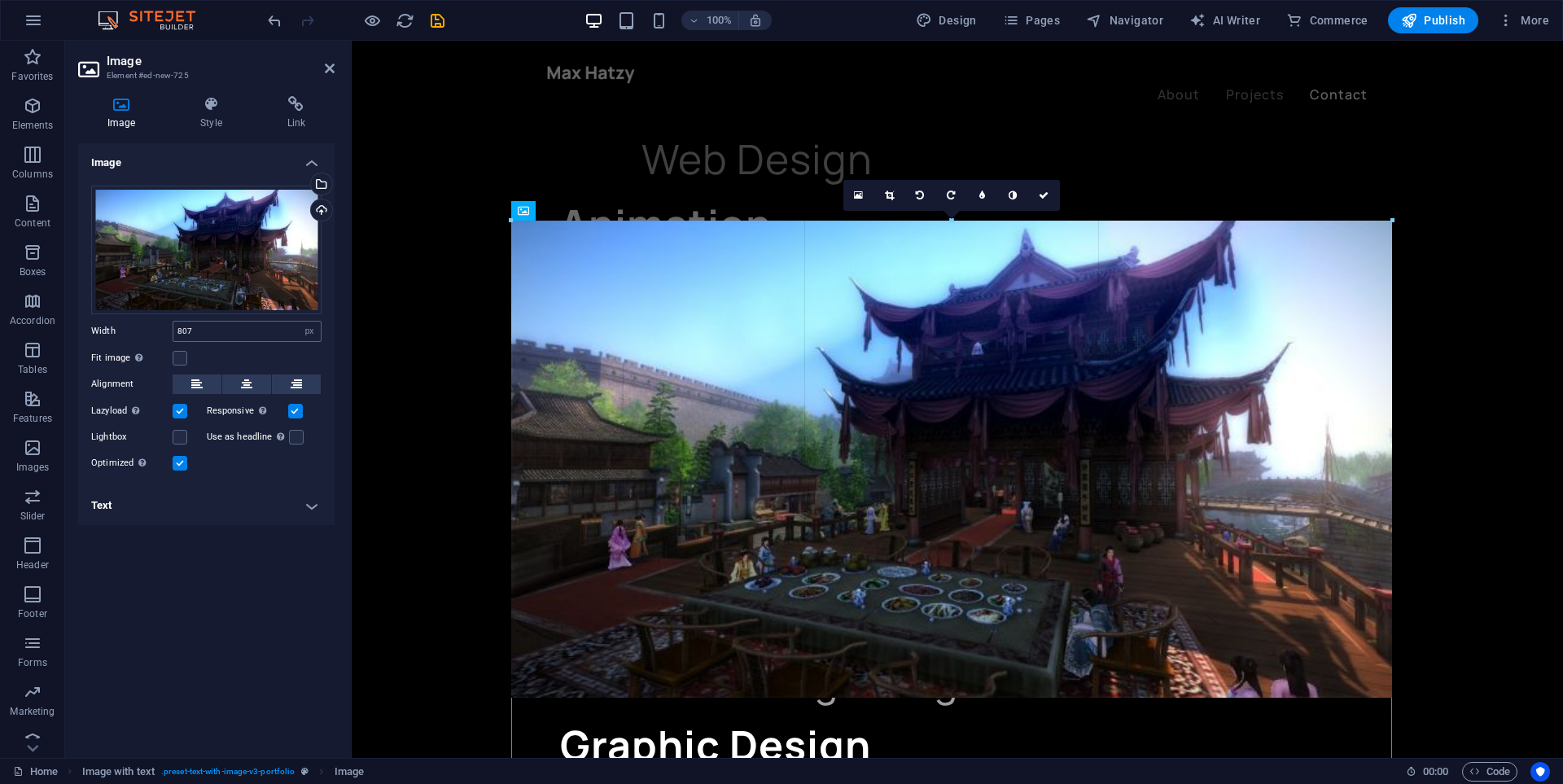
drag, startPoint x: 511, startPoint y: 398, endPoint x: 282, endPoint y: 341, distance: 236.0
type input "1082"
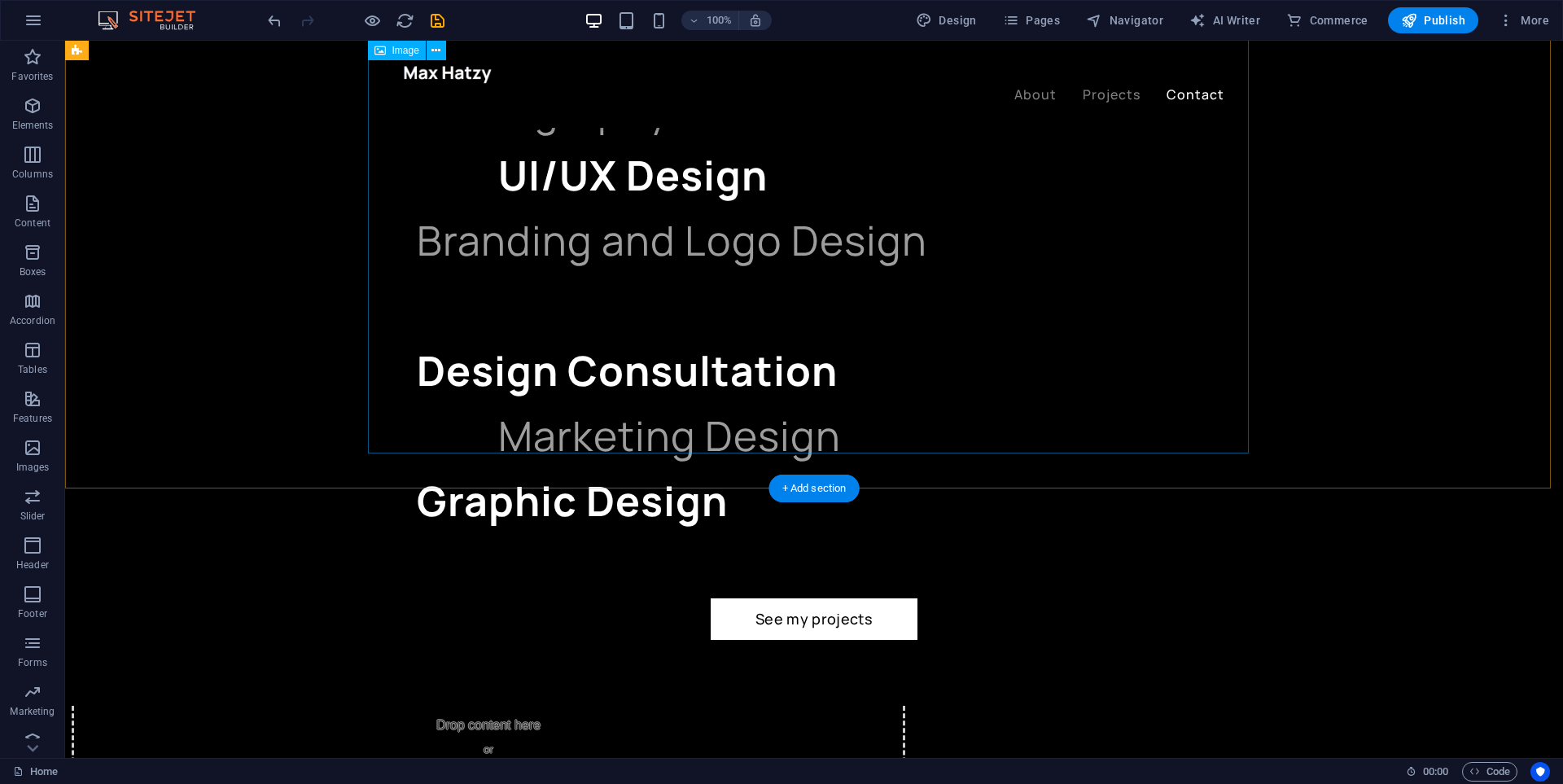
scroll to position [1883, 0]
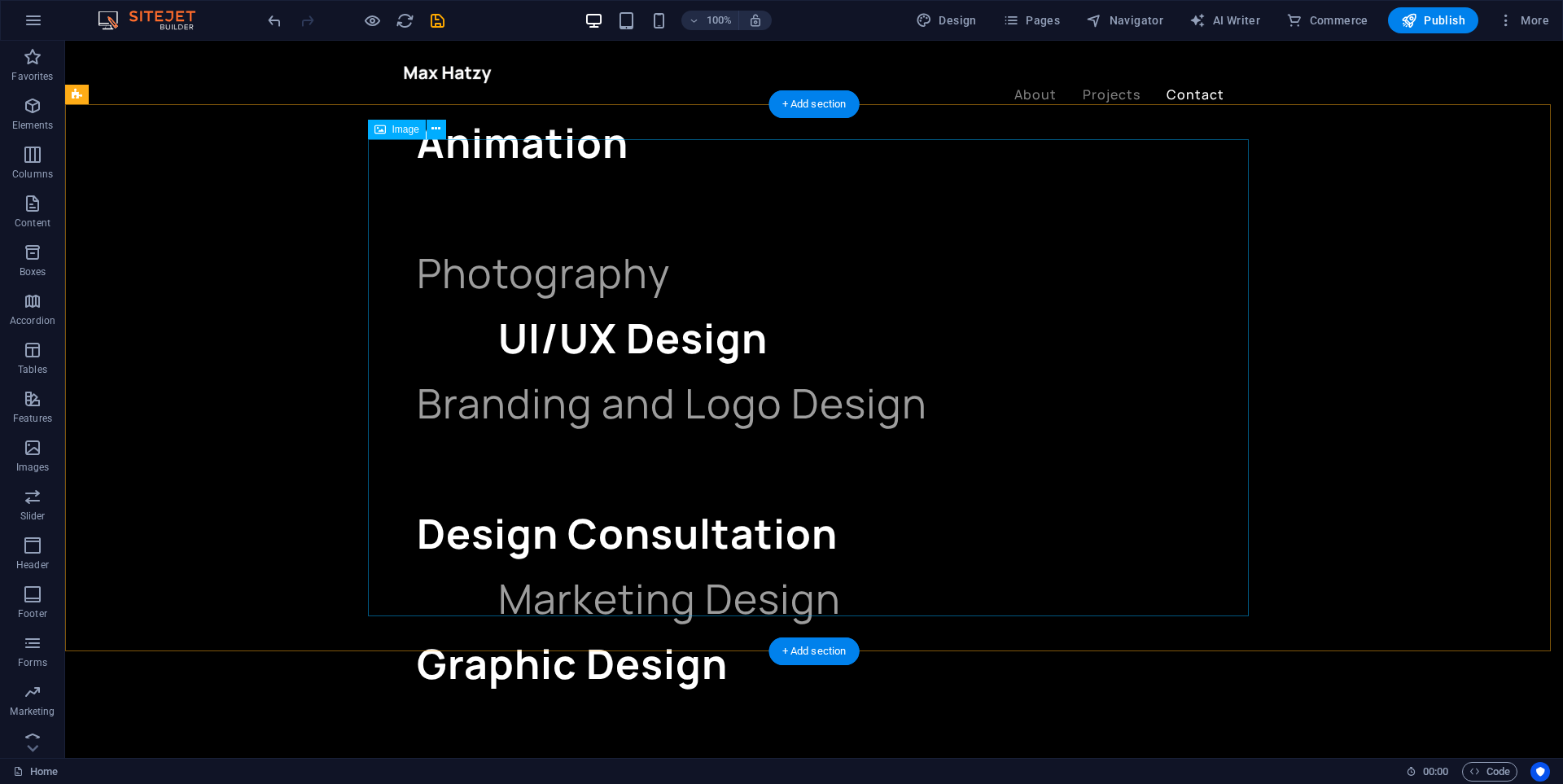
select select "px"
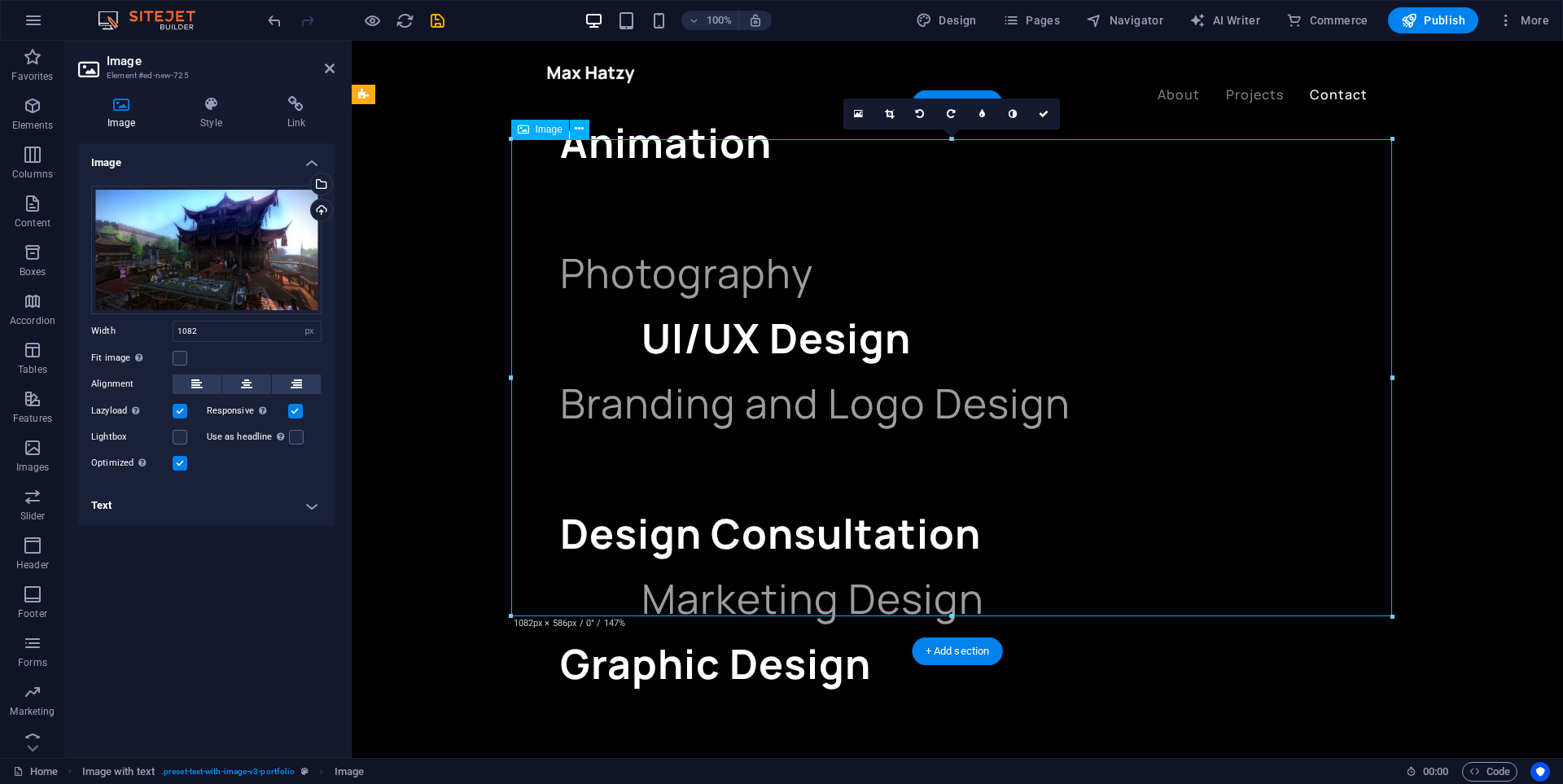
drag, startPoint x: 883, startPoint y: 335, endPoint x: 1280, endPoint y: 347, distance: 397.2
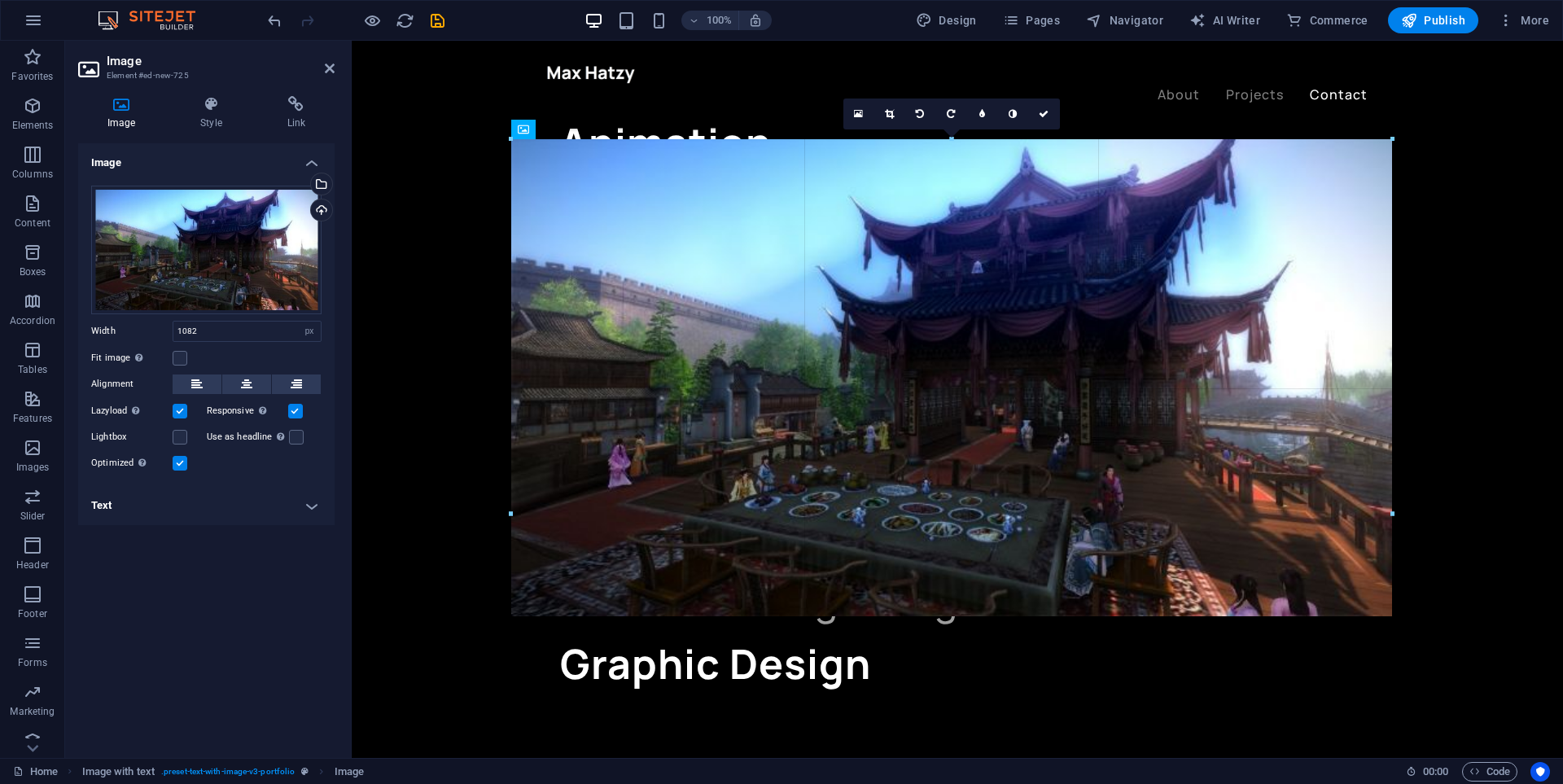
drag, startPoint x: 1390, startPoint y: 376, endPoint x: 1478, endPoint y: 376, distance: 88.0
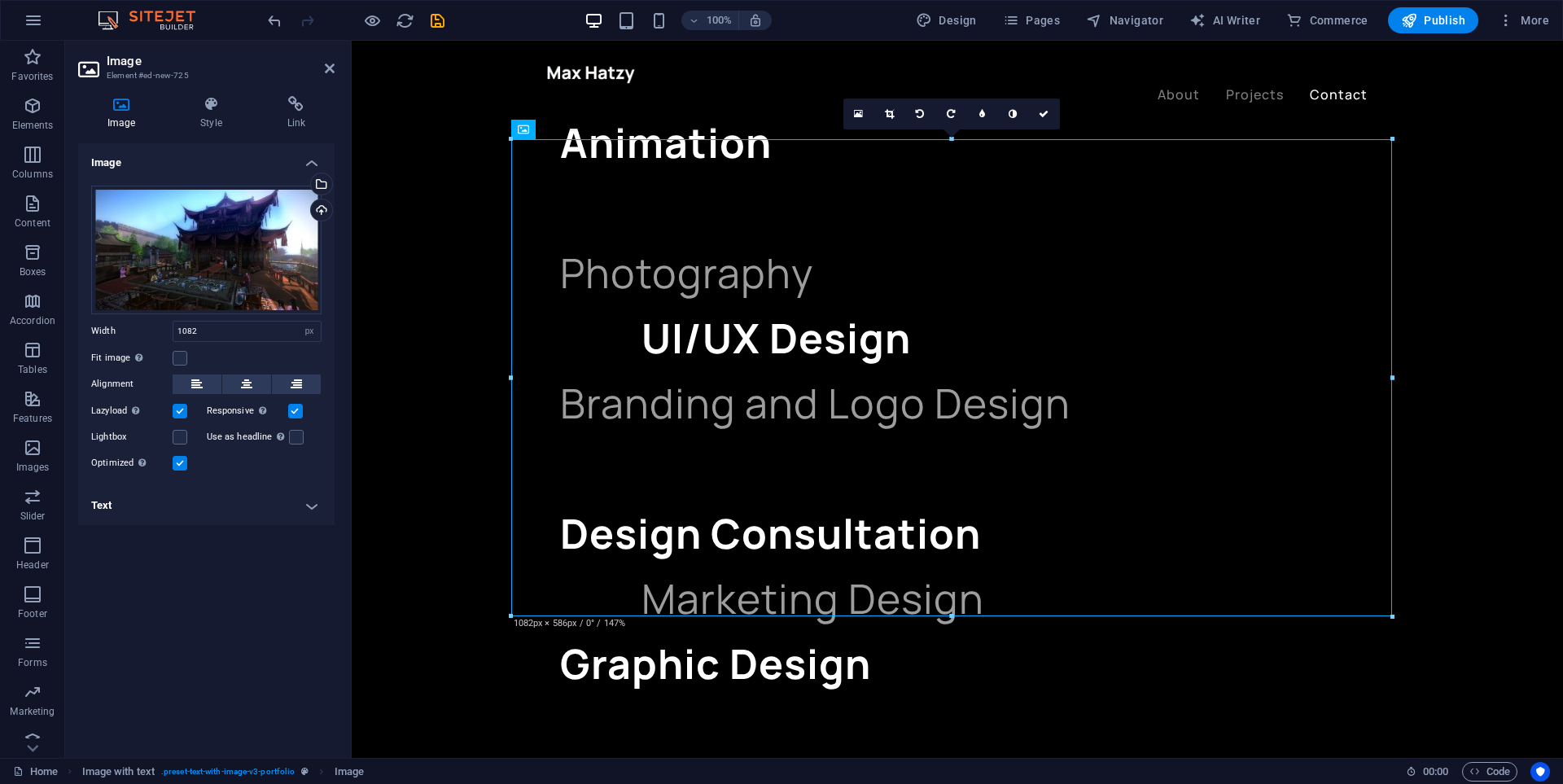
click at [174, 417] on label at bounding box center [180, 412] width 15 height 15
click at [0, 0] on input "Lazyload Loading images after the page loads improves page speed." at bounding box center [0, 0] width 0 height 0
click at [294, 417] on label at bounding box center [296, 412] width 15 height 15
click at [0, 0] on input "Responsive Automatically load retina image and smartphone optimized sizes." at bounding box center [0, 0] width 0 height 0
click at [176, 467] on label at bounding box center [180, 464] width 15 height 15
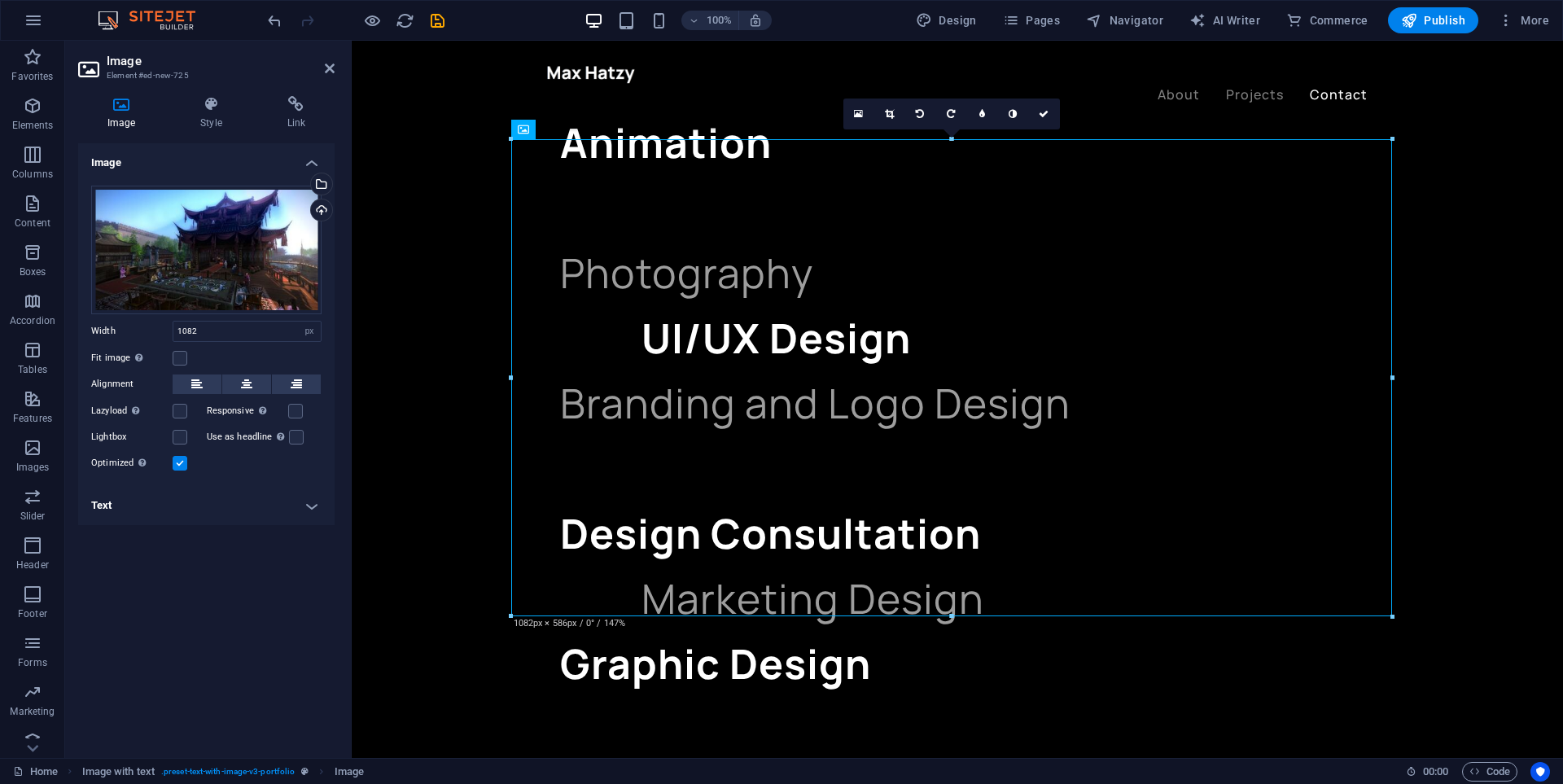
click at [0, 0] on input "Optimized Images are compressed to improve page speed." at bounding box center [0, 0] width 0 height 0
drag, startPoint x: 552, startPoint y: 382, endPoint x: 663, endPoint y: 389, distance: 111.2
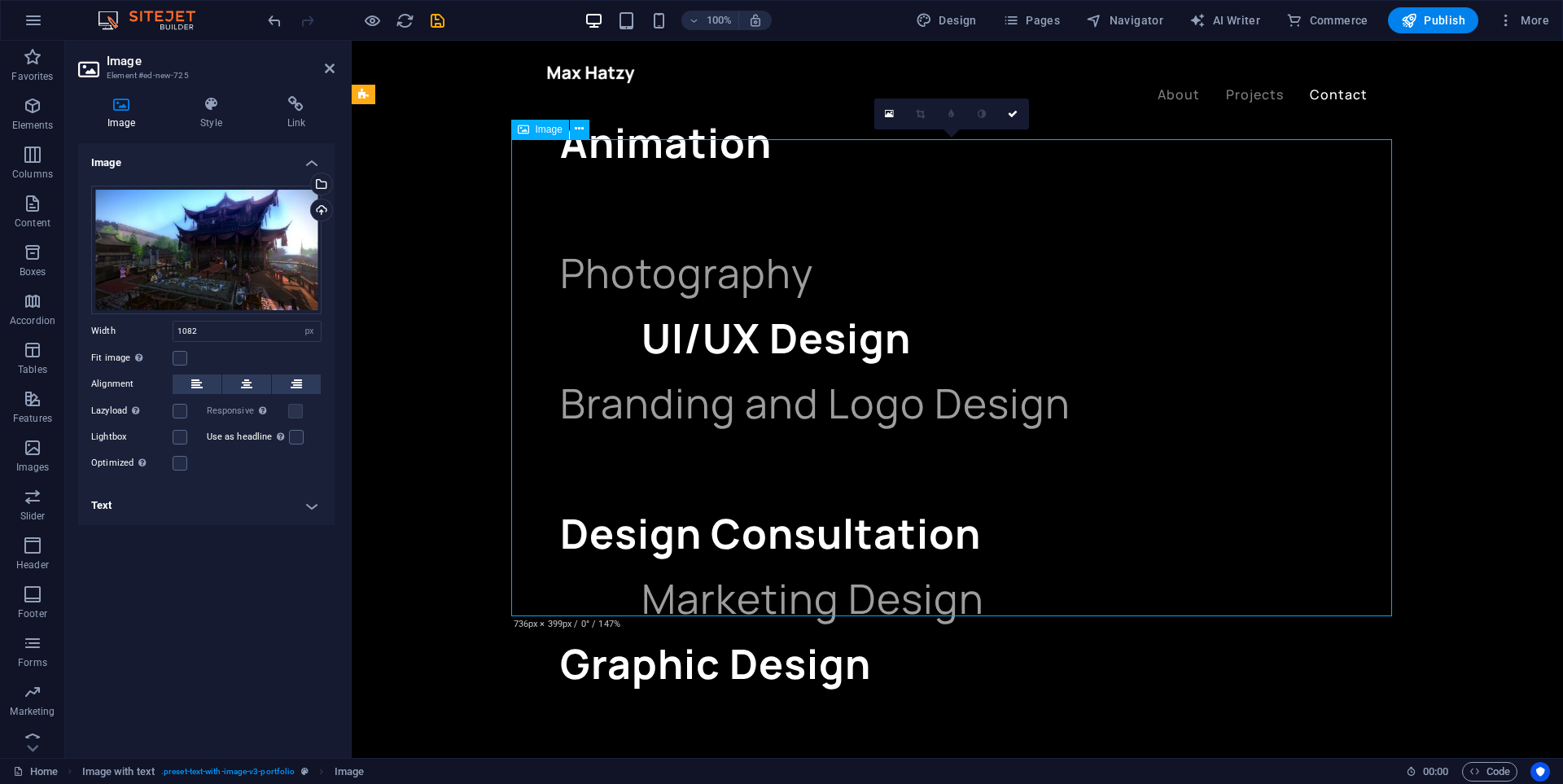
drag, startPoint x: 513, startPoint y: 391, endPoint x: 690, endPoint y: 411, distance: 178.1
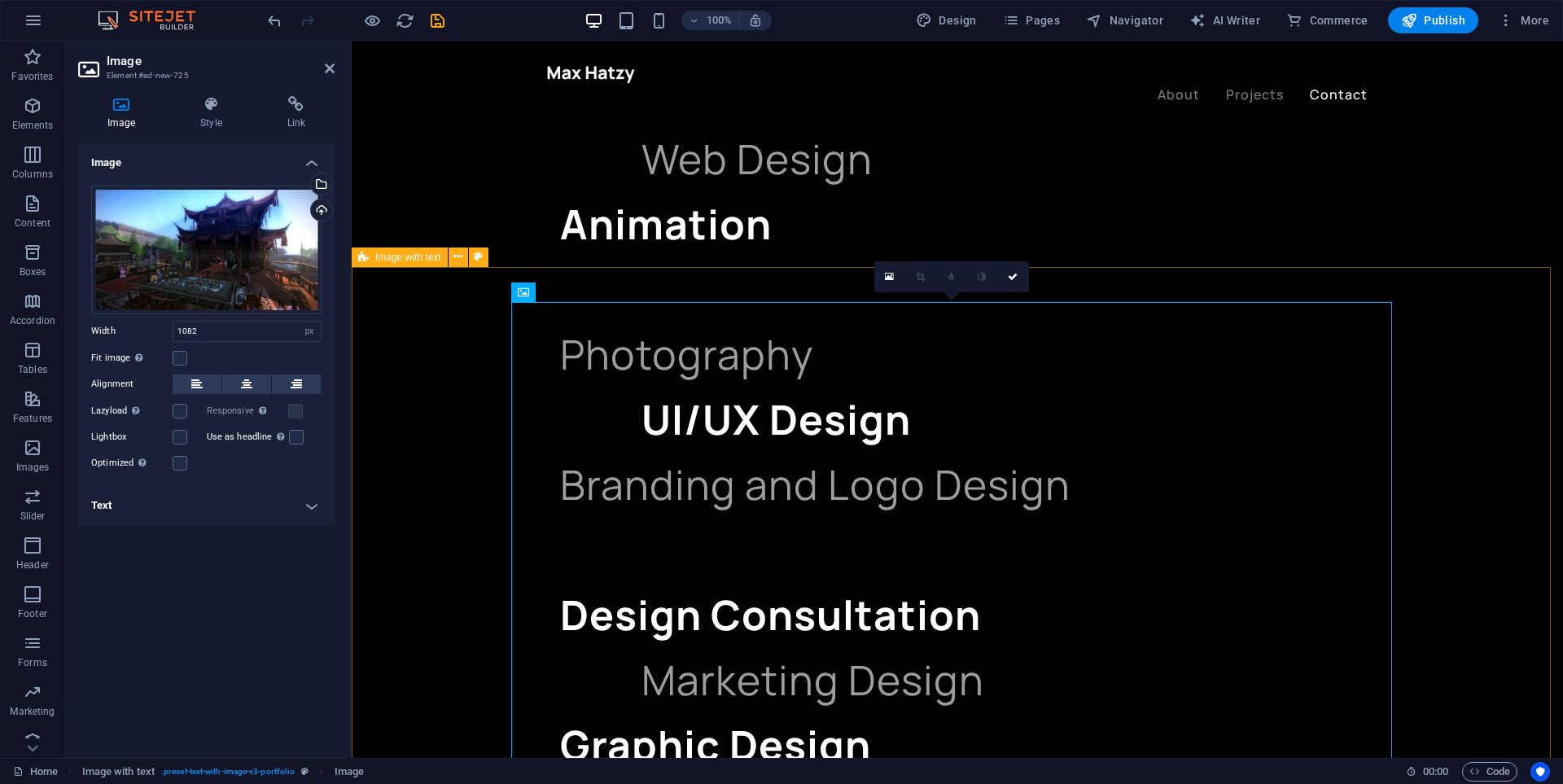
scroll to position [1720, 0]
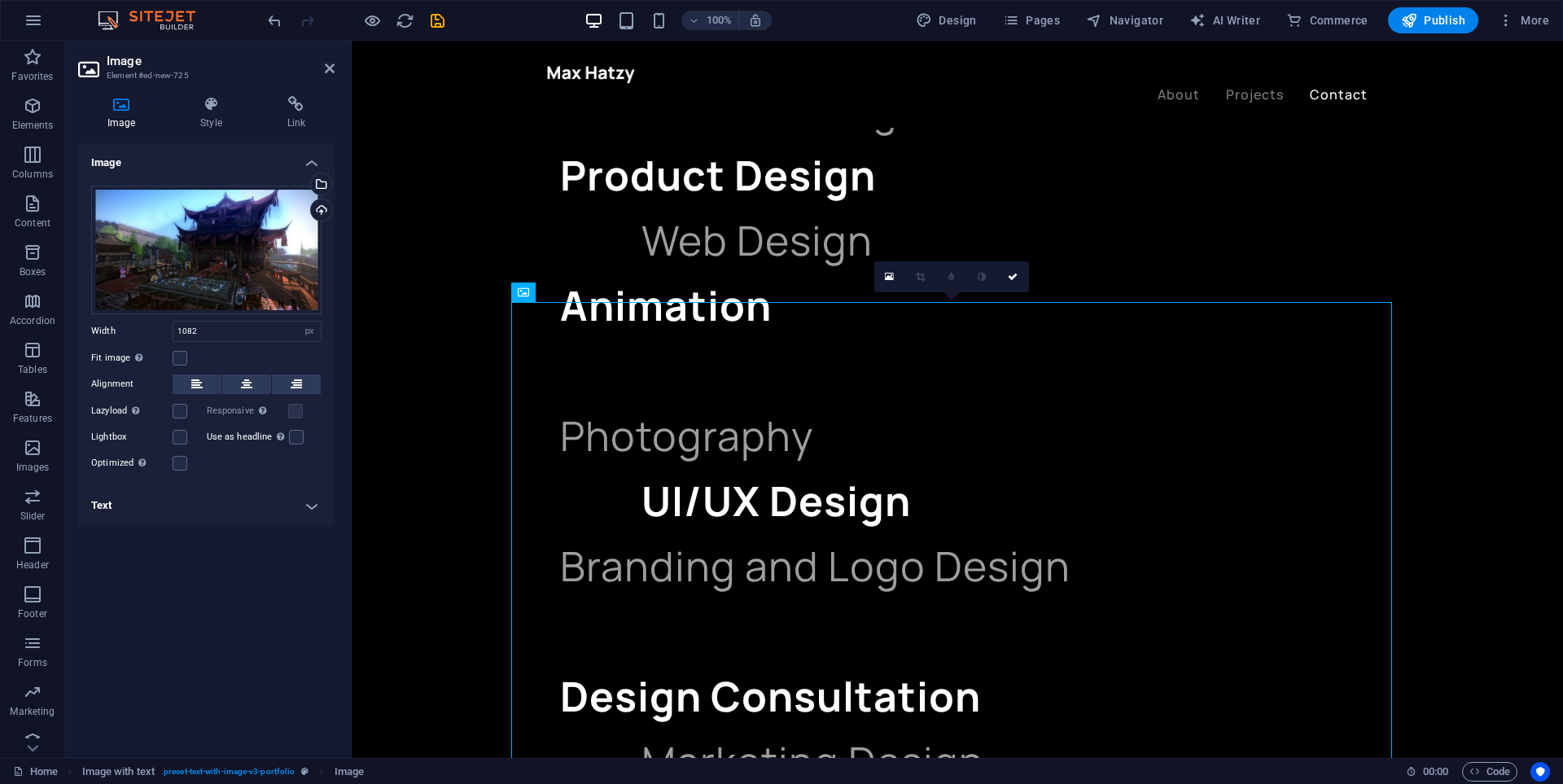
drag, startPoint x: 1388, startPoint y: 470, endPoint x: 1403, endPoint y: 469, distance: 15.0
drag, startPoint x: 1377, startPoint y: 470, endPoint x: 1435, endPoint y: 483, distance: 59.4
drag, startPoint x: 1386, startPoint y: 482, endPoint x: 1023, endPoint y: 471, distance: 363.2
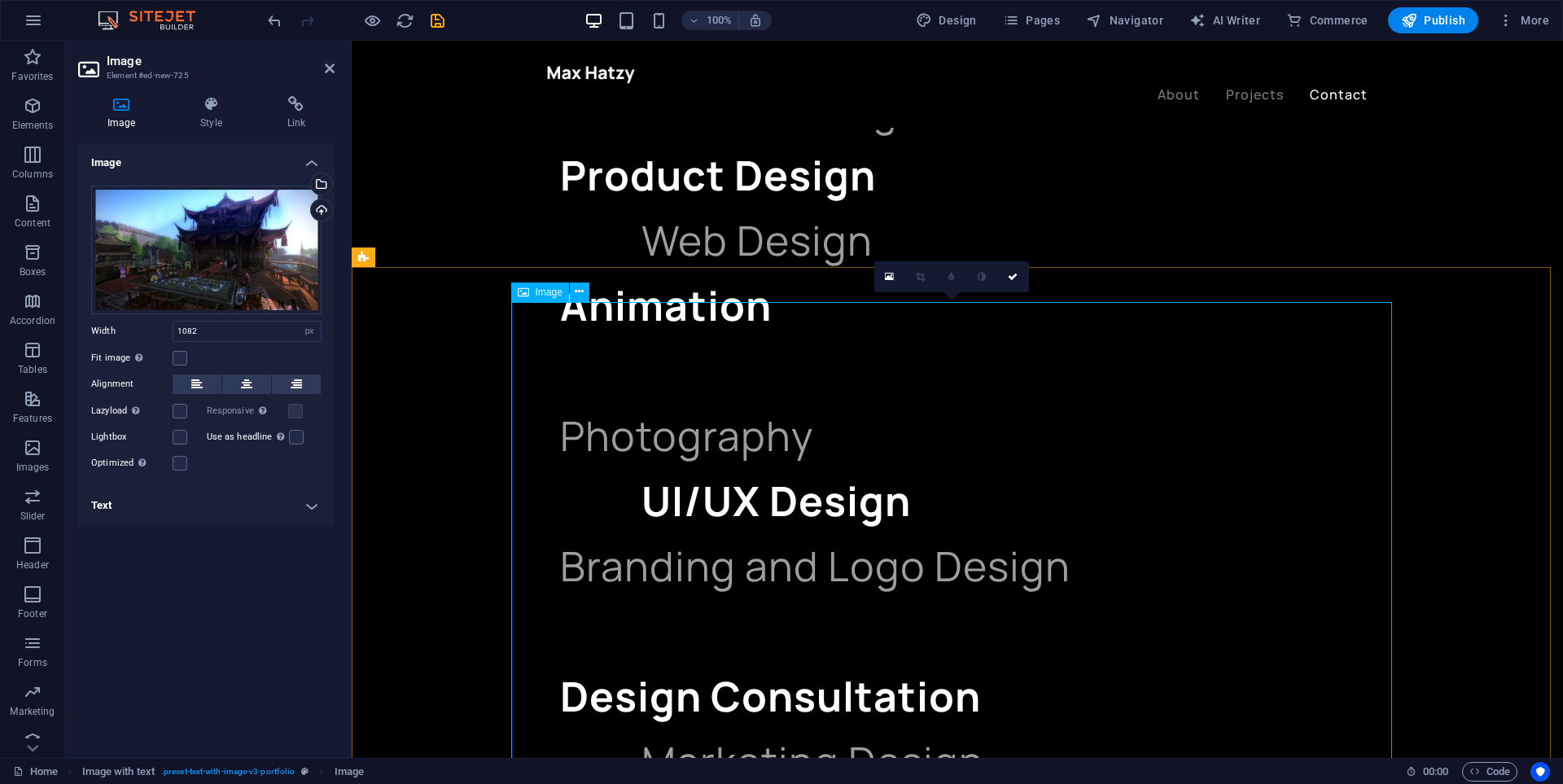
drag, startPoint x: 1074, startPoint y: 472, endPoint x: 1114, endPoint y: 470, distance: 40.0
click at [524, 287] on icon at bounding box center [523, 292] width 11 height 20
click at [532, 295] on div "Image" at bounding box center [540, 292] width 58 height 20
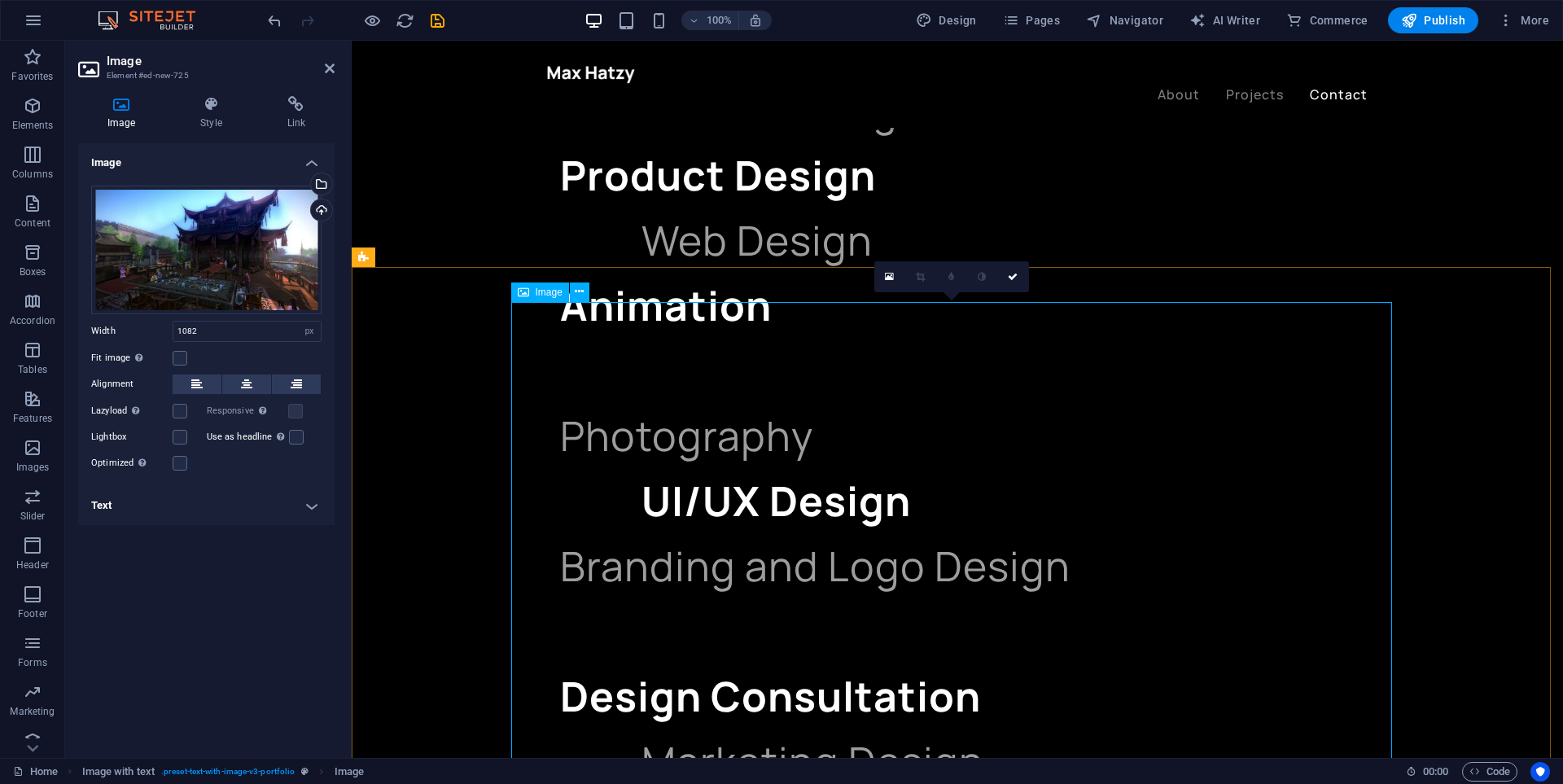
click at [532, 295] on div "Image" at bounding box center [540, 292] width 58 height 20
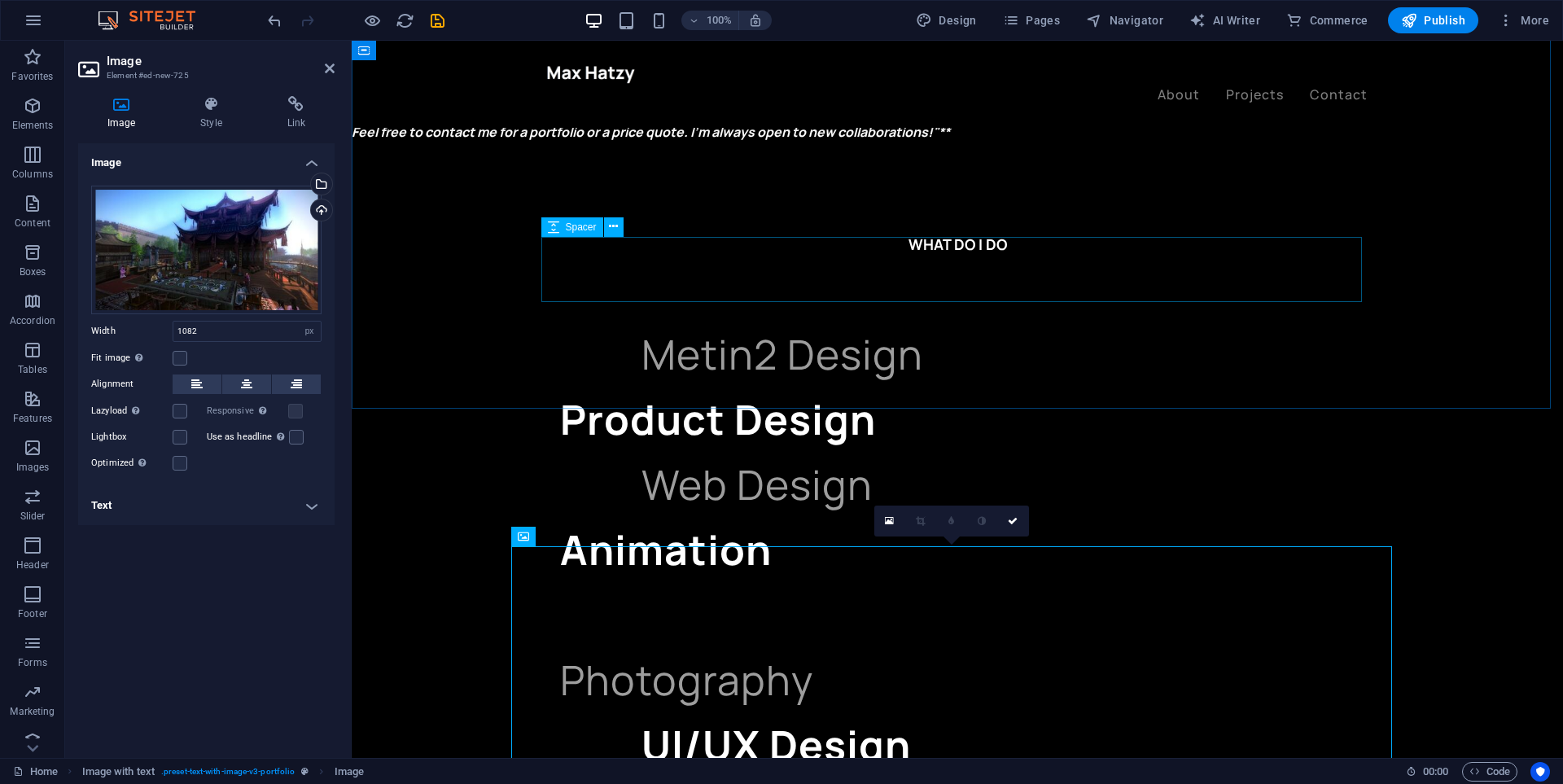
scroll to position [1313, 0]
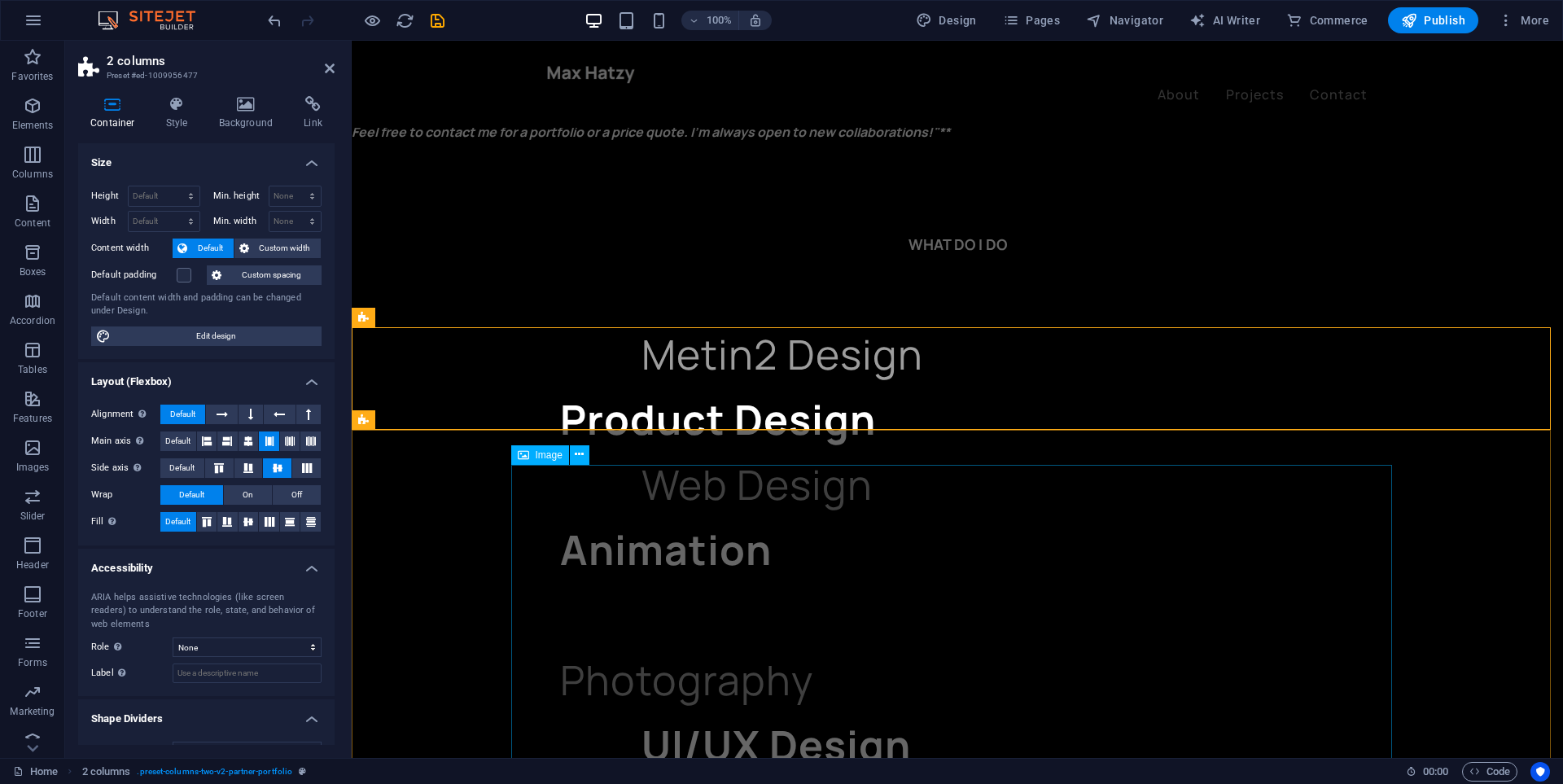
scroll to position [1639, 0]
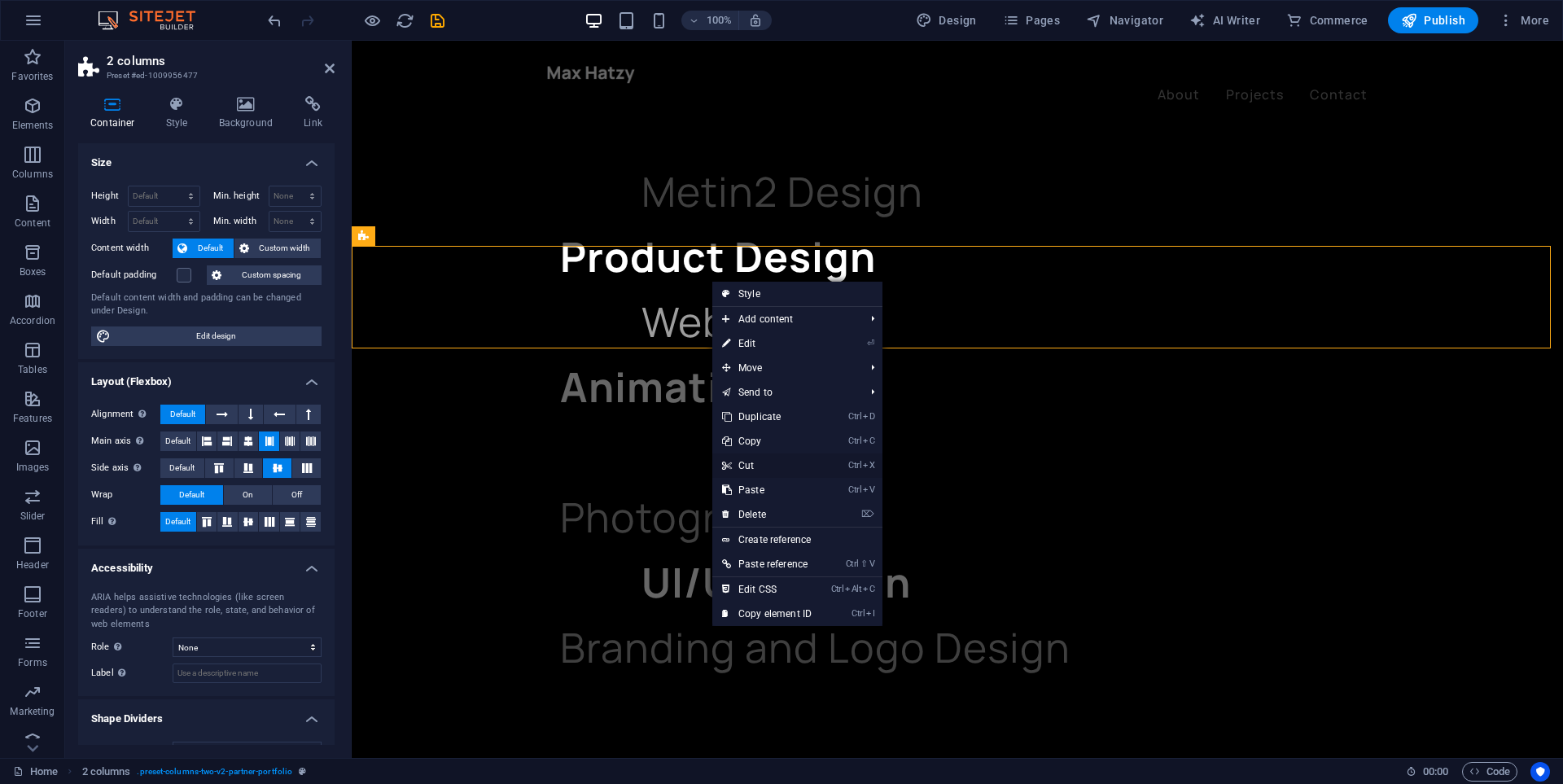
click at [760, 459] on link "Ctrl X Cut" at bounding box center [767, 465] width 109 height 24
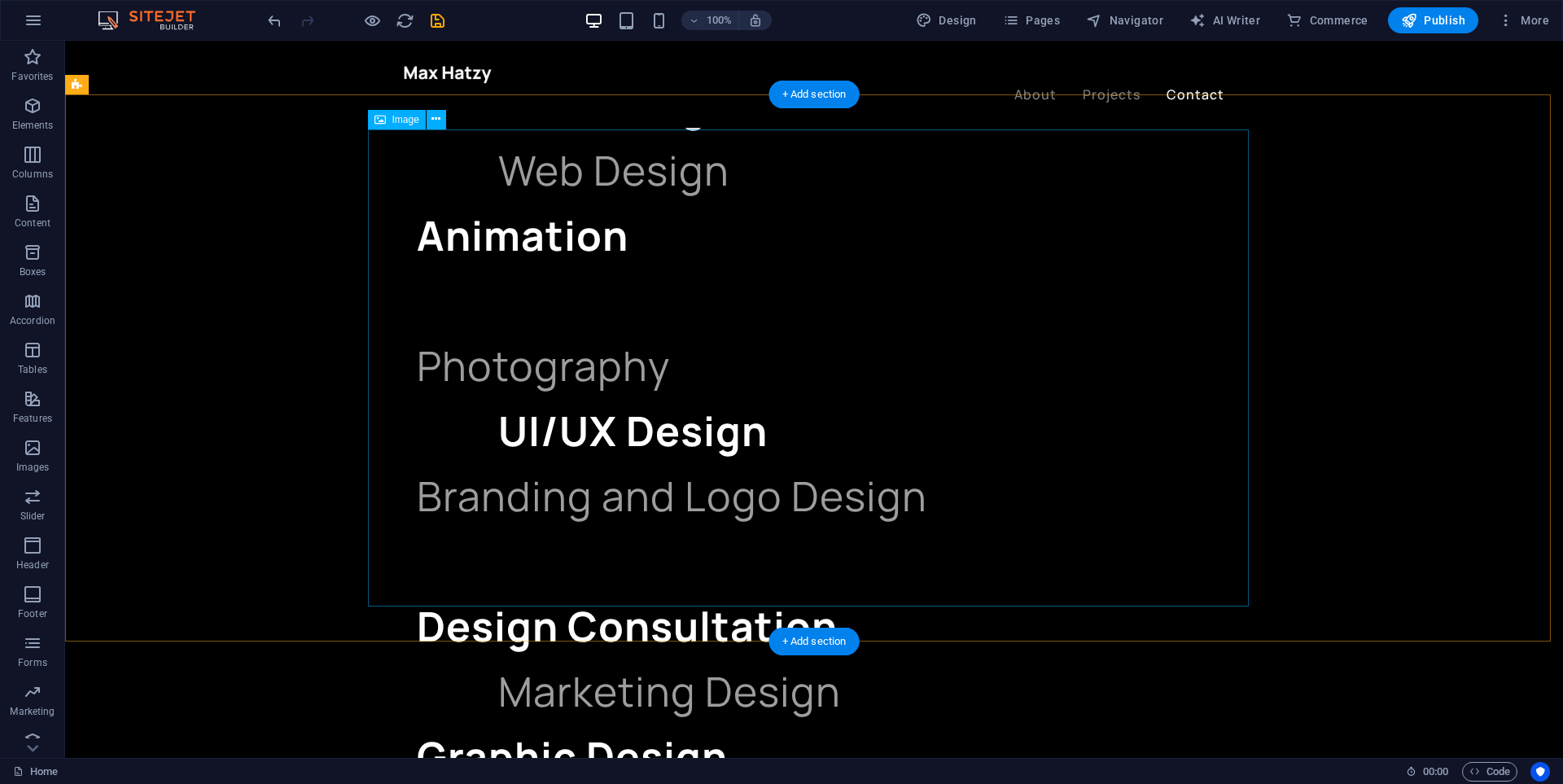
scroll to position [1709, 0]
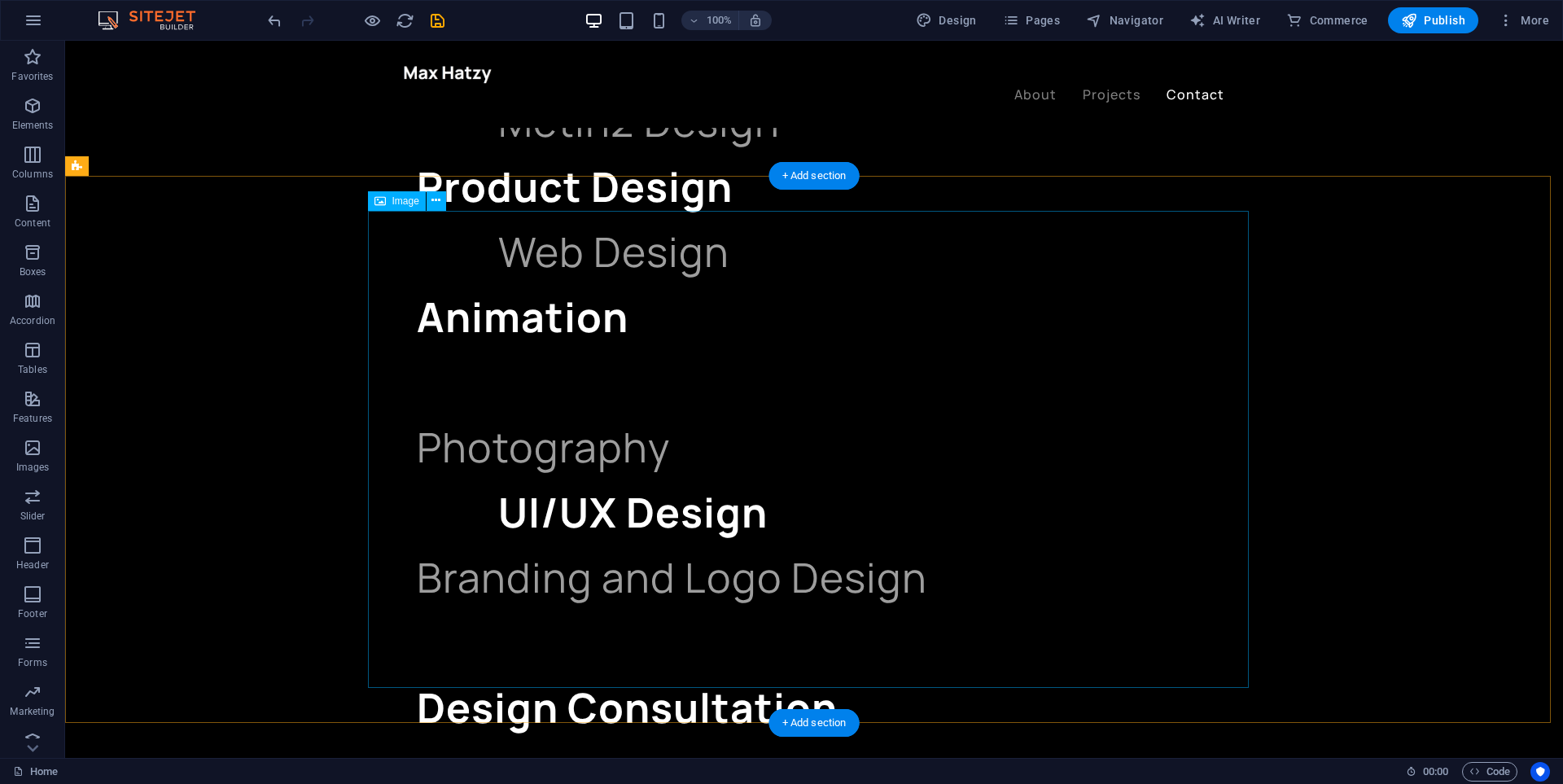
select select "px"
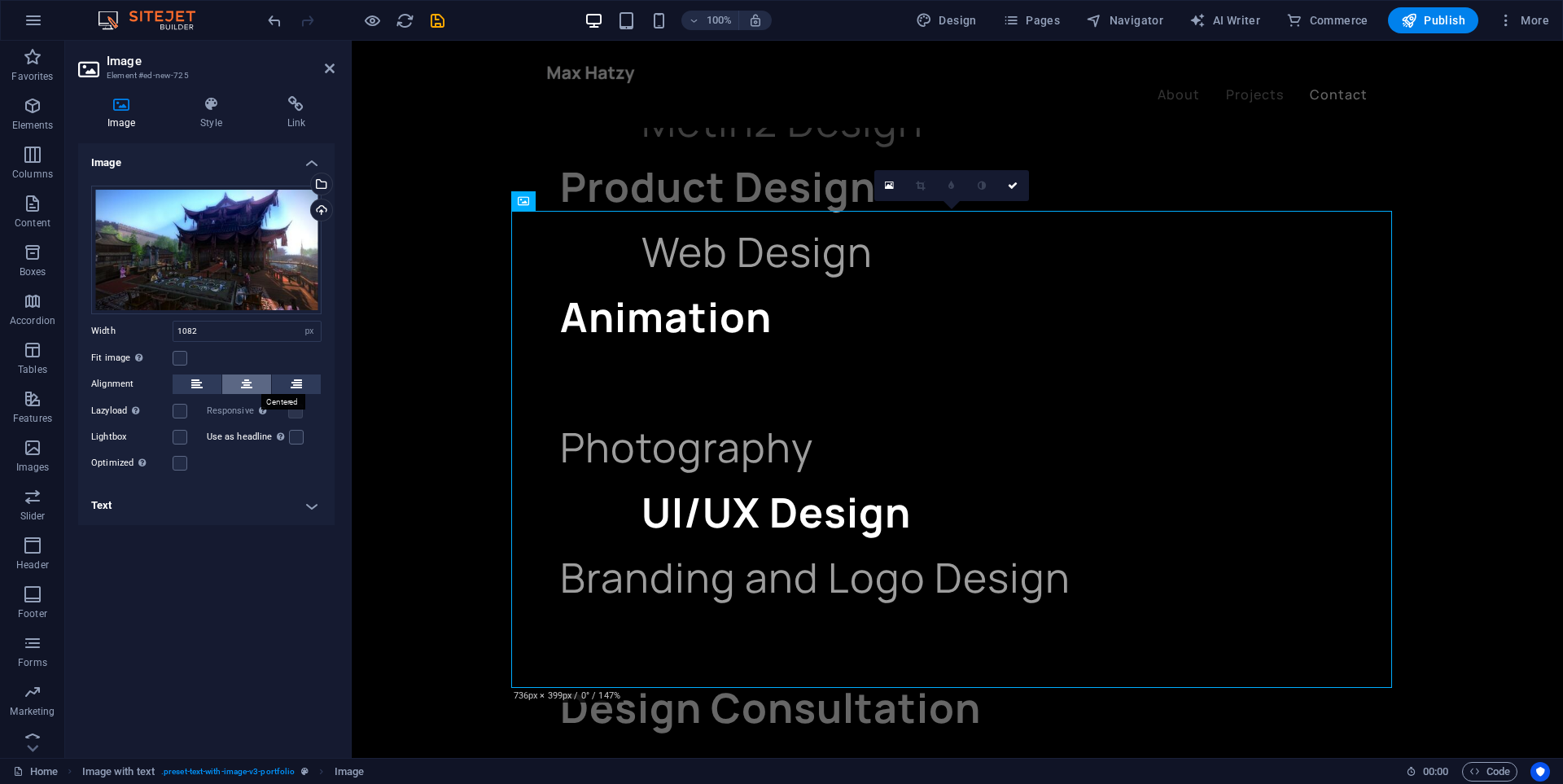
click at [253, 385] on button at bounding box center [246, 384] width 49 height 20
click at [284, 385] on button at bounding box center [296, 384] width 49 height 20
click at [240, 390] on button at bounding box center [246, 384] width 49 height 20
click at [202, 389] on icon at bounding box center [197, 384] width 11 height 20
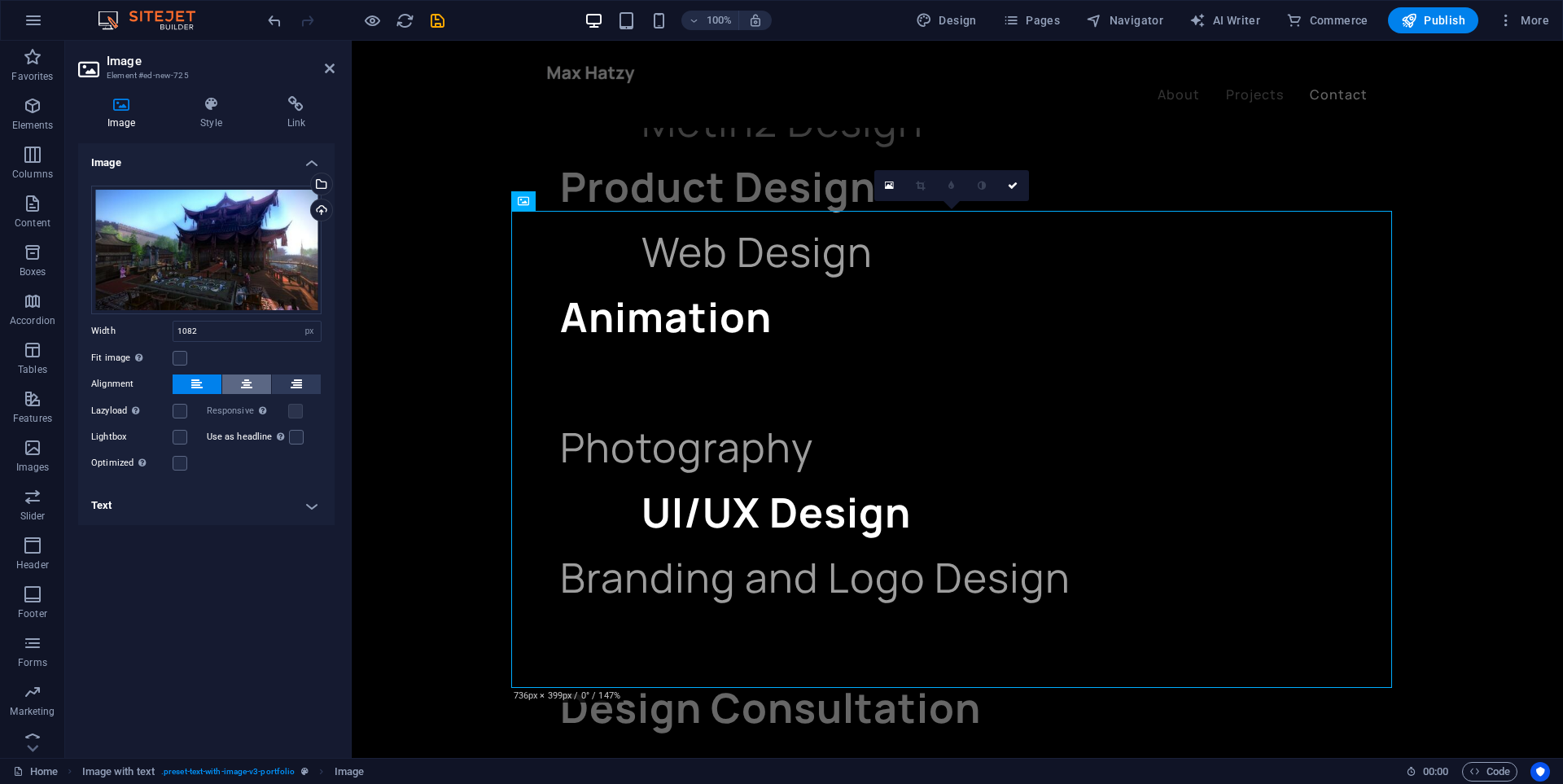
click at [246, 384] on icon at bounding box center [246, 384] width 11 height 20
click at [181, 358] on label at bounding box center [180, 359] width 15 height 15
click at [0, 0] on input "Fit image Automatically fit image to a fixed width and height" at bounding box center [0, 0] width 0 height 0
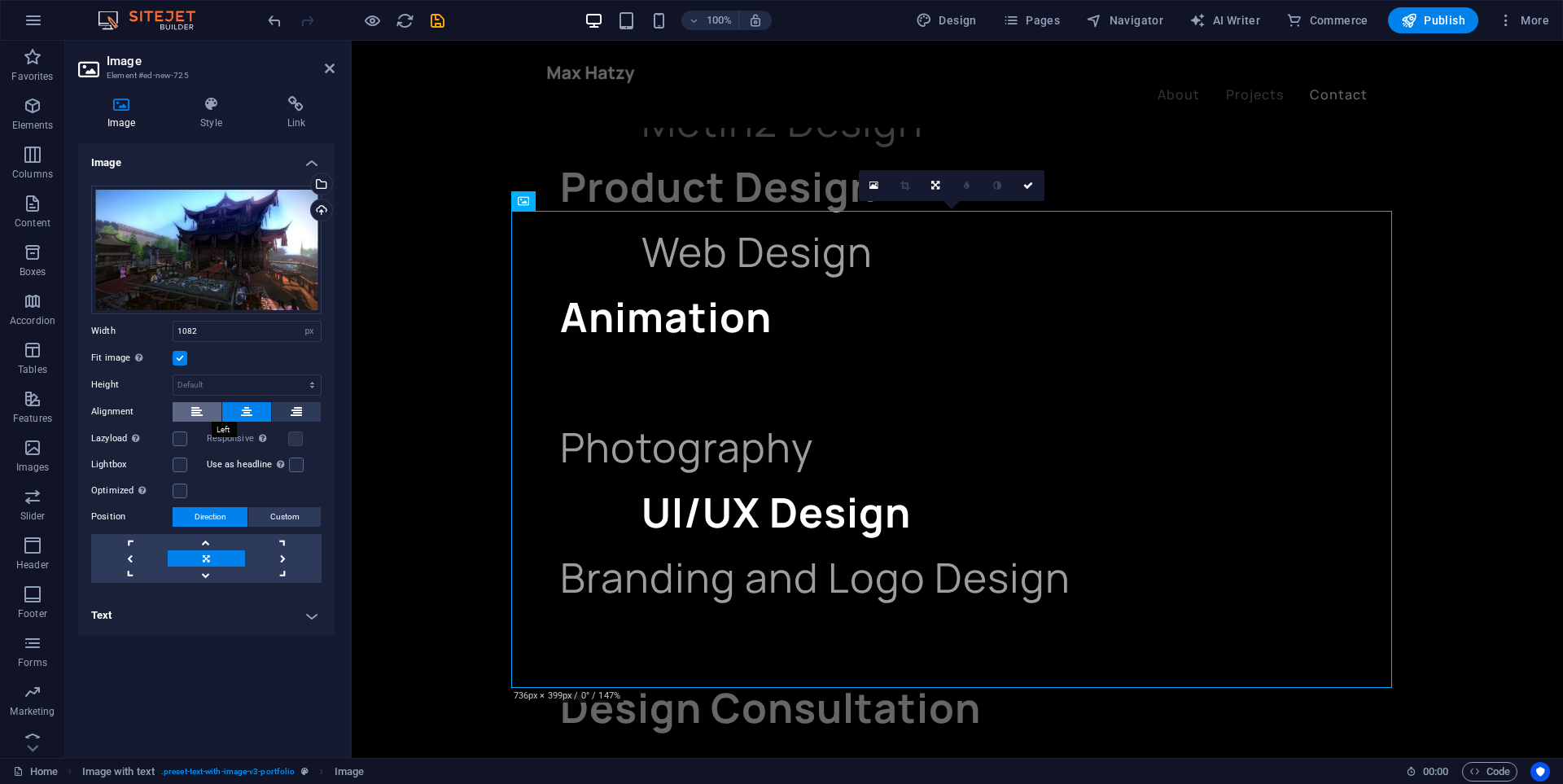
click at [202, 412] on button at bounding box center [197, 412] width 49 height 20
click at [231, 410] on button at bounding box center [246, 412] width 49 height 20
click at [276, 411] on button at bounding box center [296, 412] width 49 height 20
click at [171, 433] on label "Lazyload Loading images after the page loads improves page speed." at bounding box center [132, 438] width 82 height 20
click at [0, 0] on input "Lazyload Loading images after the page loads improves page speed." at bounding box center [0, 0] width 0 height 0
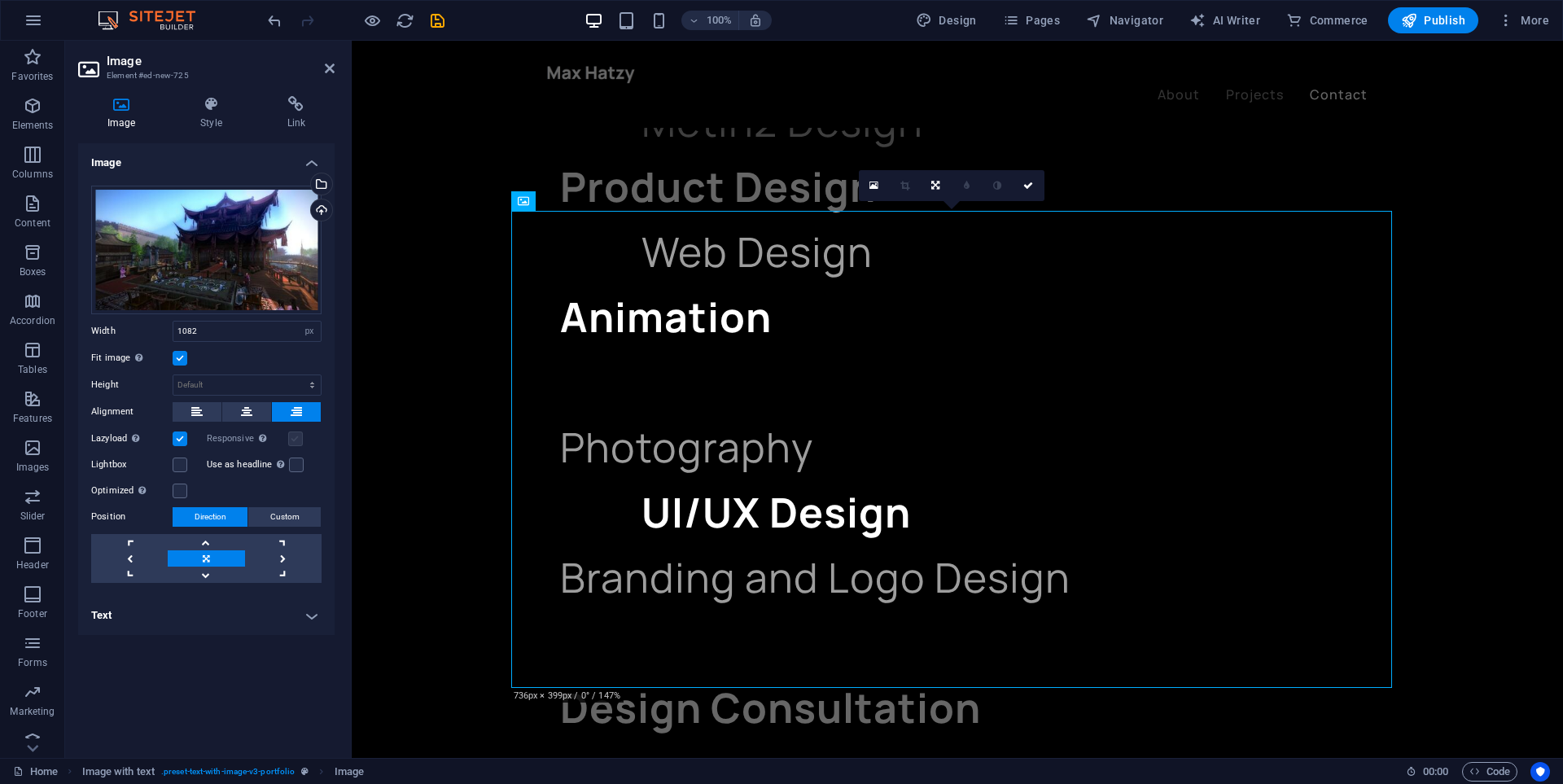
click at [293, 444] on label at bounding box center [296, 438] width 15 height 15
click at [176, 468] on label at bounding box center [180, 464] width 15 height 15
click at [0, 0] on input "Lightbox" at bounding box center [0, 0] width 0 height 0
click at [295, 464] on label at bounding box center [296, 464] width 15 height 15
click at [0, 0] on input "Use as headline The image will be wrapped in an H1 headline tag. Useful for giv…" at bounding box center [0, 0] width 0 height 0
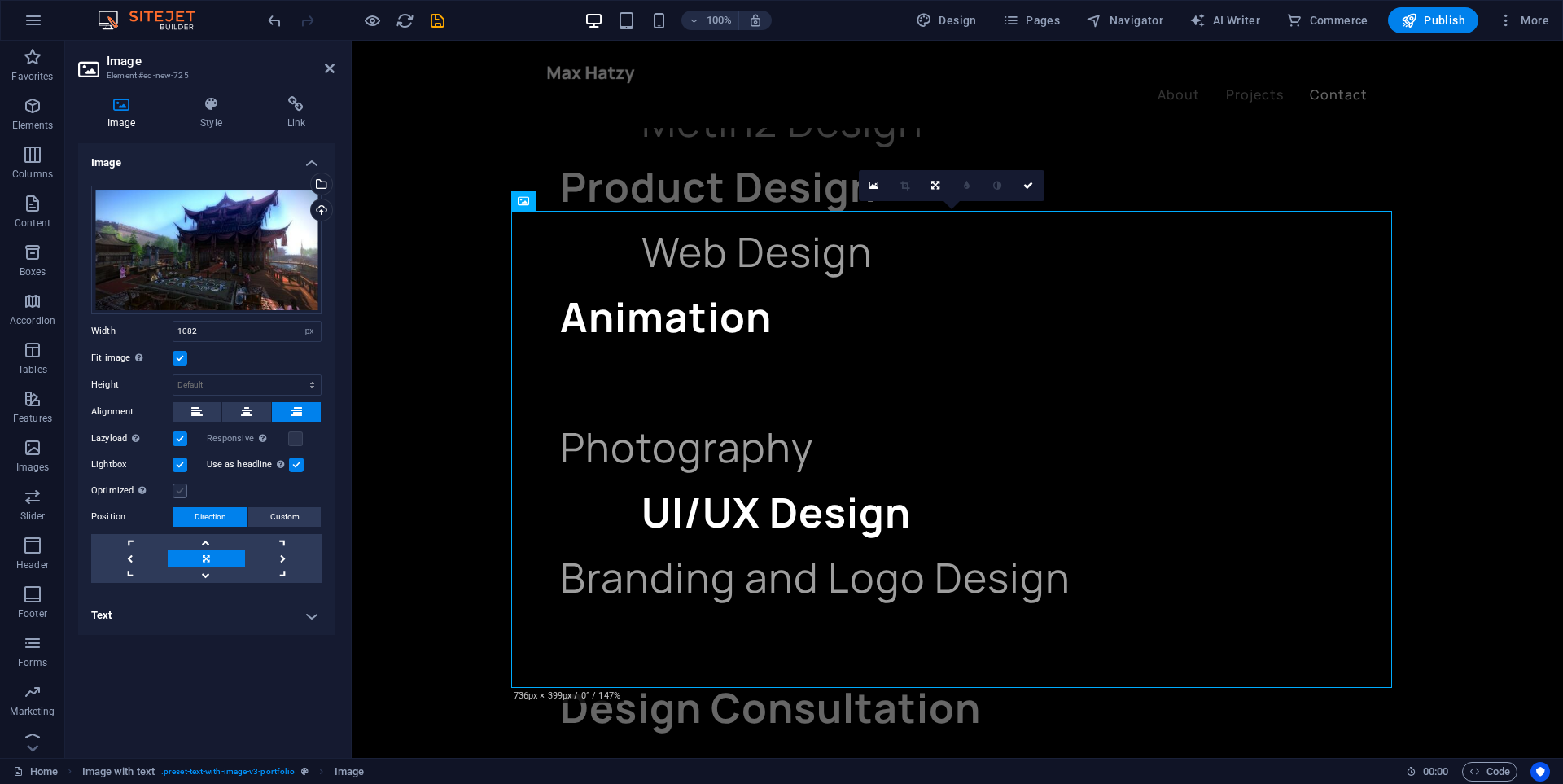
click at [187, 485] on label at bounding box center [180, 490] width 15 height 15
click at [0, 0] on input "Optimized Images are compressed to improve page speed." at bounding box center [0, 0] width 0 height 0
click at [271, 514] on span "Custom" at bounding box center [285, 516] width 30 height 20
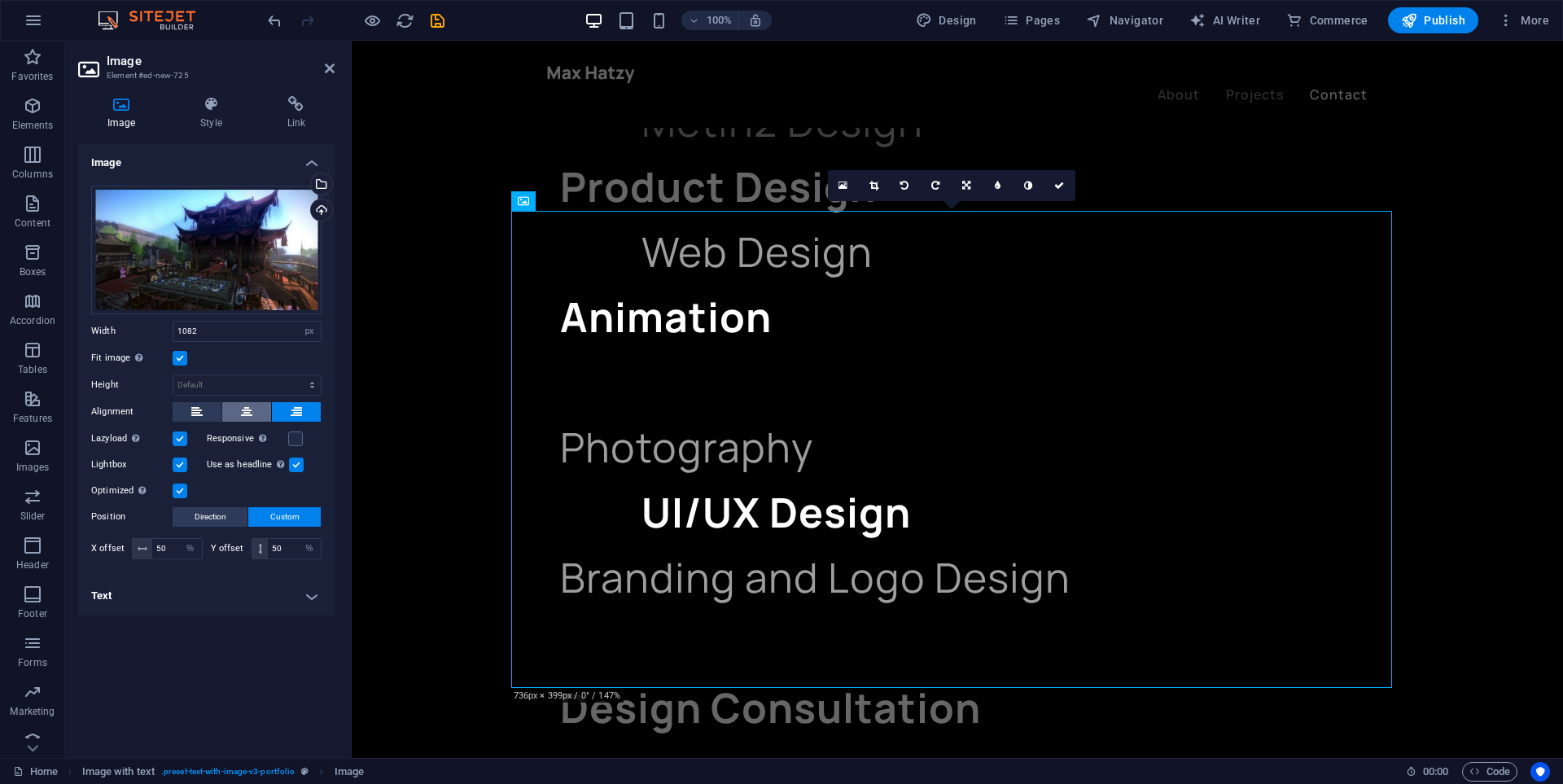
click at [245, 412] on icon at bounding box center [246, 412] width 11 height 20
drag, startPoint x: 733, startPoint y: 425, endPoint x: 785, endPoint y: 433, distance: 52.6
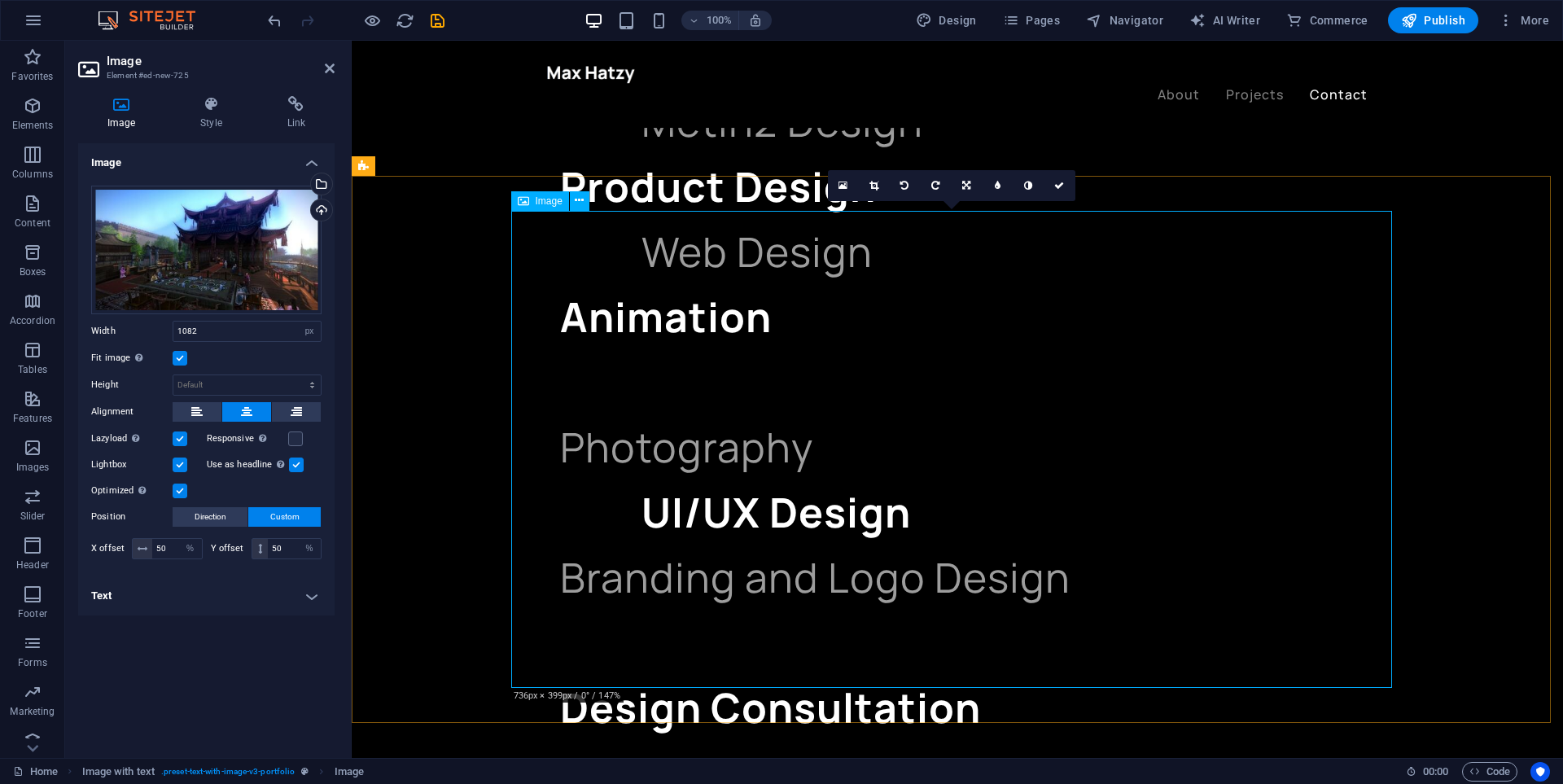
click at [529, 202] on div "Image" at bounding box center [540, 201] width 58 height 20
click at [193, 413] on icon at bounding box center [197, 412] width 11 height 20
click at [244, 414] on icon at bounding box center [246, 412] width 11 height 20
click at [293, 411] on icon at bounding box center [296, 412] width 11 height 20
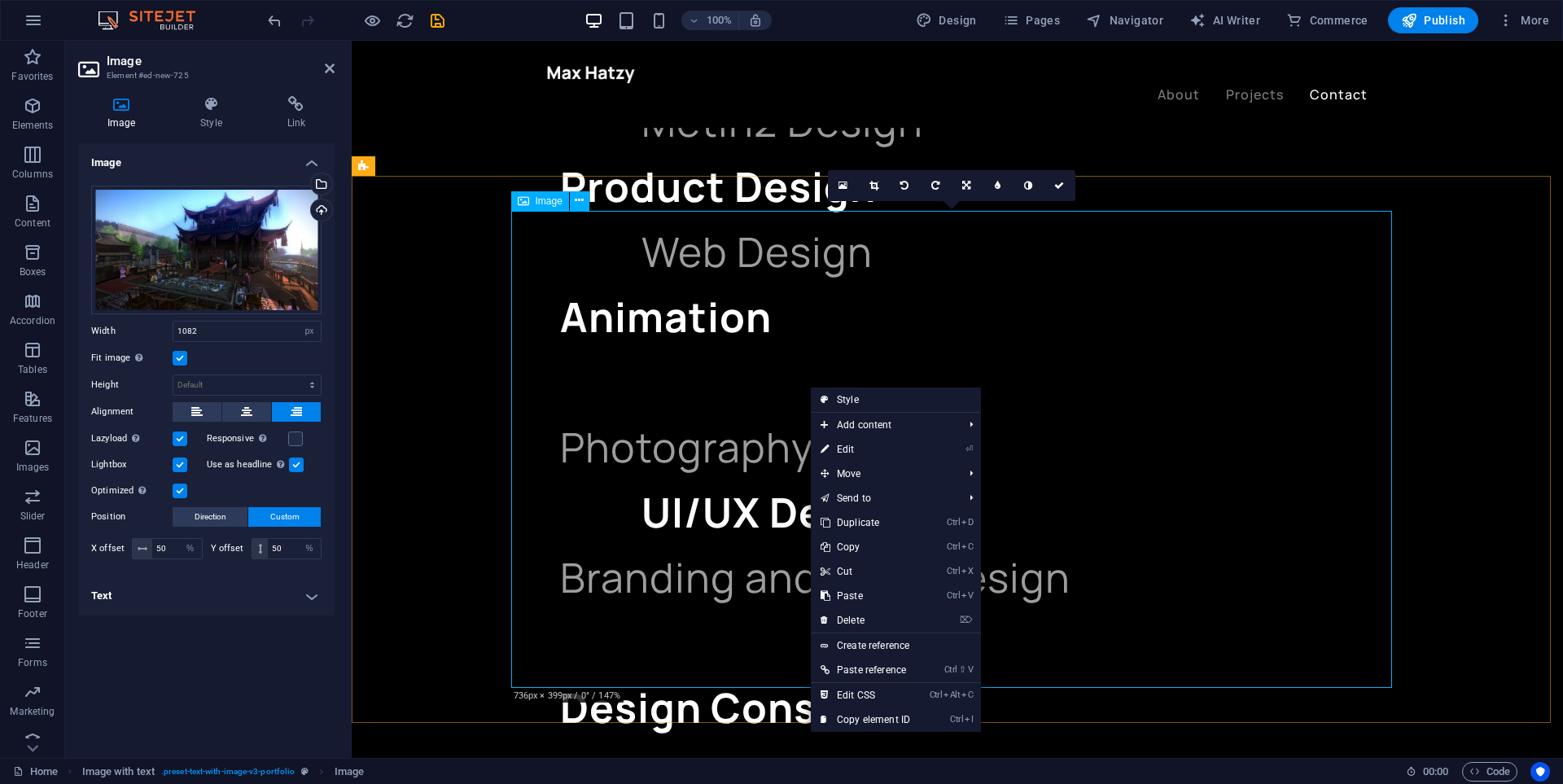
click at [542, 201] on span "Image" at bounding box center [548, 201] width 27 height 10
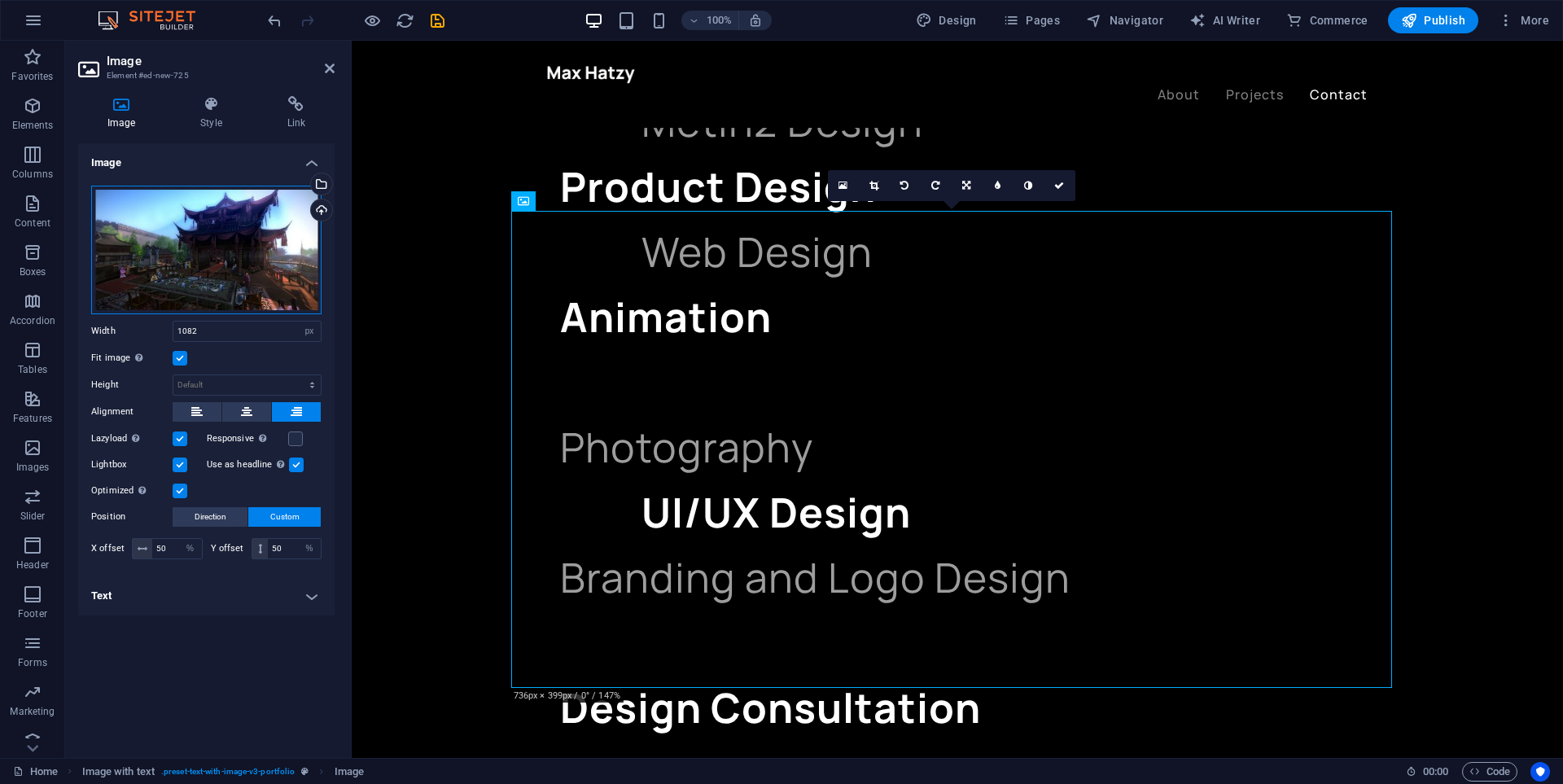
click at [187, 240] on div "Drag files here, click to choose files or select files from Files or our free s…" at bounding box center [206, 250] width 230 height 128
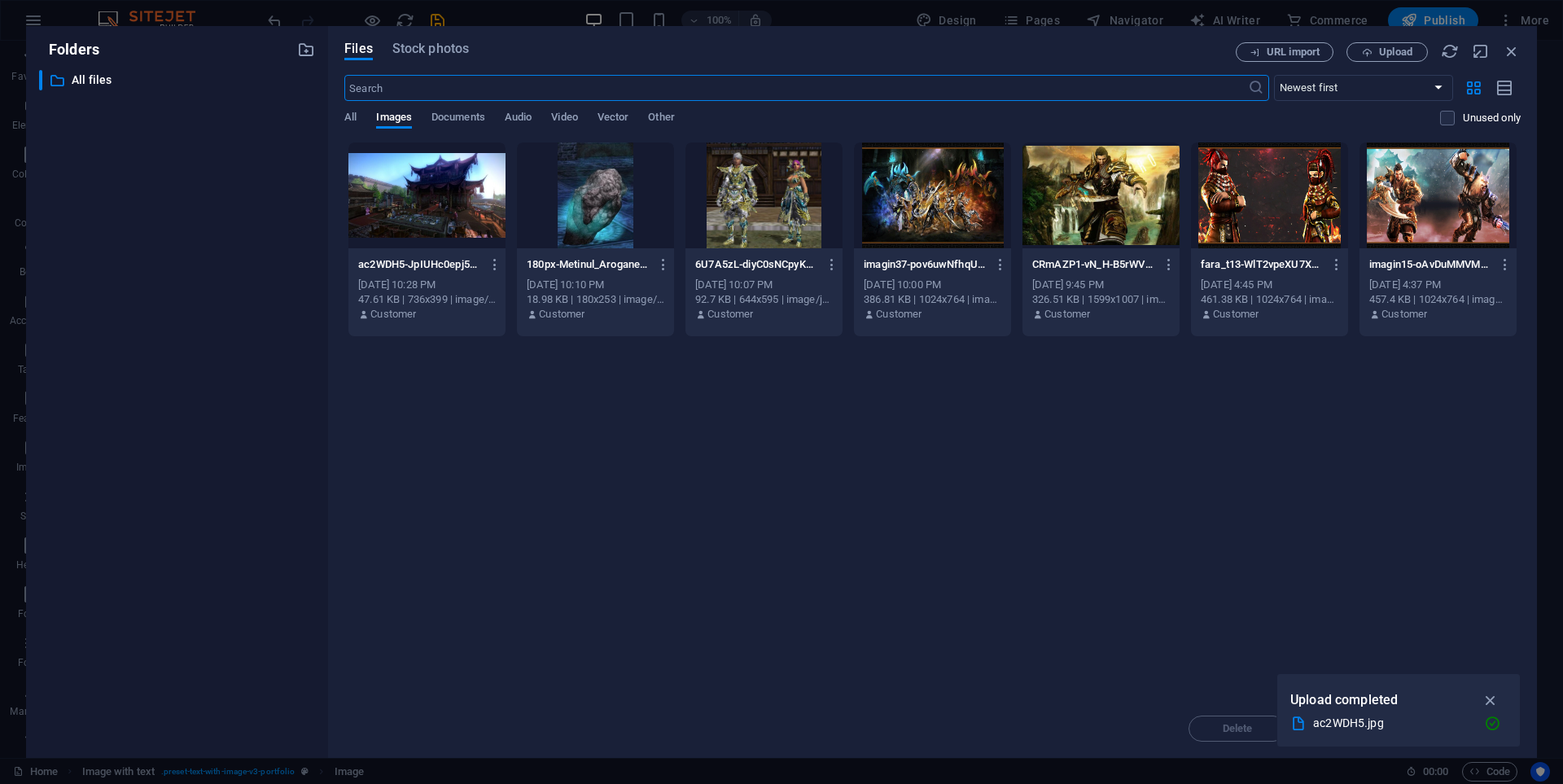
click at [452, 207] on div at bounding box center [427, 195] width 157 height 106
click at [452, 207] on div "1" at bounding box center [427, 195] width 157 height 106
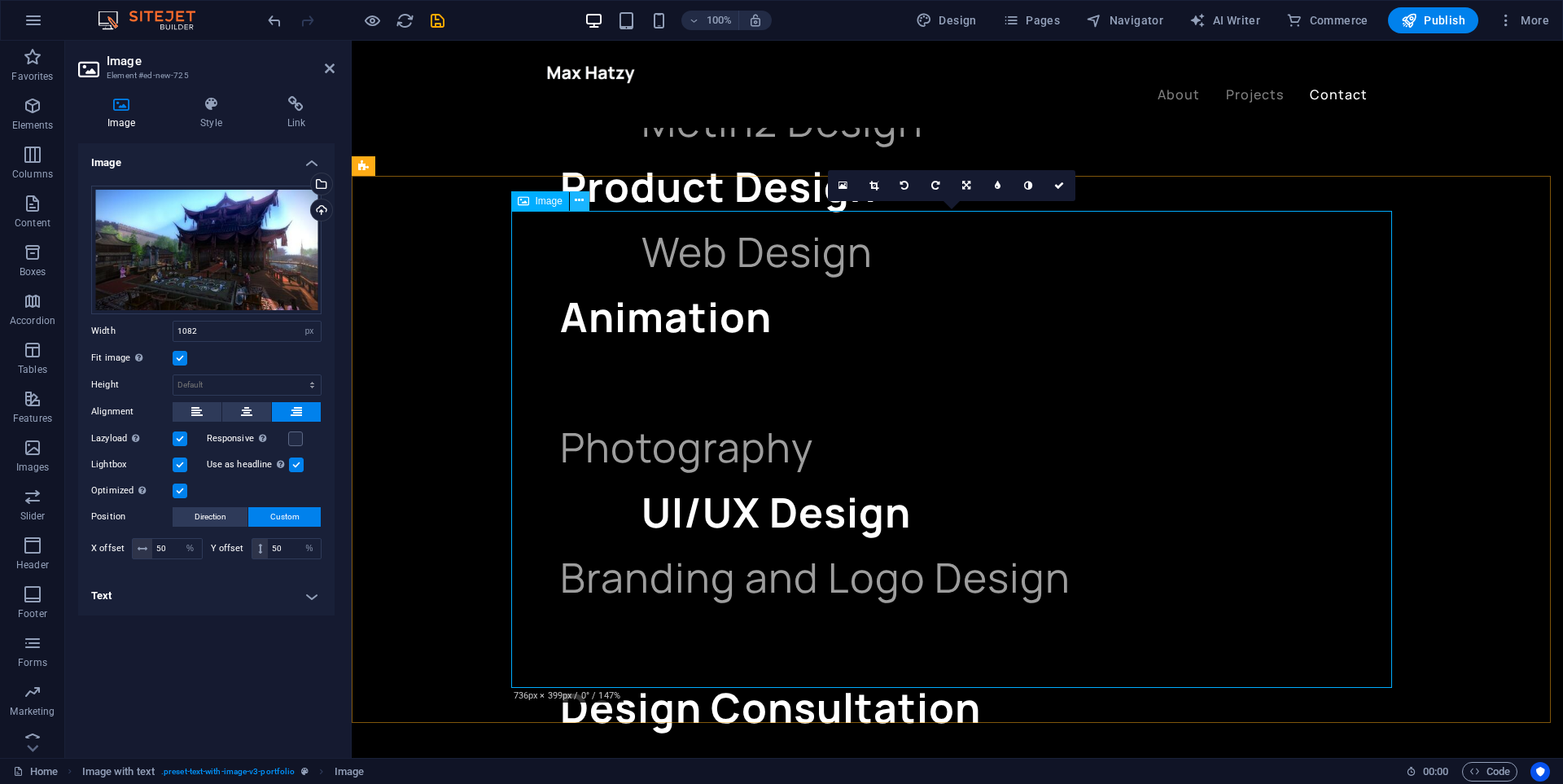
click at [584, 195] on icon at bounding box center [580, 201] width 9 height 17
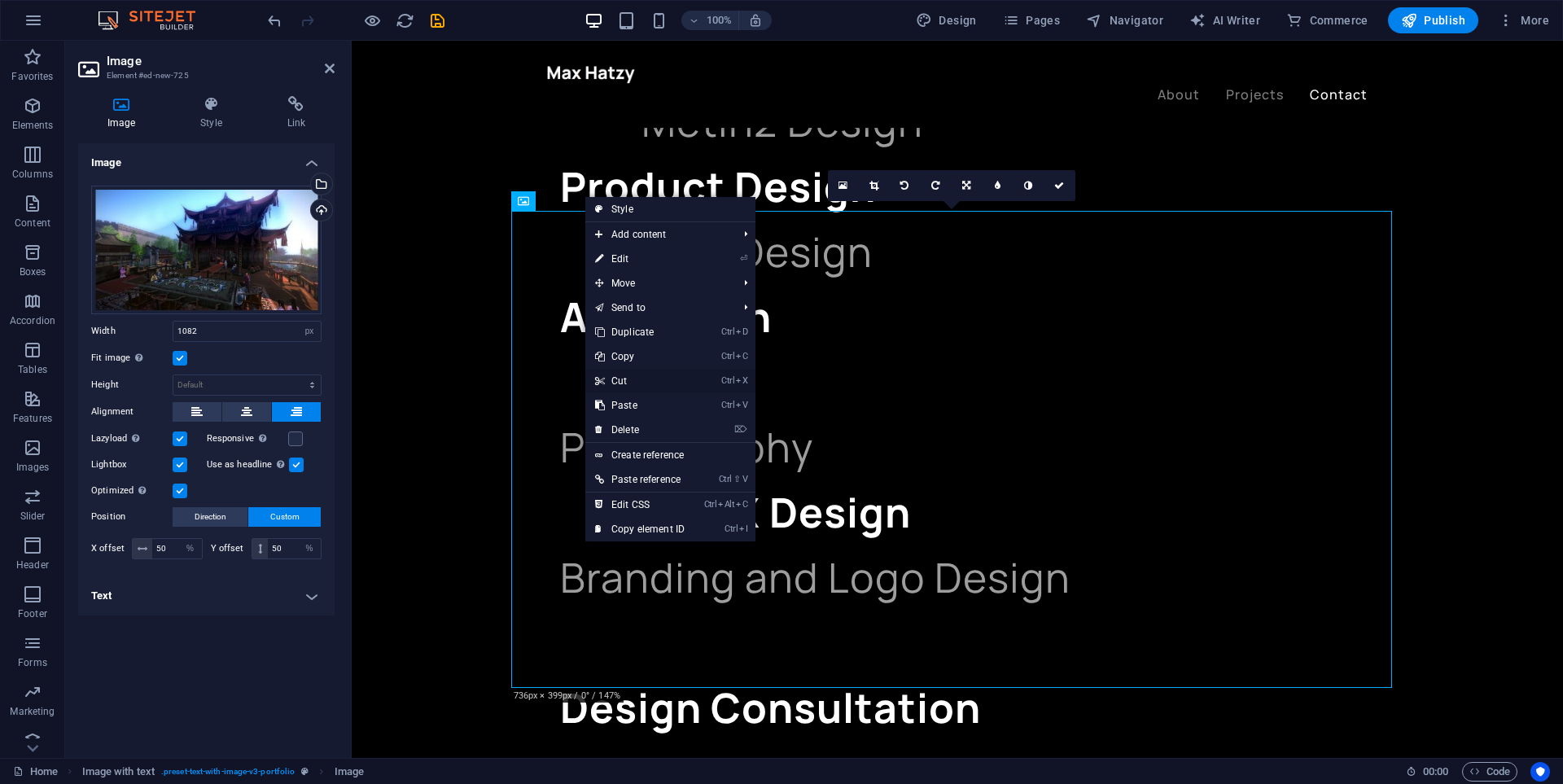
click at [638, 376] on link "Ctrl X Cut" at bounding box center [639, 381] width 109 height 24
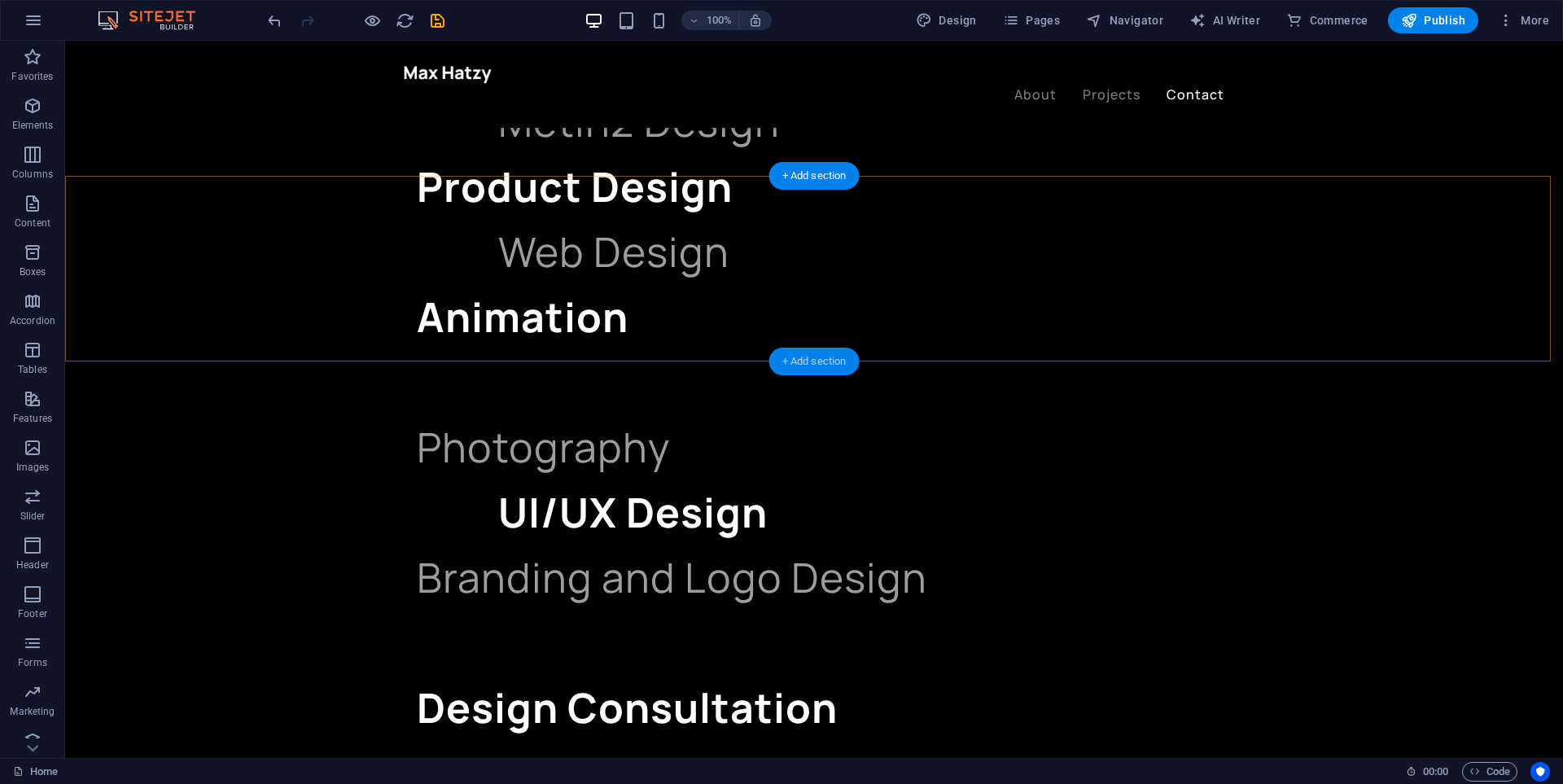
click at [818, 359] on div "+ Add section" at bounding box center [814, 361] width 90 height 28
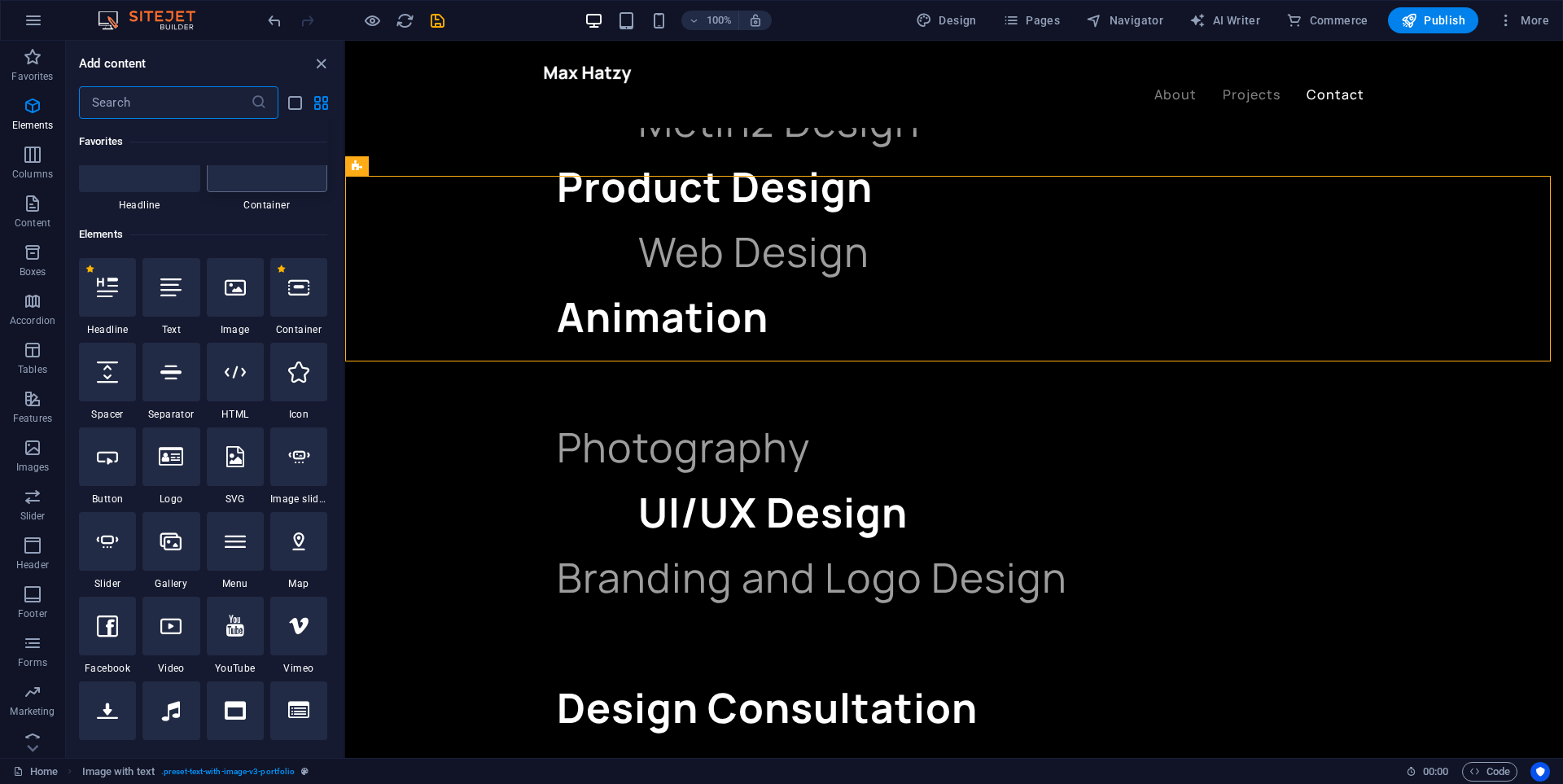
scroll to position [0, 0]
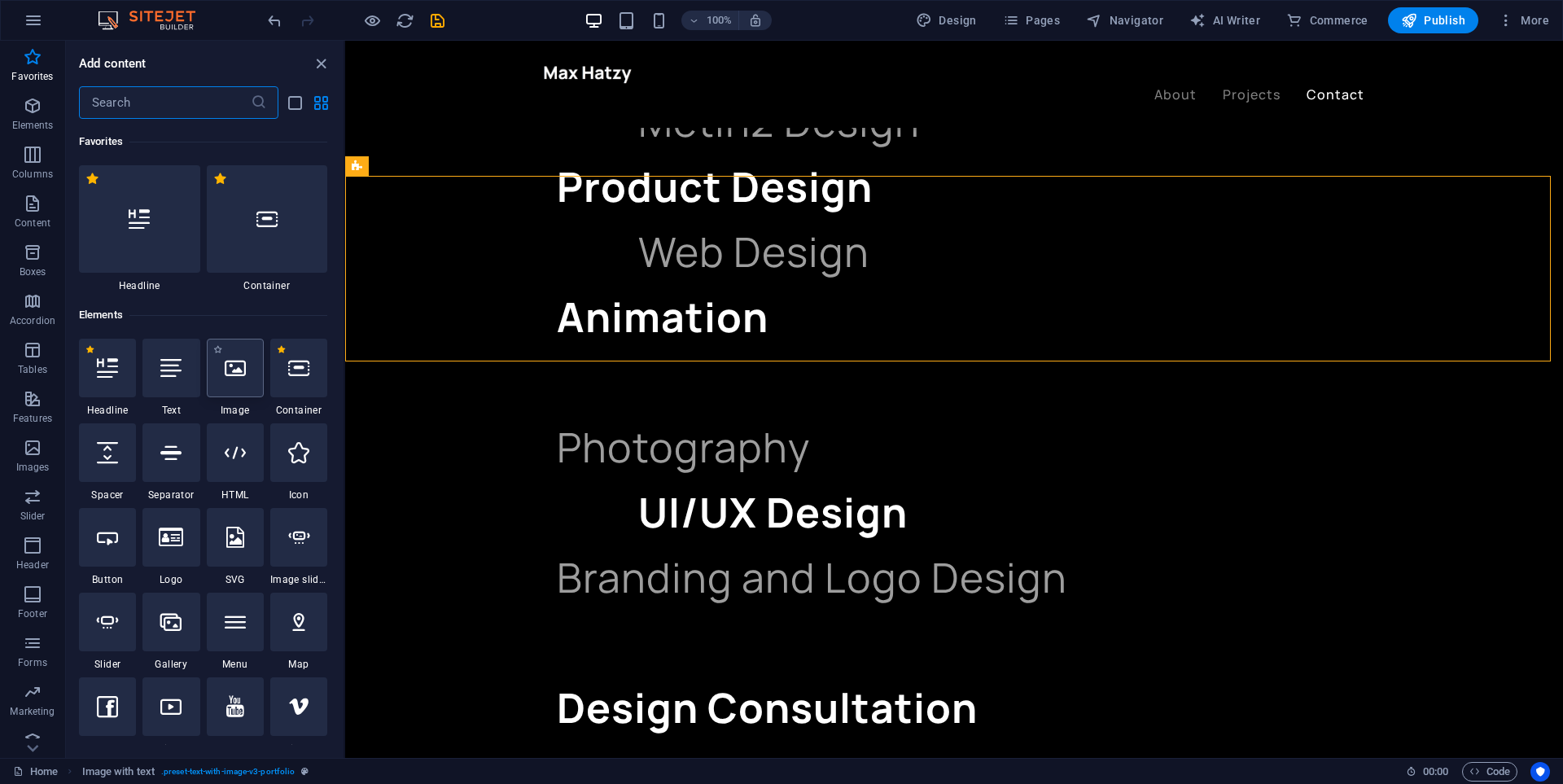
click at [237, 373] on icon at bounding box center [235, 368] width 21 height 21
click at [345, 373] on div "Drag here to replace the existing content. Press “Ctrl” if you want to create a…" at bounding box center [953, 399] width 1218 height 717
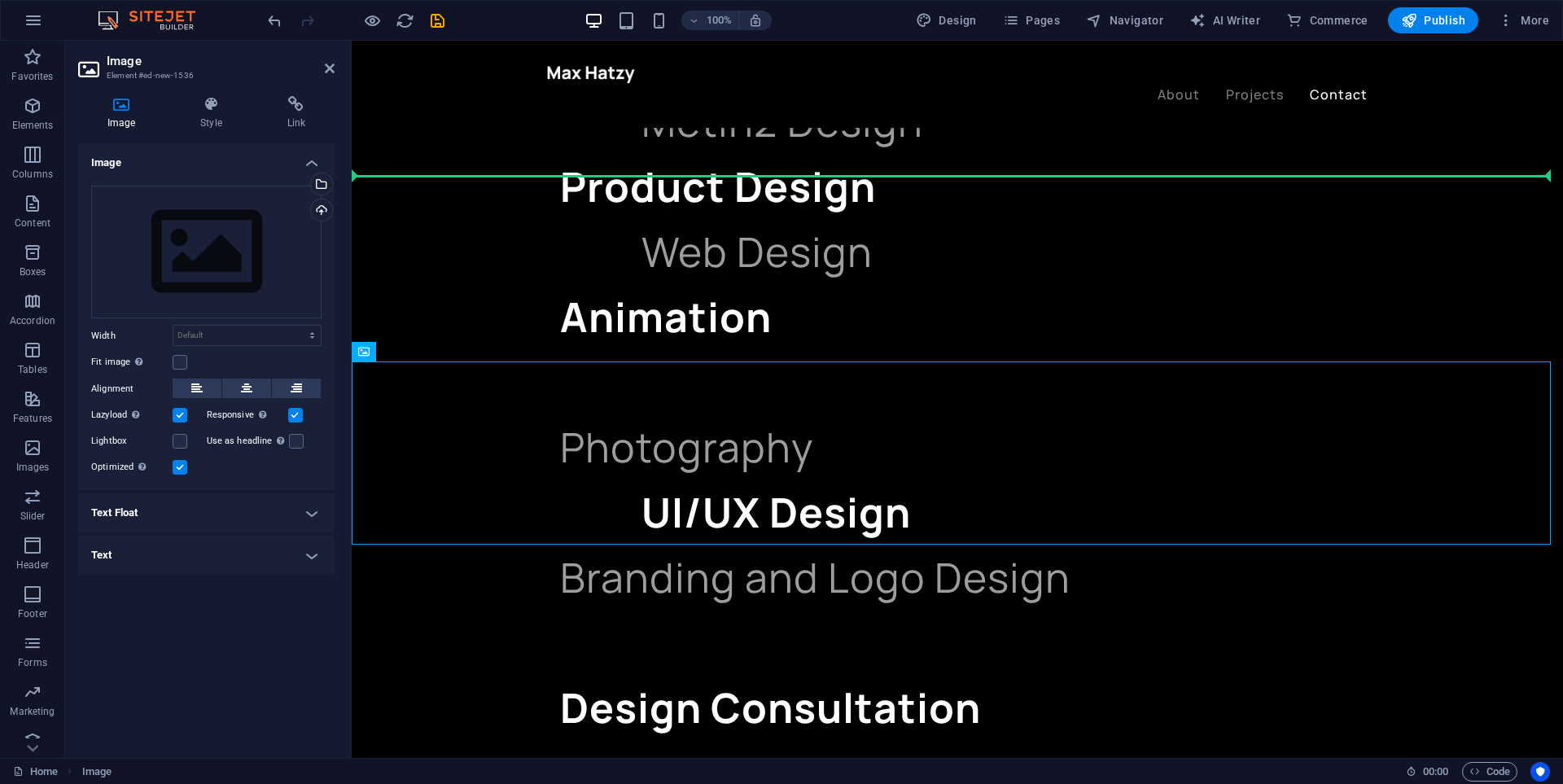
drag, startPoint x: 618, startPoint y: 416, endPoint x: 513, endPoint y: 341, distance: 129.0
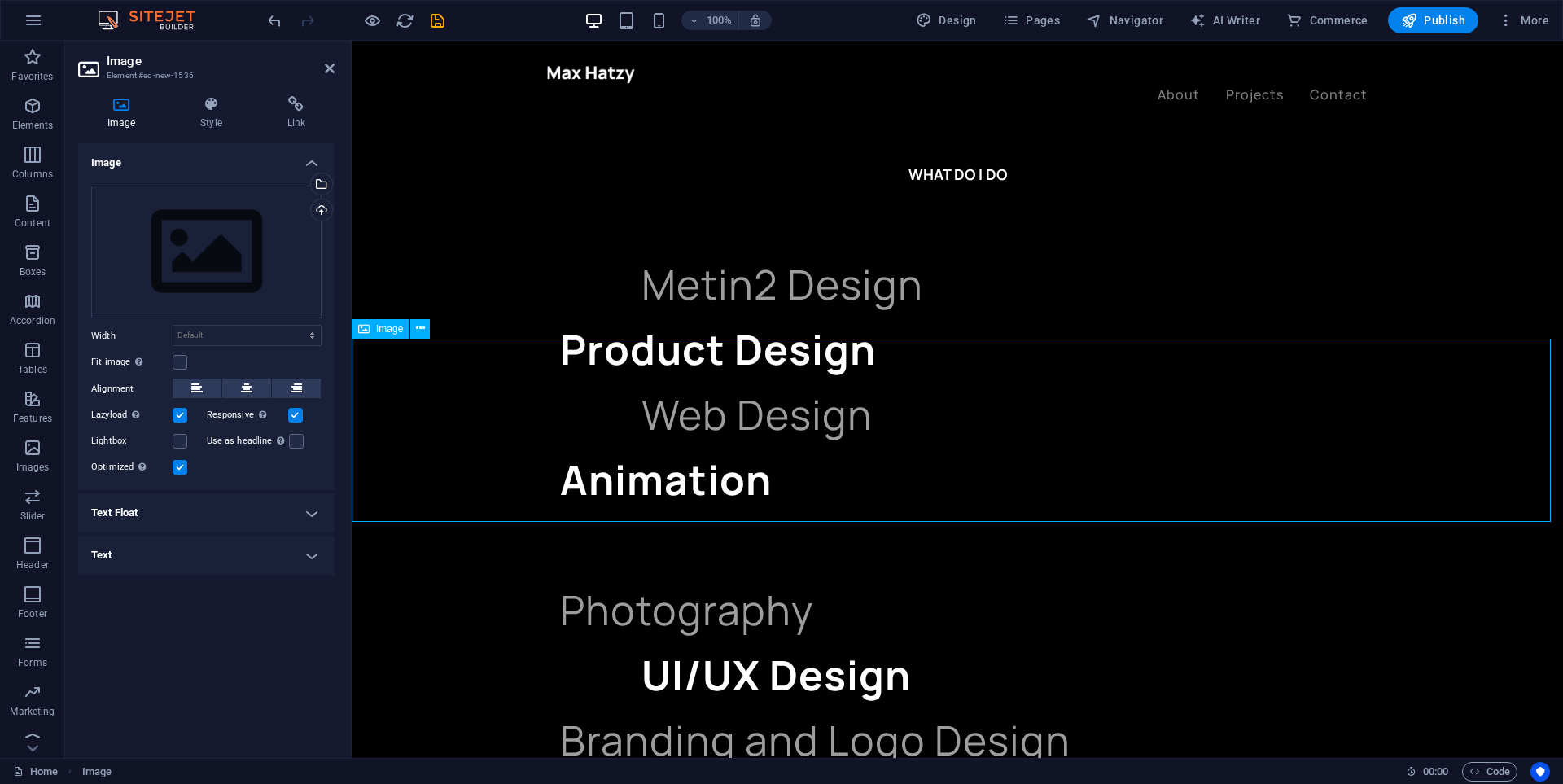
scroll to position [1709, 0]
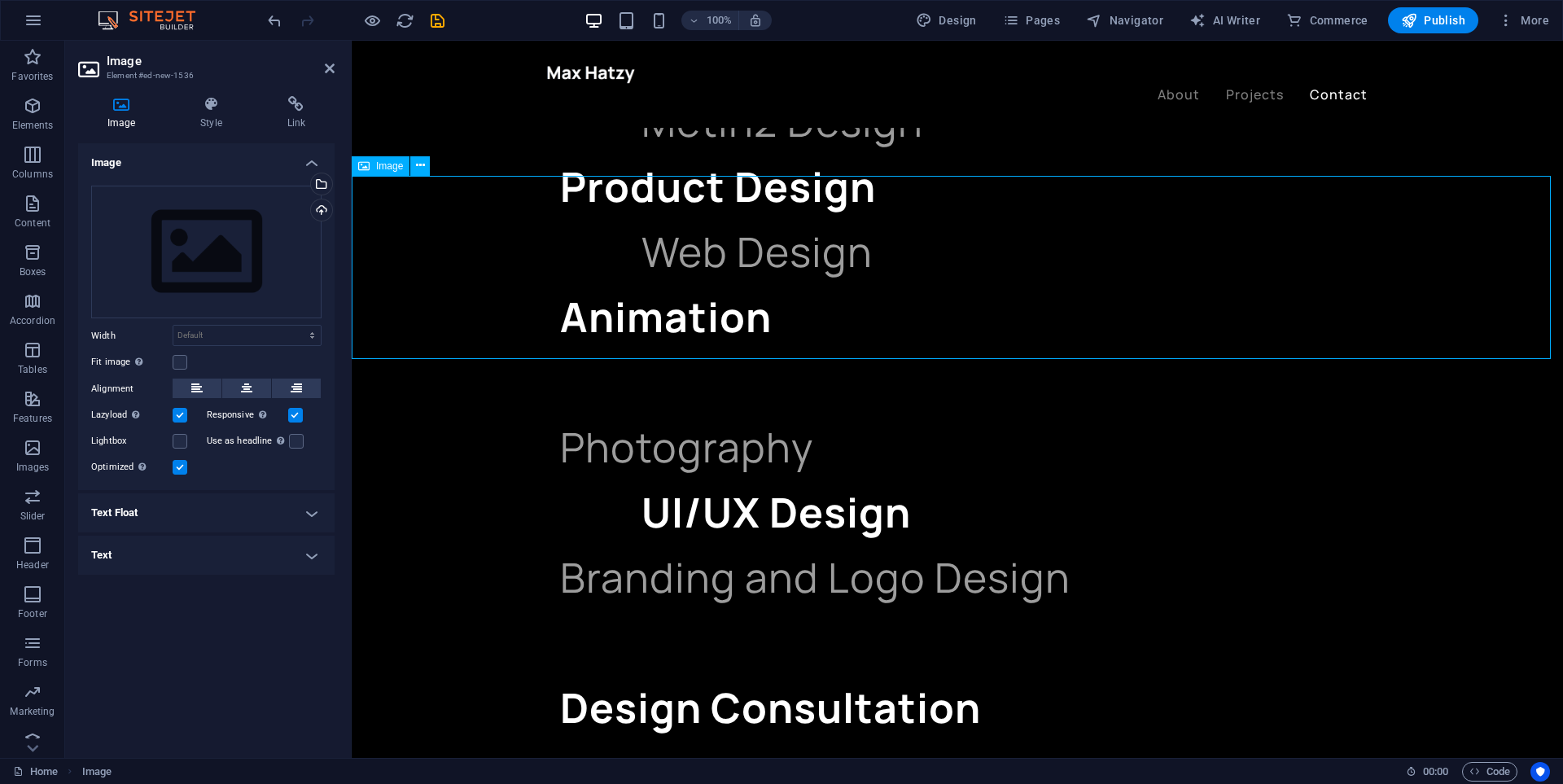
click at [375, 167] on div "Image" at bounding box center [380, 165] width 58 height 20
click at [233, 227] on div "Drag files here, click to choose files or select files from Files or our free s…" at bounding box center [206, 253] width 230 height 134
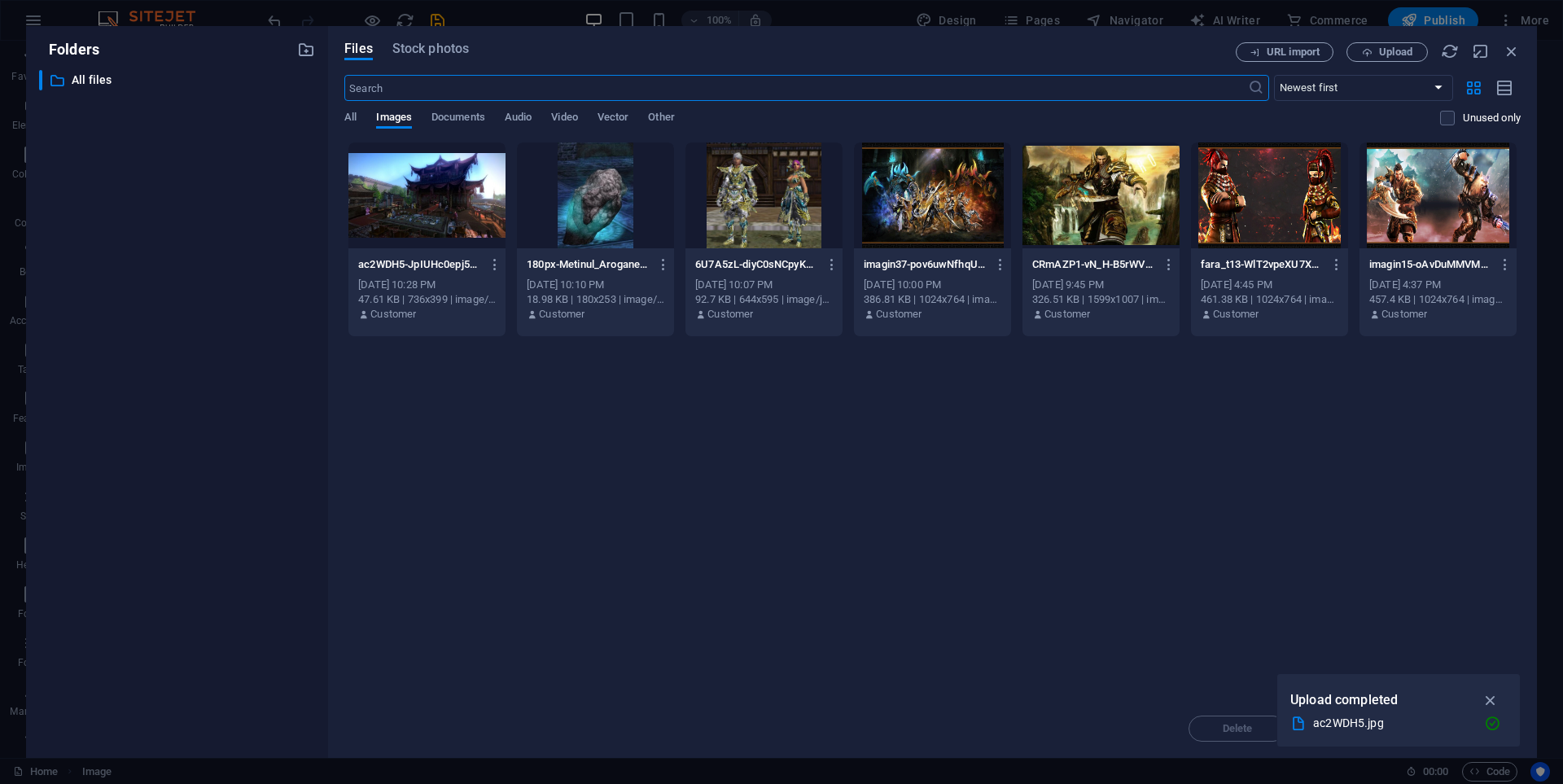
click at [233, 227] on div "​ All files All files" at bounding box center [177, 407] width 276 height 674
click at [477, 216] on div at bounding box center [427, 195] width 157 height 106
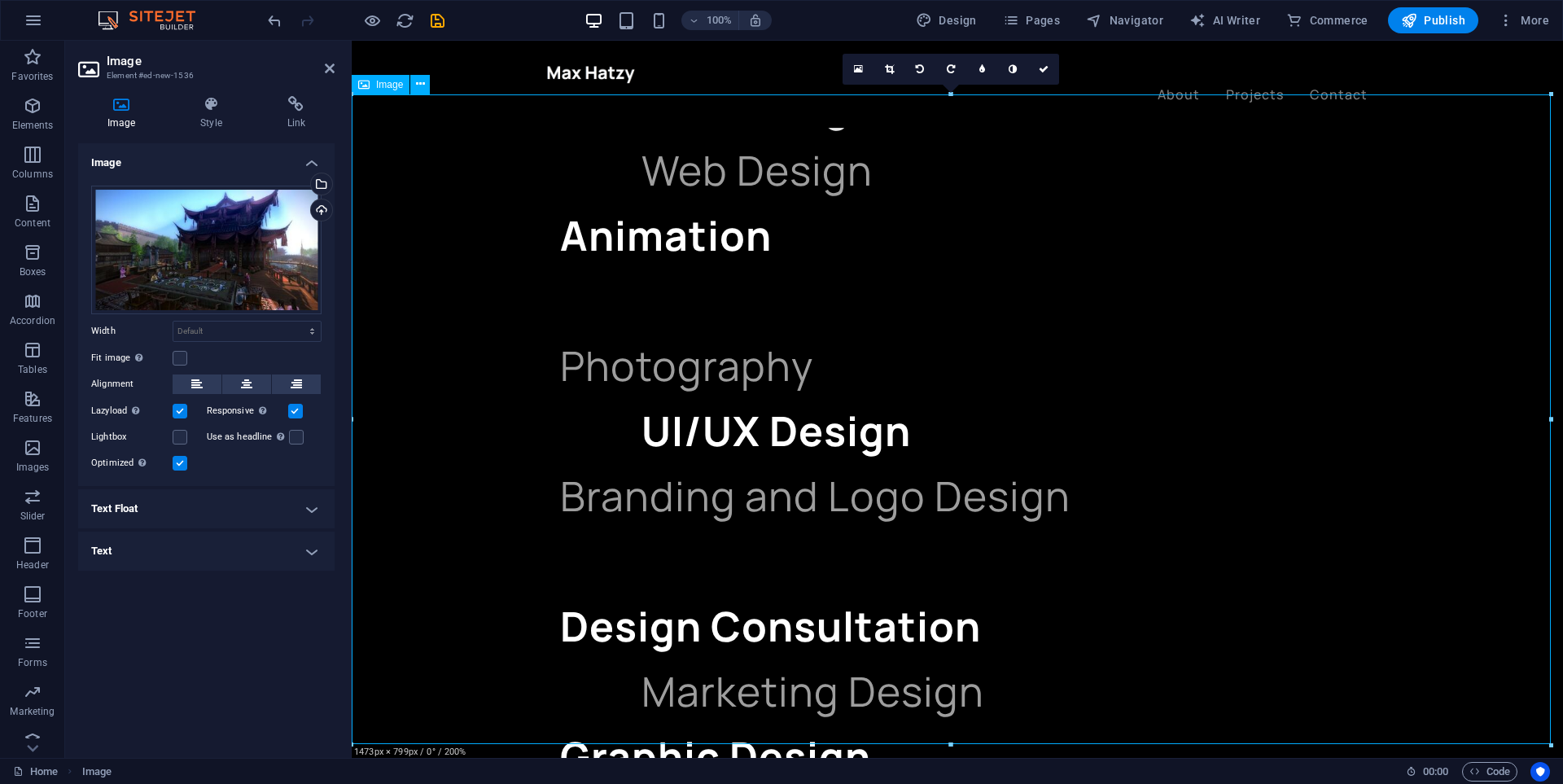
scroll to position [1627, 0]
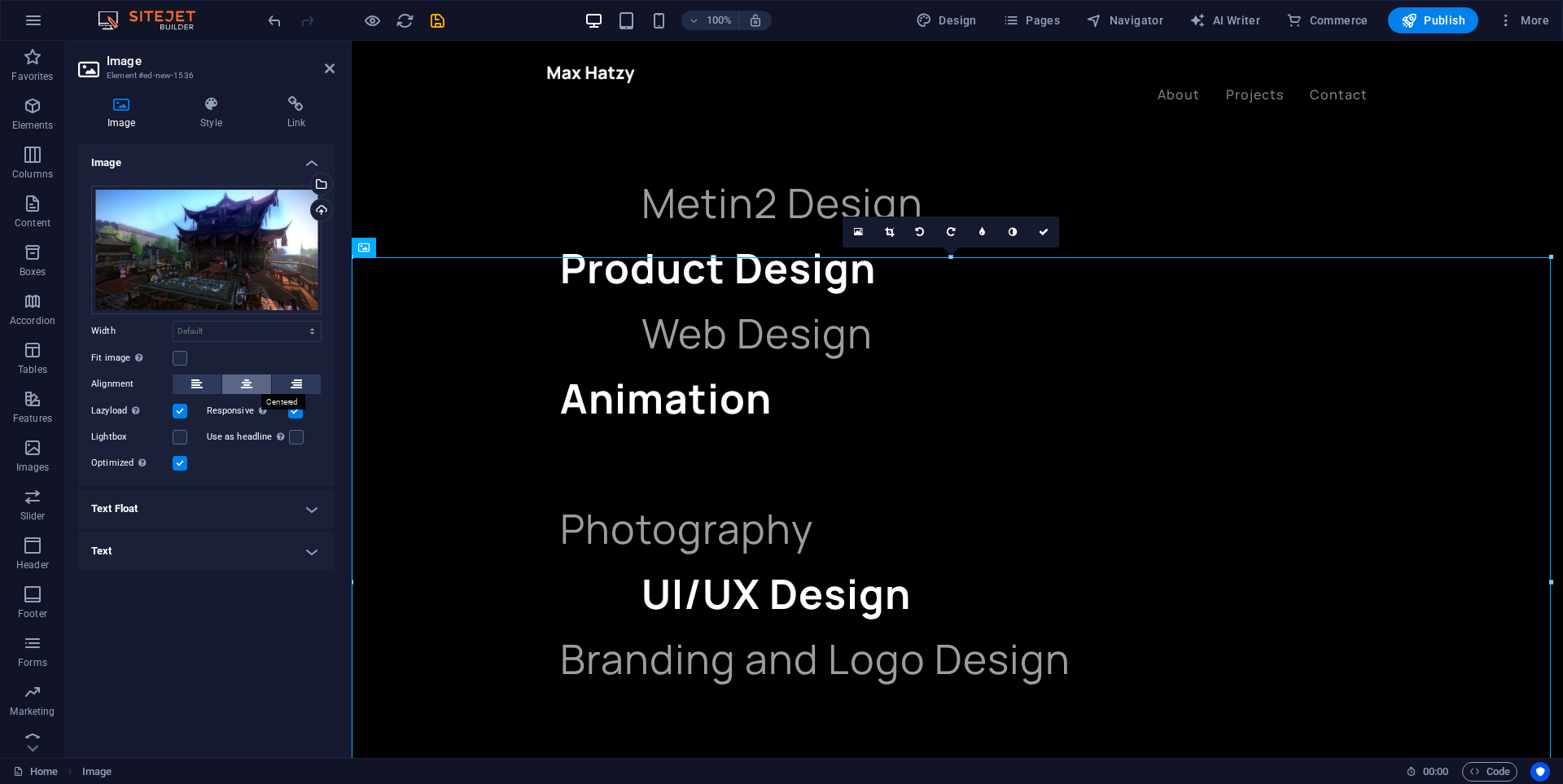
click at [248, 380] on icon at bounding box center [246, 384] width 11 height 20
click at [300, 389] on icon at bounding box center [296, 384] width 11 height 20
click at [242, 389] on icon at bounding box center [246, 384] width 11 height 20
click at [214, 385] on button at bounding box center [197, 384] width 49 height 20
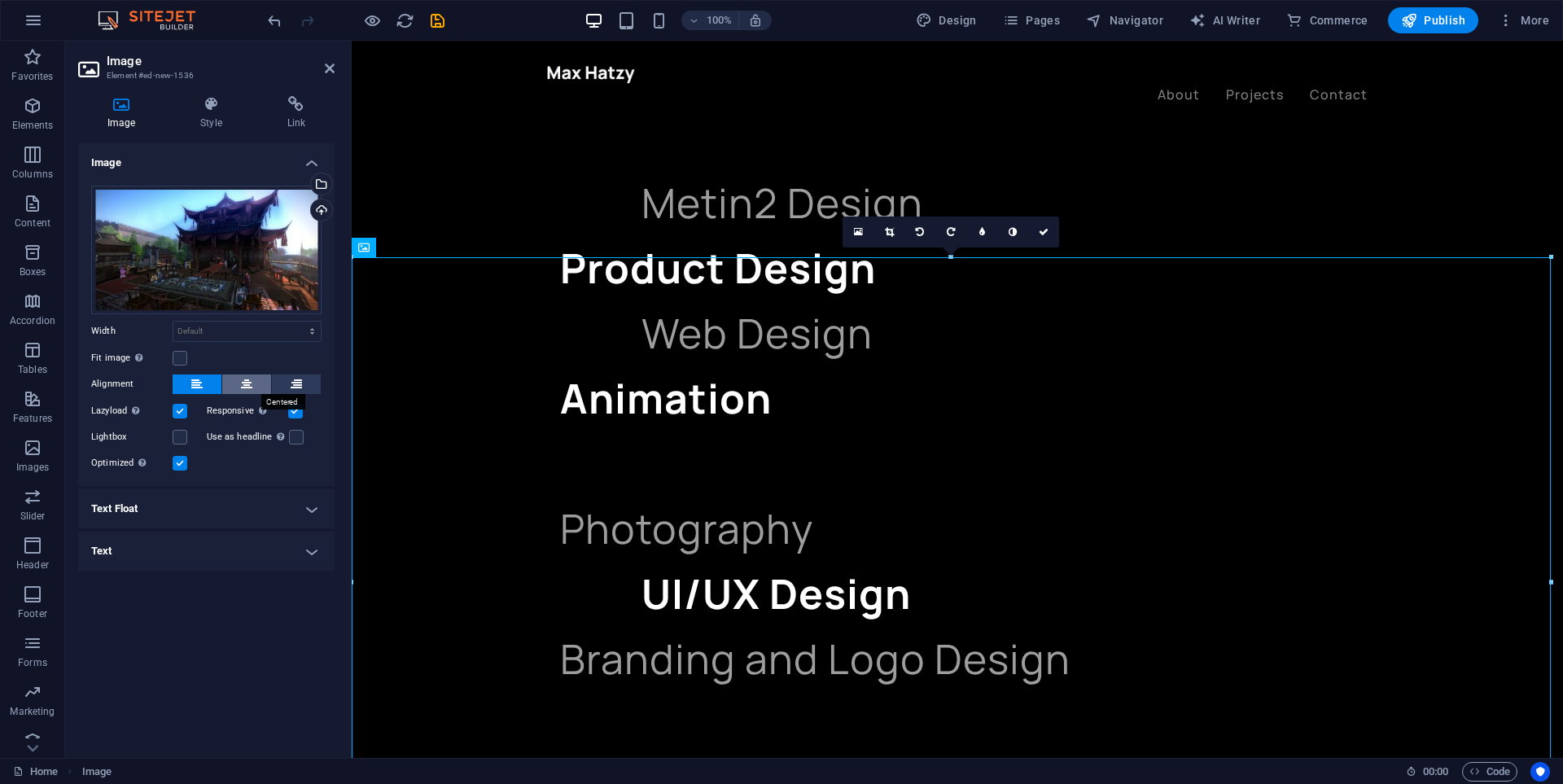
click at [249, 380] on icon at bounding box center [246, 384] width 11 height 20
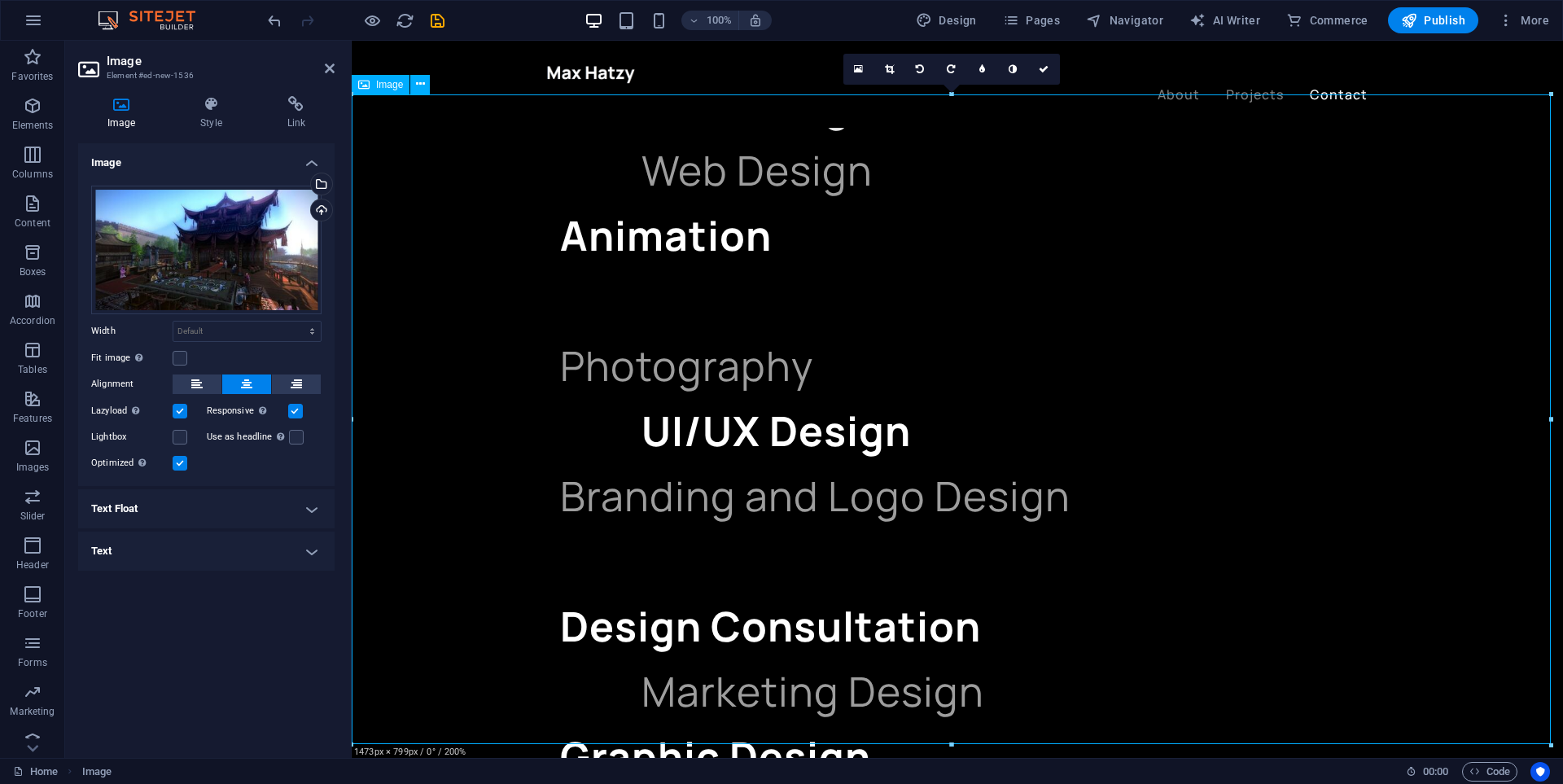
scroll to position [2034, 0]
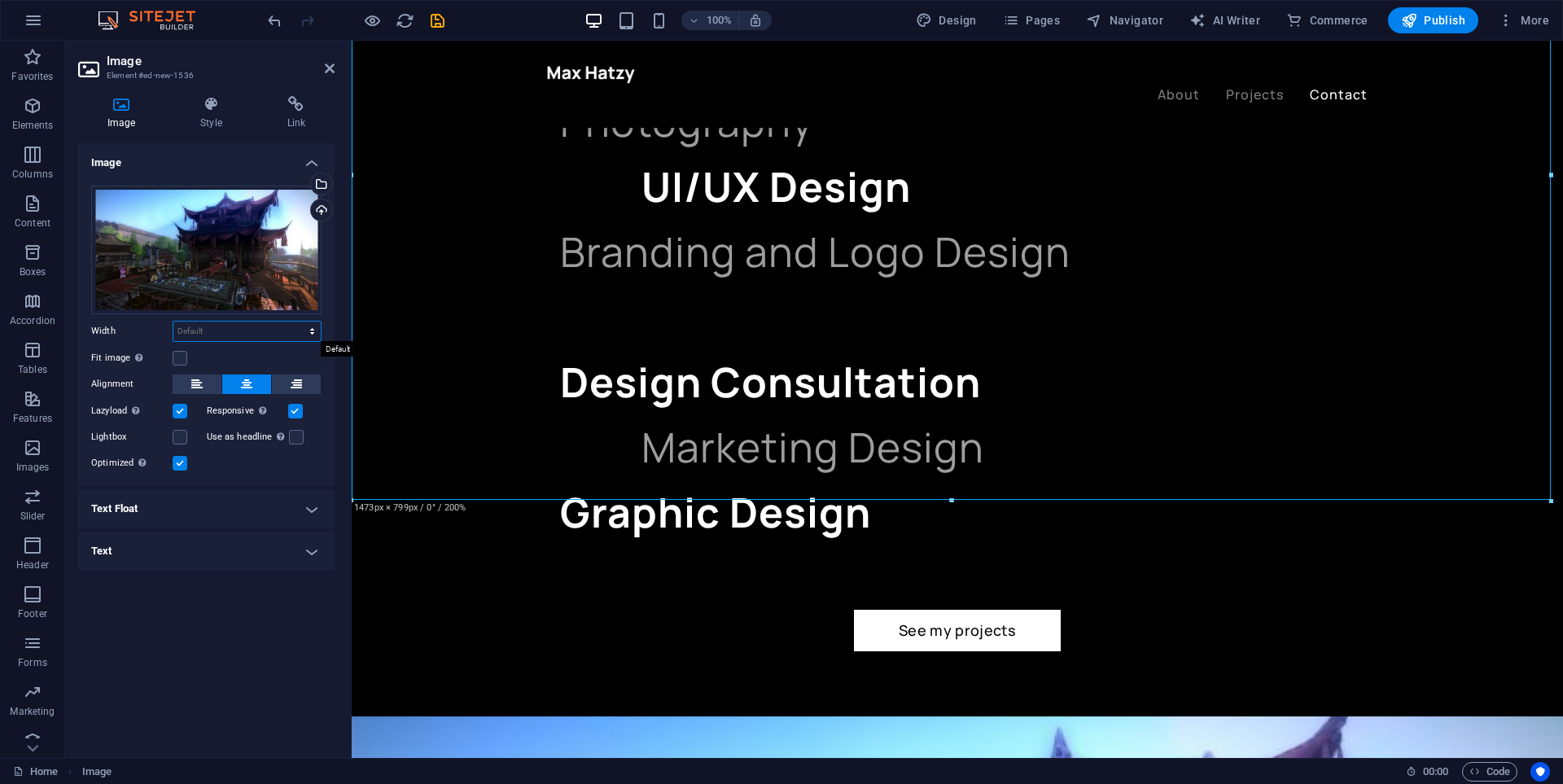
click at [235, 332] on select "Default auto px rem % em vh vw" at bounding box center [247, 331] width 148 height 20
click at [174, 321] on select "Default auto px rem % em vh vw" at bounding box center [247, 331] width 148 height 20
click at [250, 334] on select "Default auto px rem % em vh vw" at bounding box center [247, 331] width 148 height 20
select select "%"
click at [298, 321] on select "Default auto px rem % em vh vw" at bounding box center [247, 331] width 148 height 20
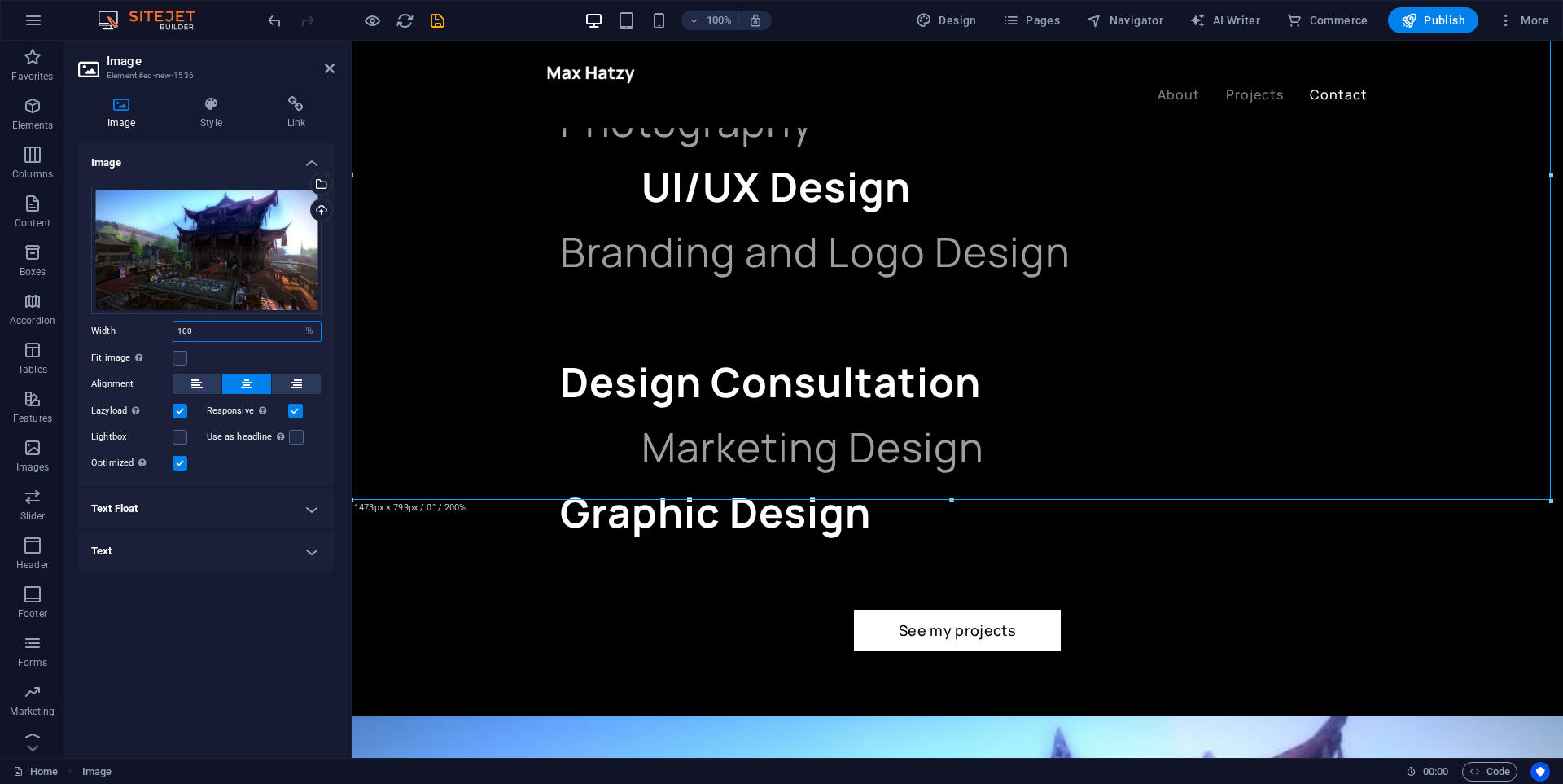
click at [226, 325] on input "100" at bounding box center [247, 331] width 148 height 20
type input "1"
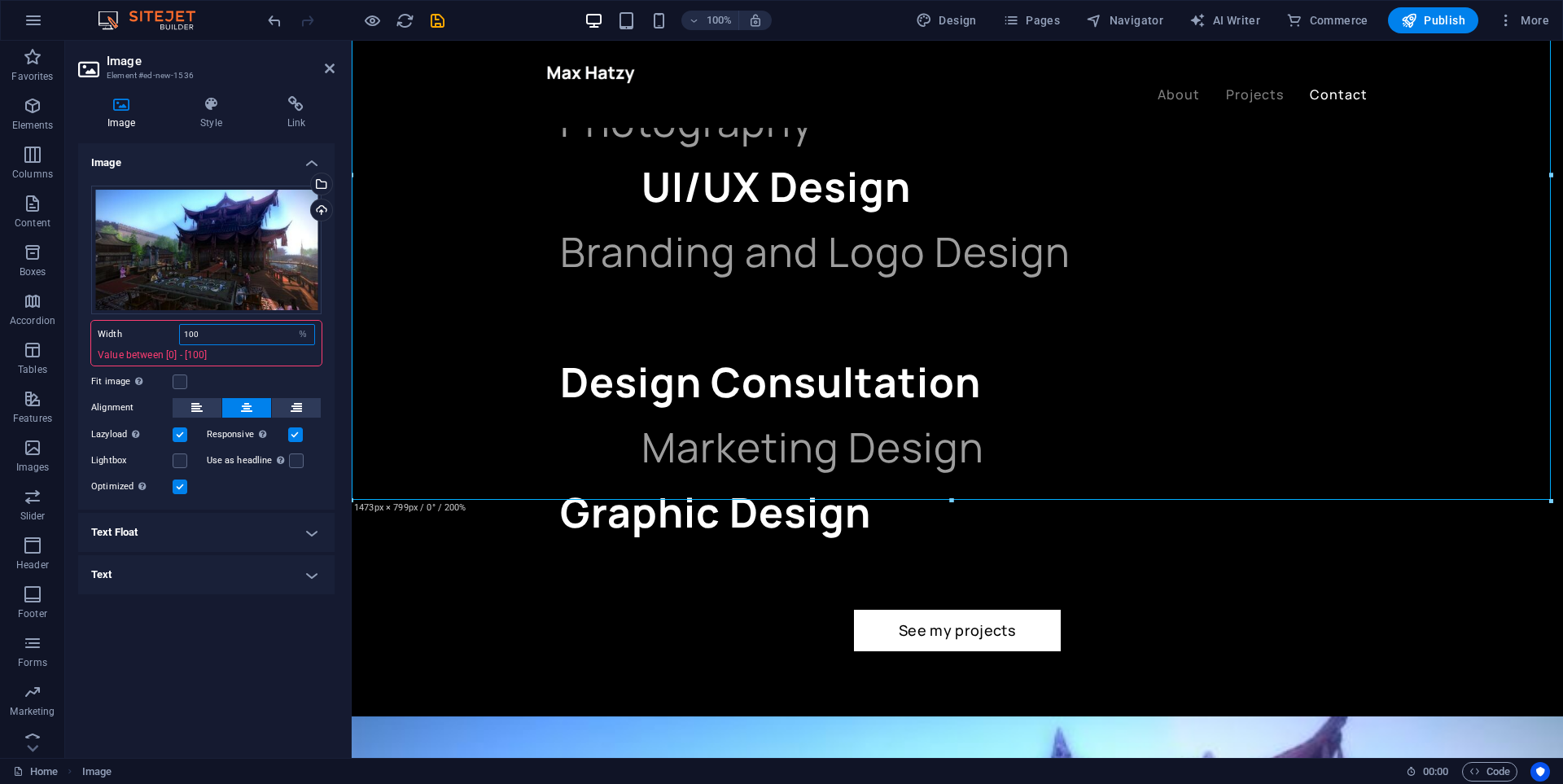
click at [278, 344] on input "100" at bounding box center [247, 334] width 135 height 20
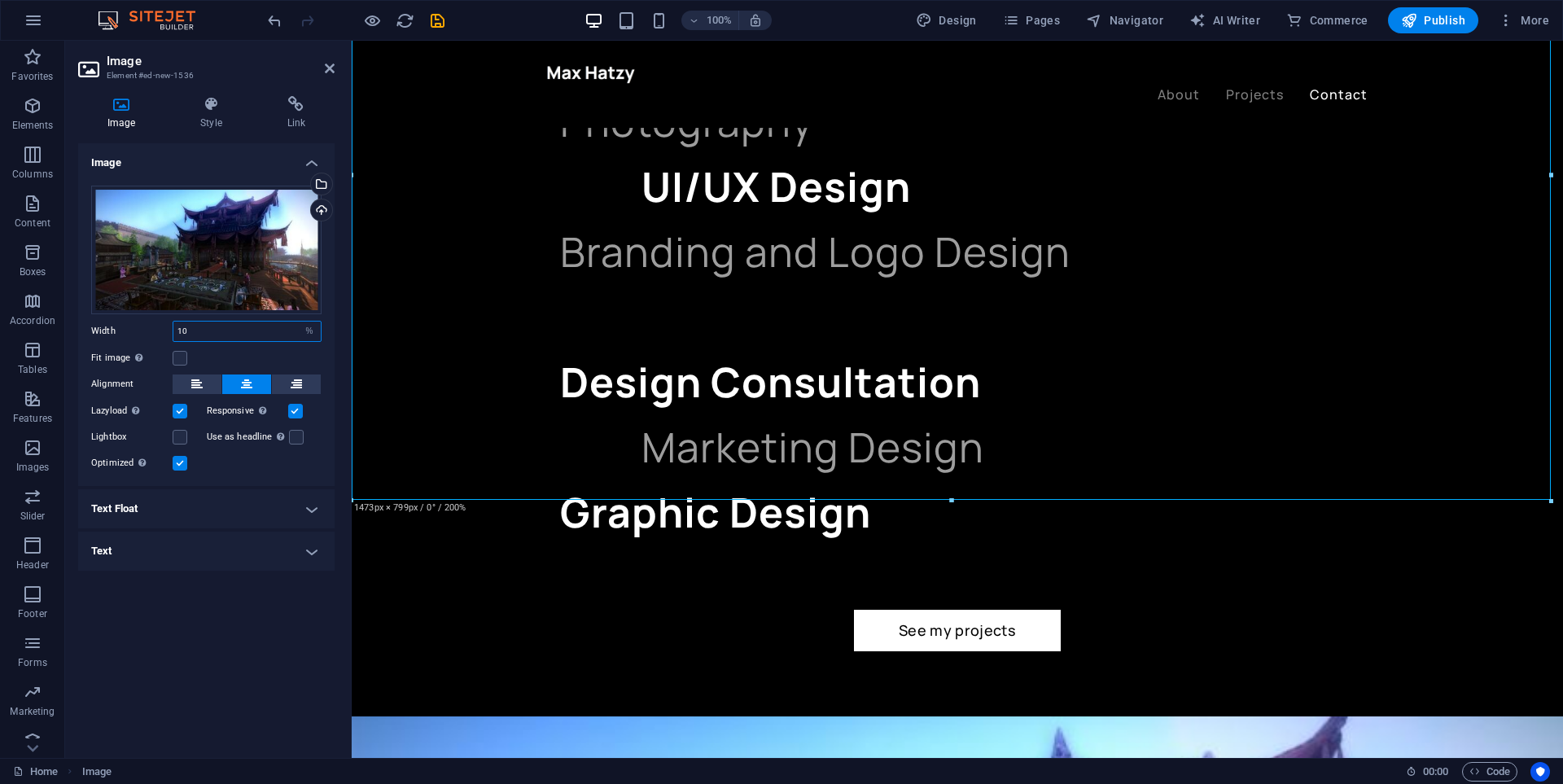
type input "1"
type input "50"
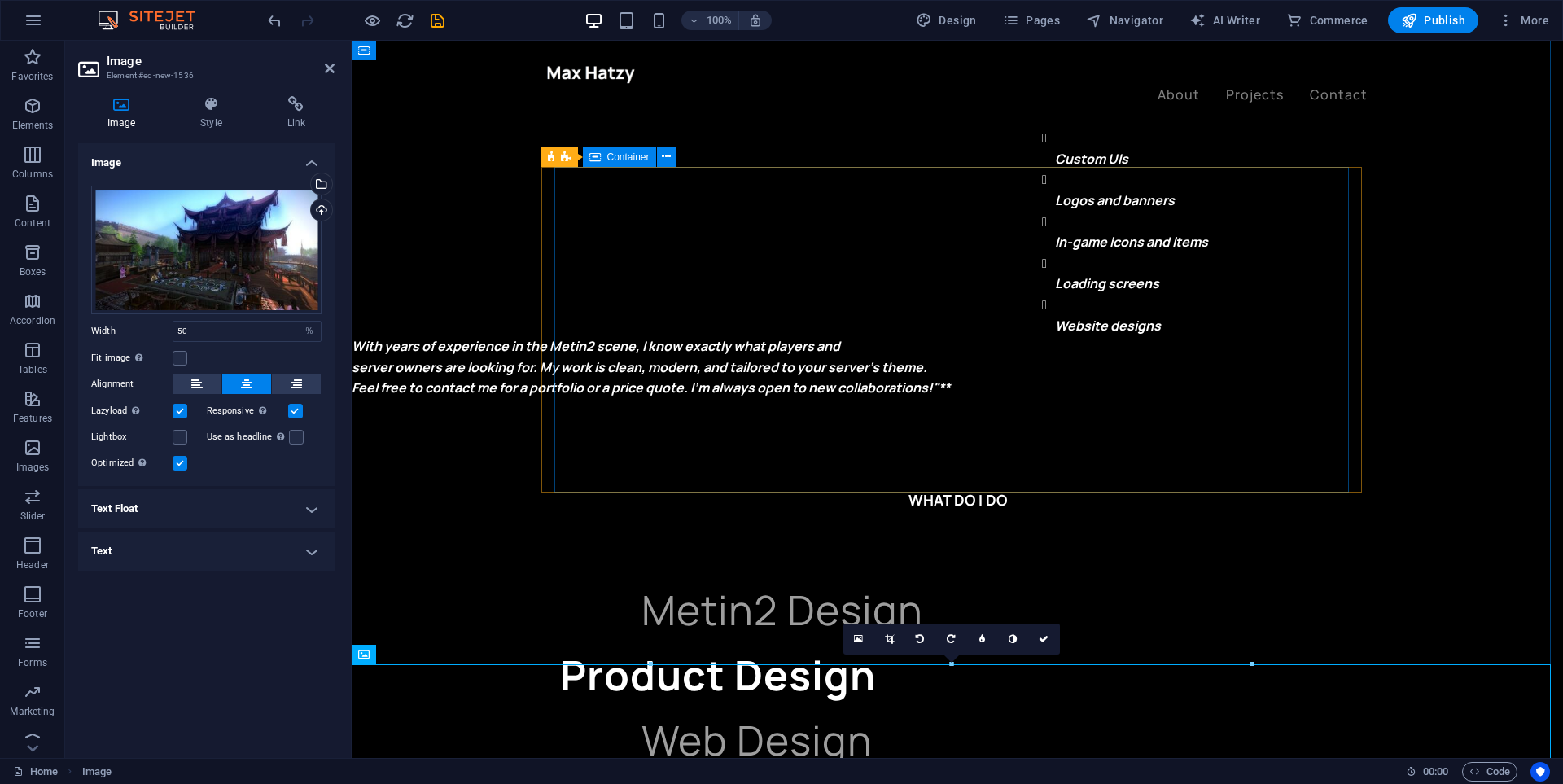
scroll to position [1547, 0]
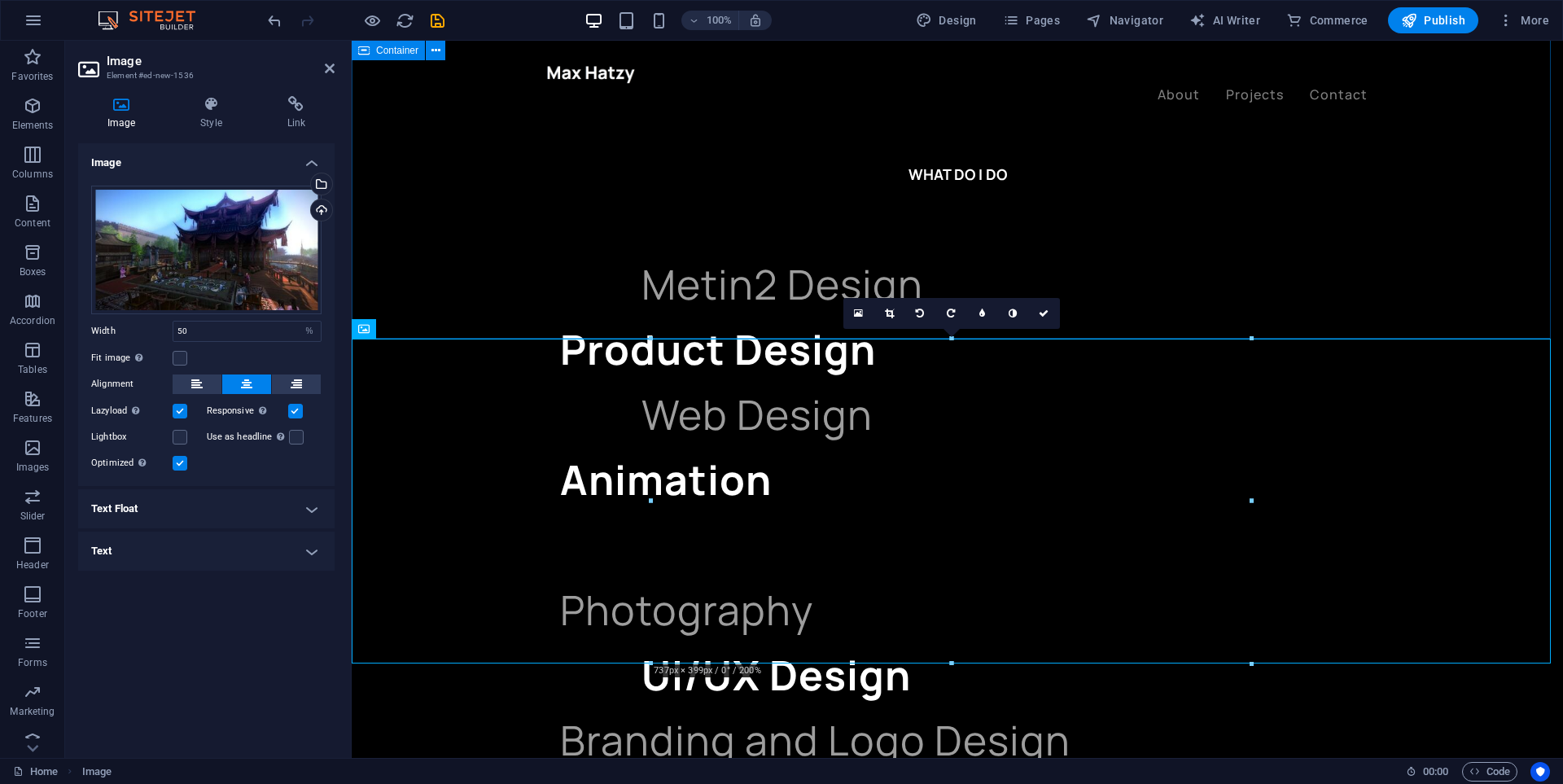
click at [604, 274] on div "WHAT DO I DO Metin2 Design Product Design Web Design Animation Photography UI/U…" at bounding box center [957, 651] width 1212 height 1107
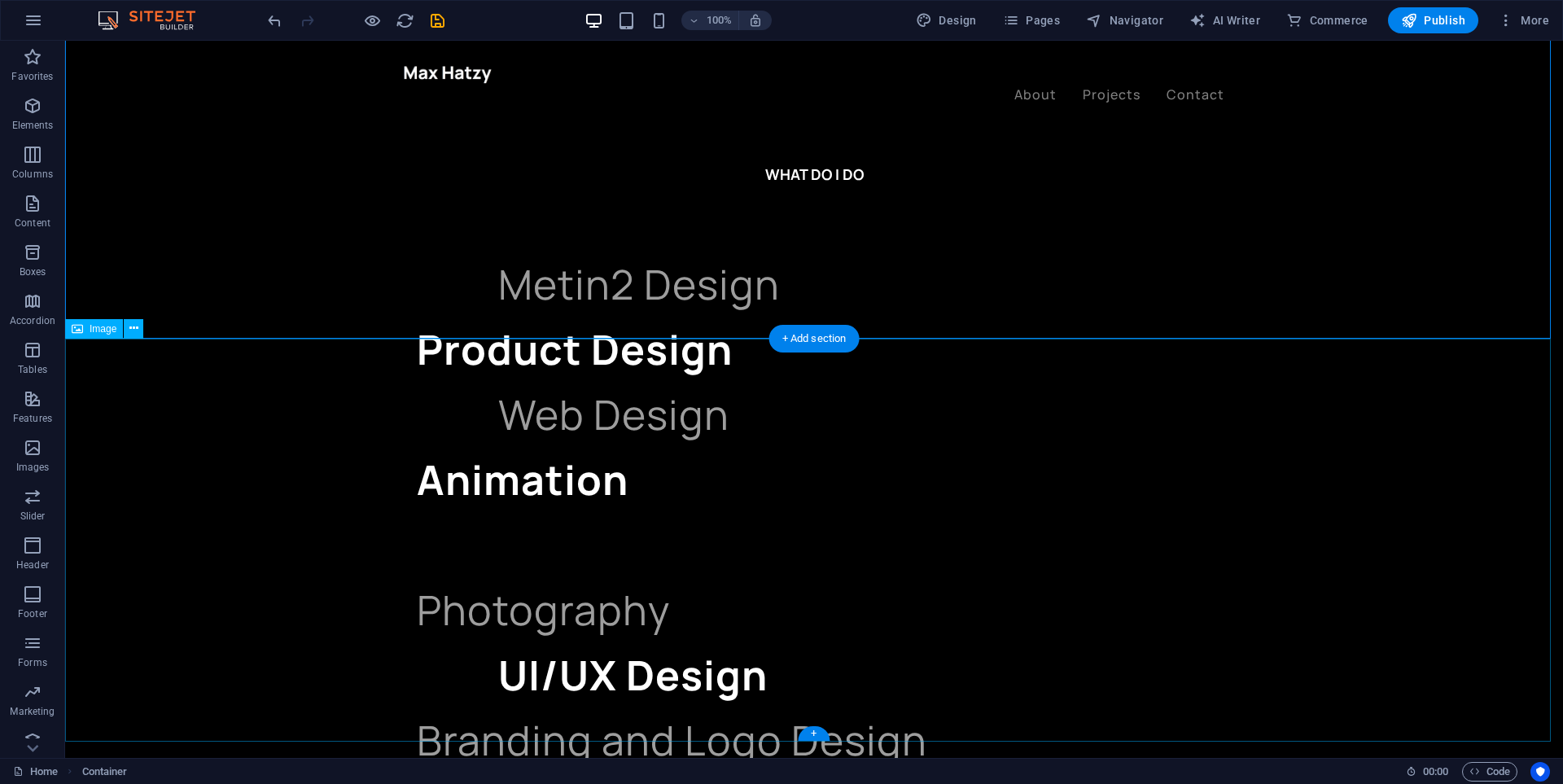
scroll to position [1790, 0]
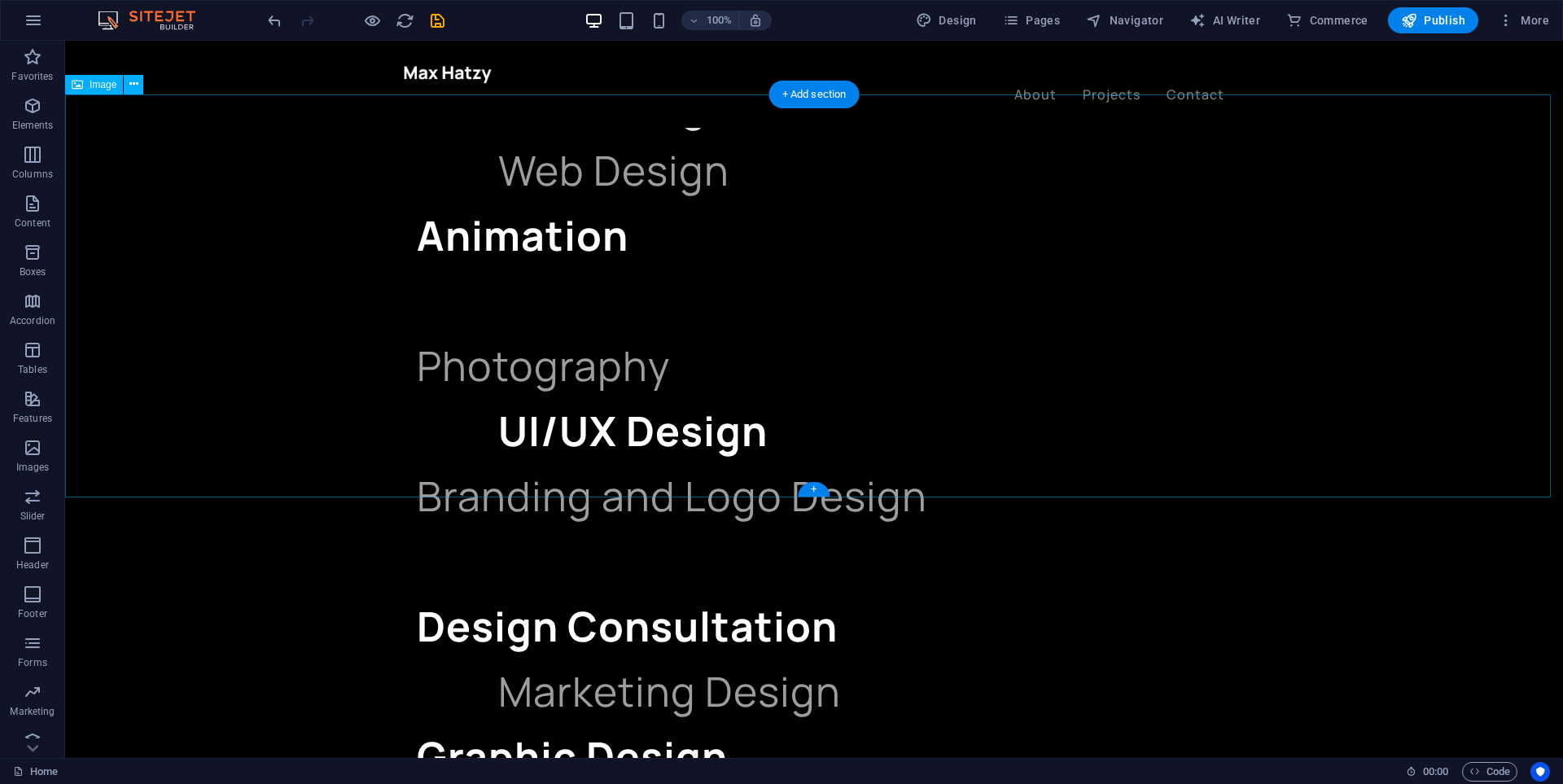
select select "%"
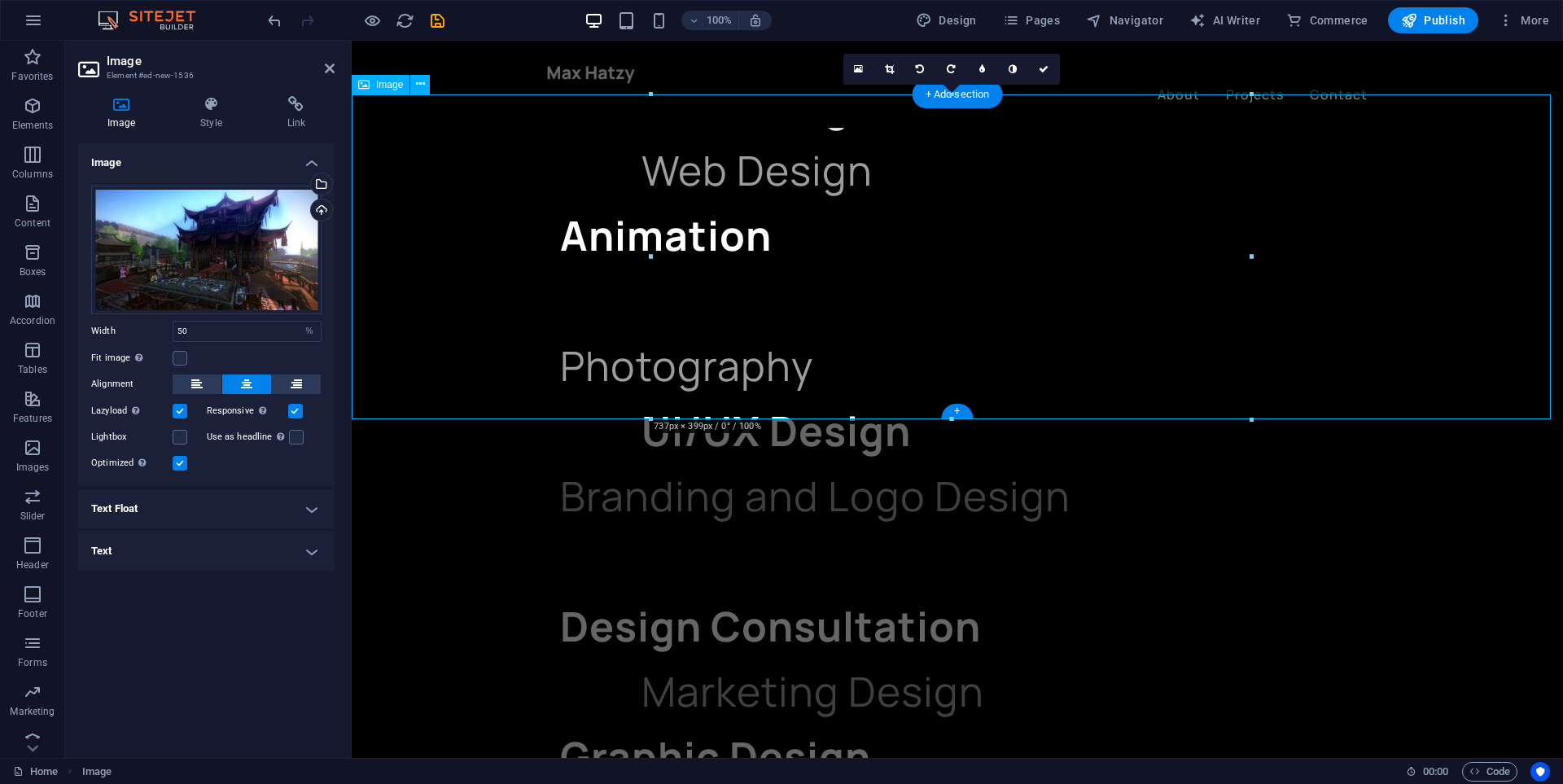
click at [318, 374] on button at bounding box center [296, 384] width 49 height 20
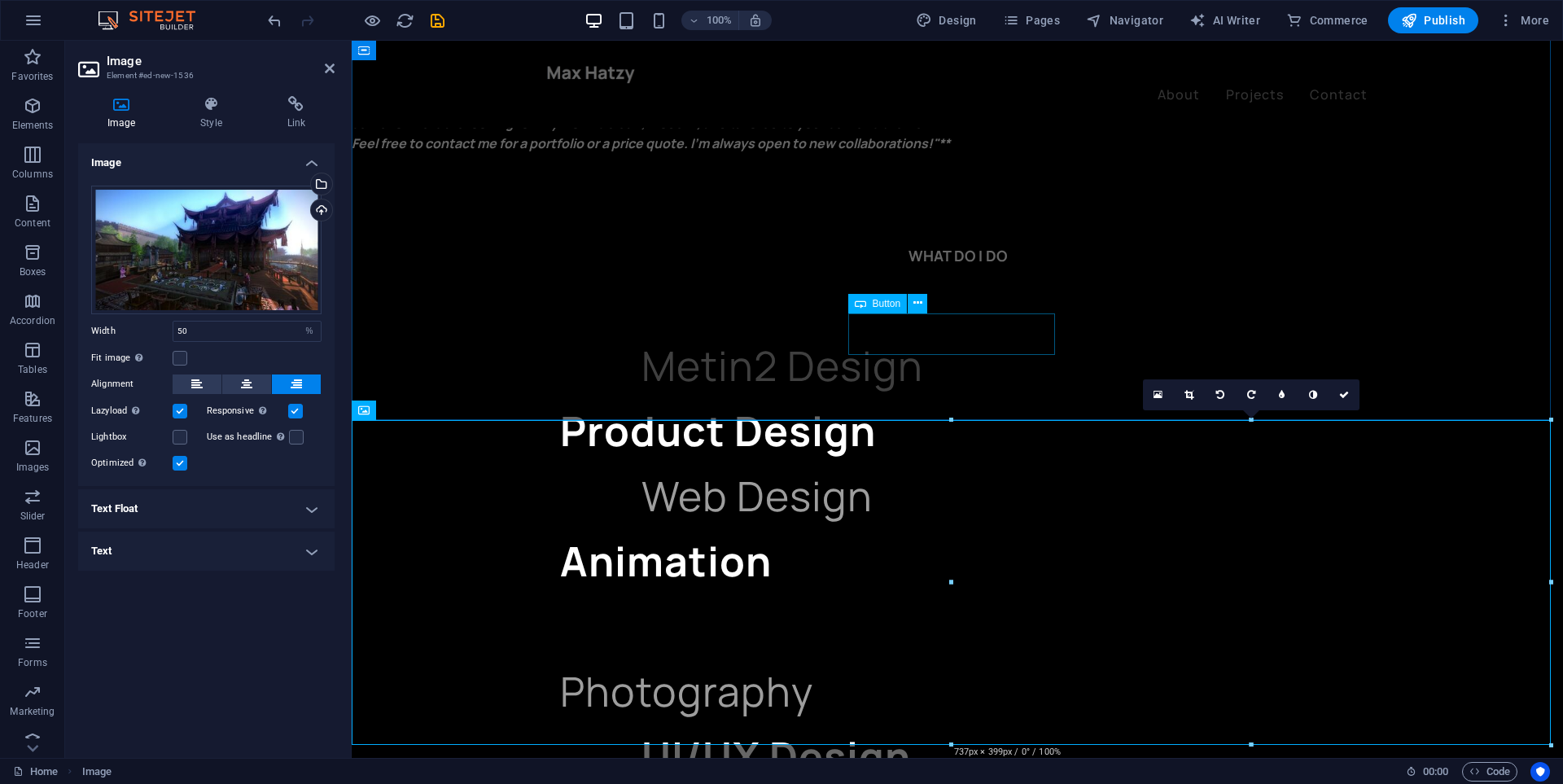
scroll to position [1709, 0]
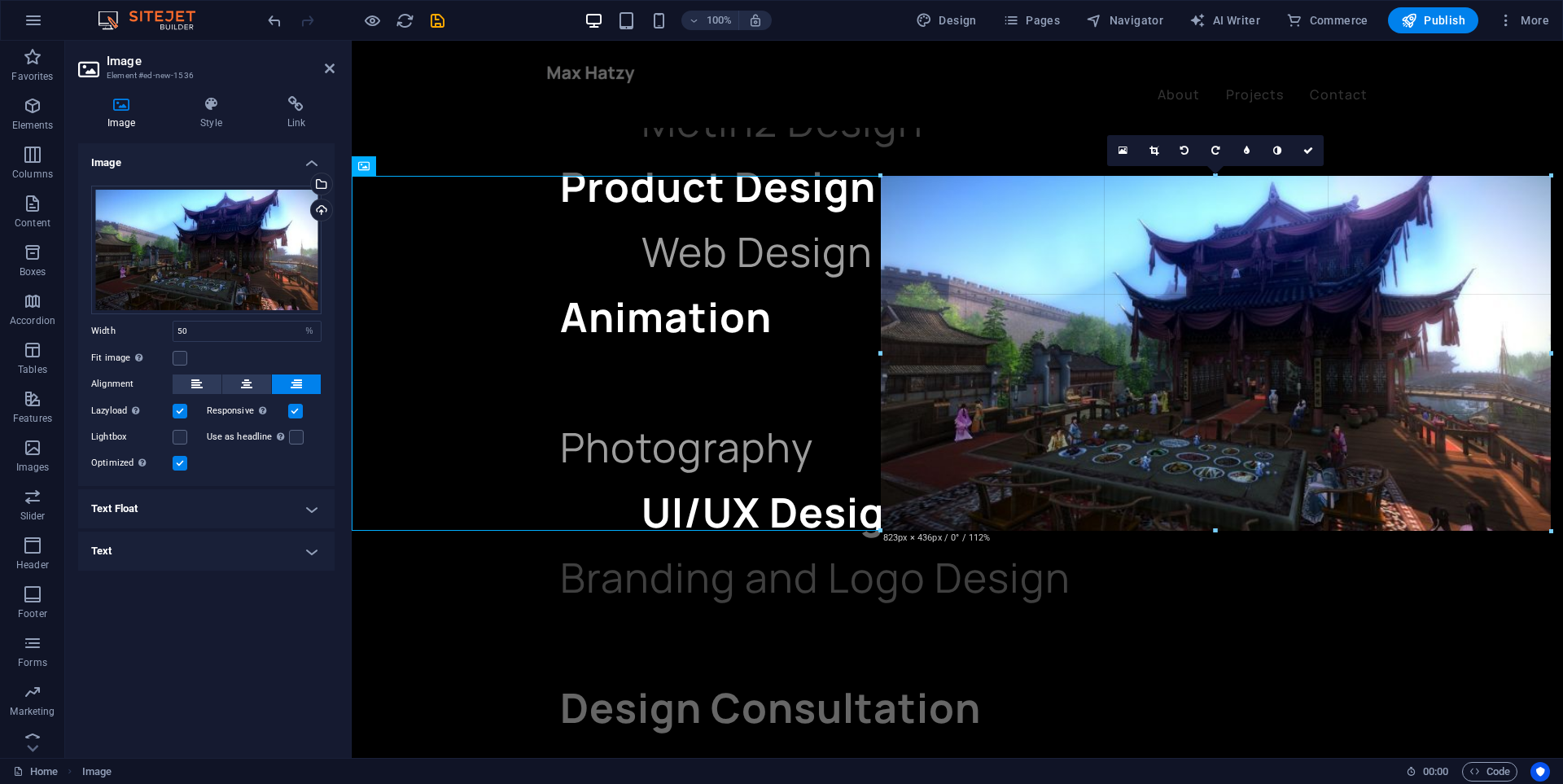
drag, startPoint x: 951, startPoint y: 343, endPoint x: 884, endPoint y: 346, distance: 67.1
type input "824"
select select "px"
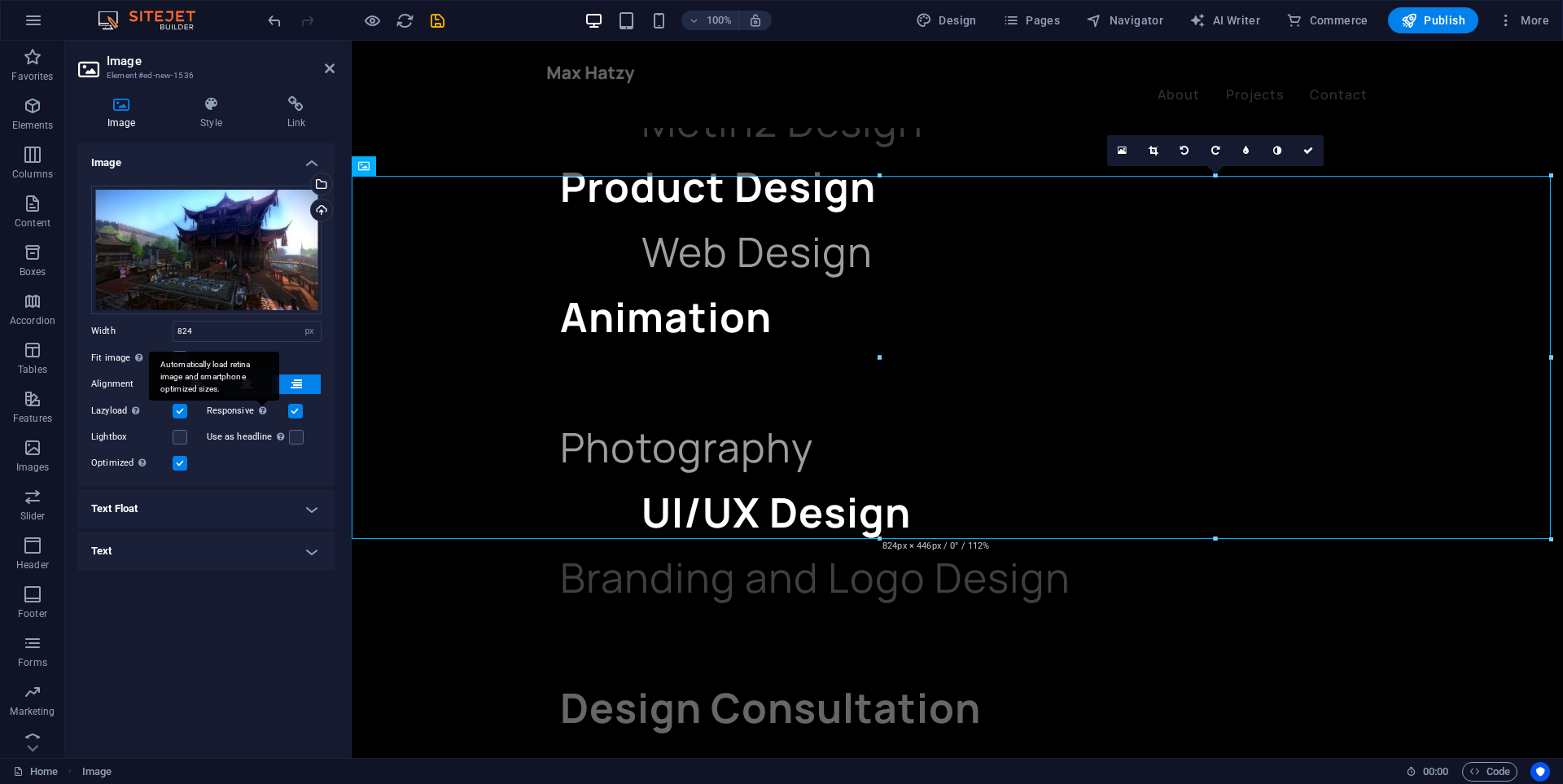
click at [246, 385] on div "Automatically load retina image and smartphone optimized sizes." at bounding box center [214, 375] width 130 height 49
click at [0, 0] on input "Responsive Automatically load retina image and smartphone optimized sizes." at bounding box center [0, 0] width 0 height 0
click at [243, 380] on icon at bounding box center [246, 384] width 11 height 20
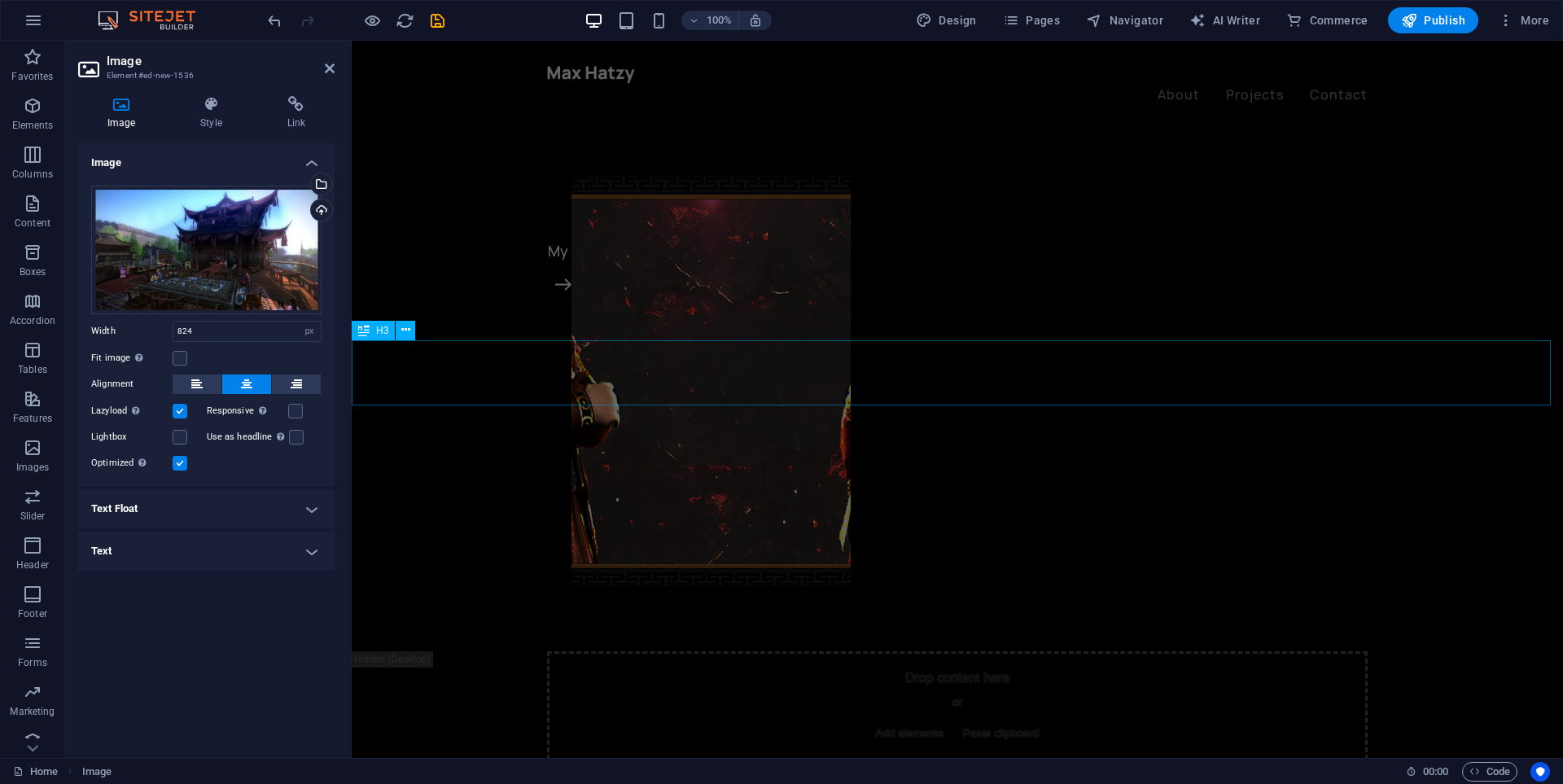
scroll to position [489, 0]
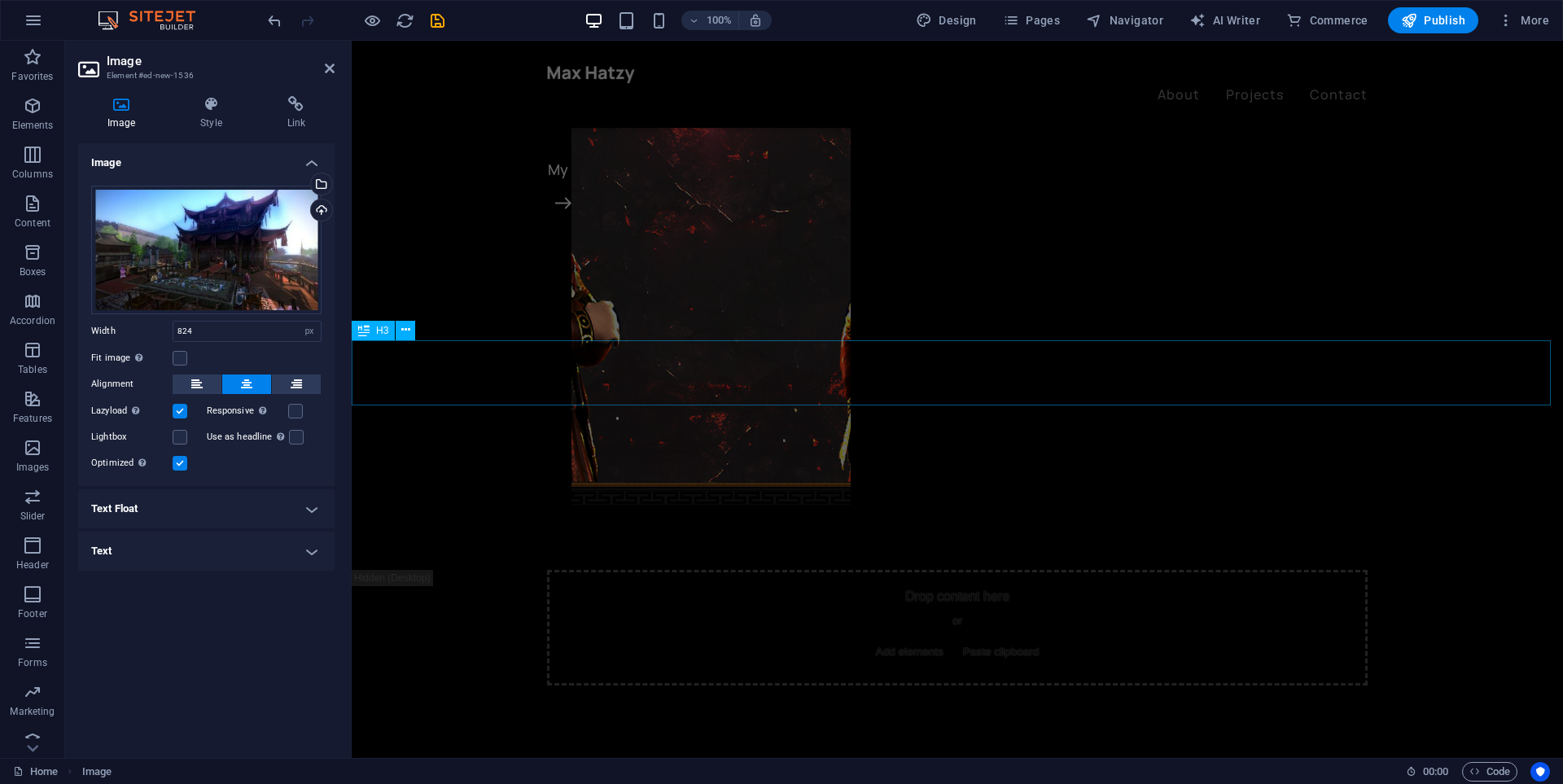
click at [843, 751] on div "Hi! I'm a graphic designer." at bounding box center [957, 783] width 1212 height 65
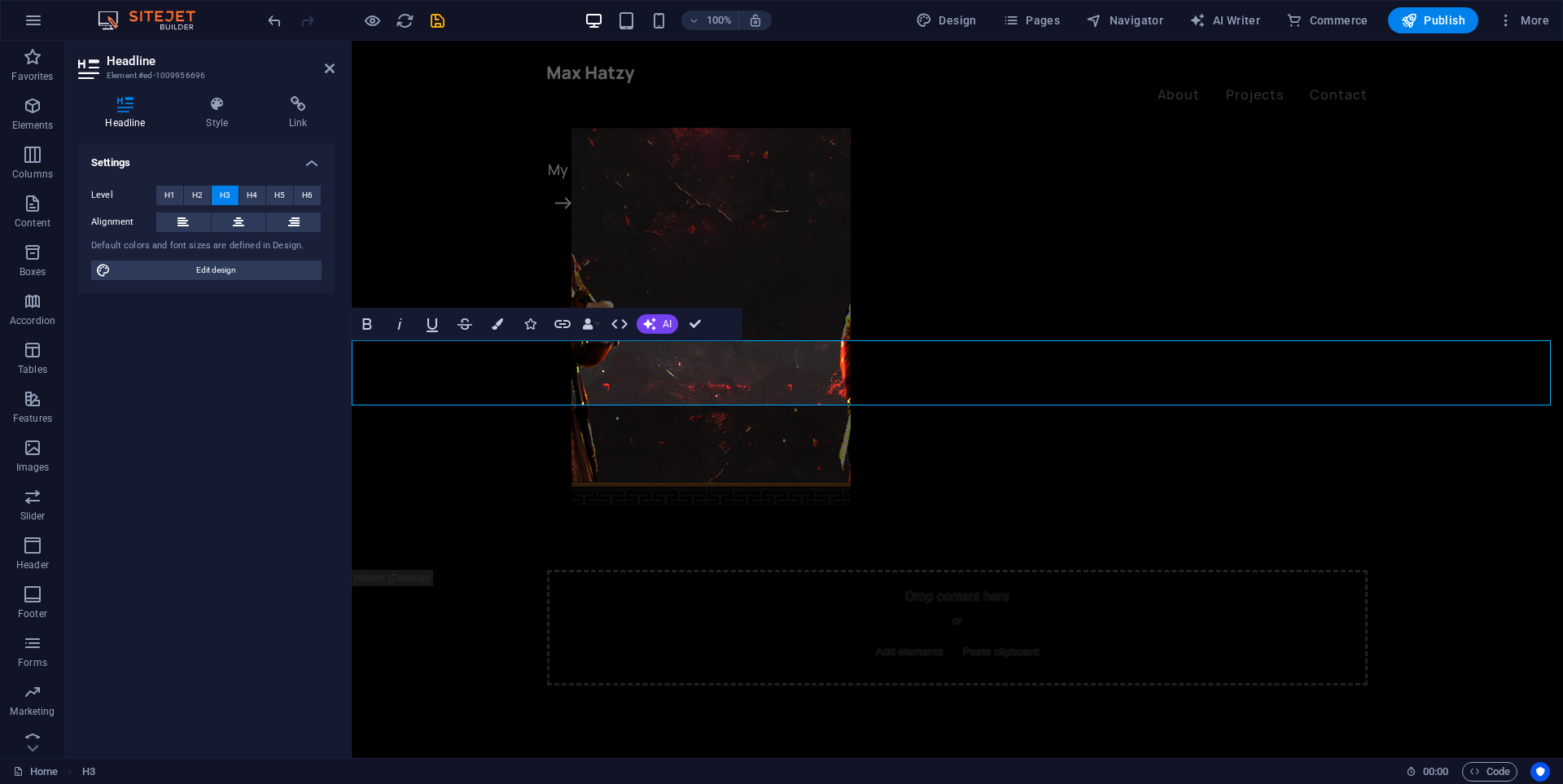
click at [833, 751] on h3 "Hi! I'm a graphic designer." at bounding box center [957, 783] width 1212 height 65
click at [841, 751] on h3 "Hi! I'm a graphic designer." at bounding box center [957, 783] width 1212 height 65
click at [244, 219] on button at bounding box center [239, 222] width 55 height 20
click at [242, 219] on icon at bounding box center [239, 222] width 11 height 20
click at [197, 225] on button at bounding box center [183, 222] width 55 height 20
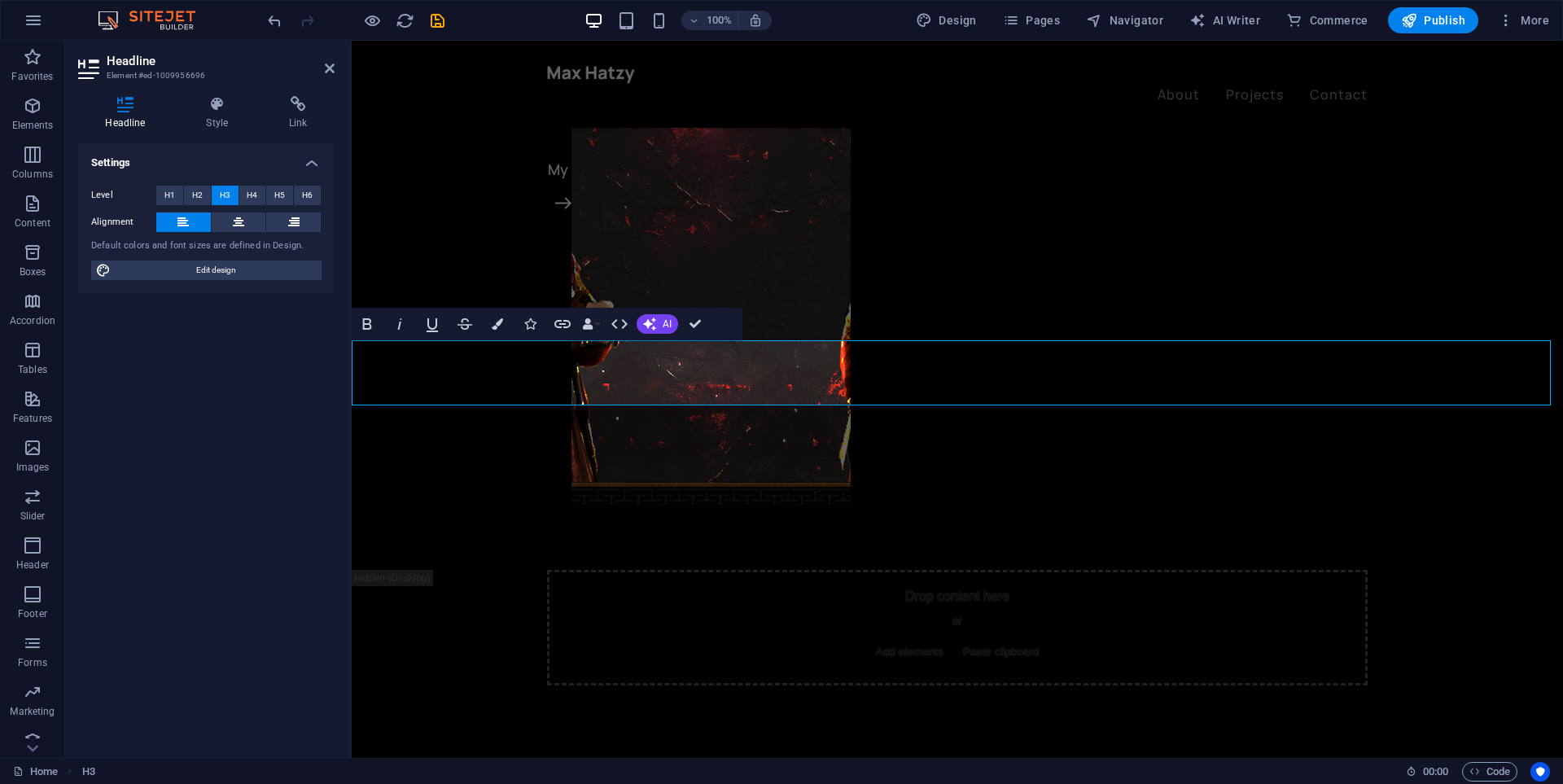
click at [194, 224] on button at bounding box center [183, 222] width 55 height 20
click at [285, 227] on button at bounding box center [293, 222] width 55 height 20
click at [167, 229] on button at bounding box center [183, 222] width 55 height 20
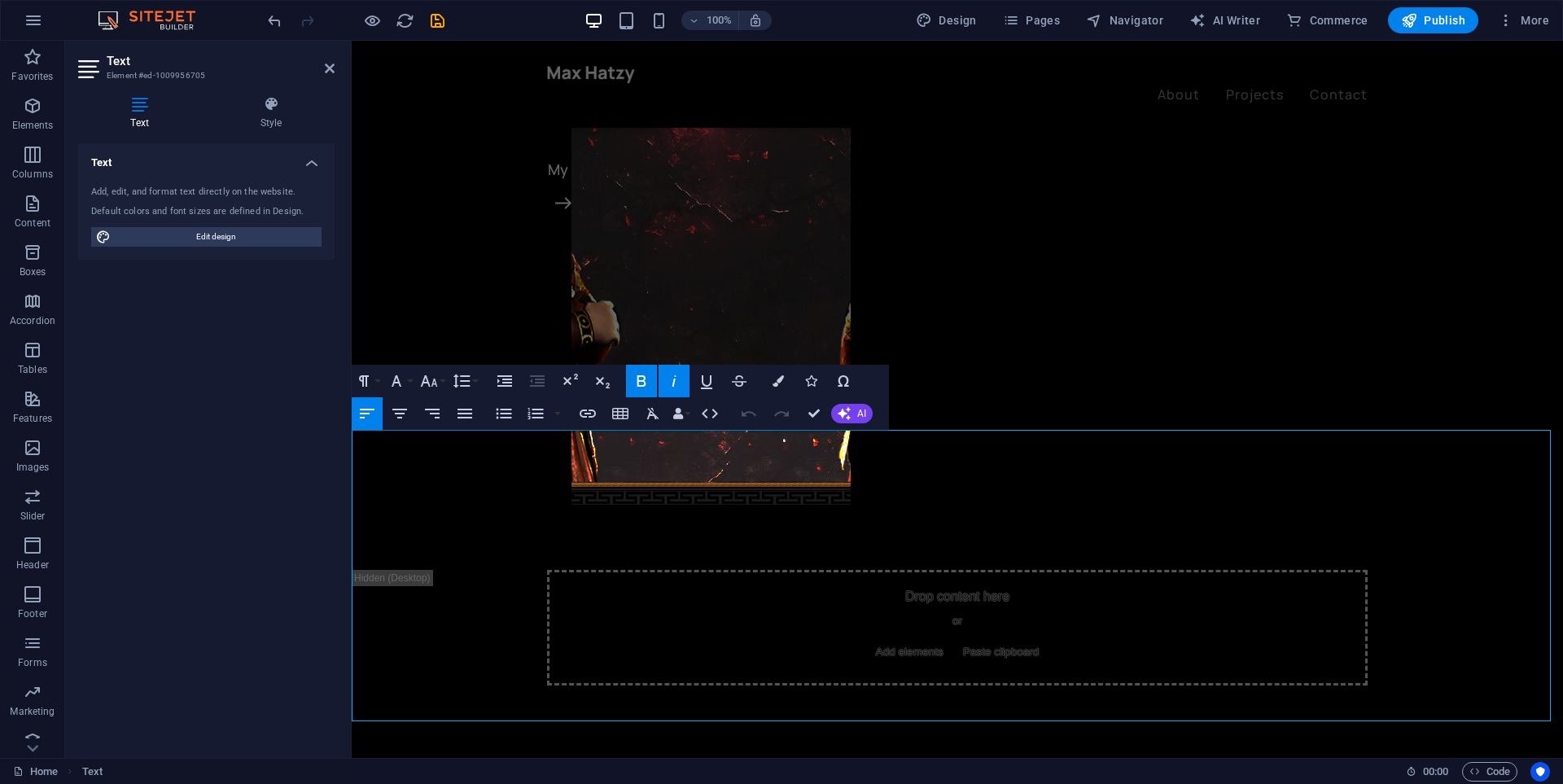
drag, startPoint x: 893, startPoint y: 455, endPoint x: 1041, endPoint y: 543, distance: 172.2
drag, startPoint x: 899, startPoint y: 437, endPoint x: 1476, endPoint y: 715, distance: 640.5
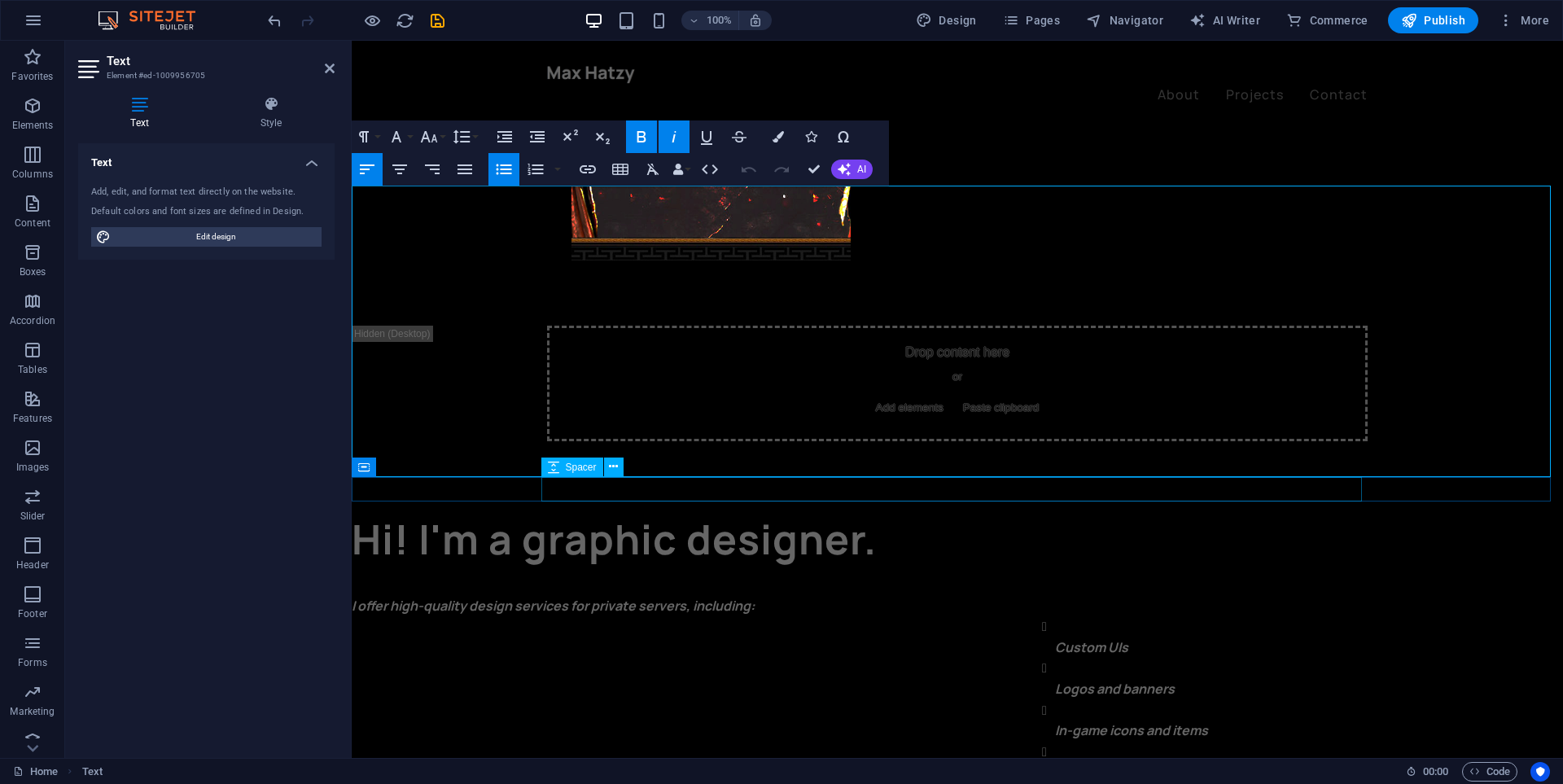
scroll to position [407, 0]
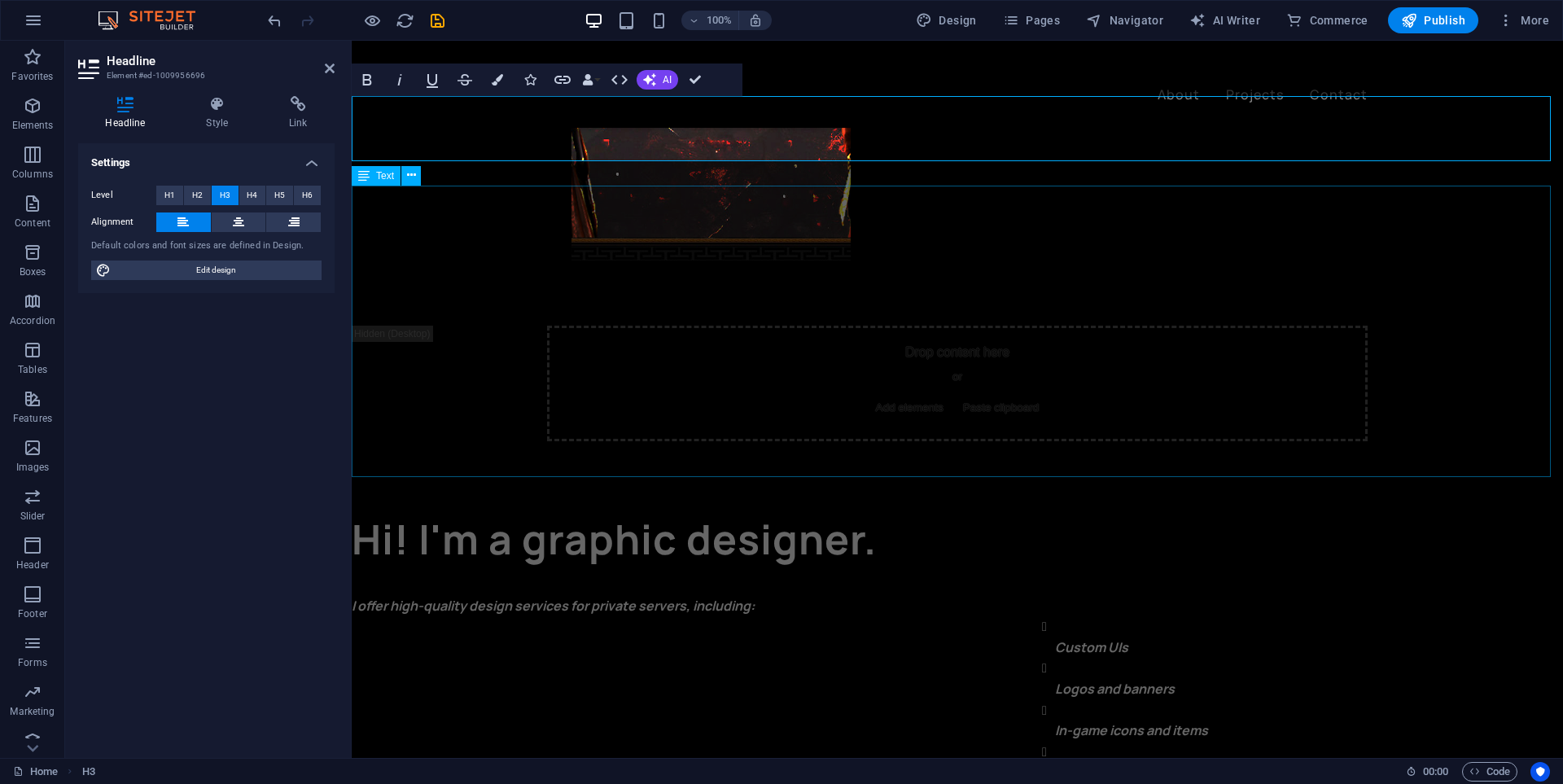
scroll to position [569, 0]
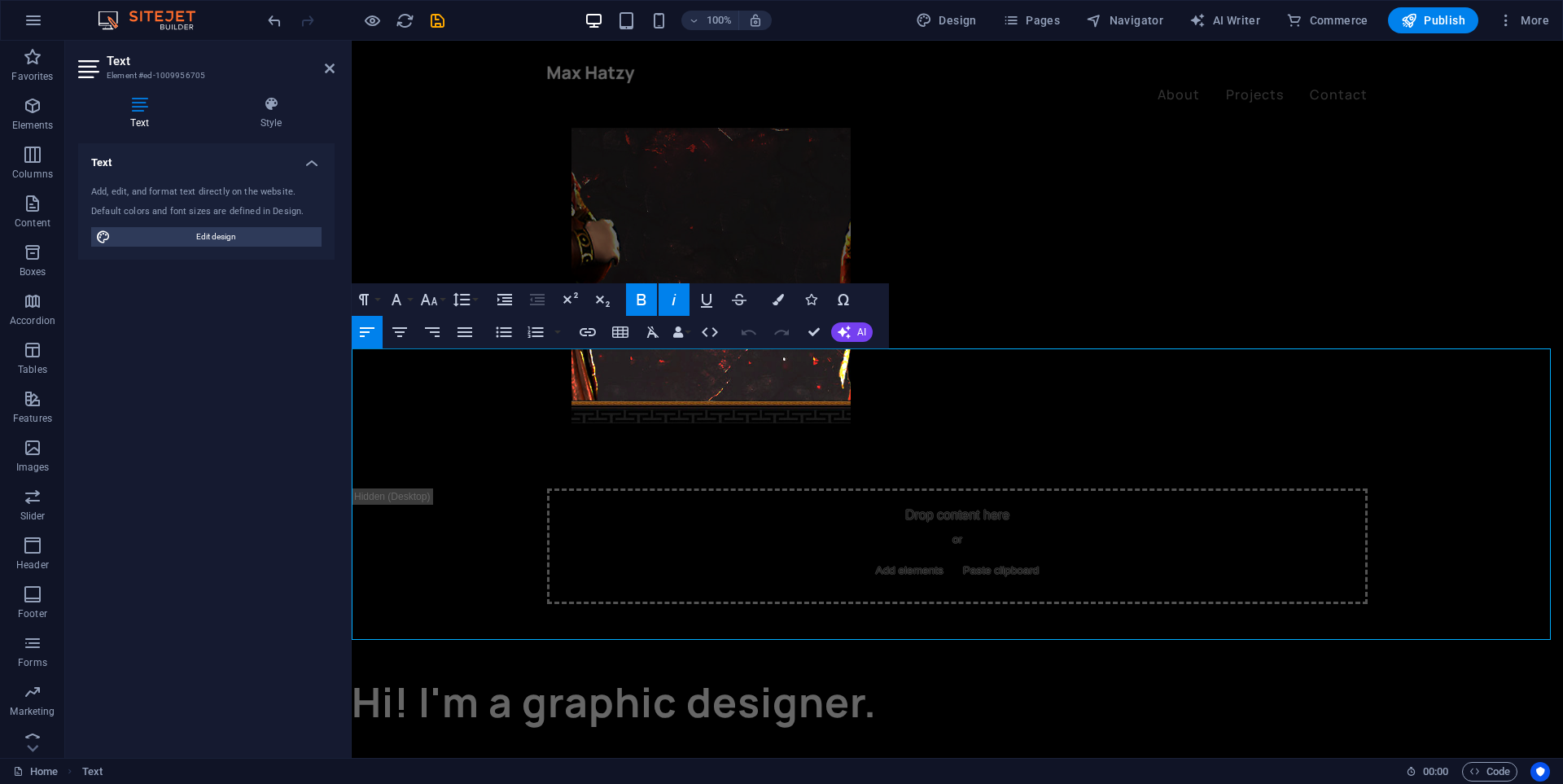
click at [755, 759] on strong "I offer high-quality design services for private servers, including:" at bounding box center [553, 767] width 403 height 18
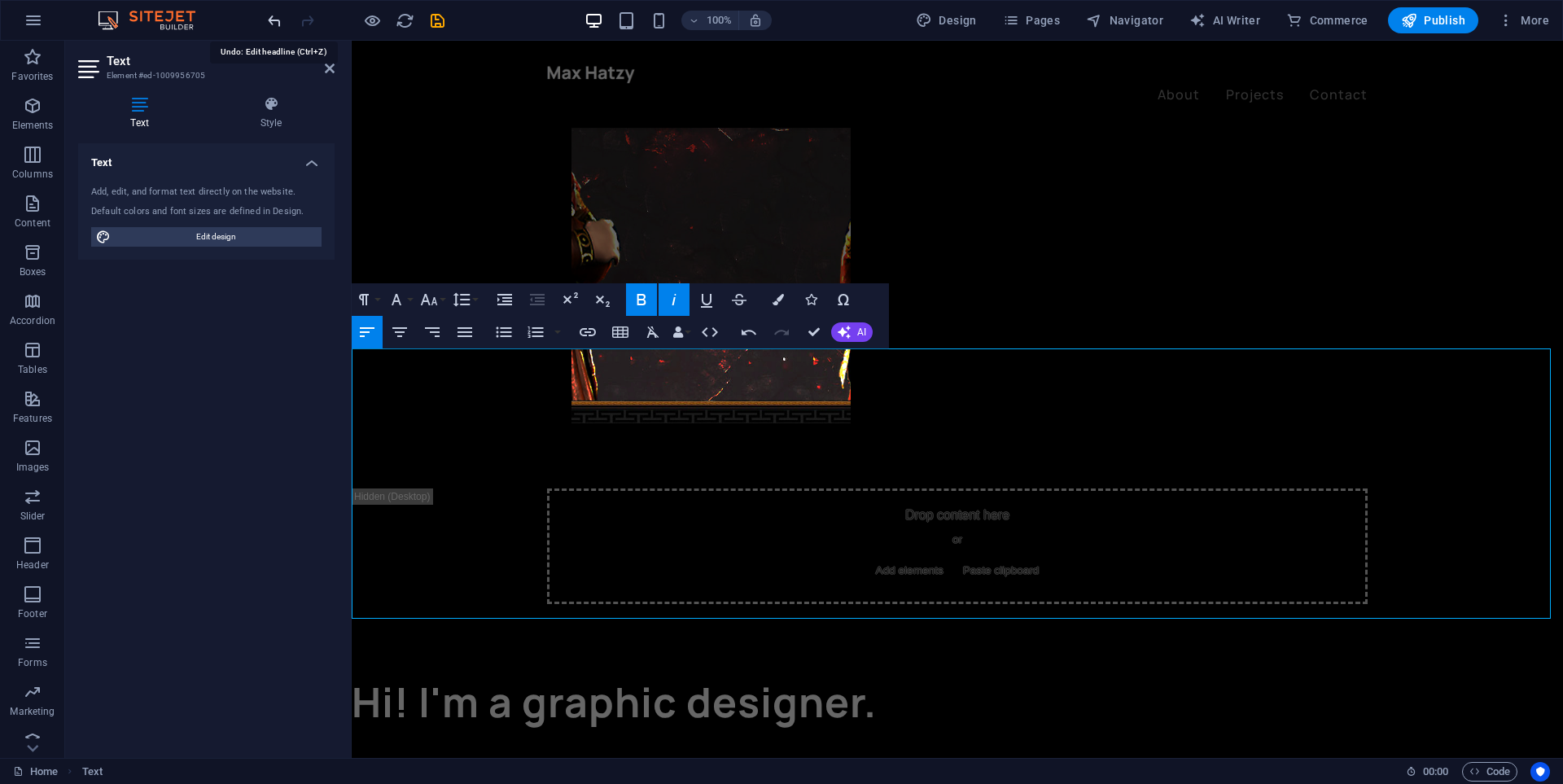
click at [273, 14] on icon "undo" at bounding box center [275, 20] width 19 height 19
click at [272, 24] on icon "undo" at bounding box center [275, 20] width 19 height 19
click at [278, 24] on icon "undo" at bounding box center [275, 20] width 19 height 19
click at [277, 23] on icon "undo" at bounding box center [275, 20] width 19 height 19
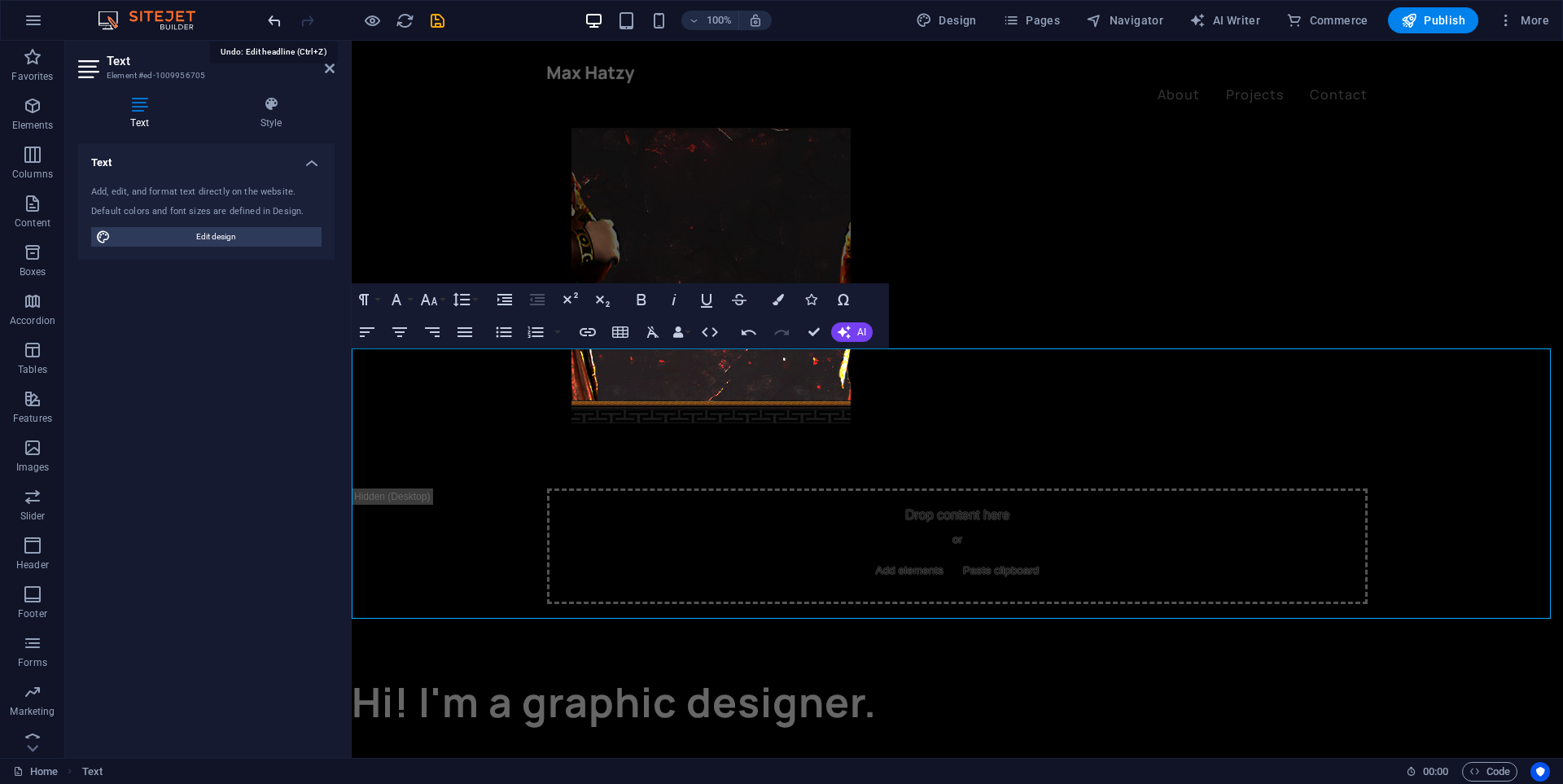
click at [277, 23] on icon "undo" at bounding box center [275, 20] width 19 height 19
click at [272, 24] on icon "undo" at bounding box center [275, 20] width 19 height 19
click at [285, 28] on div at bounding box center [356, 20] width 182 height 26
click at [271, 23] on icon "undo" at bounding box center [275, 20] width 19 height 19
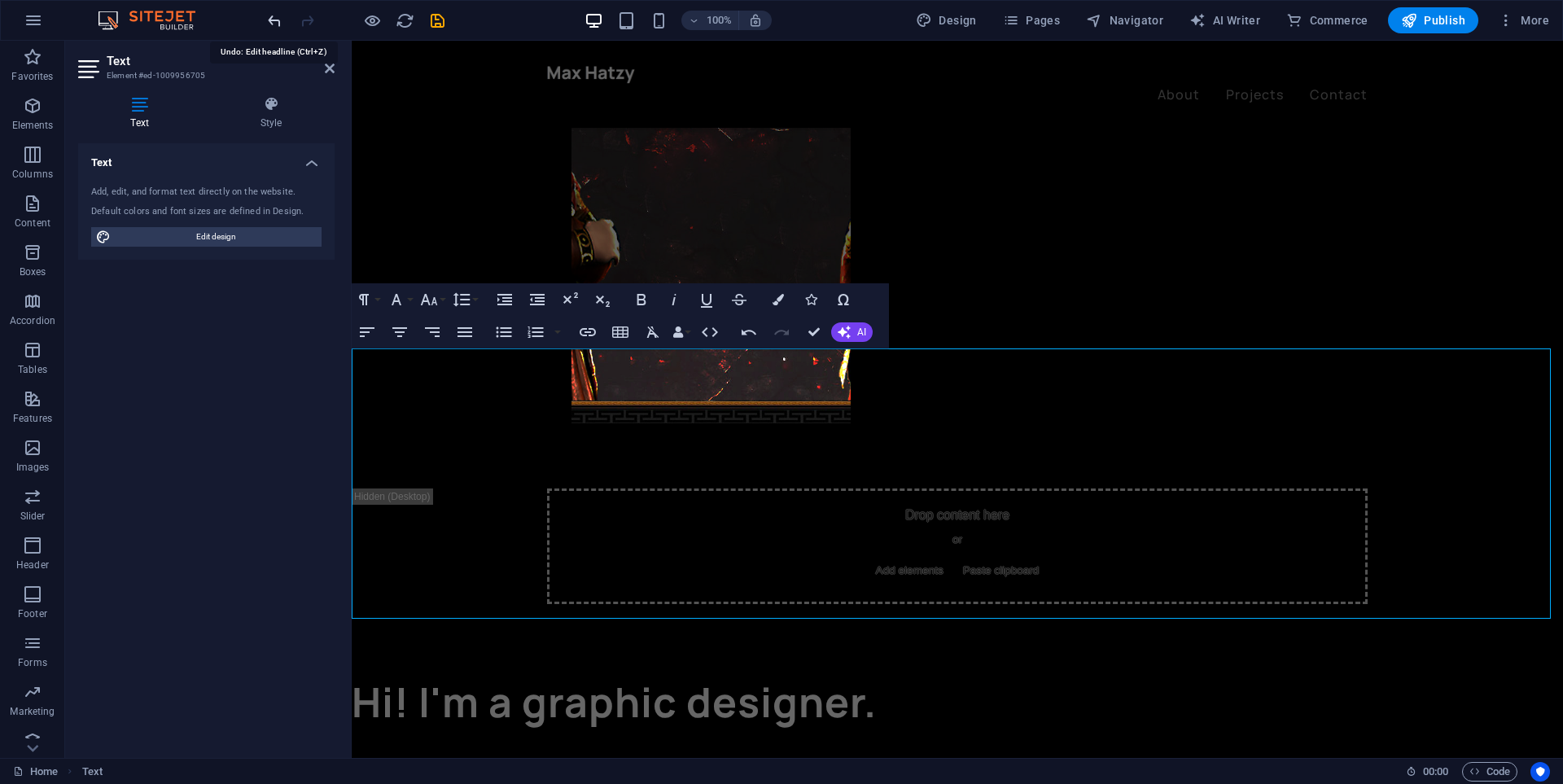
click at [271, 23] on icon "undo" at bounding box center [275, 20] width 19 height 19
click at [306, 19] on div at bounding box center [356, 20] width 182 height 26
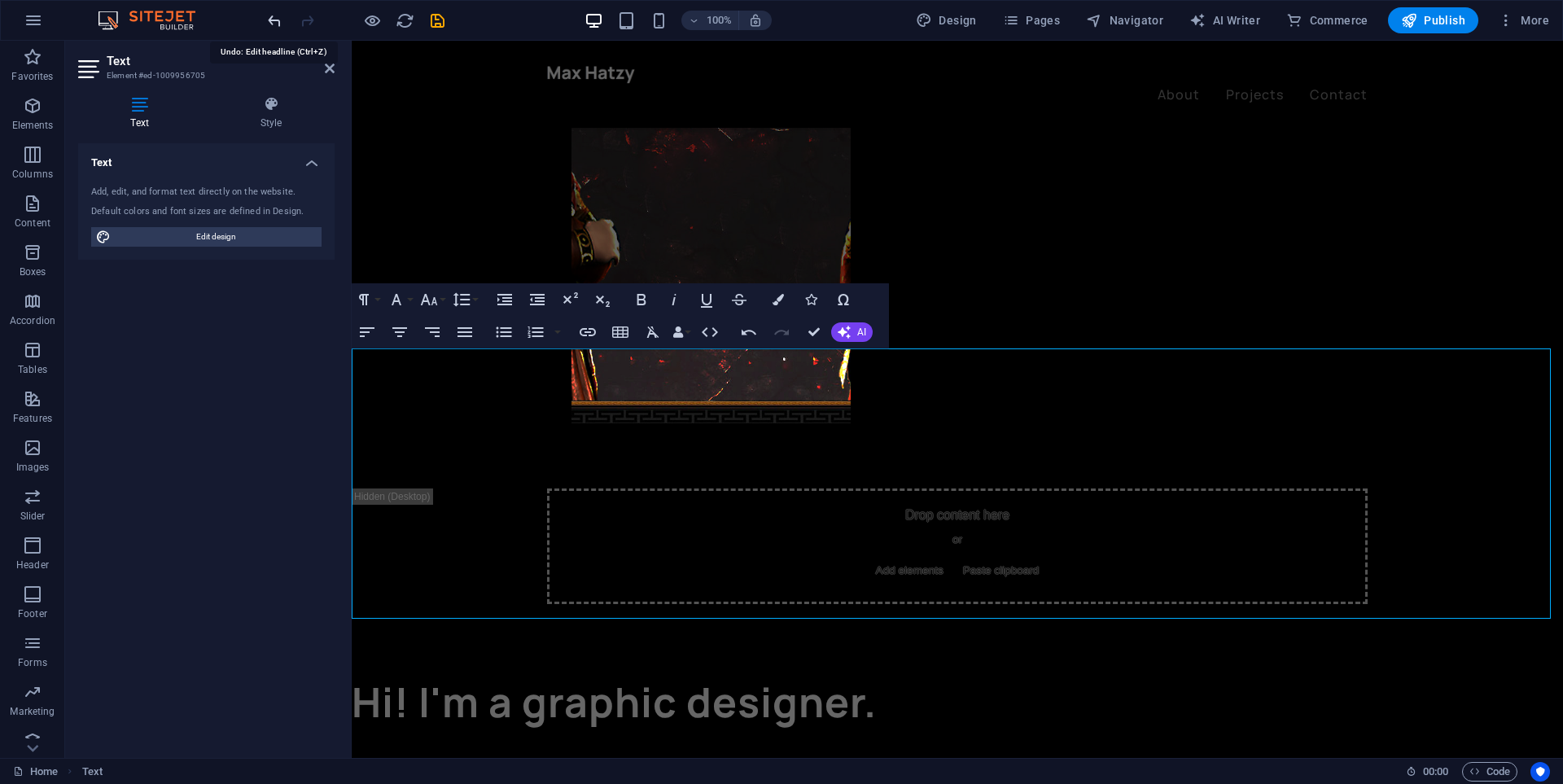
click at [273, 23] on icon "undo" at bounding box center [275, 20] width 19 height 19
click at [332, 69] on icon at bounding box center [330, 69] width 10 height 13
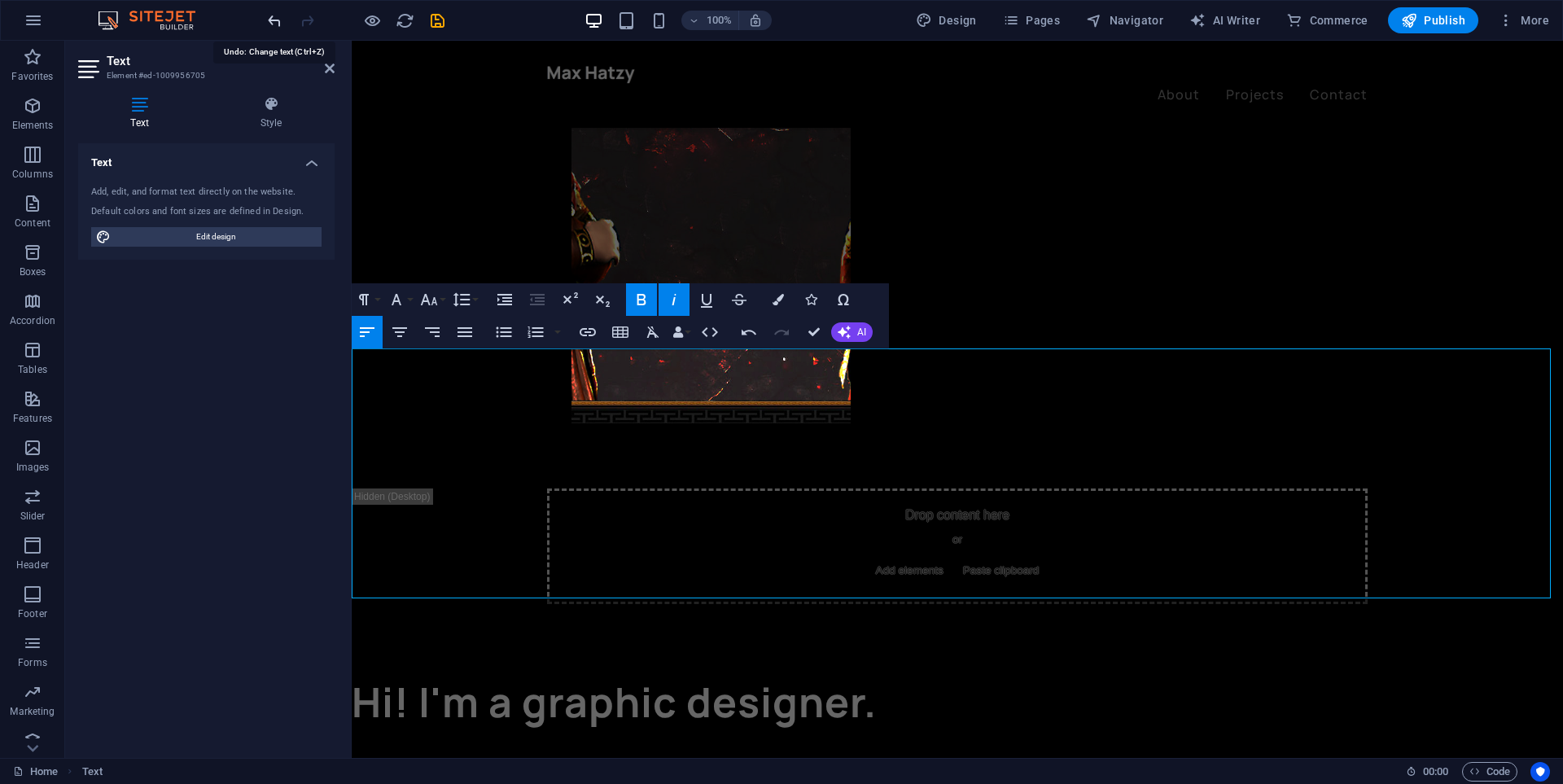
click at [271, 23] on icon "undo" at bounding box center [275, 20] width 19 height 19
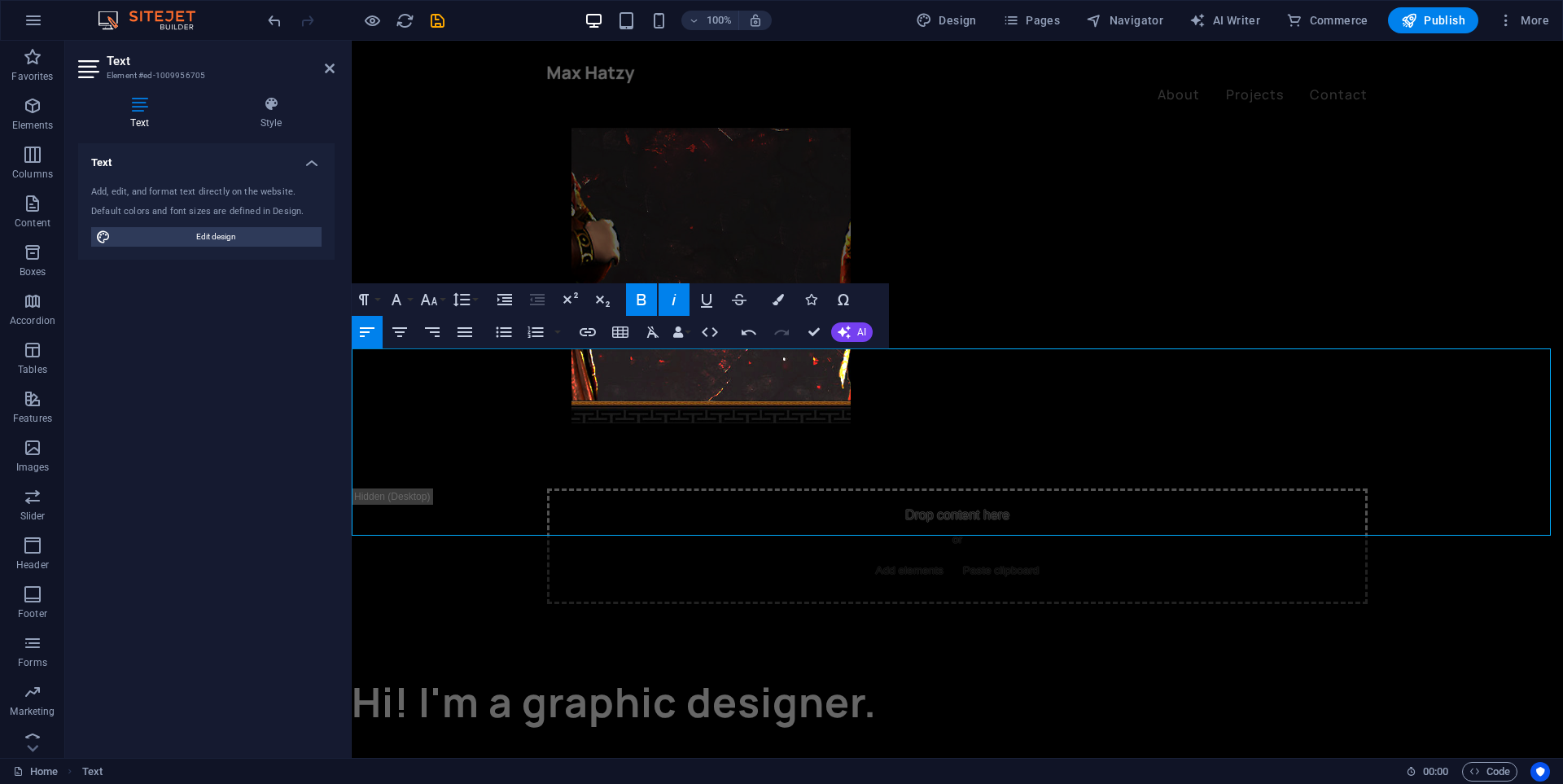
drag, startPoint x: 1037, startPoint y: 384, endPoint x: 1156, endPoint y: 460, distance: 141.2
click at [256, 234] on span "Edit design" at bounding box center [216, 236] width 201 height 20
select select "ease-in-out"
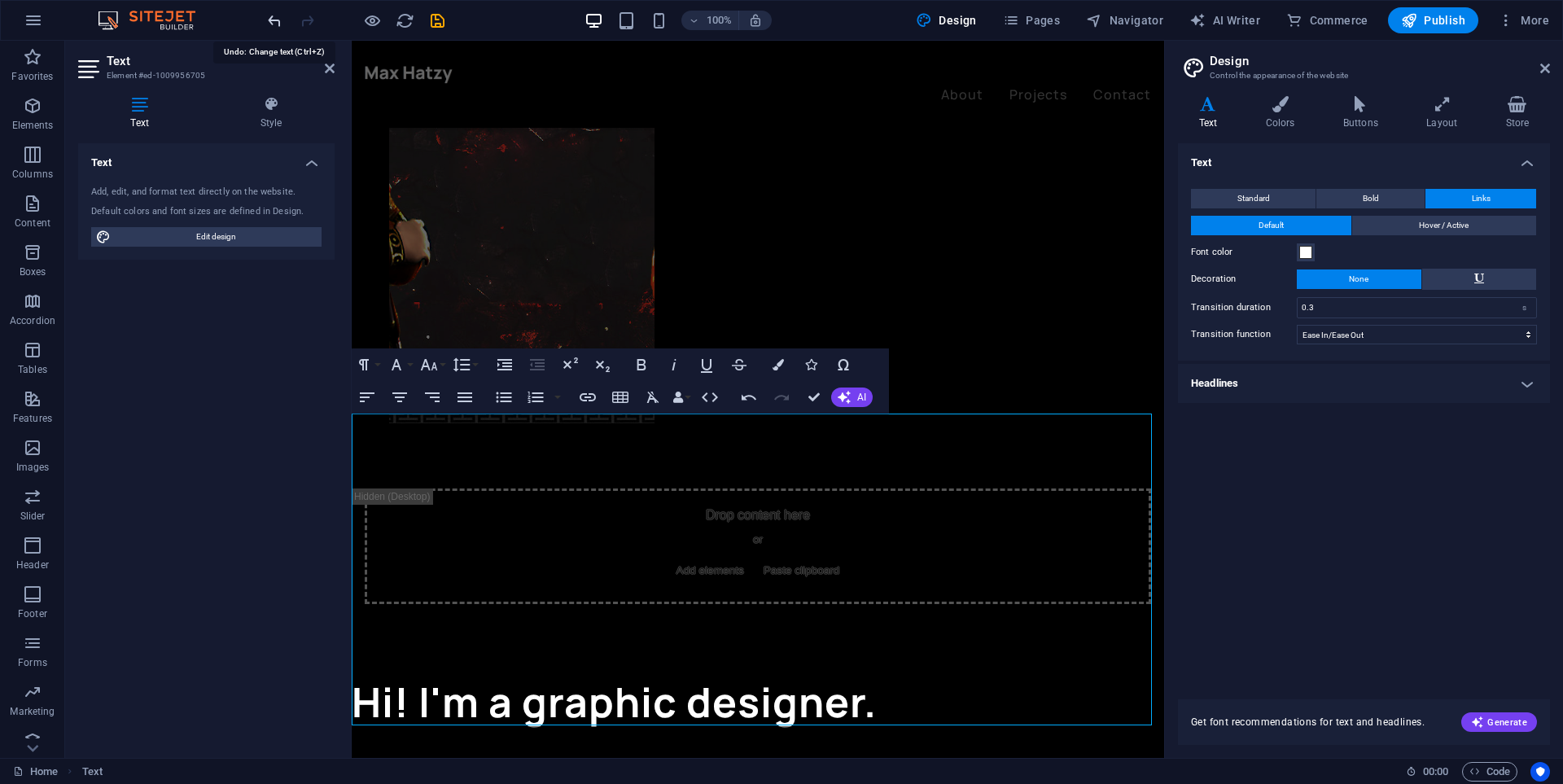
click at [282, 25] on icon "undo" at bounding box center [275, 20] width 19 height 19
click at [281, 23] on icon "undo" at bounding box center [275, 20] width 19 height 19
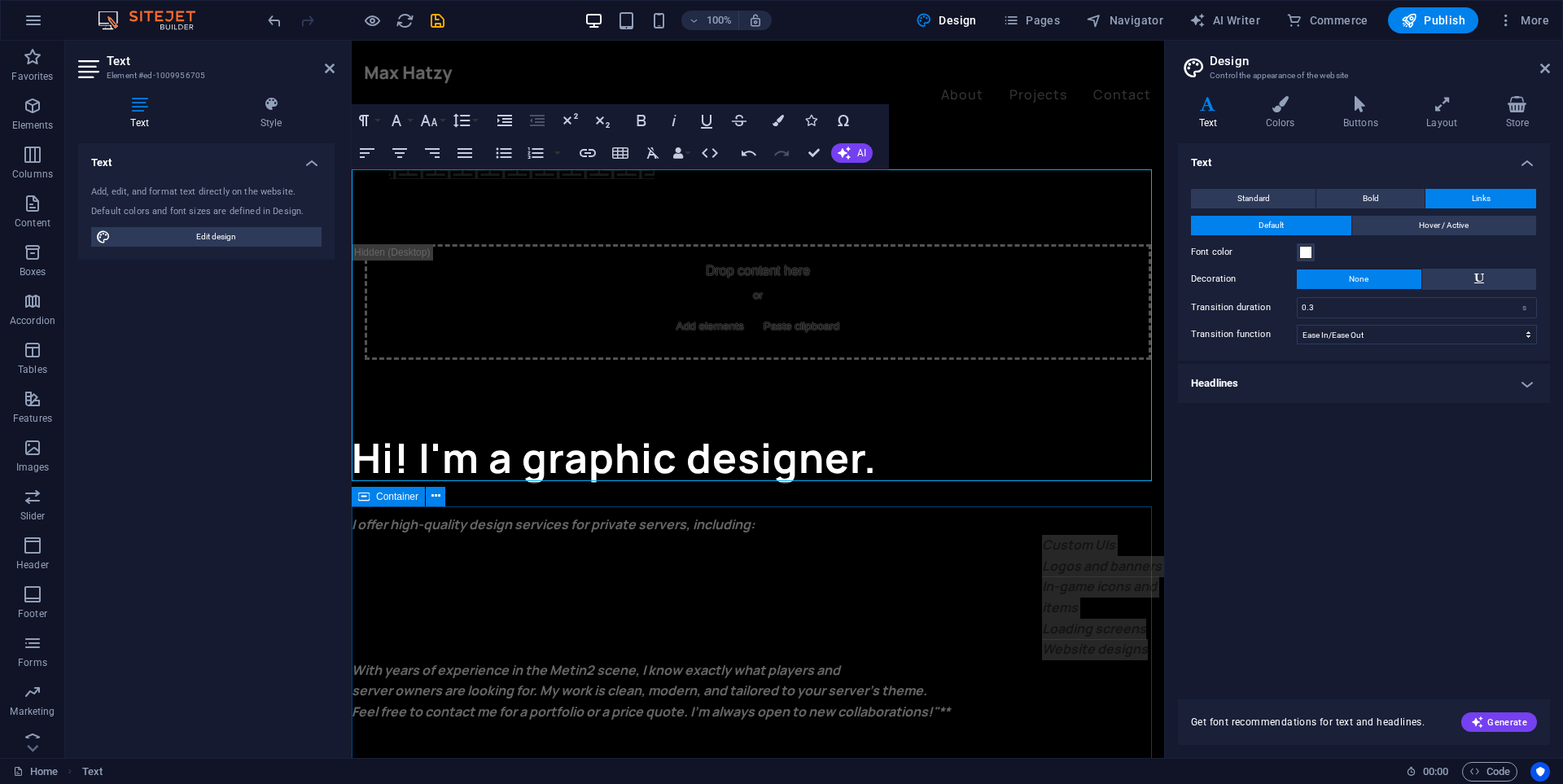
scroll to position [1058, 0]
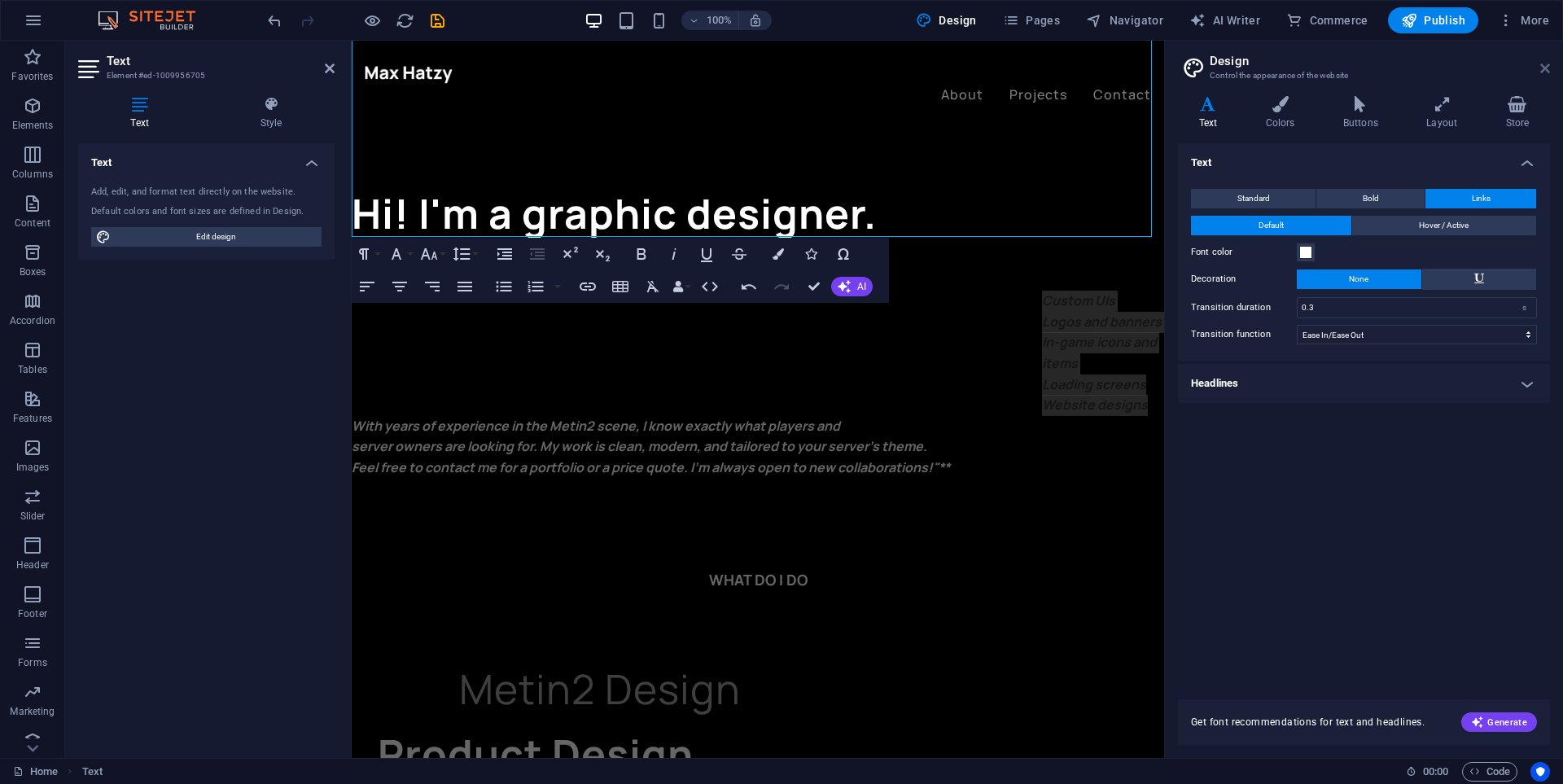
click at [1546, 70] on icon at bounding box center [1545, 69] width 10 height 13
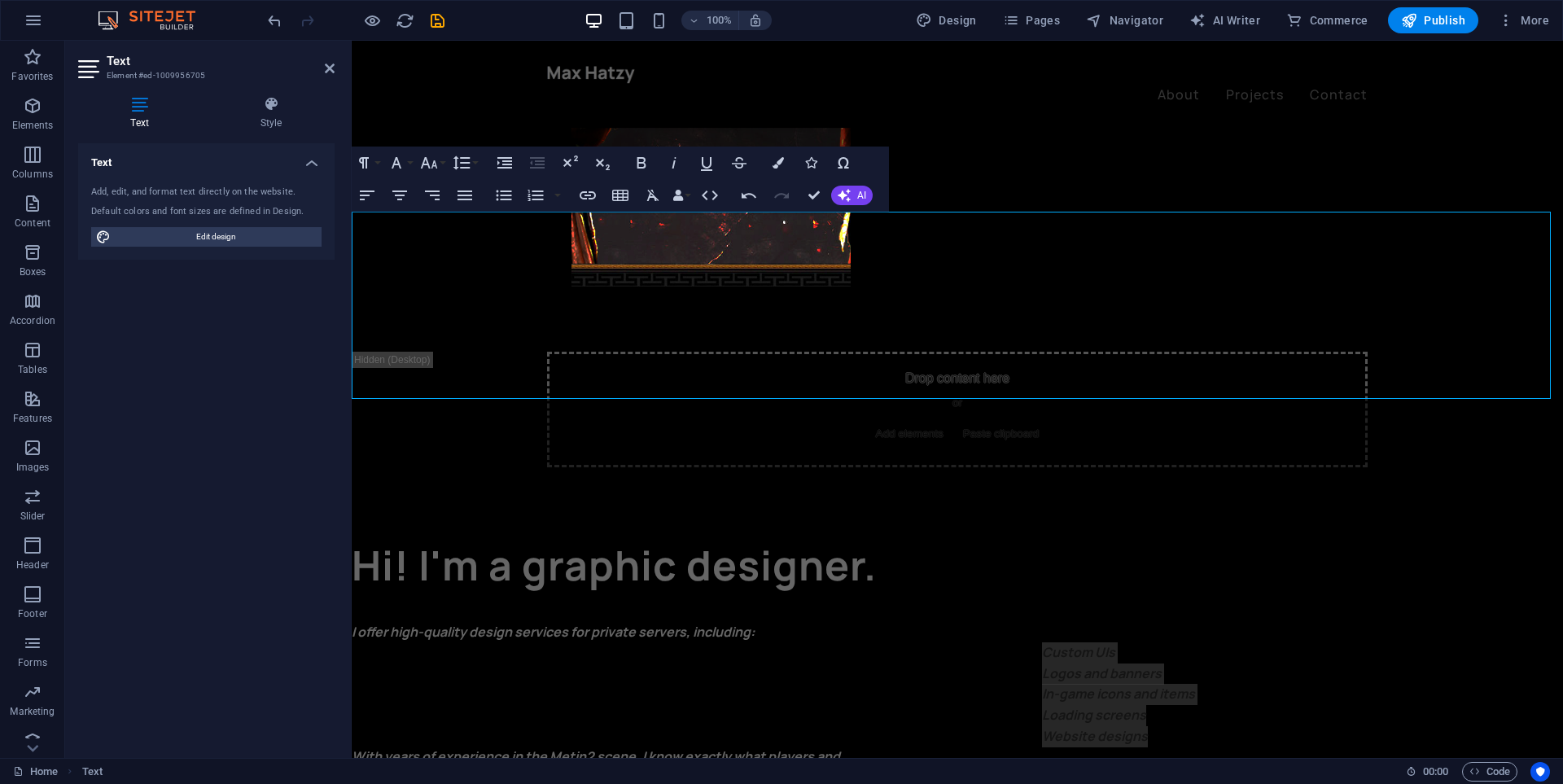
scroll to position [543, 0]
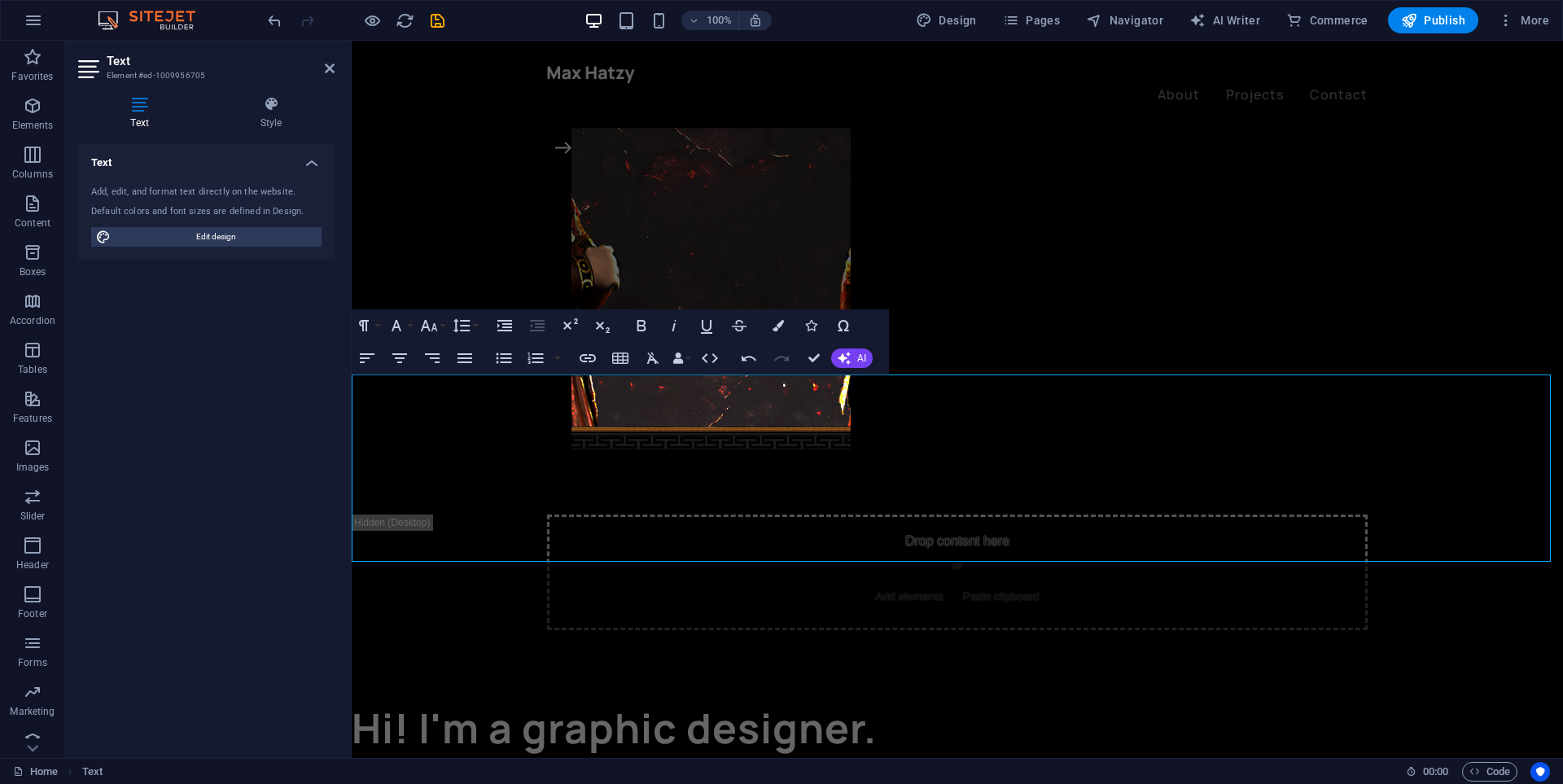
click at [402, 364] on icon "button" at bounding box center [400, 358] width 20 height 20
click at [431, 364] on icon "button" at bounding box center [432, 358] width 20 height 20
click at [404, 359] on icon "button" at bounding box center [400, 358] width 20 height 20
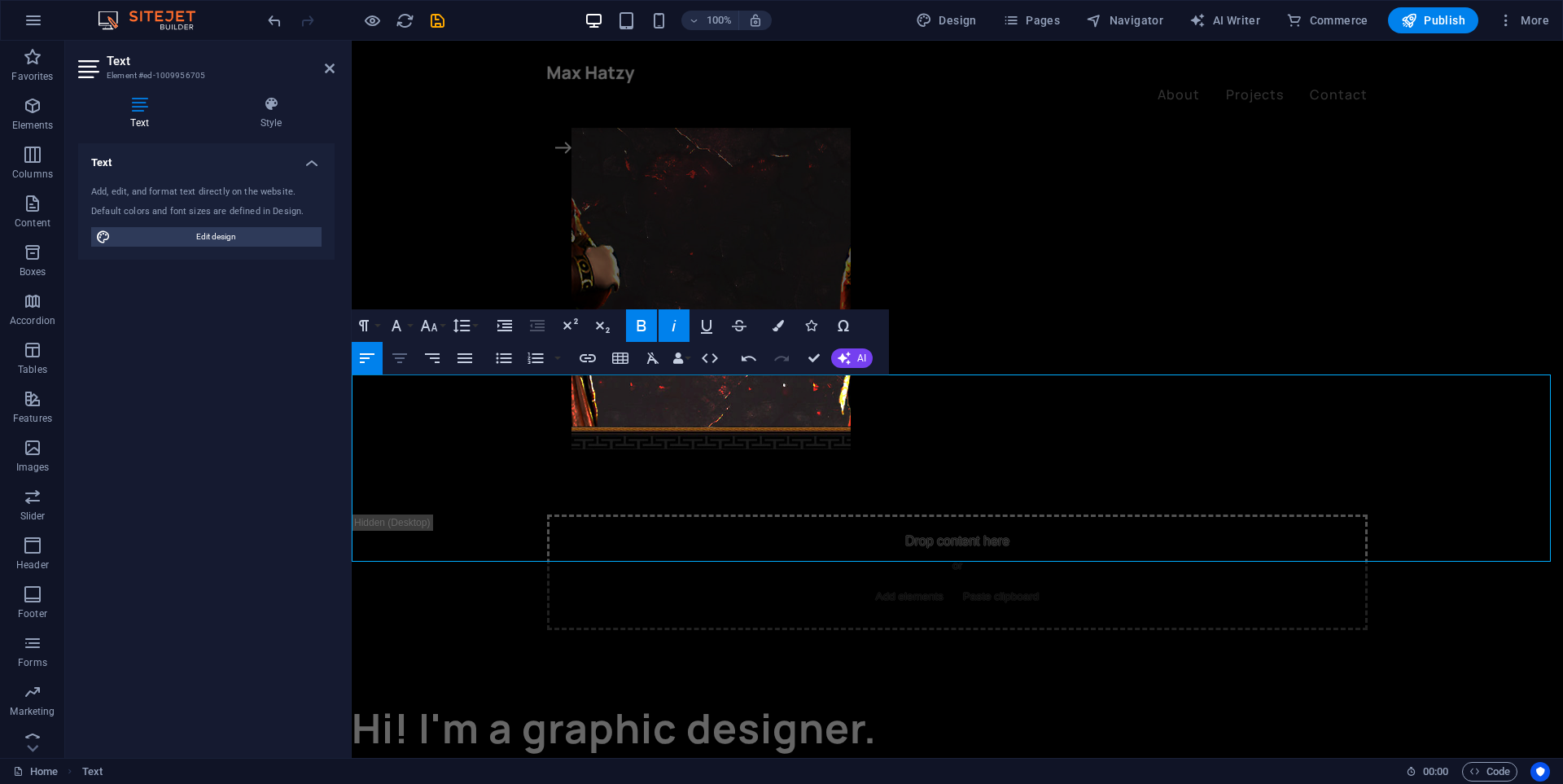
drag, startPoint x: 406, startPoint y: 365, endPoint x: 159, endPoint y: 337, distance: 248.6
click at [406, 365] on icon "button" at bounding box center [400, 358] width 20 height 20
click at [366, 359] on icon "button" at bounding box center [367, 358] width 20 height 20
click at [430, 358] on icon "button" at bounding box center [432, 358] width 15 height 10
click at [466, 358] on icon "button" at bounding box center [465, 358] width 15 height 10
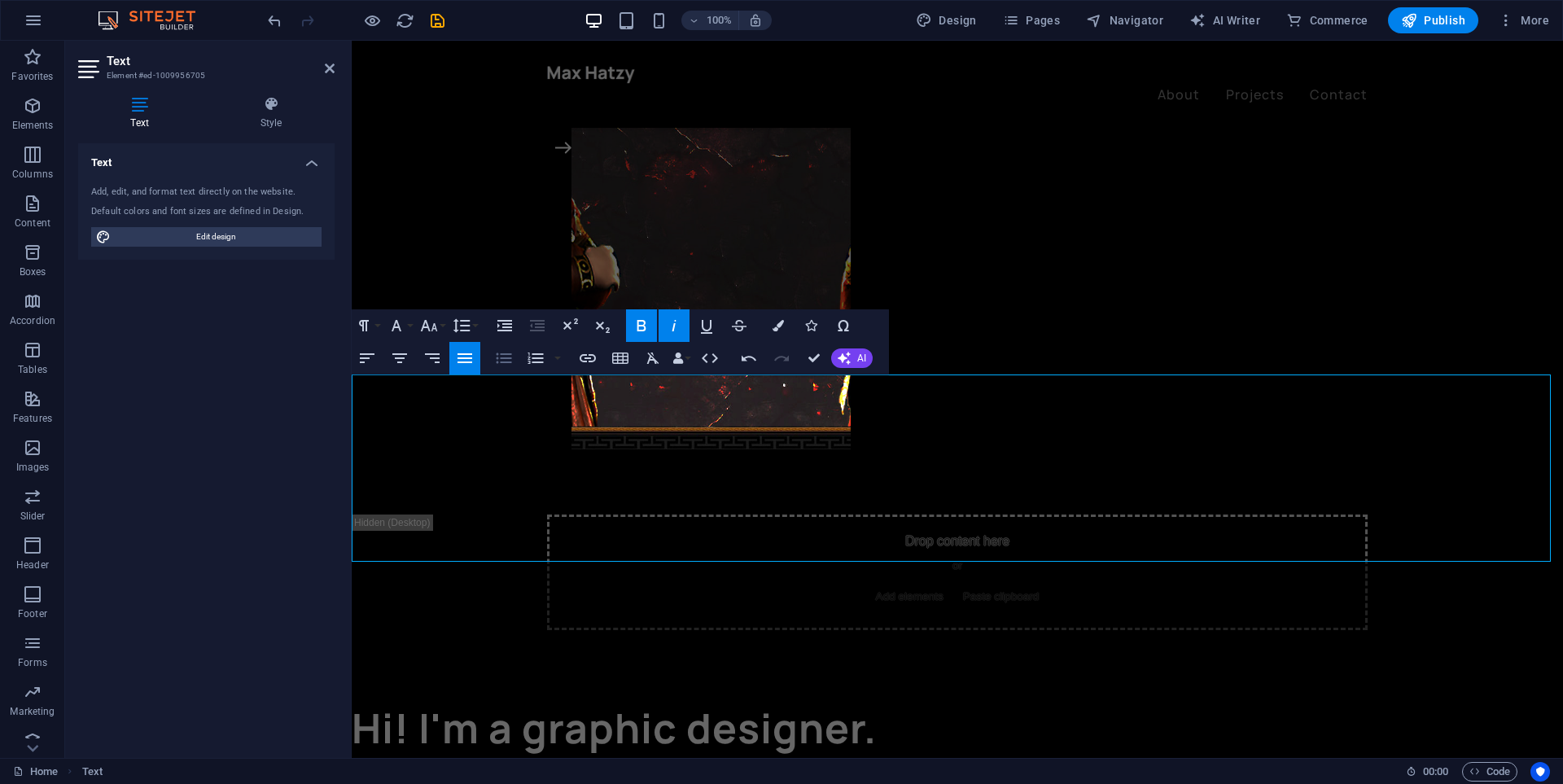
click at [494, 359] on icon "button" at bounding box center [504, 358] width 20 height 20
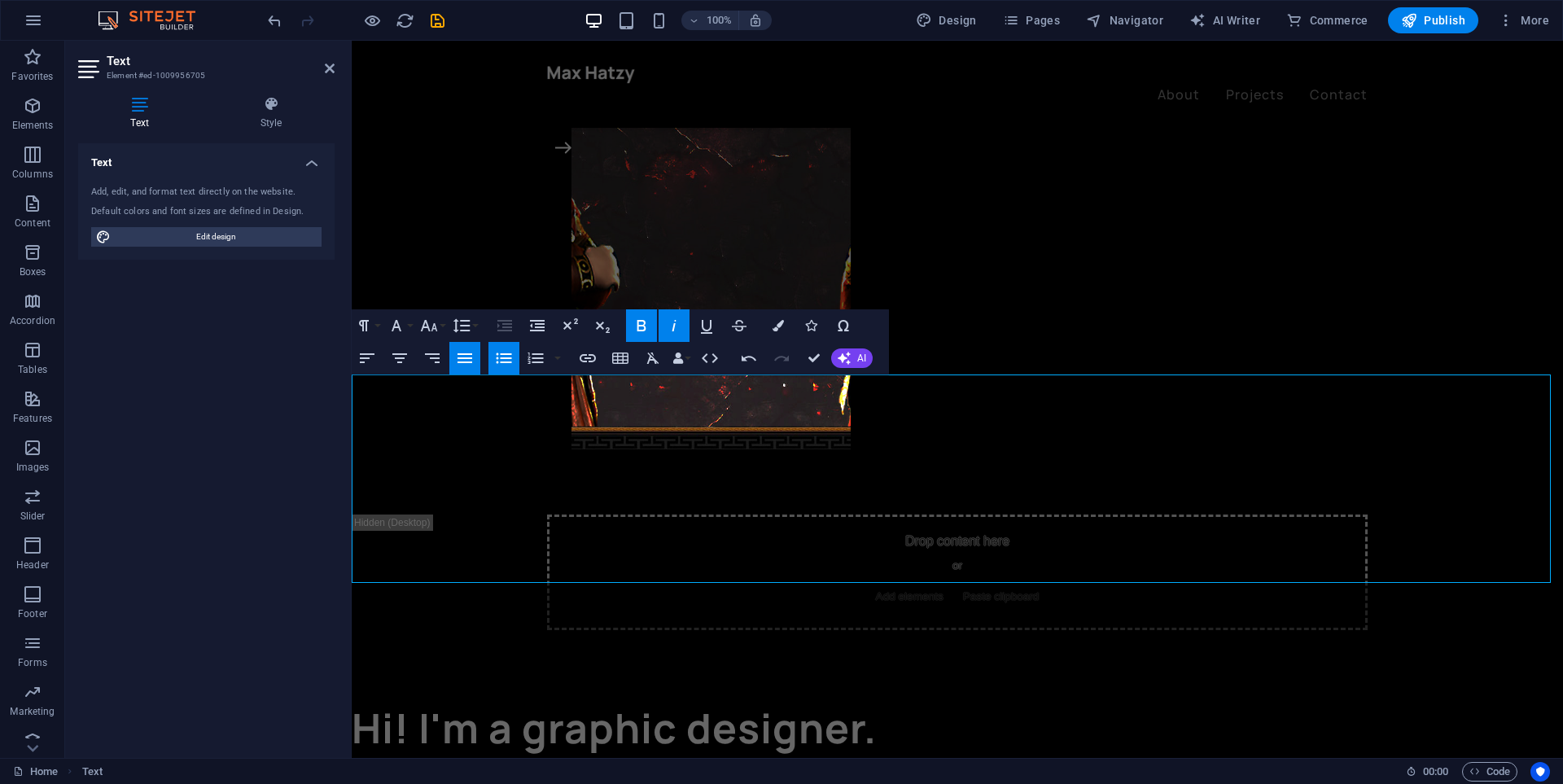
click at [456, 361] on icon "button" at bounding box center [465, 358] width 20 height 20
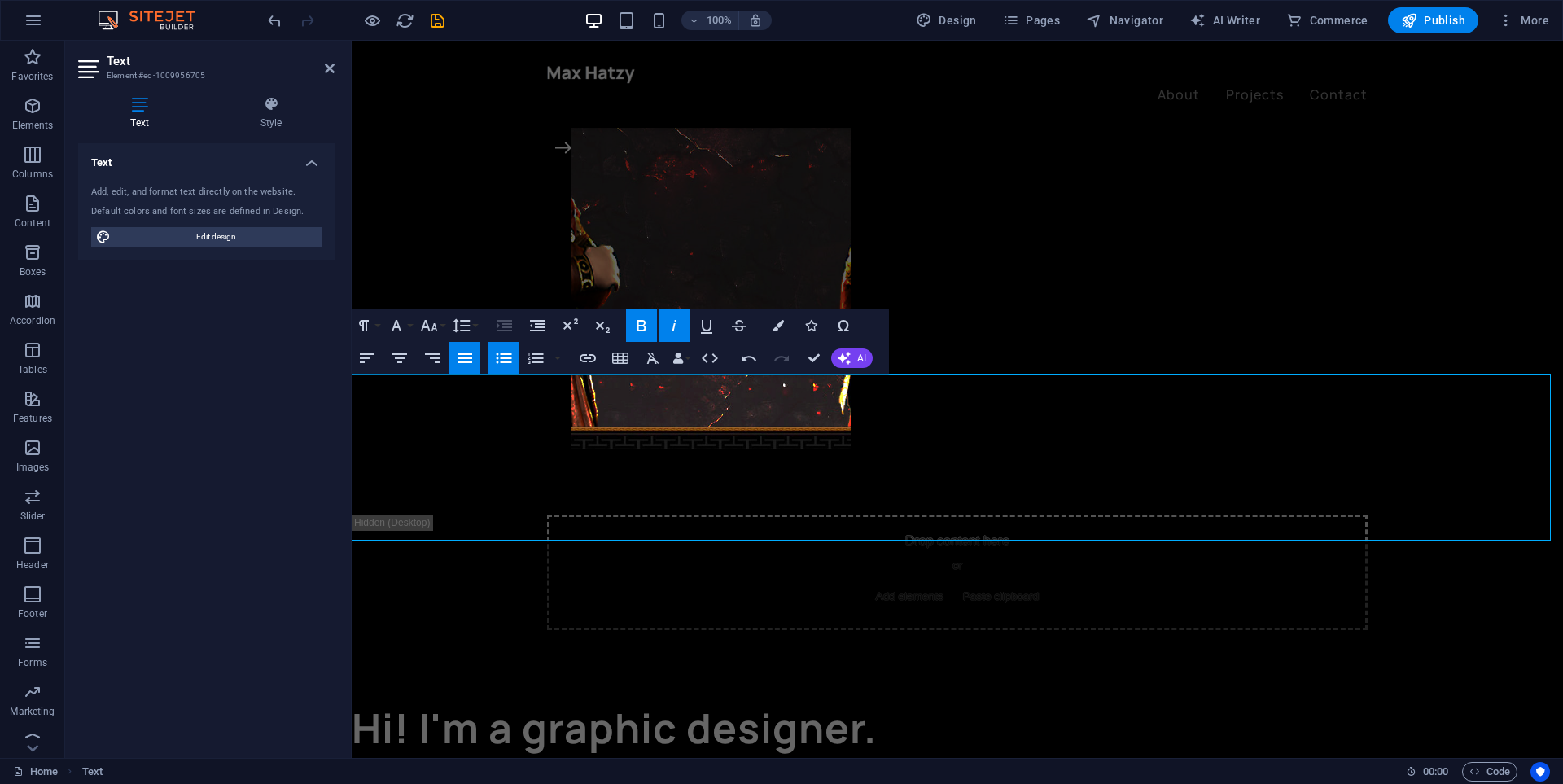
click at [278, 21] on icon "undo" at bounding box center [275, 20] width 19 height 19
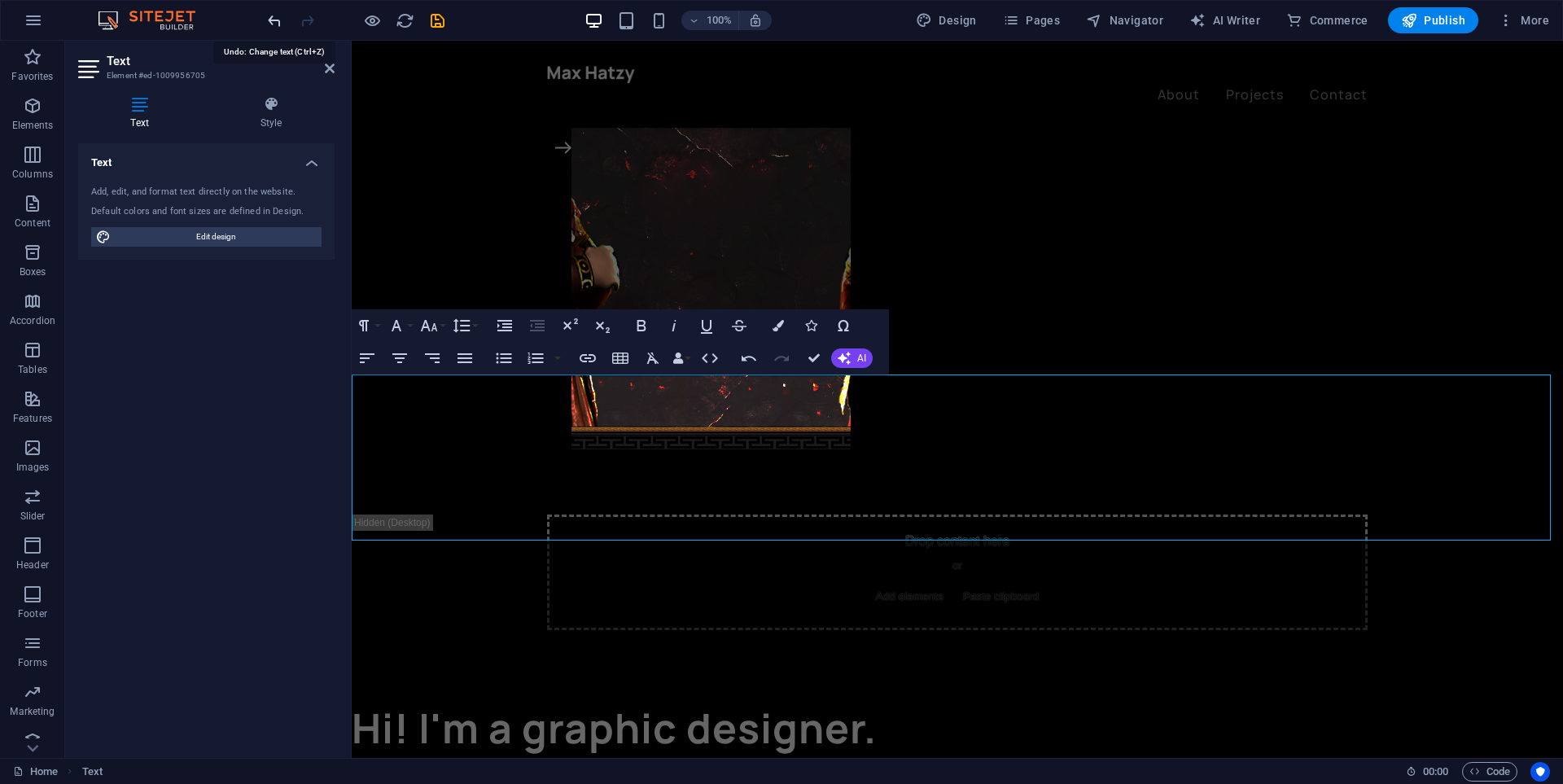
click at [278, 21] on icon "undo" at bounding box center [275, 20] width 19 height 19
click at [404, 355] on icon "button" at bounding box center [400, 358] width 20 height 20
click at [377, 357] on button "Align Left" at bounding box center [366, 358] width 31 height 33
drag, startPoint x: 867, startPoint y: 495, endPoint x: 877, endPoint y: 491, distance: 10.8
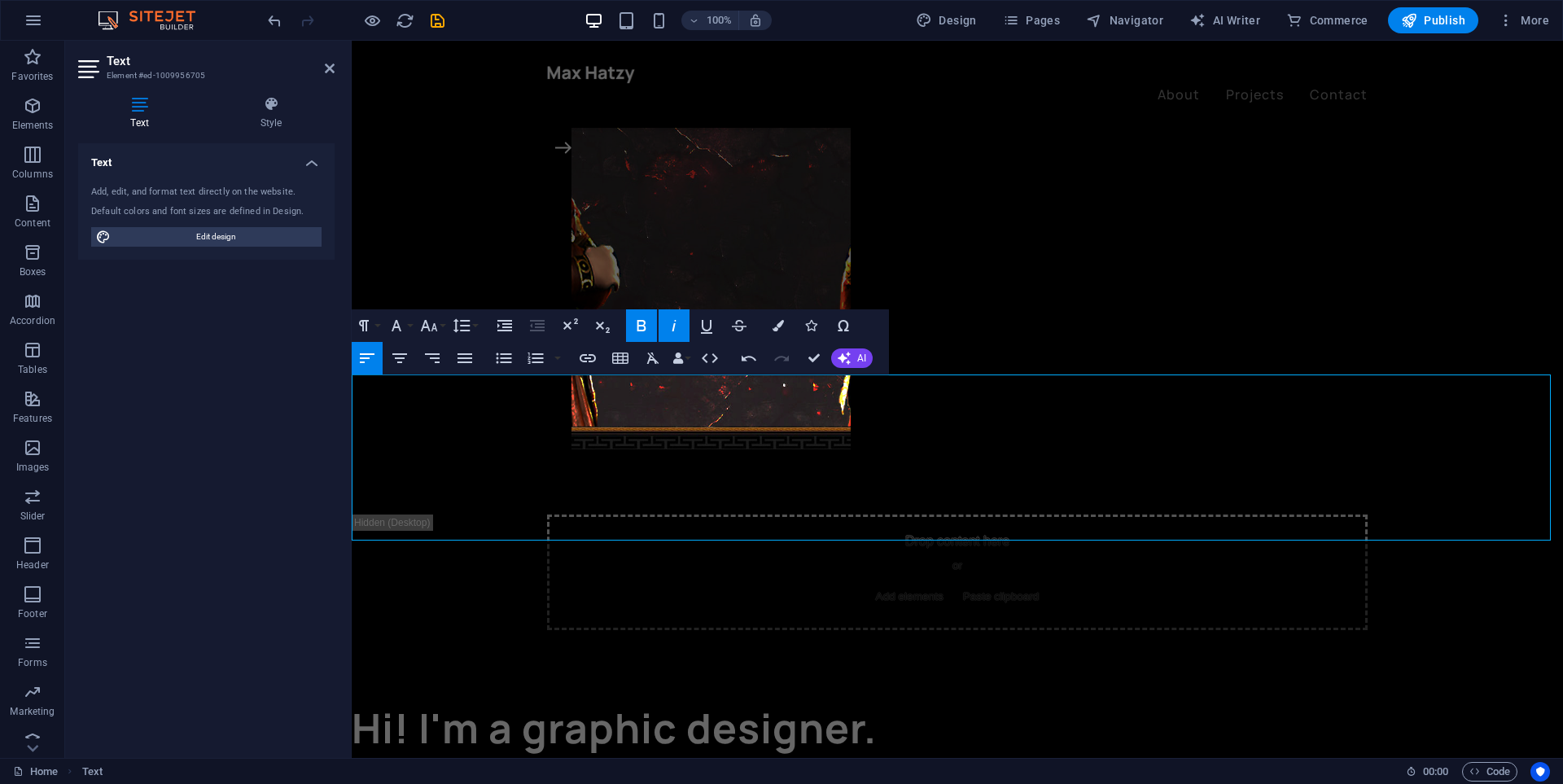
drag, startPoint x: 618, startPoint y: 450, endPoint x: 796, endPoint y: 374, distance: 193.5
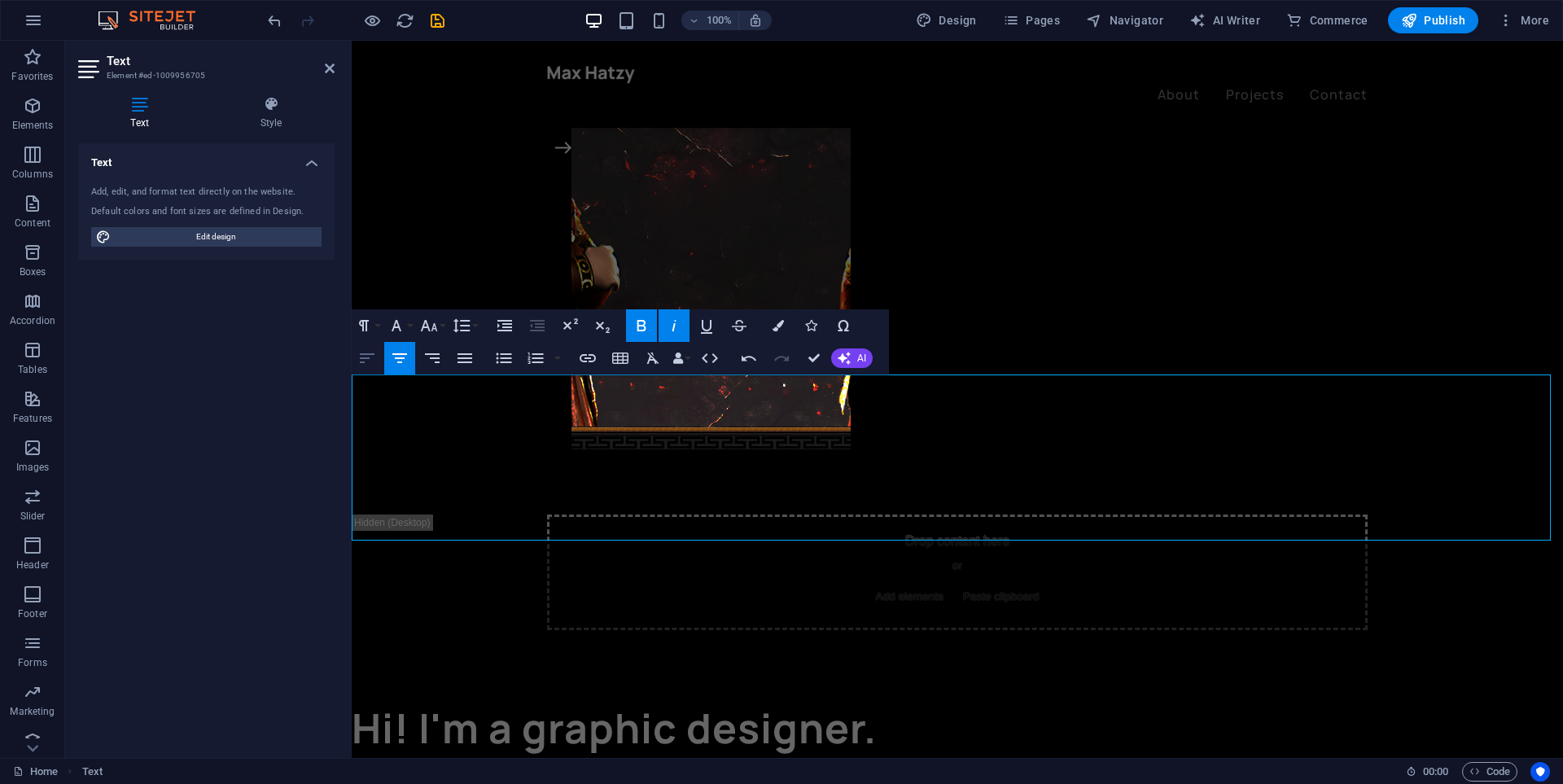
click at [362, 349] on icon "button" at bounding box center [367, 358] width 20 height 20
click at [391, 353] on icon "button" at bounding box center [400, 358] width 20 height 20
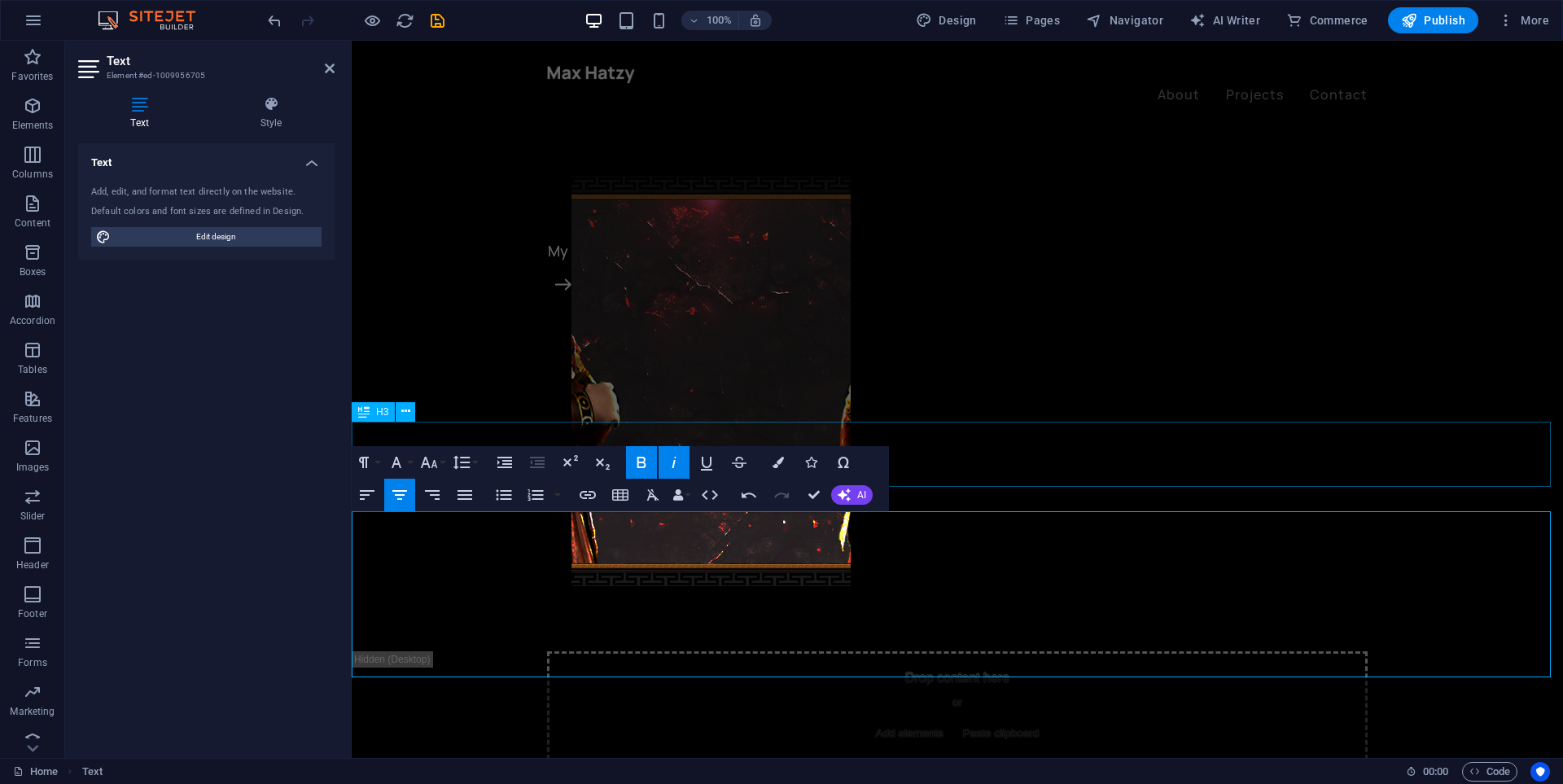
scroll to position [733, 0]
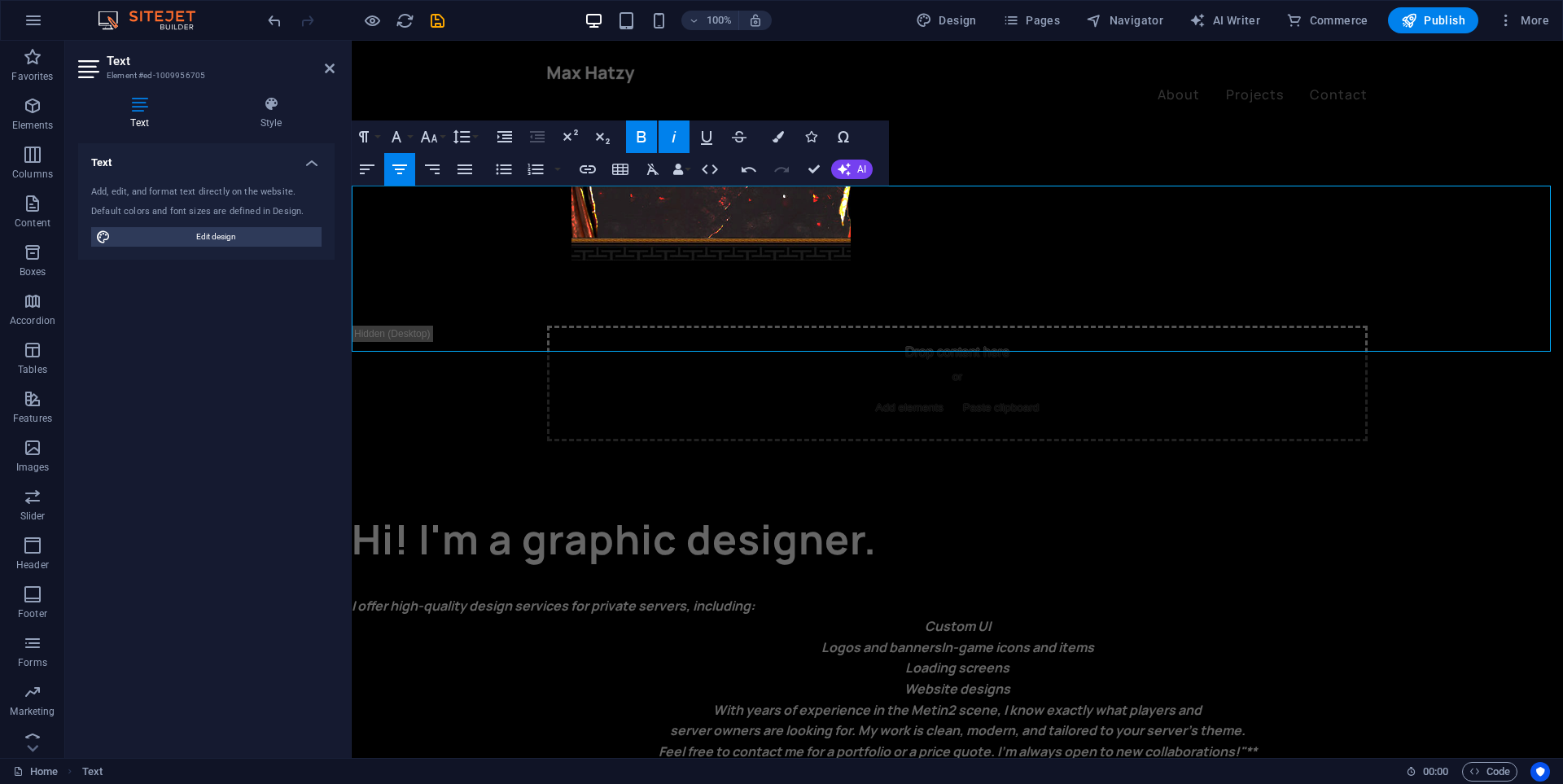
click at [914, 721] on strong "server owners are looking for. My work is clean, modern, and tailored to your s…" at bounding box center [957, 729] width 575 height 18
click at [906, 742] on em "Feel free to contact me for a portfolio or a price quote. I’m always open to ne…" at bounding box center [958, 751] width 598 height 18
click at [900, 616] on p "Custom UI" at bounding box center [957, 626] width 1212 height 21
click at [821, 638] on strong "Logos and banners" at bounding box center [881, 647] width 120 height 18
click at [898, 637] on p "- Logos and banners In-game icons and items Loading screens Website designs" at bounding box center [957, 668] width 1212 height 62
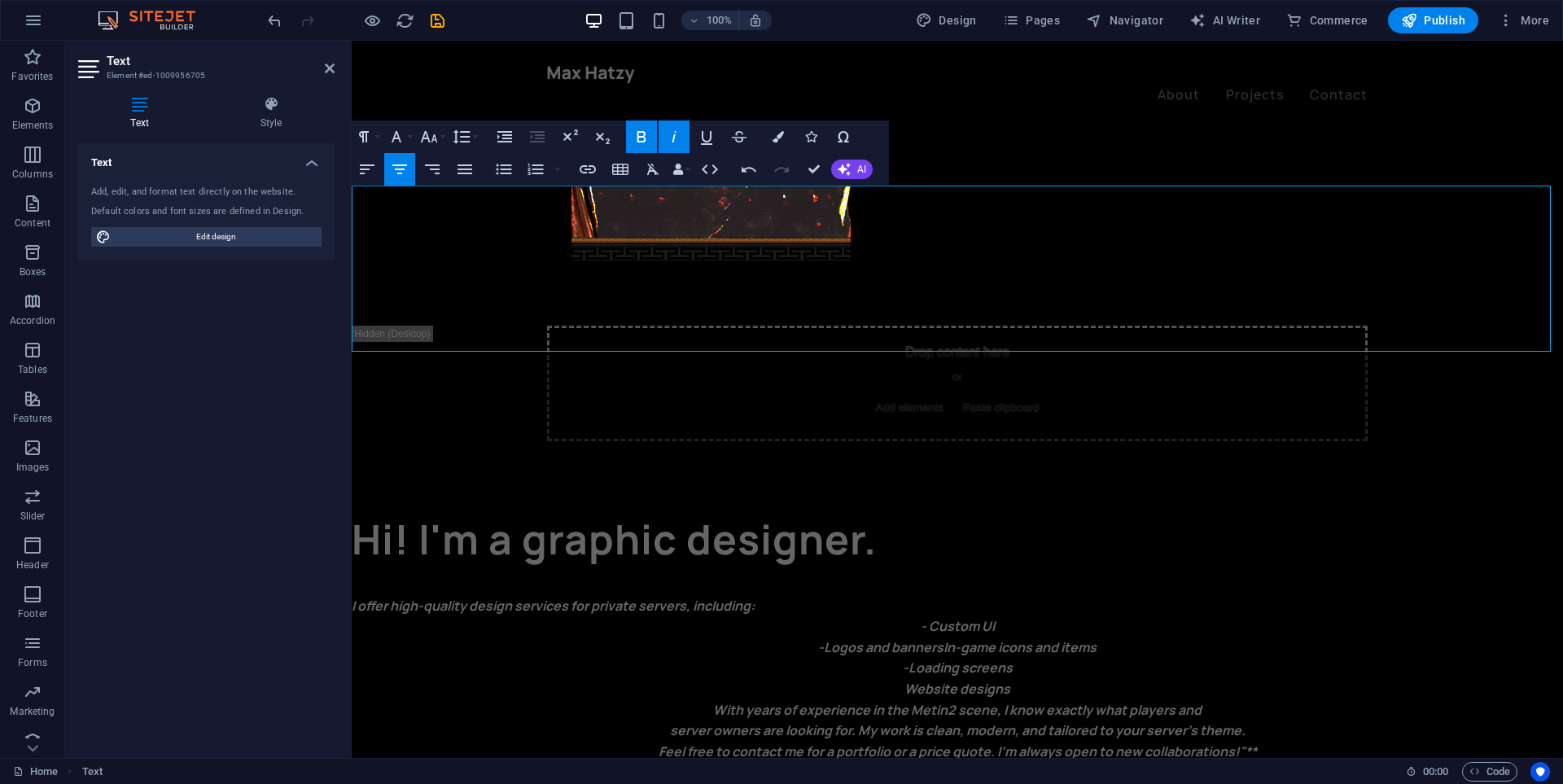
click at [904, 680] on strong "Website designs" at bounding box center [957, 688] width 106 height 18
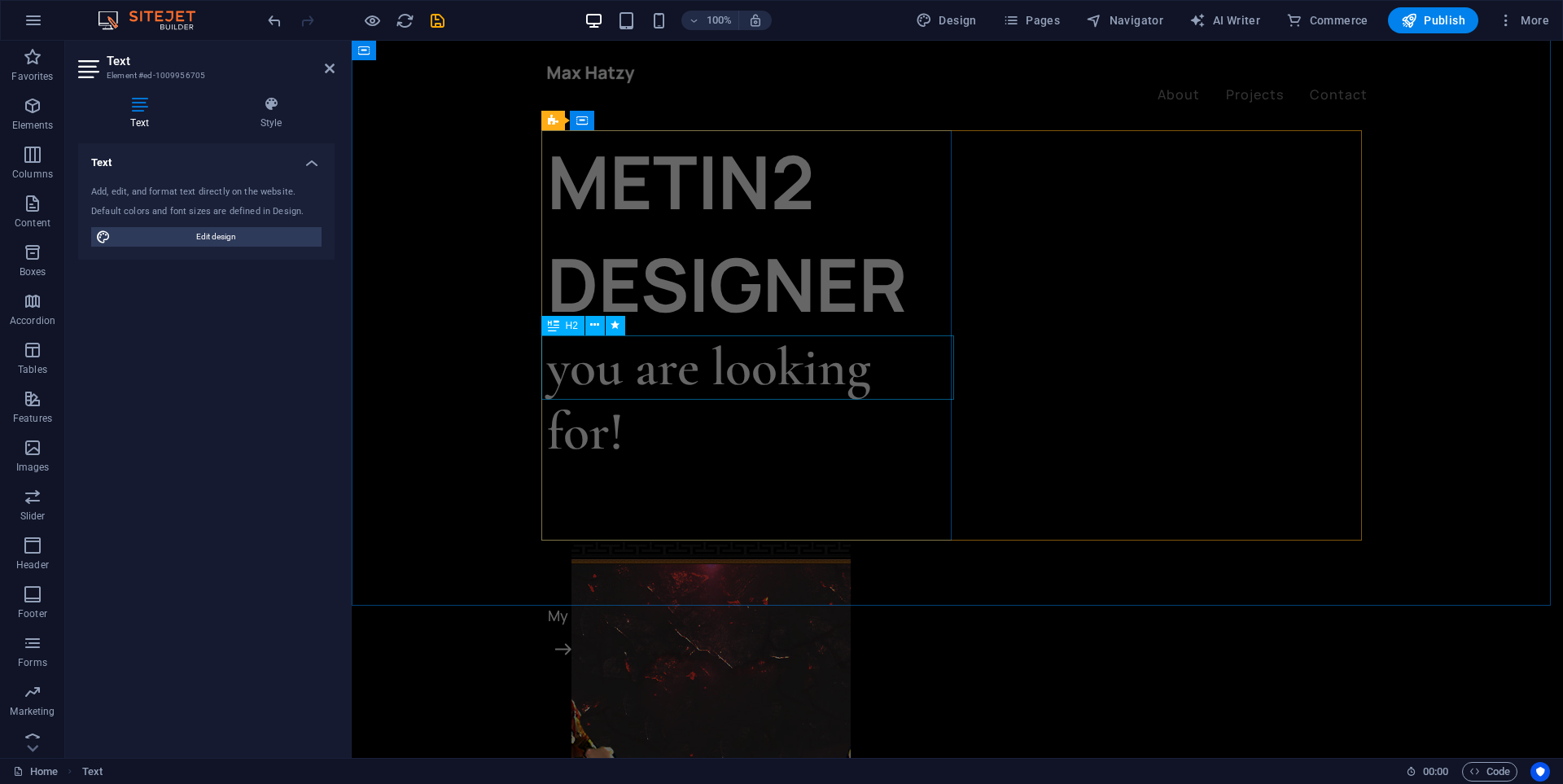
scroll to position [0, 0]
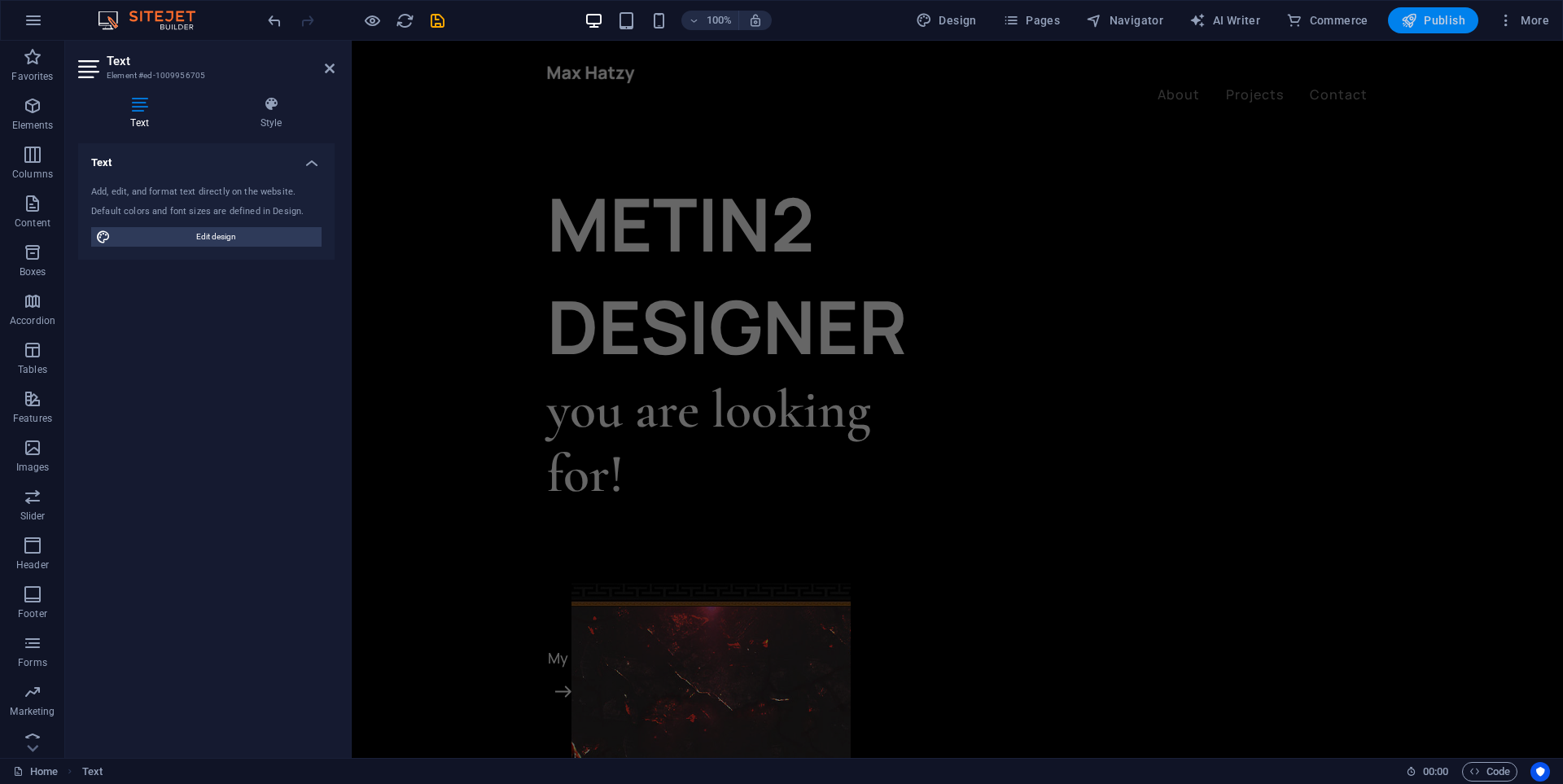
click at [1425, 26] on span "Publish" at bounding box center [1433, 20] width 64 height 17
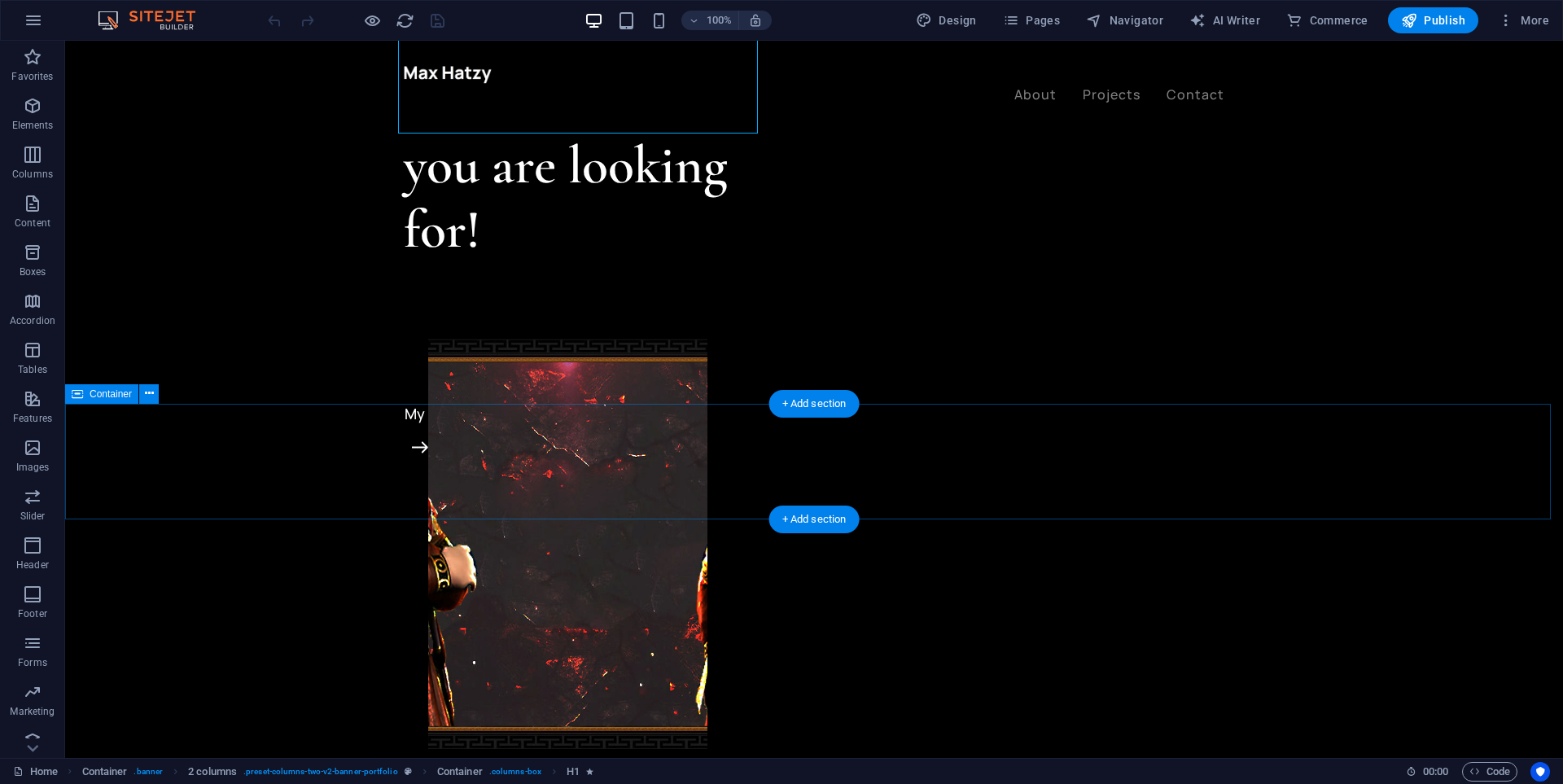
scroll to position [569, 0]
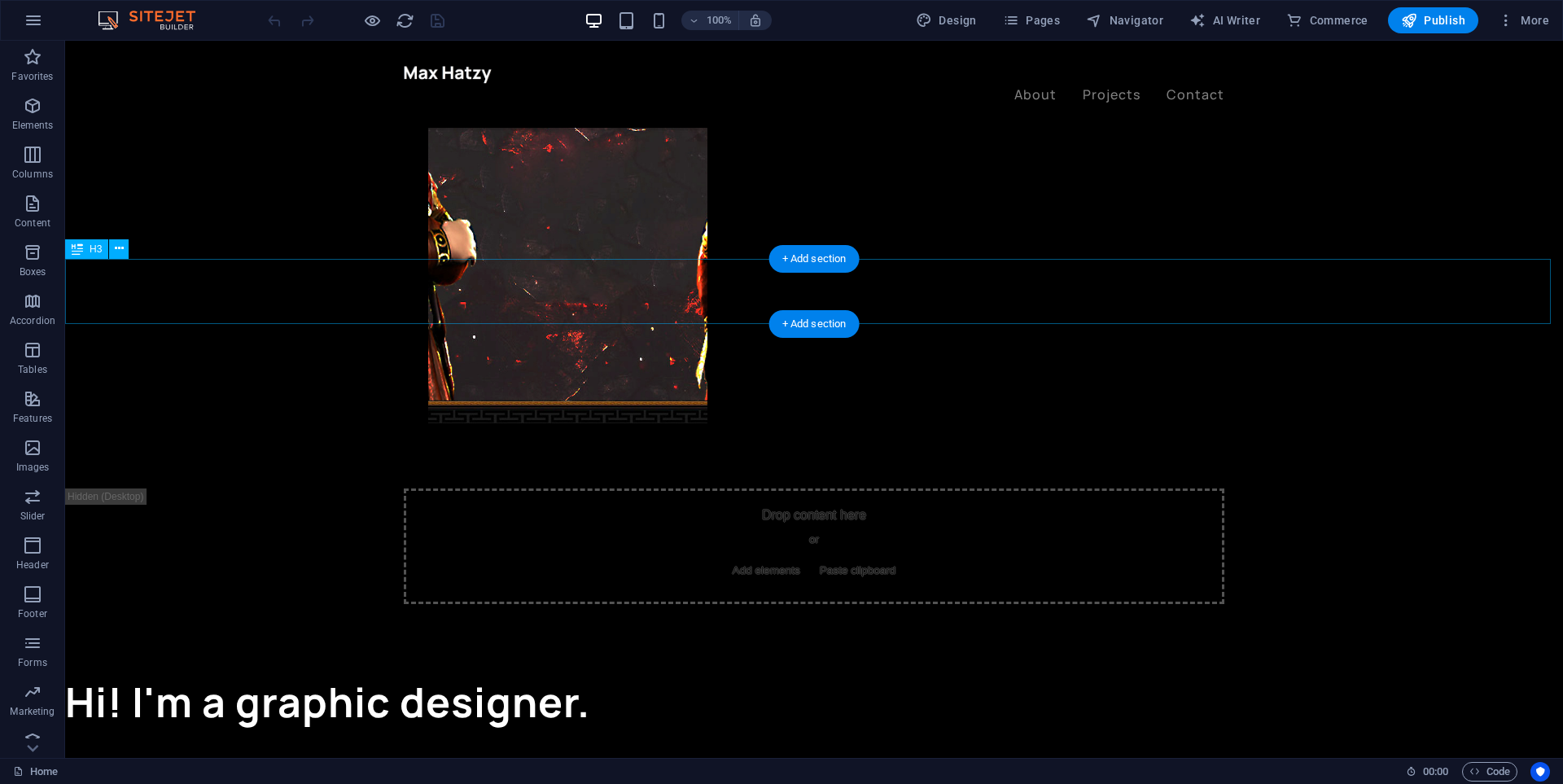
click at [466, 669] on div "Hi! I'm a graphic designer." at bounding box center [814, 701] width 1498 height 65
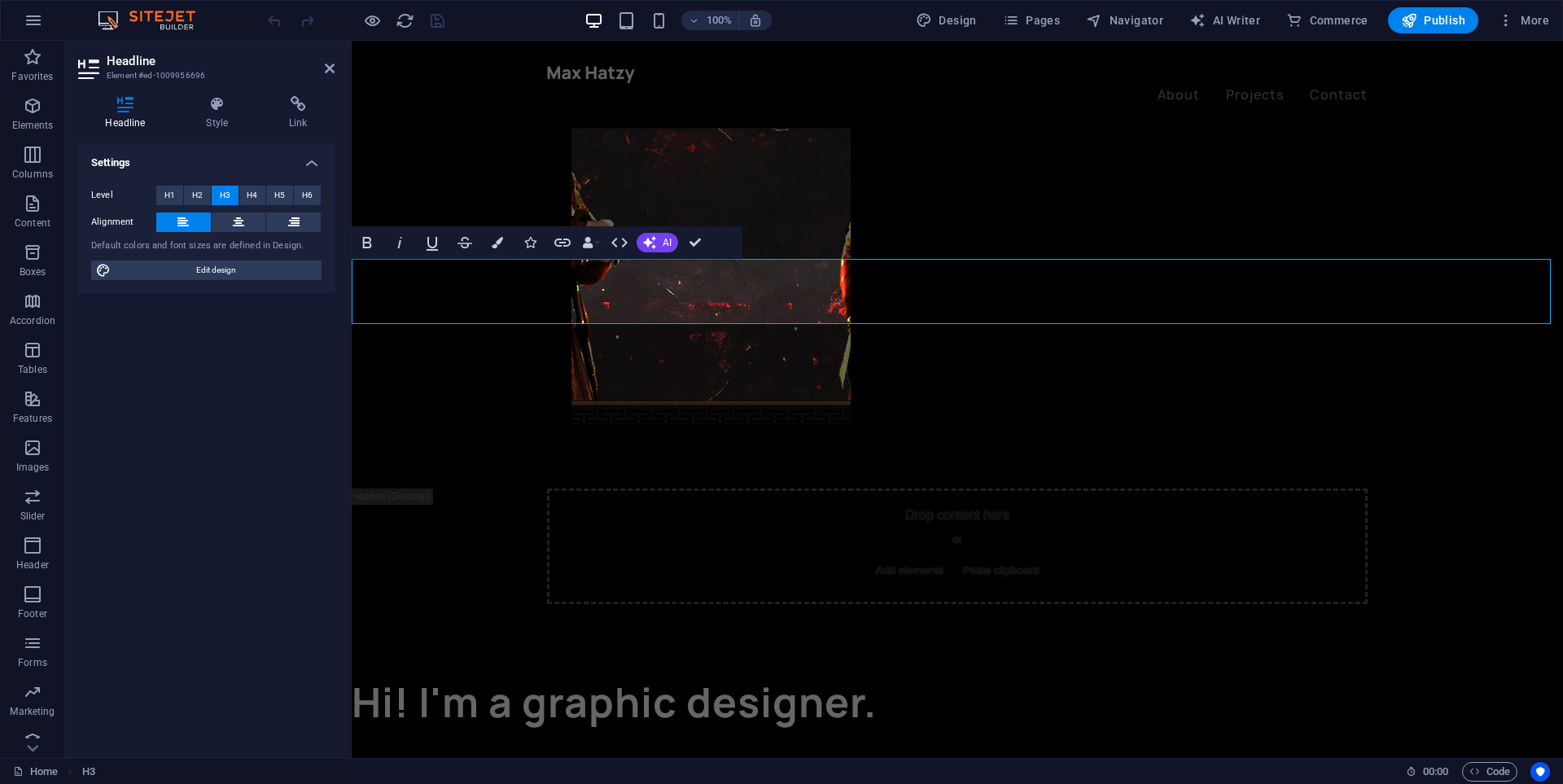
click at [690, 669] on h3 "Hi! I'm a graphic designer." at bounding box center [957, 701] width 1212 height 65
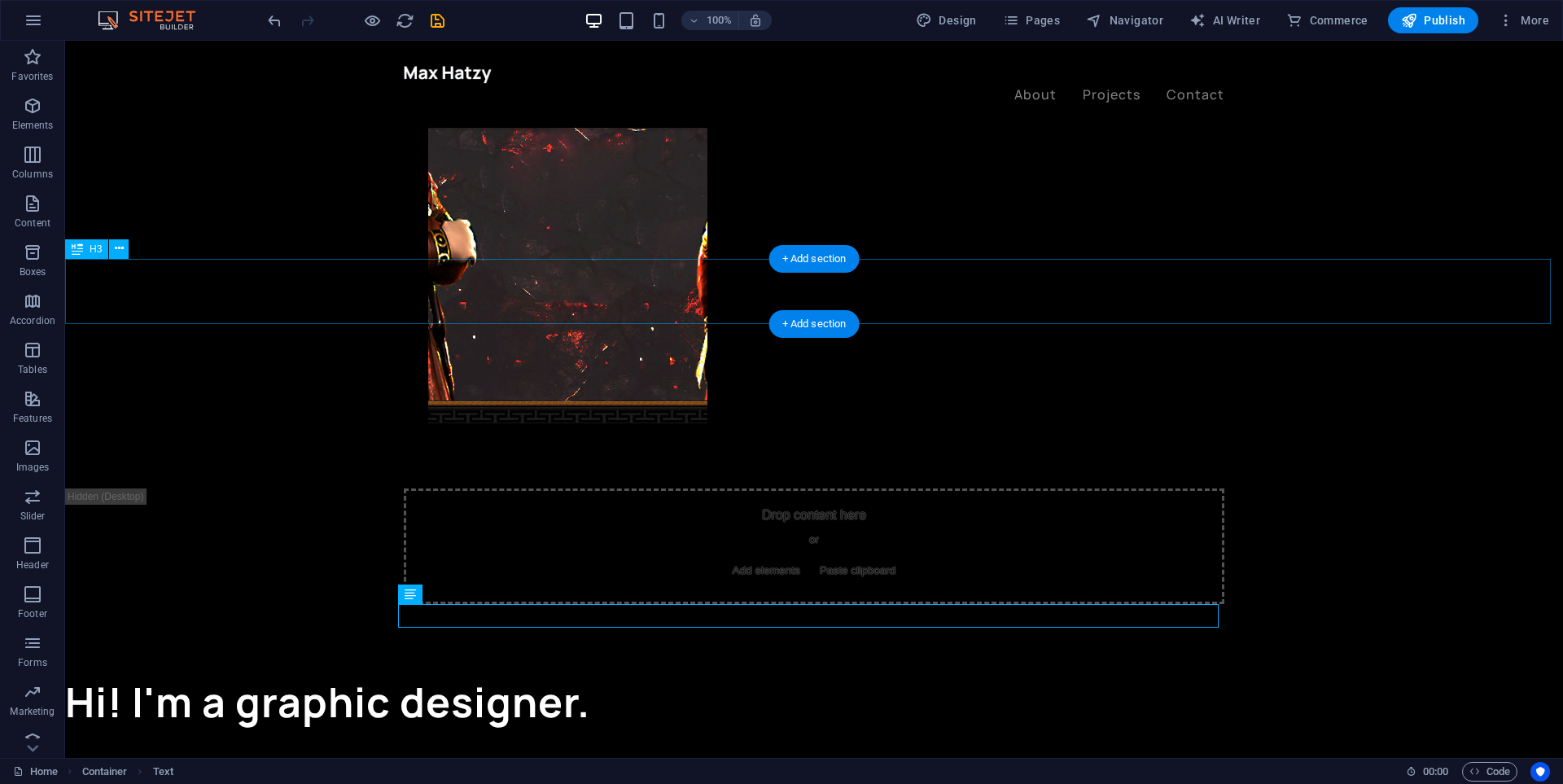
click at [485, 669] on div "Hi! I'm a graphic designer." at bounding box center [814, 701] width 1498 height 65
drag, startPoint x: 485, startPoint y: 286, endPoint x: 201, endPoint y: 285, distance: 284.0
click at [485, 669] on div "Hi! I'm a graphic designer." at bounding box center [814, 701] width 1498 height 65
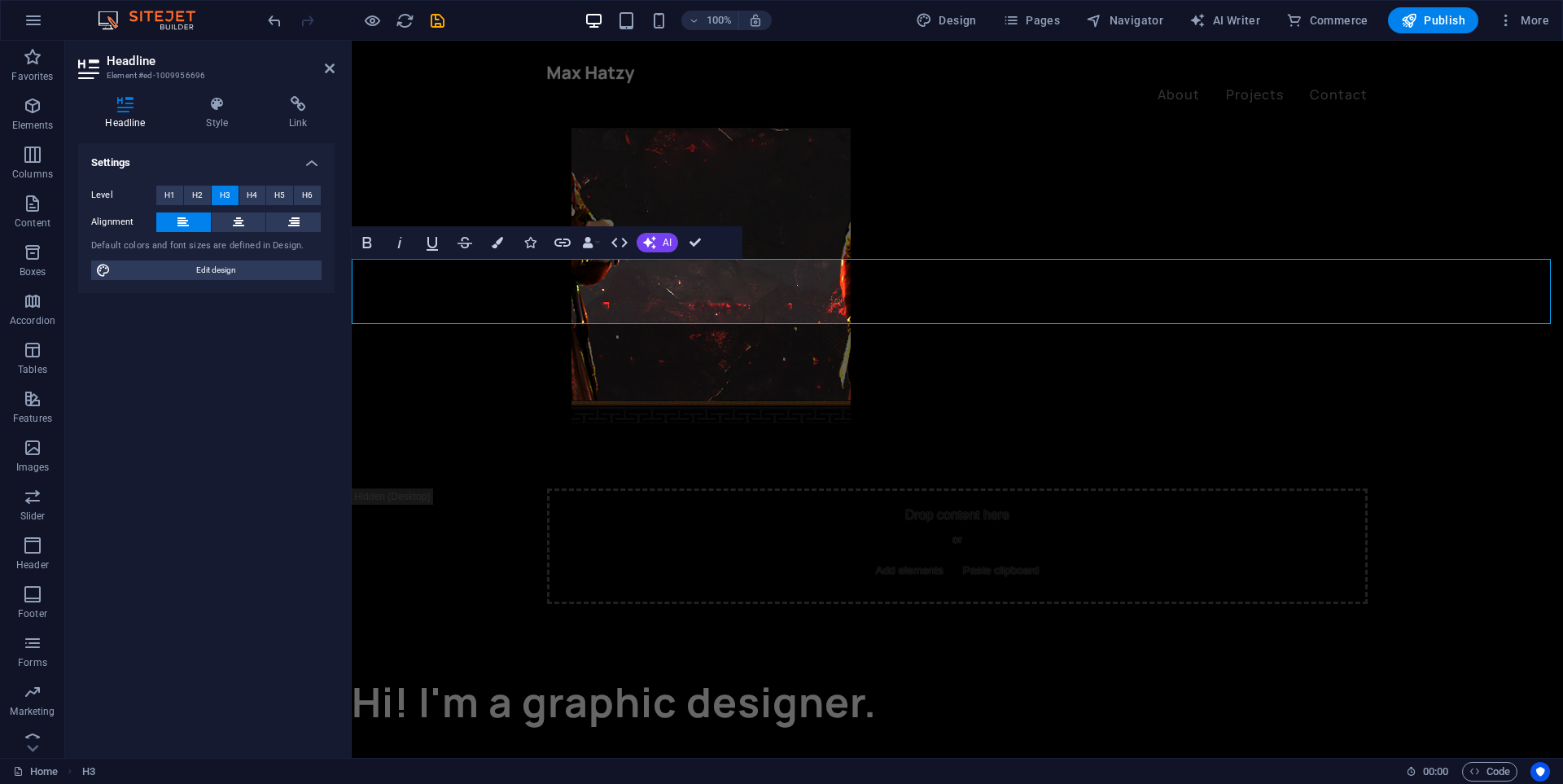
click at [762, 669] on h3 "Hi! I'm a graphic designer." at bounding box center [957, 701] width 1212 height 65
click at [237, 217] on icon at bounding box center [239, 222] width 11 height 20
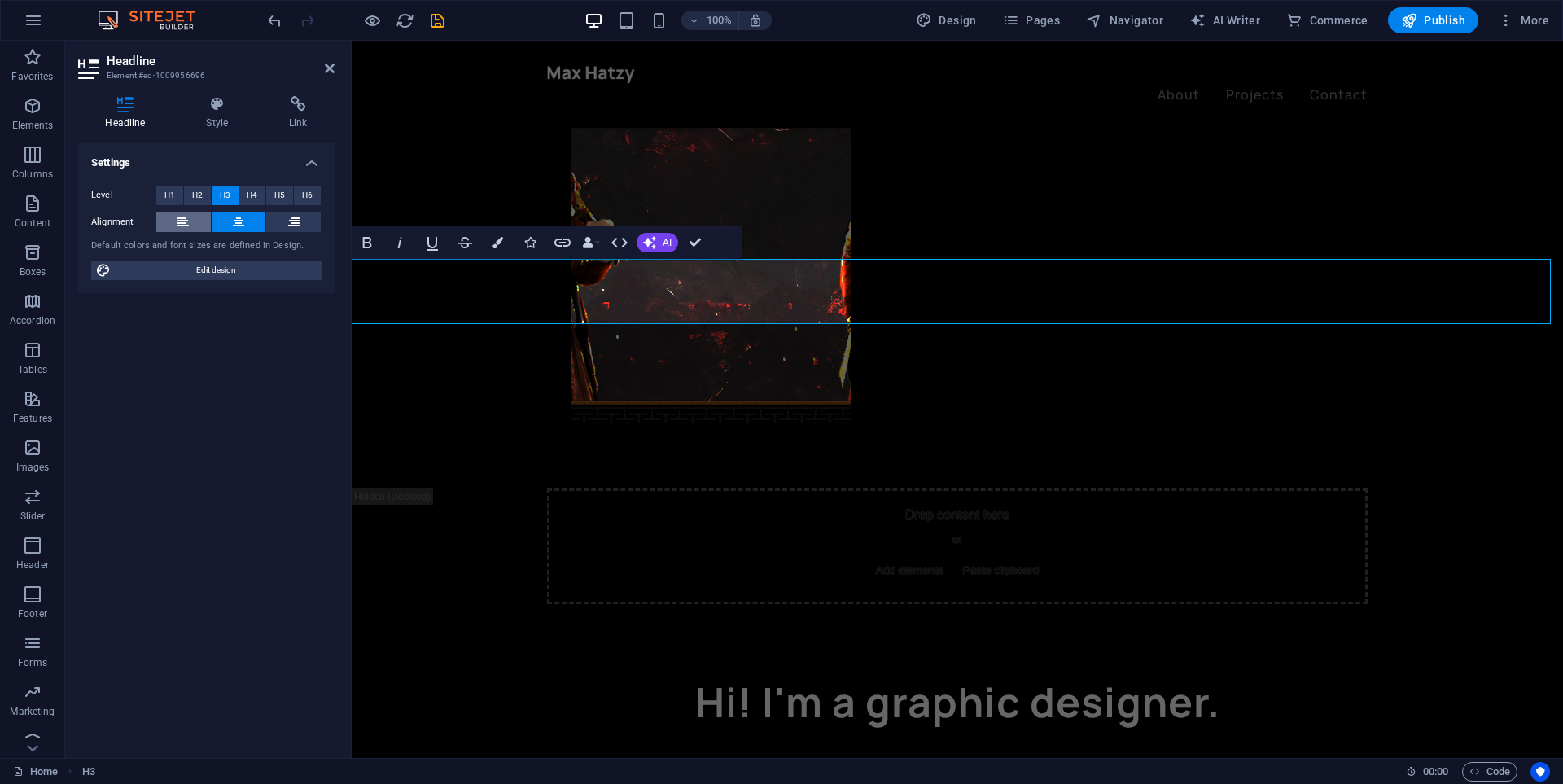
click at [192, 229] on button at bounding box center [183, 222] width 55 height 20
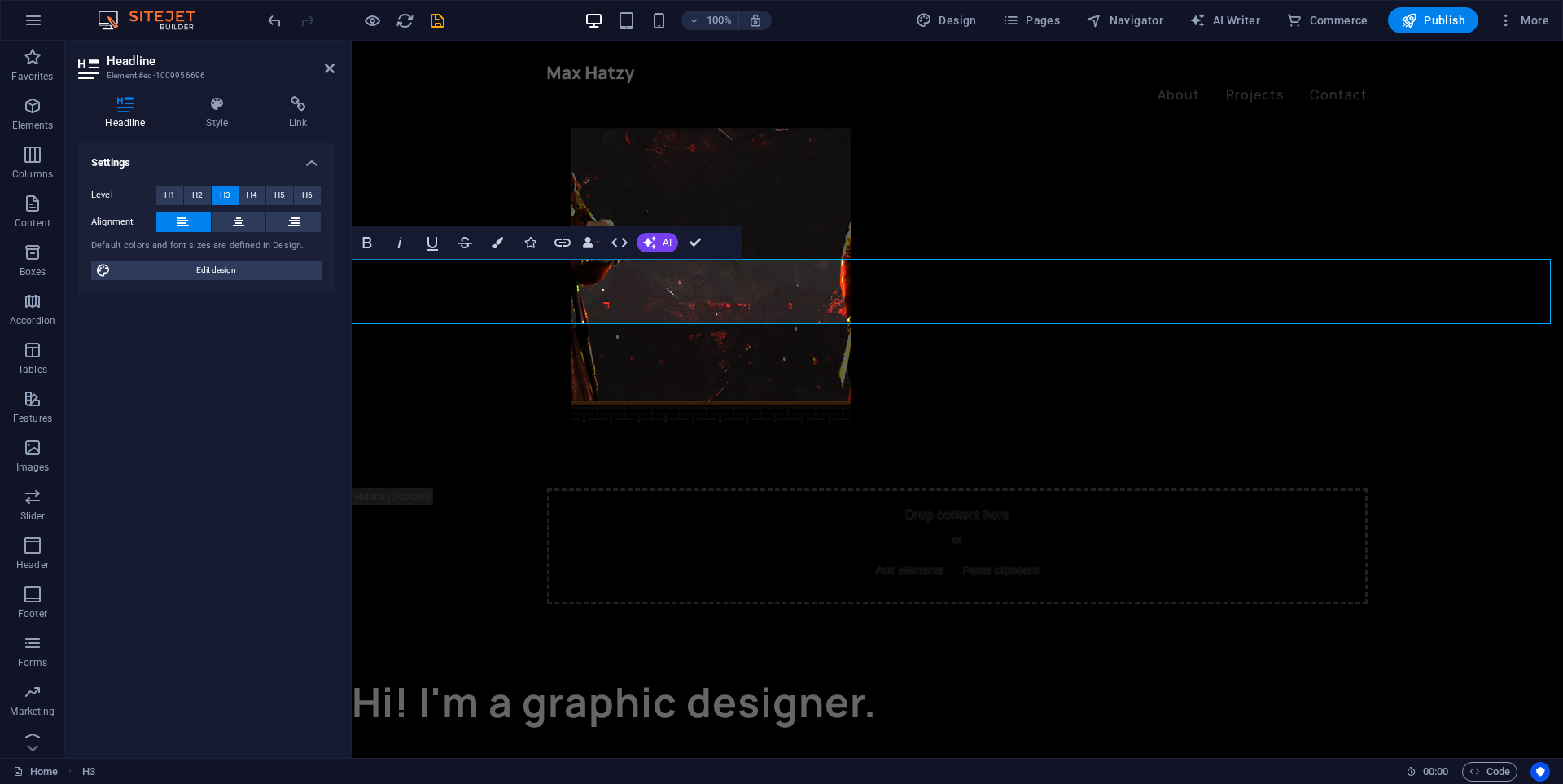
click at [793, 669] on h3 "Hi! I'm a graphic designer." at bounding box center [957, 701] width 1212 height 65
click at [808, 669] on h3 "Hi!I'm a graphic designer." at bounding box center [957, 701] width 1212 height 65
drag, startPoint x: 761, startPoint y: 403, endPoint x: 1002, endPoint y: 445, distance: 244.6
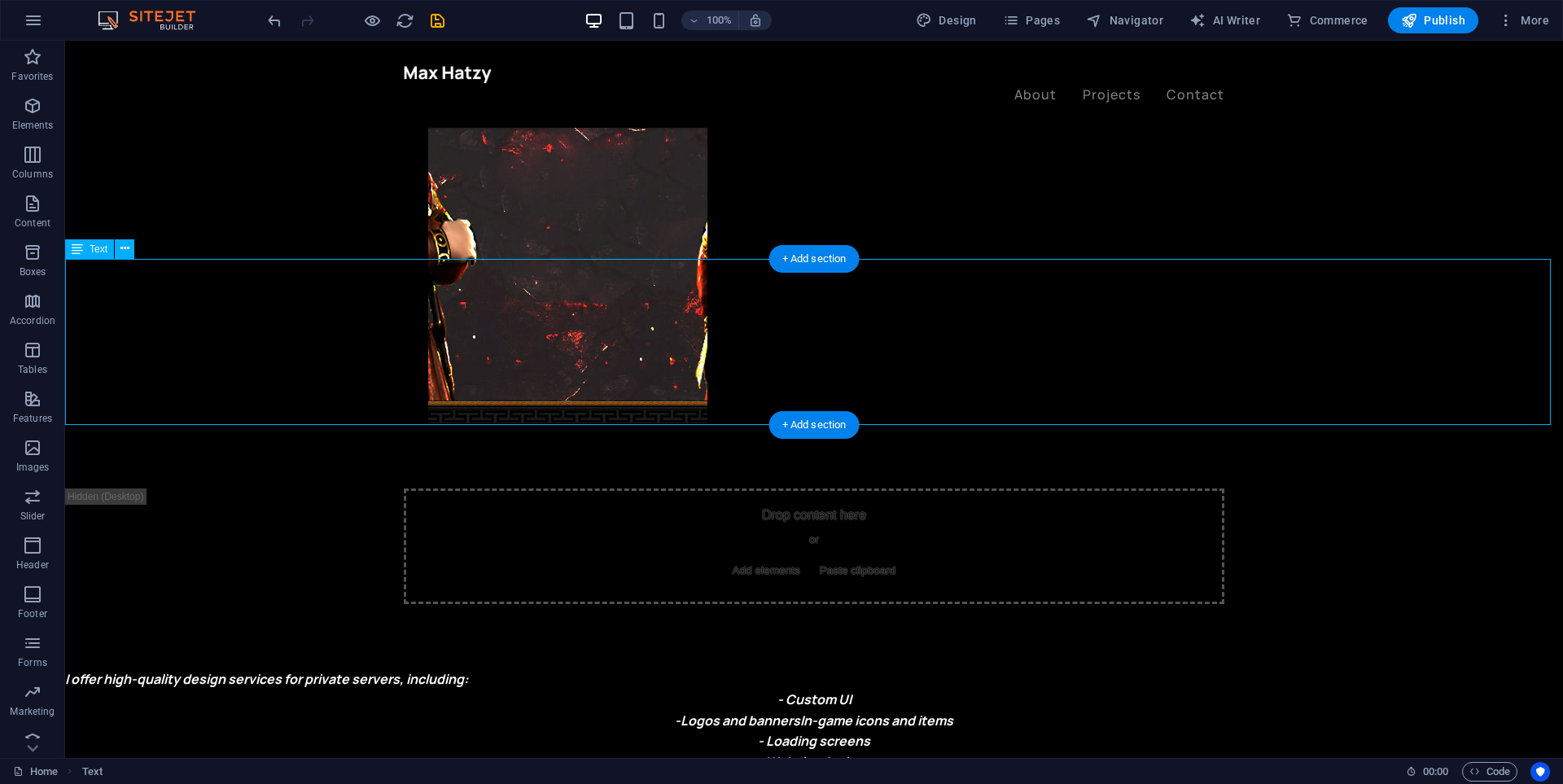
click at [542, 669] on div "I offer high-quality design services for private servers, including: - Custom U…" at bounding box center [814, 752] width 1498 height 167
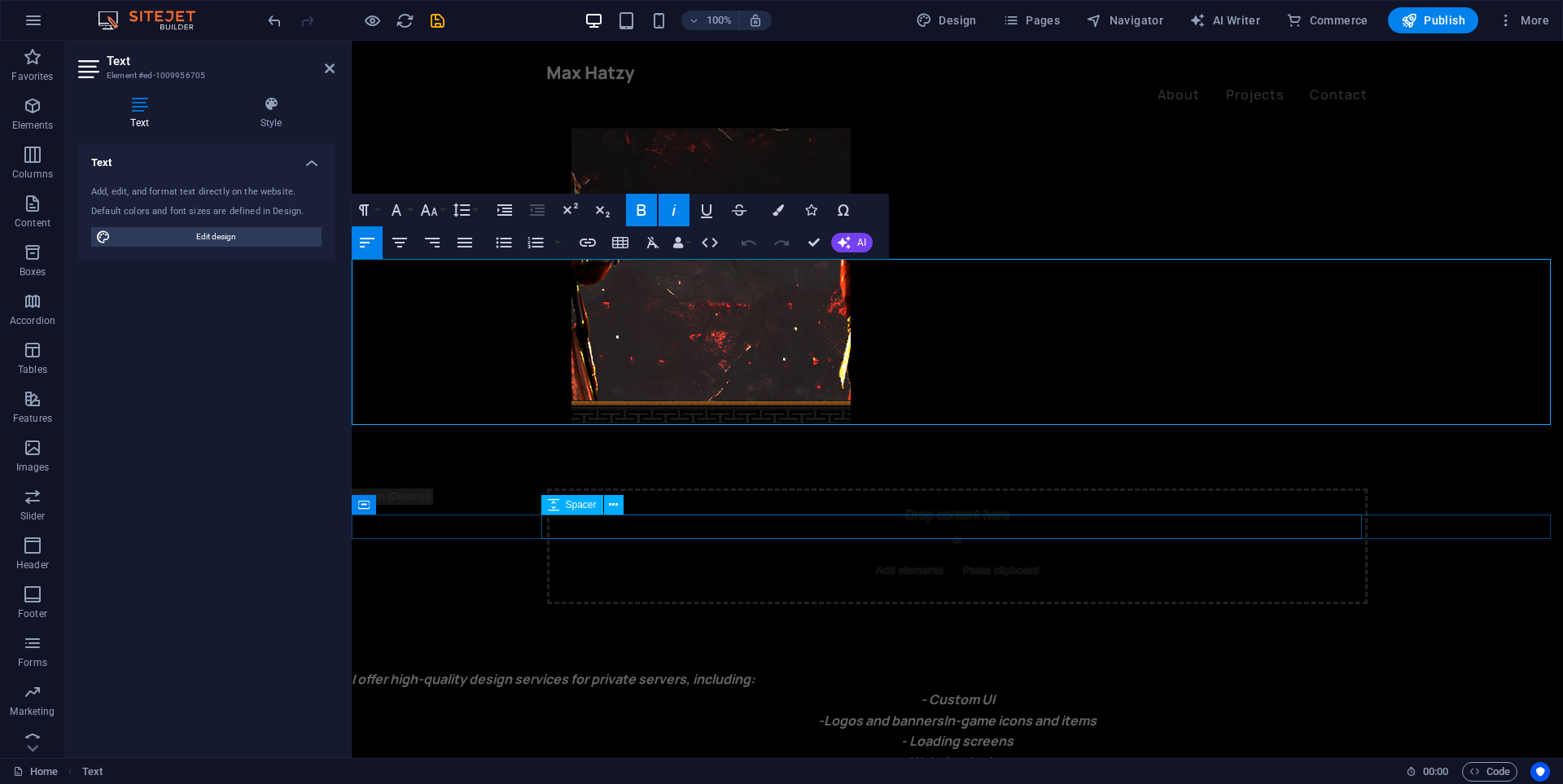
select select "px"
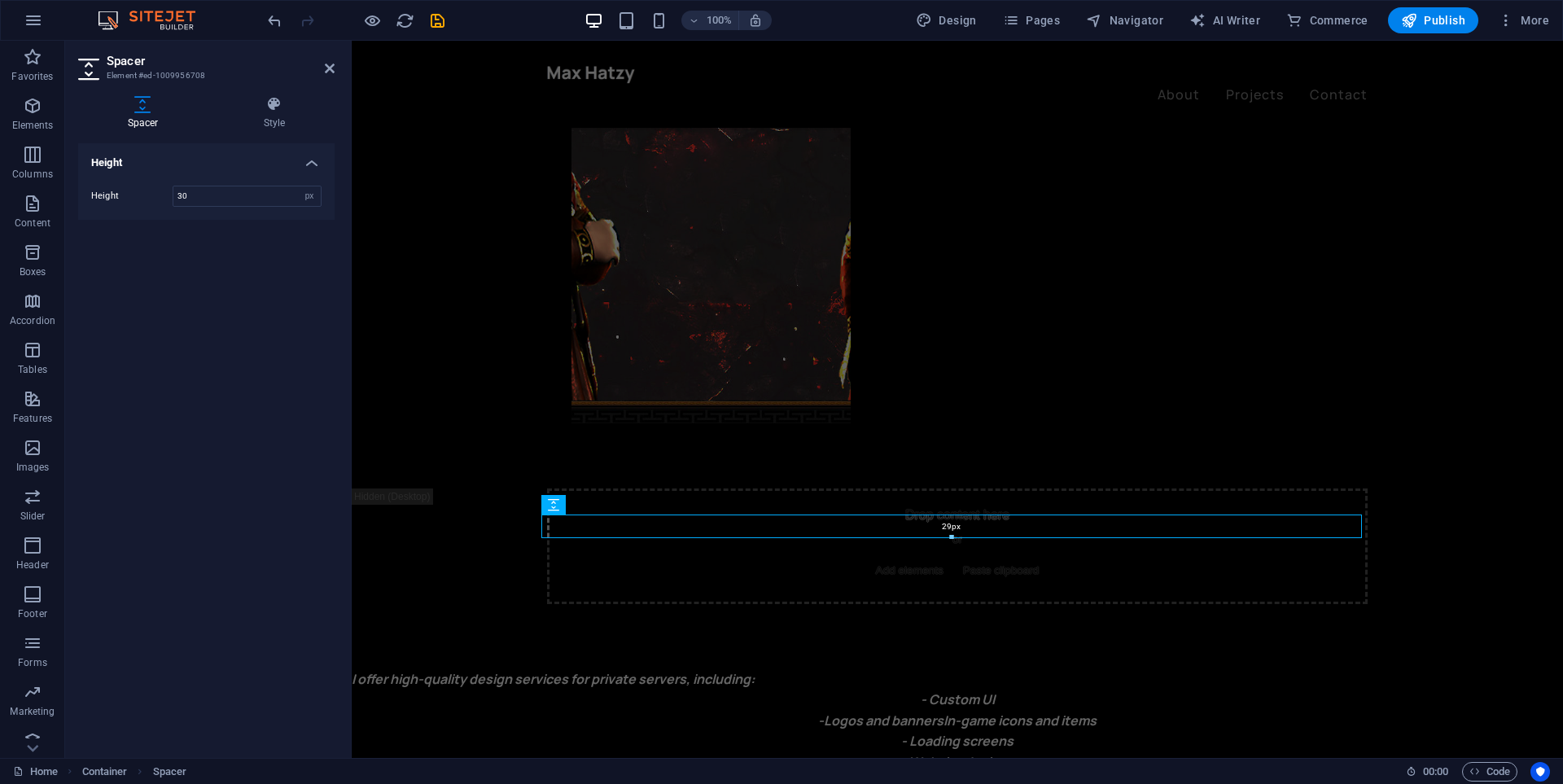
click at [661, 537] on div at bounding box center [951, 538] width 819 height 6
type input "29"
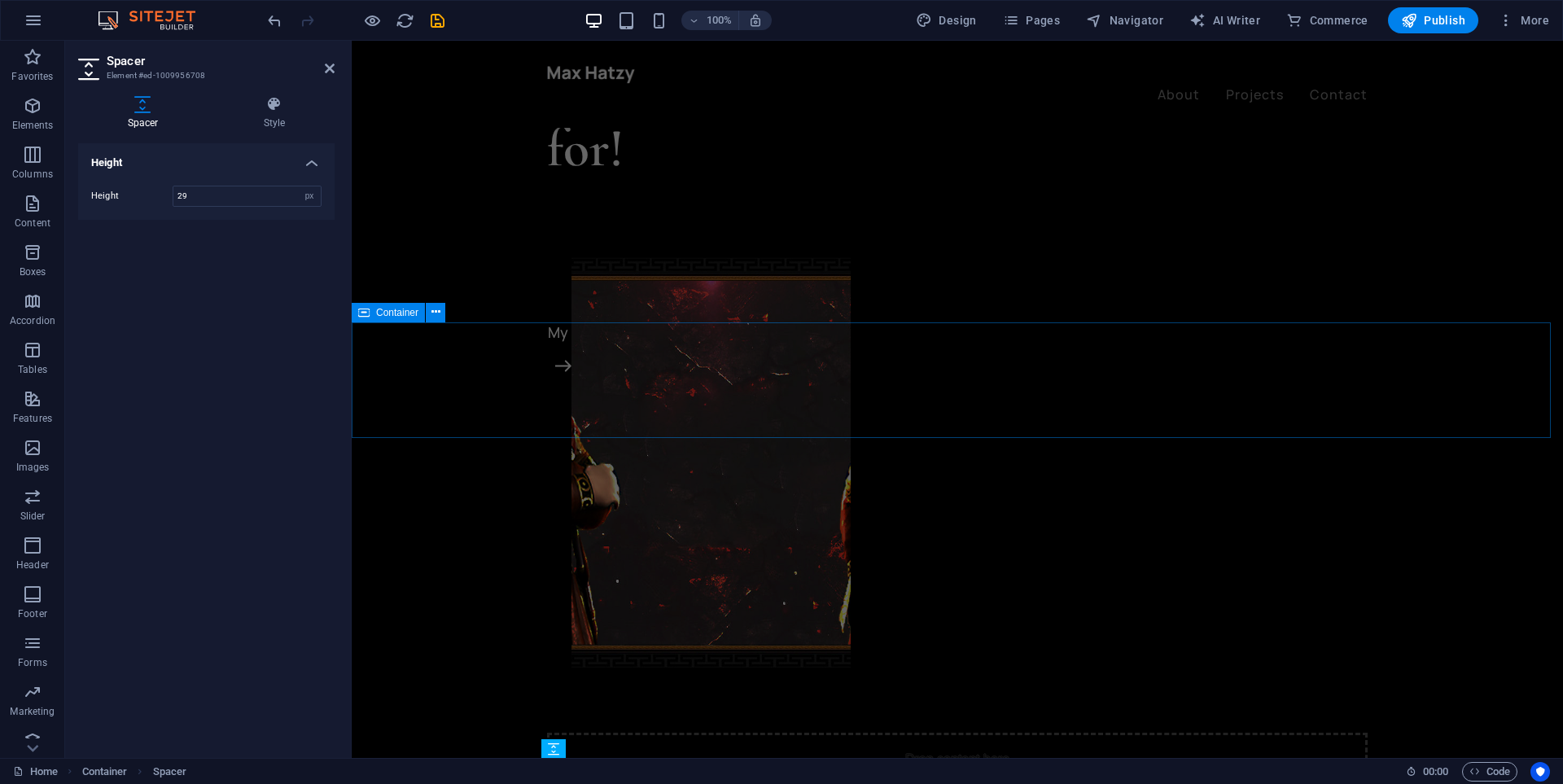
scroll to position [489, 0]
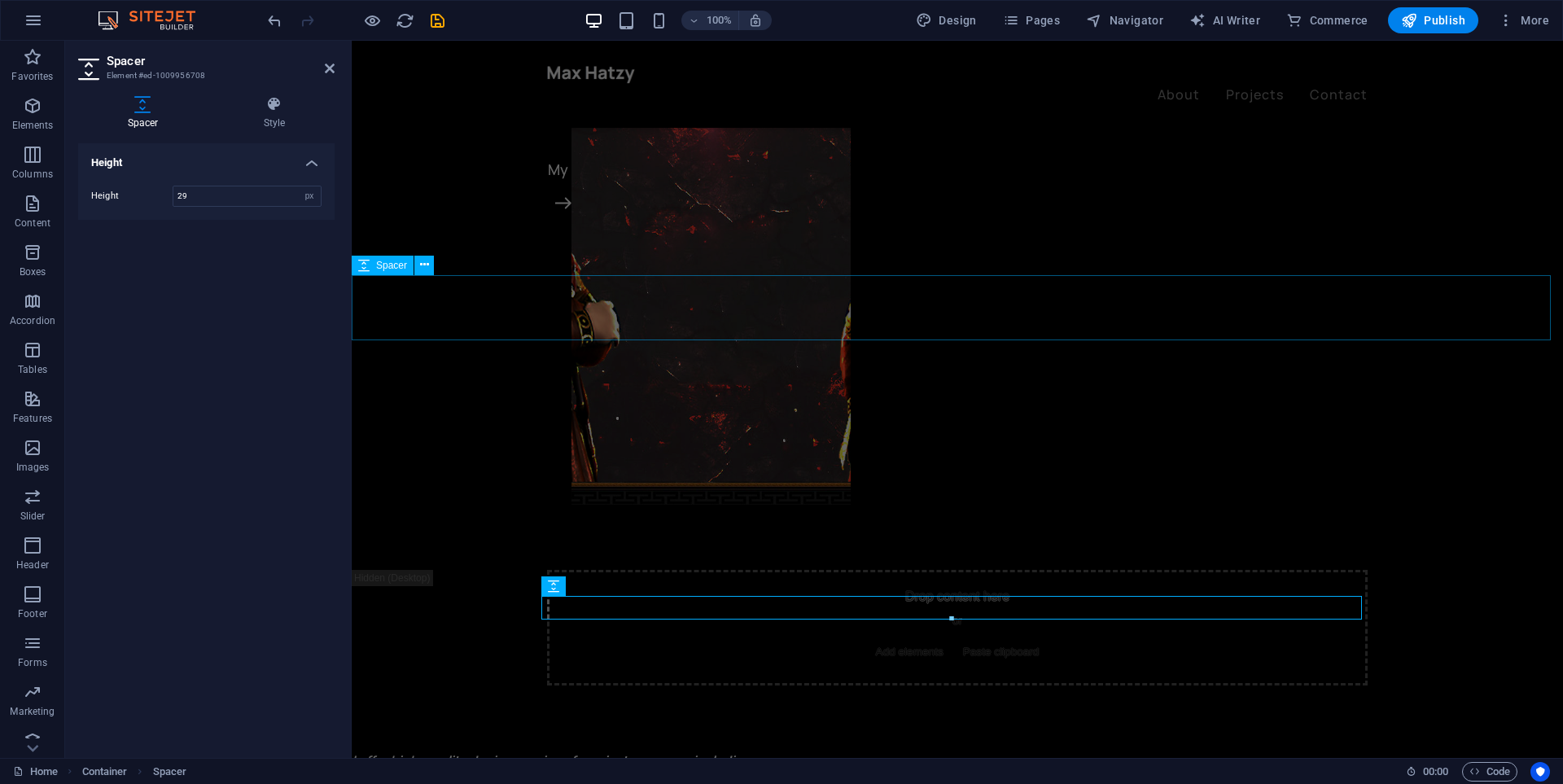
click at [737, 686] on div at bounding box center [957, 718] width 1212 height 65
select select "rem"
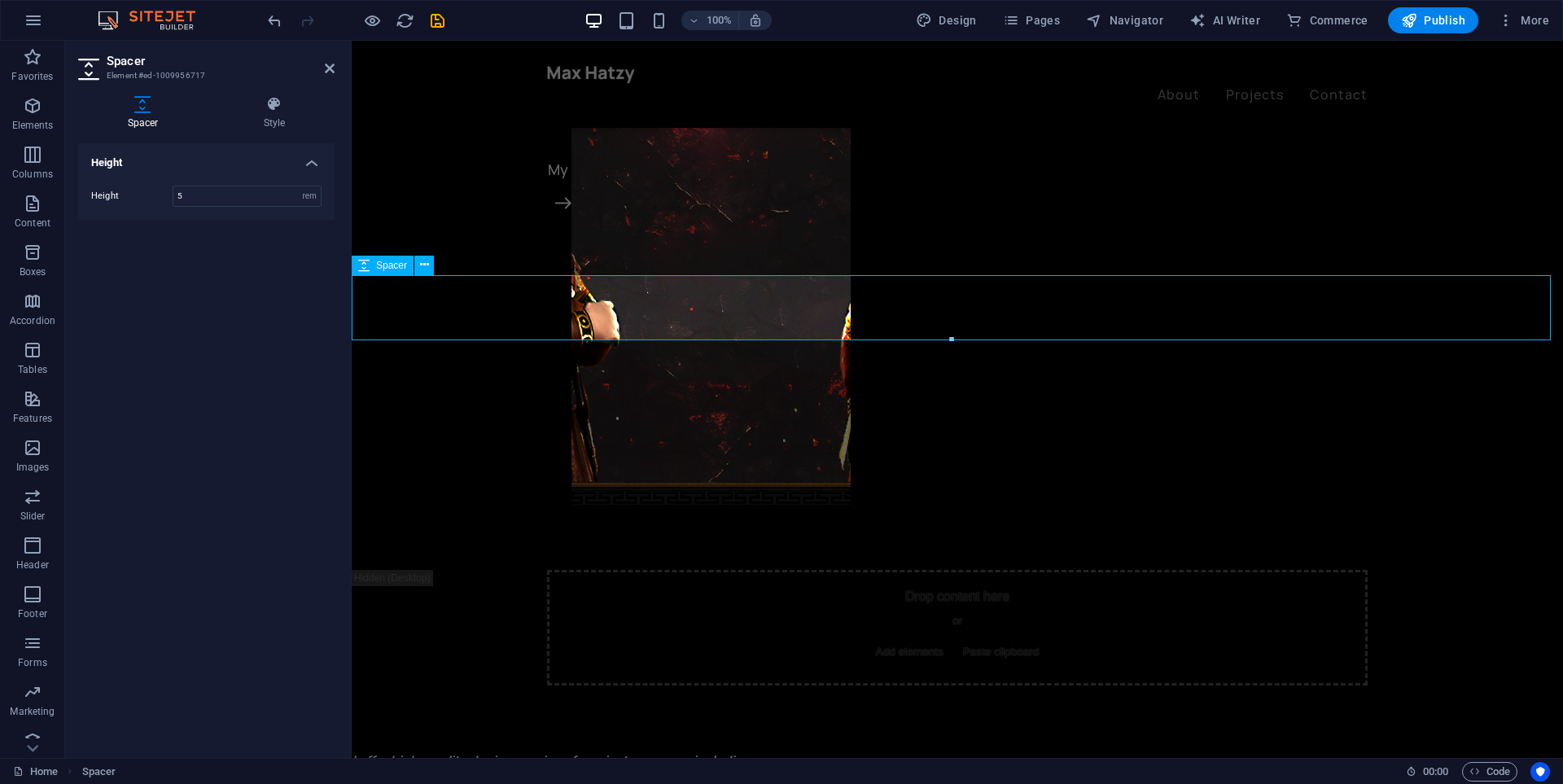
scroll to position [733, 0]
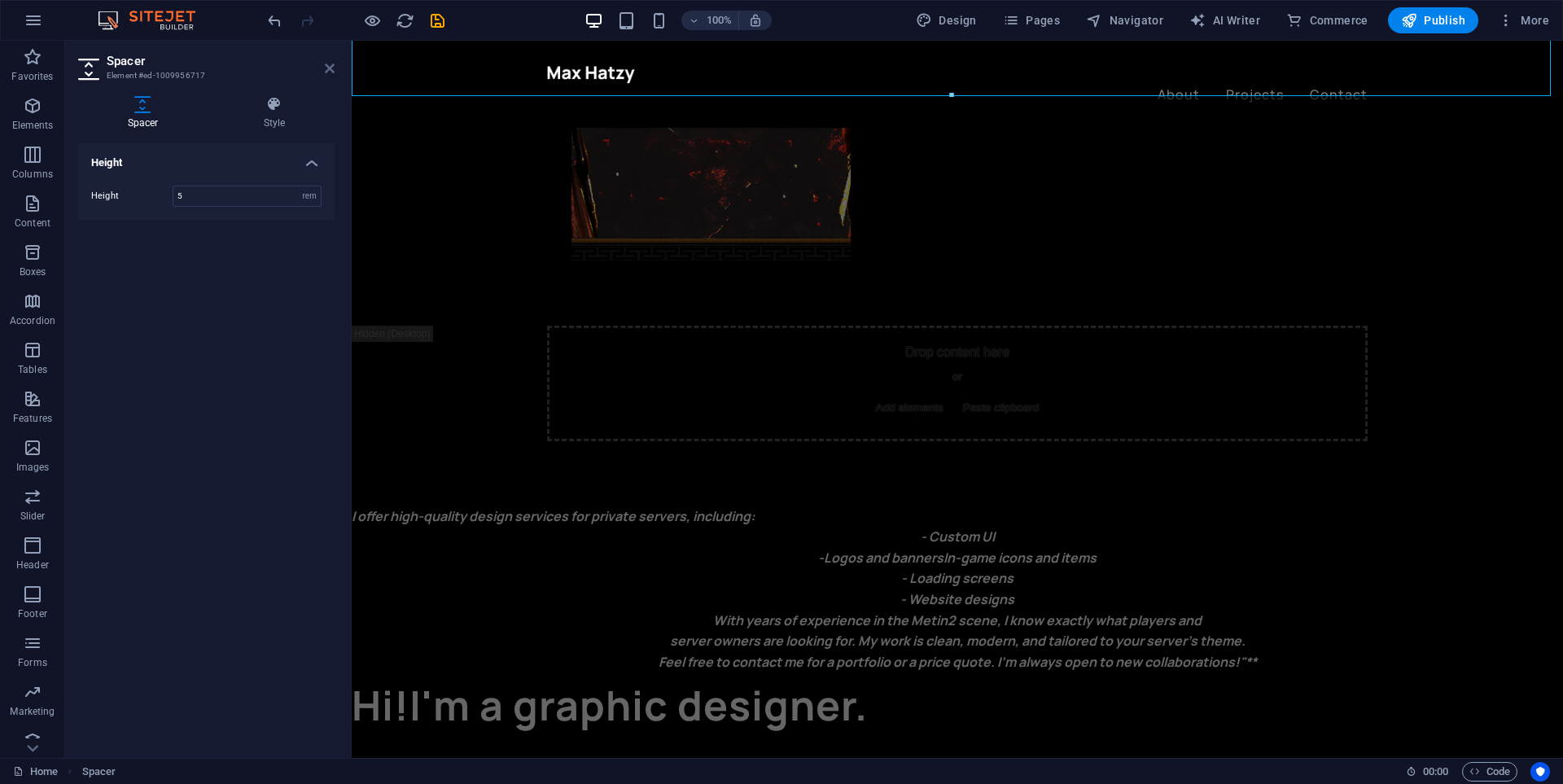
click at [332, 70] on icon at bounding box center [330, 69] width 10 height 13
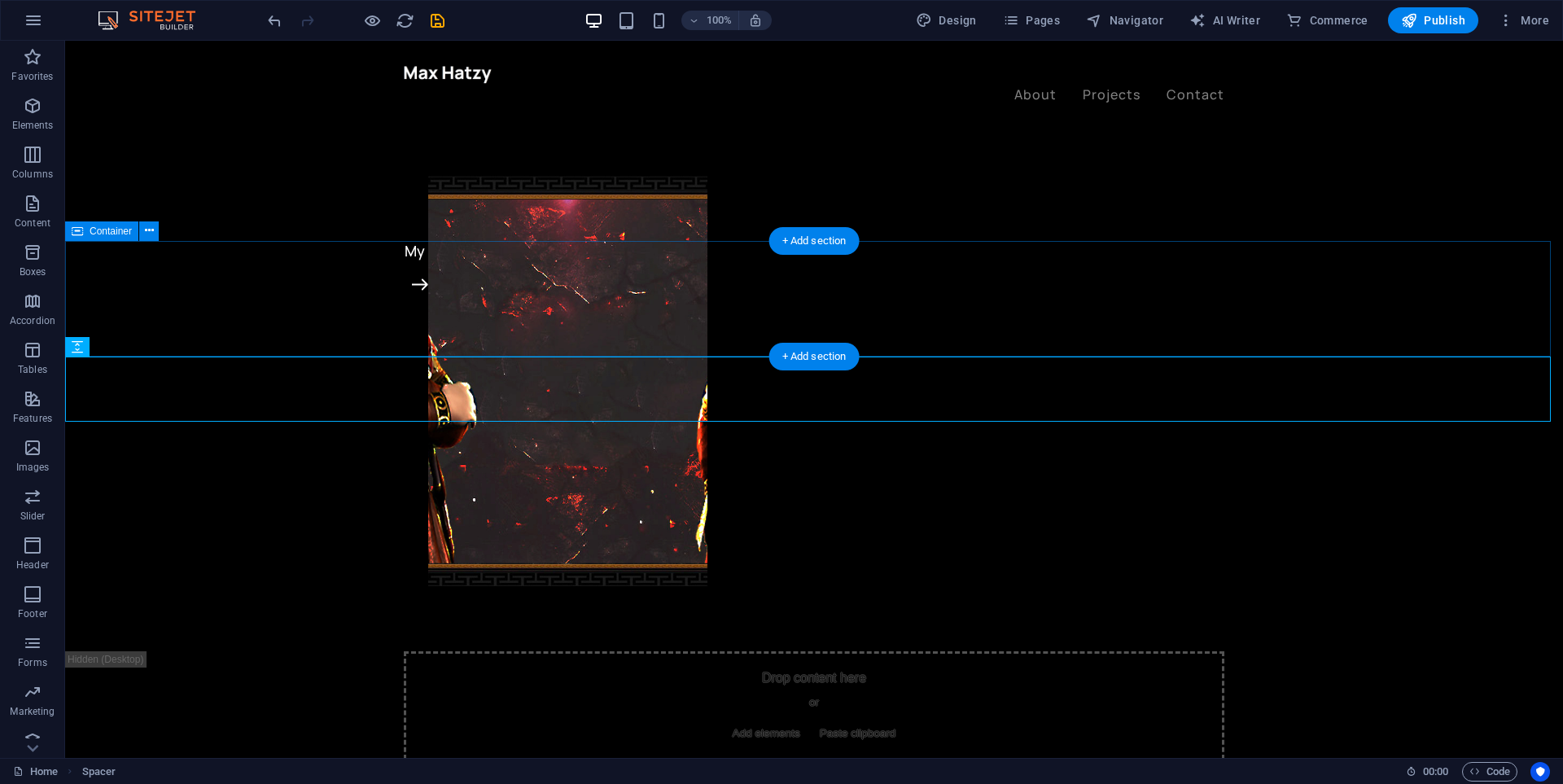
scroll to position [569, 0]
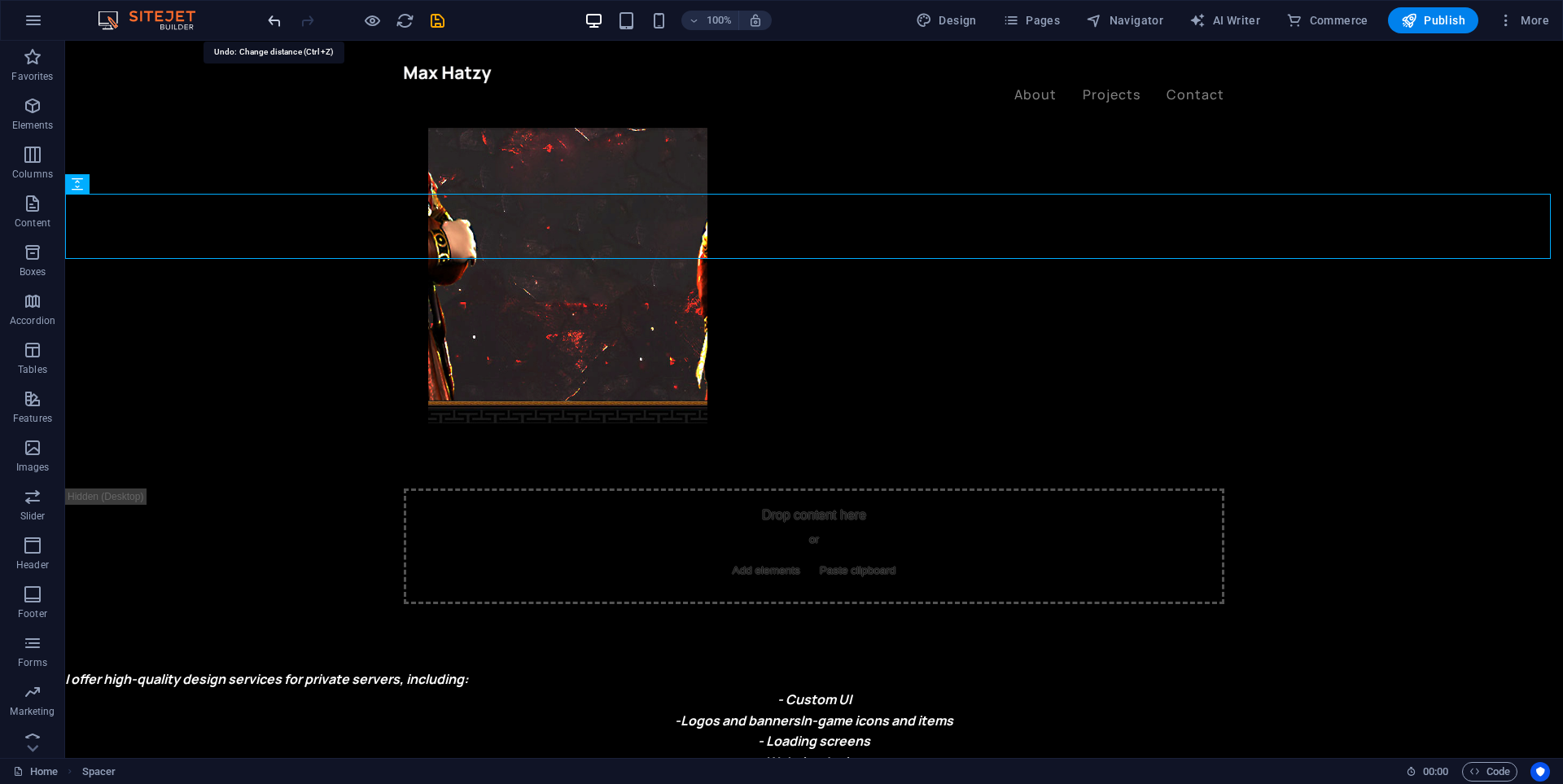
click at [275, 24] on icon "undo" at bounding box center [275, 20] width 19 height 19
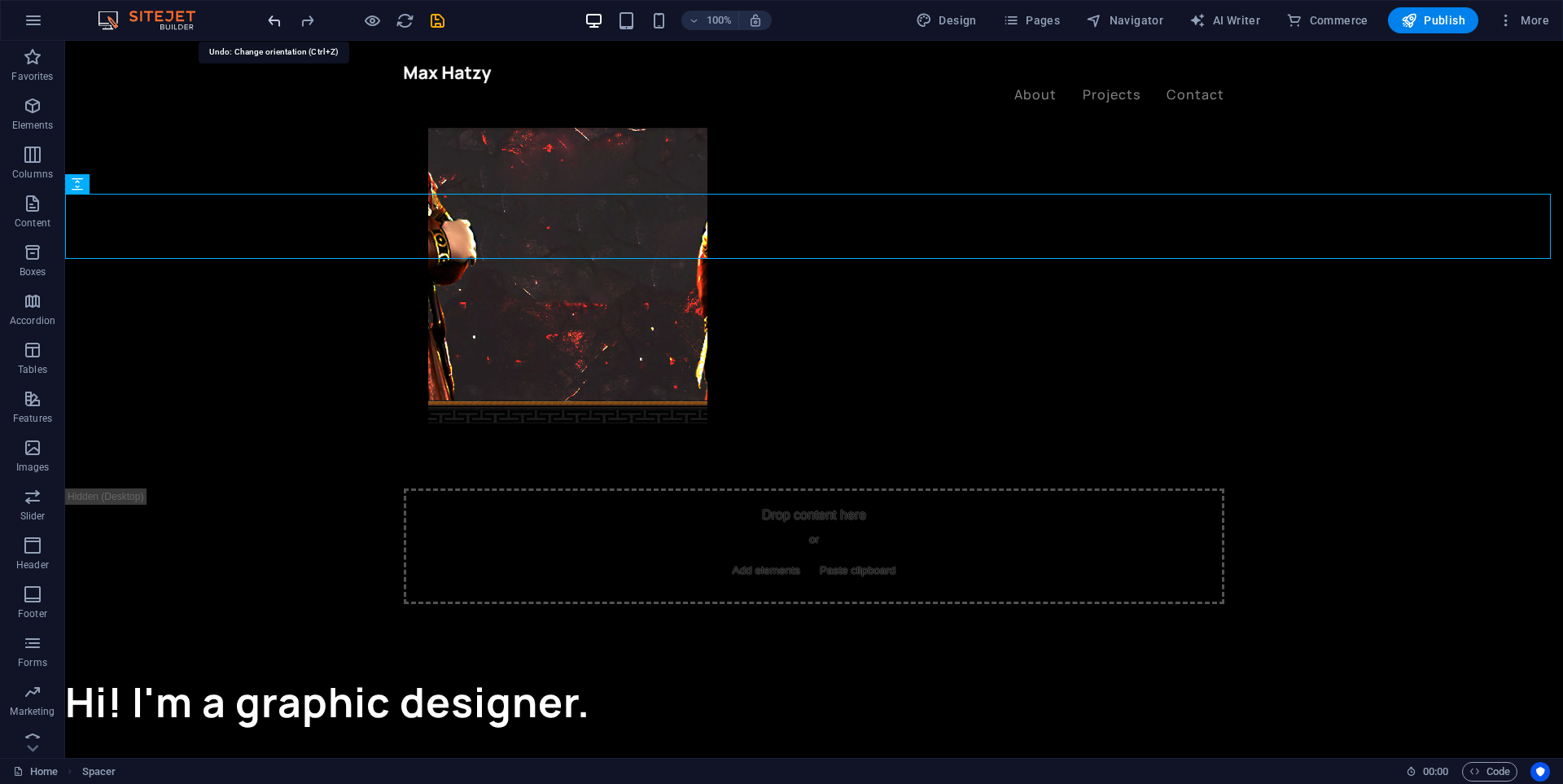
click at [275, 24] on icon "undo" at bounding box center [275, 20] width 19 height 19
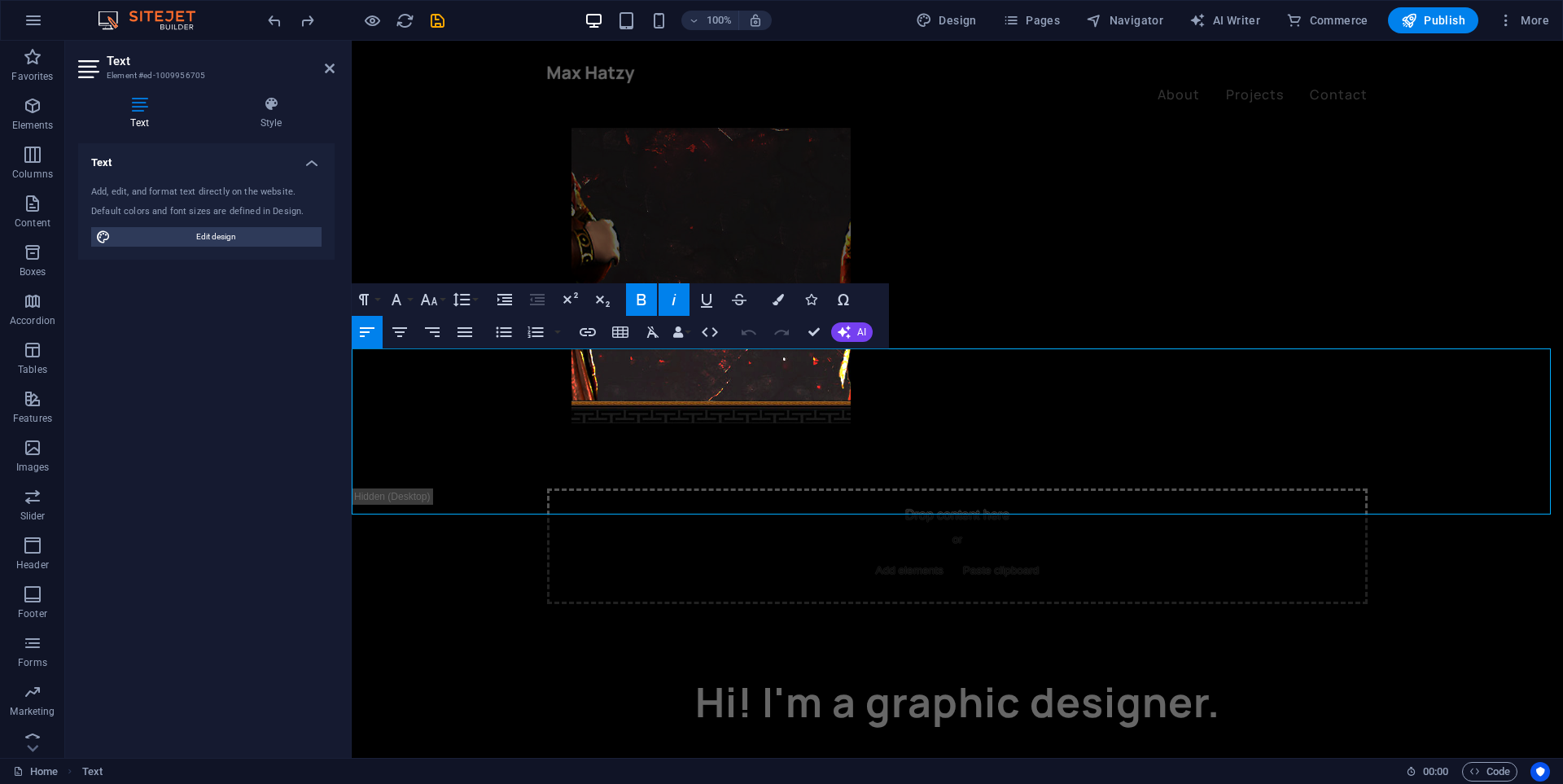
click at [755, 759] on strong "I offer high-quality design services for private servers, including:" at bounding box center [553, 767] width 403 height 18
click at [930, 669] on div "Hi! I'm a graphic designer." at bounding box center [957, 701] width 1212 height 65
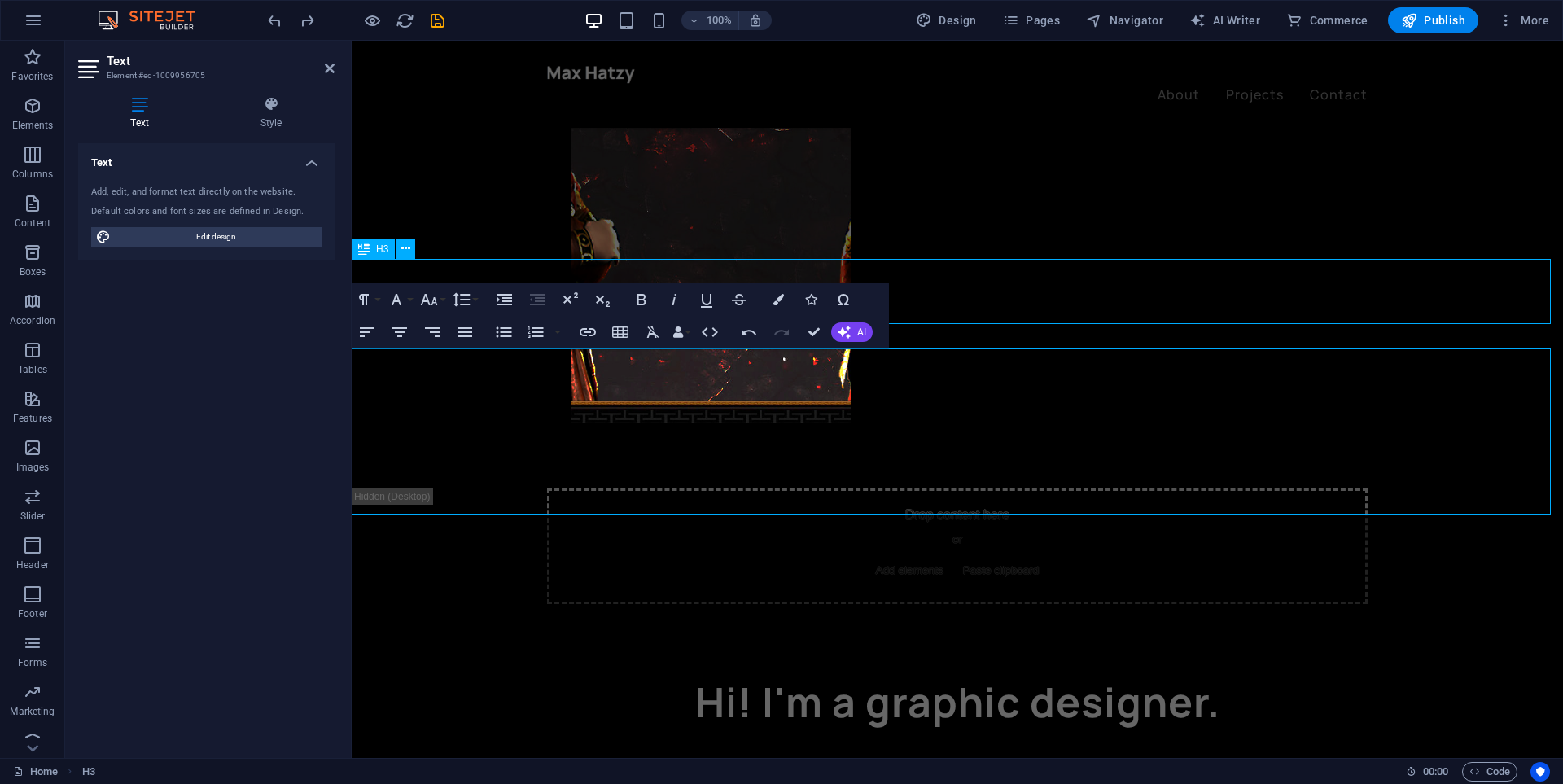
click at [930, 669] on div "Hi! I'm a graphic designer." at bounding box center [957, 701] width 1212 height 65
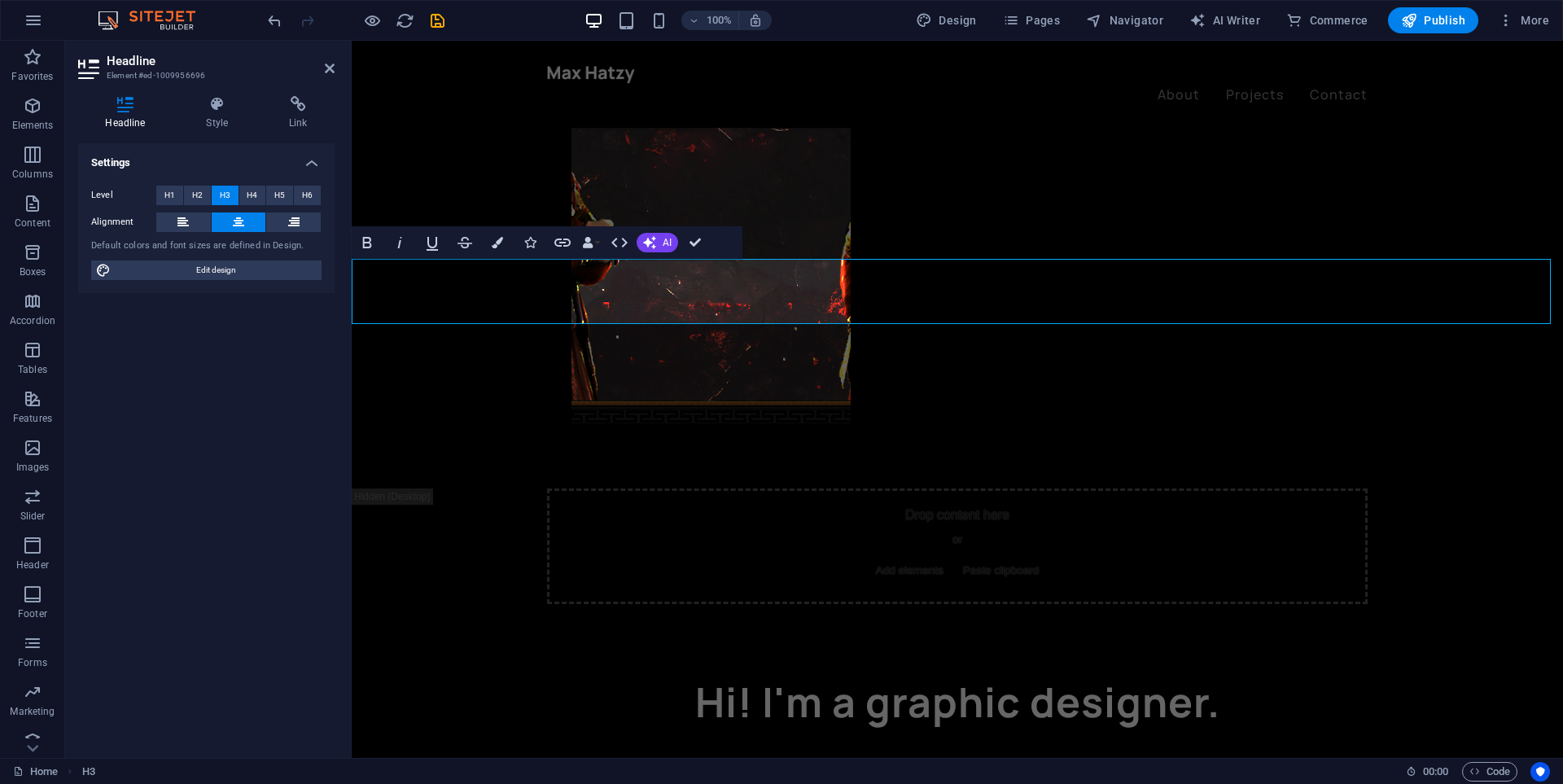
click at [897, 669] on h3 "Hi! I'm a graphic designer." at bounding box center [957, 701] width 1212 height 65
click at [399, 489] on div "Drop content here or Add elements Paste clipboard" at bounding box center [957, 546] width 1212 height 115
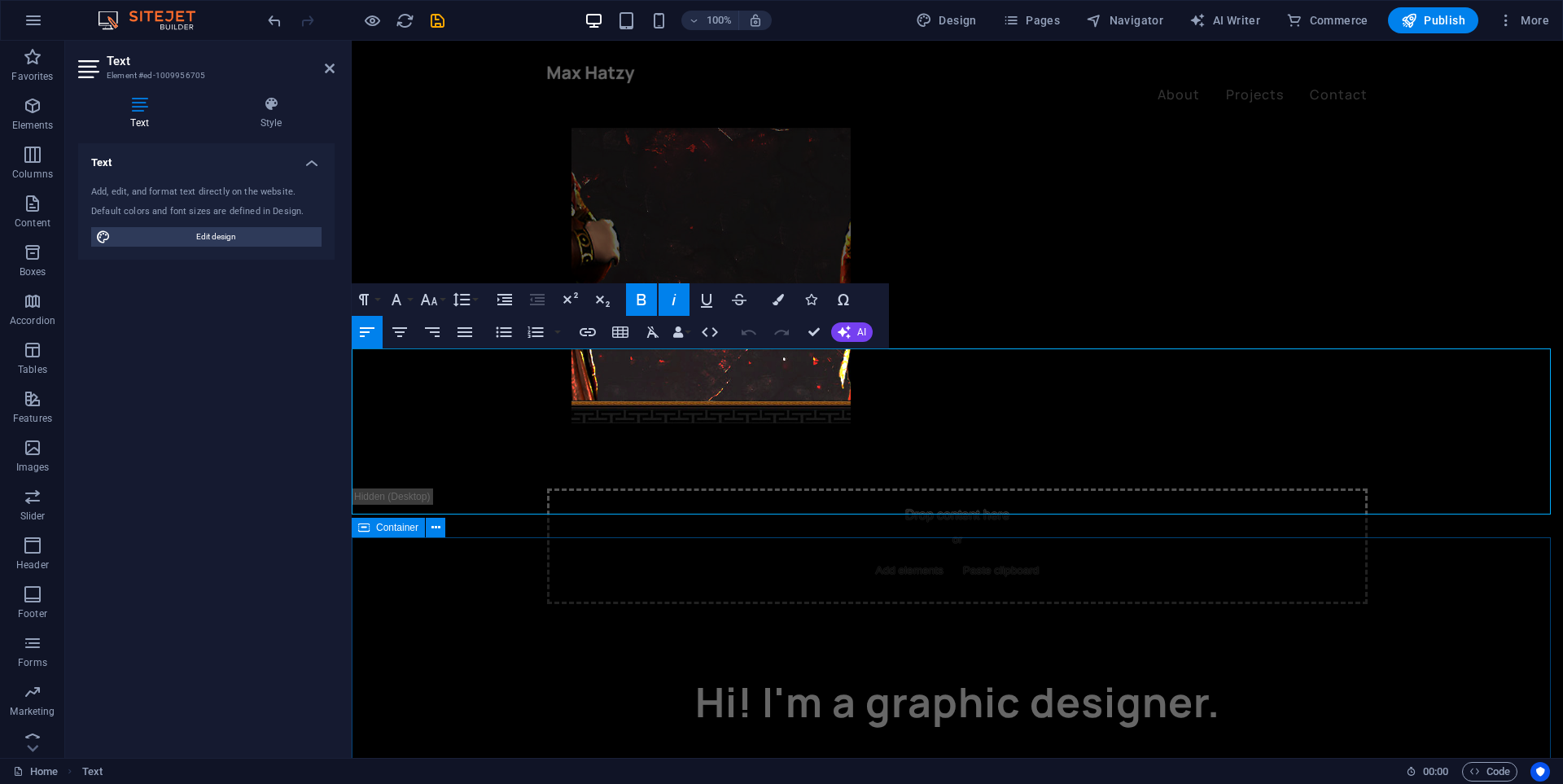
select select "%"
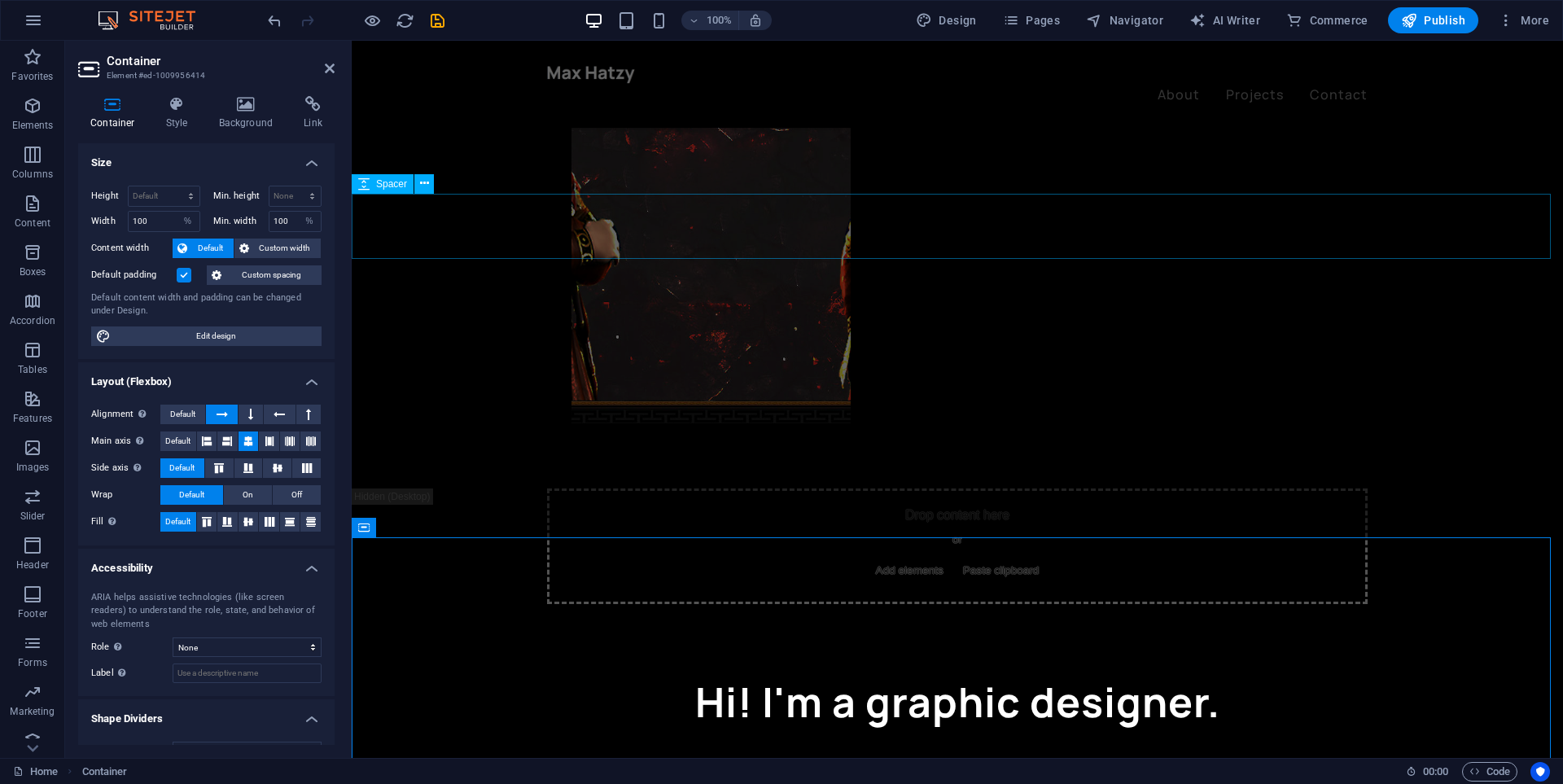
click at [475, 604] on div at bounding box center [957, 636] width 1212 height 65
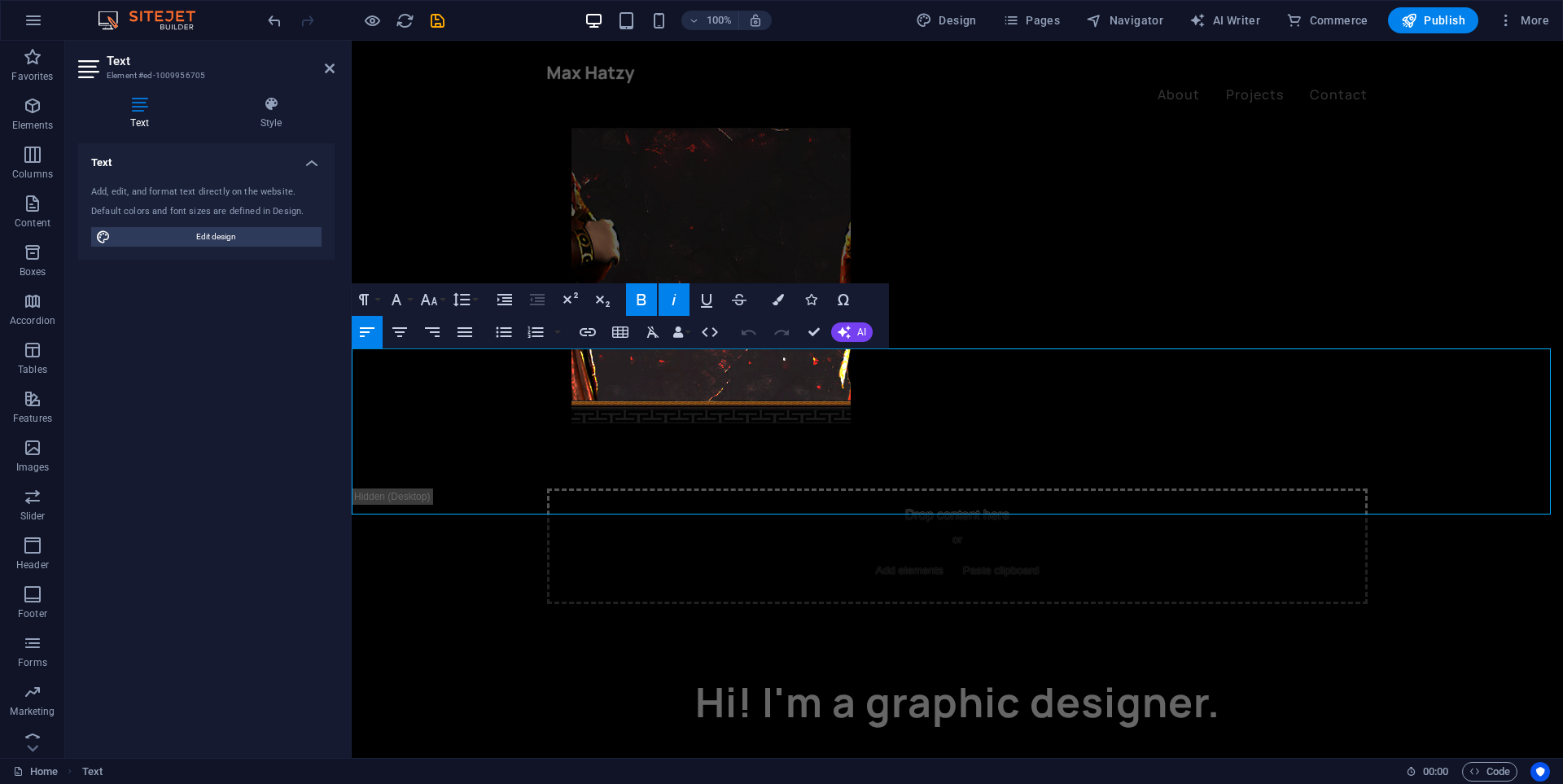
click at [755, 759] on strong "I offer high-quality design services for private servers, including:" at bounding box center [553, 767] width 403 height 18
click at [543, 604] on div at bounding box center [957, 636] width 1212 height 65
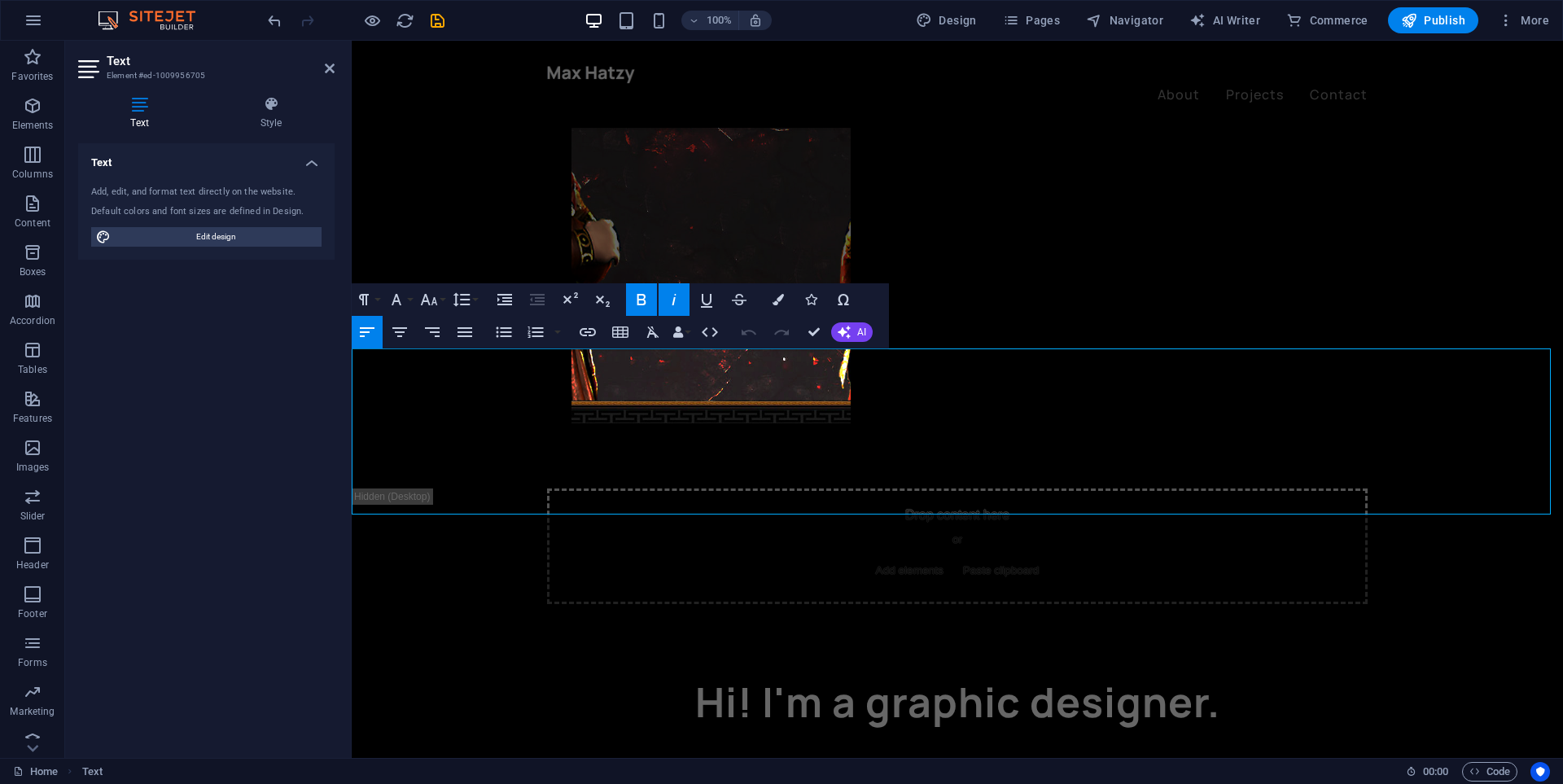
click at [751, 759] on strong "I offer high-quality design services for private servers, including:" at bounding box center [553, 767] width 403 height 18
click at [755, 759] on strong "I offer high-quality design services for private servers, including:" at bounding box center [553, 767] width 403 height 18
click at [500, 604] on div at bounding box center [957, 636] width 1212 height 65
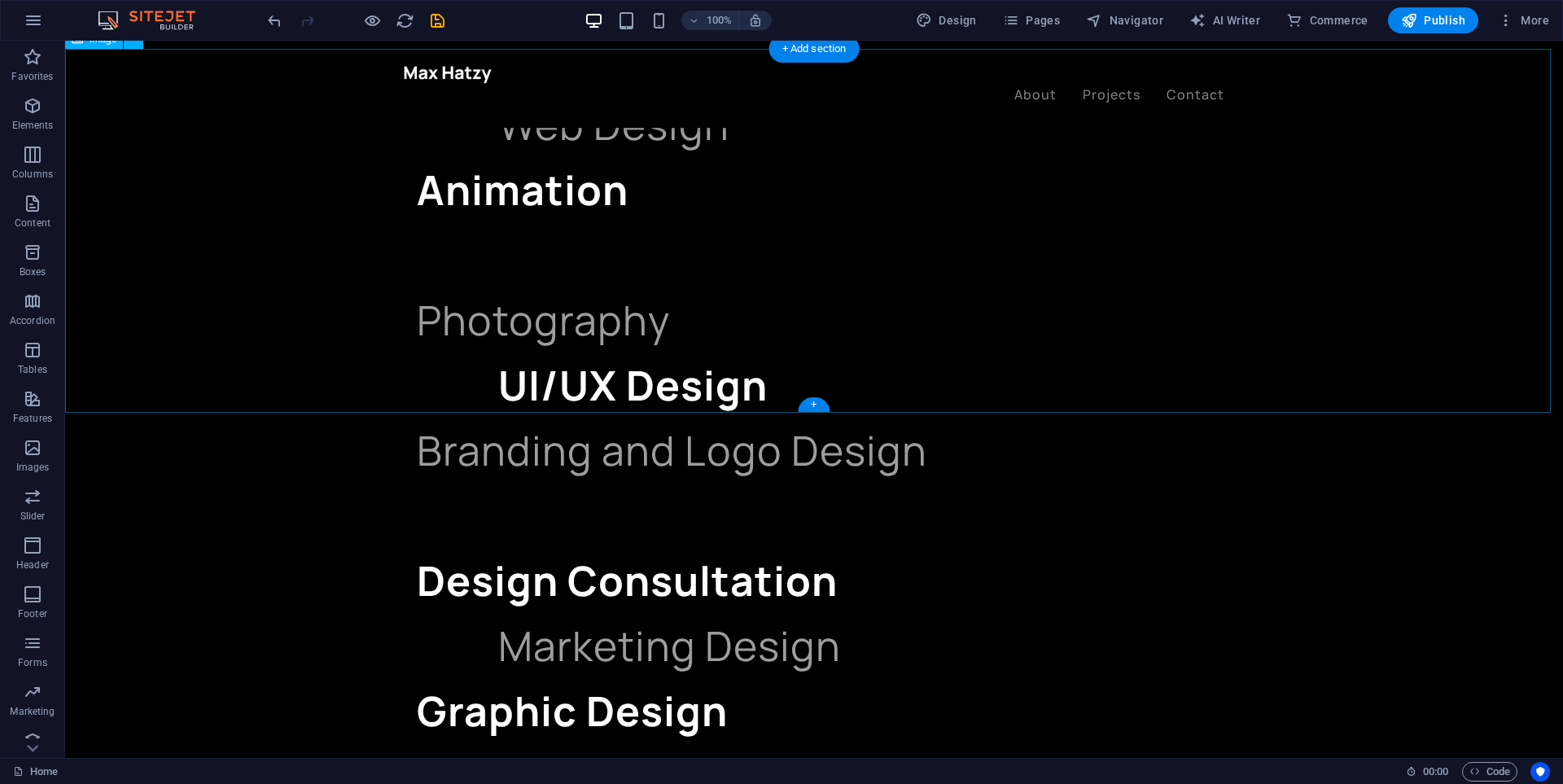
scroll to position [1953, 0]
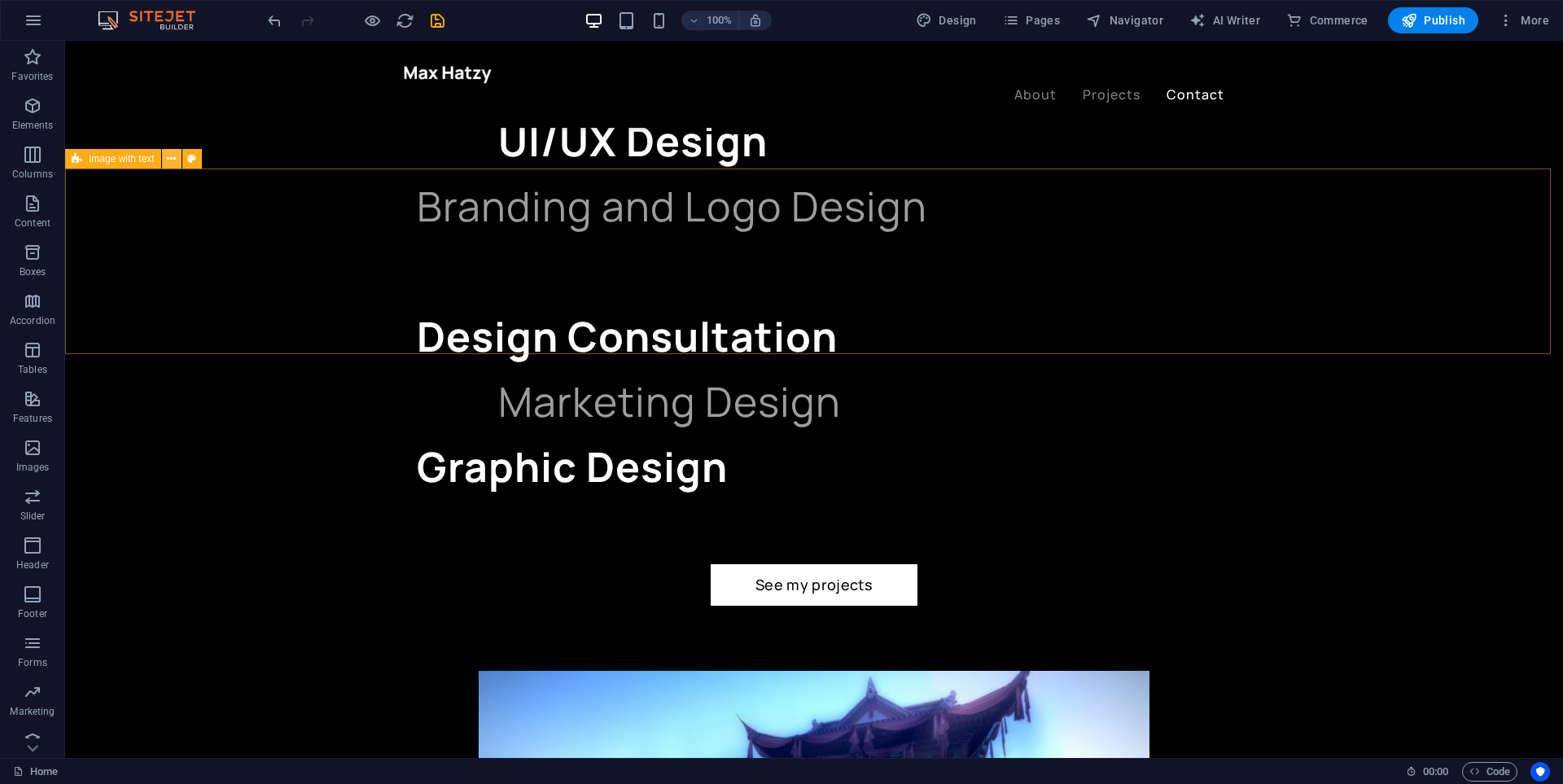
click at [171, 158] on icon at bounding box center [172, 159] width 9 height 17
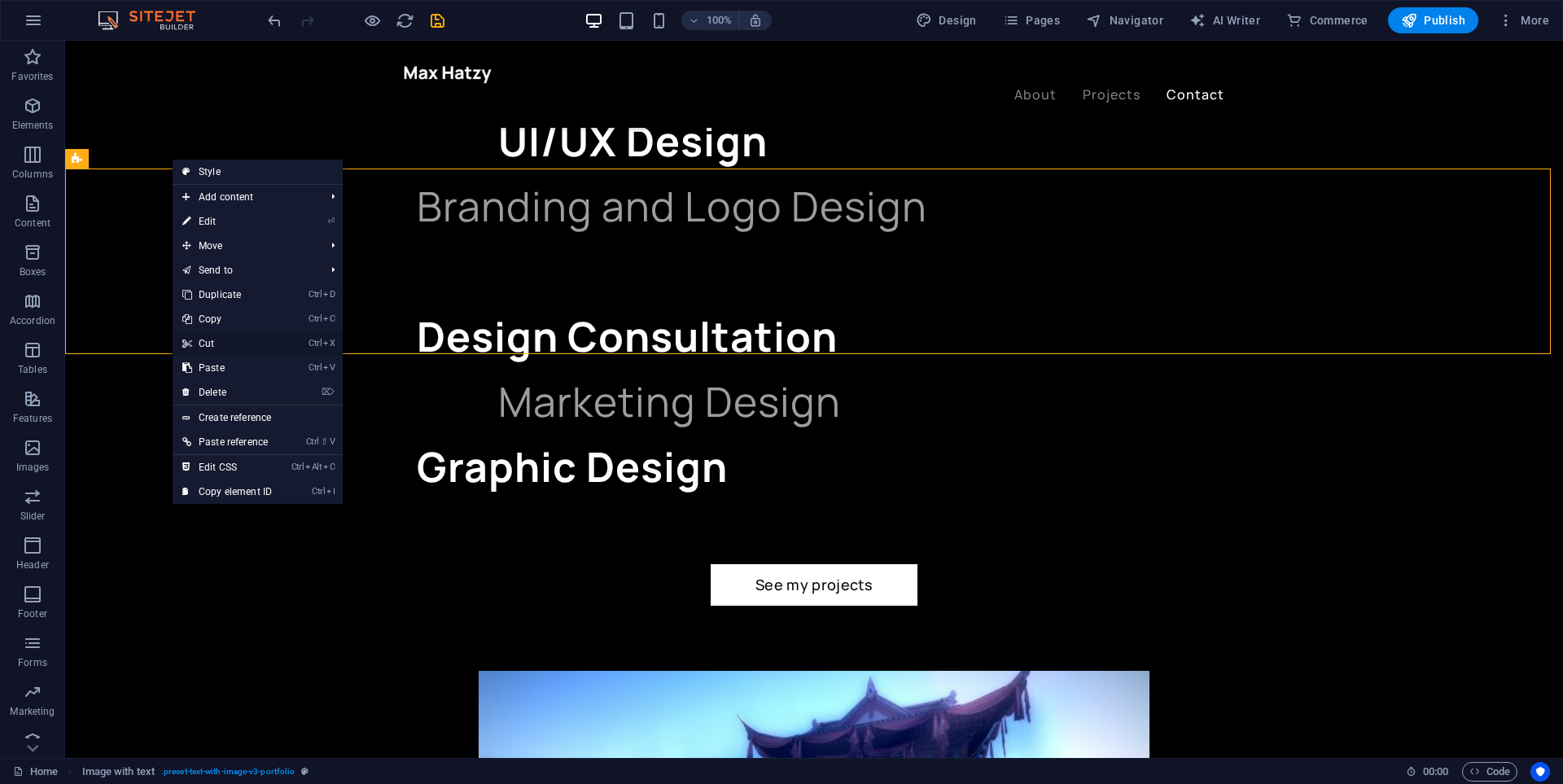
click at [225, 341] on link "Ctrl X Cut" at bounding box center [227, 344] width 109 height 24
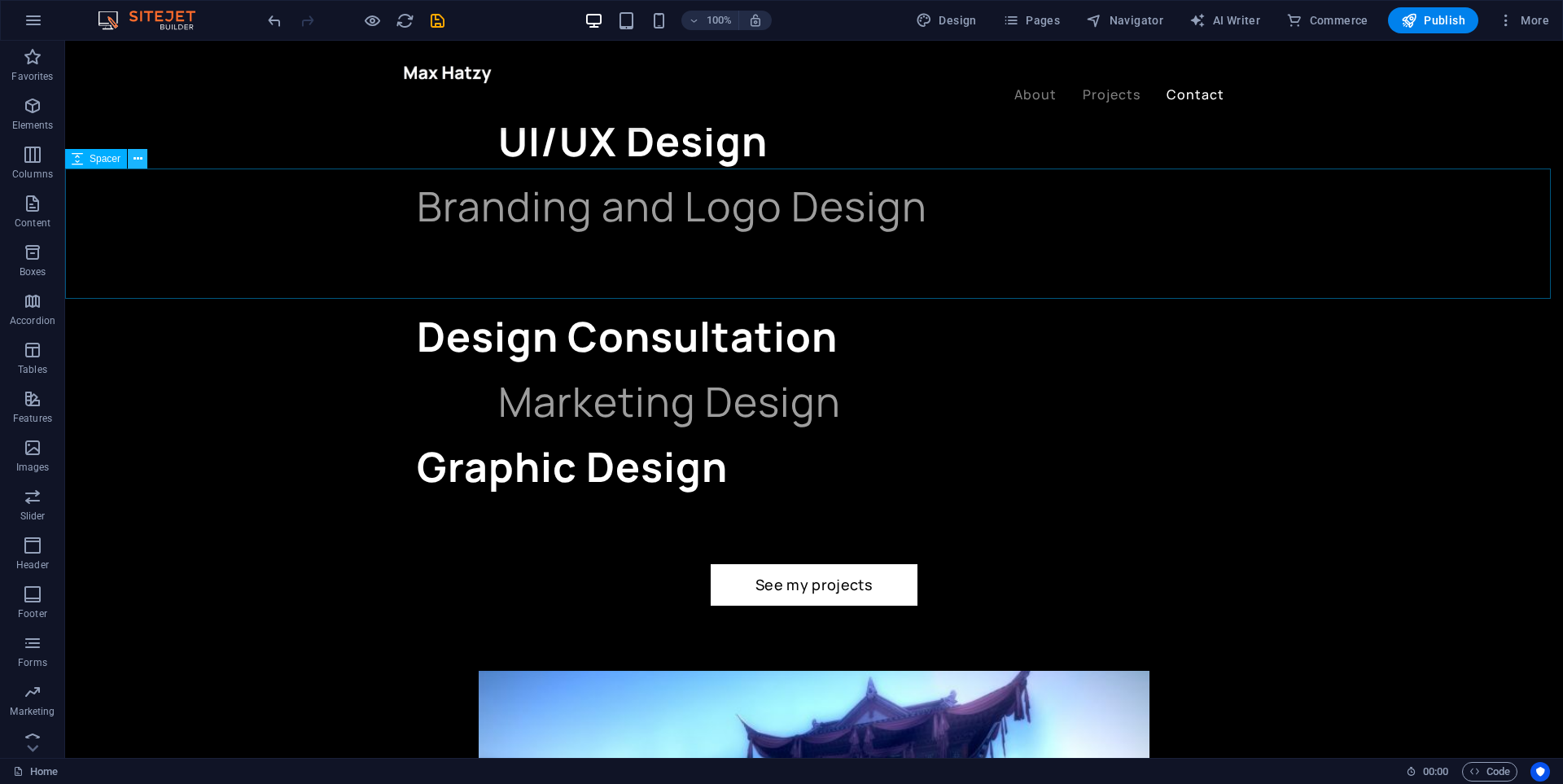
click at [134, 162] on icon at bounding box center [138, 159] width 9 height 17
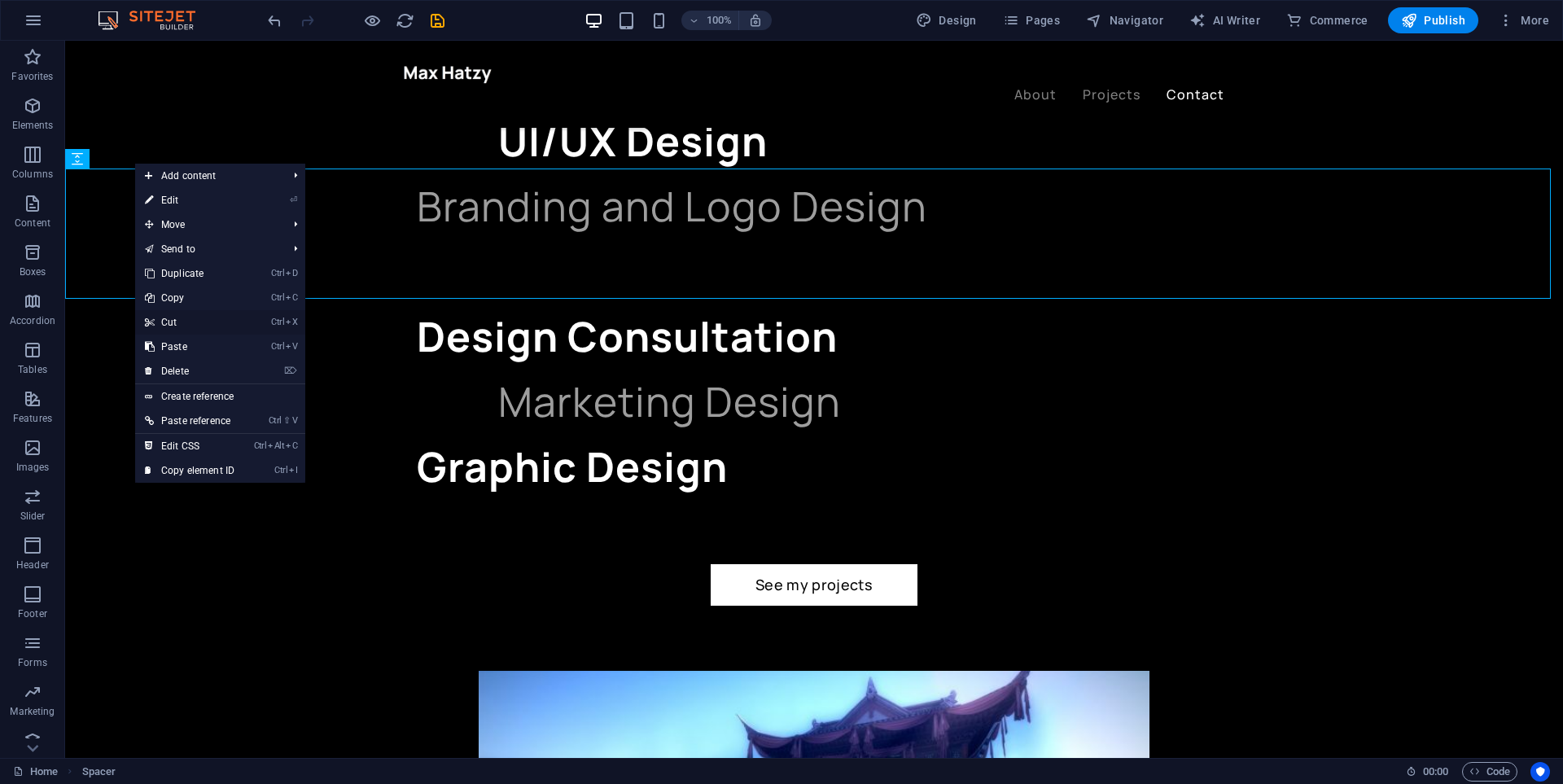
click at [165, 314] on link "Ctrl X Cut" at bounding box center [189, 322] width 109 height 24
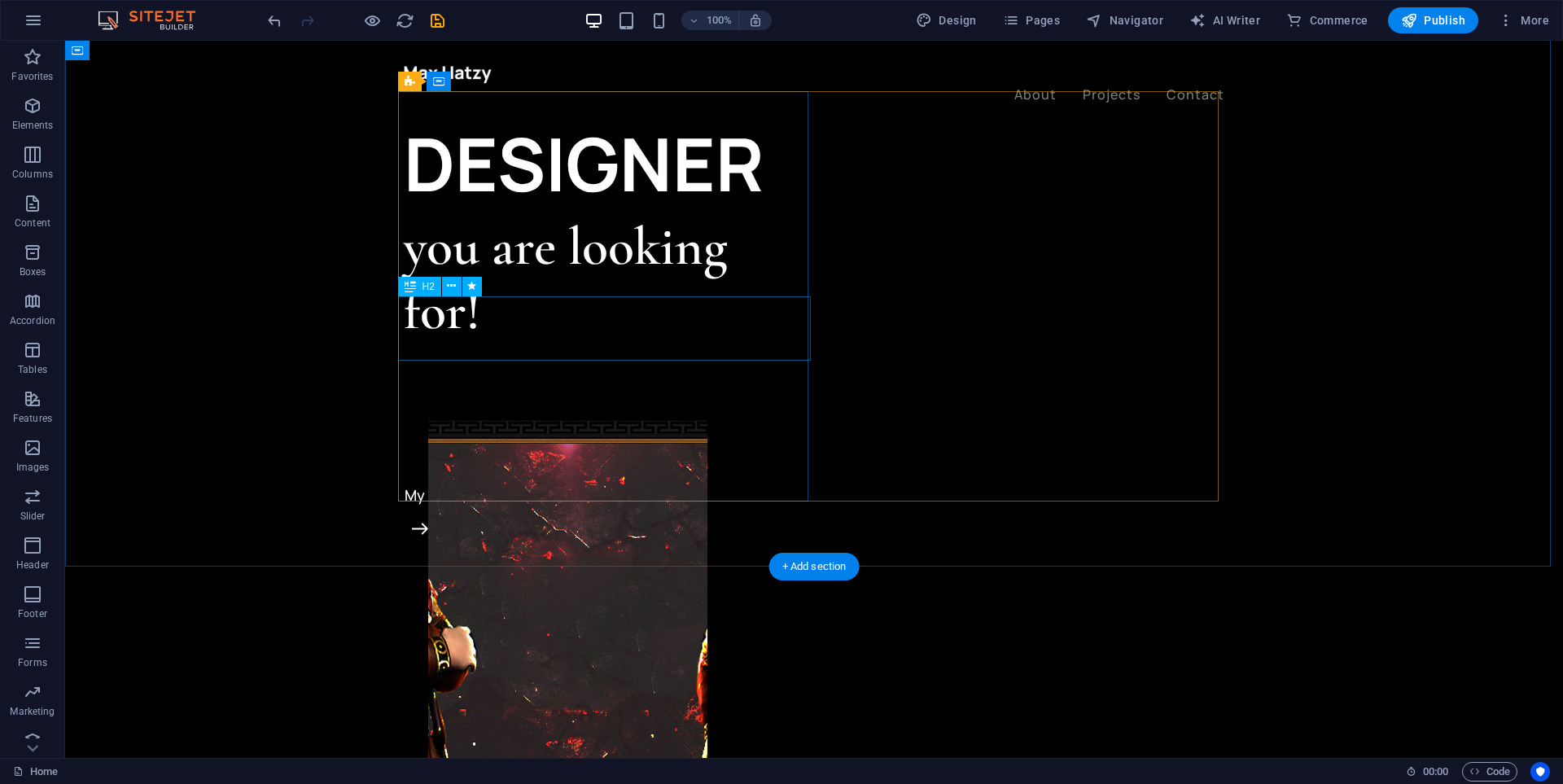
scroll to position [0, 0]
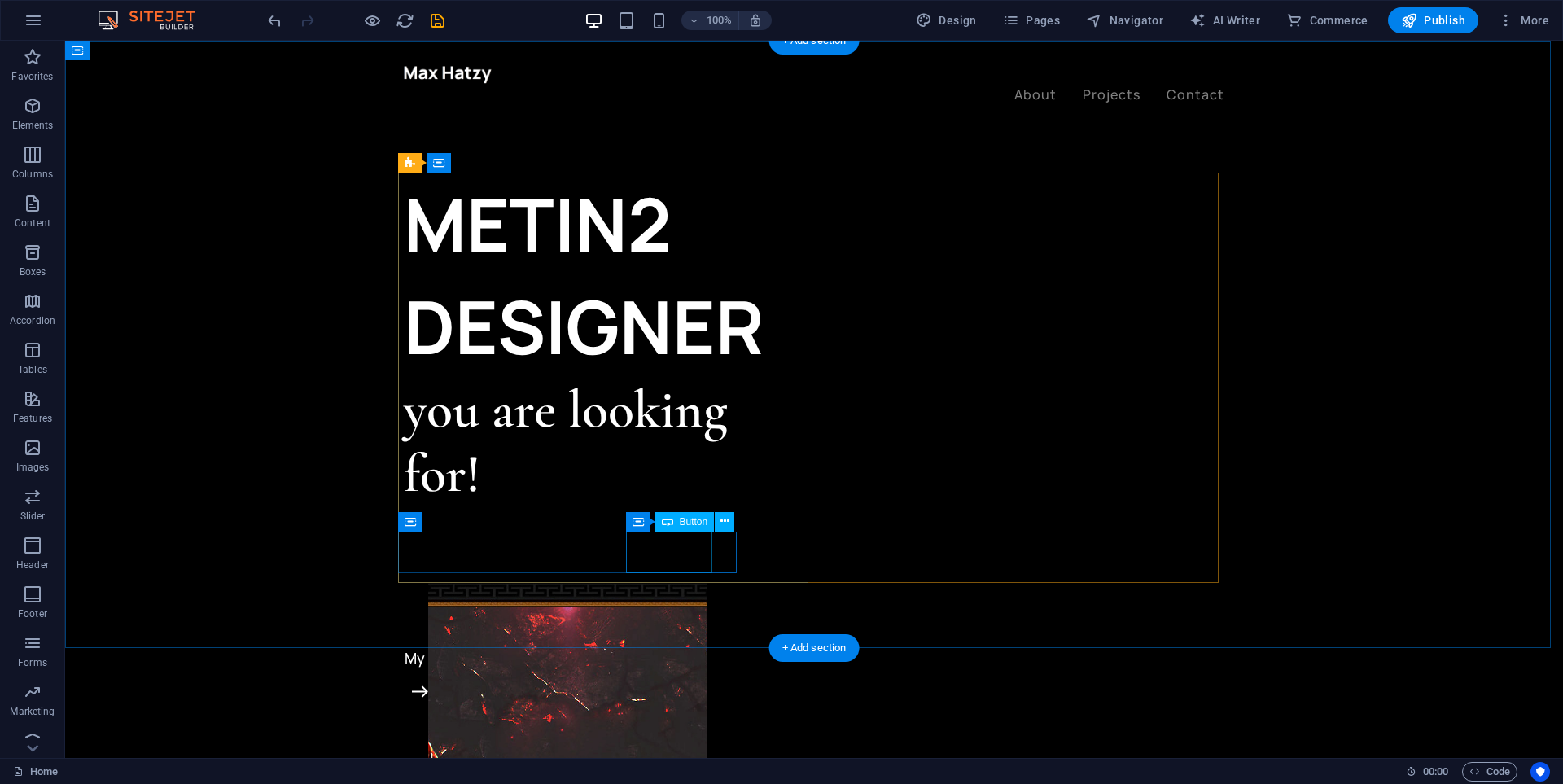
click at [696, 637] on div "My projects" at bounding box center [610, 658] width 411 height 42
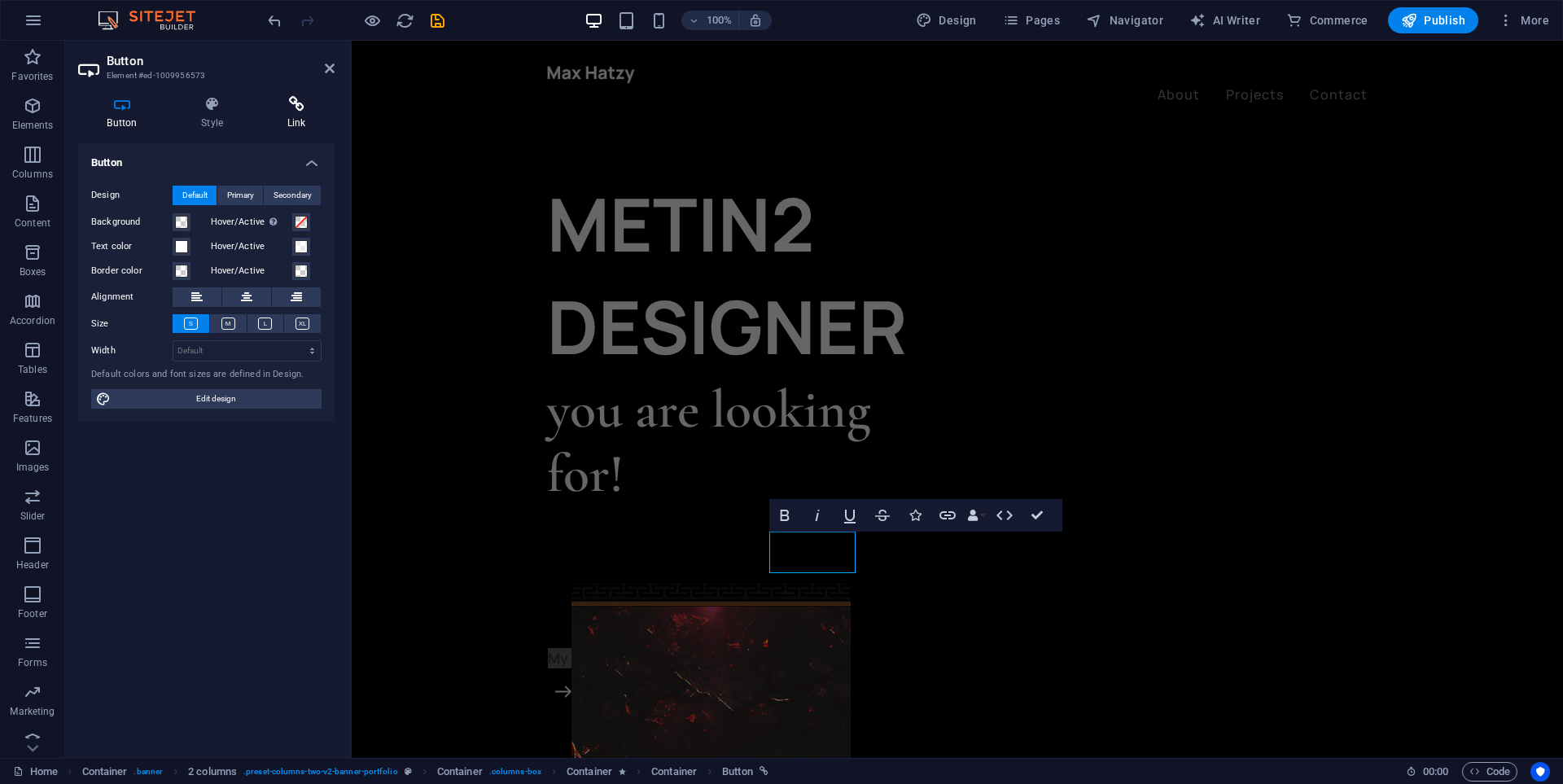
click at [294, 115] on h4 "Link" at bounding box center [296, 112] width 76 height 34
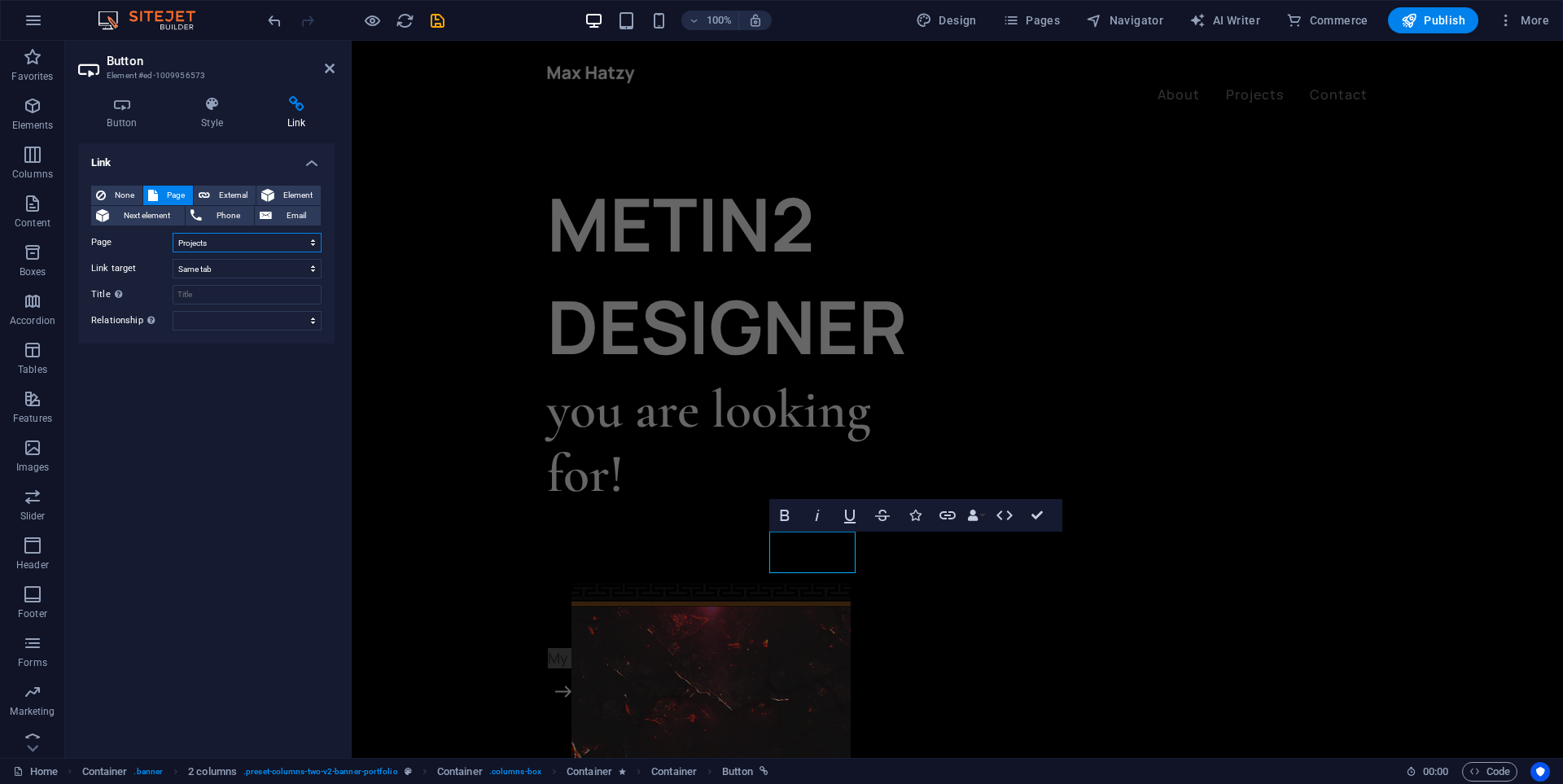
click at [246, 242] on select "Home Projects Legal Notice Privacy" at bounding box center [247, 242] width 149 height 20
click at [290, 194] on span "Element" at bounding box center [297, 195] width 36 height 20
click at [223, 193] on span "External" at bounding box center [232, 195] width 36 height 20
select select "blank"
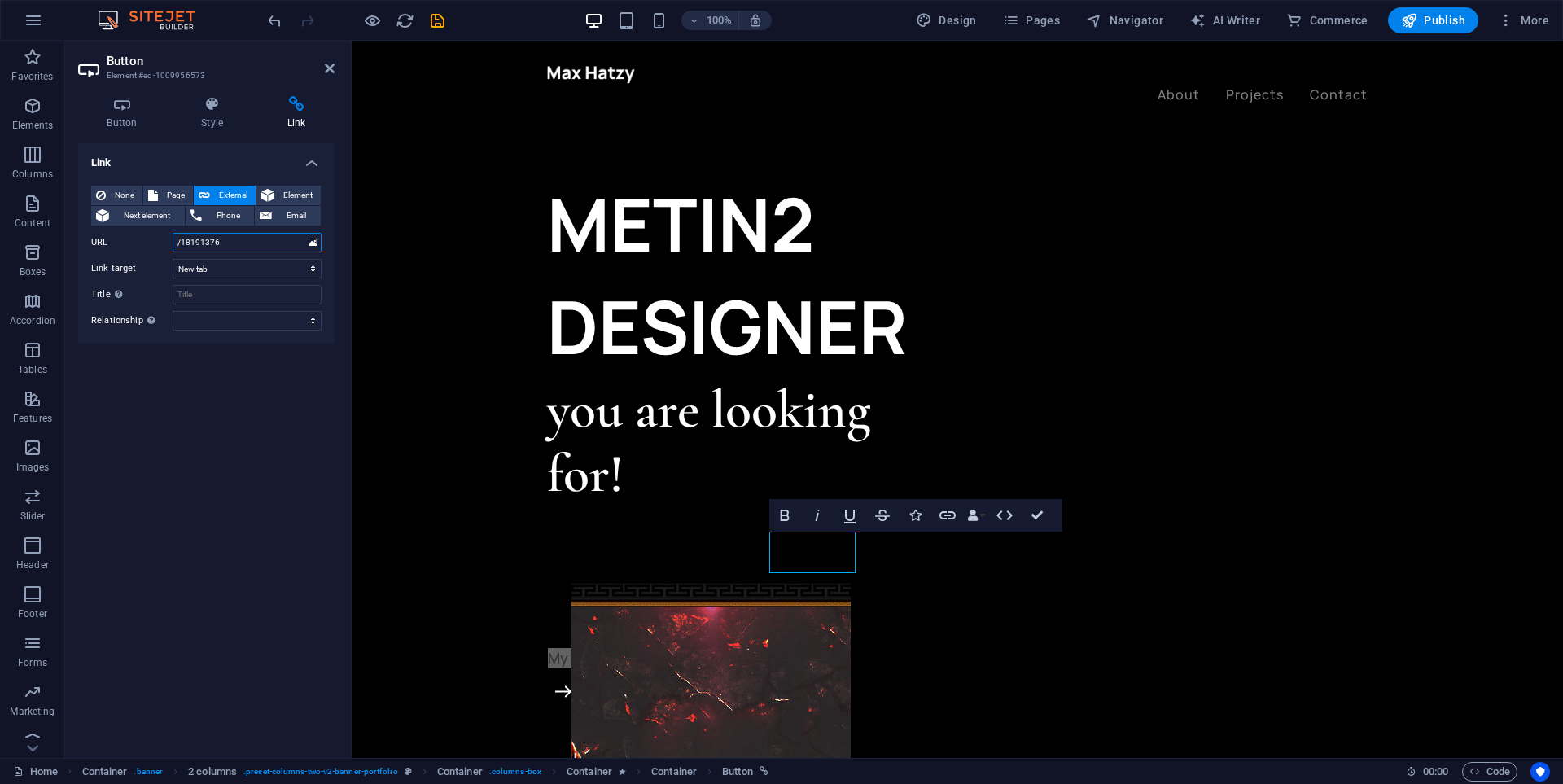
drag, startPoint x: 244, startPoint y: 233, endPoint x: 151, endPoint y: 235, distance: 93.0
click at [151, 235] on div "URL /18191376" at bounding box center [206, 242] width 230 height 20
paste input "[URL][DOMAIN_NAME]"
type input "[URL][DOMAIN_NAME]"
click at [440, 27] on icon "save" at bounding box center [438, 20] width 19 height 19
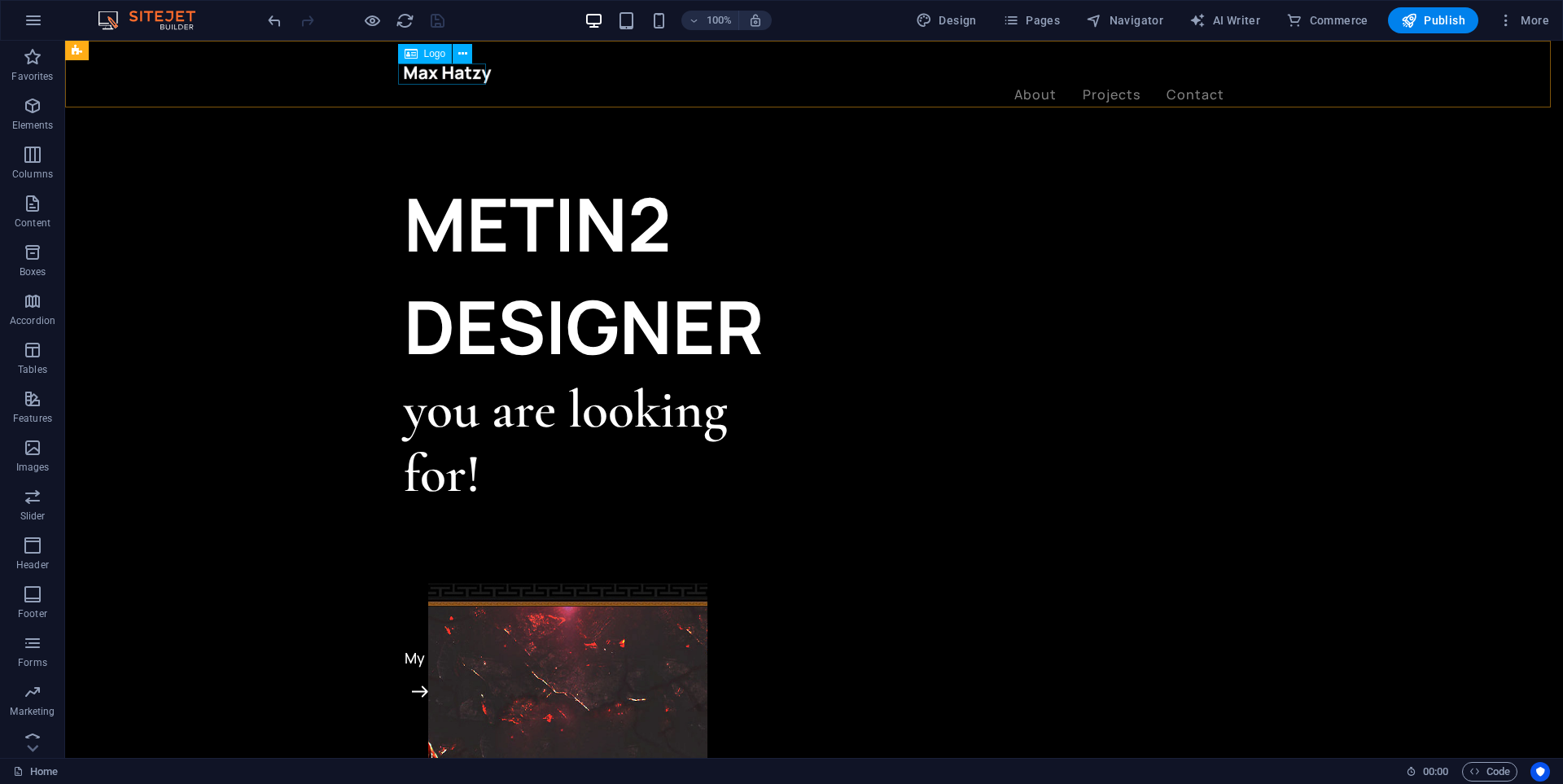
click at [466, 78] on div at bounding box center [814, 73] width 821 height 21
select select "px"
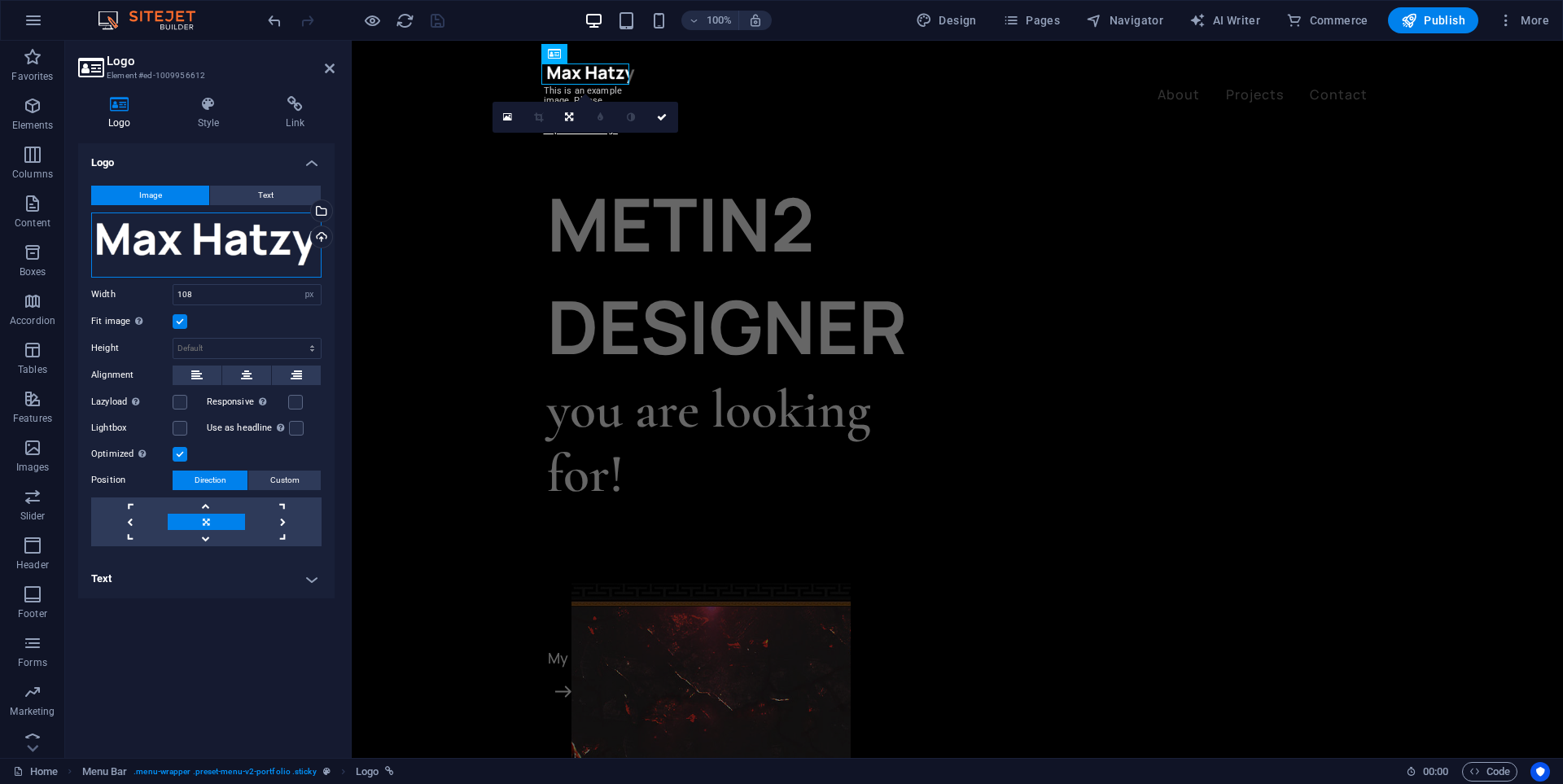
click at [219, 237] on div "Drag files here, click to choose files or select files from Files or our free s…" at bounding box center [206, 245] width 230 height 65
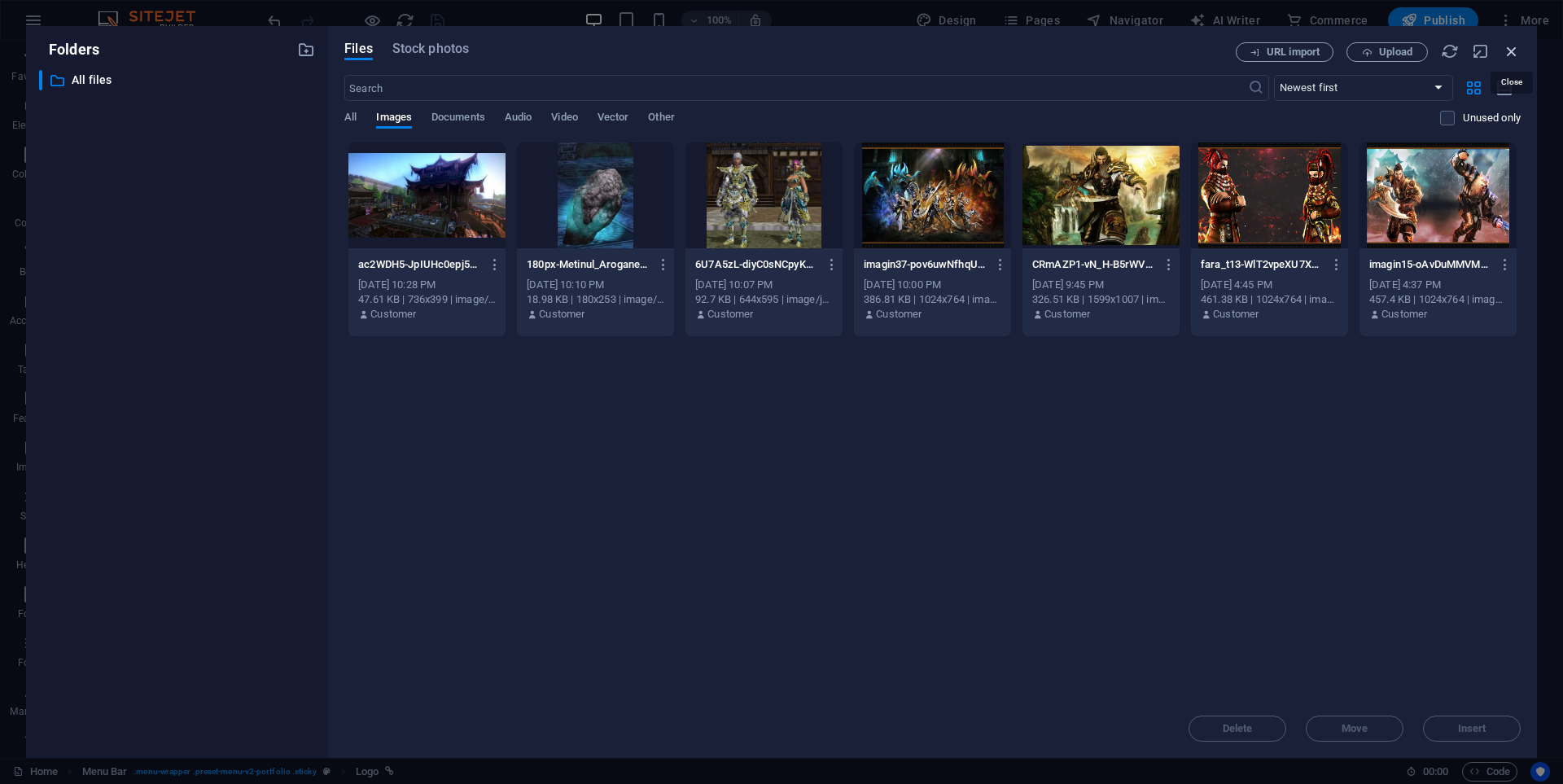
click at [1515, 47] on icon "button" at bounding box center [1511, 51] width 18 height 18
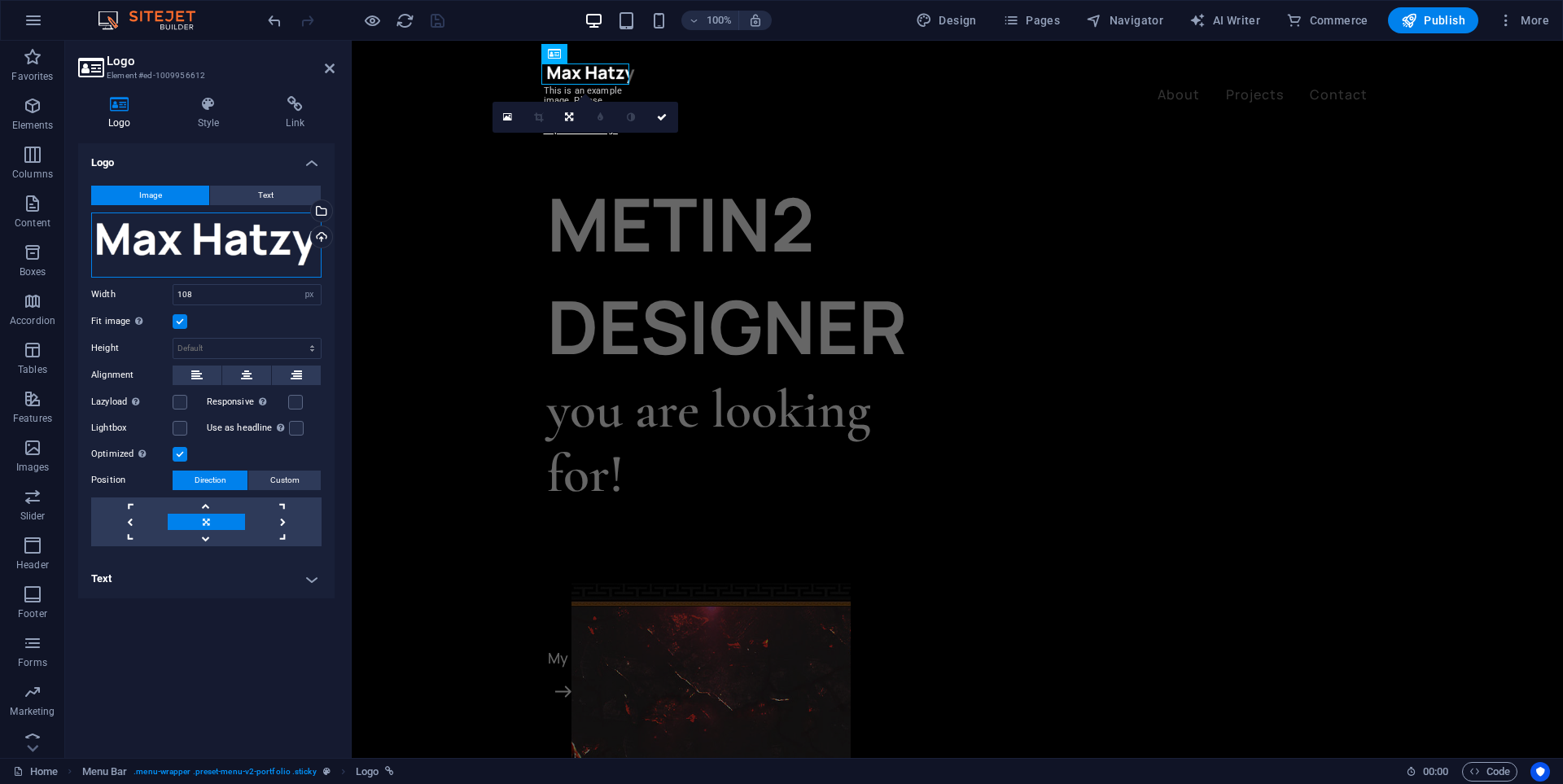
click at [253, 240] on div "Drag files here, click to choose files or select files from Files or our free s…" at bounding box center [206, 245] width 230 height 65
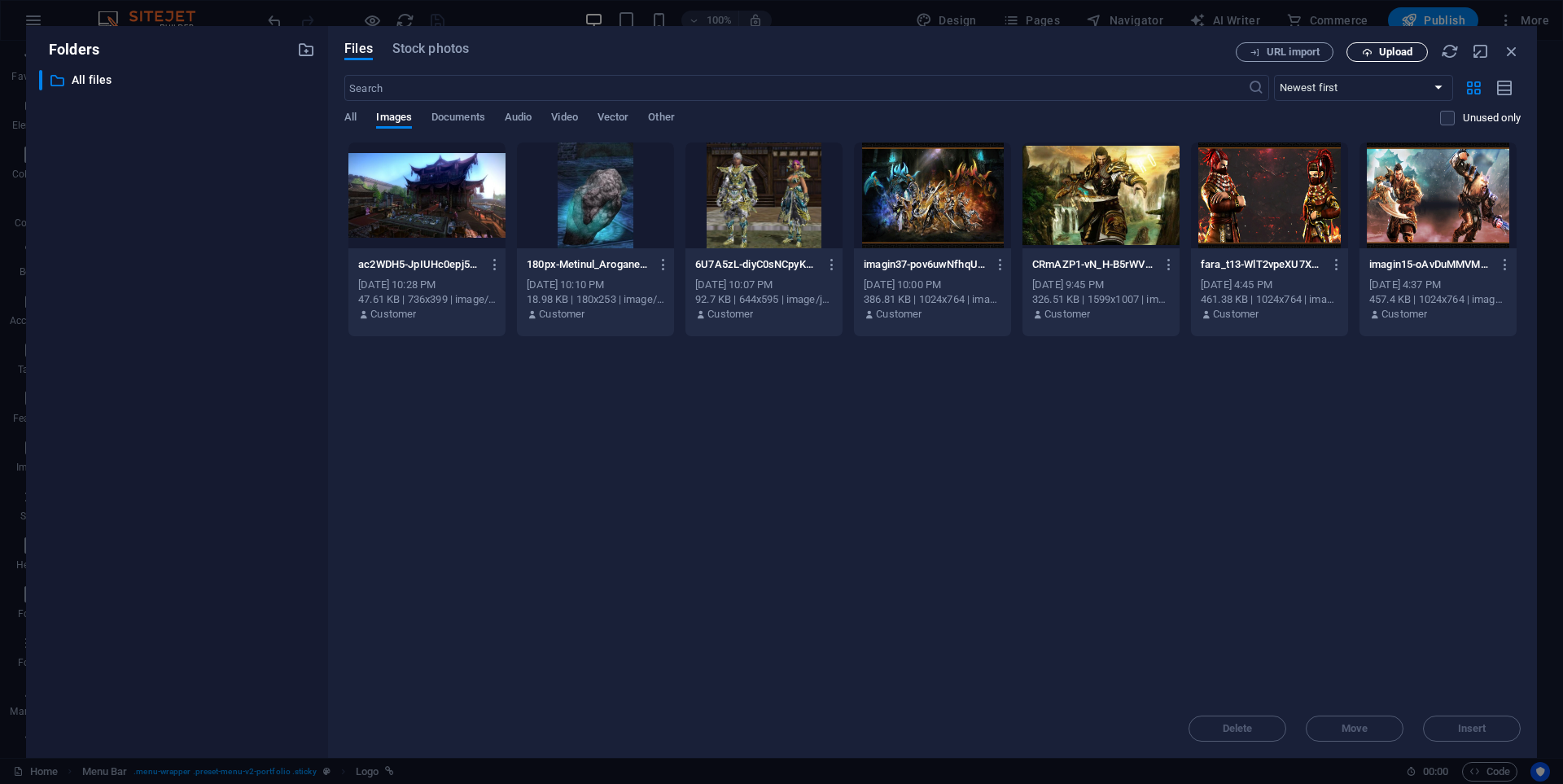
click at [1381, 59] on button "Upload" at bounding box center [1387, 52] width 82 height 20
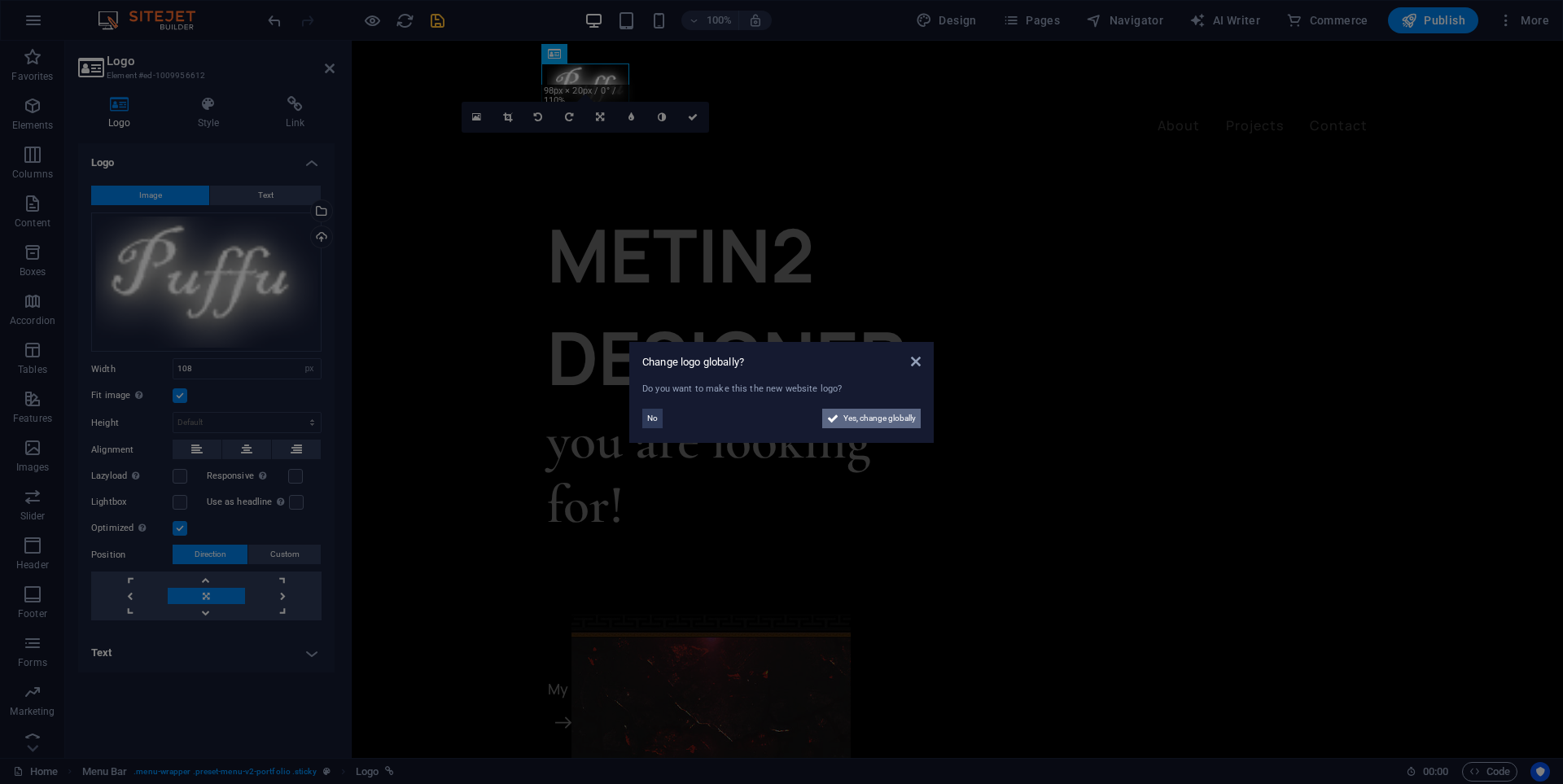
click at [851, 424] on span "Yes, change globally" at bounding box center [880, 418] width 72 height 20
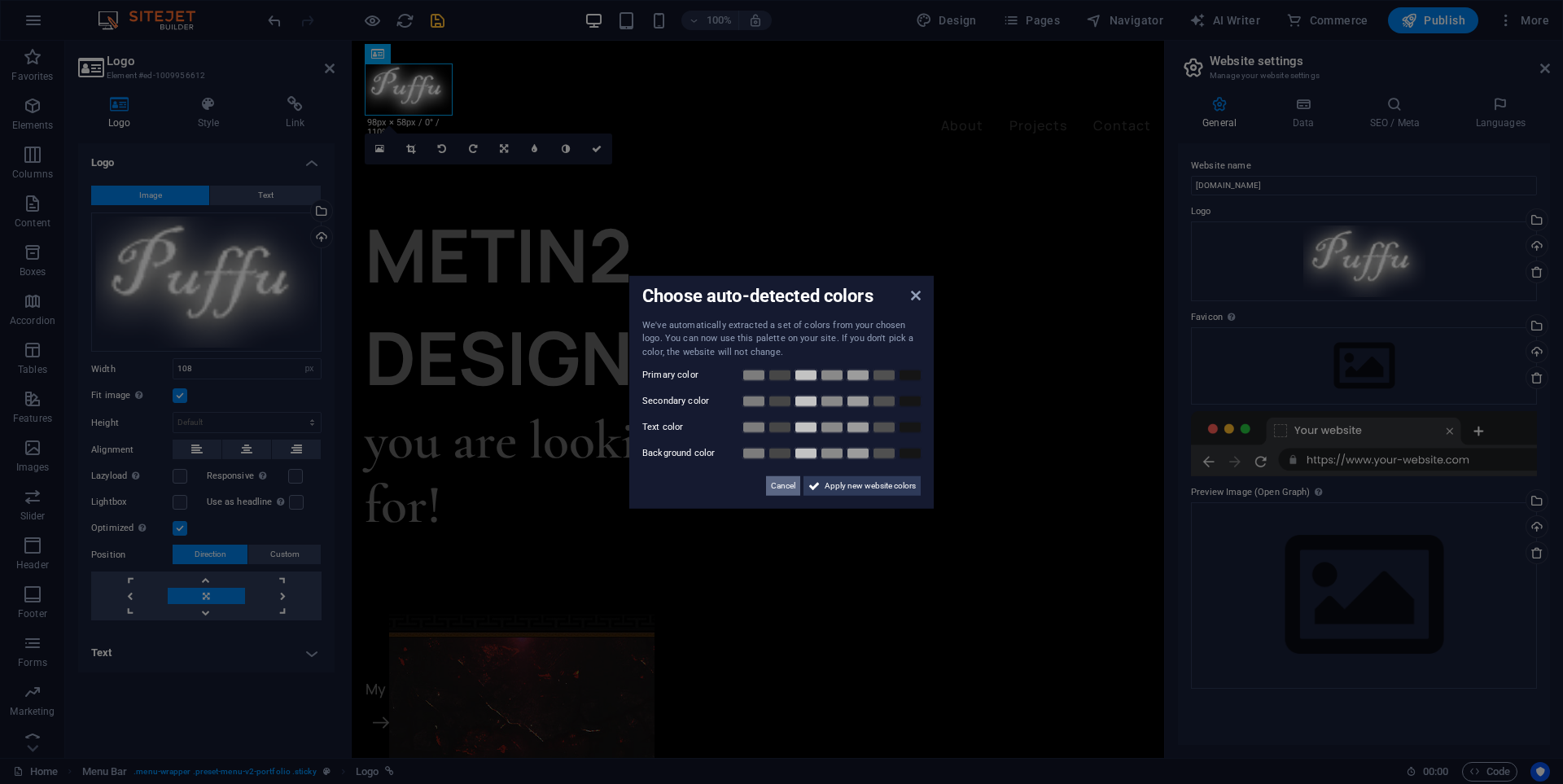
click at [792, 489] on span "Cancel" at bounding box center [783, 486] width 24 height 20
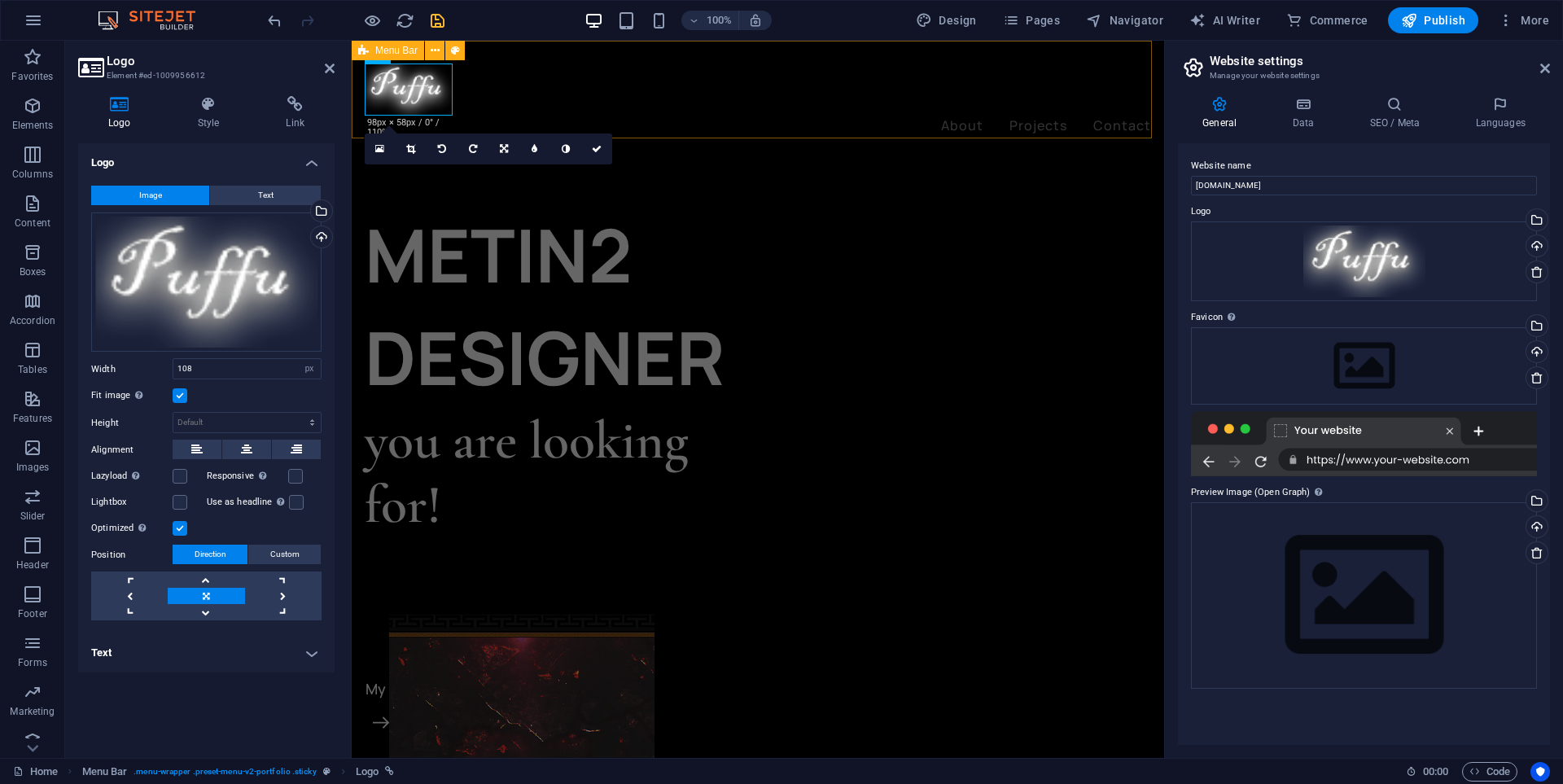
click at [507, 101] on div "About Projects Contact Menu" at bounding box center [757, 100] width 812 height 119
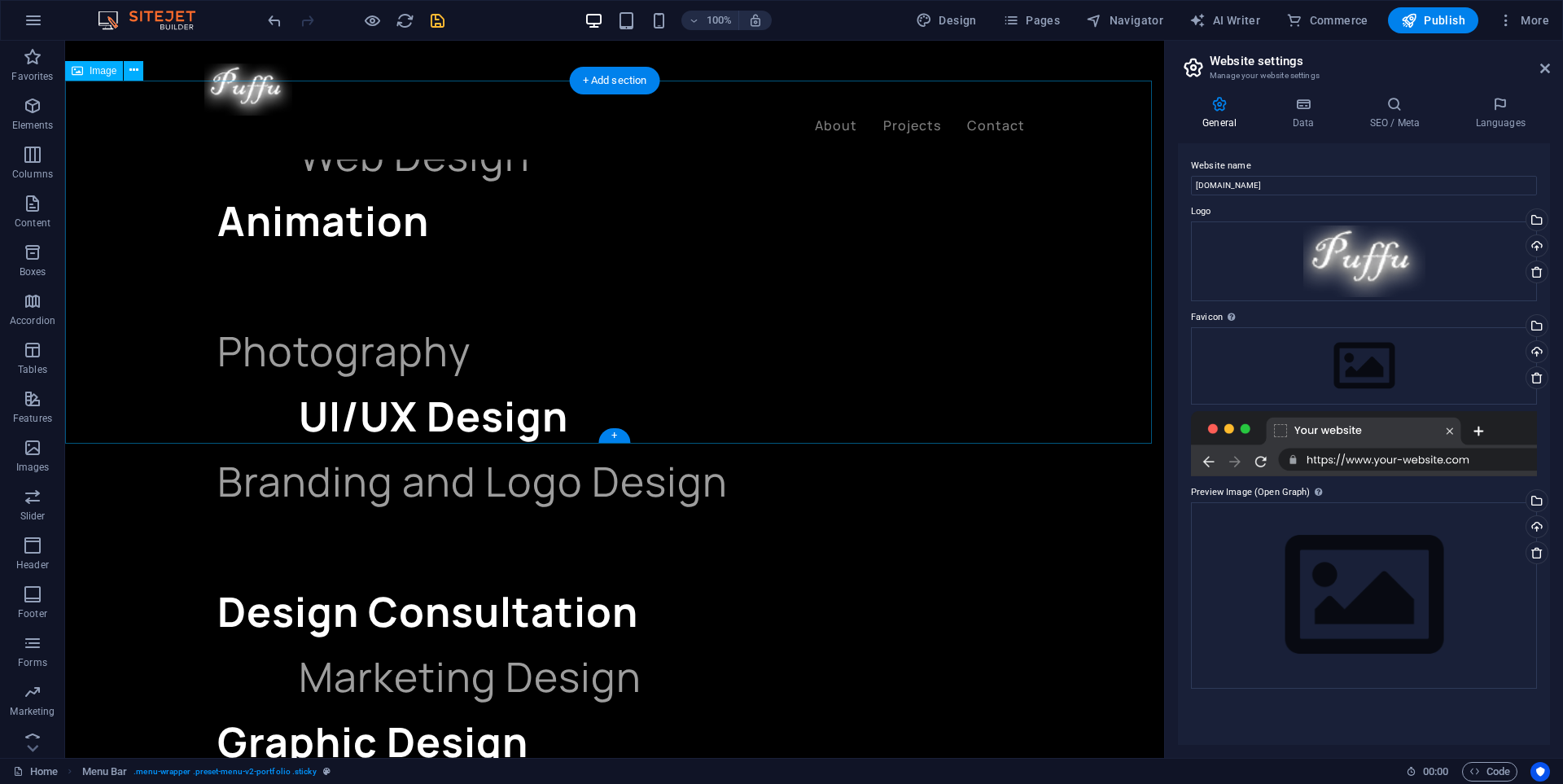
scroll to position [2061, 0]
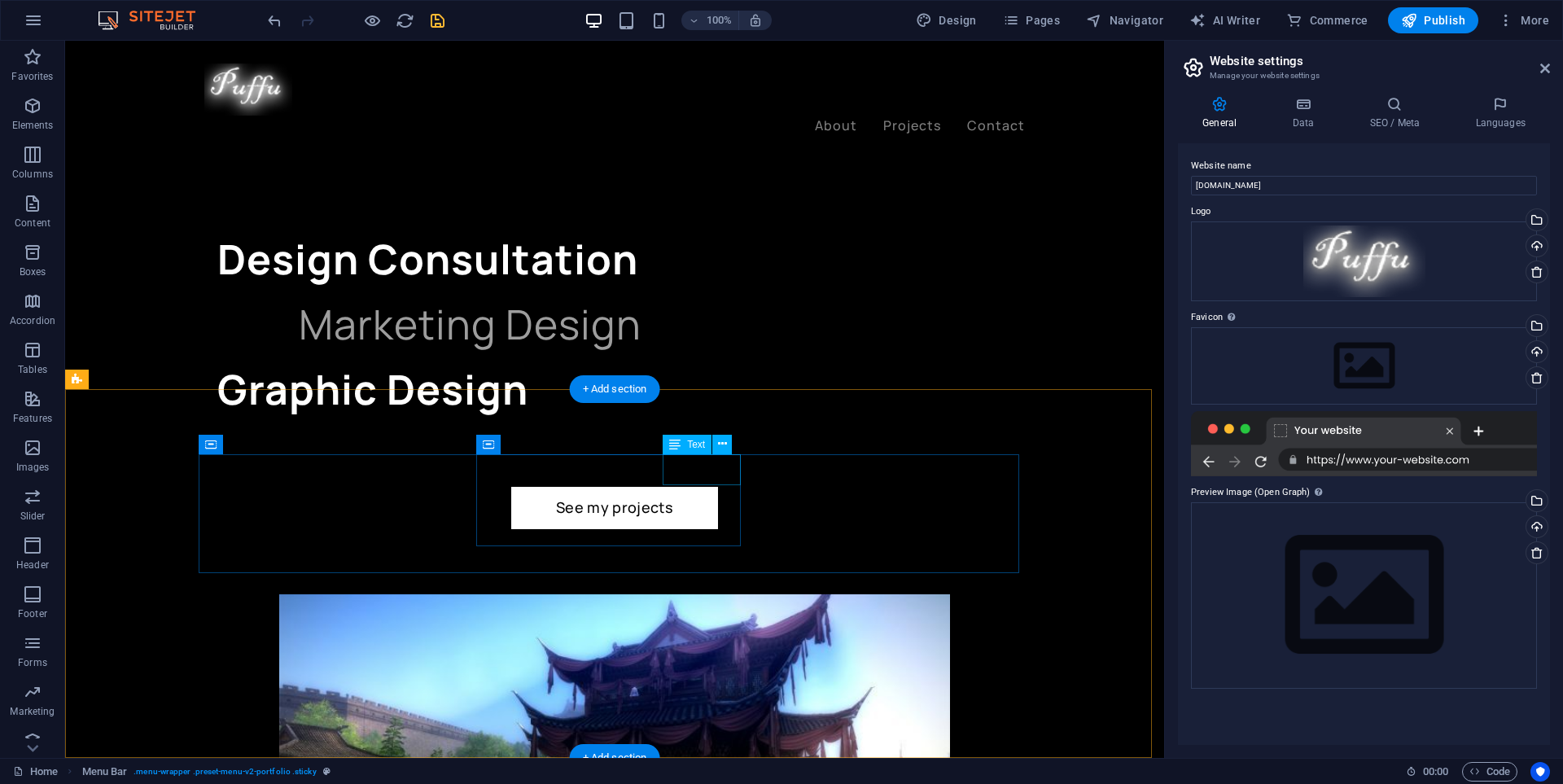
drag, startPoint x: 710, startPoint y: 474, endPoint x: 427, endPoint y: 472, distance: 283.0
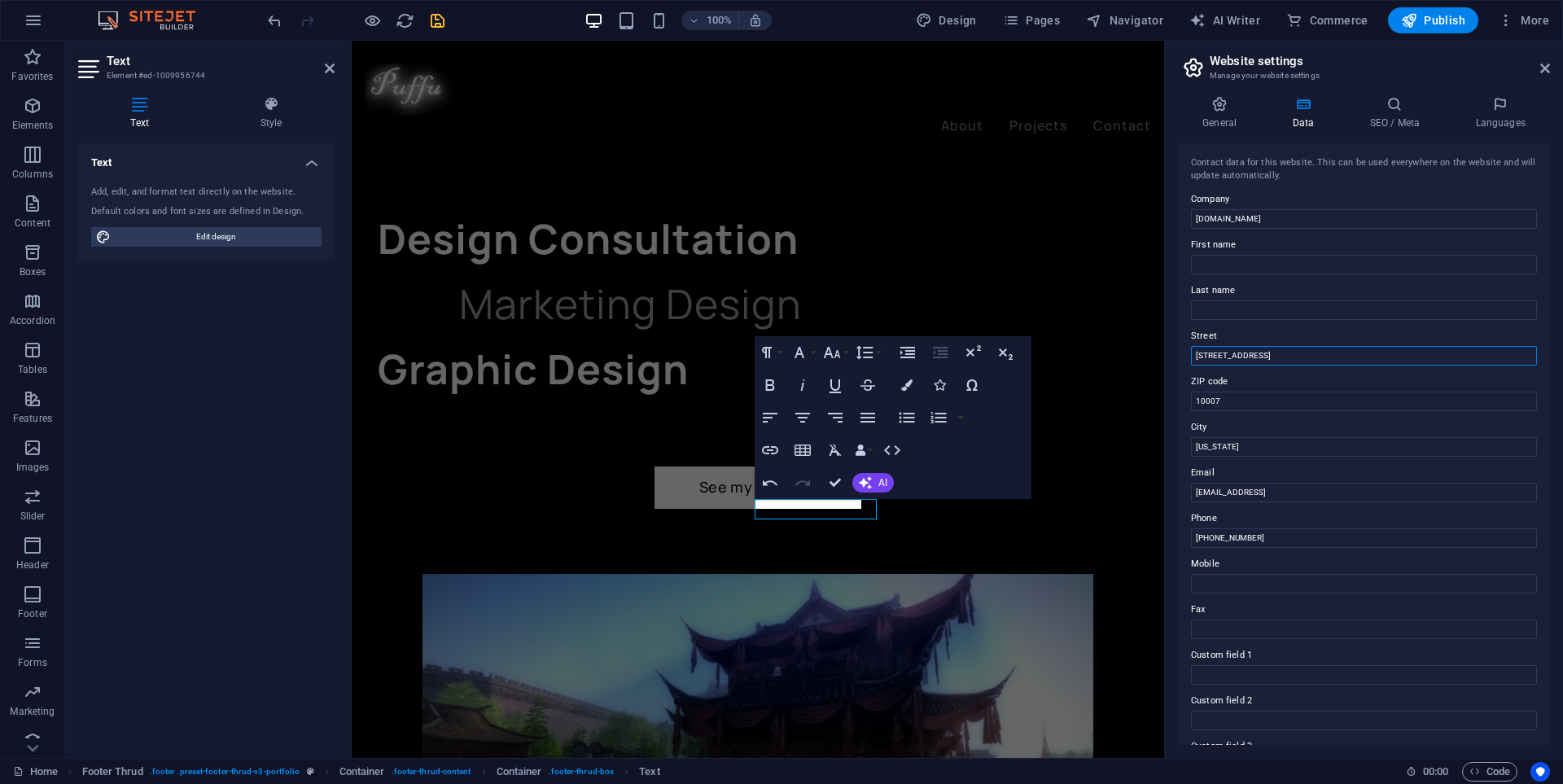
drag, startPoint x: 1296, startPoint y: 355, endPoint x: 811, endPoint y: 307, distance: 487.4
click at [1164, 351] on aside "Website settings Manage your website settings General Data SEO / Meta Languages…" at bounding box center [1363, 399] width 399 height 717
drag, startPoint x: 1247, startPoint y: 402, endPoint x: 1223, endPoint y: 381, distance: 31.9
click at [1173, 399] on div "General Data SEO / Meta Languages Website name puffudesign.net Logo Drag files …" at bounding box center [1364, 420] width 398 height 674
click at [1216, 357] on input "Romnia" at bounding box center [1364, 355] width 346 height 20
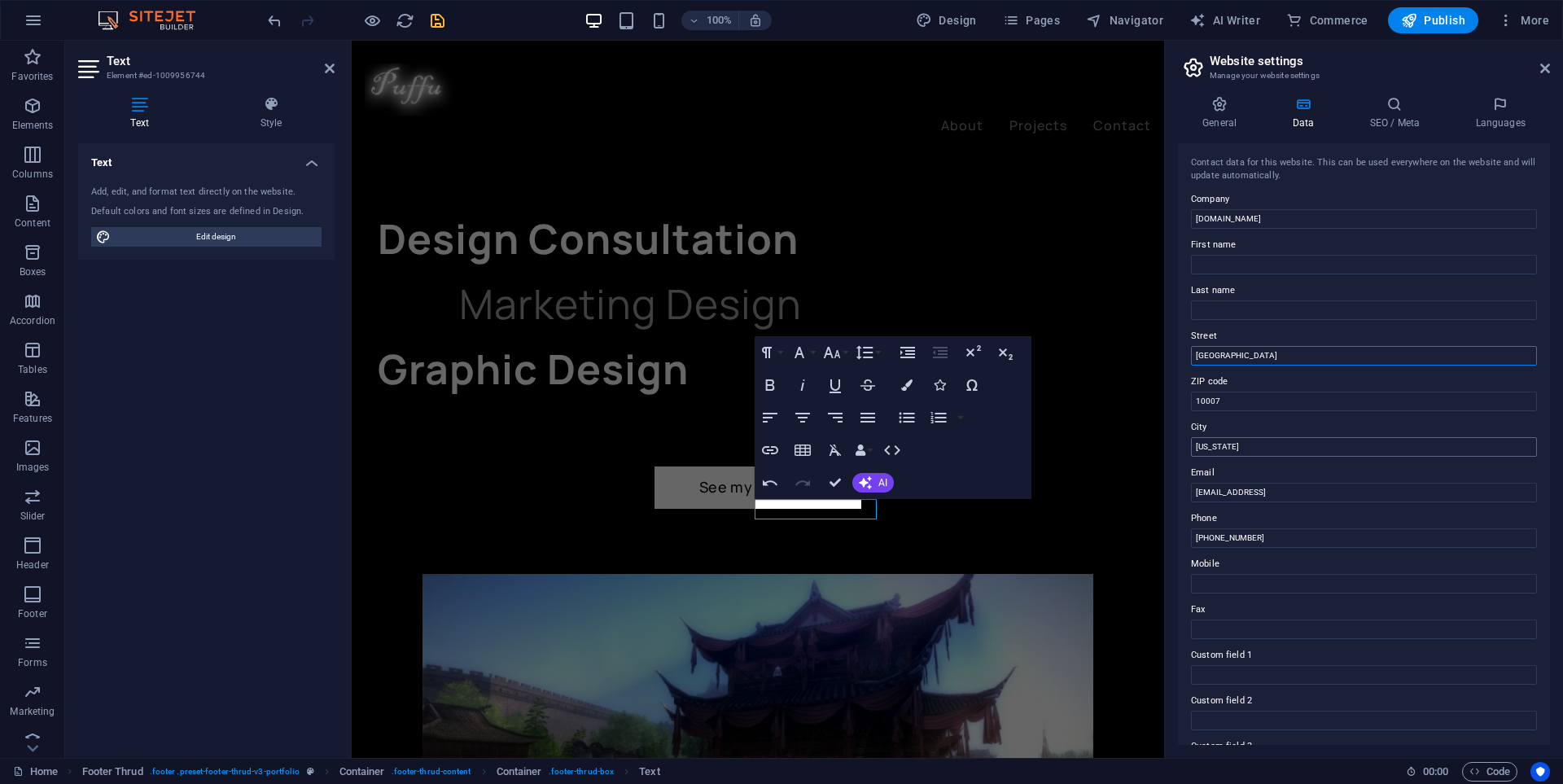
type input "[GEOGRAPHIC_DATA]"
drag, startPoint x: 1600, startPoint y: 483, endPoint x: 1144, endPoint y: 445, distance: 457.6
type input "Buzau"
drag, startPoint x: 1248, startPoint y: 403, endPoint x: 1195, endPoint y: 402, distance: 53.0
click at [1195, 402] on input "10007" at bounding box center [1364, 400] width 346 height 20
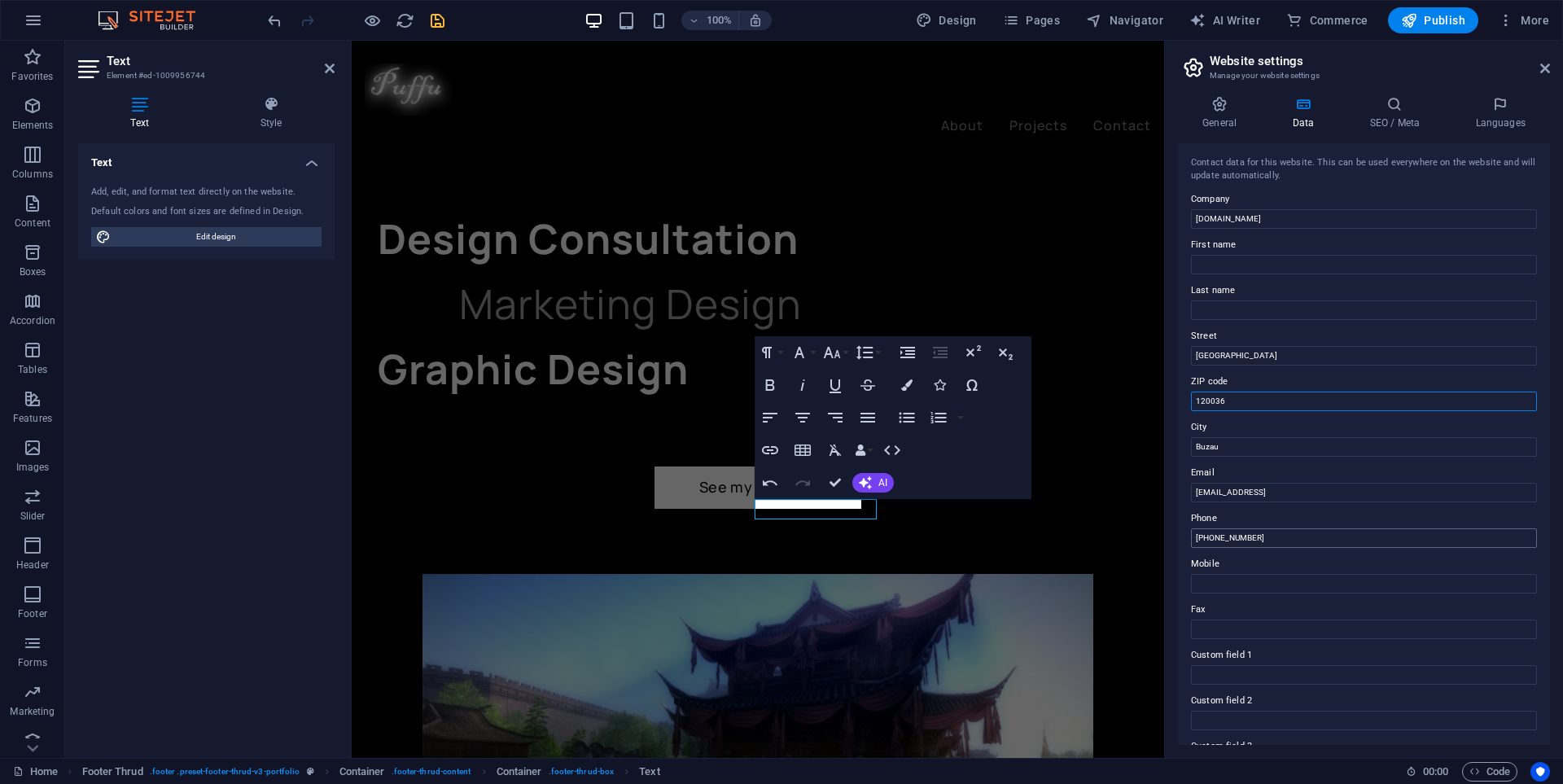
type input "120036"
click at [1269, 541] on input "212-978-0578" at bounding box center [1364, 538] width 346 height 20
drag, startPoint x: 1387, startPoint y: 490, endPoint x: 1173, endPoint y: 492, distance: 214.0
click at [1173, 492] on div "General Data SEO / Meta Languages Website name puffudesign.net Logo Drag files …" at bounding box center [1364, 420] width 398 height 674
type input "[EMAIL_ADDRESS][DOMAIN_NAME]"
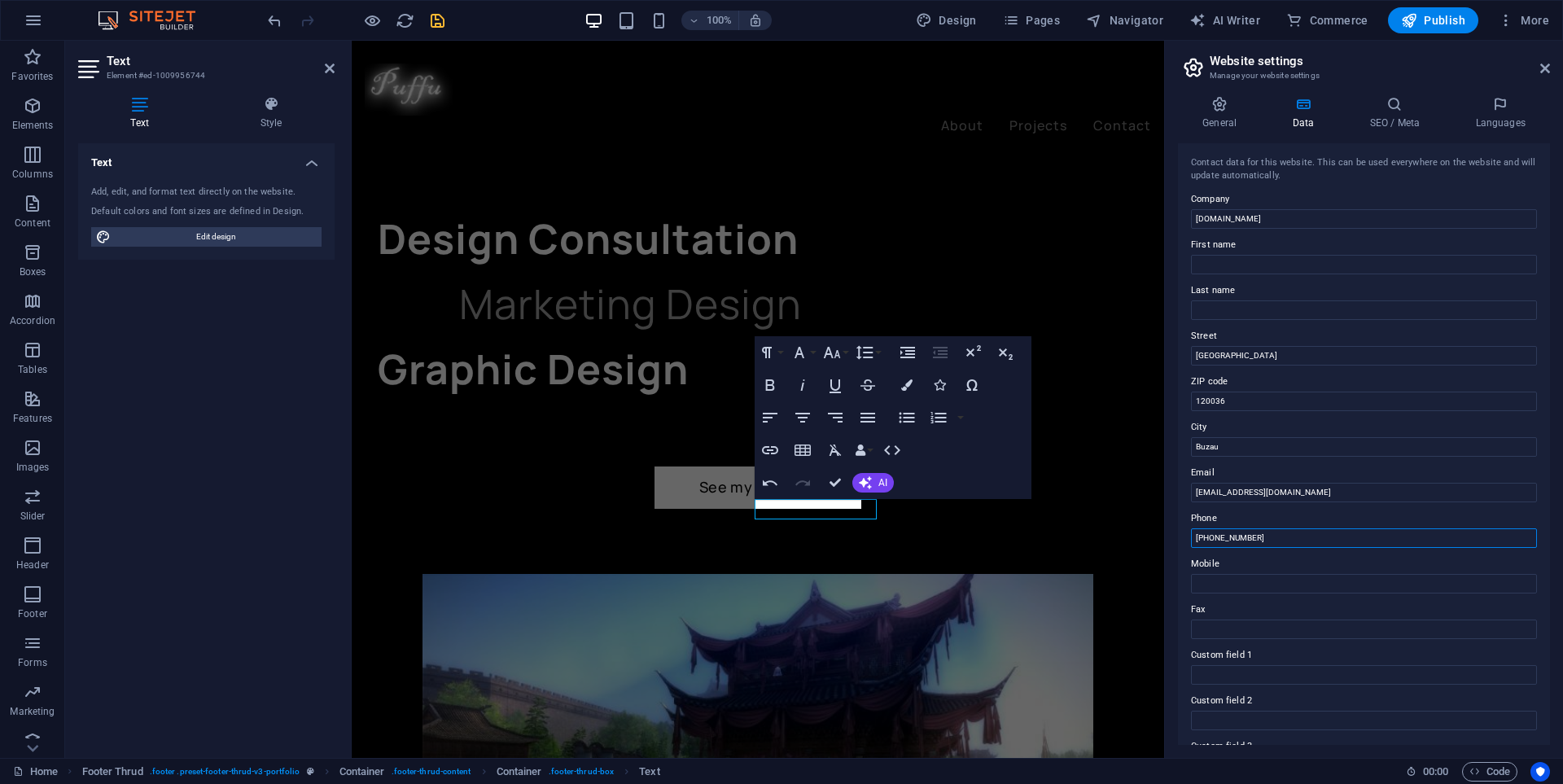
drag, startPoint x: 1263, startPoint y: 534, endPoint x: 1174, endPoint y: 540, distance: 89.2
click at [1174, 540] on div "General Data SEO / Meta Languages Website name puffudesign.net Logo Drag files …" at bounding box center [1364, 420] width 398 height 674
type input "g"
type input "Discord: gfxpuffu"
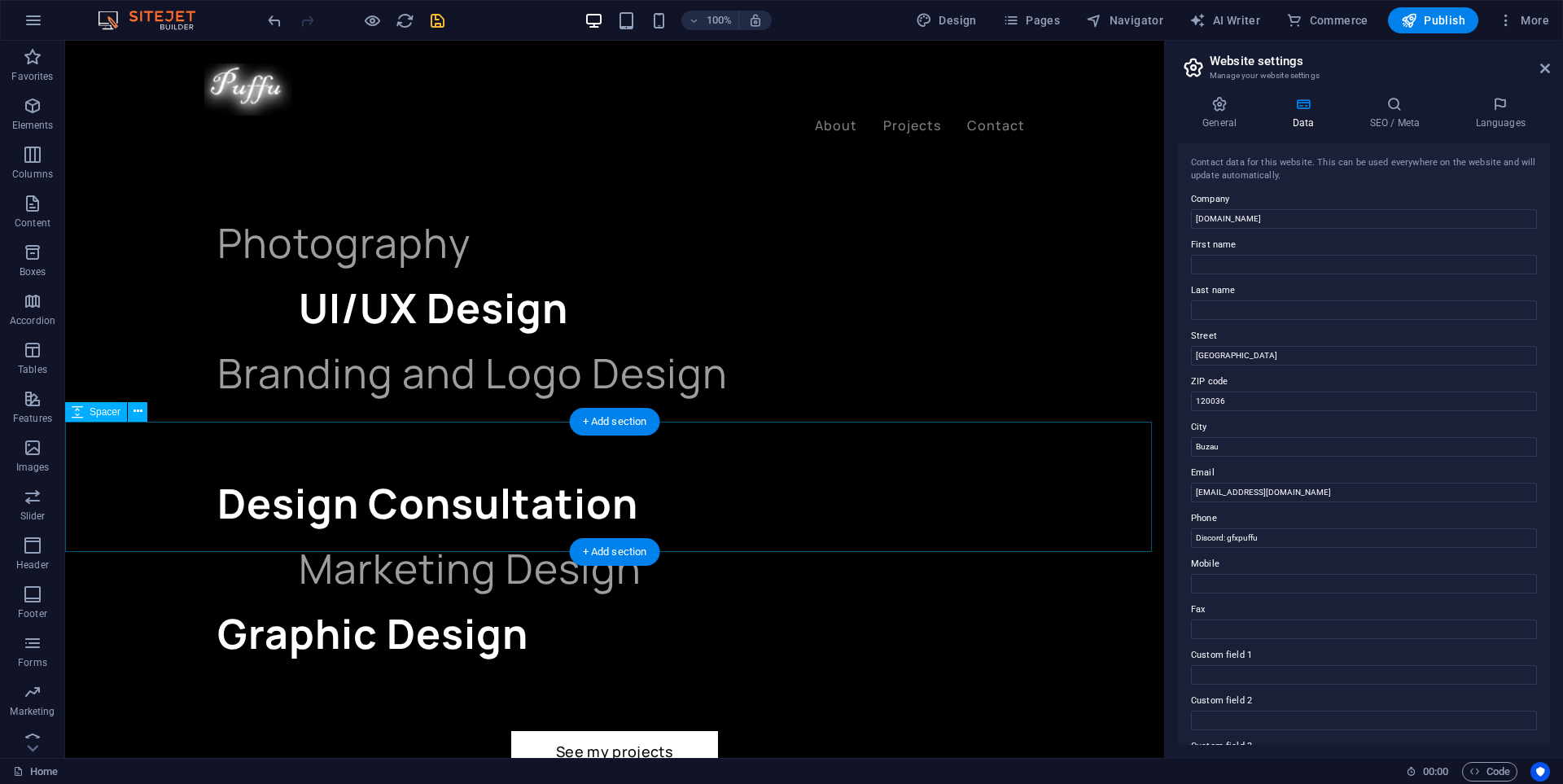
scroll to position [2061, 0]
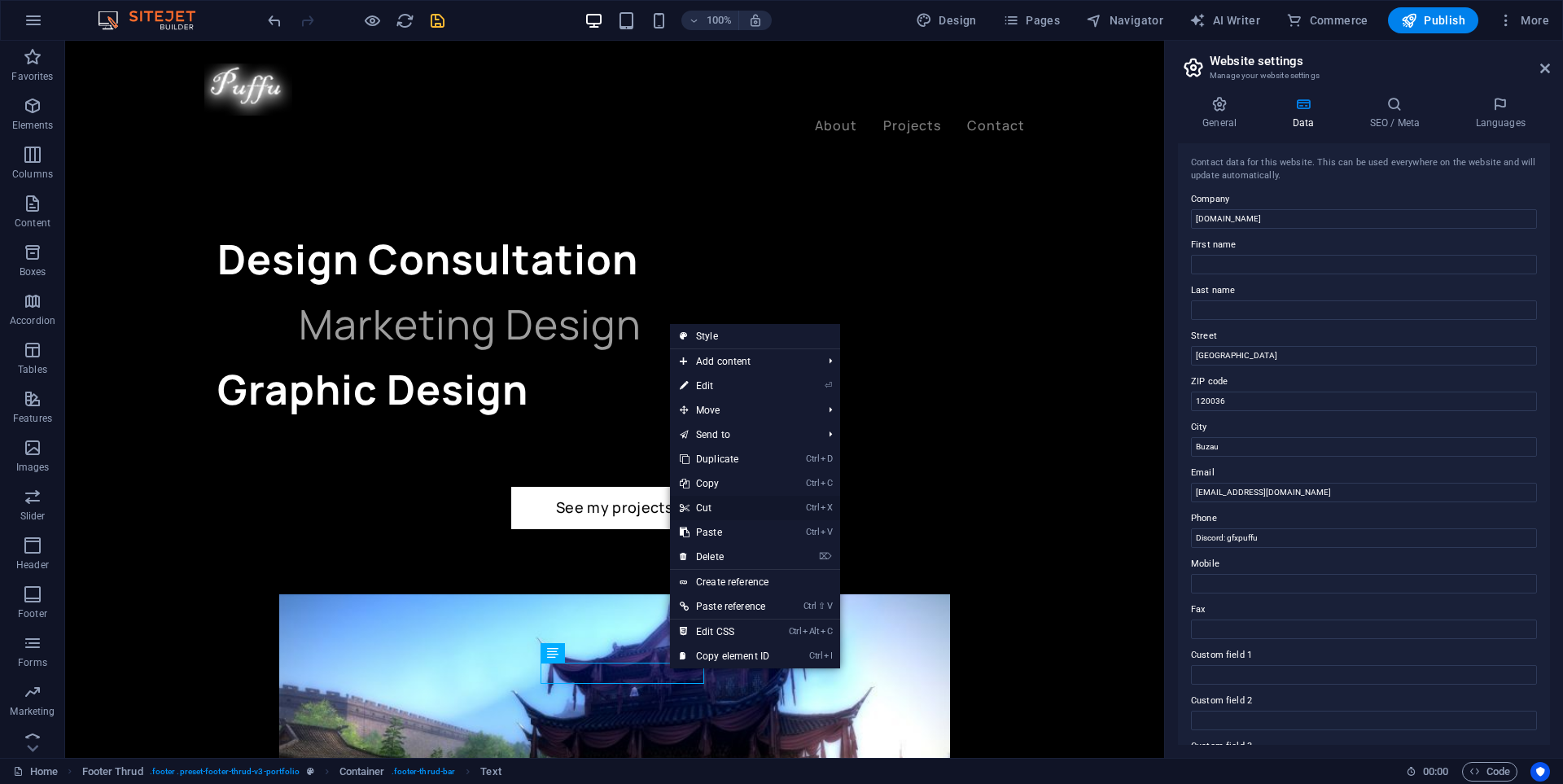
click at [728, 503] on link "Ctrl X Cut" at bounding box center [724, 508] width 109 height 24
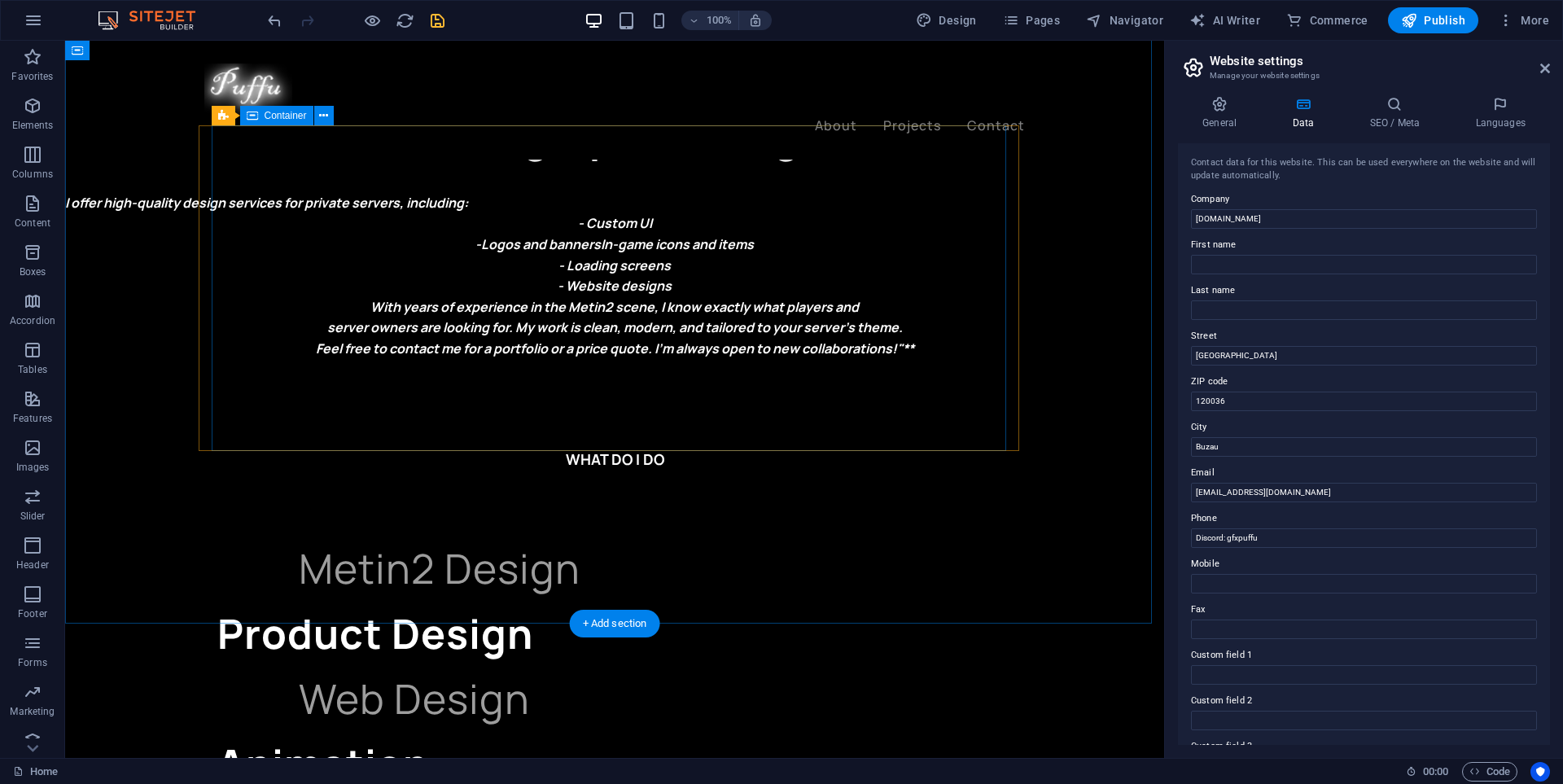
scroll to position [922, 0]
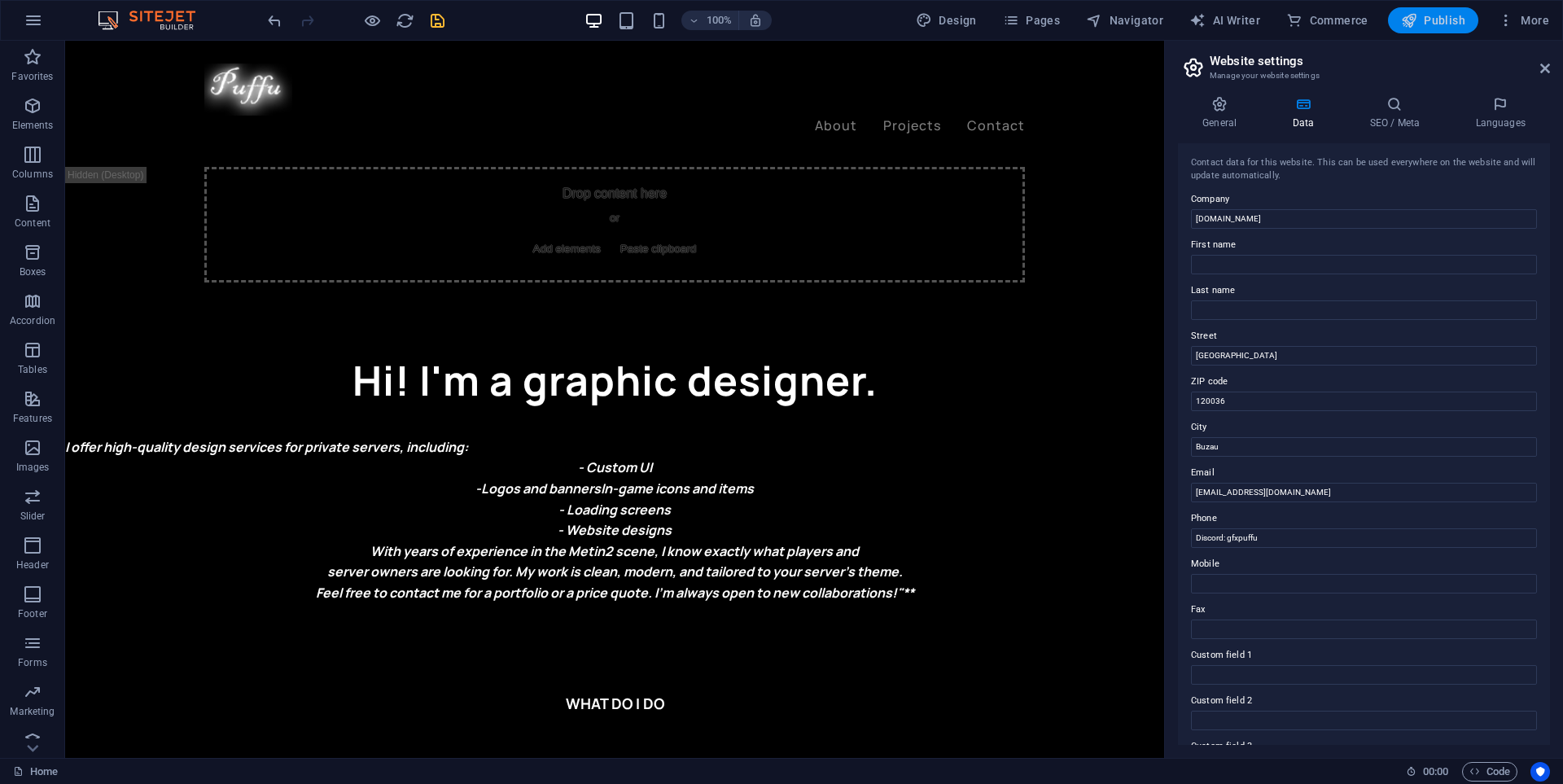
click at [1423, 20] on span "Publish" at bounding box center [1433, 20] width 64 height 17
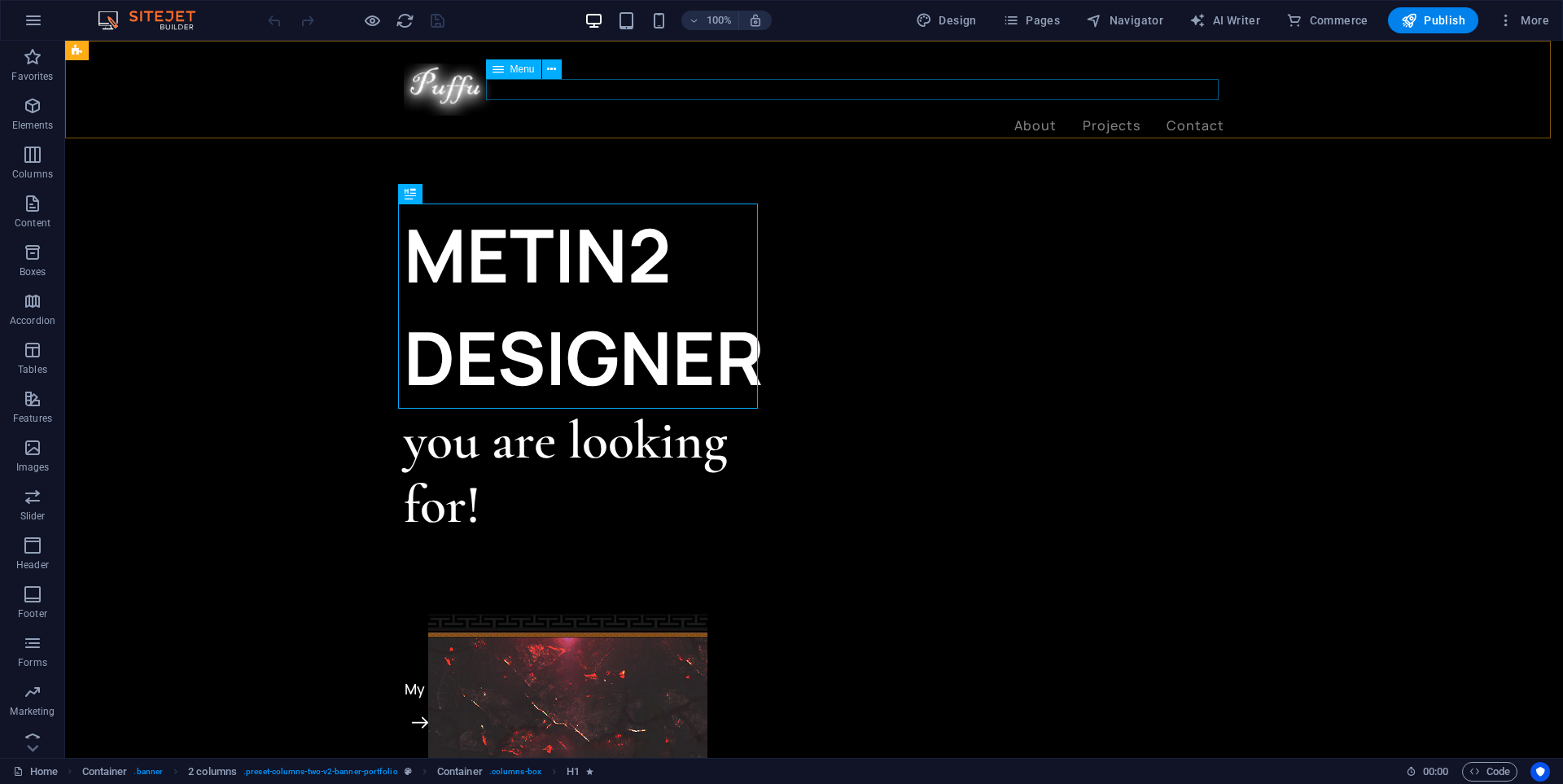
click at [1200, 115] on nav "About Projects Contact" at bounding box center [814, 125] width 821 height 21
select select "1"
select select
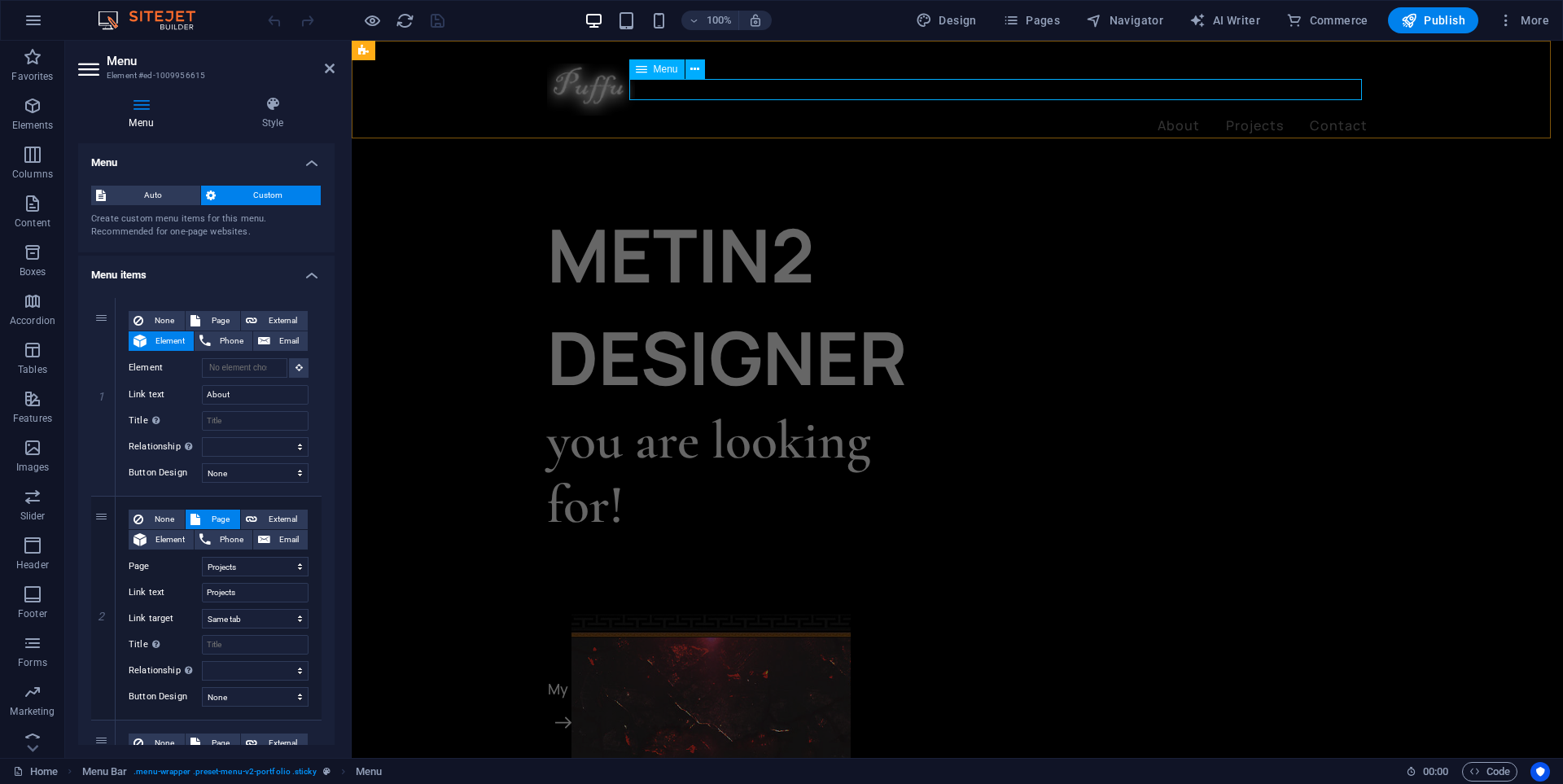
click at [1331, 115] on nav "About Projects Contact" at bounding box center [957, 125] width 821 height 21
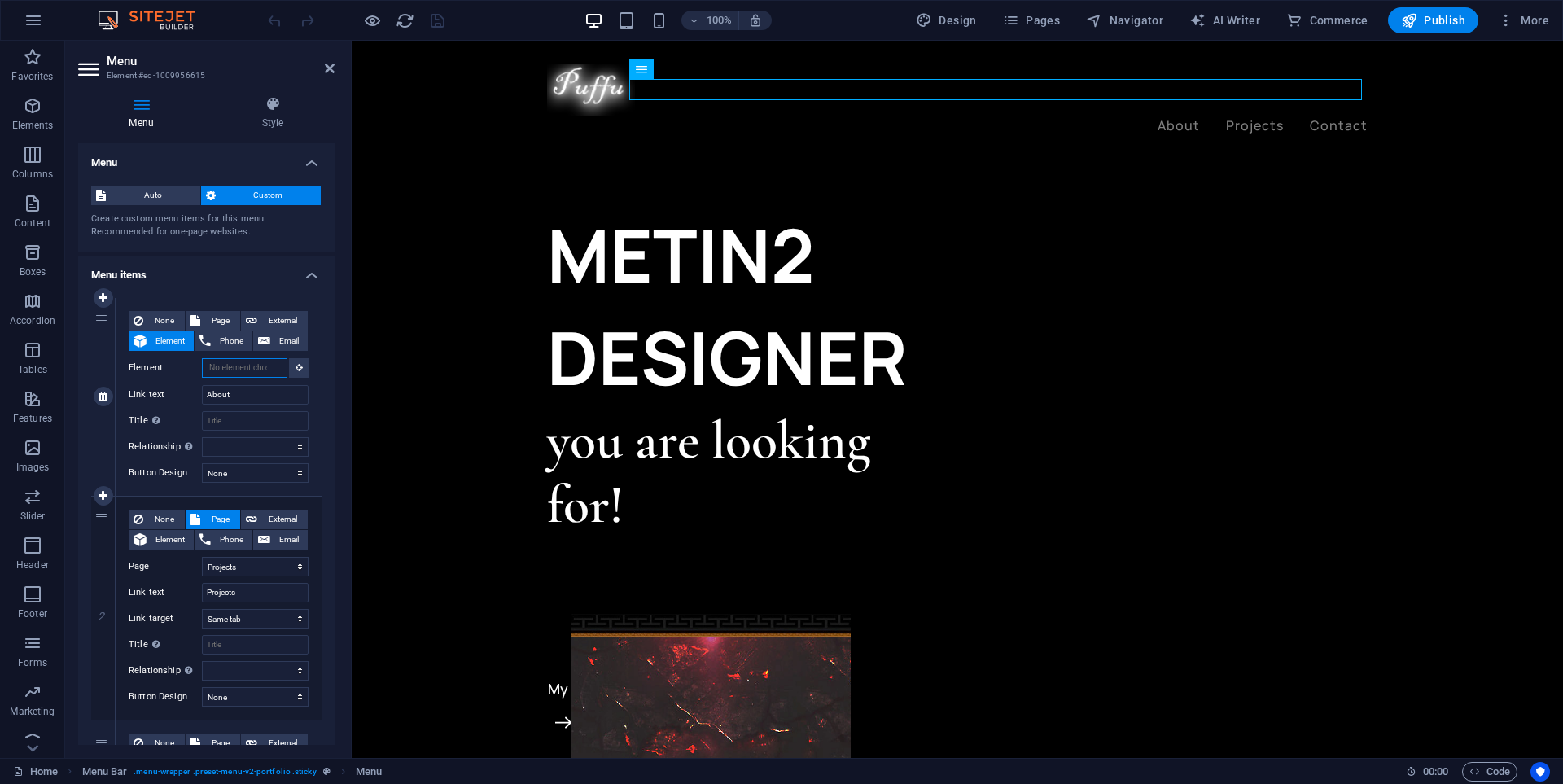
click at [246, 372] on input "Element" at bounding box center [244, 367] width 85 height 20
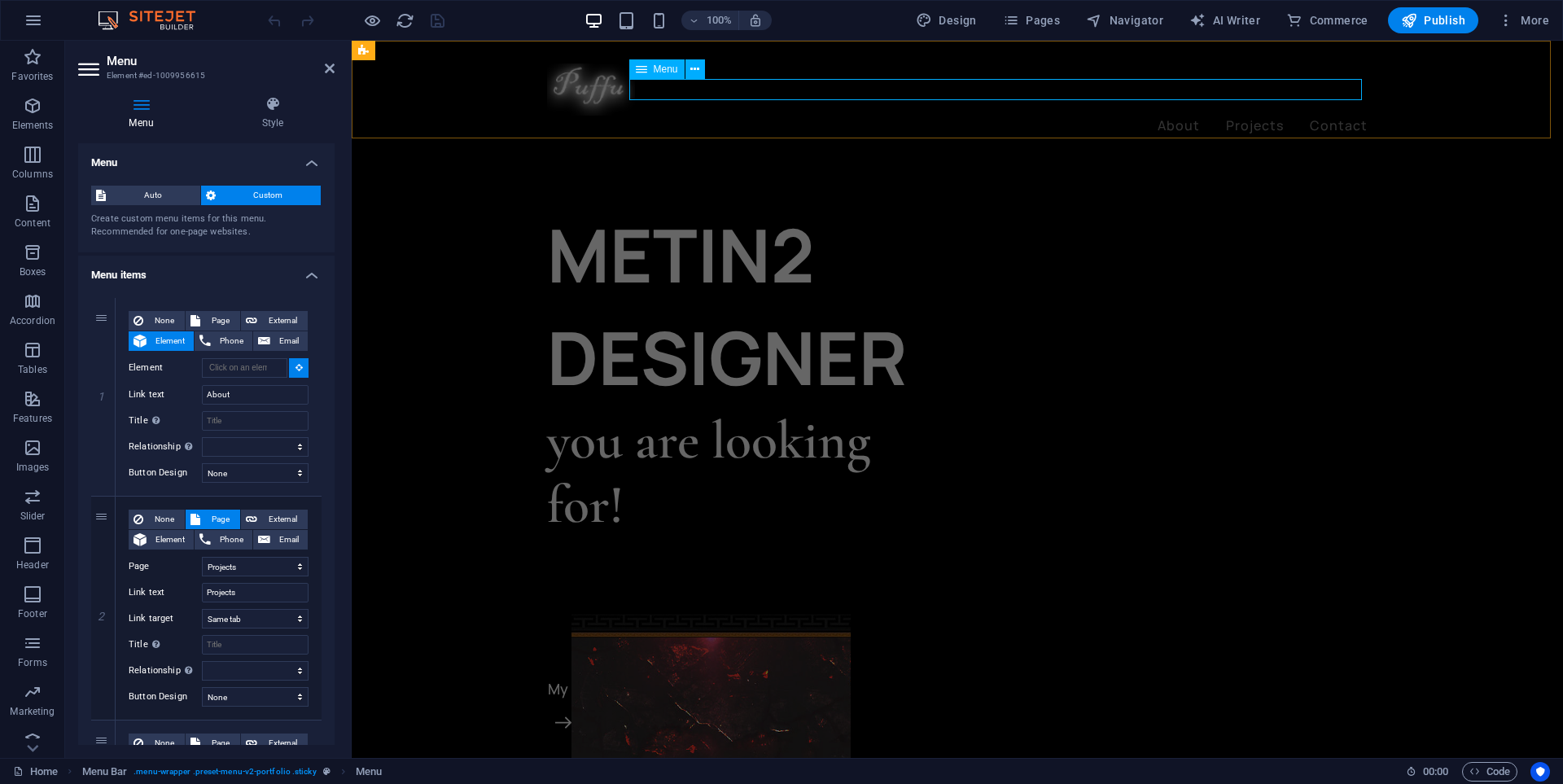
click at [1192, 115] on nav "About Projects Contact" at bounding box center [957, 125] width 821 height 21
type input "#ed-1009956615"
select select
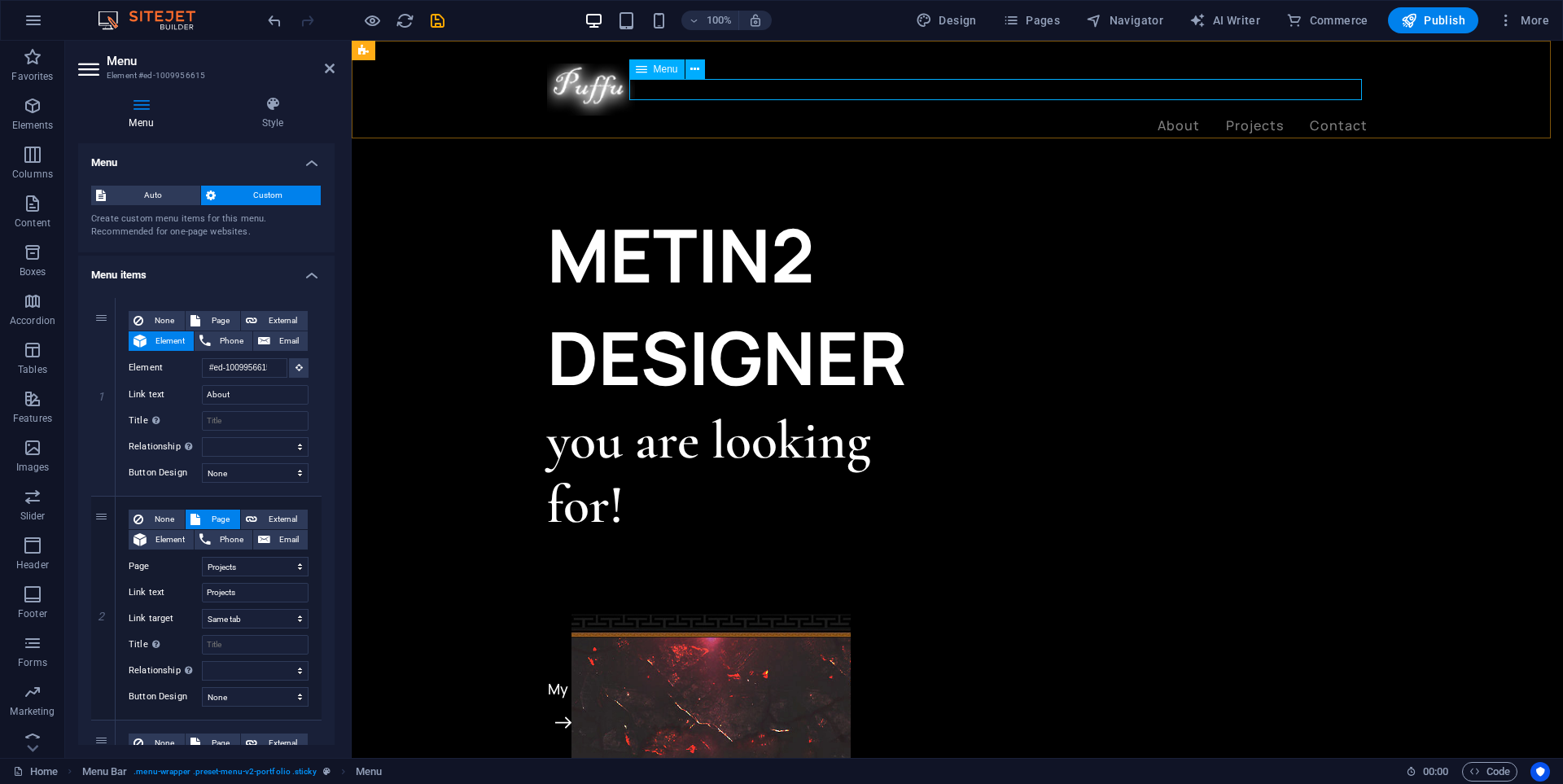
click at [1192, 115] on nav "About Projects Contact" at bounding box center [957, 125] width 821 height 21
click at [1166, 115] on nav "About Projects Contact" at bounding box center [957, 125] width 821 height 21
click at [641, 67] on icon at bounding box center [641, 69] width 11 height 20
drag, startPoint x: 254, startPoint y: 394, endPoint x: 206, endPoint y: 391, distance: 48.1
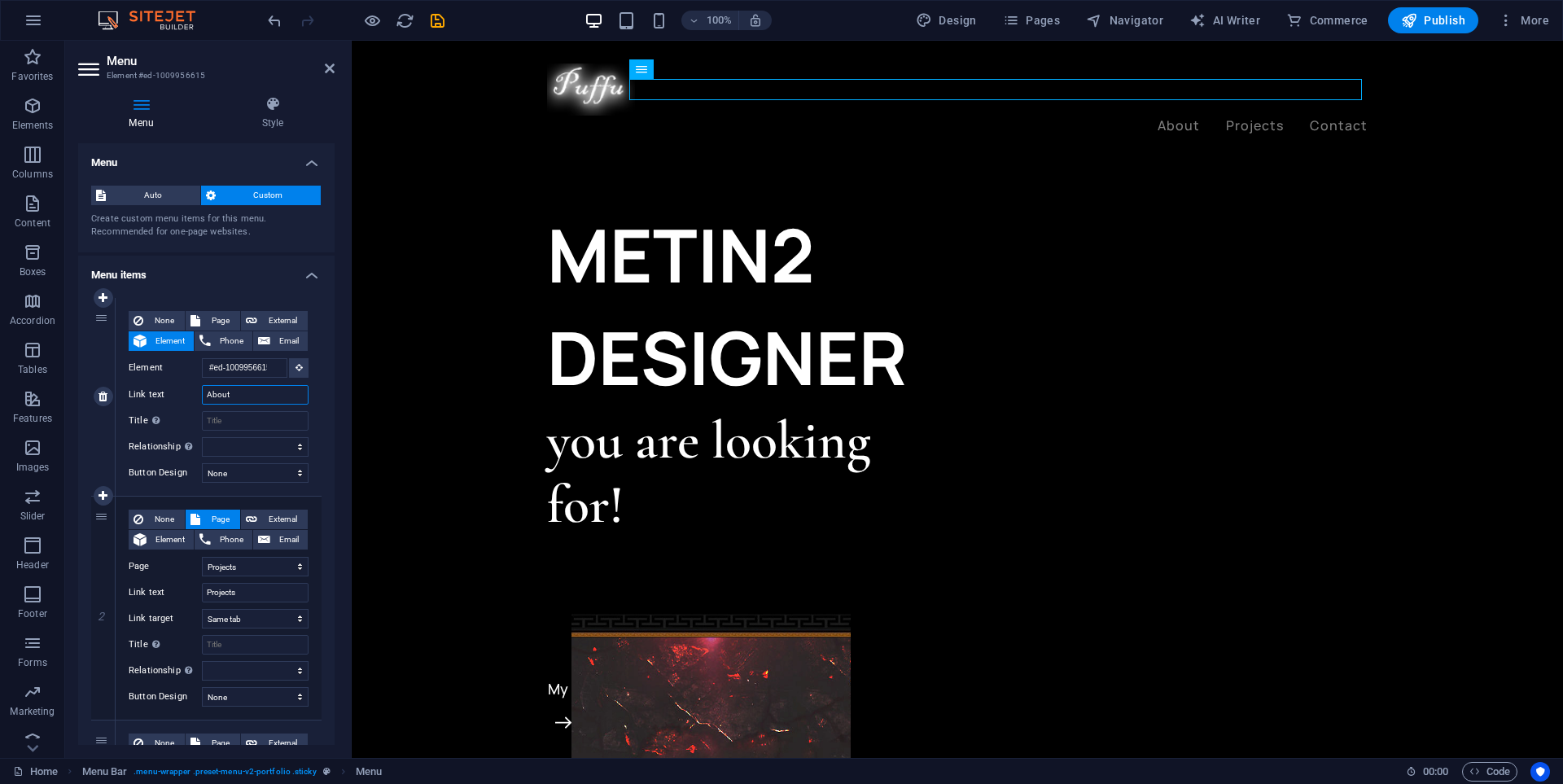
click at [206, 391] on input "About" at bounding box center [255, 394] width 107 height 20
type input "Forum"
select select
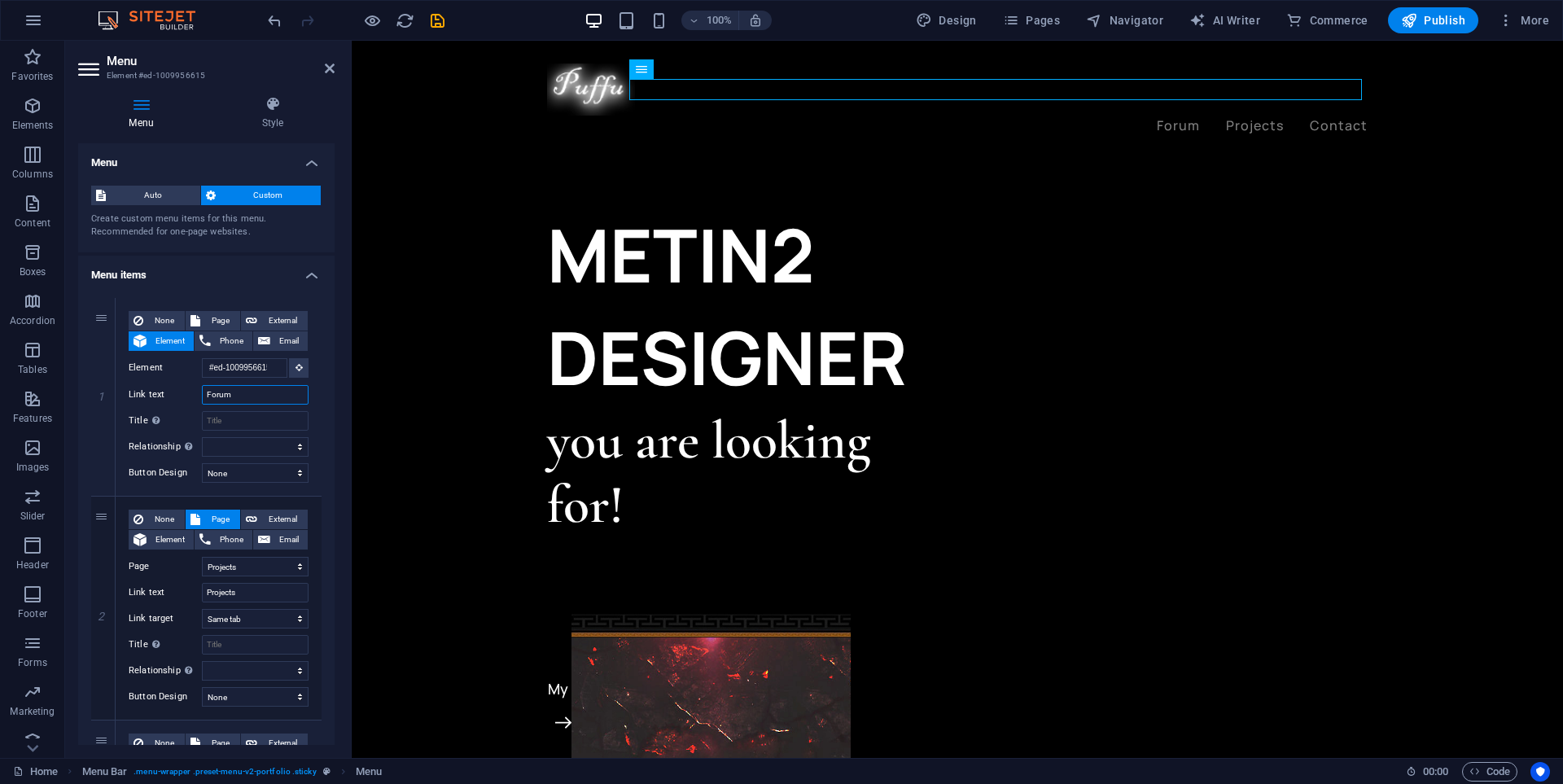
type input "Forum"
click at [262, 321] on span "External" at bounding box center [282, 320] width 41 height 20
select select "blank"
select select
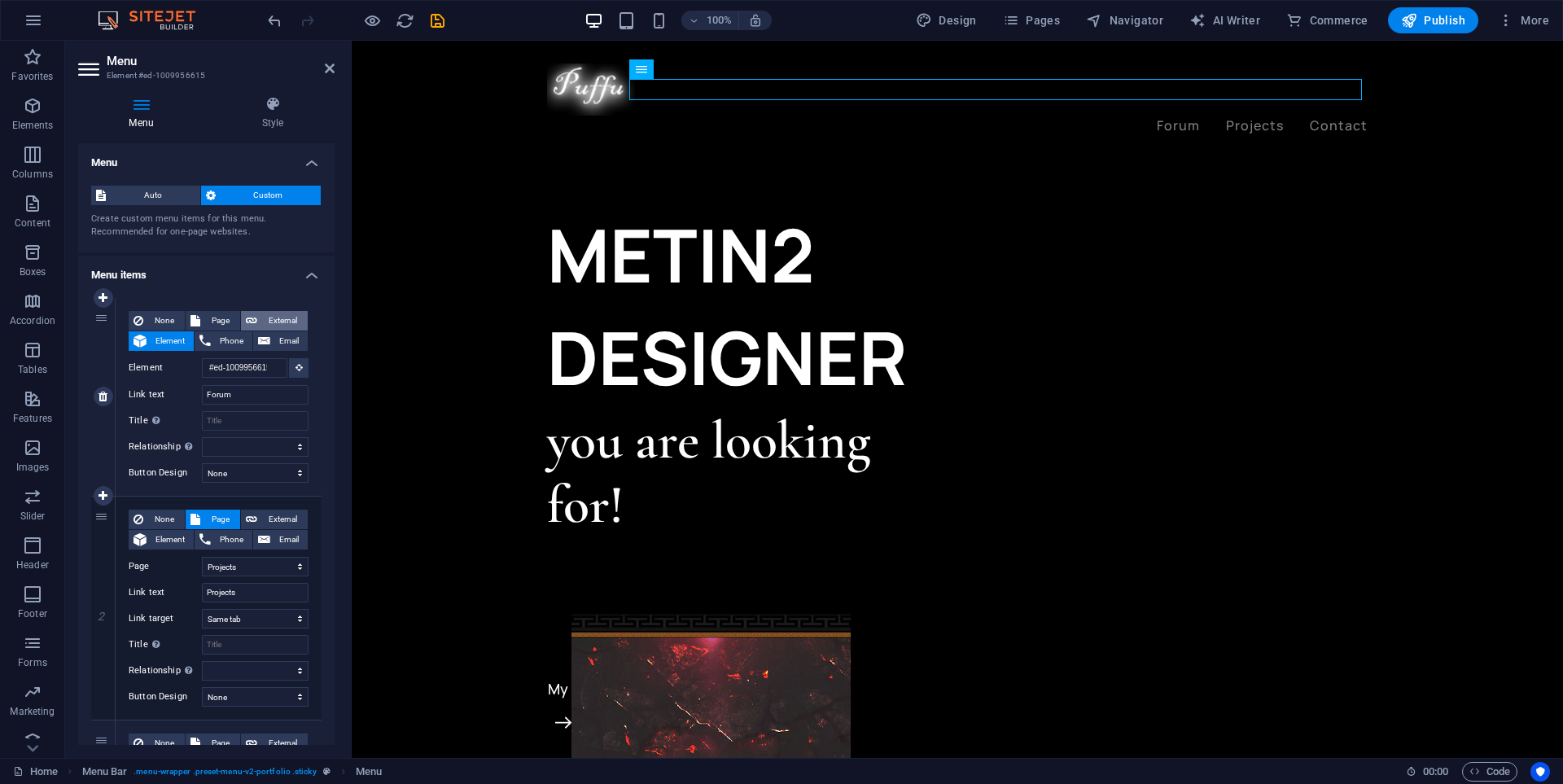
select select
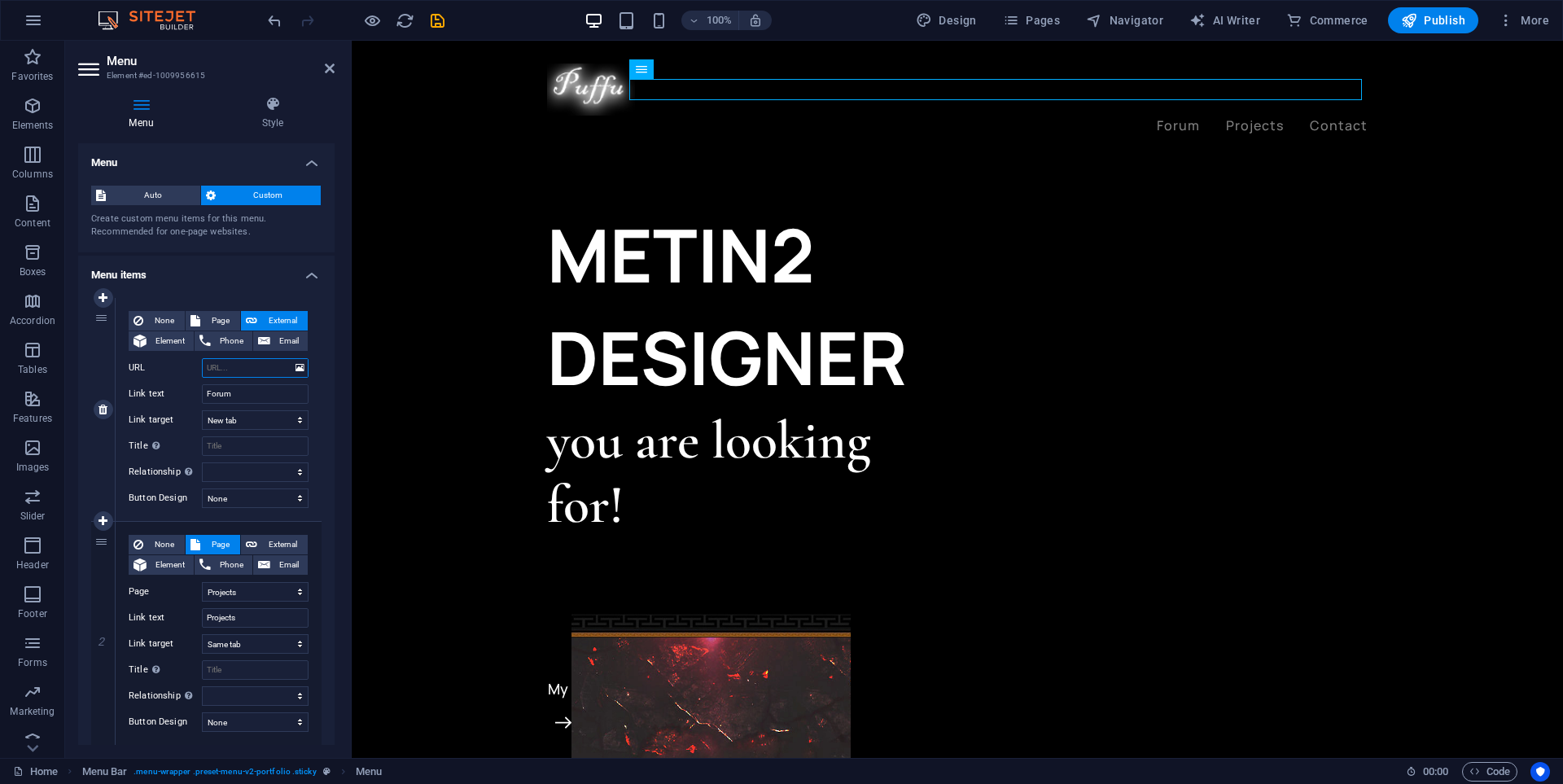
paste input "[URL][DOMAIN_NAME]"
type input "[URL][DOMAIN_NAME]"
select select
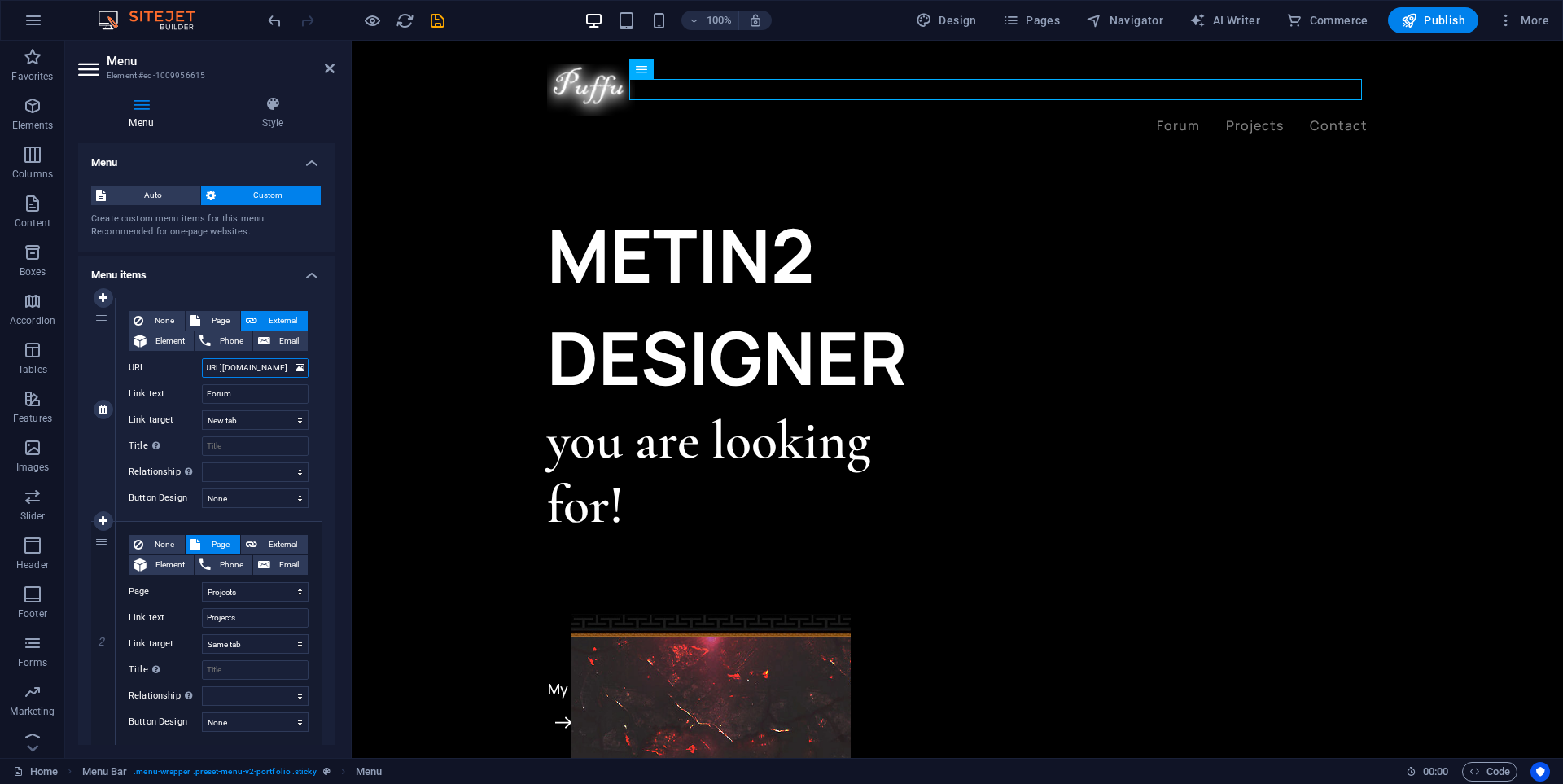
select select
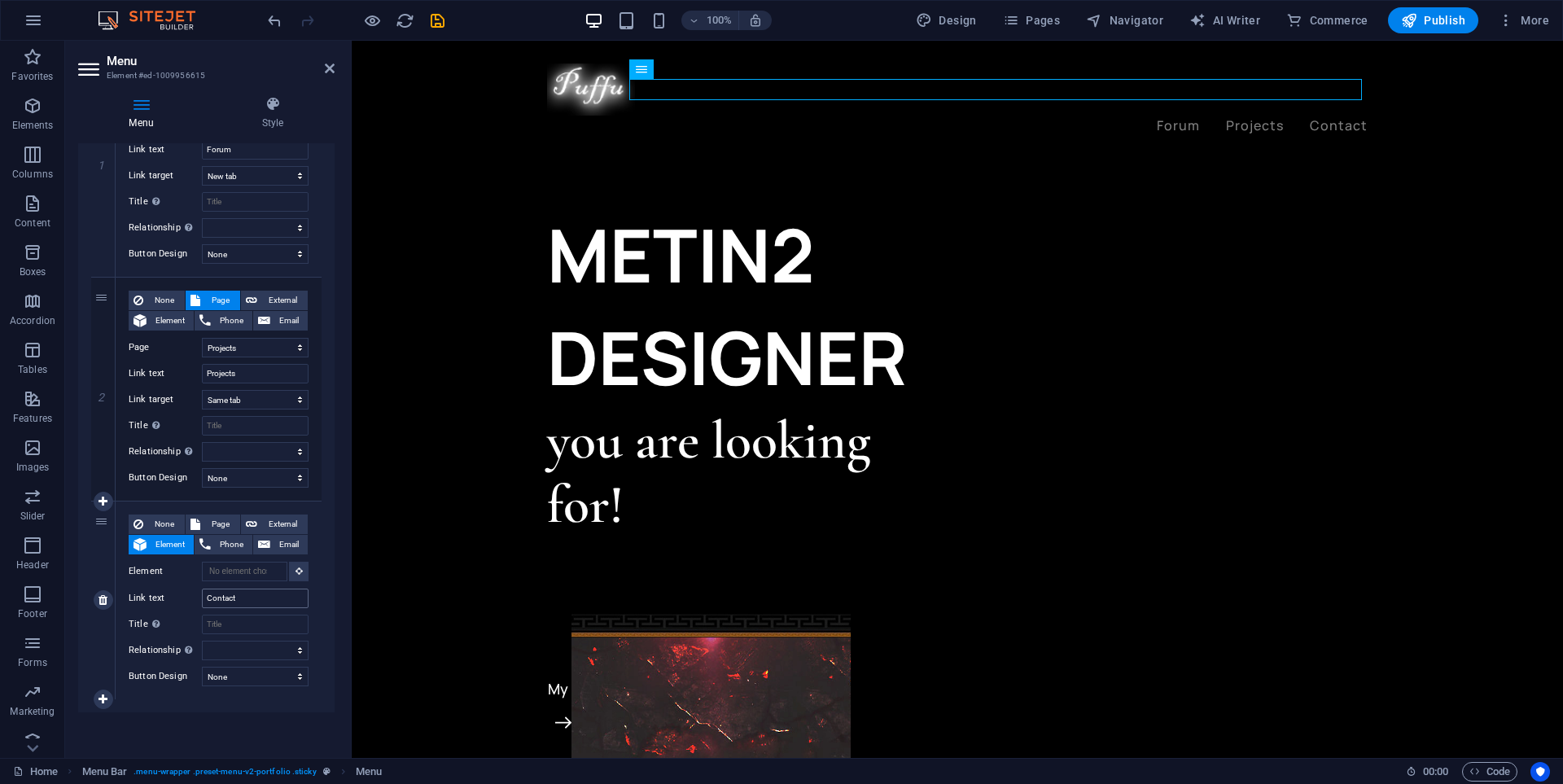
type input "[URL][DOMAIN_NAME]"
click at [201, 600] on div "Link text Contact" at bounding box center [218, 597] width 180 height 20
select select
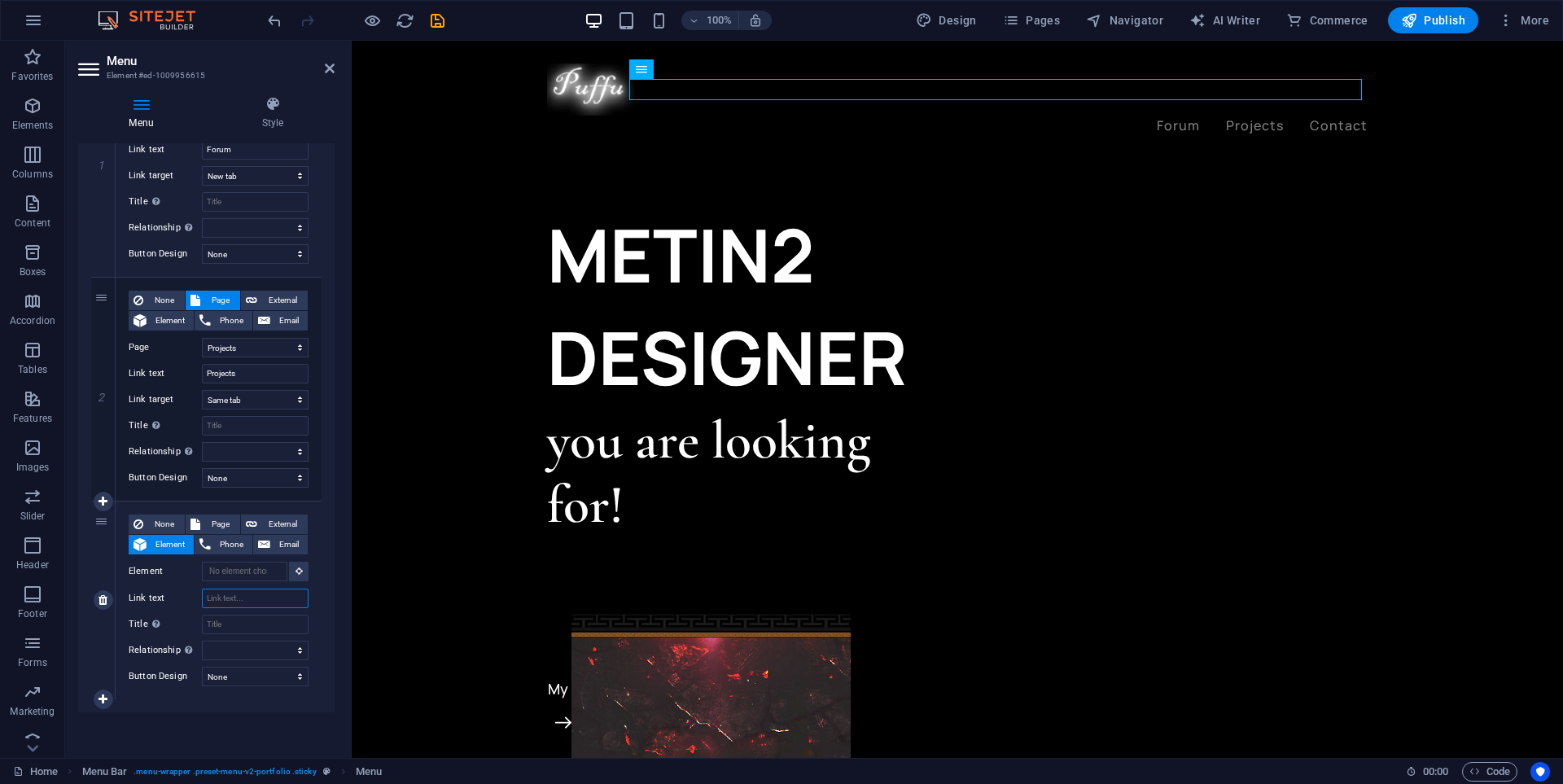
select select
type input "Discord"
select select
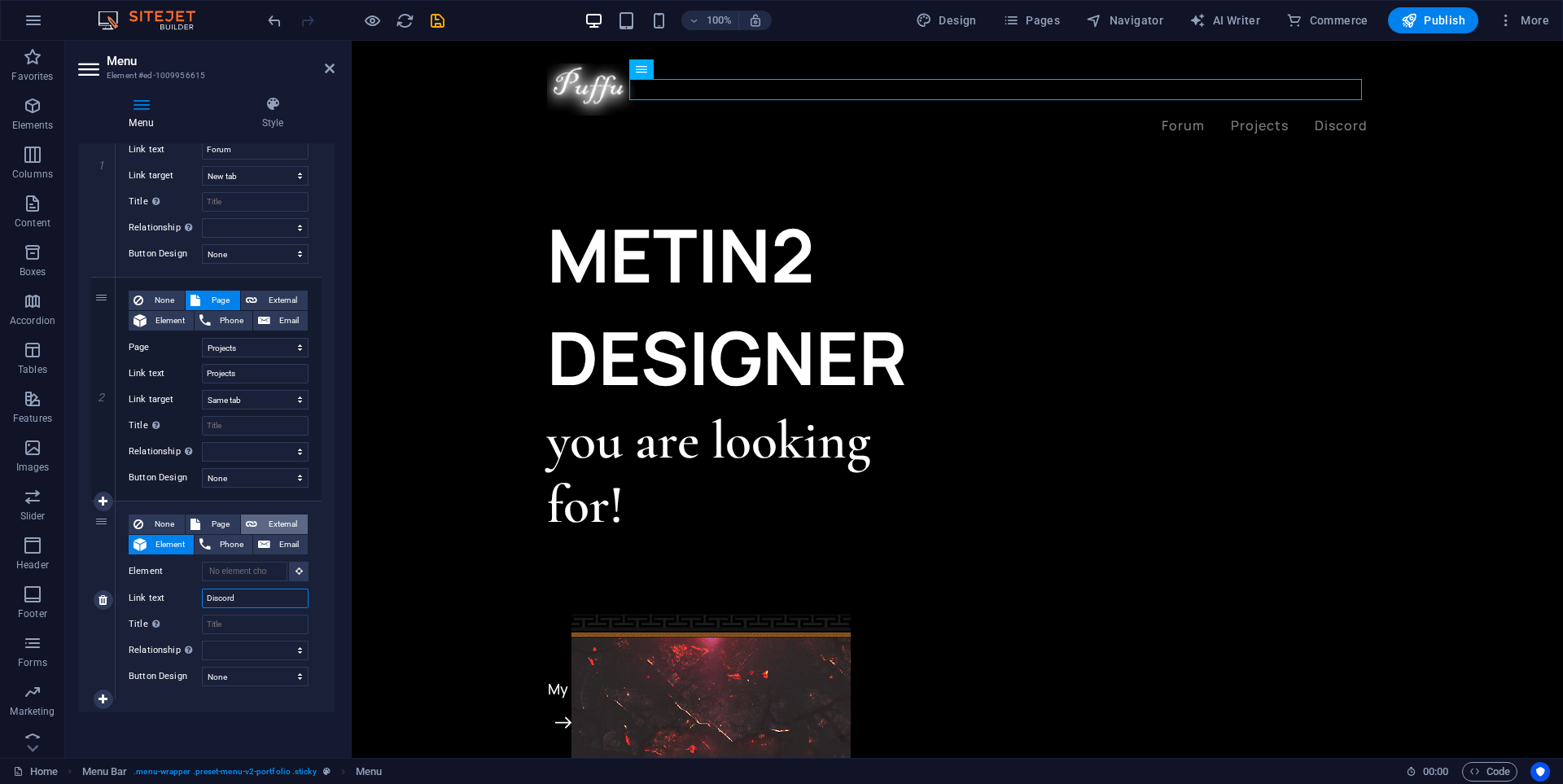
type input "Discord"
click at [270, 524] on span "External" at bounding box center [282, 524] width 41 height 20
select select
select select "blank"
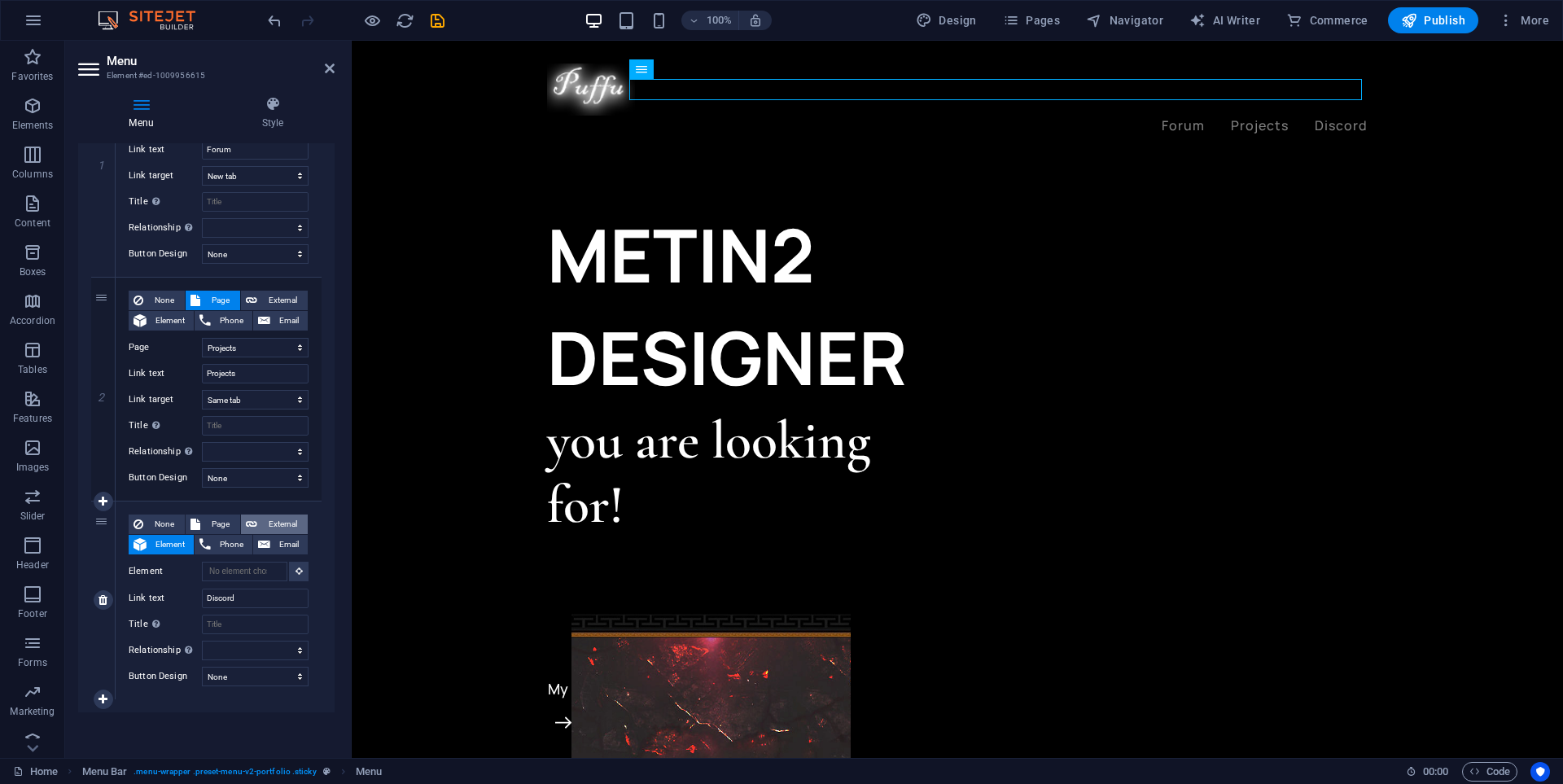
select select
type input "a"
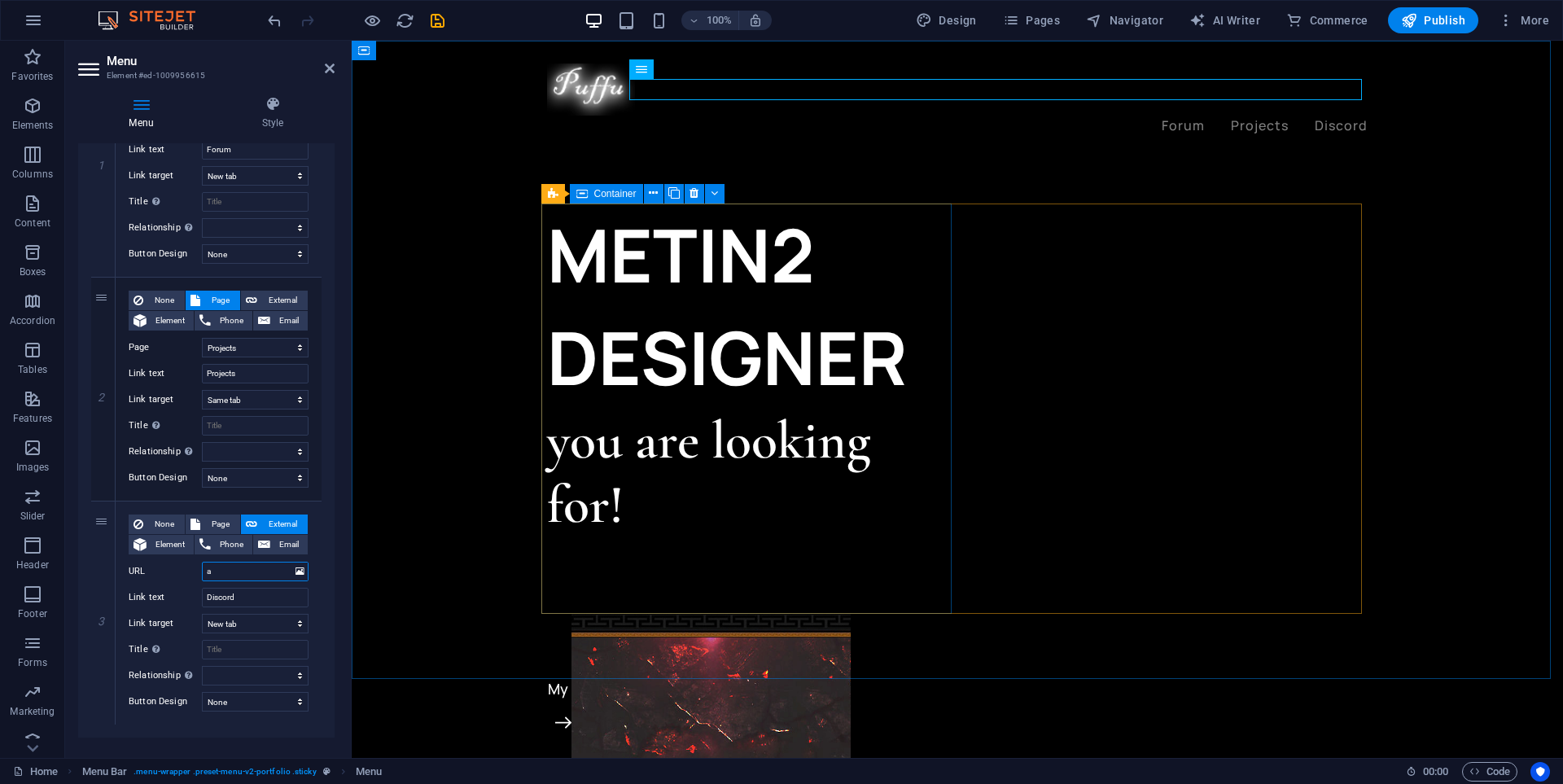
select select
type input "a"
click at [257, 346] on select "Home Projects Legal Notice Privacy" at bounding box center [255, 347] width 107 height 20
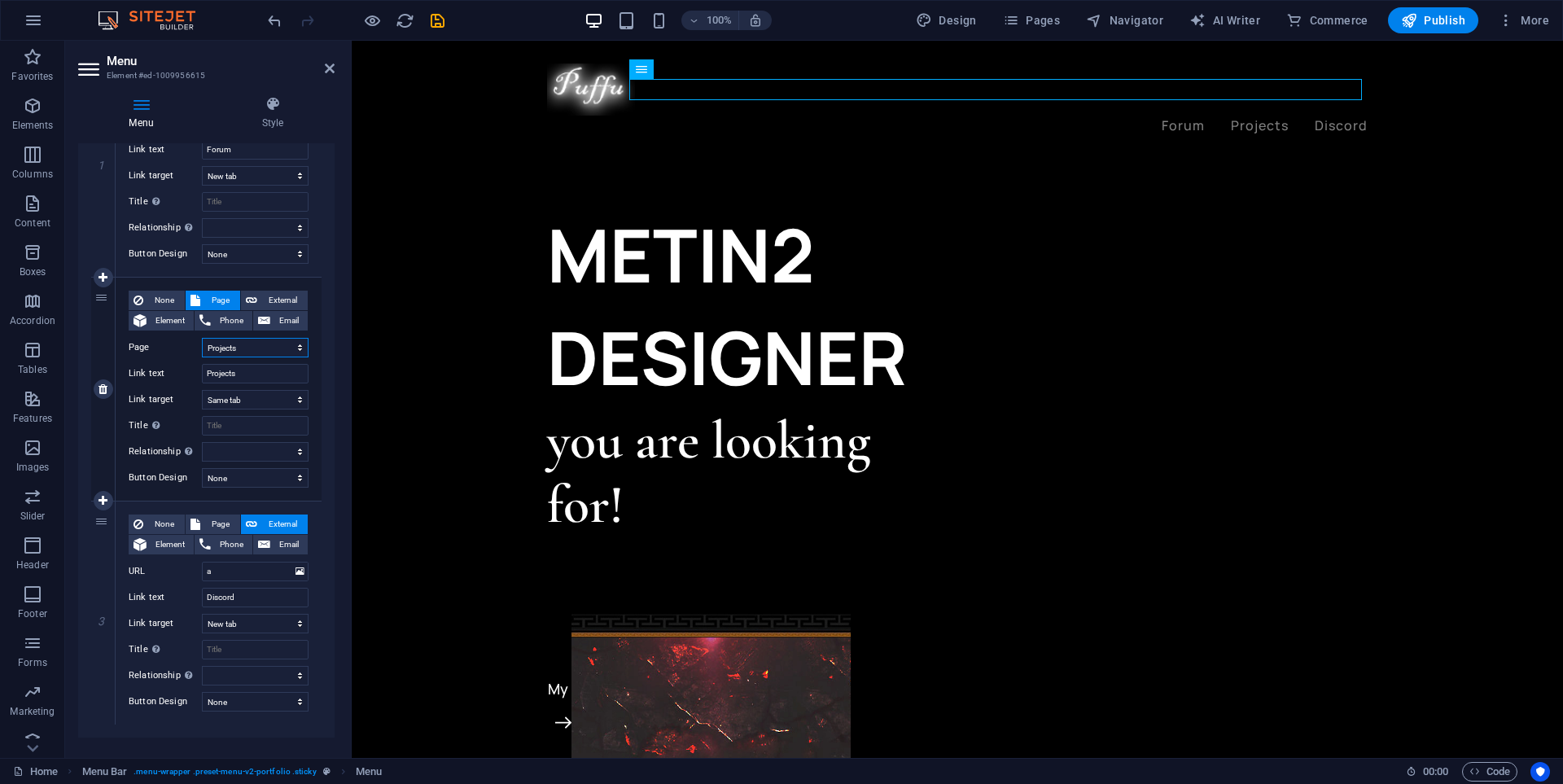
click at [257, 346] on select "Home Projects Legal Notice Privacy" at bounding box center [255, 347] width 107 height 20
click at [256, 371] on input "Projects" at bounding box center [255, 373] width 107 height 20
drag, startPoint x: 259, startPoint y: 372, endPoint x: 204, endPoint y: 375, distance: 55.1
click at [204, 375] on input "Projects" at bounding box center [255, 373] width 107 height 20
type input "P"
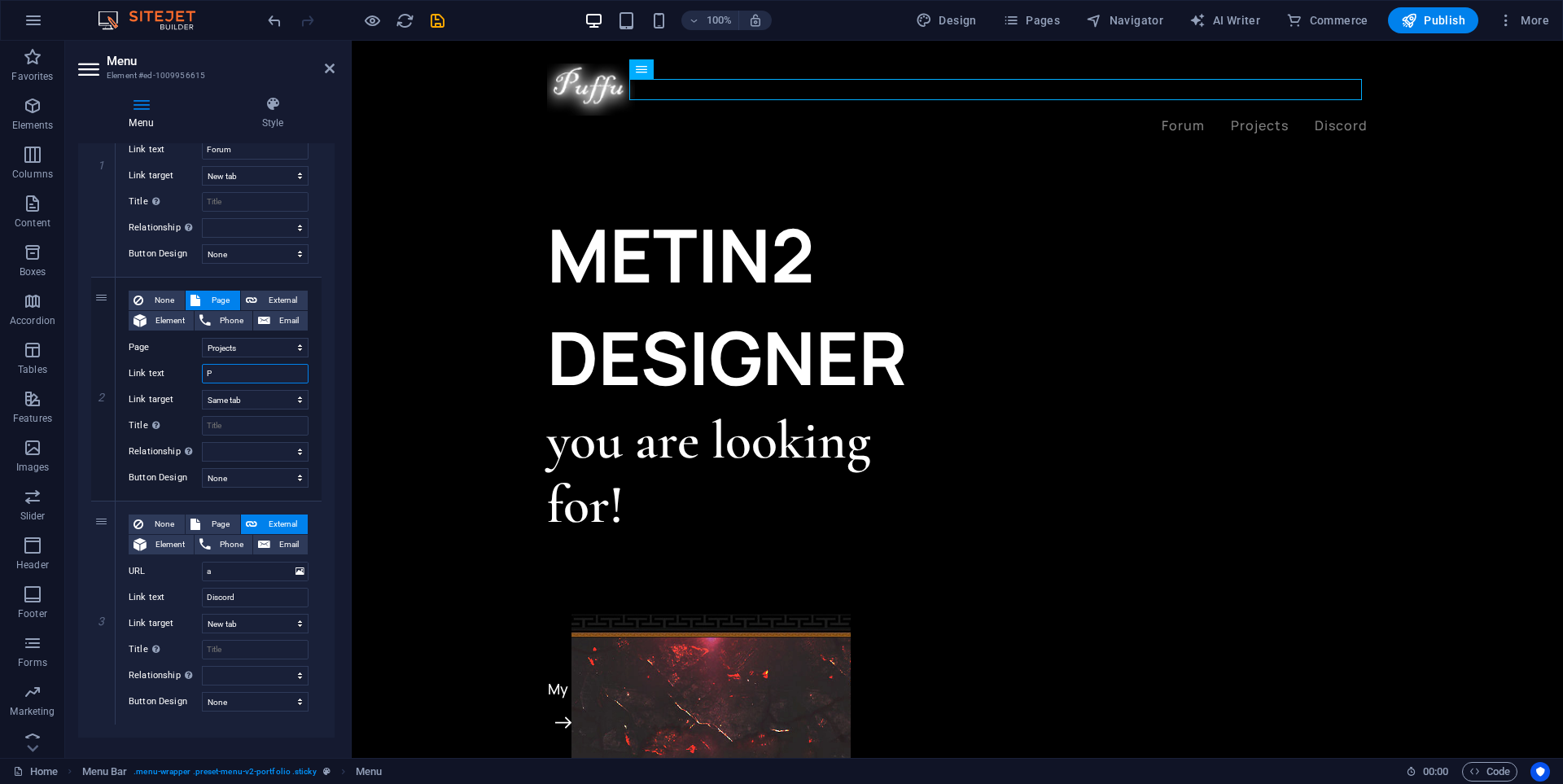
select select
click at [276, 378] on input "P" at bounding box center [255, 373] width 107 height 20
type input "Pa"
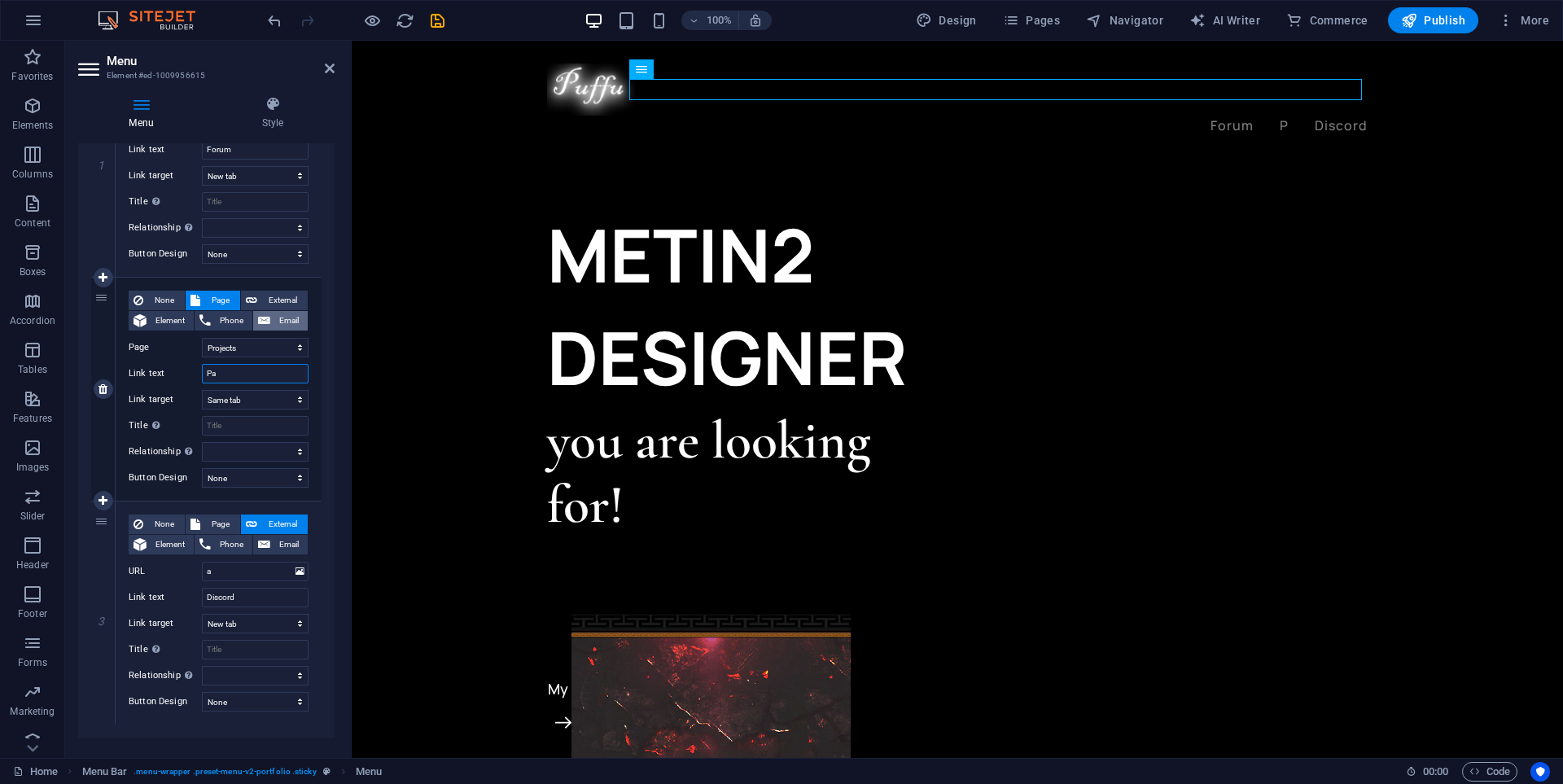
select select
type input "Parte"
select select
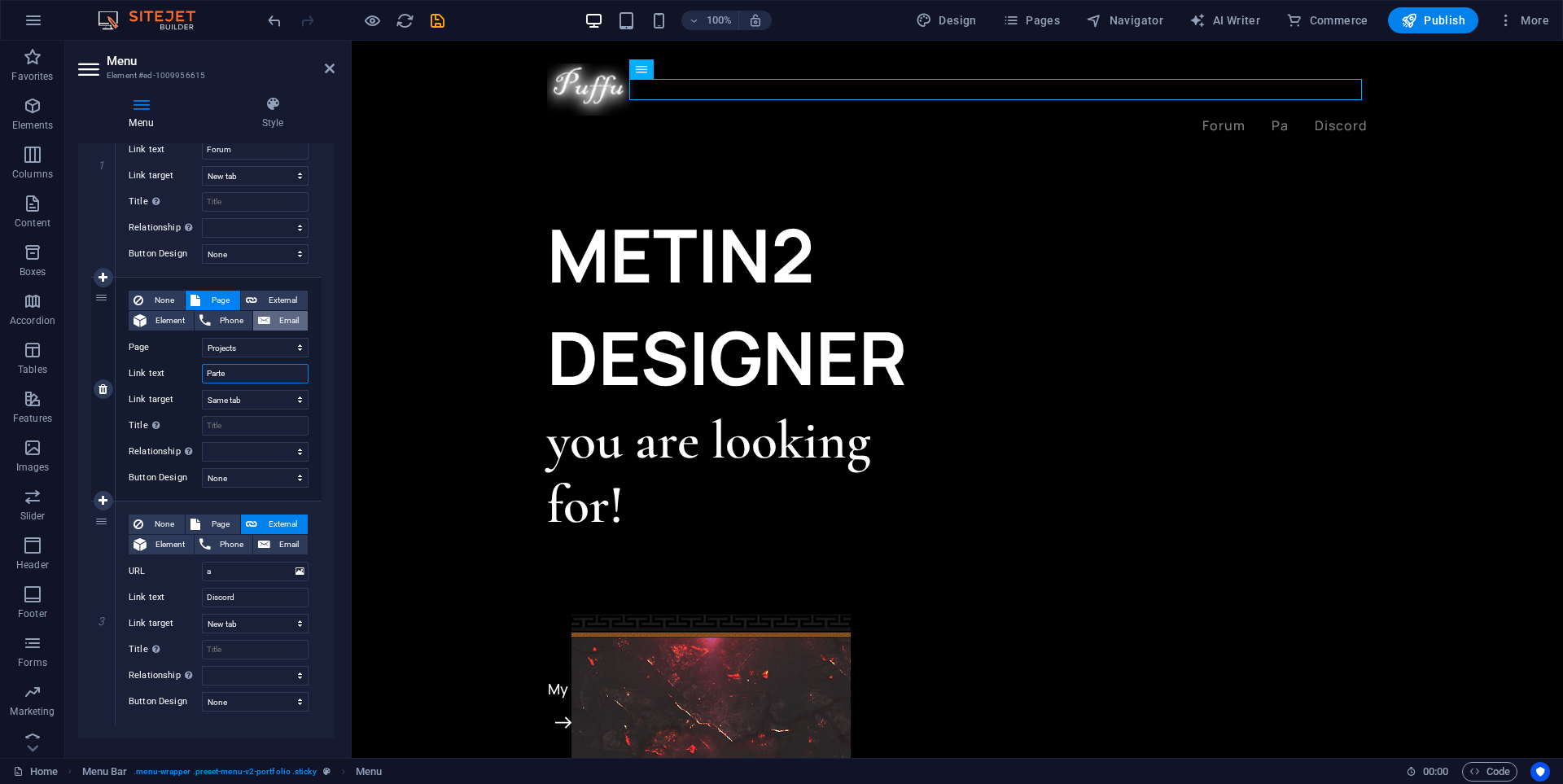
select select
type input "Parteneri"
select select
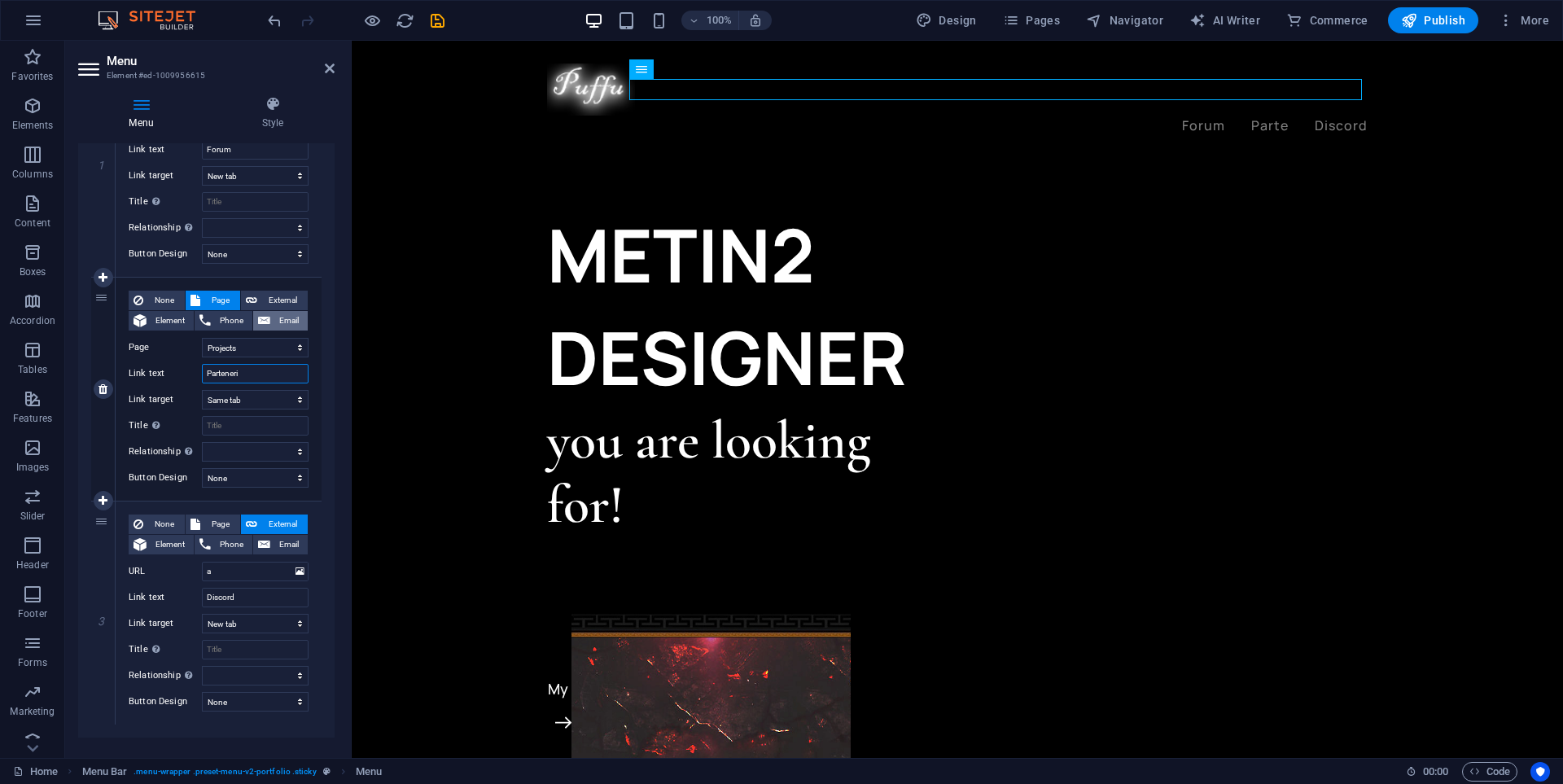
select select
type input "Parteneri"
click at [437, 22] on icon "save" at bounding box center [438, 20] width 19 height 19
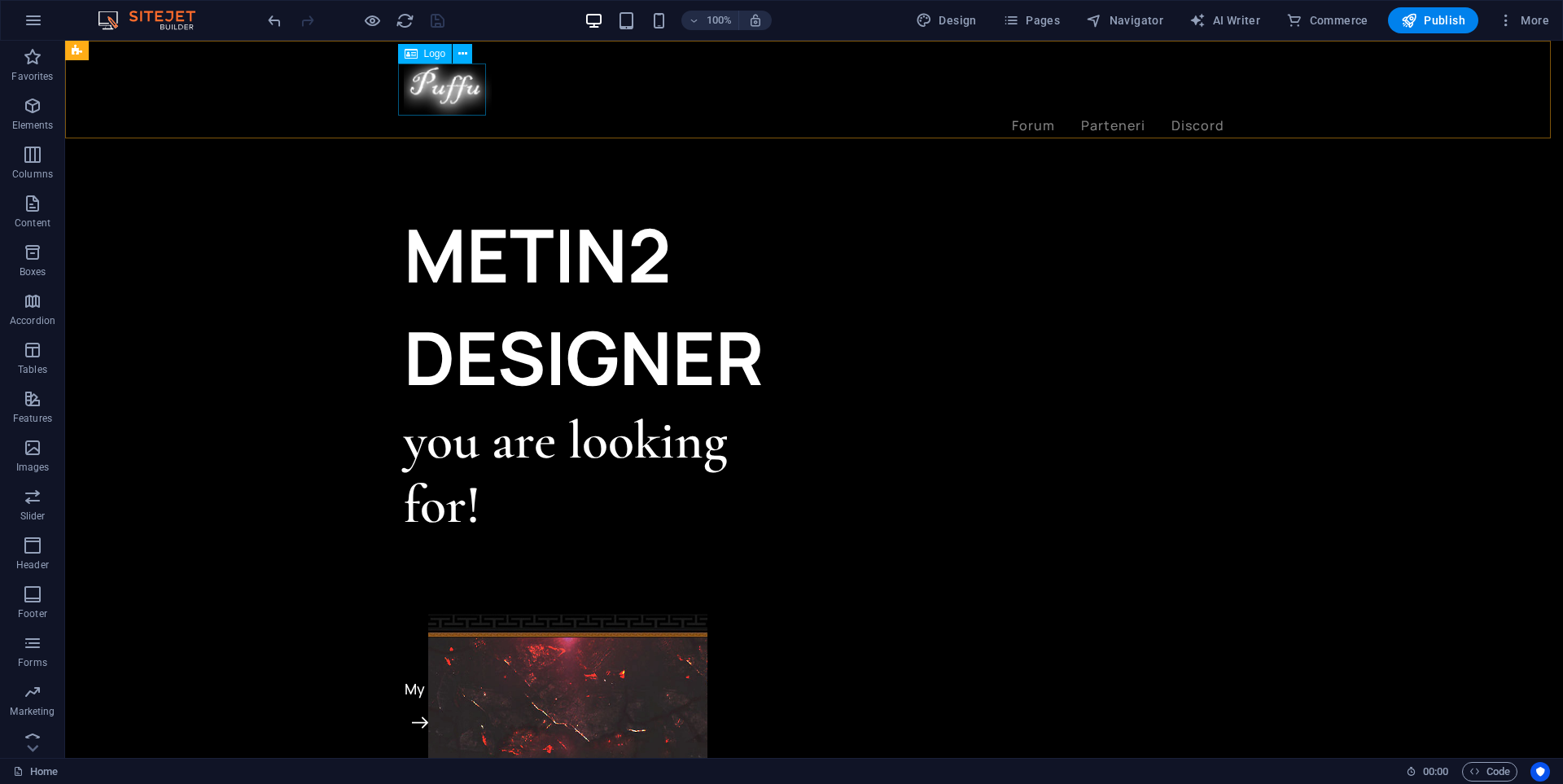
click at [432, 57] on span "Logo" at bounding box center [435, 54] width 22 height 10
select select "px"
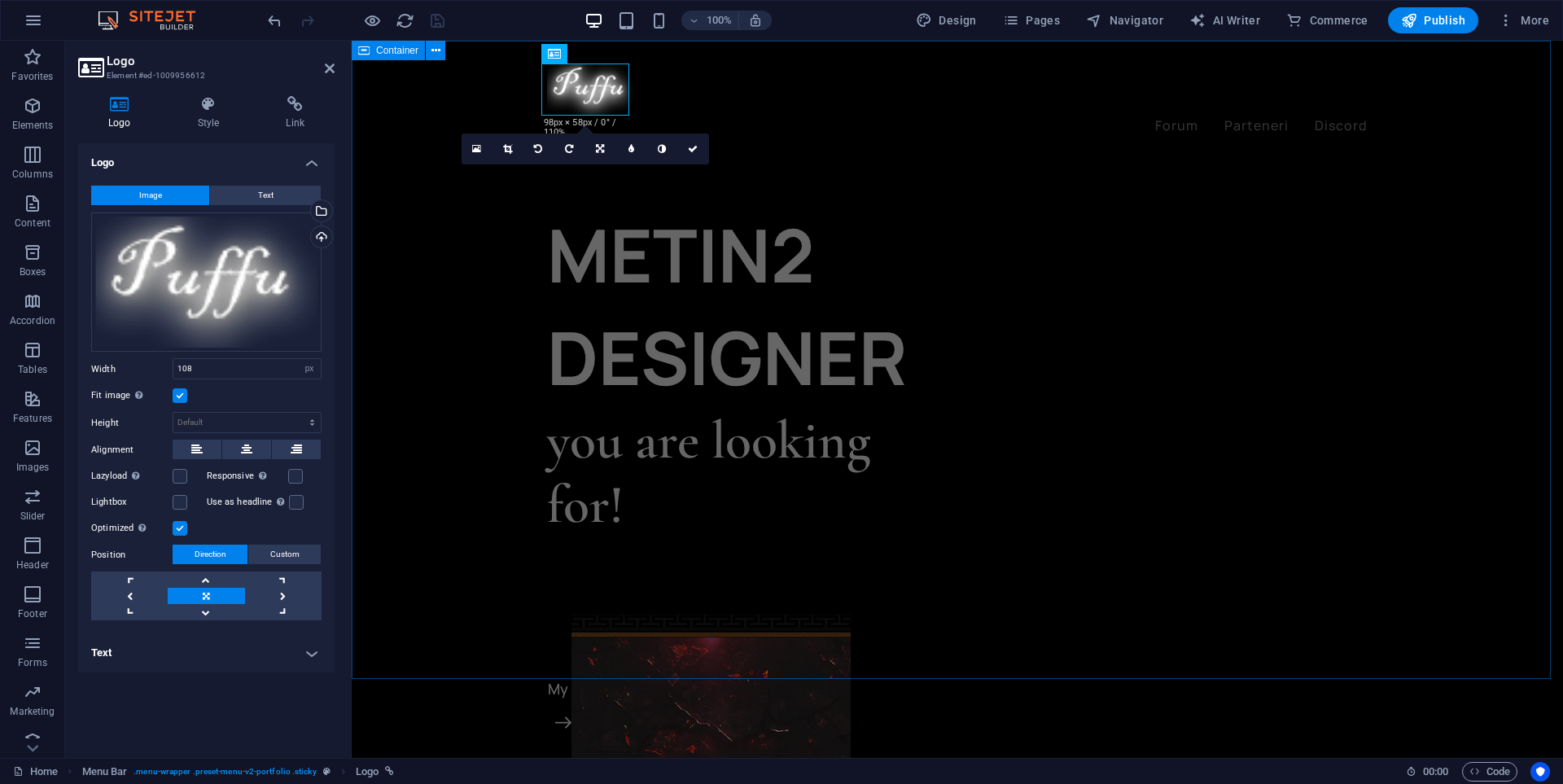
click at [461, 288] on div "METIN2 DESIGNER you are looking for! DISCORD My projects" at bounding box center [957, 565] width 1212 height 1048
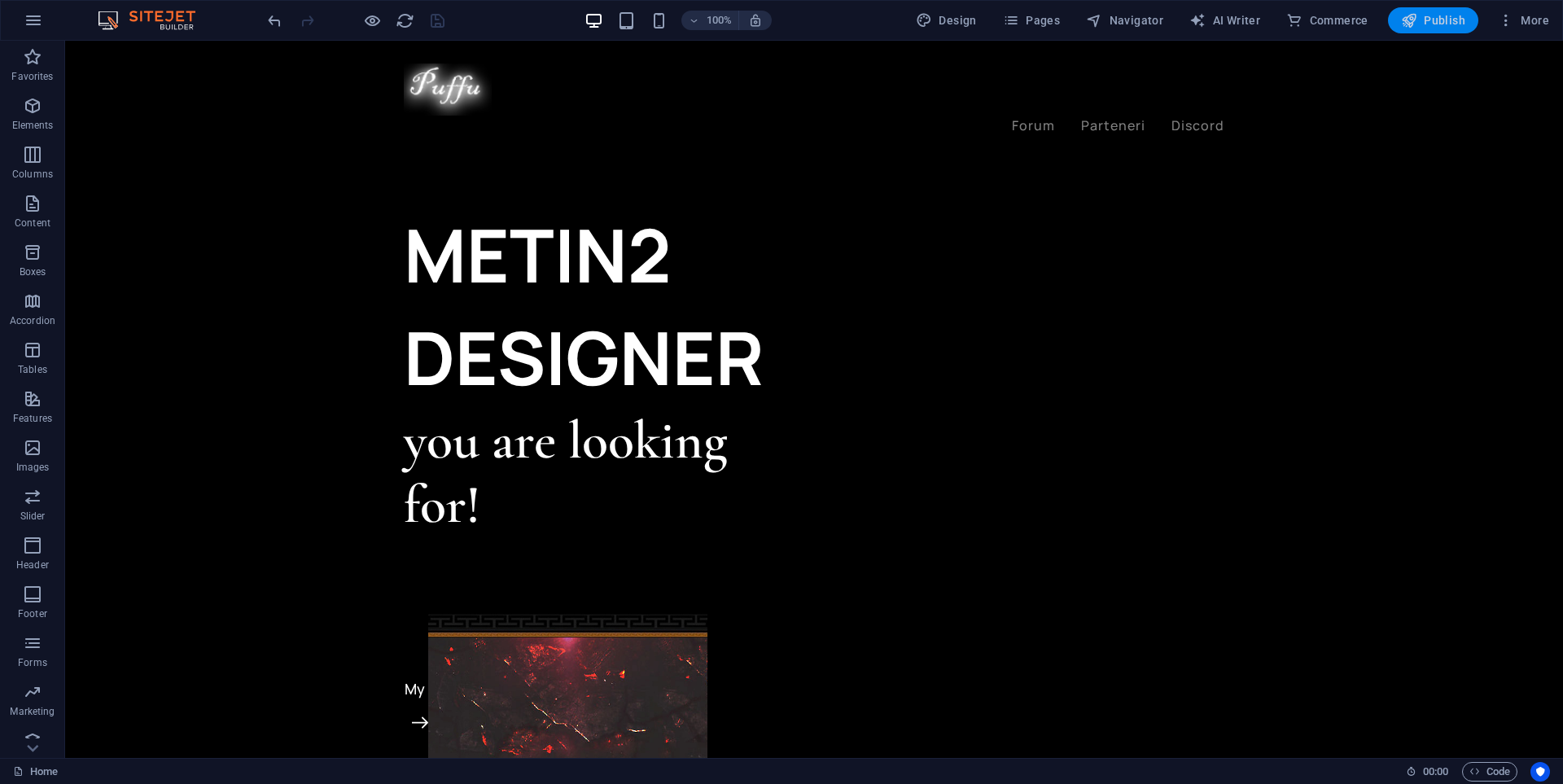
click at [1424, 21] on span "Publish" at bounding box center [1433, 20] width 64 height 17
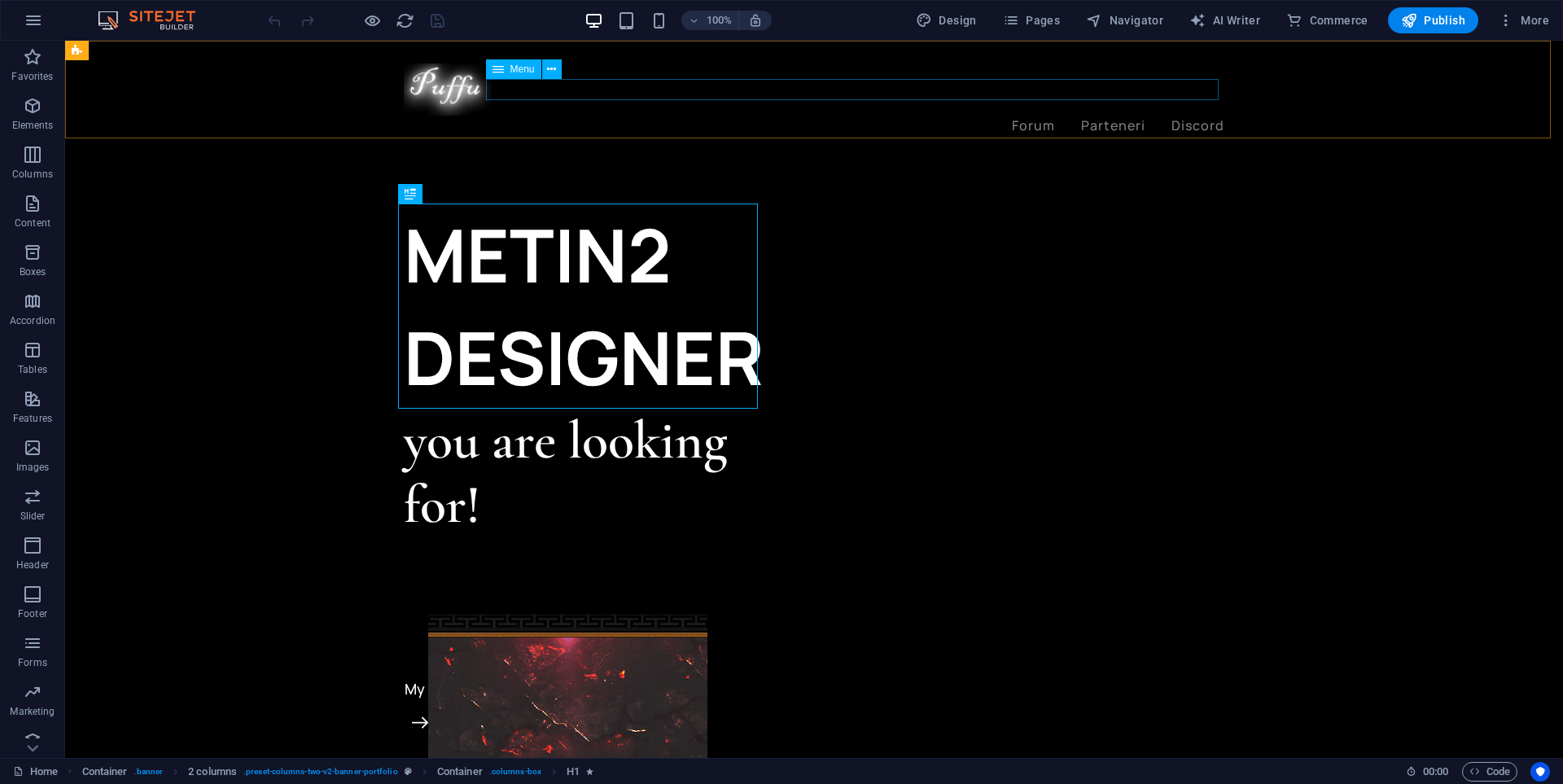
click at [1049, 115] on nav "Forum Parteneri Discord" at bounding box center [814, 125] width 821 height 21
select select "1"
select select
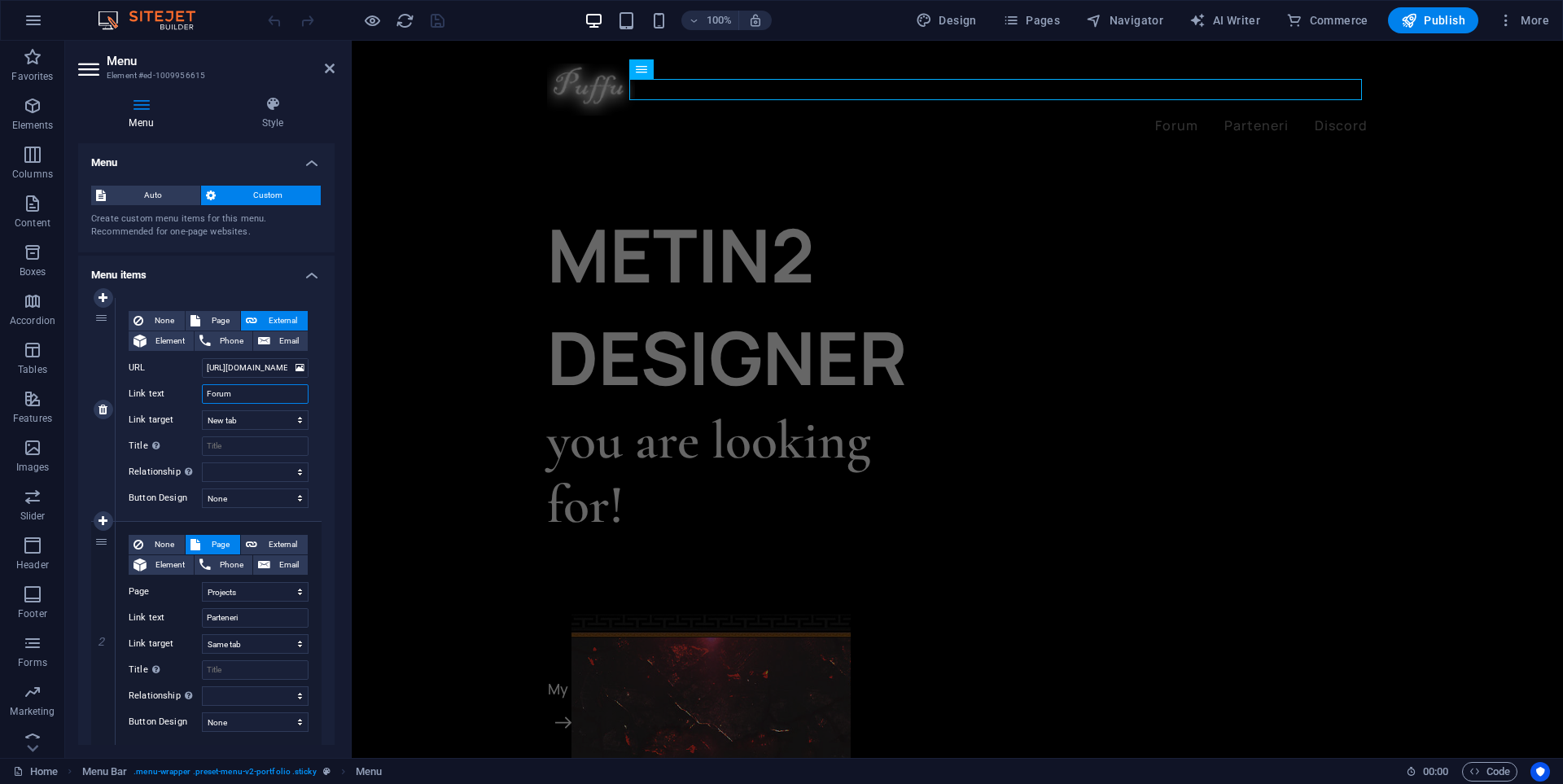
drag, startPoint x: 228, startPoint y: 395, endPoint x: 197, endPoint y: 396, distance: 31.0
click at [197, 396] on div "Link text Forum" at bounding box center [218, 394] width 180 height 20
type input "Home"
select select
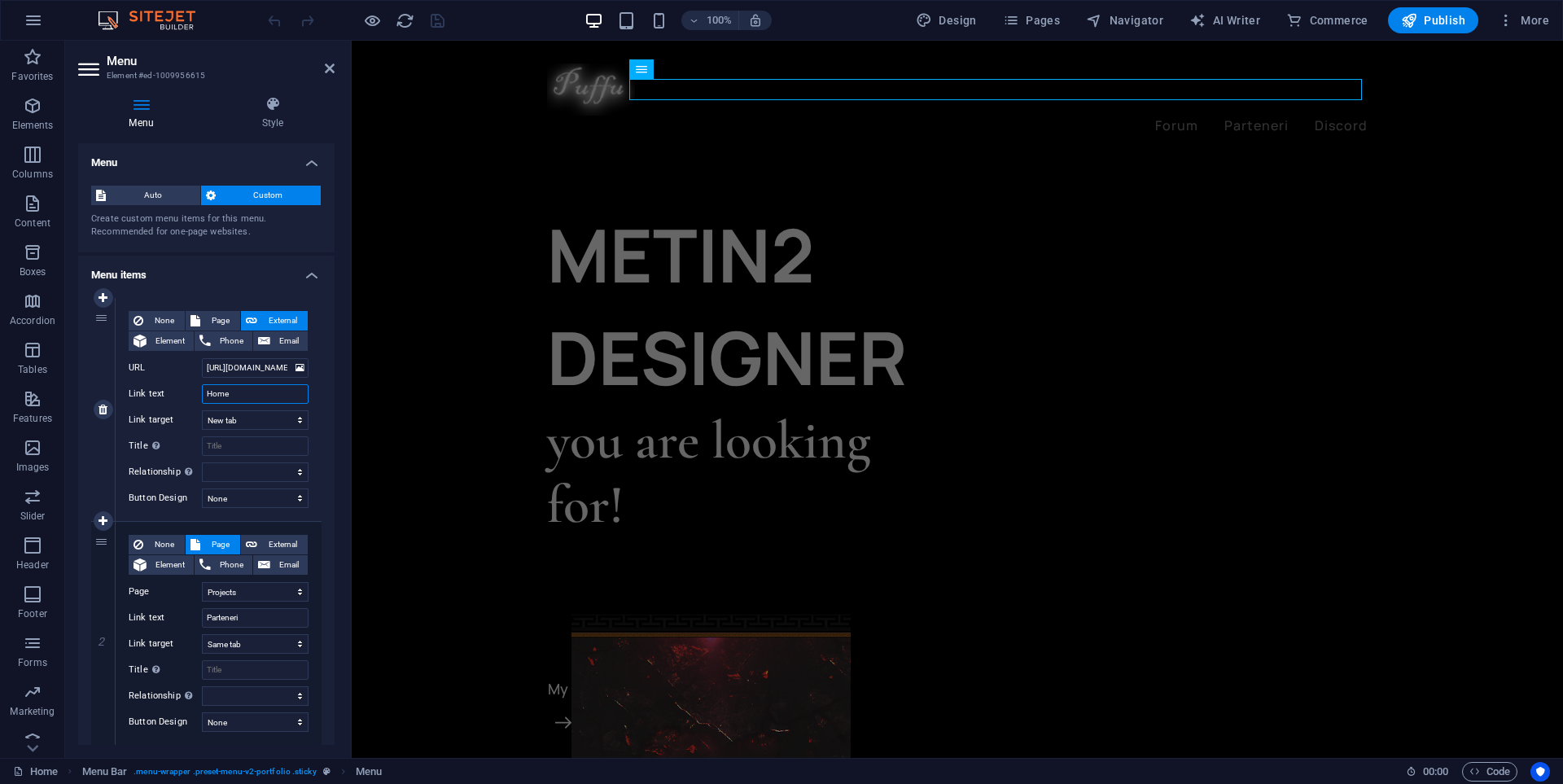
select select
type input "Home"
drag, startPoint x: 250, startPoint y: 372, endPoint x: 269, endPoint y: 368, distance: 19.4
click at [341, 368] on div "Menu Style Menu Auto Custom Create custom menu items for this menu. Recommended…" at bounding box center [206, 420] width 282 height 674
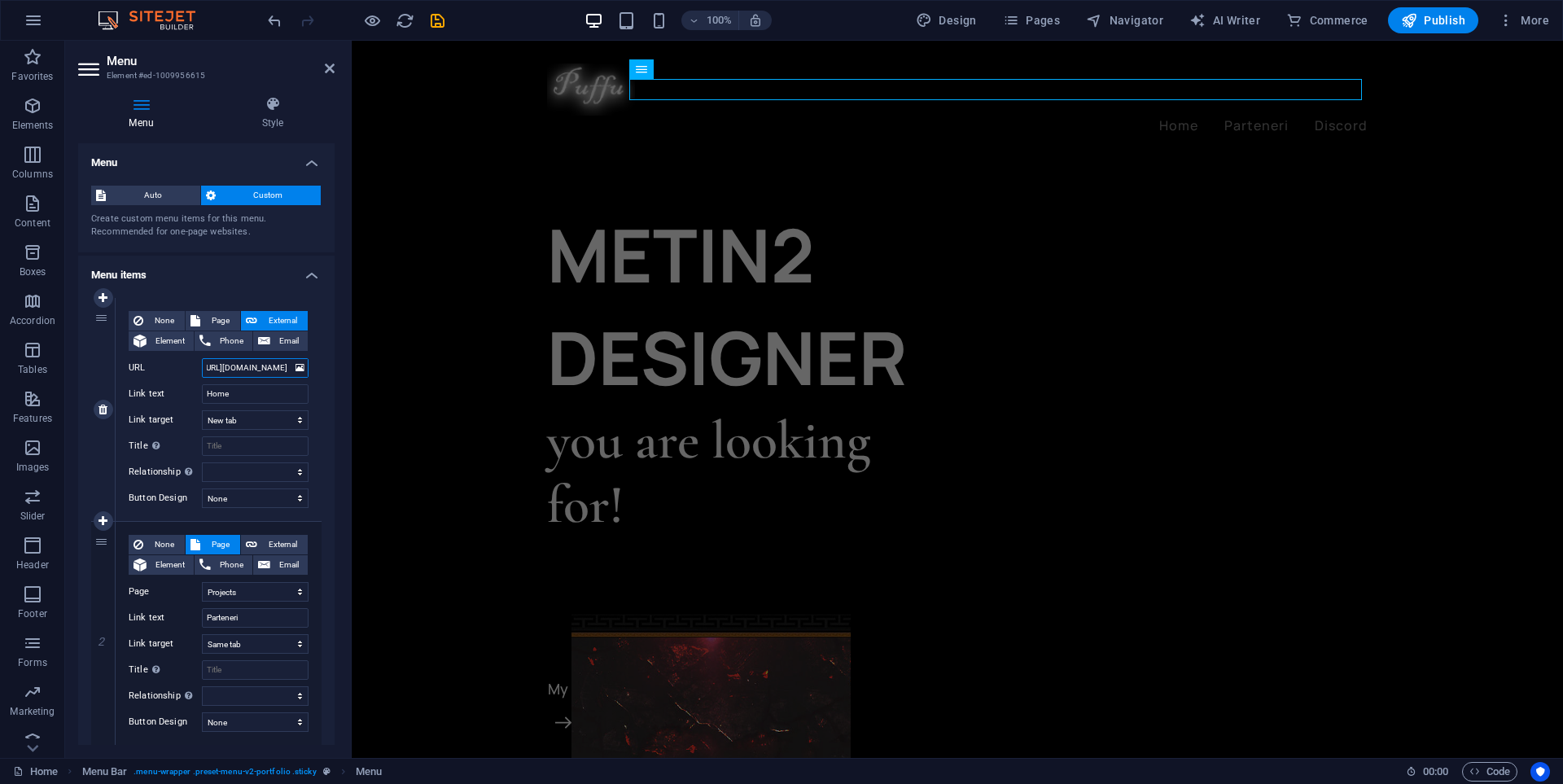
click at [284, 372] on input "[URL][DOMAIN_NAME]" at bounding box center [255, 367] width 107 height 20
type input "[URL][DOMAIN_NAME]"
select select
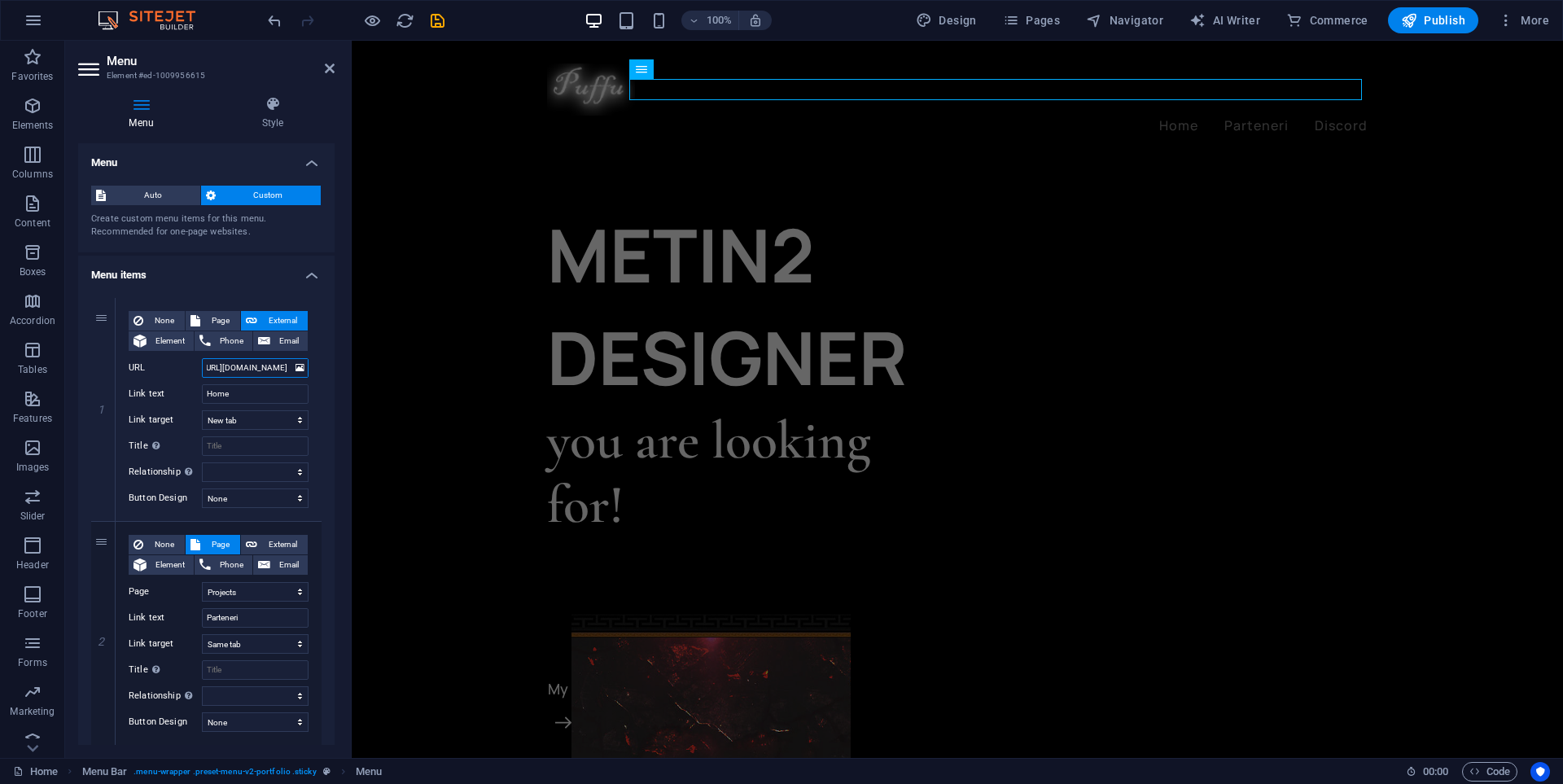
select select
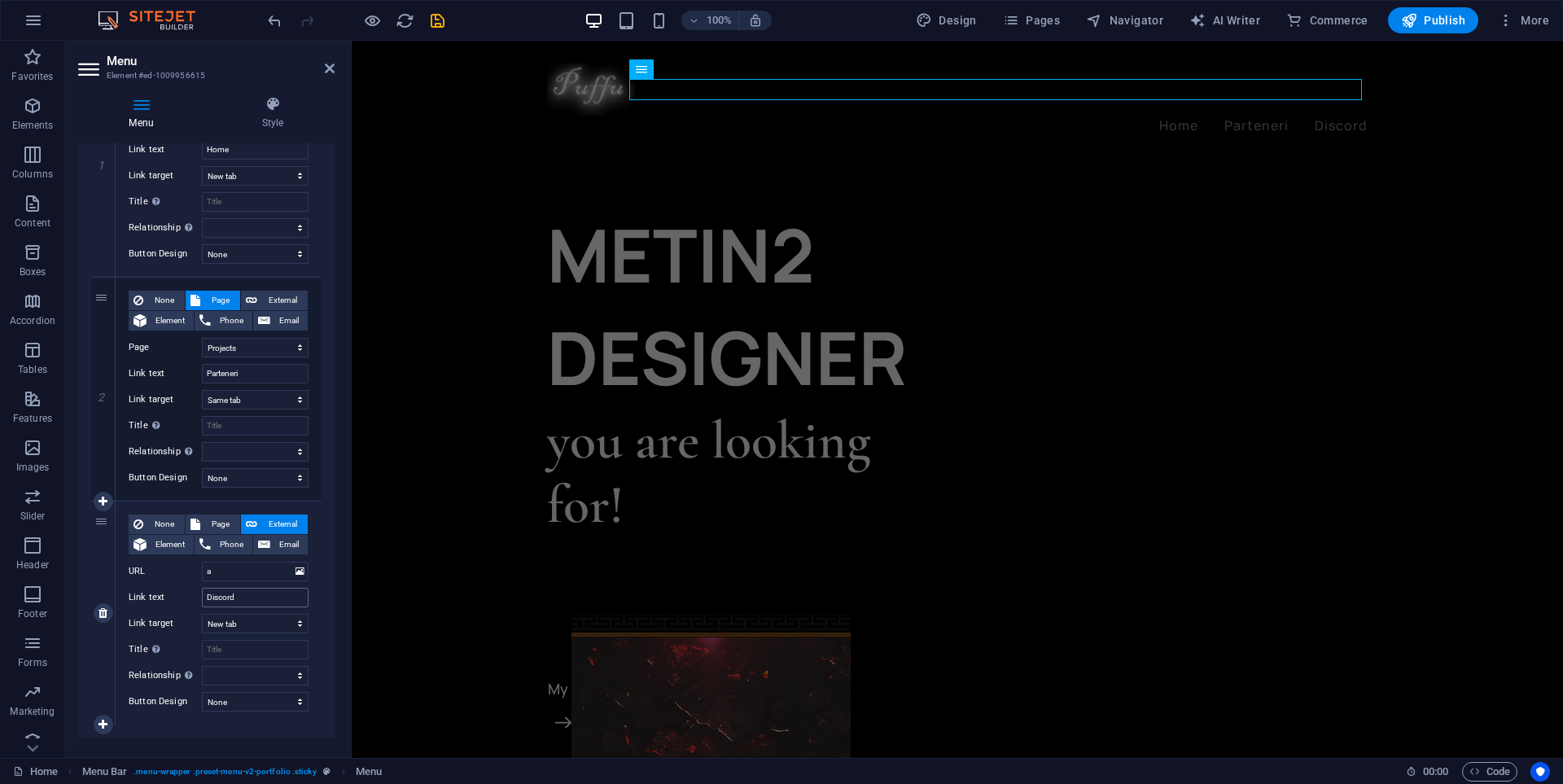
type input "[URL][DOMAIN_NAME]"
drag, startPoint x: 246, startPoint y: 598, endPoint x: 206, endPoint y: 598, distance: 40.0
click at [204, 598] on input "Discord" at bounding box center [255, 597] width 107 height 20
type input "Forum"
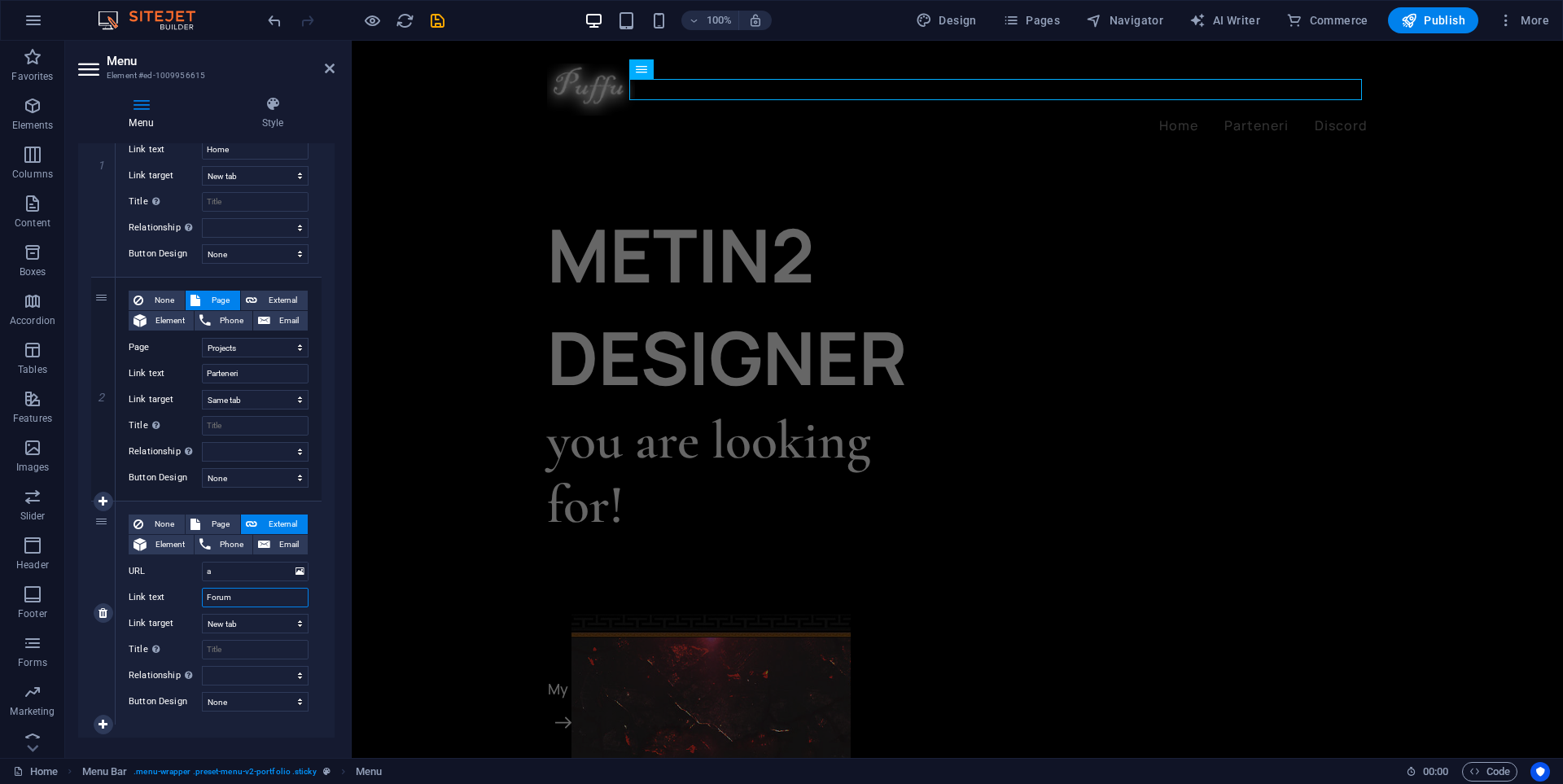
select select
type input "Forum"
click at [244, 568] on input "a" at bounding box center [255, 571] width 107 height 20
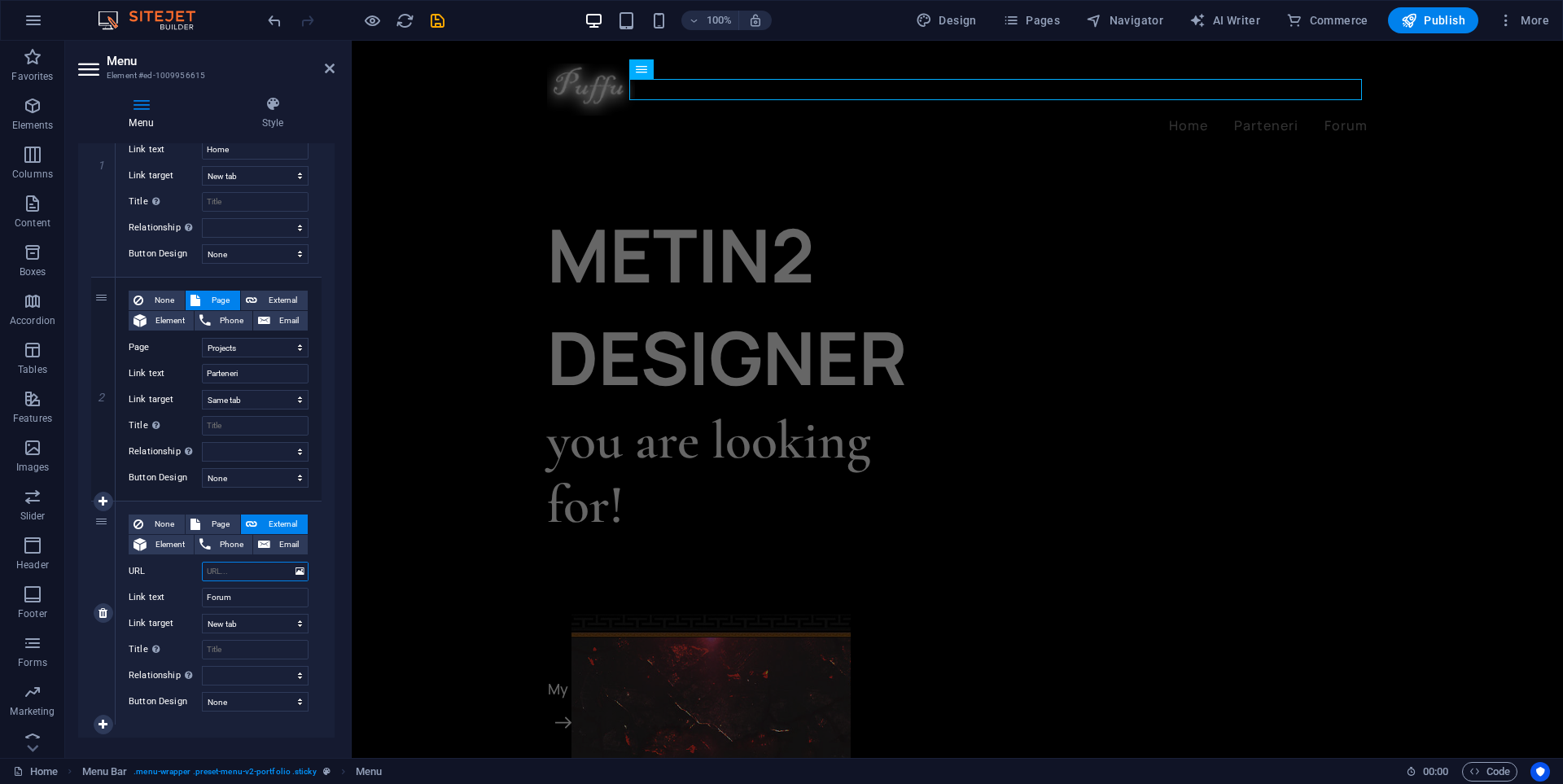
select select
paste input "[URL][DOMAIN_NAME]"
type input "[URL][DOMAIN_NAME]"
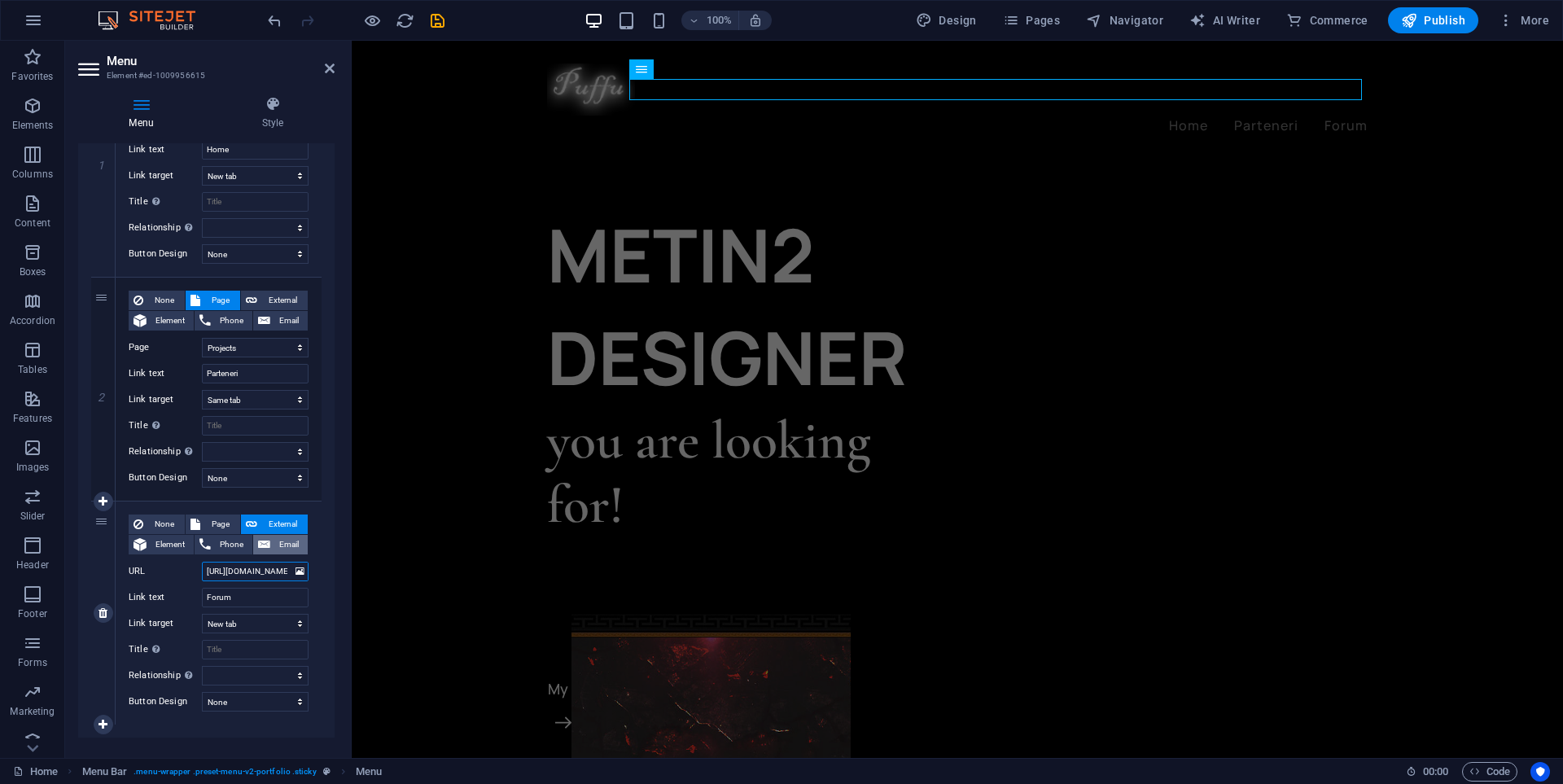
scroll to position [0, 35]
select select
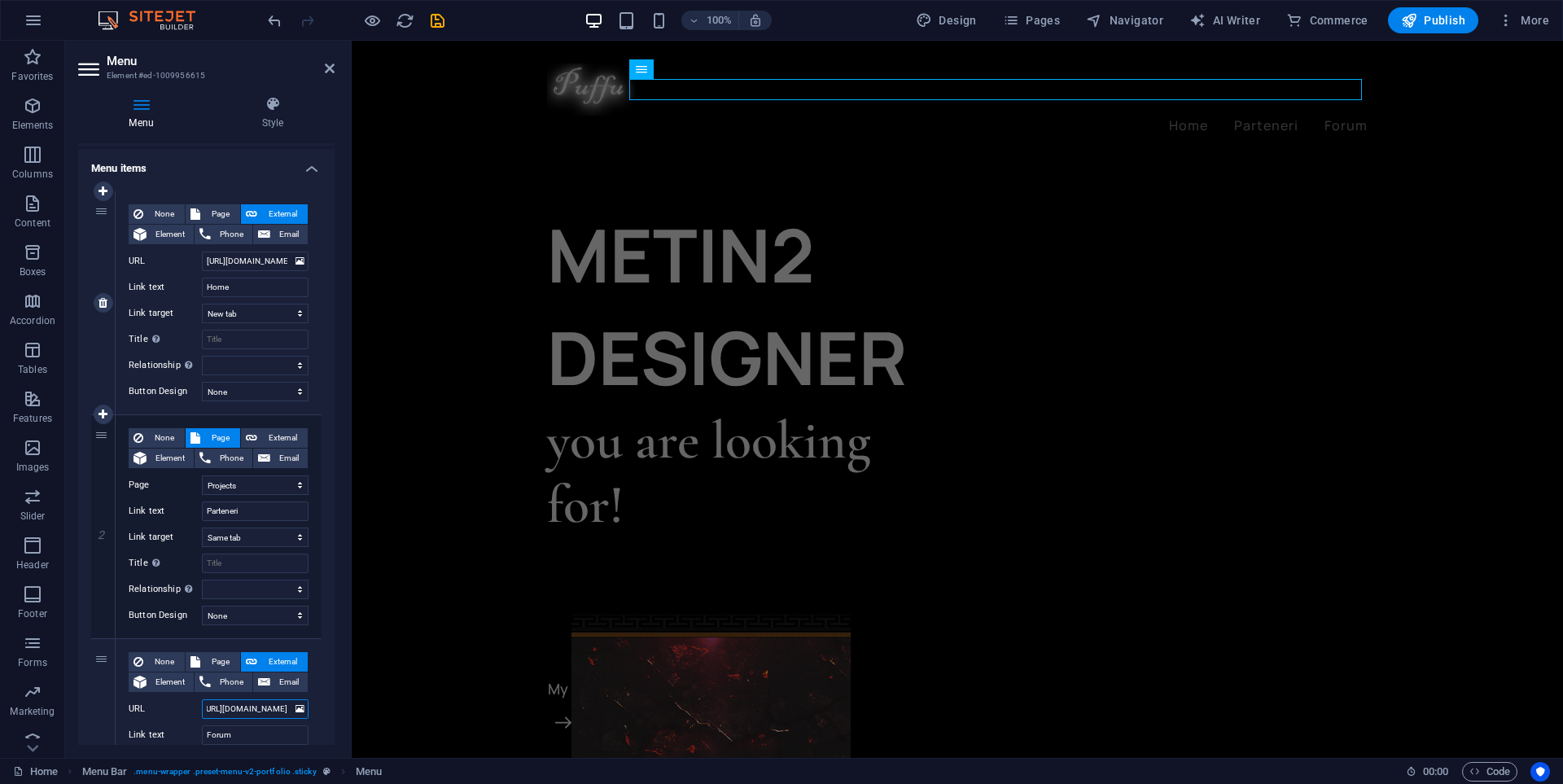
scroll to position [0, 0]
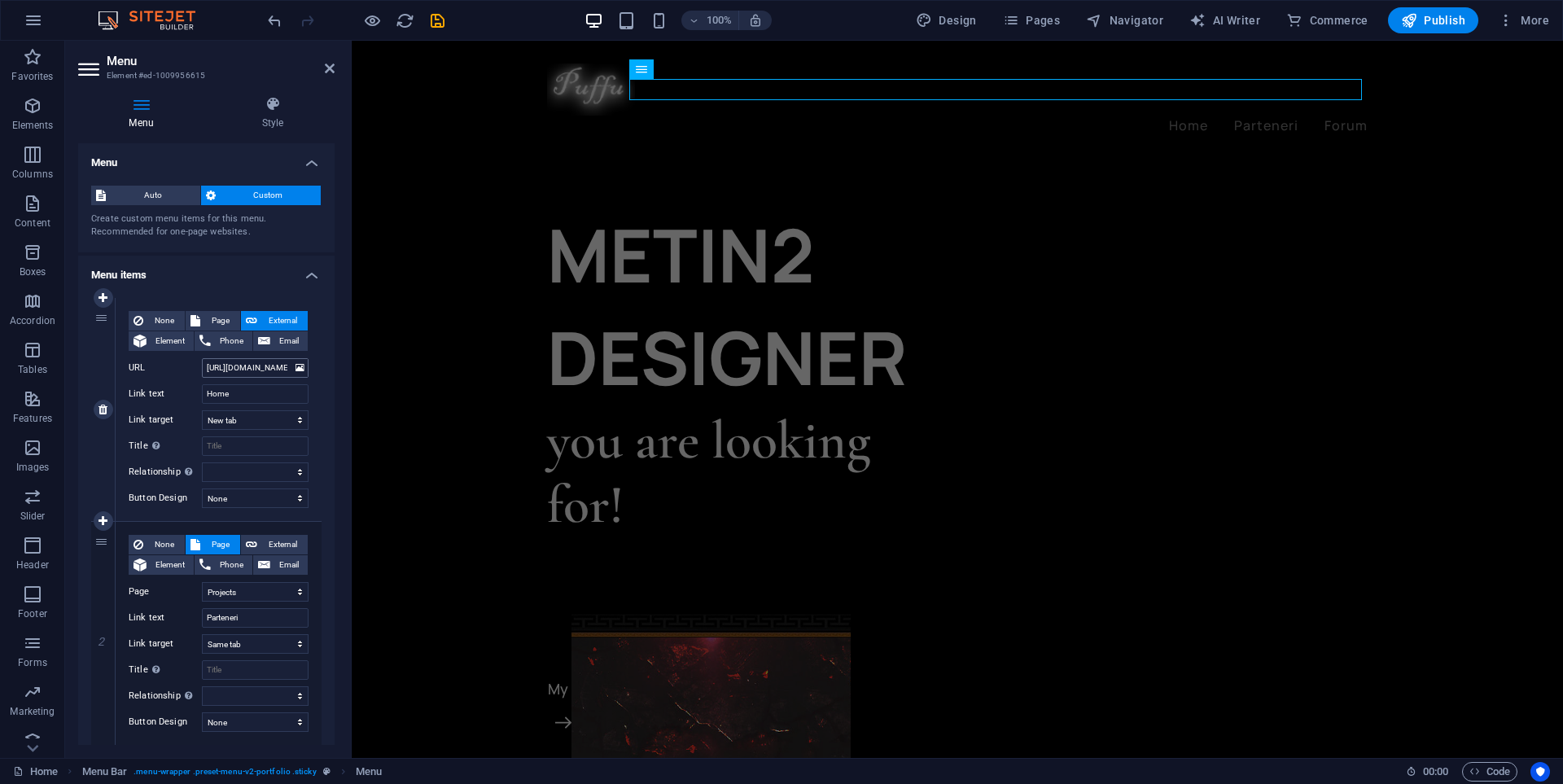
type input "[URL][DOMAIN_NAME]"
drag, startPoint x: 227, startPoint y: 367, endPoint x: 318, endPoint y: 376, distance: 91.4
click at [318, 376] on div "None Page External Element Phone Email Page Home Projects Legal Notice Privacy …" at bounding box center [218, 410] width 206 height 223
click at [442, 26] on icon "save" at bounding box center [438, 20] width 19 height 19
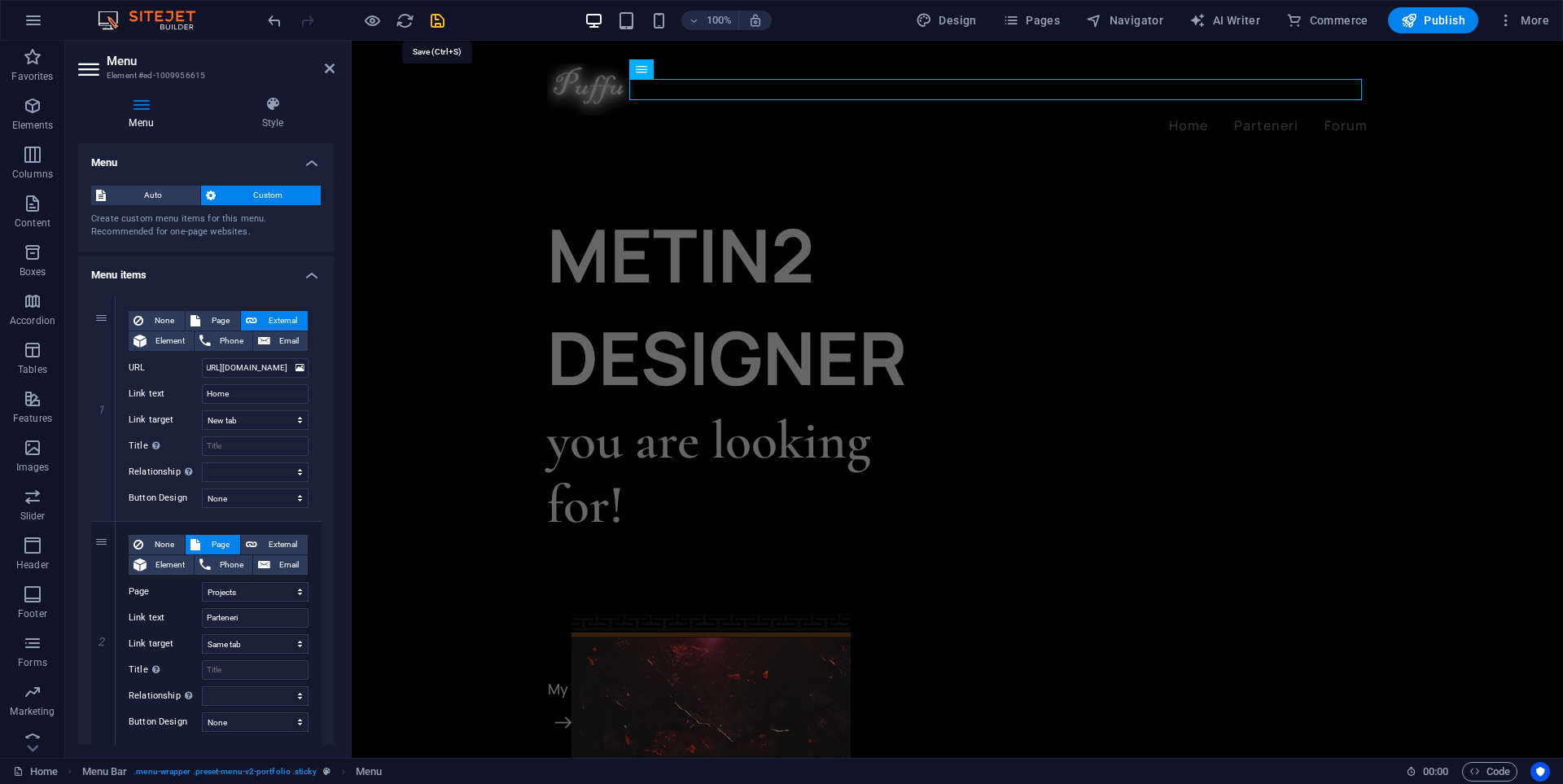
scroll to position [0, 0]
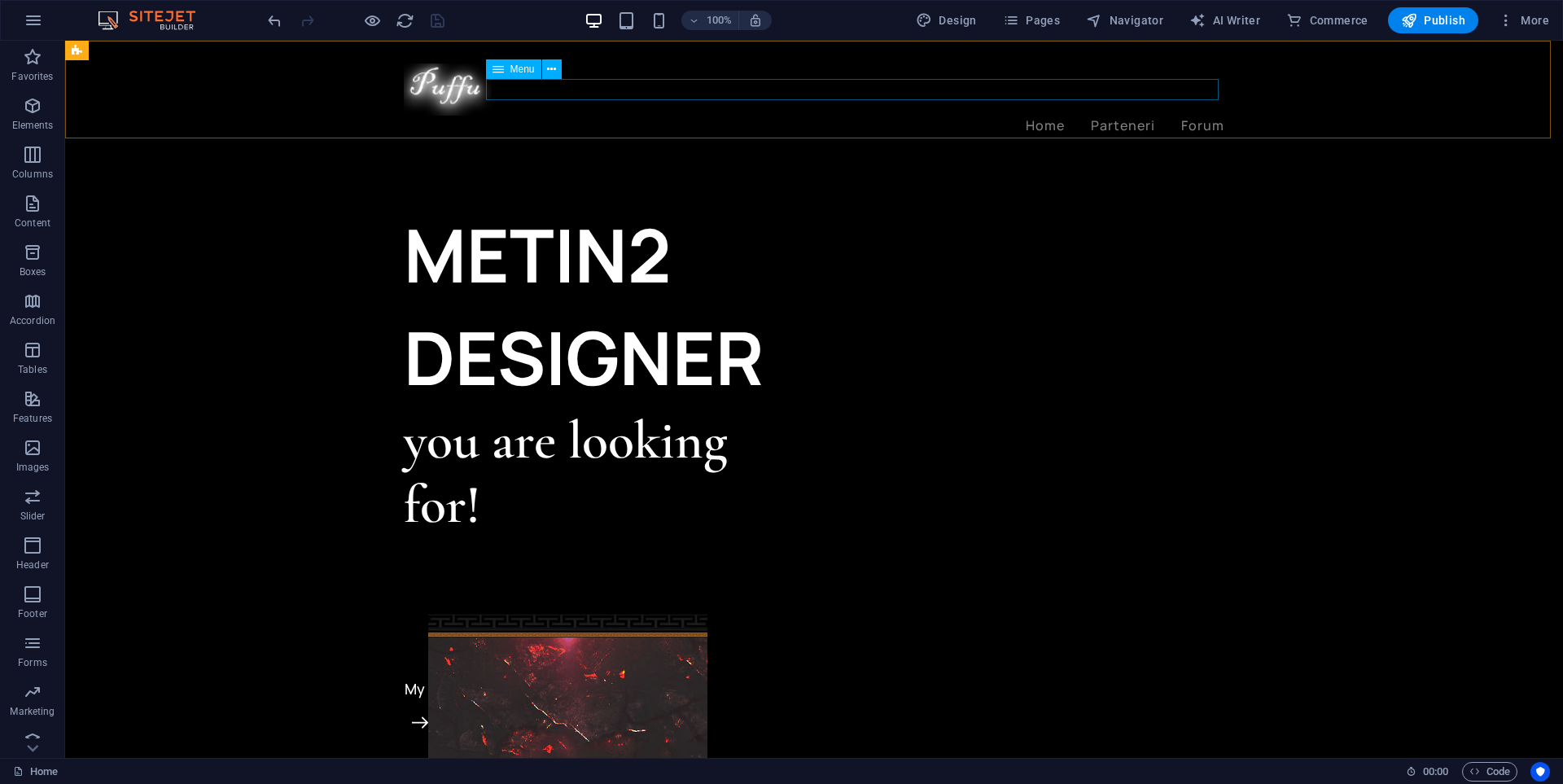
click at [1110, 115] on nav "Home Parteneri Forum" at bounding box center [814, 125] width 821 height 21
click at [1111, 115] on nav "Home Parteneri Forum" at bounding box center [814, 125] width 821 height 21
select select "1"
select select
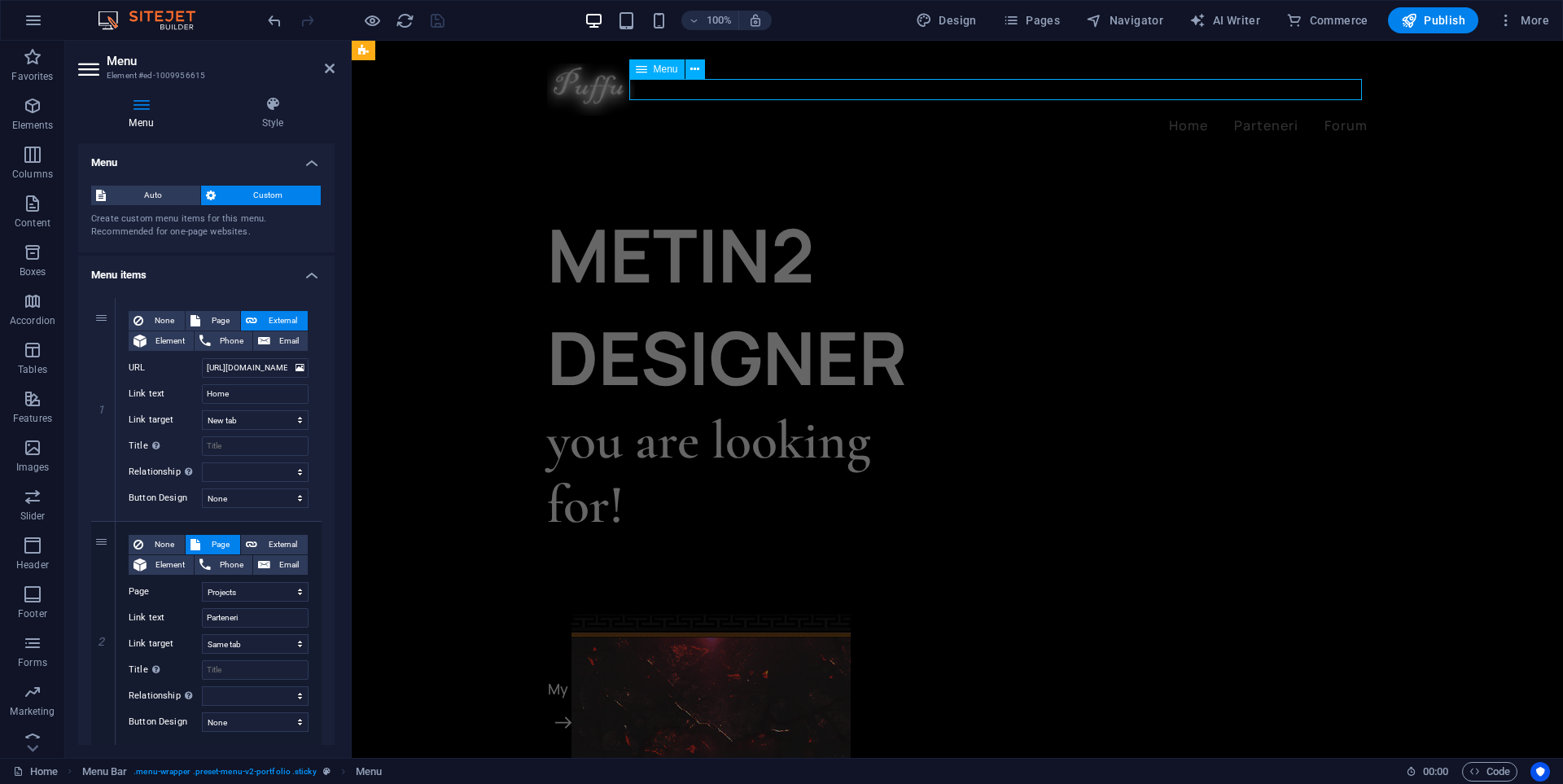
click at [1111, 115] on nav "Home Parteneri Forum" at bounding box center [957, 125] width 821 height 21
click at [1252, 115] on nav "Home Parteneri Forum" at bounding box center [957, 125] width 821 height 21
click at [1042, 22] on span "Pages" at bounding box center [1031, 20] width 57 height 17
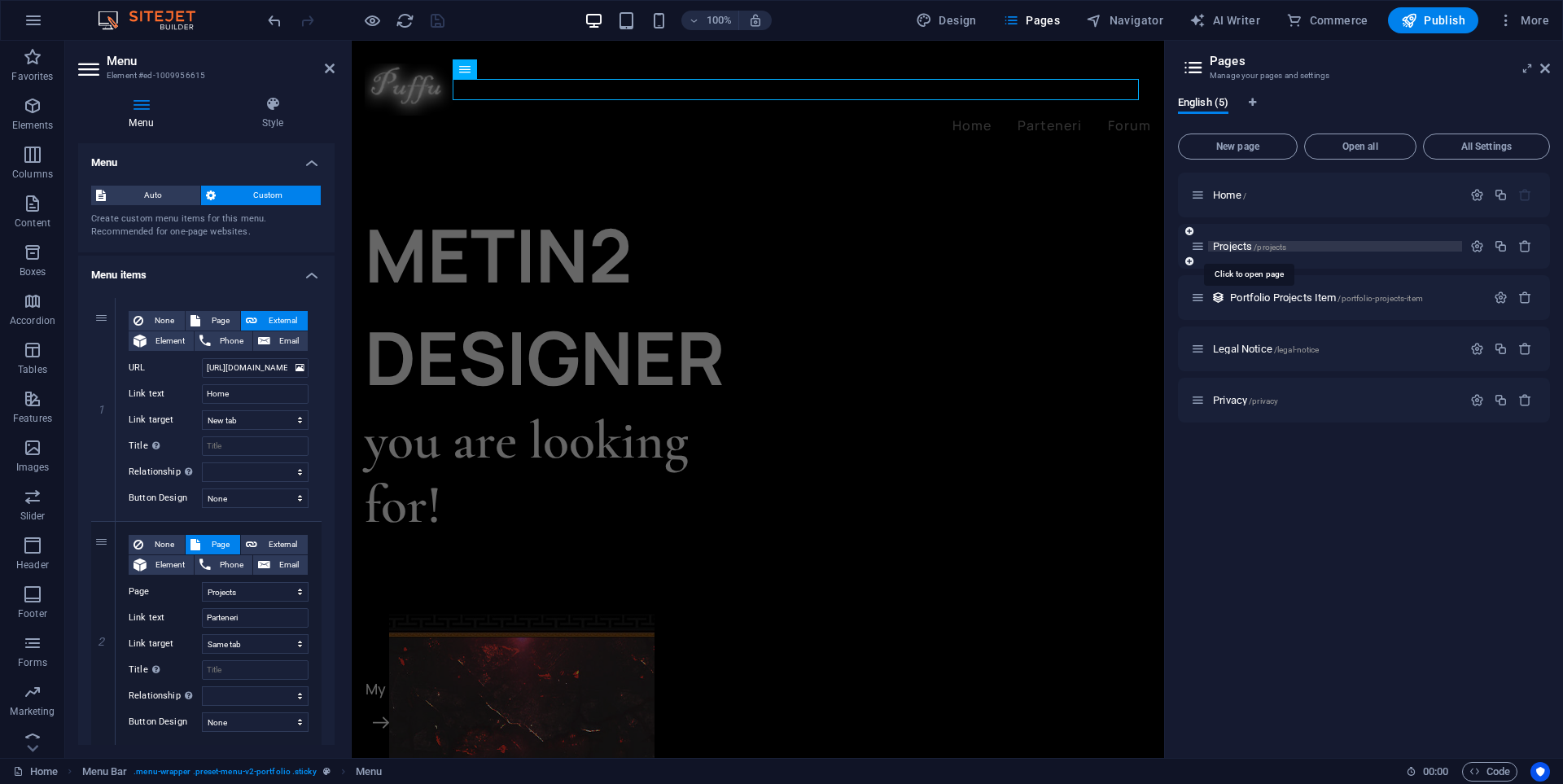
click at [1234, 250] on span "Projects /projects" at bounding box center [1249, 245] width 73 height 12
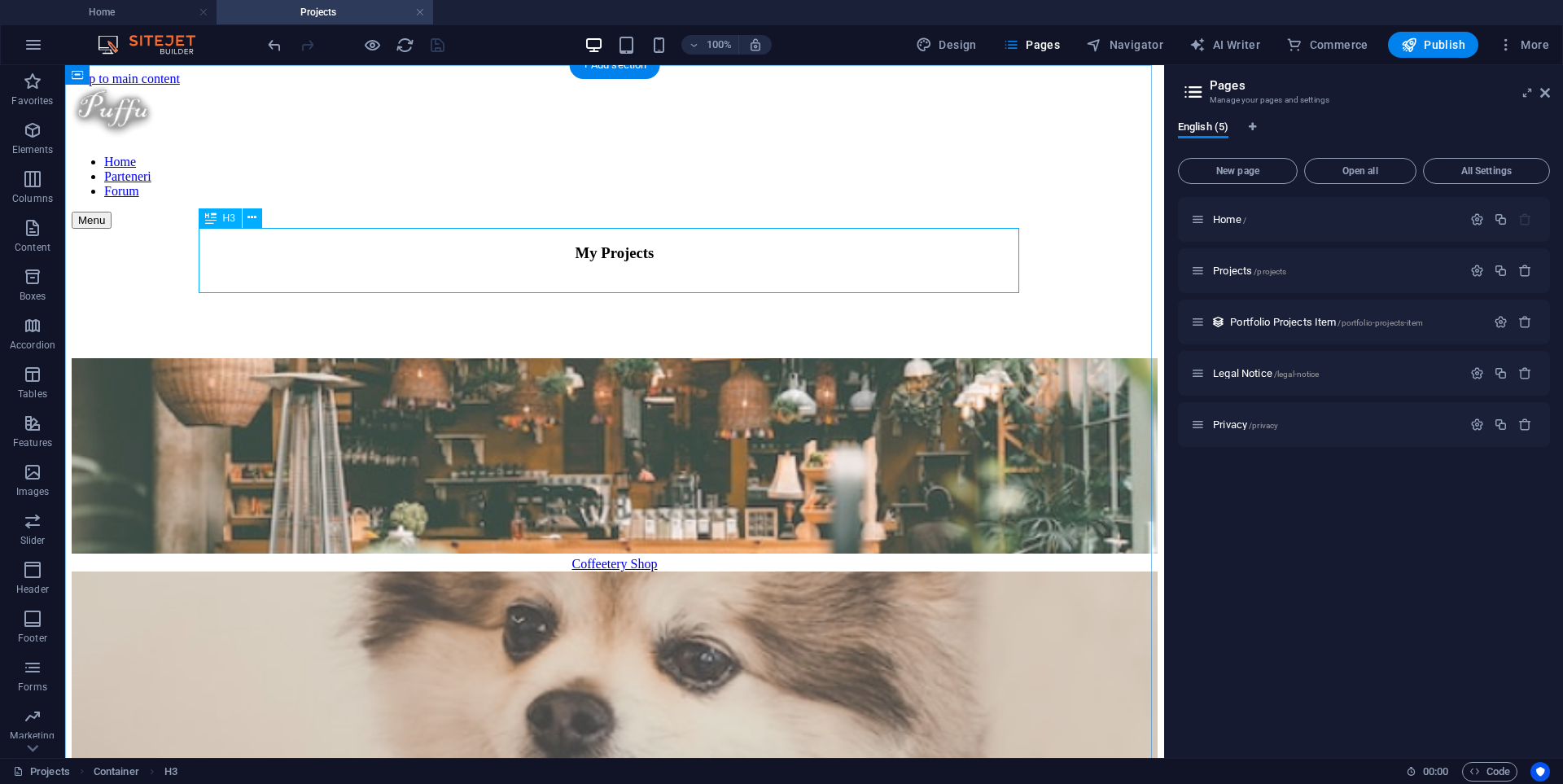
click at [719, 262] on div "My Projects" at bounding box center [614, 253] width 1086 height 18
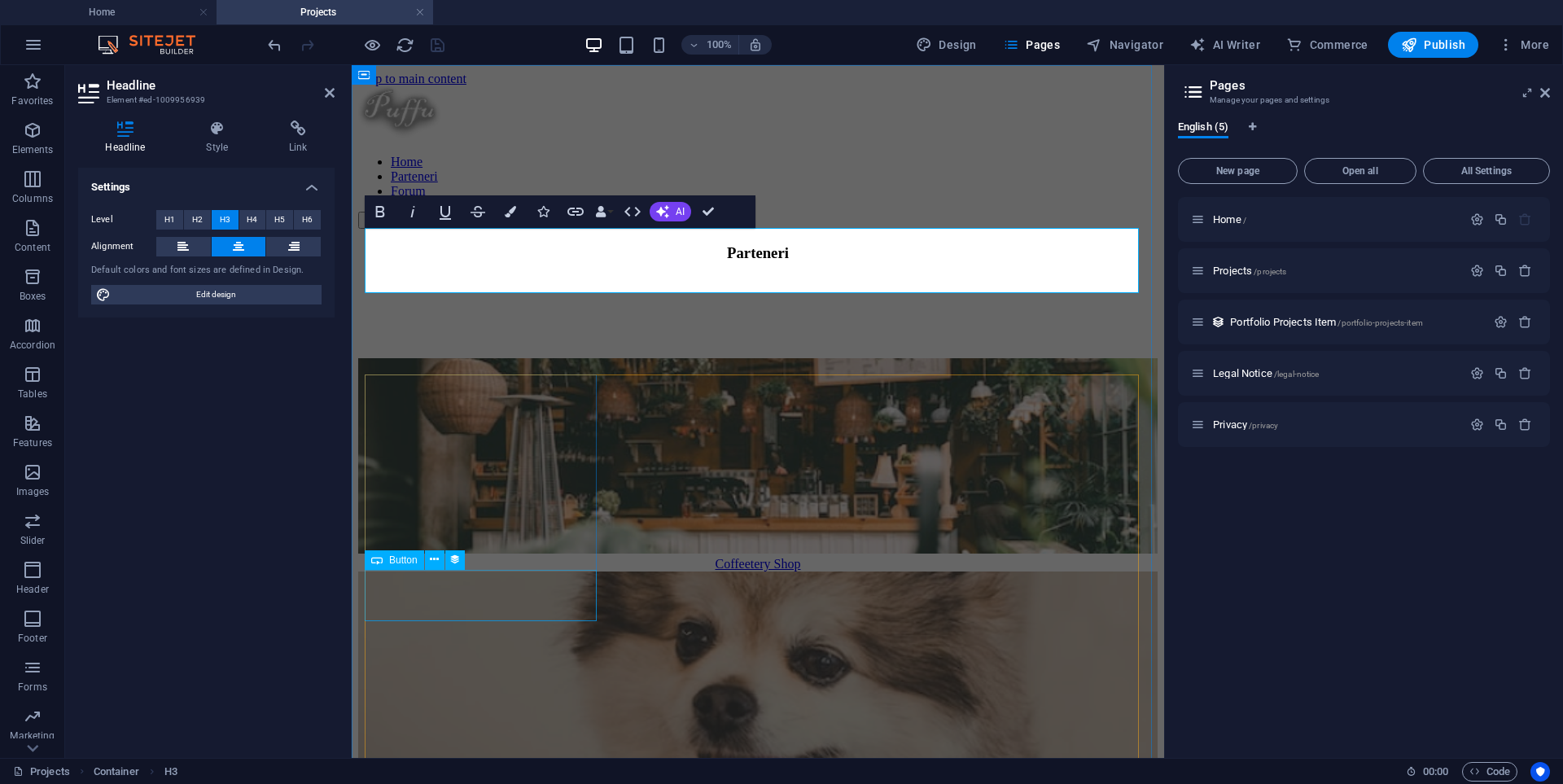
click at [516, 571] on div "Coffeetery Shop" at bounding box center [757, 564] width 799 height 15
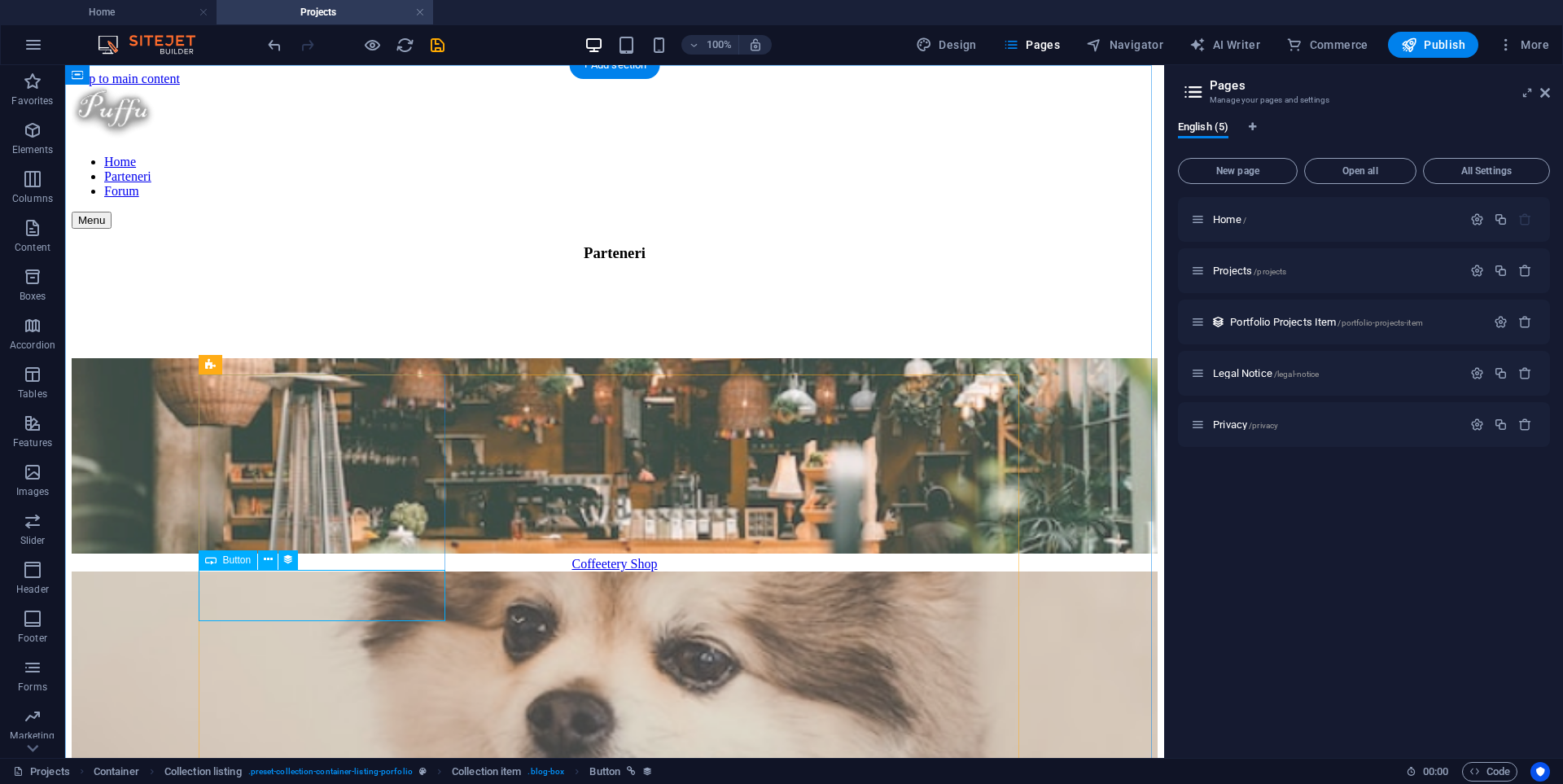
click at [399, 571] on div "Coffeetery Shop" at bounding box center [614, 564] width 1086 height 15
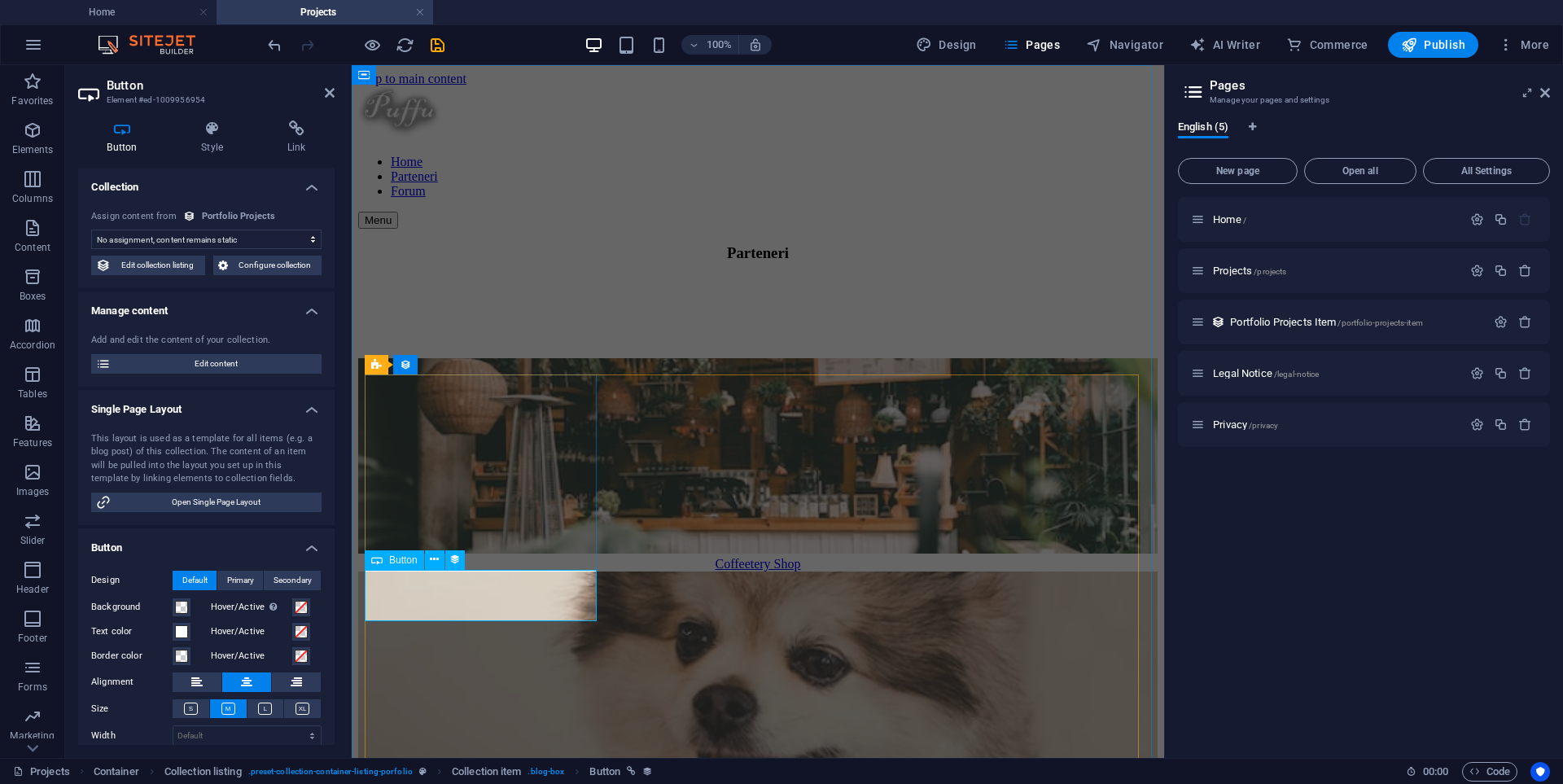
select select "name"
click at [521, 571] on div "Coffeetery Shop" at bounding box center [757, 564] width 799 height 15
click at [457, 363] on span "Image" at bounding box center [460, 364] width 27 height 10
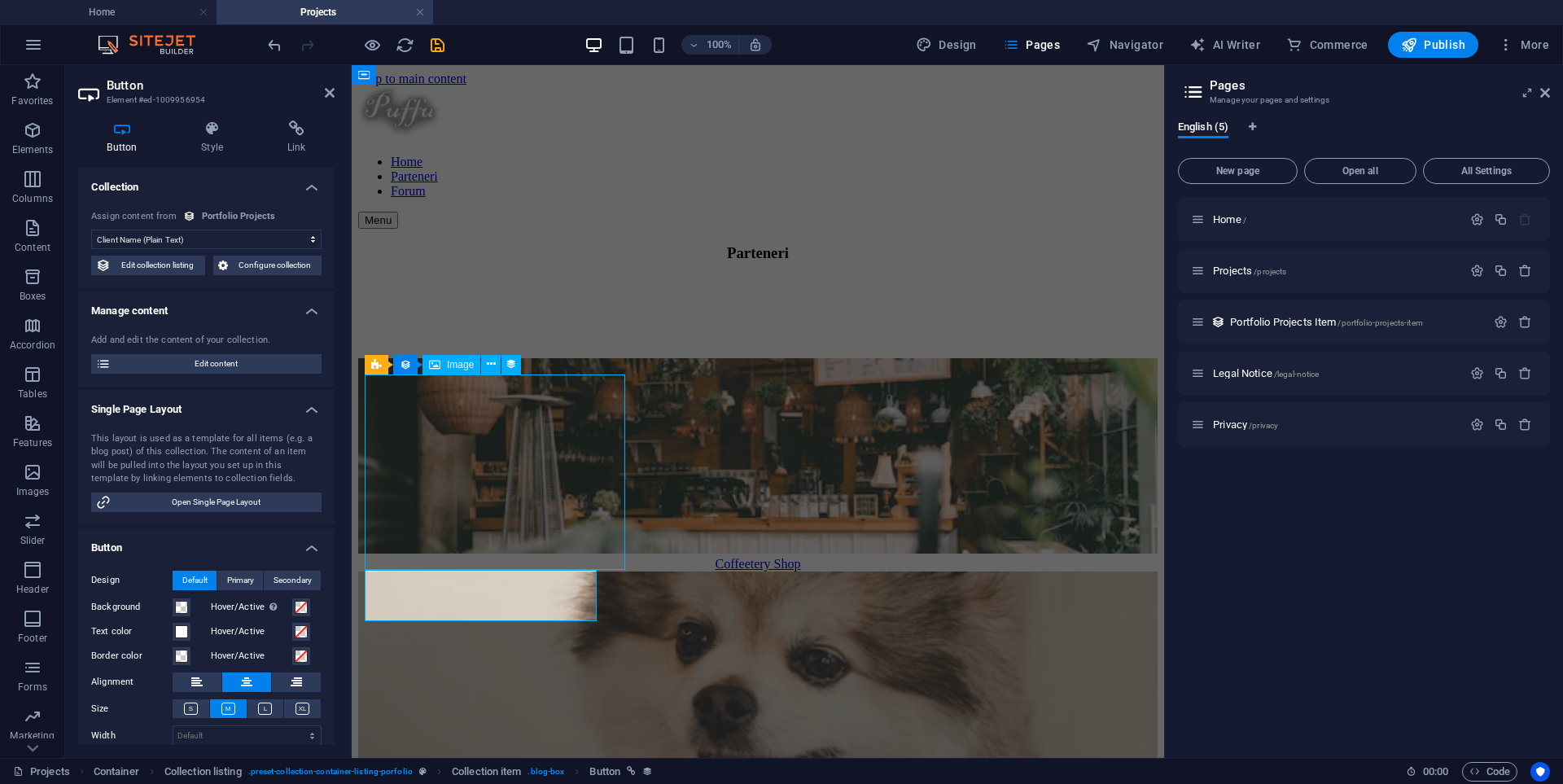
select select "thumbnail-image"
select select "%"
select select "px"
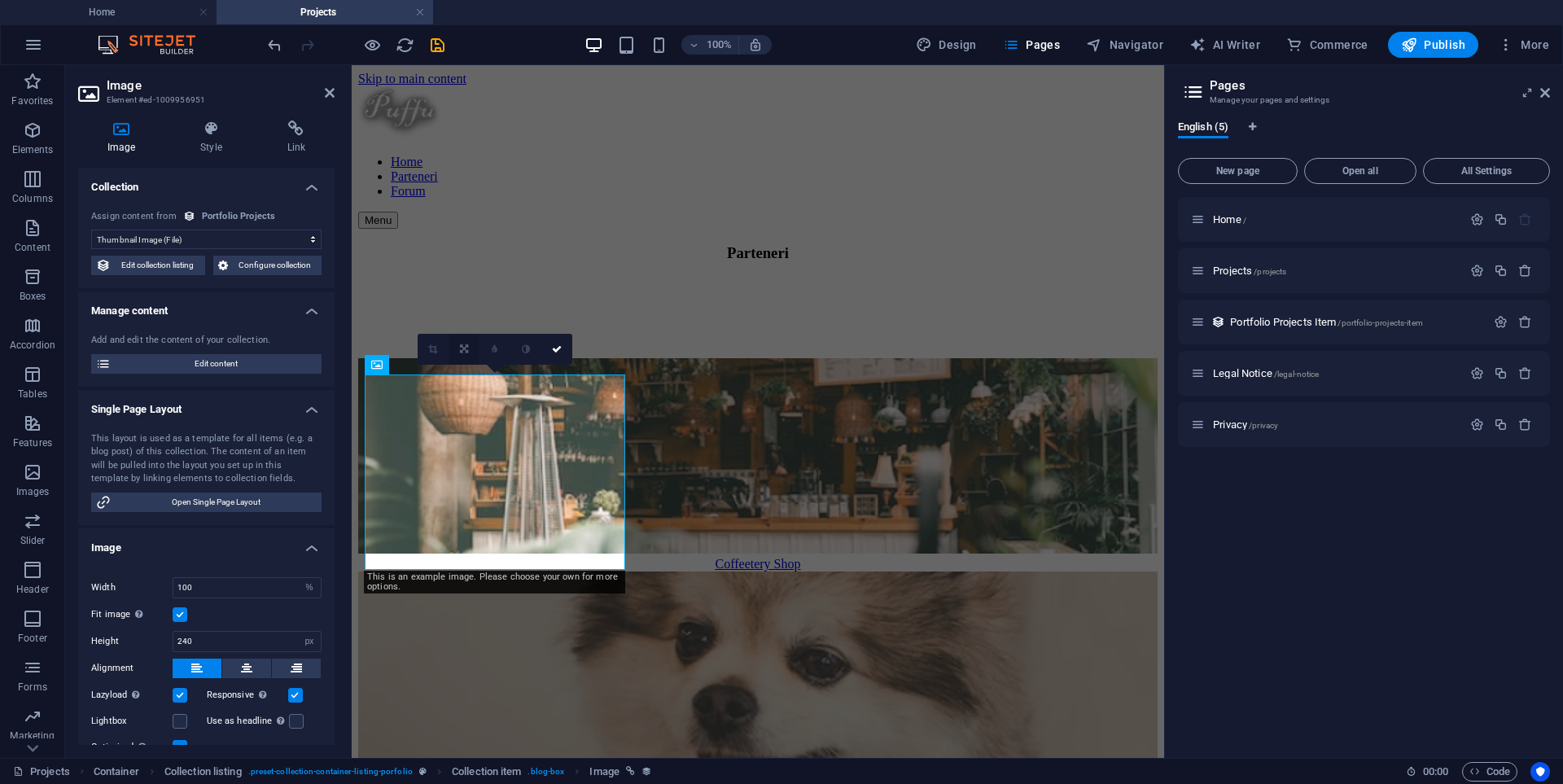
click at [469, 347] on link at bounding box center [464, 348] width 31 height 31
click at [497, 477] on figure at bounding box center [757, 457] width 799 height 199
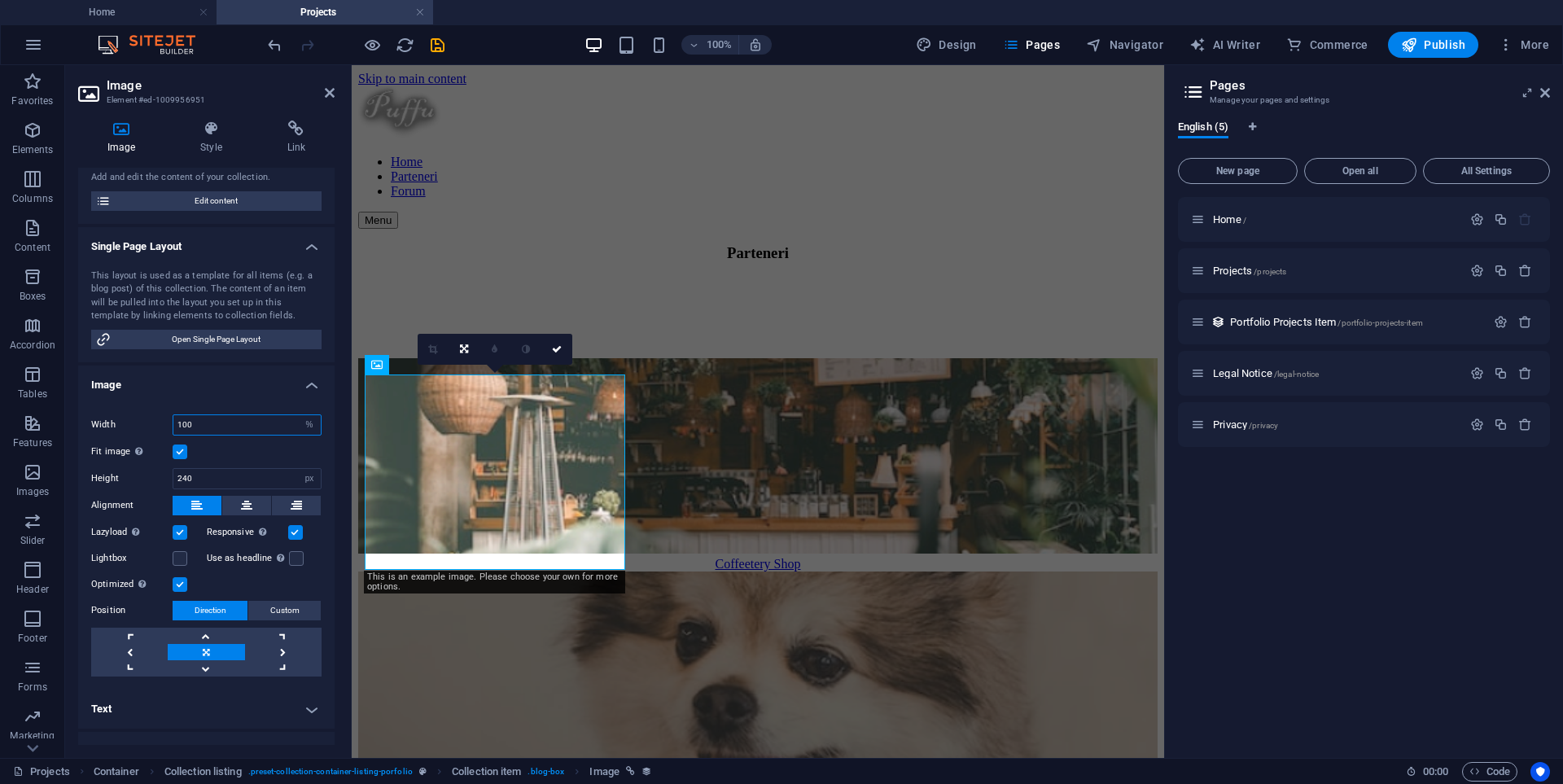
click at [280, 426] on input "100" at bounding box center [247, 425] width 148 height 20
click at [178, 454] on label at bounding box center [180, 451] width 15 height 15
click at [0, 0] on input "Fit image Automatically fit image to a fixed width and height" at bounding box center [0, 0] width 0 height 0
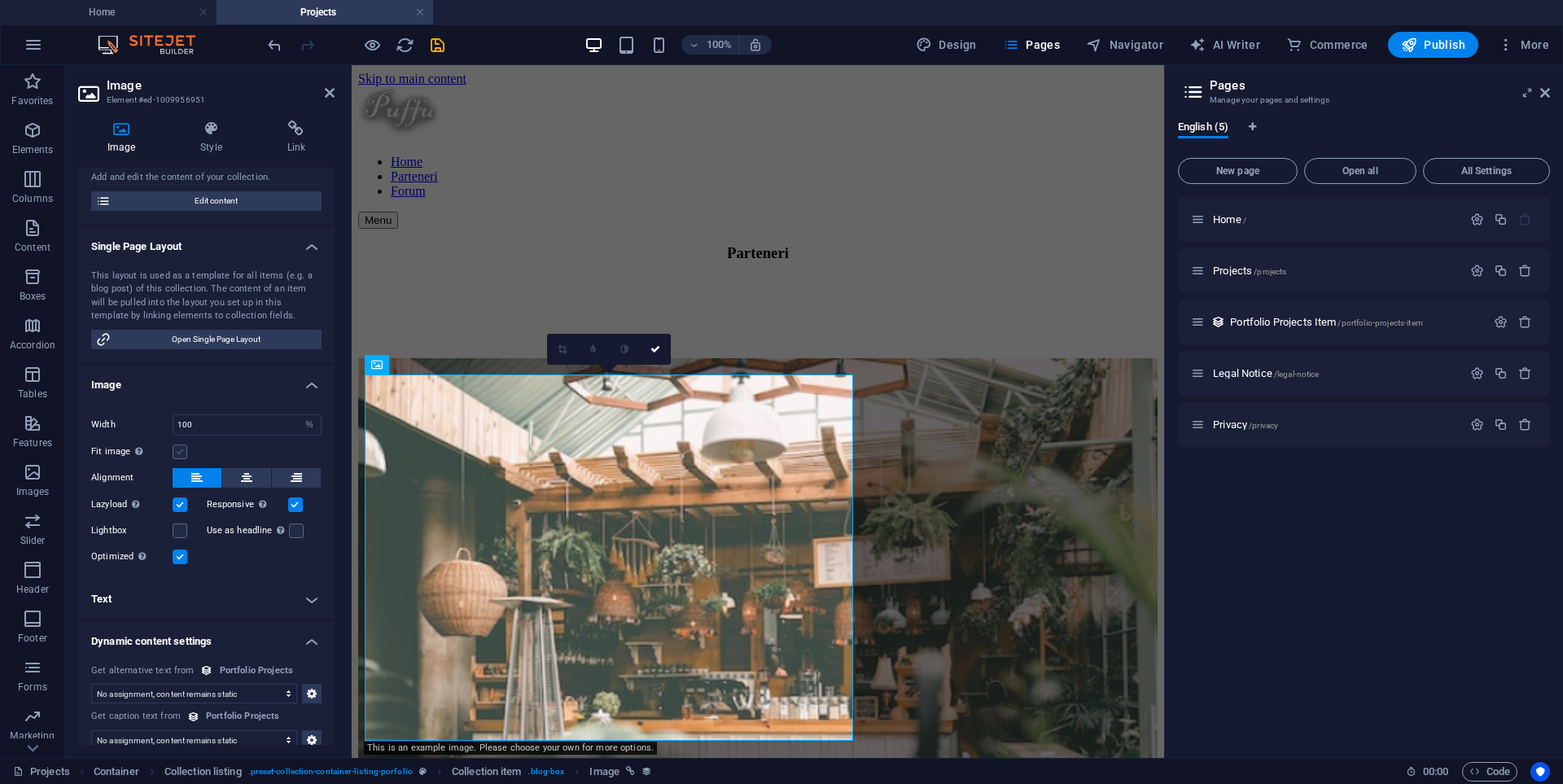
click at [178, 454] on label at bounding box center [180, 451] width 15 height 15
click at [0, 0] on input "Fit image Automatically fit image to a fixed width and height" at bounding box center [0, 0] width 0 height 0
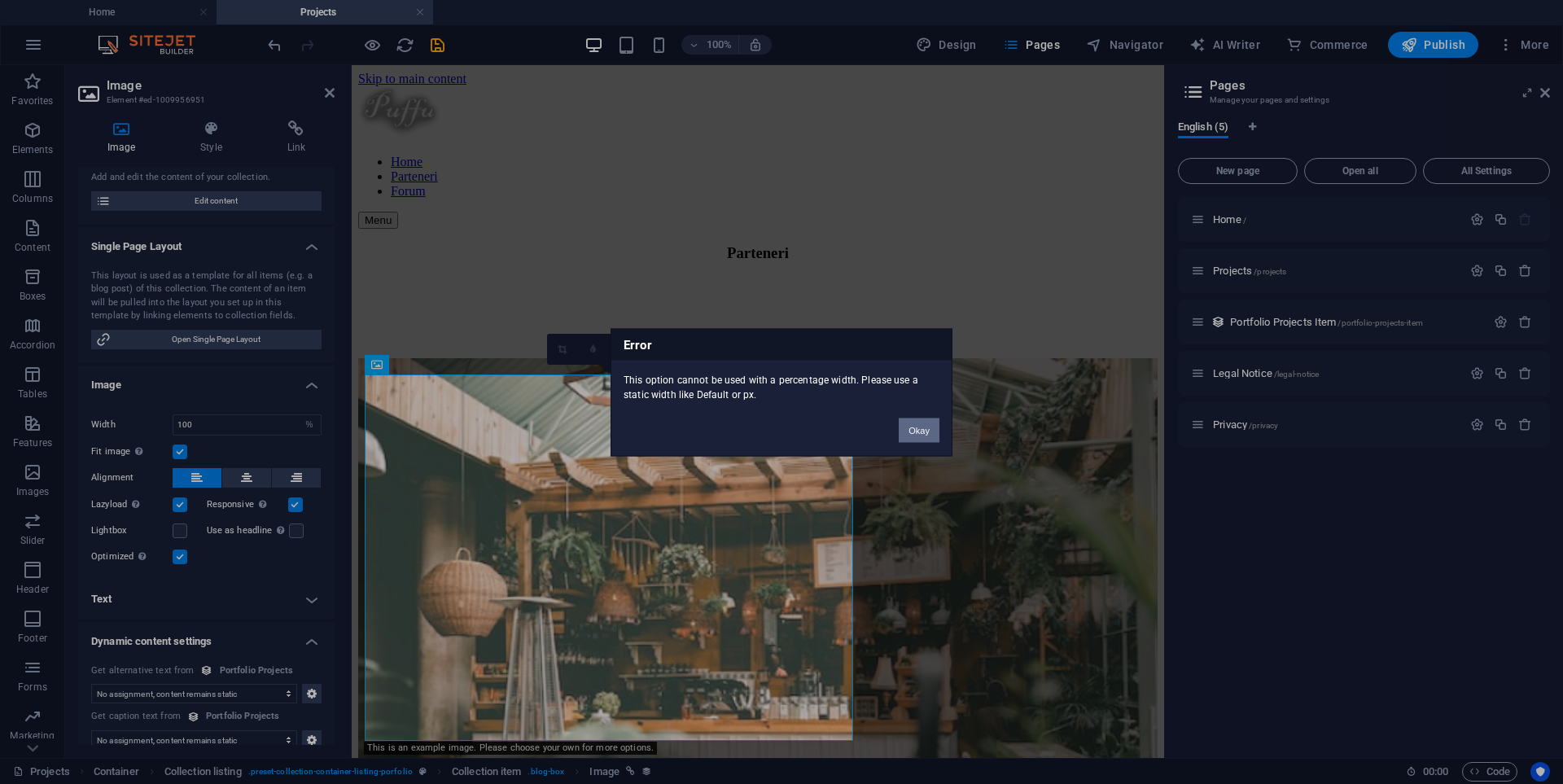
click at [918, 438] on button "Okay" at bounding box center [919, 429] width 41 height 24
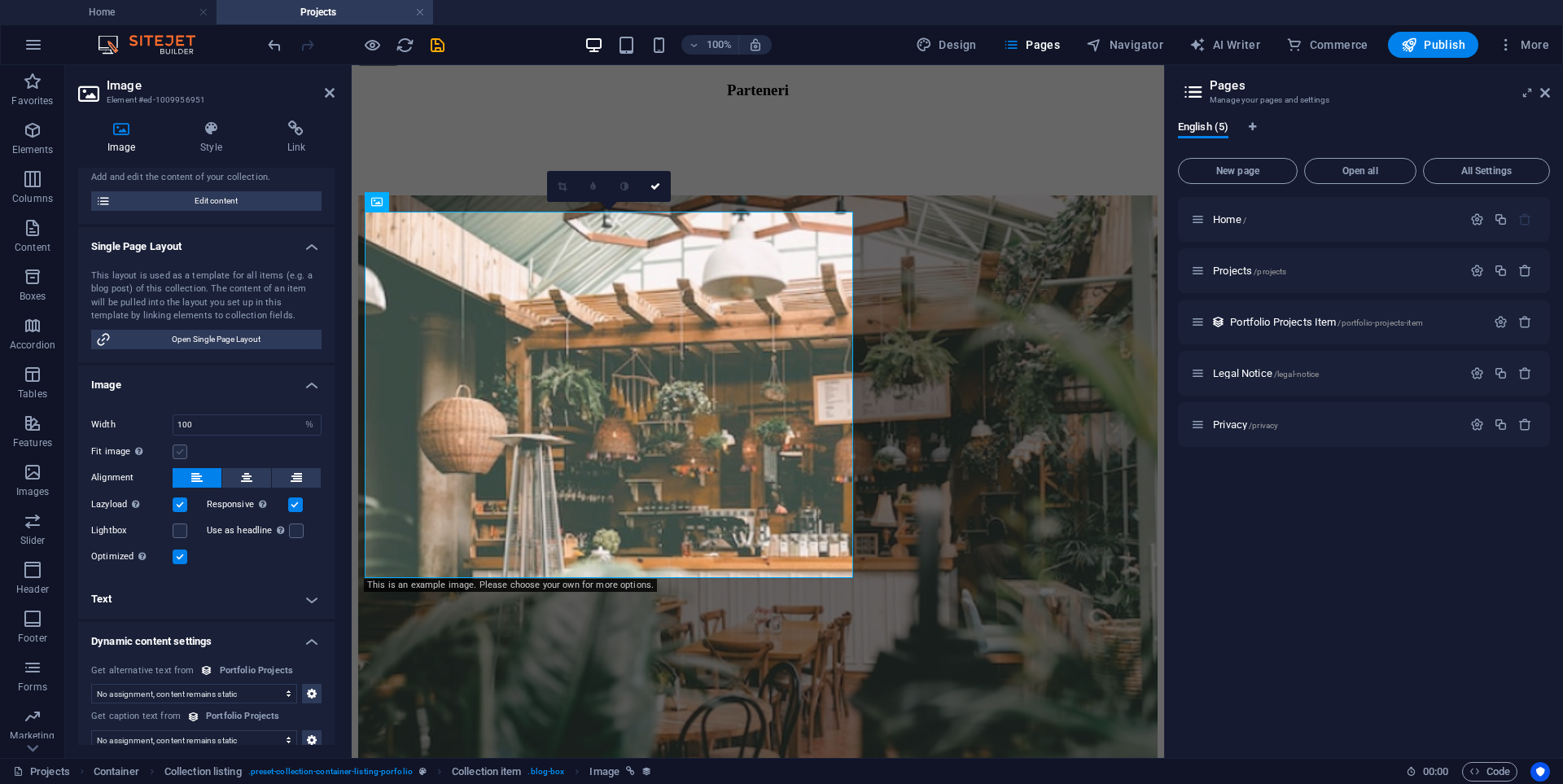
click at [180, 452] on label at bounding box center [180, 451] width 15 height 15
click at [0, 0] on input "Fit image Automatically fit image to a fixed width and height" at bounding box center [0, 0] width 0 height 0
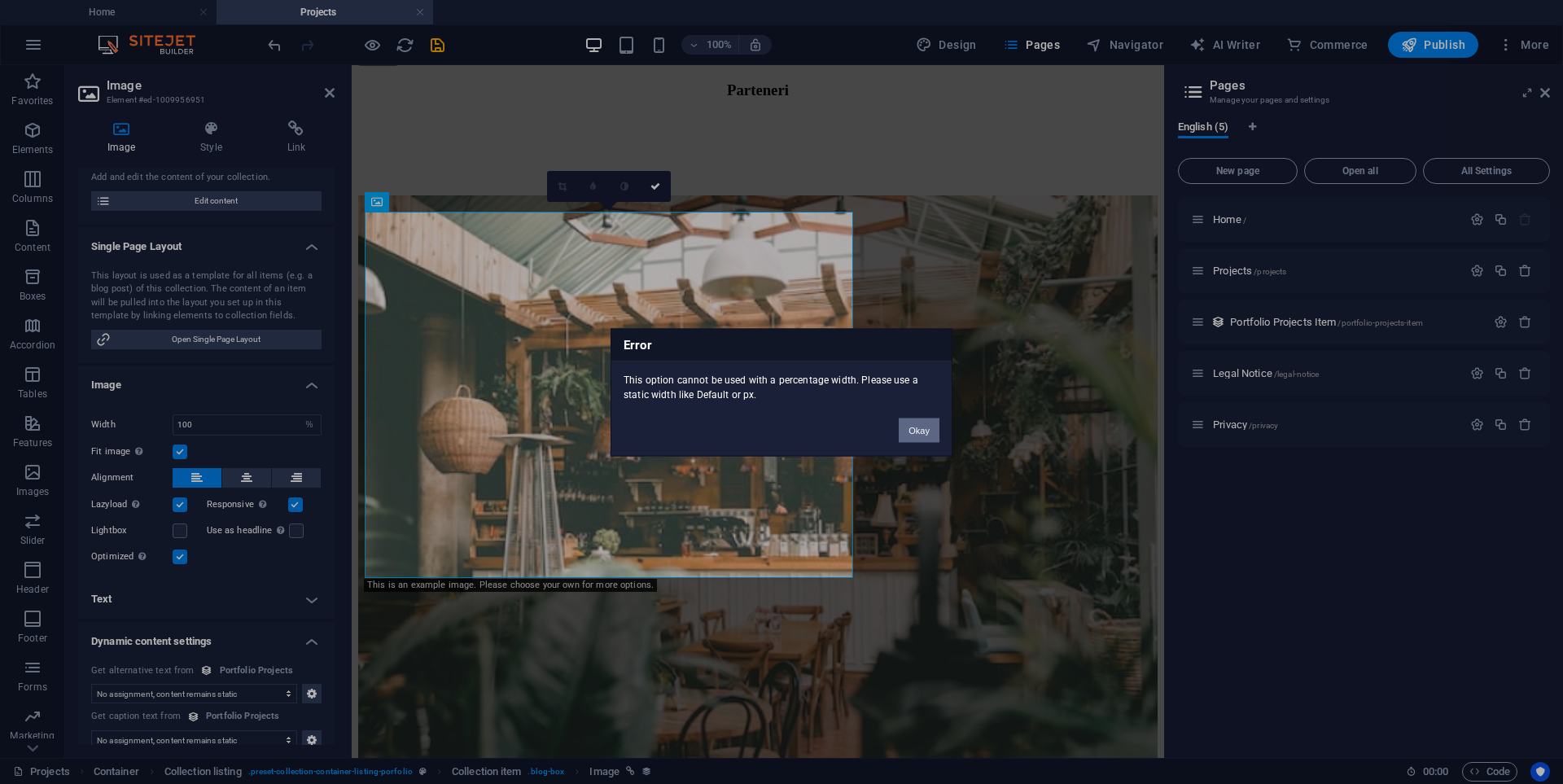
click at [906, 431] on button "Okay" at bounding box center [919, 429] width 41 height 24
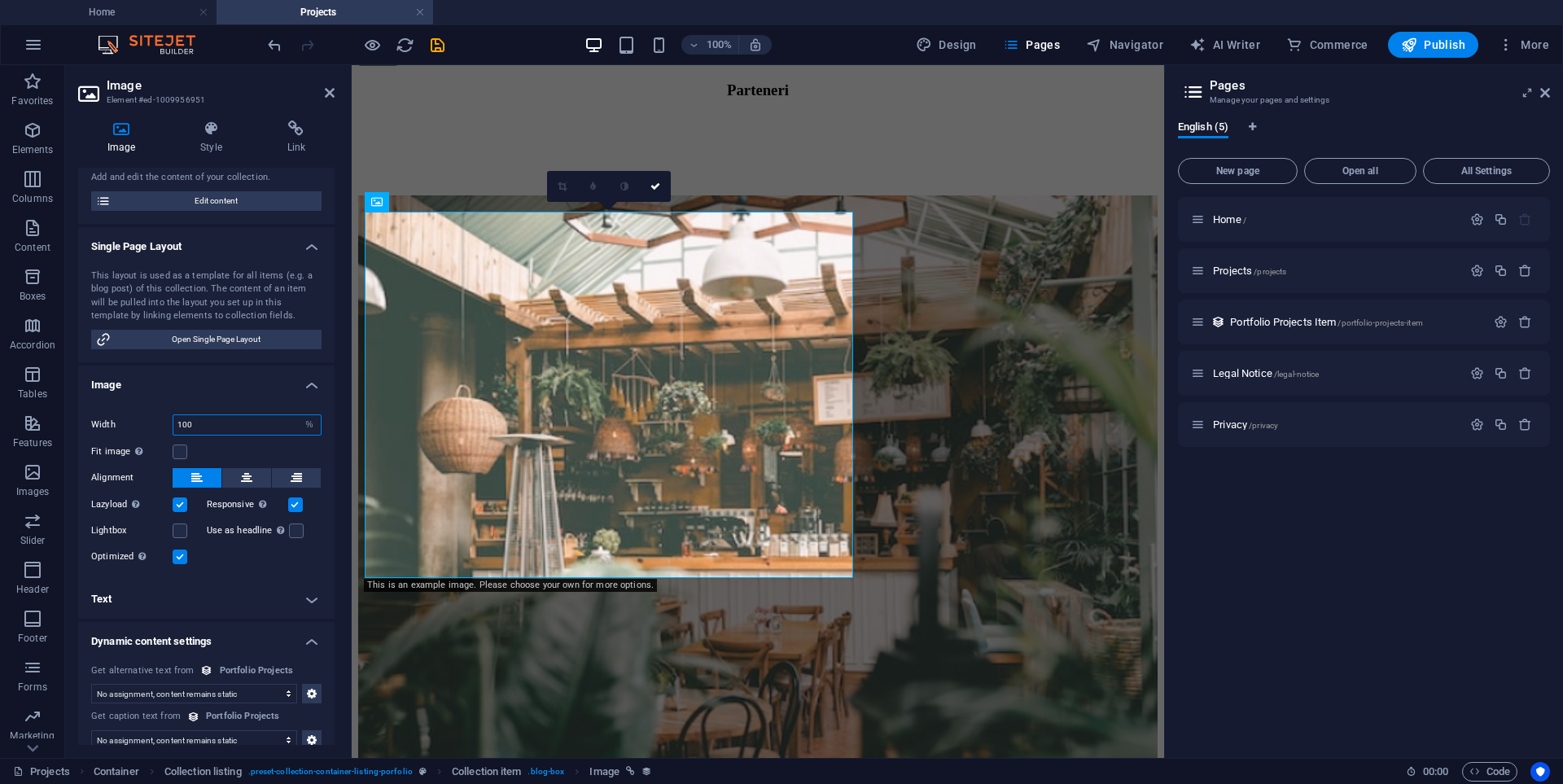
click at [203, 425] on input "100" at bounding box center [247, 425] width 148 height 20
click at [244, 477] on icon at bounding box center [246, 477] width 11 height 20
click at [208, 477] on button at bounding box center [197, 477] width 49 height 20
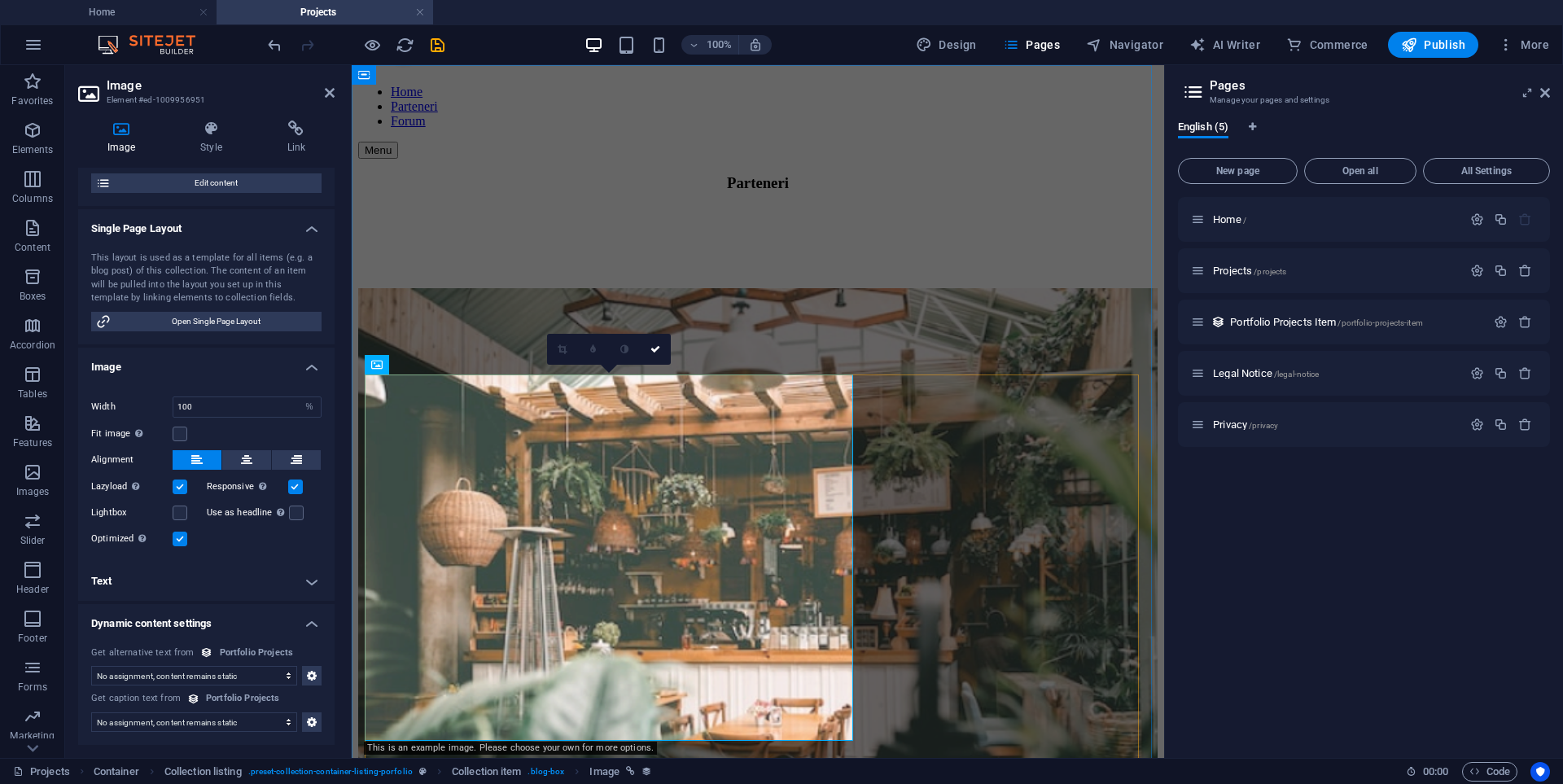
scroll to position [0, 0]
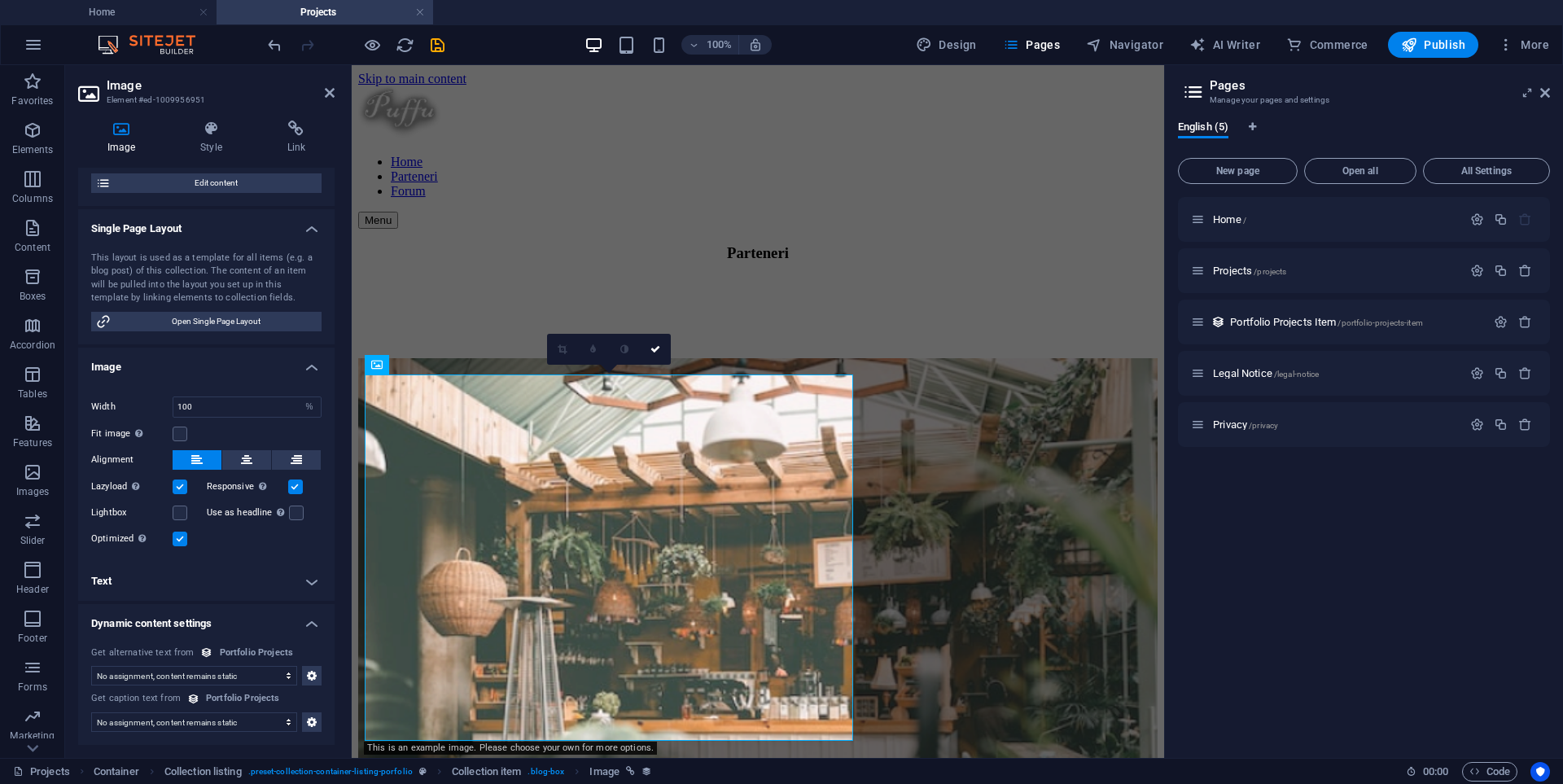
click at [188, 435] on div "Fit image Automatically fit image to a fixed width and height" at bounding box center [206, 433] width 230 height 20
click at [182, 435] on label at bounding box center [180, 434] width 15 height 15
click at [0, 0] on input "Fit image Automatically fit image to a fixed width and height" at bounding box center [0, 0] width 0 height 0
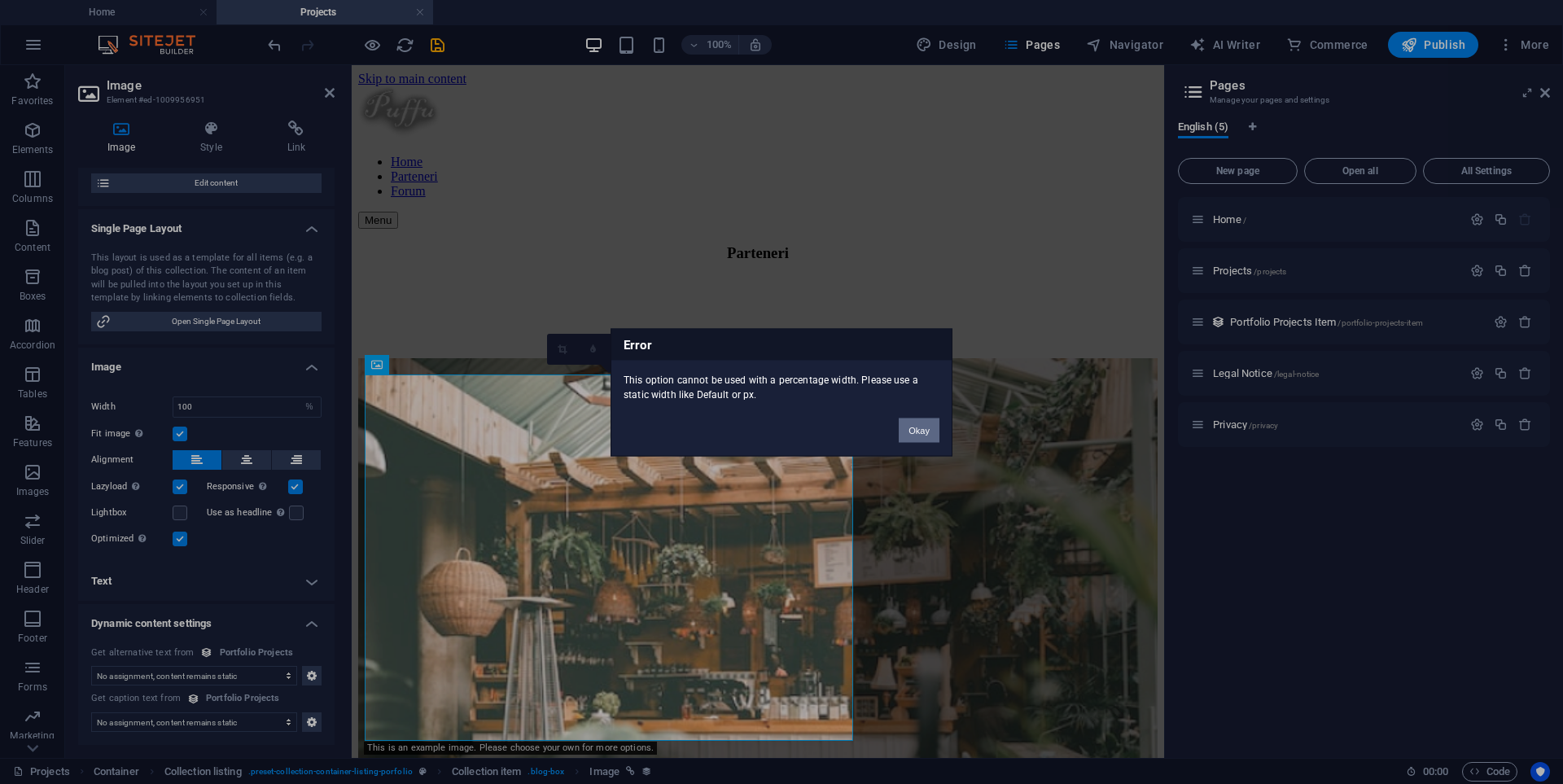
click at [913, 430] on button "Okay" at bounding box center [919, 429] width 41 height 24
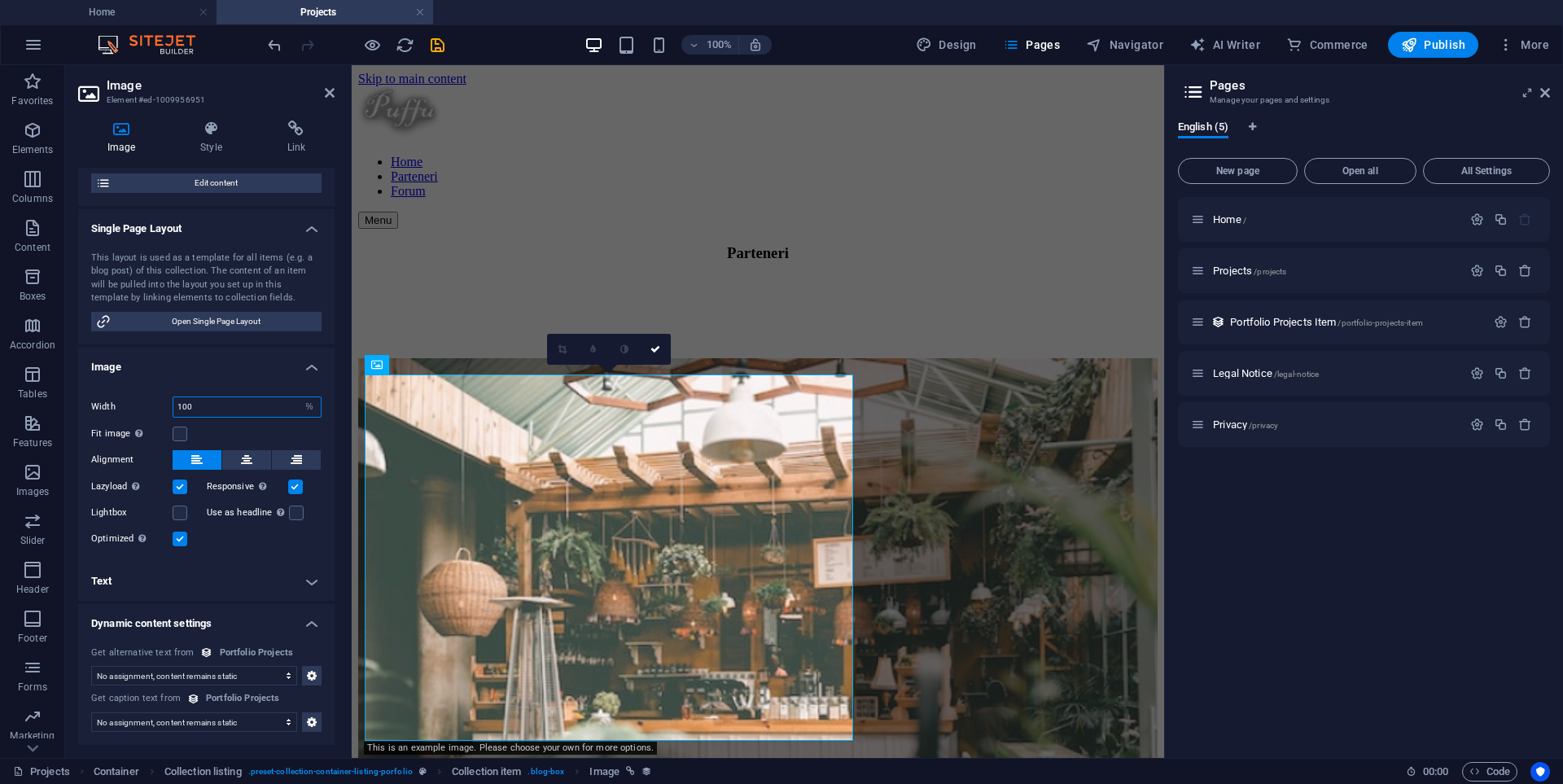
click at [279, 408] on input "100" at bounding box center [247, 407] width 148 height 20
click at [280, 43] on icon "undo" at bounding box center [275, 46] width 19 height 19
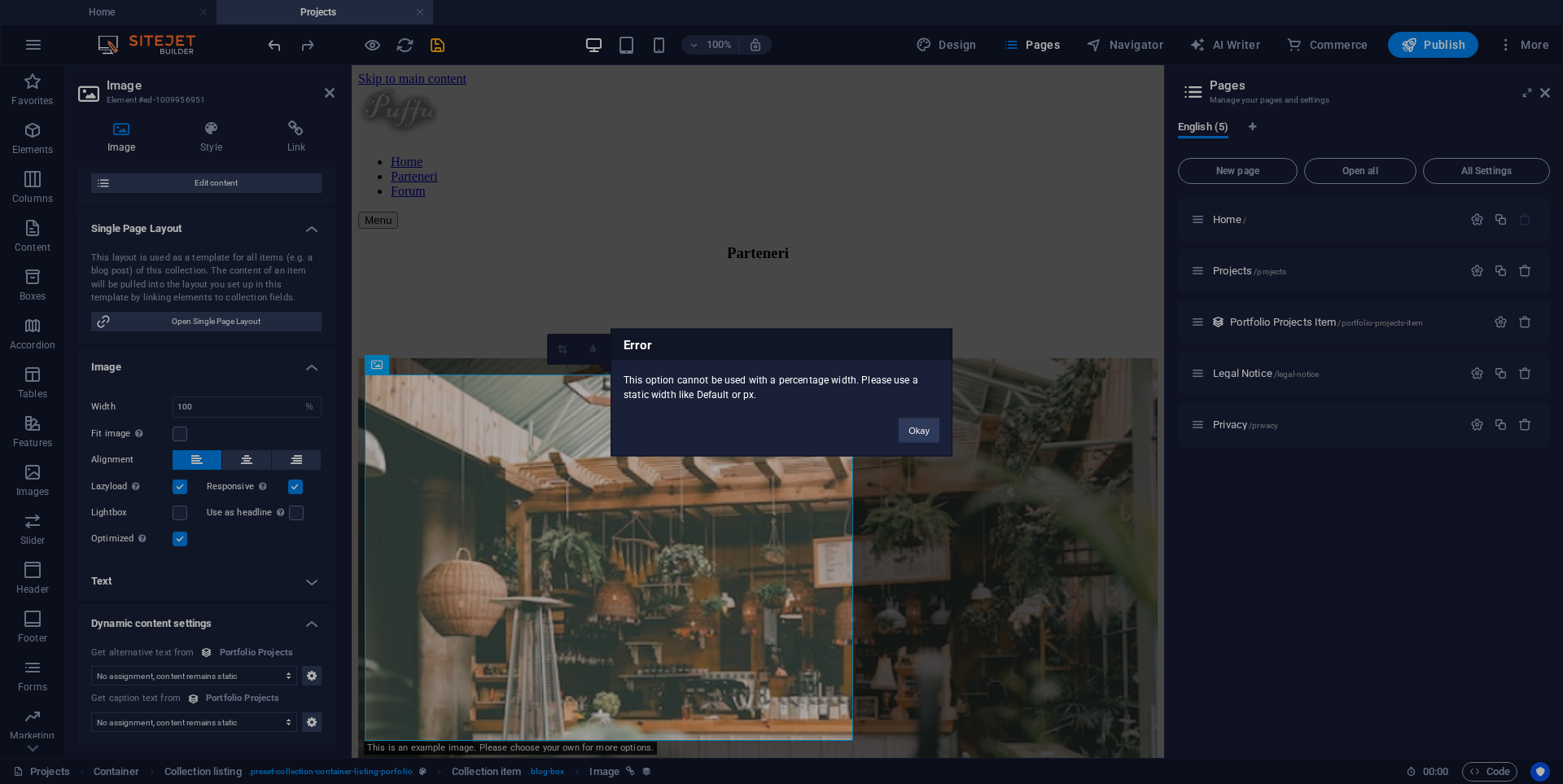
click at [280, 43] on div "Error This option cannot be used with a percentage width. Please use a static w…" at bounding box center [782, 392] width 1563 height 784
click at [915, 437] on button "Okay" at bounding box center [919, 429] width 41 height 24
click at [911, 429] on button "Okay" at bounding box center [919, 429] width 41 height 24
click at [911, 430] on button "Okay" at bounding box center [919, 429] width 41 height 24
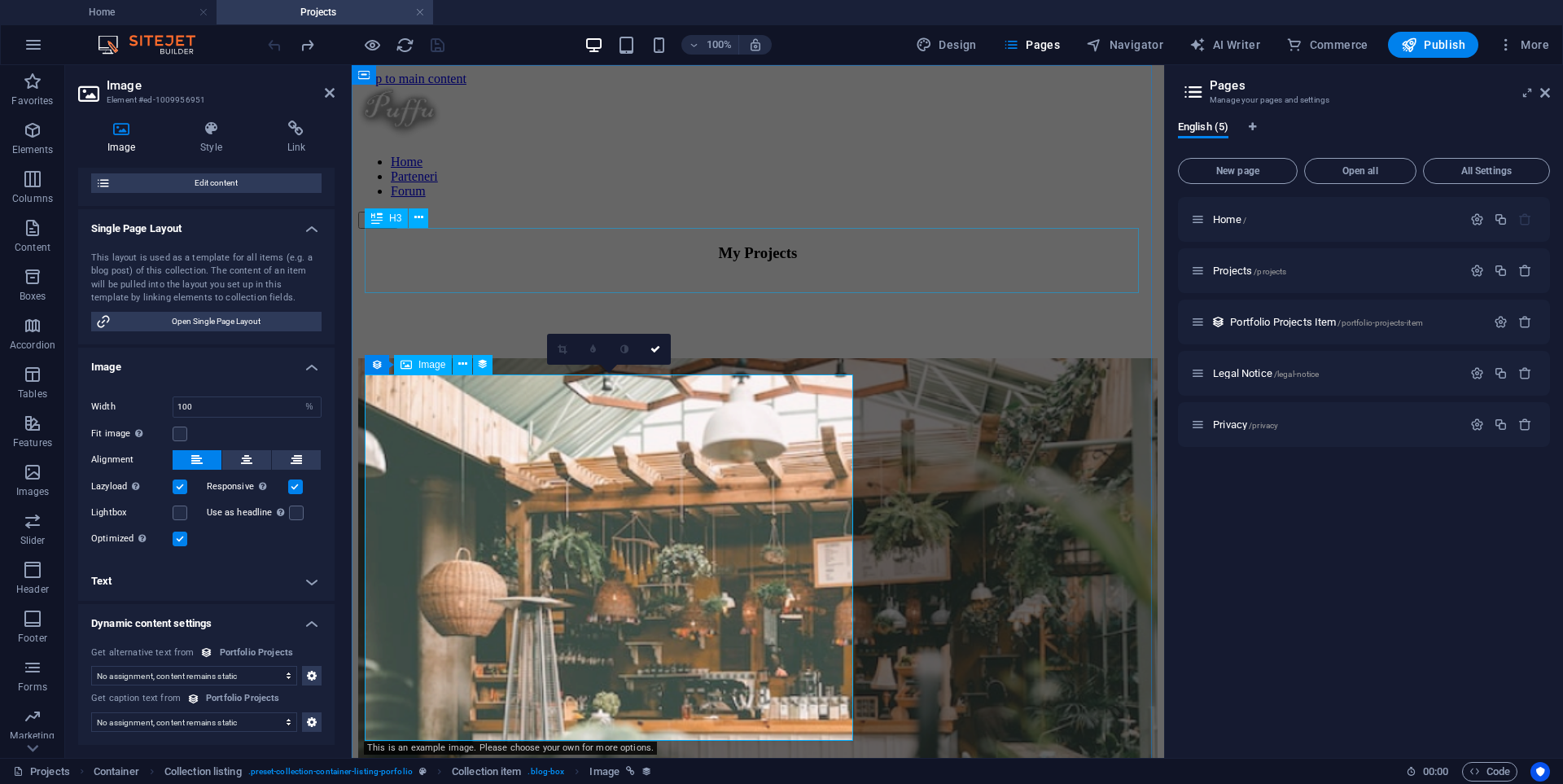
click at [801, 262] on div "My Projects" at bounding box center [757, 253] width 799 height 18
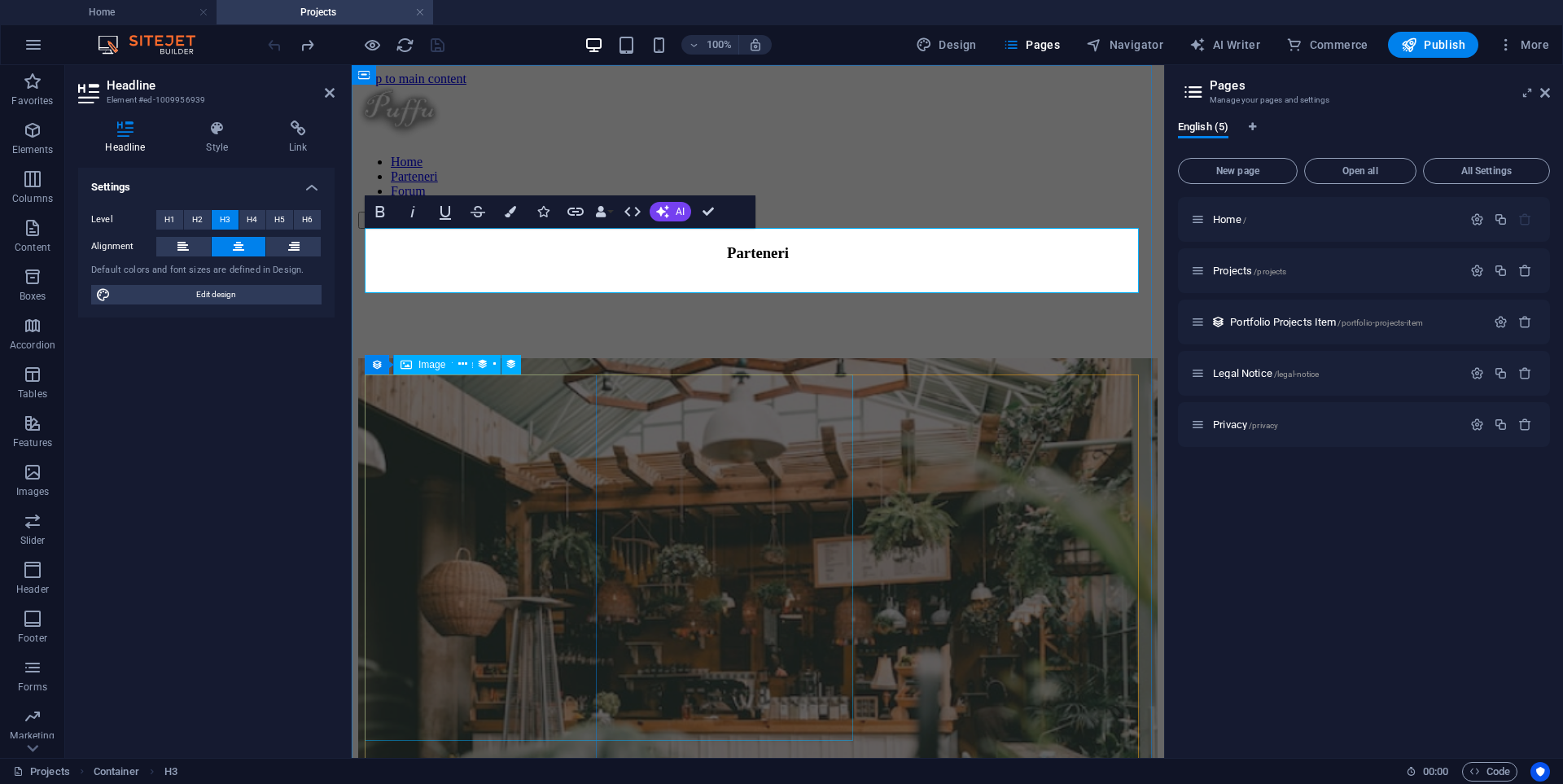
click at [535, 523] on figure at bounding box center [757, 659] width 799 height 603
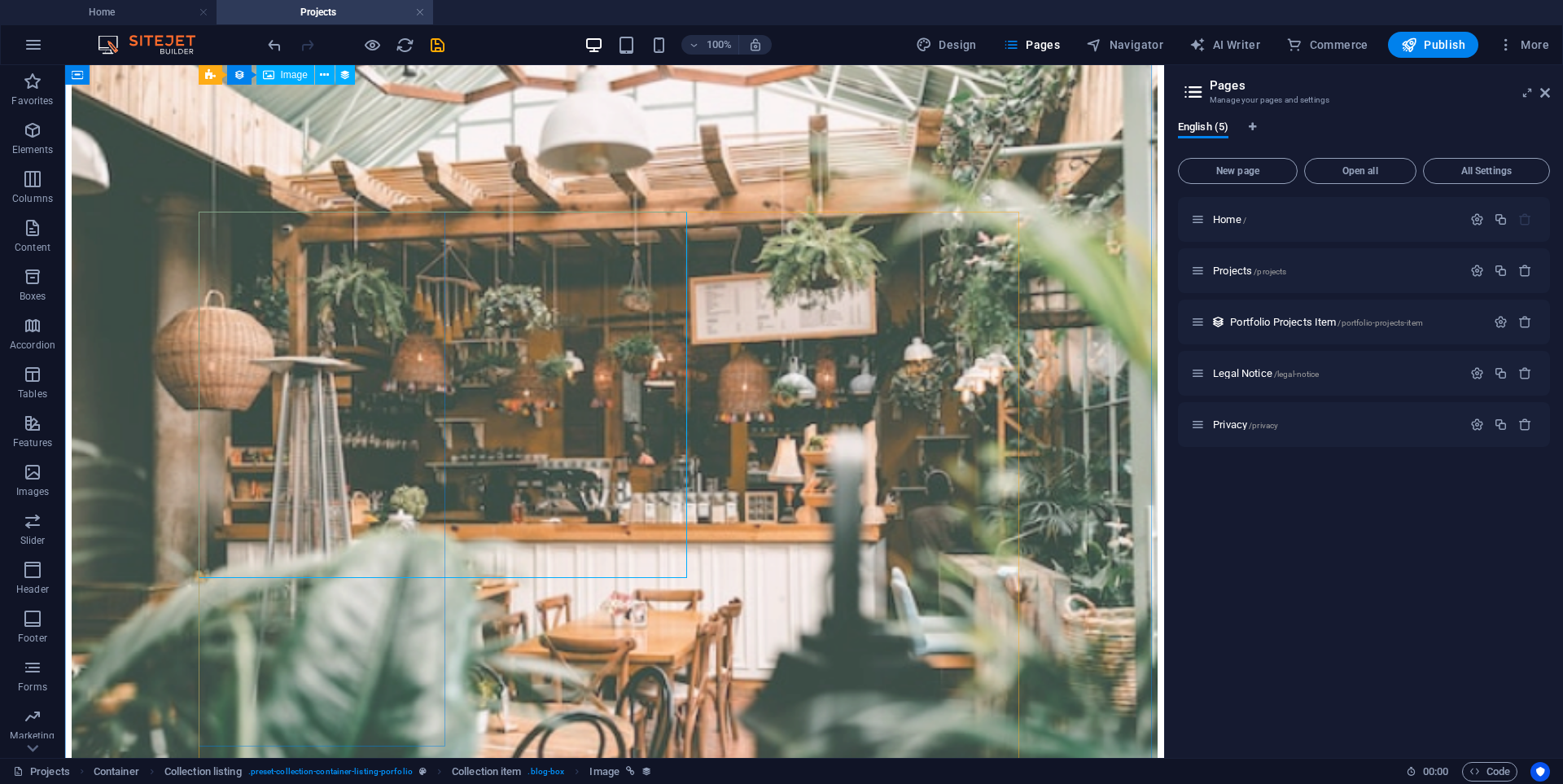
scroll to position [163, 0]
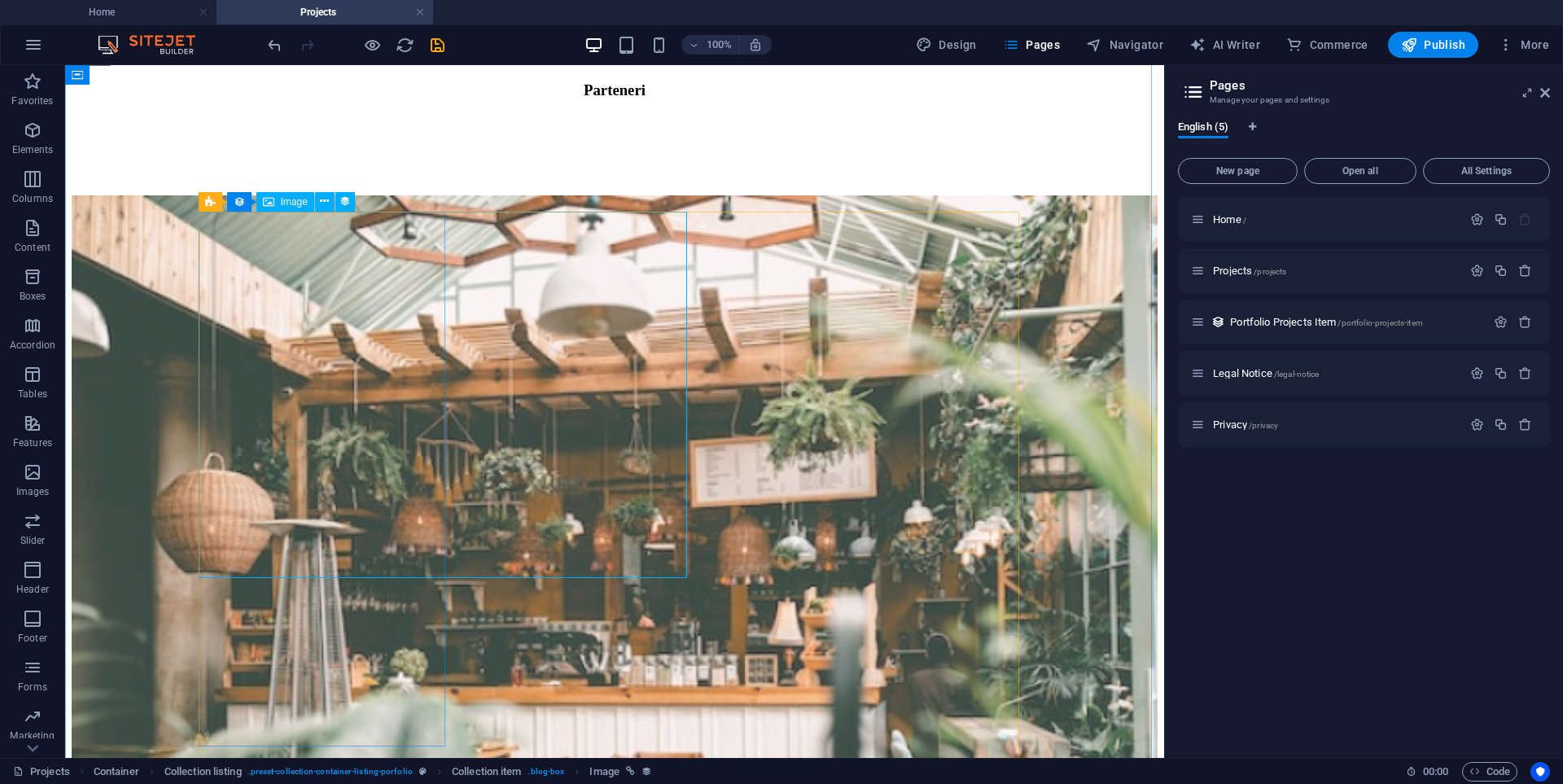
click at [262, 230] on figure at bounding box center [614, 604] width 1086 height 817
select select "thumbnail-image"
select select "%"
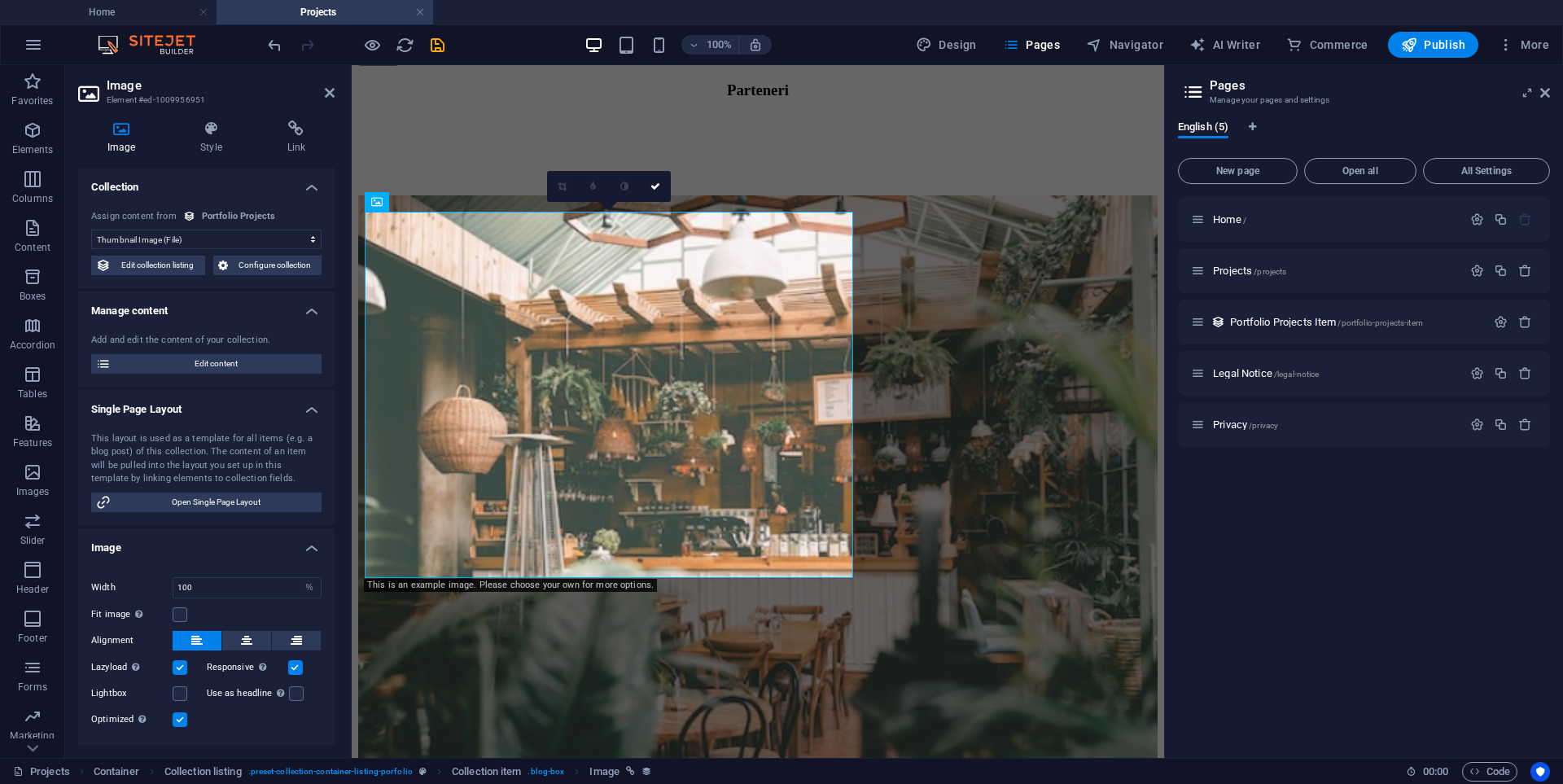
scroll to position [180, 0]
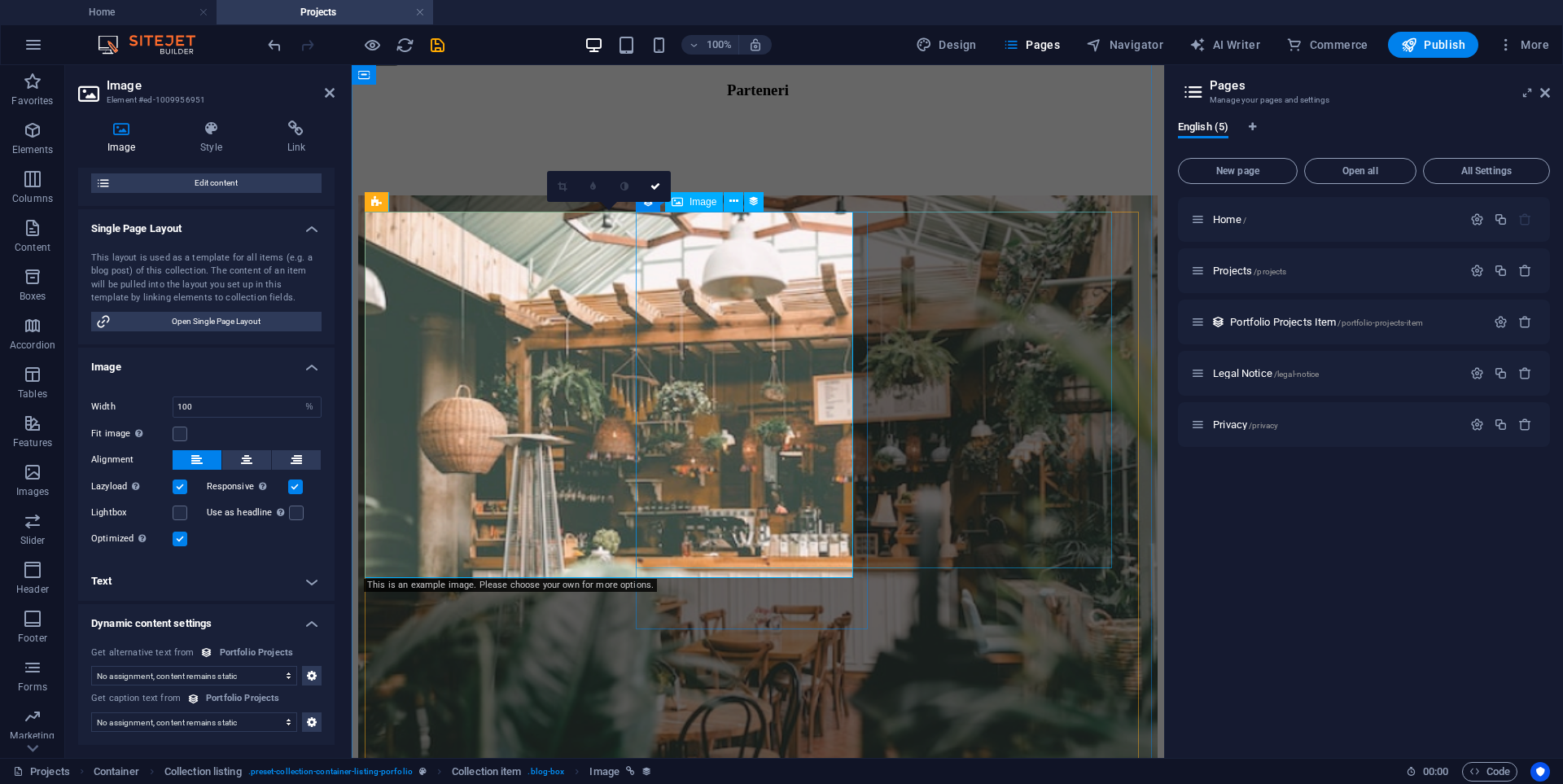
select select "thumbnail-image"
select select "%"
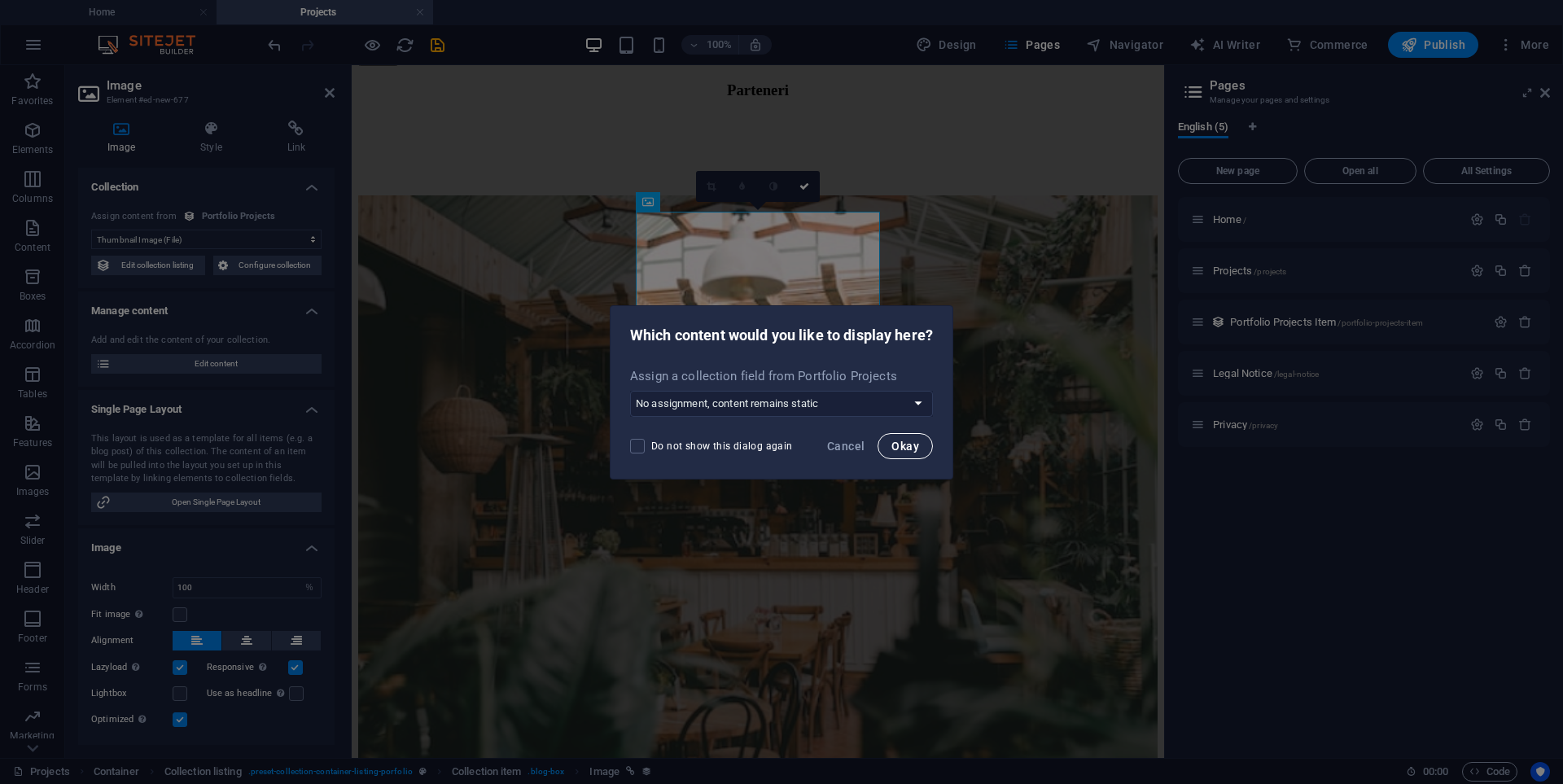
click at [900, 446] on span "Okay" at bounding box center [905, 446] width 28 height 13
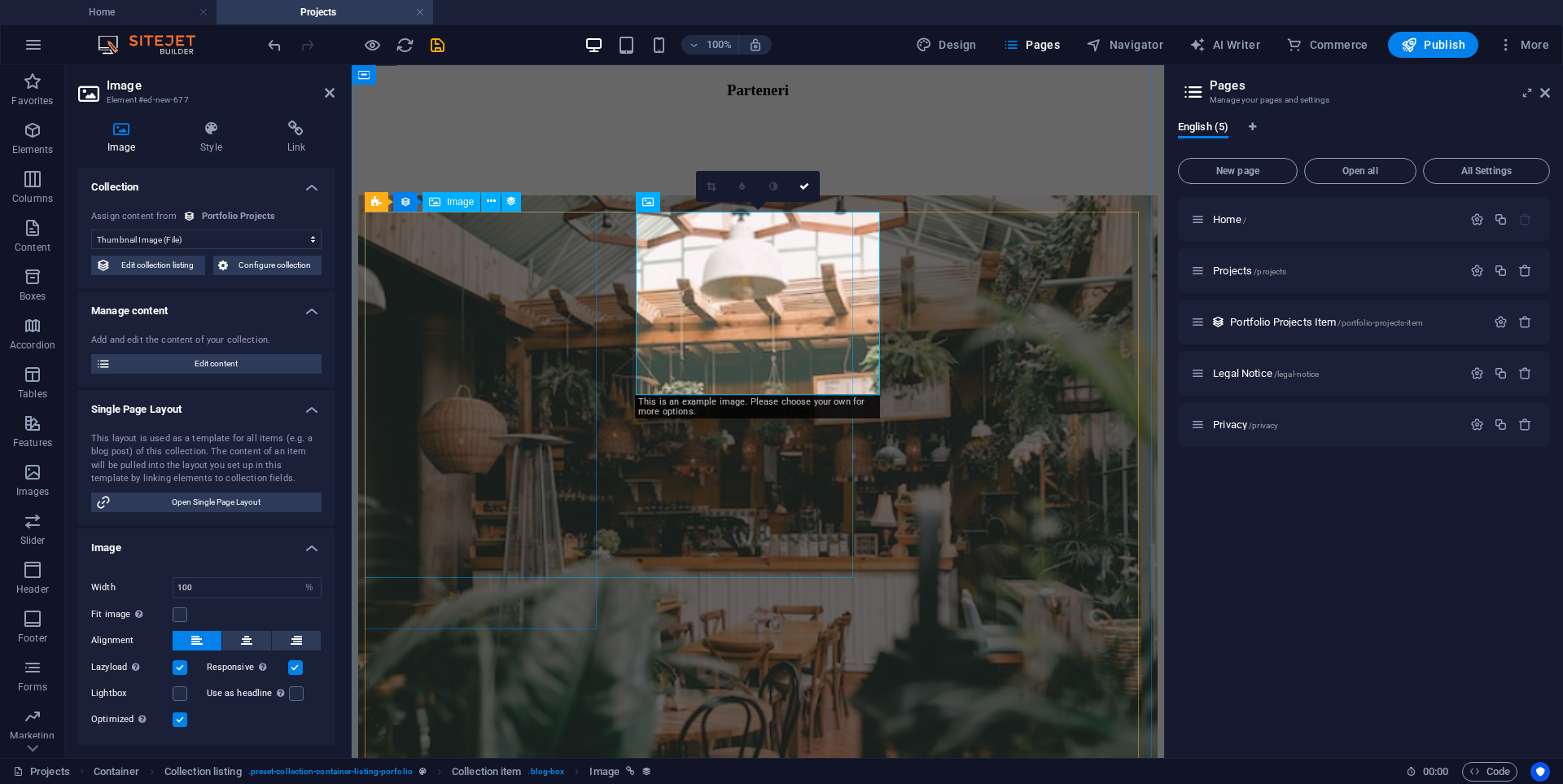
click at [512, 345] on figure at bounding box center [757, 496] width 799 height 603
select select "thumbnail-image"
select select "%"
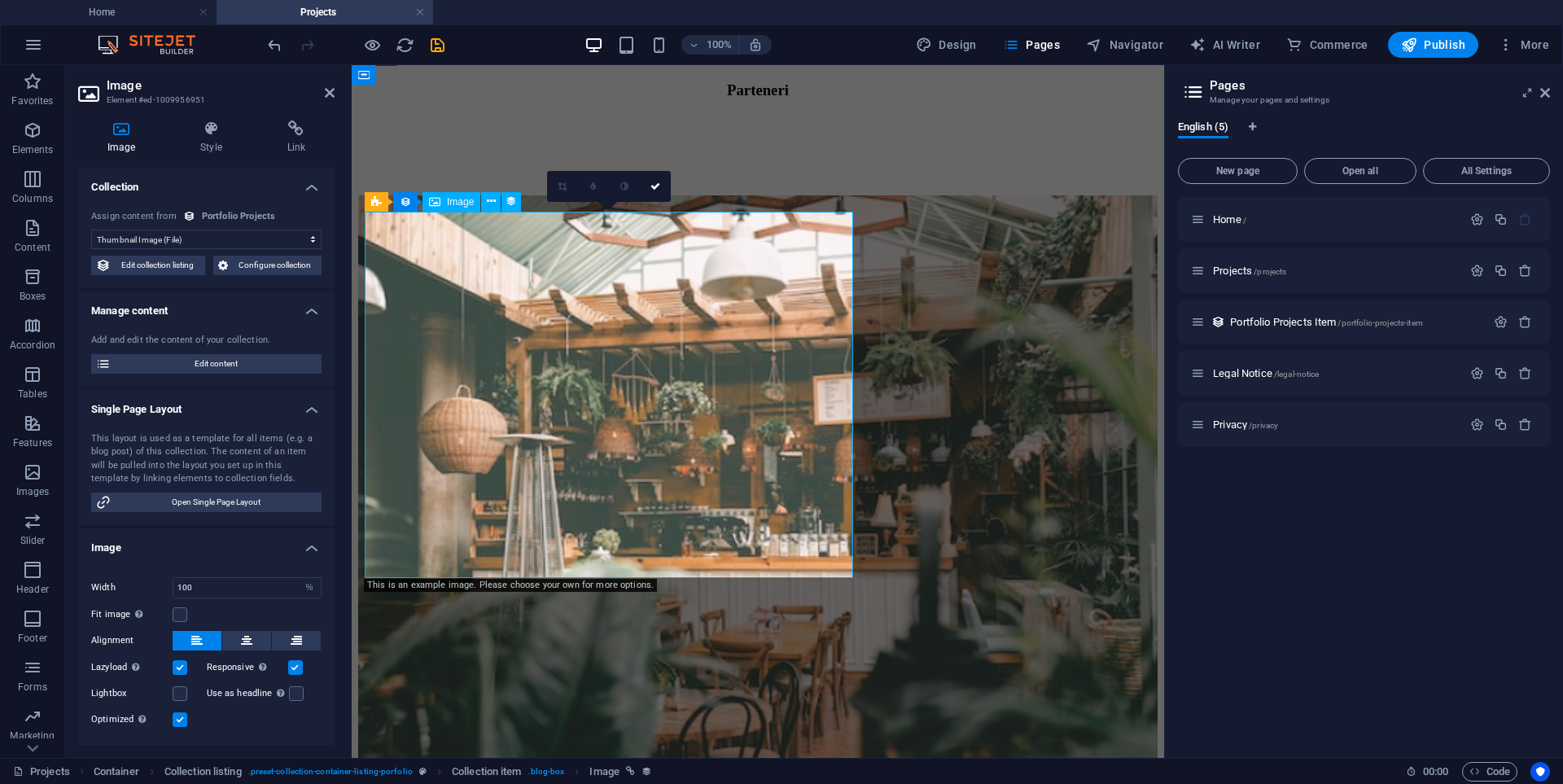
click at [523, 345] on figure at bounding box center [757, 496] width 799 height 603
click at [532, 284] on figure at bounding box center [757, 496] width 799 height 603
click at [452, 202] on span "Image" at bounding box center [460, 202] width 27 height 10
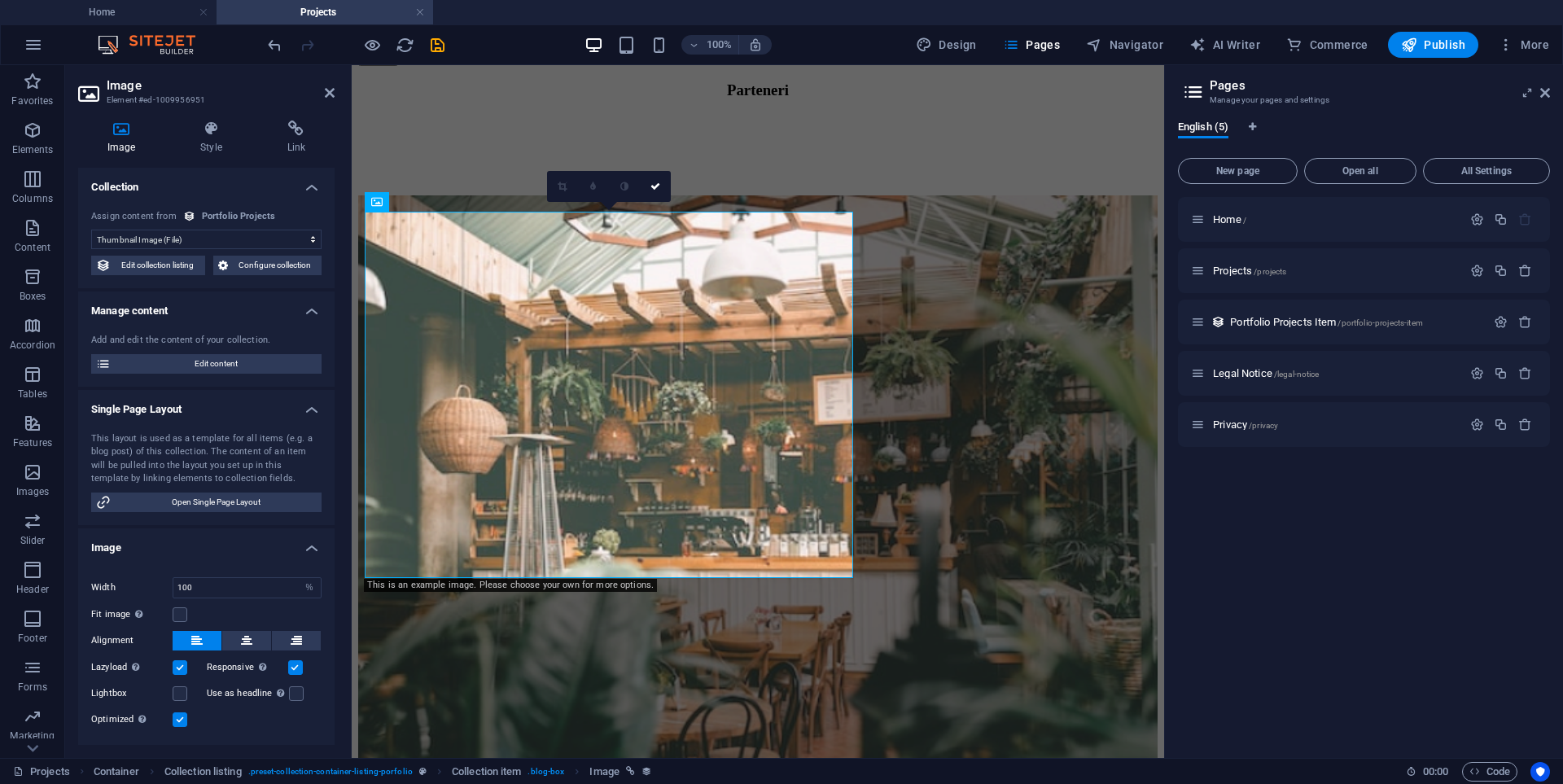
scroll to position [82, 0]
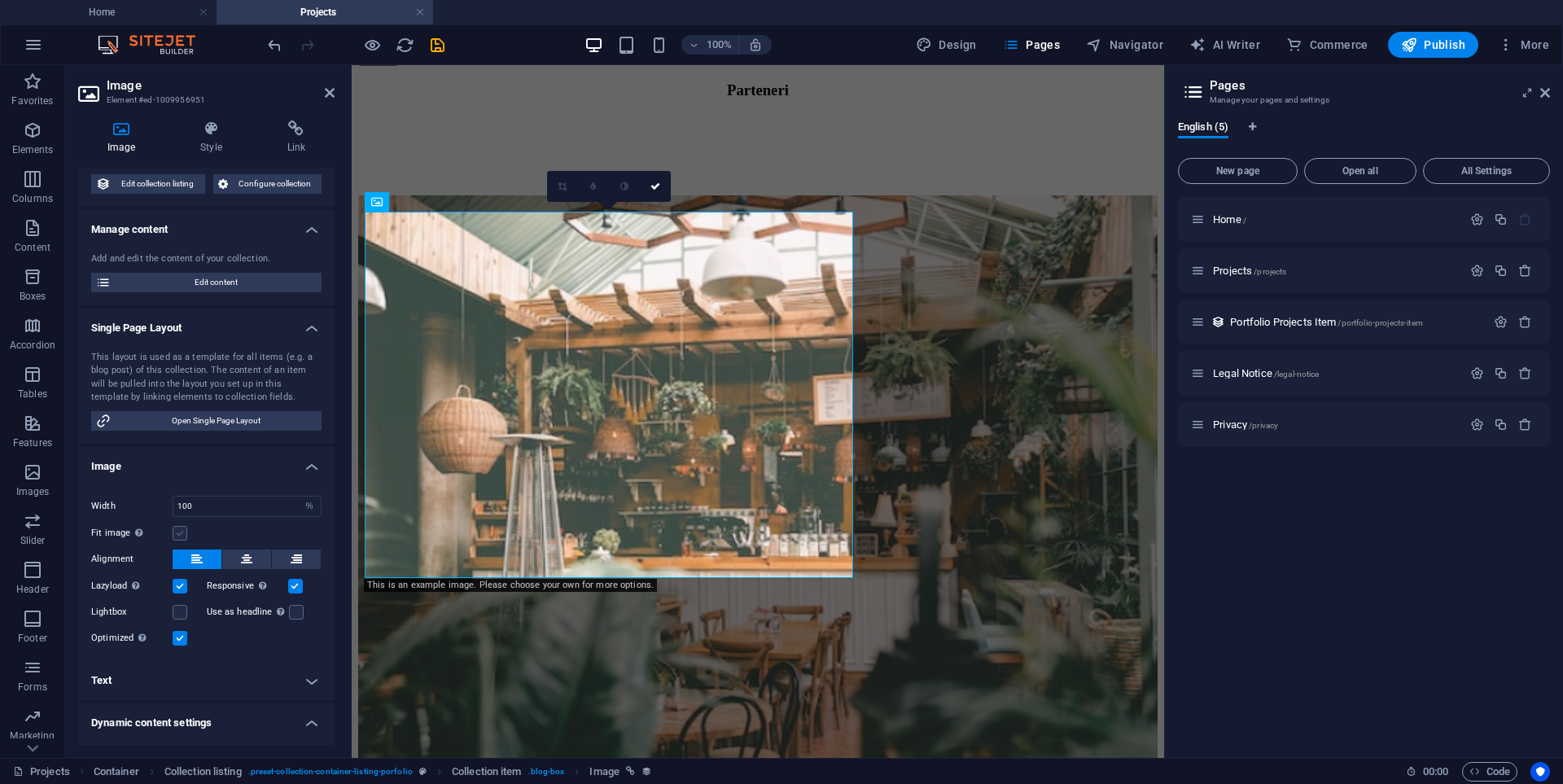
click at [180, 532] on label at bounding box center [180, 533] width 15 height 15
click at [0, 0] on input "Fit image Automatically fit image to a fixed width and height" at bounding box center [0, 0] width 0 height 0
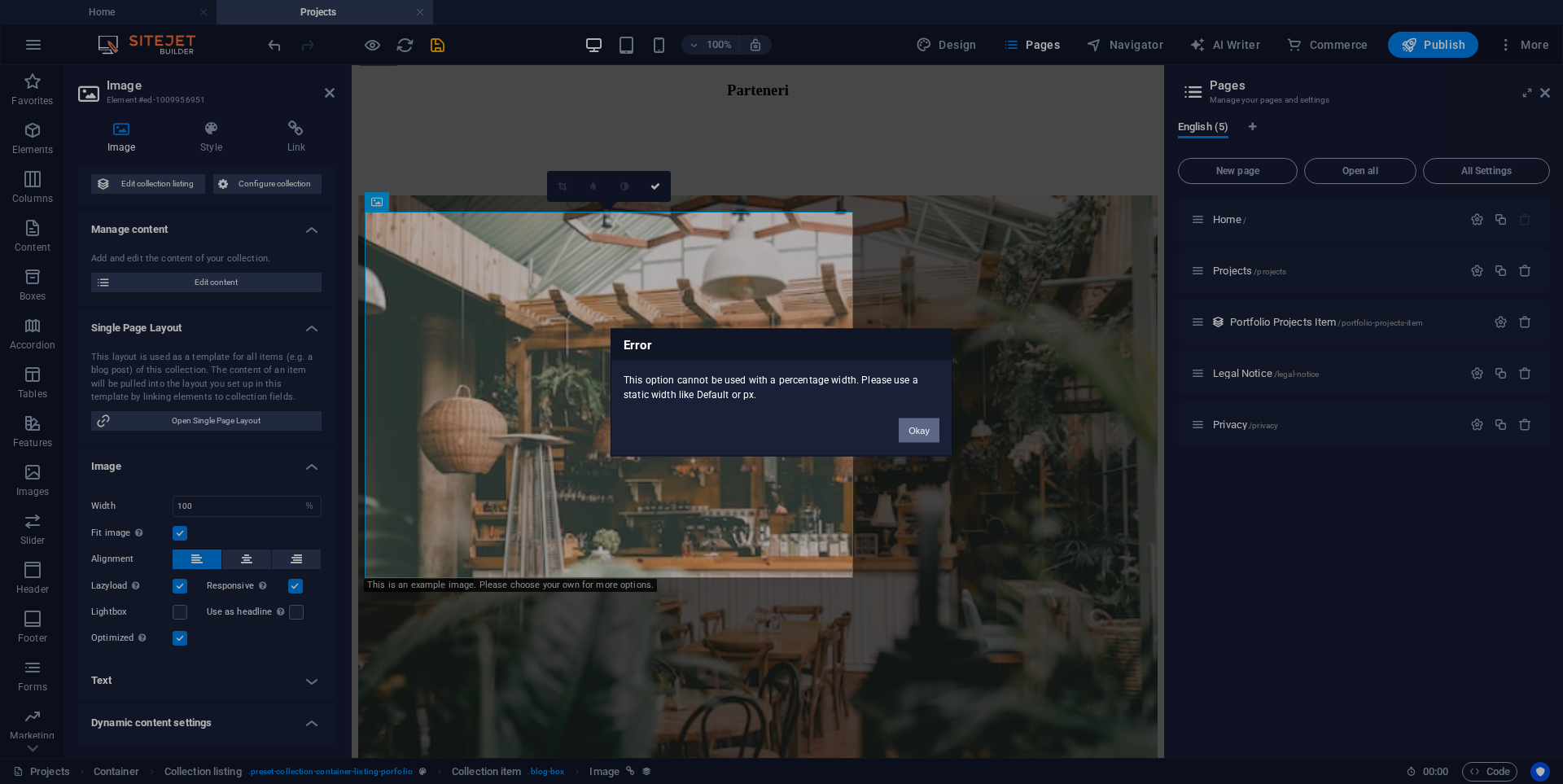
click at [938, 432] on button "Okay" at bounding box center [919, 429] width 41 height 24
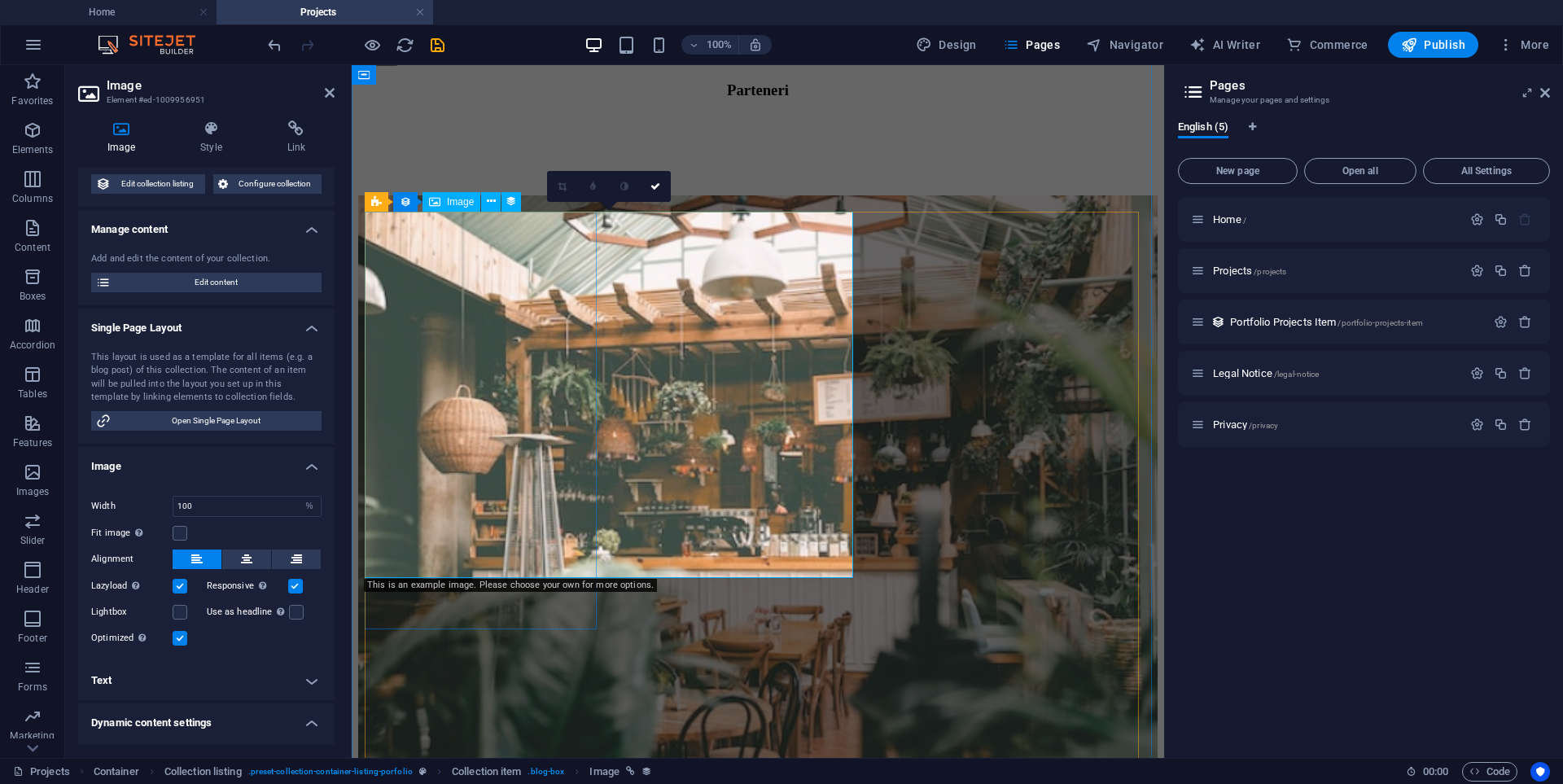
click at [508, 254] on figure at bounding box center [757, 496] width 799 height 603
click at [660, 190] on icon at bounding box center [655, 186] width 10 height 10
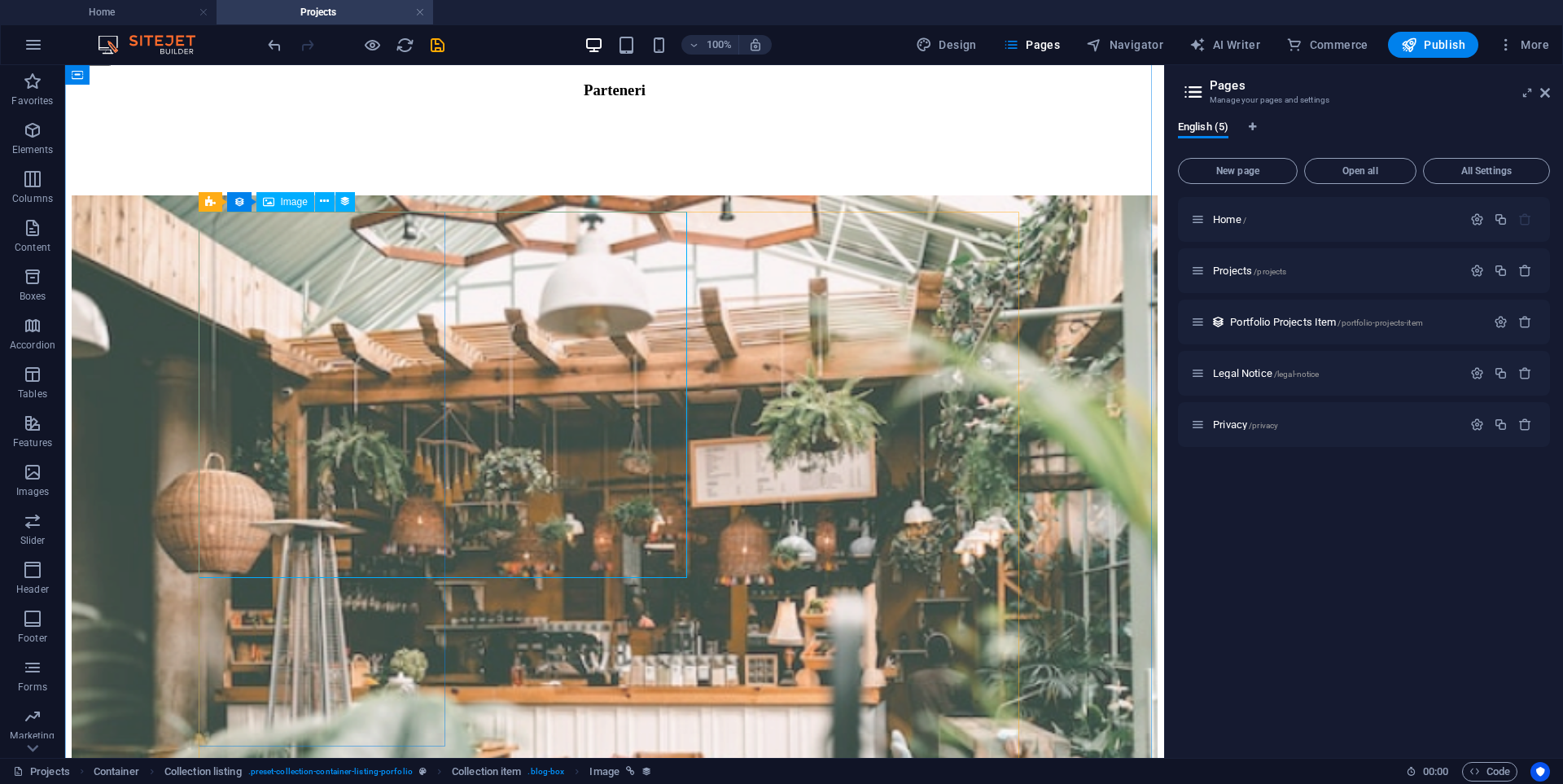
click at [364, 306] on figure at bounding box center [614, 604] width 1086 height 817
select select "thumbnail-image"
select select "%"
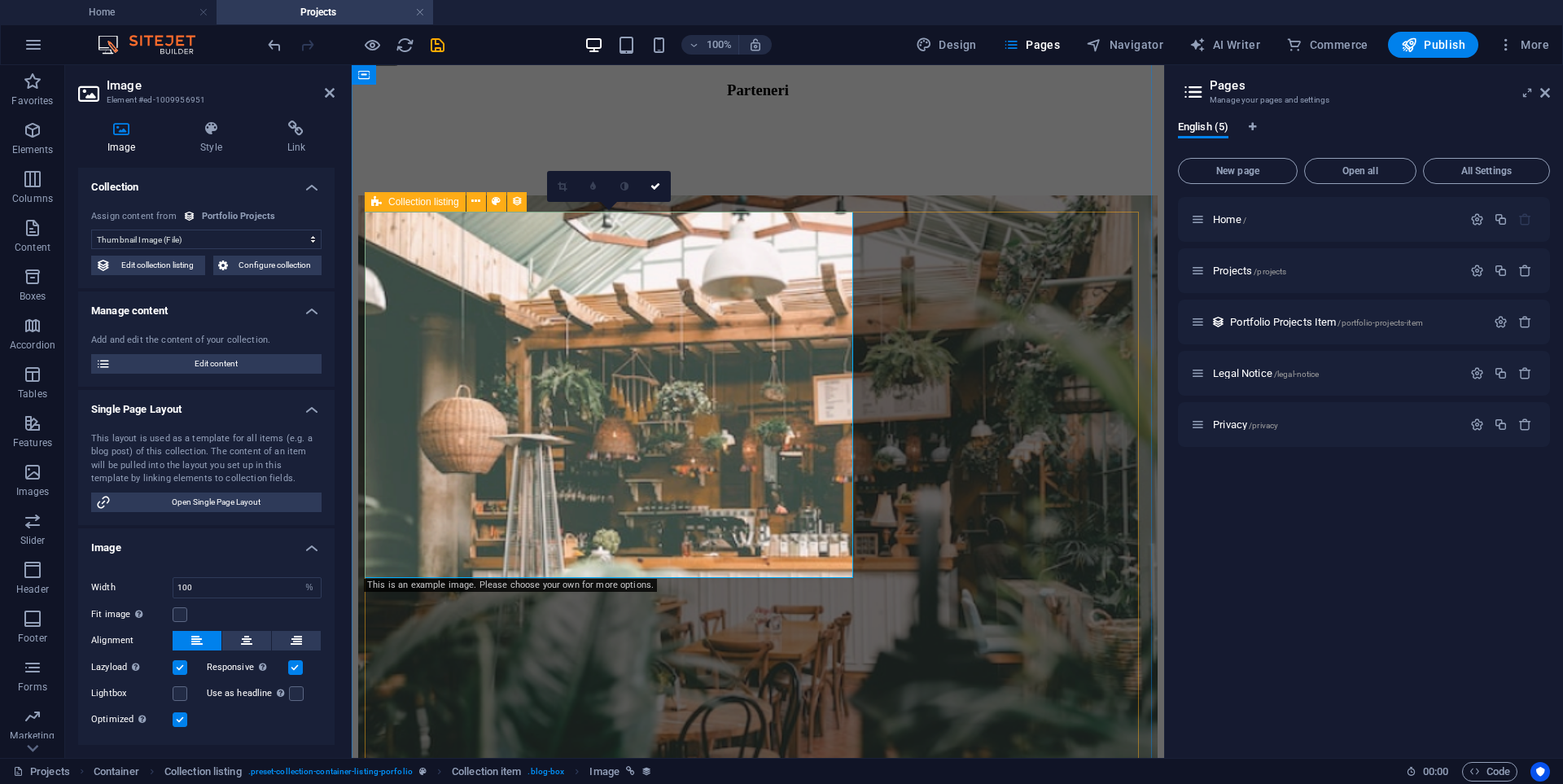
click at [383, 204] on div "Collection listing" at bounding box center [414, 202] width 101 height 20
select select "createdAt_DESC"
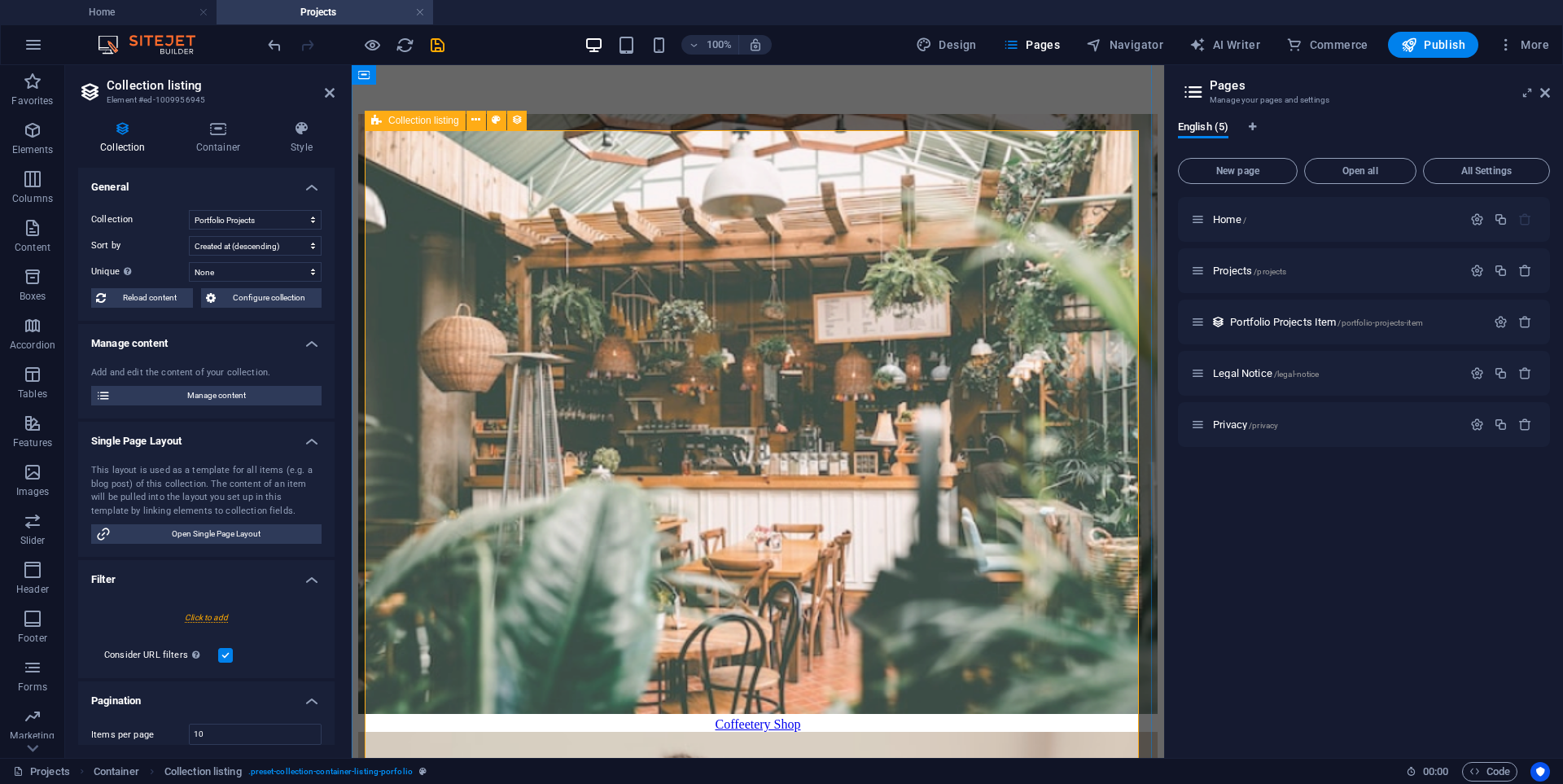
scroll to position [163, 0]
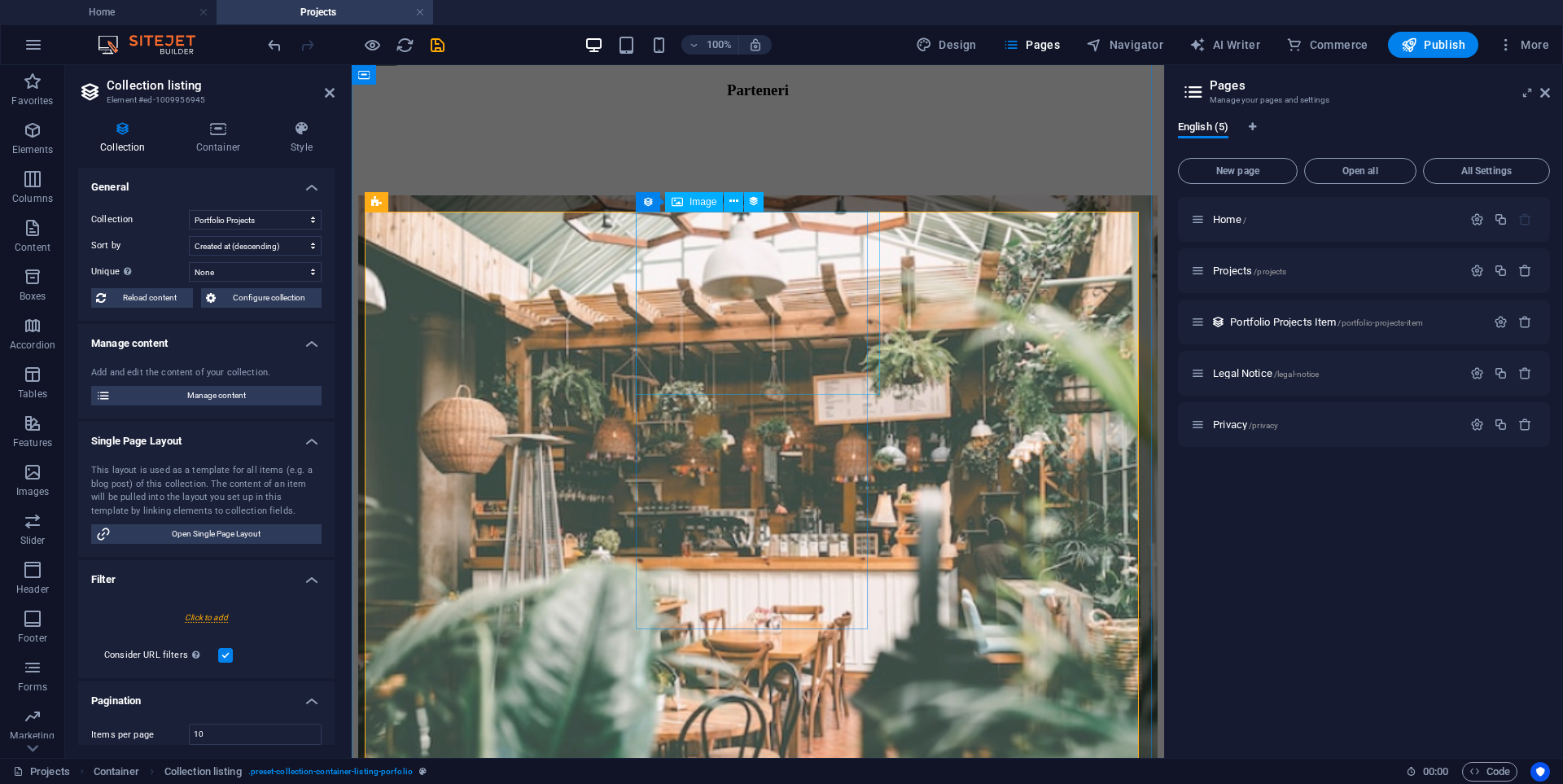
select select "thumbnail-image"
select select "%"
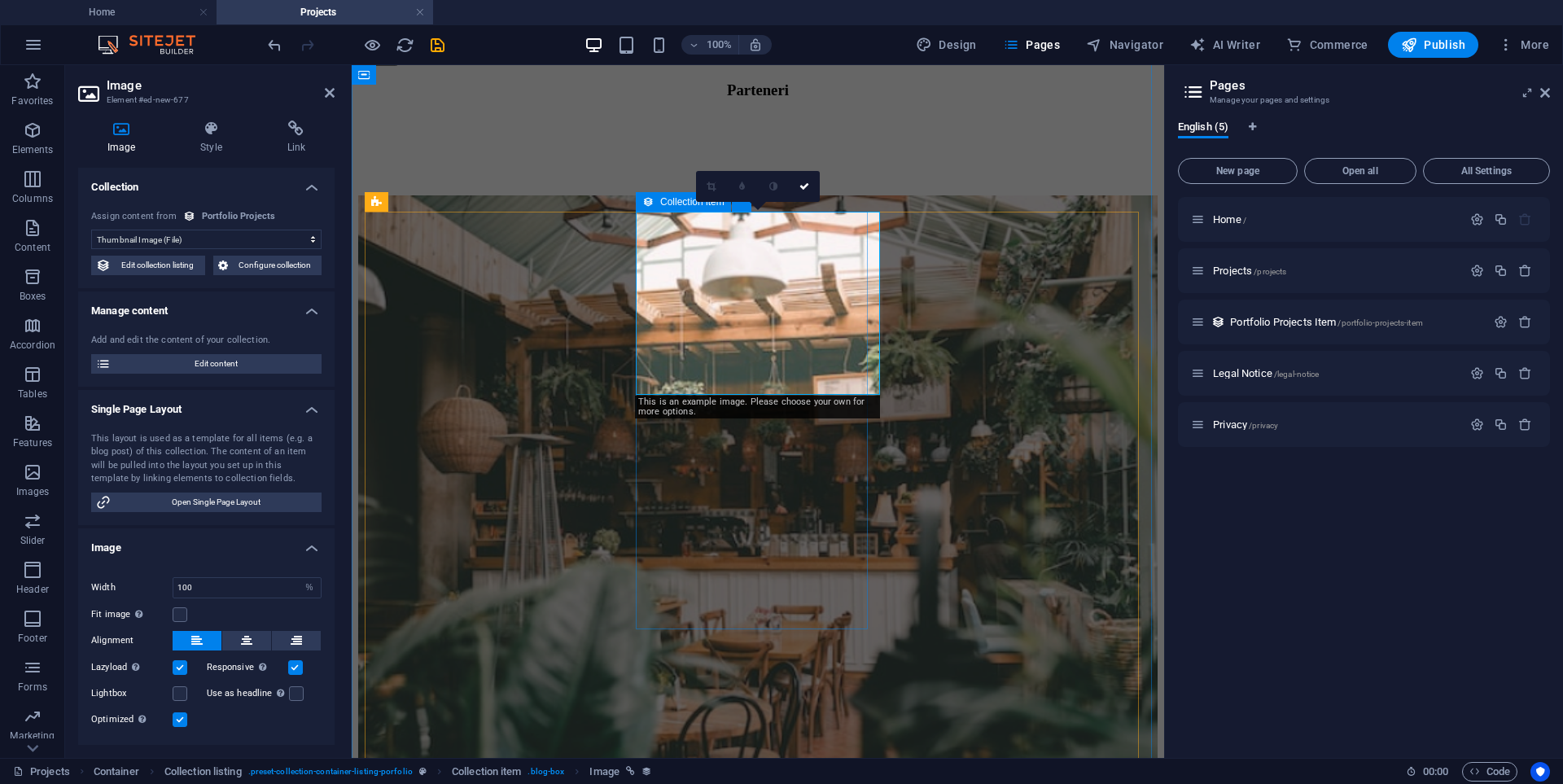
click at [647, 211] on icon at bounding box center [648, 202] width 11 height 20
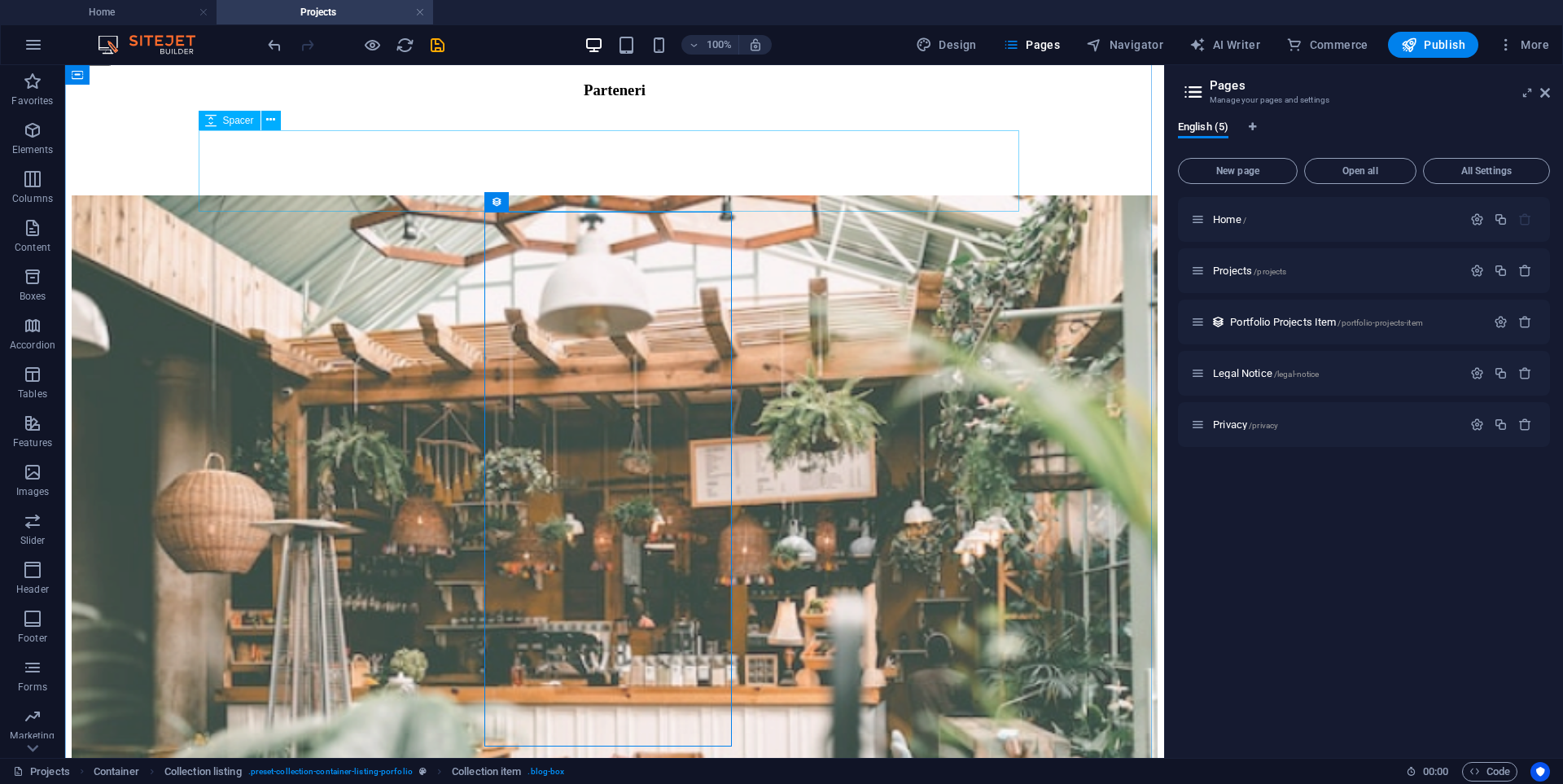
click at [661, 195] on div at bounding box center [614, 155] width 1086 height 82
click at [503, 200] on div "Collection item" at bounding box center [532, 202] width 96 height 20
click at [600, 200] on button at bounding box center [590, 202] width 20 height 20
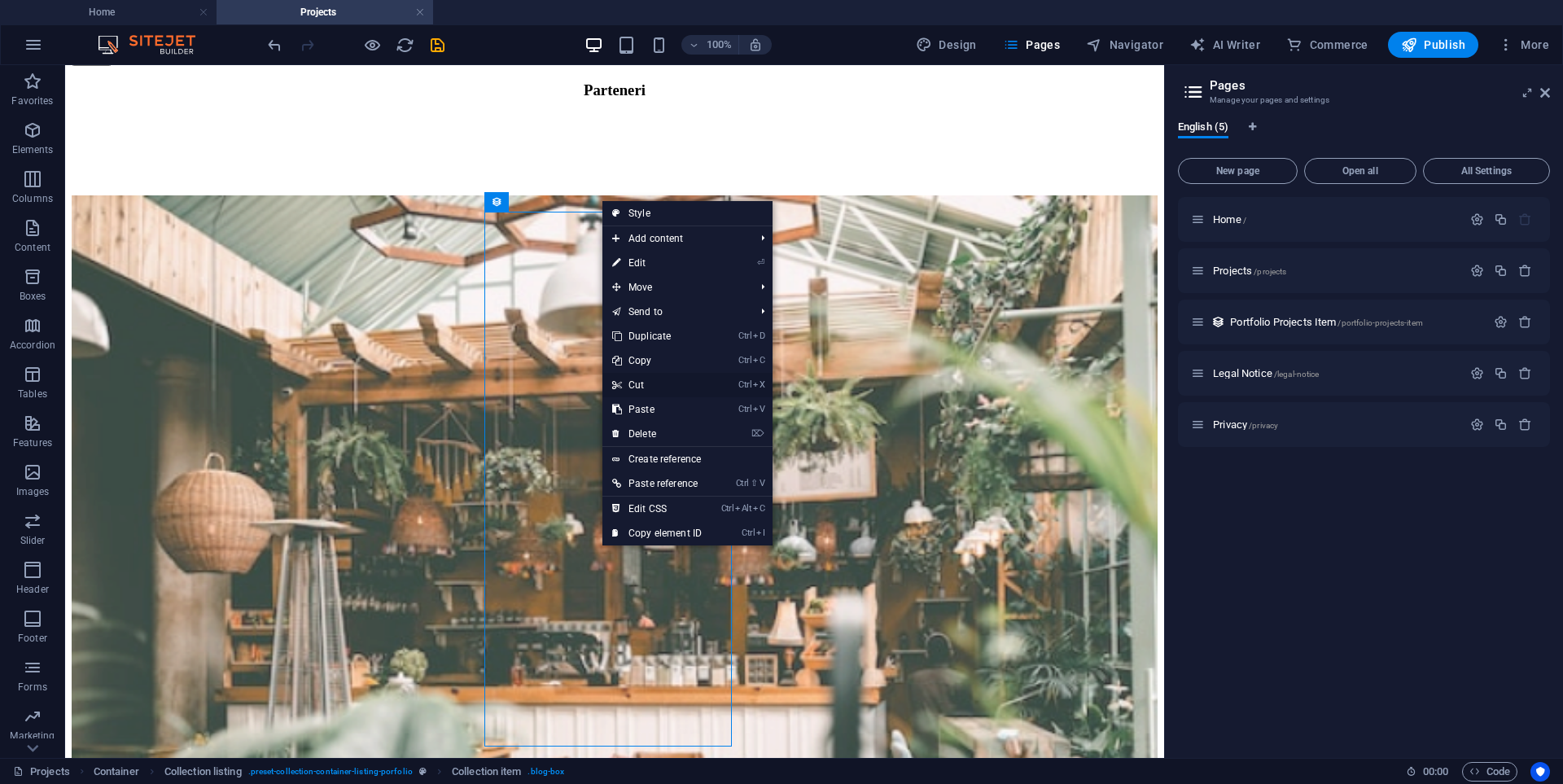
click at [654, 391] on link "Ctrl X Cut" at bounding box center [656, 385] width 109 height 24
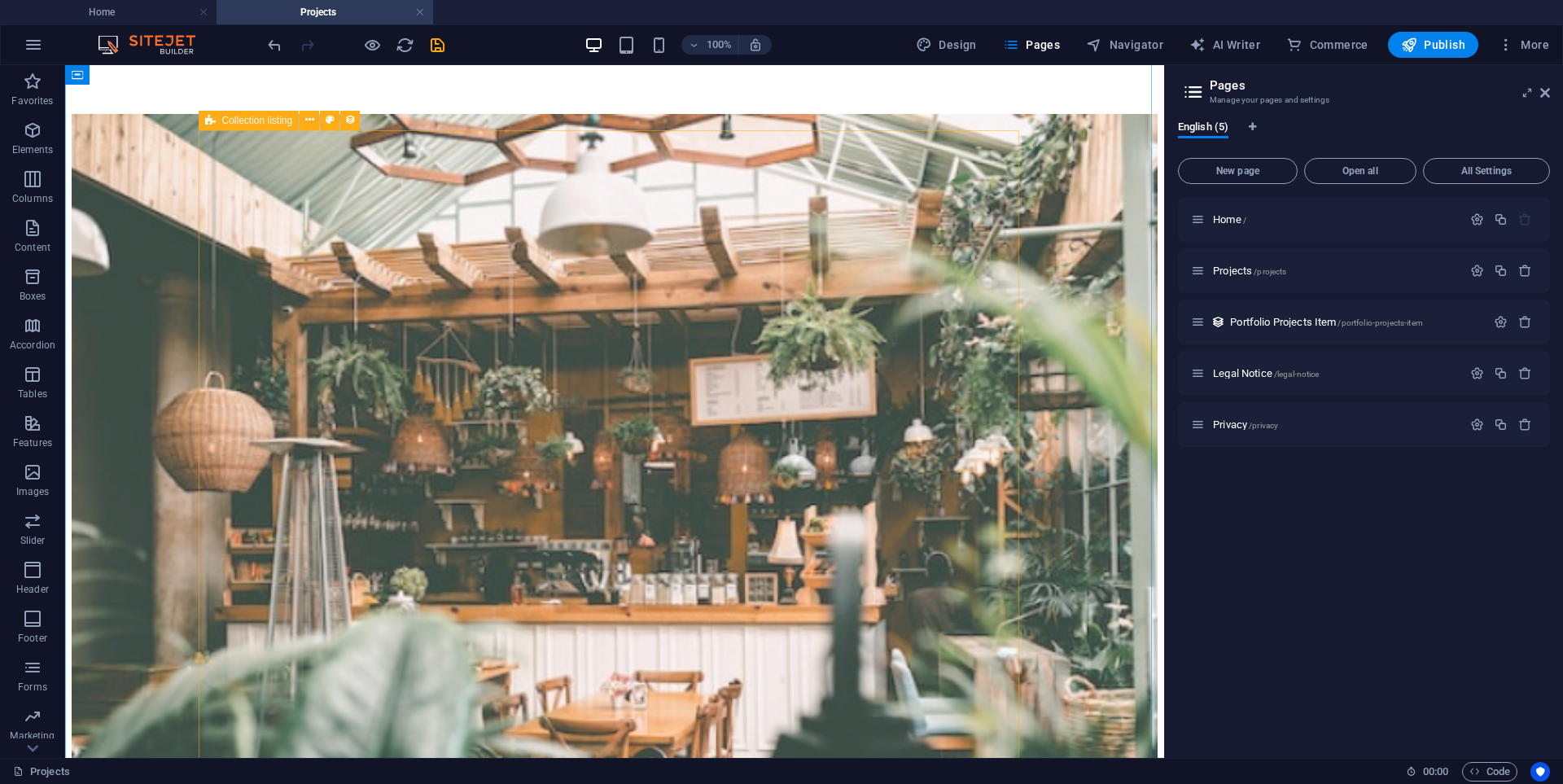
scroll to position [82, 0]
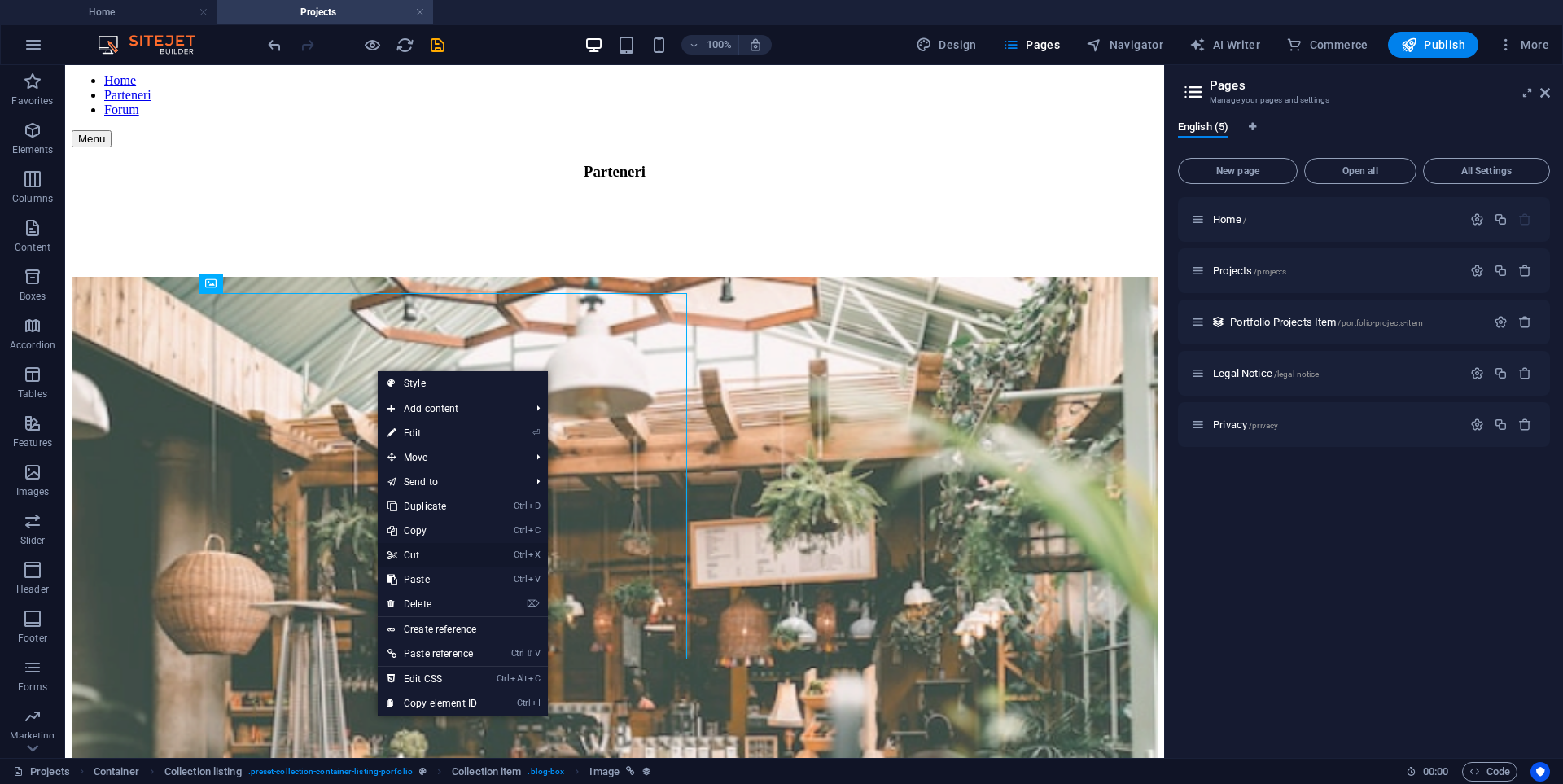
click at [425, 550] on link "Ctrl X Cut" at bounding box center [432, 555] width 109 height 24
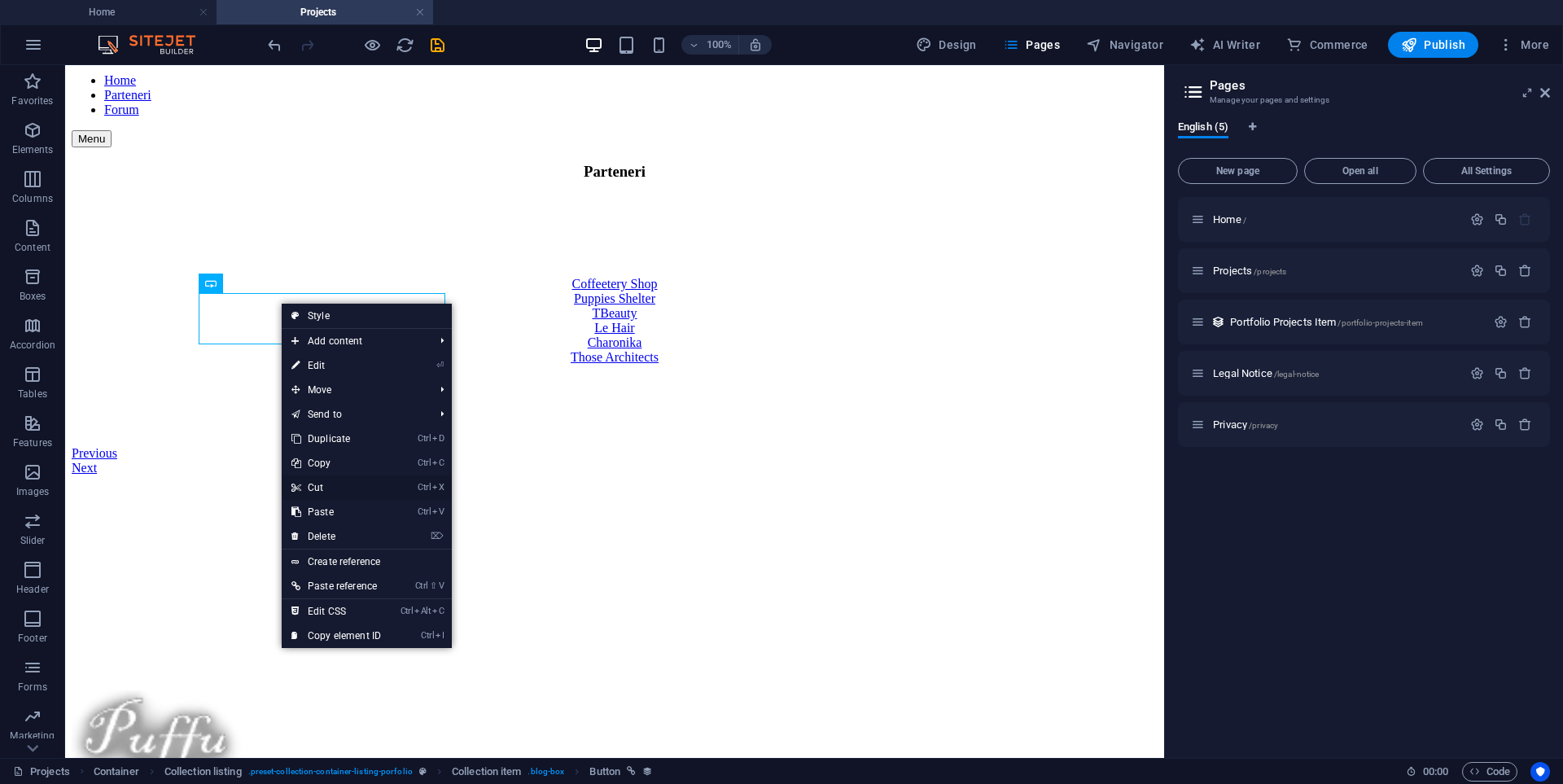
click at [332, 480] on link "Ctrl X Cut" at bounding box center [335, 488] width 109 height 24
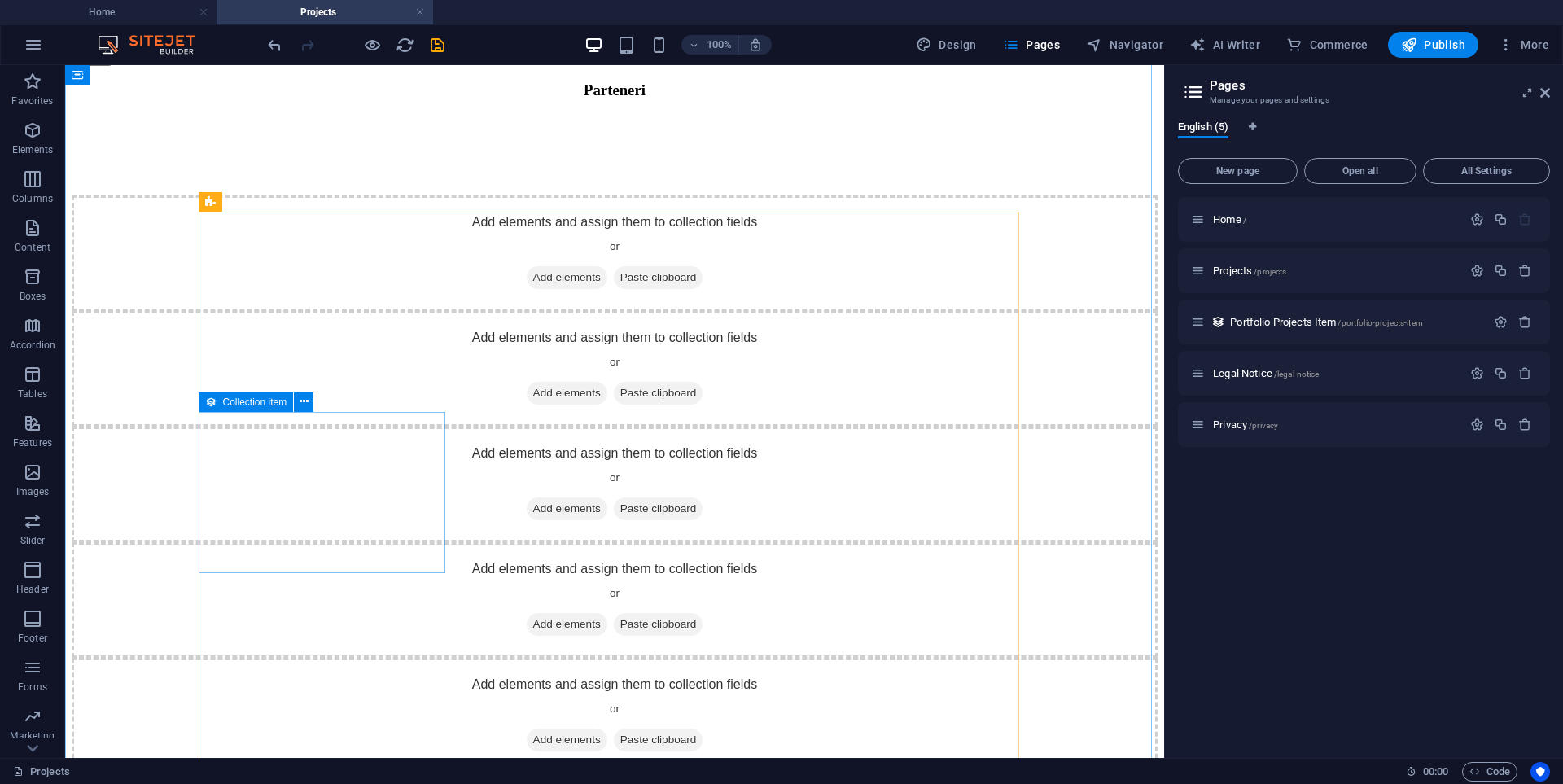
scroll to position [244, 0]
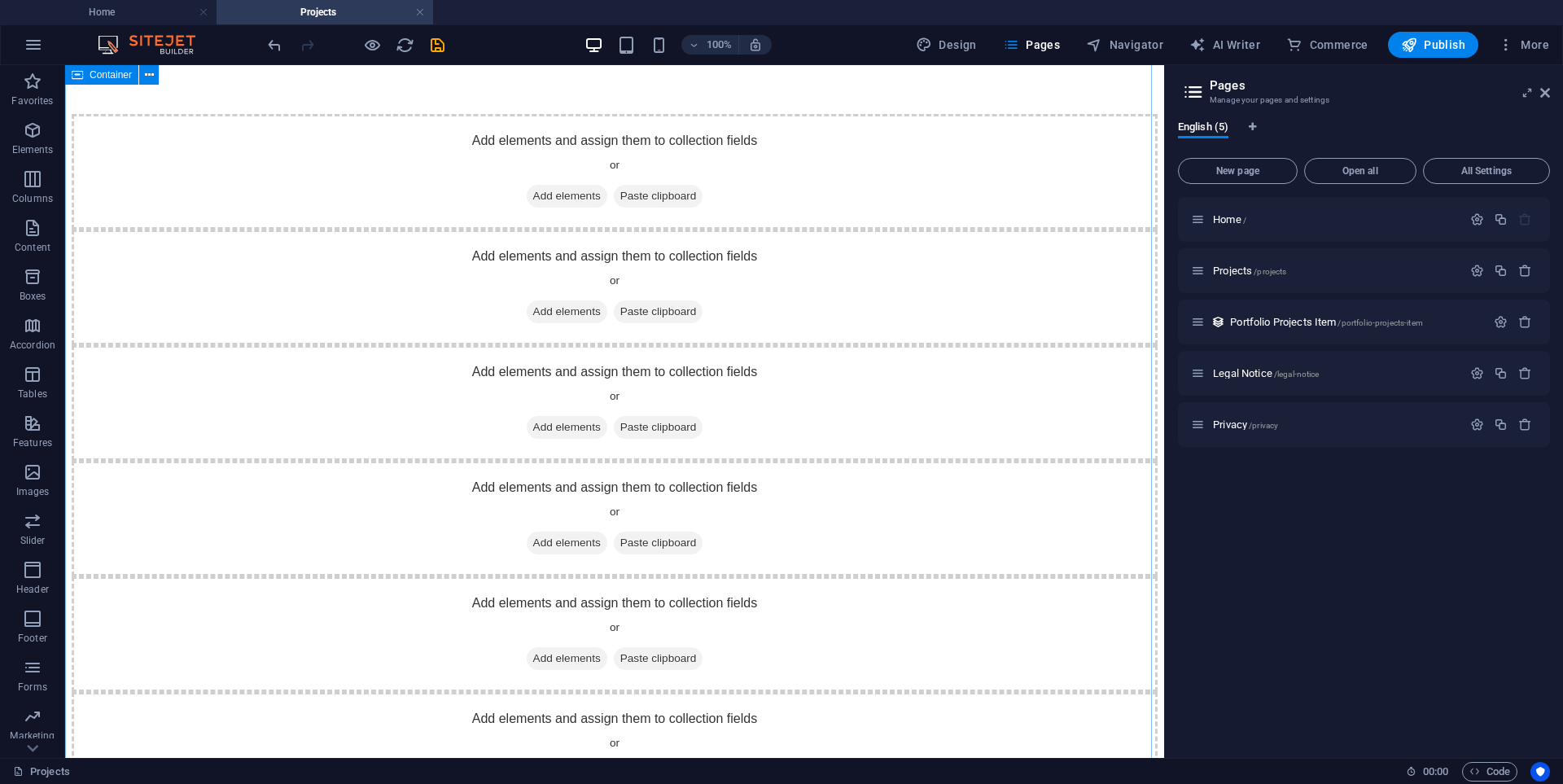
click at [1060, 535] on div "Parteneri Add elements and assign them to collection fields or Add elements Pas…" at bounding box center [614, 468] width 1086 height 937
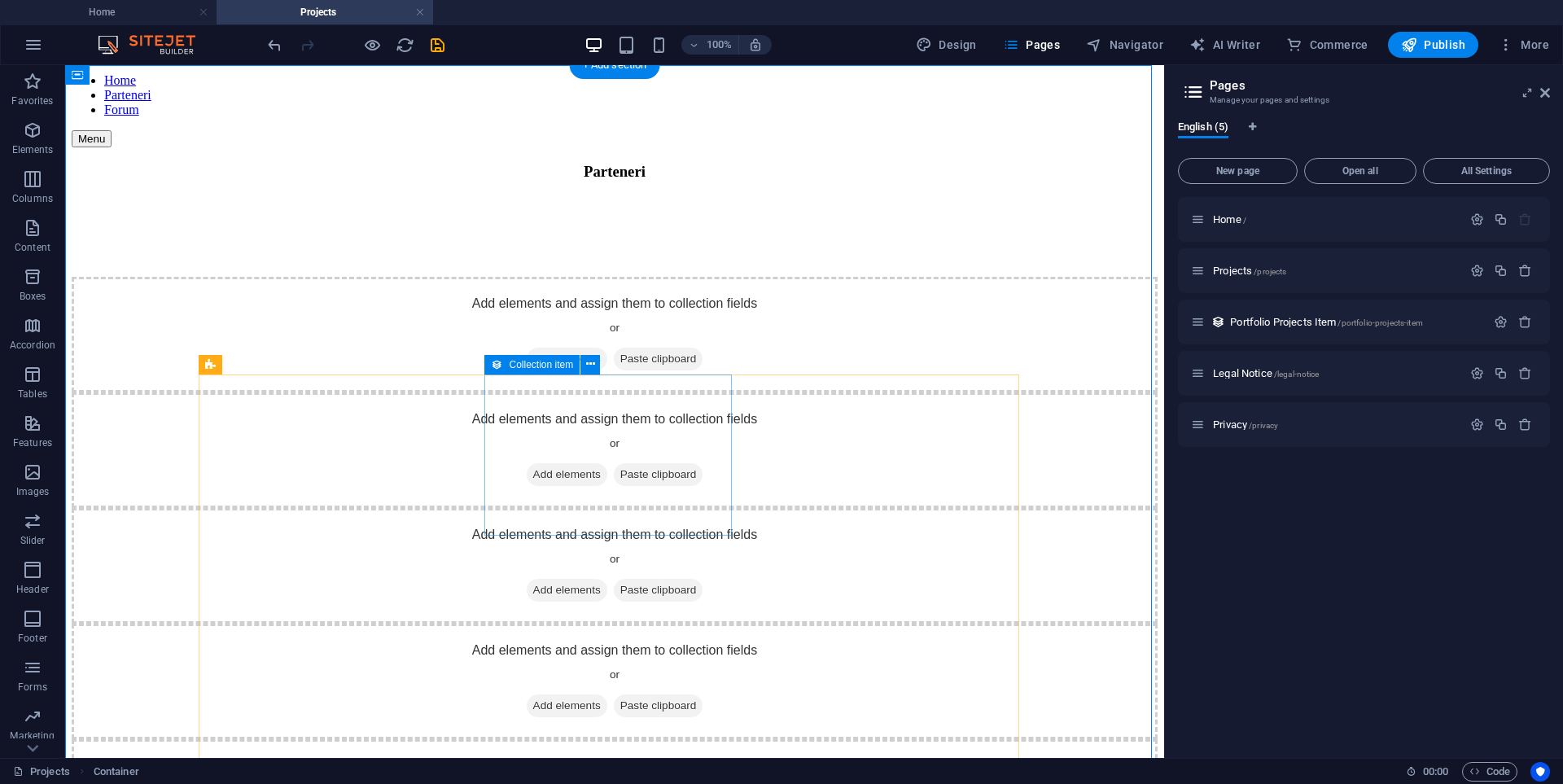
scroll to position [0, 0]
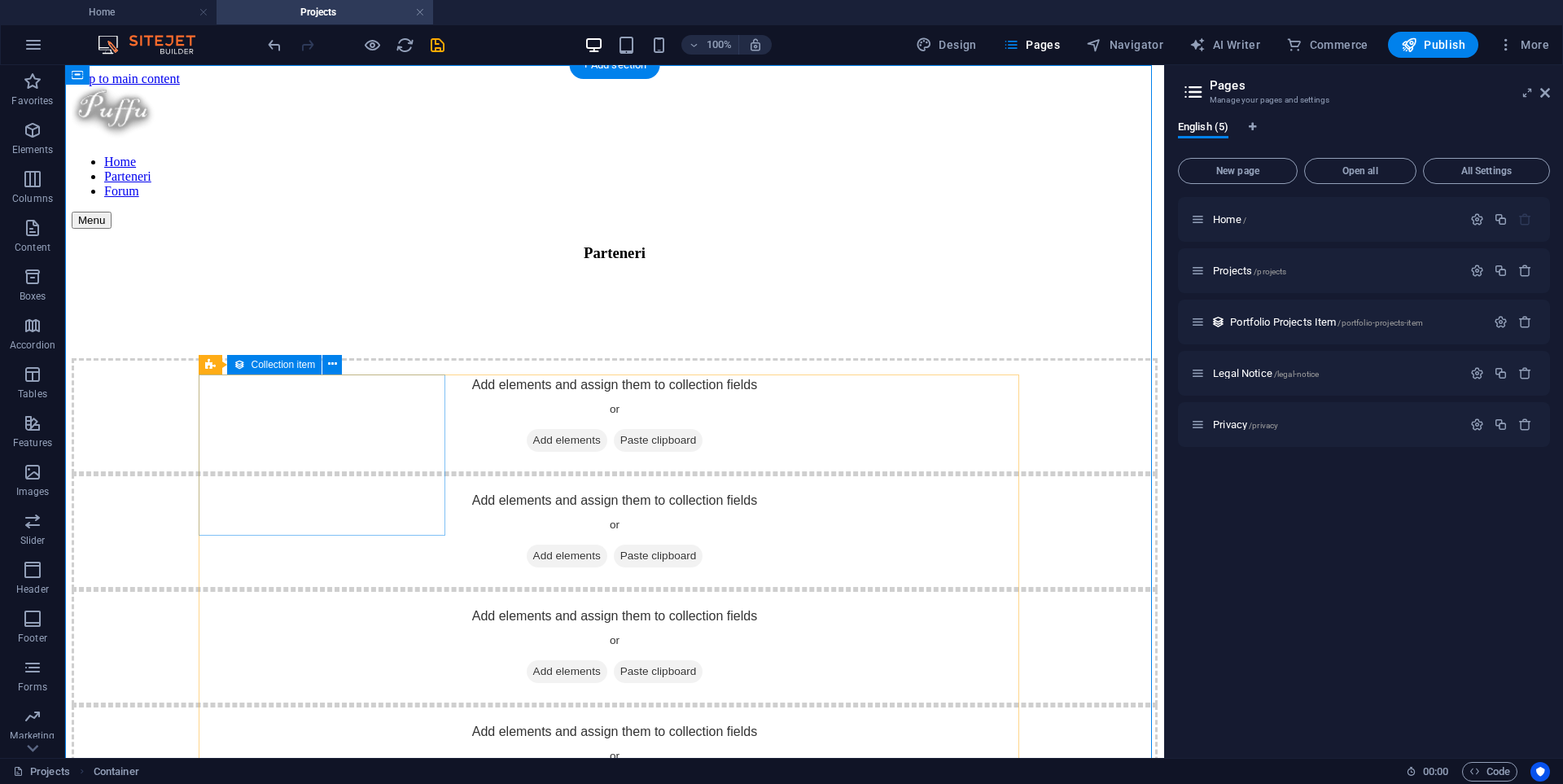
click at [297, 401] on div "Add elements and assign them to collection fields or Add elements Paste clipboa…" at bounding box center [614, 415] width 1086 height 115
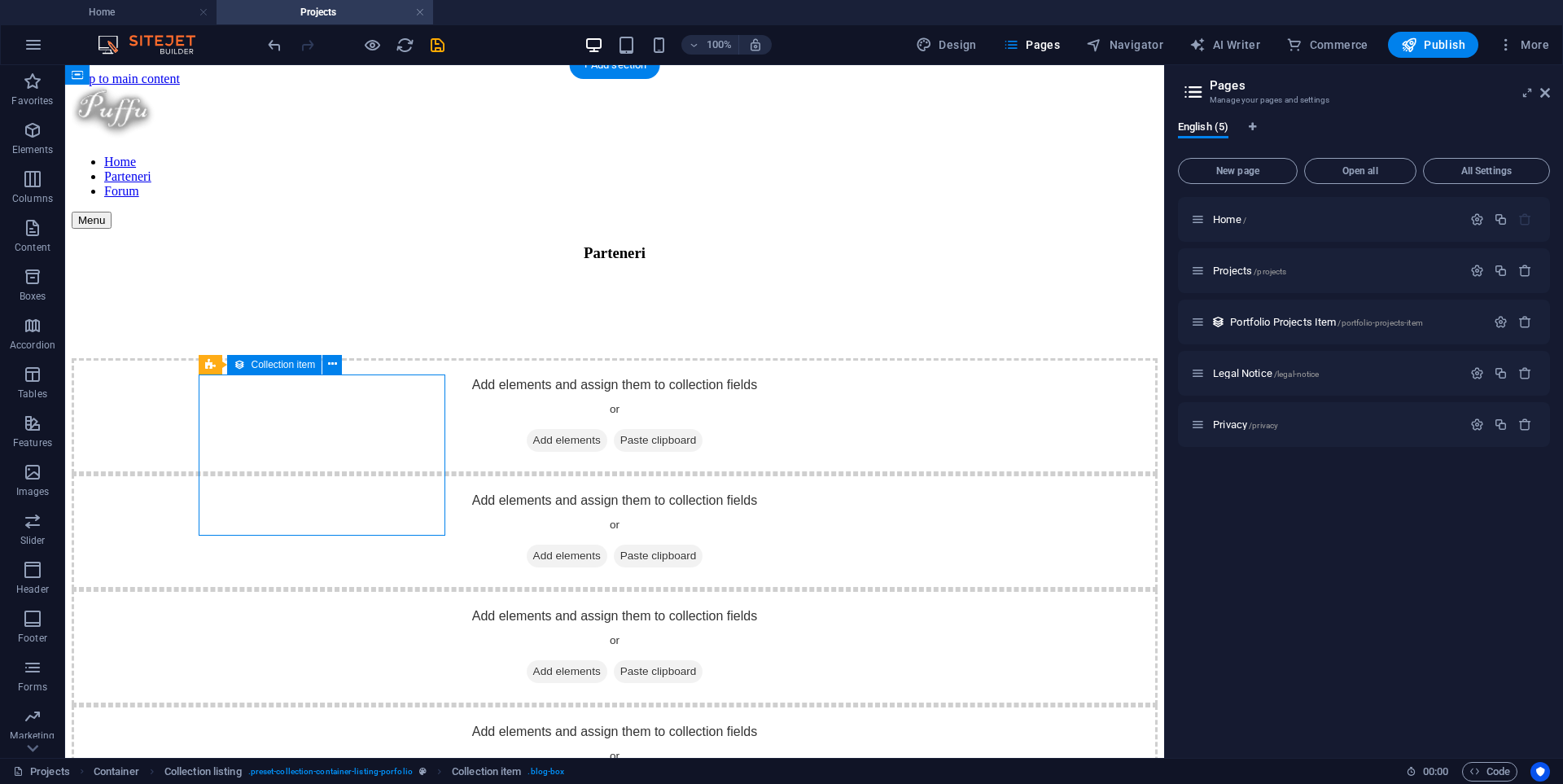
click at [304, 417] on div "Add elements and assign them to collection fields or Add elements Paste clipboa…" at bounding box center [614, 415] width 1086 height 115
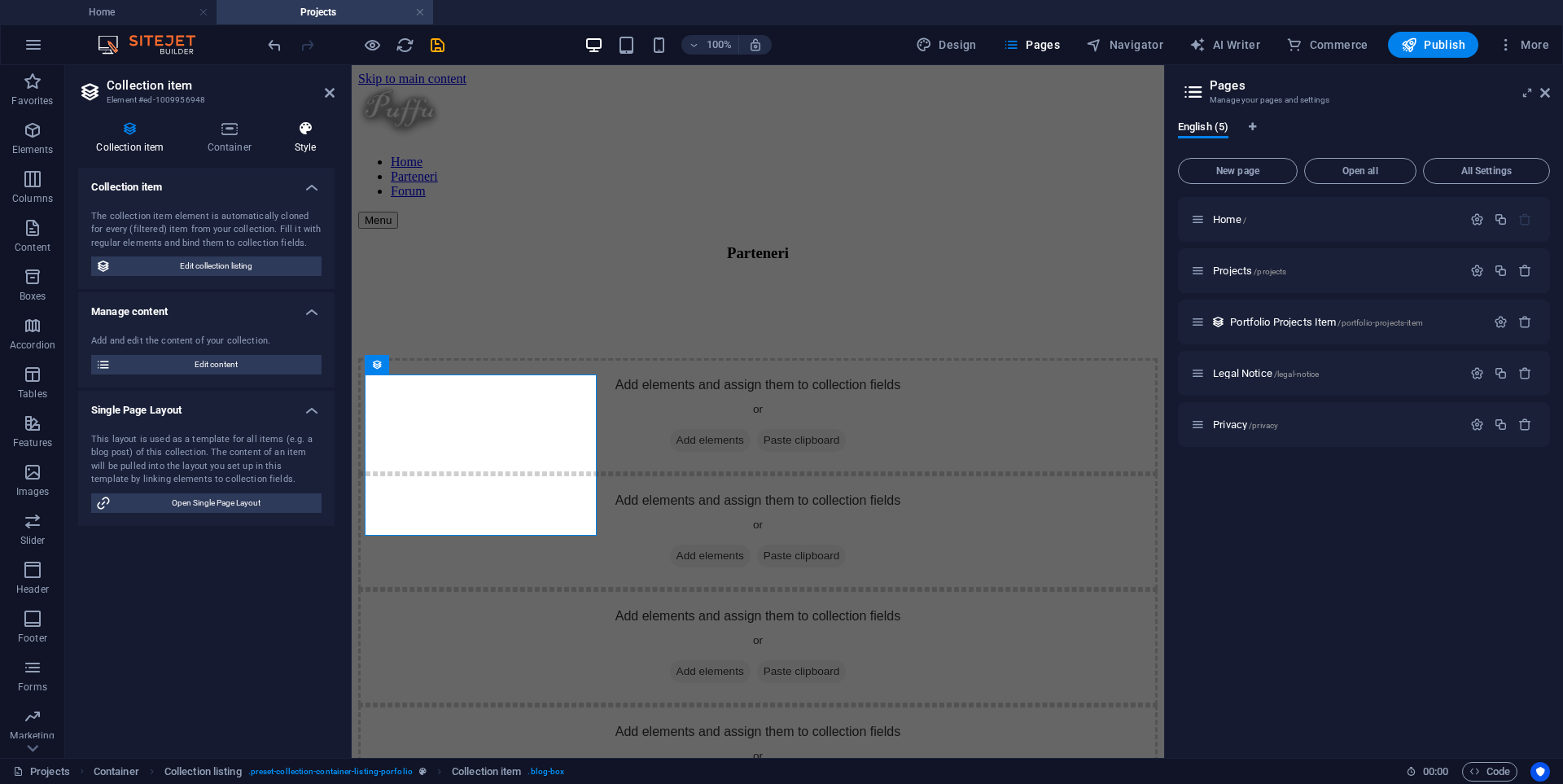
click at [312, 138] on h4 "Style" at bounding box center [305, 137] width 59 height 34
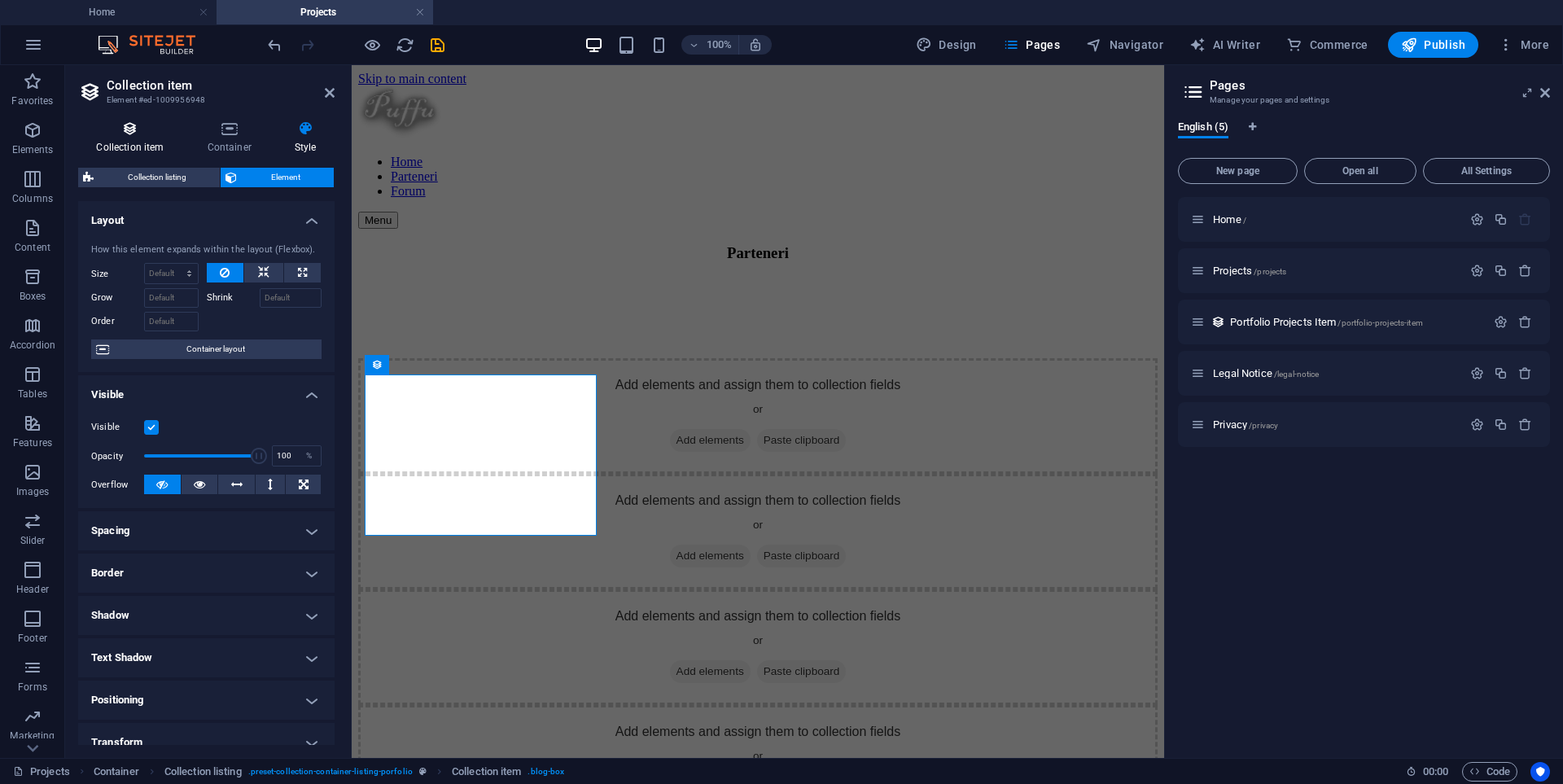
click at [135, 124] on icon at bounding box center [130, 129] width 104 height 17
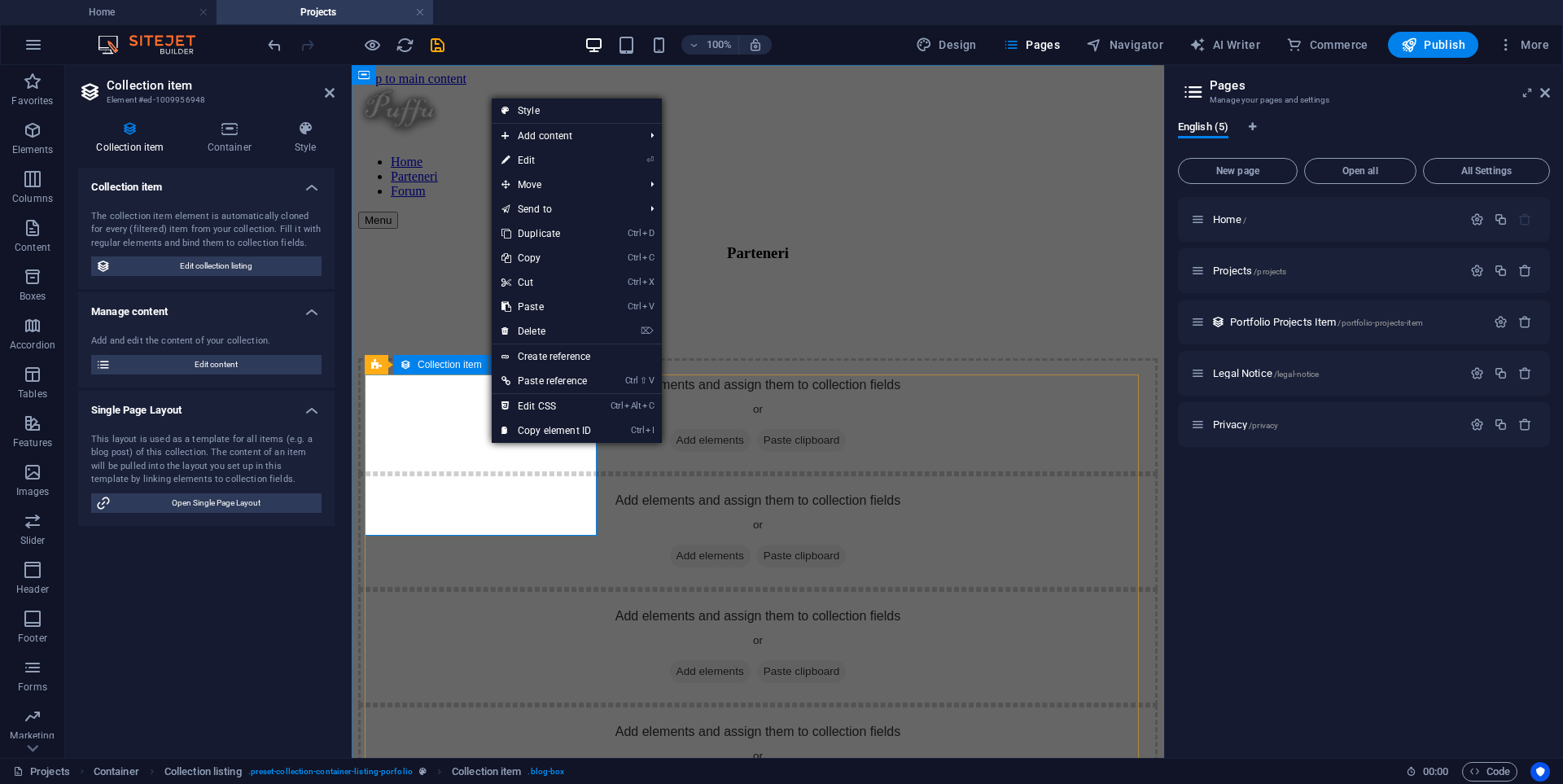
click at [487, 450] on div "Add elements and assign them to collection fields or Add elements Paste clipboa…" at bounding box center [757, 415] width 799 height 115
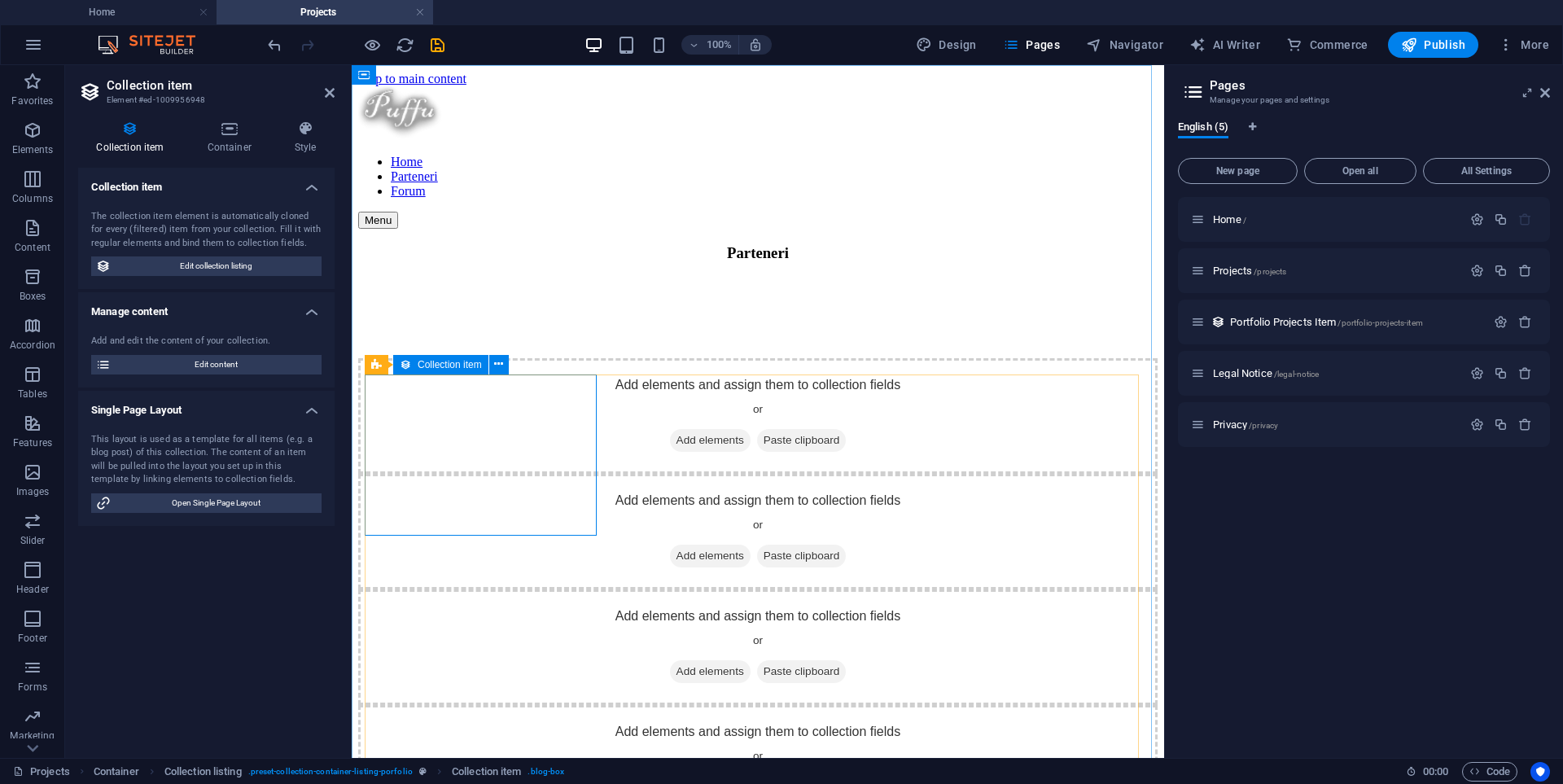
click at [670, 451] on span "Add elements" at bounding box center [710, 440] width 81 height 23
click at [233, 150] on h4 "Container" at bounding box center [232, 137] width 87 height 34
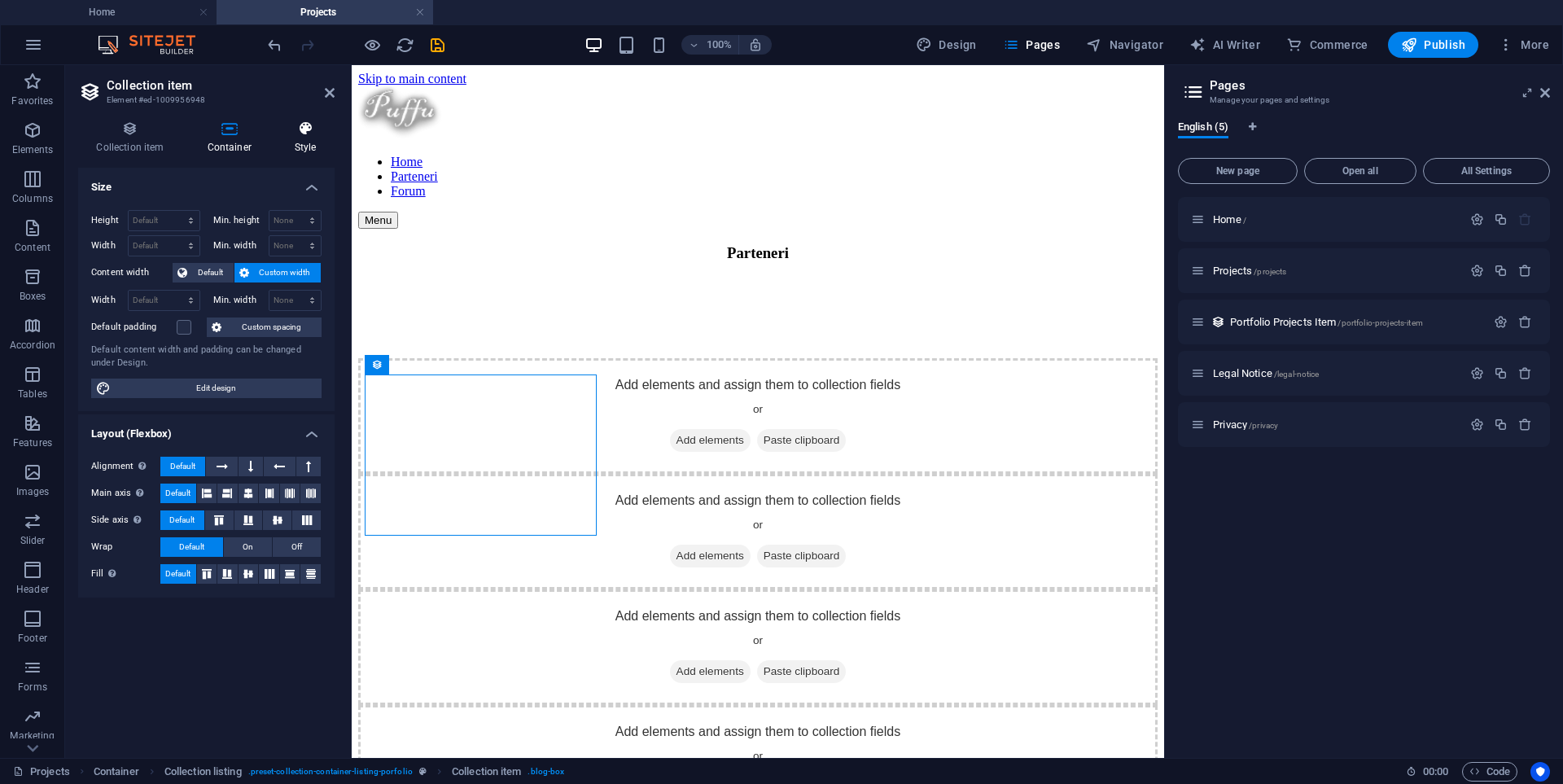
click at [293, 139] on h4 "Style" at bounding box center [305, 137] width 59 height 34
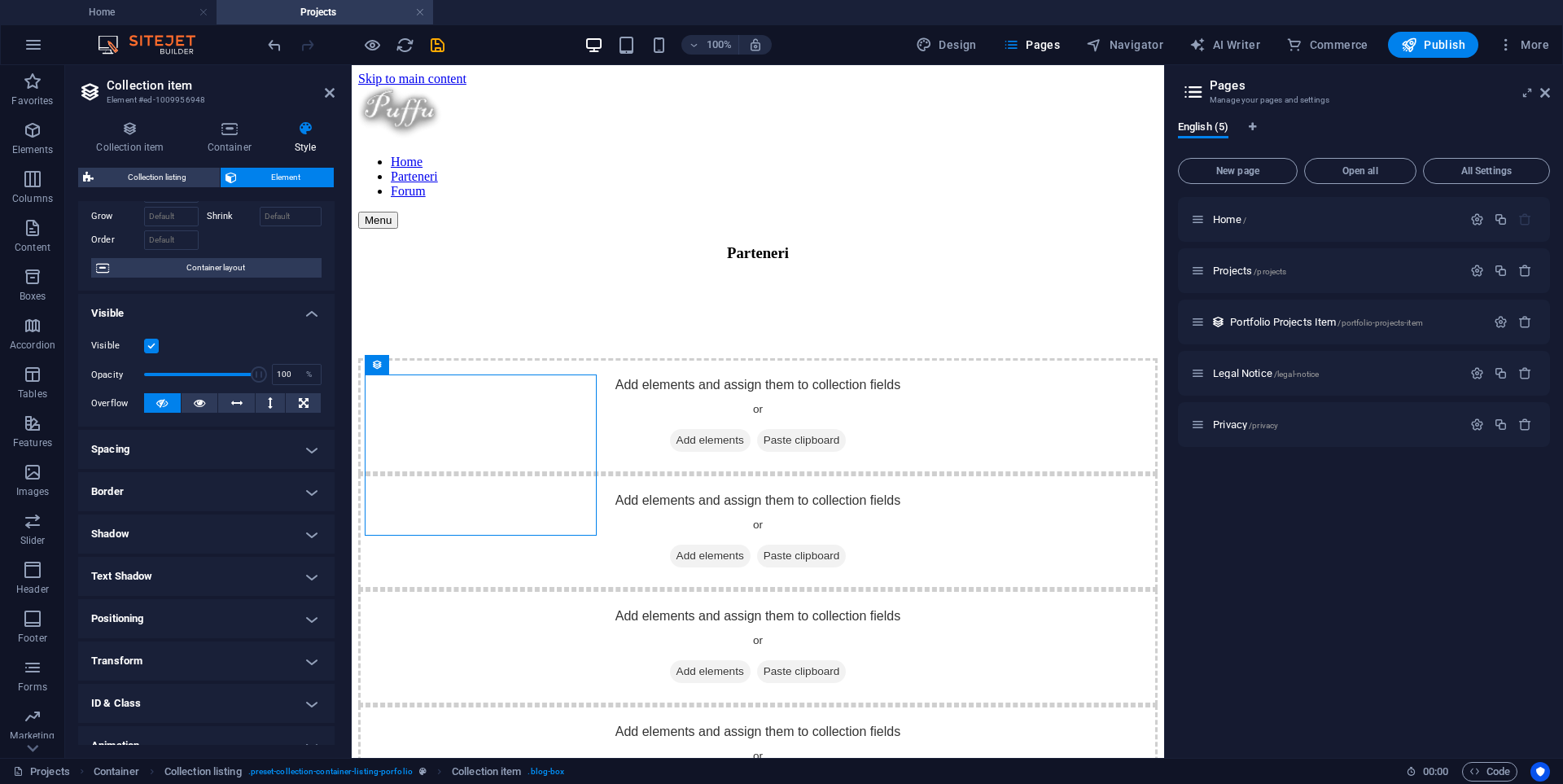
scroll to position [144, 0]
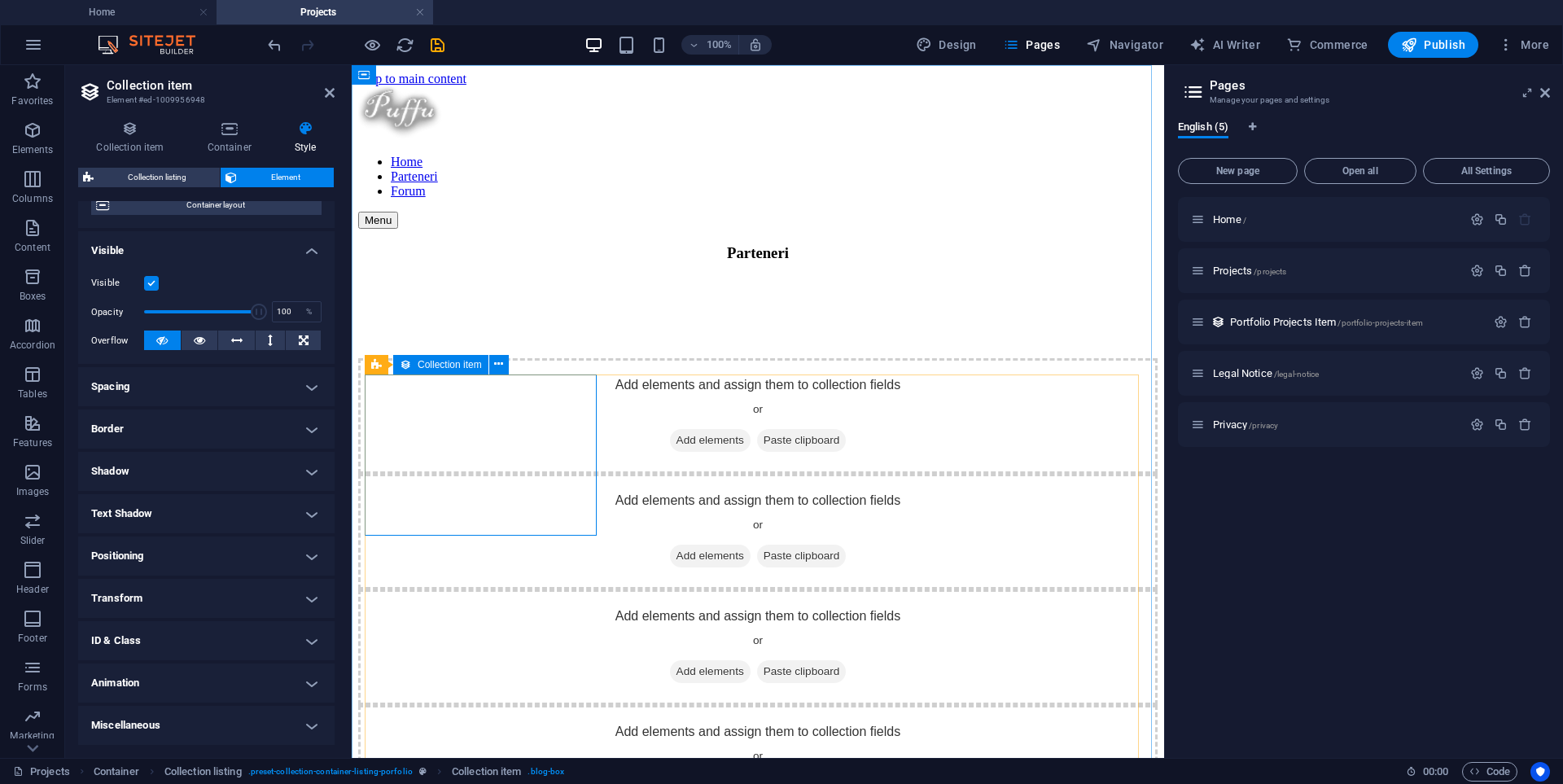
click at [670, 451] on span "Add elements" at bounding box center [710, 440] width 81 height 23
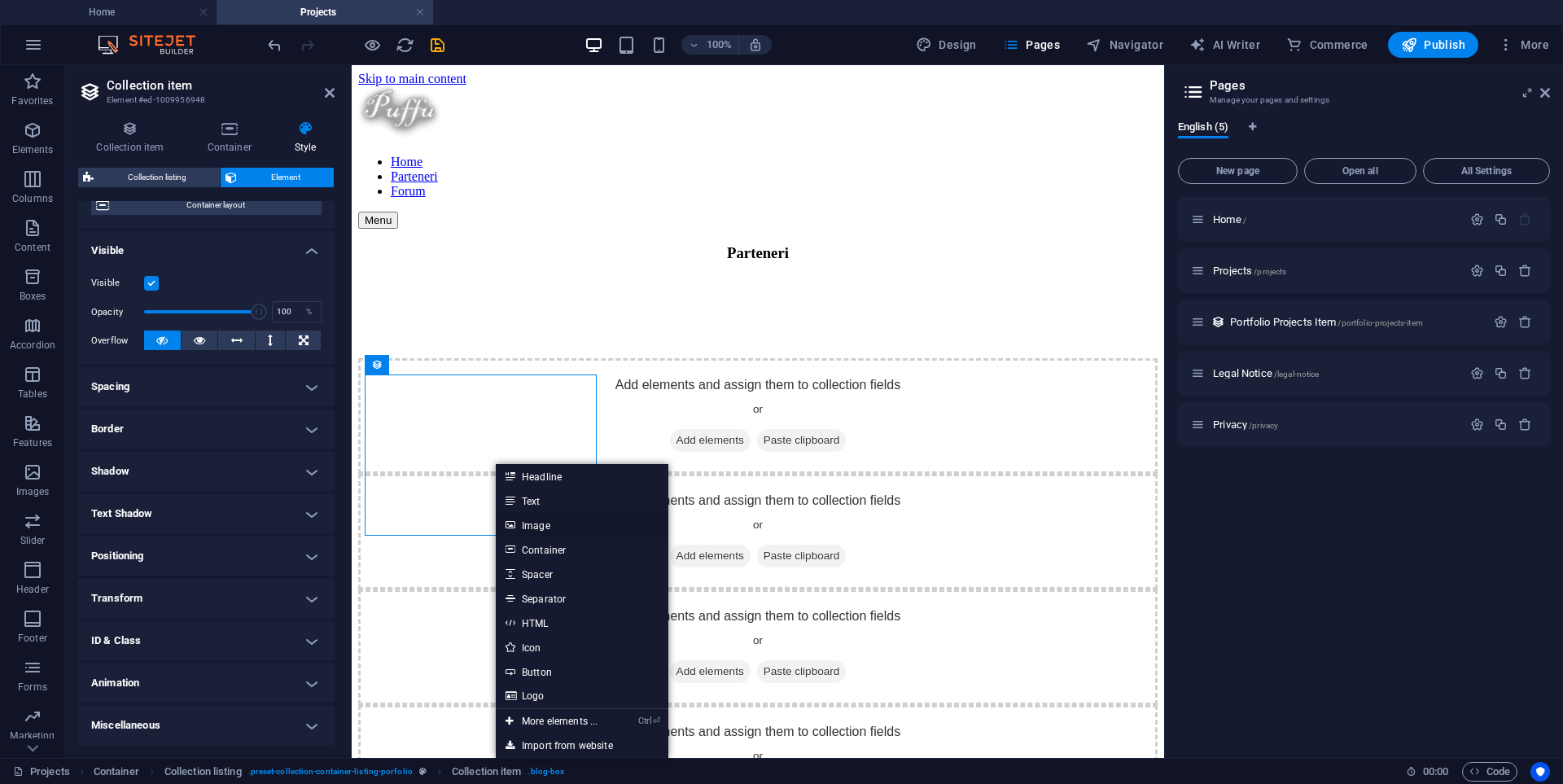
click at [525, 524] on link "Image" at bounding box center [583, 525] width 173 height 24
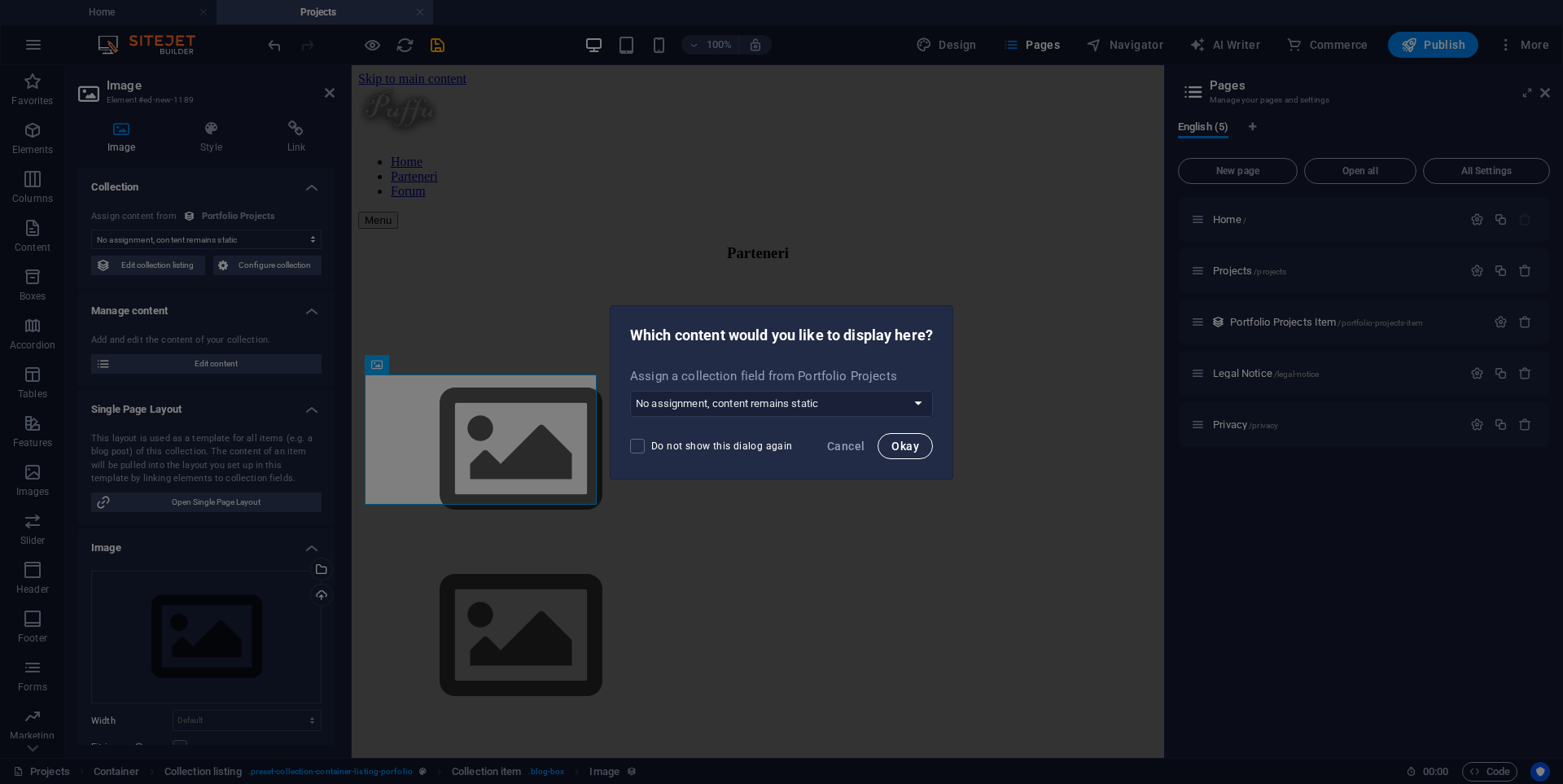
click at [897, 442] on span "Okay" at bounding box center [905, 446] width 28 height 13
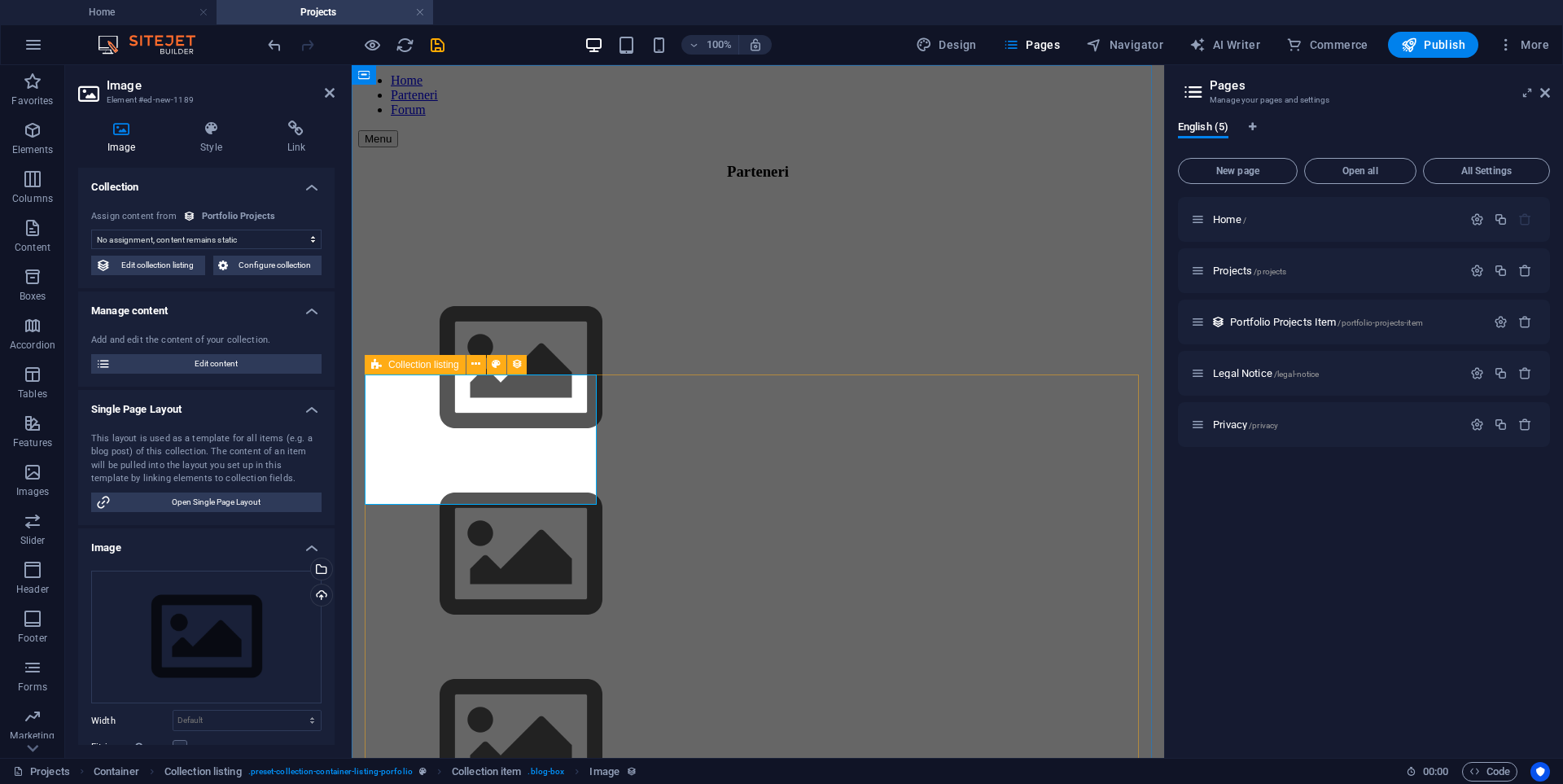
scroll to position [163, 0]
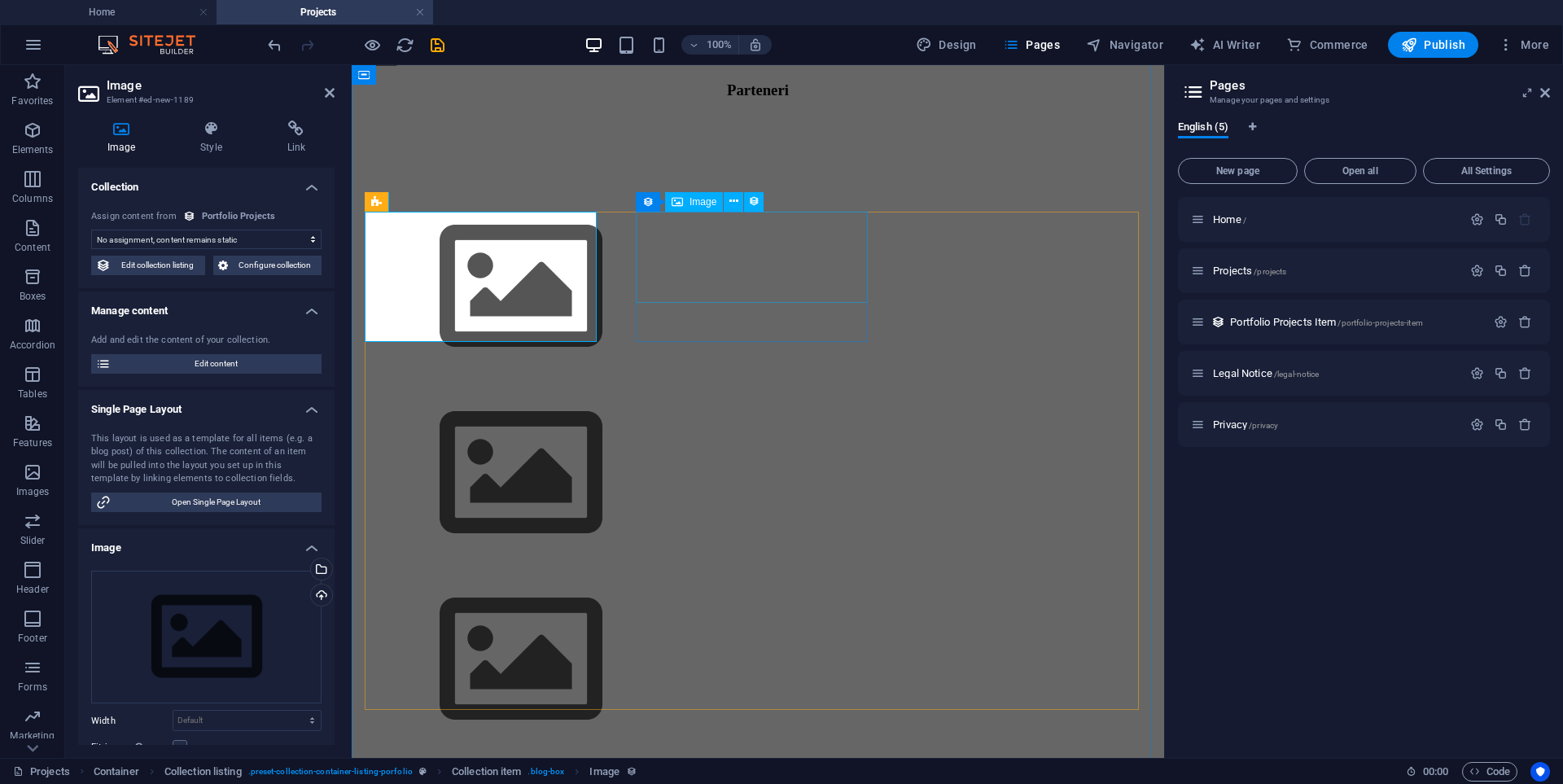
click at [774, 382] on figure at bounding box center [757, 475] width 799 height 187
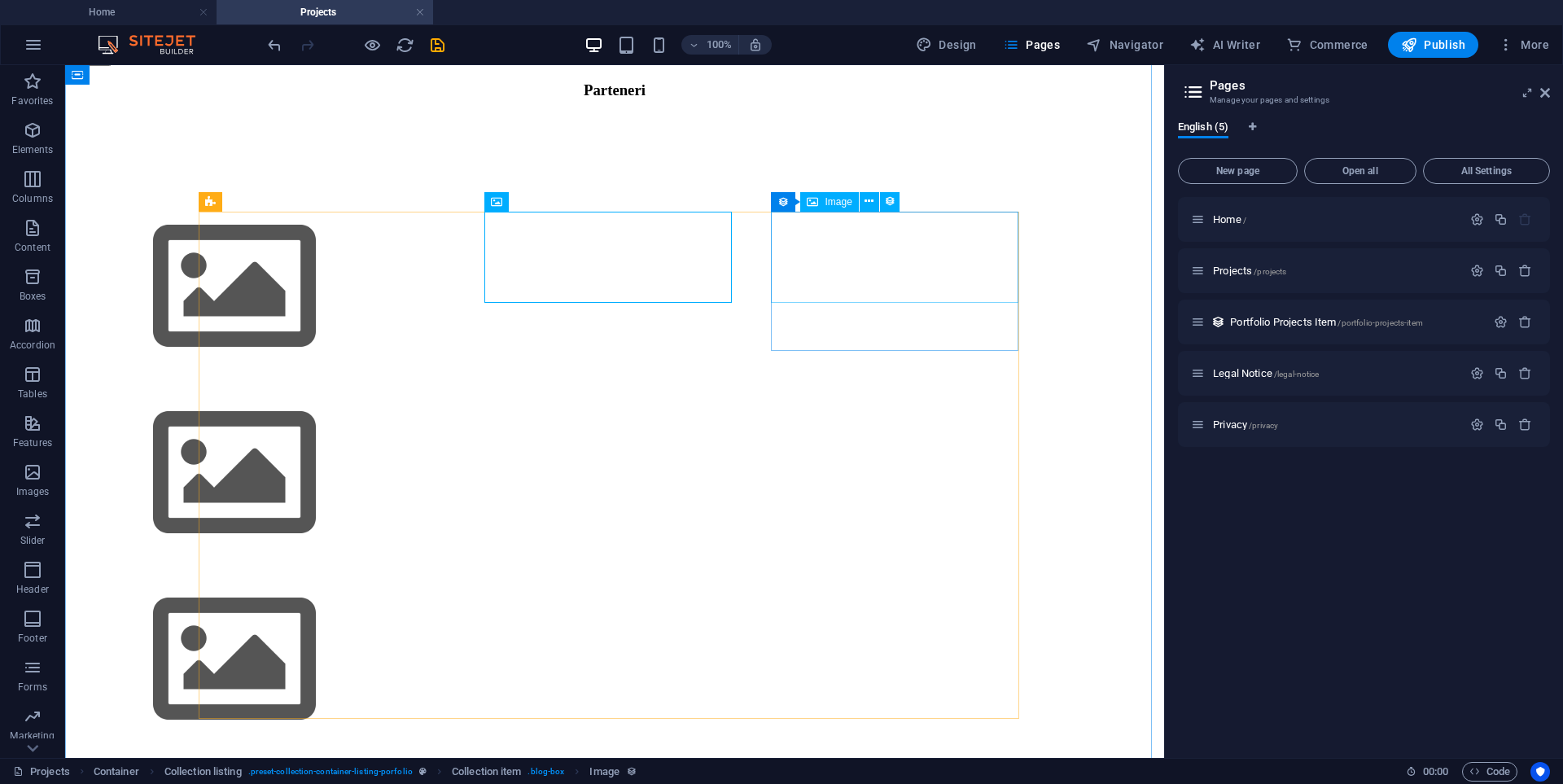
click at [861, 568] on figure at bounding box center [614, 661] width 1086 height 187
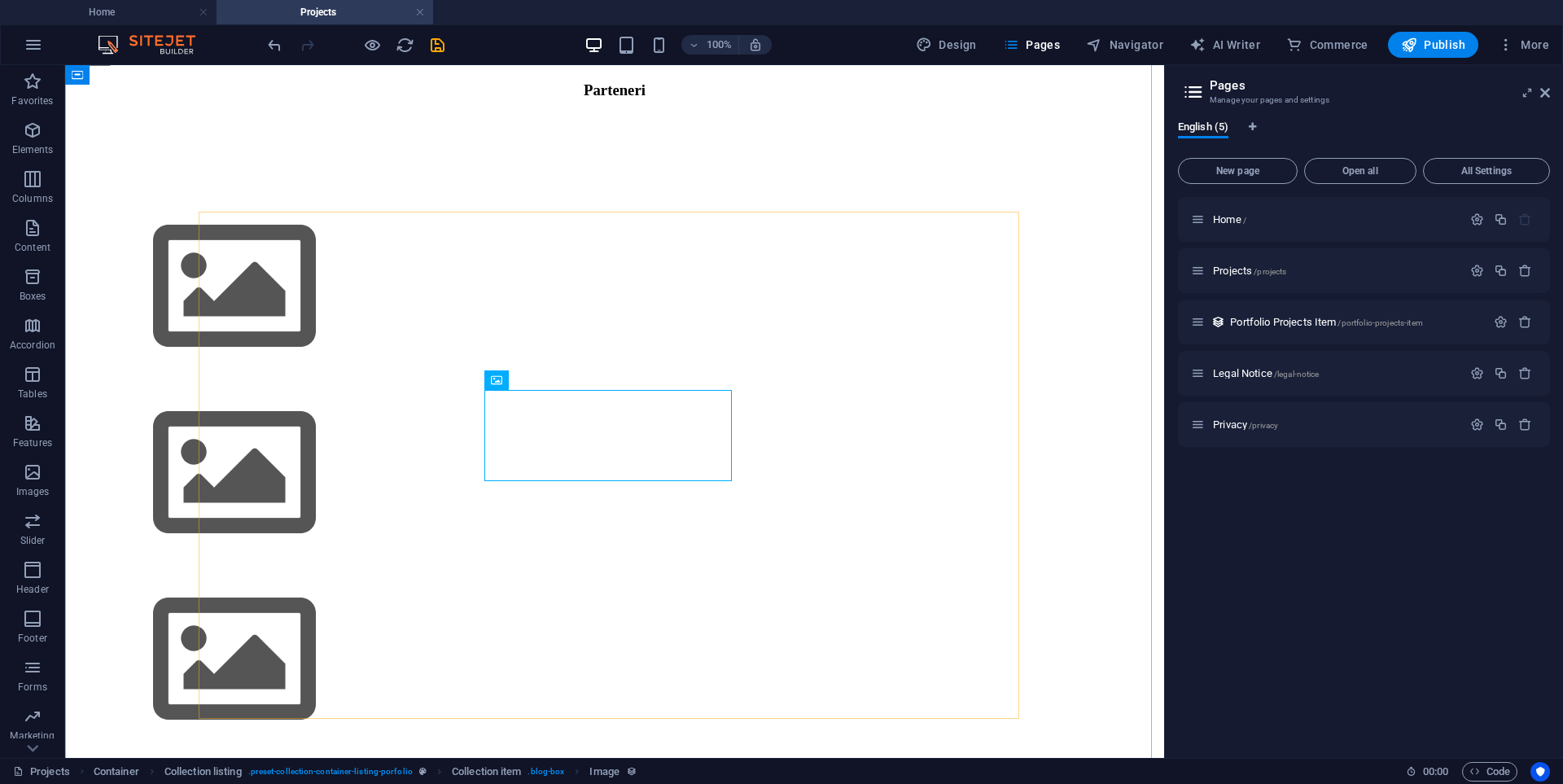
scroll to position [0, 0]
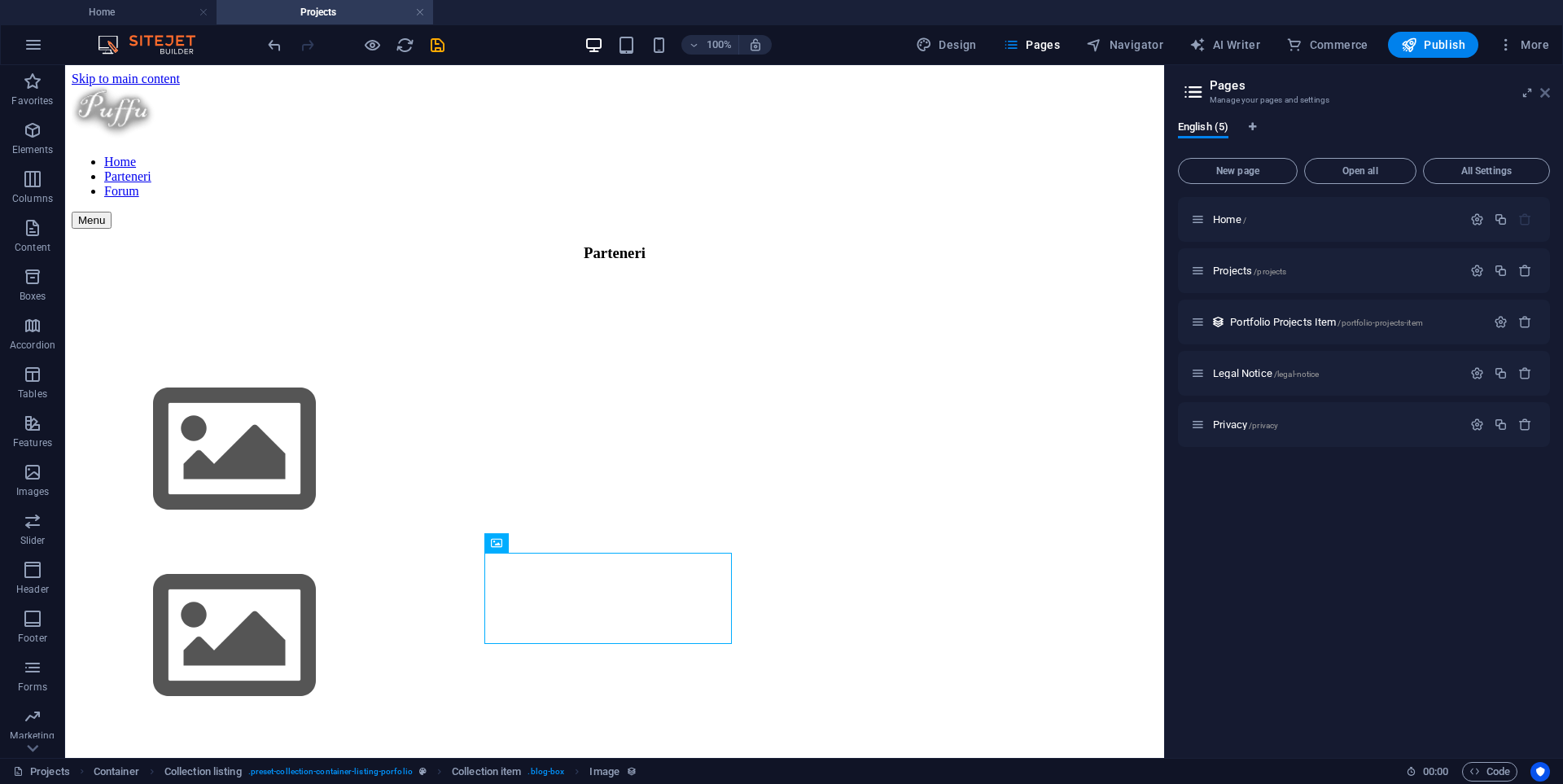
click at [1545, 91] on icon at bounding box center [1545, 93] width 10 height 13
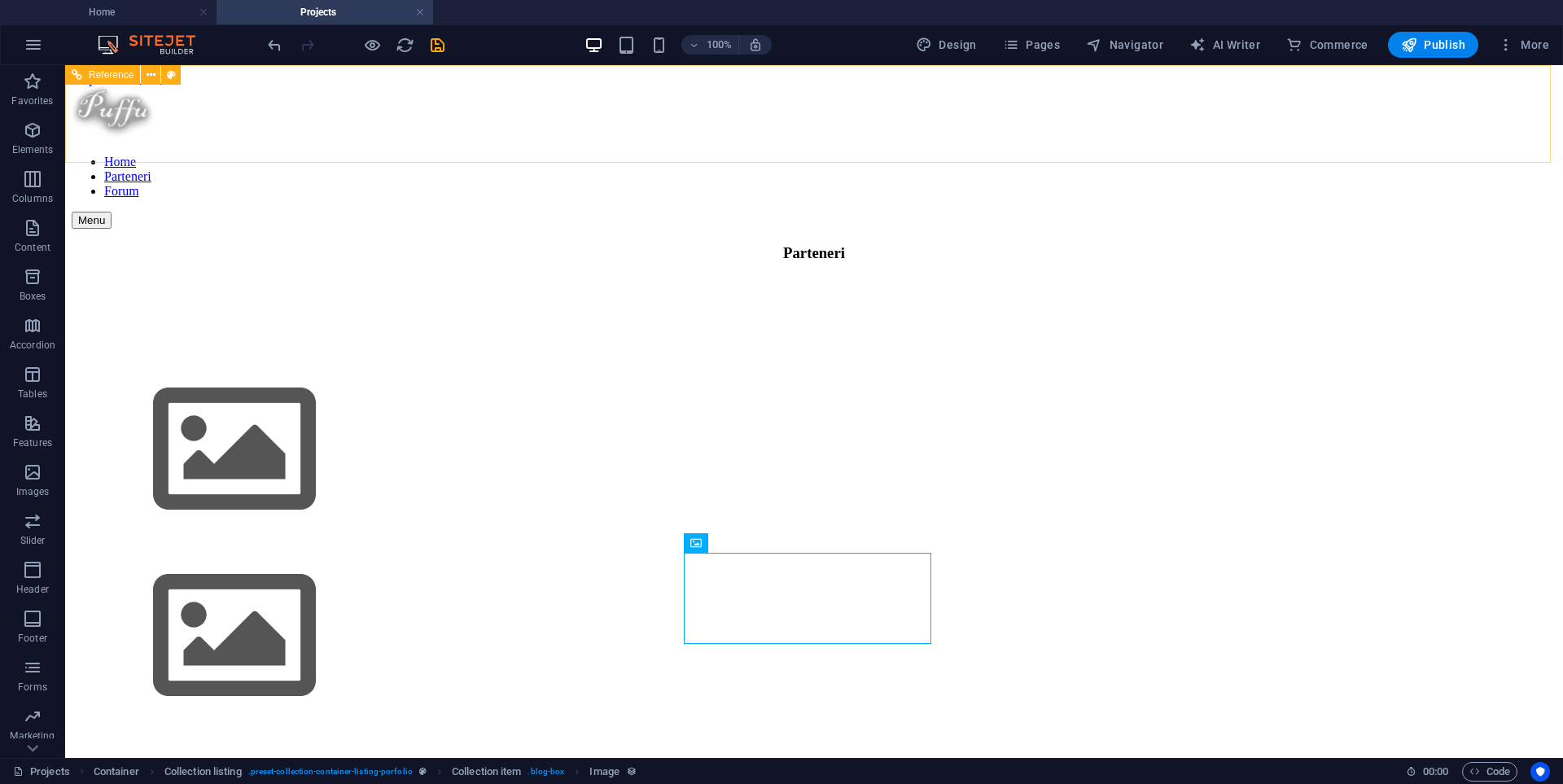
click at [1037, 154] on nav "Home Parteneri Forum" at bounding box center [814, 176] width 1485 height 44
click at [1039, 154] on nav "Home Parteneri Forum" at bounding box center [814, 176] width 1485 height 44
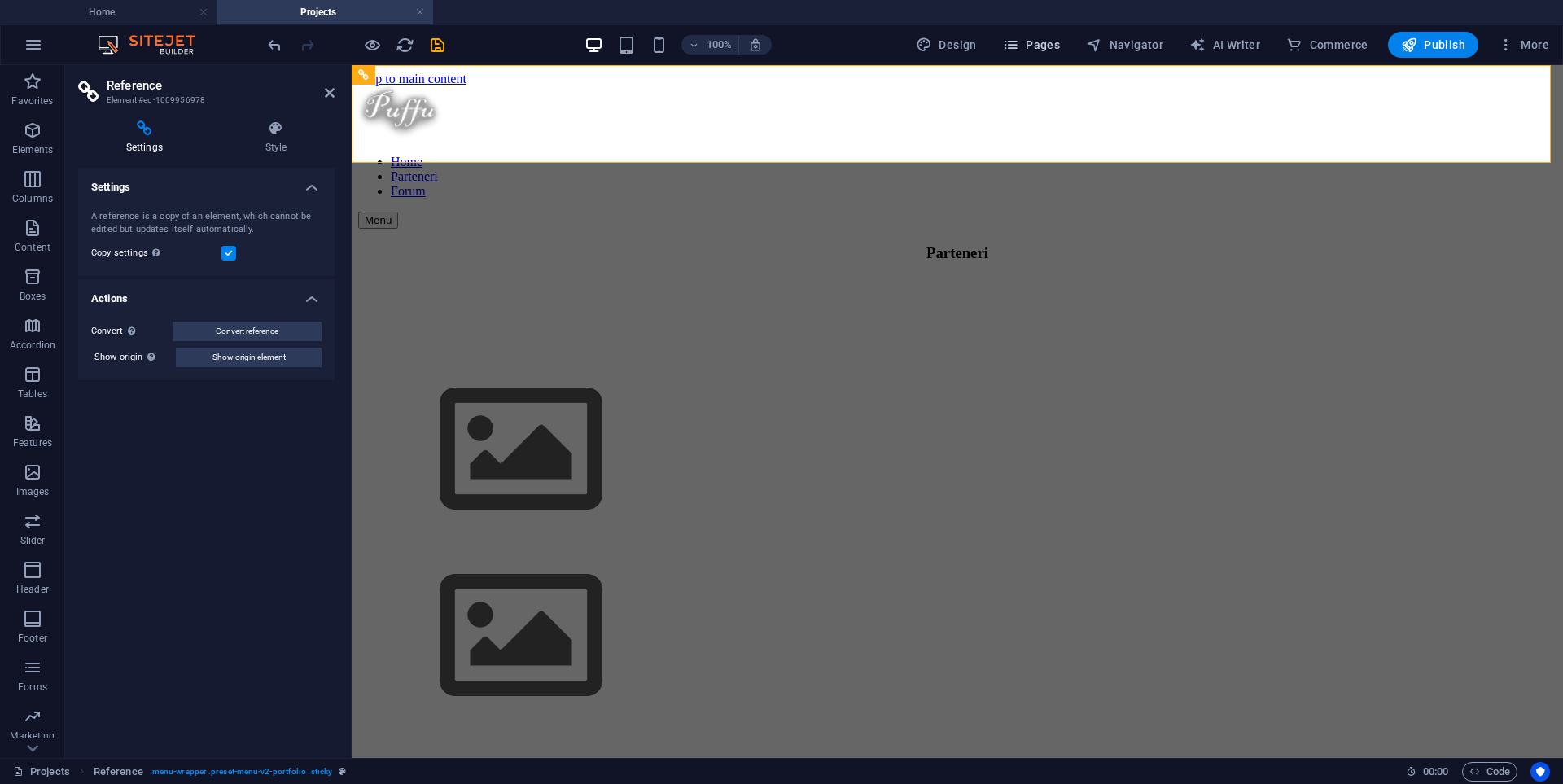
click at [1042, 49] on span "Pages" at bounding box center [1031, 45] width 57 height 17
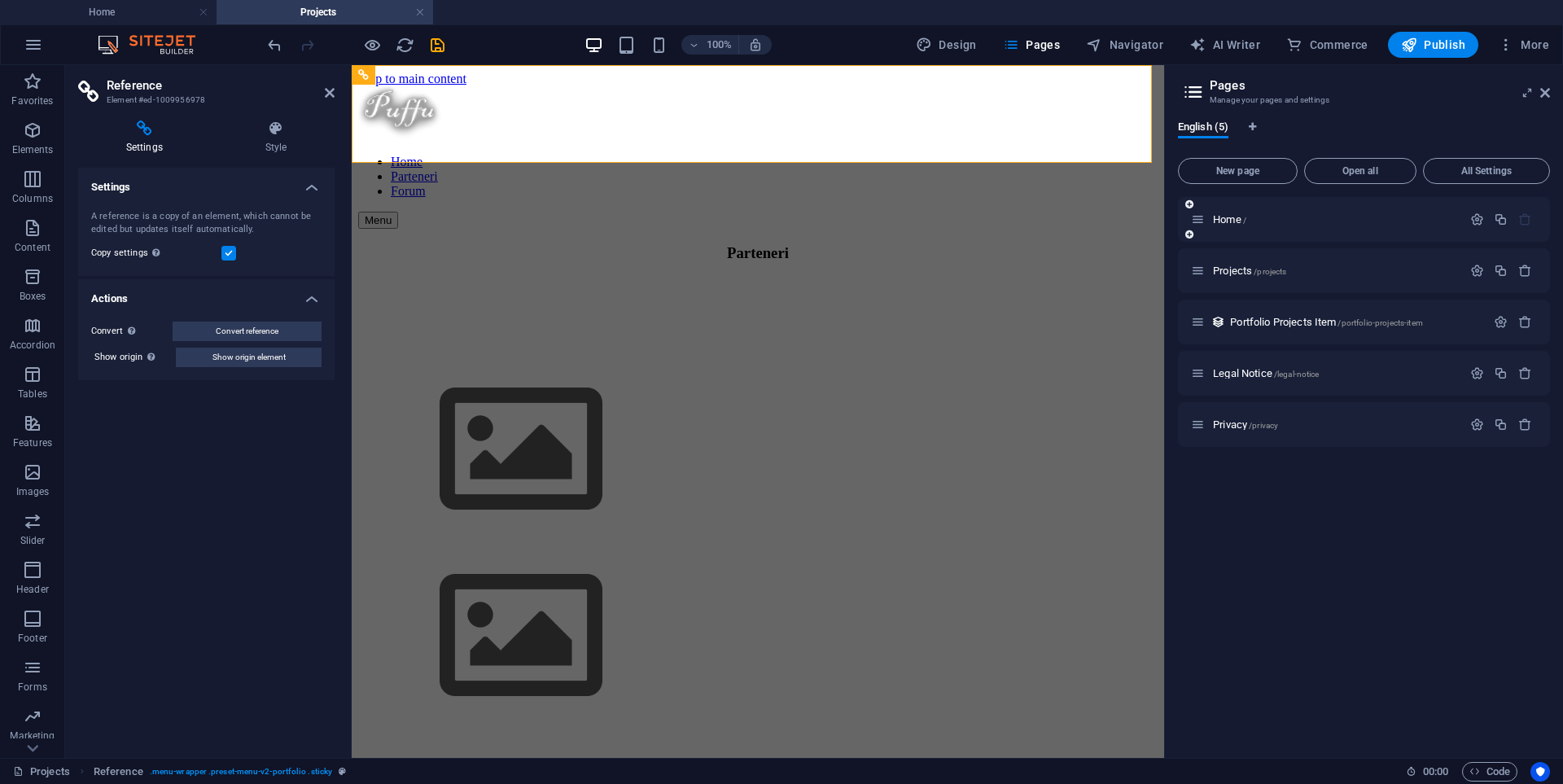
click at [1228, 229] on div "Home /" at bounding box center [1364, 219] width 372 height 45
click at [1219, 216] on span "Home /" at bounding box center [1229, 219] width 33 height 12
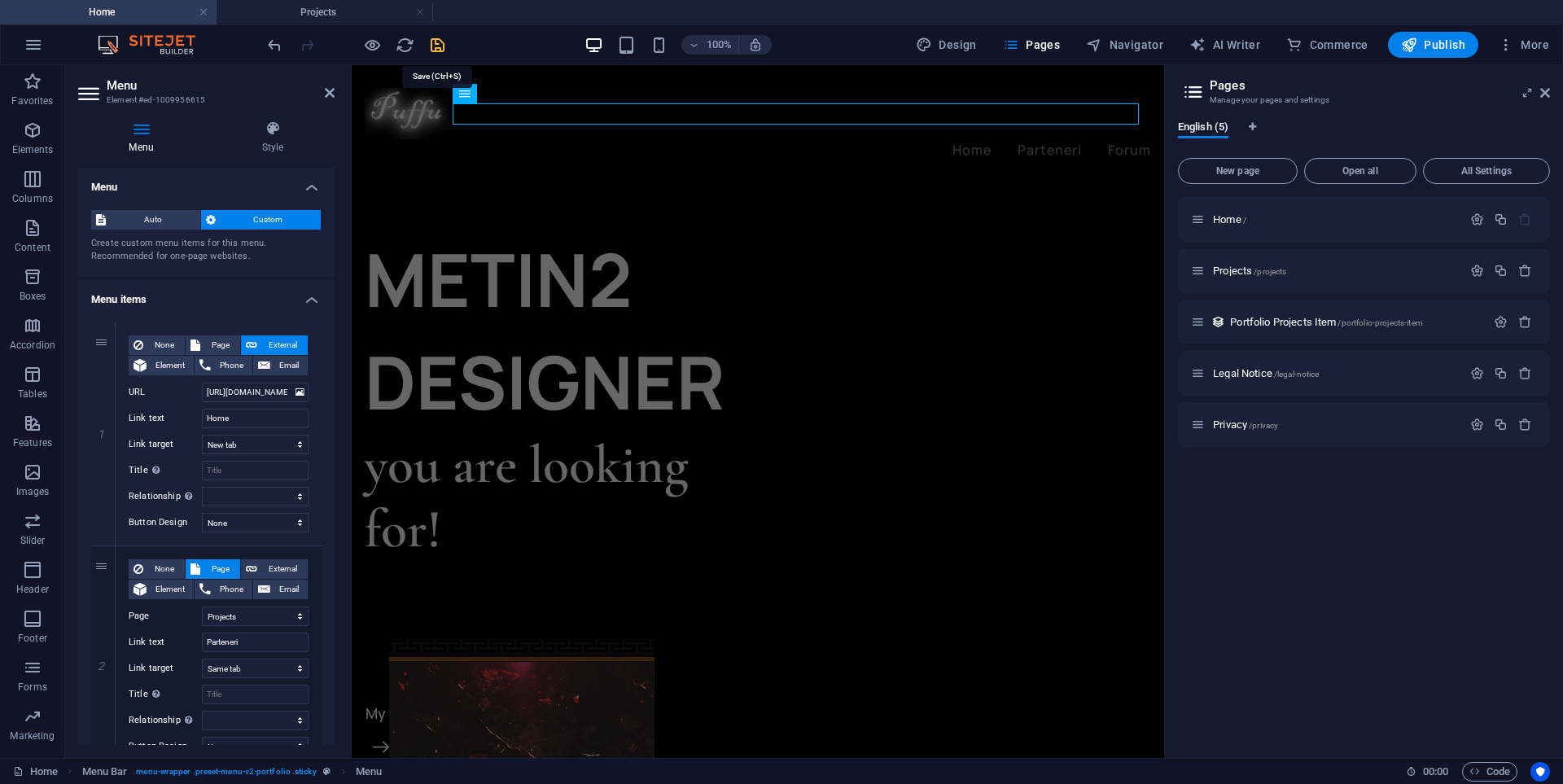
click at [443, 46] on icon "save" at bounding box center [438, 46] width 19 height 19
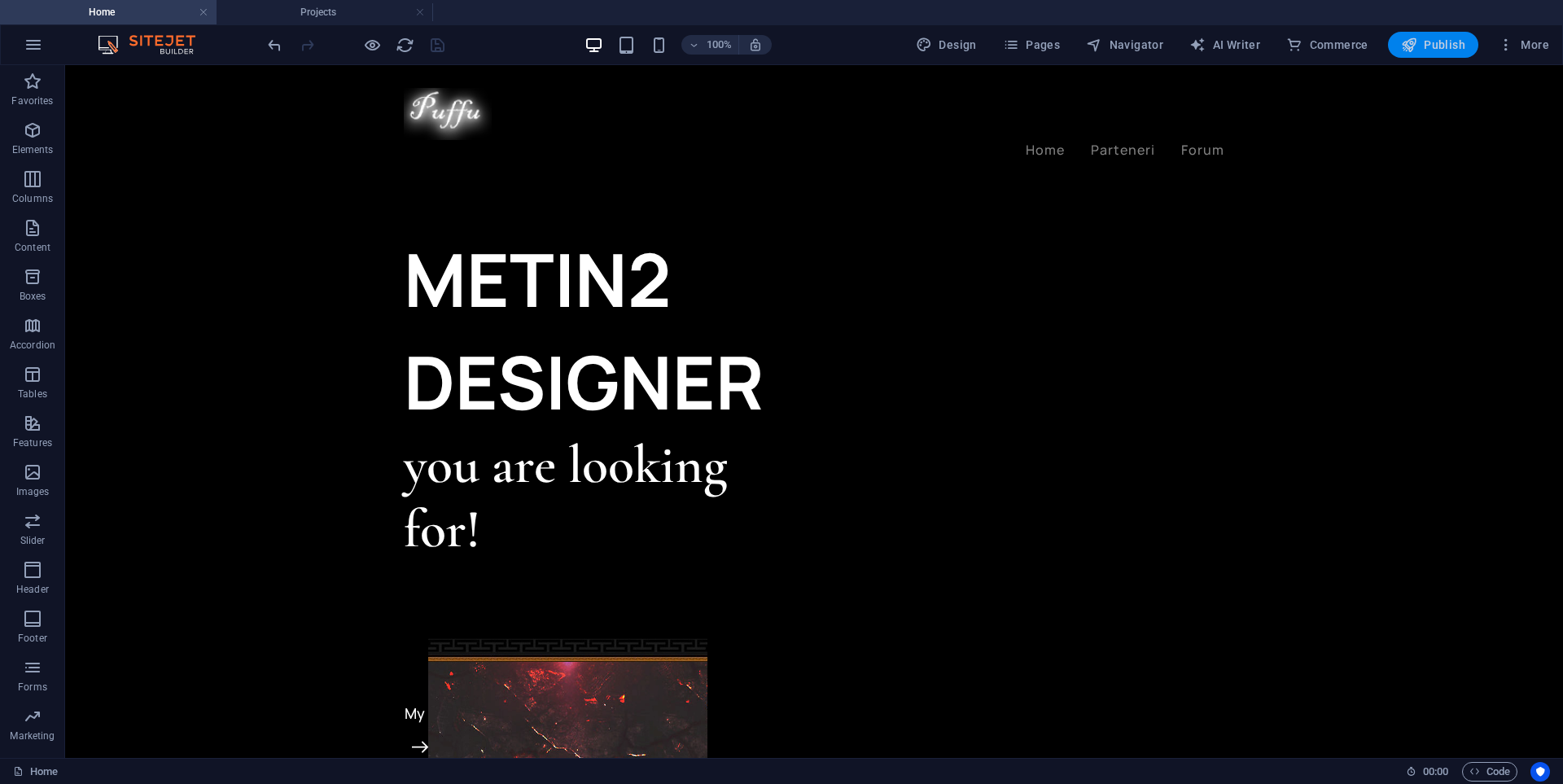
click at [1457, 41] on span "Publish" at bounding box center [1433, 45] width 64 height 17
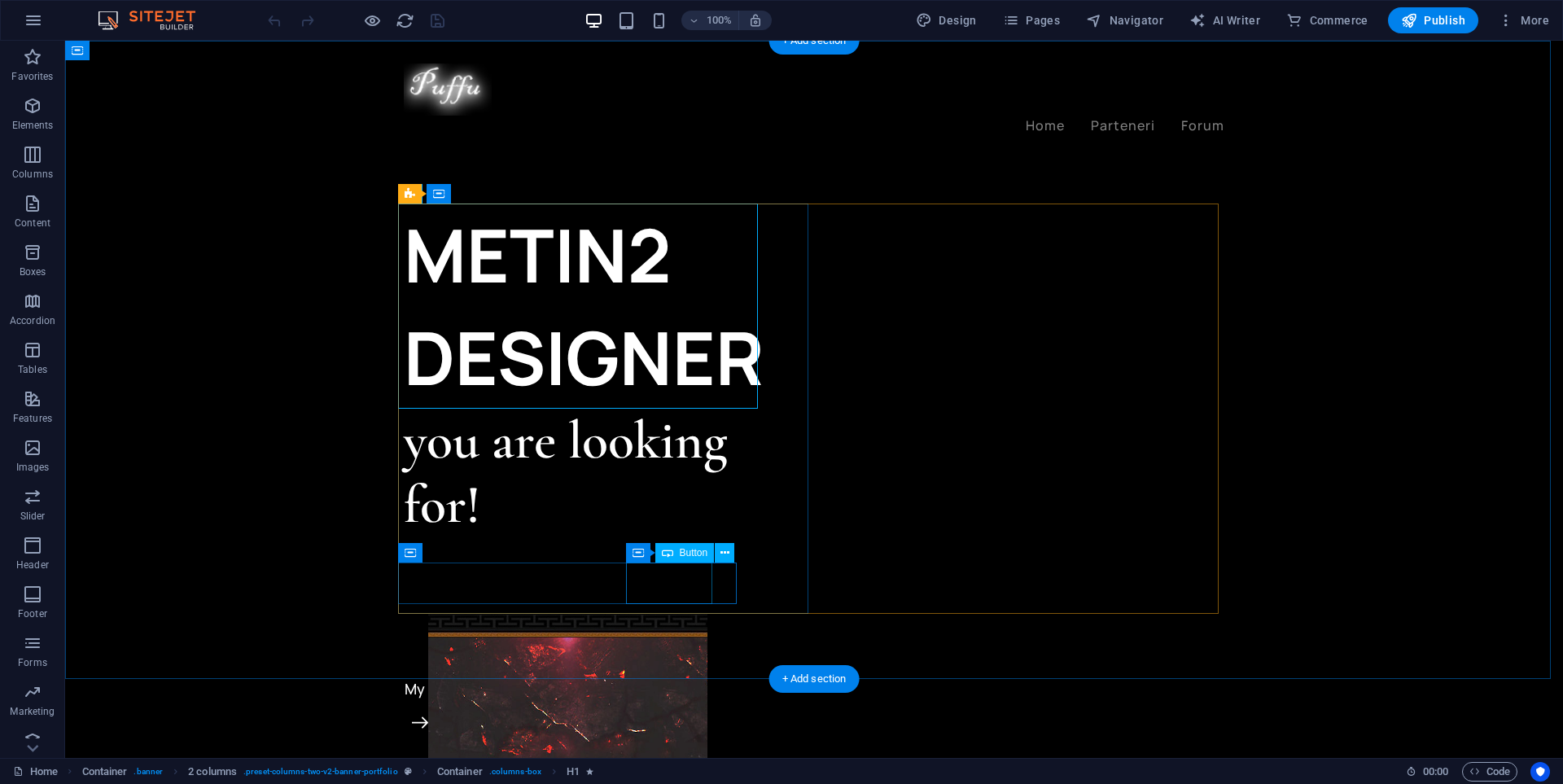
click at [673, 668] on div "My projects" at bounding box center [610, 688] width 411 height 42
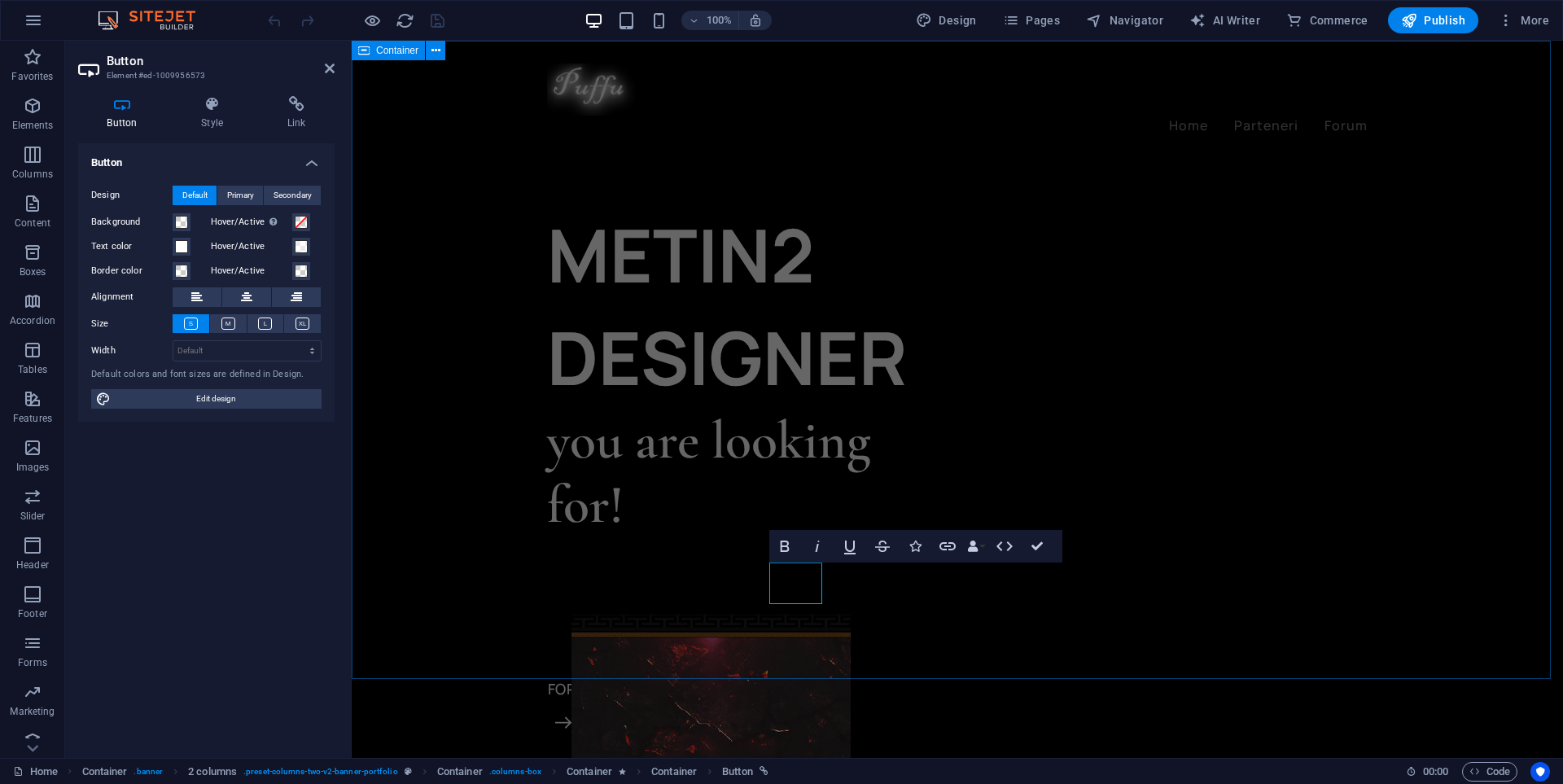
click at [476, 535] on div "METIN2 DESIGNER you are looking for! DISCORD FORUM" at bounding box center [957, 565] width 1212 height 1048
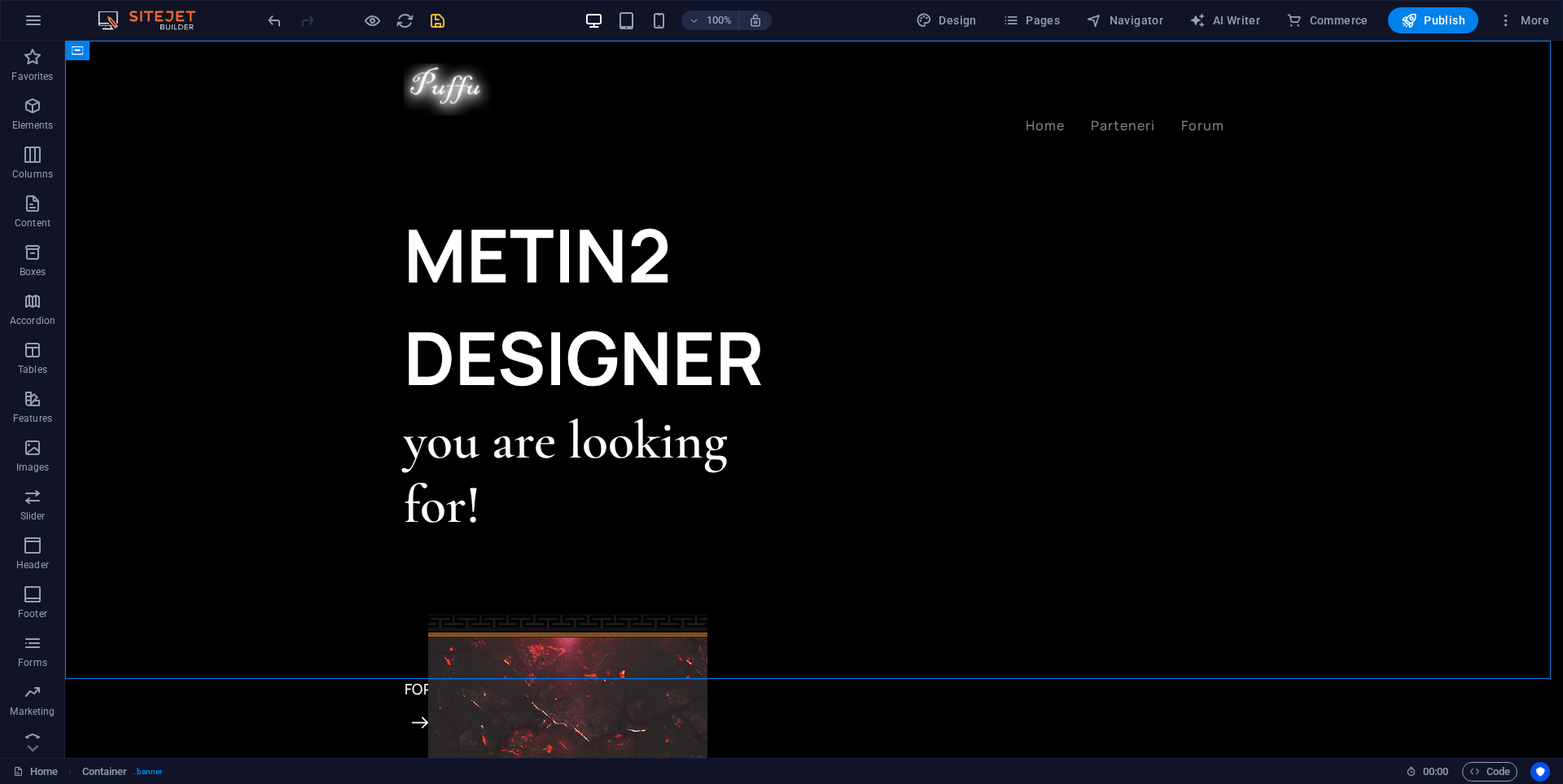
click at [440, 25] on icon "save" at bounding box center [438, 20] width 19 height 19
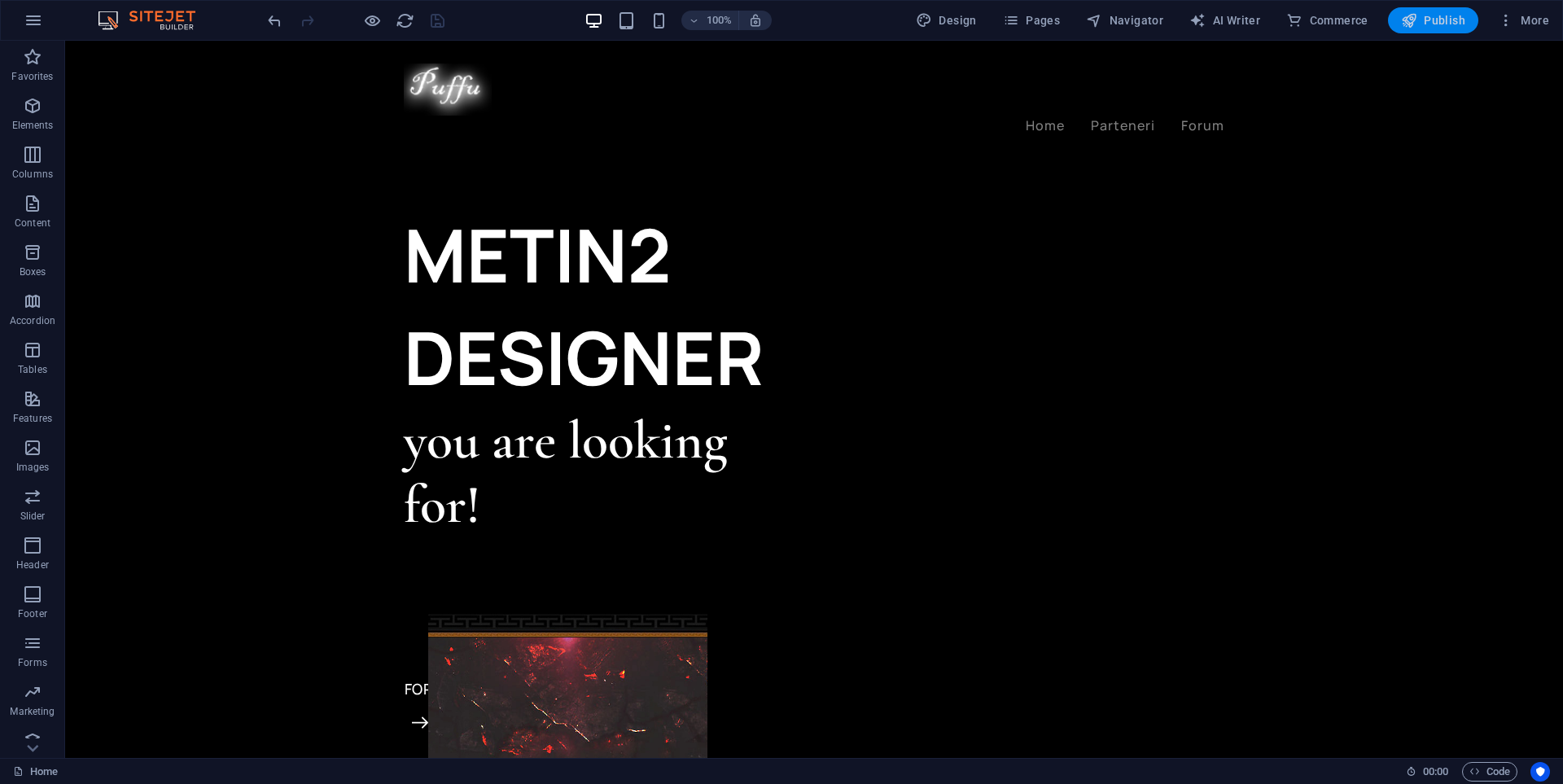
click at [1429, 23] on span "Publish" at bounding box center [1433, 20] width 64 height 17
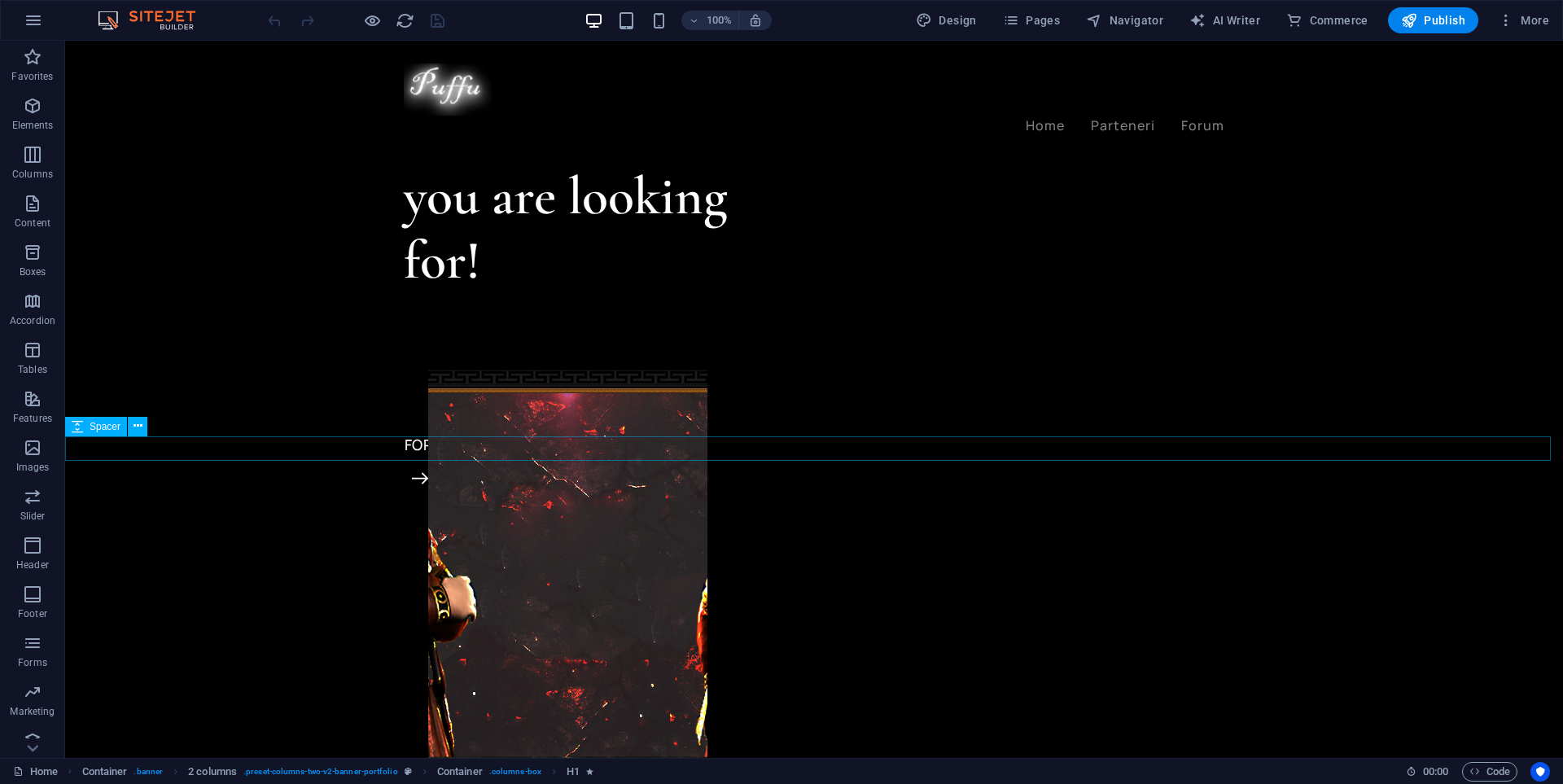
scroll to position [569, 0]
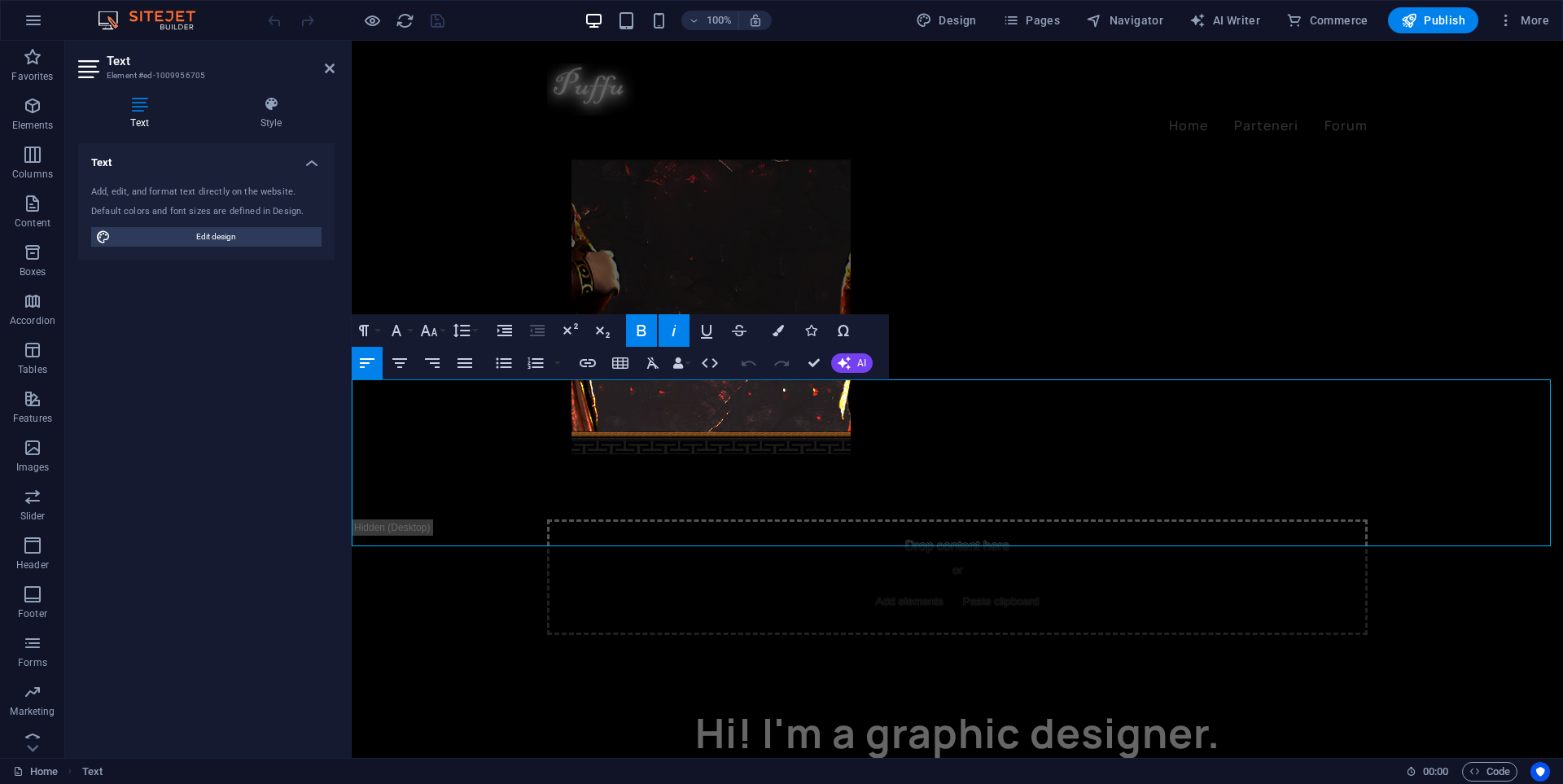
click at [755, 783] on strong "I offer high-quality design services for private servers, including:" at bounding box center [553, 799] width 403 height 18
click at [494, 634] on div at bounding box center [957, 667] width 1212 height 65
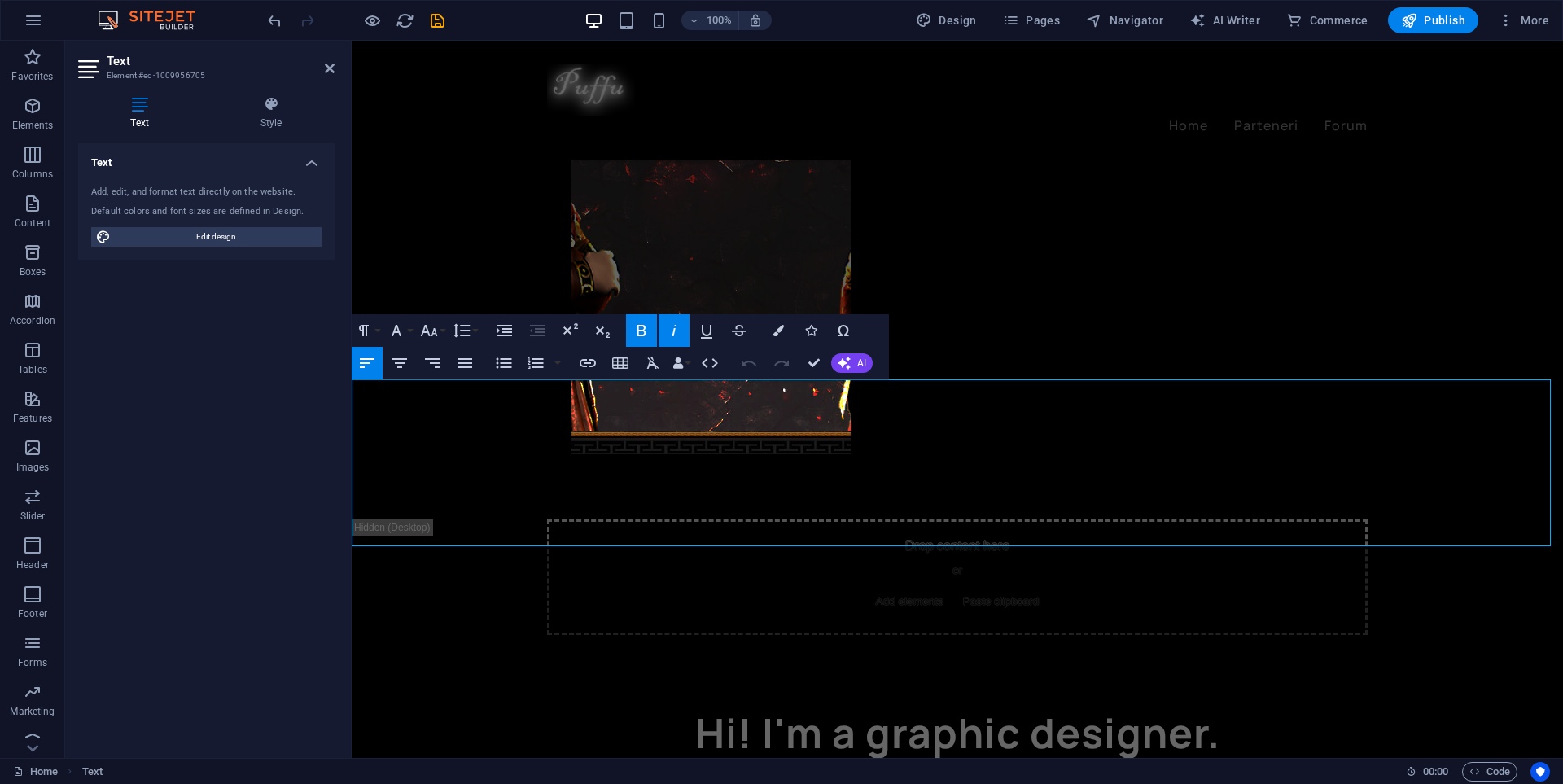
click at [755, 783] on strong "I offer high-quality design services for private servers, including:" at bounding box center [553, 799] width 403 height 18
click at [622, 634] on div at bounding box center [957, 667] width 1212 height 65
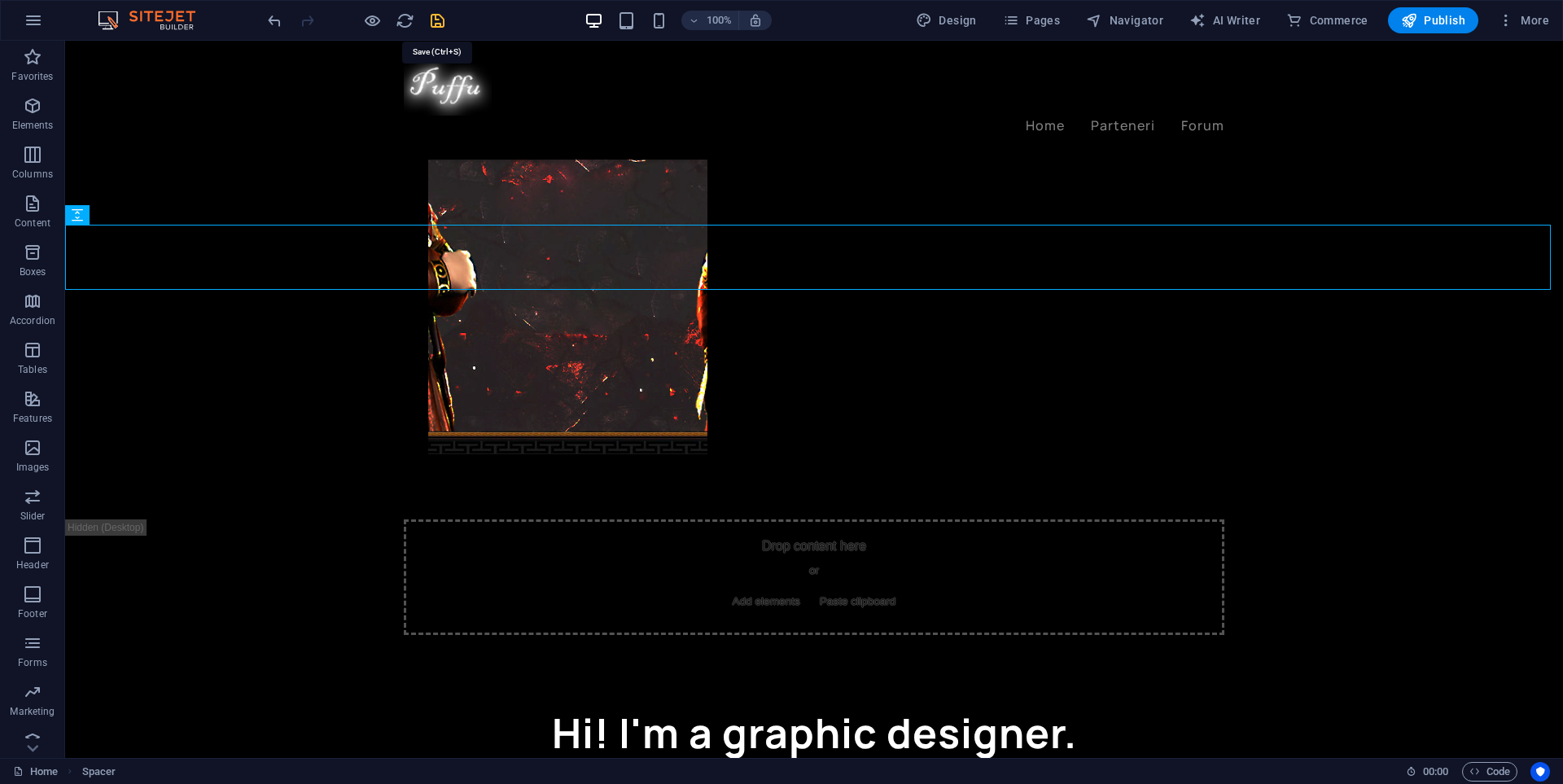
click at [443, 19] on icon "save" at bounding box center [438, 20] width 19 height 19
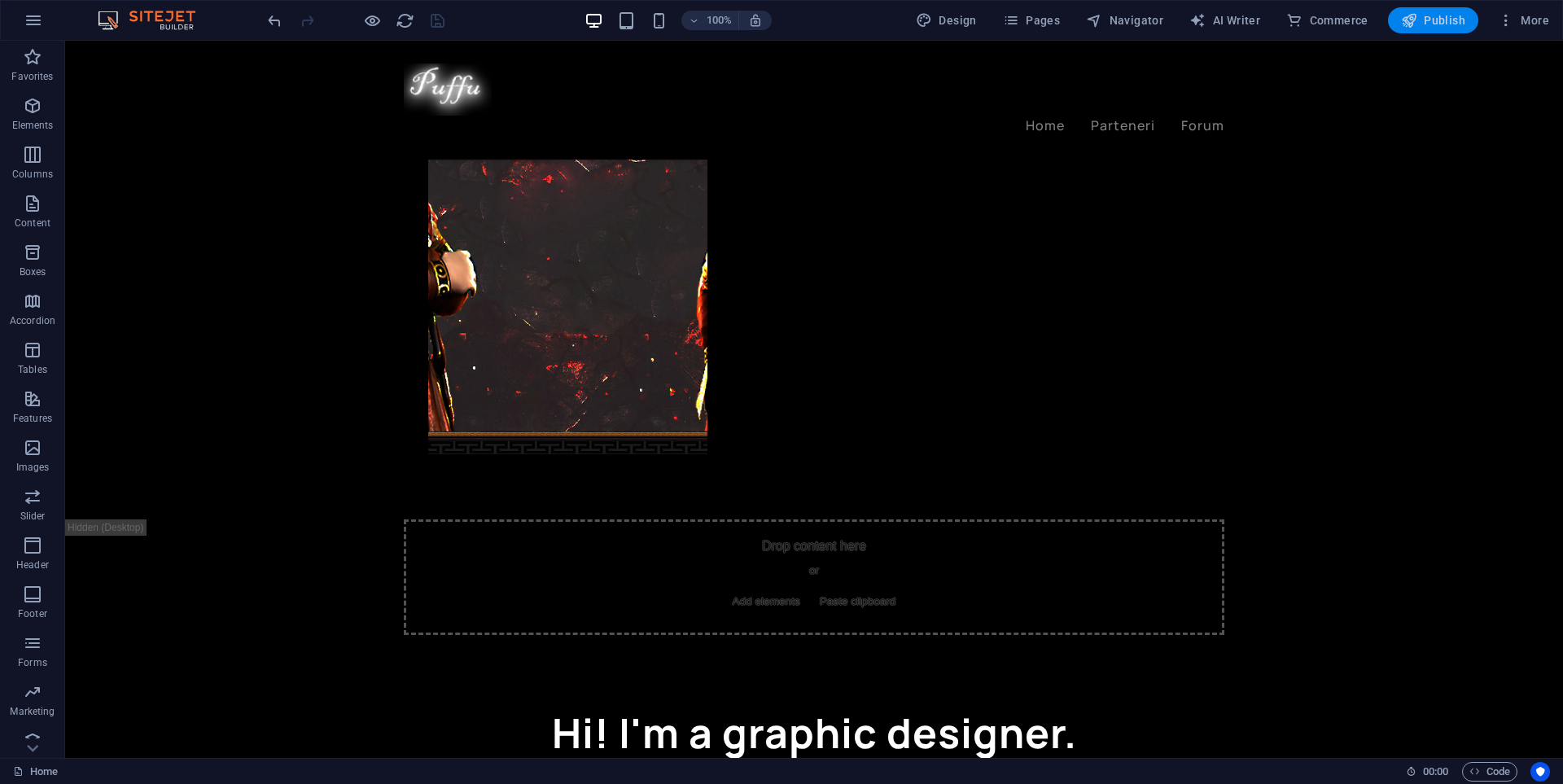
click at [1440, 20] on span "Publish" at bounding box center [1433, 20] width 64 height 17
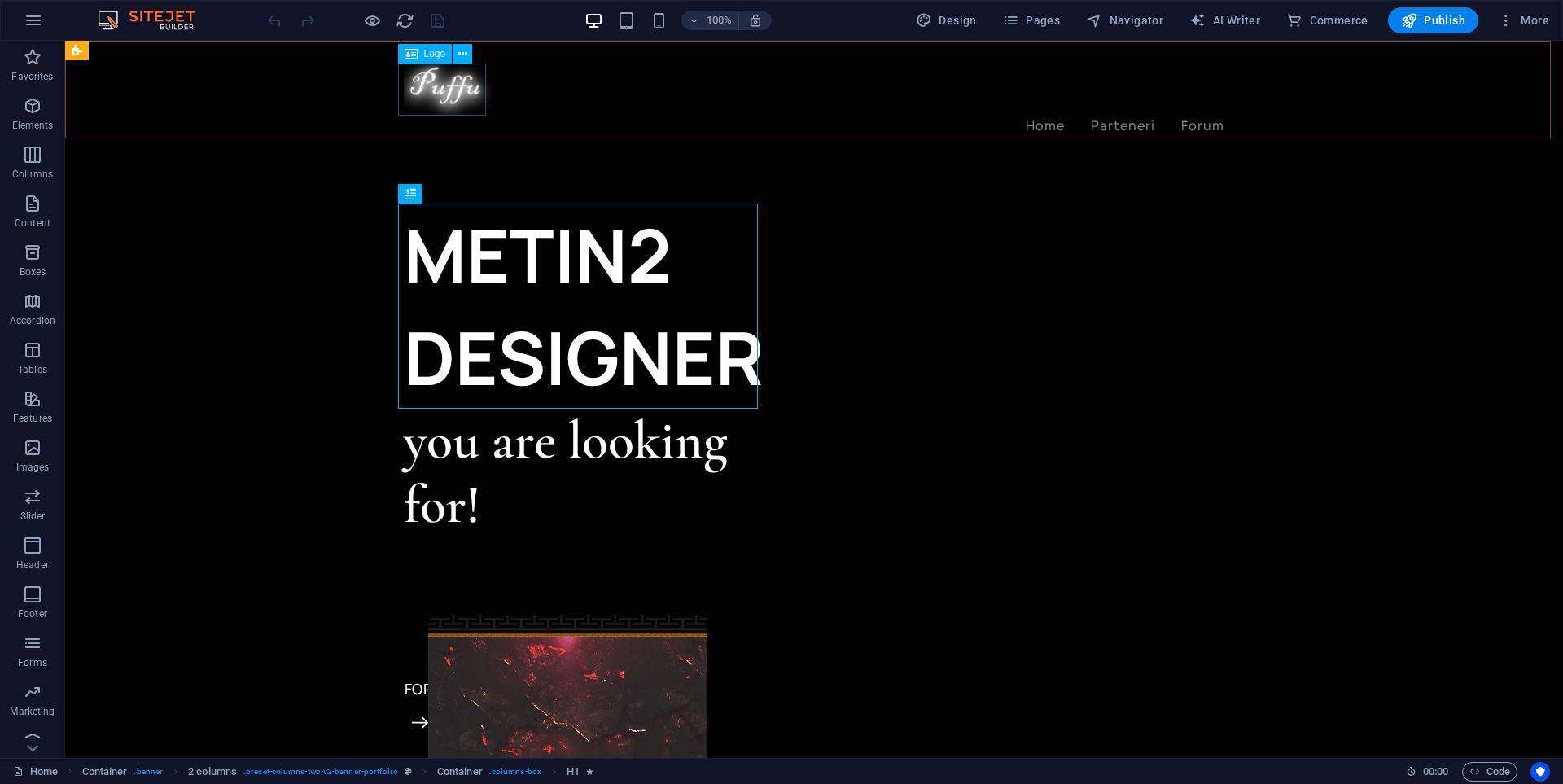
click at [438, 77] on div at bounding box center [814, 89] width 821 height 52
click at [417, 47] on icon at bounding box center [411, 53] width 13 height 20
click at [424, 50] on span "Logo" at bounding box center [435, 54] width 22 height 10
select select "px"
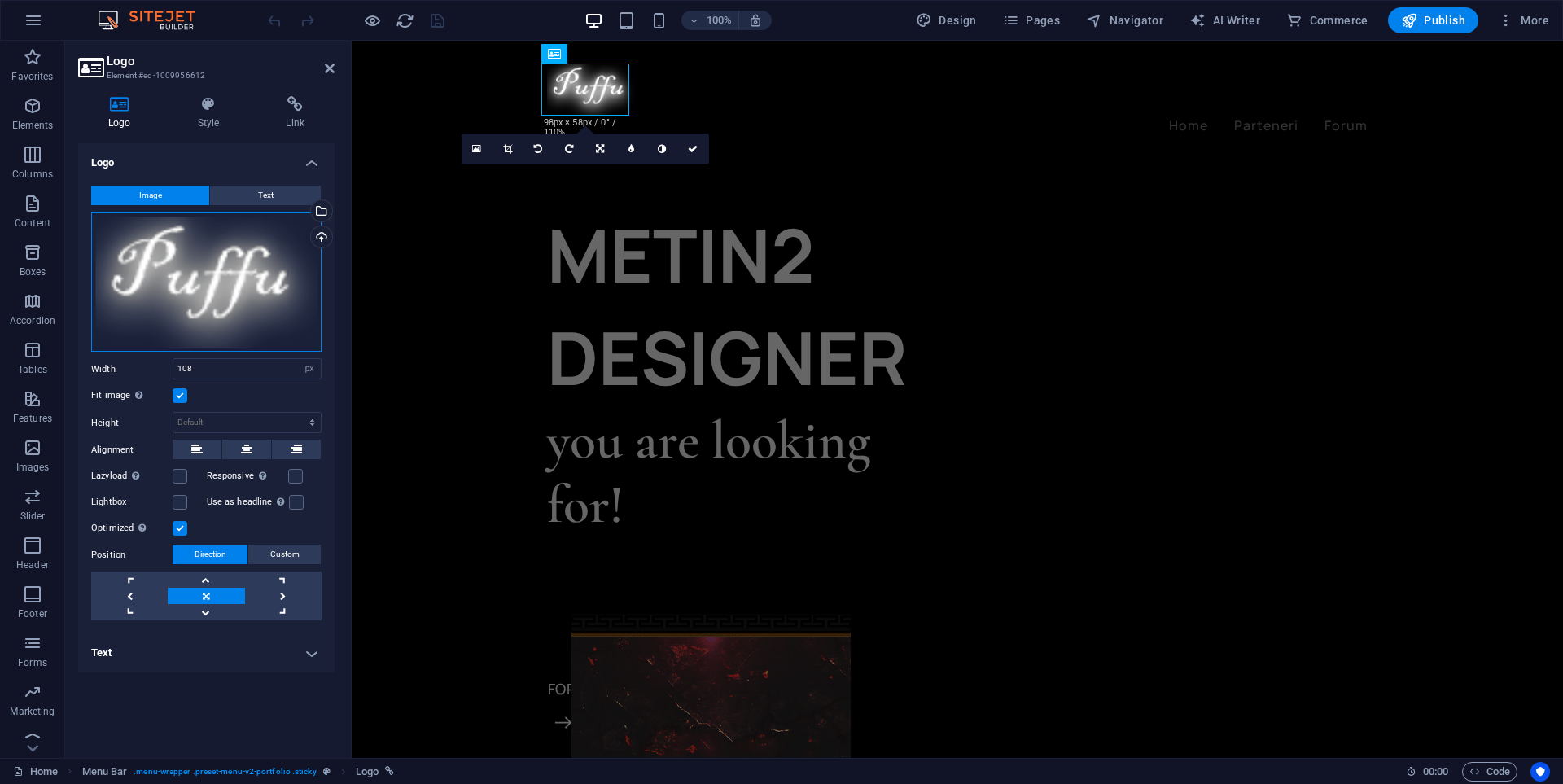
click at [258, 282] on div "Drag files here, click to choose files or select files from Files or our free s…" at bounding box center [206, 282] width 230 height 140
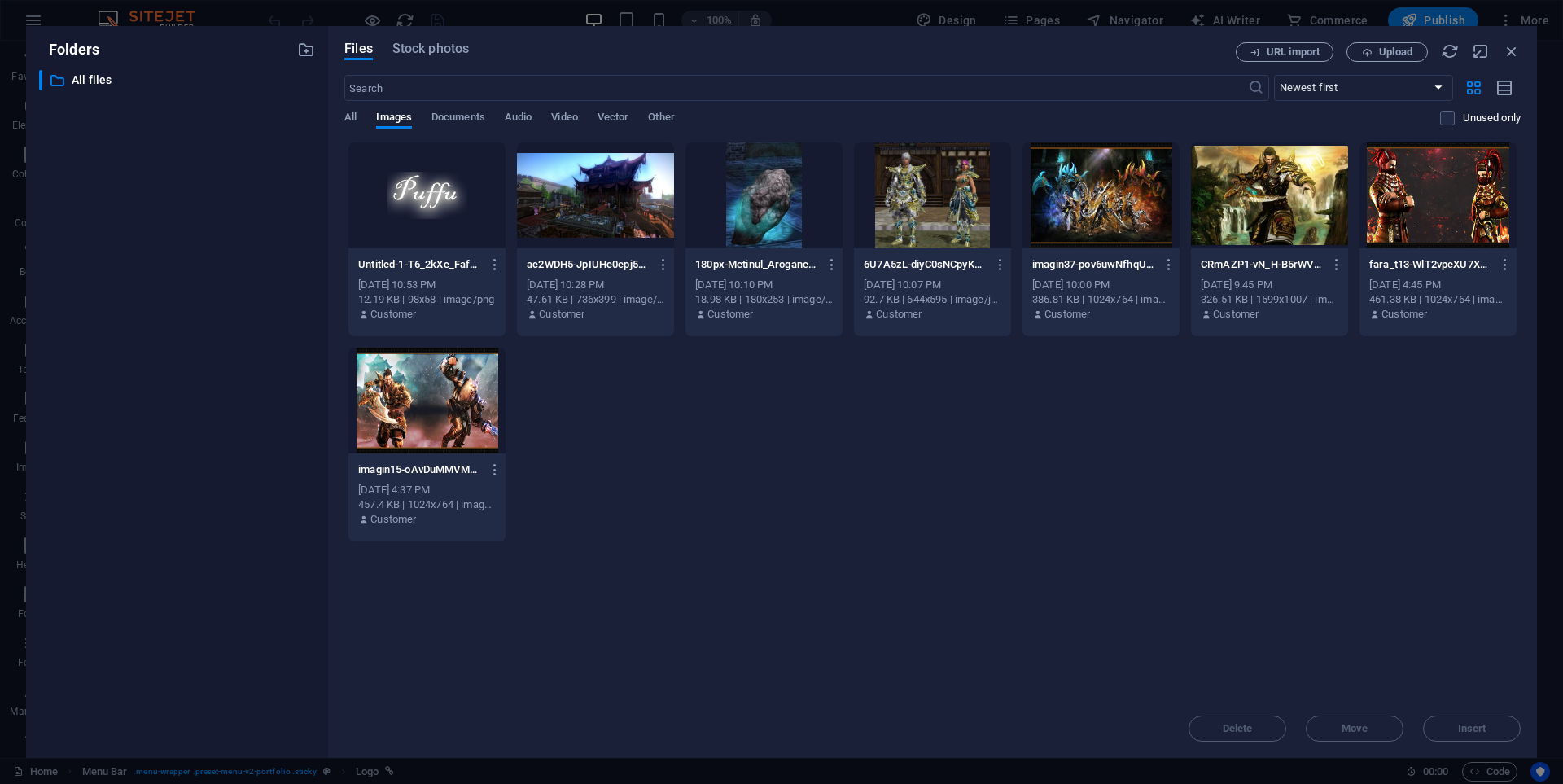
click at [258, 282] on div "​ All files All files" at bounding box center [177, 407] width 276 height 674
click at [1373, 53] on span "Upload" at bounding box center [1387, 52] width 67 height 10
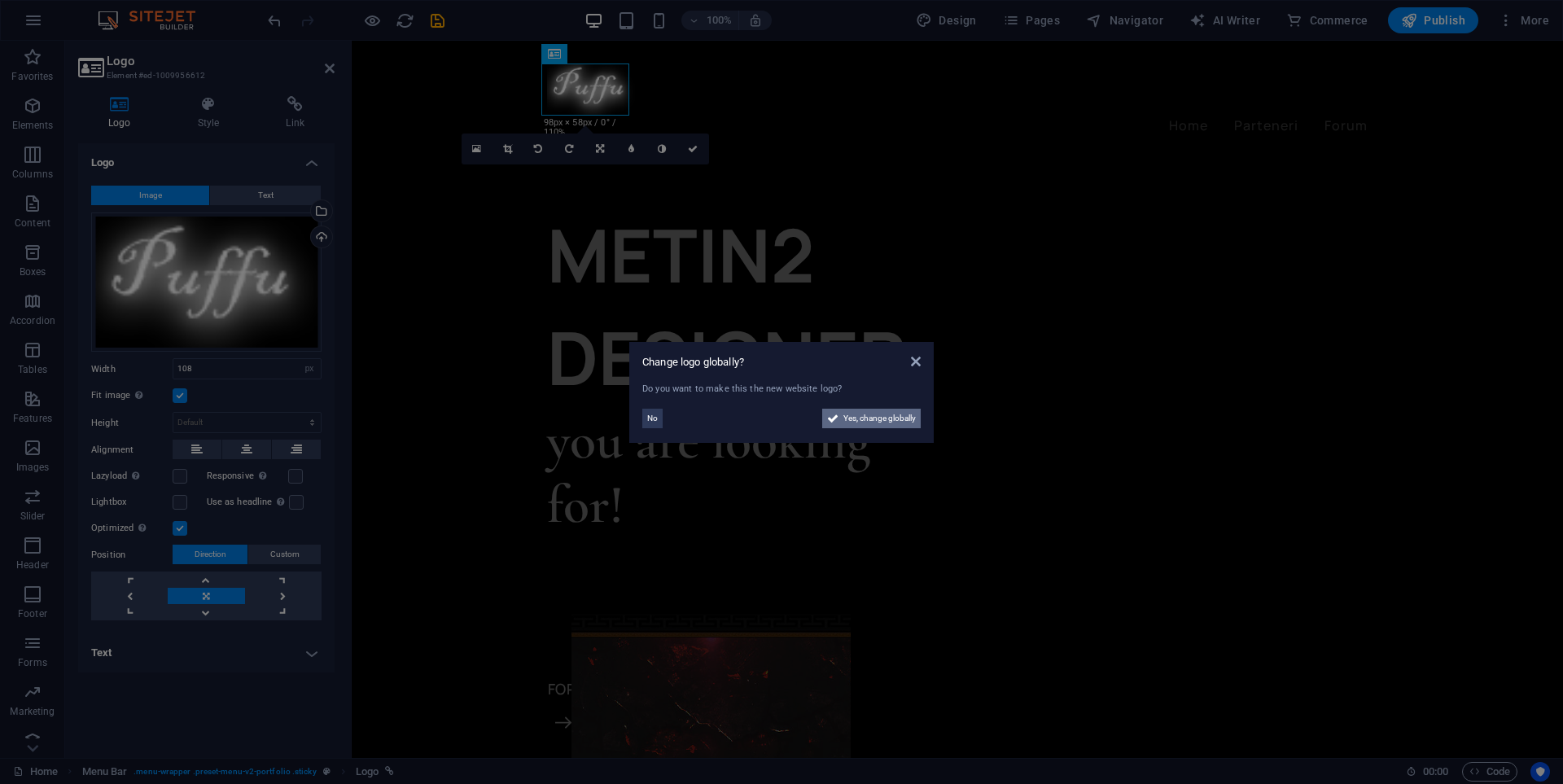
click at [852, 418] on span "Yes, change globally" at bounding box center [880, 418] width 72 height 20
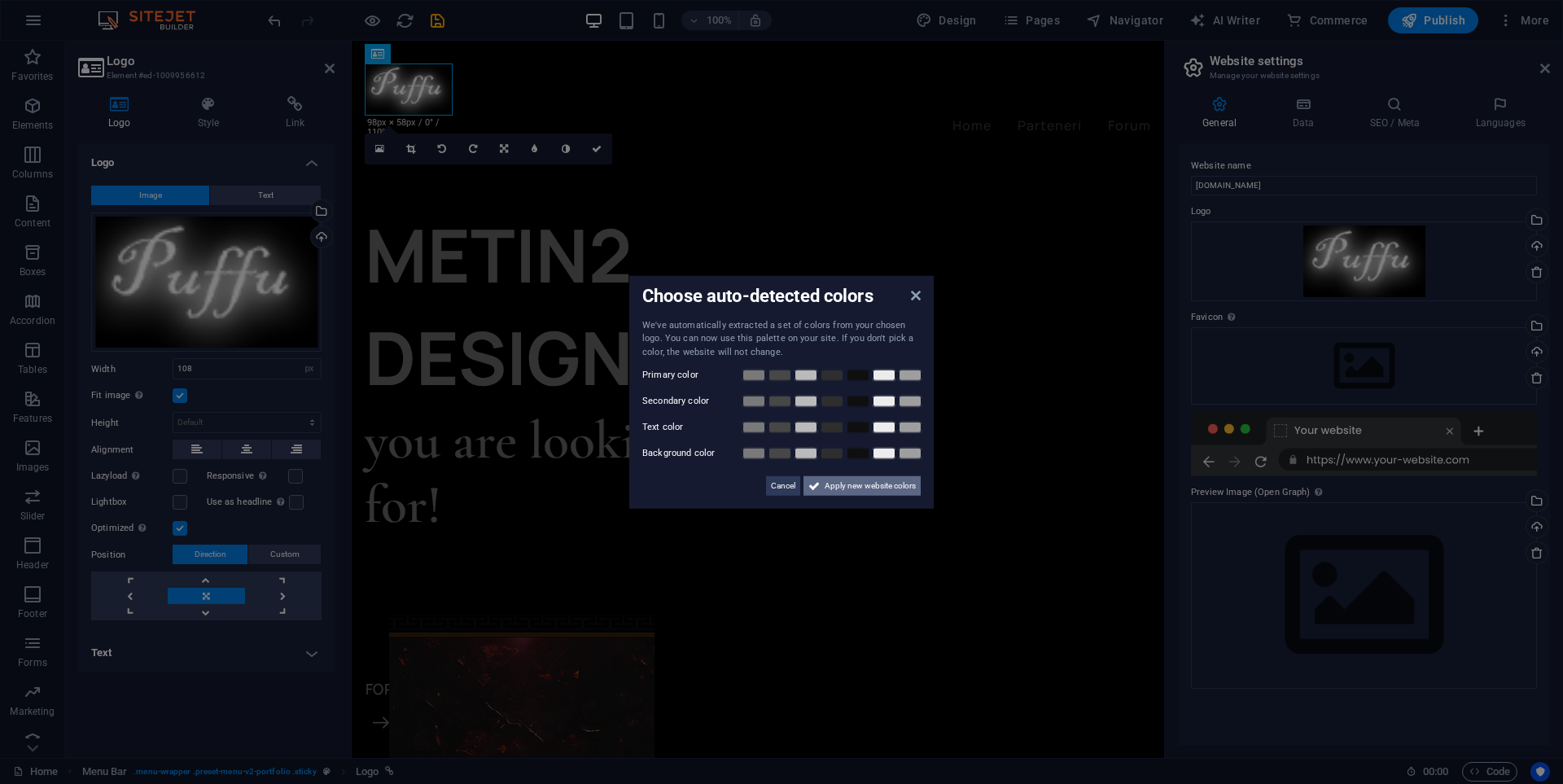
click at [834, 488] on span "Apply new website colors" at bounding box center [871, 486] width 91 height 20
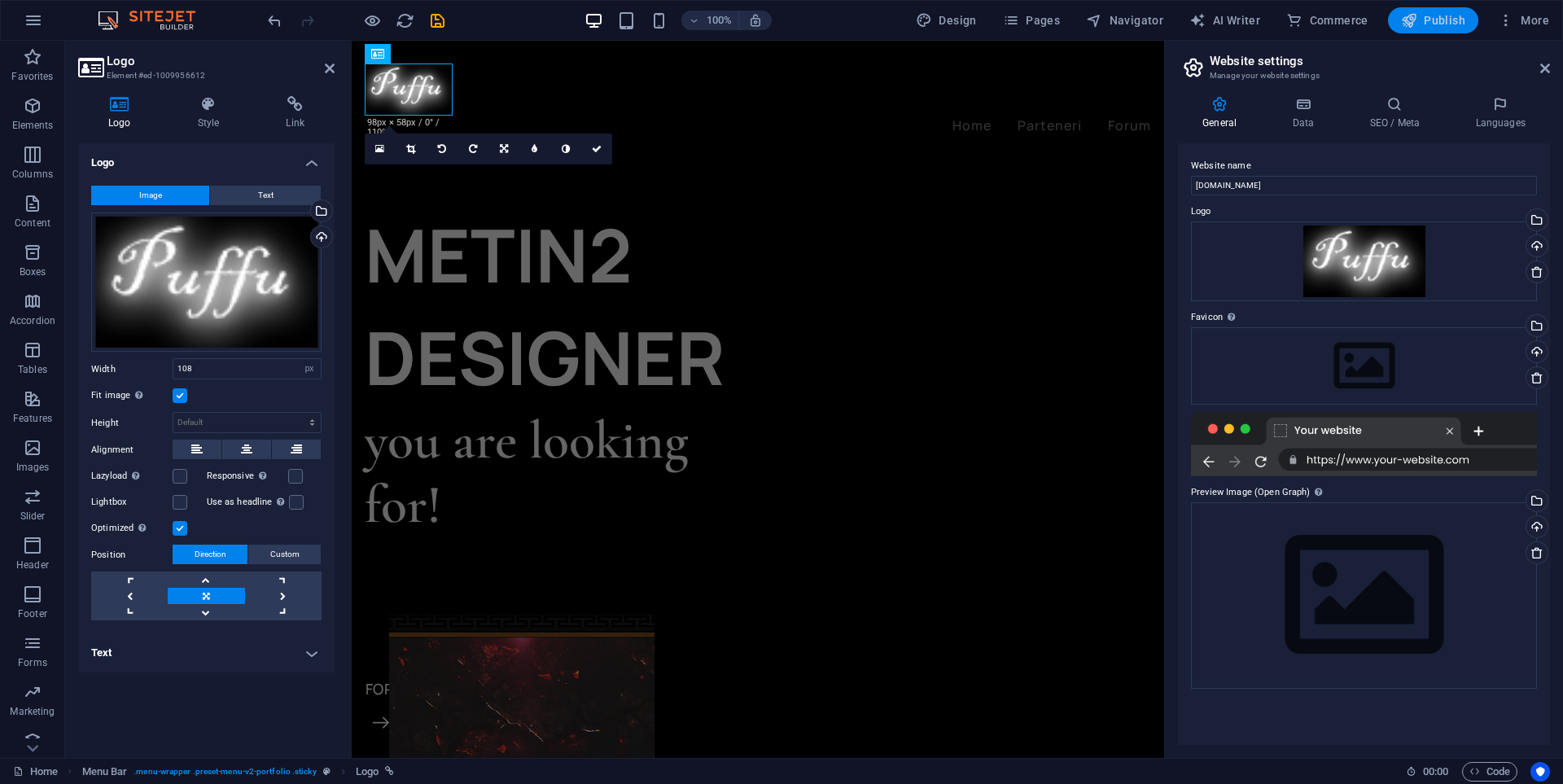
click at [1442, 23] on span "Publish" at bounding box center [1433, 20] width 64 height 17
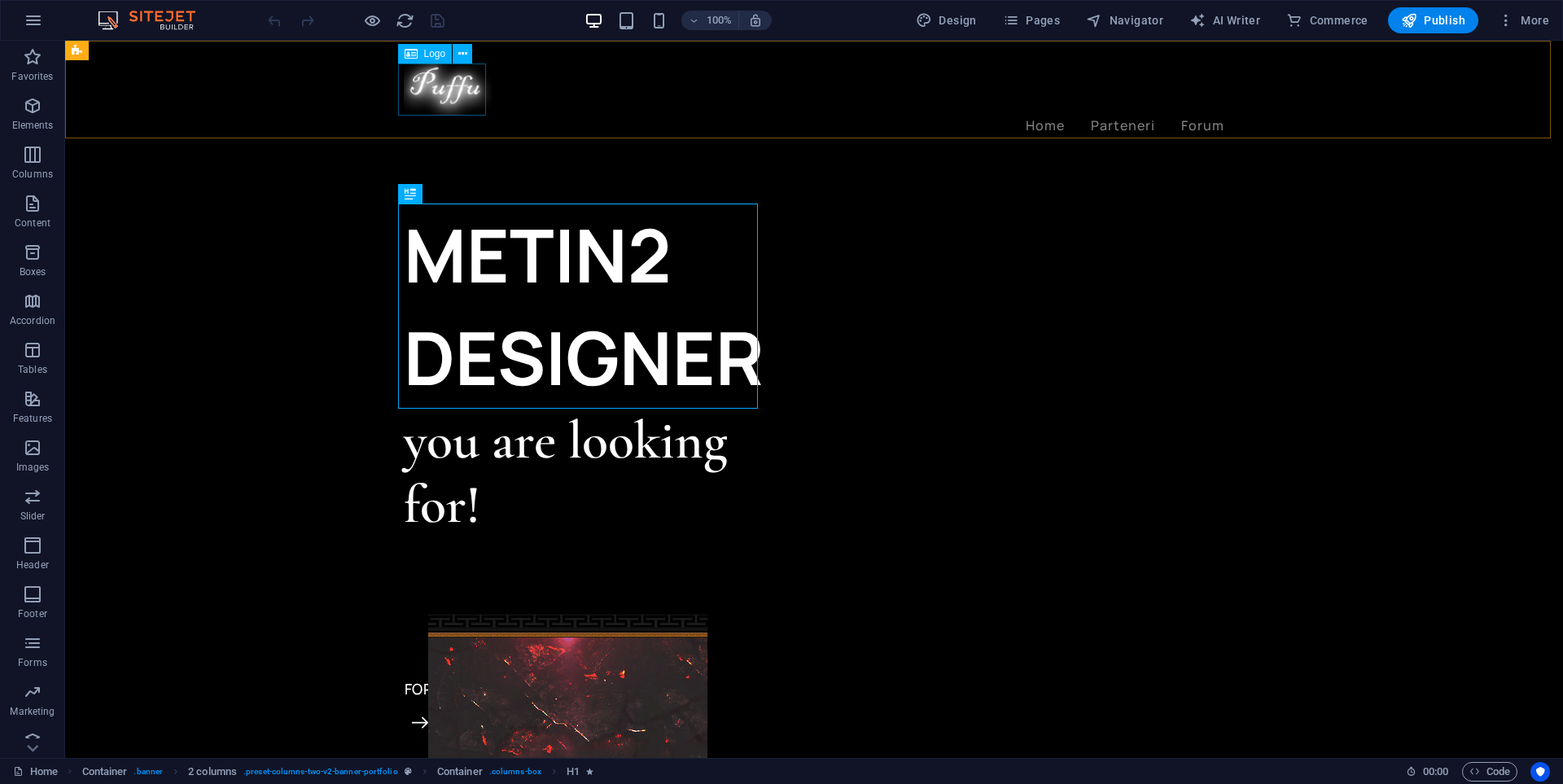
click at [459, 85] on div at bounding box center [814, 89] width 821 height 52
click at [435, 53] on span "Logo" at bounding box center [435, 54] width 22 height 10
select select "px"
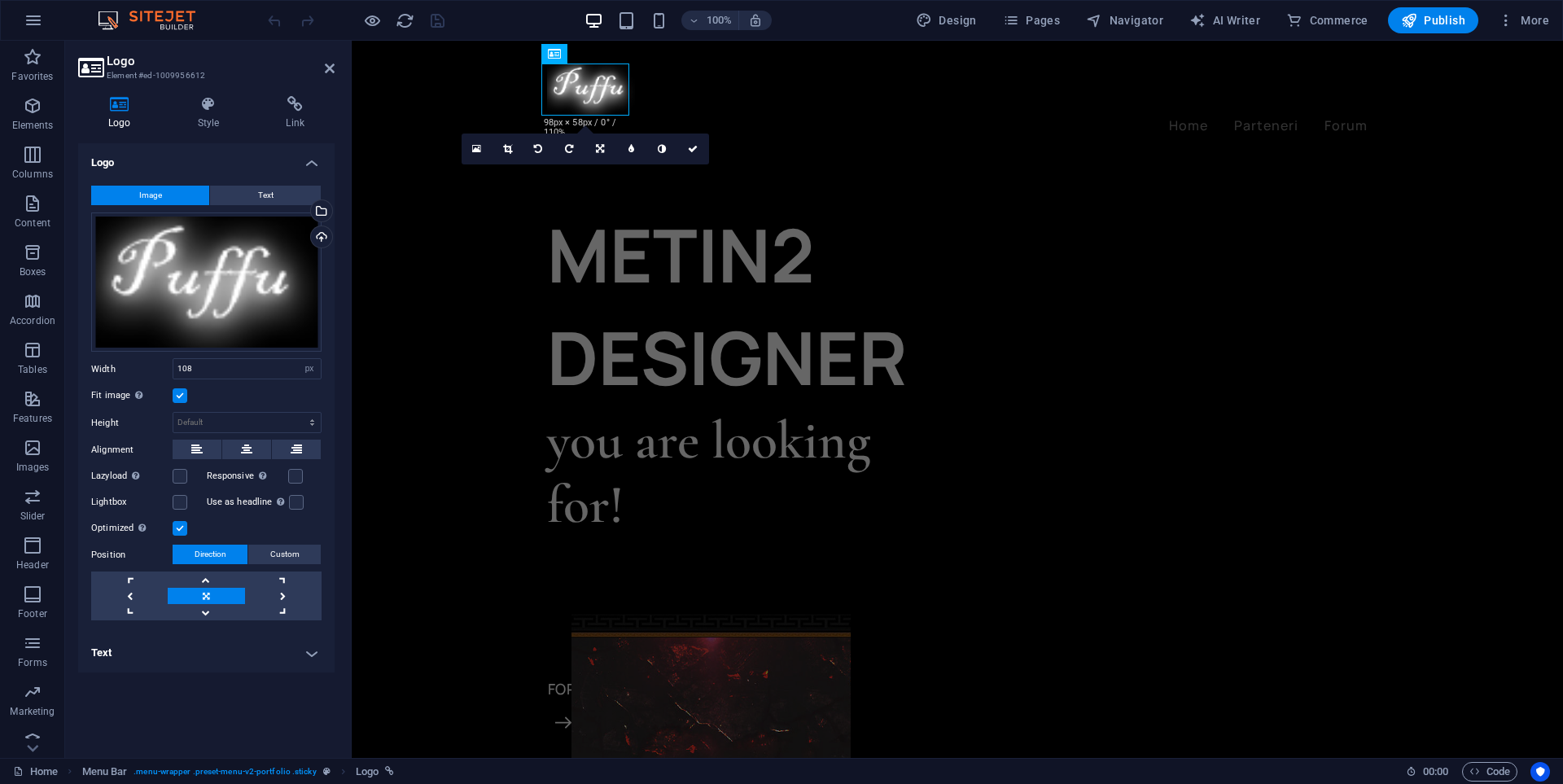
click at [181, 196] on button "Image" at bounding box center [150, 195] width 118 height 20
click at [206, 284] on div "Drag files here, click to choose files or select files from Files or our free s…" at bounding box center [206, 282] width 230 height 140
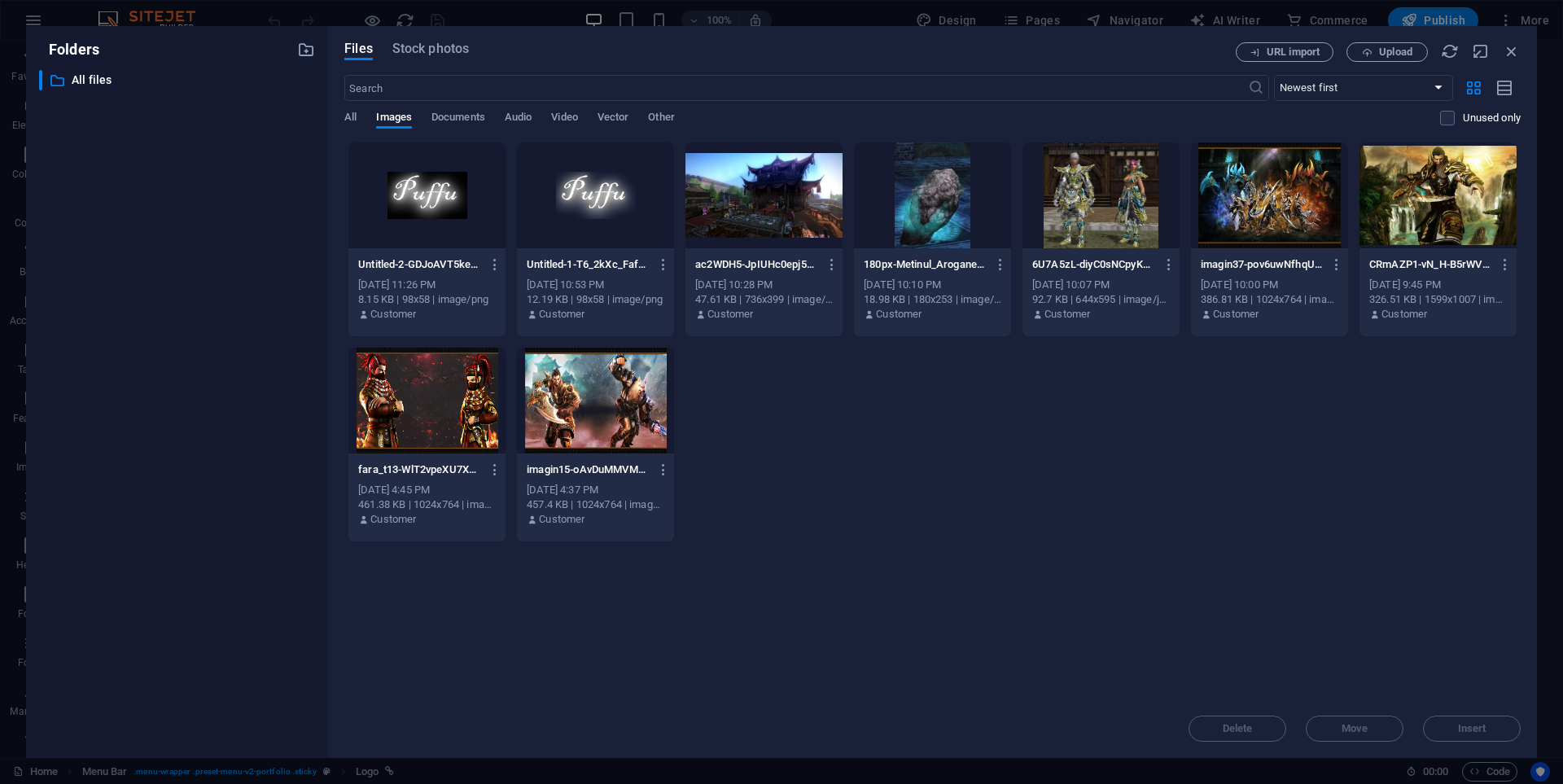
click at [596, 202] on div at bounding box center [595, 195] width 157 height 106
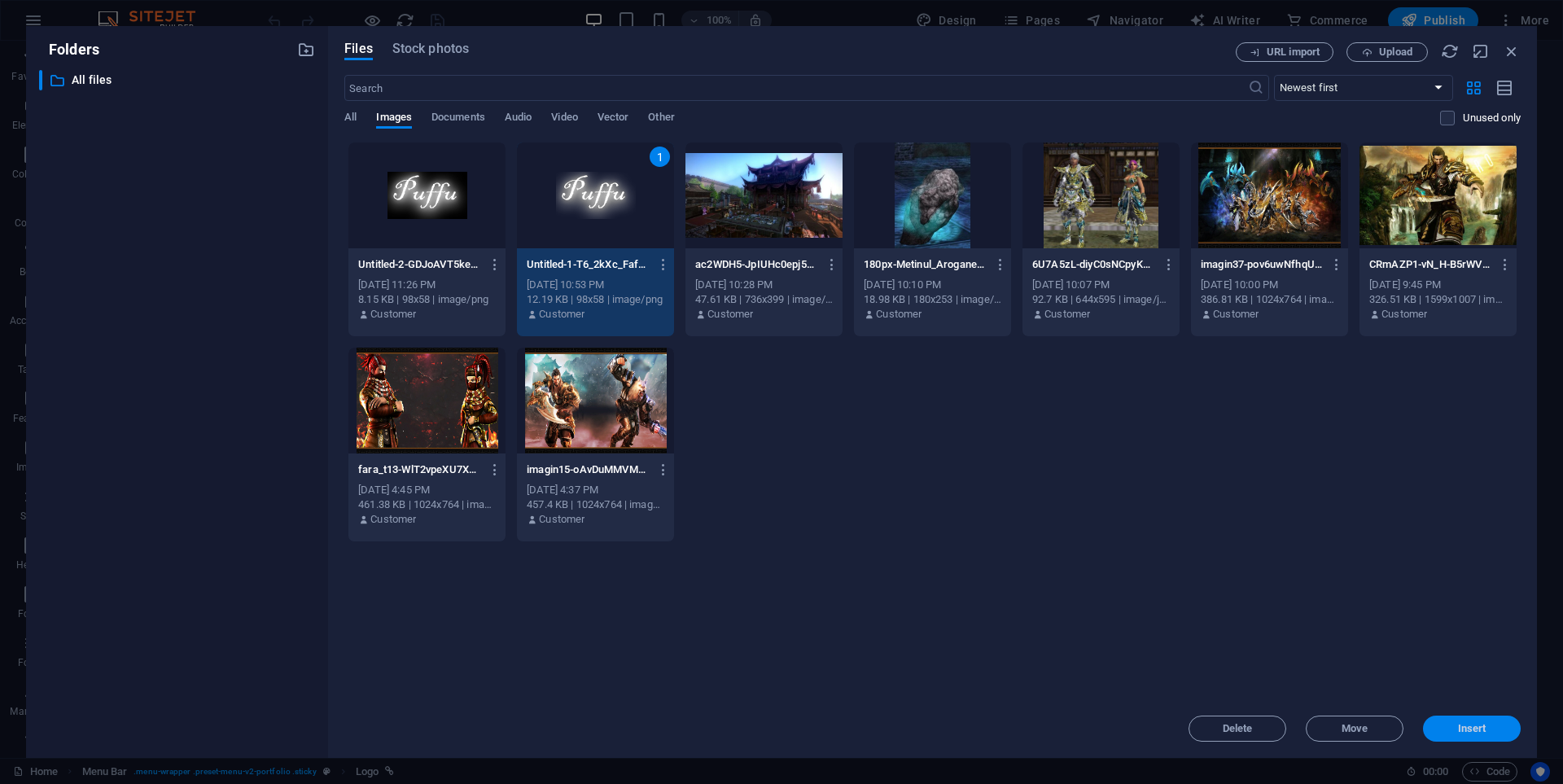
click at [1467, 725] on span "Insert" at bounding box center [1472, 728] width 29 height 10
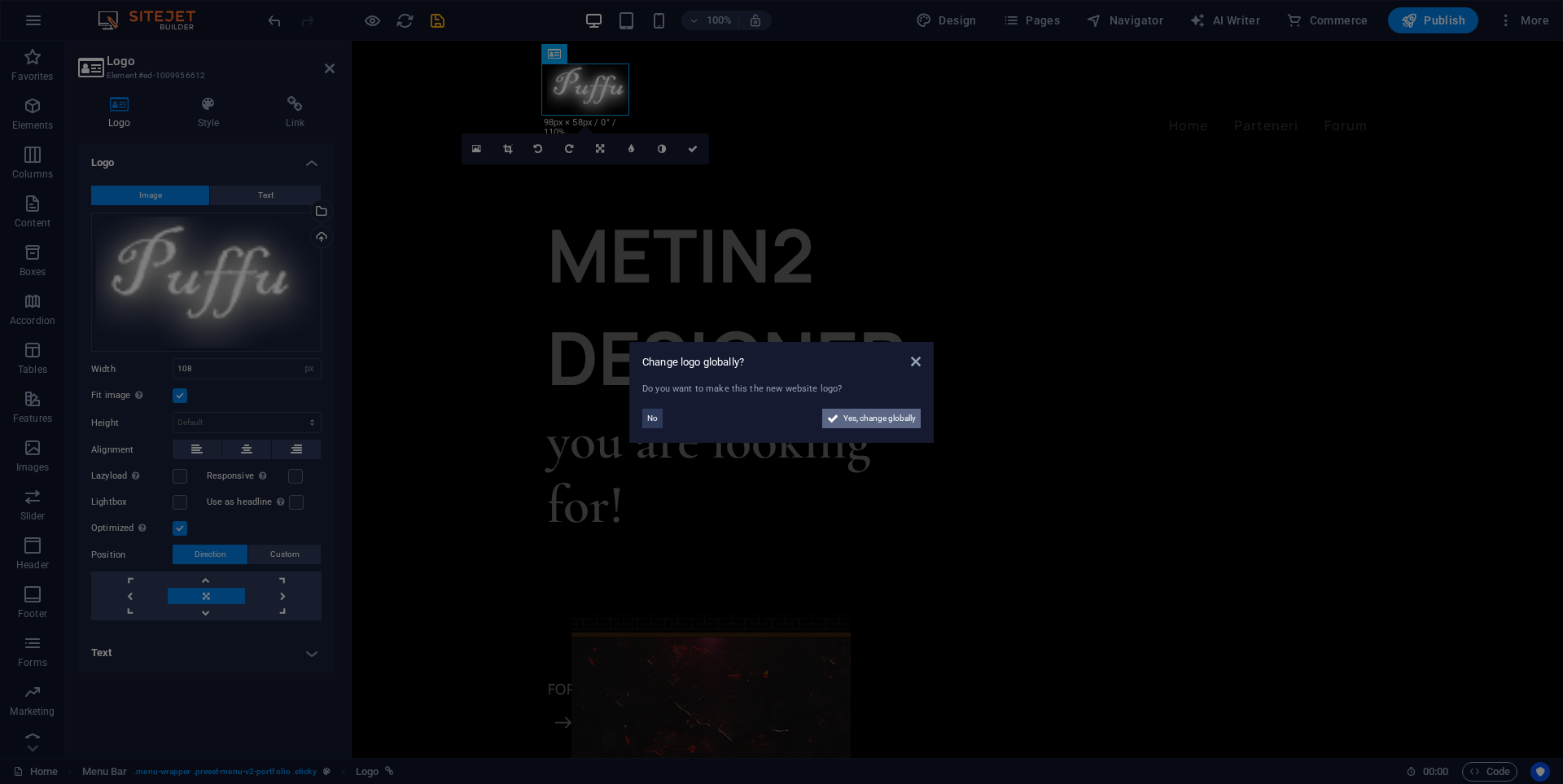
click at [845, 423] on span "Yes, change globally" at bounding box center [880, 418] width 72 height 20
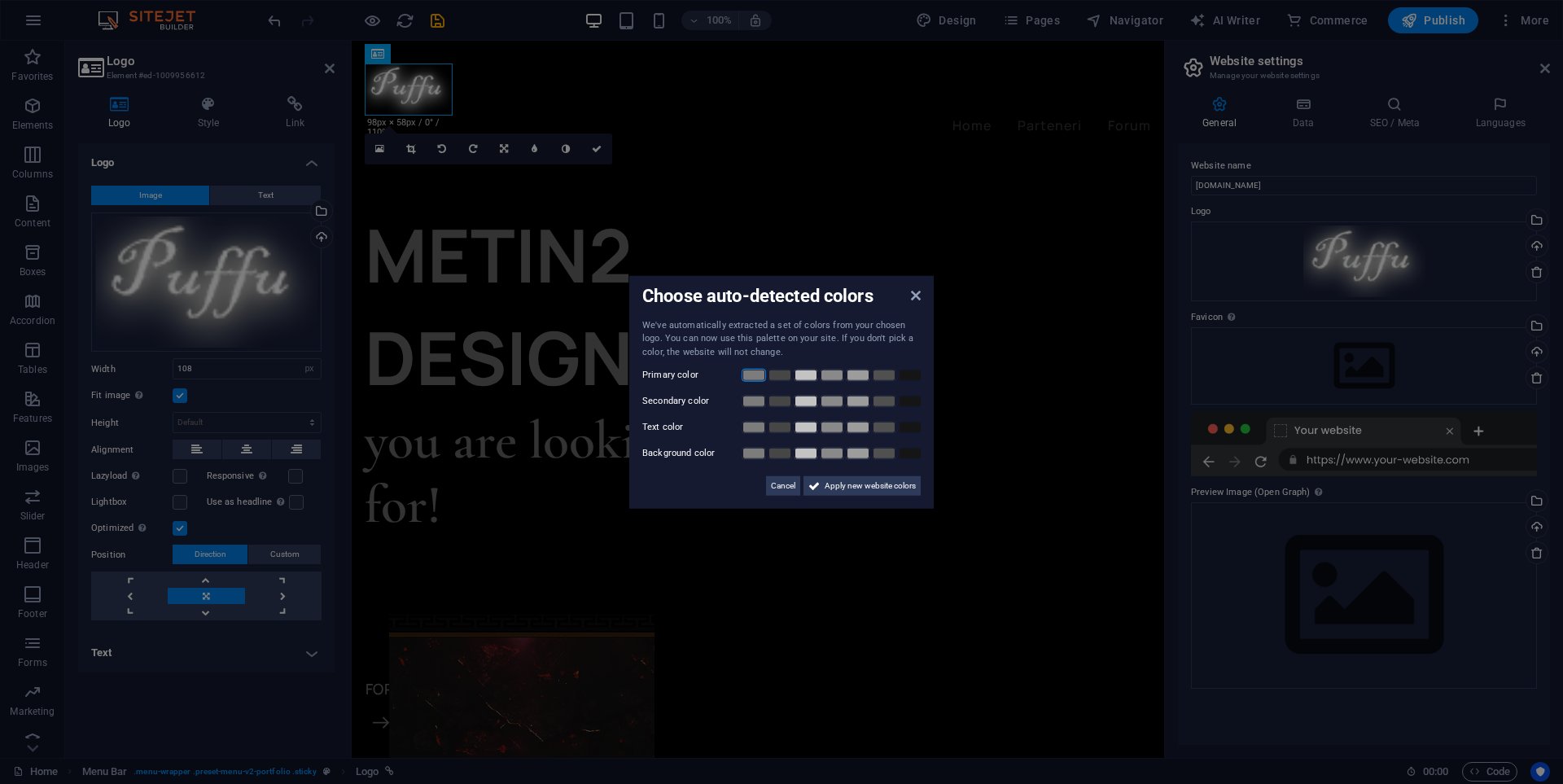
click at [756, 378] on link at bounding box center [754, 375] width 24 height 13
click at [913, 378] on link at bounding box center [910, 375] width 24 height 13
click at [912, 412] on div "We've automatically extracted a set of colors from your chosen logo. You can no…" at bounding box center [782, 407] width 279 height 177
click at [913, 406] on link at bounding box center [910, 401] width 24 height 13
click at [917, 429] on link at bounding box center [910, 427] width 24 height 13
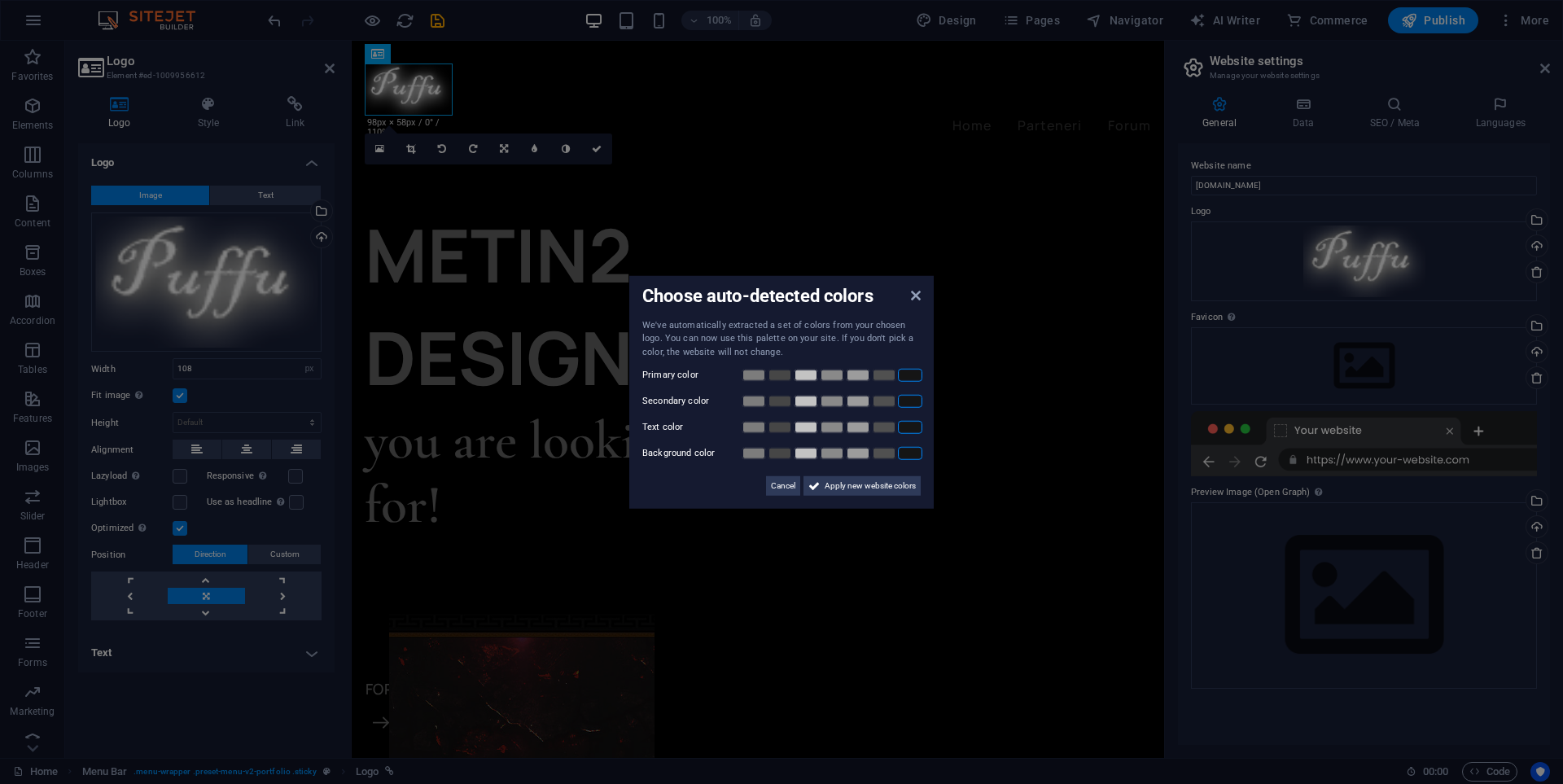
click at [910, 450] on link at bounding box center [910, 453] width 24 height 13
click at [851, 490] on span "Apply new website colors" at bounding box center [871, 486] width 91 height 20
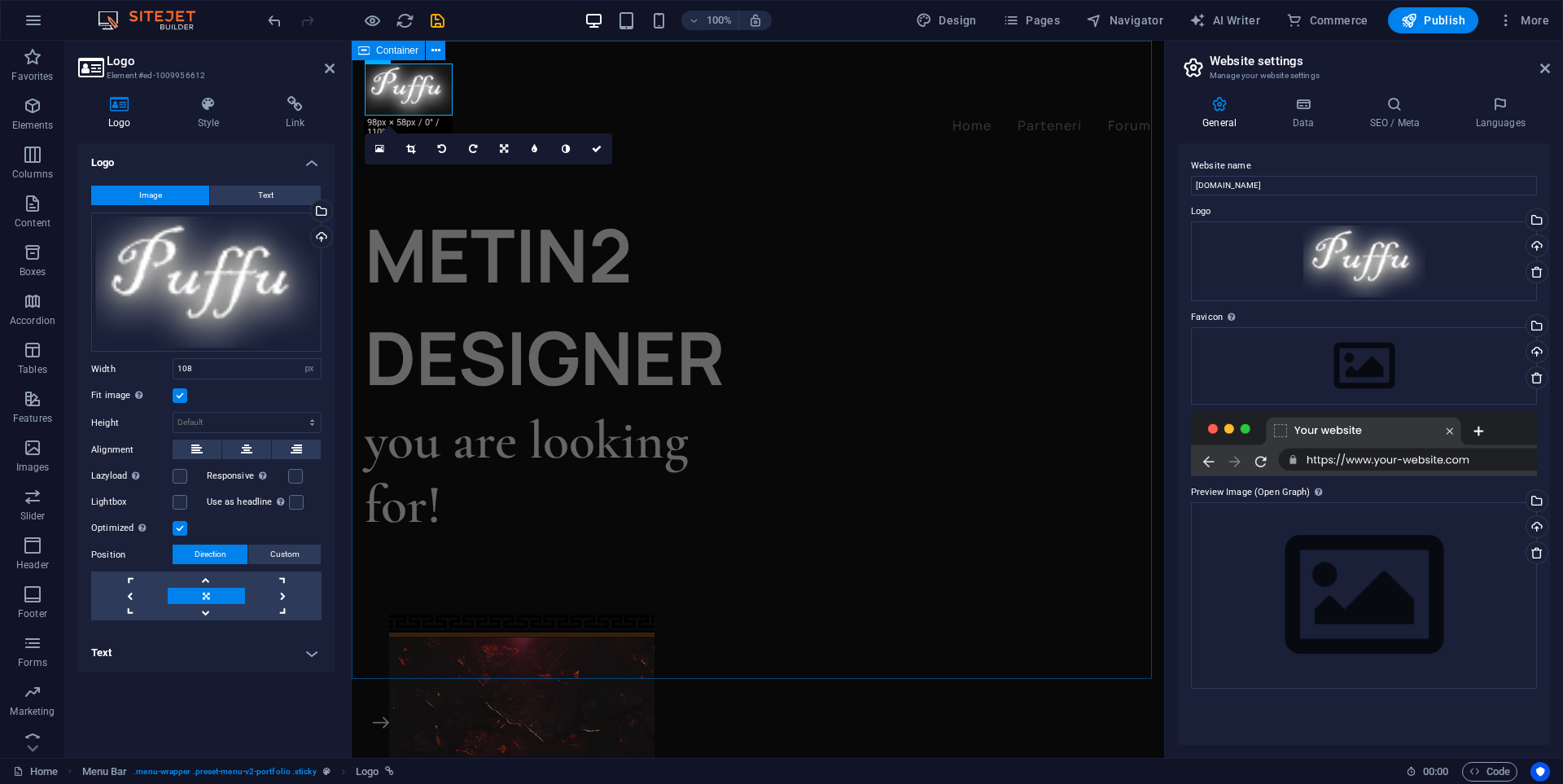
click at [743, 177] on div "METIN2 DESIGNER you are looking for! DISCORD FORUM" at bounding box center [757, 565] width 812 height 1048
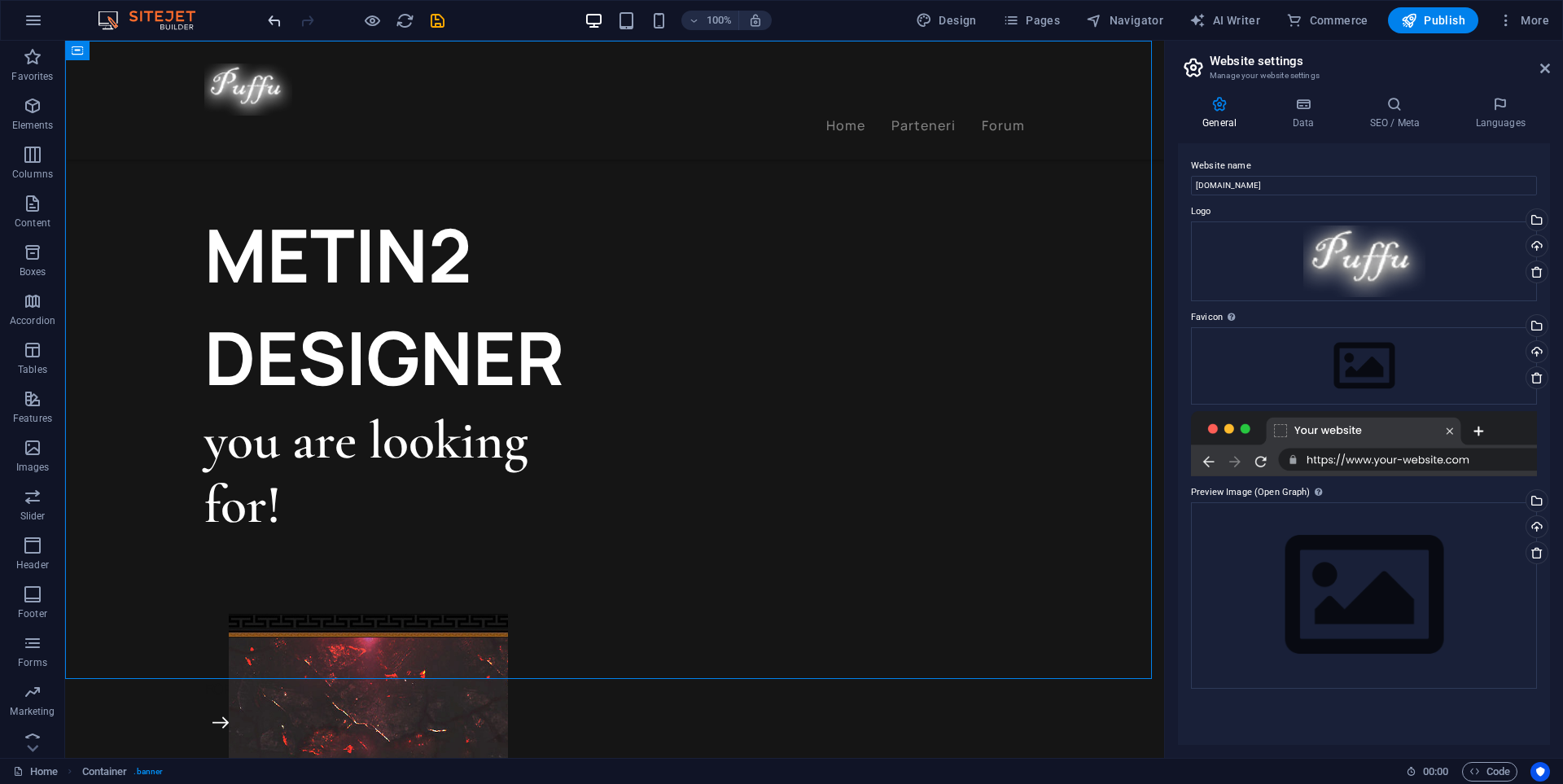
click at [274, 27] on icon "undo" at bounding box center [275, 20] width 19 height 19
click at [276, 23] on div at bounding box center [356, 20] width 182 height 26
click at [280, 25] on div at bounding box center [356, 20] width 182 height 26
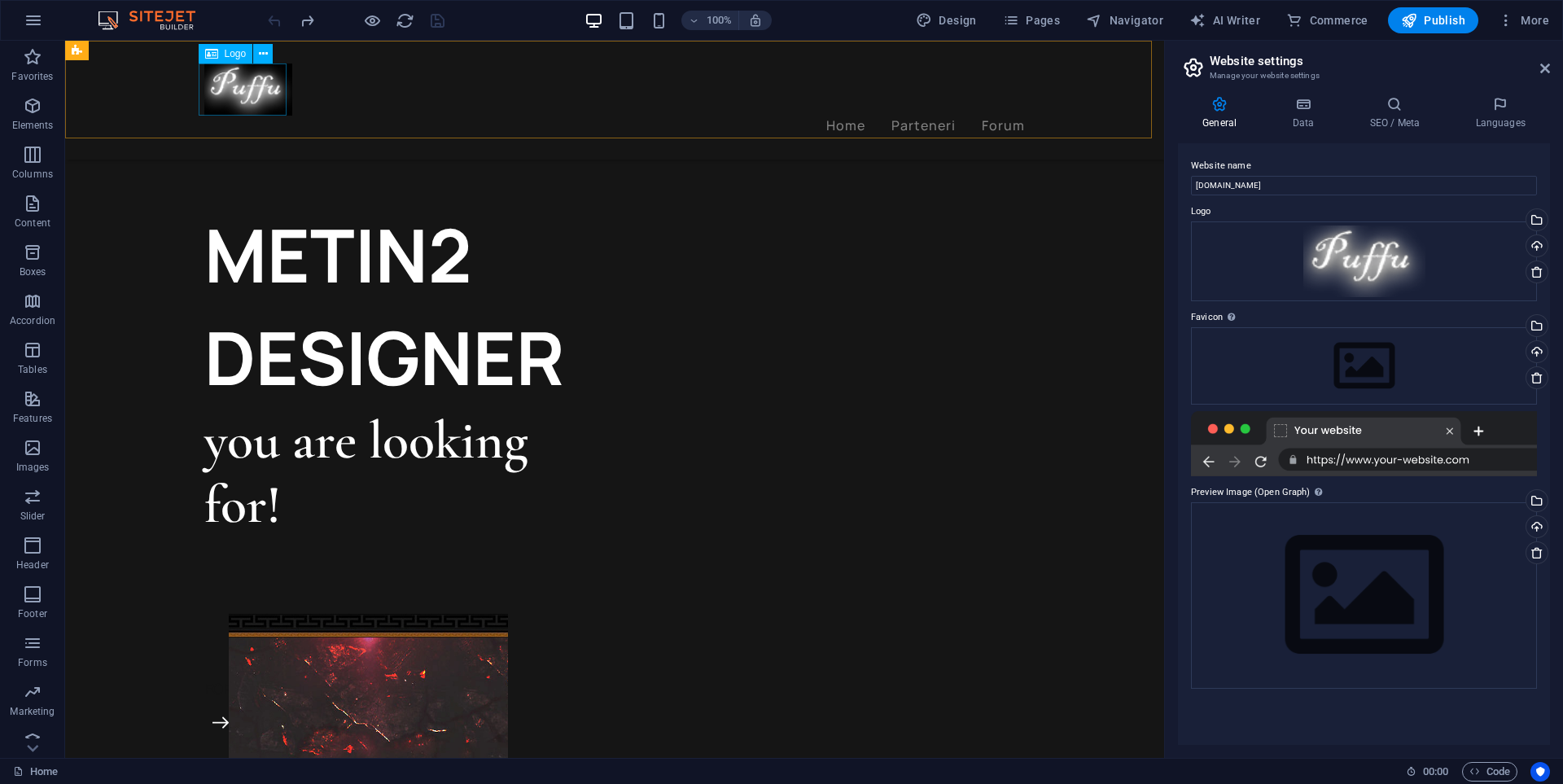
click at [223, 96] on div at bounding box center [614, 89] width 821 height 52
select select "px"
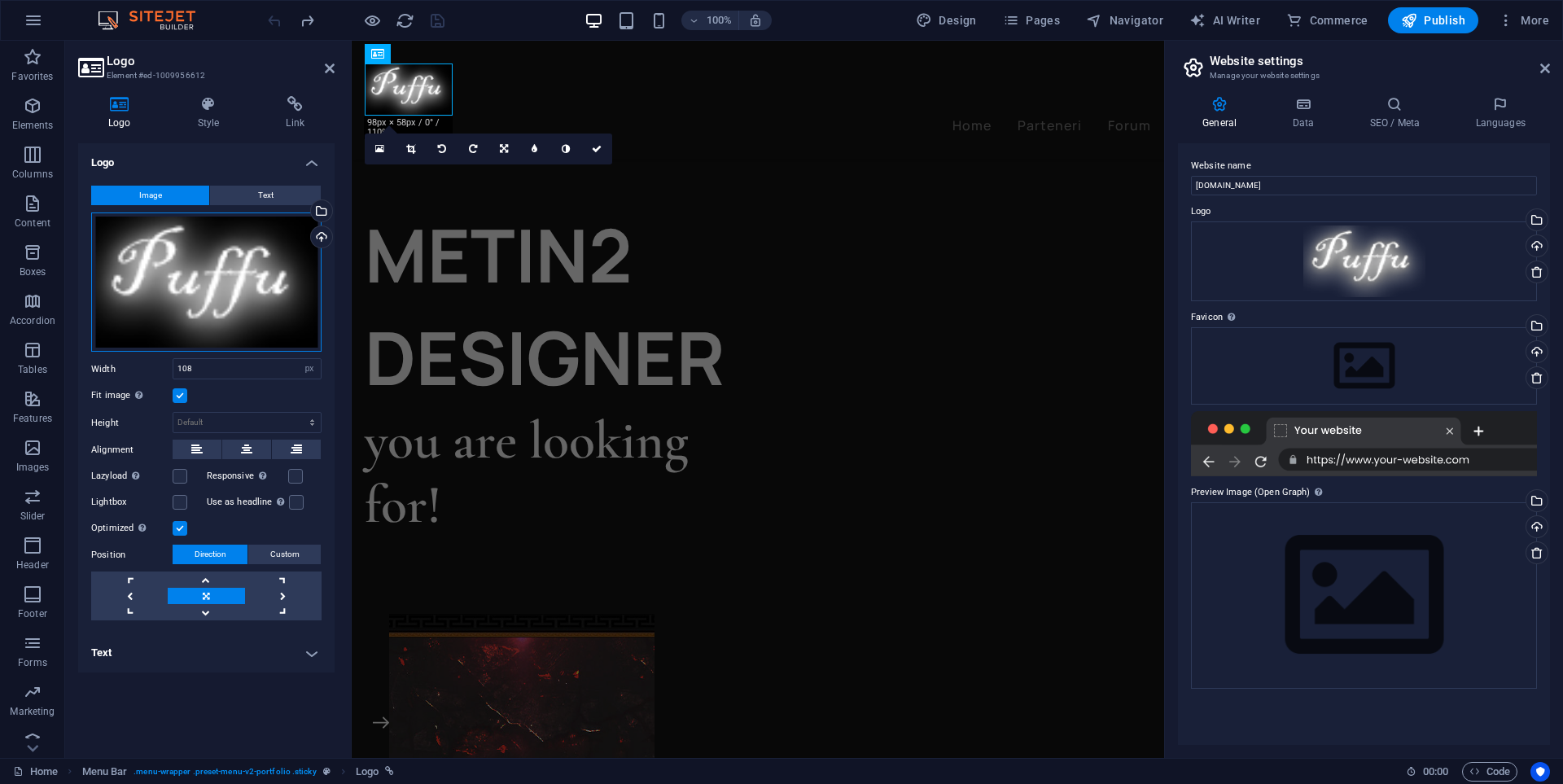
click at [267, 275] on div "Drag files here, click to choose files or select files from Files or our free s…" at bounding box center [206, 282] width 230 height 140
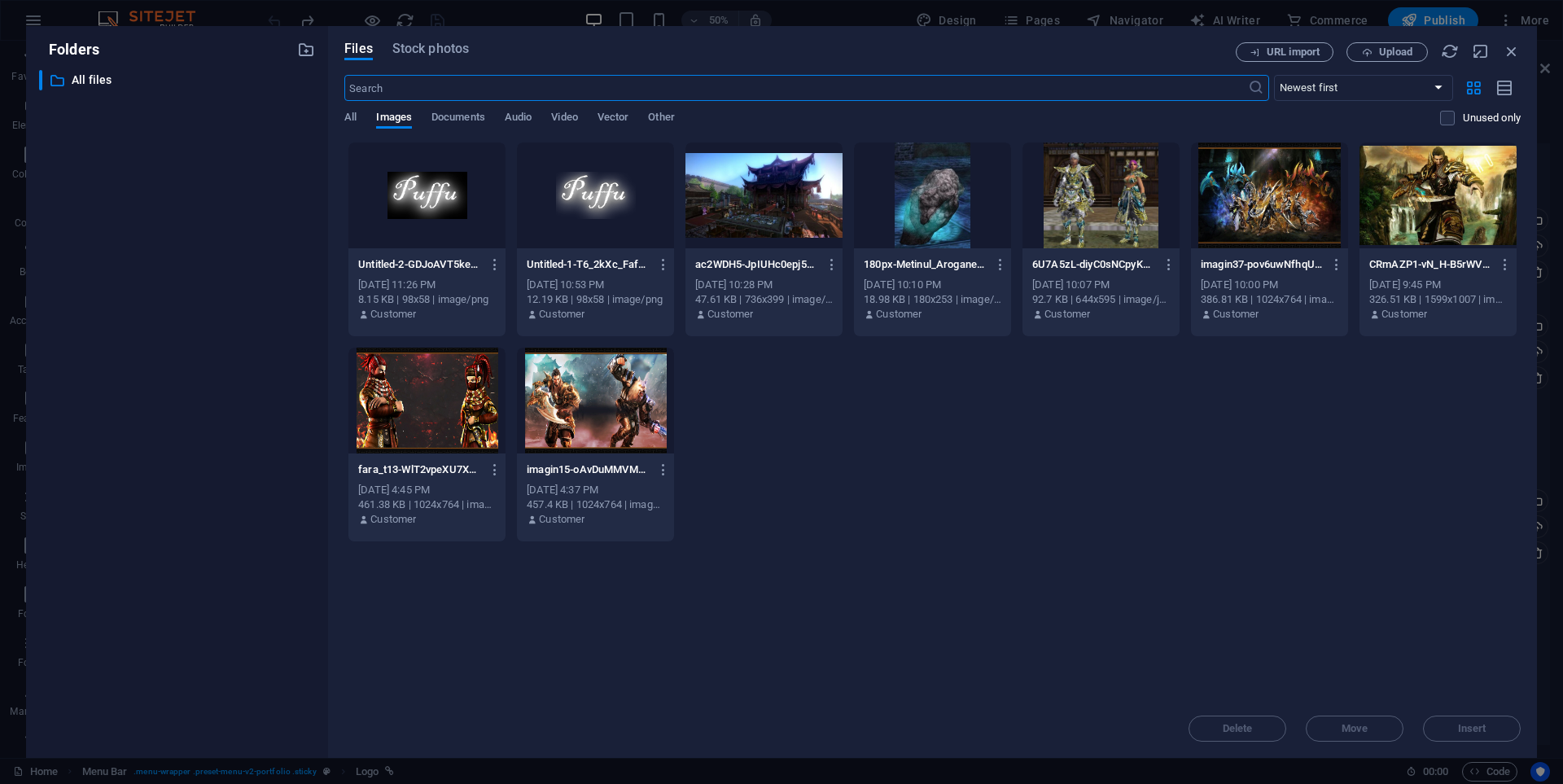
click at [588, 192] on div at bounding box center [595, 195] width 157 height 106
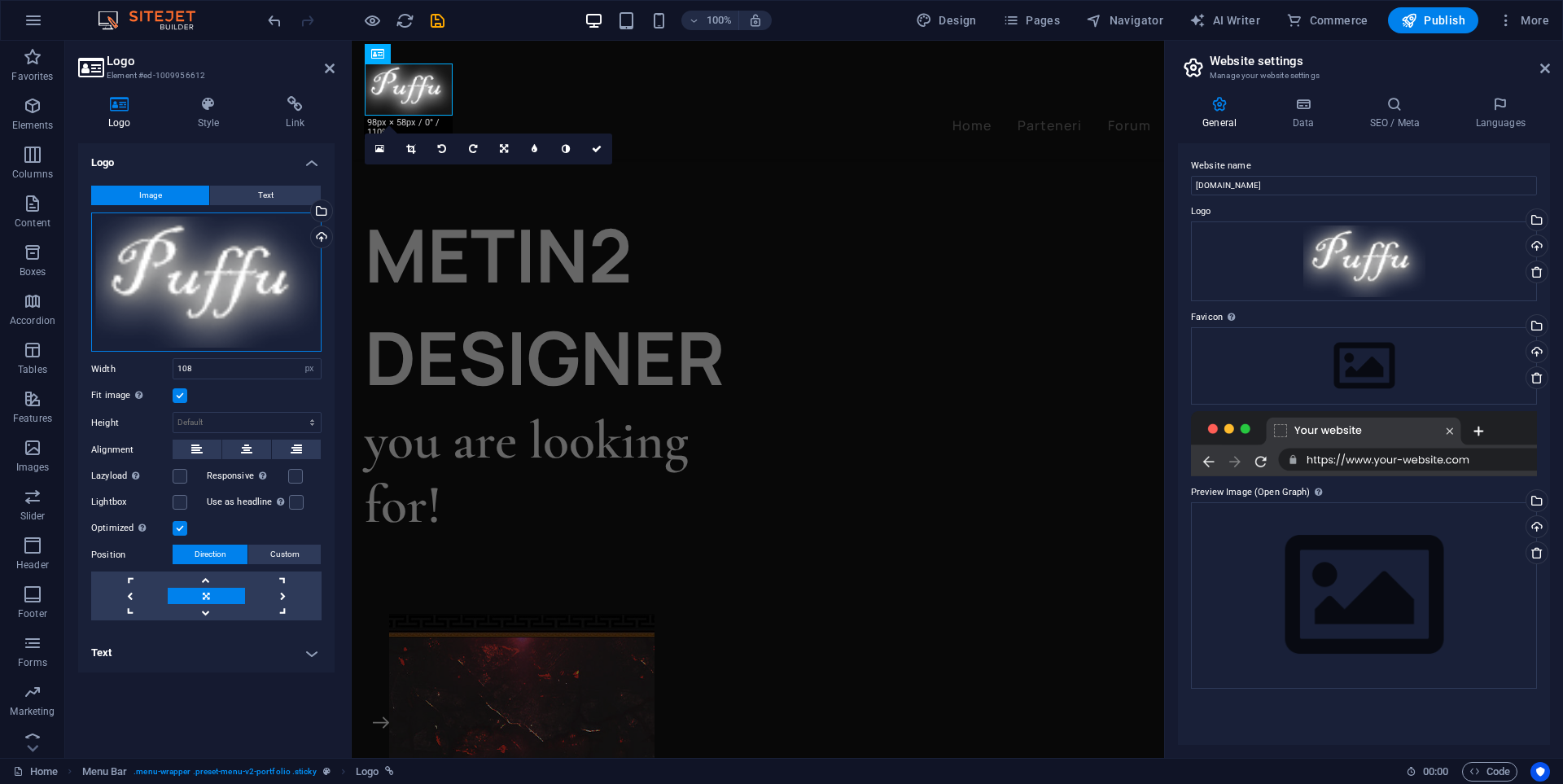
click at [262, 278] on div "Drag files here, click to choose files or select files from Files or our free s…" at bounding box center [206, 282] width 230 height 140
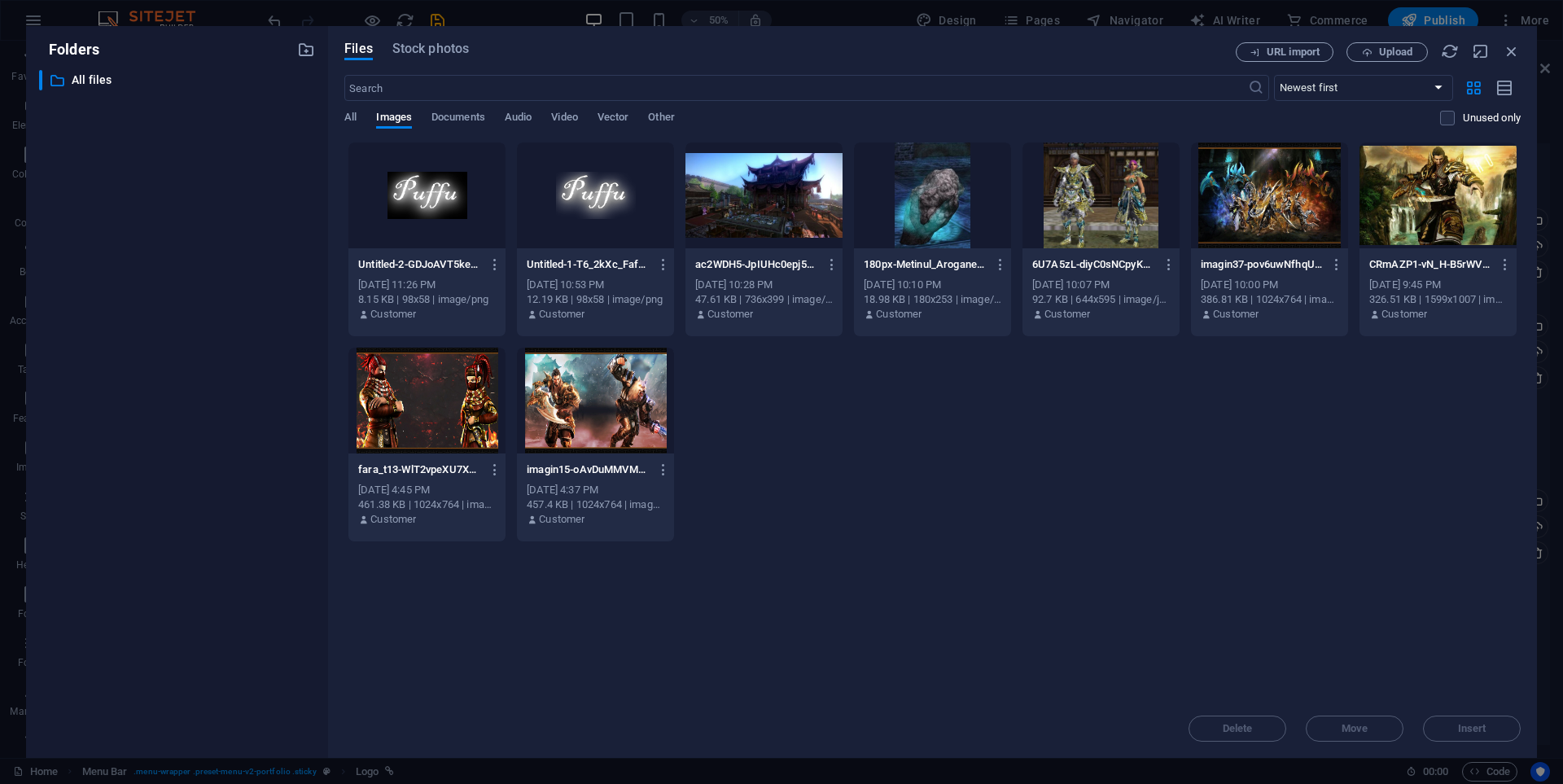
click at [405, 210] on div at bounding box center [427, 195] width 157 height 106
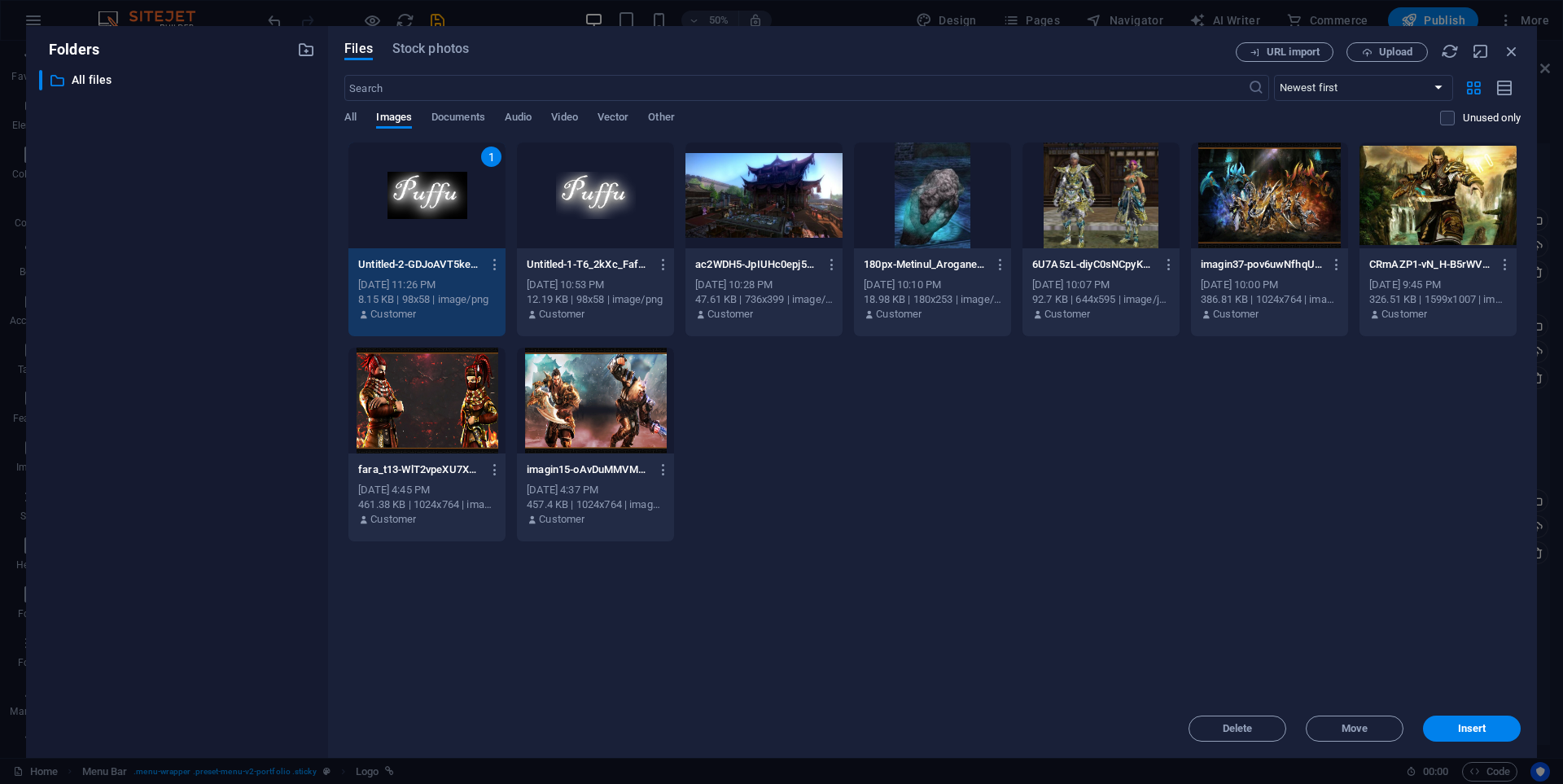
click at [405, 210] on div "1" at bounding box center [427, 195] width 157 height 106
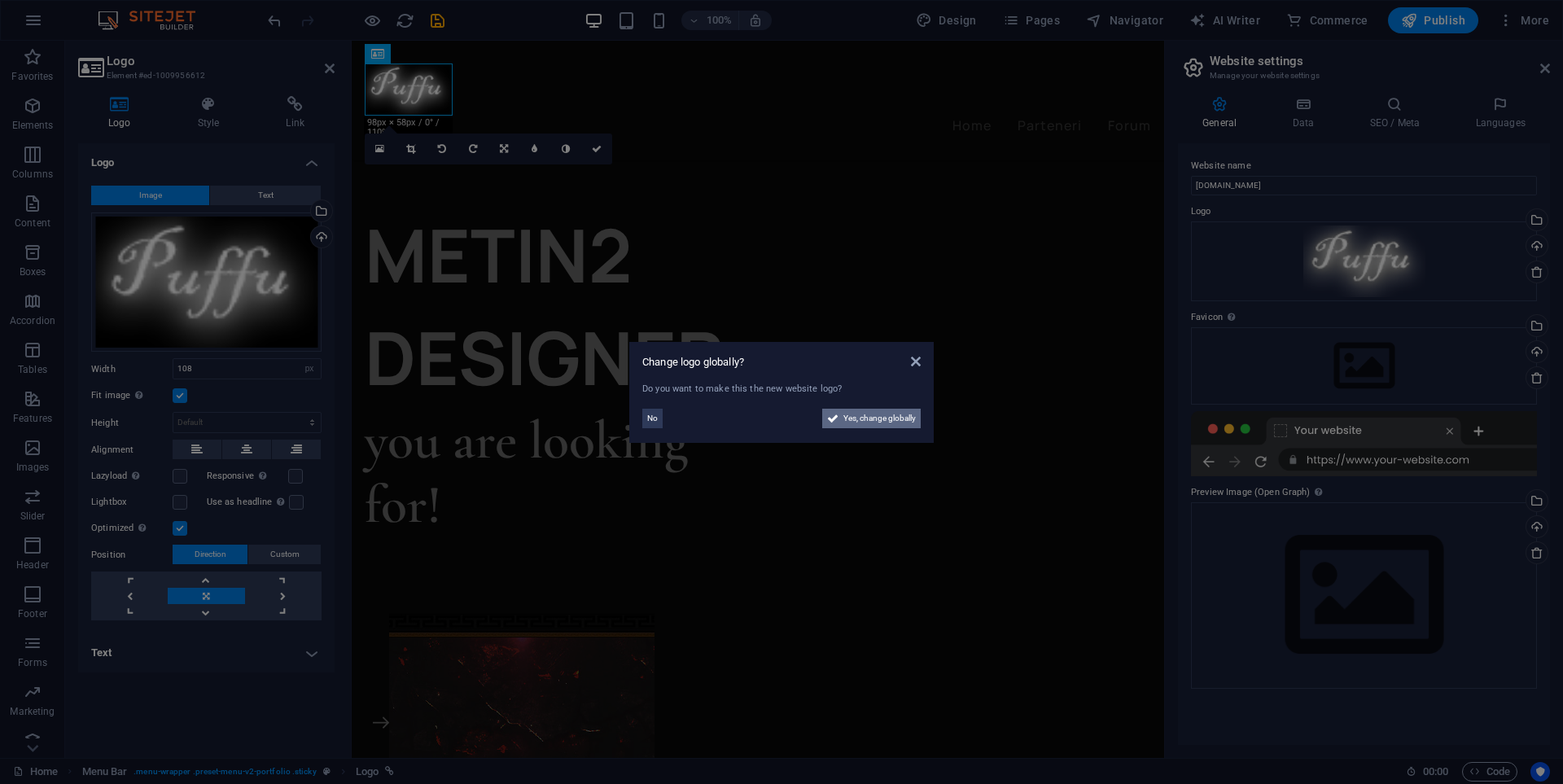
click at [834, 412] on icon at bounding box center [833, 418] width 11 height 20
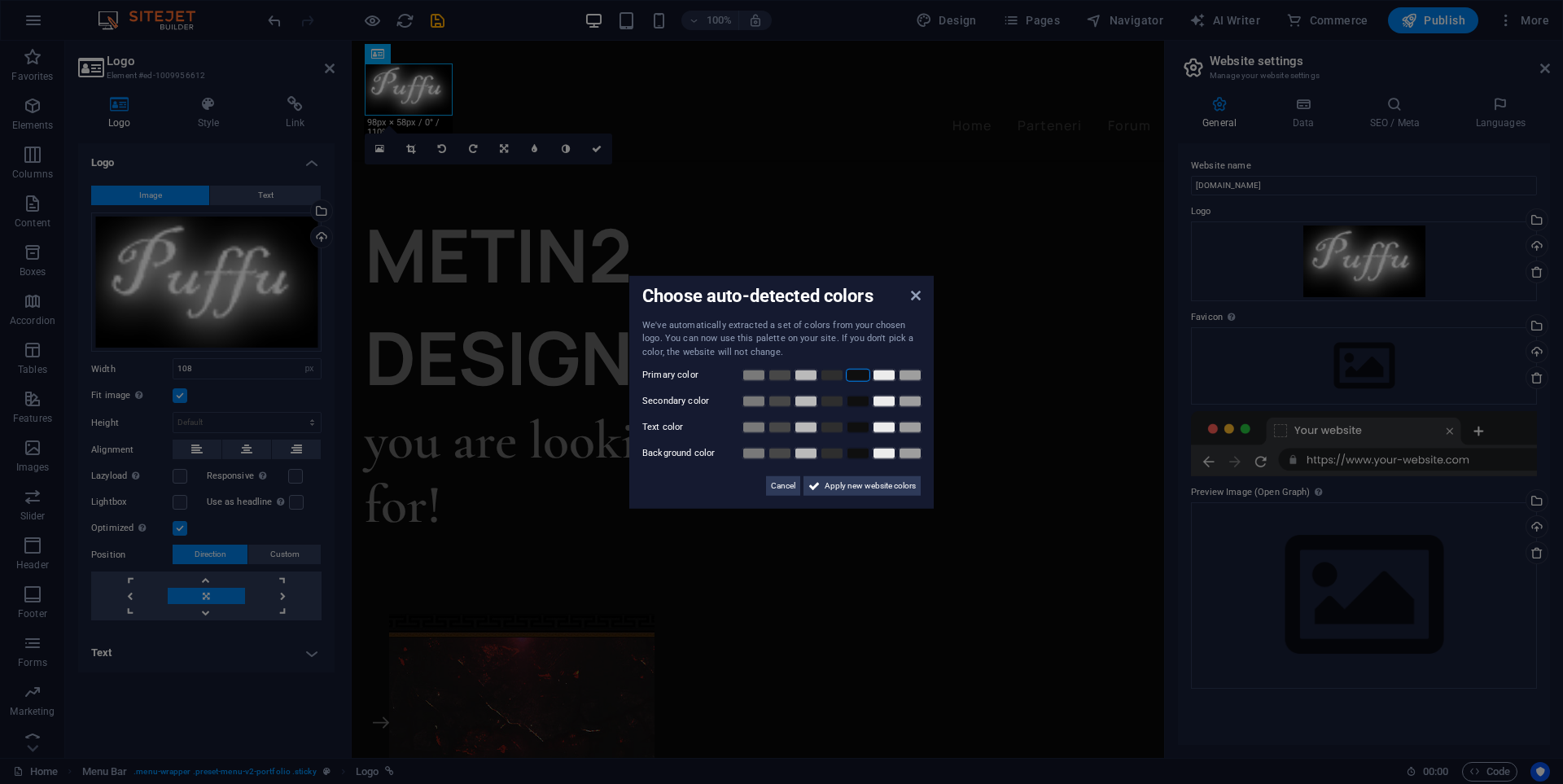
click at [863, 378] on link at bounding box center [858, 375] width 24 height 13
click at [859, 401] on link at bounding box center [858, 401] width 24 height 13
click at [860, 432] on link at bounding box center [858, 427] width 24 height 13
click at [854, 451] on link at bounding box center [858, 453] width 24 height 13
click at [834, 487] on span "Apply new website colors" at bounding box center [871, 486] width 91 height 20
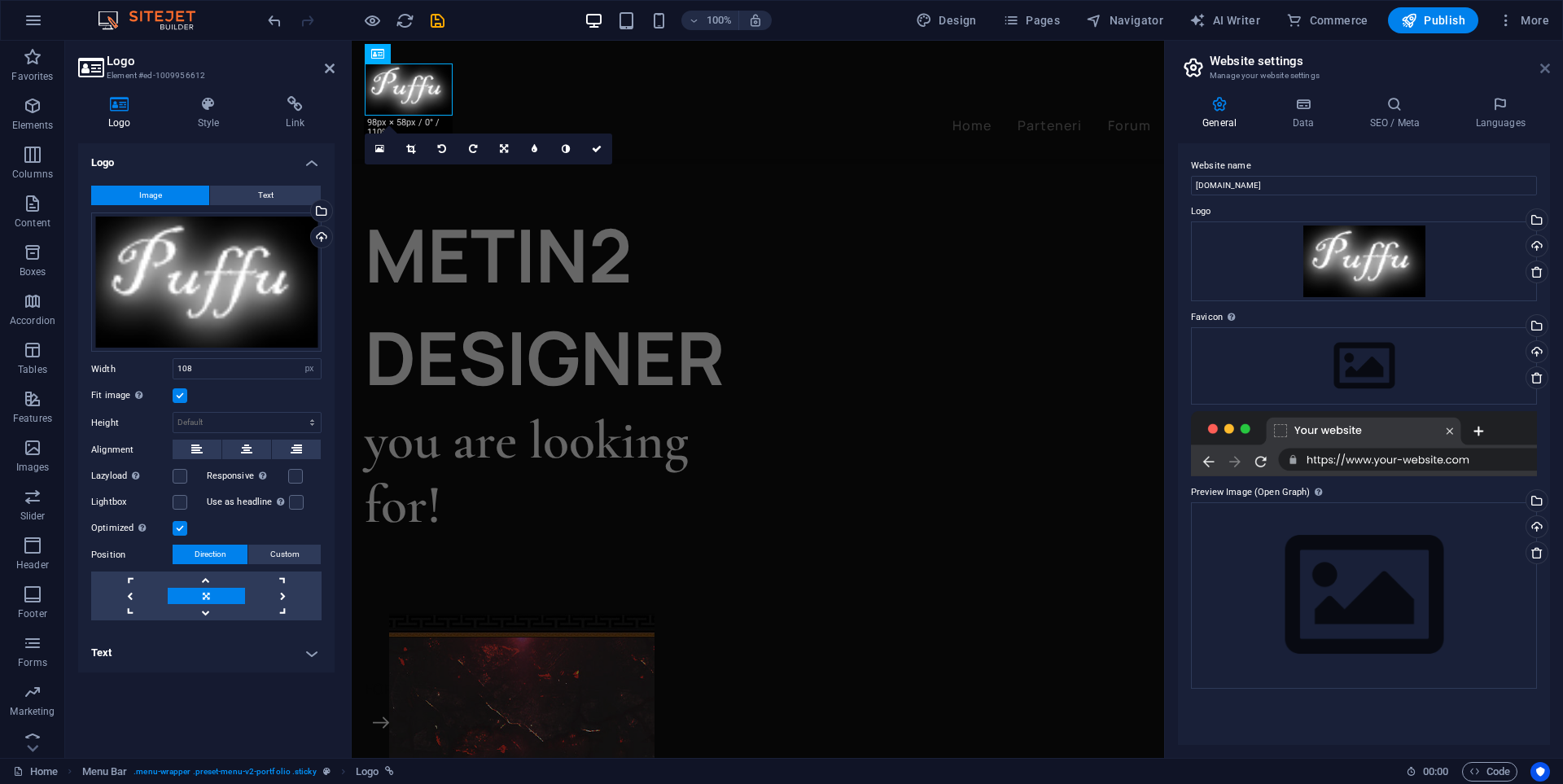
click at [1547, 69] on icon at bounding box center [1545, 69] width 10 height 13
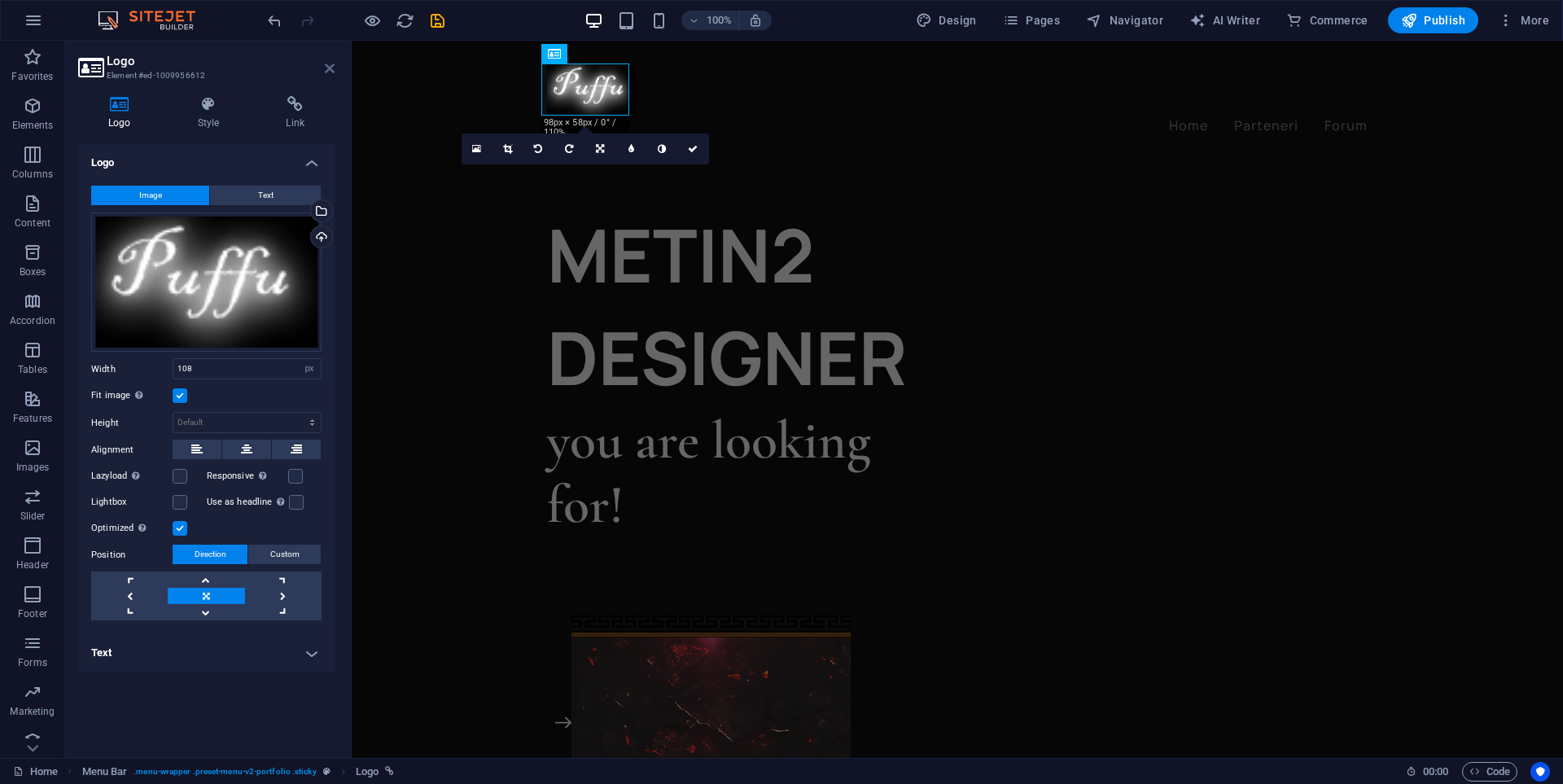
click at [327, 68] on icon at bounding box center [330, 69] width 10 height 13
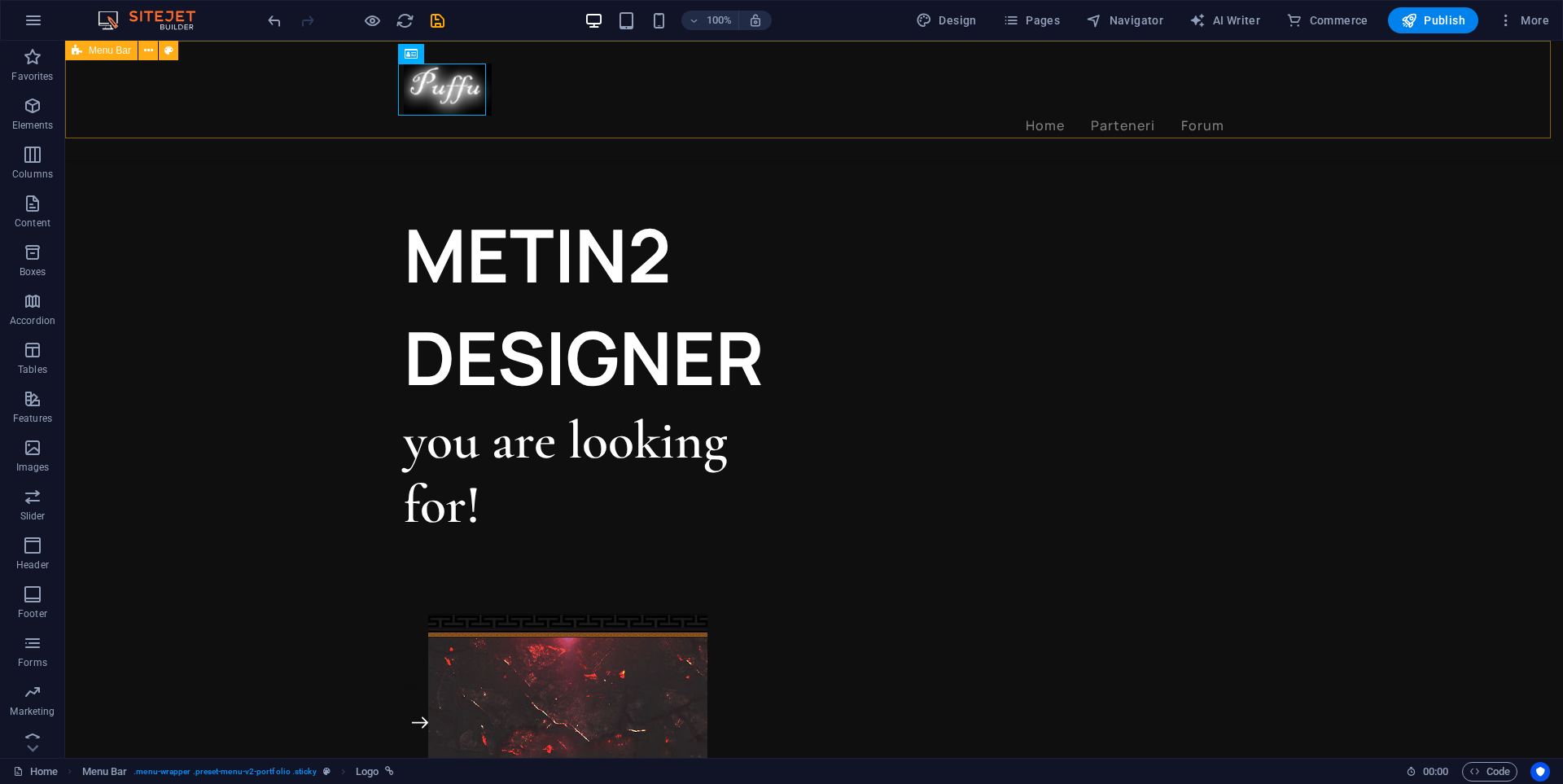
click at [752, 104] on div "Home Parteneri Forum Menu" at bounding box center [814, 100] width 1498 height 119
click at [405, 27] on icon "reload" at bounding box center [405, 20] width 19 height 19
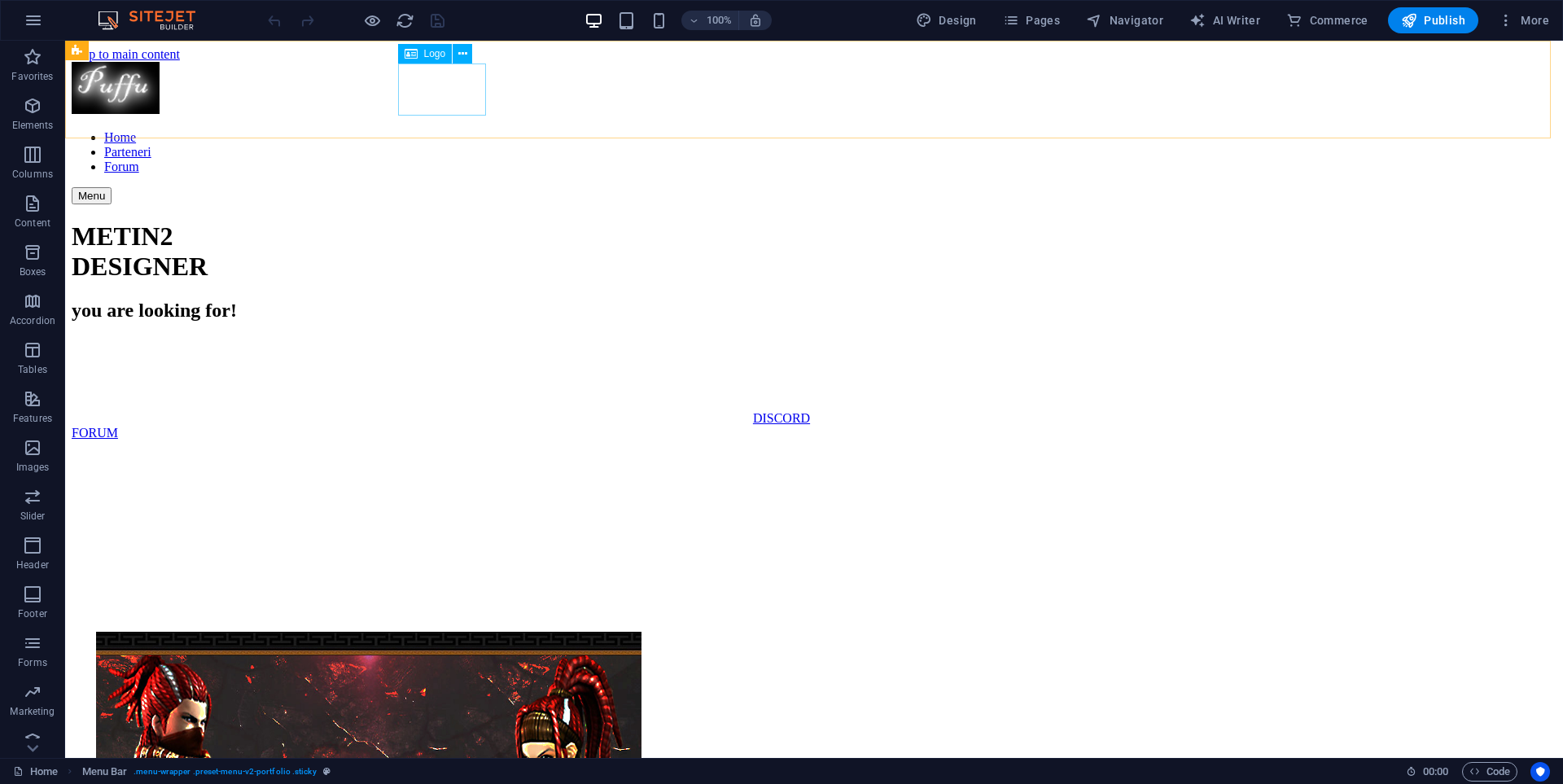
click at [463, 92] on div at bounding box center [814, 90] width 1485 height 56
click at [433, 55] on span "Logo" at bounding box center [435, 54] width 22 height 10
click at [434, 90] on div at bounding box center [814, 90] width 1485 height 56
select select "px"
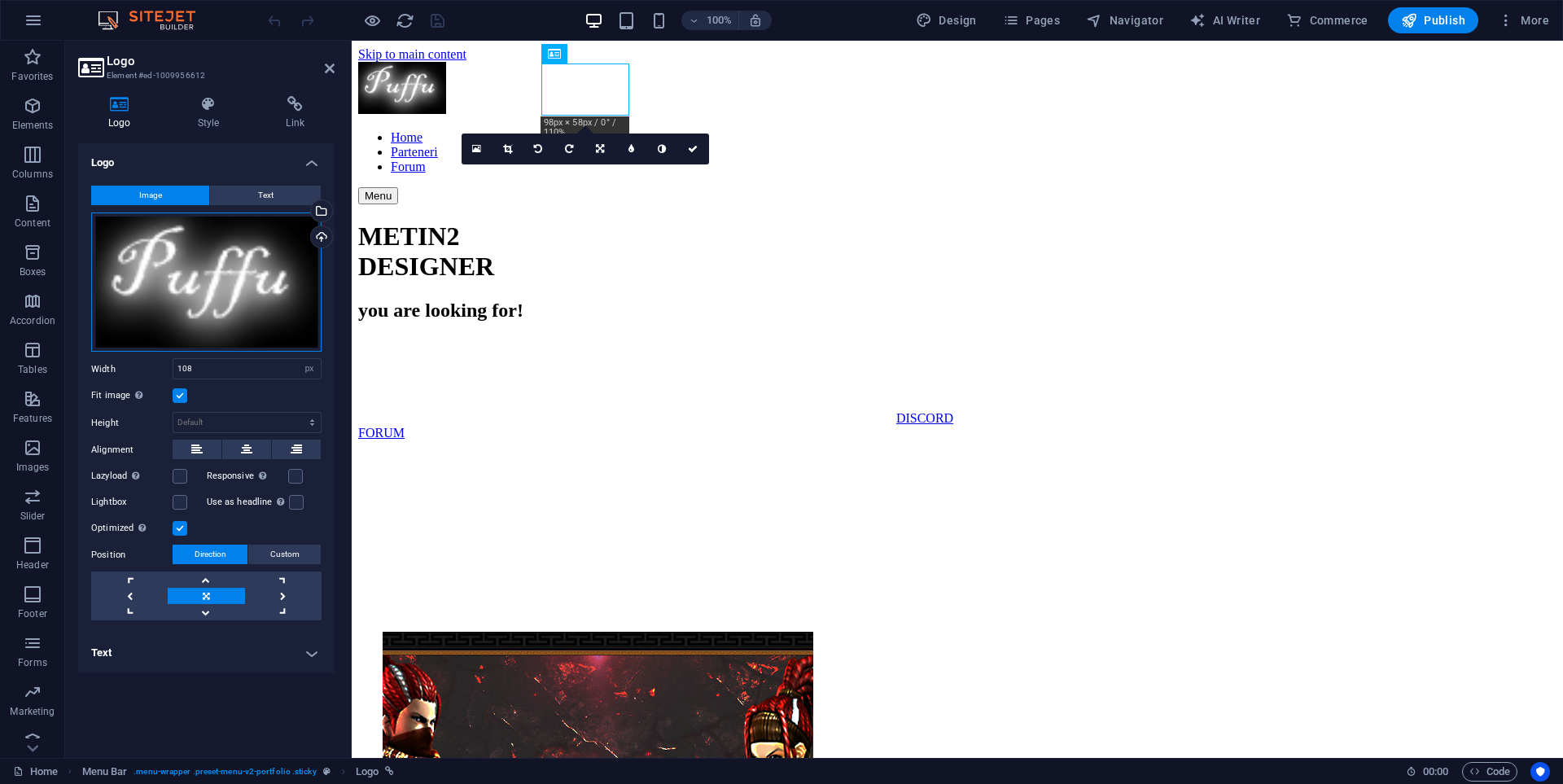
click at [193, 278] on div "Drag files here, click to choose files or select files from Files or our free s…" at bounding box center [206, 282] width 230 height 140
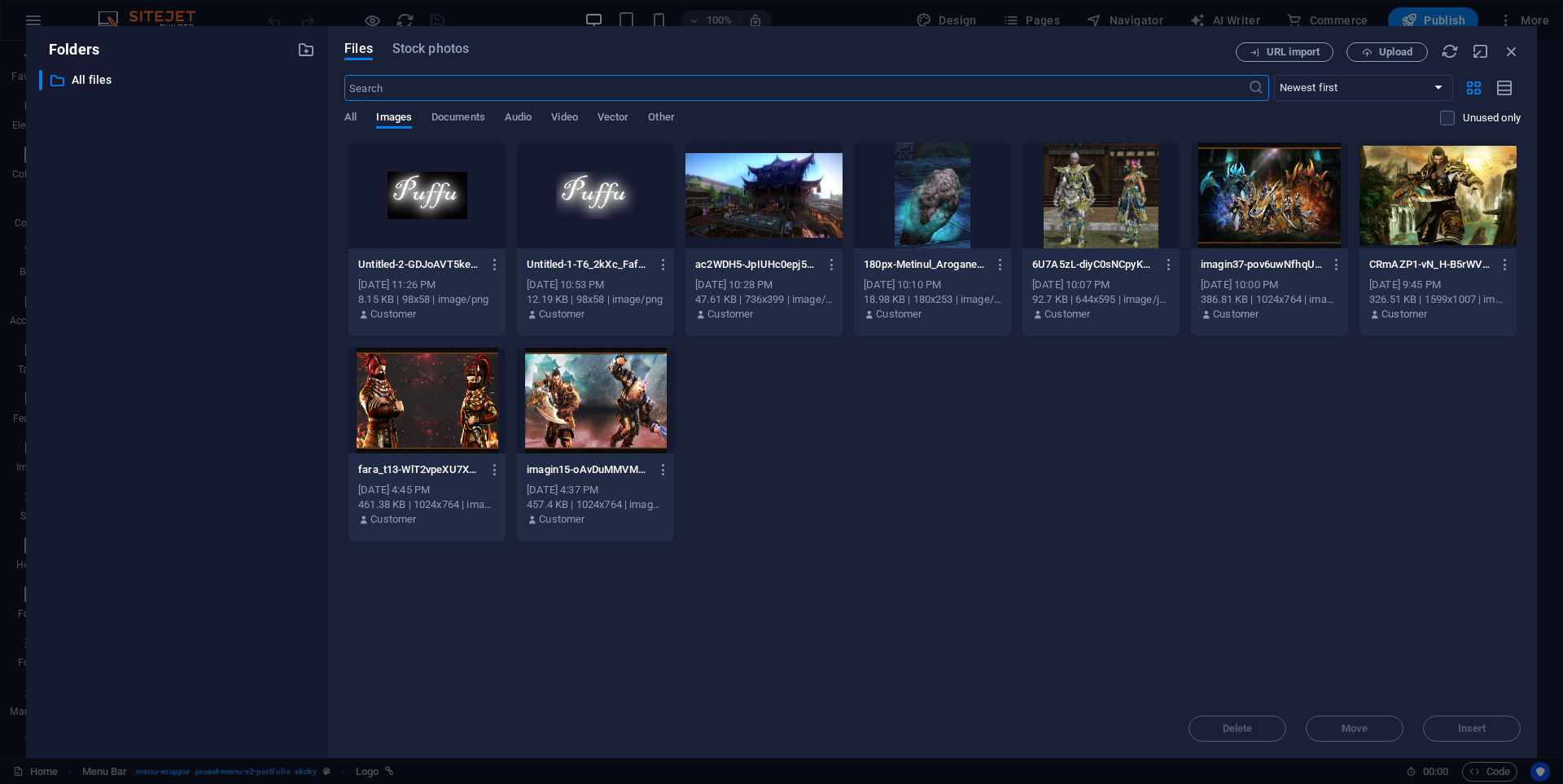
click at [594, 227] on div at bounding box center [595, 195] width 157 height 106
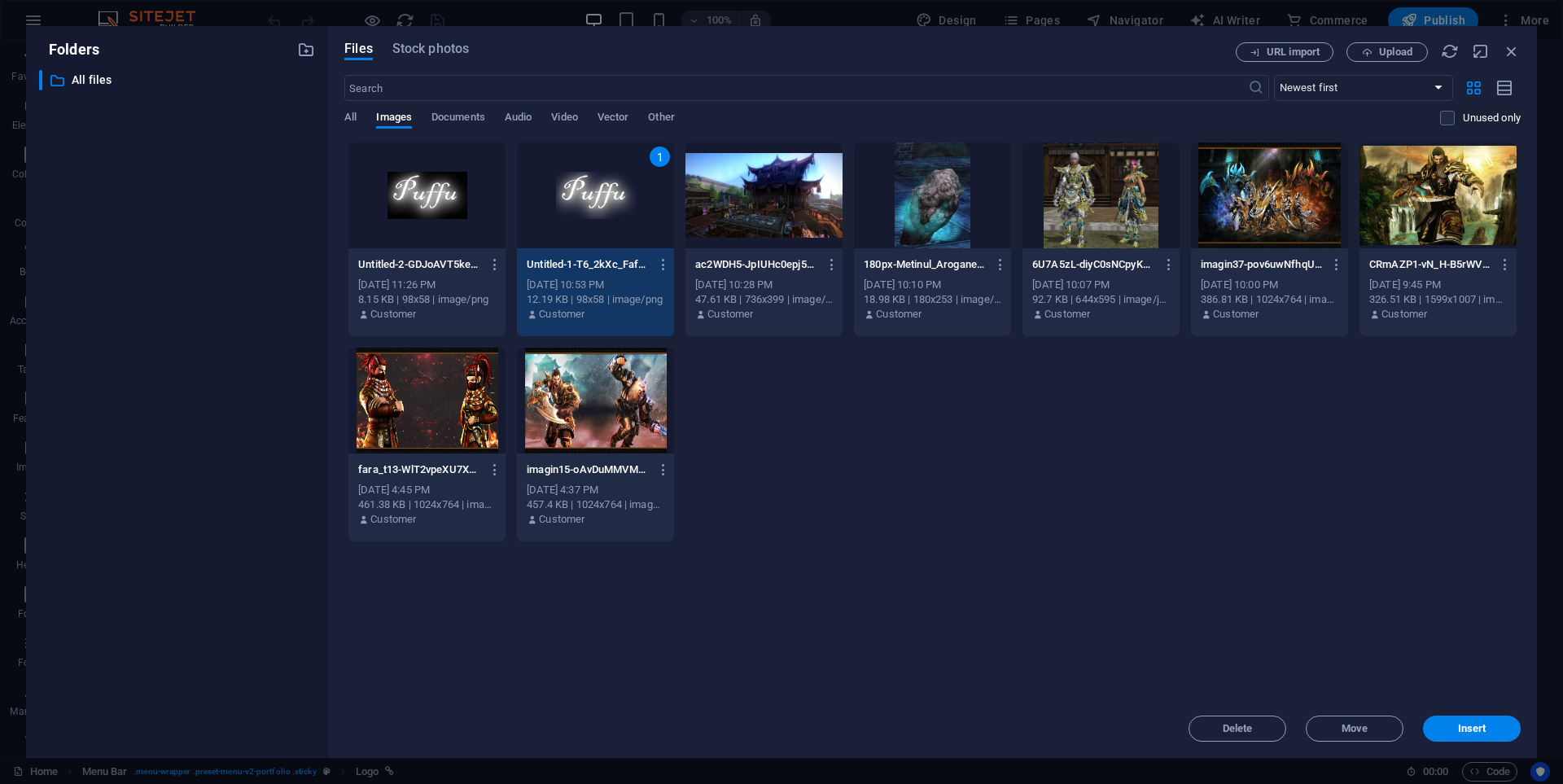
click at [589, 203] on div "1" at bounding box center [595, 195] width 157 height 106
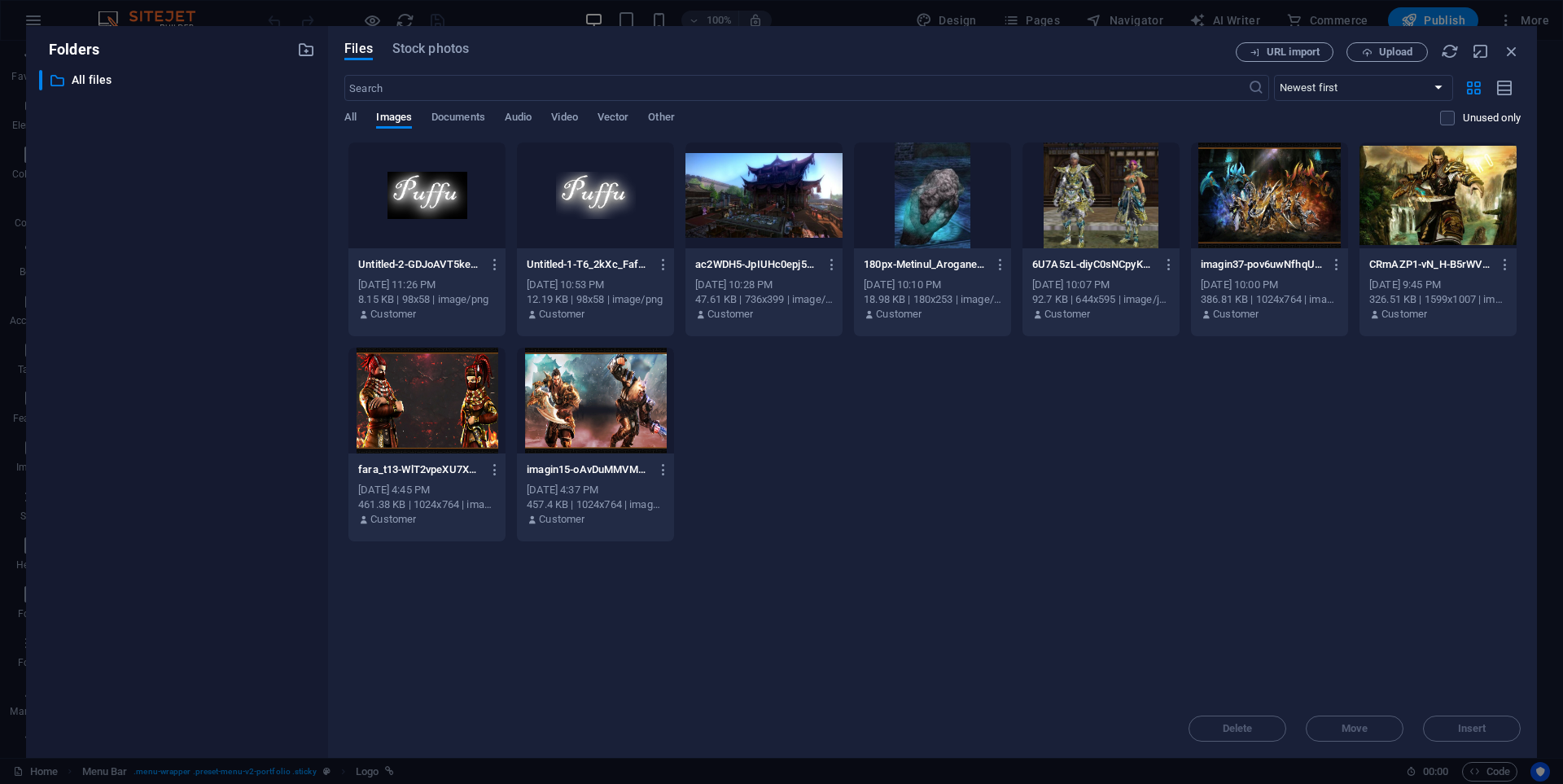
click at [589, 203] on div at bounding box center [595, 195] width 157 height 106
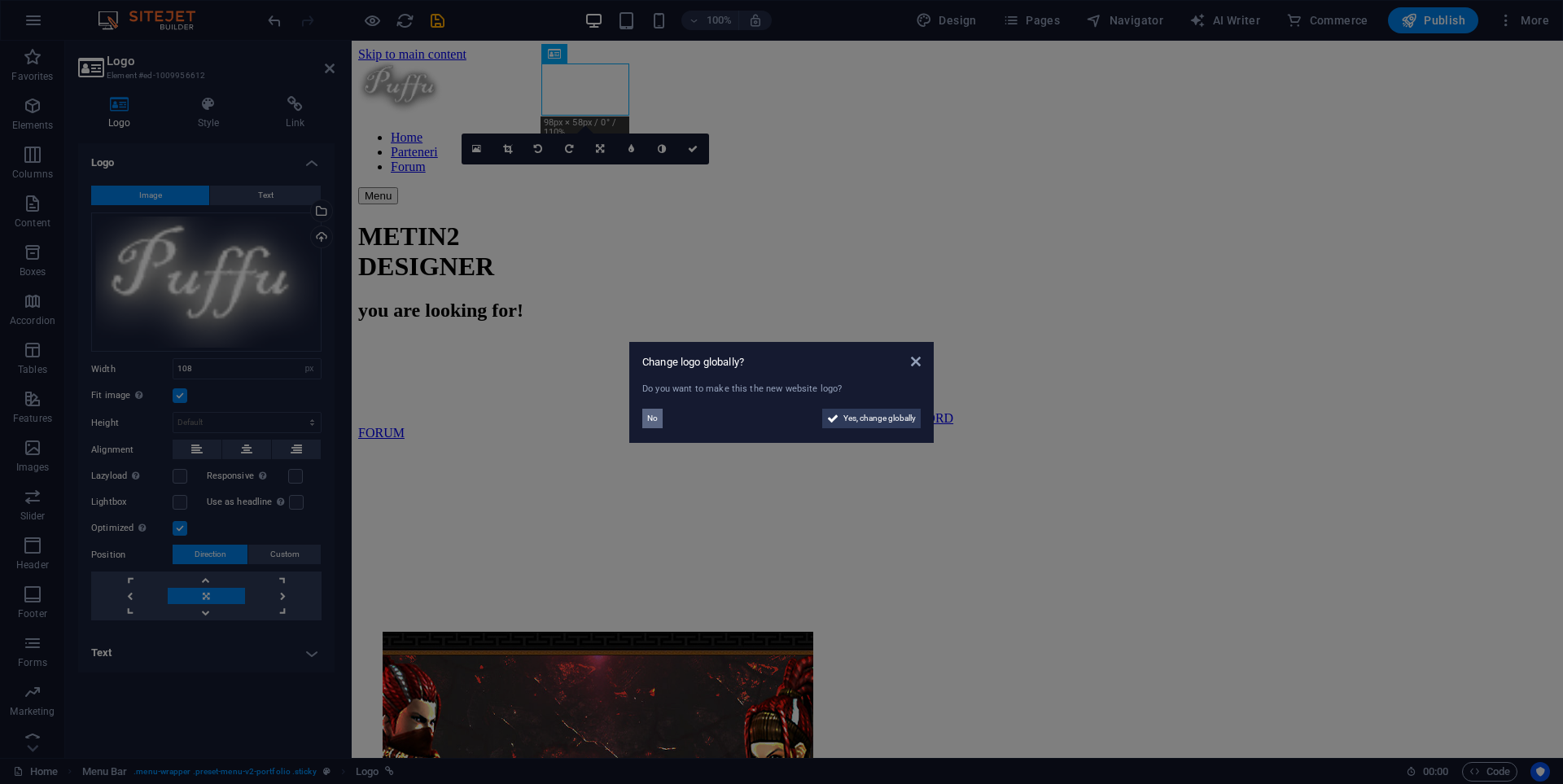
click at [654, 422] on span "No" at bounding box center [652, 418] width 10 height 20
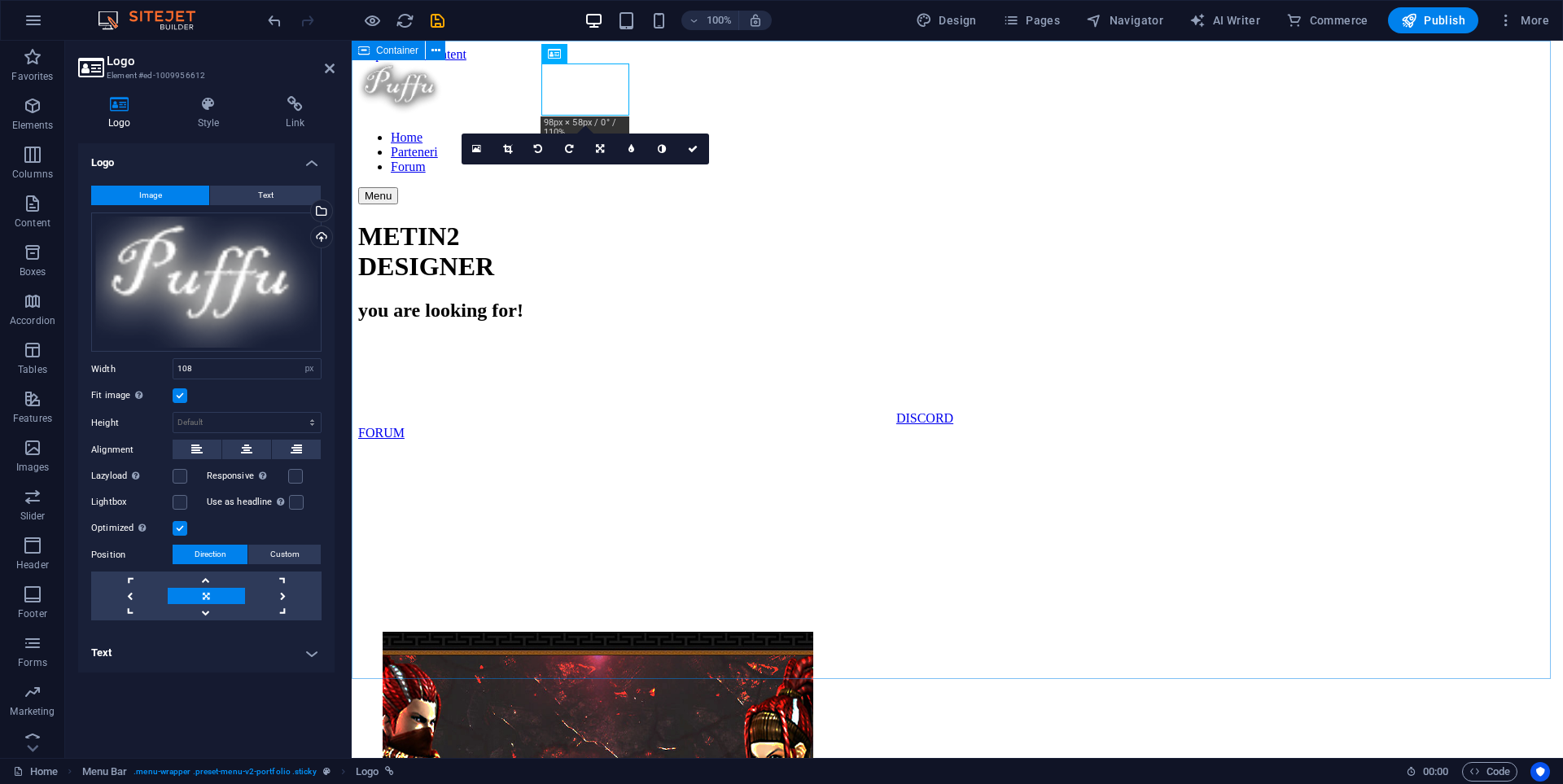
click at [500, 246] on div "METIN2 DESIGNER you are looking for! DISCORD FORUM" at bounding box center [957, 633] width 1199 height 824
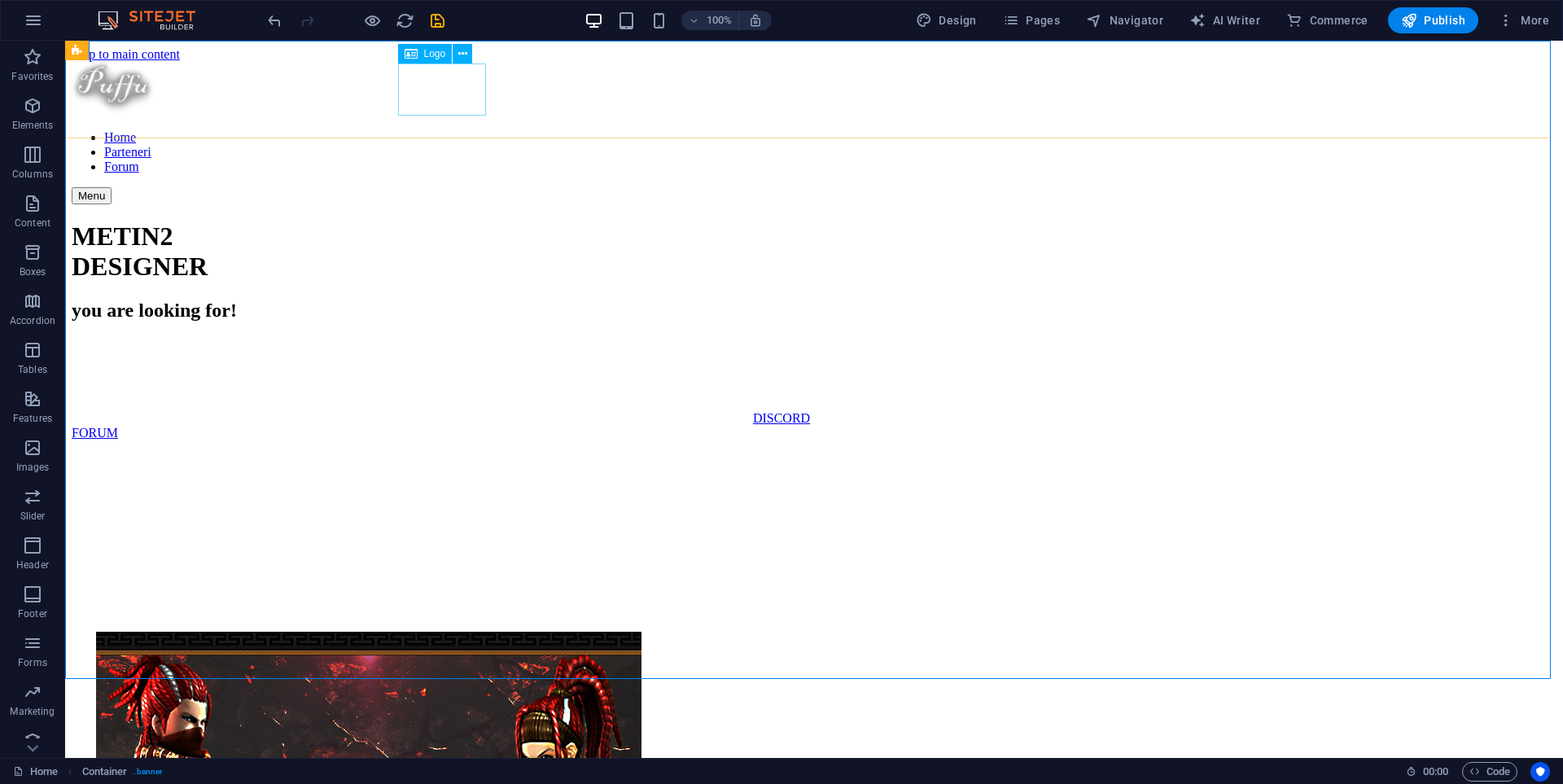
click at [455, 101] on div at bounding box center [814, 90] width 1485 height 56
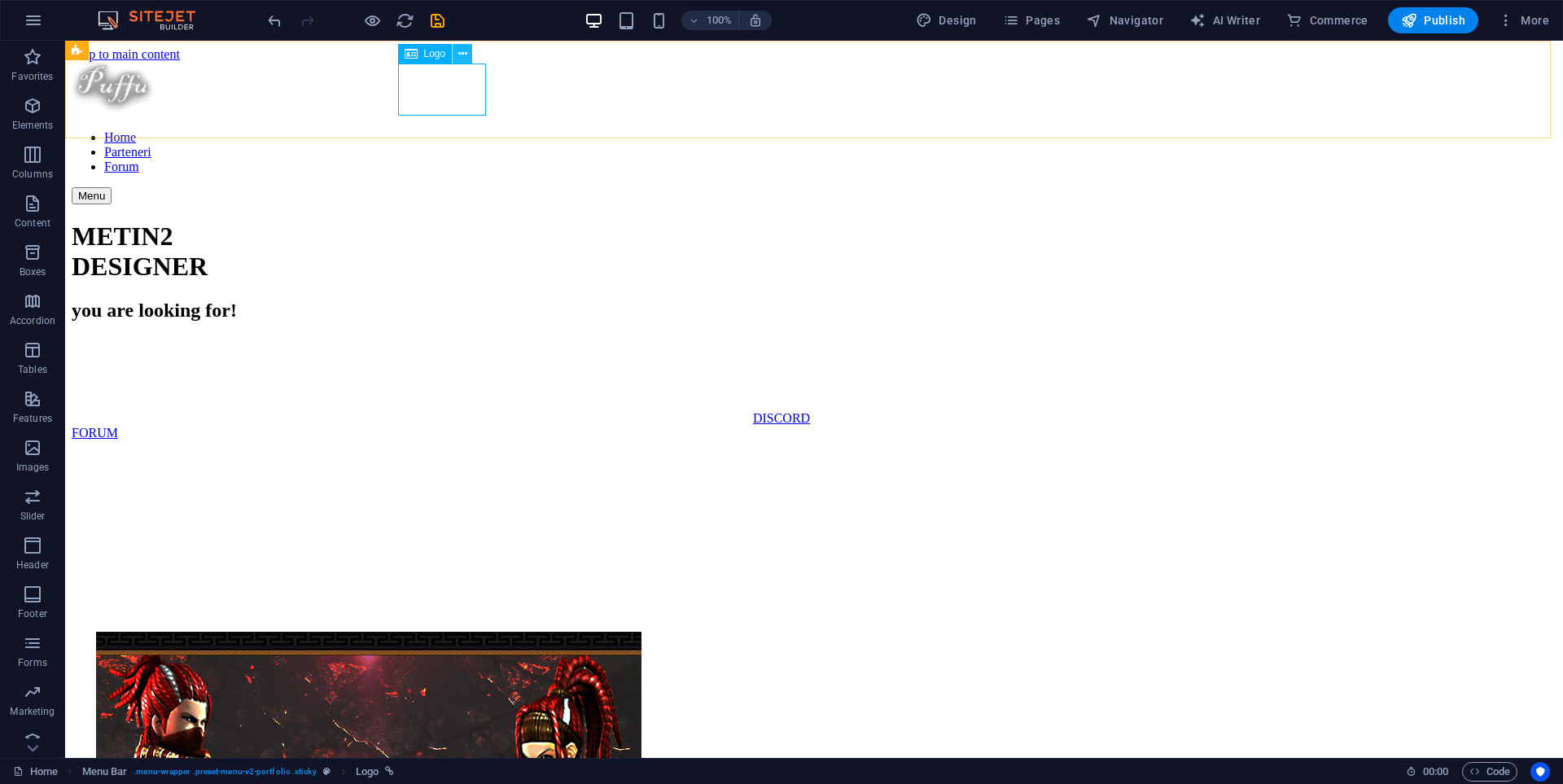
click at [465, 53] on icon at bounding box center [463, 54] width 9 height 17
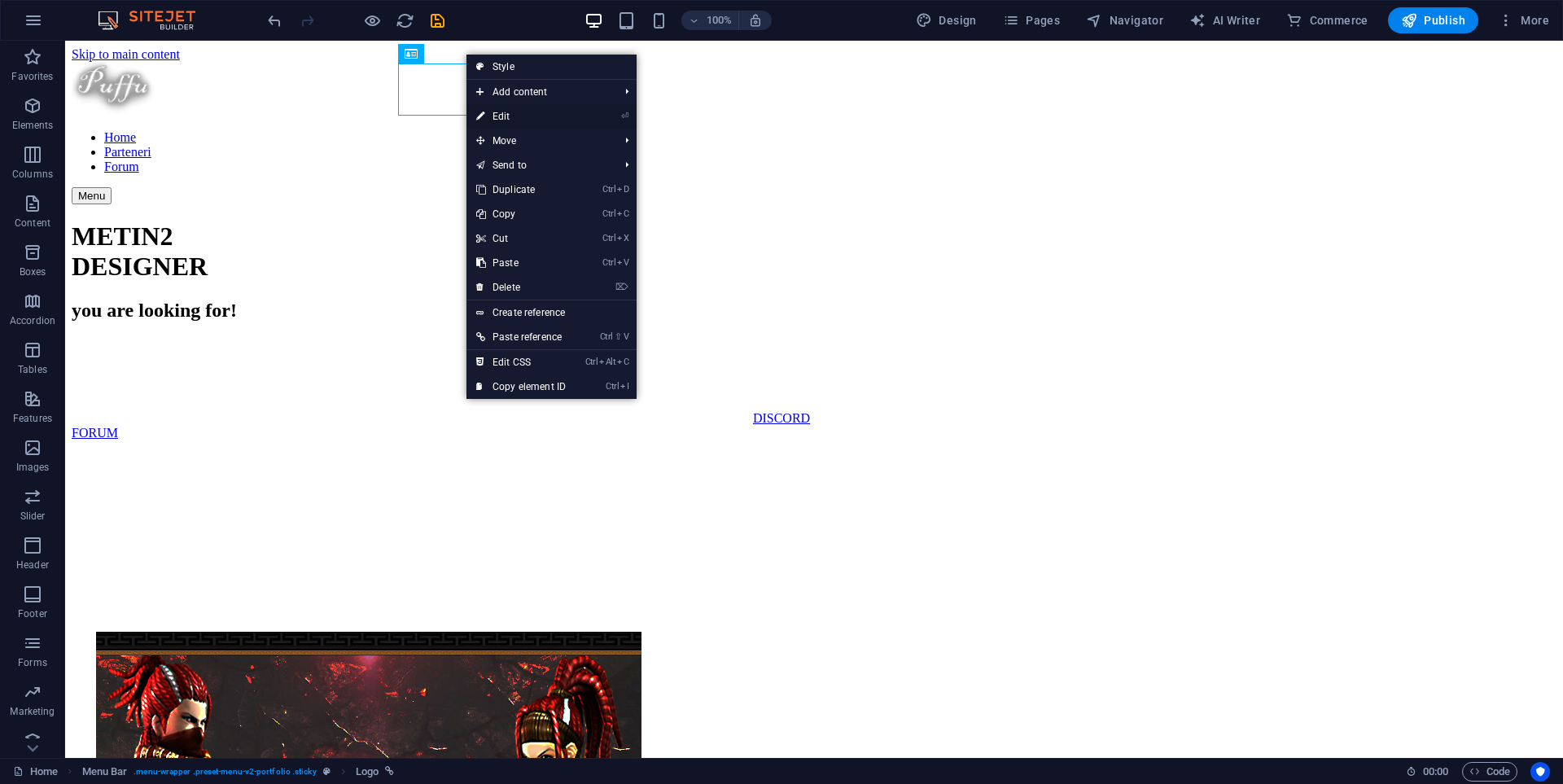
click at [506, 117] on link "⏎ Edit" at bounding box center [520, 116] width 109 height 24
select select "px"
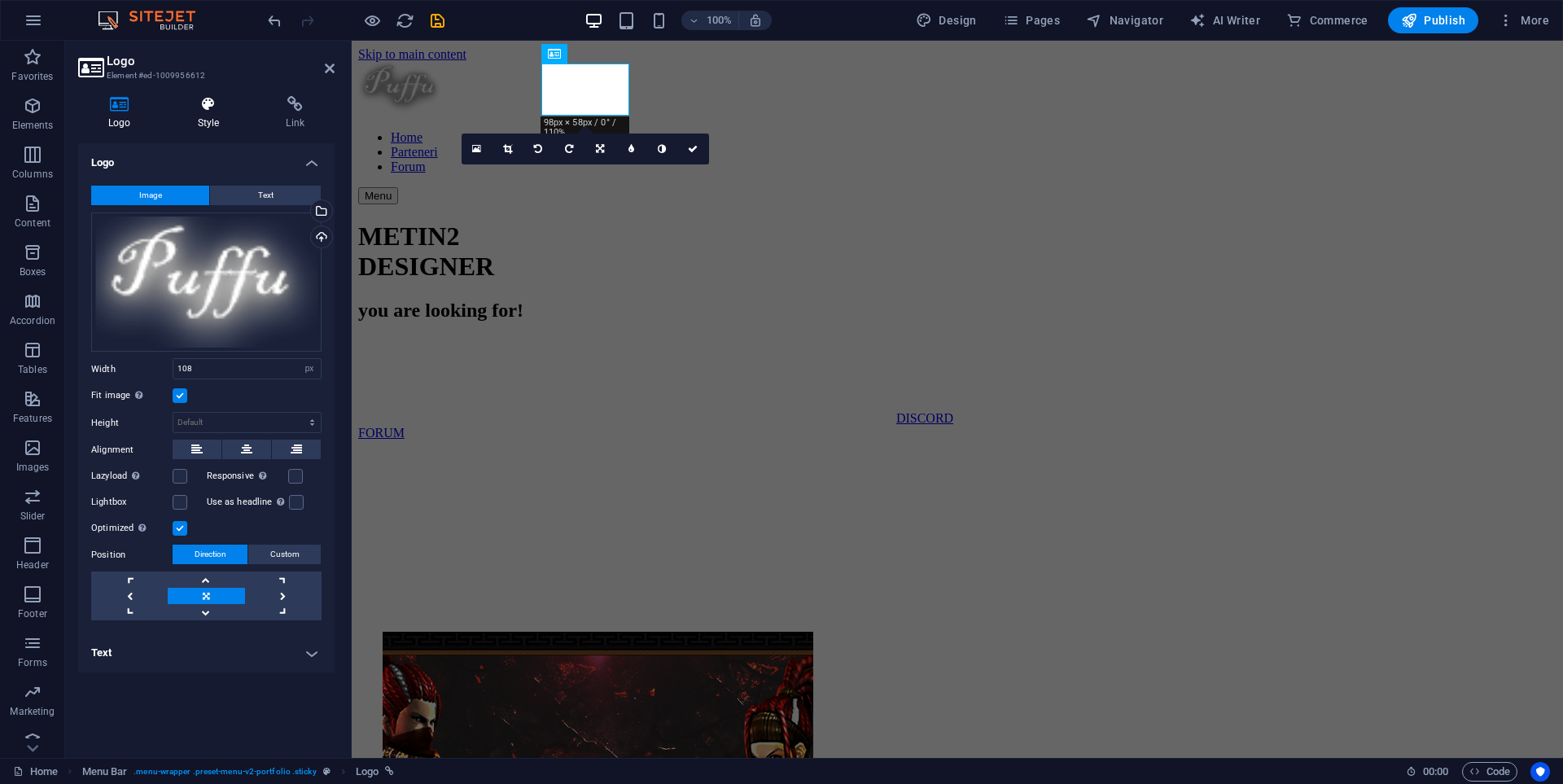
click at [219, 115] on h4 "Style" at bounding box center [211, 112] width 88 height 34
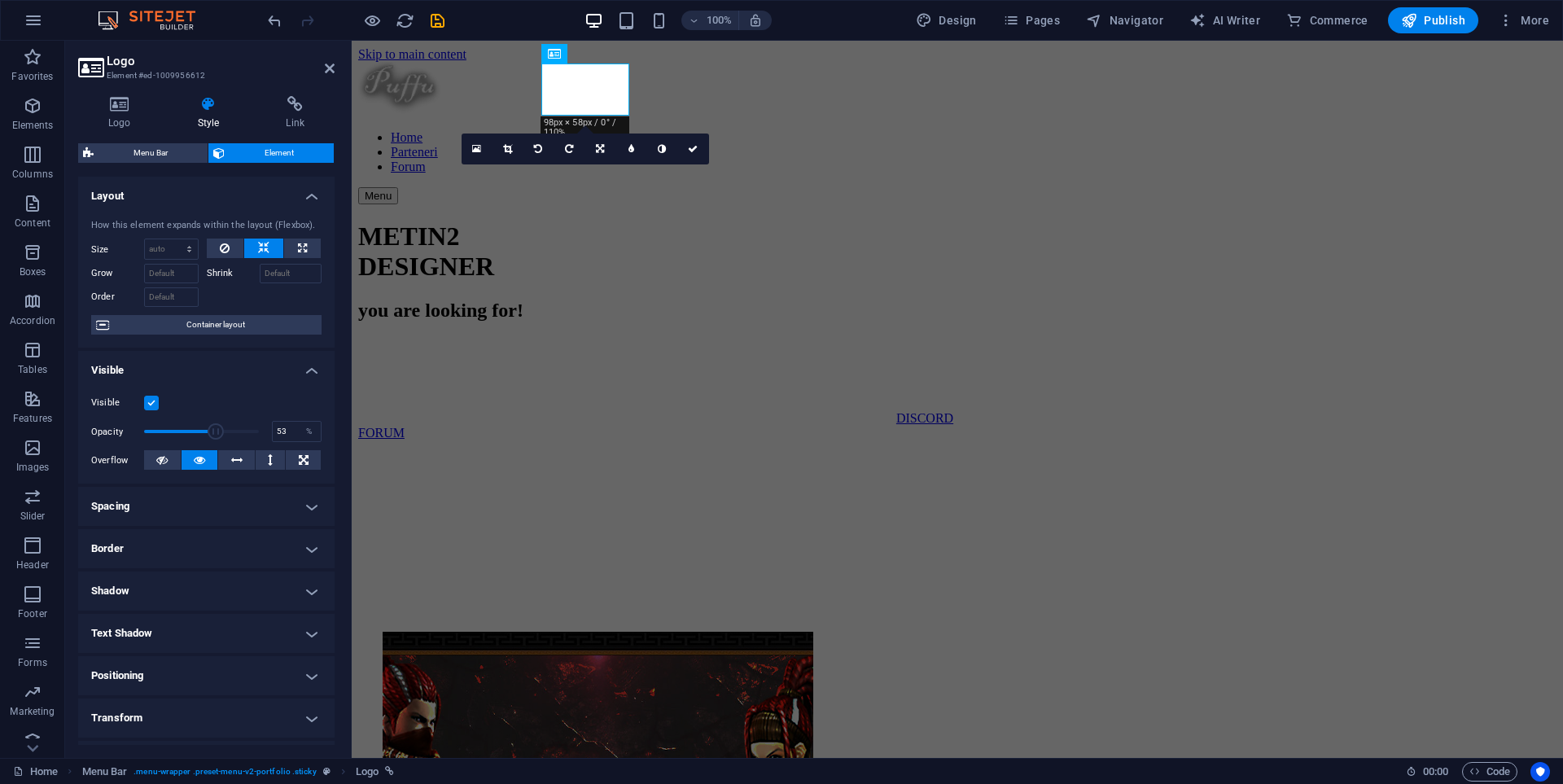
drag, startPoint x: 253, startPoint y: 433, endPoint x: 203, endPoint y: 433, distance: 50.0
click at [207, 433] on span at bounding box center [216, 432] width 17 height 17
type input "45"
drag, startPoint x: 206, startPoint y: 434, endPoint x: 194, endPoint y: 434, distance: 12.0
click at [194, 434] on span at bounding box center [196, 432] width 17 height 17
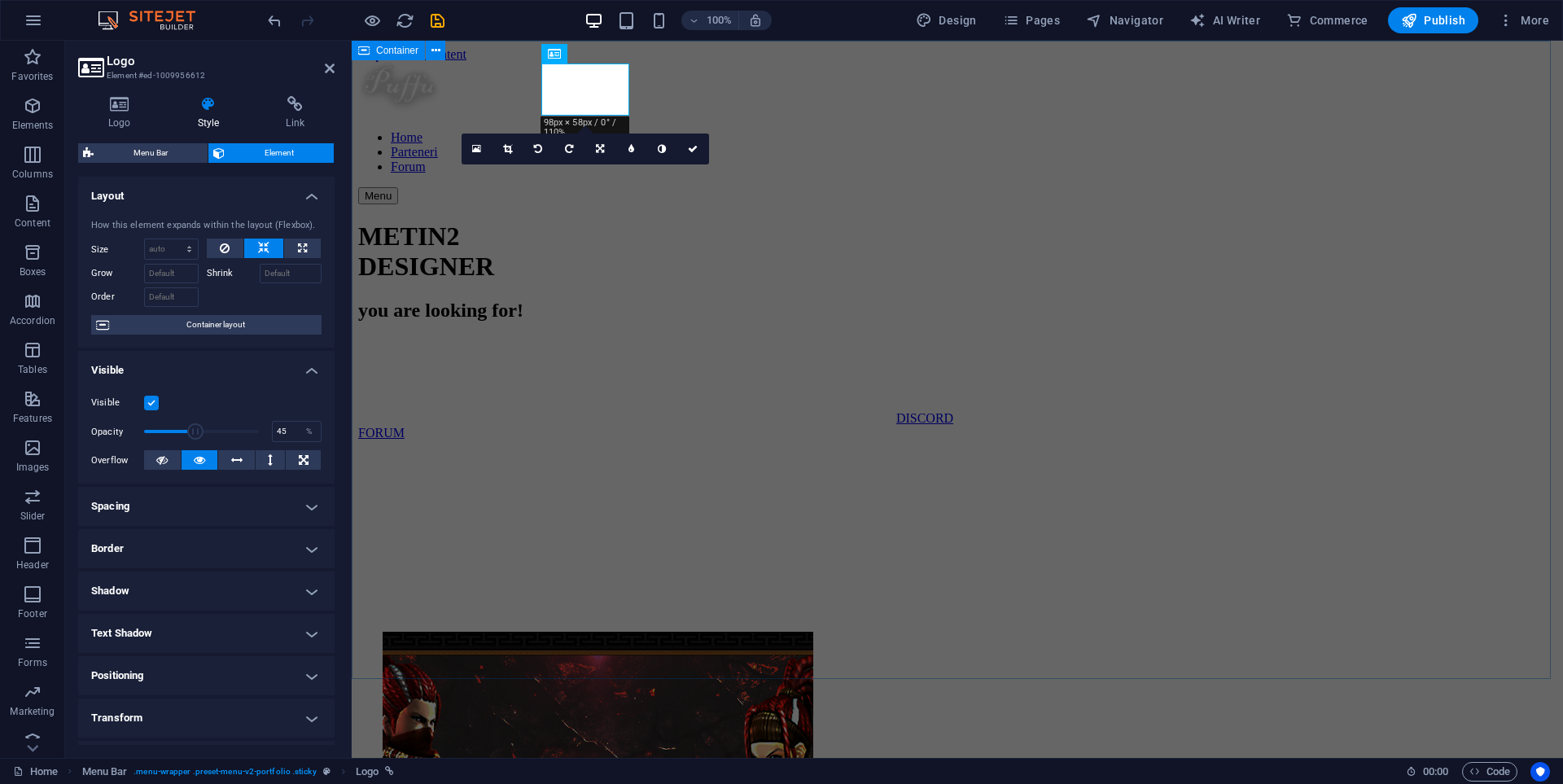
click at [441, 275] on div "METIN2 DESIGNER you are looking for! DISCORD FORUM" at bounding box center [957, 633] width 1199 height 824
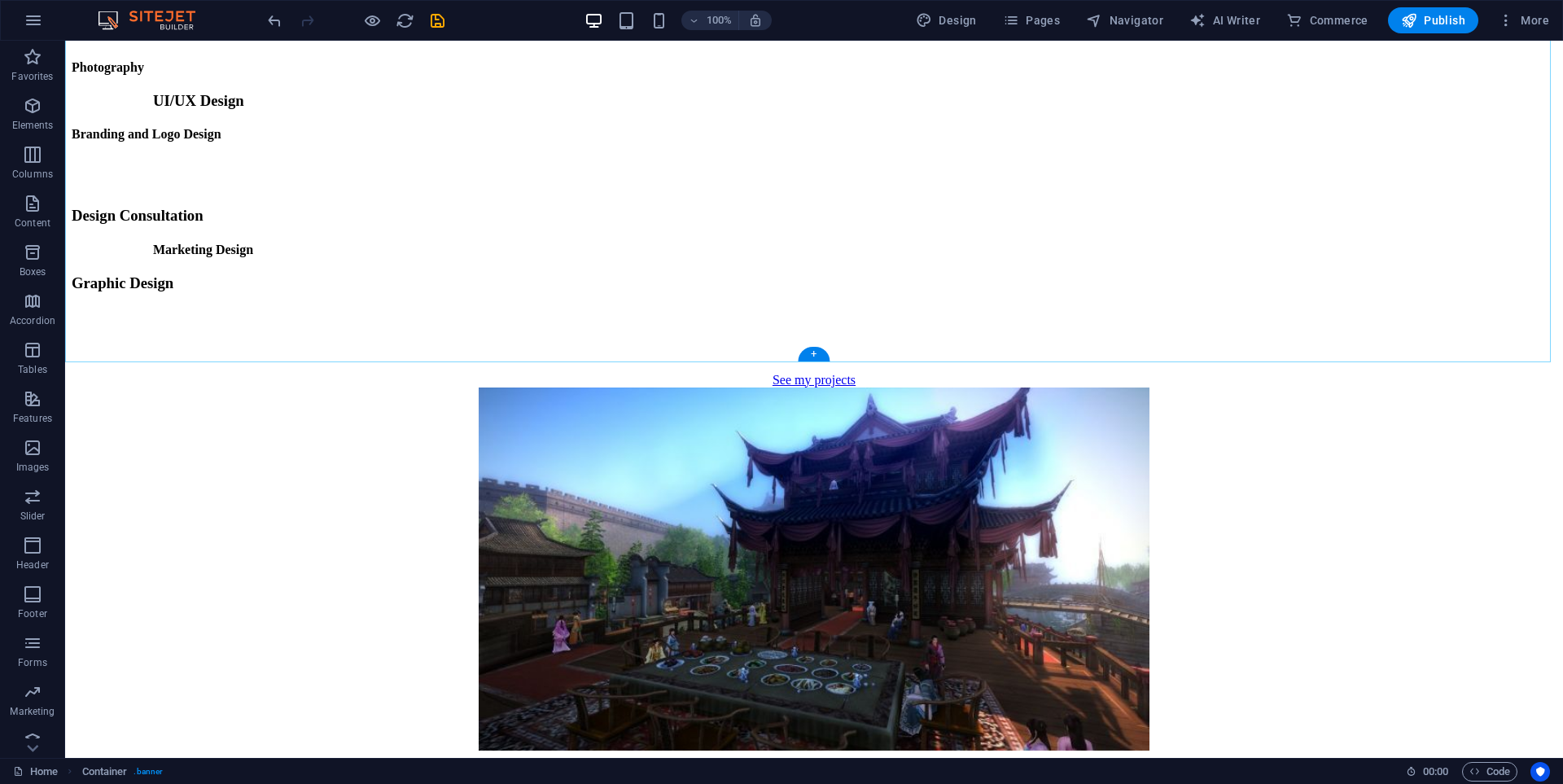
scroll to position [2061, 0]
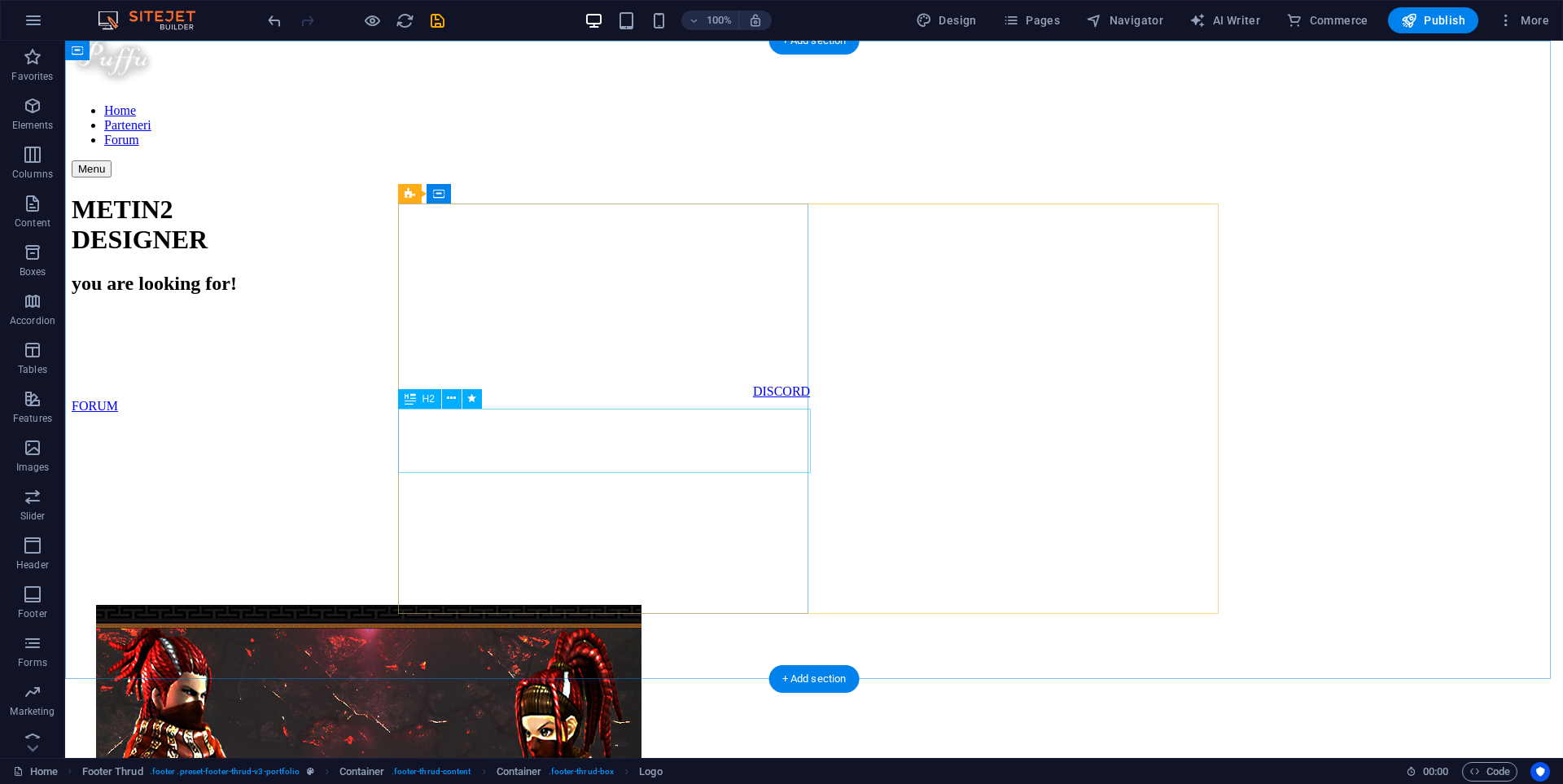
scroll to position [0, 0]
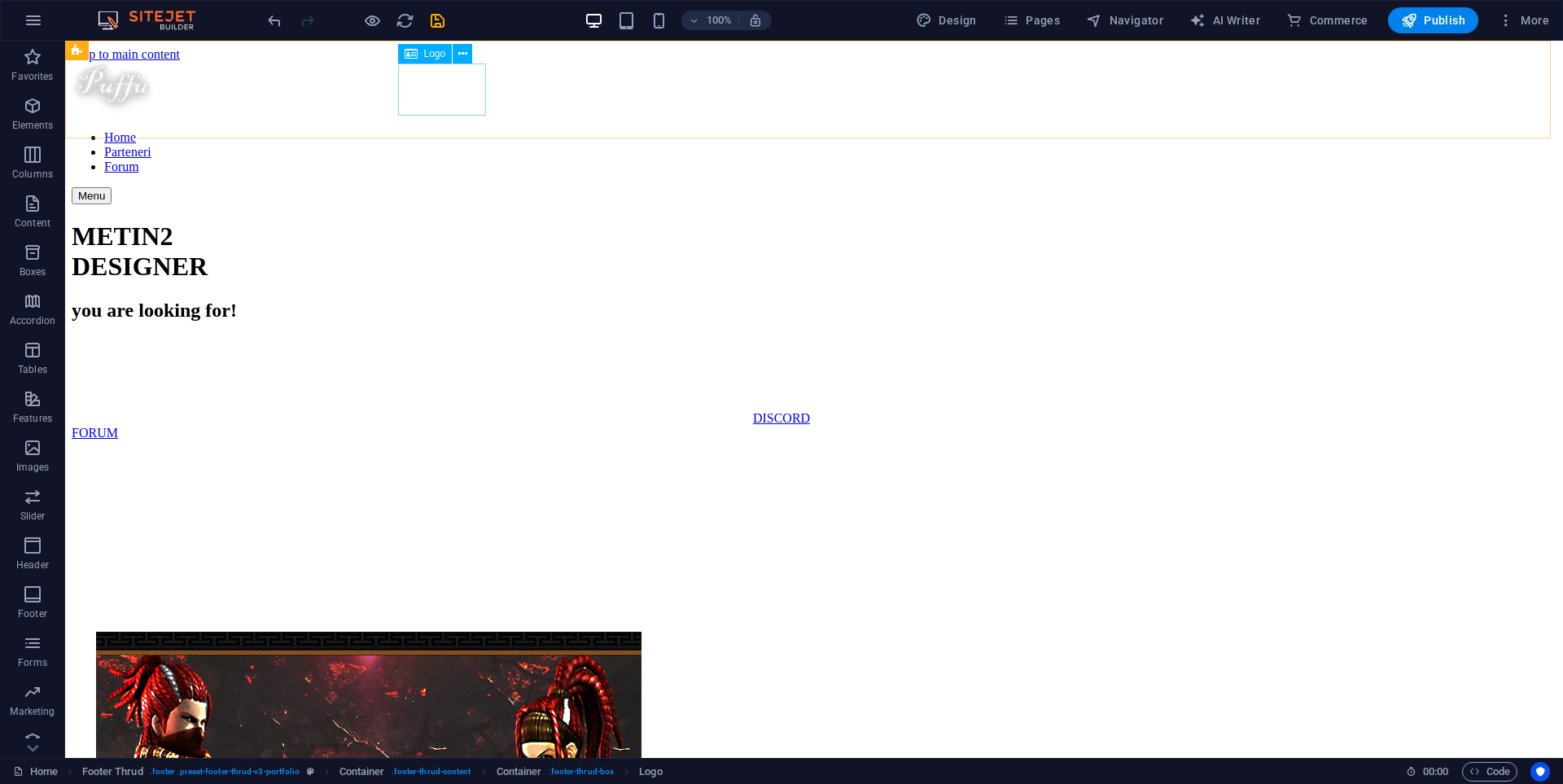
click at [454, 97] on div at bounding box center [814, 90] width 1485 height 56
click at [460, 55] on icon at bounding box center [463, 54] width 9 height 17
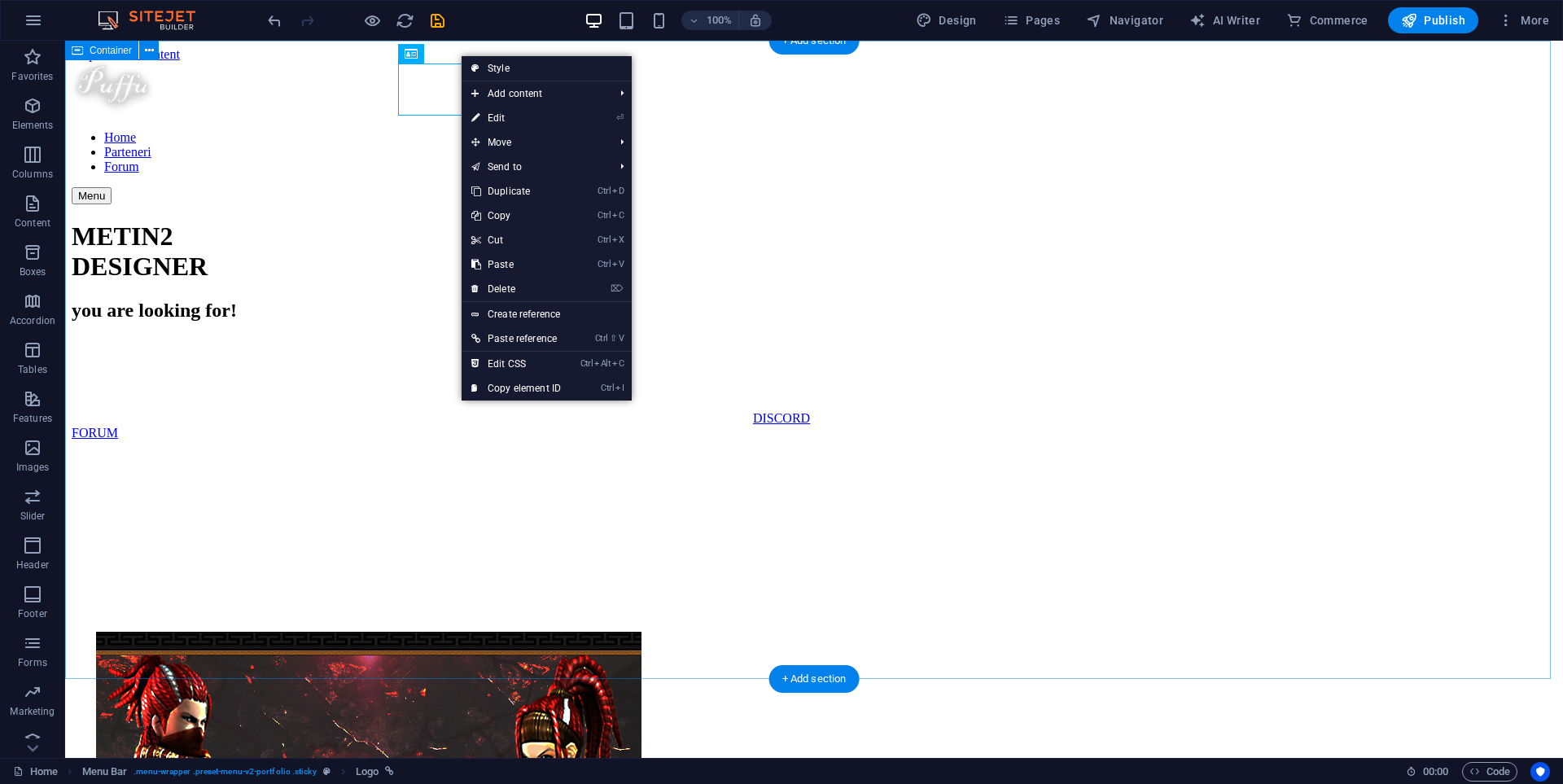
click at [296, 221] on div "METIN2 DESIGNER you are looking for! DISCORD FORUM" at bounding box center [814, 633] width 1485 height 824
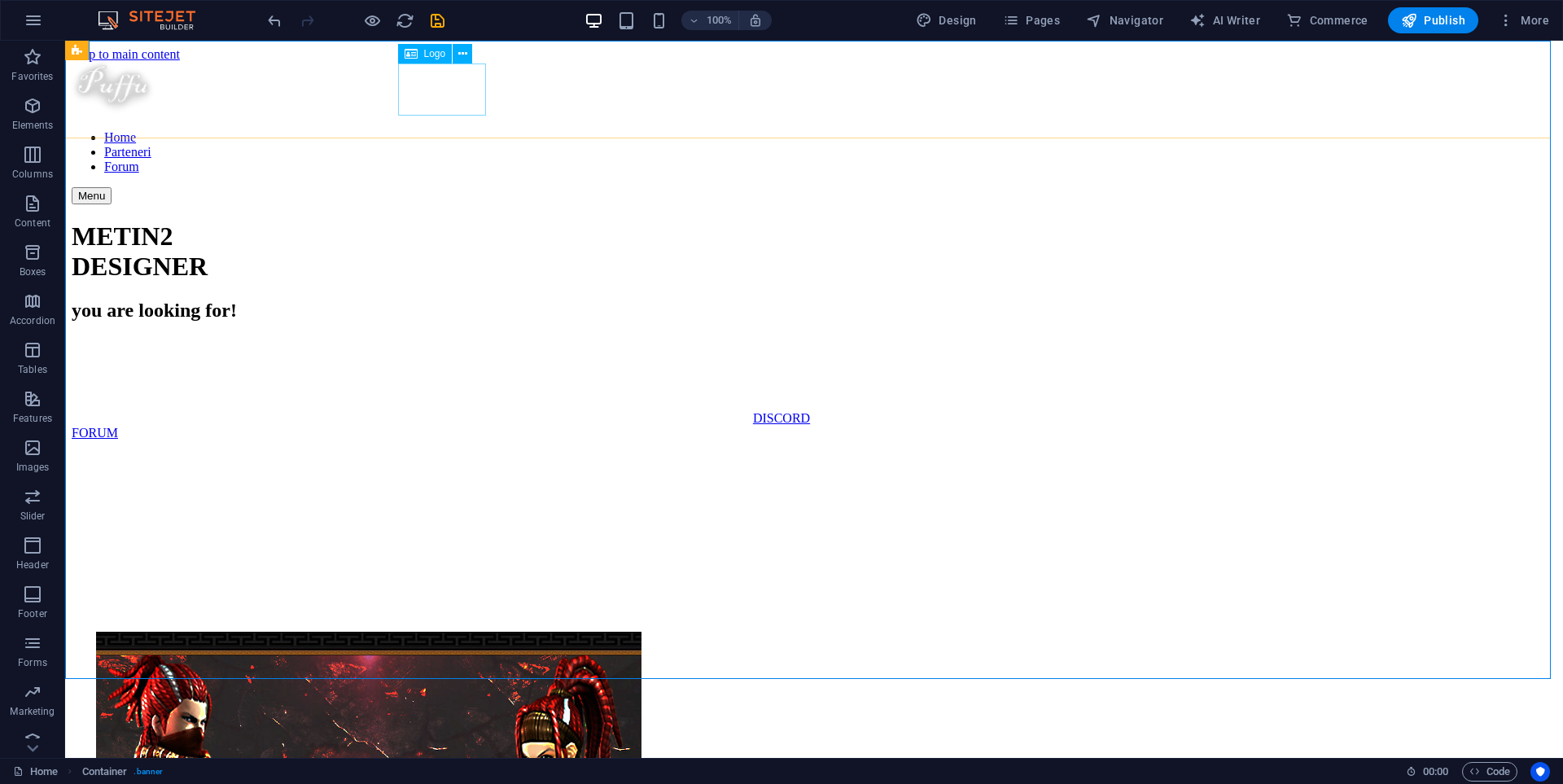
click at [447, 81] on div at bounding box center [814, 90] width 1485 height 56
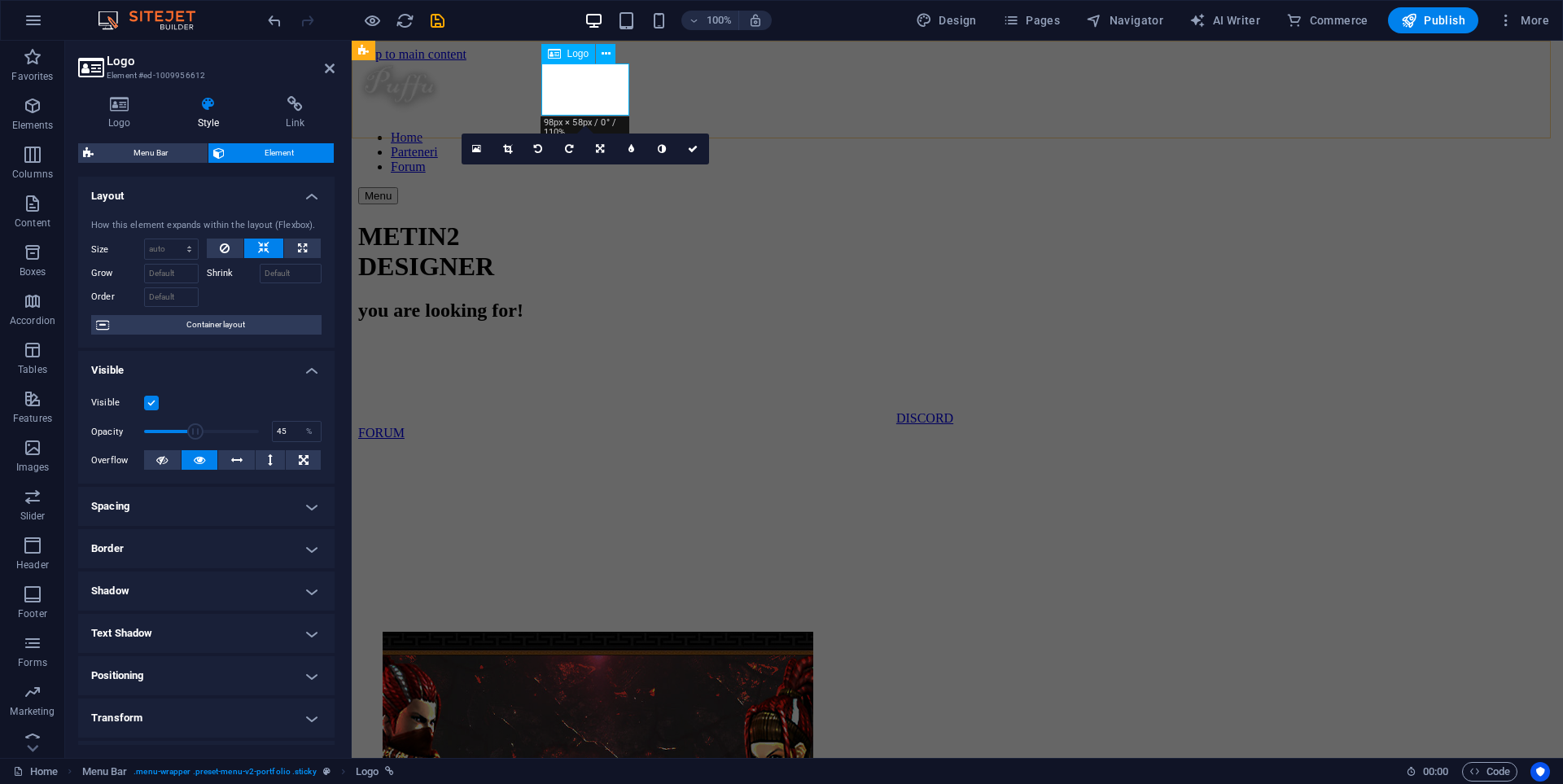
click at [564, 53] on div "Logo" at bounding box center [569, 53] width 55 height 20
click at [129, 118] on h4 "Logo" at bounding box center [123, 112] width 89 height 34
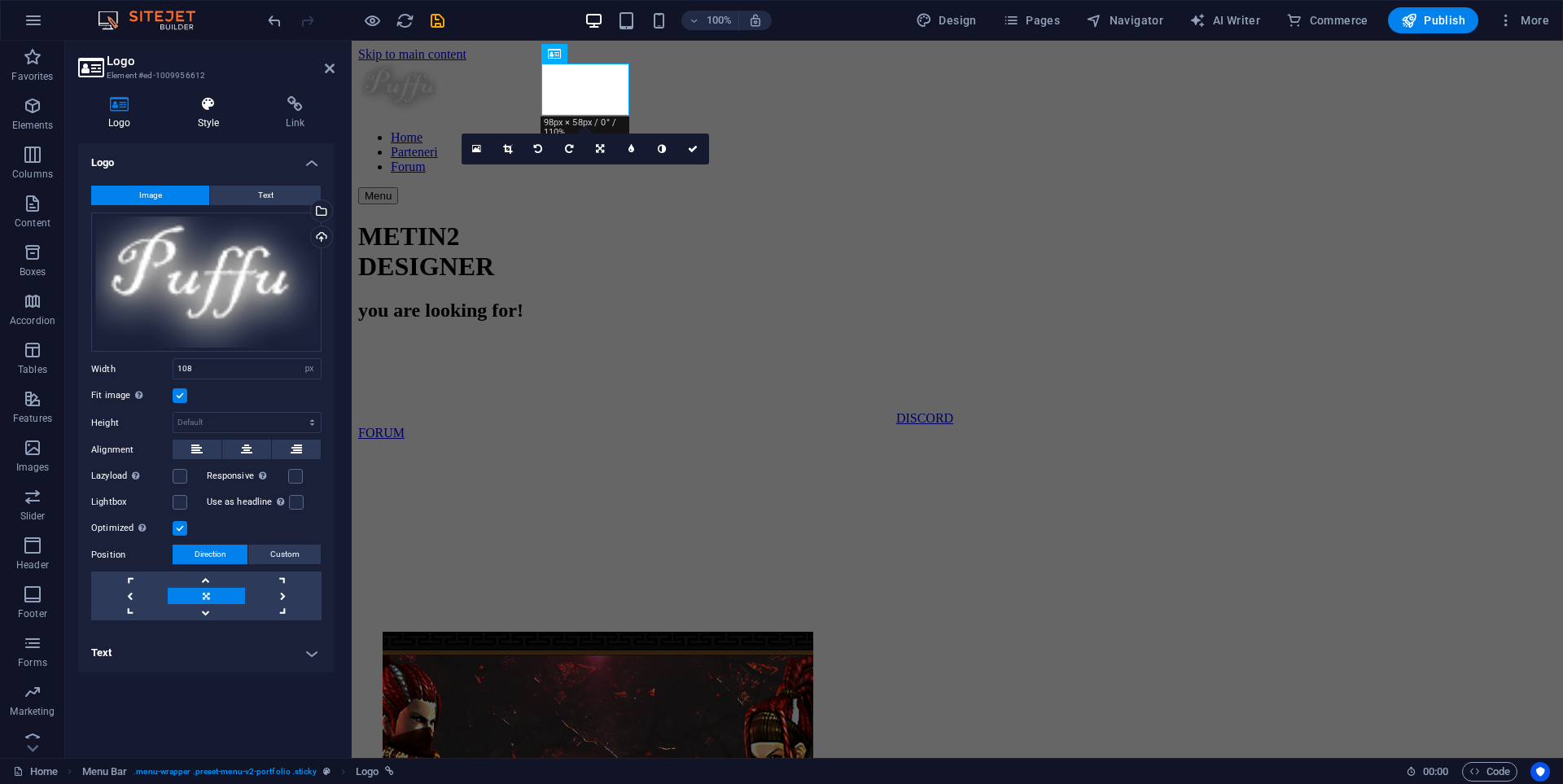
click at [218, 118] on h4 "Style" at bounding box center [211, 112] width 88 height 34
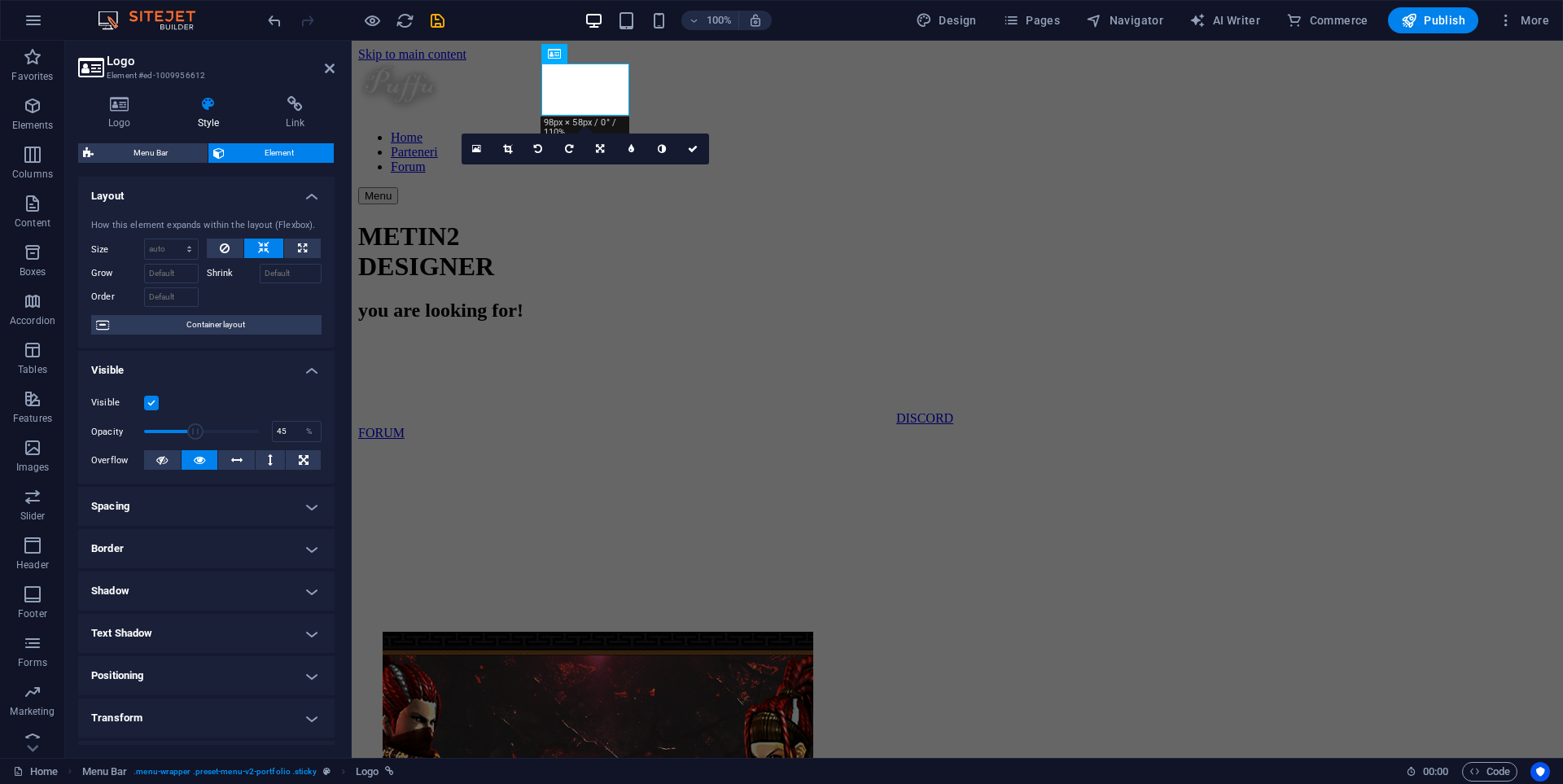
click at [290, 631] on h4 "Text Shadow" at bounding box center [206, 634] width 256 height 39
click at [206, 669] on span "None" at bounding box center [204, 665] width 20 height 20
click at [267, 665] on span "Outside" at bounding box center [281, 665] width 28 height 20
type input "2"
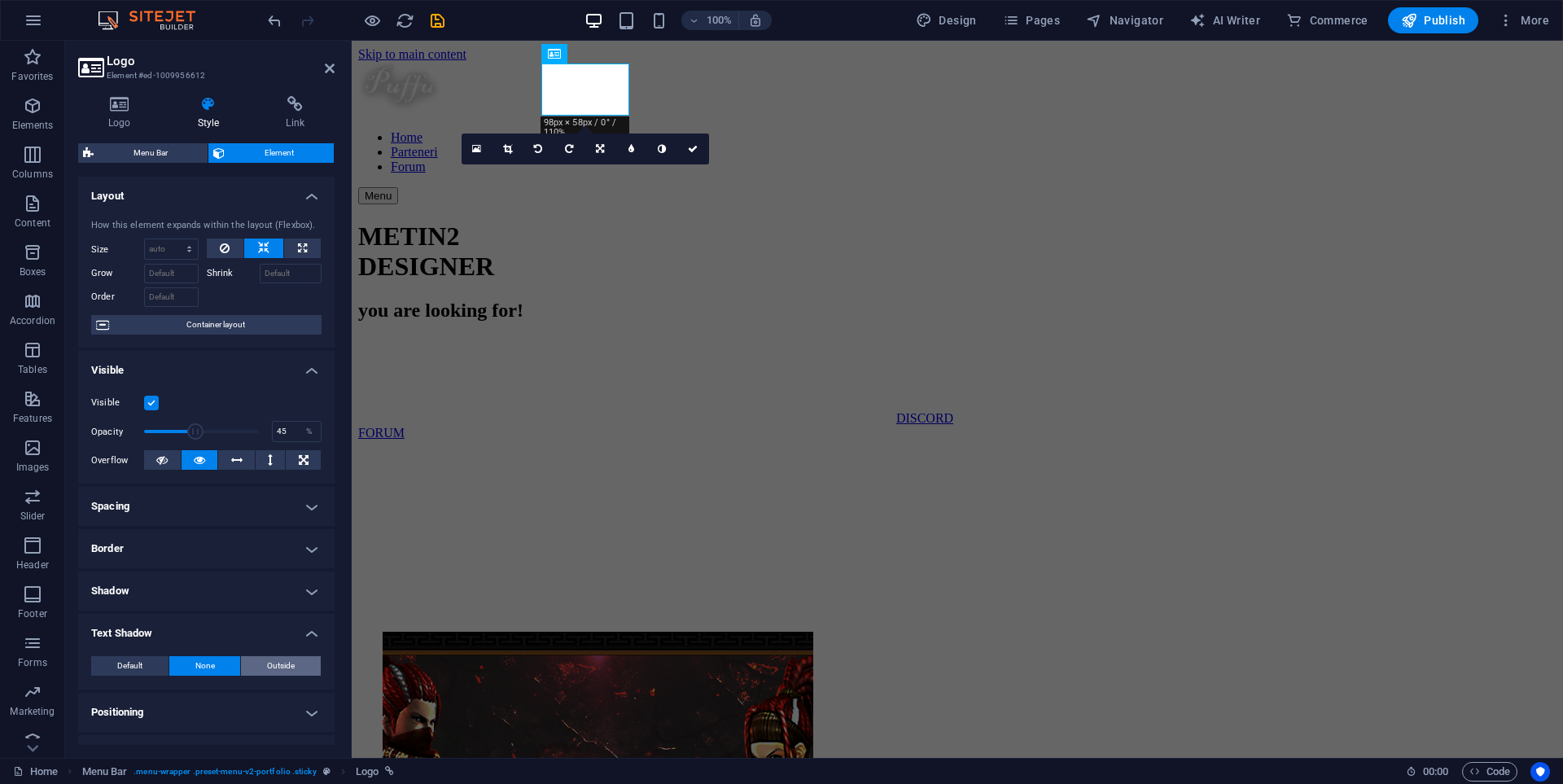
type input "4"
click at [309, 202] on h4 "Layout" at bounding box center [206, 191] width 256 height 30
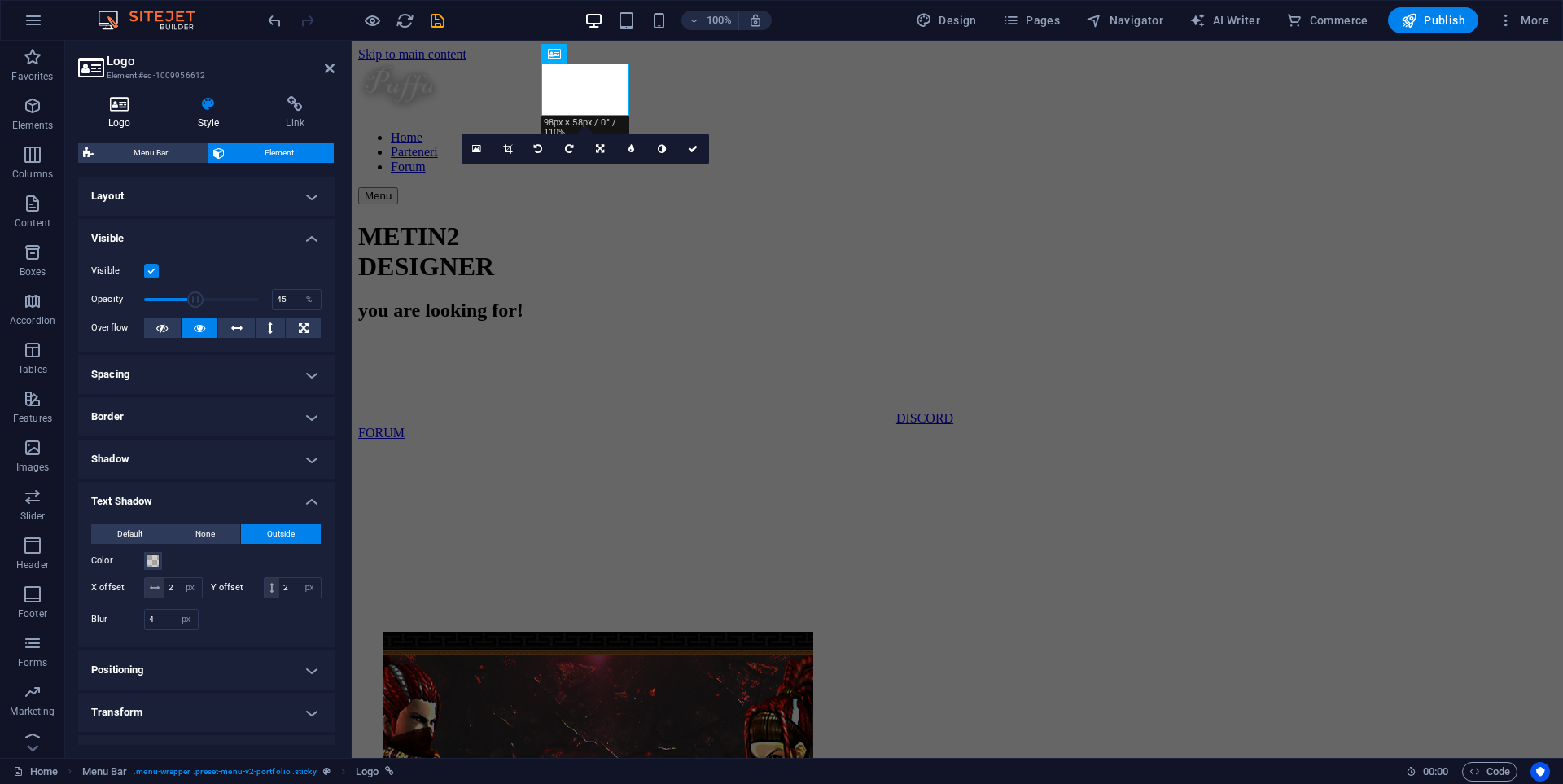
click at [115, 114] on h4 "Logo" at bounding box center [123, 112] width 89 height 34
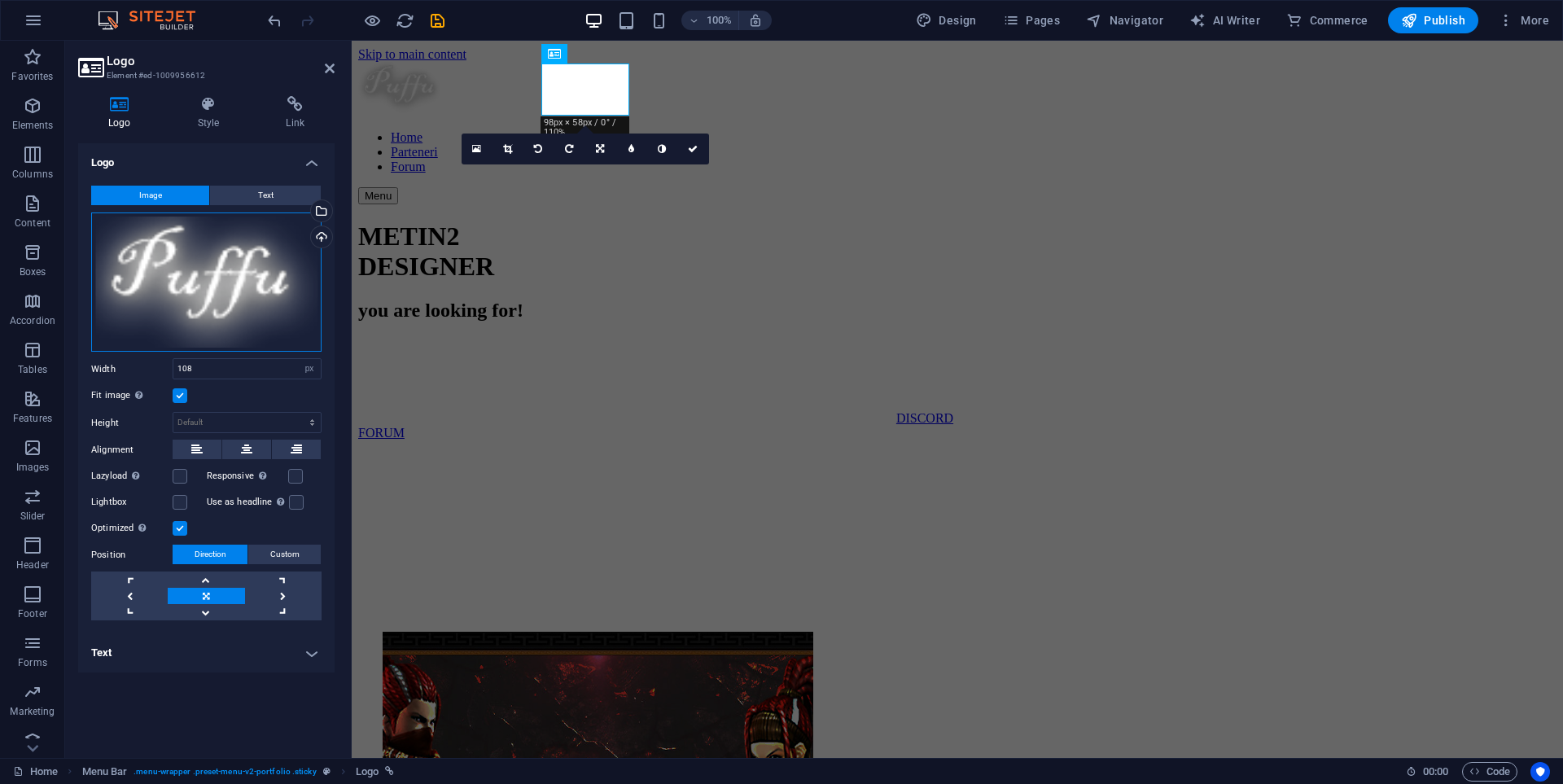
click at [225, 296] on div "Drag files here, click to choose files or select files from Files or our free s…" at bounding box center [206, 282] width 230 height 140
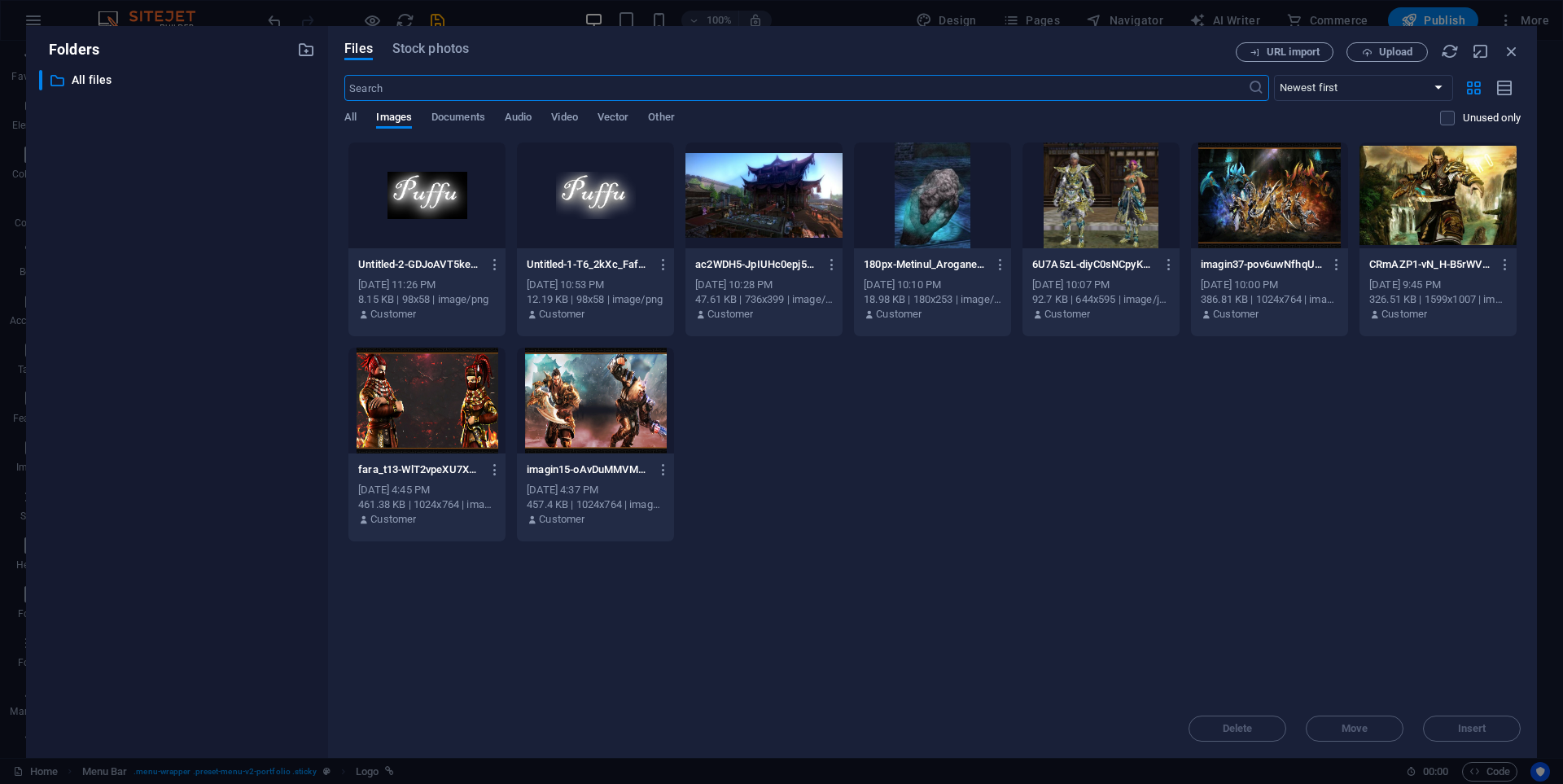
click at [225, 296] on div "​ All files All files" at bounding box center [177, 407] width 276 height 674
click at [1505, 45] on icon "button" at bounding box center [1511, 51] width 18 height 18
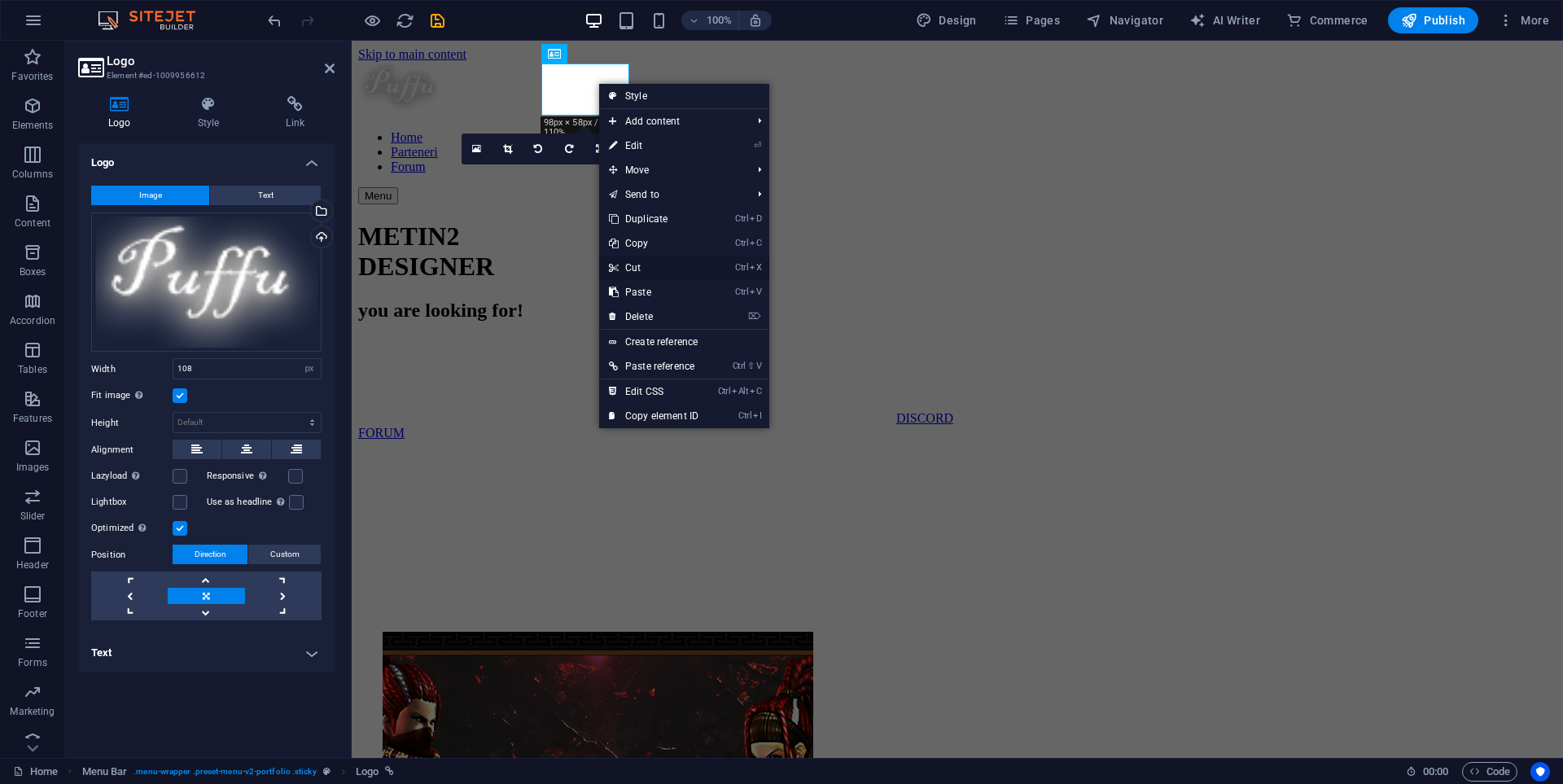
click at [643, 261] on link "Ctrl X Cut" at bounding box center [653, 268] width 109 height 24
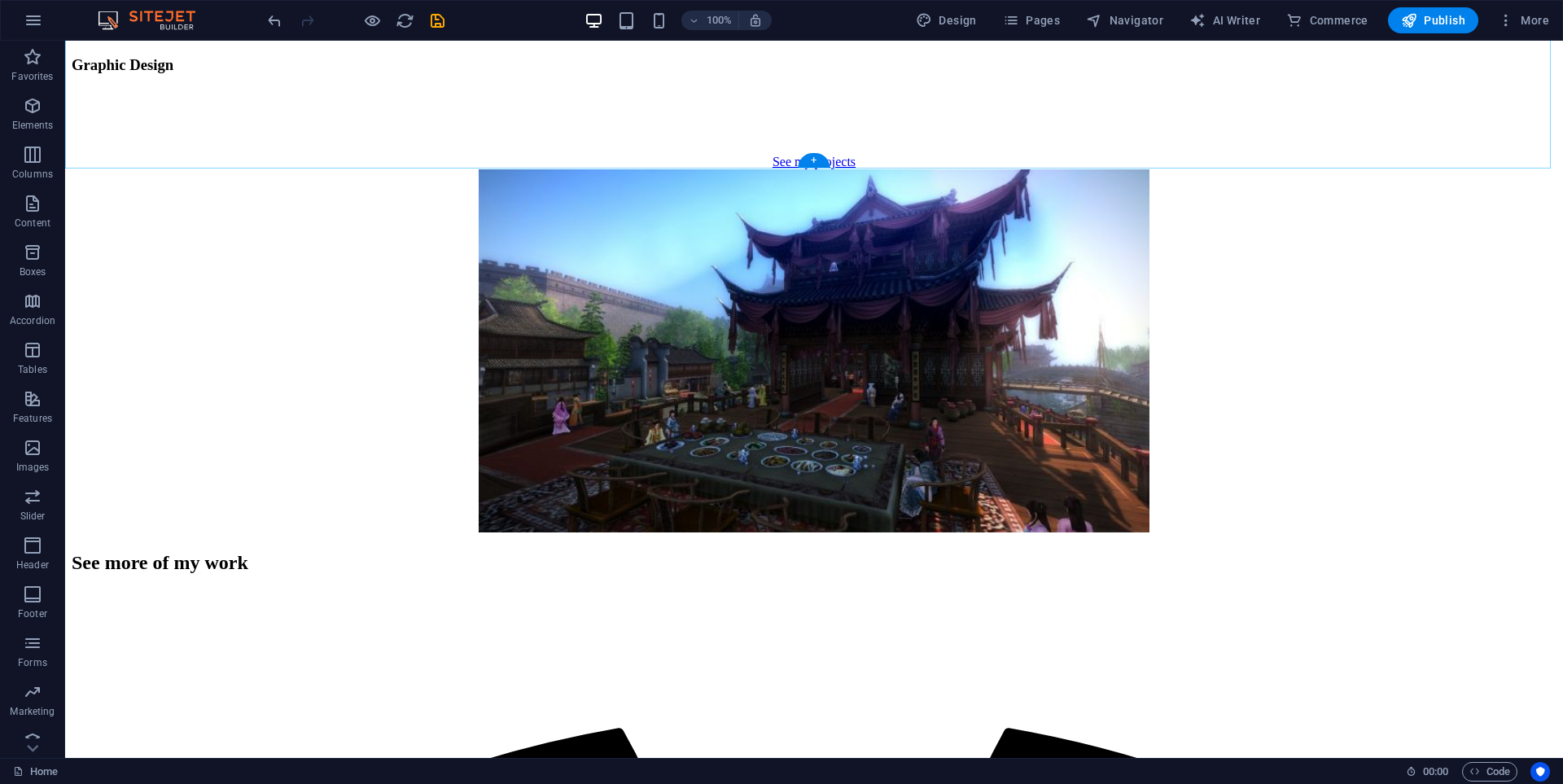
scroll to position [2030, 0]
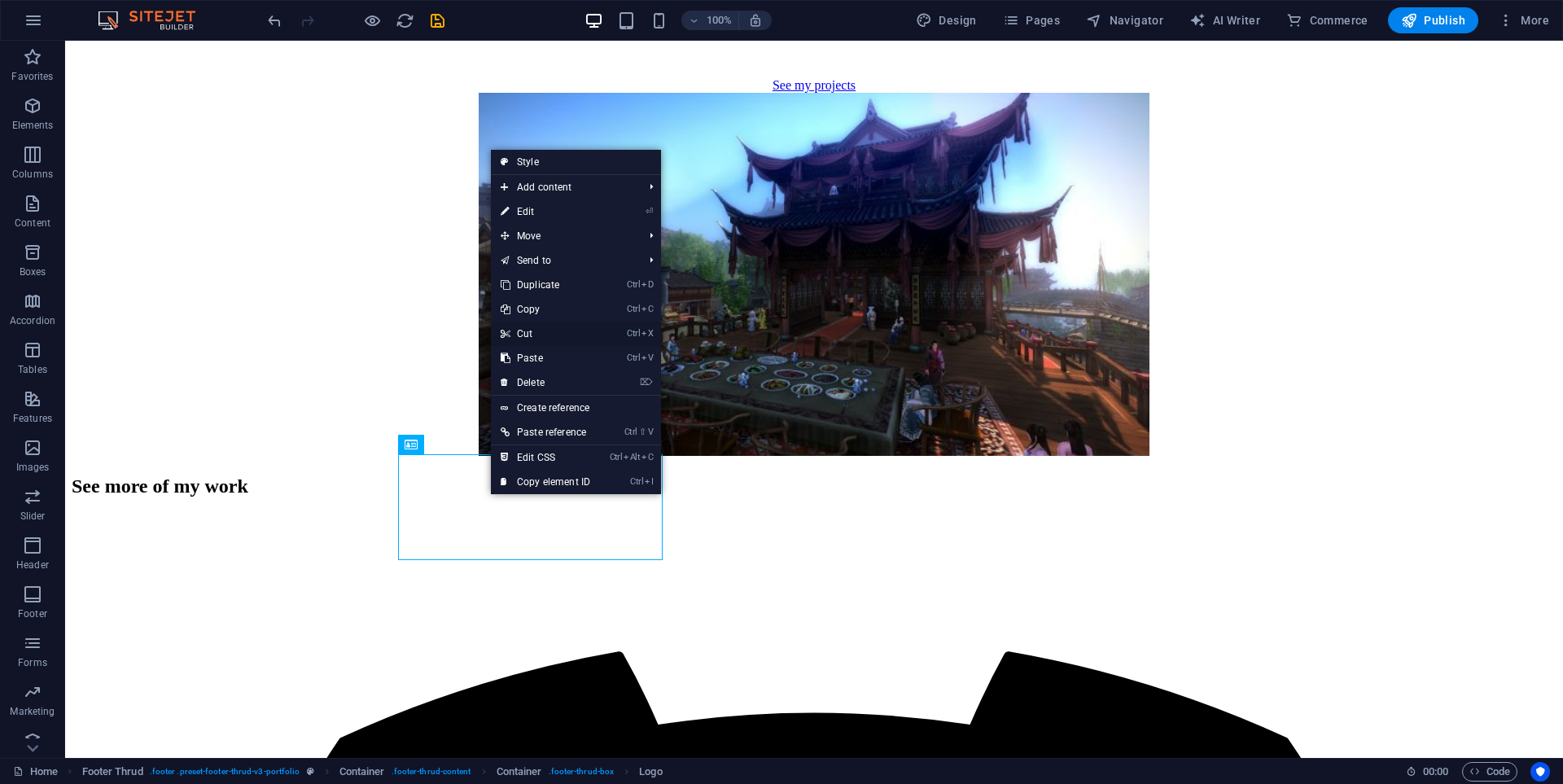
click at [548, 332] on link "Ctrl X Cut" at bounding box center [545, 333] width 109 height 24
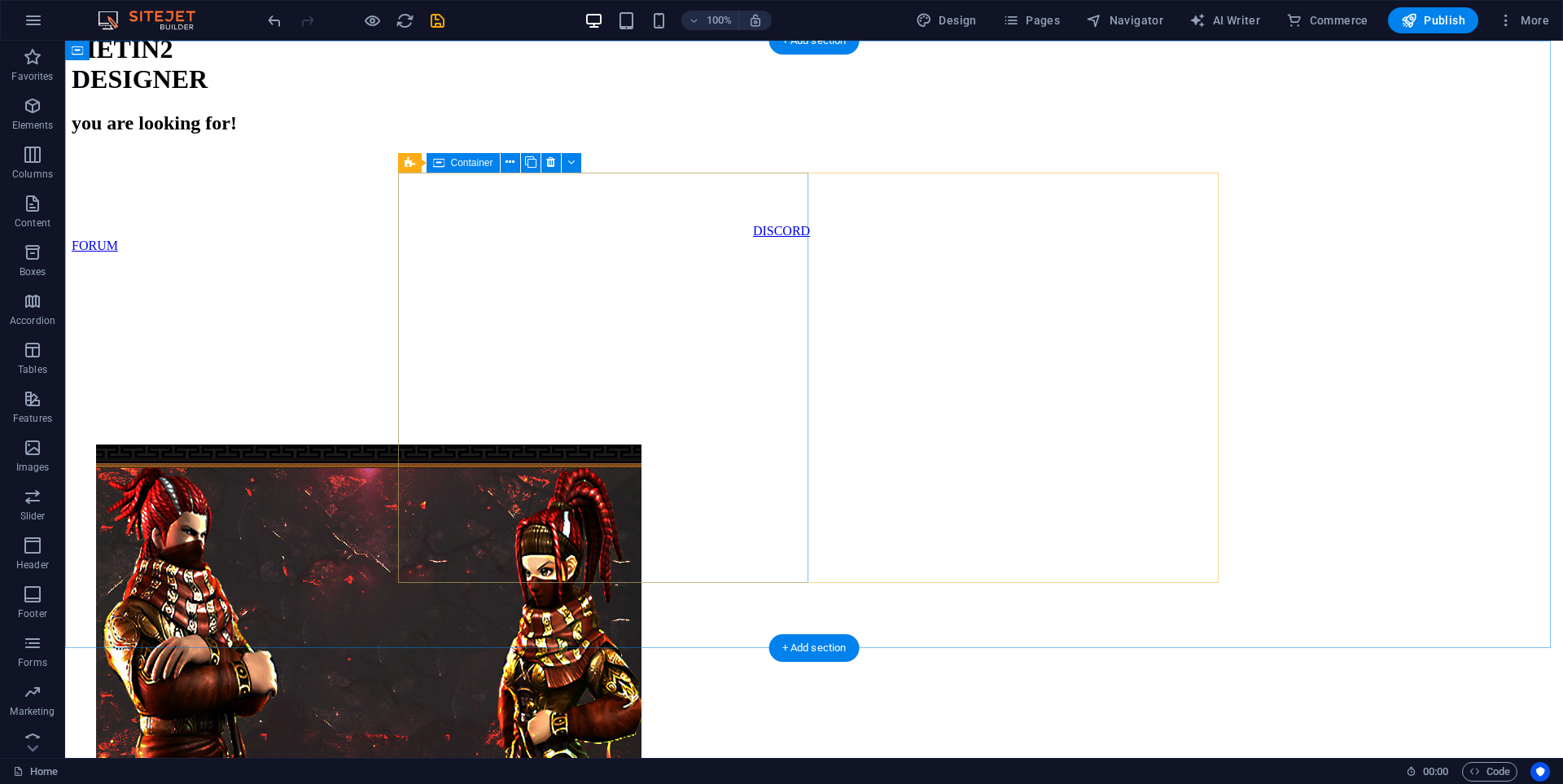
scroll to position [0, 0]
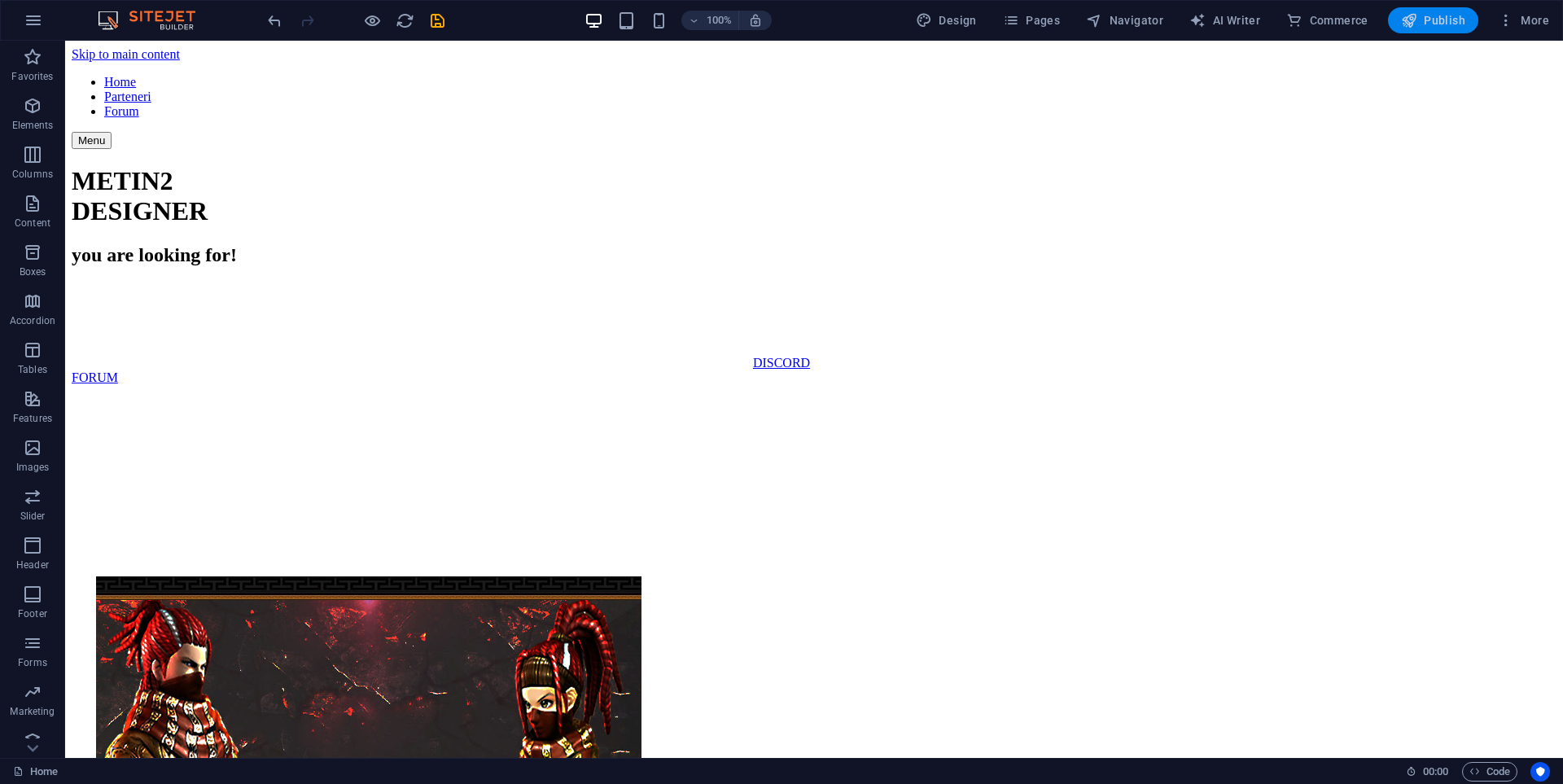
click at [1426, 20] on span "Publish" at bounding box center [1433, 20] width 64 height 17
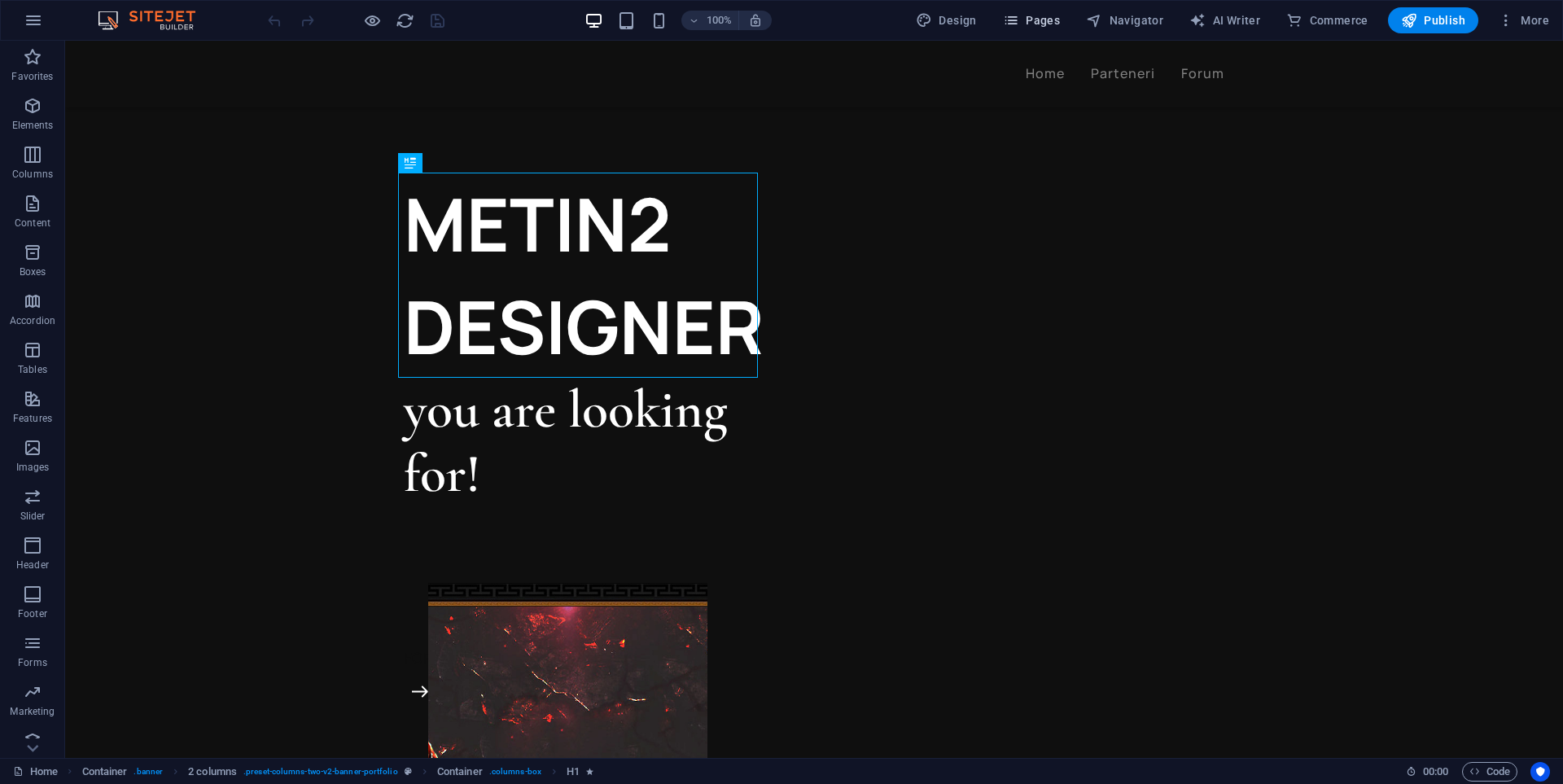
click at [1055, 29] on button "Pages" at bounding box center [1031, 20] width 70 height 26
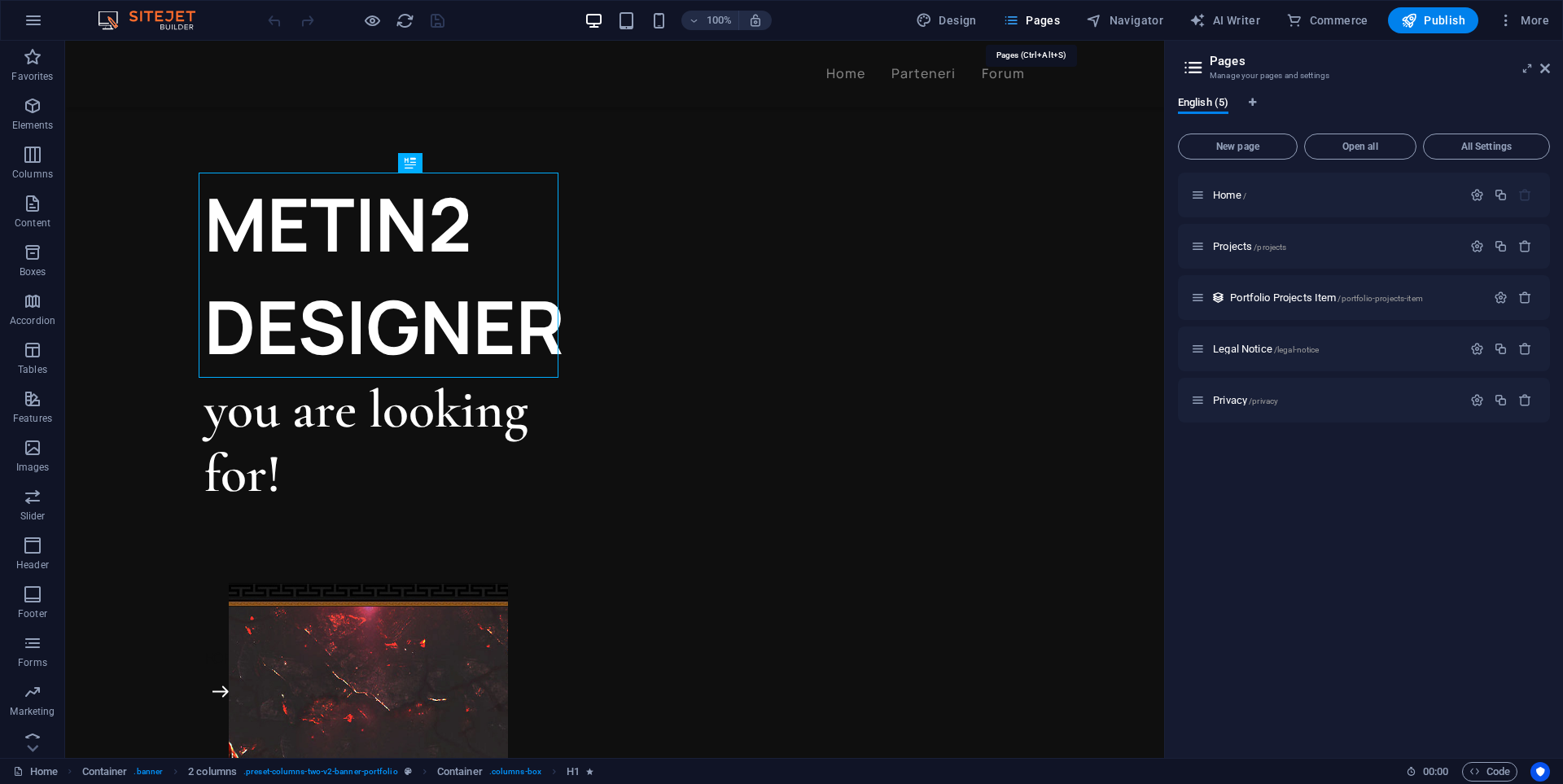
click at [1054, 29] on button "Pages" at bounding box center [1031, 20] width 70 height 26
click at [944, 15] on span "Design" at bounding box center [947, 20] width 61 height 17
select select "ease-in-out"
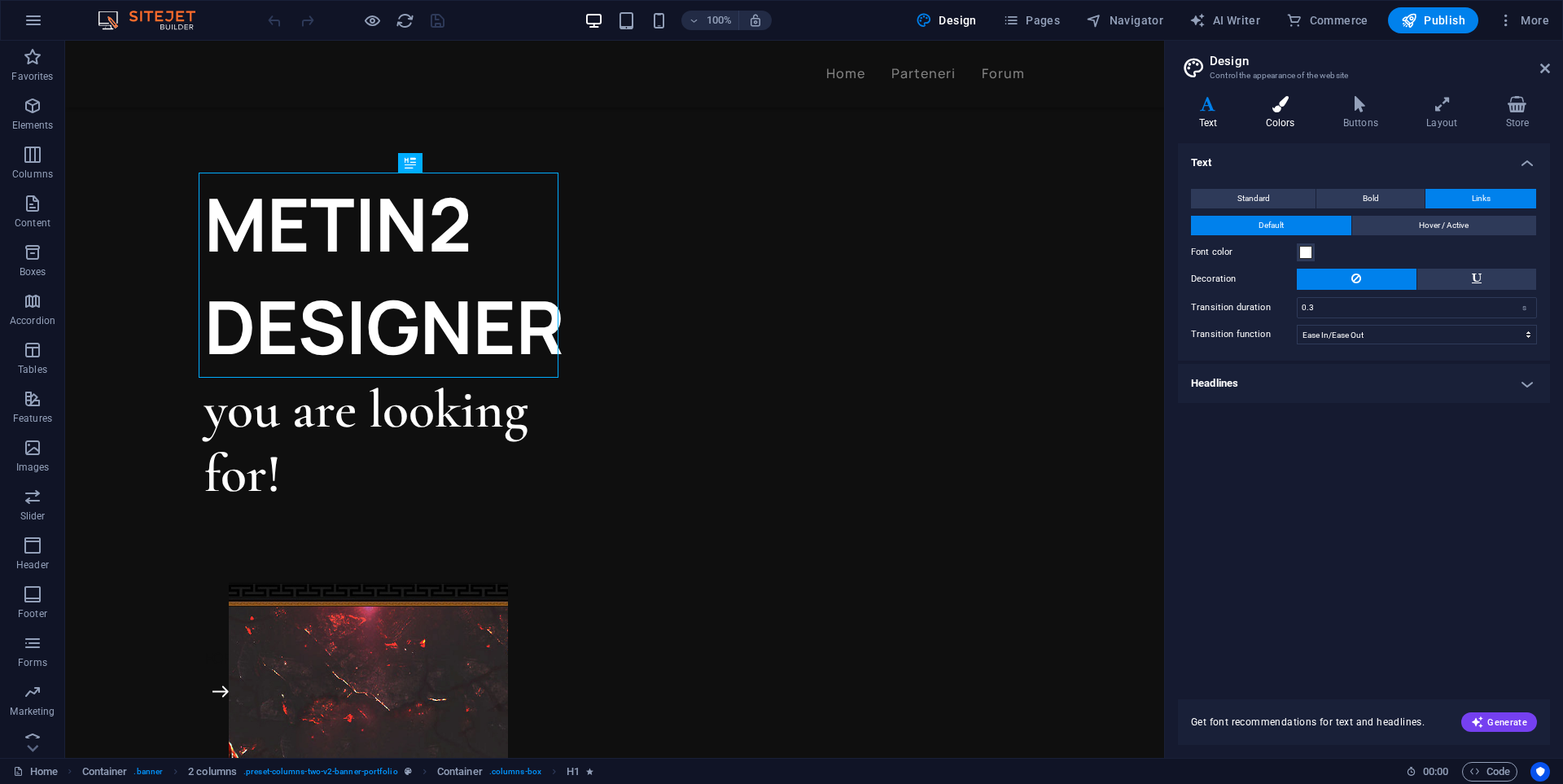
click at [1279, 114] on h4 "Colors" at bounding box center [1283, 112] width 77 height 34
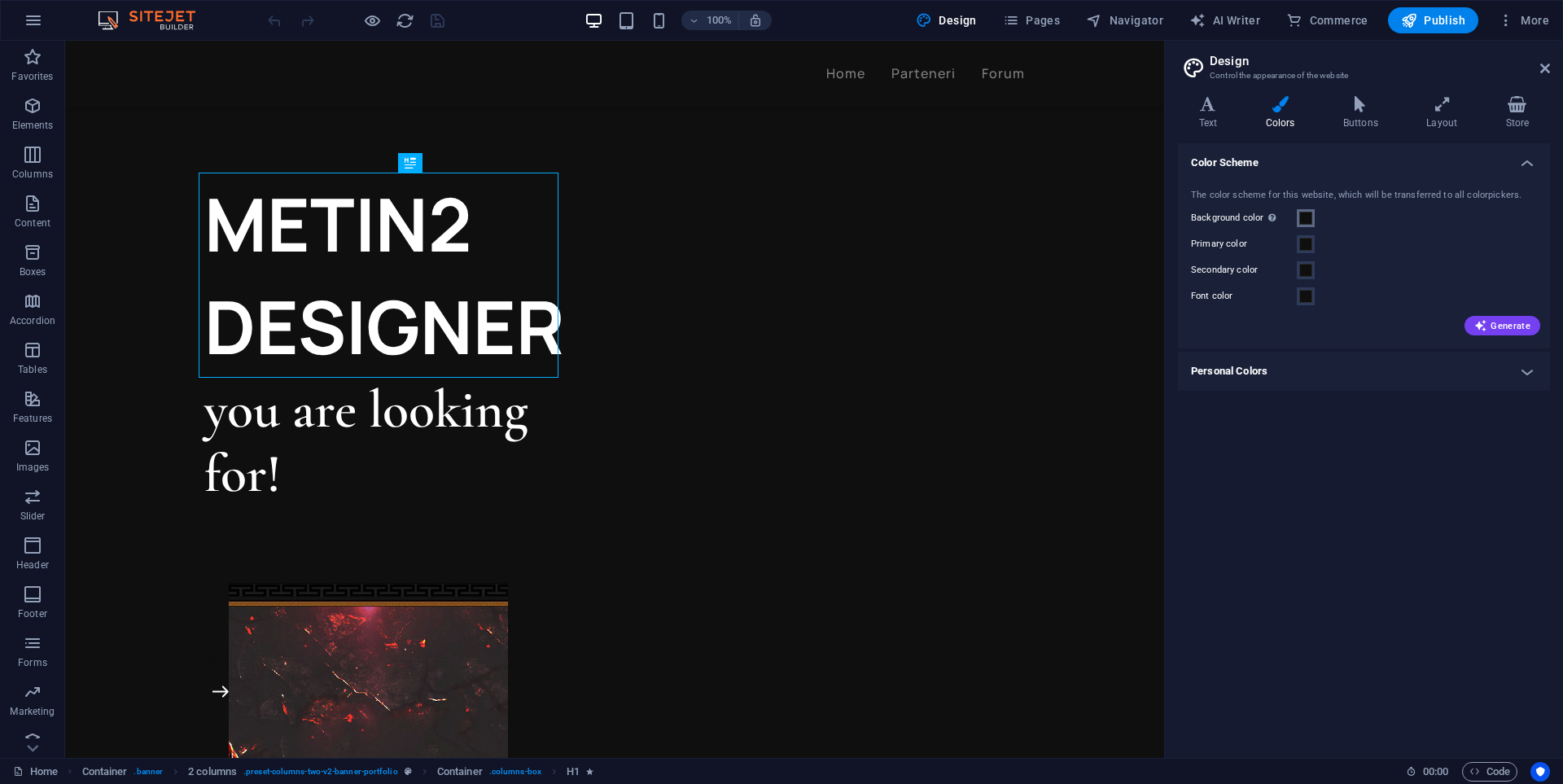
click at [1308, 223] on span at bounding box center [1306, 218] width 13 height 13
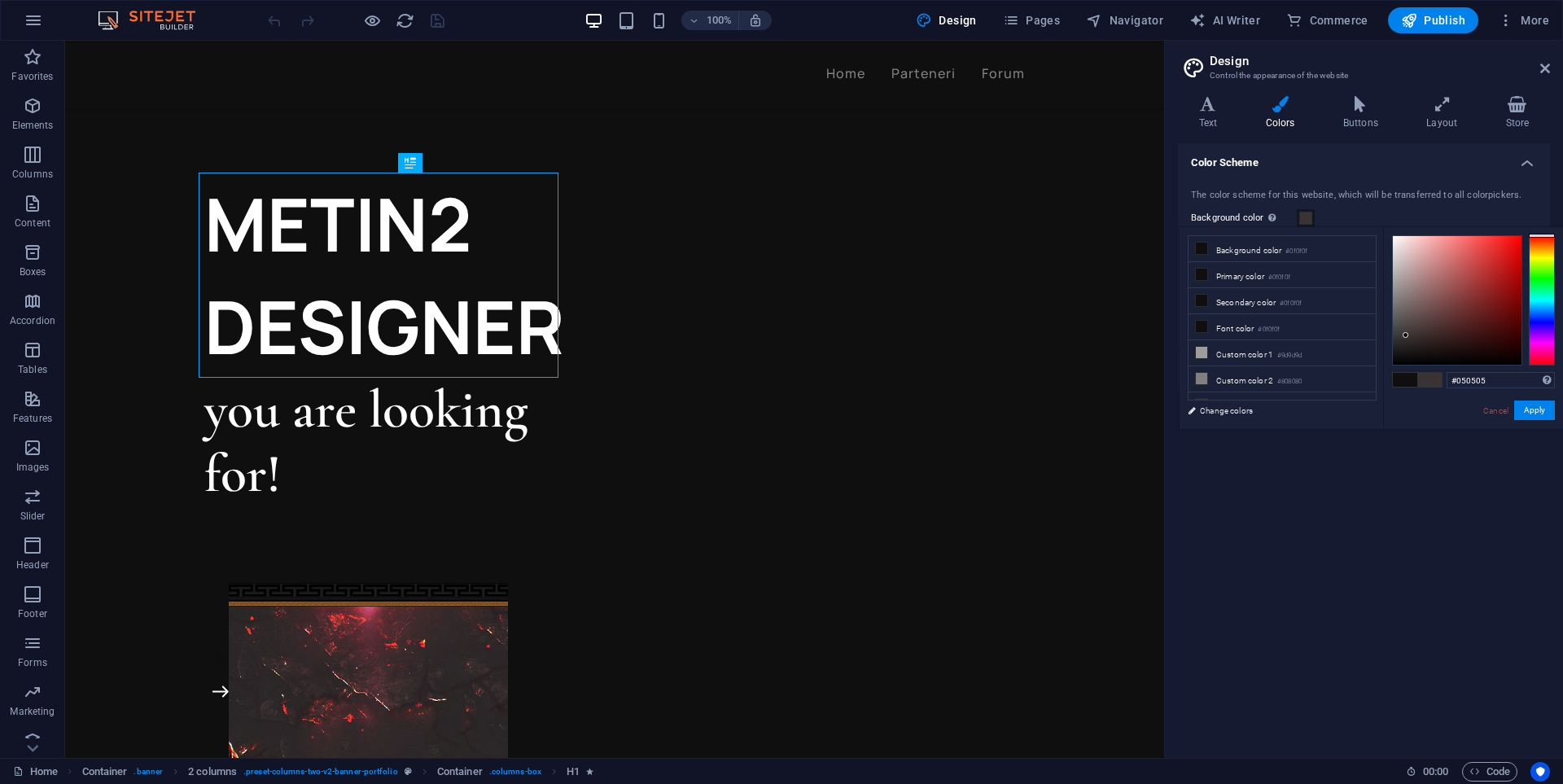
type input "#000000"
drag, startPoint x: 1426, startPoint y: 300, endPoint x: 1384, endPoint y: 397, distance: 105.7
click at [1384, 397] on div "#000000 Supported formats #0852ed rgb(8, 82, 237) rgba(8, 82, 237, 90%) hsv(221…" at bounding box center [1474, 445] width 180 height 438
click at [1535, 411] on button "Apply" at bounding box center [1535, 410] width 41 height 20
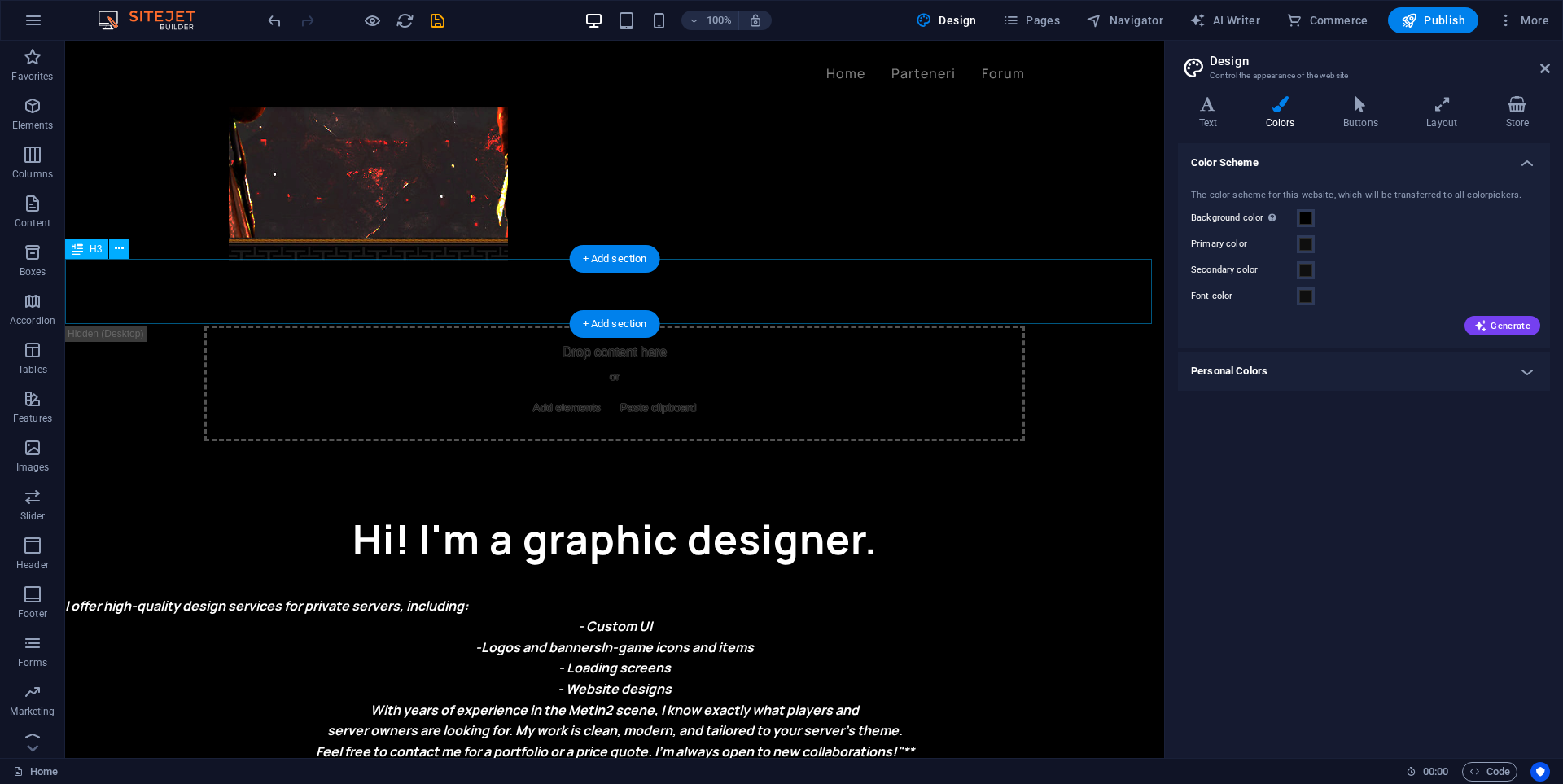
scroll to position [489, 0]
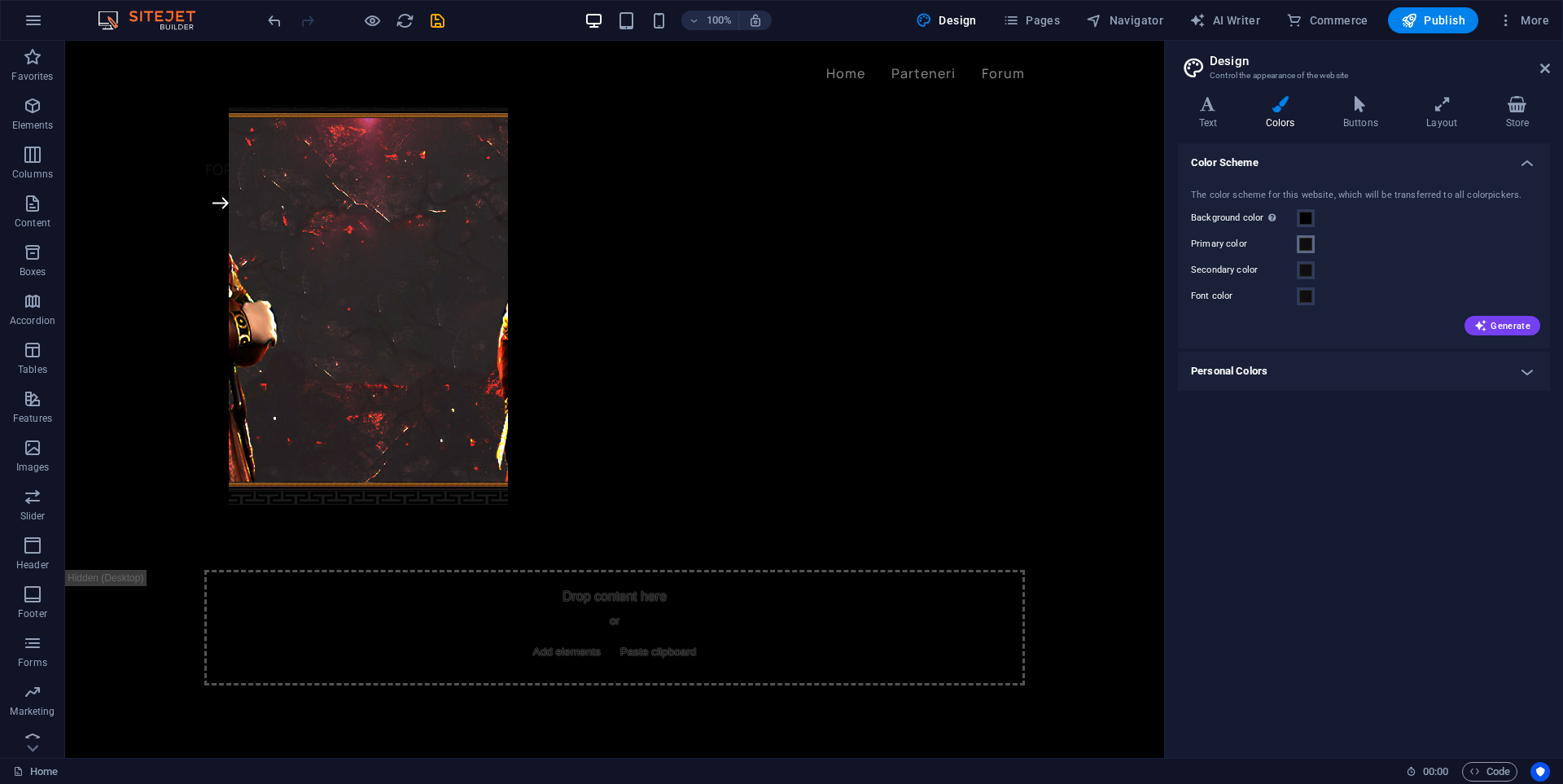
click at [1308, 247] on span at bounding box center [1306, 244] width 13 height 13
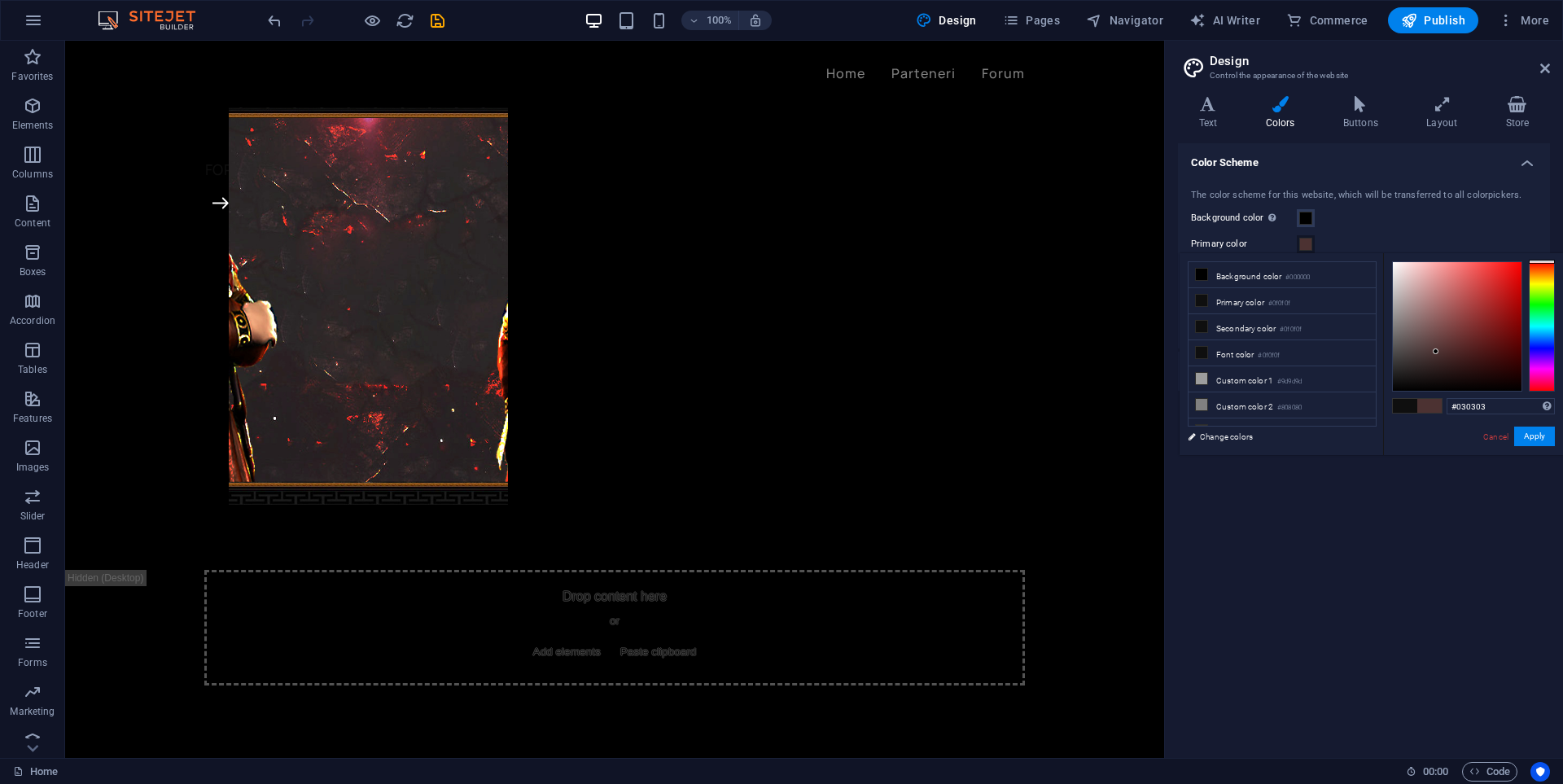
type input "#000000"
drag, startPoint x: 1436, startPoint y: 351, endPoint x: 1348, endPoint y: 419, distance: 111.2
click at [1348, 419] on div "less Background color #000000 Primary color #0f0f0f Secondary color #0f0f0f Fon…" at bounding box center [1371, 353] width 384 height 202
click at [1539, 437] on button "Apply" at bounding box center [1535, 436] width 41 height 20
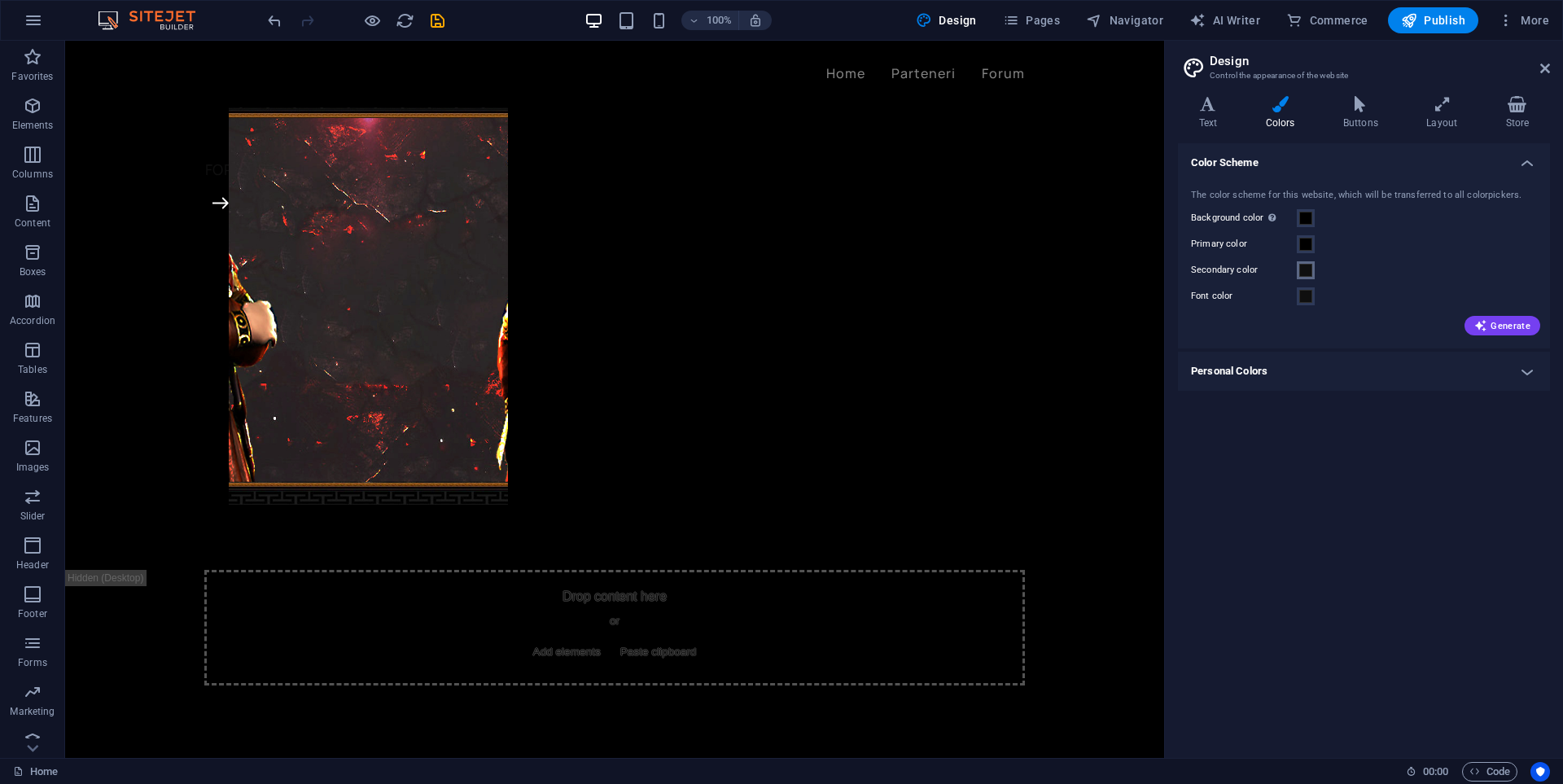
click at [1307, 270] on span at bounding box center [1306, 270] width 13 height 13
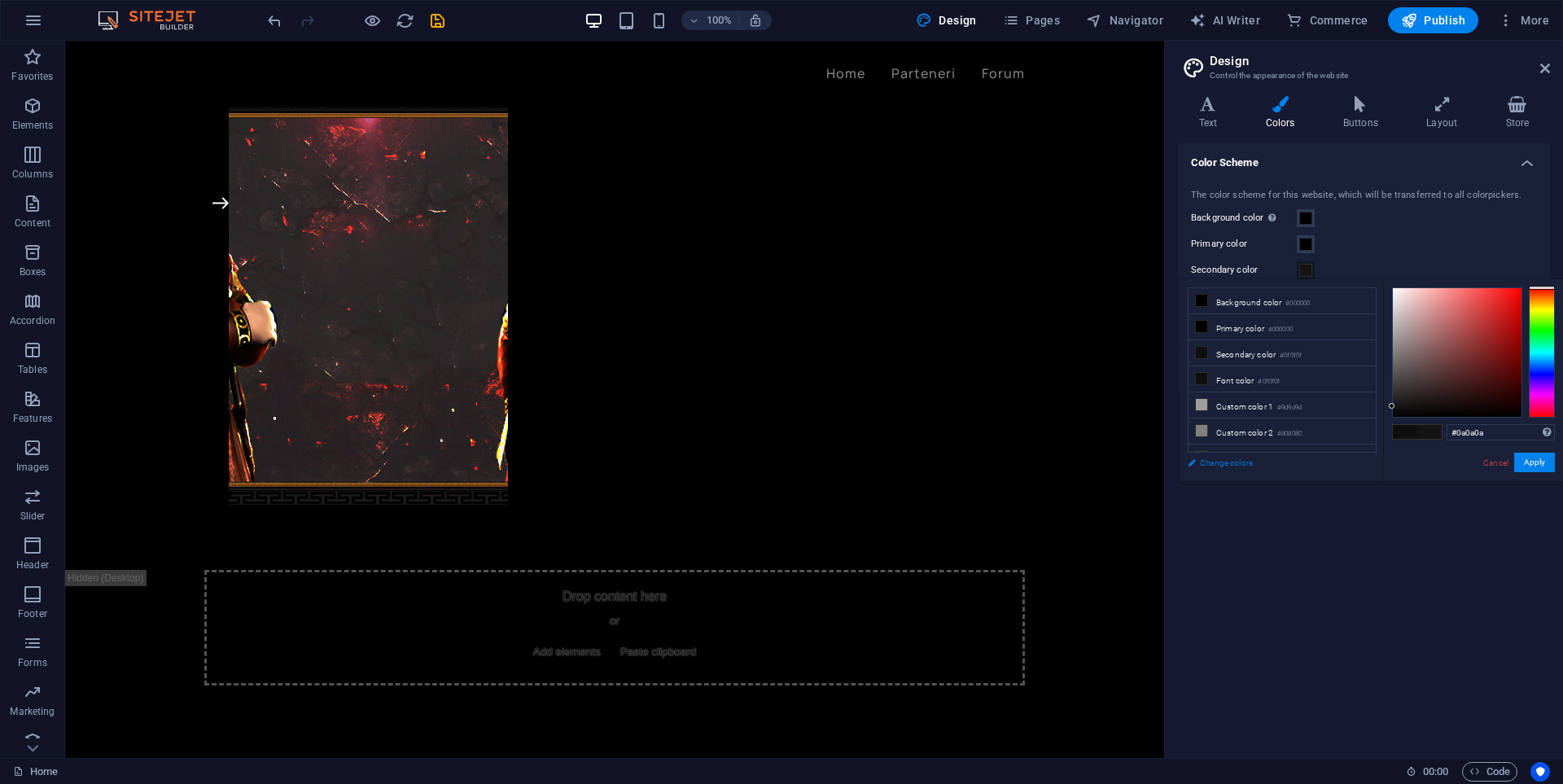
type input "#000000"
drag, startPoint x: 1485, startPoint y: 351, endPoint x: 1322, endPoint y: 466, distance: 199.5
click at [1322, 466] on div "less Background color #000000 Primary color #000000 Secondary color #0f0f0f Fon…" at bounding box center [1371, 380] width 384 height 202
click at [1524, 456] on button "Apply" at bounding box center [1535, 462] width 41 height 20
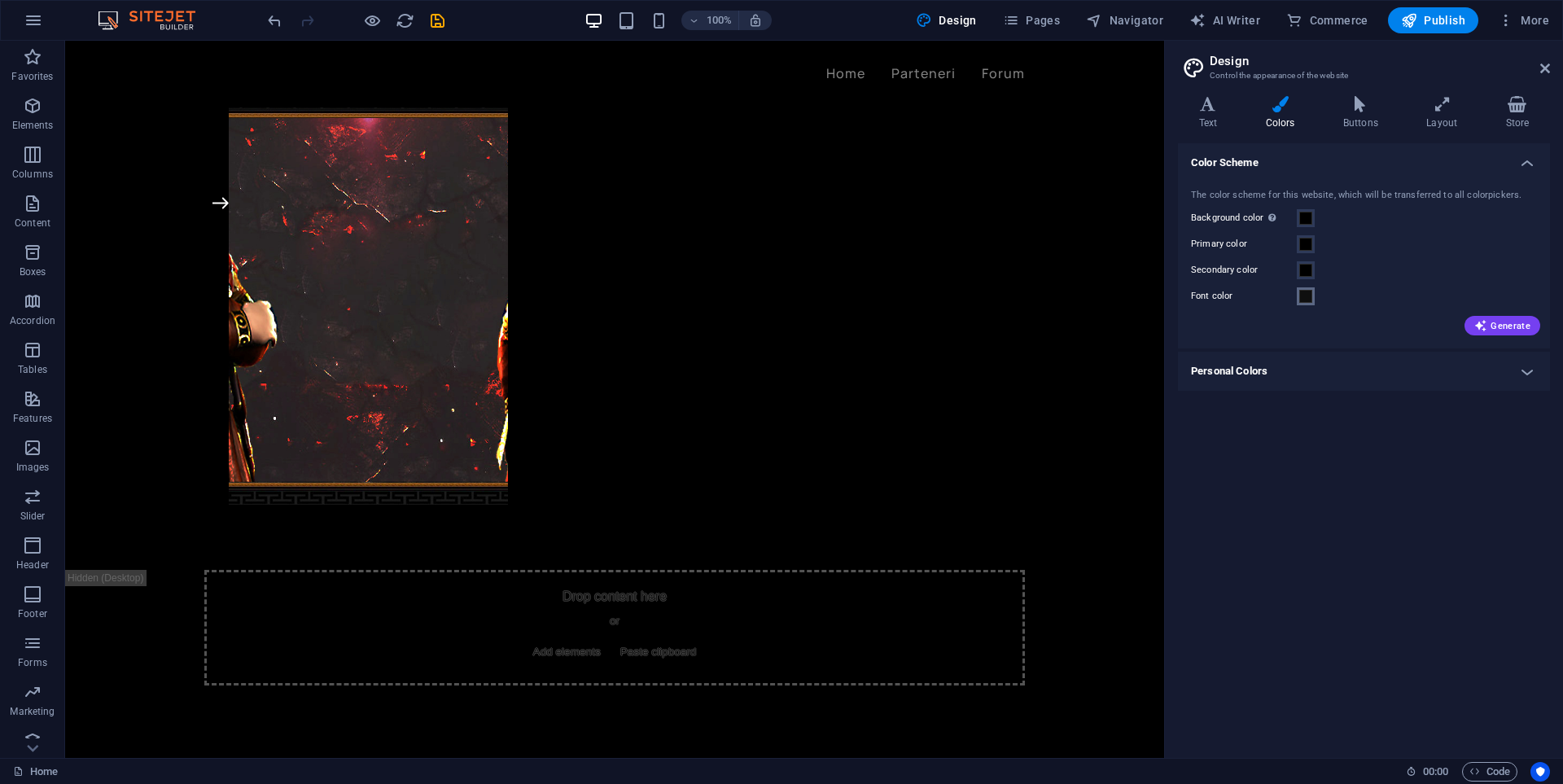
click at [1305, 296] on span at bounding box center [1306, 296] width 13 height 13
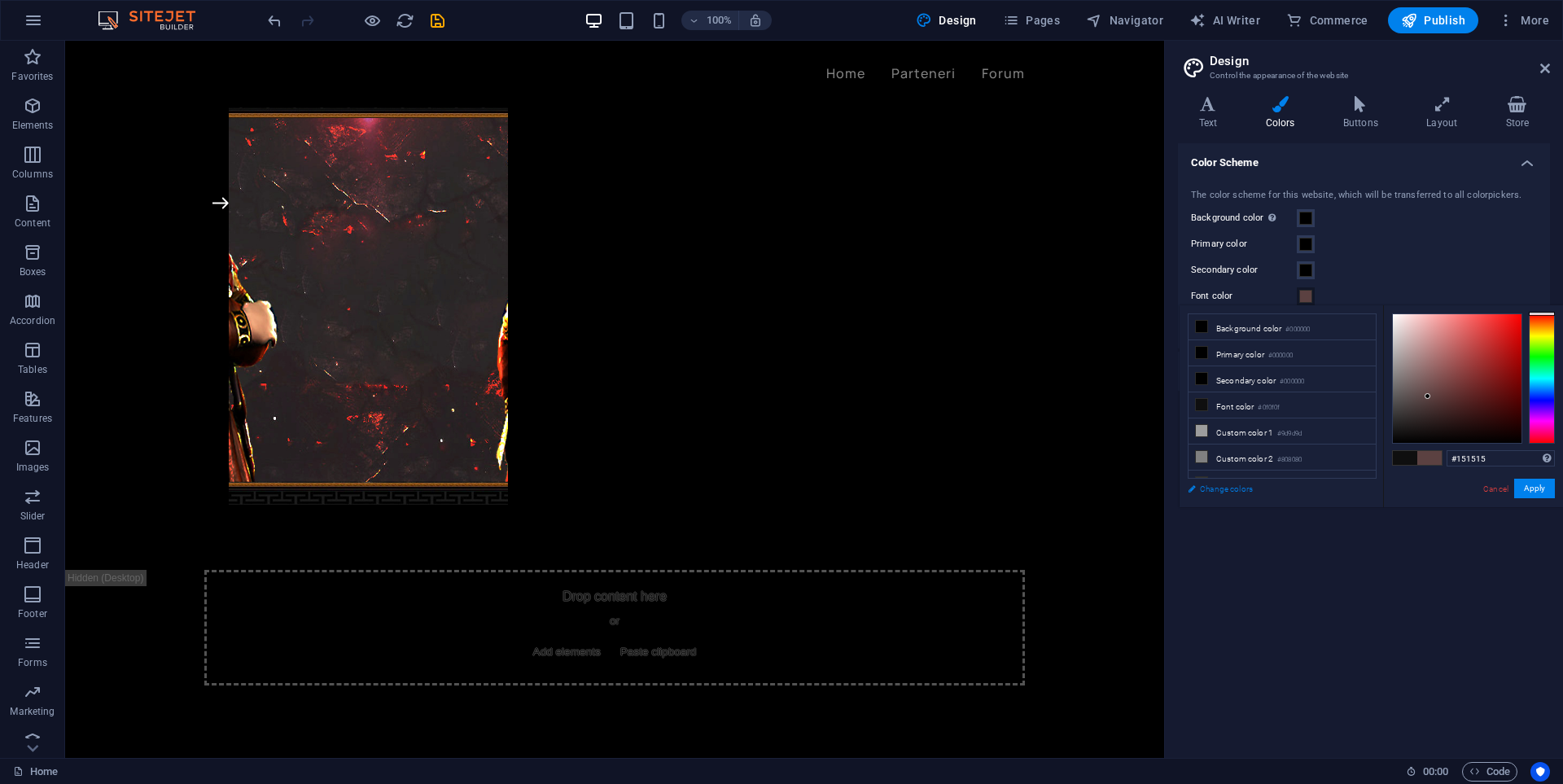
type input "#000000"
drag, startPoint x: 1439, startPoint y: 386, endPoint x: 1532, endPoint y: 496, distance: 144.0
click at [1361, 503] on div "less Background color #000000 Primary color #000000 Secondary color #000000 Fon…" at bounding box center [1371, 406] width 384 height 202
click at [1537, 488] on button "Apply" at bounding box center [1535, 488] width 41 height 20
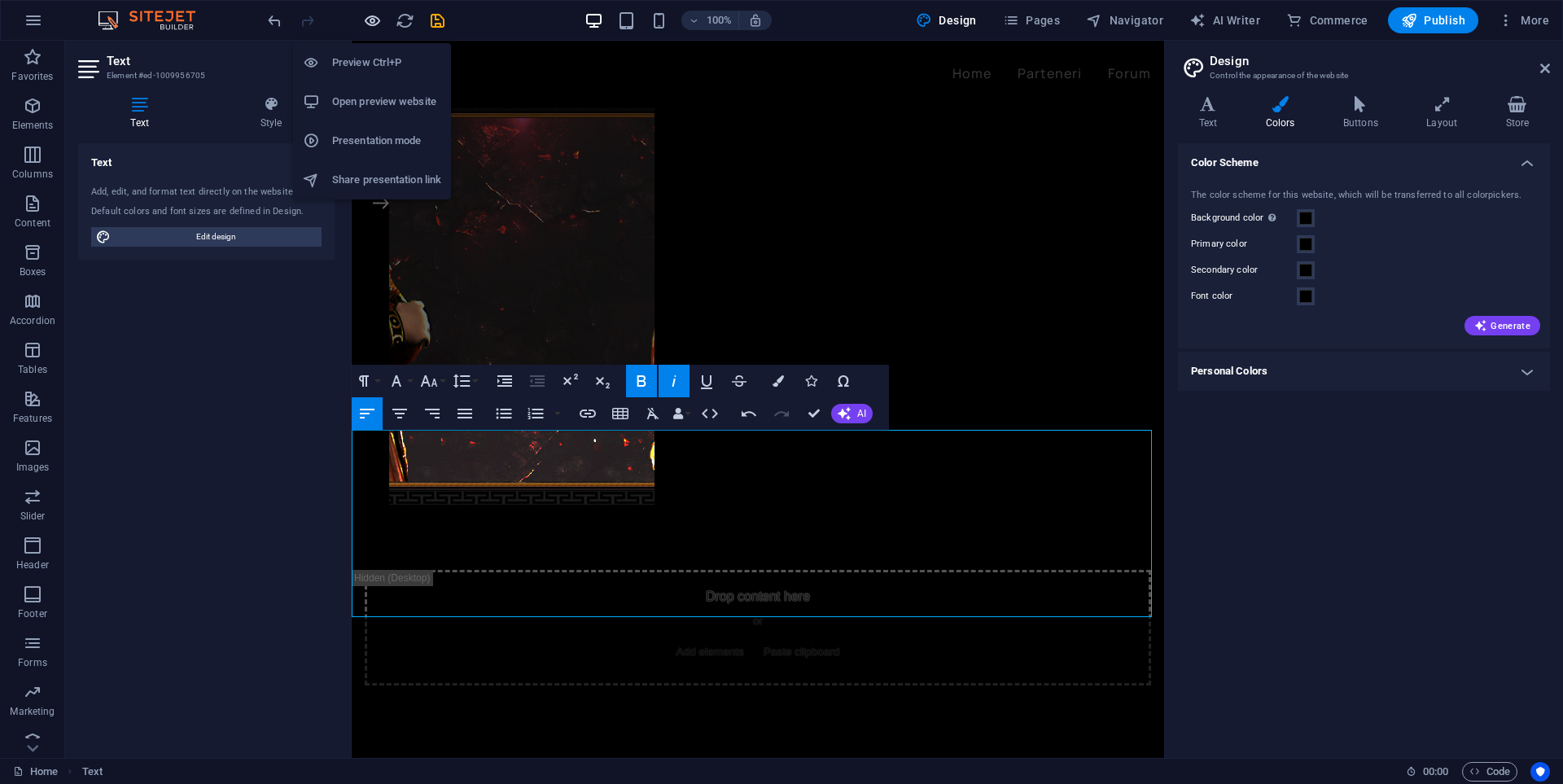
click at [377, 22] on icon "button" at bounding box center [373, 20] width 19 height 19
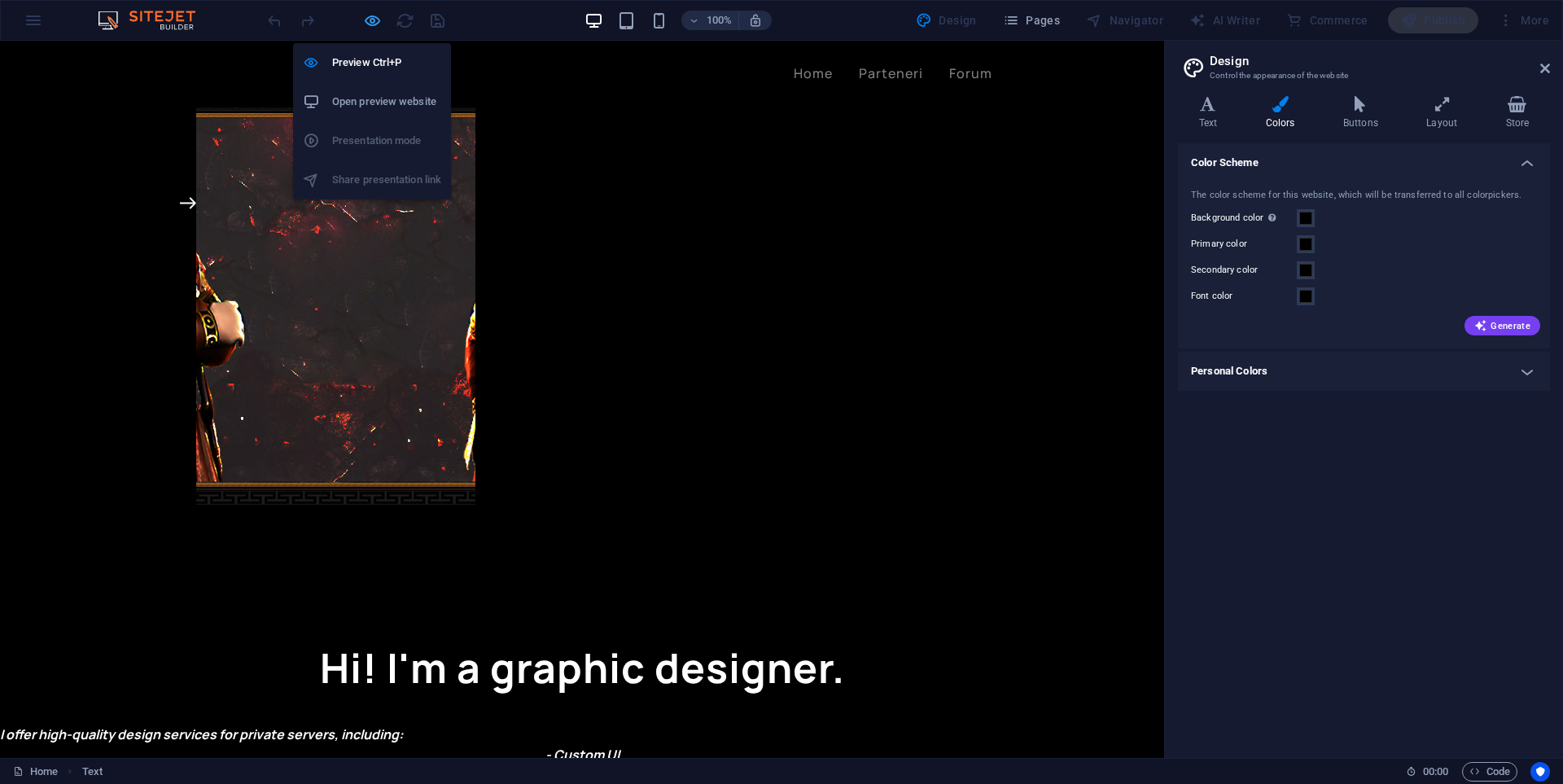
click at [371, 20] on icon "button" at bounding box center [373, 20] width 19 height 19
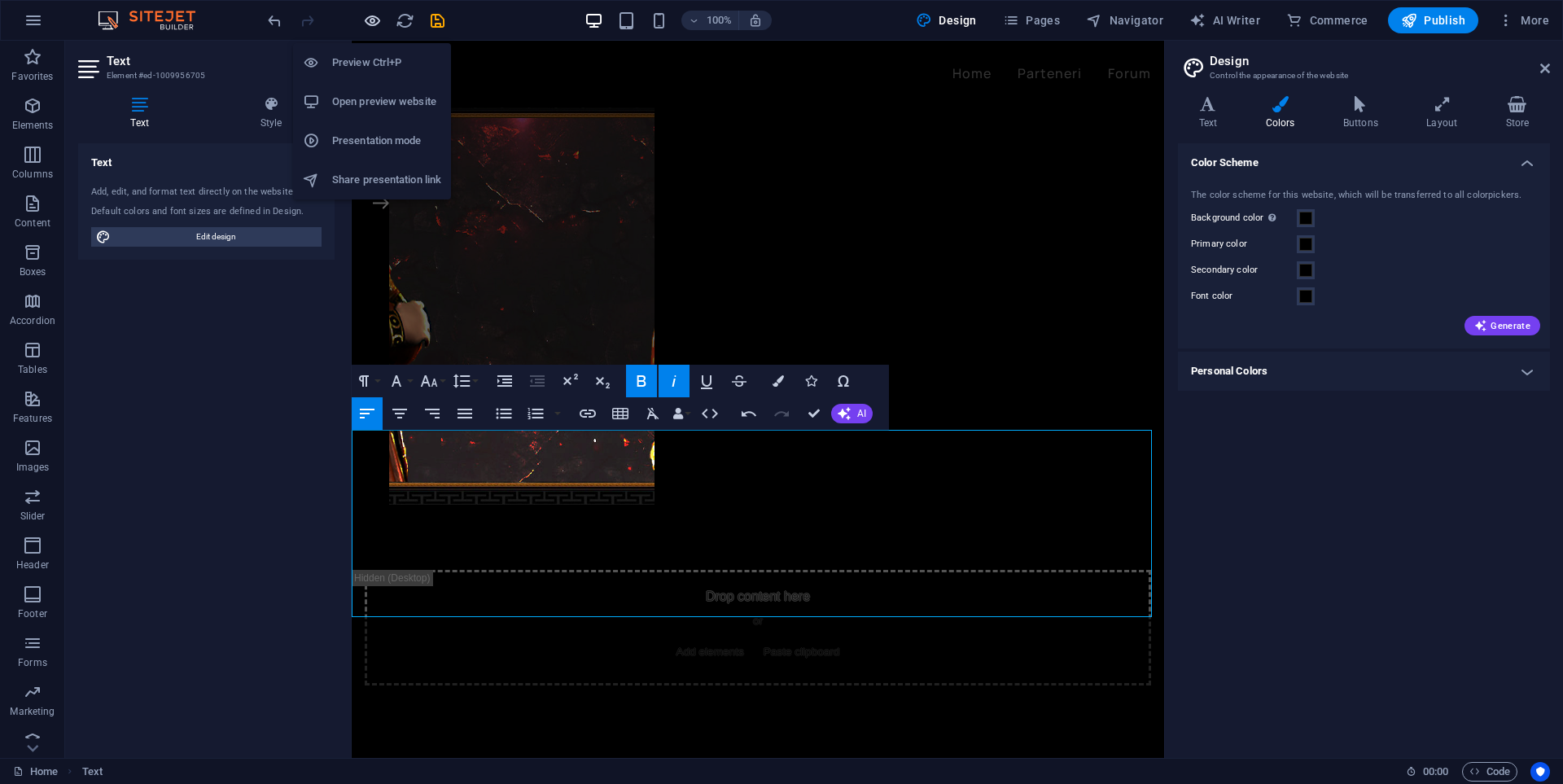
click at [378, 24] on icon "button" at bounding box center [373, 20] width 19 height 19
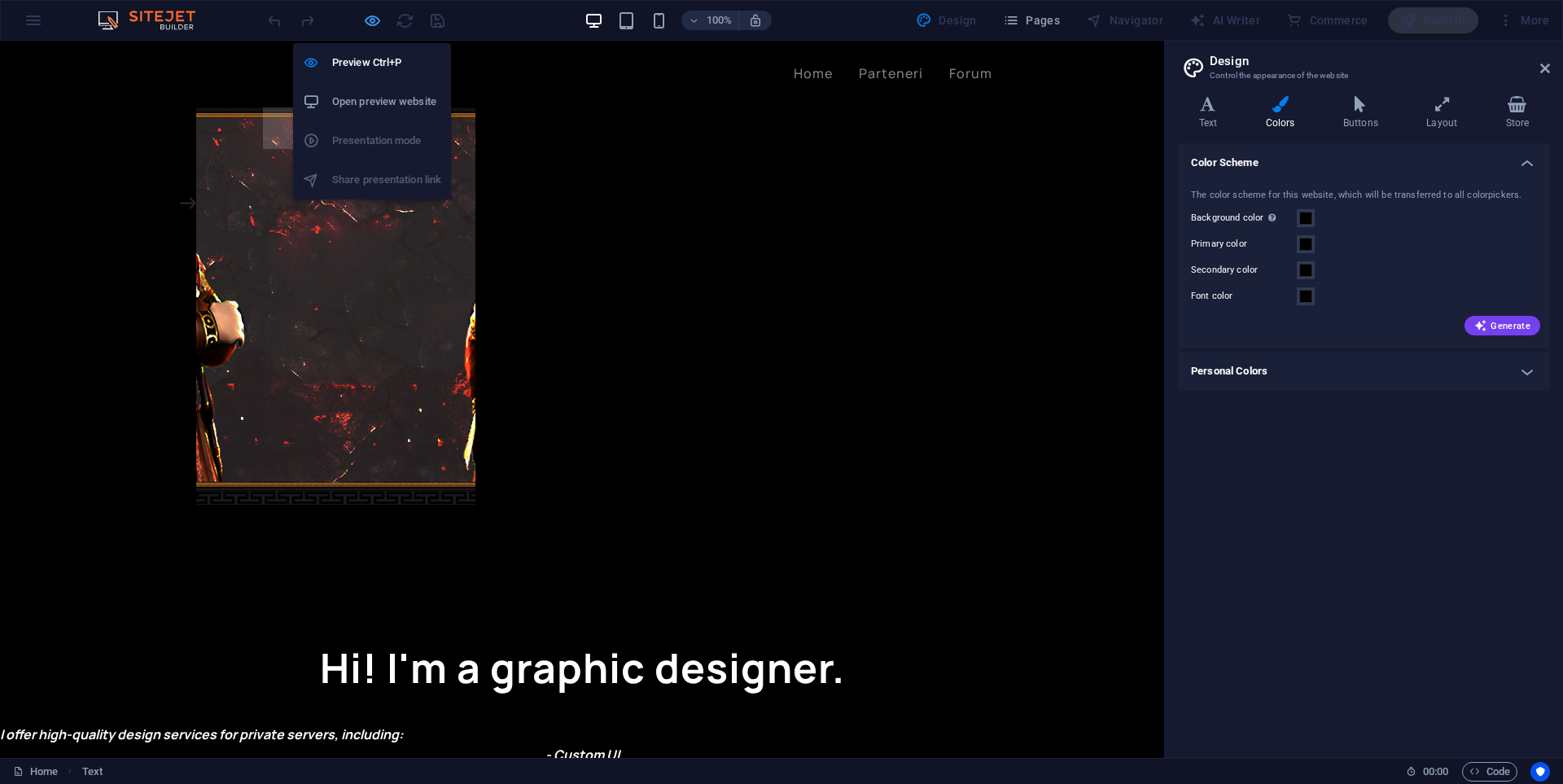
click at [378, 24] on icon "button" at bounding box center [373, 20] width 19 height 19
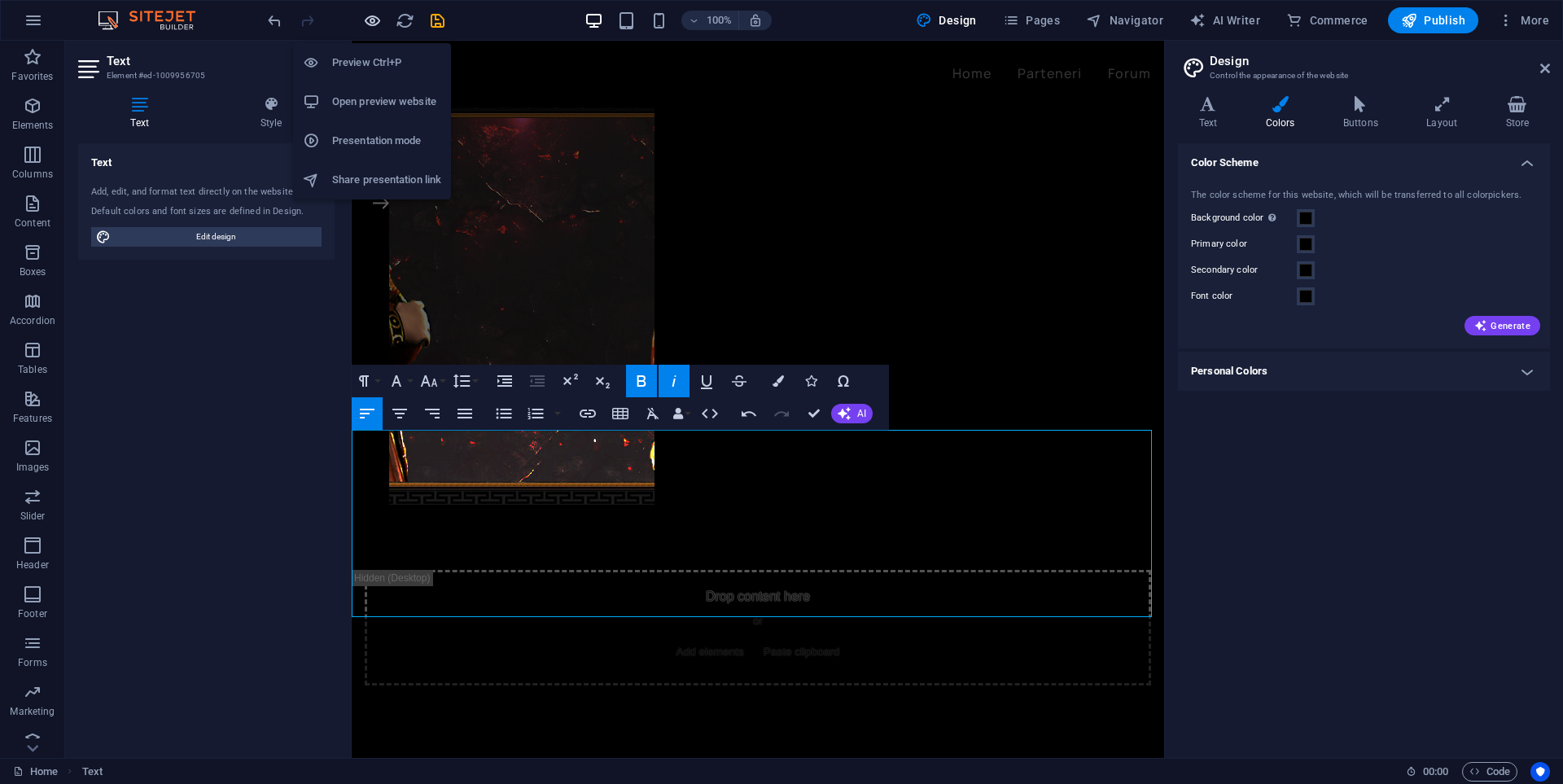
click at [378, 23] on icon "button" at bounding box center [373, 20] width 19 height 19
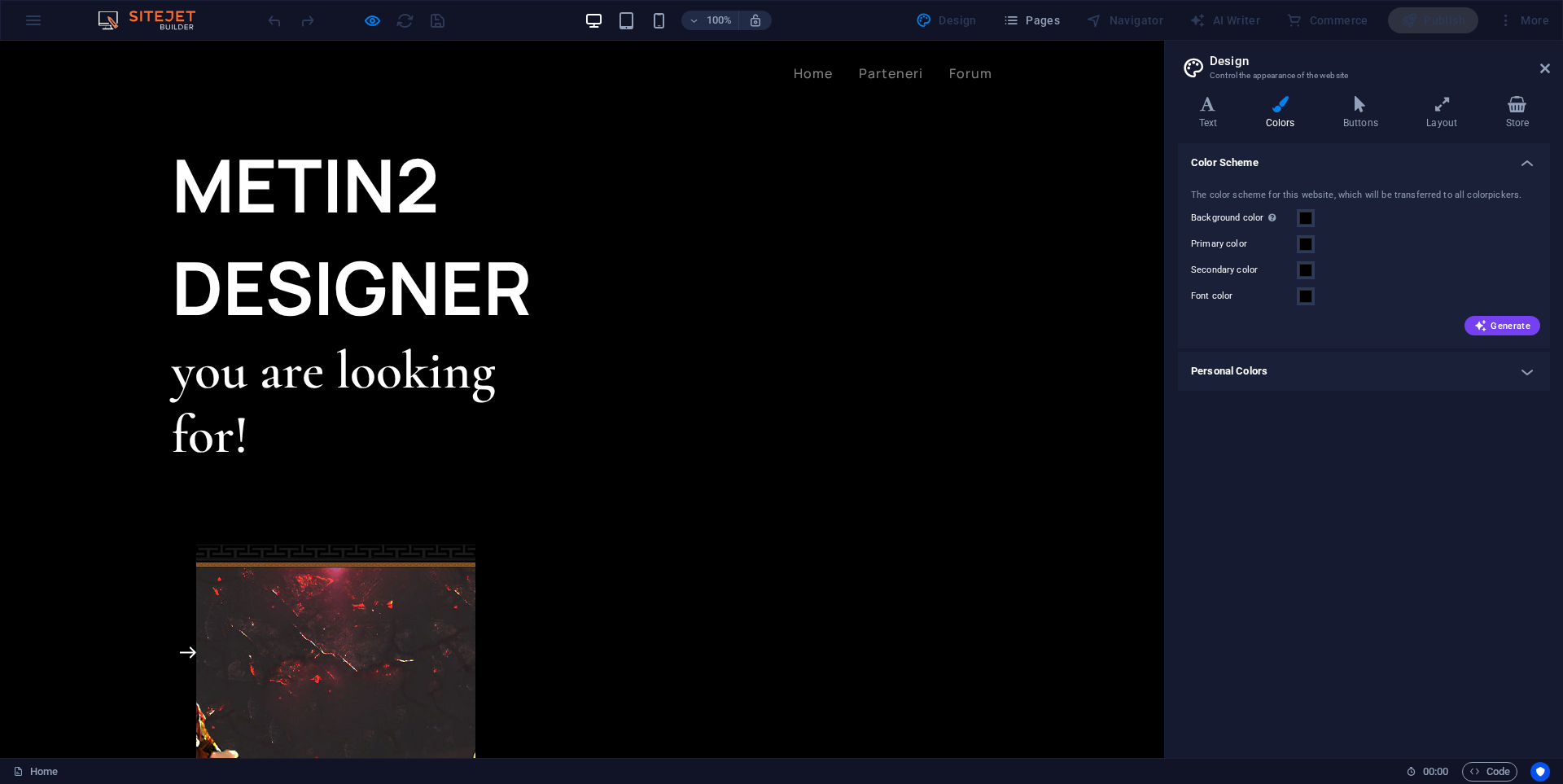
scroll to position [0, 0]
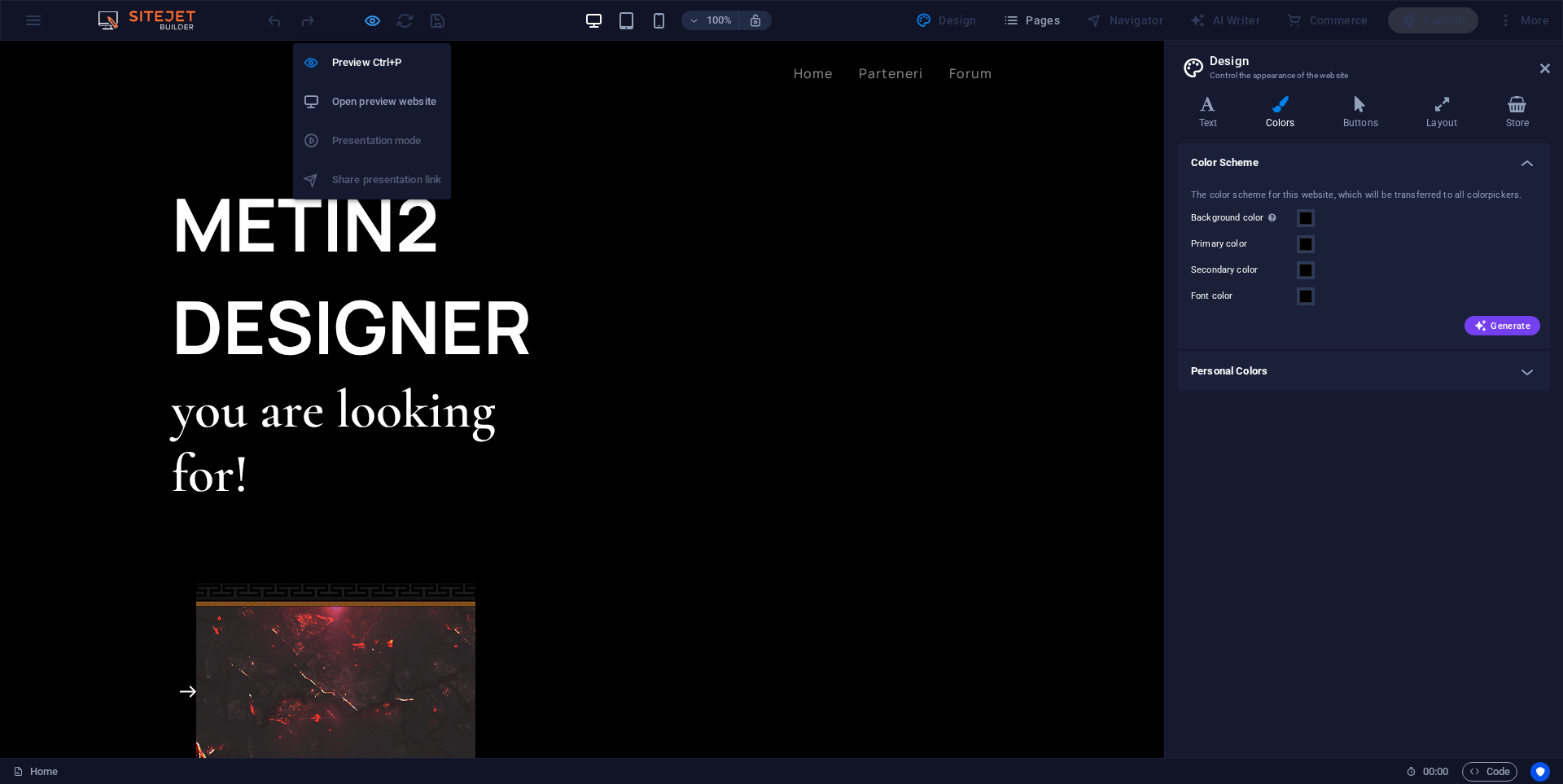
click at [370, 20] on icon "button" at bounding box center [373, 20] width 19 height 19
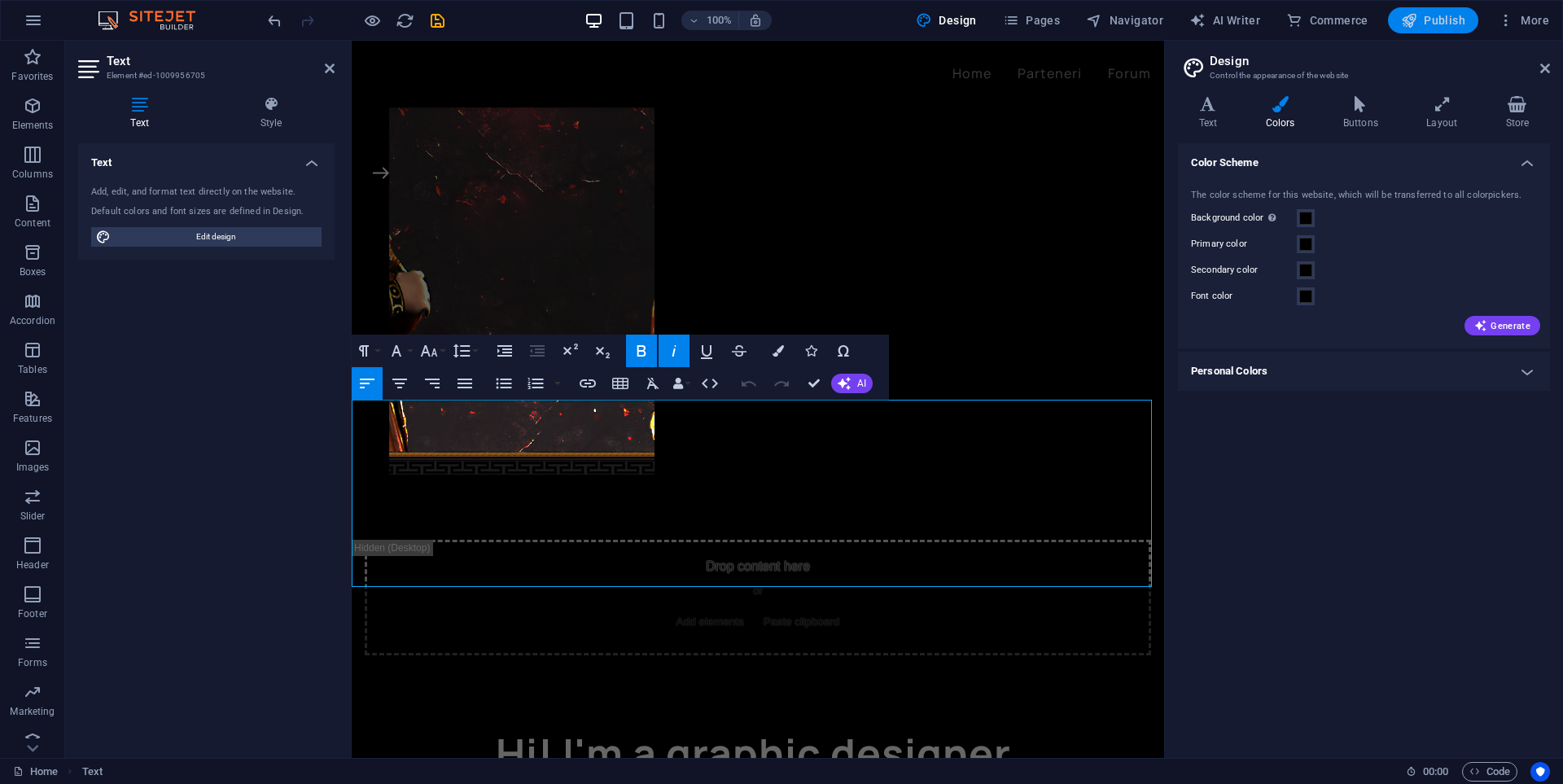
click at [1411, 21] on icon "button" at bounding box center [1410, 20] width 17 height 17
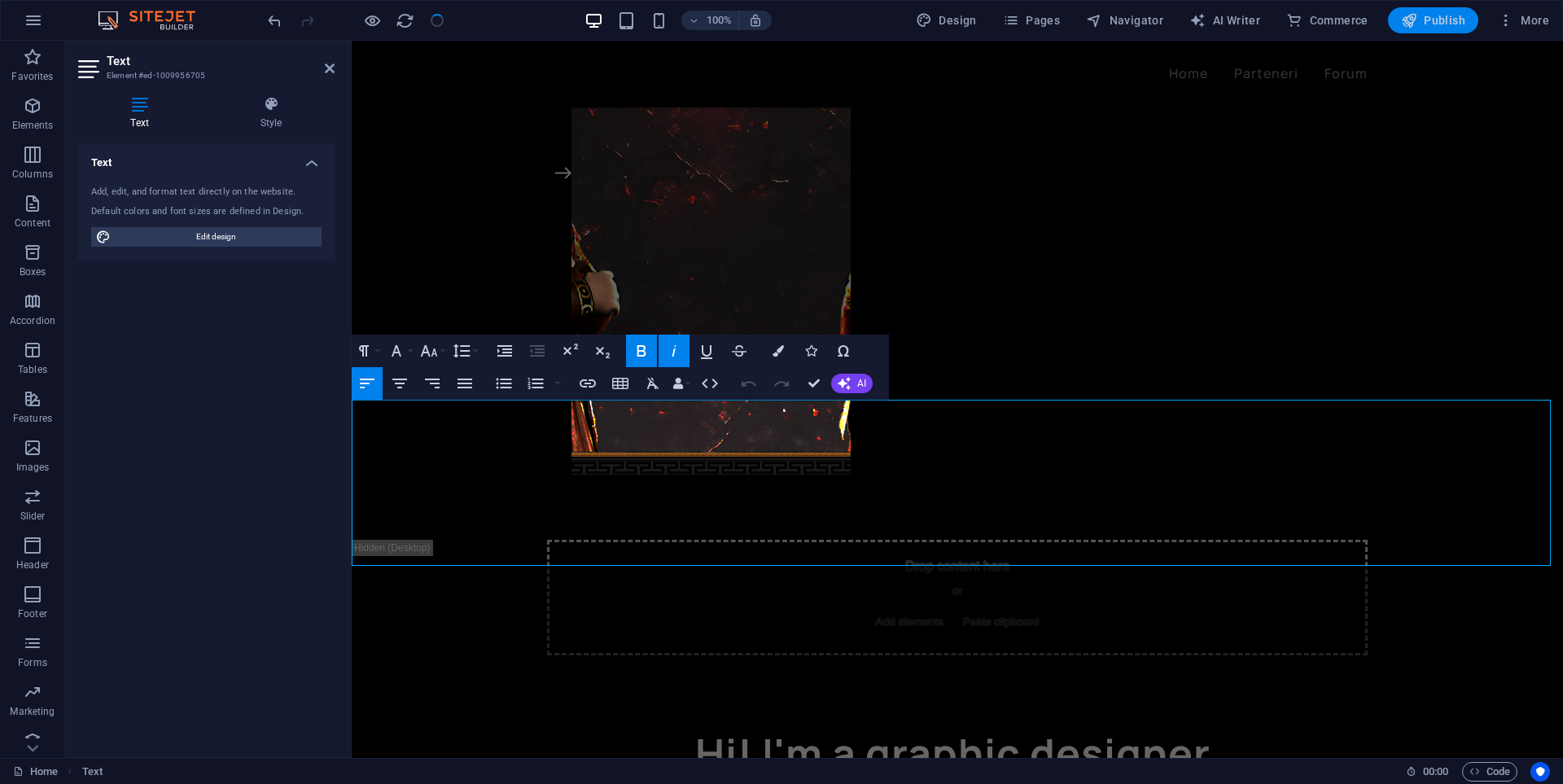
click at [1429, 25] on span "Publish" at bounding box center [1433, 20] width 64 height 17
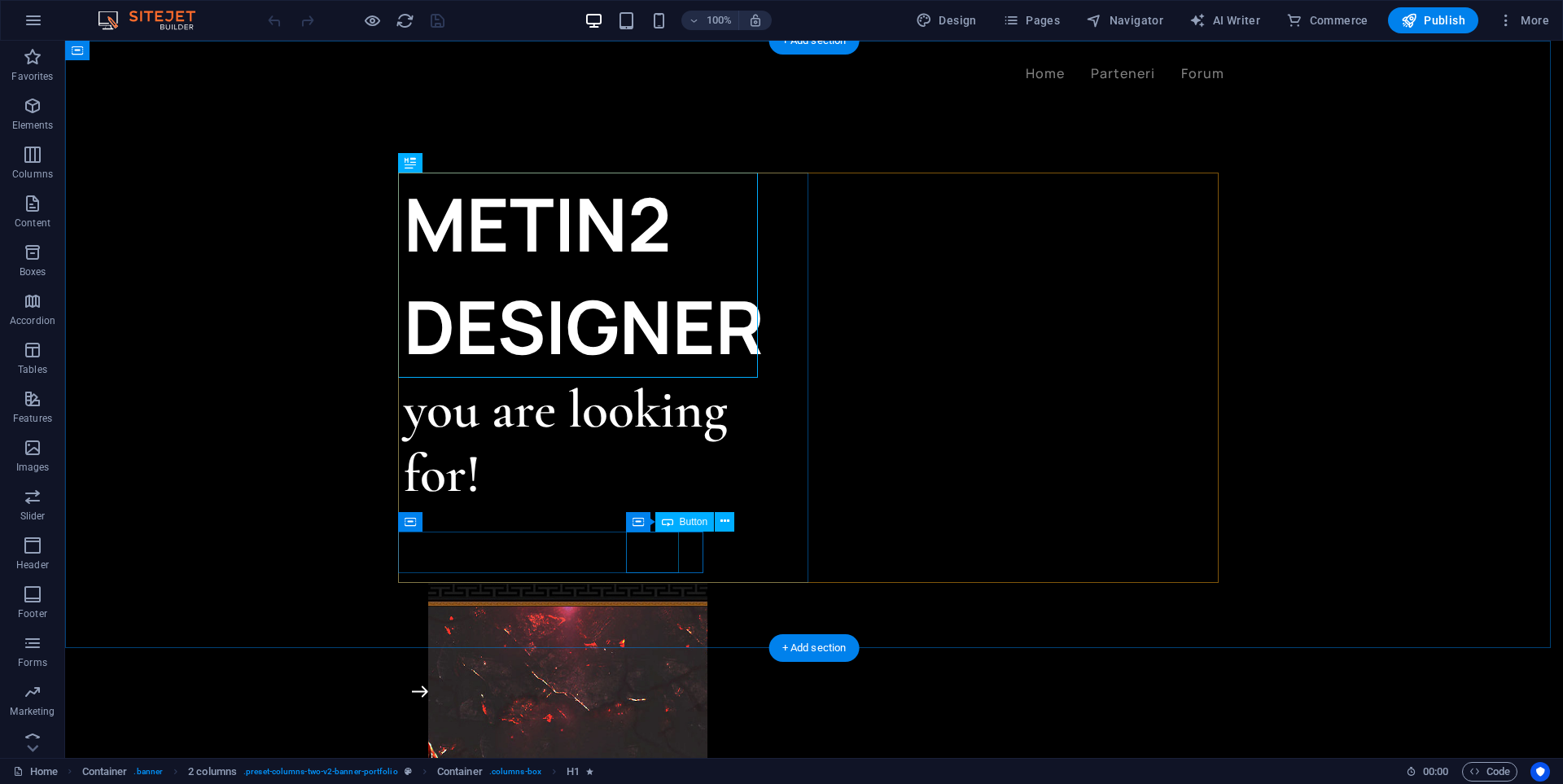
click at [648, 637] on div "FORUM" at bounding box center [610, 658] width 411 height 42
click at [678, 522] on div "Button" at bounding box center [685, 521] width 59 height 20
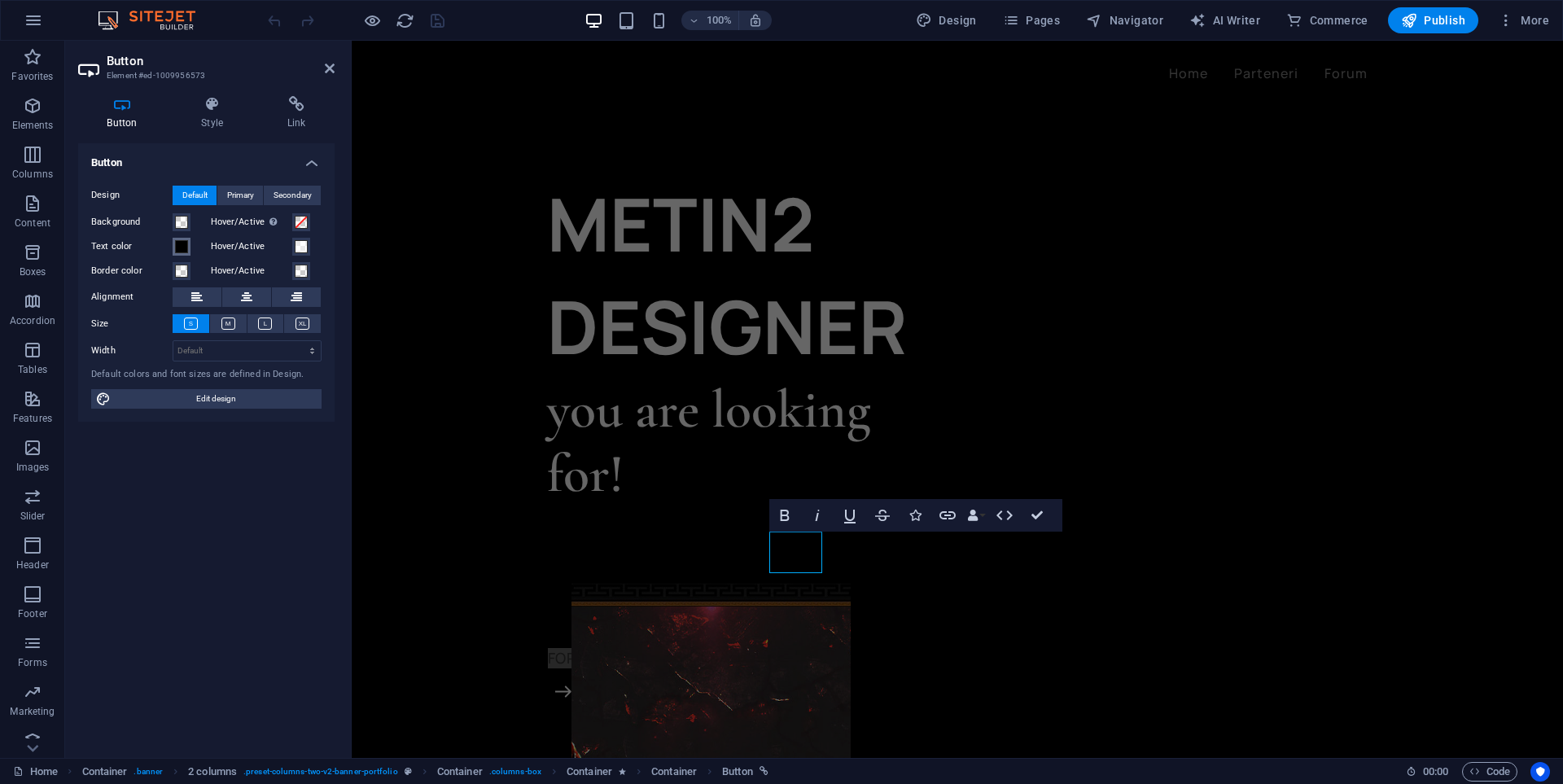
click at [180, 247] on span at bounding box center [181, 246] width 13 height 13
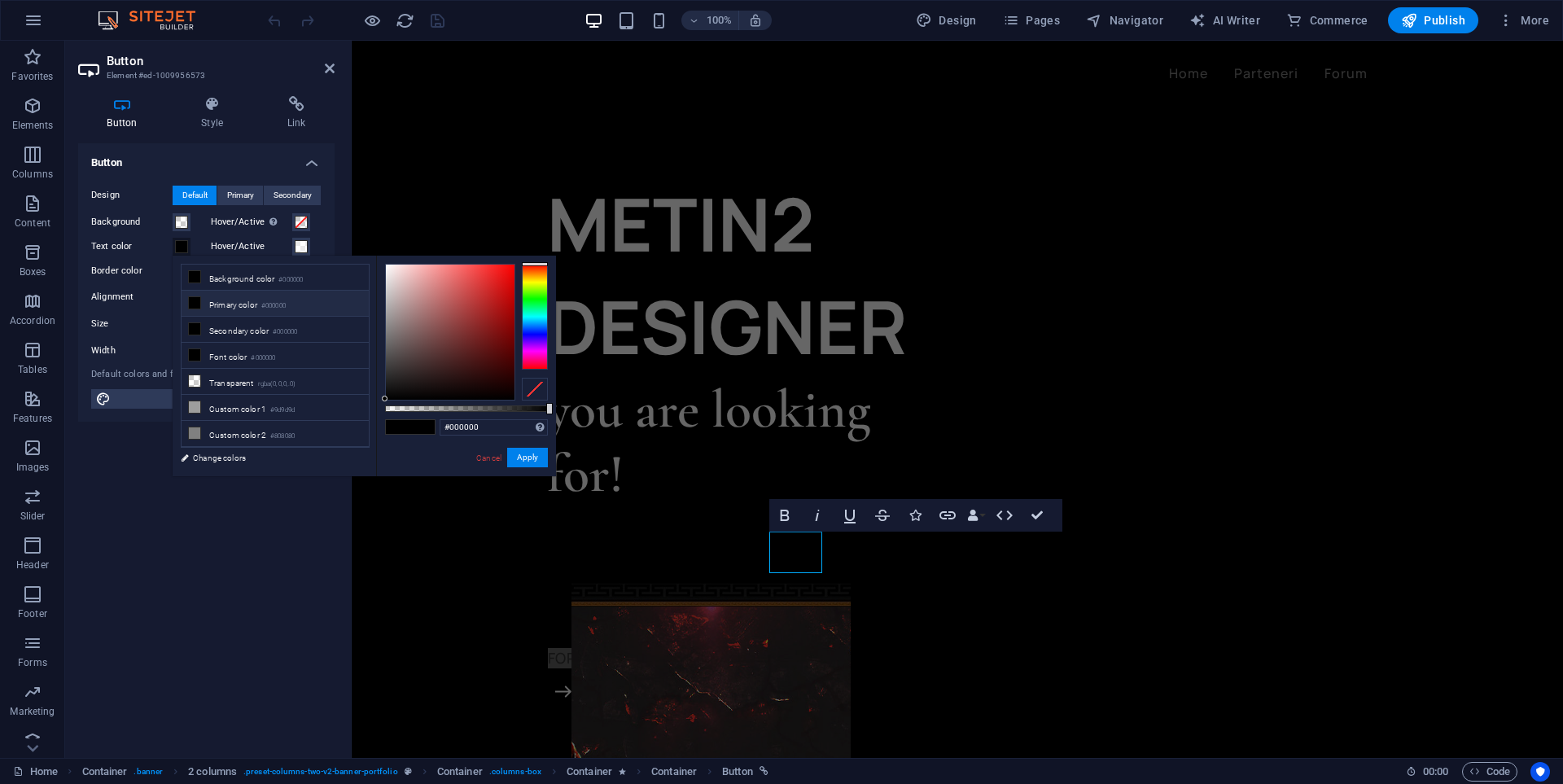
click at [180, 247] on span at bounding box center [181, 246] width 13 height 13
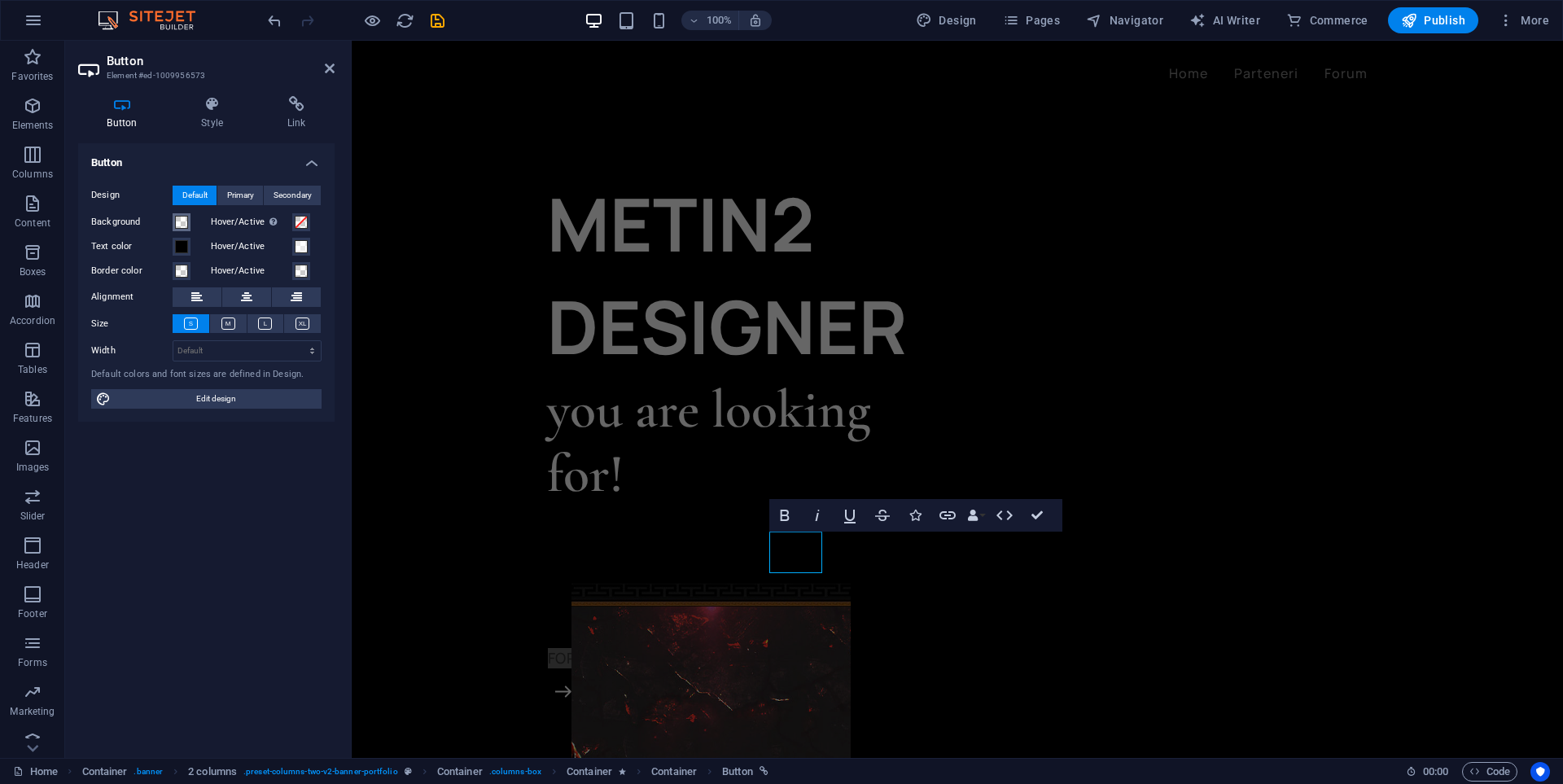
click at [184, 227] on span at bounding box center [181, 222] width 13 height 13
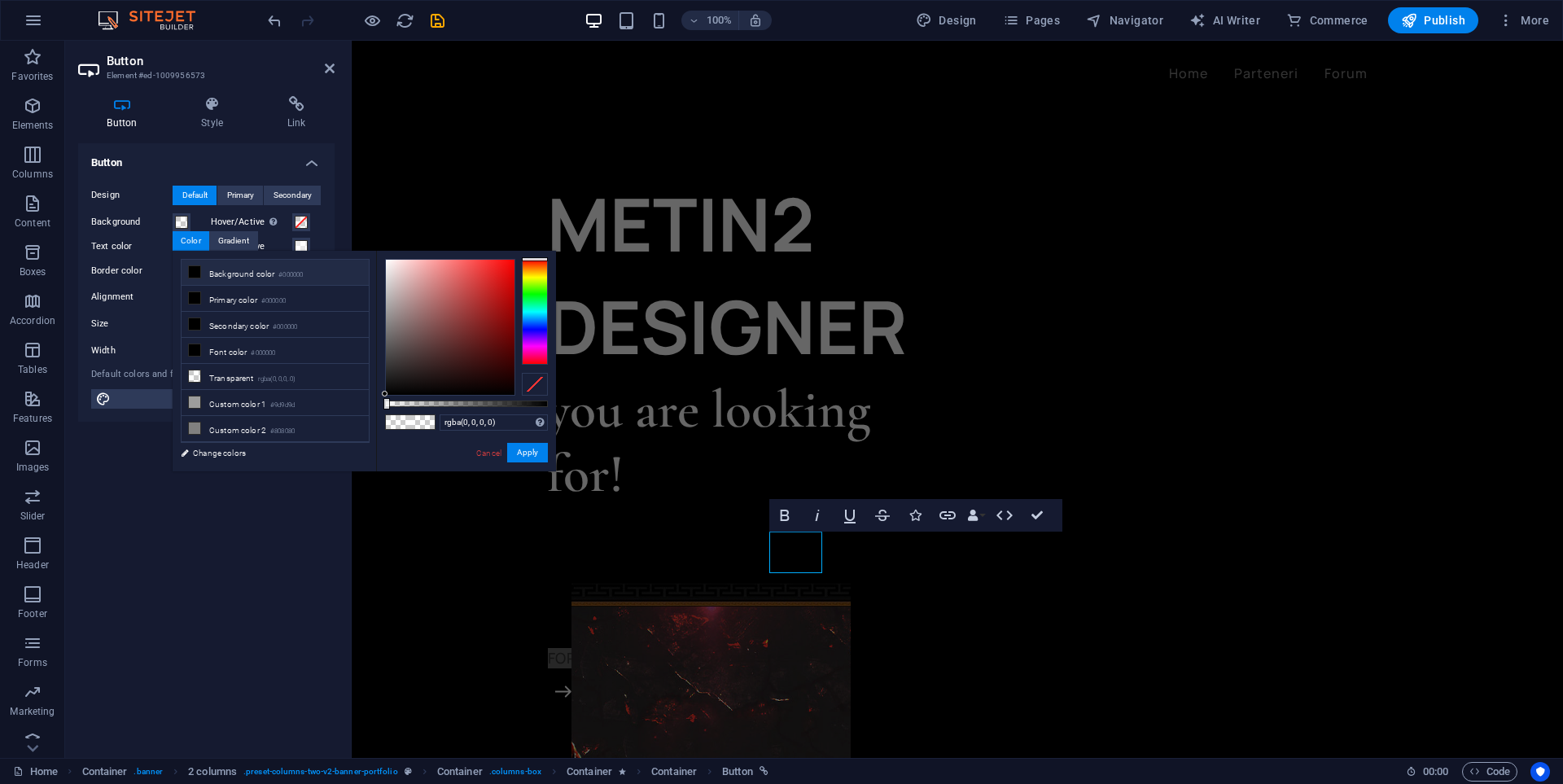
click at [201, 277] on span at bounding box center [194, 272] width 13 height 13
click at [198, 401] on icon at bounding box center [194, 402] width 11 height 11
click at [198, 423] on icon at bounding box center [194, 428] width 11 height 11
type input "#f7f7f7"
drag, startPoint x: 406, startPoint y: 292, endPoint x: 376, endPoint y: 263, distance: 41.7
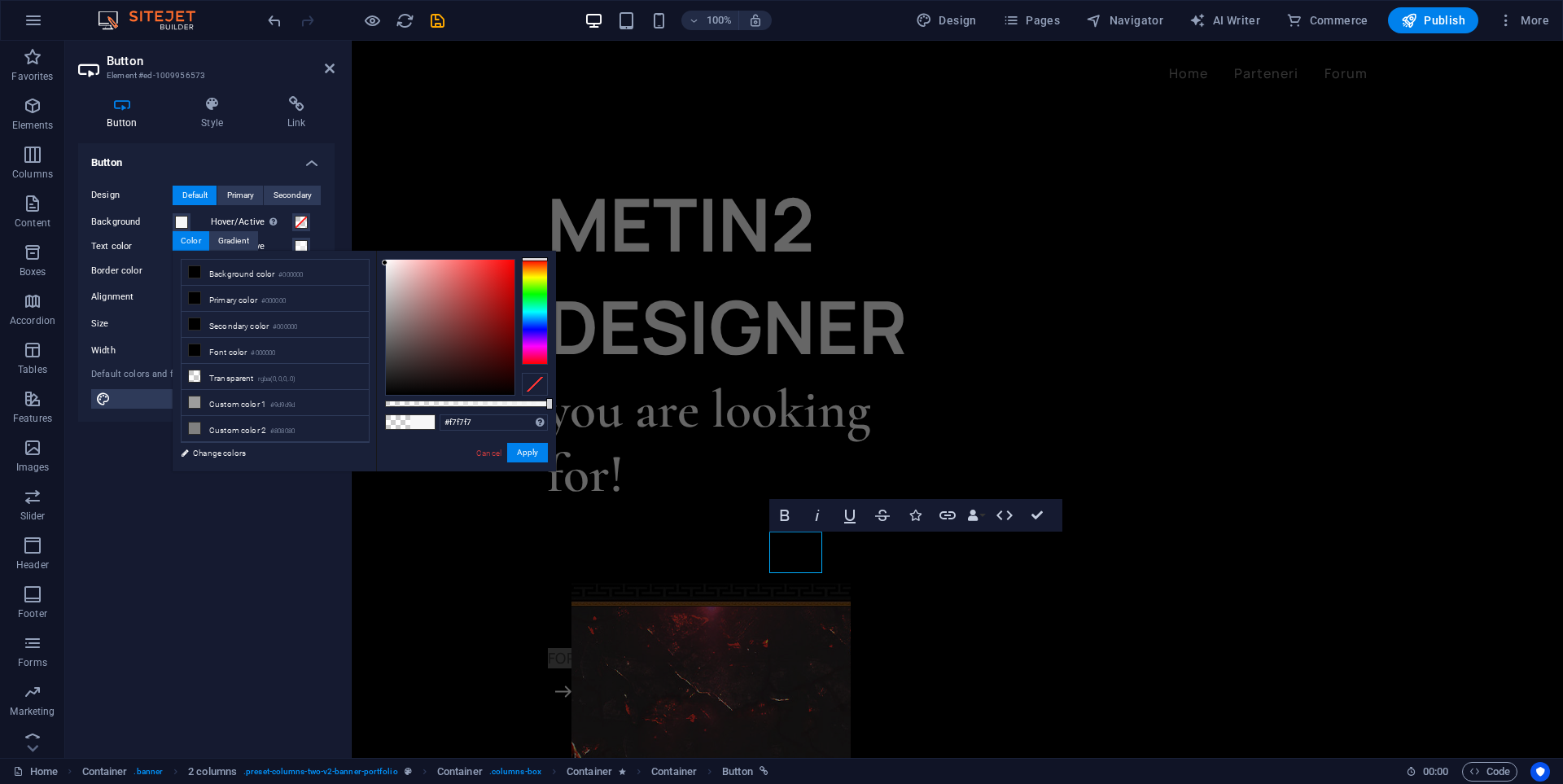
click at [376, 263] on div "#f7f7f7 Supported formats #0852ed rgb(8, 82, 237) rgba(8, 82, 237, 90%) hsv(221…" at bounding box center [466, 478] width 180 height 456
click at [531, 459] on button "Apply" at bounding box center [528, 452] width 41 height 20
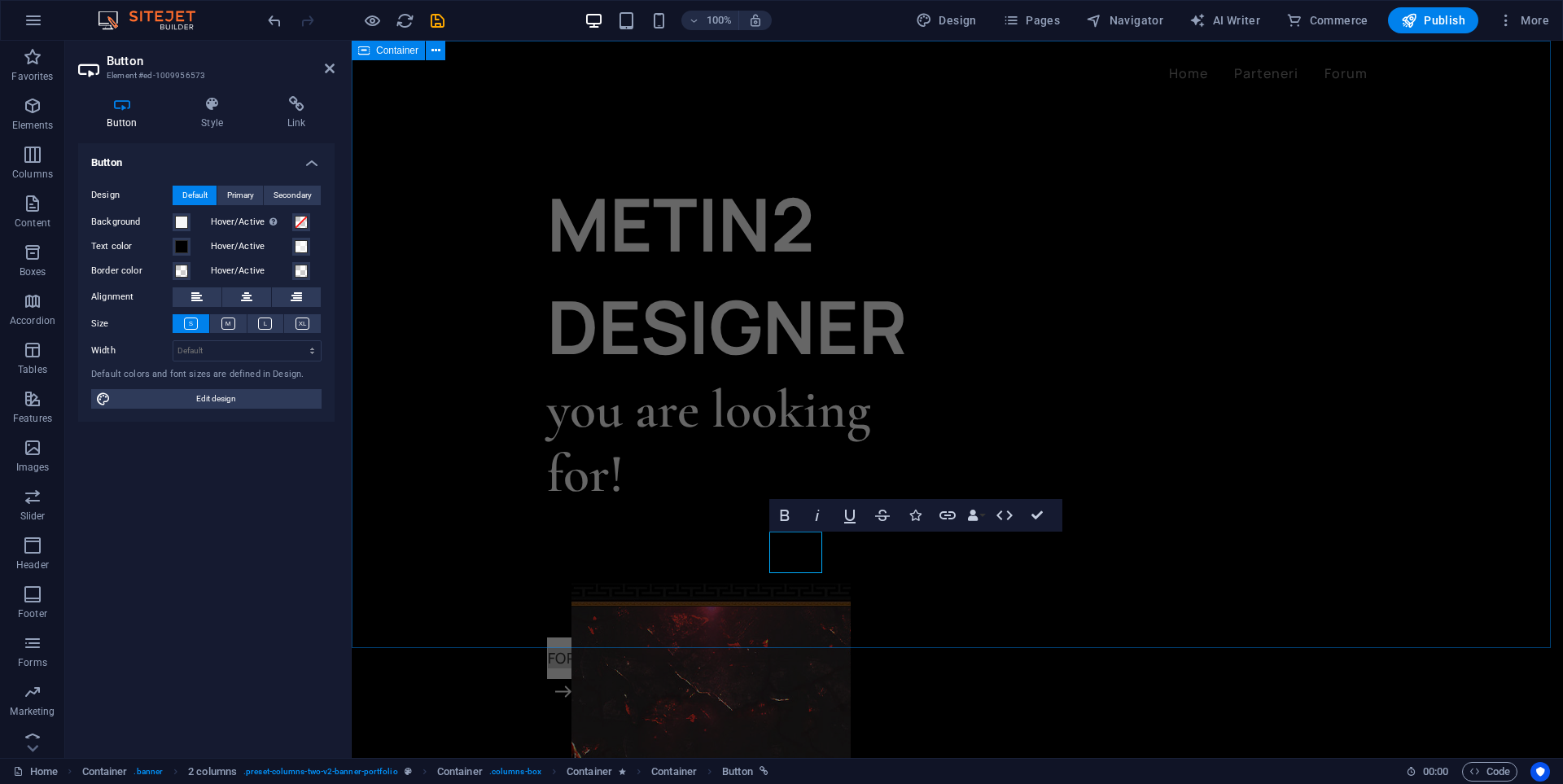
click at [755, 600] on div "METIN2 DESIGNER you are looking for! DISCORD FORUM" at bounding box center [957, 549] width 1212 height 1017
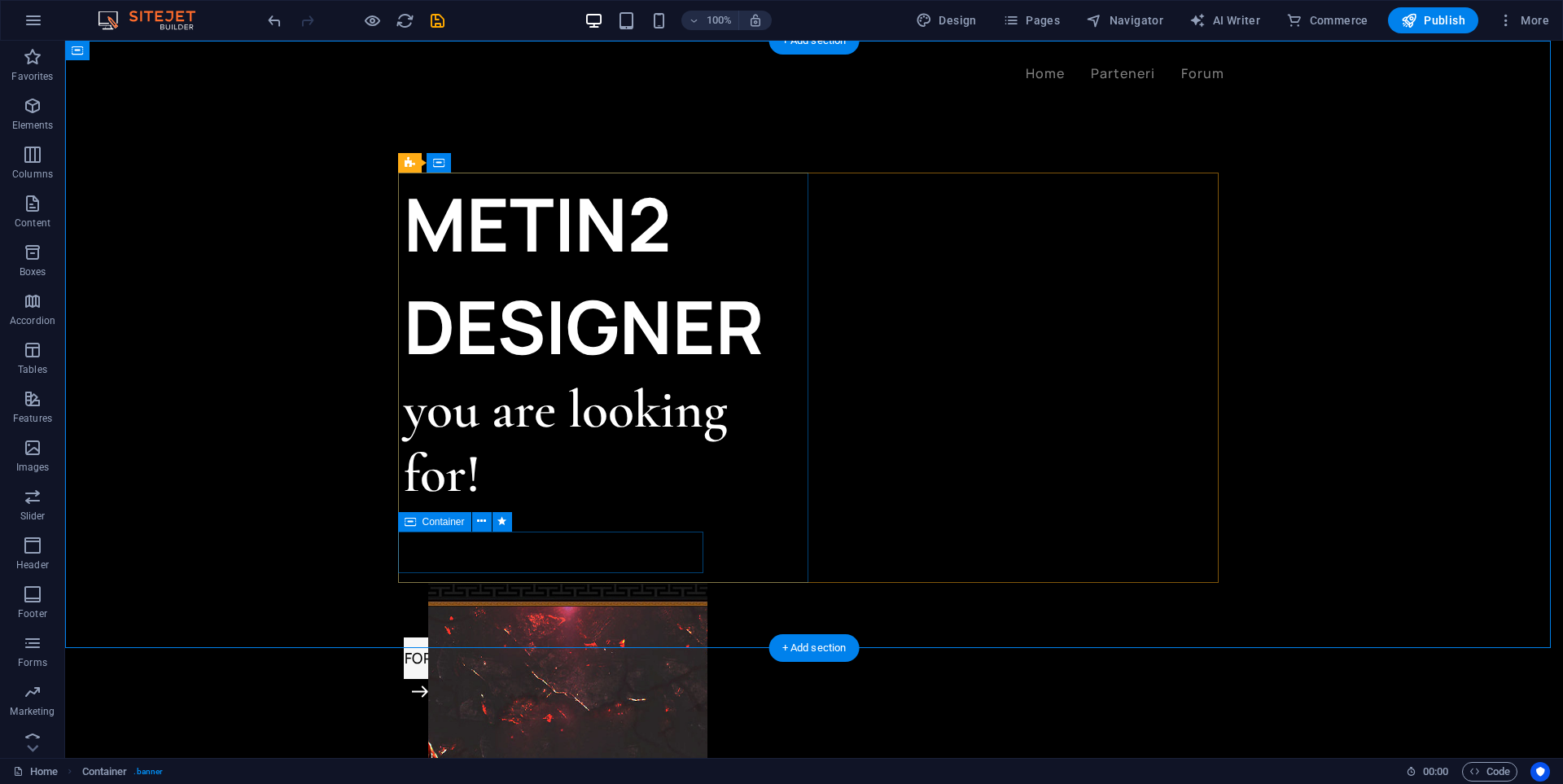
click at [601, 595] on div "DISCORD FORUM" at bounding box center [610, 649] width 411 height 109
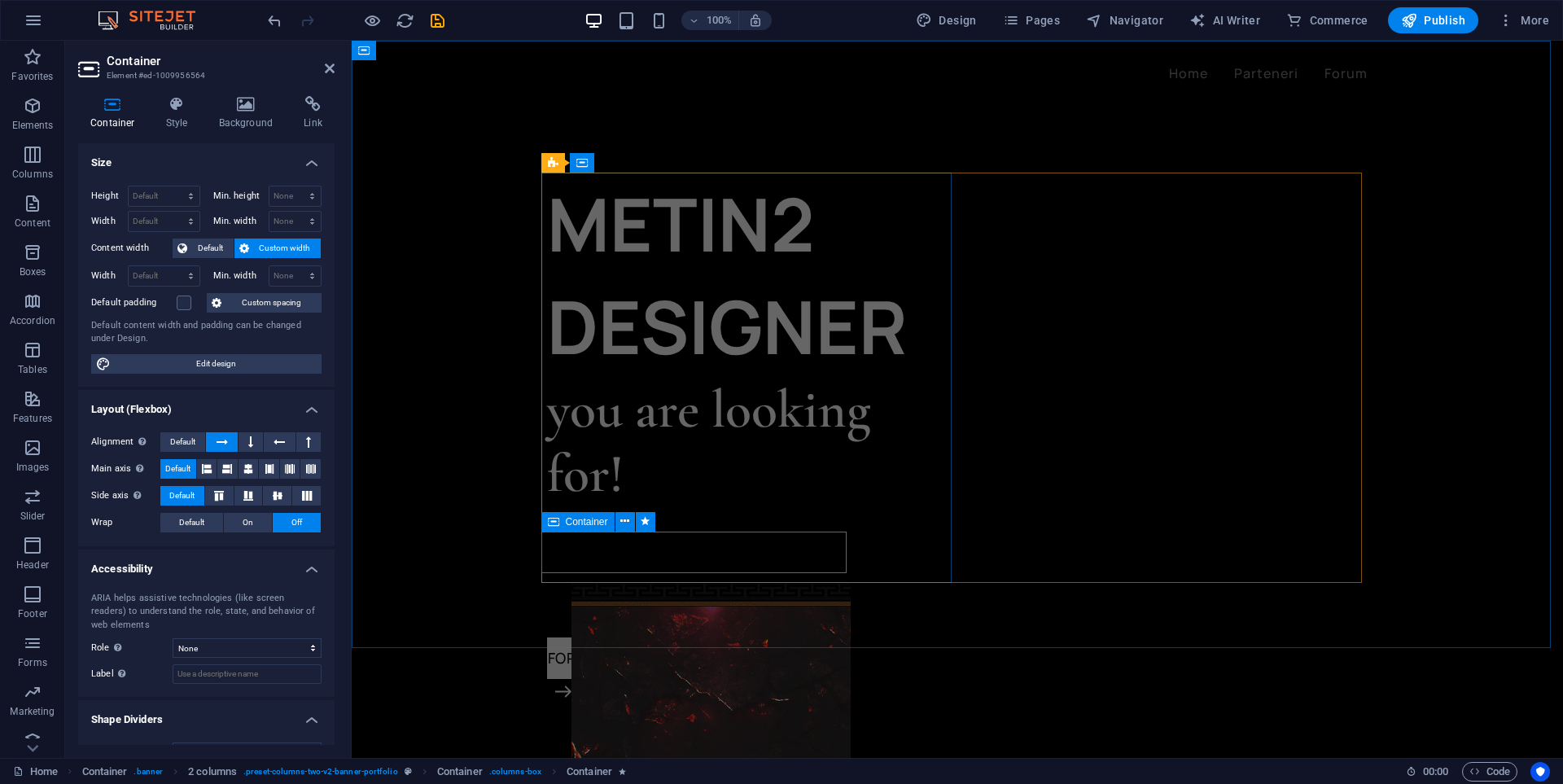
click at [731, 595] on div "DISCORD FORUM" at bounding box center [753, 649] width 411 height 109
click at [787, 637] on div "FORUM" at bounding box center [753, 658] width 411 height 42
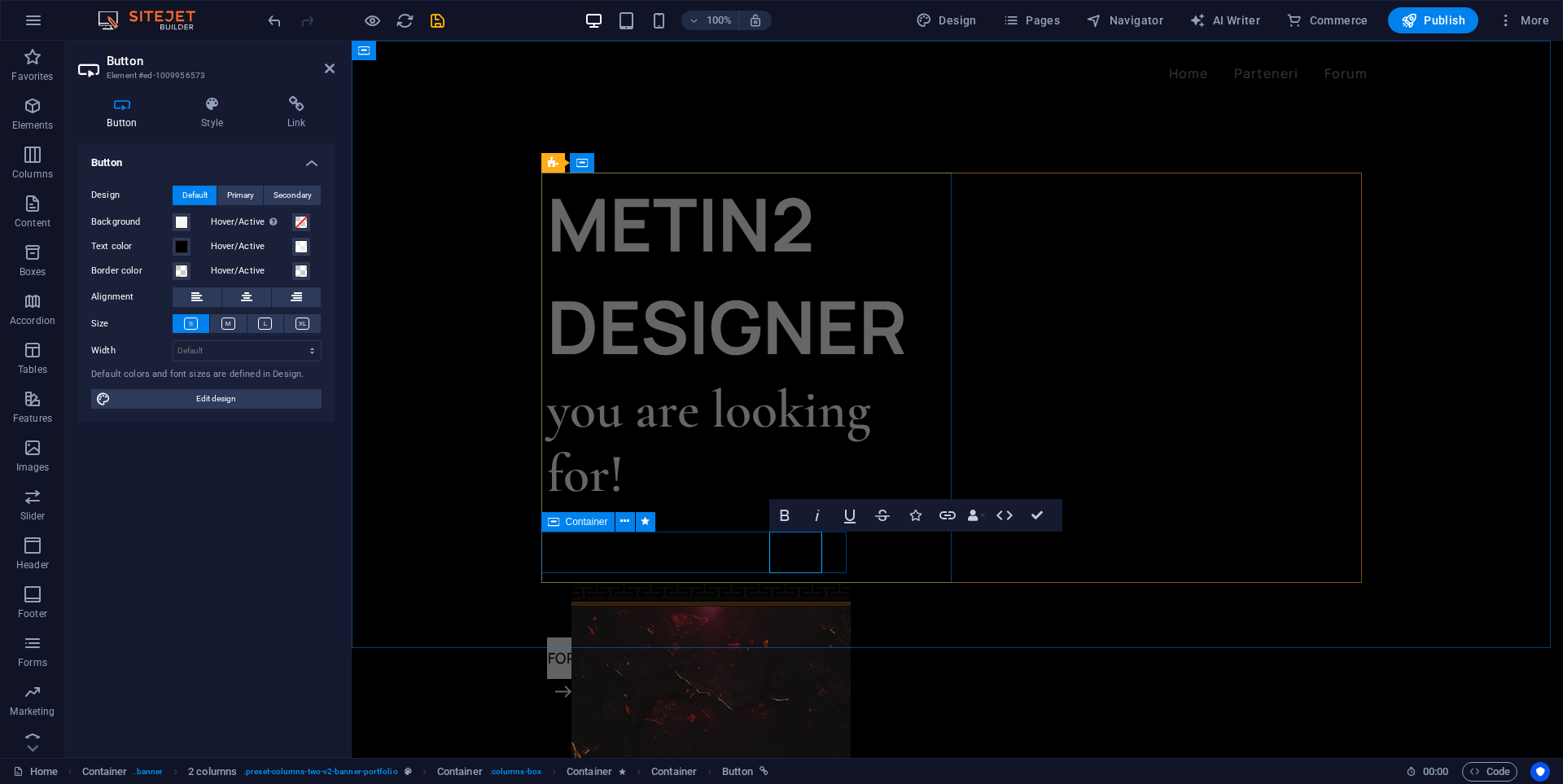
click at [760, 595] on div "DISCORD FORUM" at bounding box center [753, 649] width 411 height 109
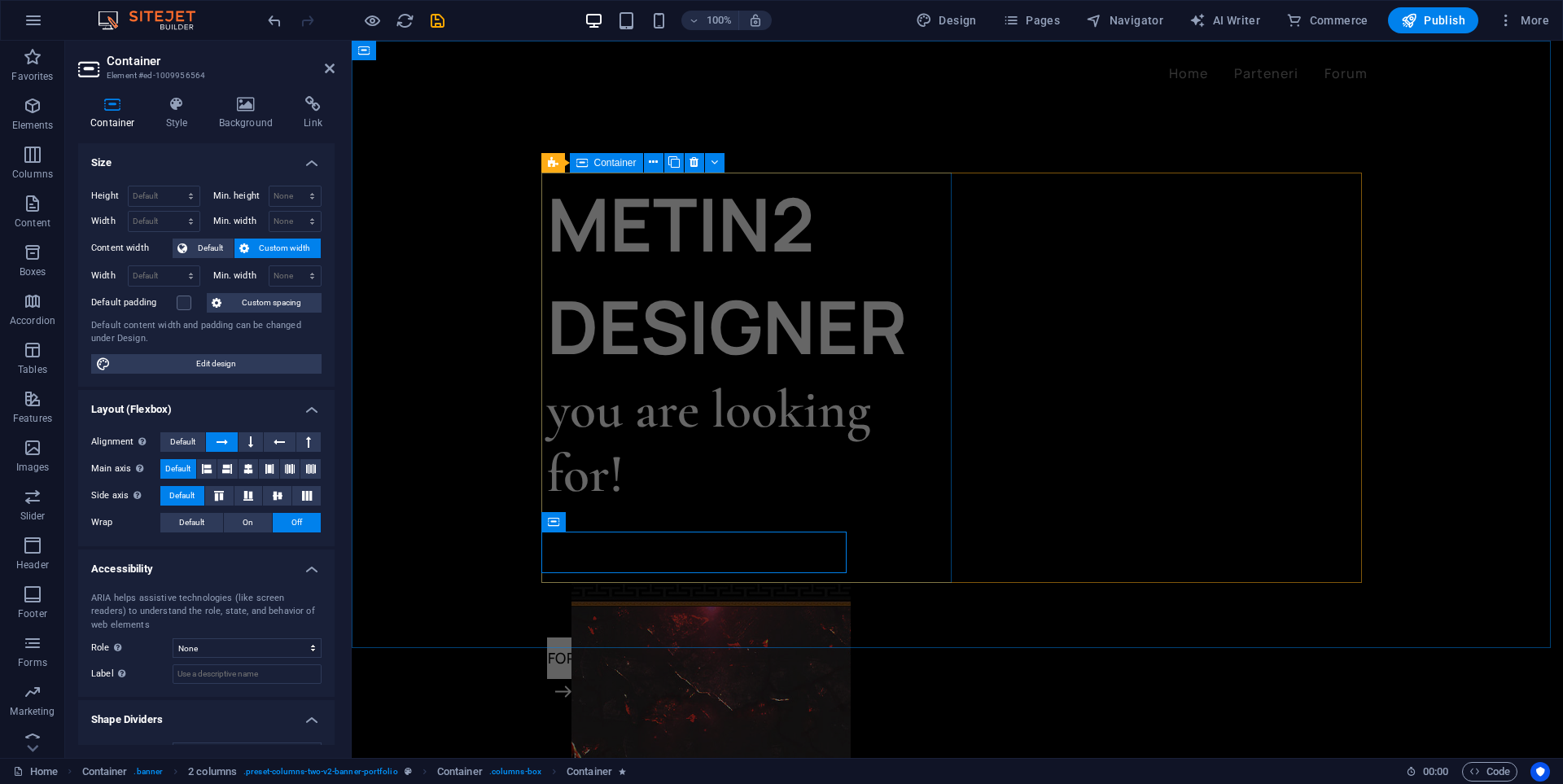
click at [725, 478] on div "METIN2 DESIGNER you are looking for! DISCORD FORUM" at bounding box center [753, 378] width 411 height 411
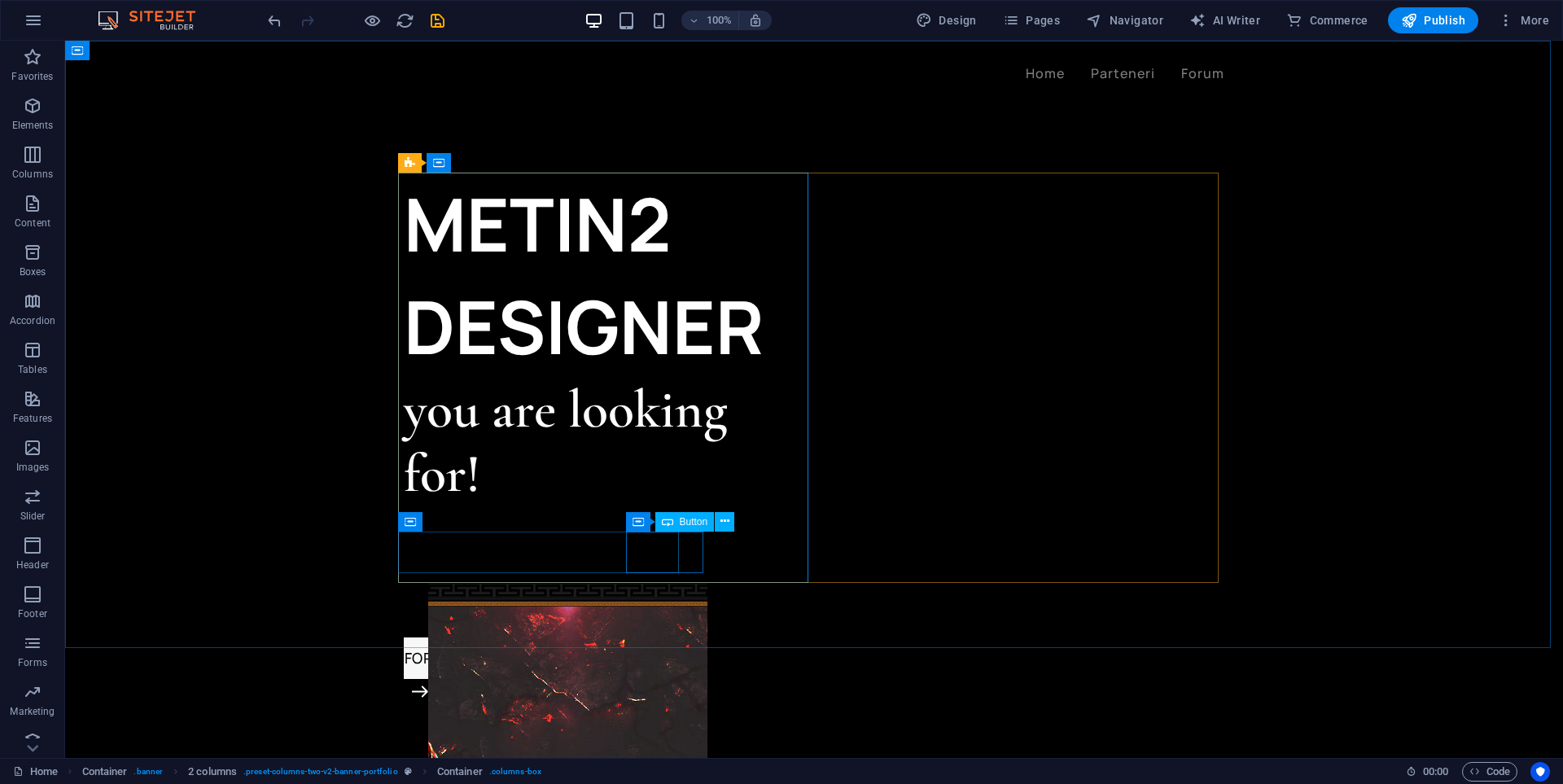
click at [695, 521] on span "Button" at bounding box center [694, 521] width 29 height 10
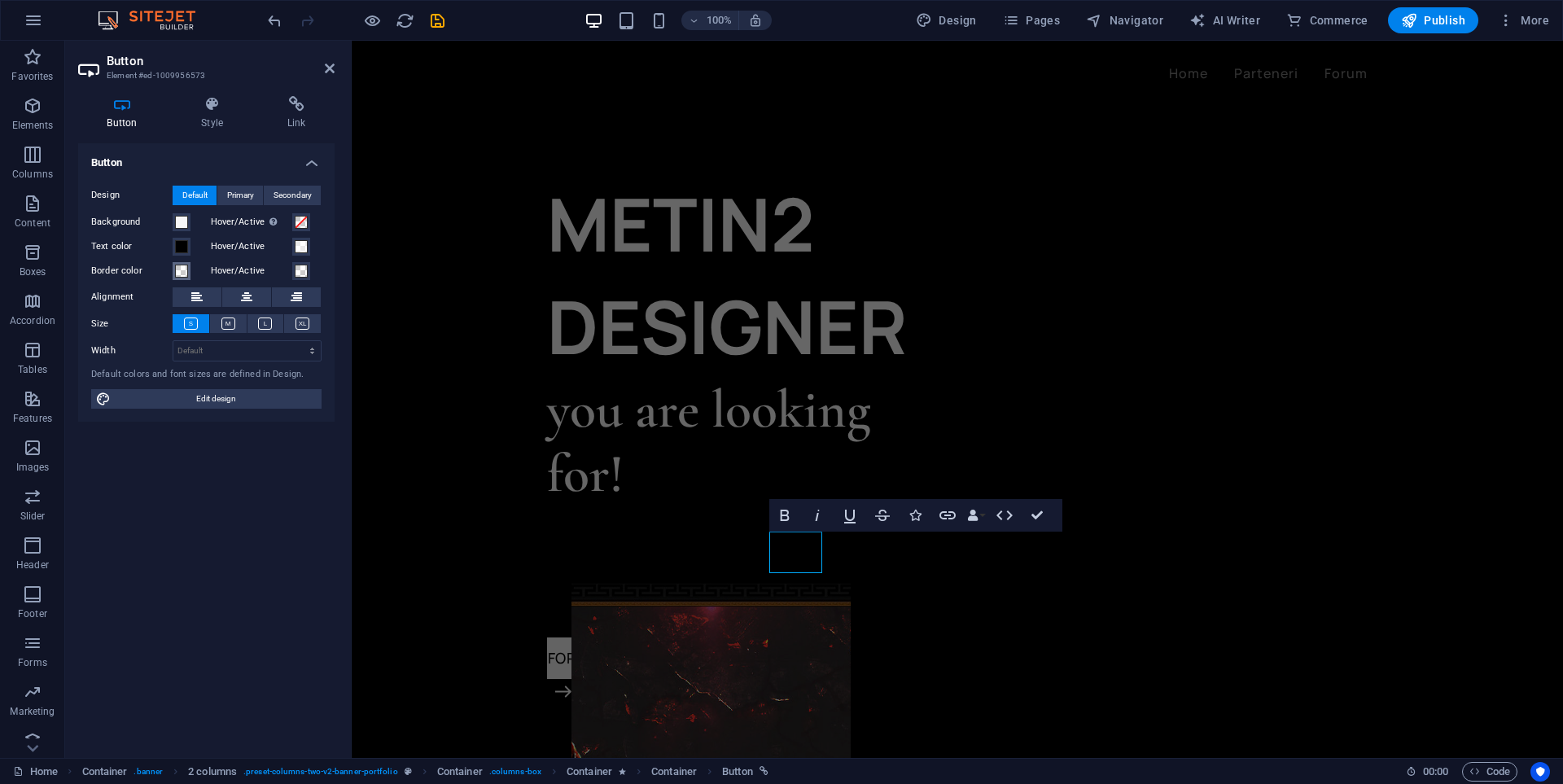
click at [188, 266] on button "Border color" at bounding box center [181, 270] width 18 height 18
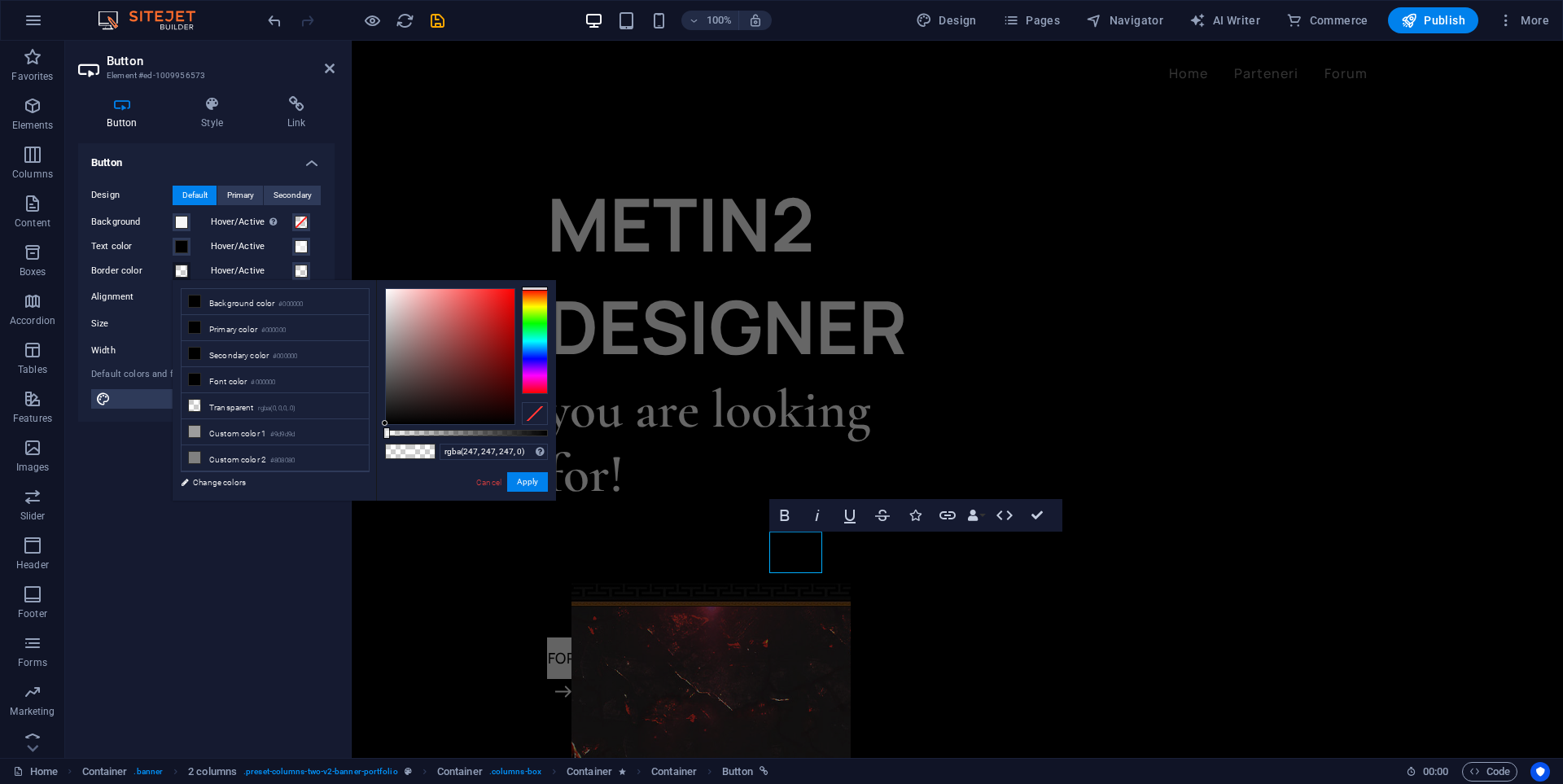
type input "rgba(255, 255, 255, 0)"
drag, startPoint x: 423, startPoint y: 387, endPoint x: 2, endPoint y: 213, distance: 455.5
click at [352, 252] on body "puffudesign.net Home Favorites Elements Columns Content Boxes Accordion Tables …" at bounding box center [782, 392] width 1563 height 784
click at [538, 479] on button "Apply" at bounding box center [528, 481] width 41 height 20
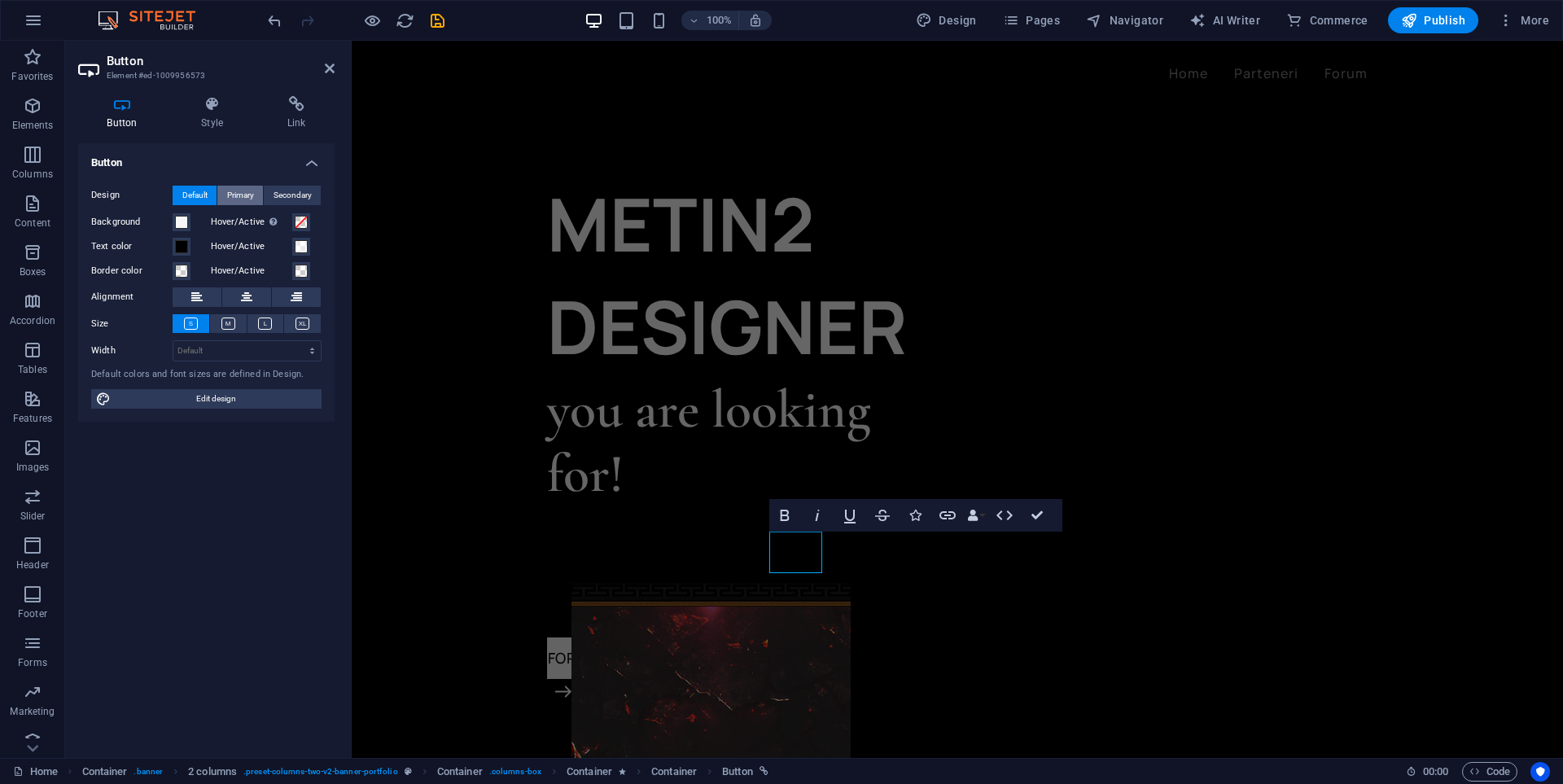
click at [249, 199] on span "Primary" at bounding box center [240, 195] width 27 height 20
click at [288, 194] on span "Secondary" at bounding box center [292, 195] width 38 height 20
click at [197, 195] on span "Default" at bounding box center [194, 195] width 25 height 20
click at [278, 20] on icon "undo" at bounding box center [275, 20] width 19 height 19
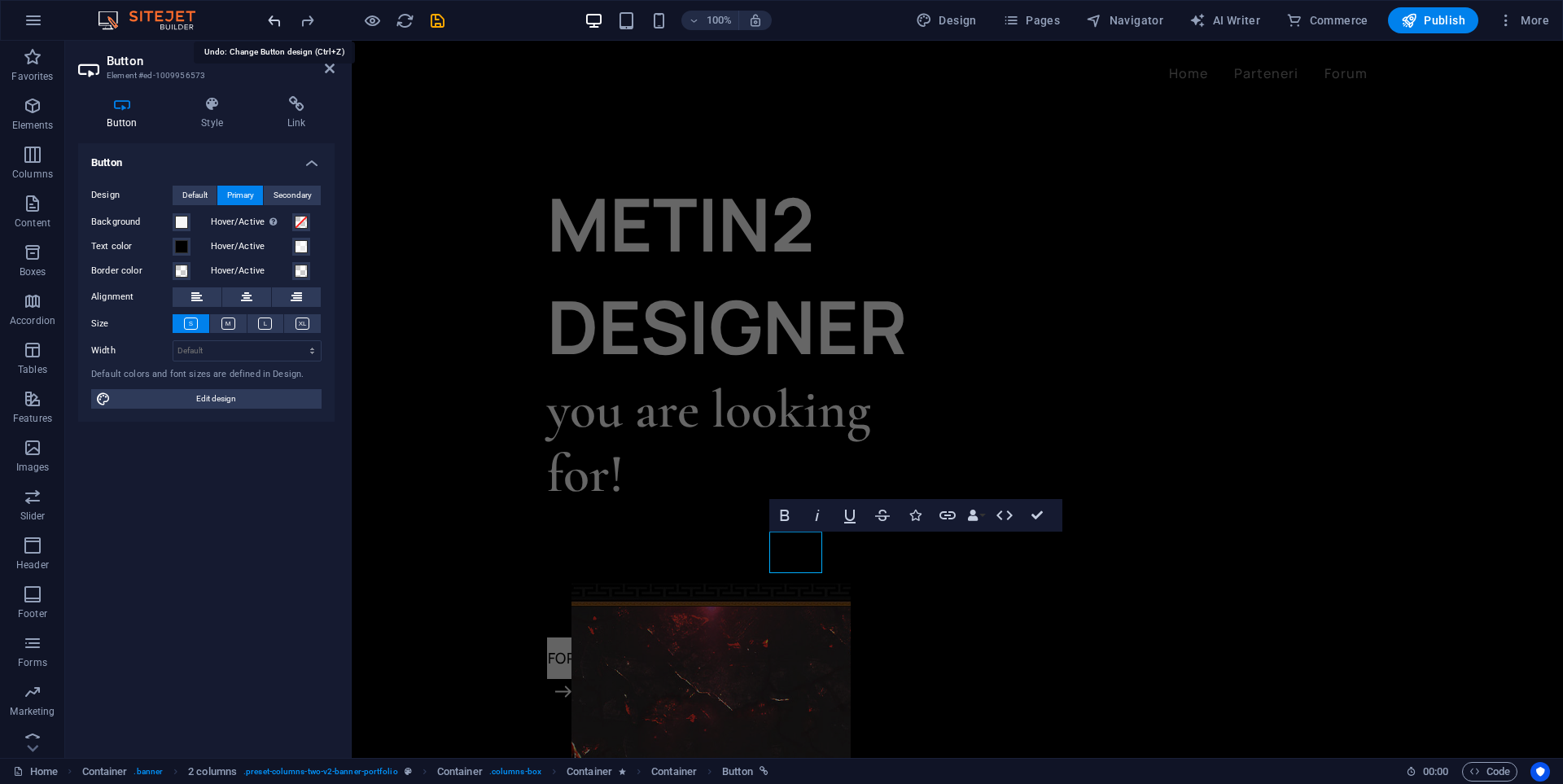
click at [278, 20] on icon "undo" at bounding box center [275, 20] width 19 height 19
click at [785, 604] on div "METIN2 DESIGNER you are looking for! DISCORD FORUM" at bounding box center [957, 549] width 1212 height 1017
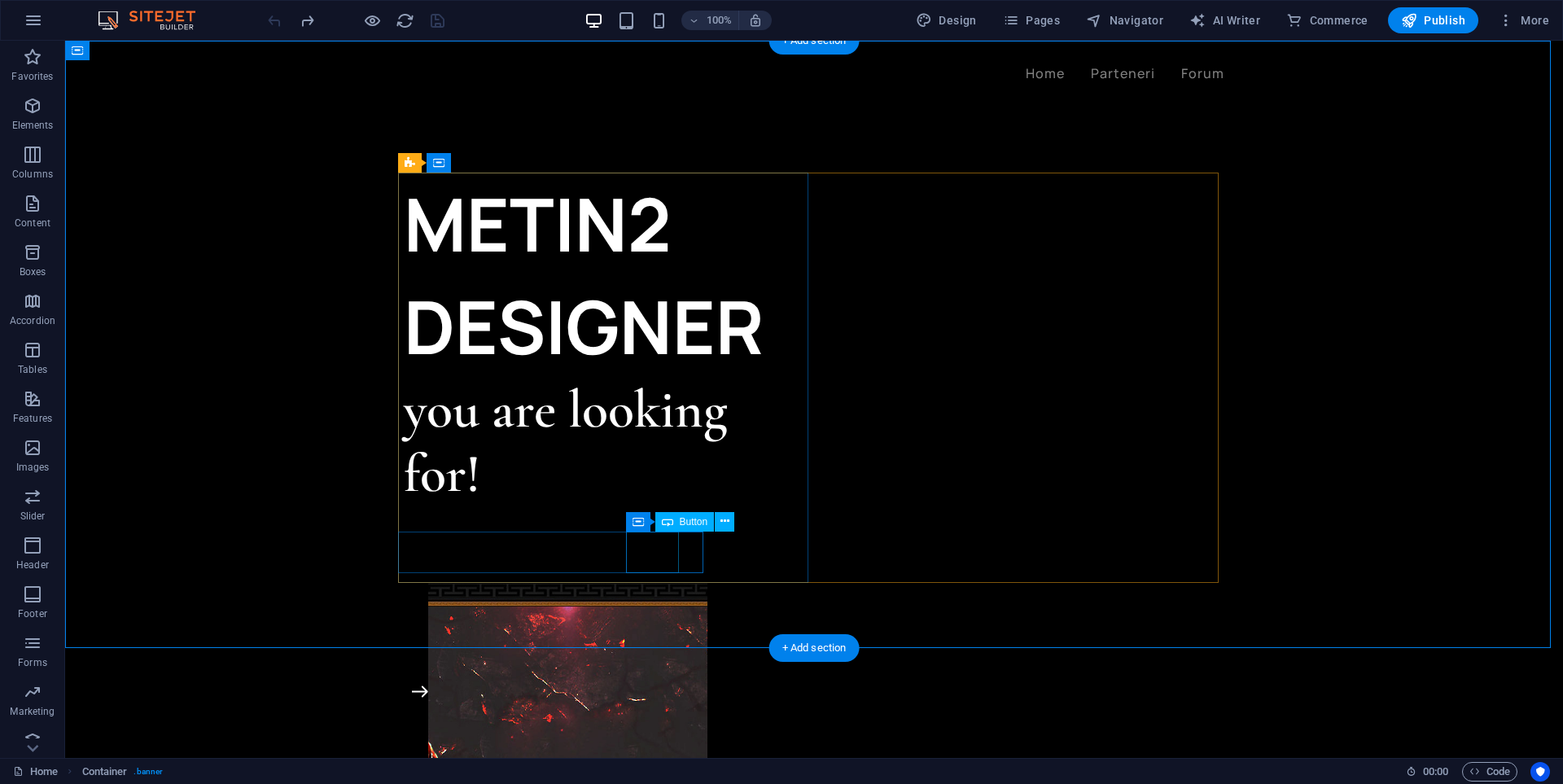
click at [643, 637] on div "FORUM" at bounding box center [610, 658] width 411 height 42
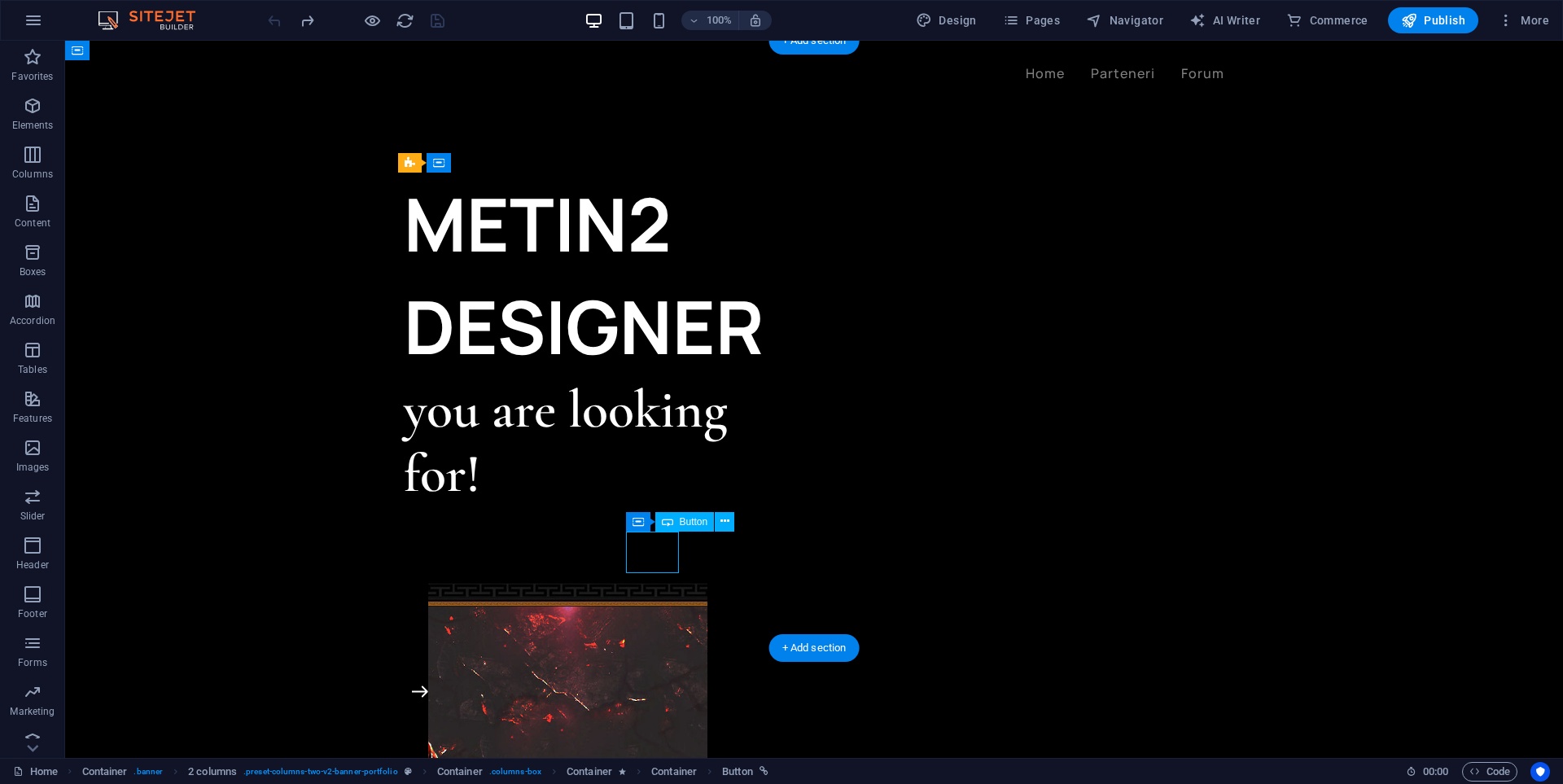
click at [643, 637] on div "FORUM" at bounding box center [610, 658] width 411 height 42
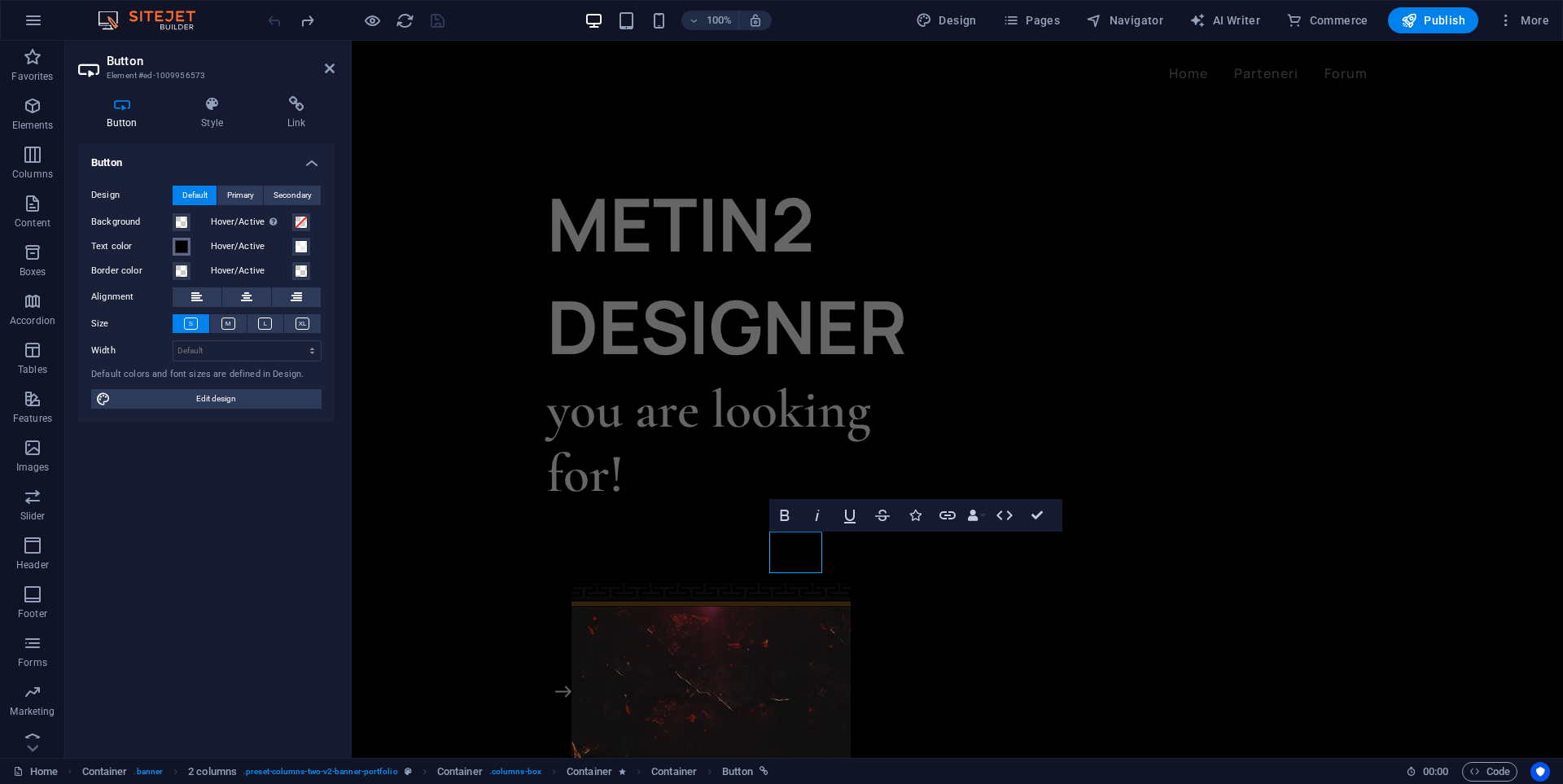
click at [185, 243] on span at bounding box center [181, 246] width 13 height 13
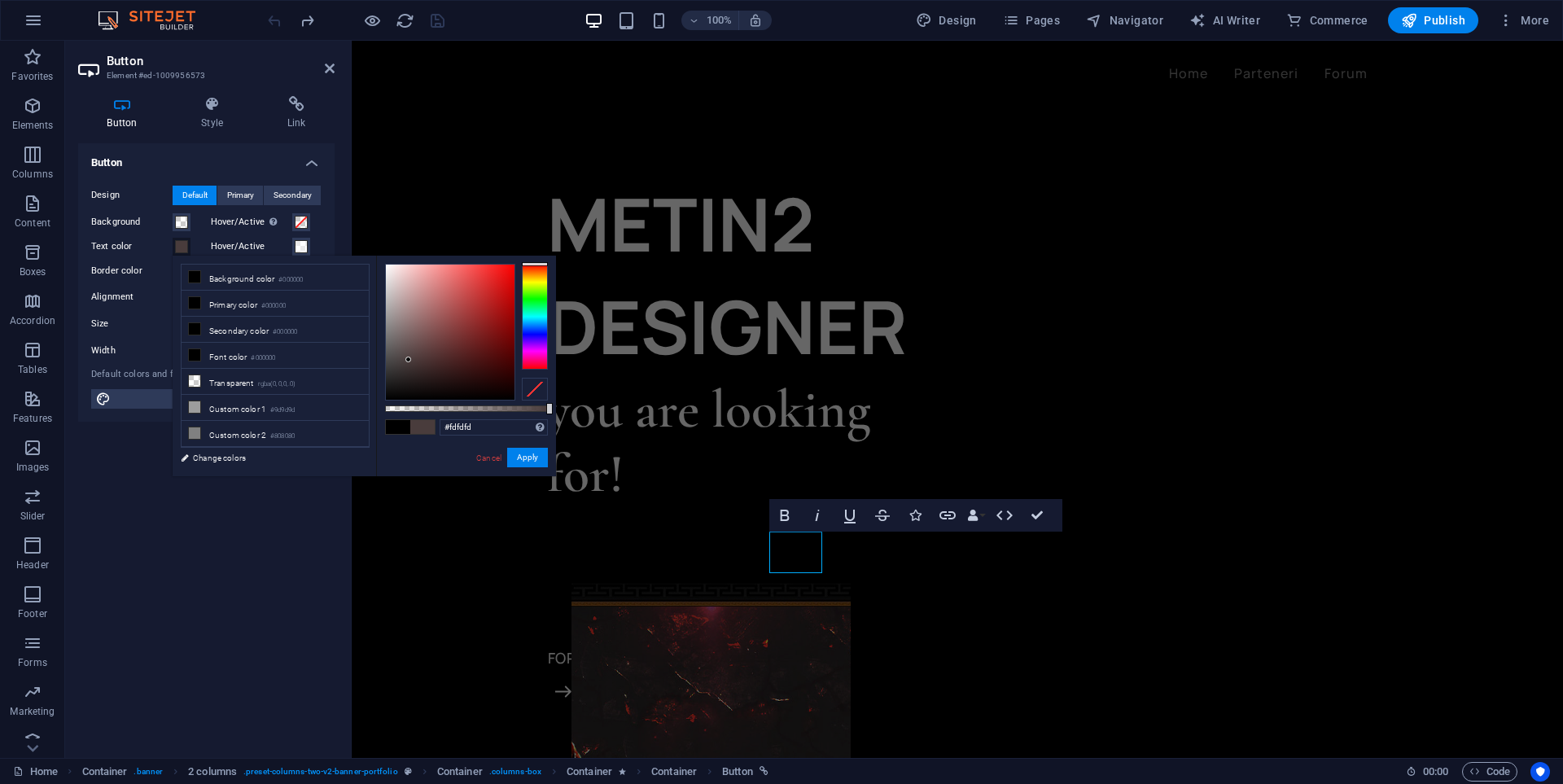
type input "#ffffff"
drag, startPoint x: 409, startPoint y: 359, endPoint x: 346, endPoint y: 229, distance: 144.5
click at [346, 229] on body "puffudesign.net Home Favorites Elements Columns Content Boxes Accordion Tables …" at bounding box center [782, 392] width 1563 height 784
click at [519, 451] on button "Apply" at bounding box center [528, 457] width 41 height 20
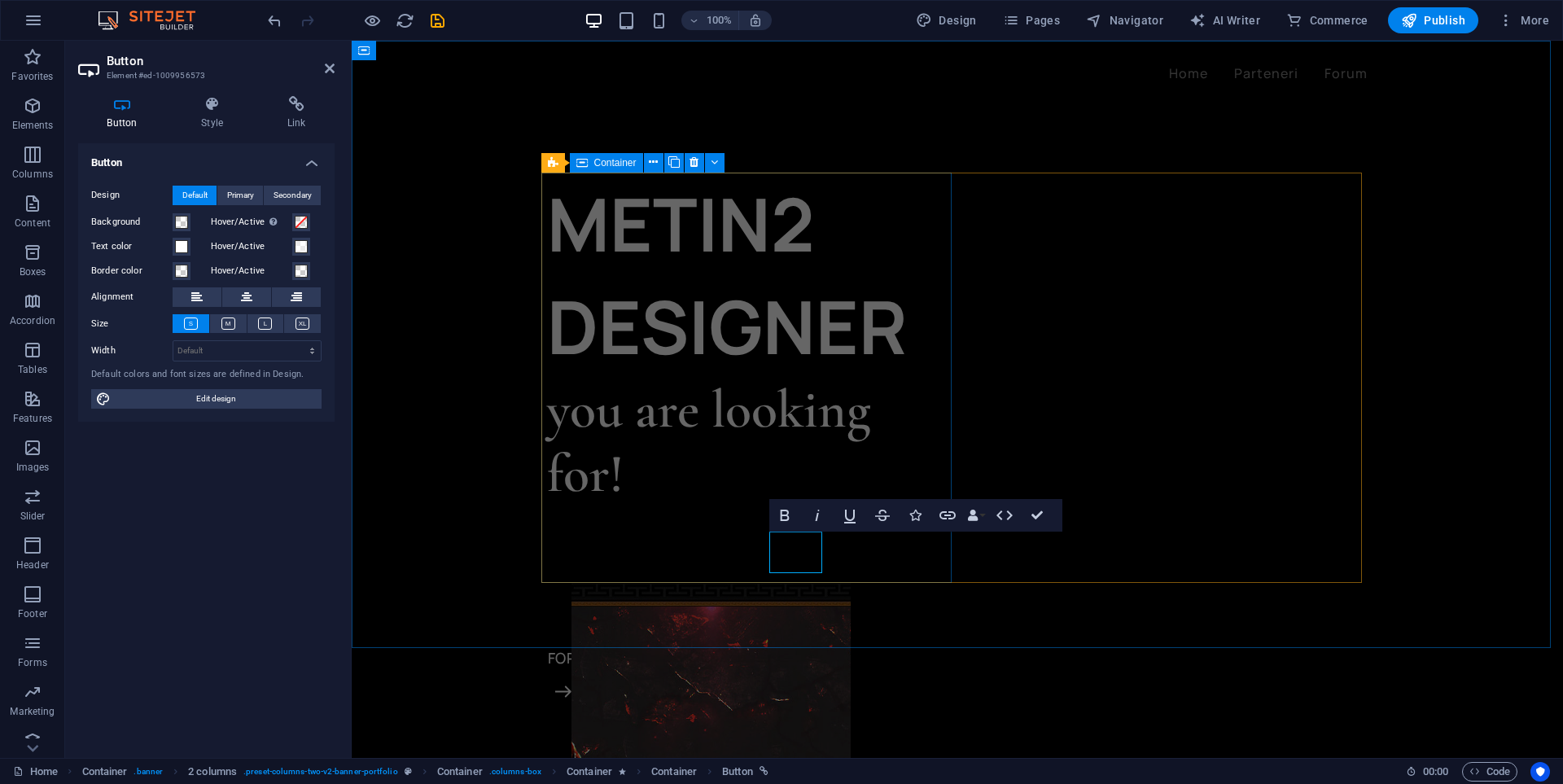
click at [703, 503] on div "METIN2 DESIGNER you are looking for! DISCORD FORUM" at bounding box center [753, 378] width 411 height 411
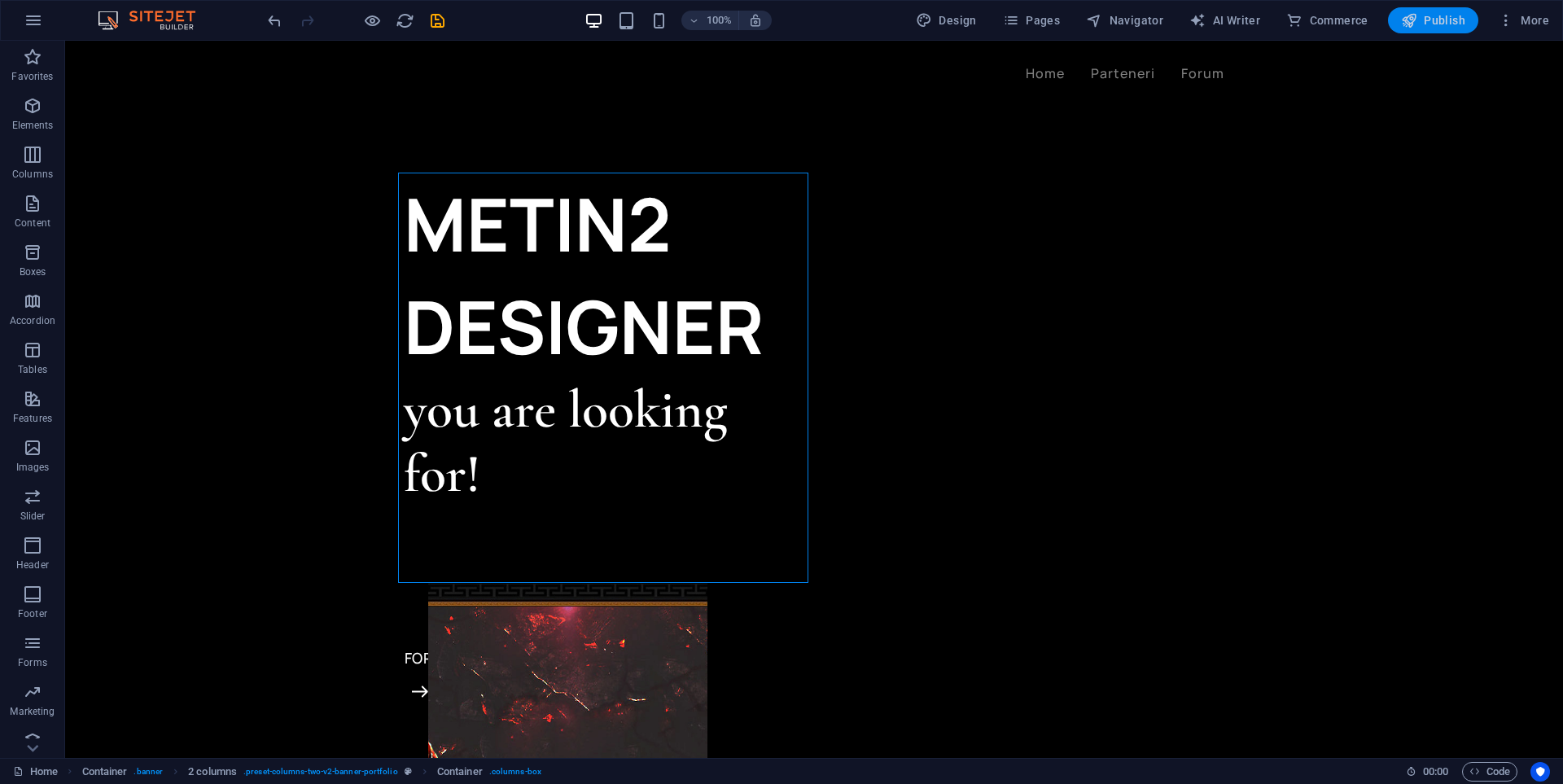
click at [1425, 18] on span "Publish" at bounding box center [1433, 20] width 64 height 17
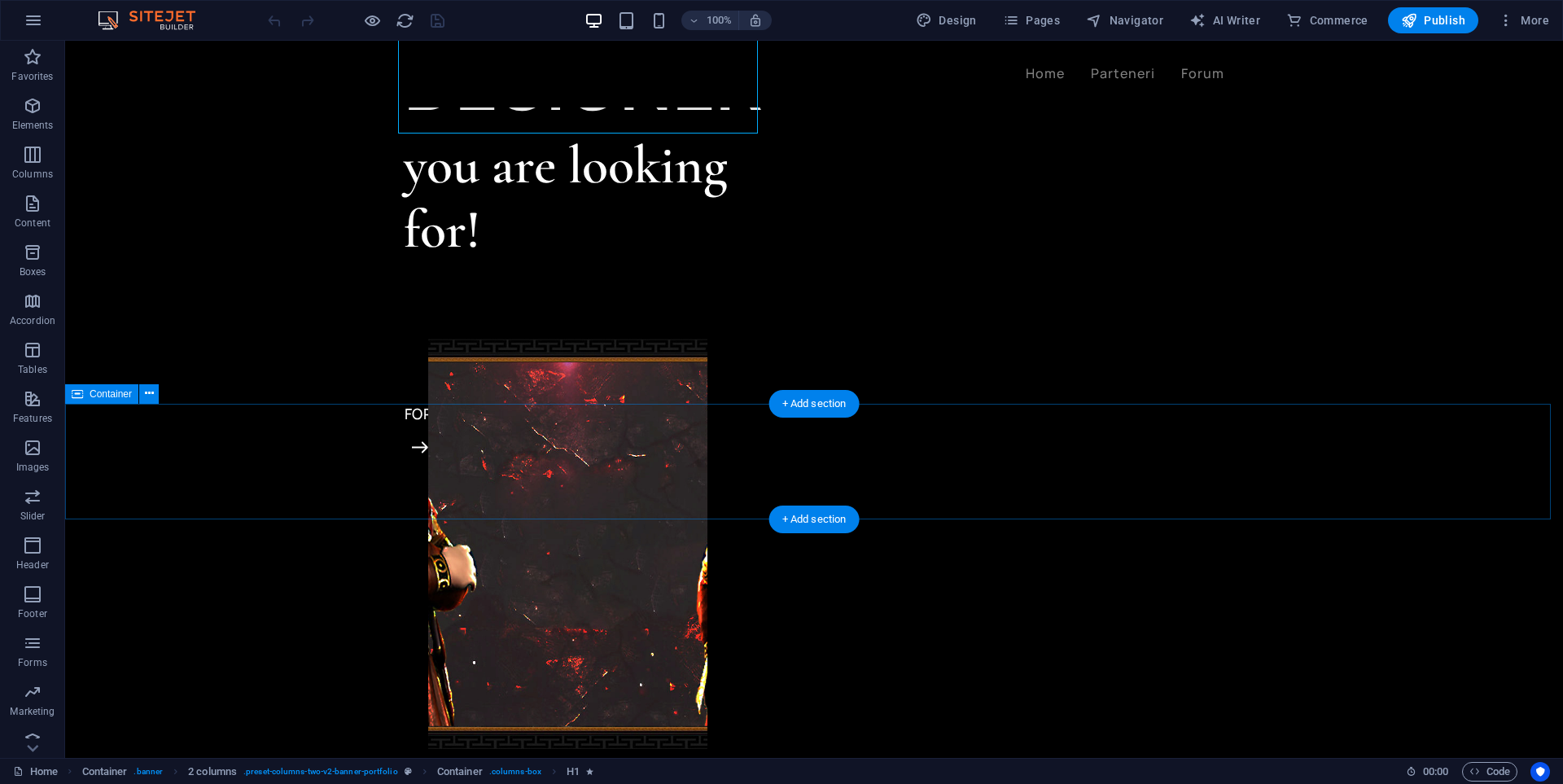
scroll to position [569, 0]
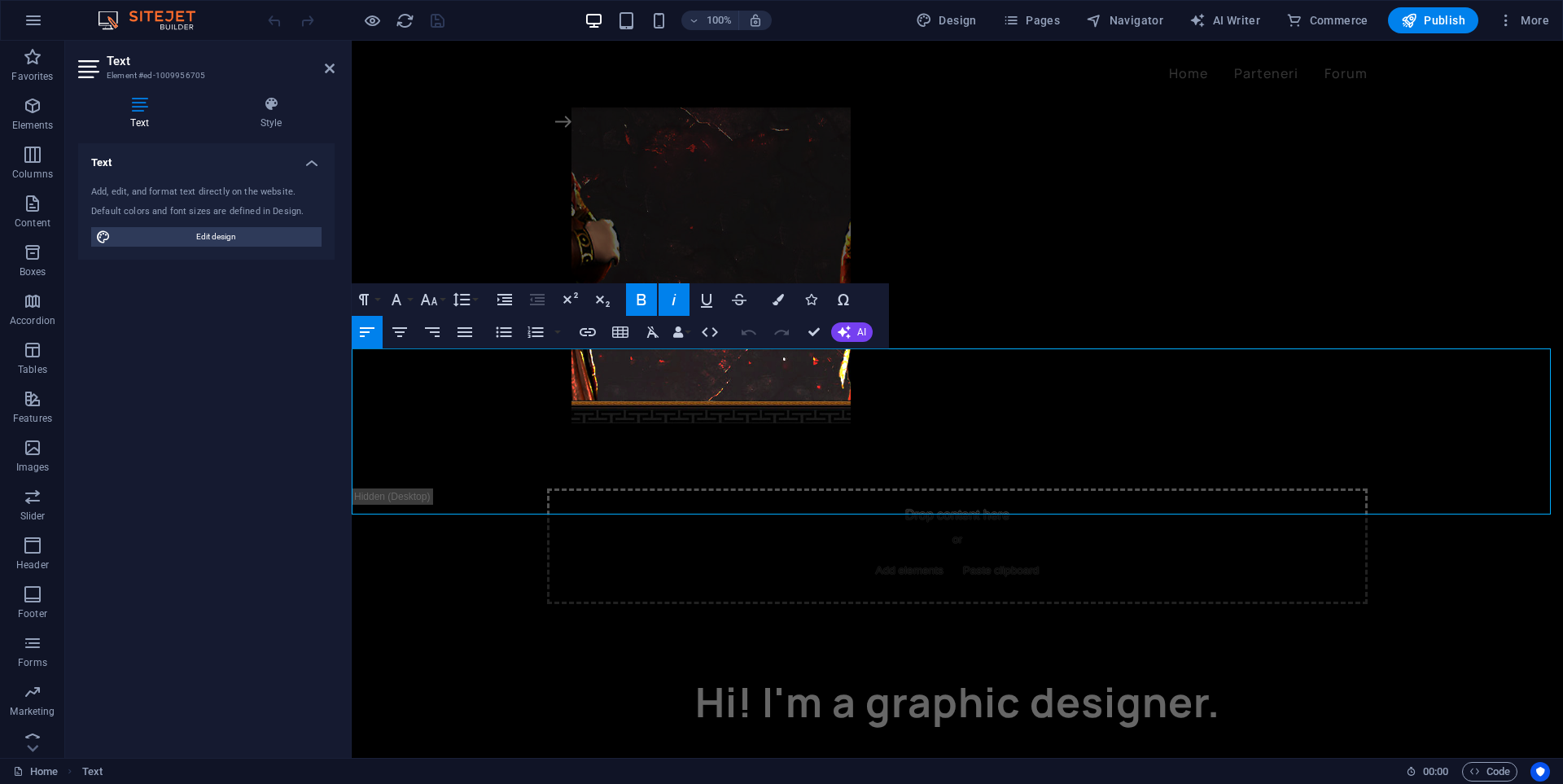
click at [748, 759] on strong "I offer high-quality design services for private servers, including:" at bounding box center [553, 767] width 403 height 18
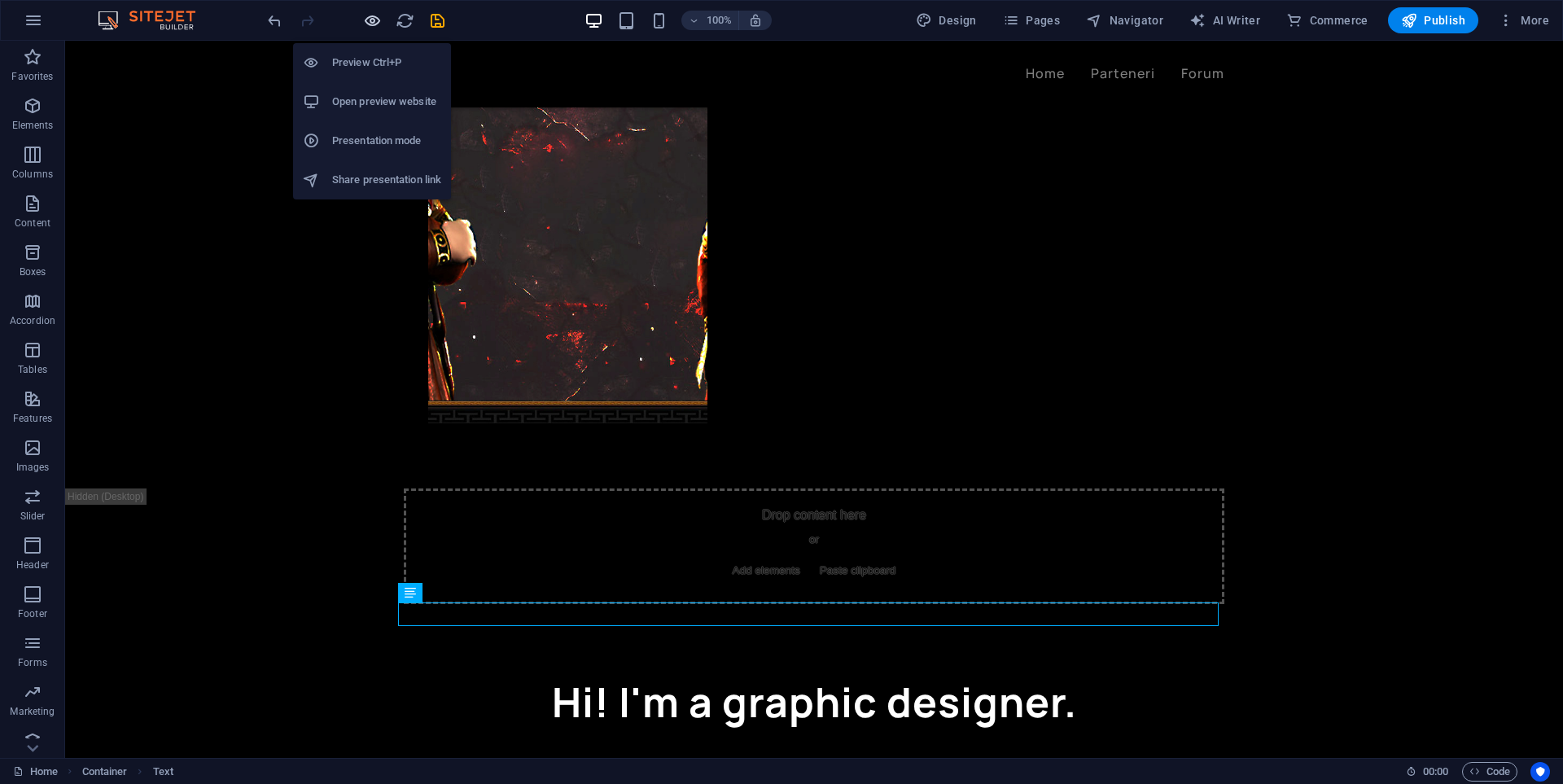
click at [373, 24] on icon "button" at bounding box center [373, 20] width 19 height 19
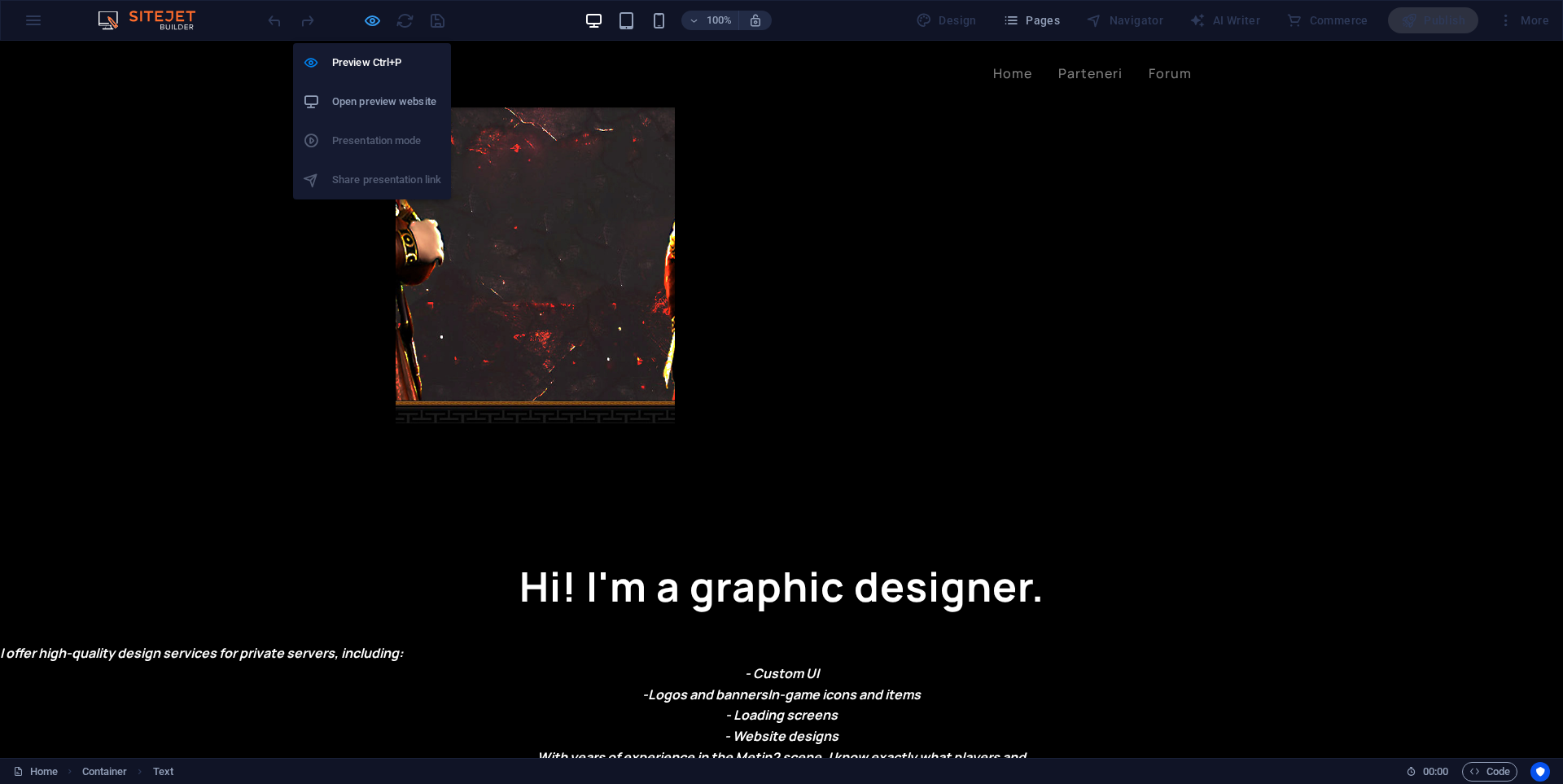
click at [365, 24] on icon "button" at bounding box center [373, 20] width 19 height 19
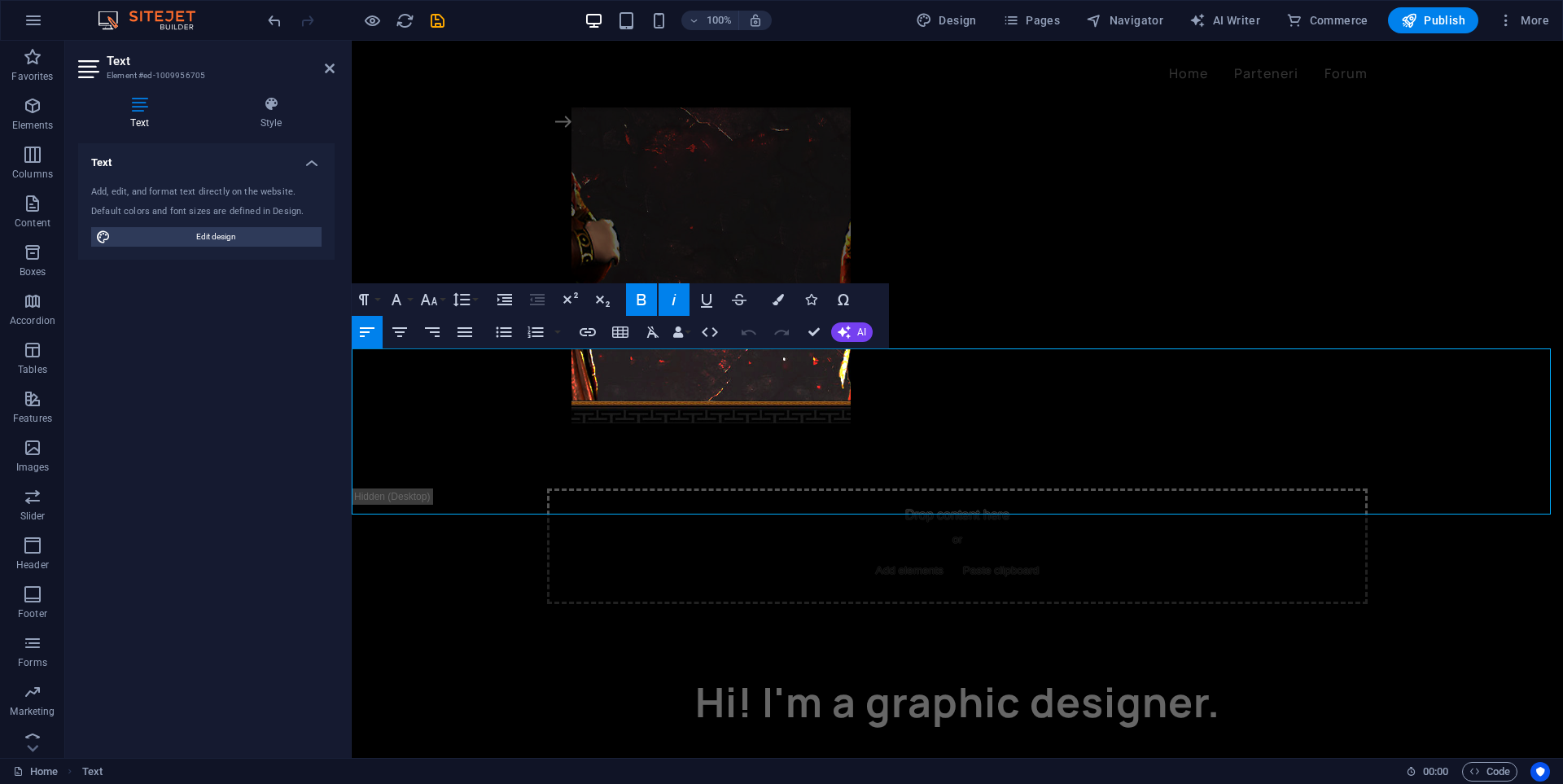
click at [755, 759] on strong "I offer high-quality design services for private servers, including:" at bounding box center [553, 767] width 403 height 18
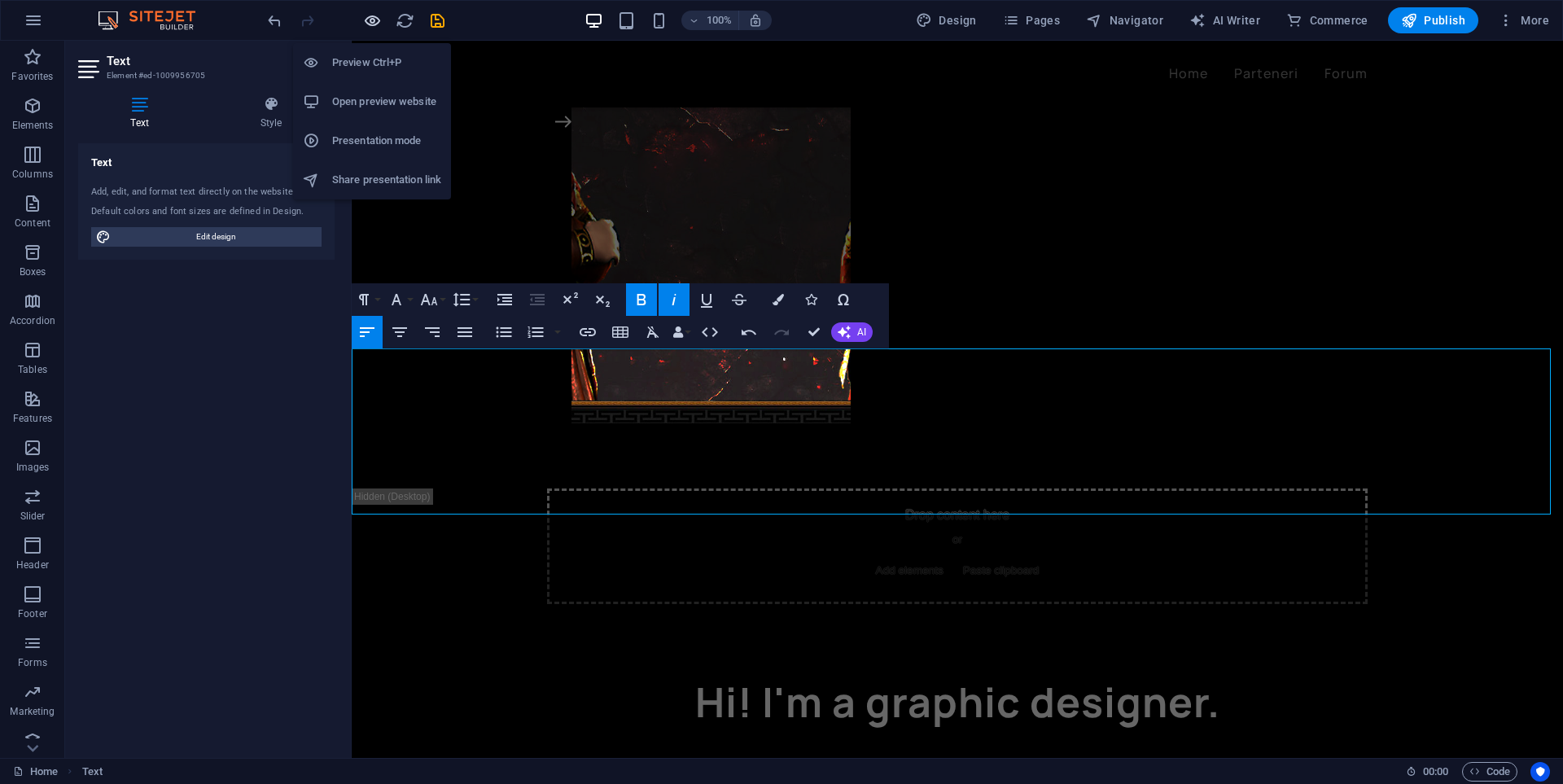
click at [371, 23] on icon "button" at bounding box center [373, 20] width 19 height 19
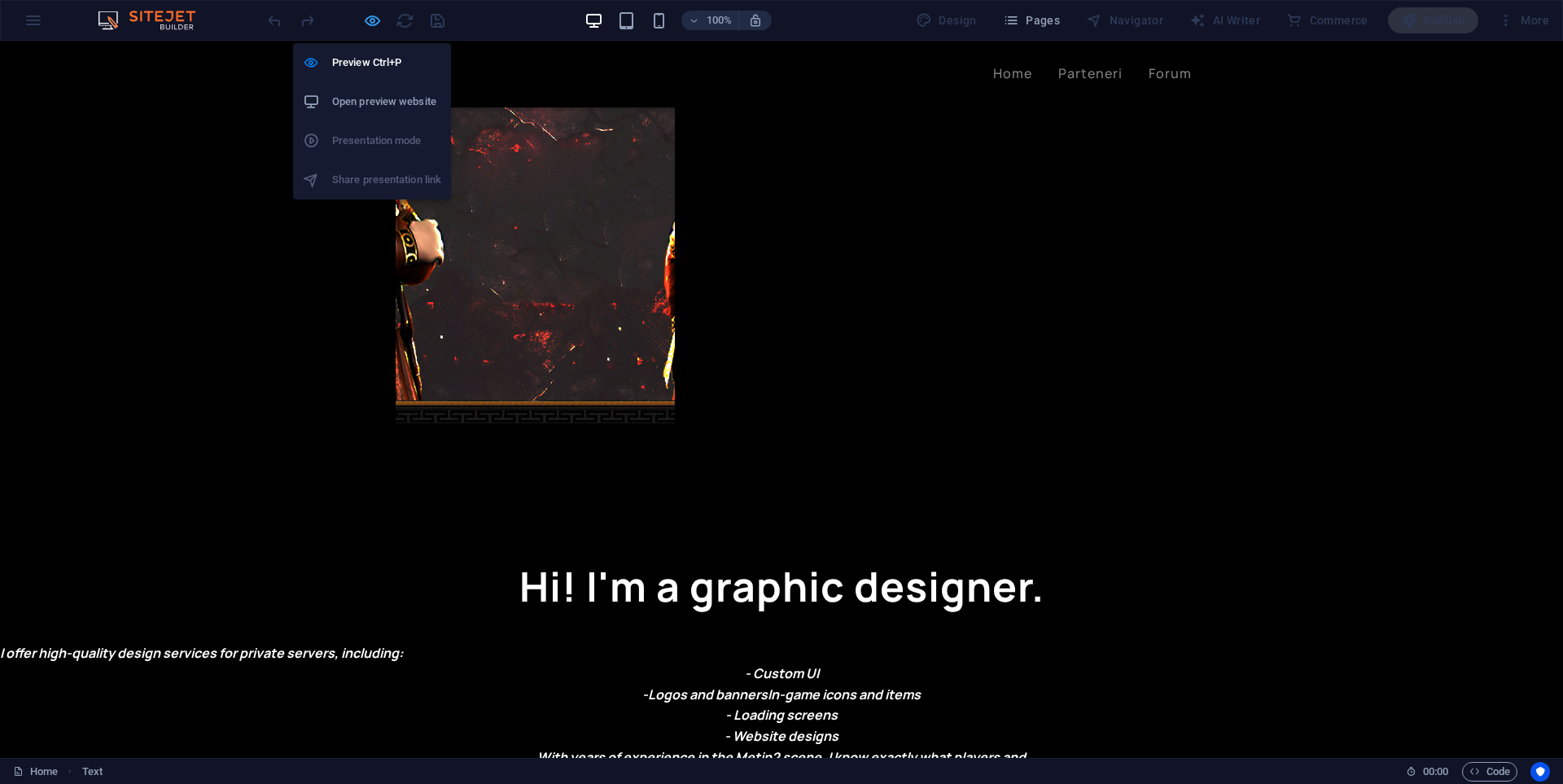
click at [367, 18] on icon "button" at bounding box center [373, 20] width 19 height 19
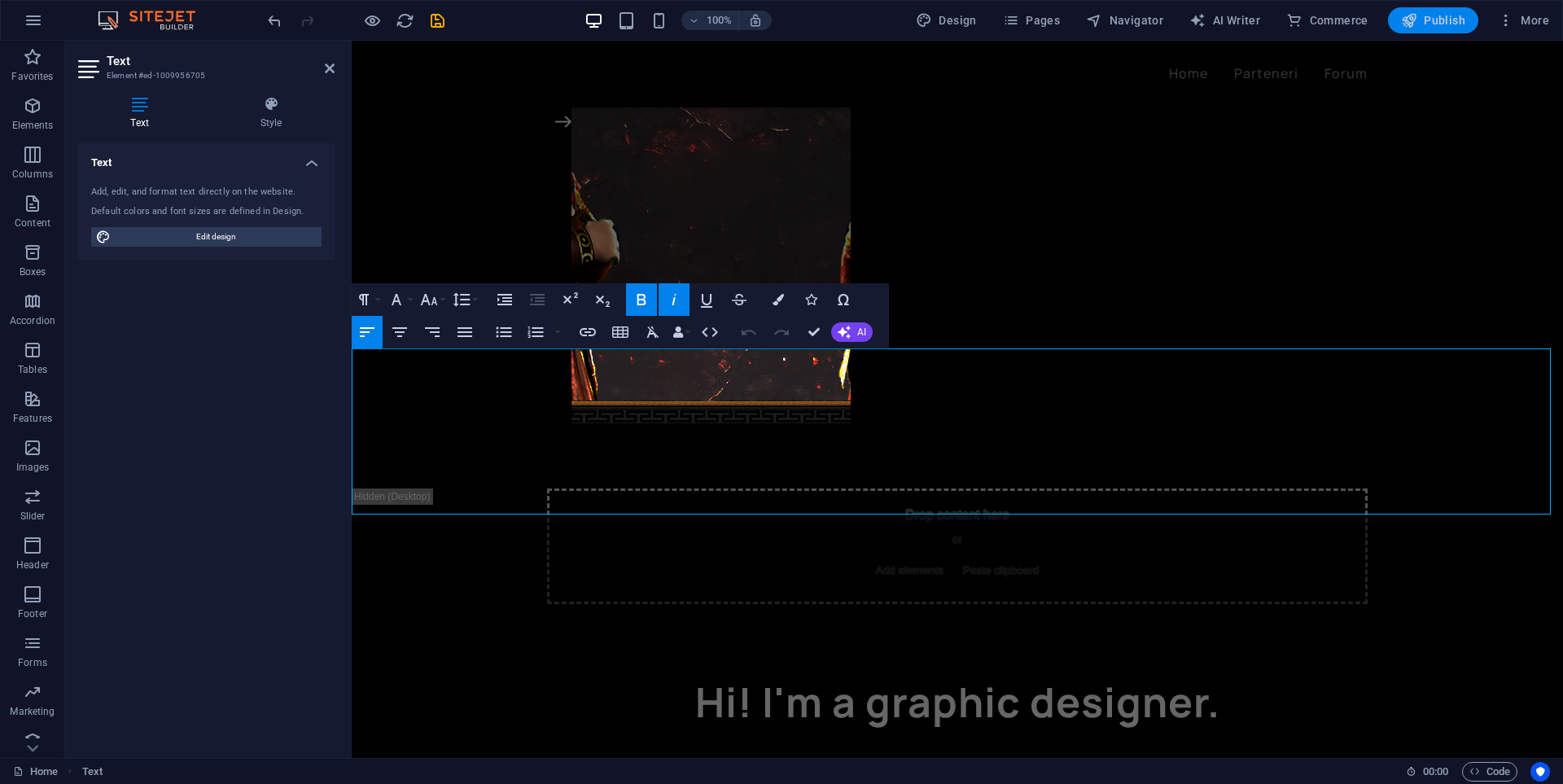
click at [1425, 30] on button "Publish" at bounding box center [1433, 20] width 90 height 26
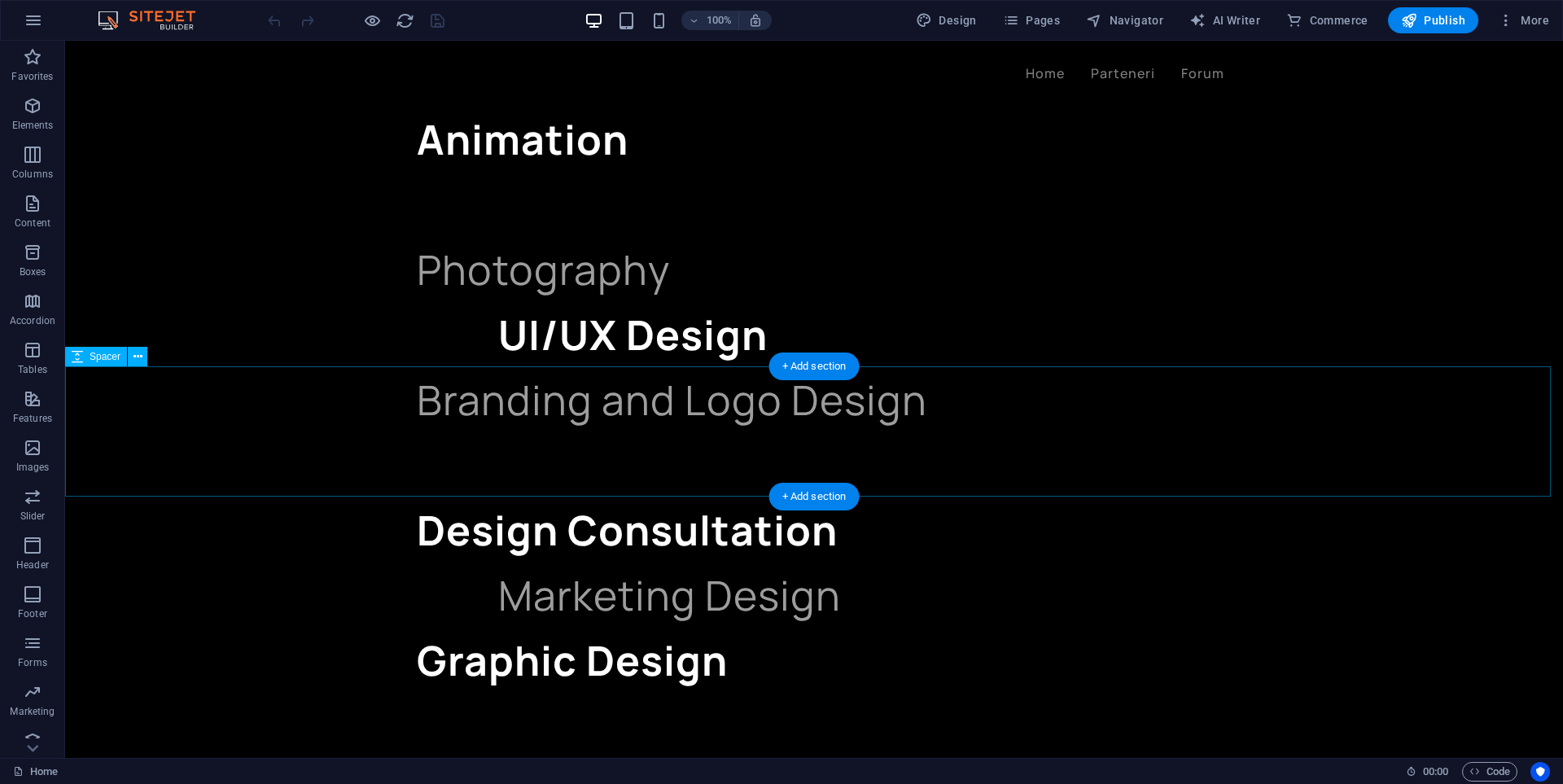
scroll to position [2004, 0]
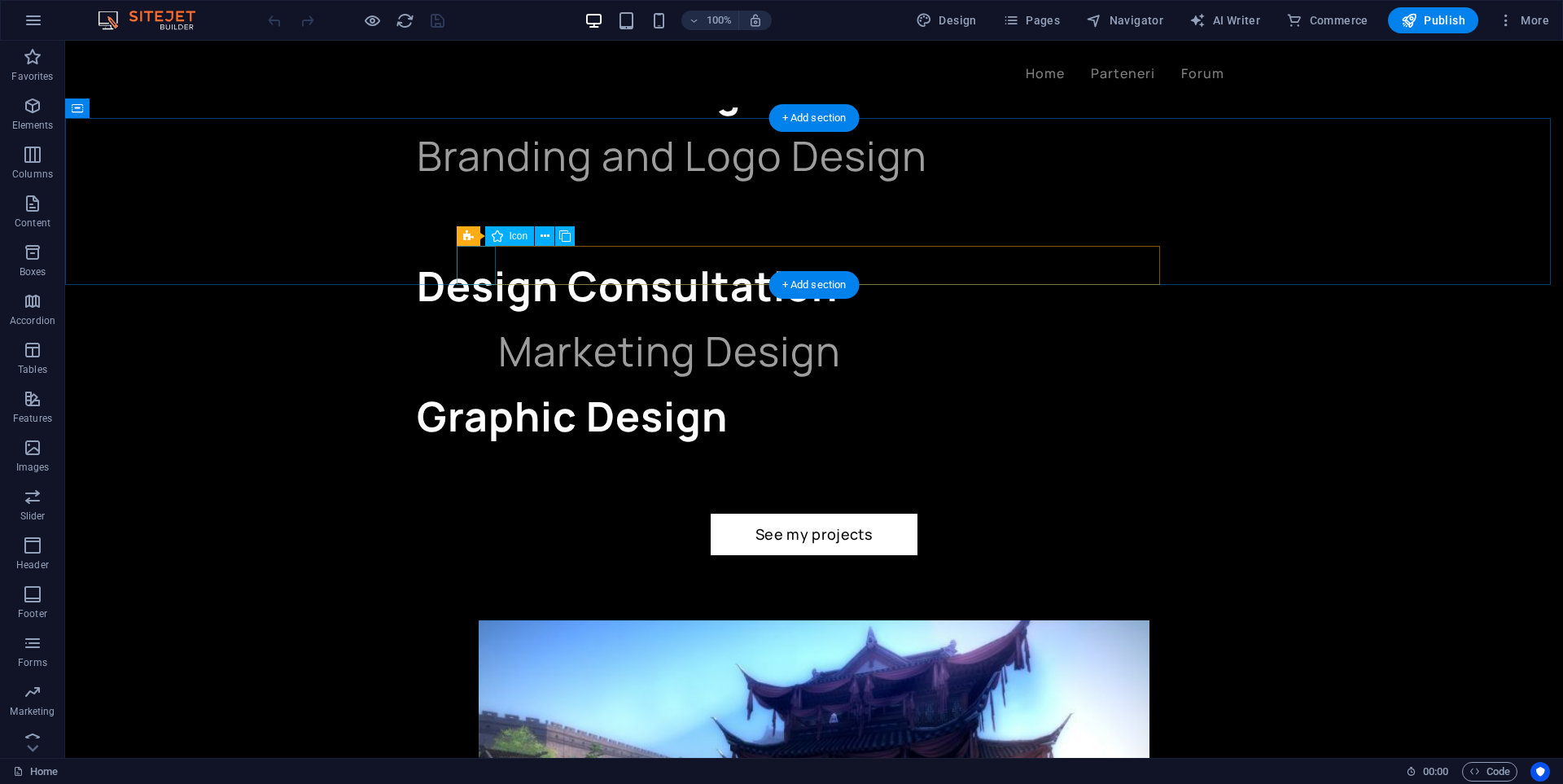
select select "xMidYMid"
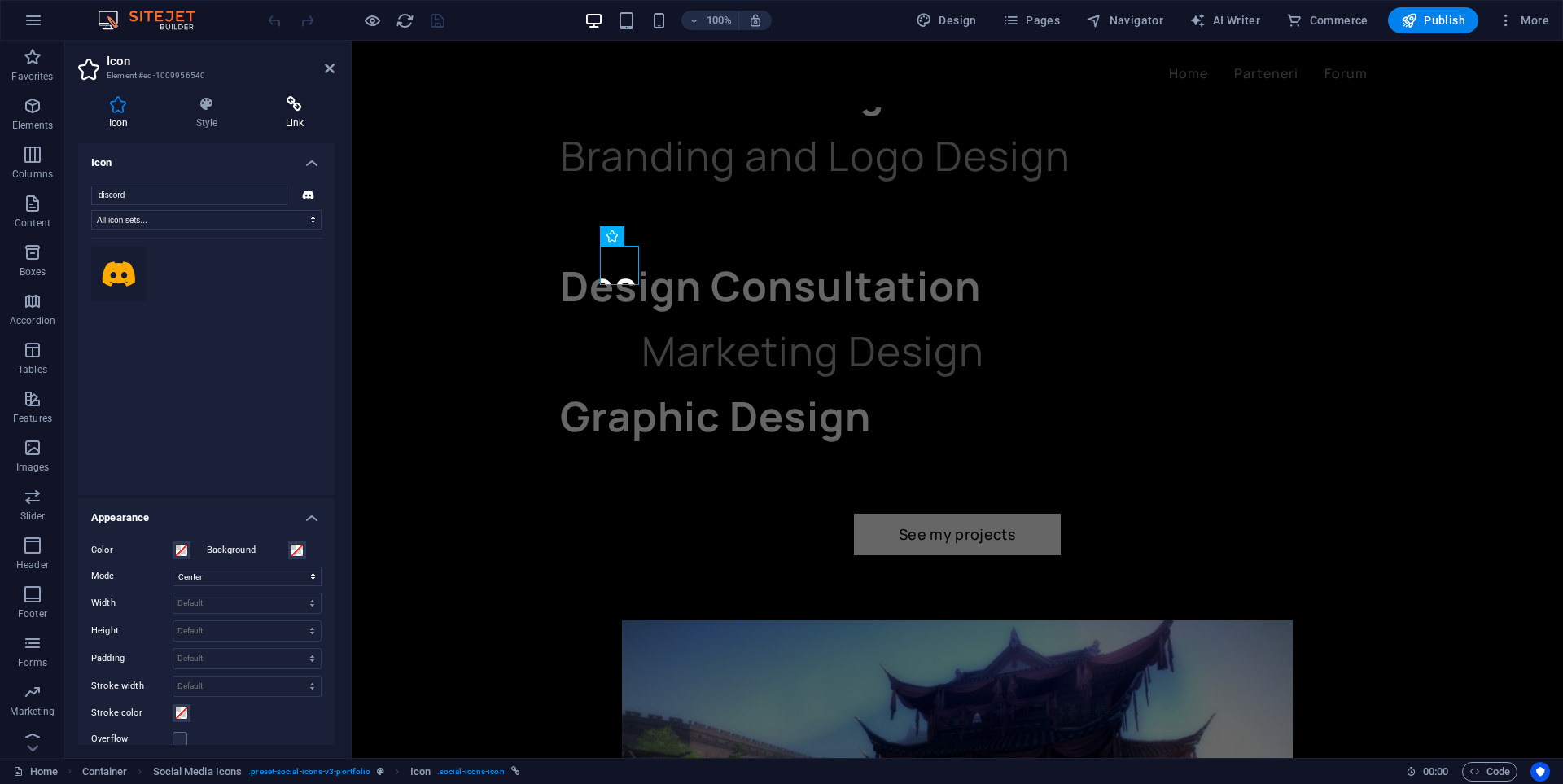
click at [279, 109] on icon at bounding box center [295, 104] width 80 height 17
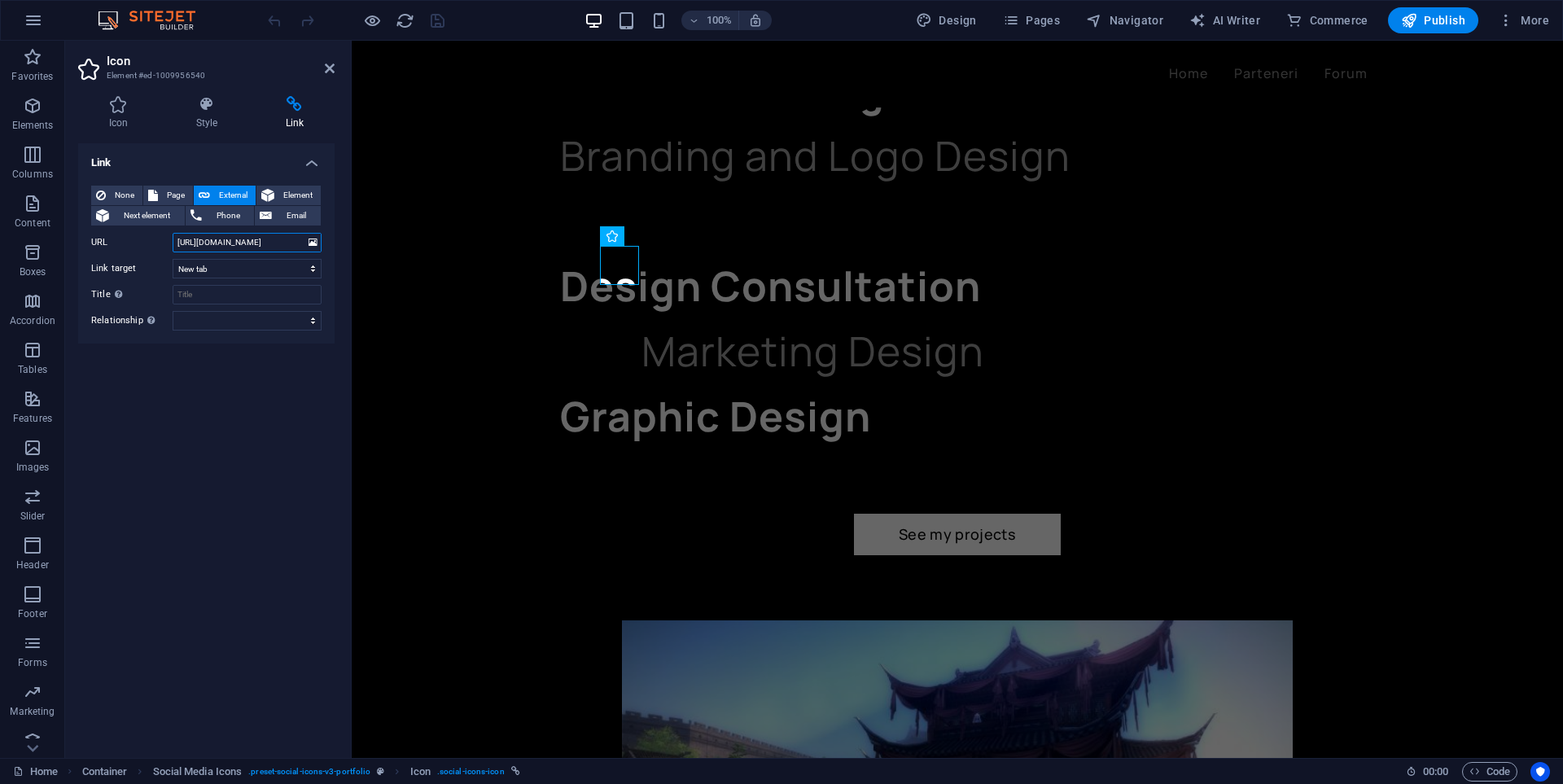
drag, startPoint x: 289, startPoint y: 238, endPoint x: 153, endPoint y: 242, distance: 136.1
click at [153, 242] on div "URL [URL][DOMAIN_NAME]" at bounding box center [206, 242] width 230 height 20
paste input "[DOMAIN_NAME][URL]"
type input "[URL][DOMAIN_NAME]"
click at [441, 23] on icon "save" at bounding box center [438, 20] width 19 height 19
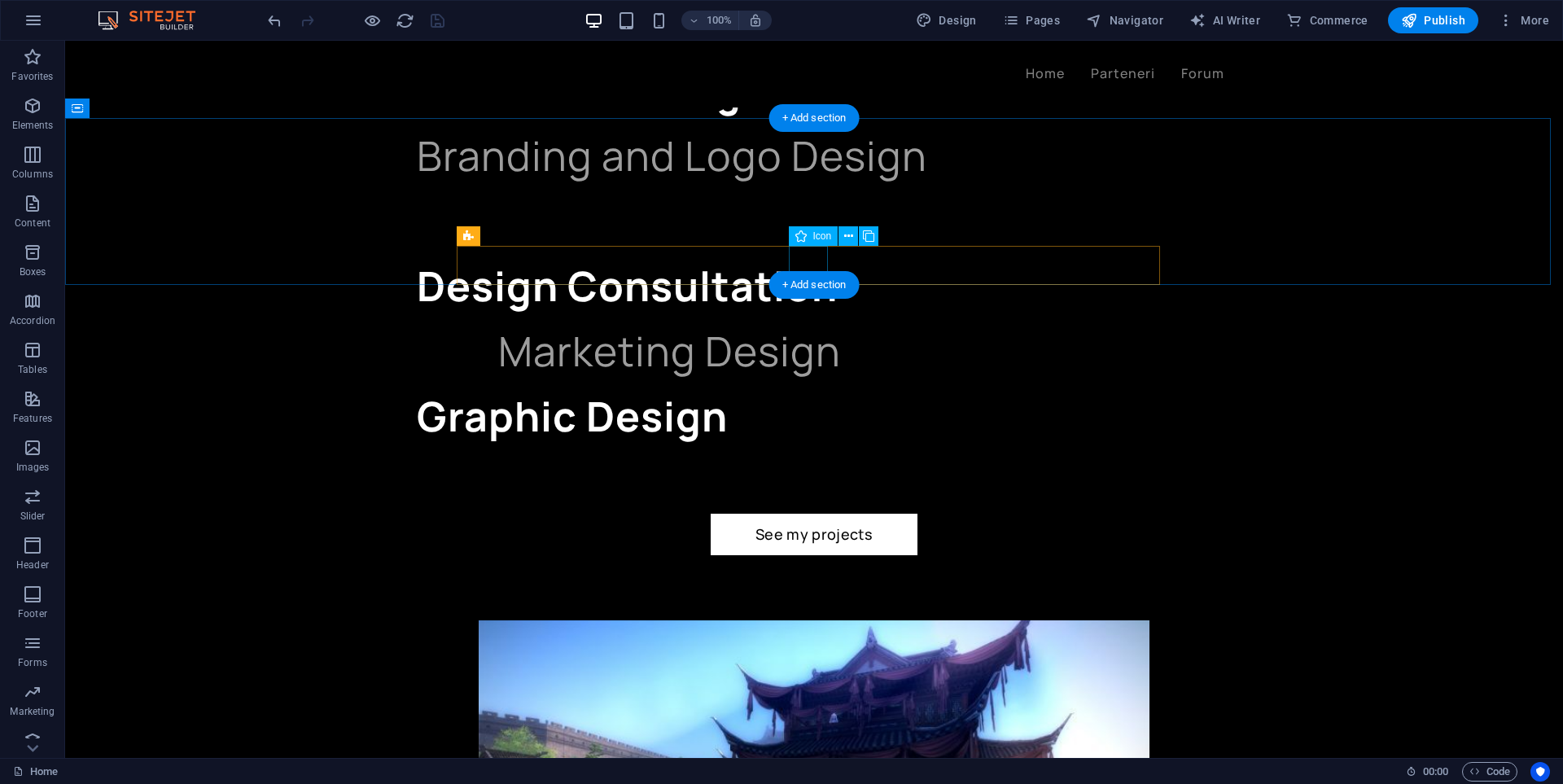
select select "xMidYMid"
select select "px"
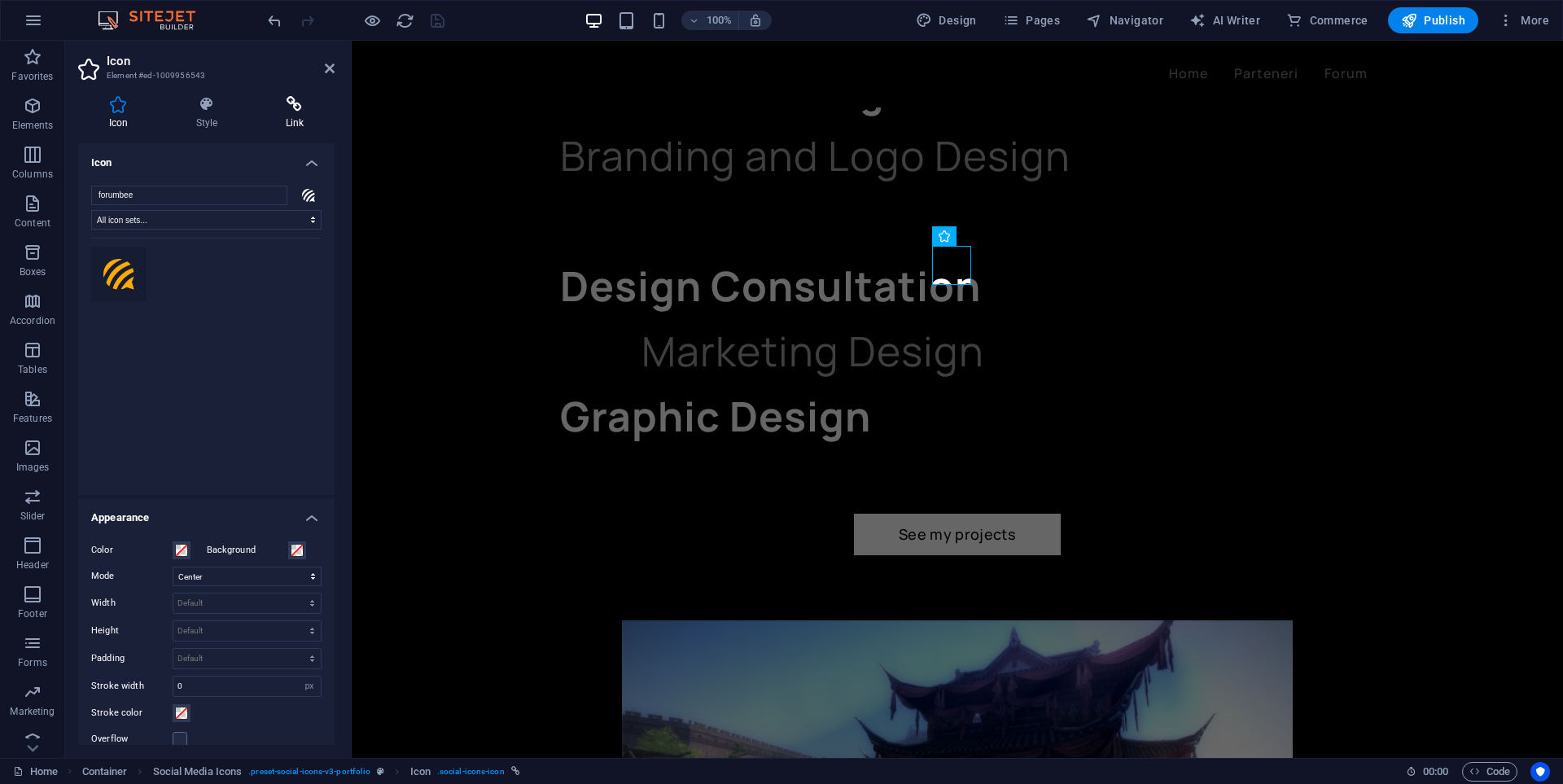
click at [299, 114] on h4 "Link" at bounding box center [295, 112] width 80 height 34
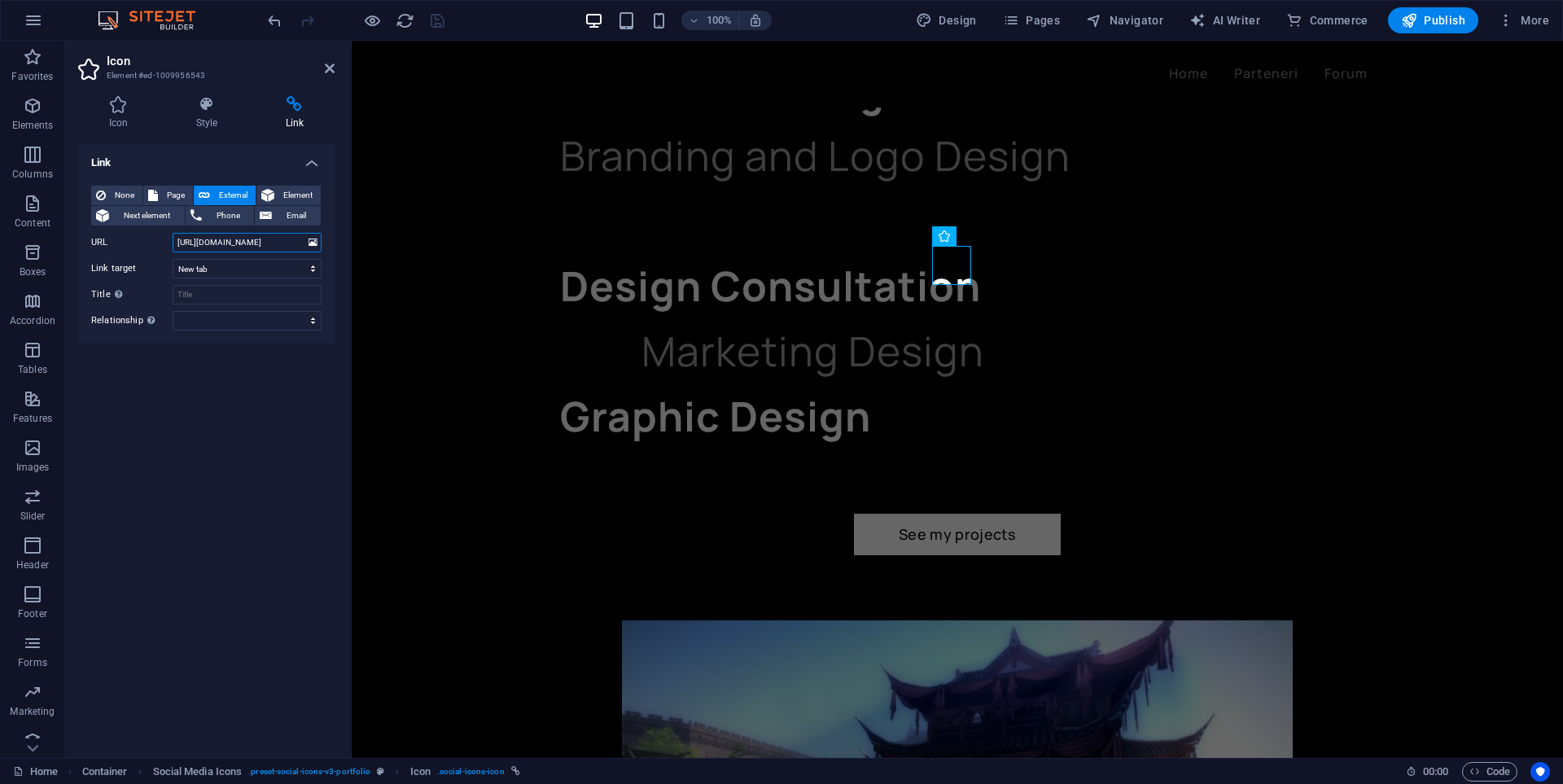
drag, startPoint x: 269, startPoint y: 242, endPoint x: 163, endPoint y: 242, distance: 106.0
click at [163, 242] on div "URL [URL][DOMAIN_NAME]" at bounding box center [206, 242] width 230 height 20
paste input "[DOMAIN_NAME][URL]"
type input "[URL][DOMAIN_NAME]"
click at [433, 19] on icon "save" at bounding box center [438, 20] width 19 height 19
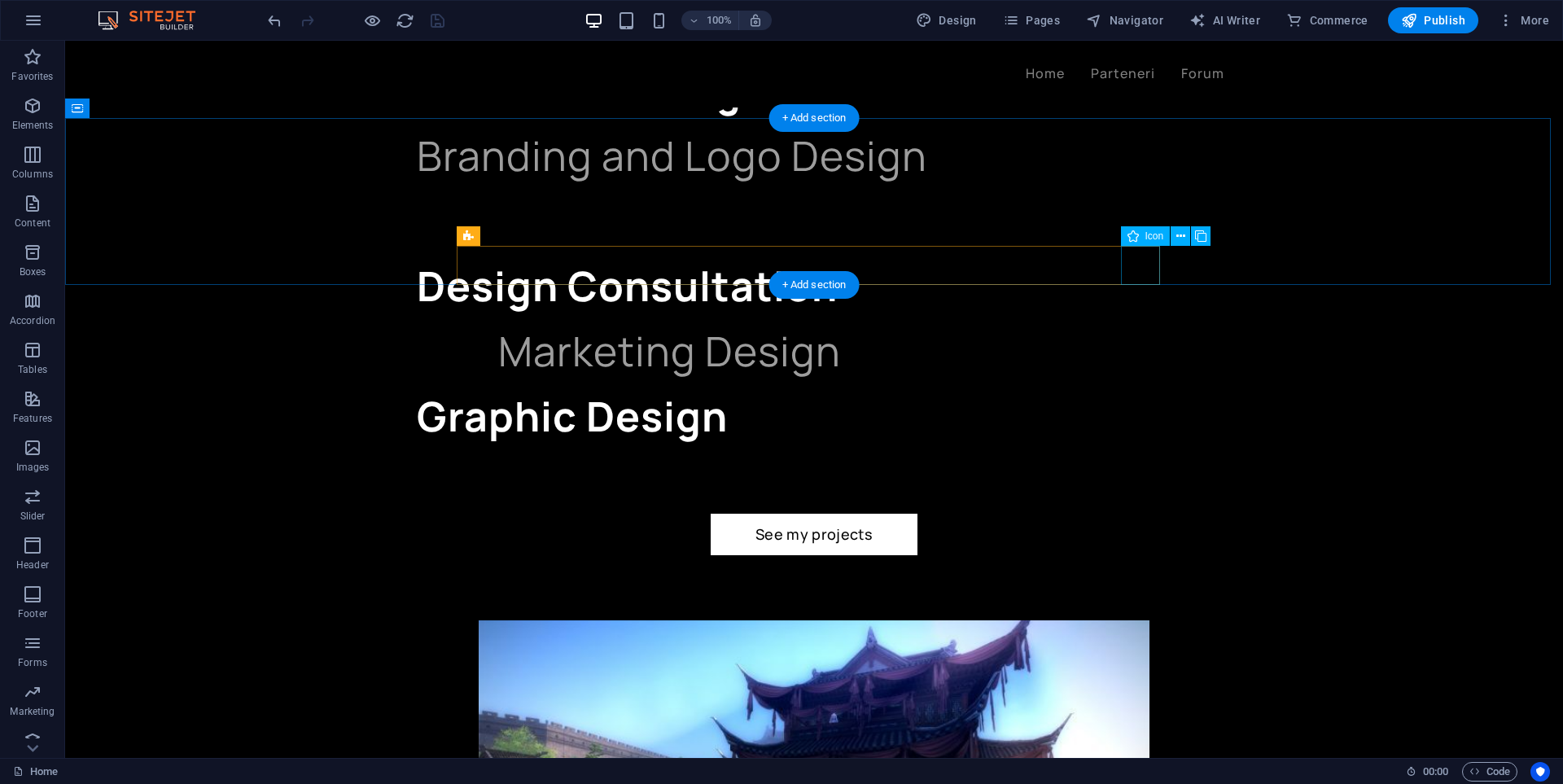
select select "xMidYMid"
select select "px"
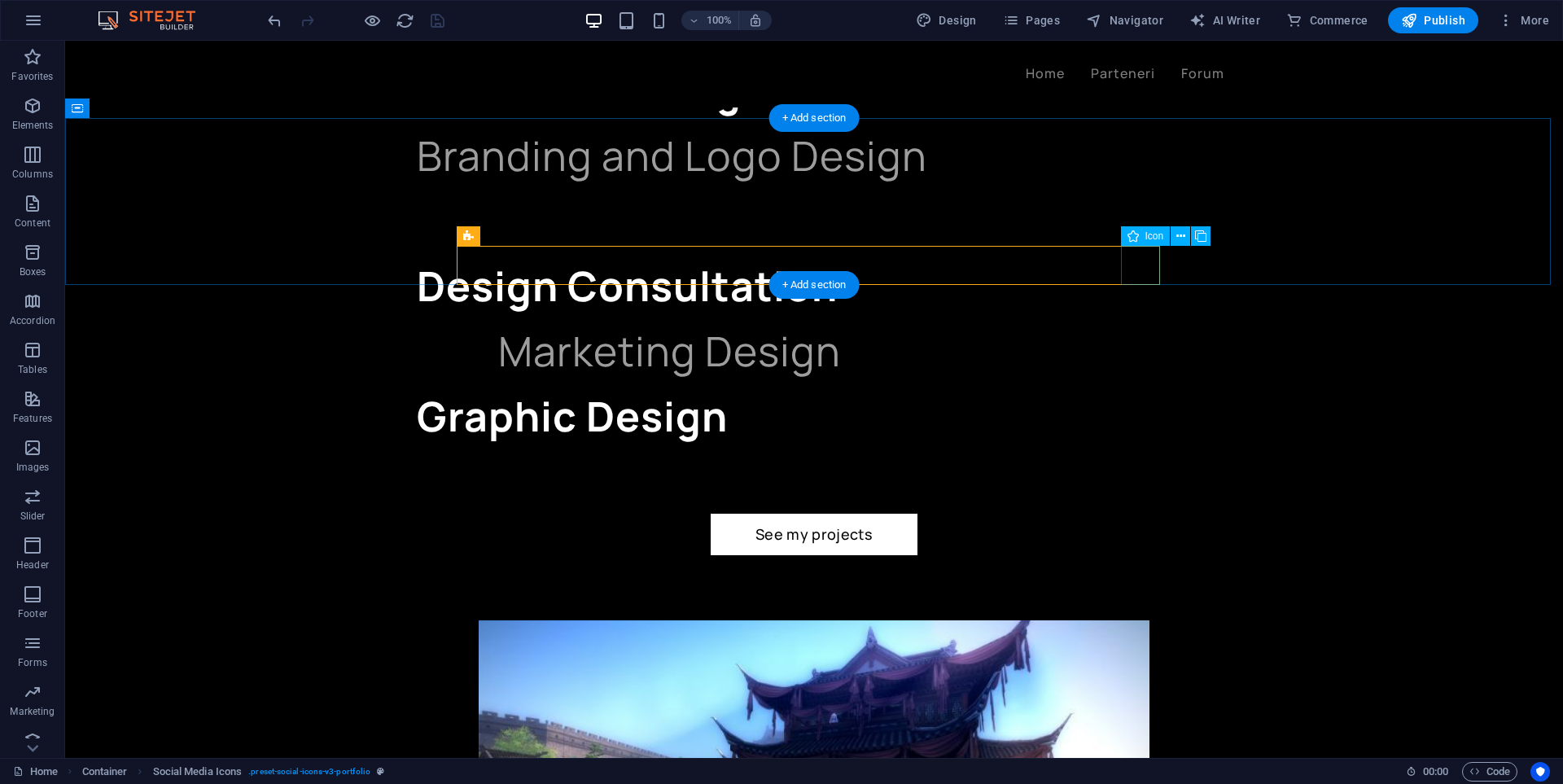
drag, startPoint x: 1144, startPoint y: 273, endPoint x: 846, endPoint y: 276, distance: 298.0
select select "xMidYMid"
select select "px"
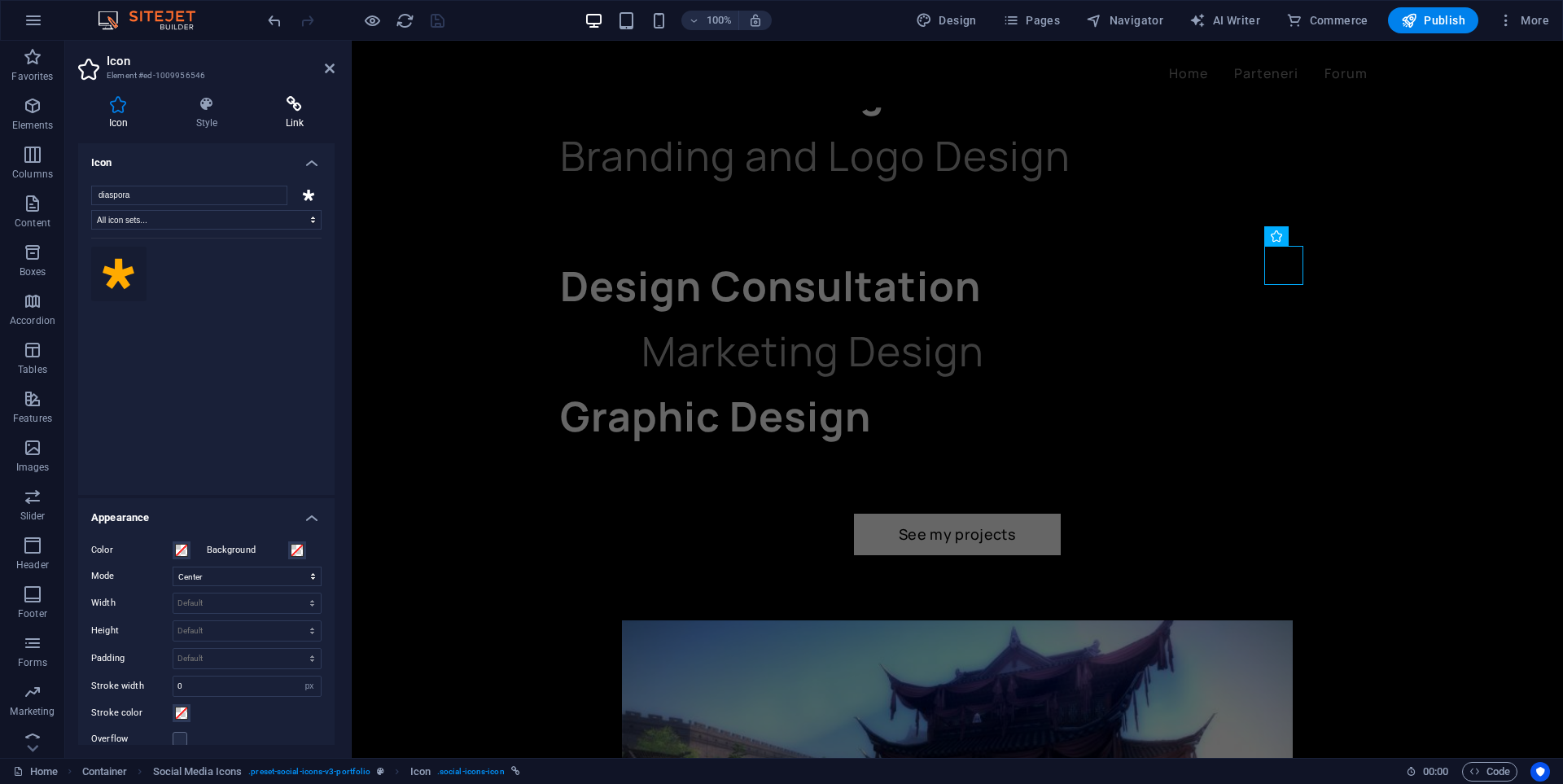
click at [297, 118] on h4 "Link" at bounding box center [295, 112] width 80 height 34
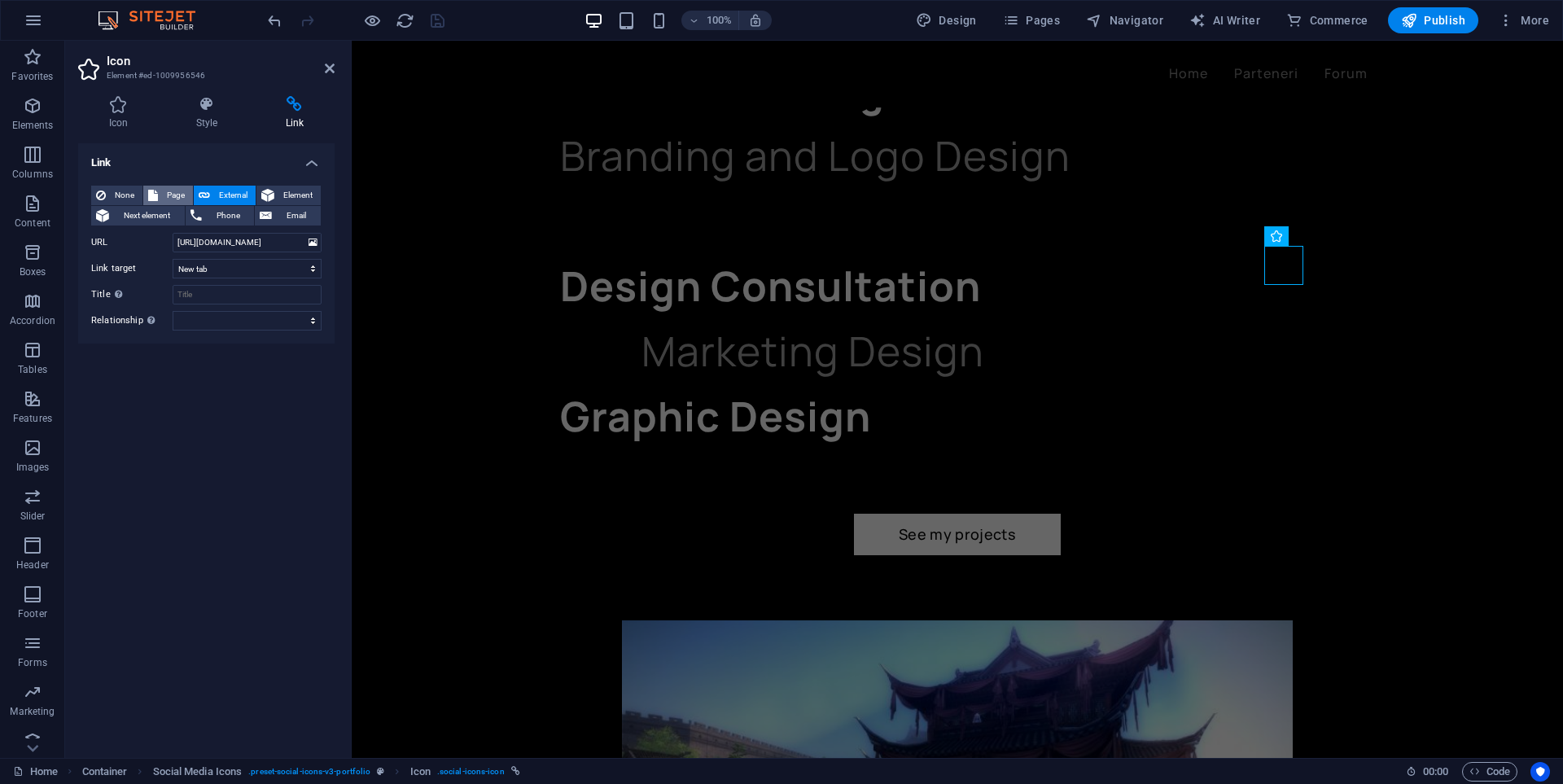
click at [164, 199] on span "Page" at bounding box center [175, 195] width 25 height 20
select select
click at [274, 241] on select "Home Projects Legal Notice Privacy" at bounding box center [247, 242] width 149 height 20
select select "1"
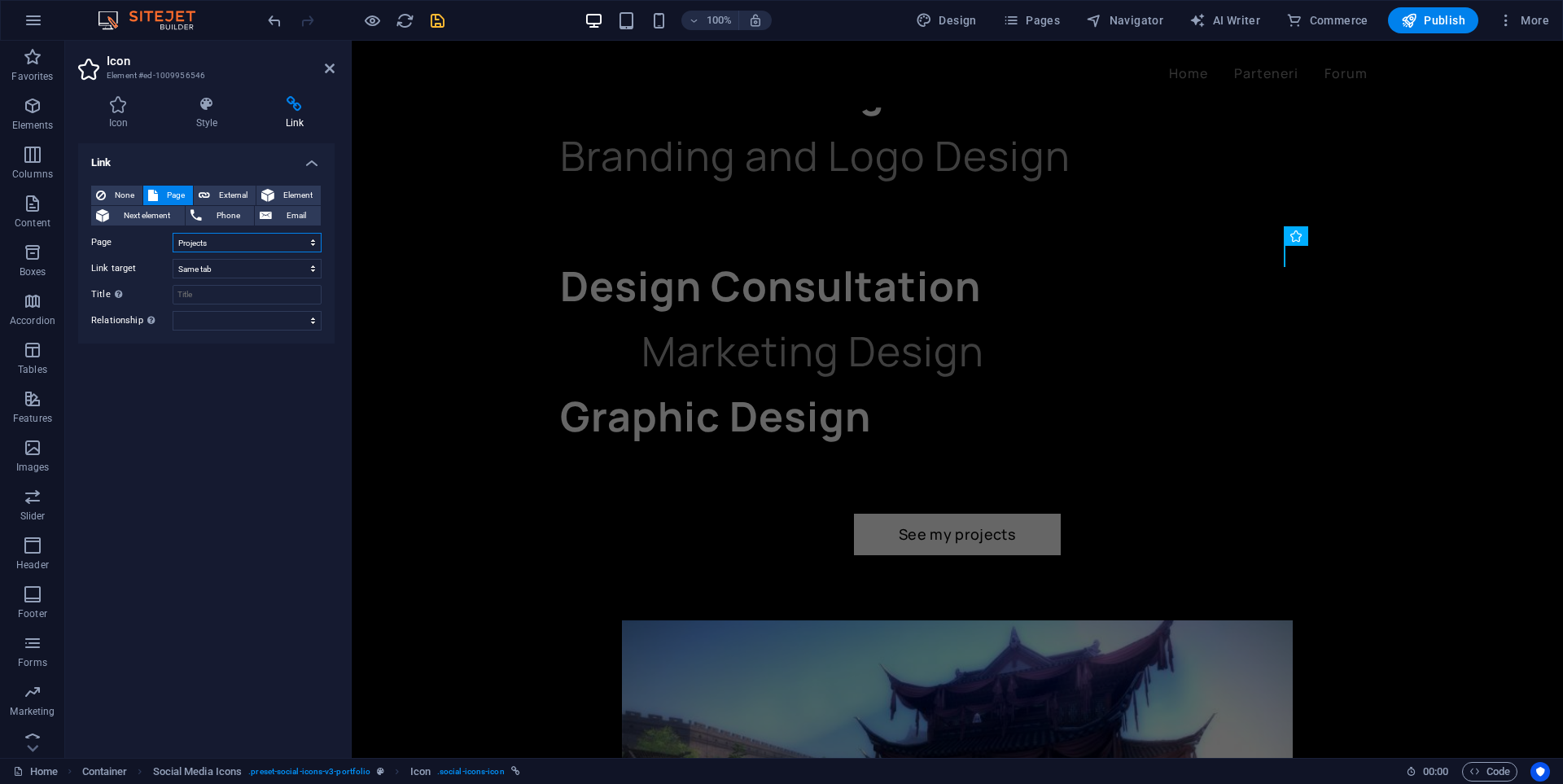
click at [173, 233] on select "Home Projects Legal Notice Privacy" at bounding box center [247, 242] width 149 height 20
click at [234, 199] on span "External" at bounding box center [232, 195] width 36 height 20
select select "blank"
drag, startPoint x: 292, startPoint y: 245, endPoint x: 120, endPoint y: 250, distance: 172.1
click at [120, 250] on div "URL [URL][DOMAIN_NAME]" at bounding box center [206, 242] width 230 height 20
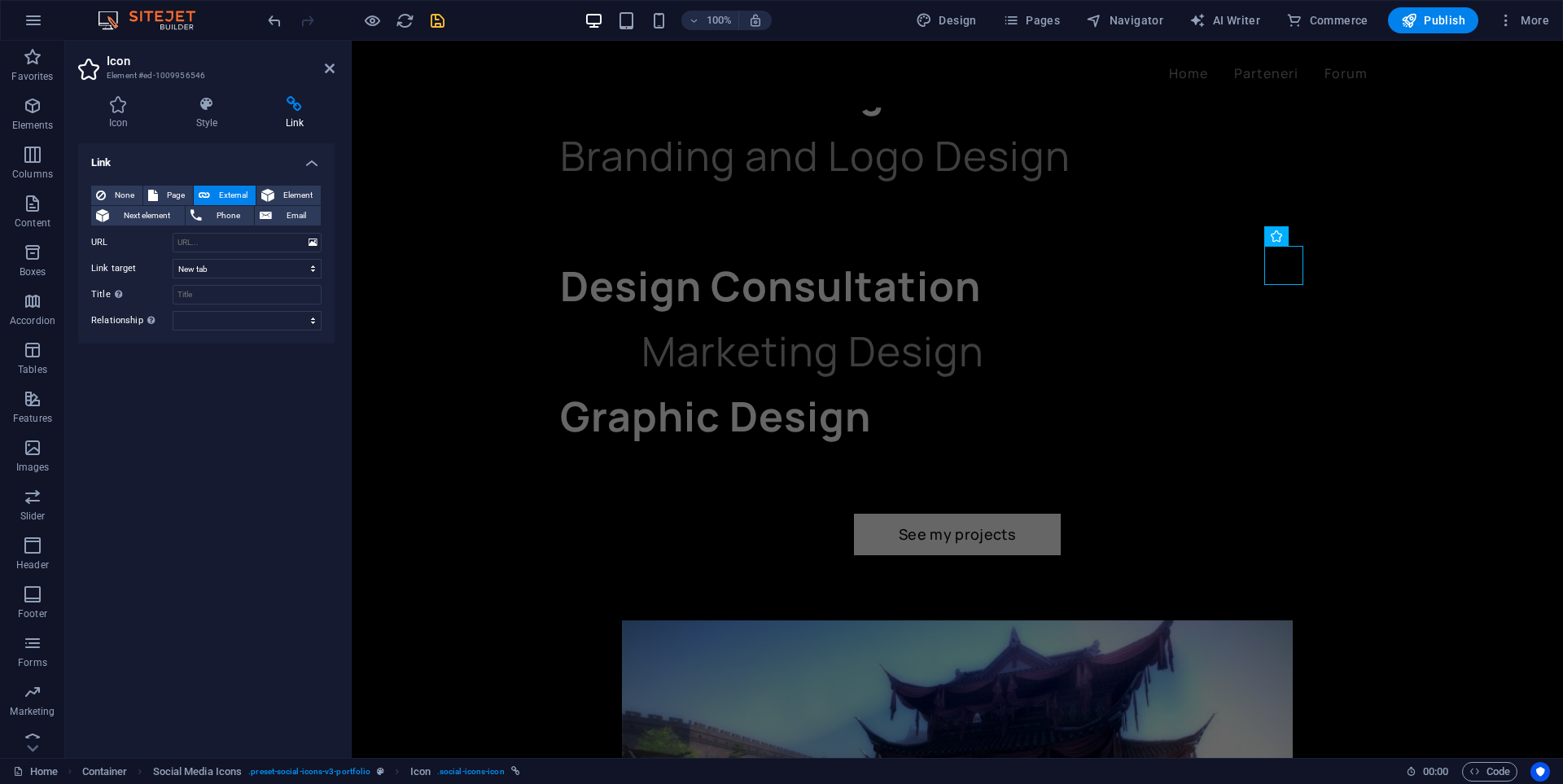
click at [236, 399] on div "Link None Page External Element Next element Phone Email Page Home Projects Leg…" at bounding box center [206, 443] width 256 height 601
click at [188, 192] on span "Page" at bounding box center [175, 195] width 25 height 20
select select
click at [443, 26] on icon "save" at bounding box center [438, 20] width 19 height 19
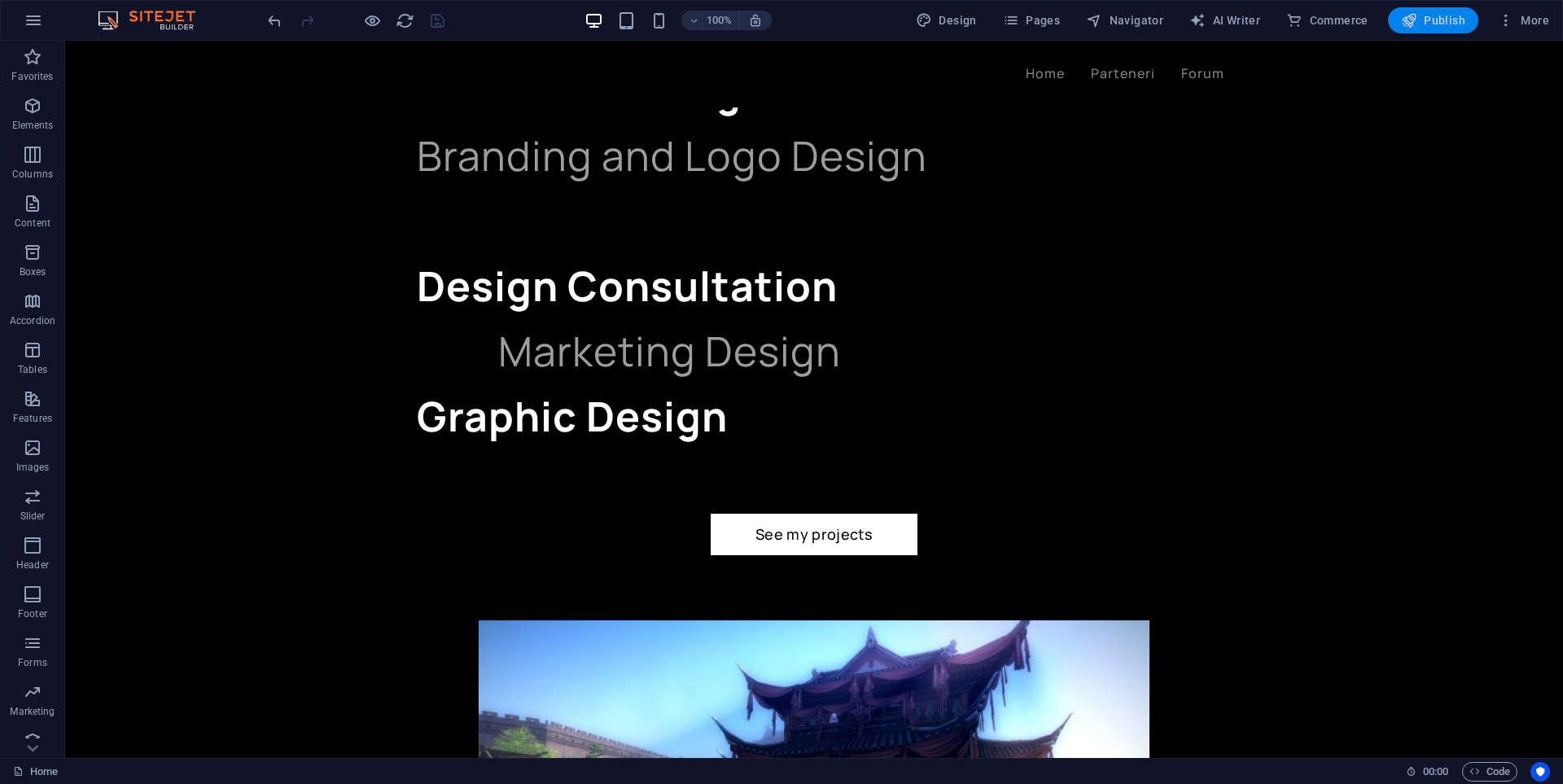
click at [1434, 30] on button "Publish" at bounding box center [1433, 20] width 90 height 26
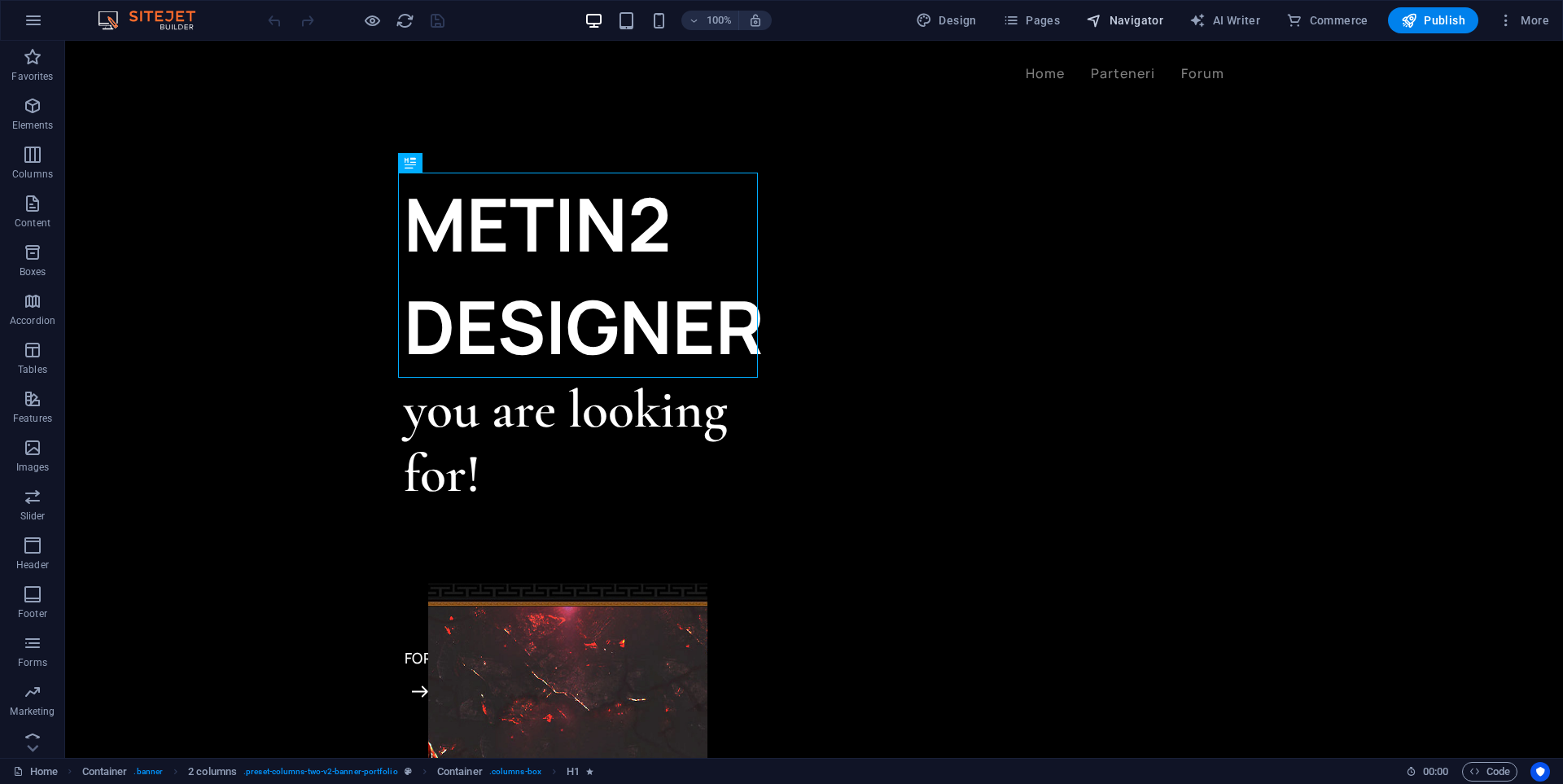
click at [1124, 25] on span "Navigator" at bounding box center [1124, 20] width 77 height 17
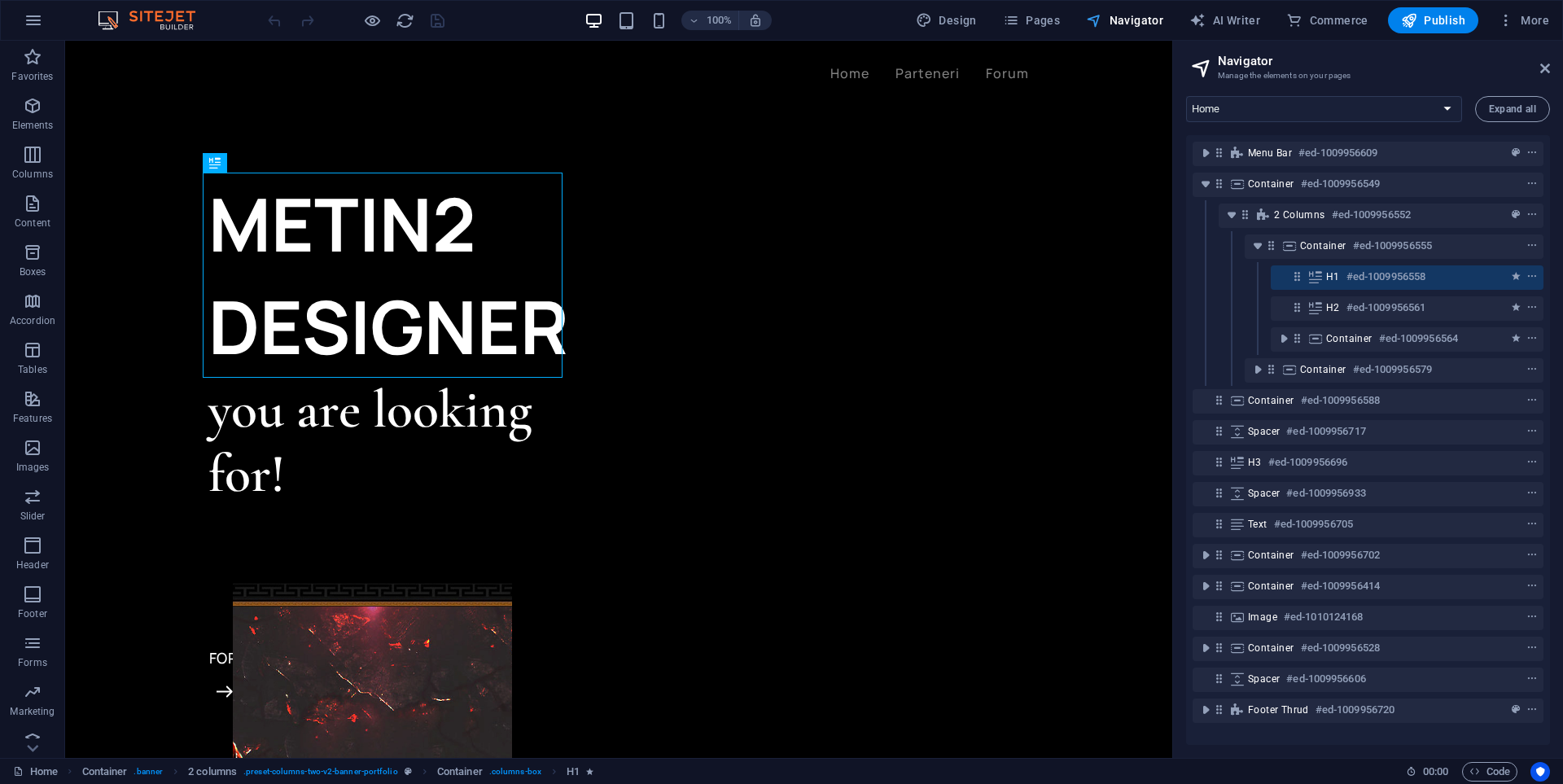
click at [1124, 25] on span "Navigator" at bounding box center [1124, 20] width 77 height 17
click at [937, 17] on span "Design" at bounding box center [947, 20] width 61 height 17
select select "ease-in-out"
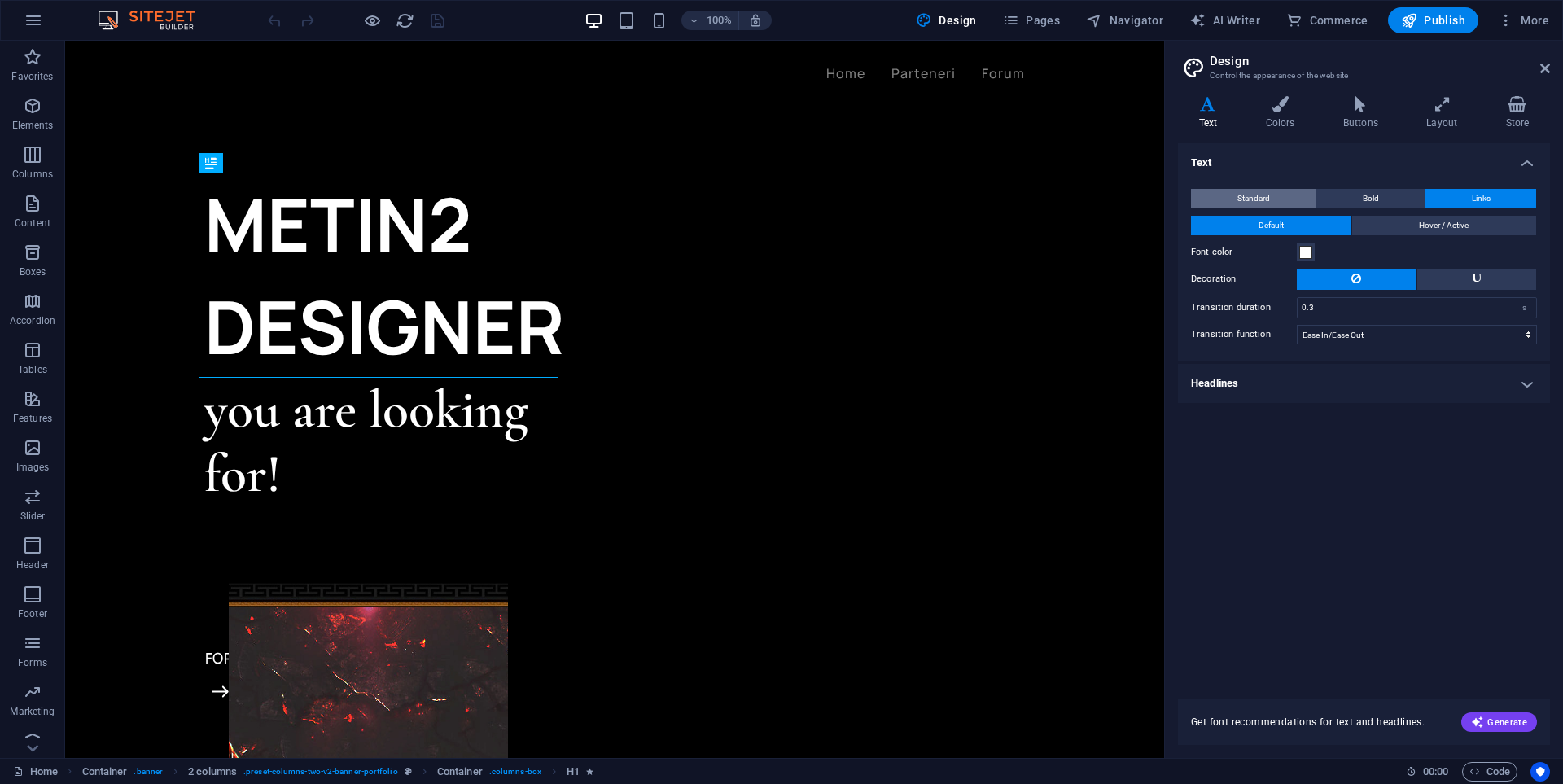
click at [1290, 198] on button "Standard" at bounding box center [1254, 198] width 125 height 20
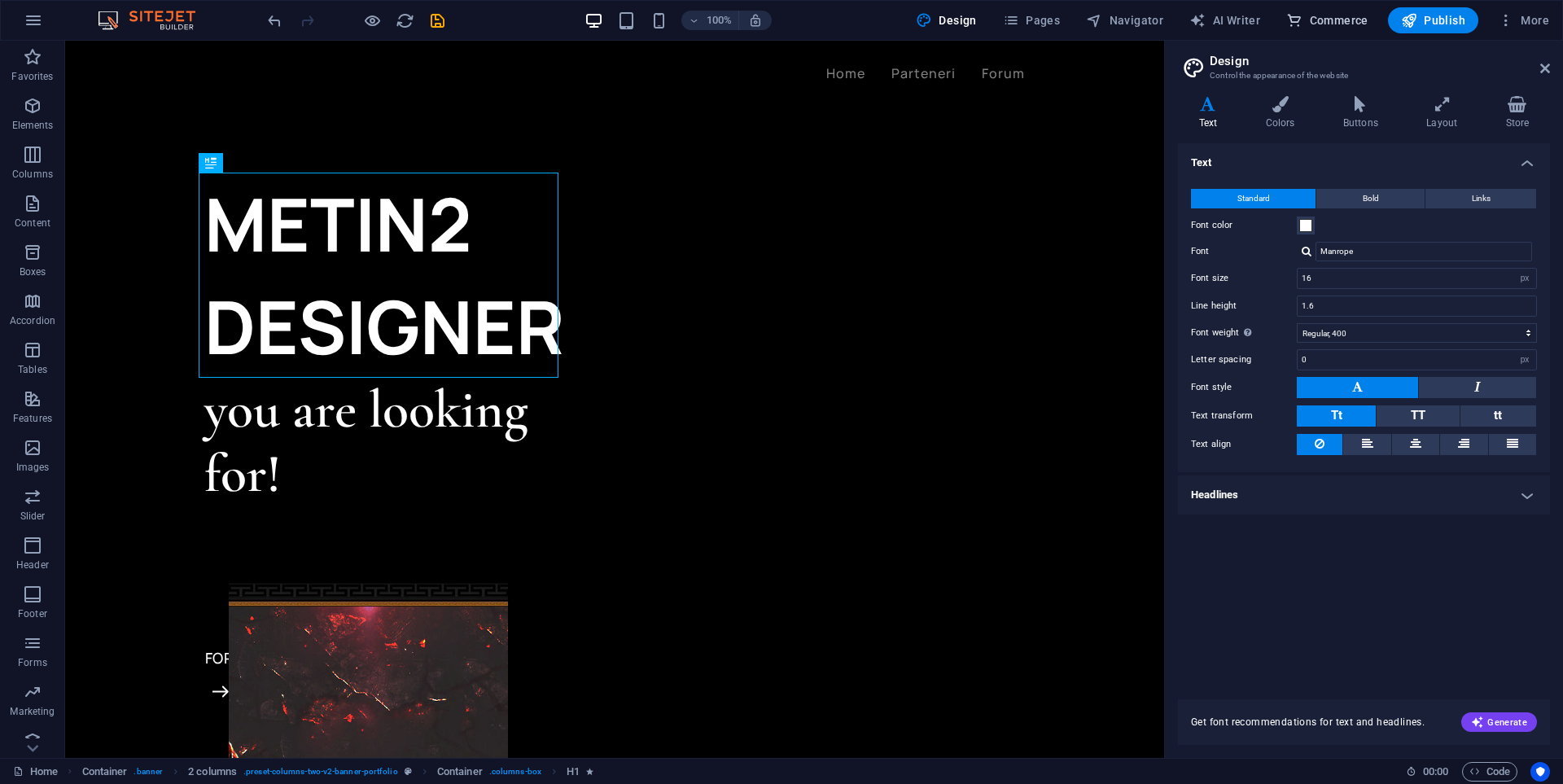
click at [1328, 29] on button "Commerce" at bounding box center [1327, 20] width 96 height 26
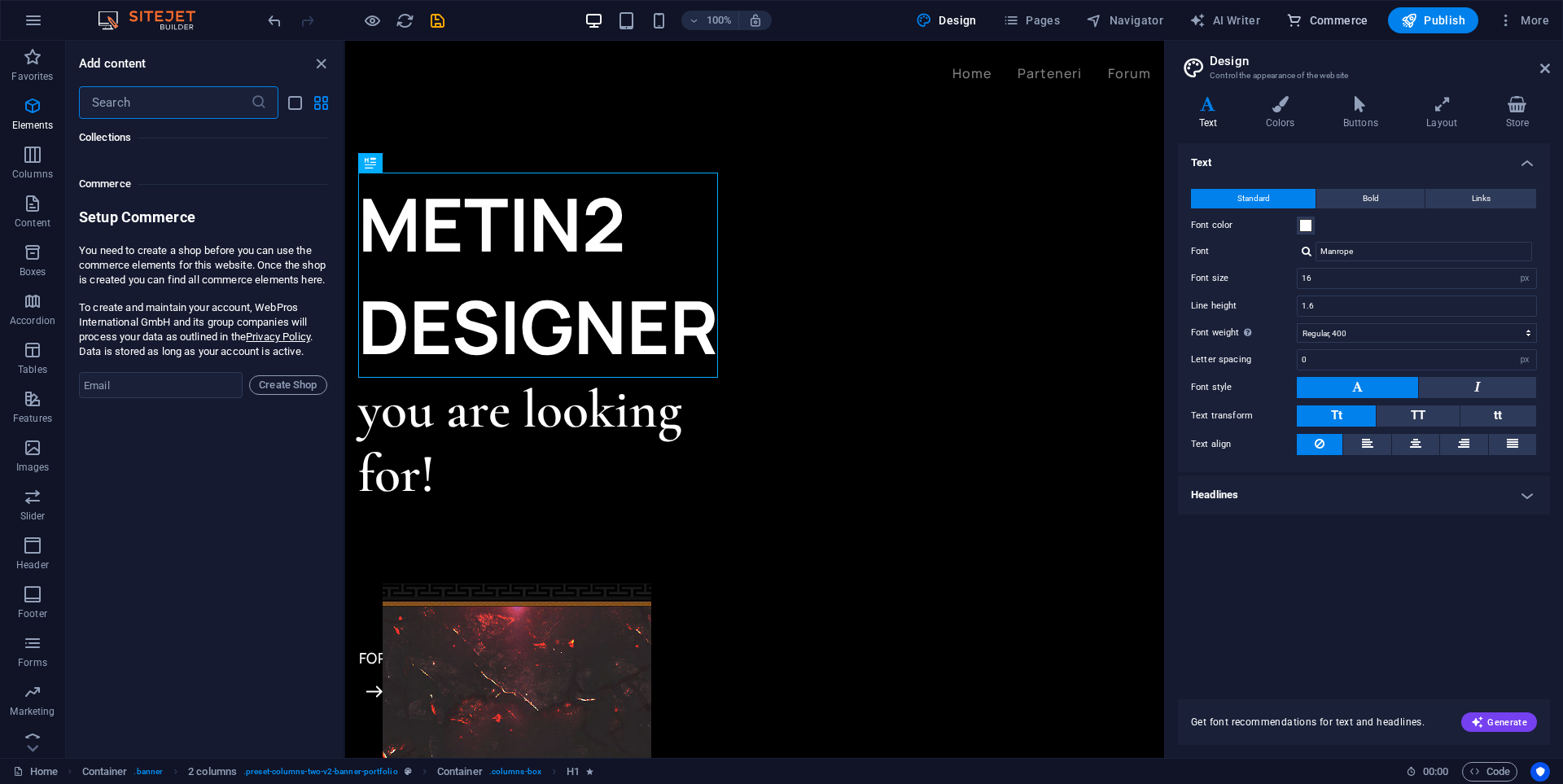
scroll to position [15684, 0]
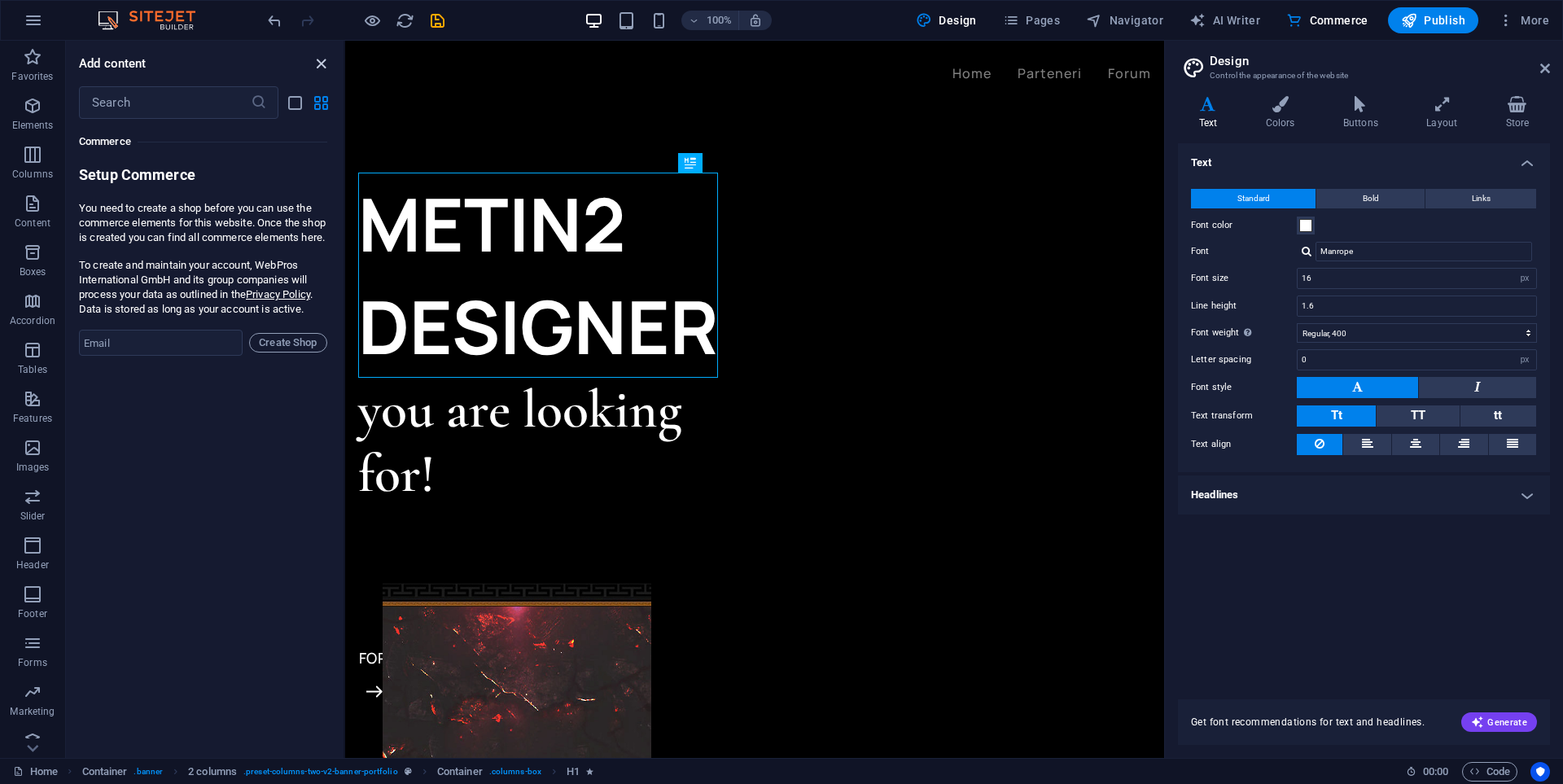
click at [320, 68] on icon "close panel" at bounding box center [322, 64] width 19 height 19
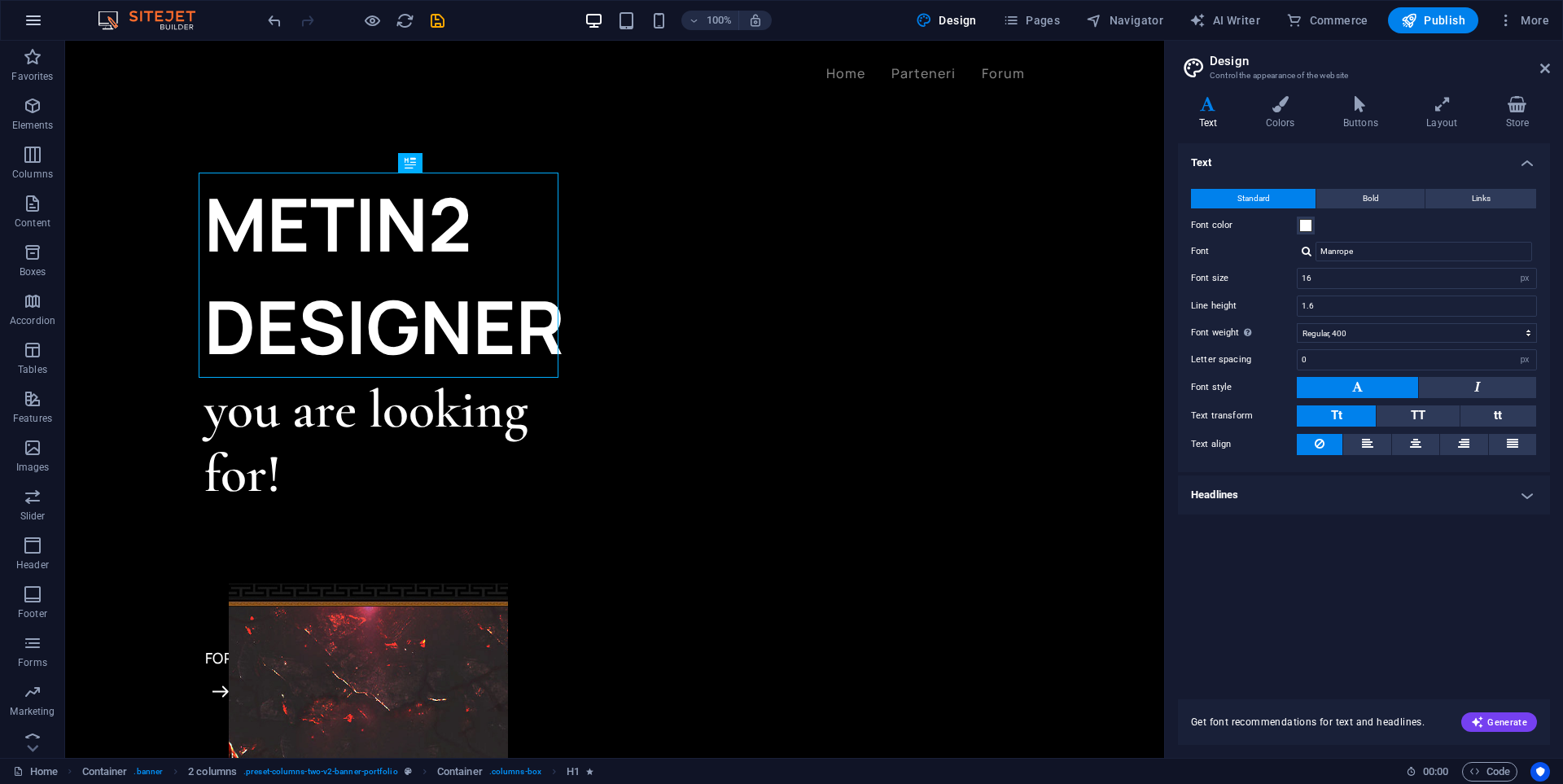
click at [29, 20] on icon "button" at bounding box center [33, 20] width 20 height 20
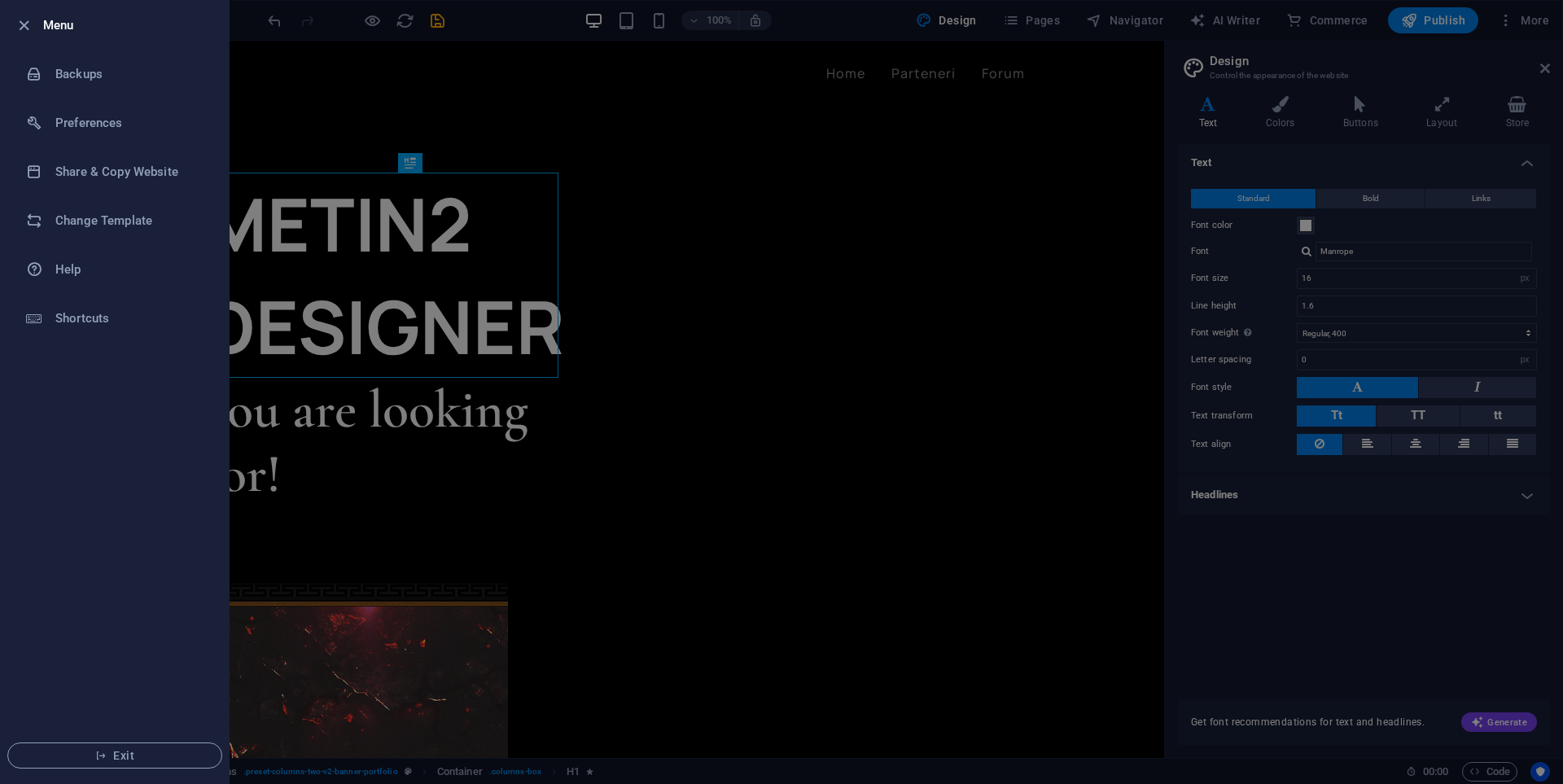
click at [1045, 123] on div at bounding box center [782, 392] width 1563 height 784
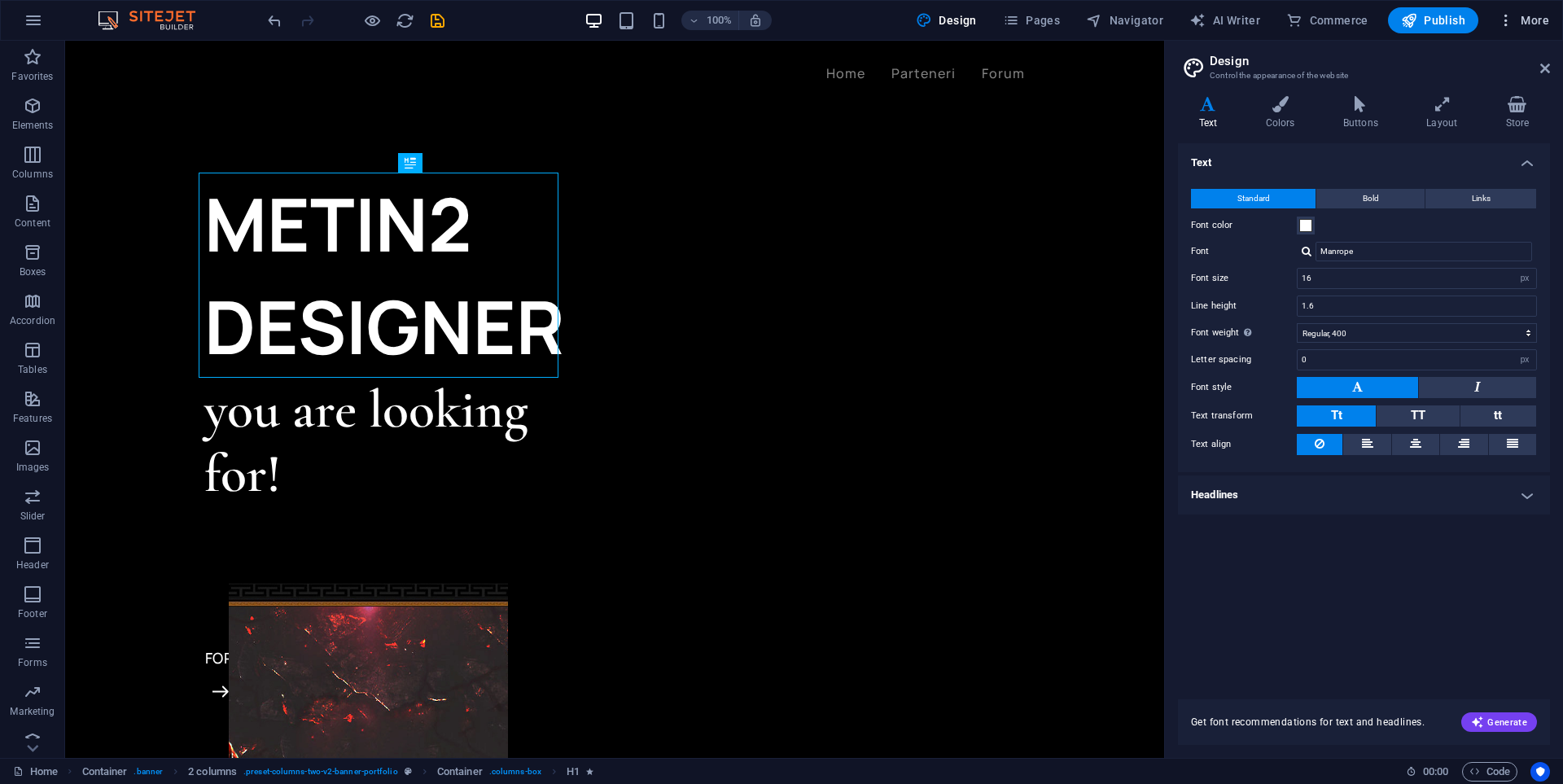
click at [1501, 21] on icon "button" at bounding box center [1506, 20] width 17 height 17
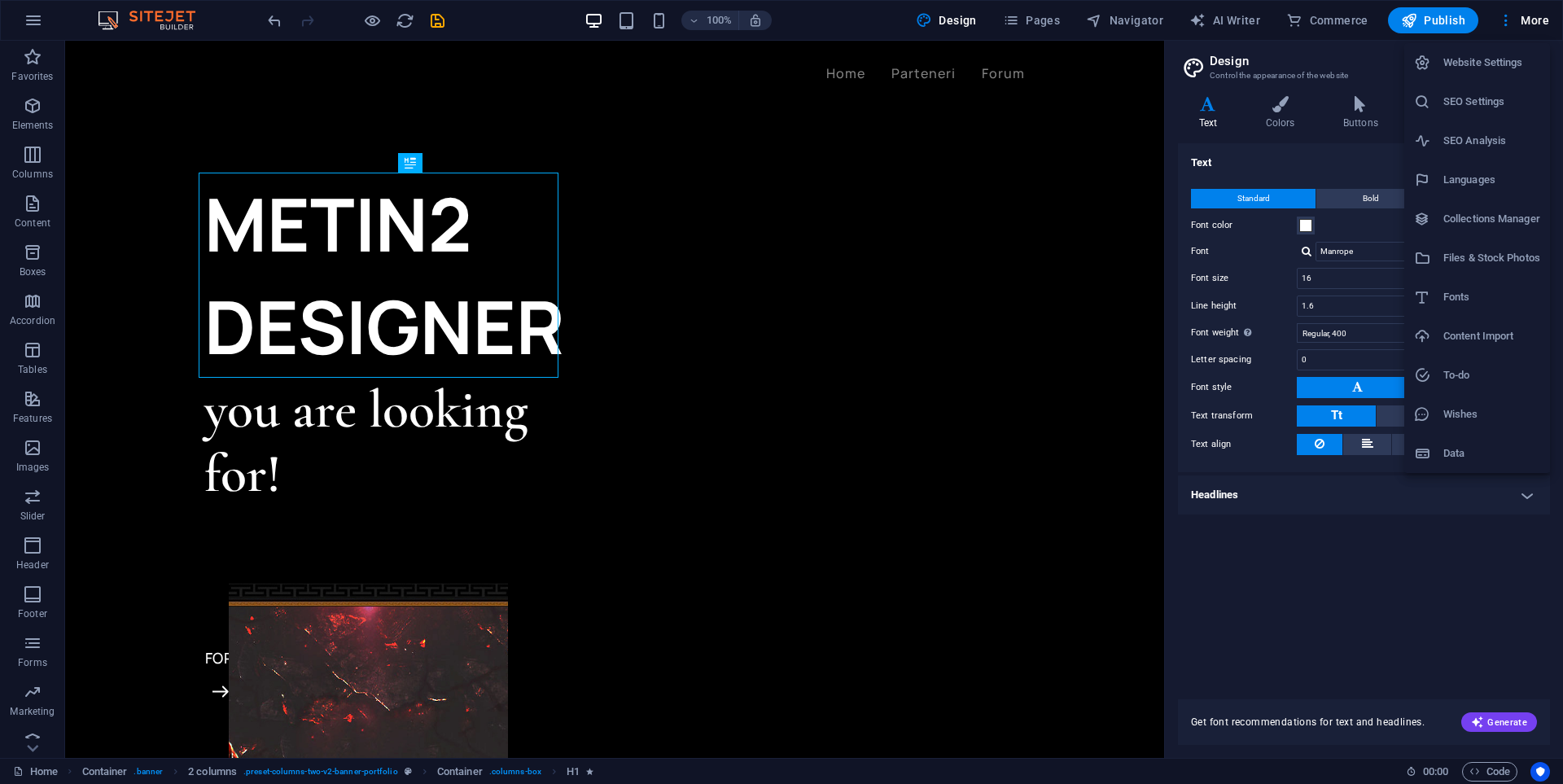
click at [556, 133] on div at bounding box center [782, 392] width 1563 height 784
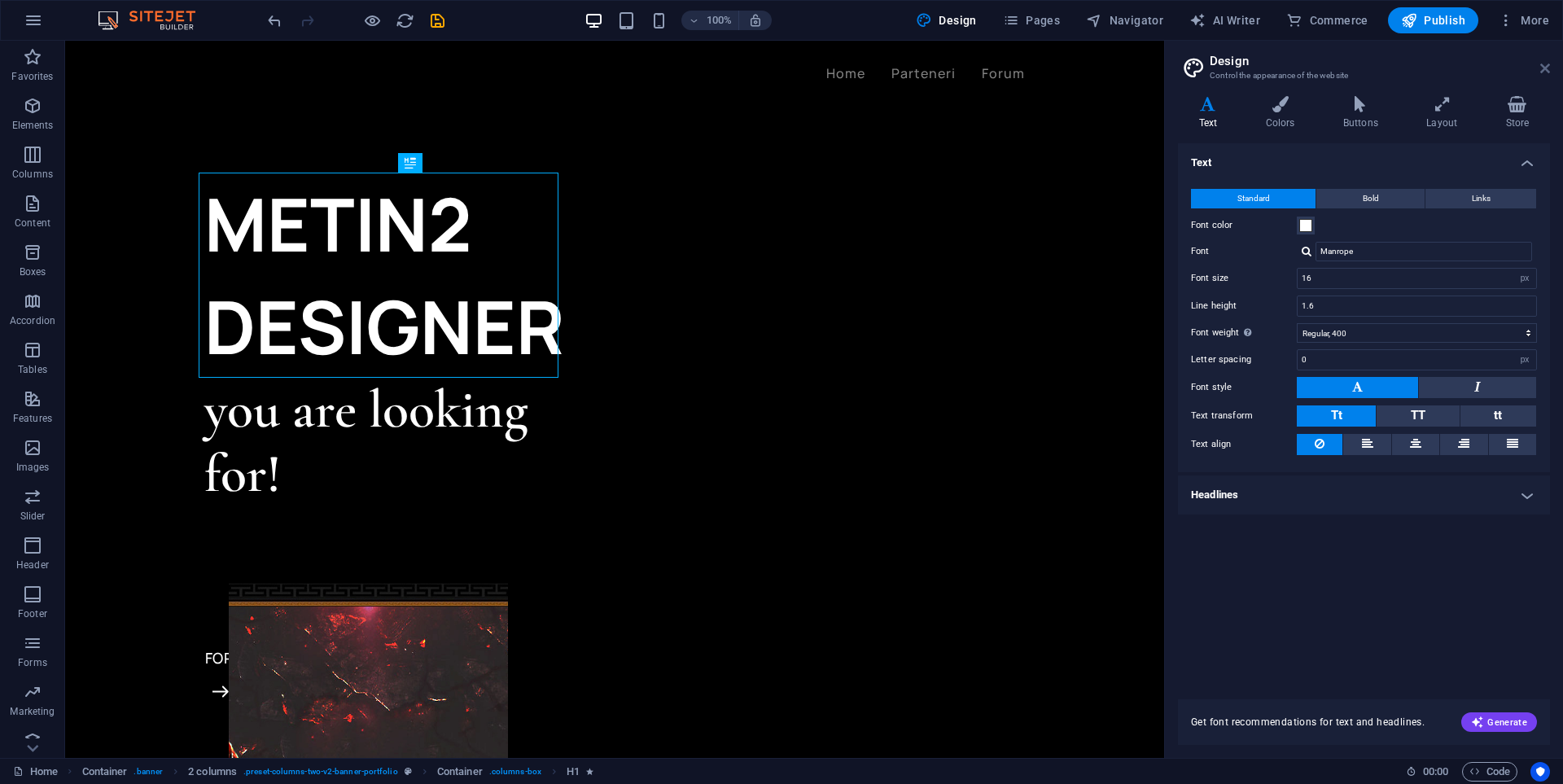
click at [1544, 64] on icon at bounding box center [1545, 69] width 10 height 13
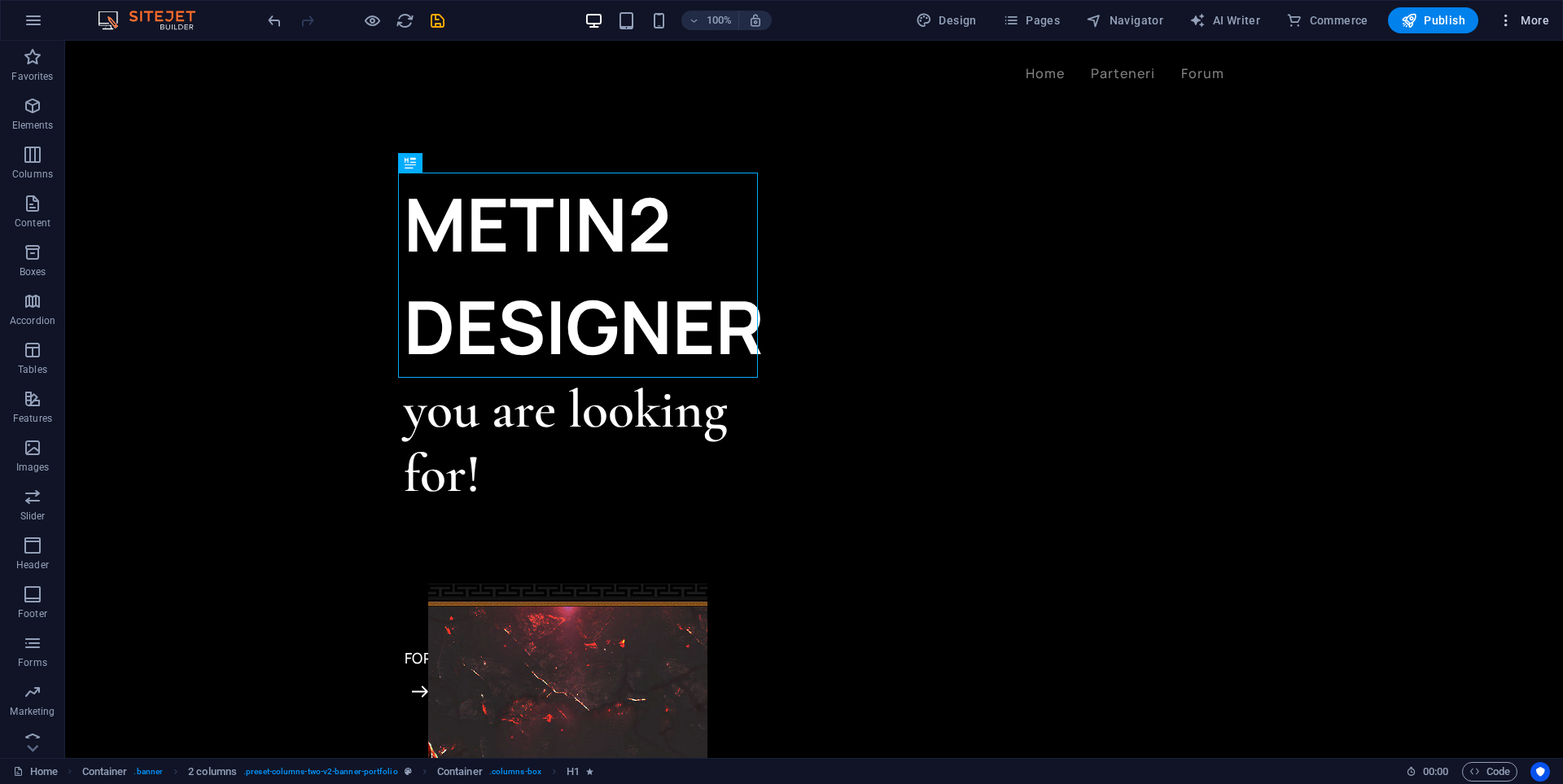
click at [1500, 28] on icon "button" at bounding box center [1506, 20] width 17 height 17
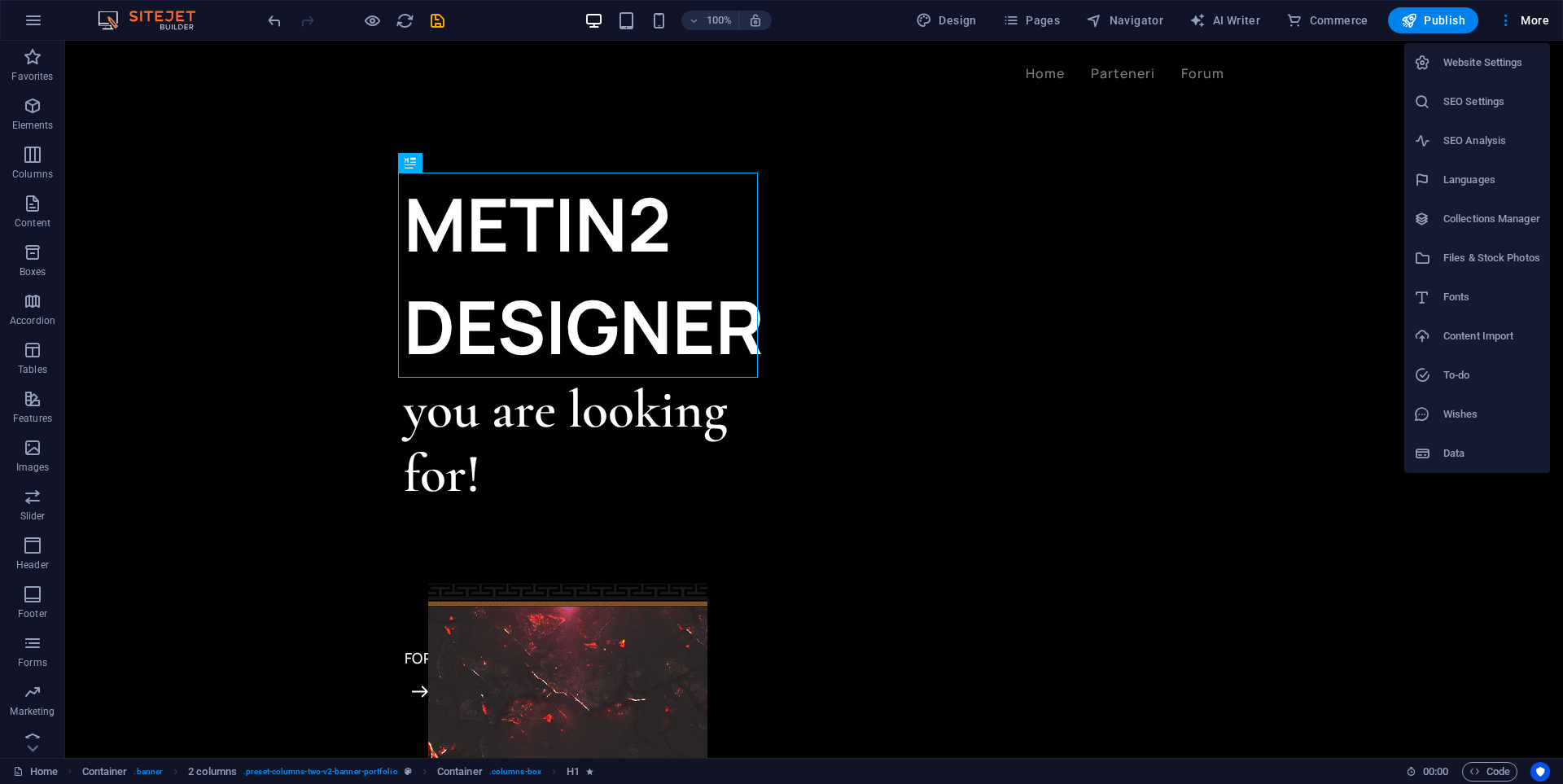
click at [1451, 71] on h6 "Website Settings" at bounding box center [1491, 62] width 97 height 20
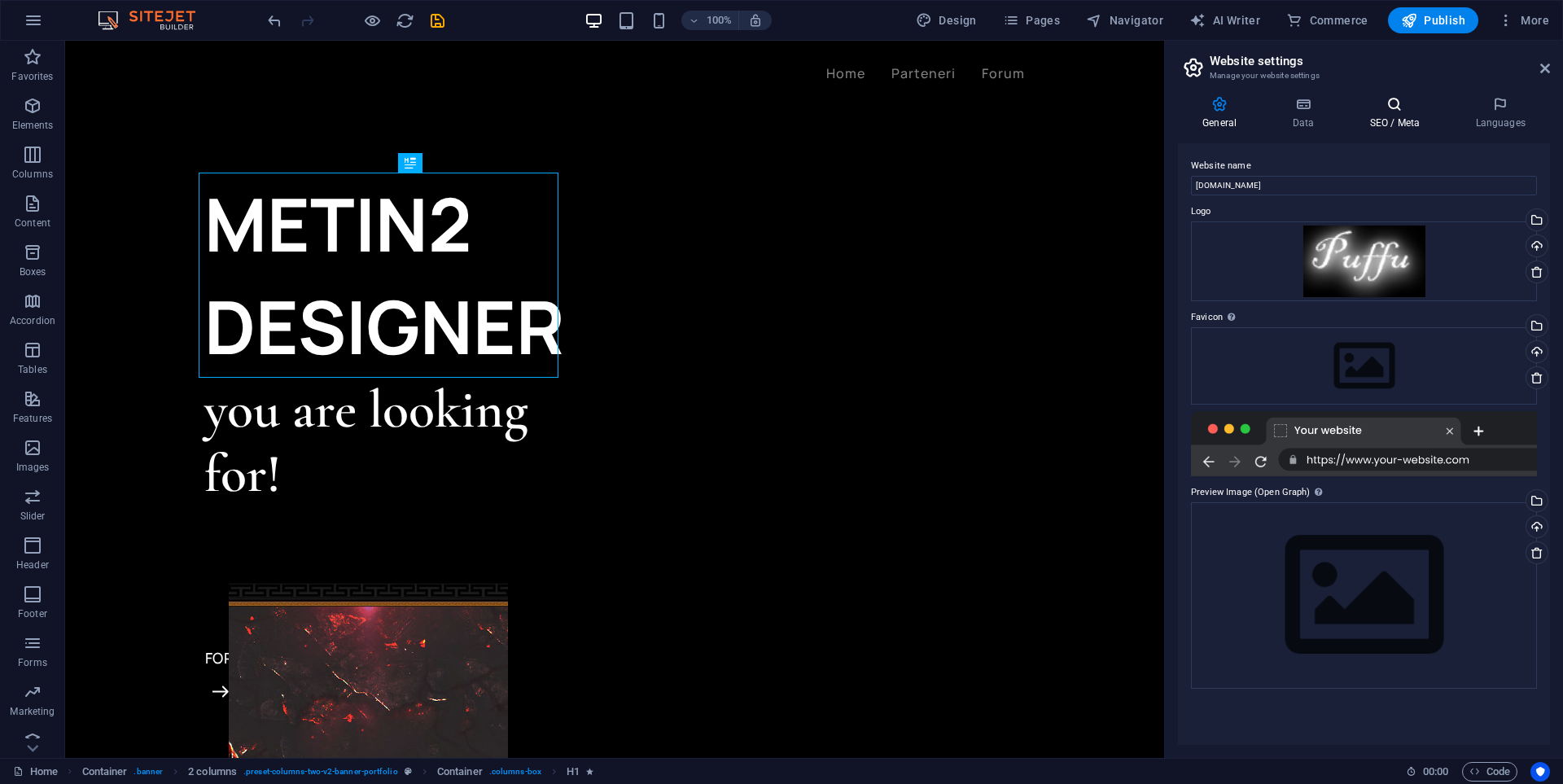
click at [1394, 111] on icon at bounding box center [1394, 104] width 99 height 17
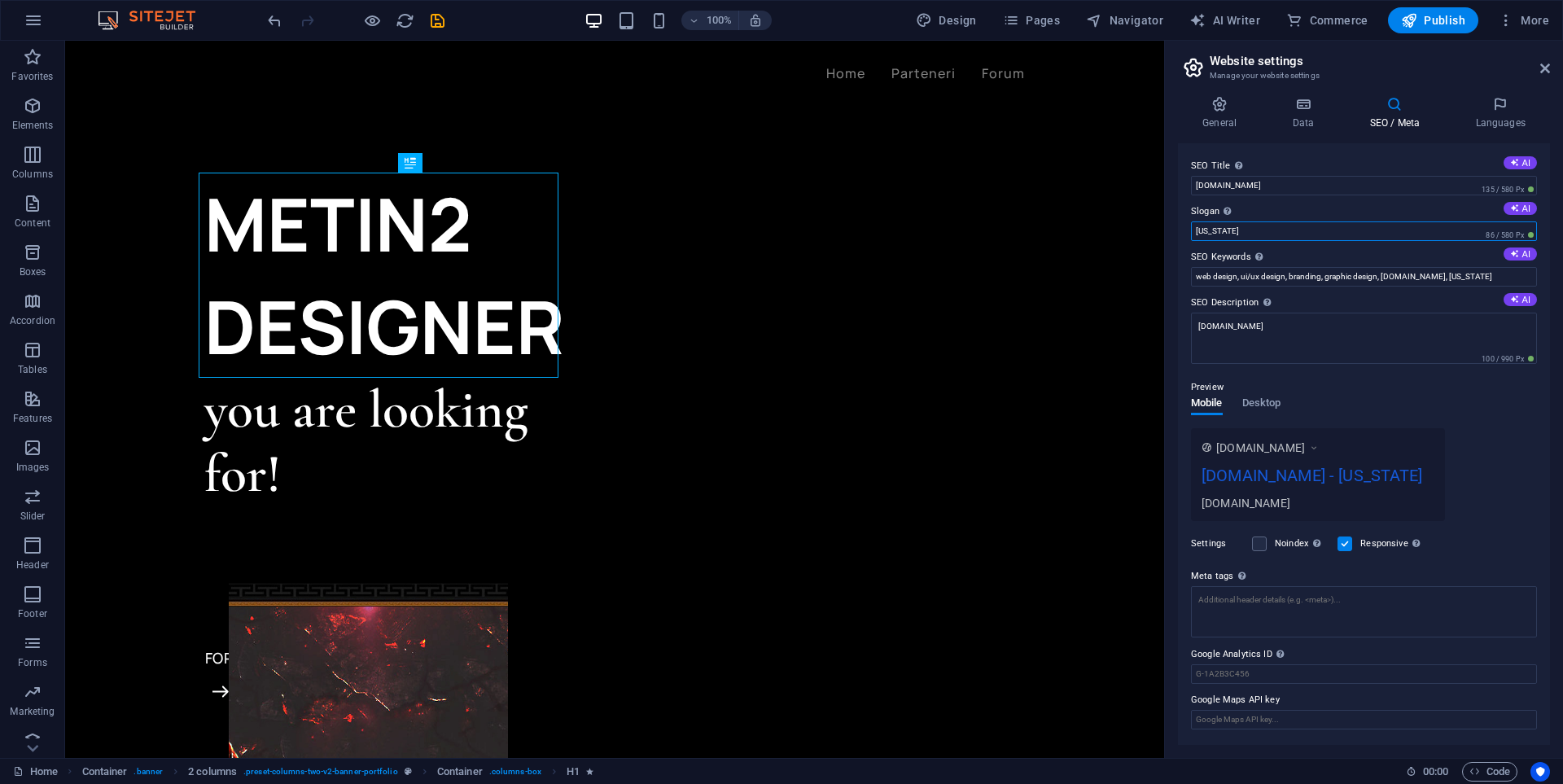
drag, startPoint x: 1273, startPoint y: 232, endPoint x: 1181, endPoint y: 233, distance: 92.0
click at [1181, 233] on div "SEO Title The title of your website - make it something that stands out in sear…" at bounding box center [1364, 443] width 372 height 601
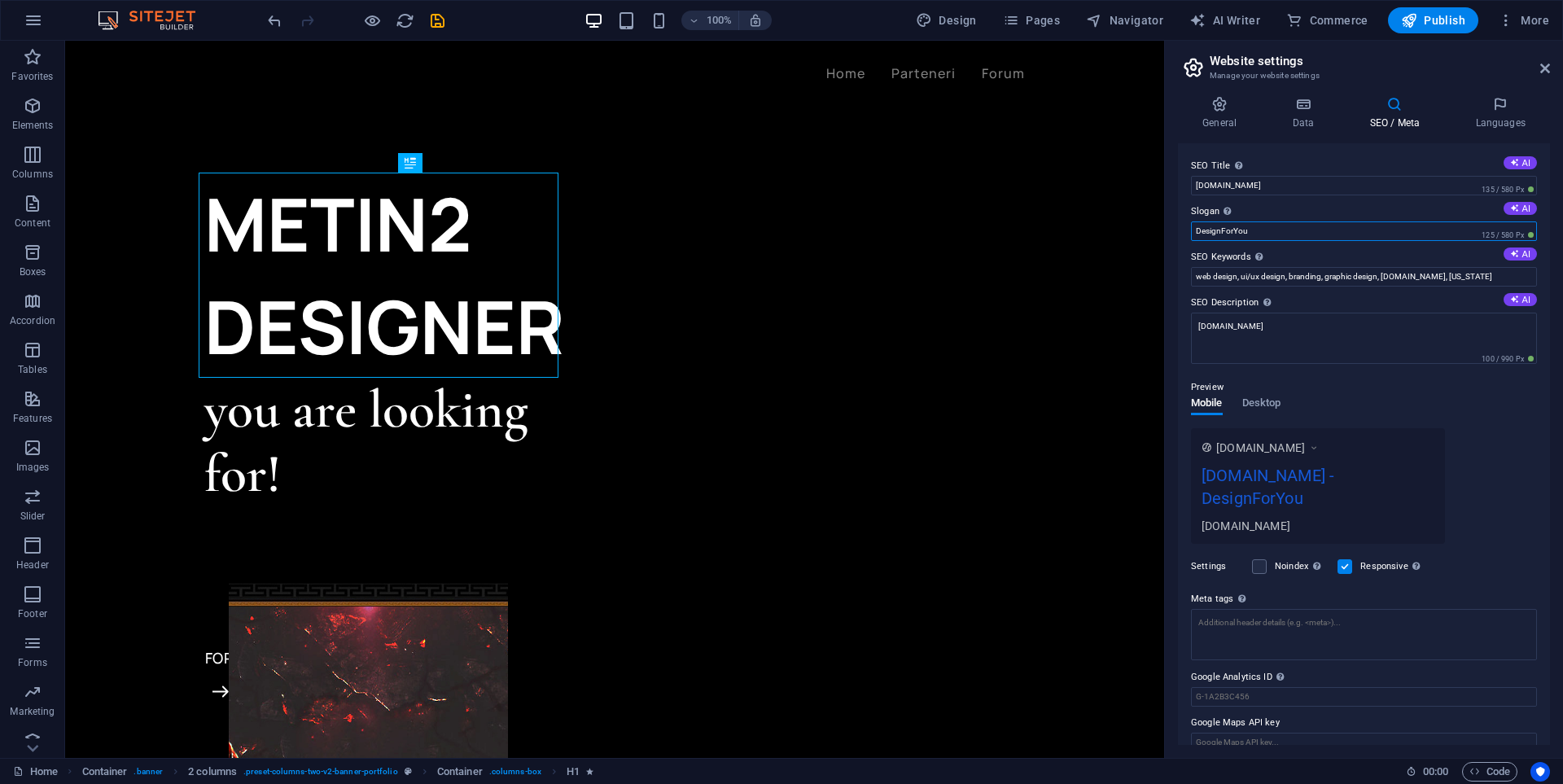
drag, startPoint x: 1373, startPoint y: 276, endPoint x: 1160, endPoint y: 235, distance: 216.9
click at [1281, 233] on input "DesignForYou" at bounding box center [1364, 230] width 346 height 20
drag, startPoint x: 1257, startPoint y: 238, endPoint x: 1170, endPoint y: 228, distance: 87.6
click at [1170, 228] on div "General Data SEO / Meta Languages Website name [DOMAIN_NAME] Logo Drag files he…" at bounding box center [1364, 420] width 398 height 674
paste input "Strong visuals, stronger impact."
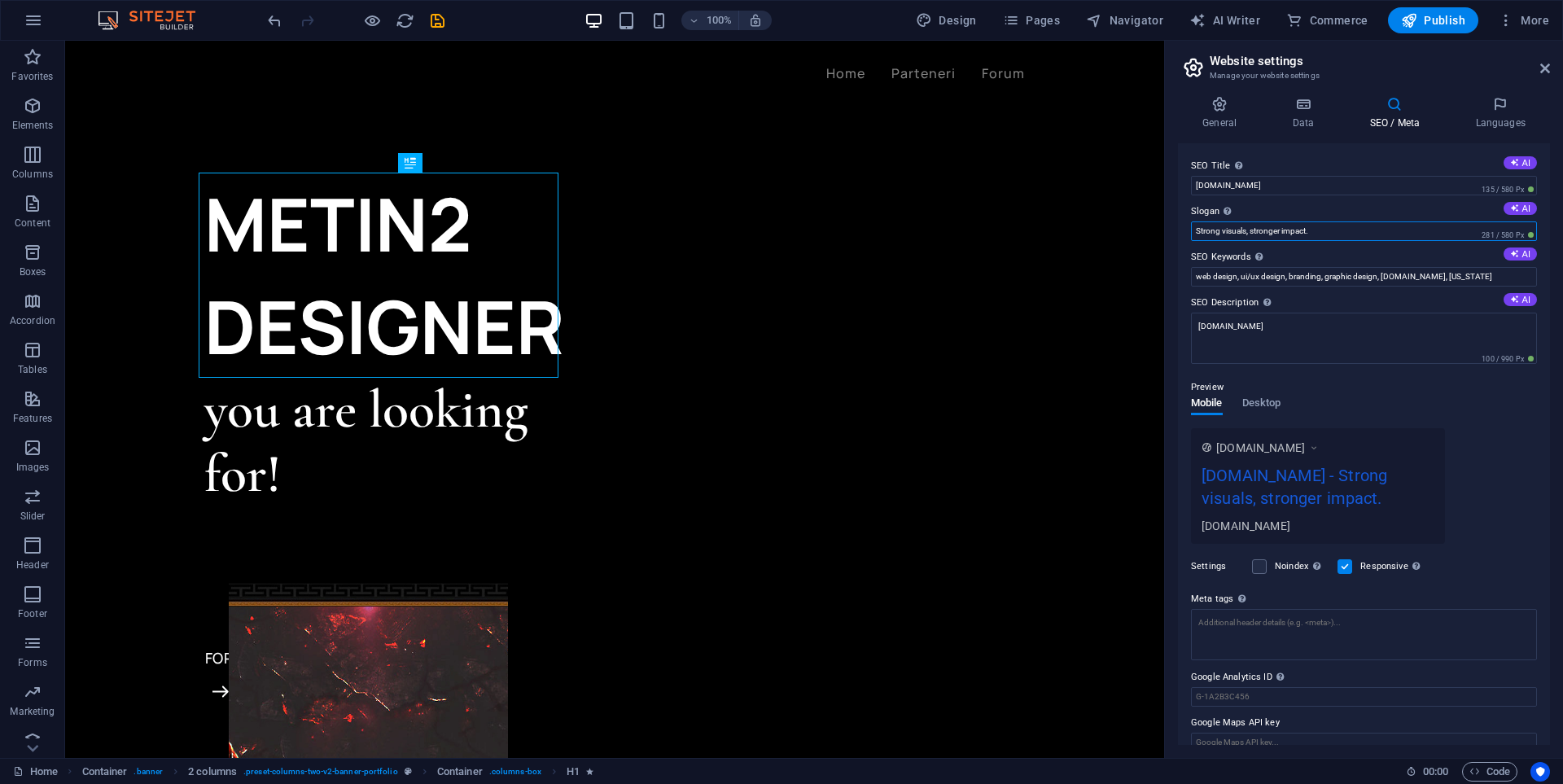
type input "Strong visuals, stronger impact."
click at [440, 30] on div at bounding box center [356, 20] width 182 height 26
click at [440, 23] on icon "save" at bounding box center [438, 20] width 19 height 19
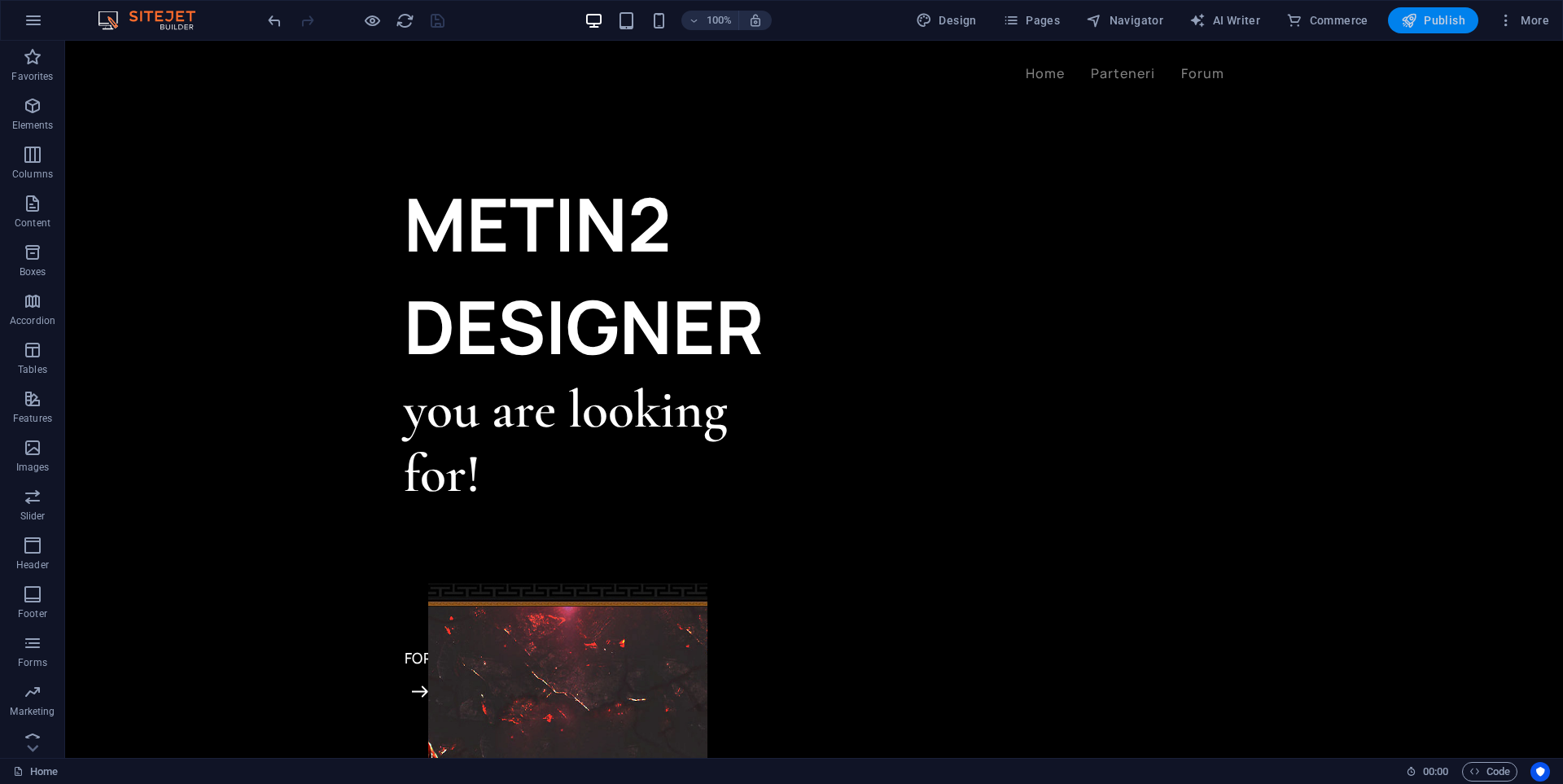
click at [1450, 20] on span "Publish" at bounding box center [1433, 20] width 64 height 17
